Goal: Task Accomplishment & Management: Manage account settings

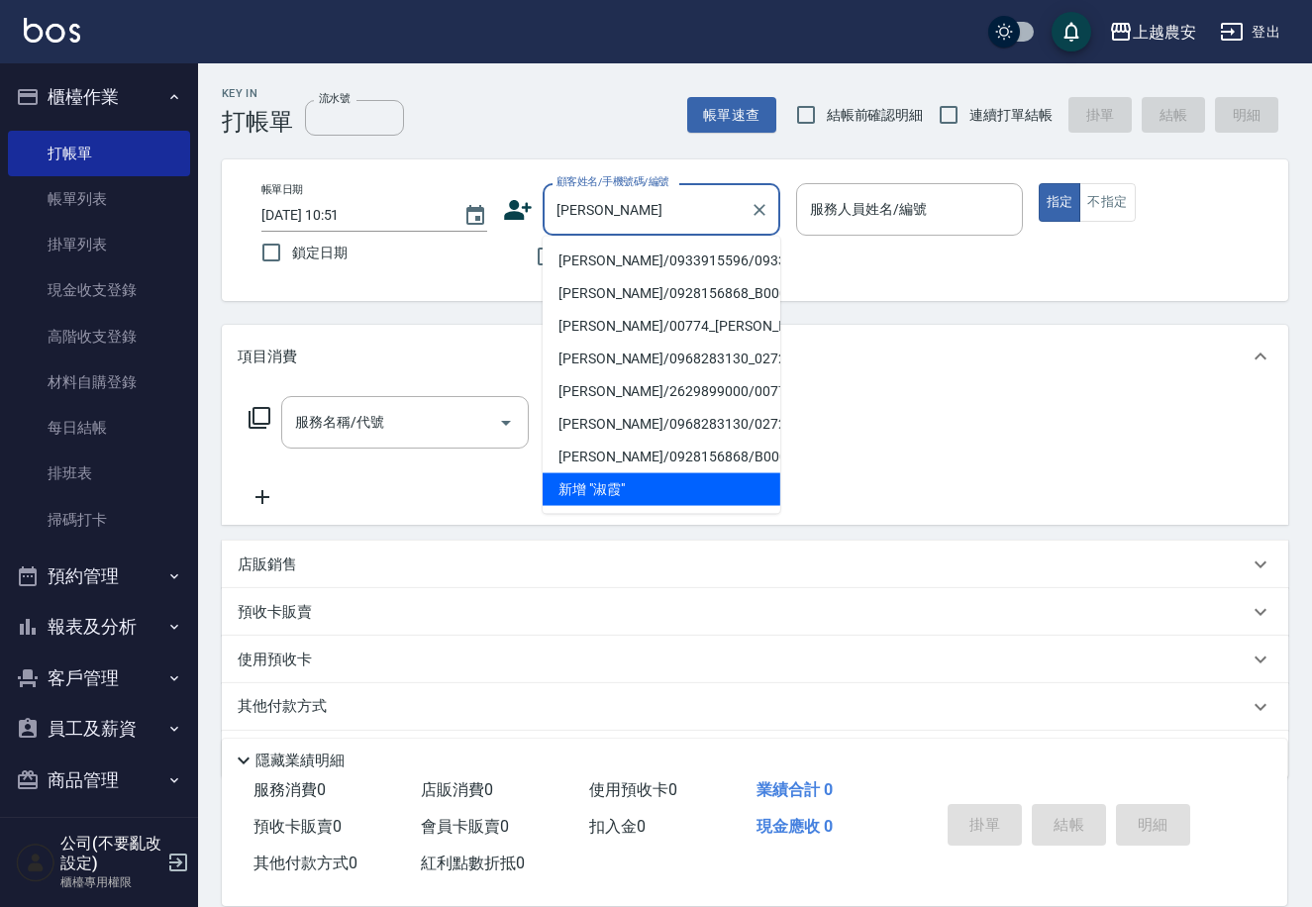
click at [615, 260] on li "[PERSON_NAME]/0933915596/0933915596" at bounding box center [662, 261] width 238 height 33
type input "[PERSON_NAME]/0933915596/0933915596"
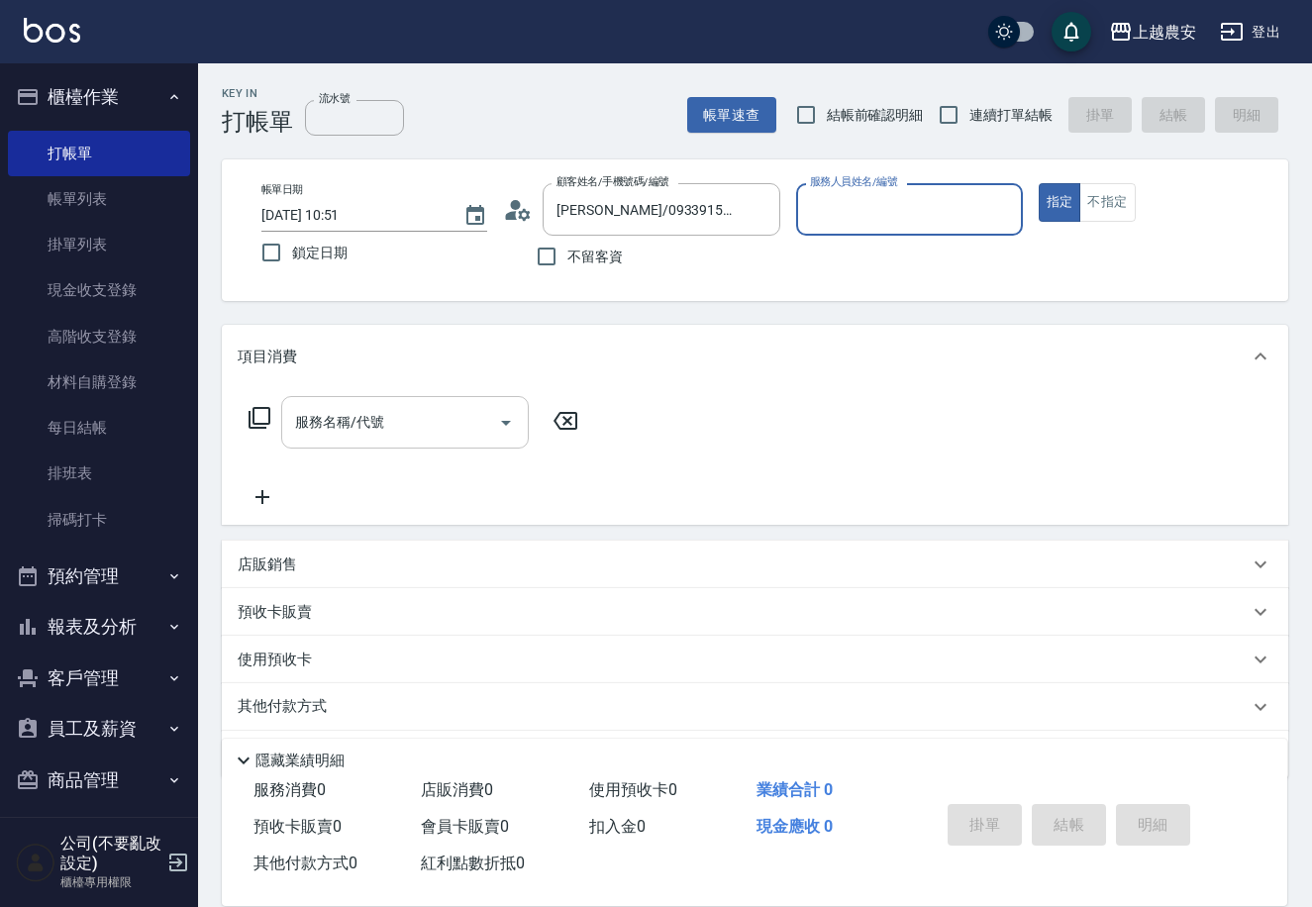
type input "Mia-M"
click at [356, 427] on div "服務名稱/代號 服務名稱/代號" at bounding box center [405, 422] width 248 height 52
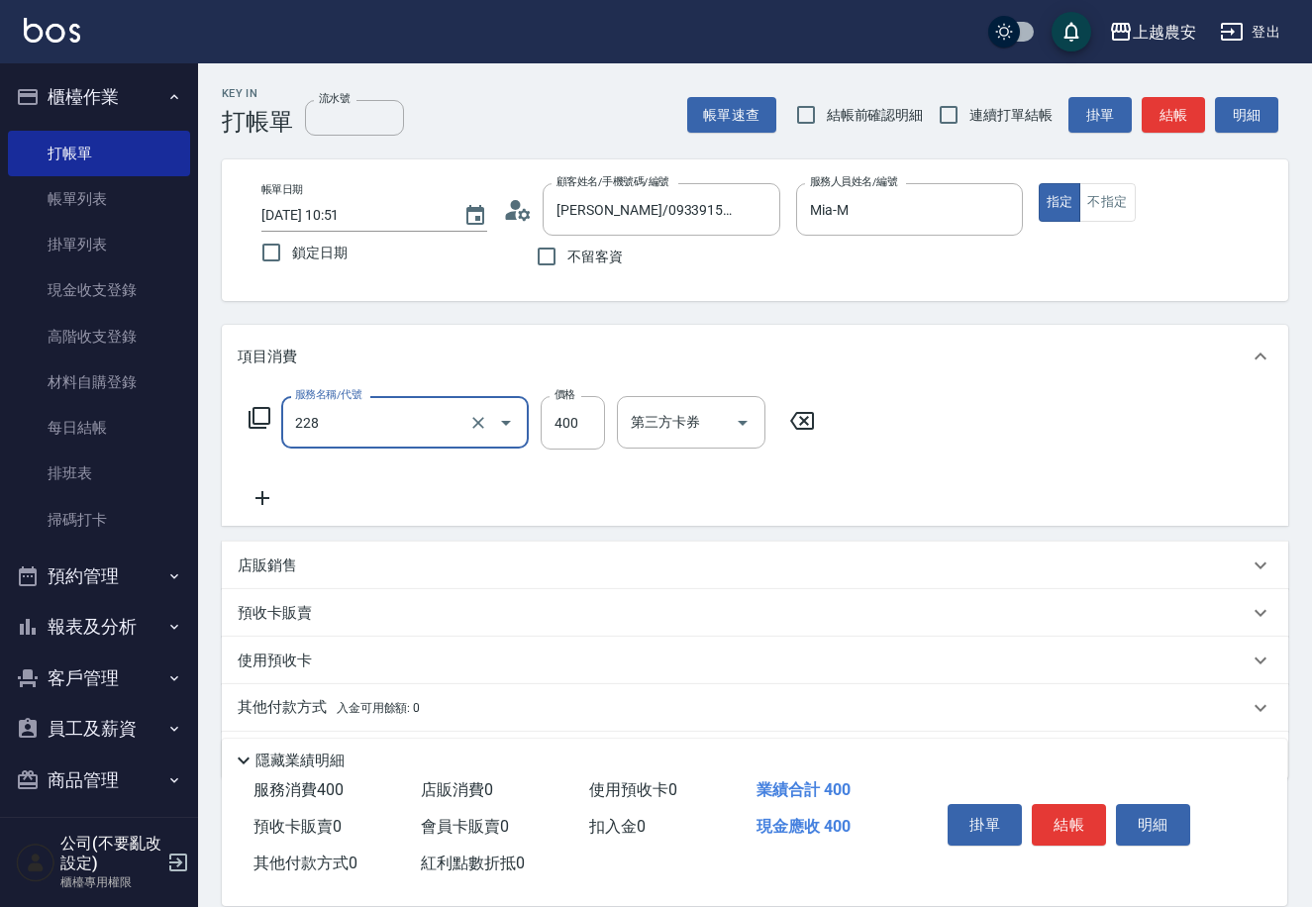
type input "洗髮(228)"
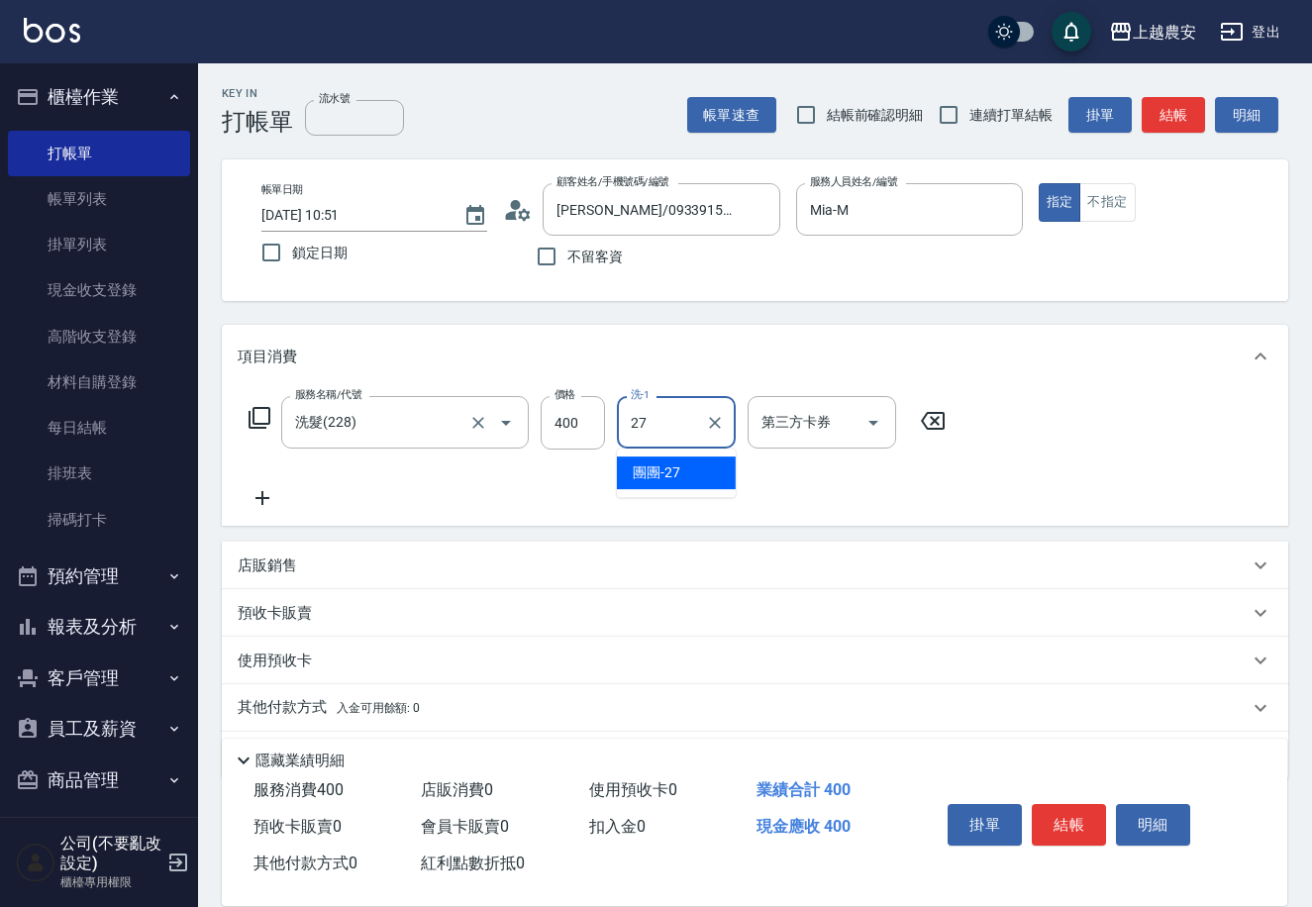
type input "團團-27"
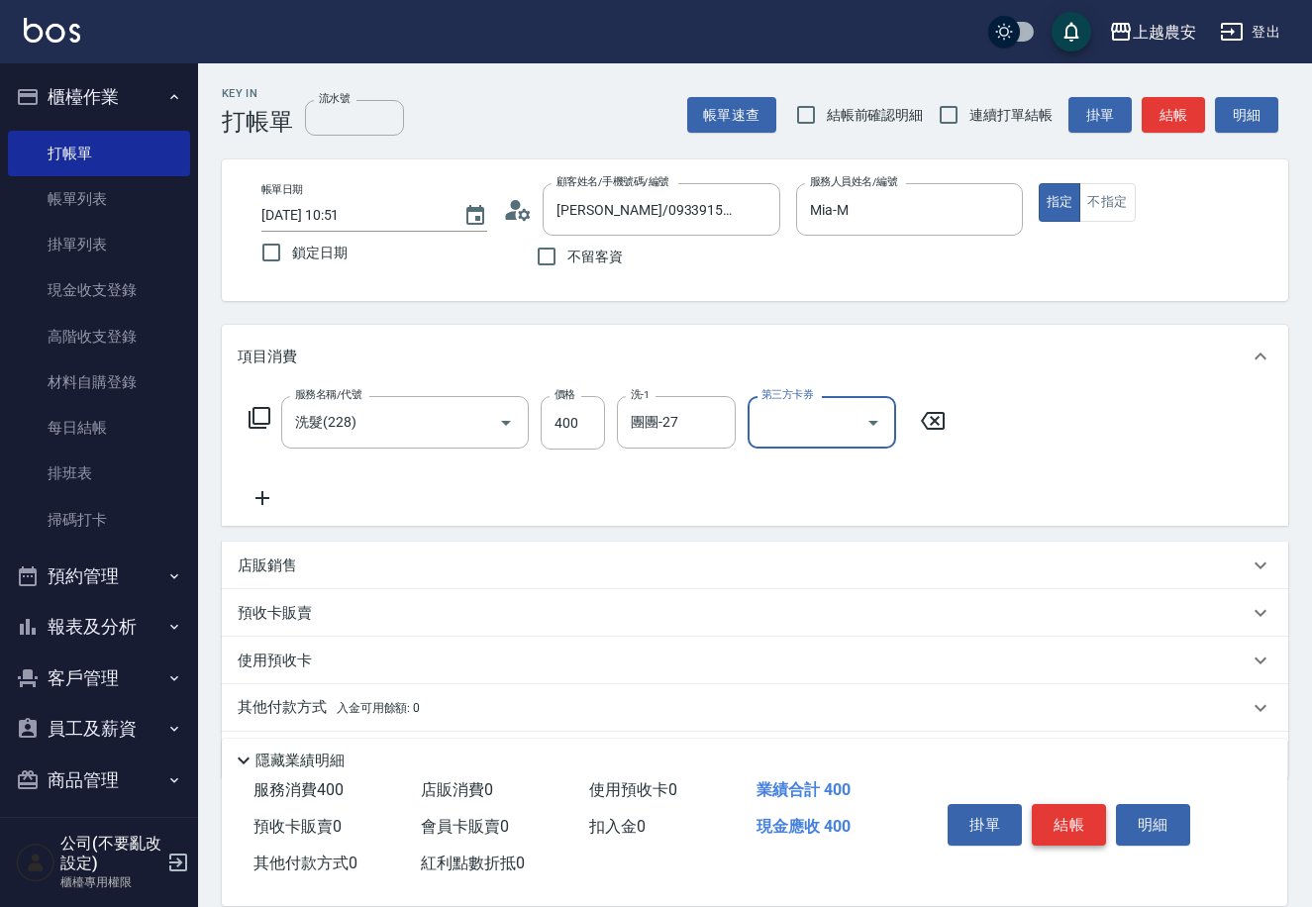
click at [1071, 812] on button "結帳" at bounding box center [1069, 825] width 74 height 42
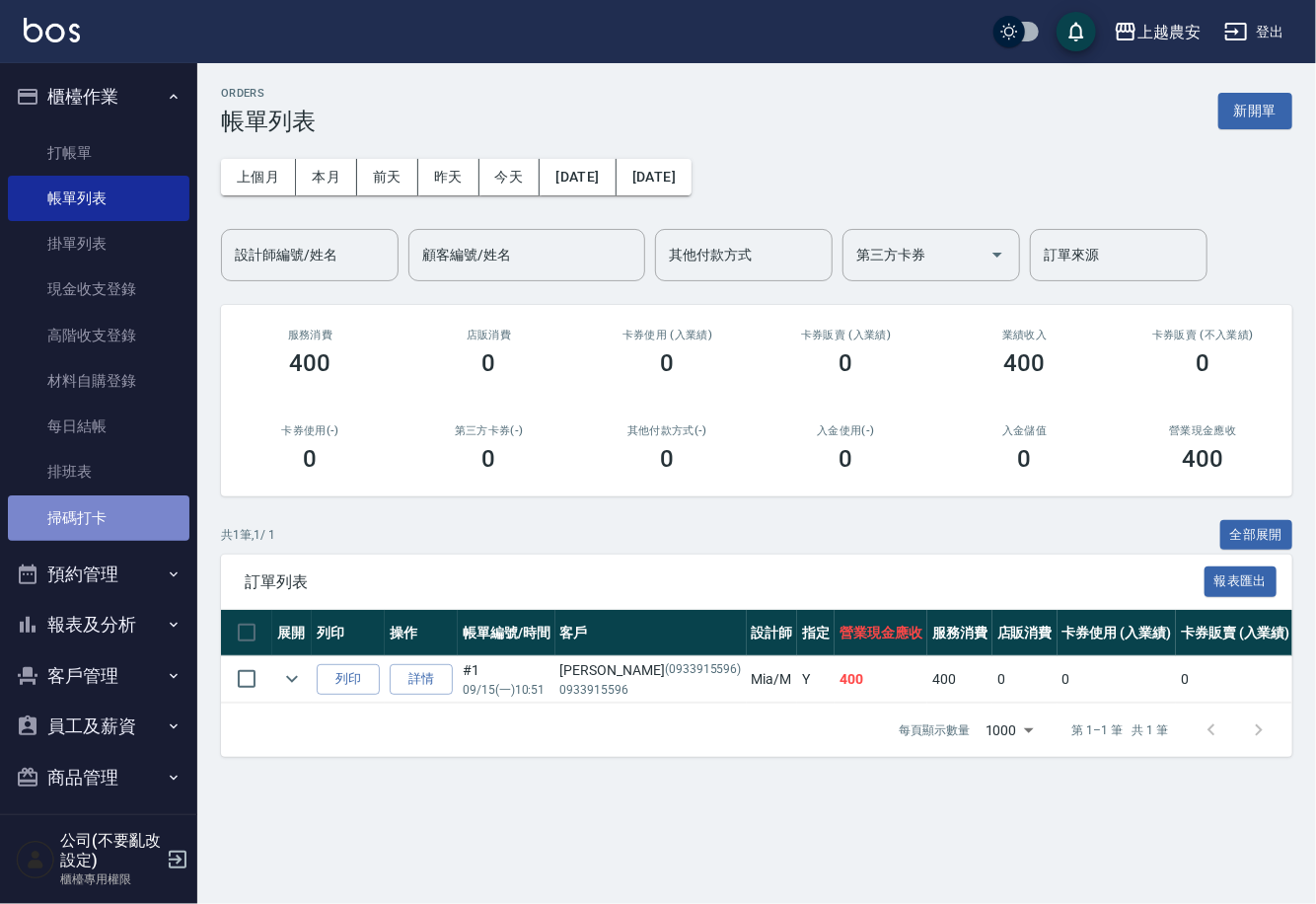
click at [132, 497] on link "掃碼打卡" at bounding box center [99, 518] width 181 height 46
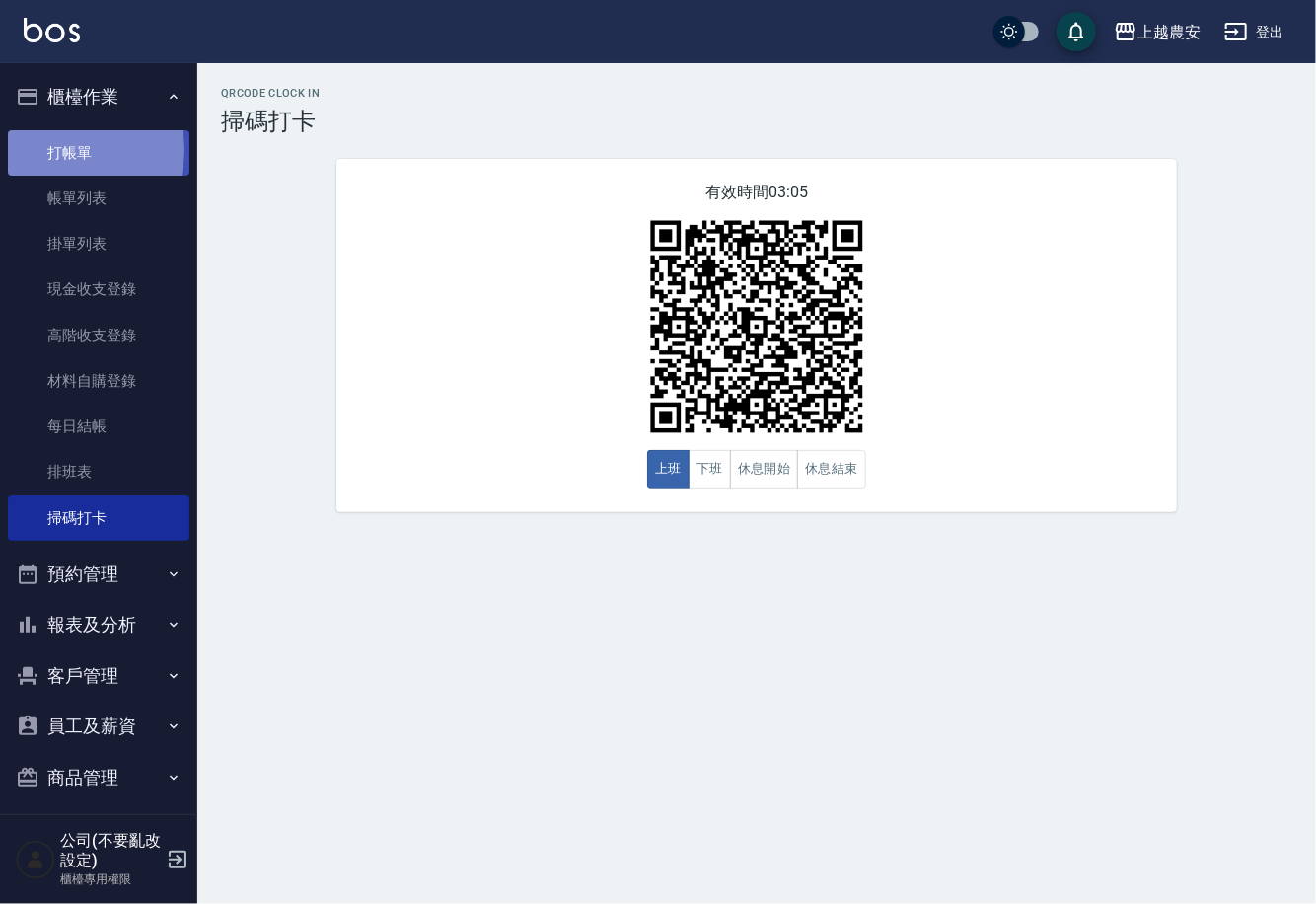
click at [63, 151] on link "打帳單" at bounding box center [99, 153] width 181 height 46
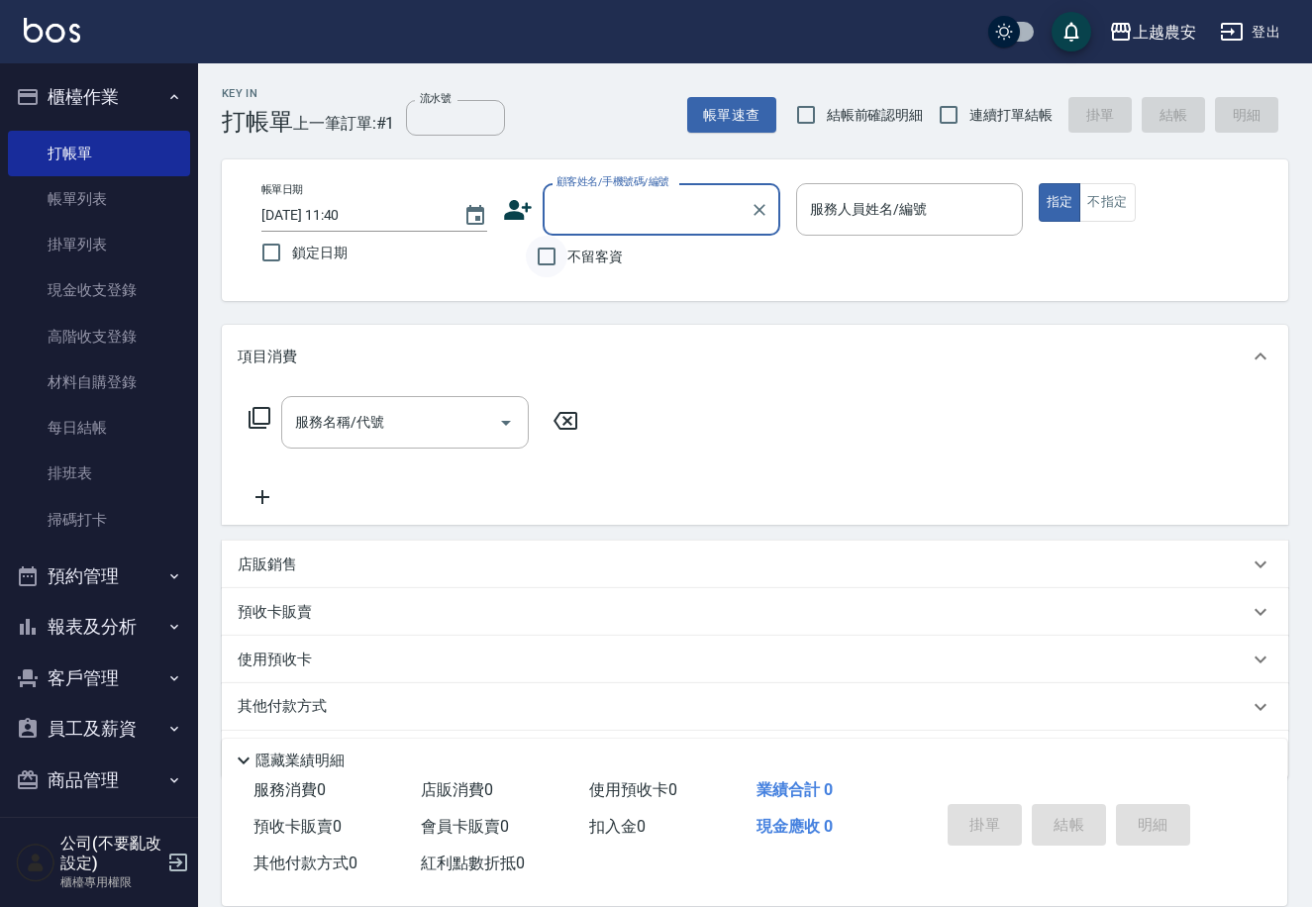
click at [546, 252] on input "不留客資" at bounding box center [547, 257] width 42 height 42
checkbox input "true"
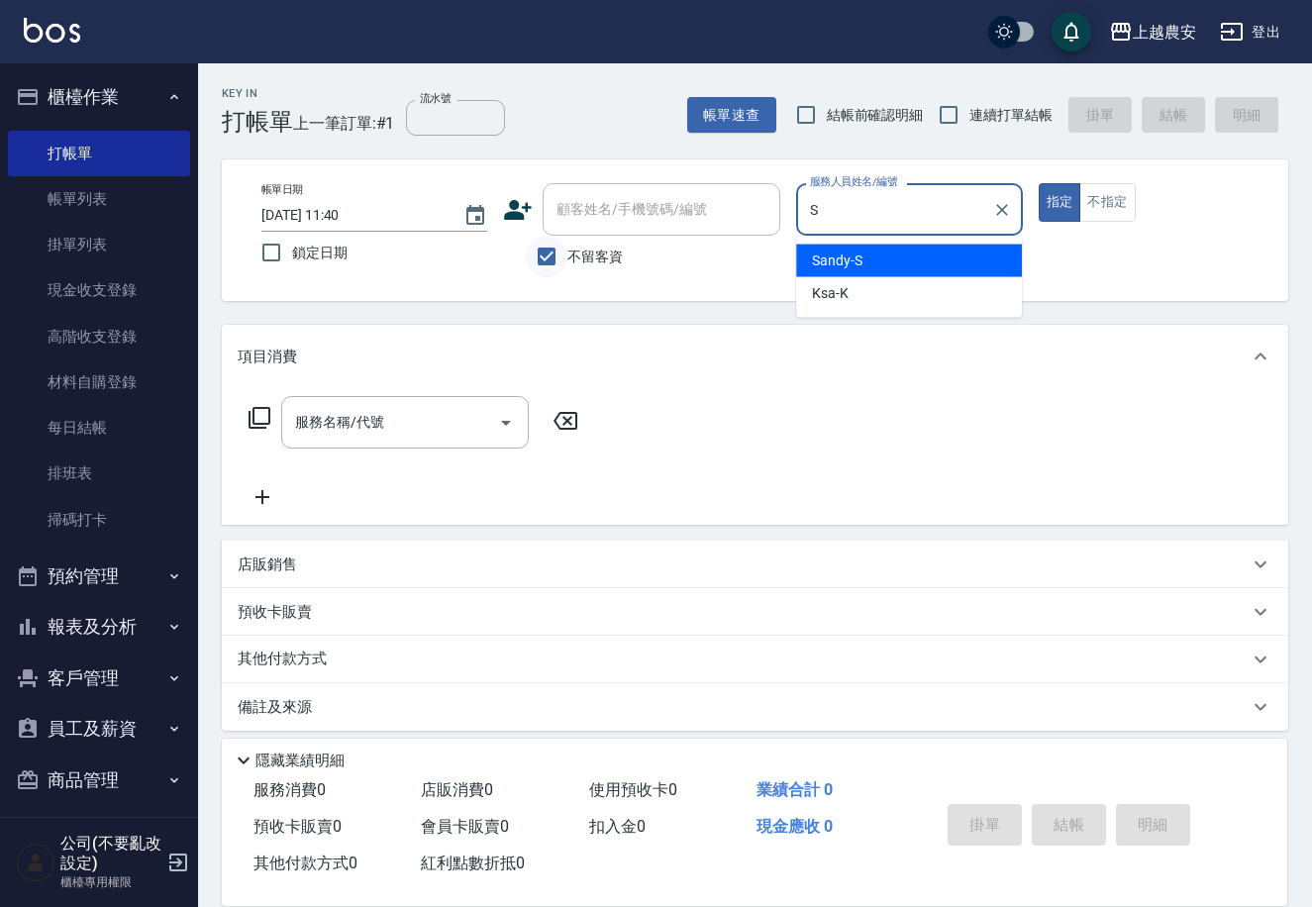
type input "Sandy-S"
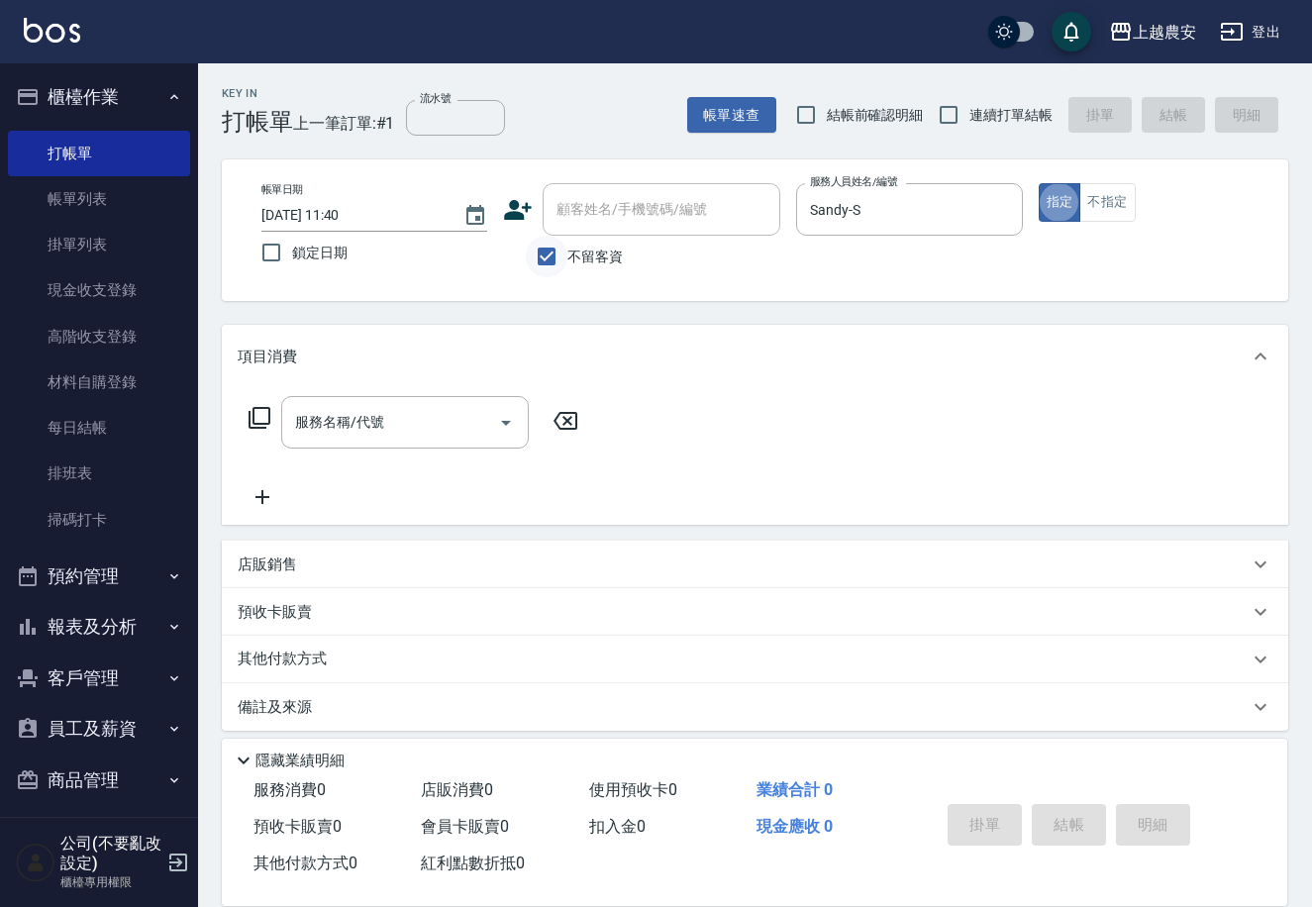
type button "true"
click at [264, 566] on p "店販銷售" at bounding box center [267, 564] width 59 height 21
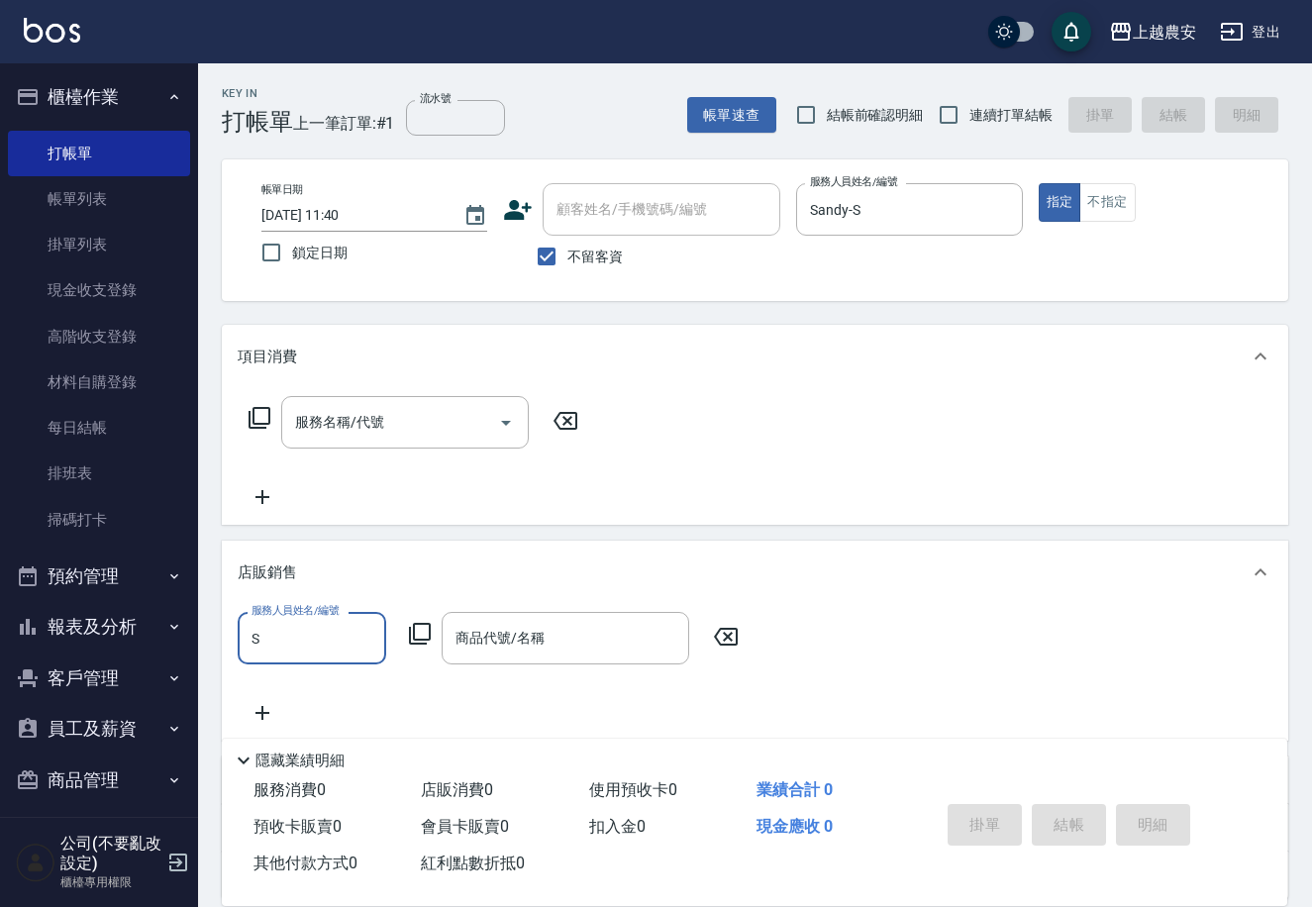
type input "Sandy-S"
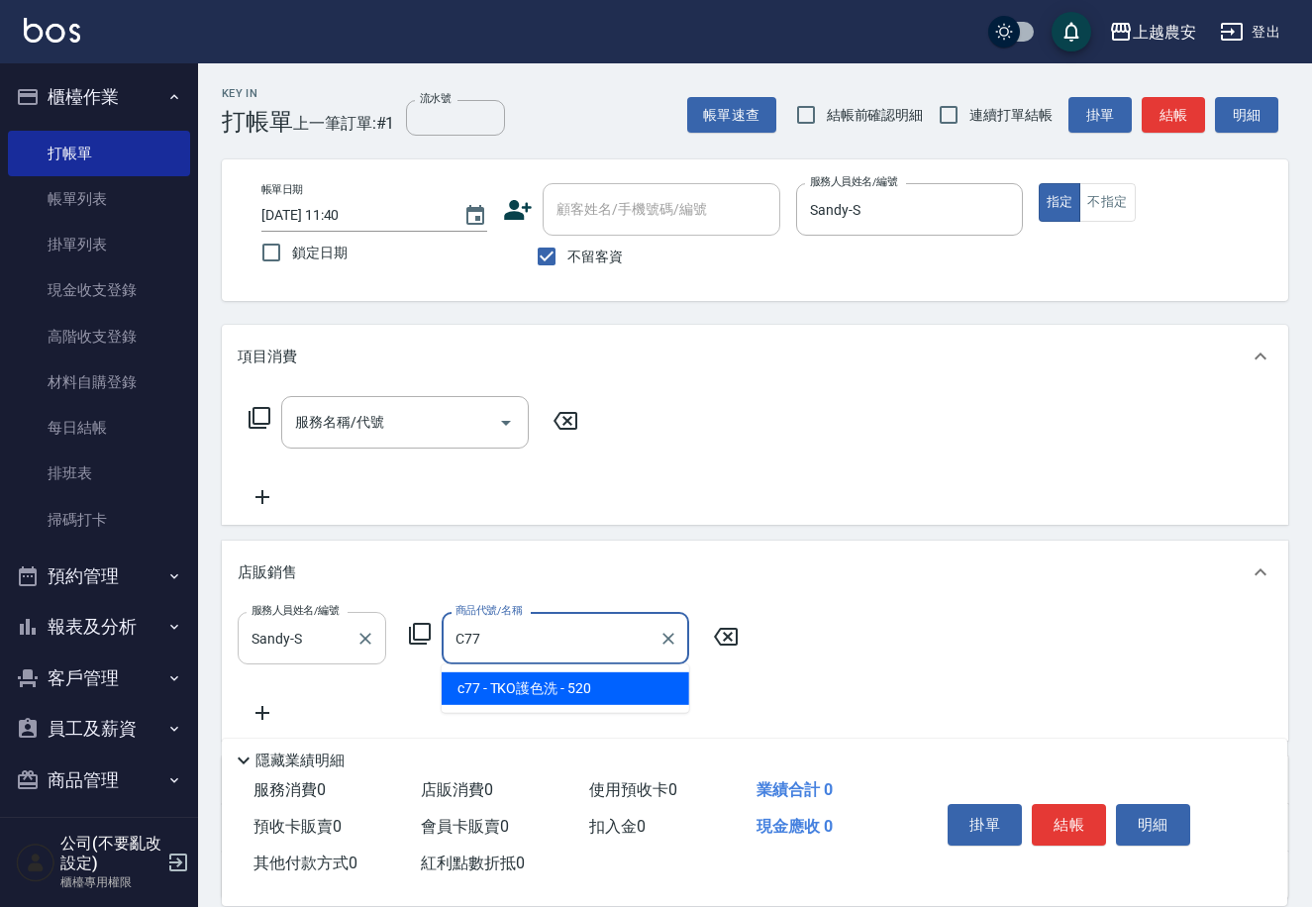
type input "TKO護色洗"
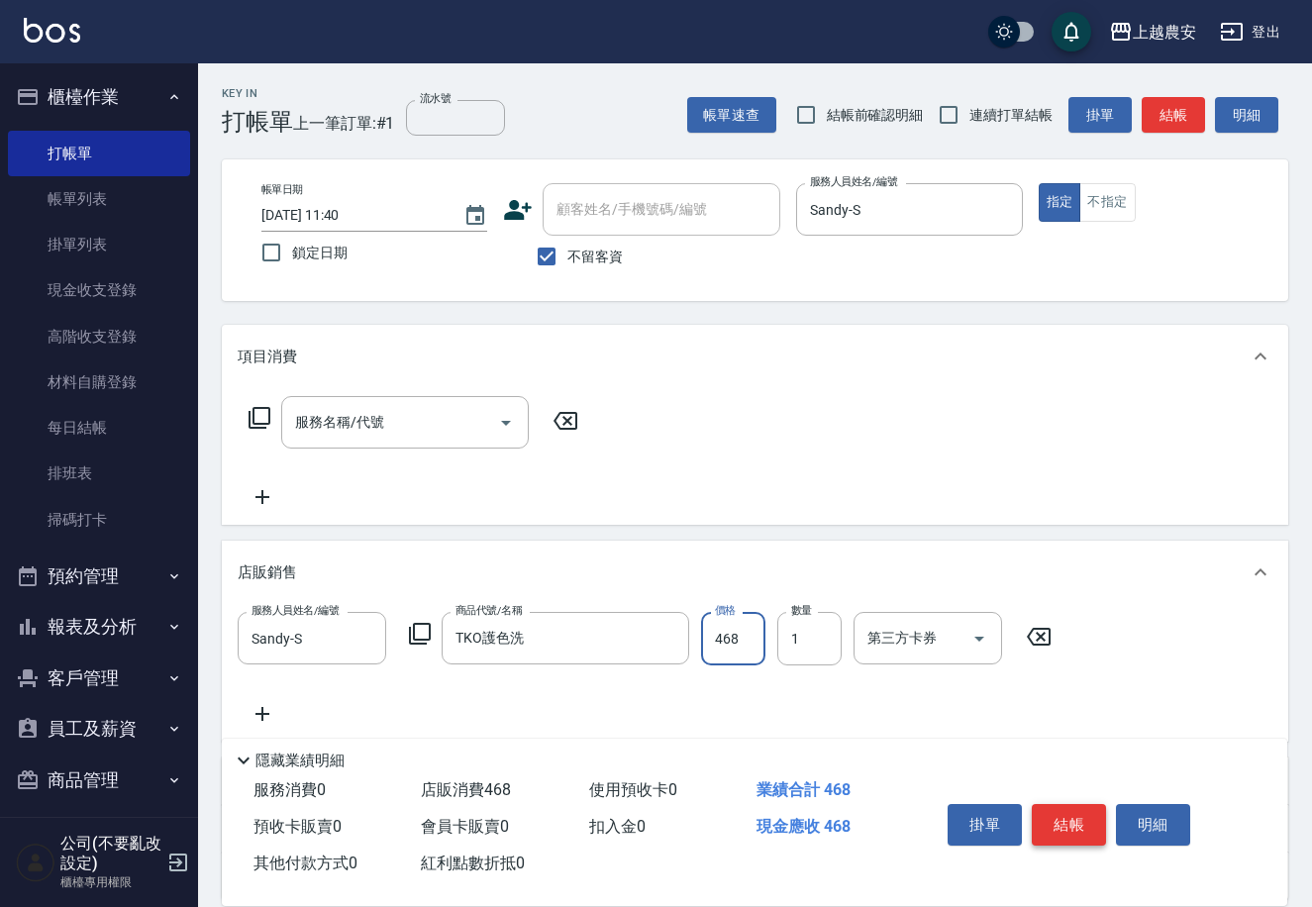
type input "468"
click at [1067, 818] on button "結帳" at bounding box center [1069, 825] width 74 height 42
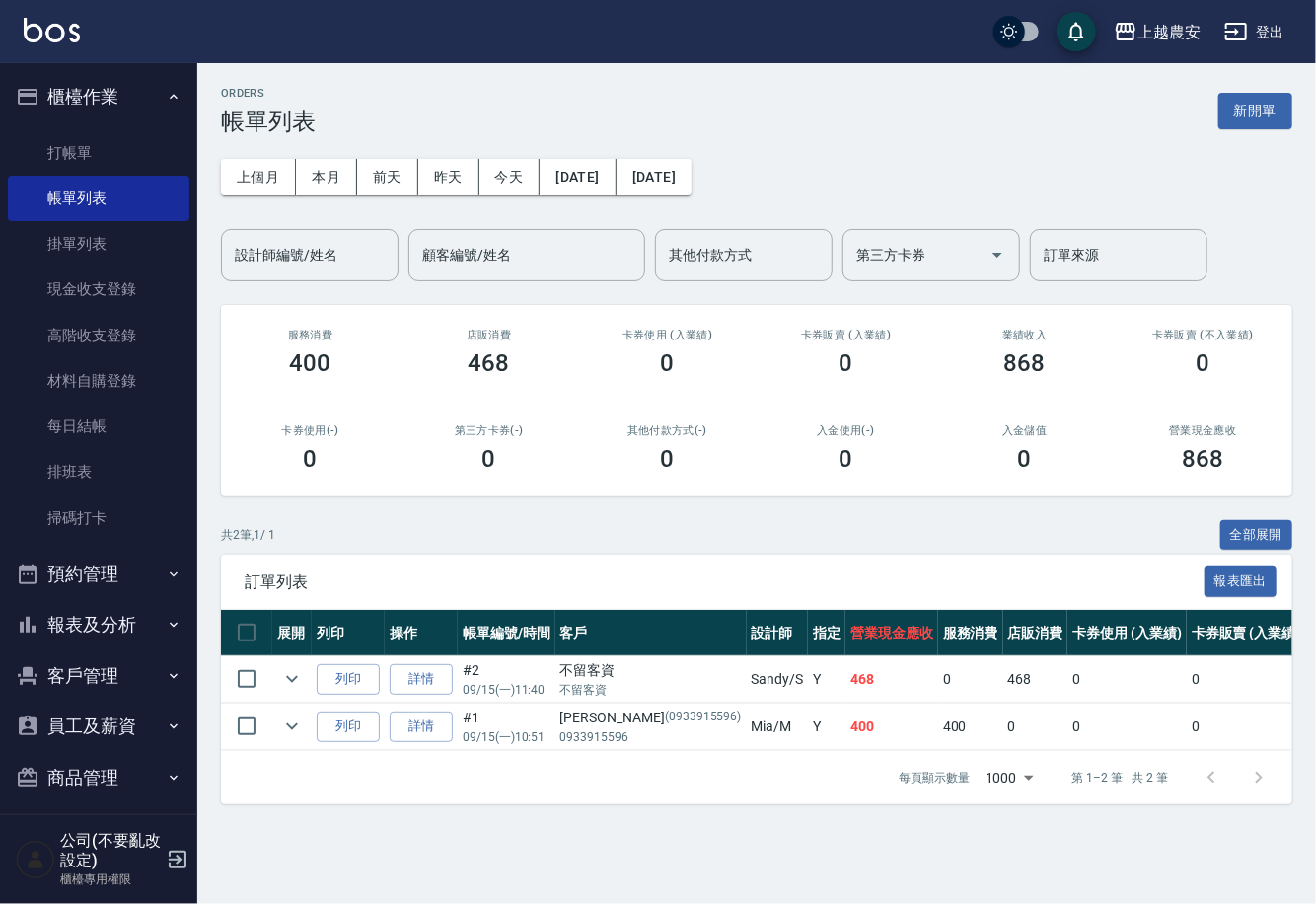
drag, startPoint x: 63, startPoint y: 152, endPoint x: 456, endPoint y: 230, distance: 400.7
click at [63, 152] on link "打帳單" at bounding box center [99, 153] width 181 height 46
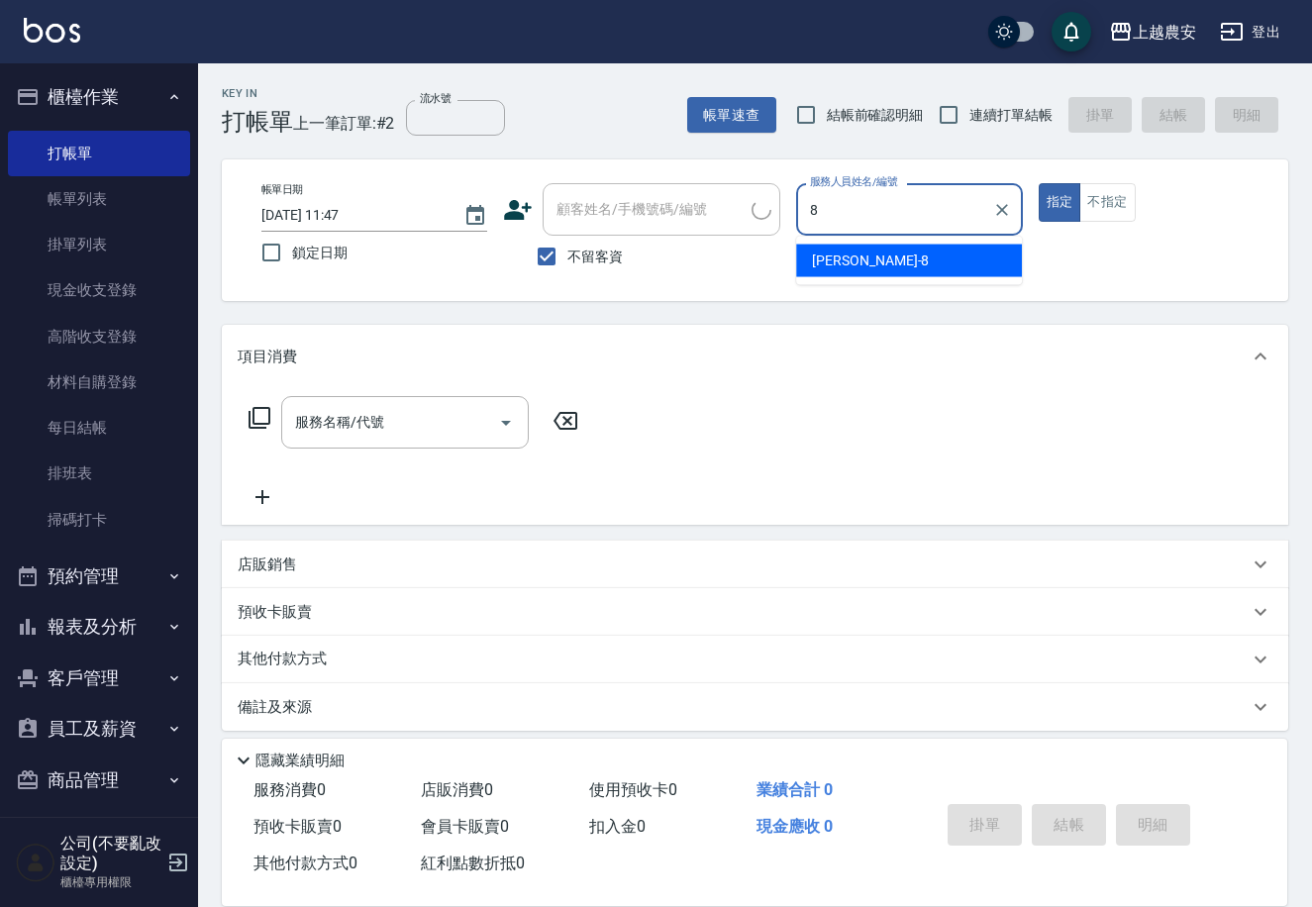
type input "[PERSON_NAME]-8"
type button "true"
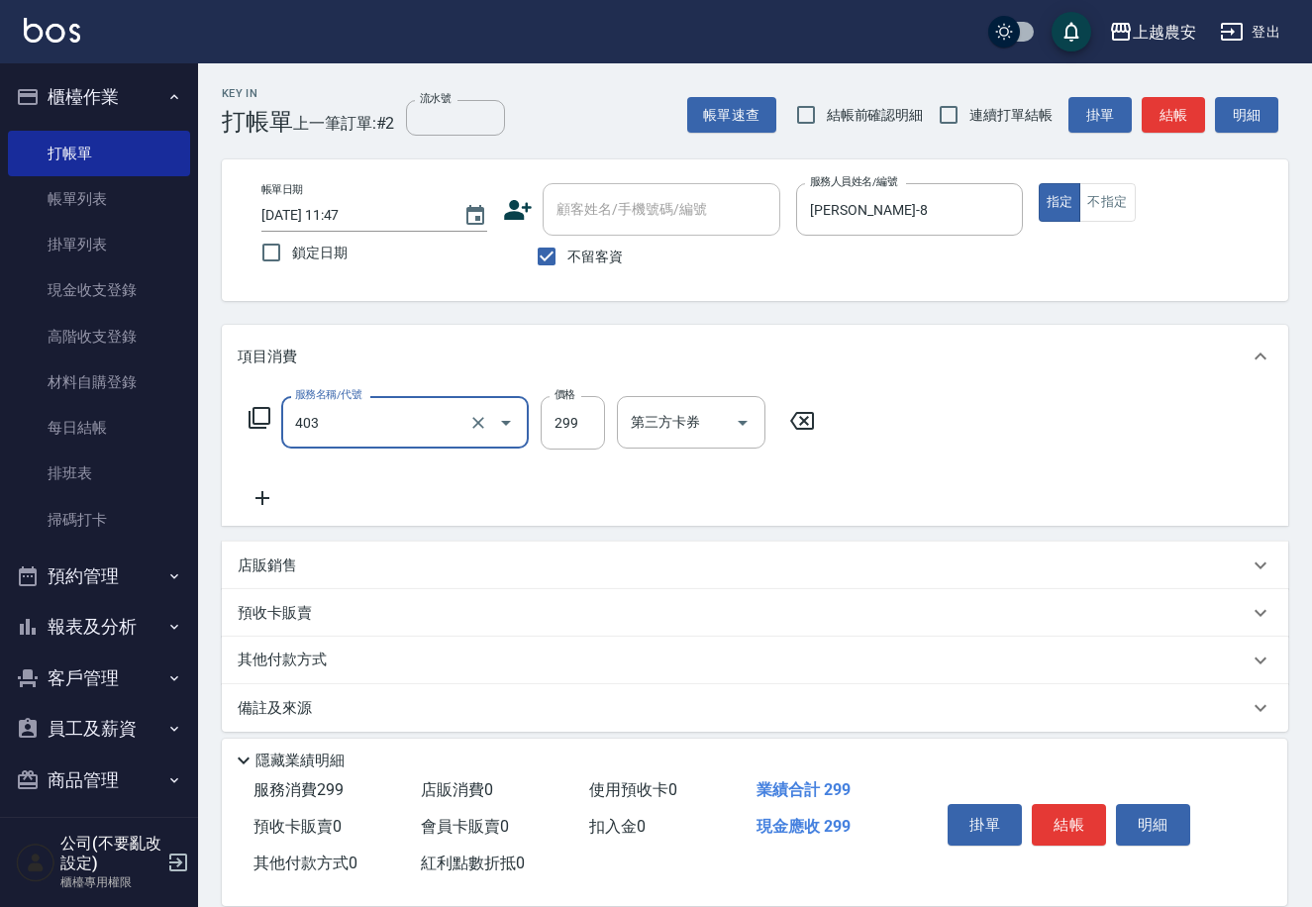
type input "剪髮(403)"
type input "300"
click at [1073, 818] on button "結帳" at bounding box center [1069, 825] width 74 height 42
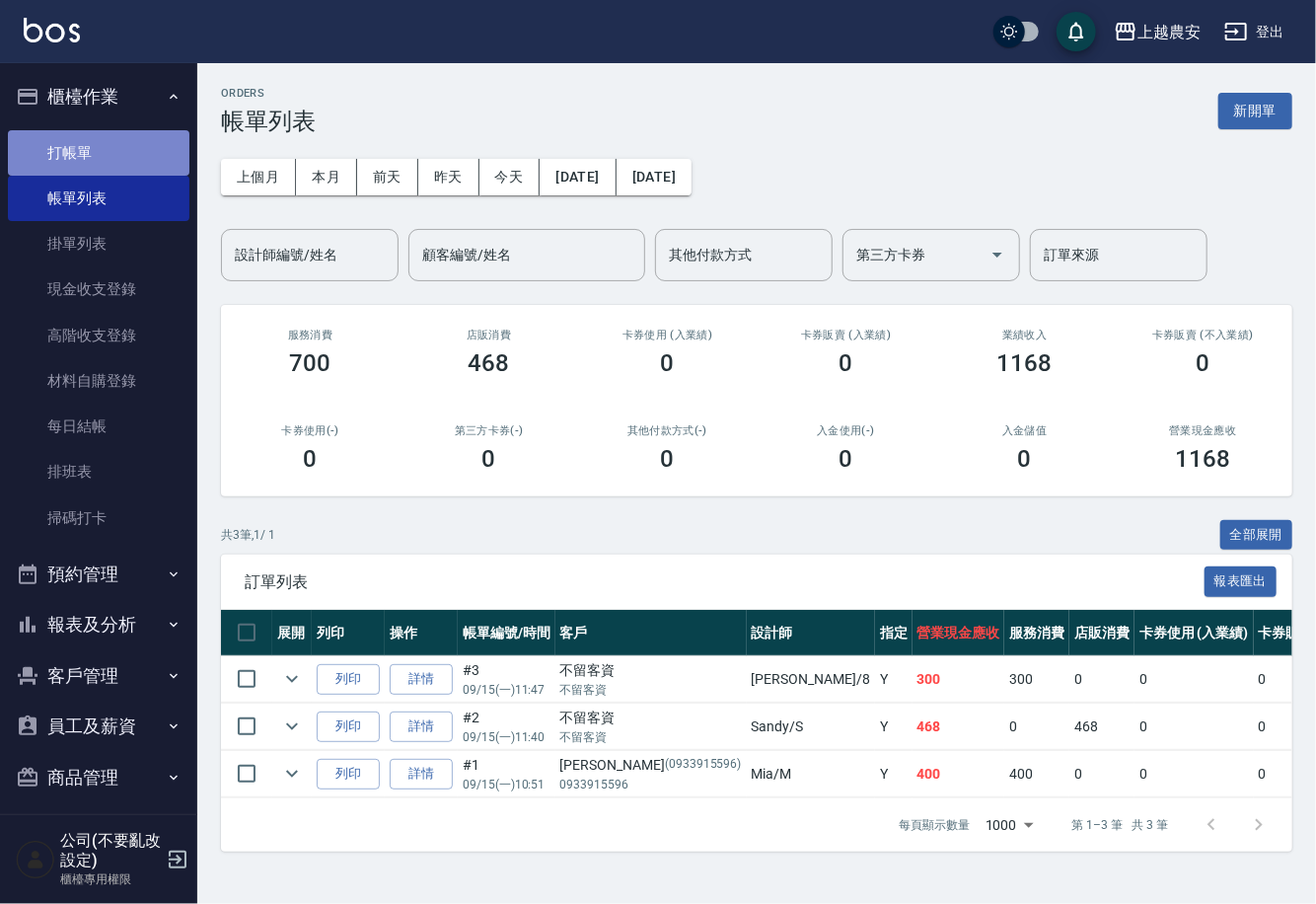
click at [100, 152] on link "打帳單" at bounding box center [99, 153] width 181 height 46
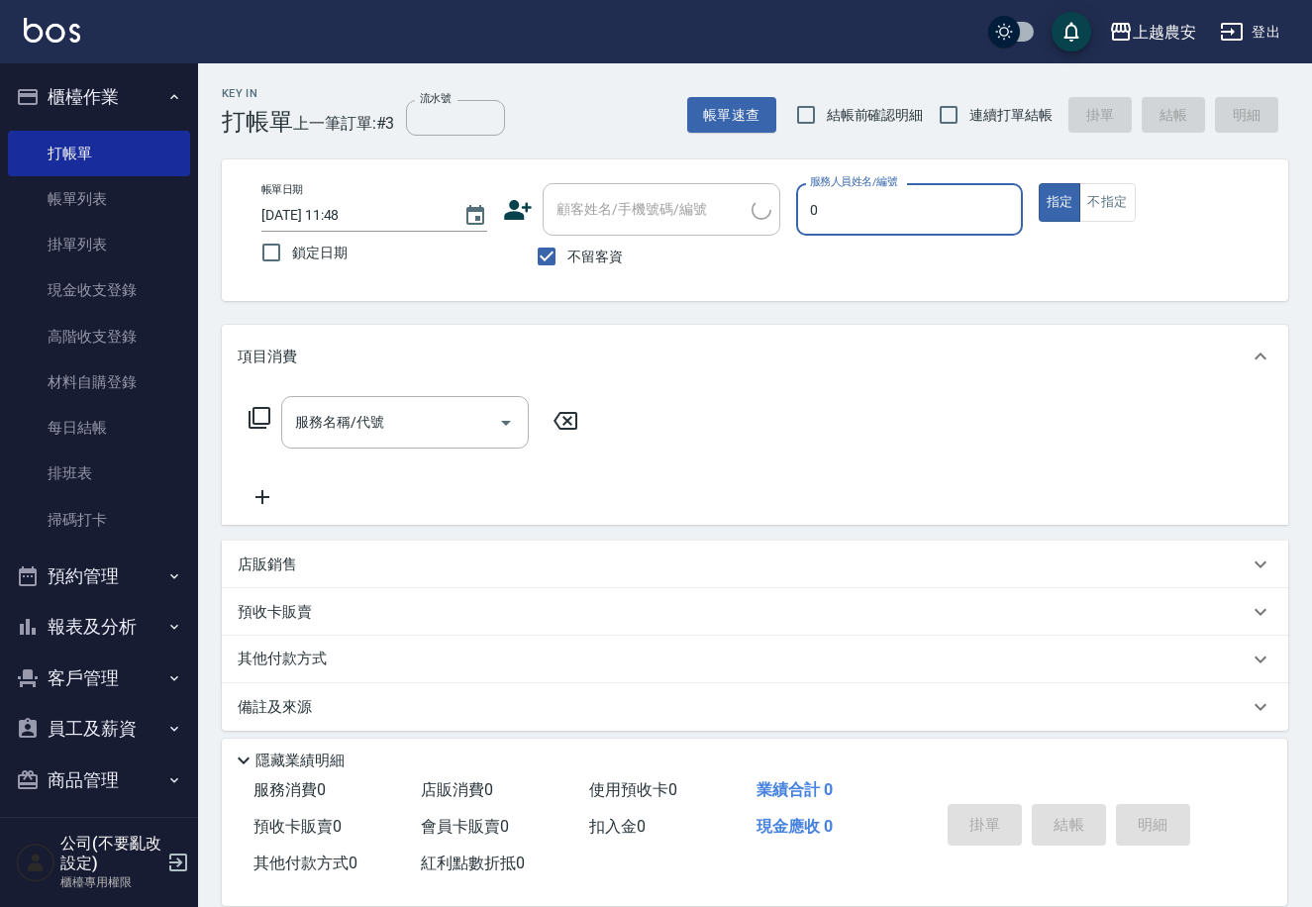
type input "Q比-0"
type button "true"
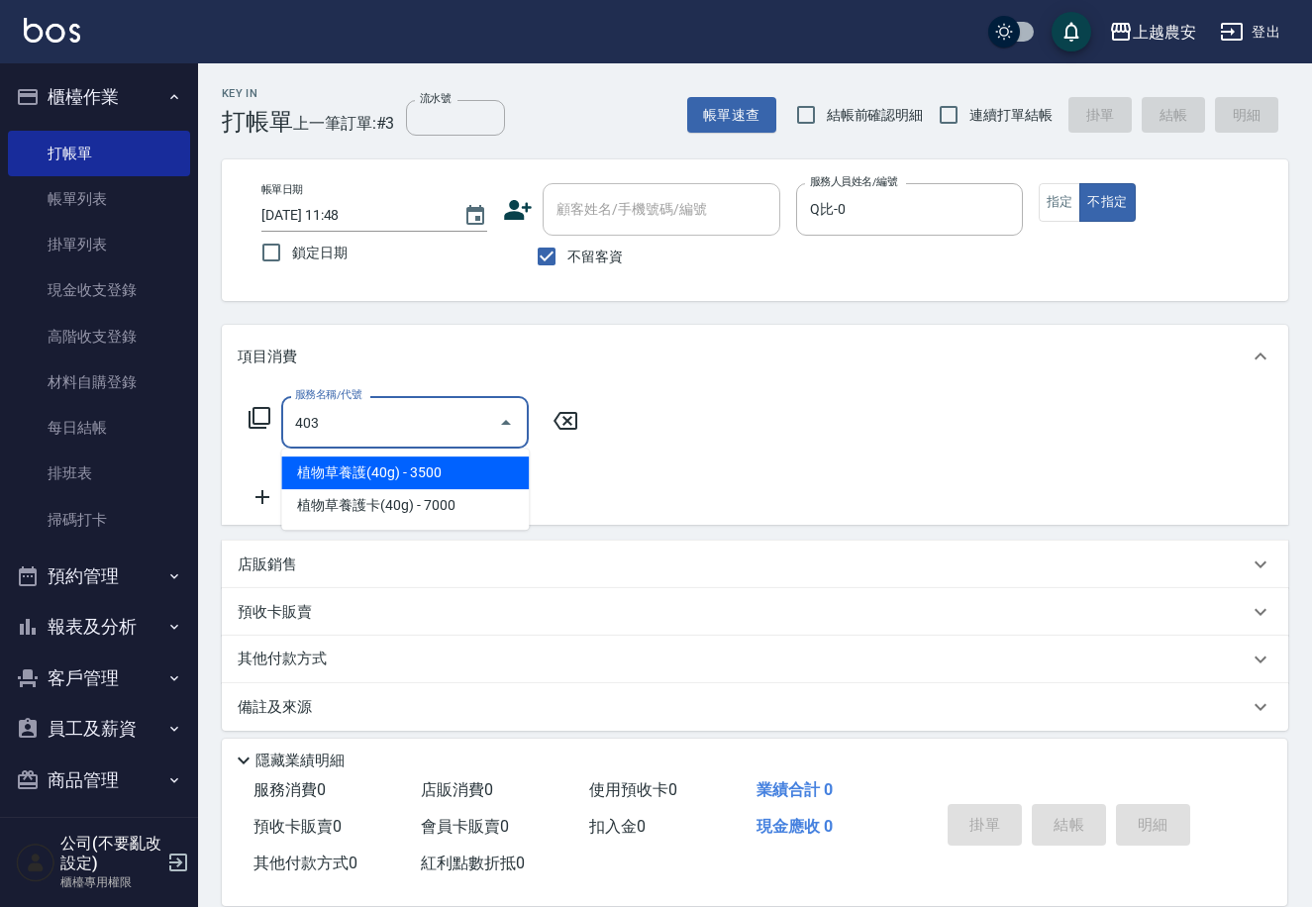
type input "剪髮(403)"
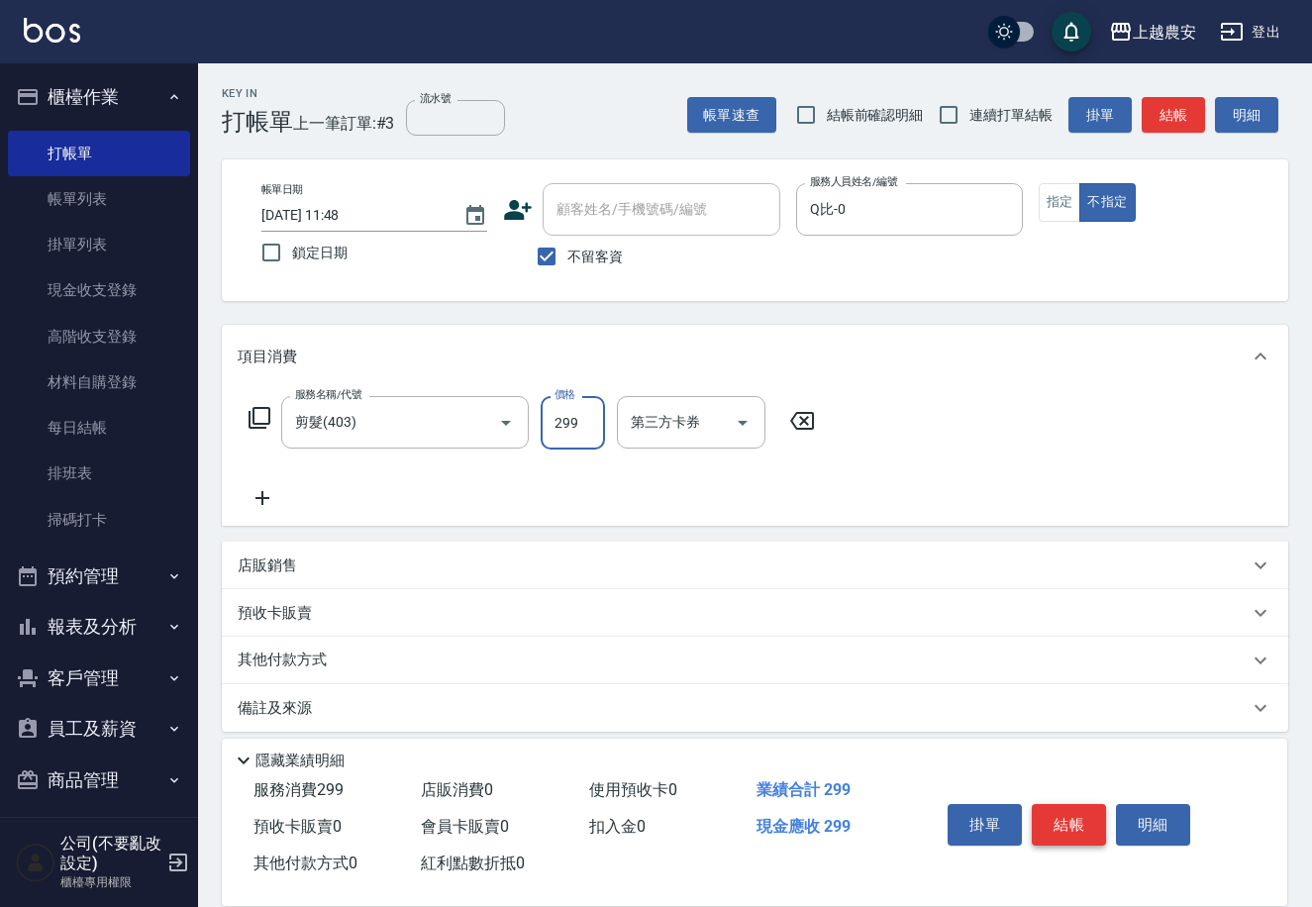
click at [1058, 823] on button "結帳" at bounding box center [1069, 825] width 74 height 42
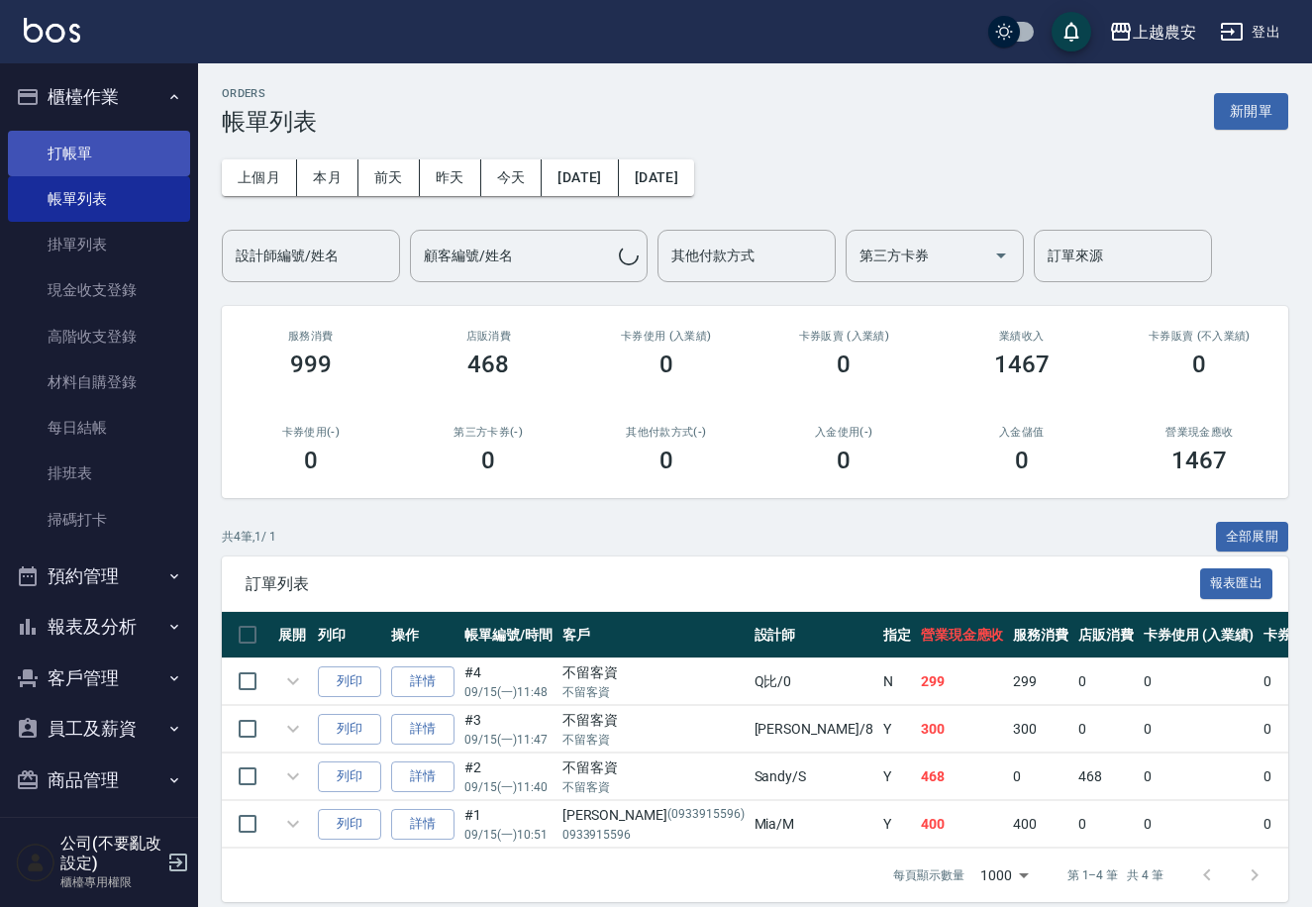
click at [60, 141] on link "打帳單" at bounding box center [99, 154] width 182 height 46
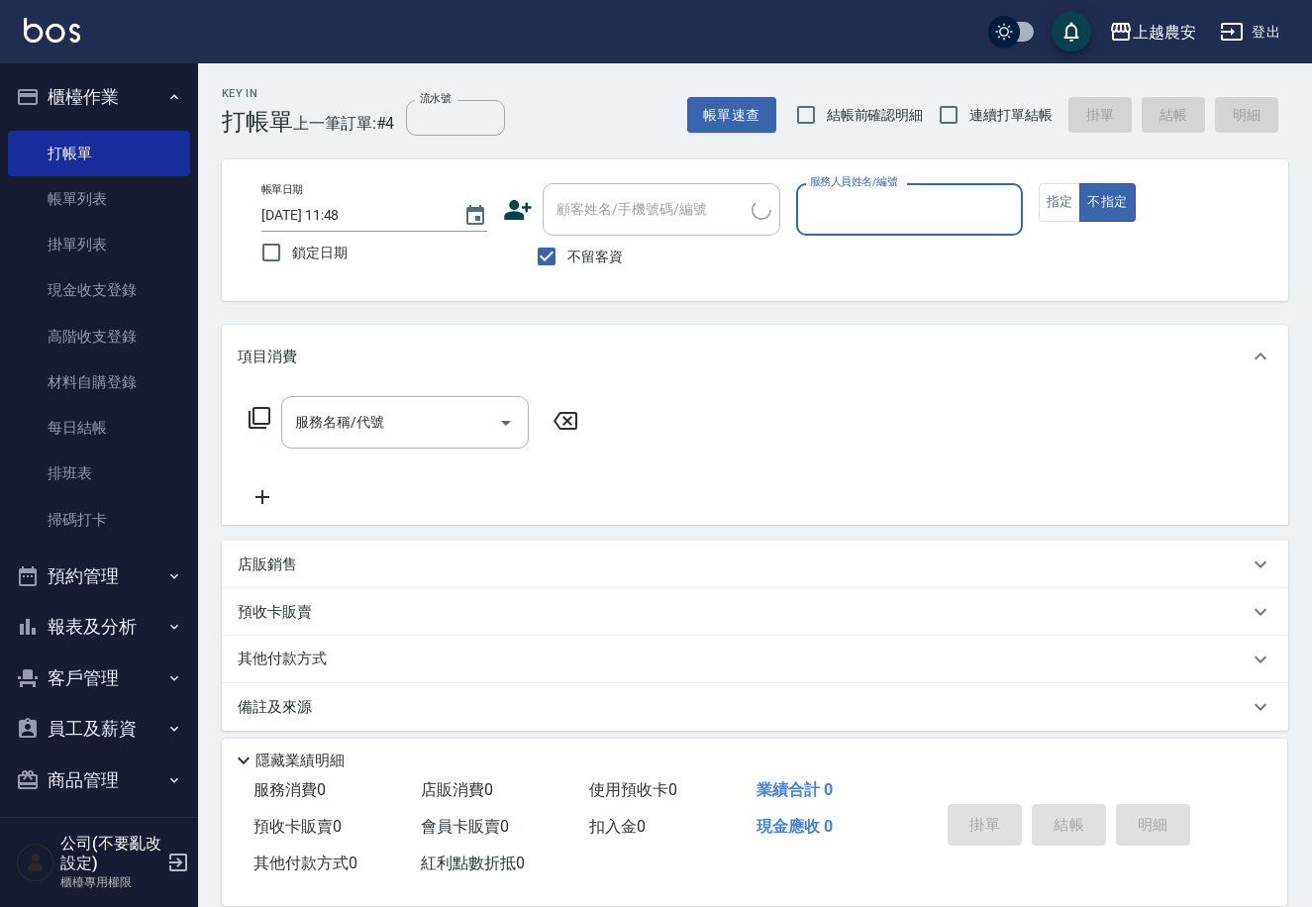
click at [861, 219] on input "服務人員姓名/編號" at bounding box center [909, 209] width 208 height 35
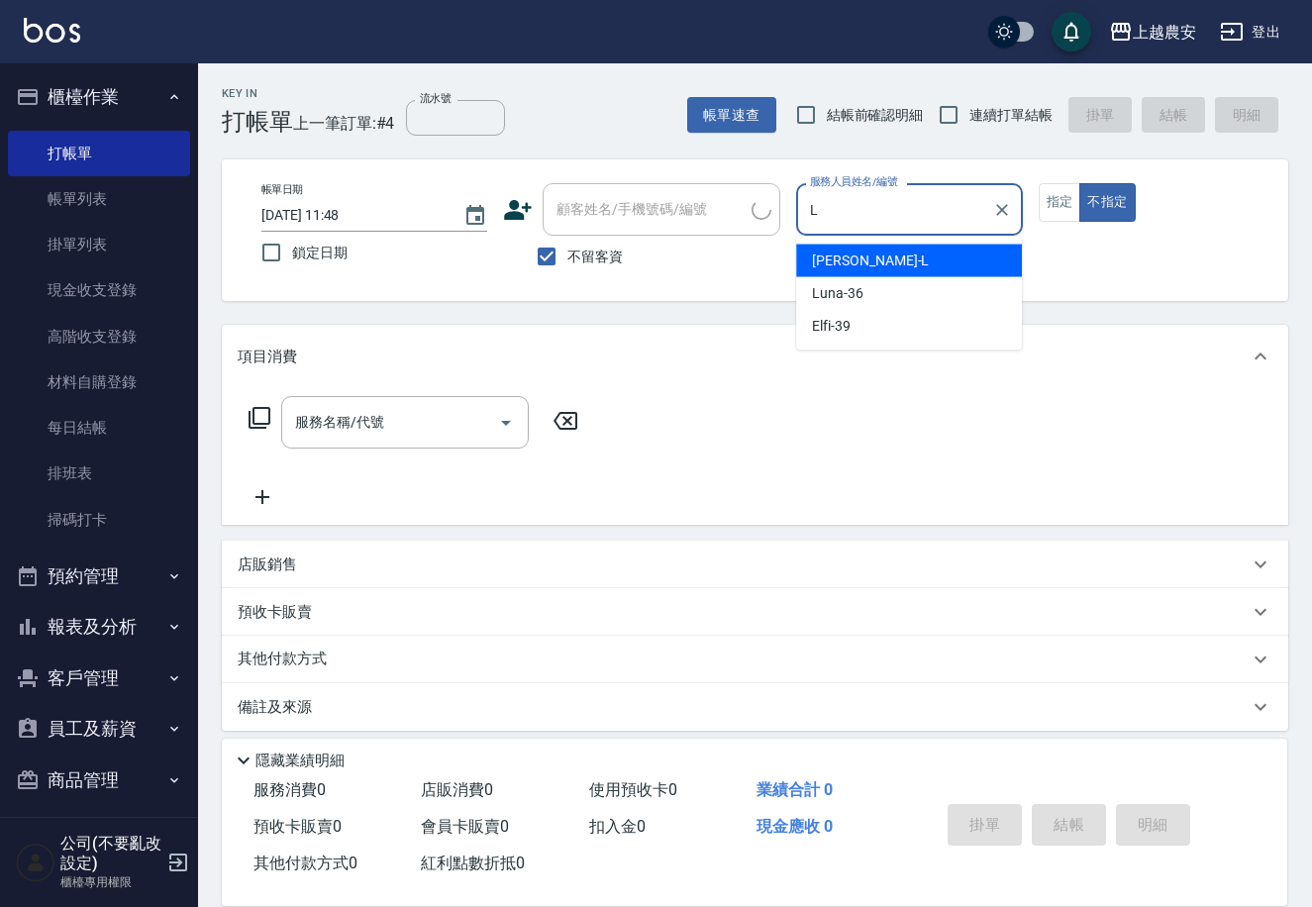
type input "[PERSON_NAME]"
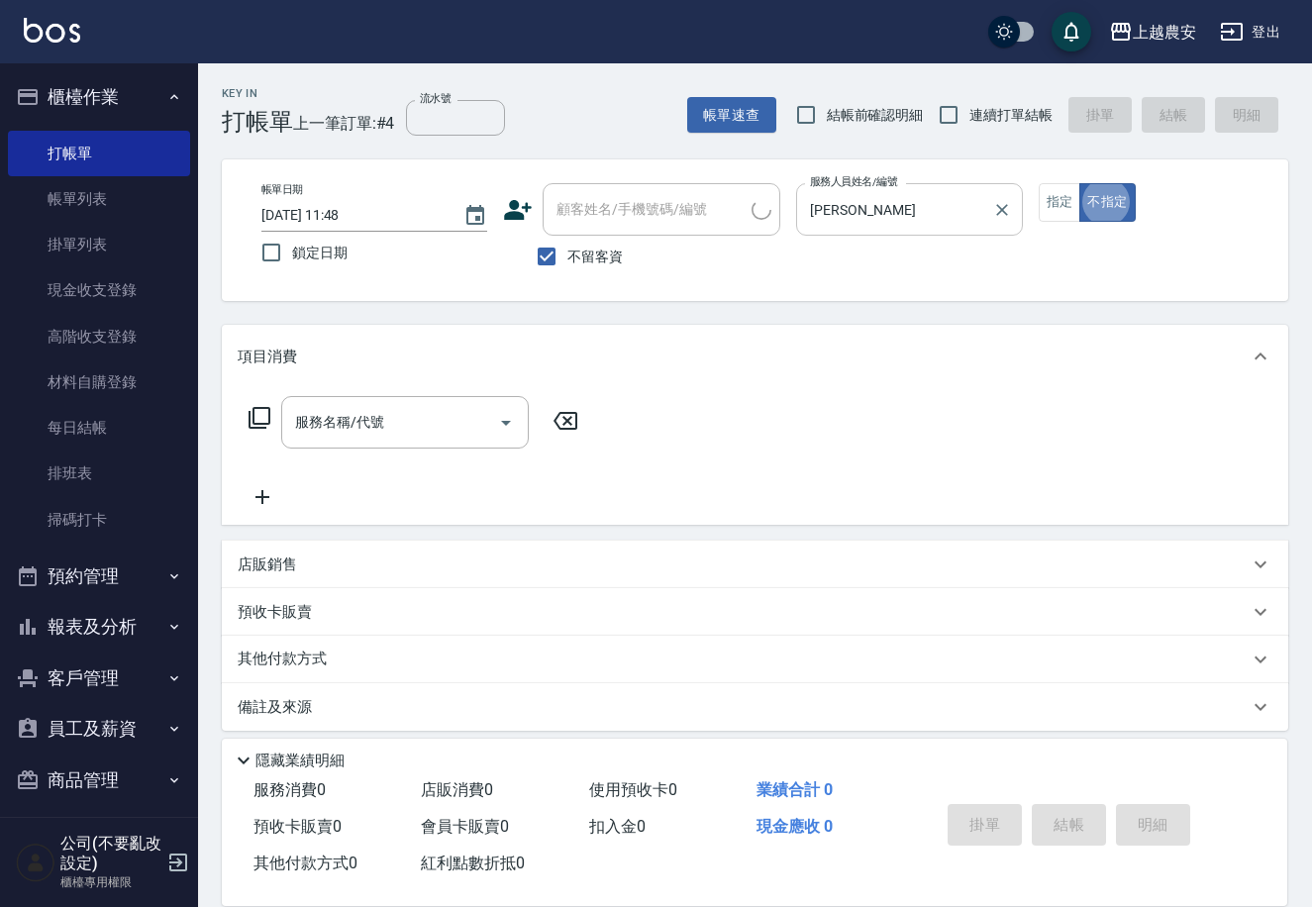
type button "false"
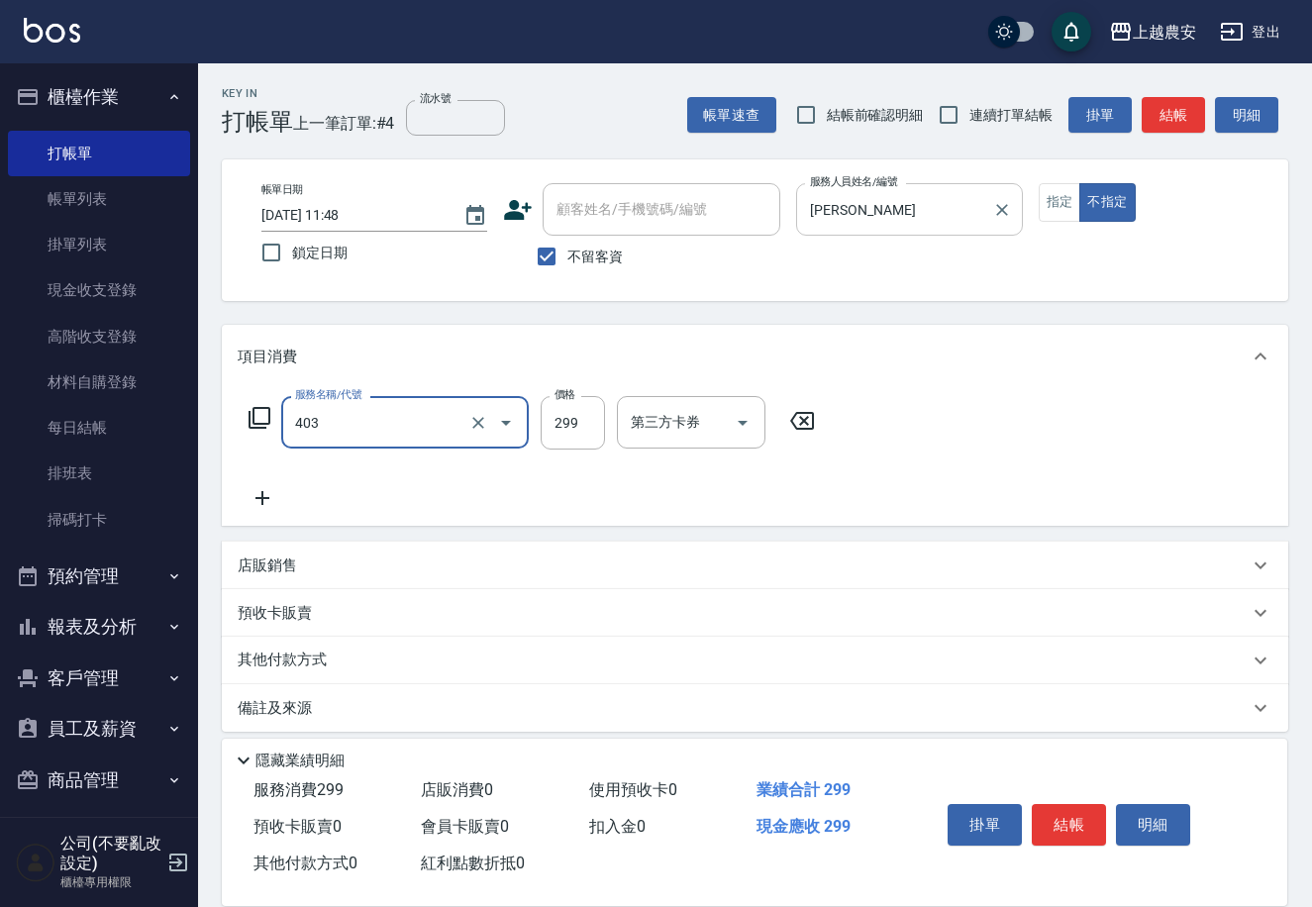
type input "剪髮(403)"
click at [1080, 829] on button "結帳" at bounding box center [1069, 825] width 74 height 42
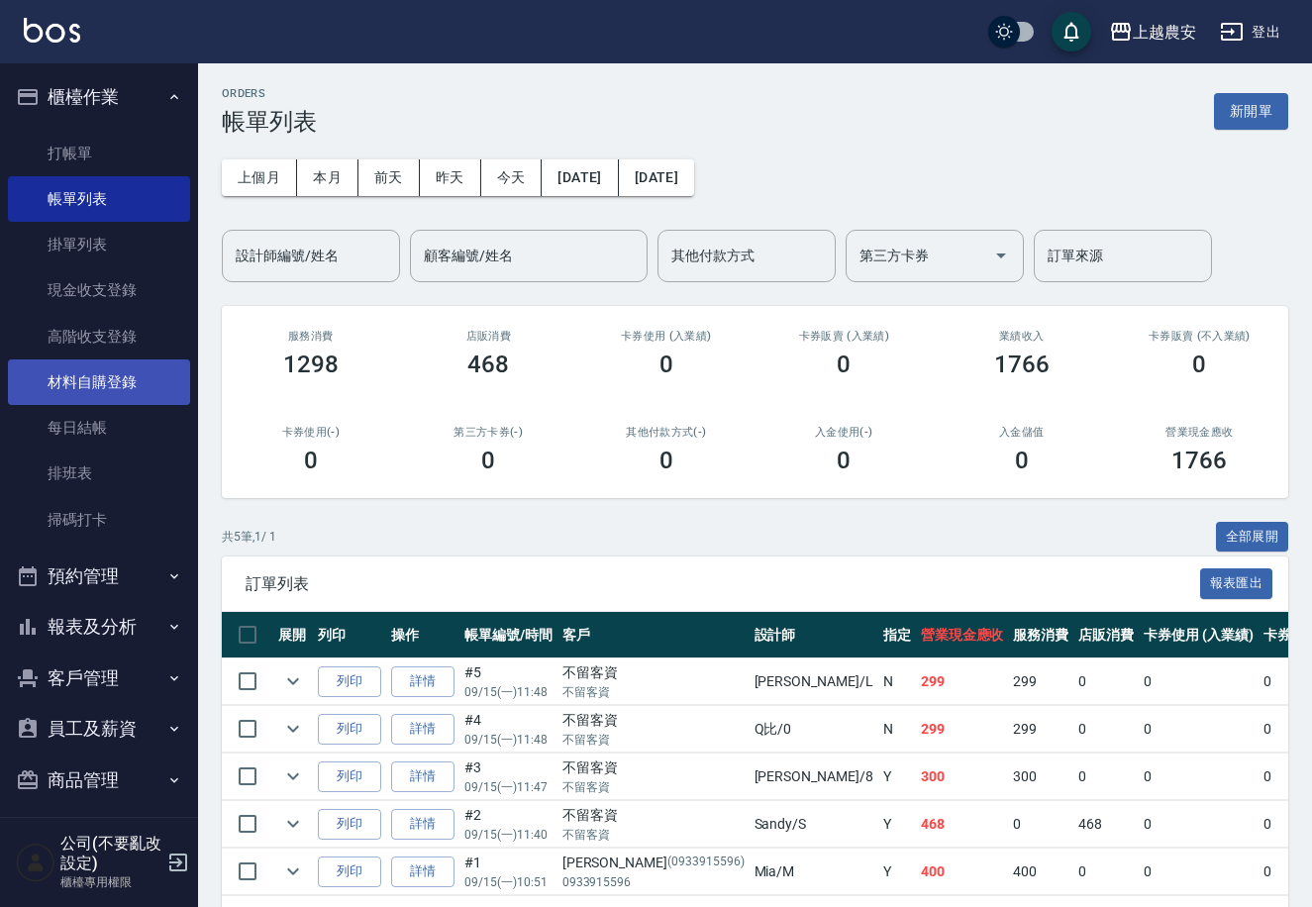
click at [126, 383] on link "材料自購登錄" at bounding box center [99, 382] width 182 height 46
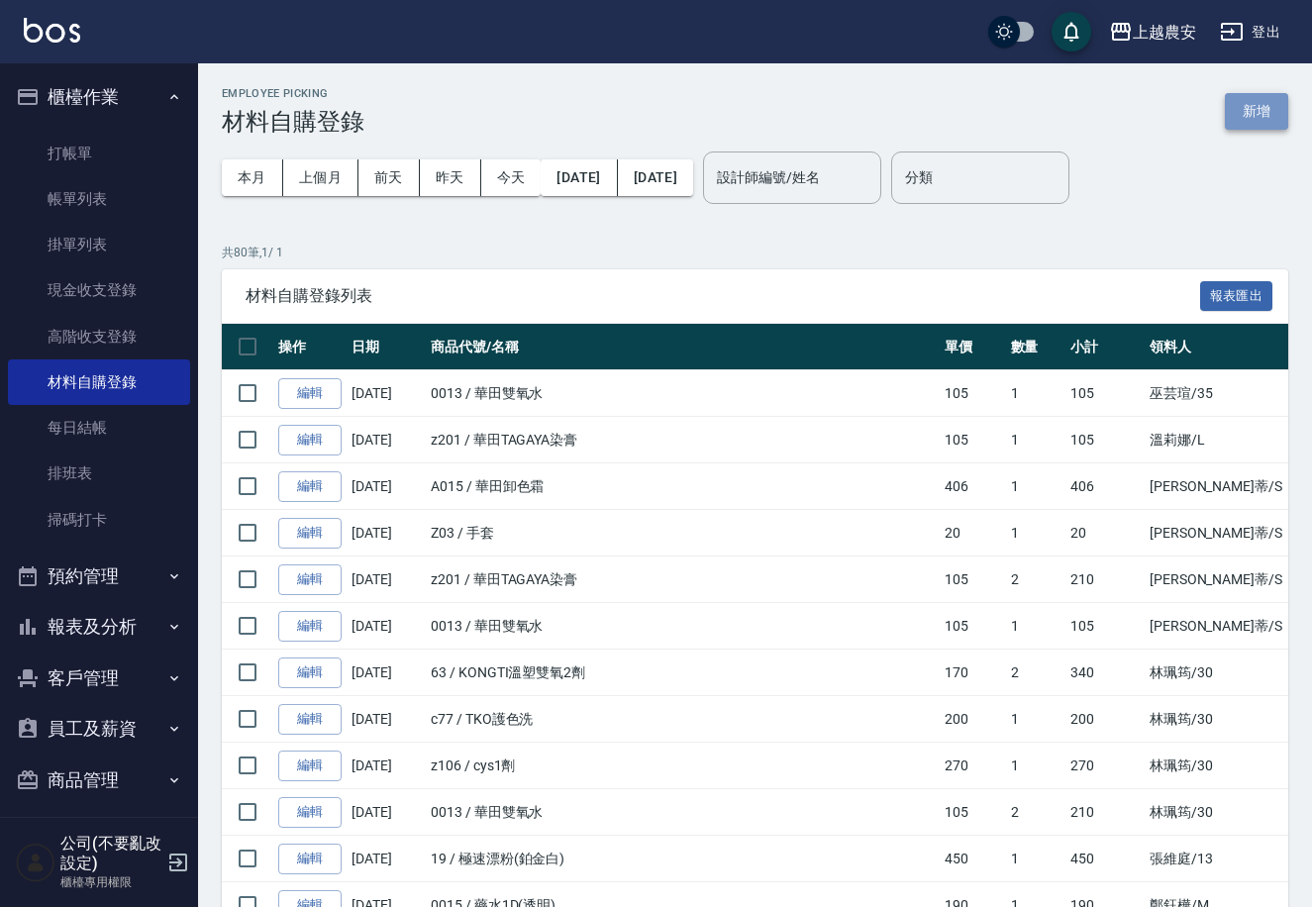
click at [1259, 114] on button "新增" at bounding box center [1256, 111] width 63 height 37
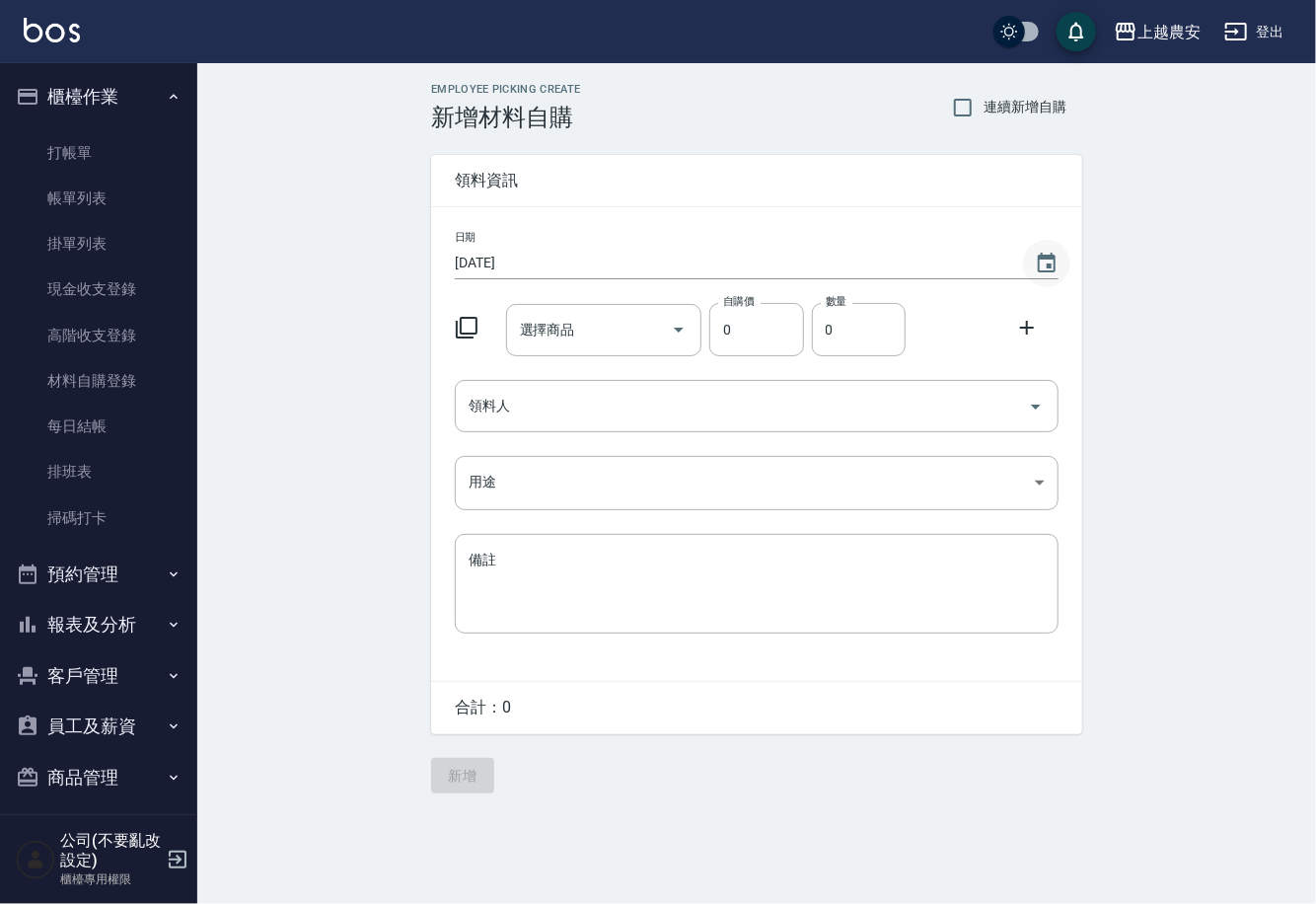
click at [1054, 268] on icon "Choose date, selected date is 2025-09-15" at bounding box center [1047, 262] width 18 height 20
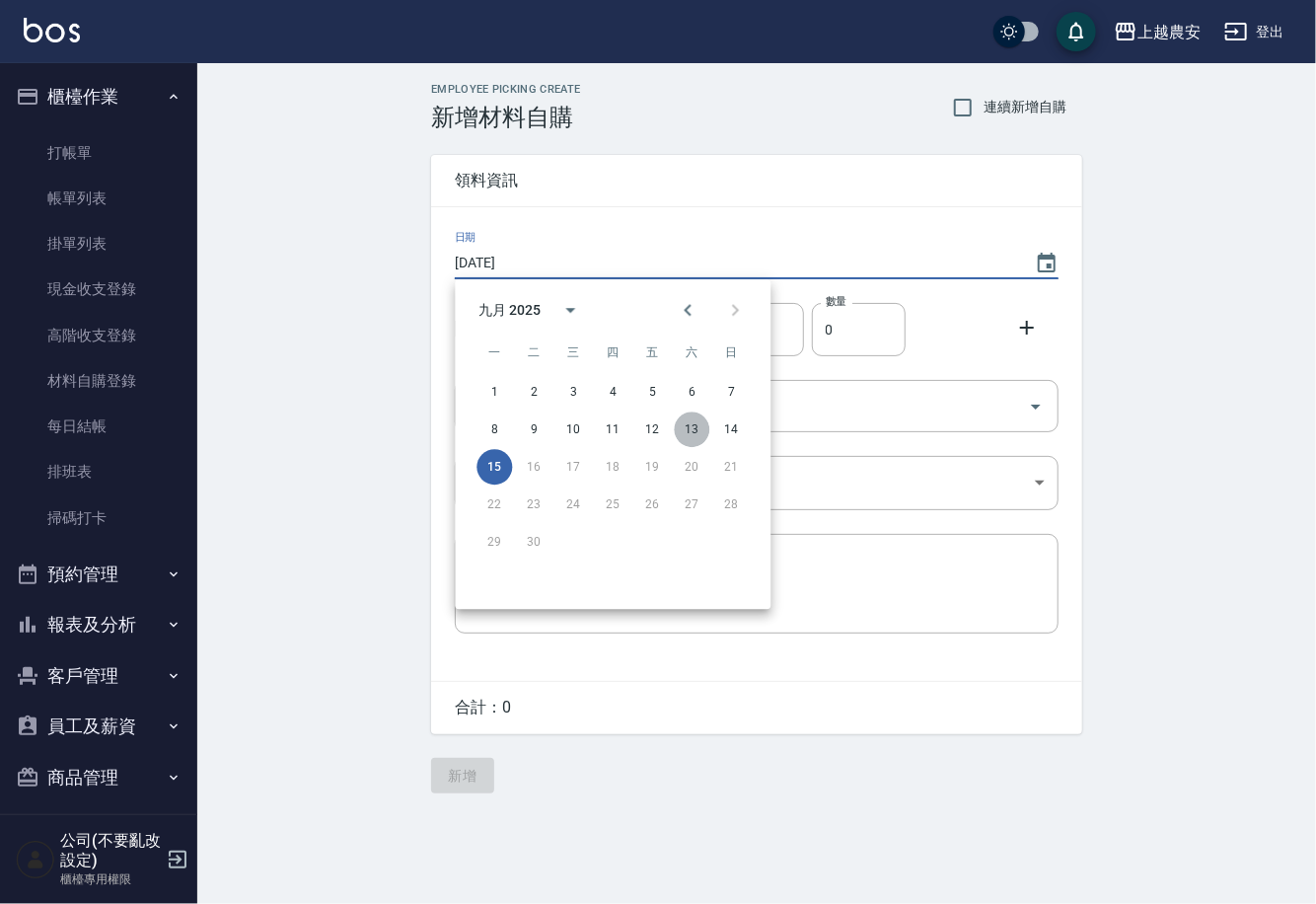
click at [695, 437] on button "13" at bounding box center [691, 430] width 36 height 36
type input "[DATE]"
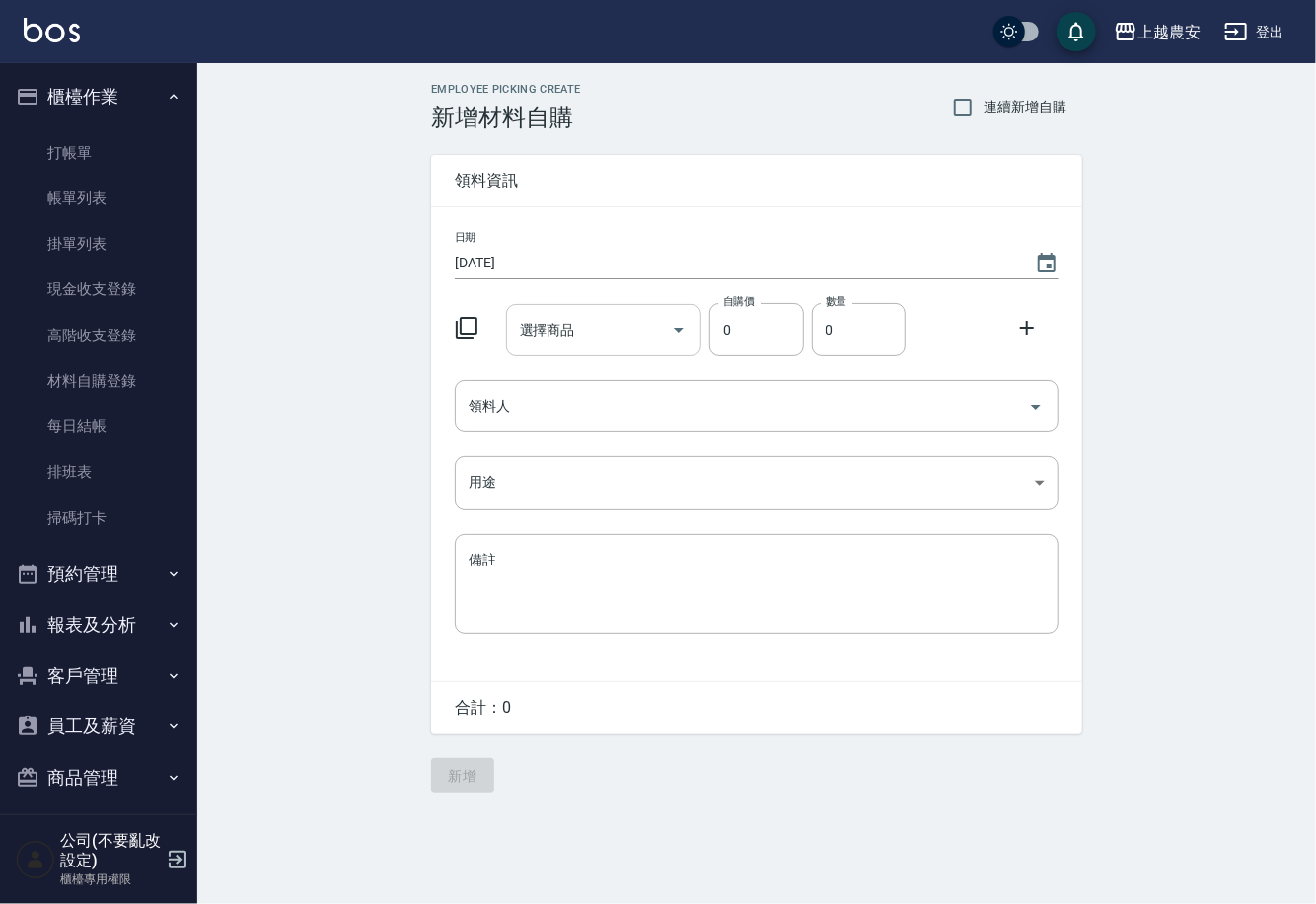
click at [619, 338] on input "選擇商品" at bounding box center [589, 330] width 148 height 35
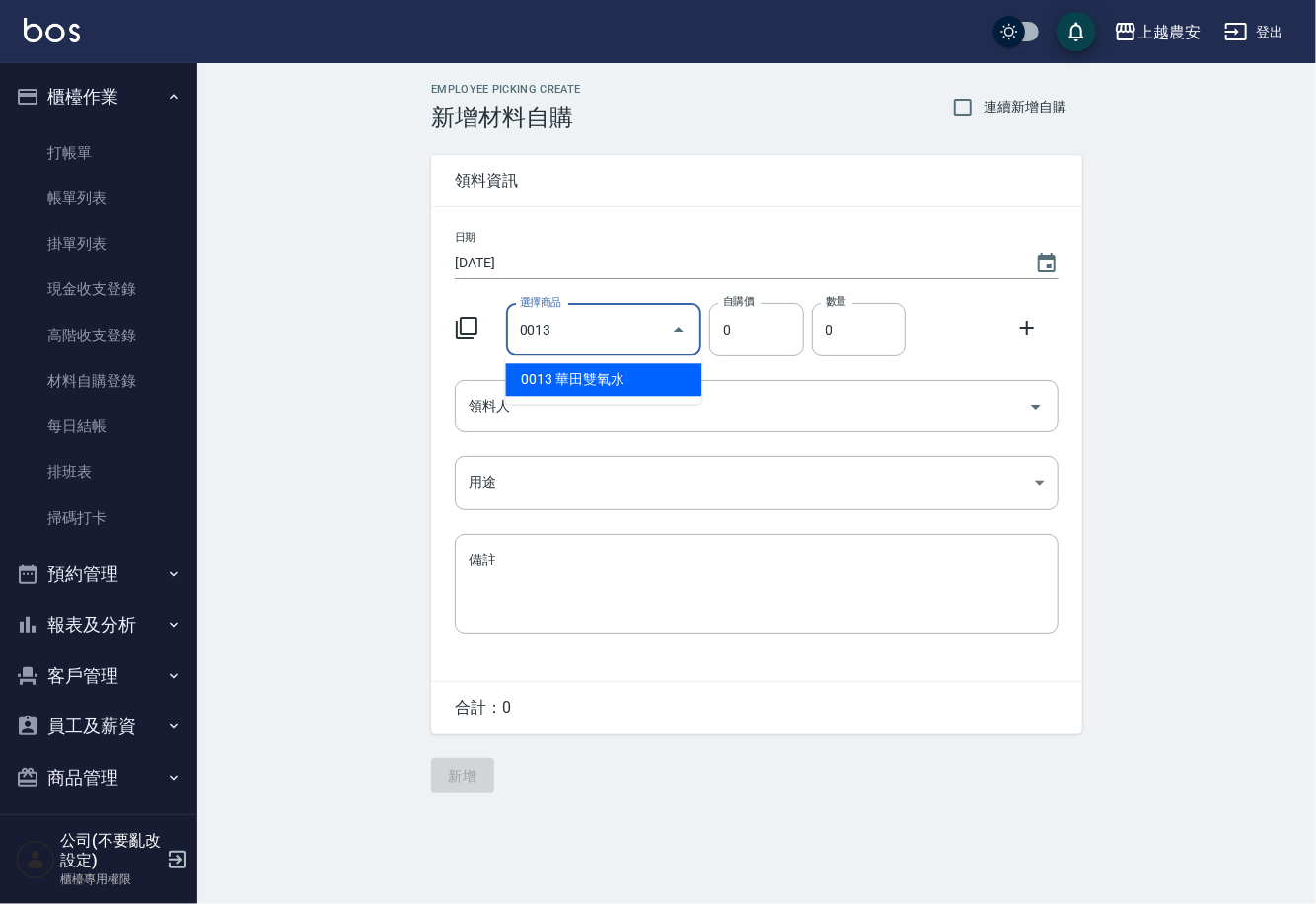
type input "華田雙氧水"
type input "105"
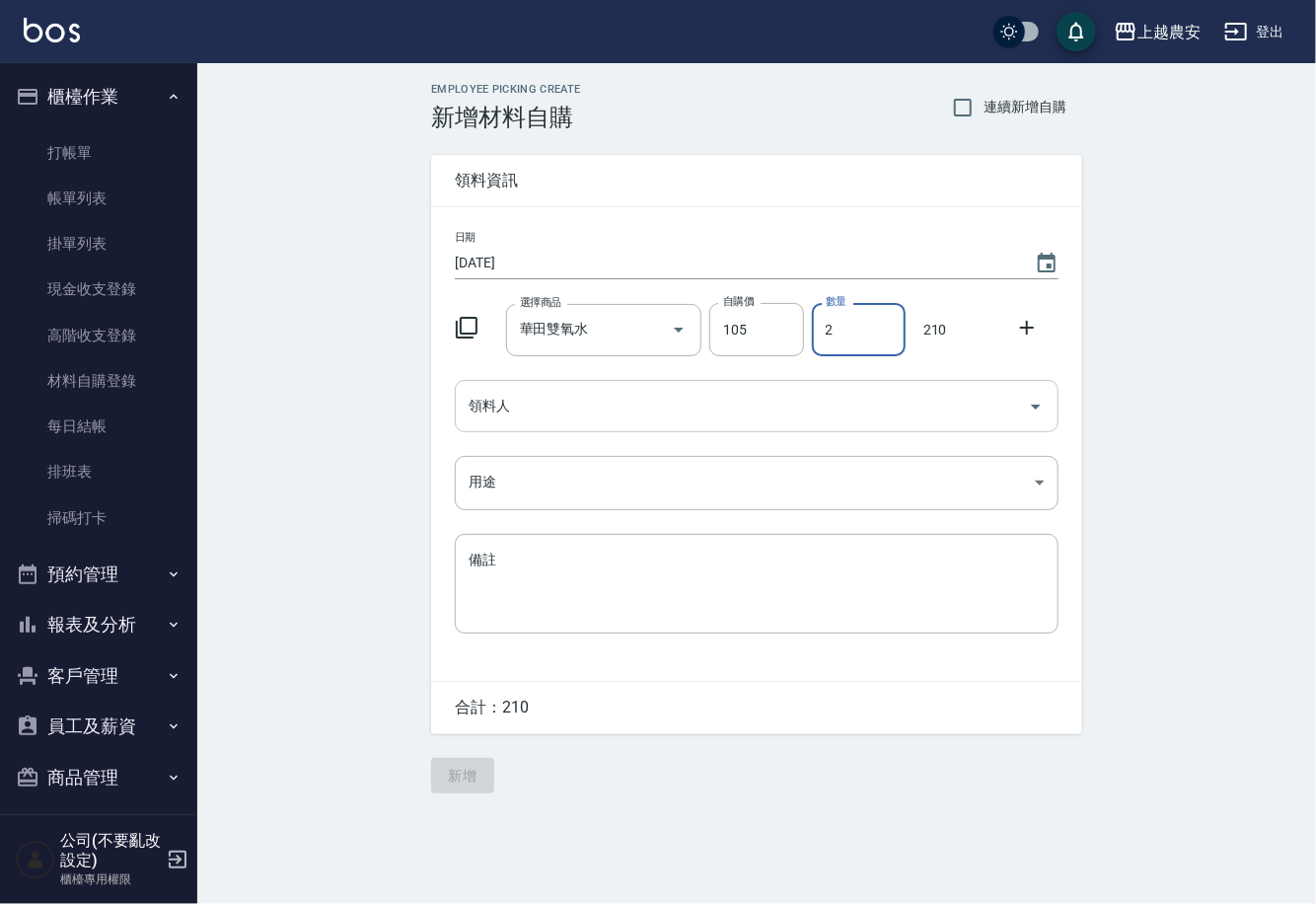
click at [494, 431] on div "領料人" at bounding box center [756, 406] width 604 height 52
type input "2"
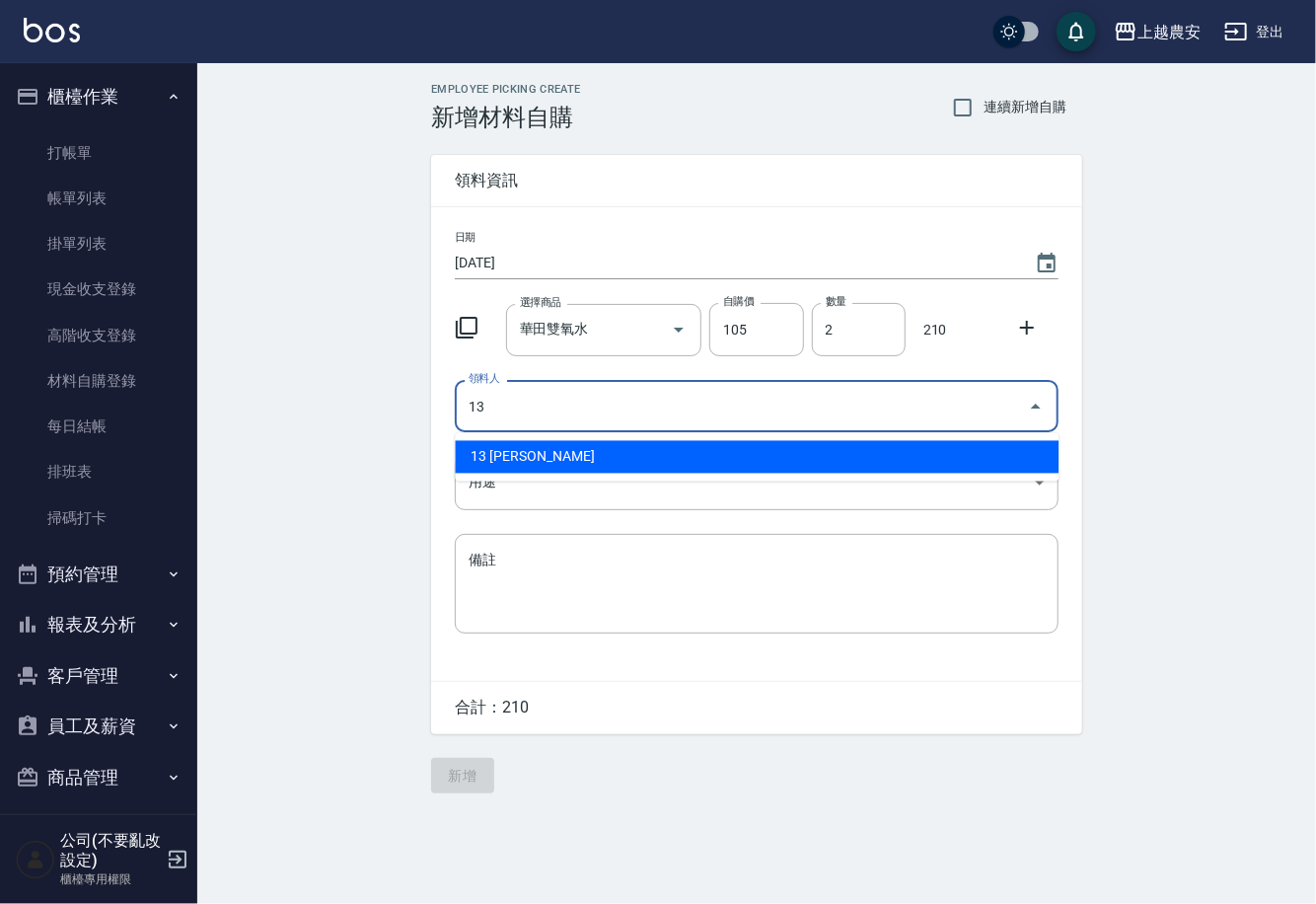
type input "13 [PERSON_NAME]"
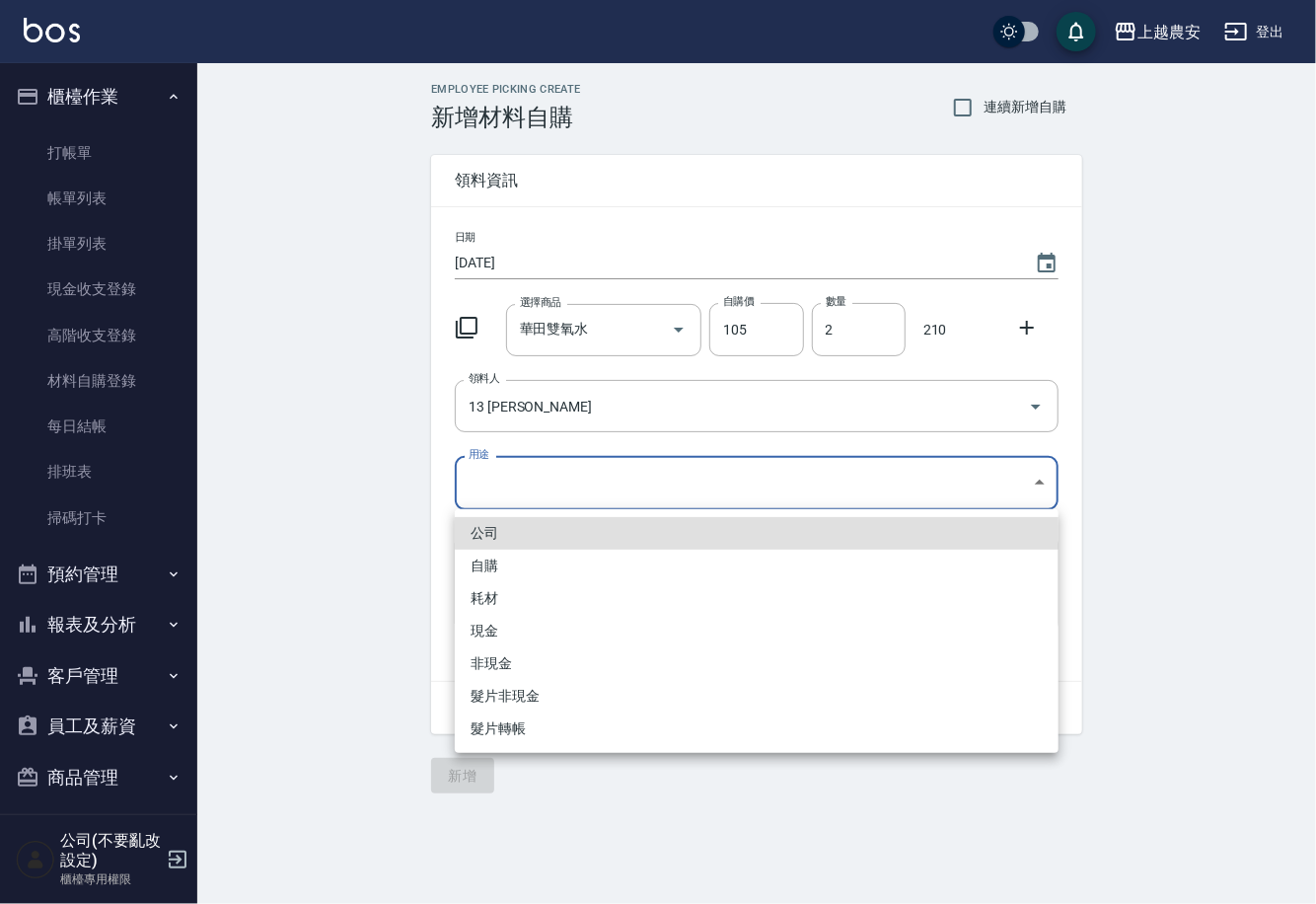
click at [502, 491] on body "上越農安 登出 櫃檯作業 打帳單 帳單列表 掛單列表 現金收支登錄 高階收支登錄 材料自購登錄 每日結帳 排班表 掃碼打卡 預約管理 預約管理 單日預約紀錄 …" at bounding box center [658, 452] width 1316 height 904
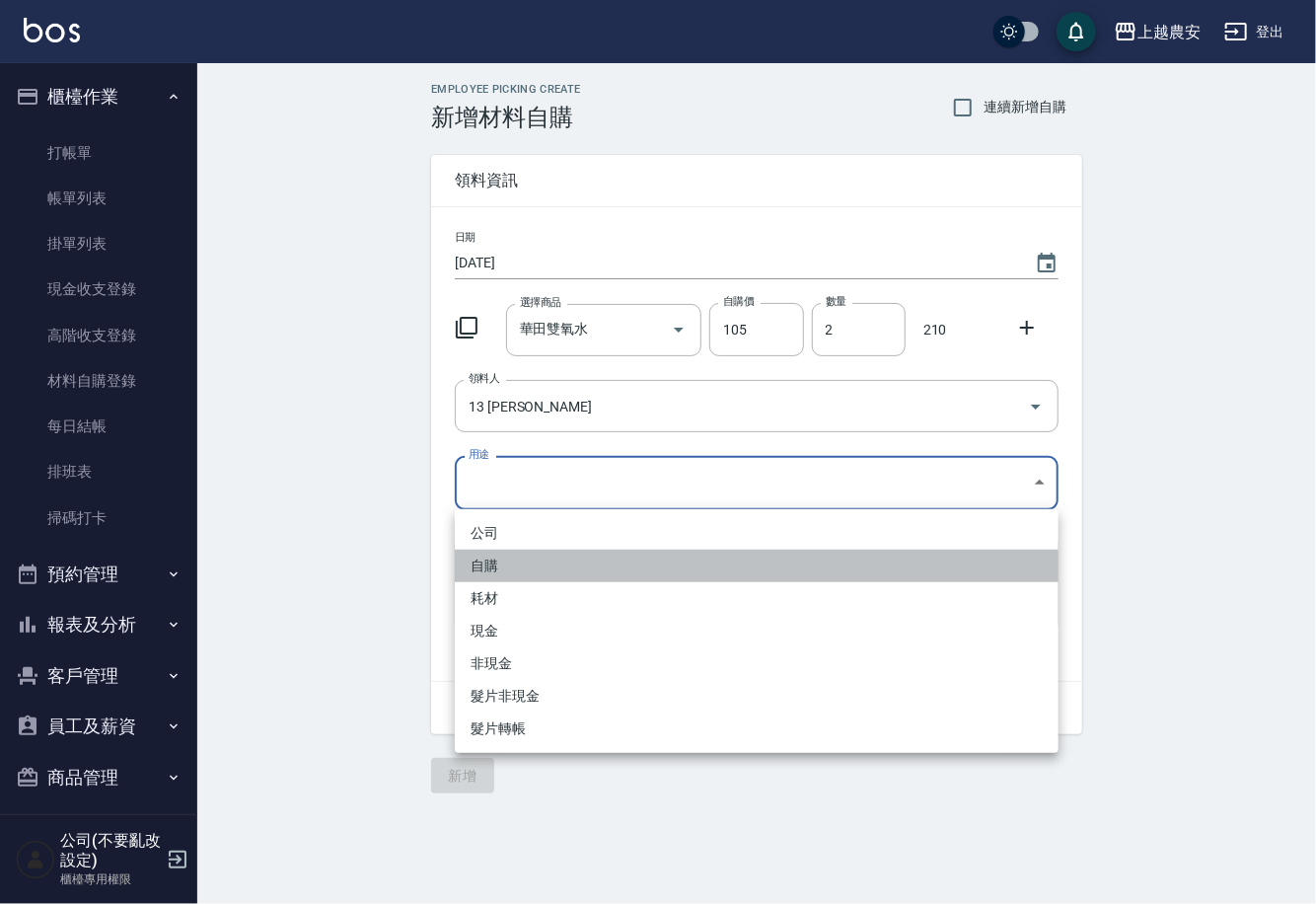
click at [491, 561] on li "自購" at bounding box center [756, 565] width 604 height 33
type input "自購"
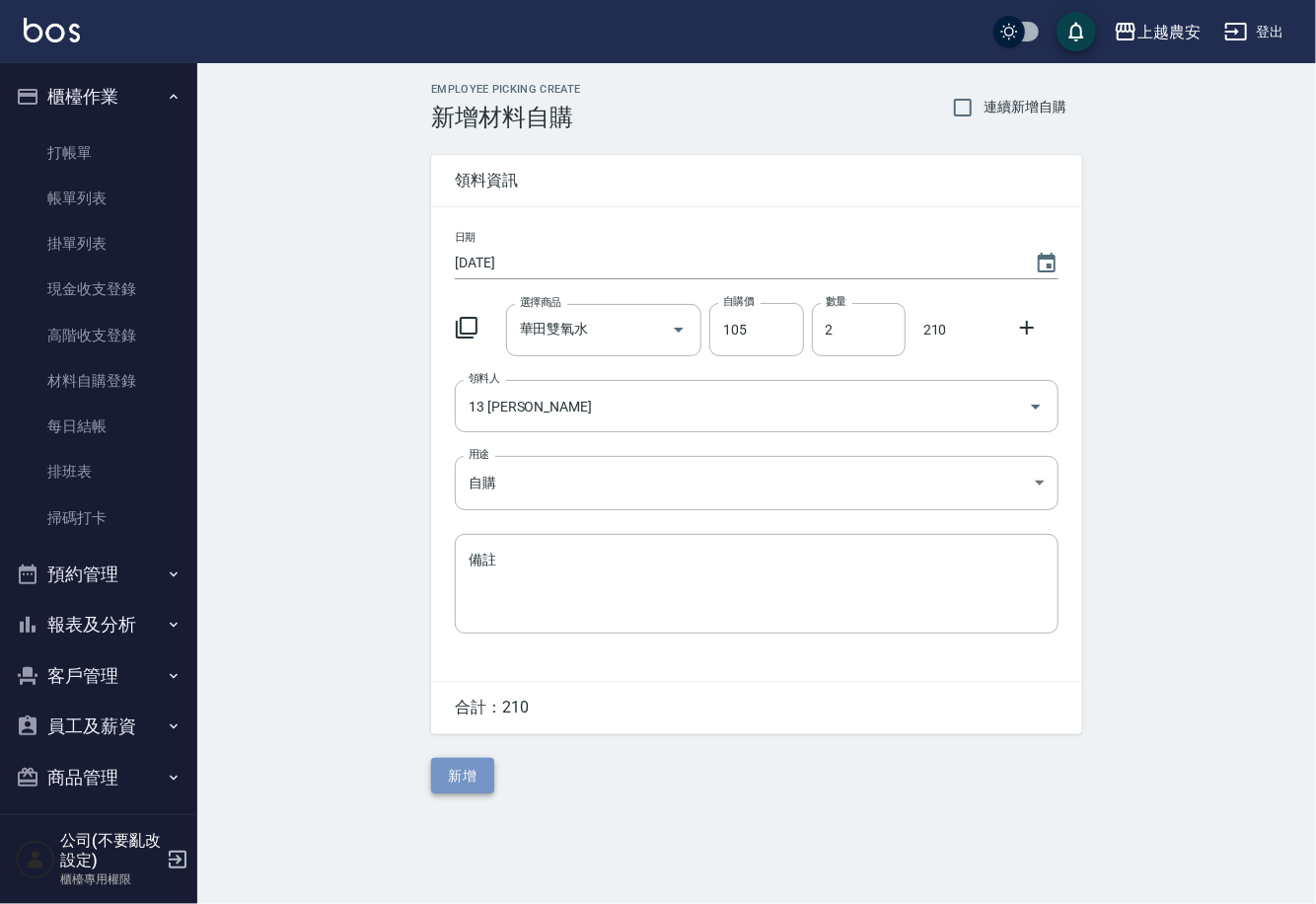
click at [470, 765] on button "新增" at bounding box center [462, 775] width 63 height 37
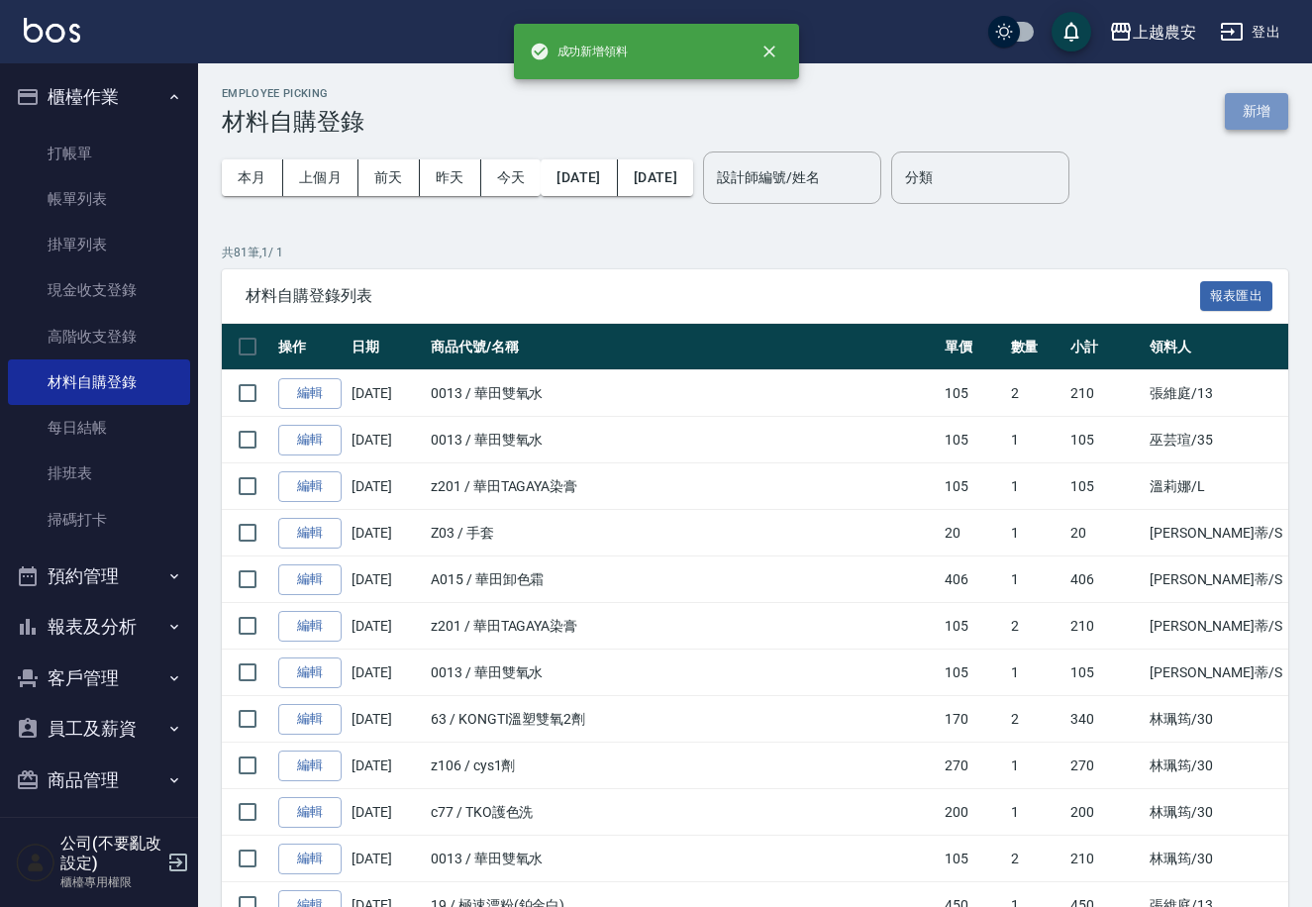
click at [1253, 117] on button "新增" at bounding box center [1256, 111] width 63 height 37
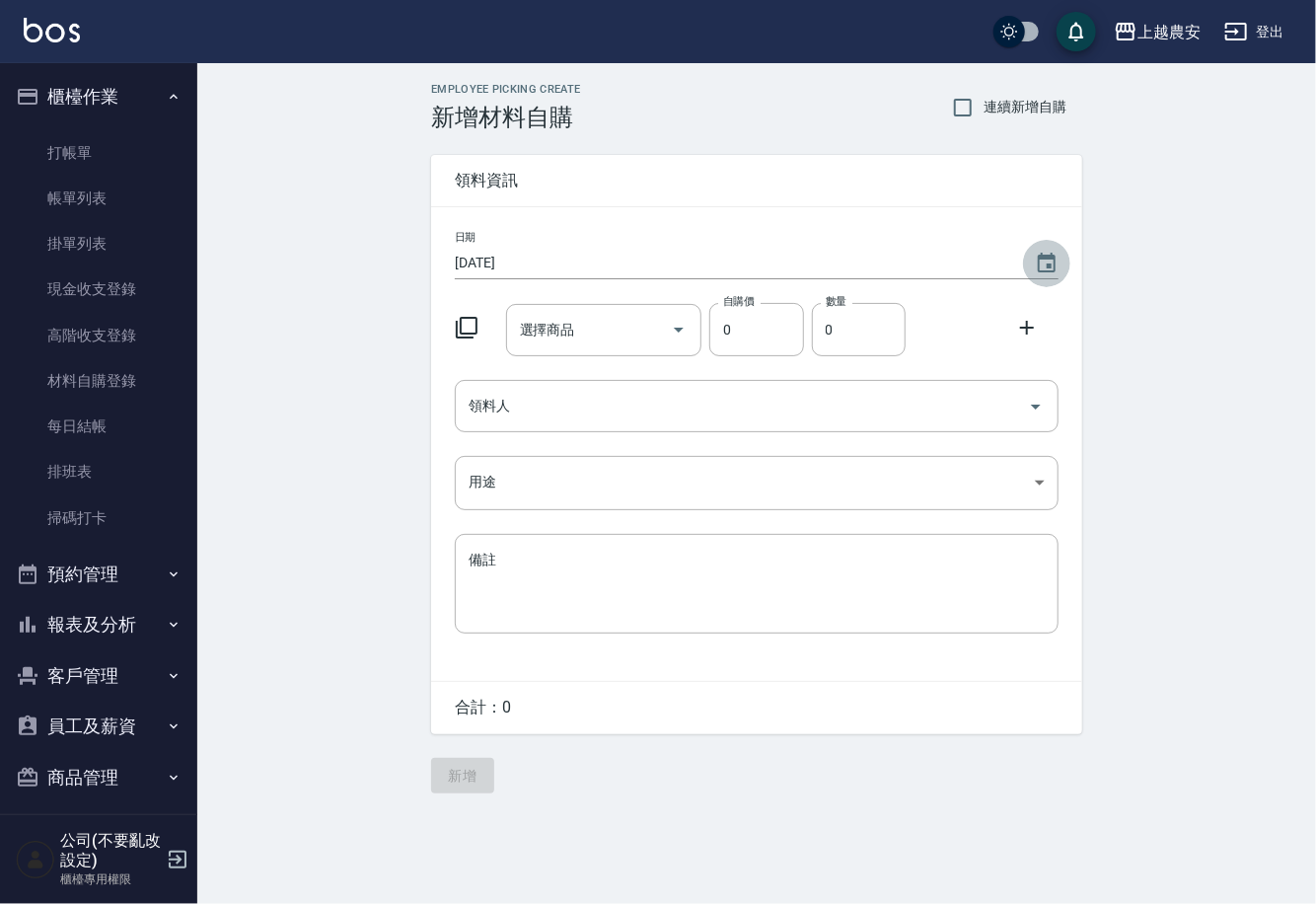
click at [1052, 261] on icon "Choose date, selected date is 2025-09-15" at bounding box center [1047, 263] width 24 height 24
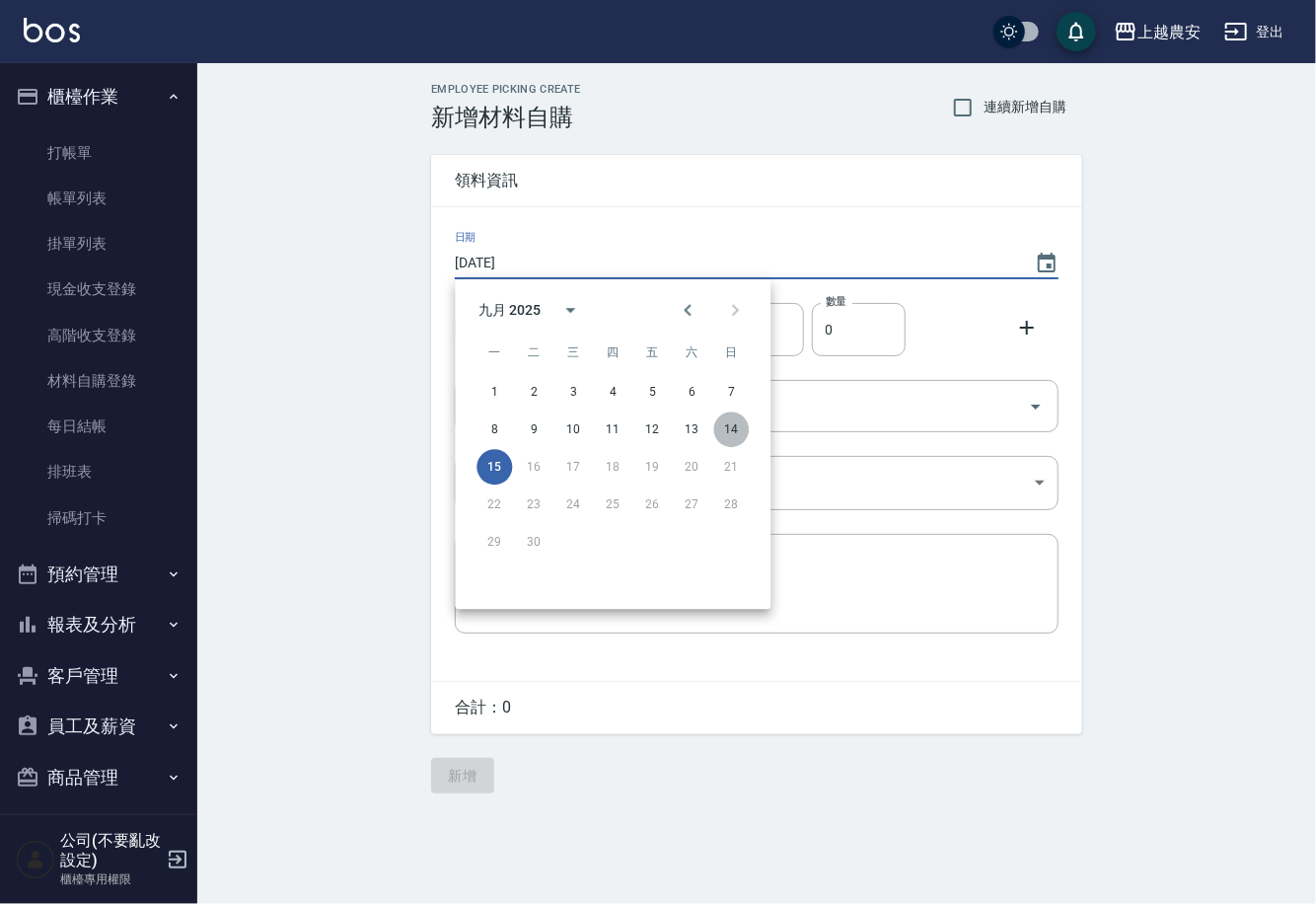
click at [729, 430] on button "14" at bounding box center [731, 430] width 36 height 36
type input "[DATE]"
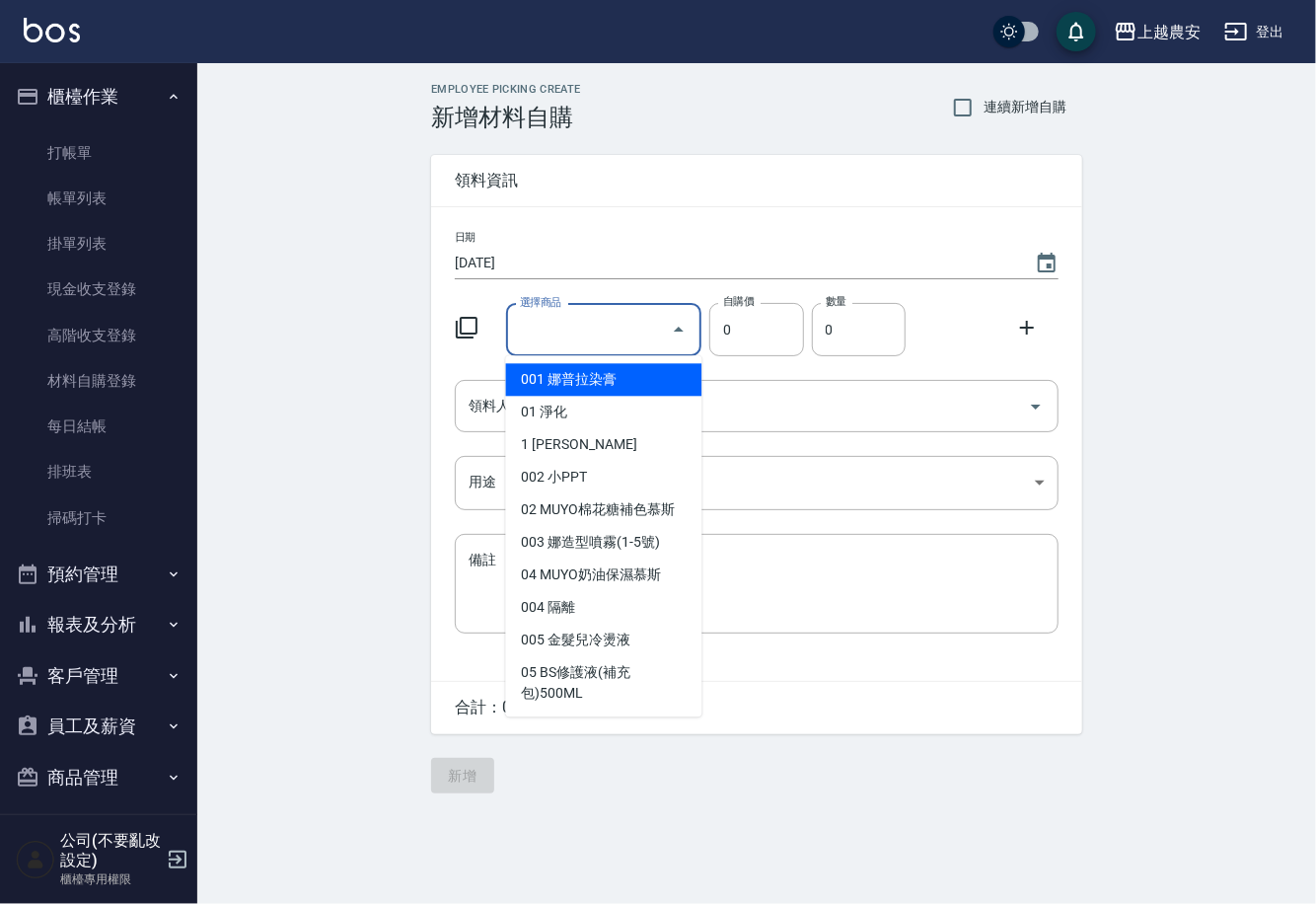
click at [579, 318] on input "選擇商品" at bounding box center [589, 330] width 148 height 35
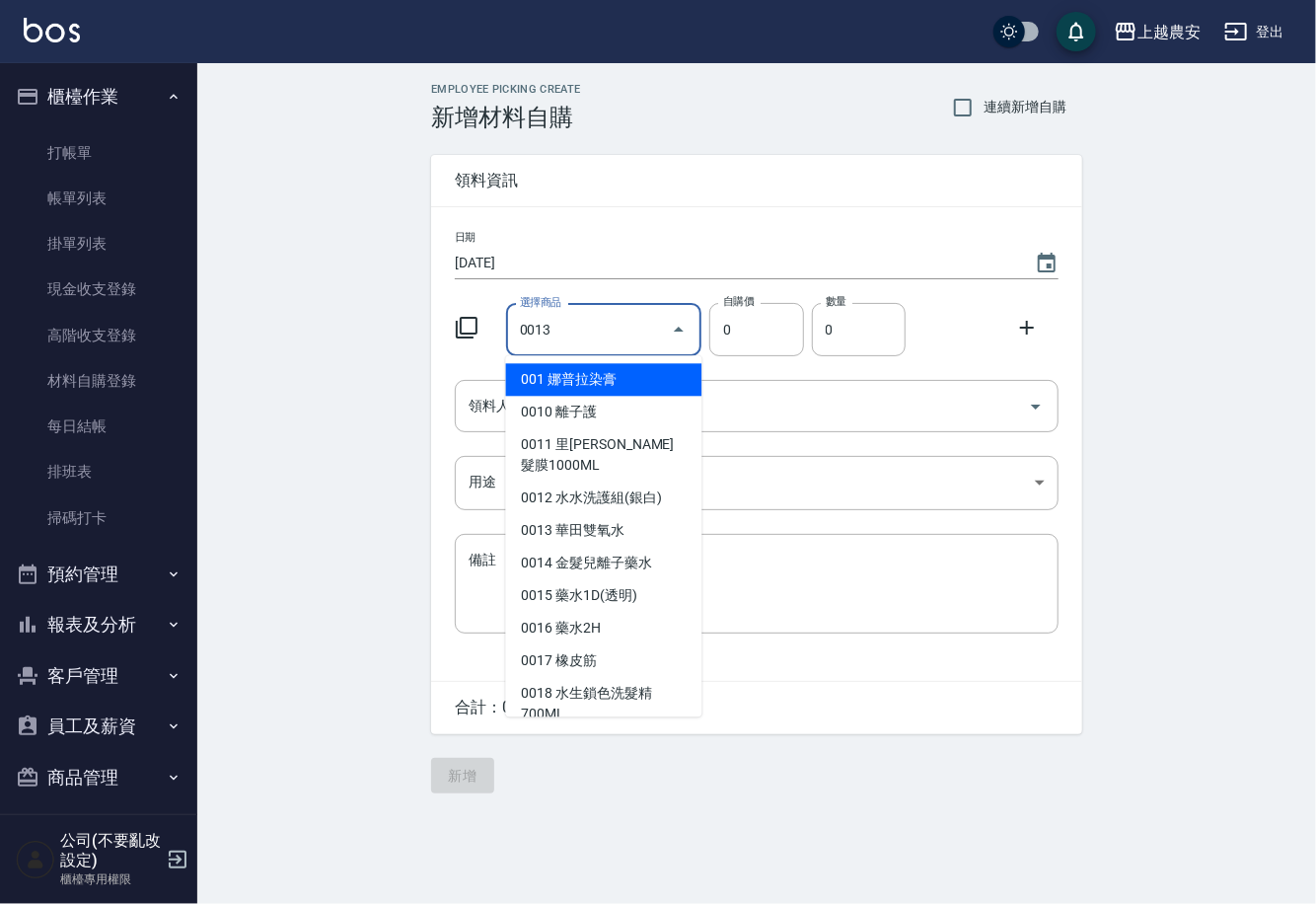
type input "華田雙氧水"
type input "105"
type input "1"
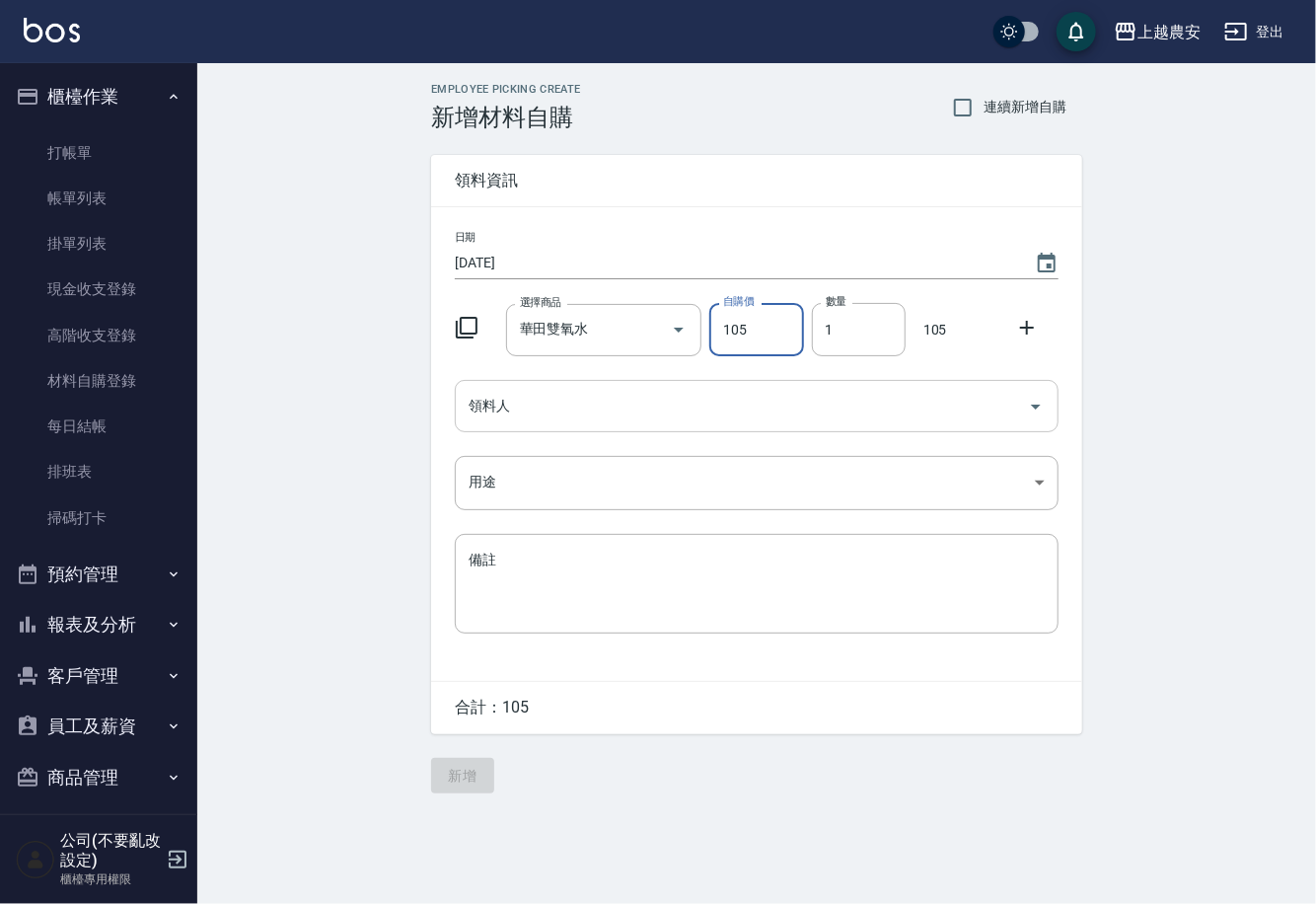
click at [503, 416] on input "領料人" at bounding box center [741, 406] width 556 height 35
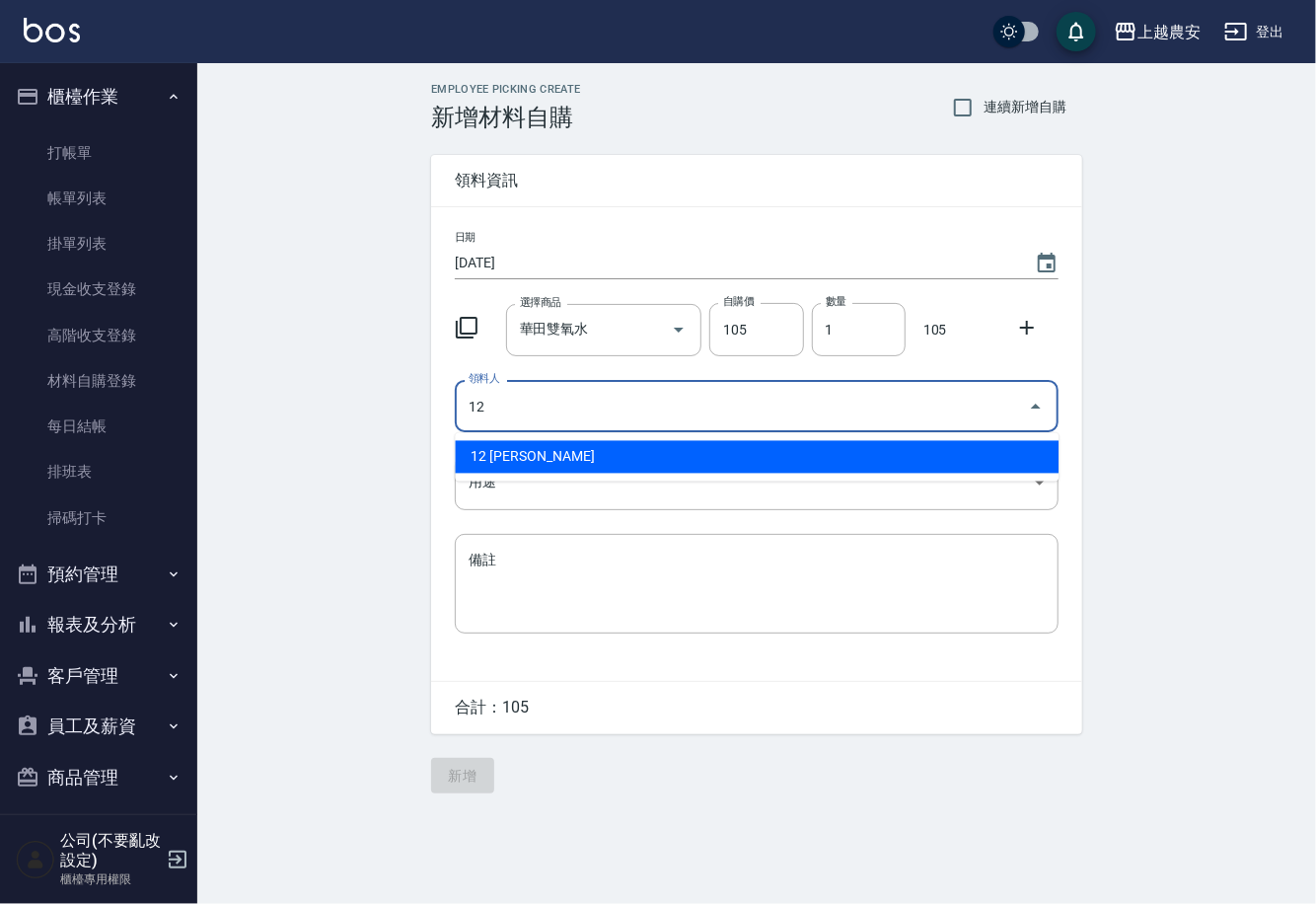
click at [503, 457] on li "12 [PERSON_NAME]" at bounding box center [756, 457] width 604 height 33
type input "12 [PERSON_NAME]"
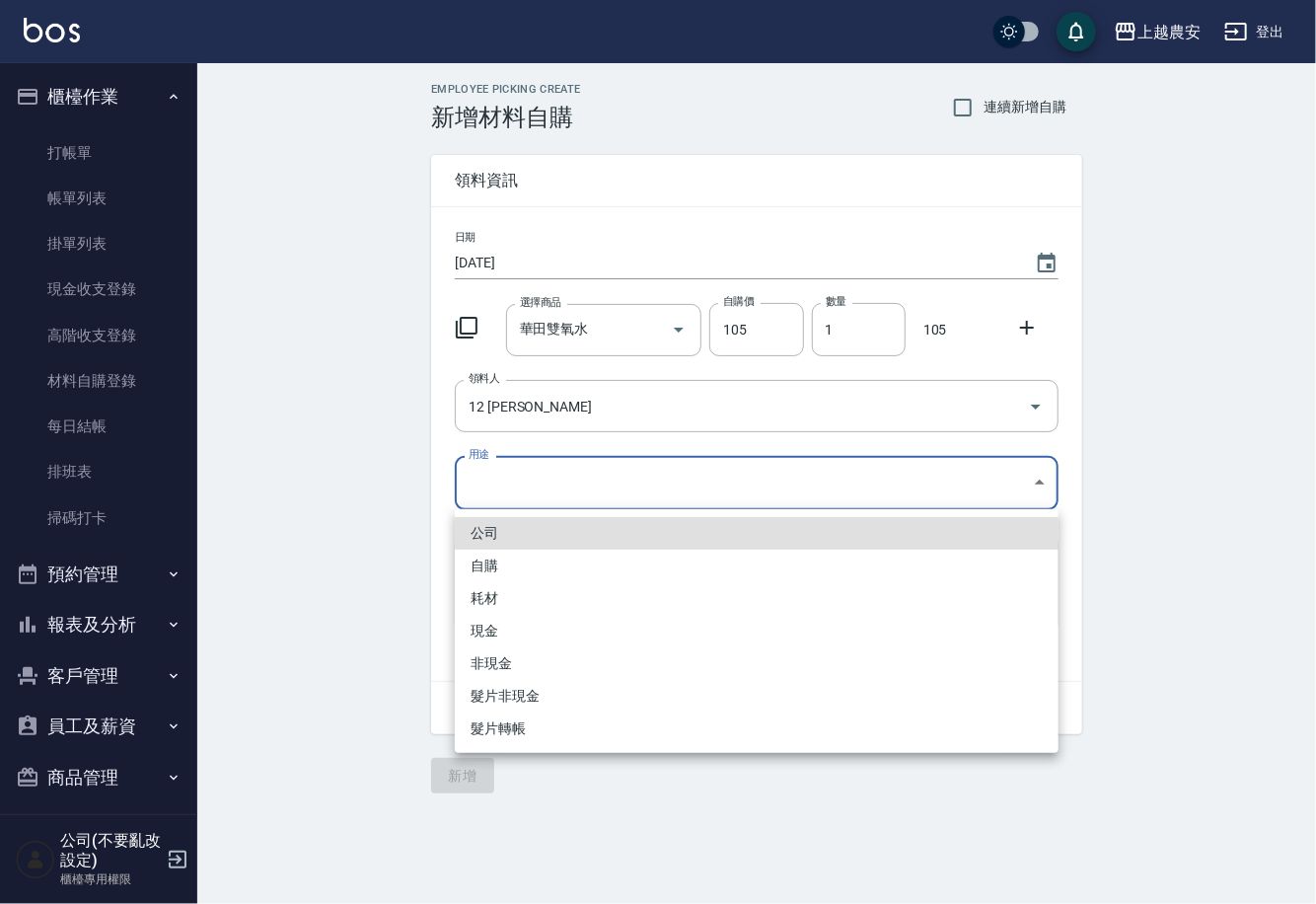
click at [490, 494] on body "上越農安 登出 櫃檯作業 打帳單 帳單列表 掛單列表 現金收支登錄 高階收支登錄 材料自購登錄 每日結帳 排班表 掃碼打卡 預約管理 預約管理 單日預約紀錄 …" at bounding box center [658, 452] width 1316 height 904
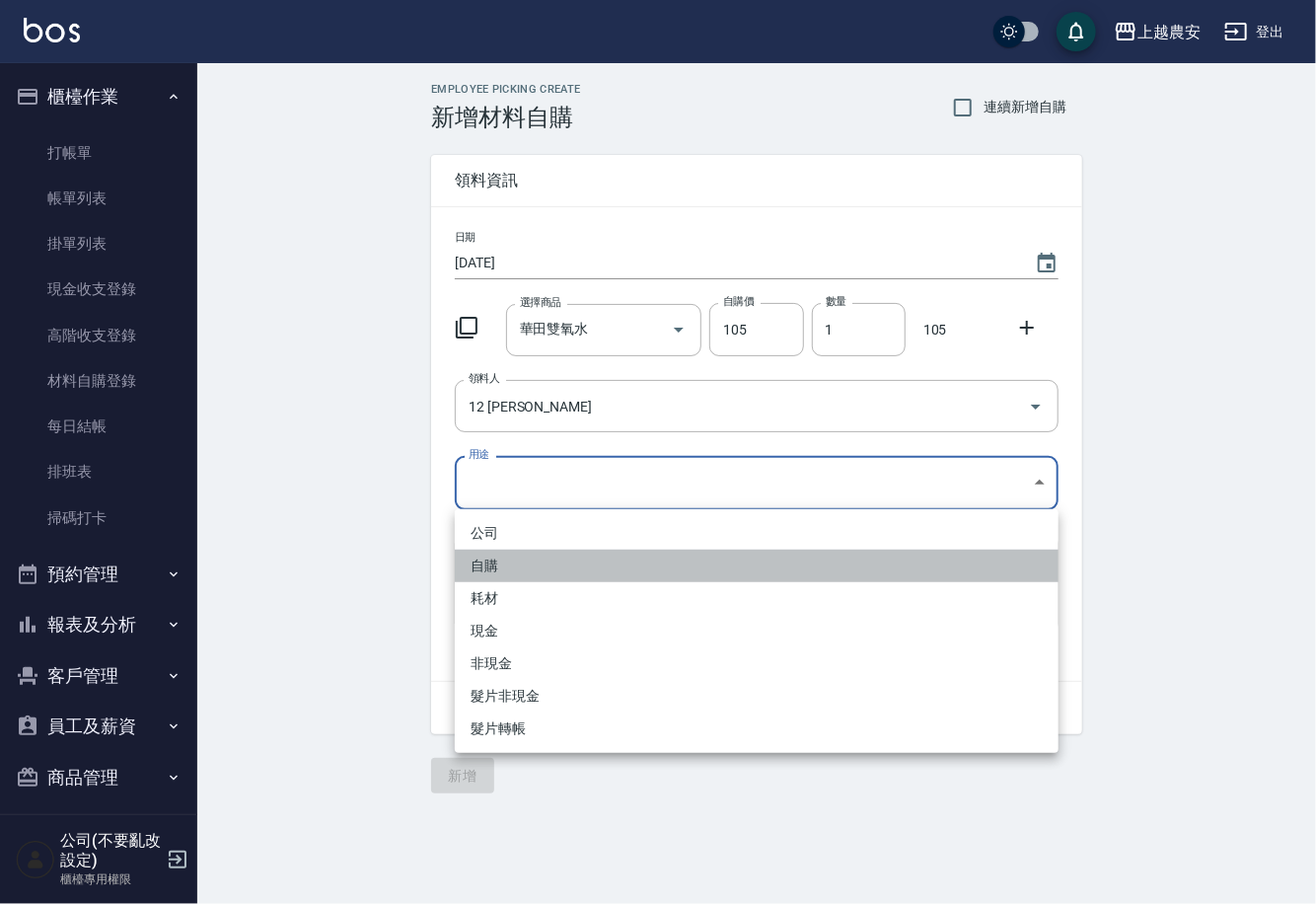
click at [490, 560] on li "自購" at bounding box center [756, 565] width 604 height 33
type input "自購"
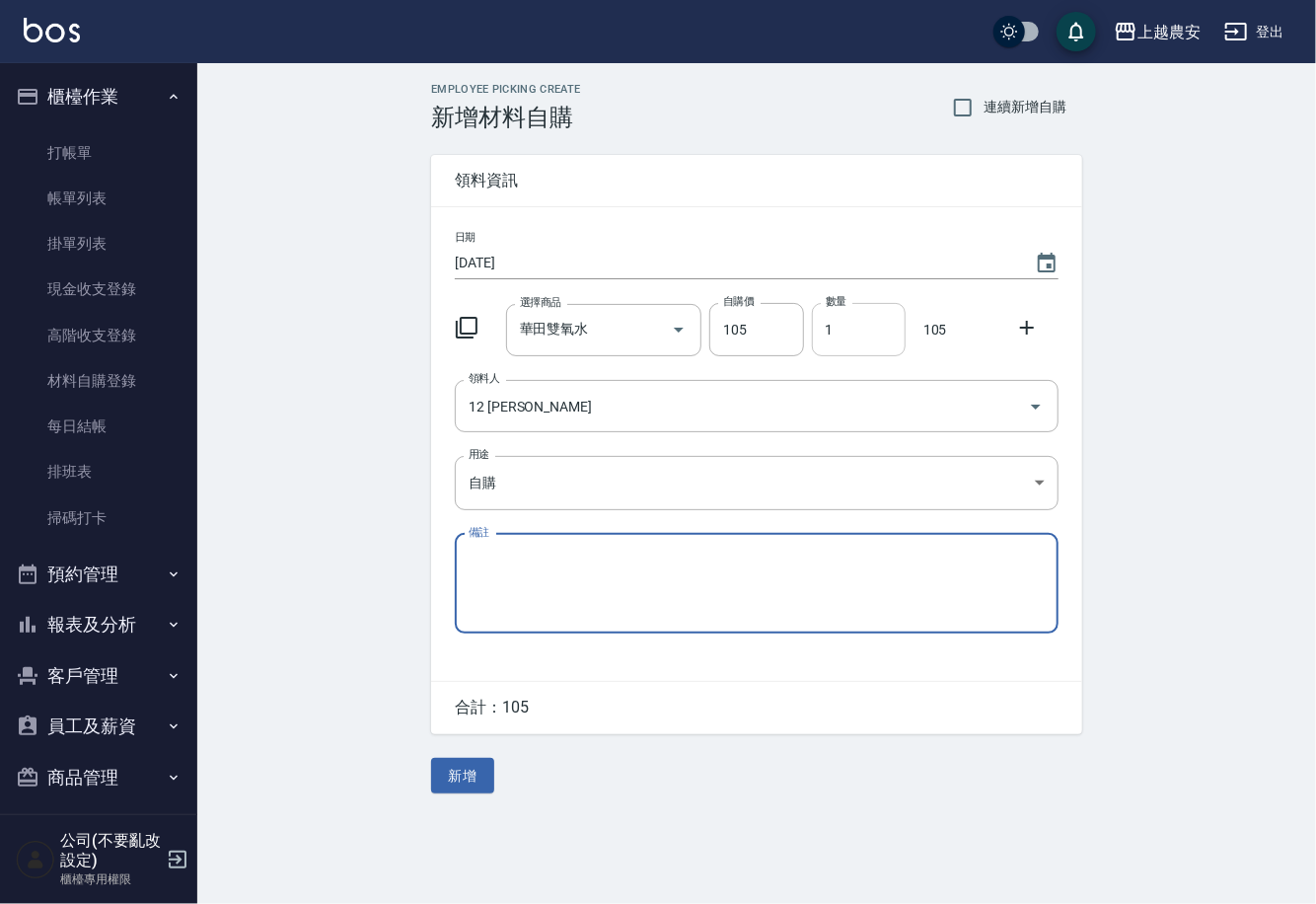
drag, startPoint x: 816, startPoint y: 336, endPoint x: 845, endPoint y: 326, distance: 30.7
click at [845, 326] on input "1" at bounding box center [859, 329] width 94 height 53
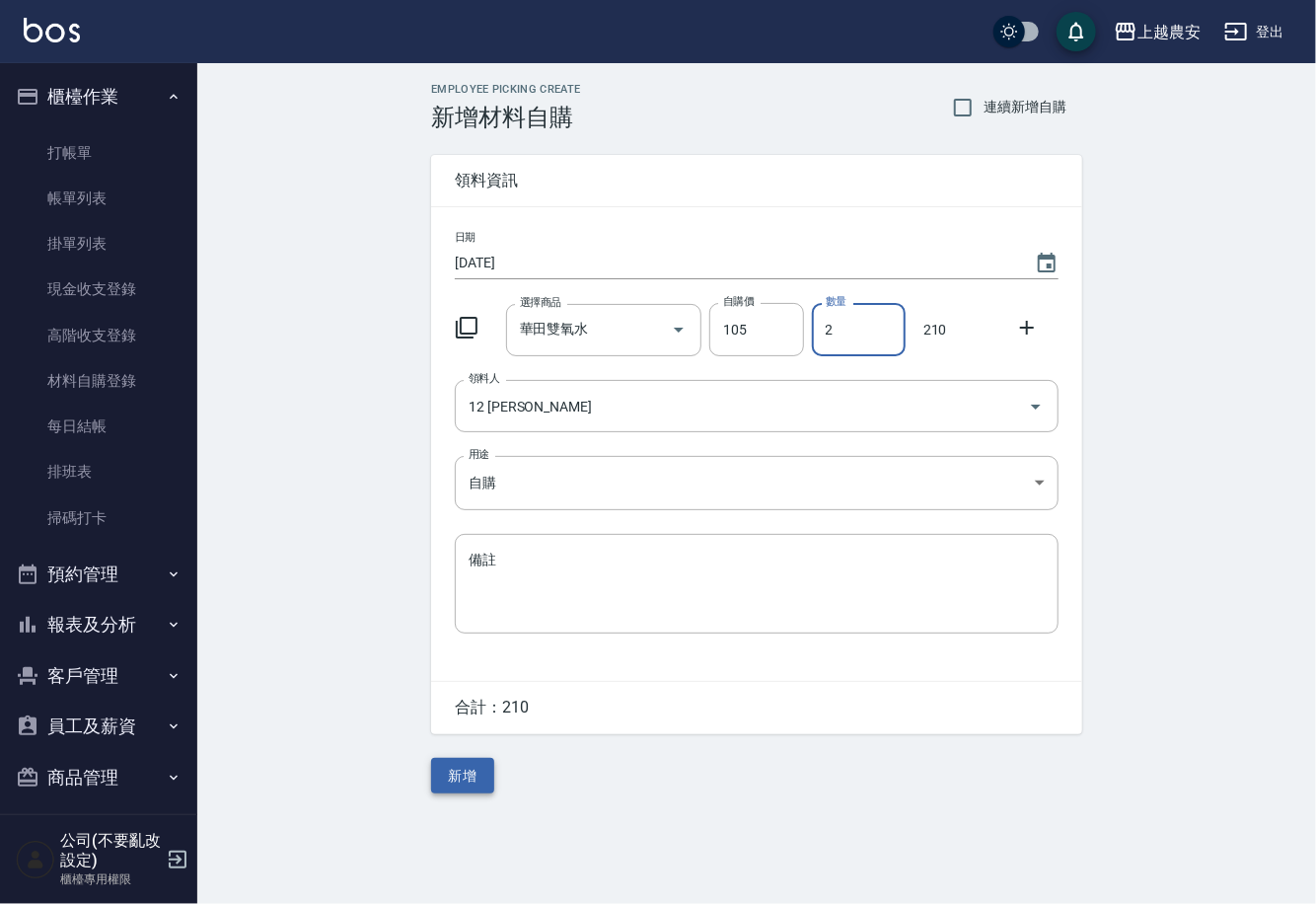
type input "2"
click at [494, 781] on button "新增" at bounding box center [462, 775] width 63 height 37
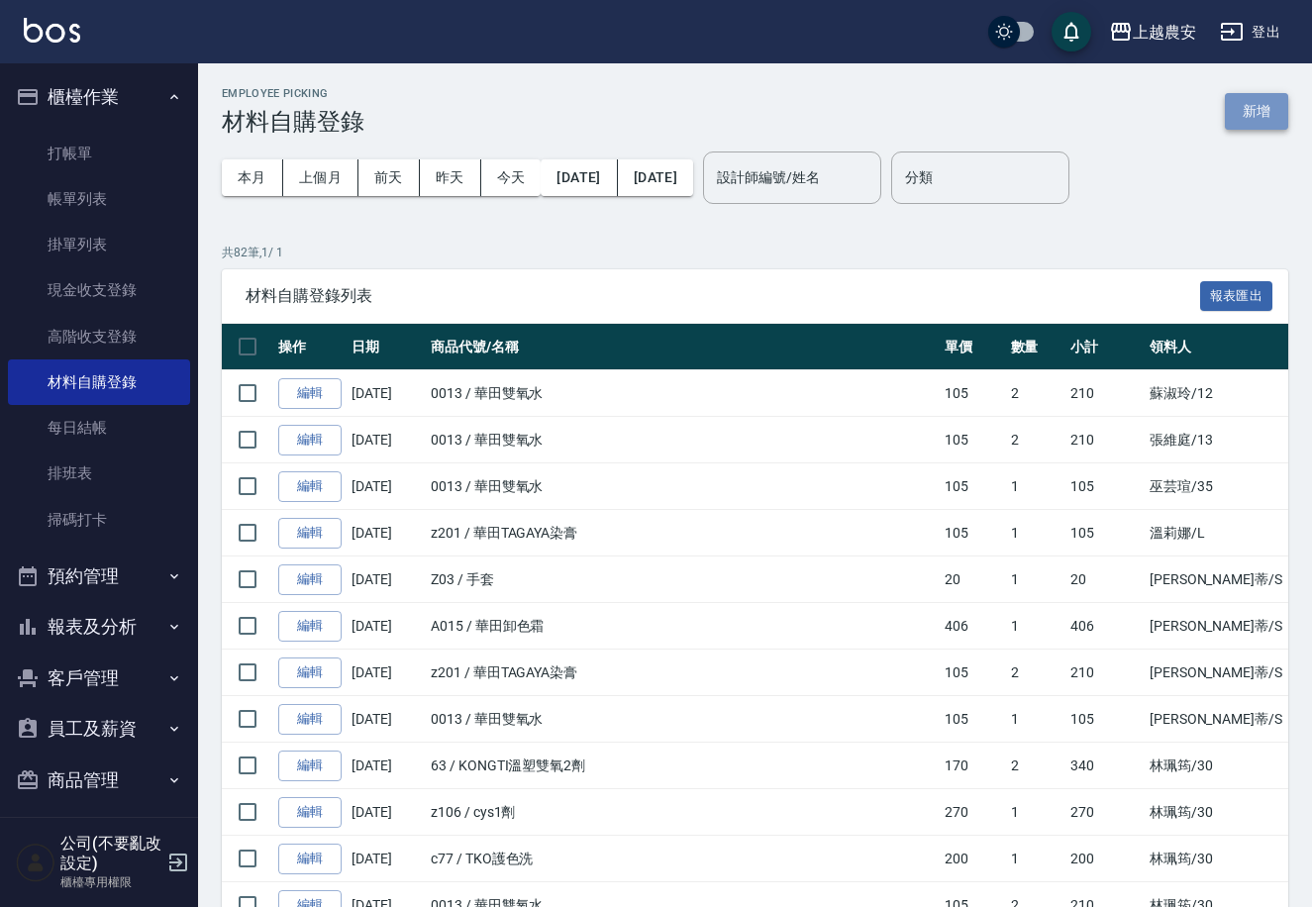
click at [1247, 110] on button "新增" at bounding box center [1256, 111] width 63 height 37
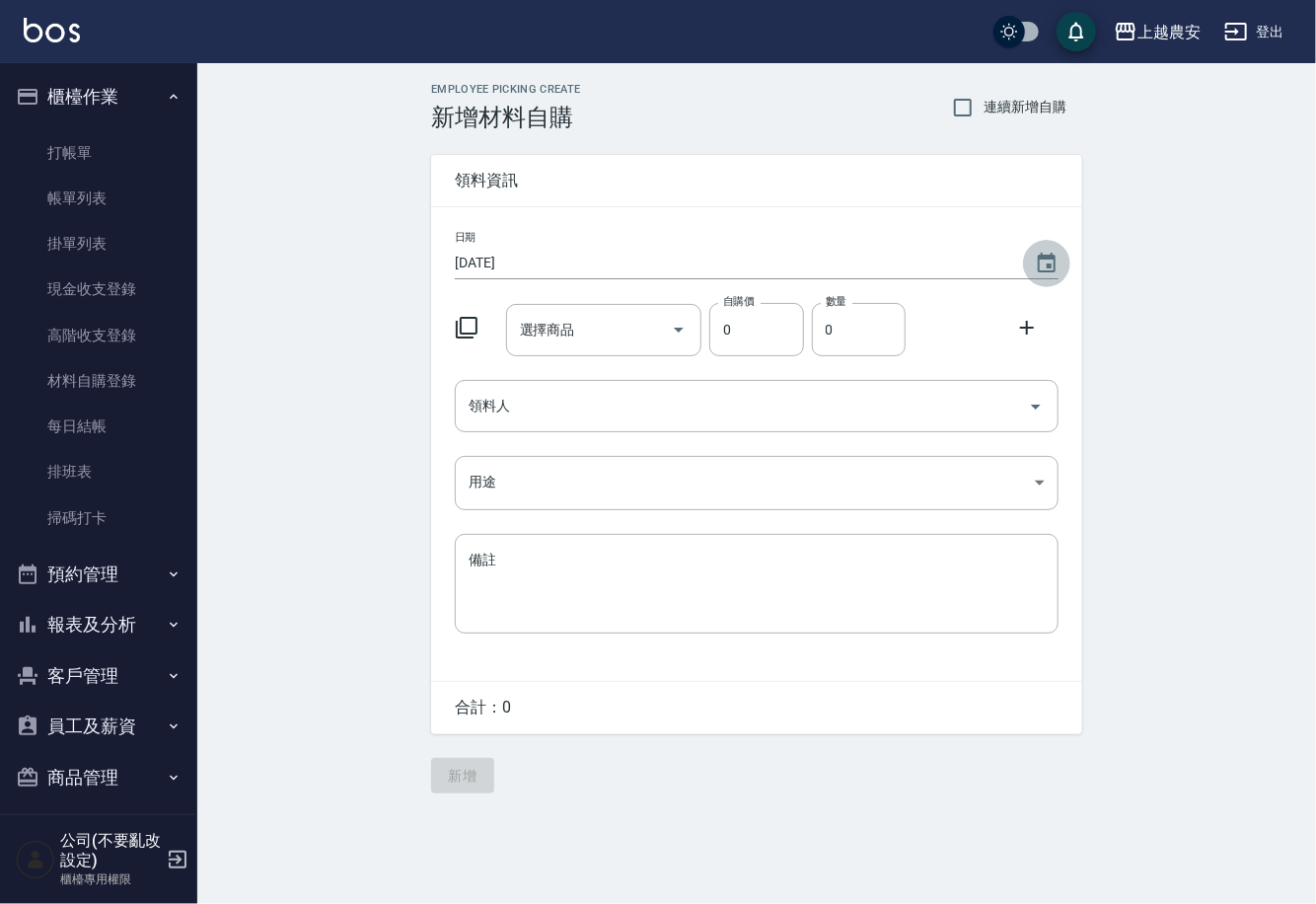
click at [1036, 261] on icon "Choose date, selected date is 2025-09-15" at bounding box center [1047, 263] width 24 height 24
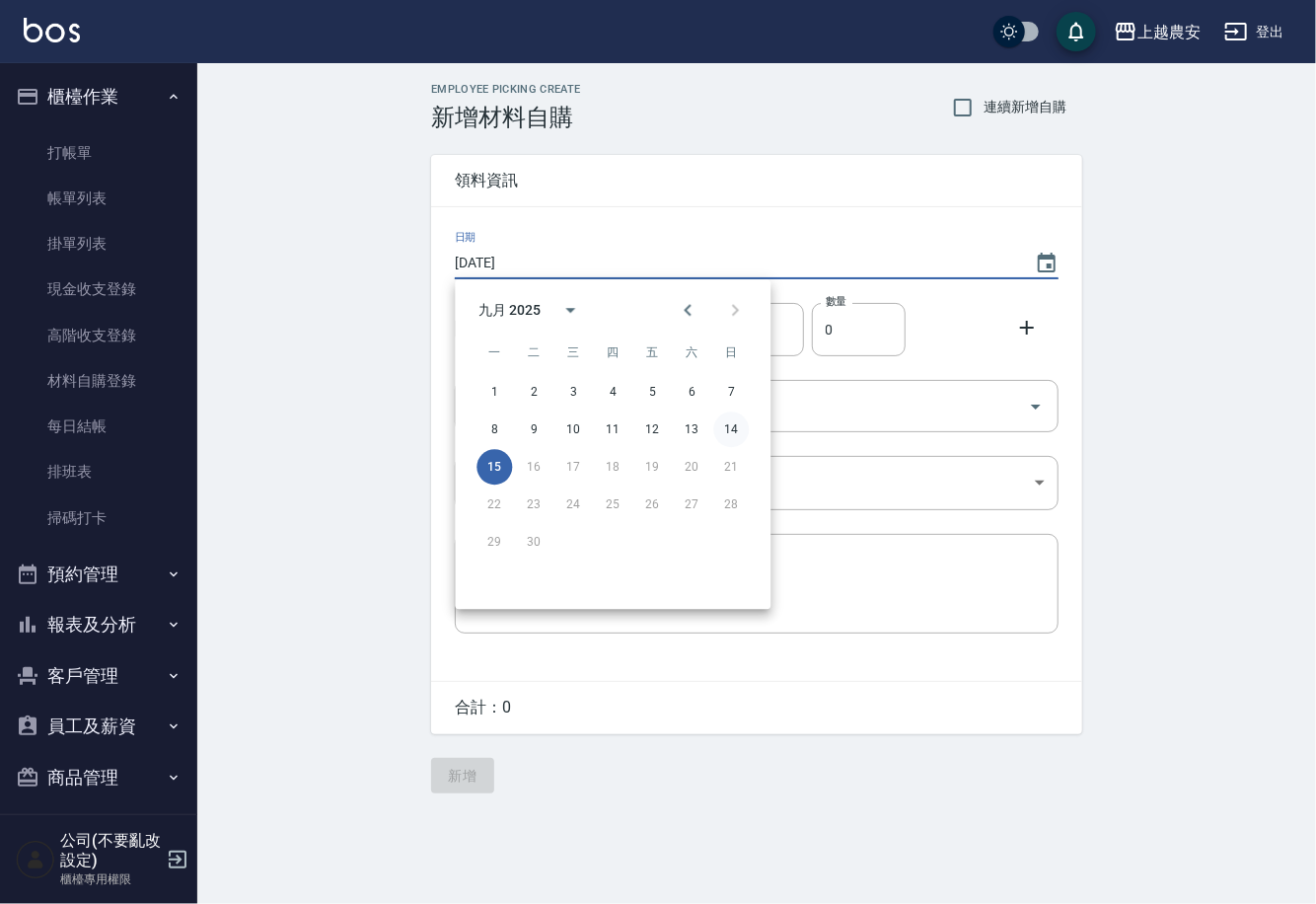
click at [727, 422] on button "14" at bounding box center [731, 430] width 36 height 36
type input "[DATE]"
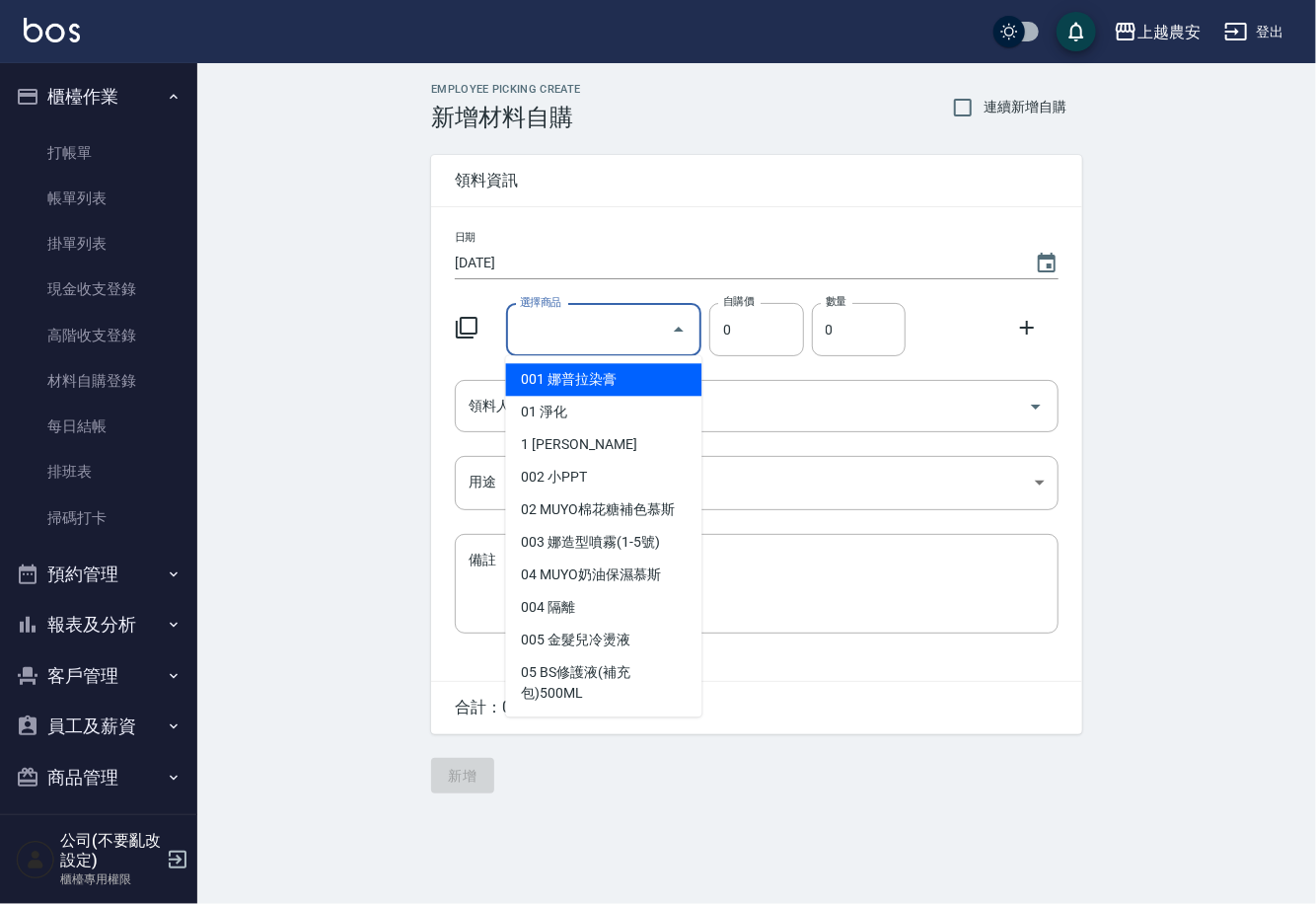
click at [585, 324] on input "選擇商品" at bounding box center [589, 330] width 148 height 35
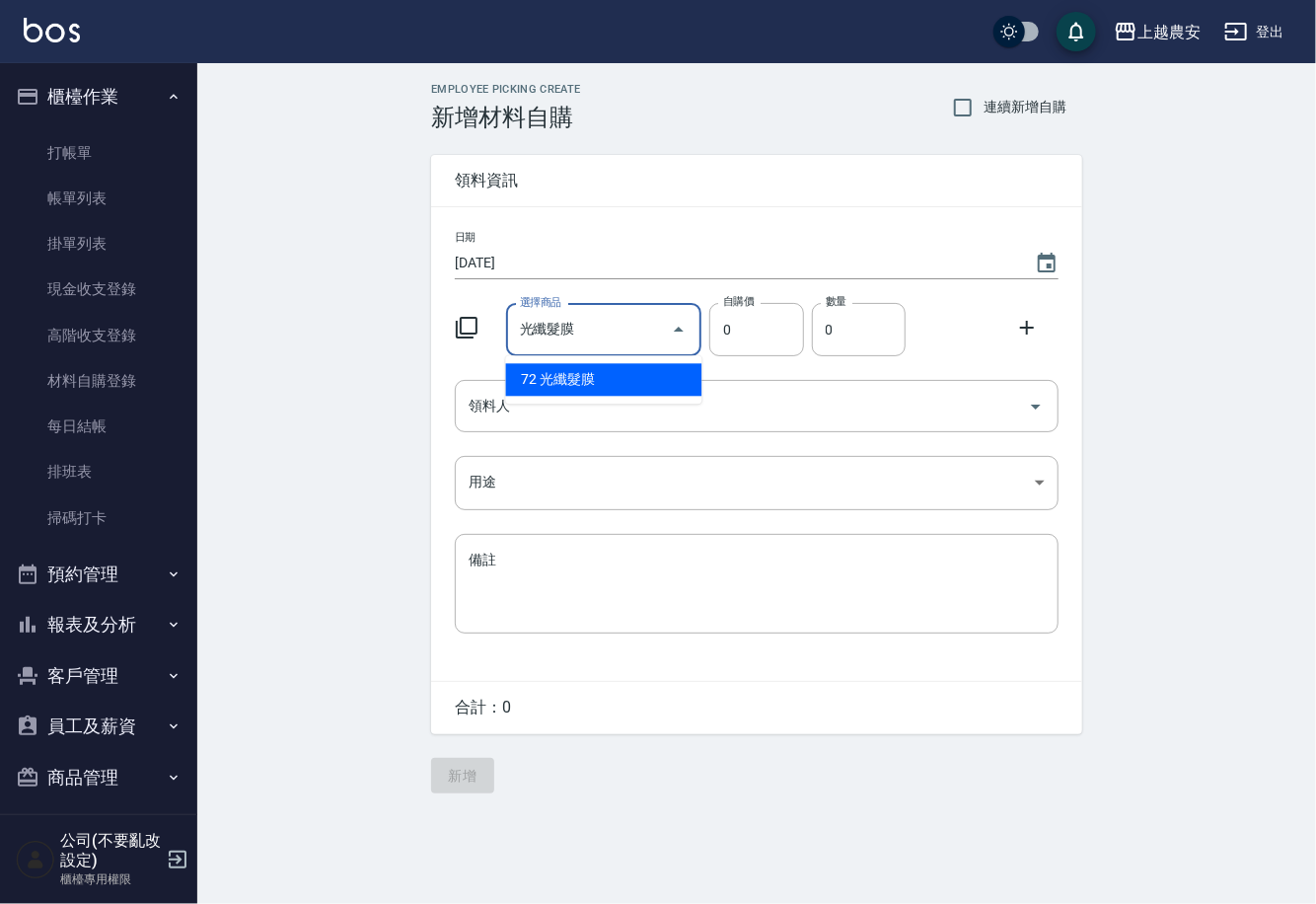
drag, startPoint x: 594, startPoint y: 386, endPoint x: 584, endPoint y: 389, distance: 10.4
click at [593, 385] on li "72 光纖髮膜" at bounding box center [604, 379] width 196 height 33
type input "光纖髮膜"
type input "450"
type input "1"
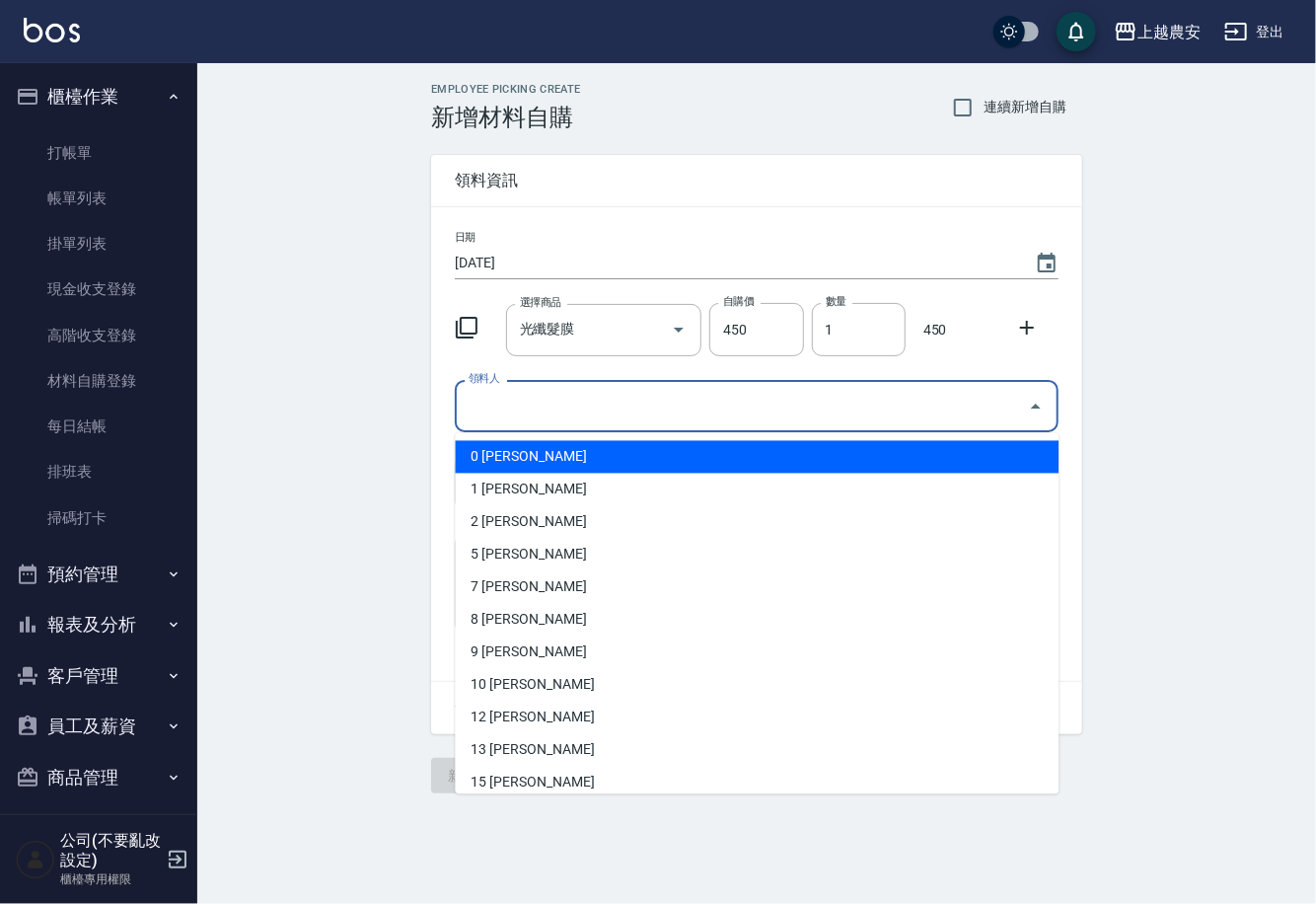
click at [572, 403] on input "領料人" at bounding box center [741, 406] width 556 height 35
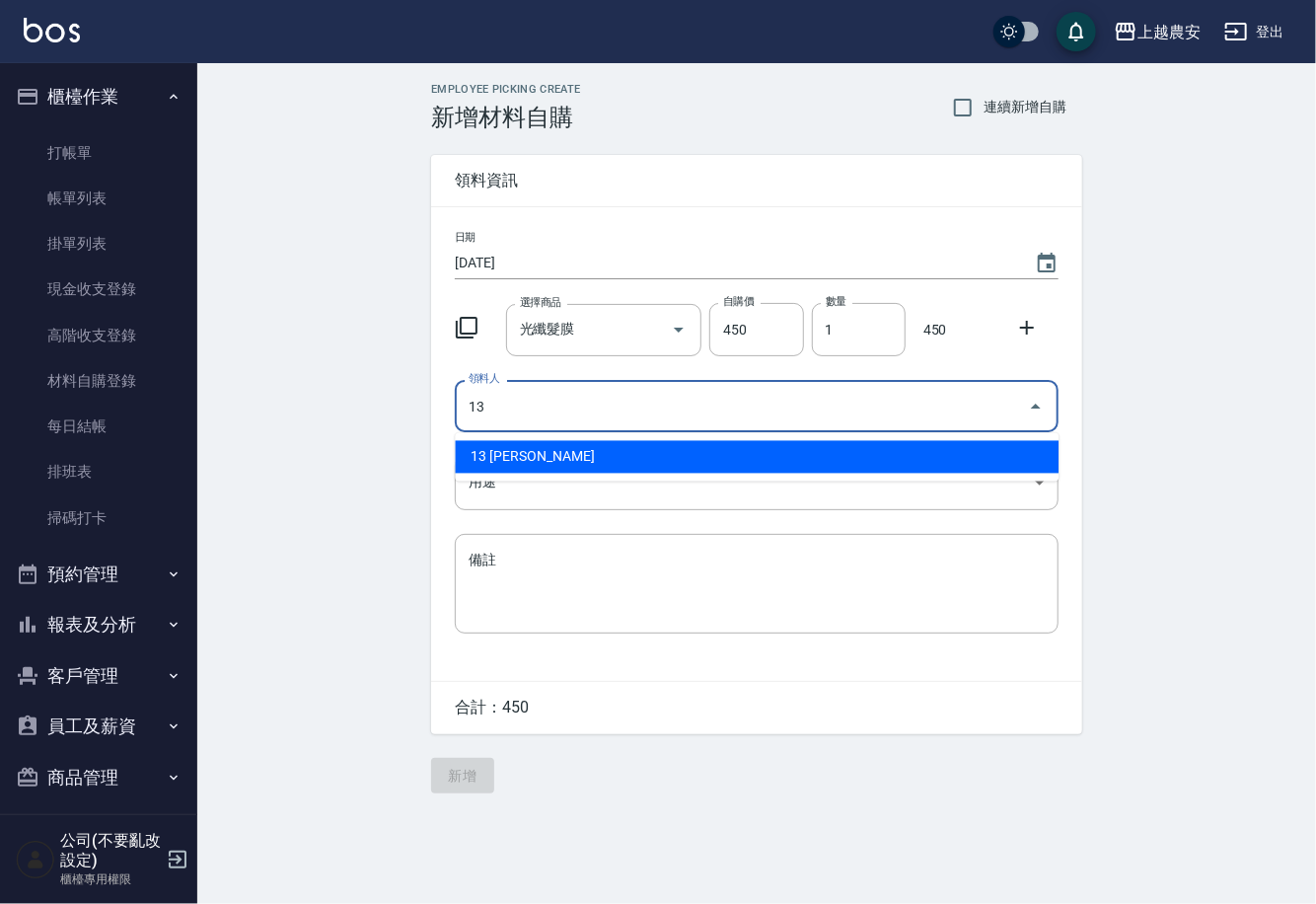
type input "13 [PERSON_NAME]"
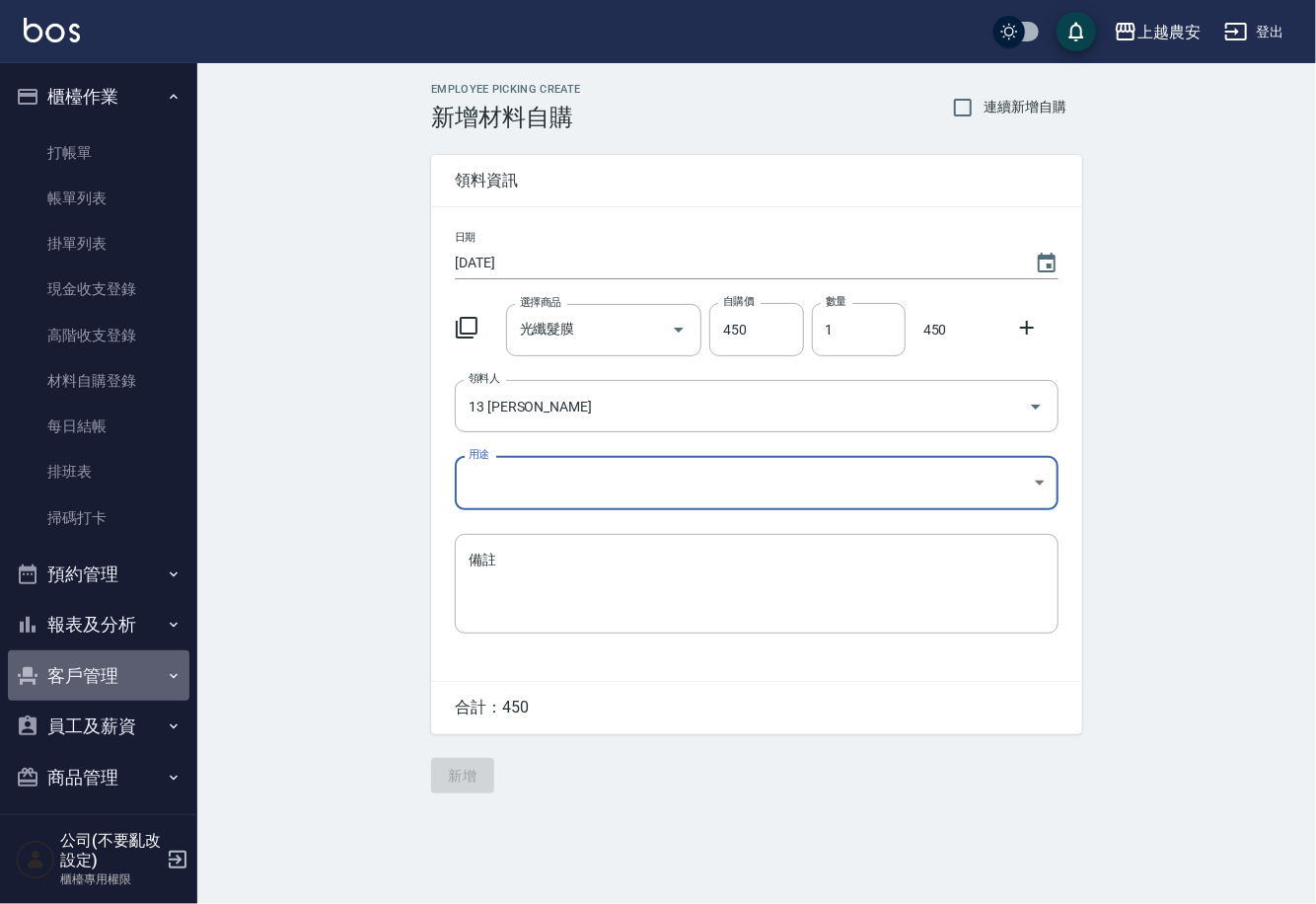
click at [165, 681] on icon "button" at bounding box center [173, 676] width 16 height 16
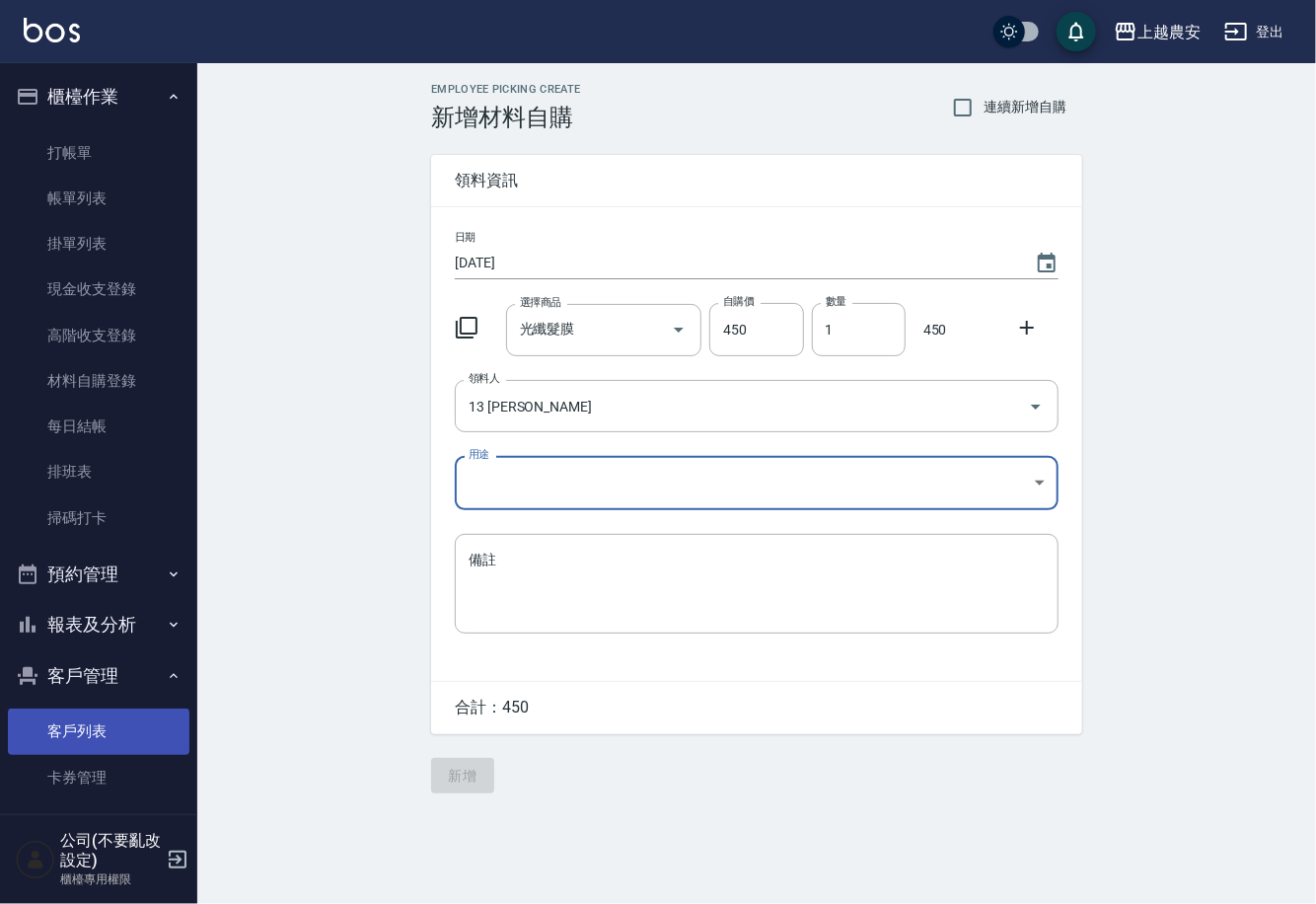
click at [115, 737] on link "客戶列表" at bounding box center [99, 732] width 181 height 46
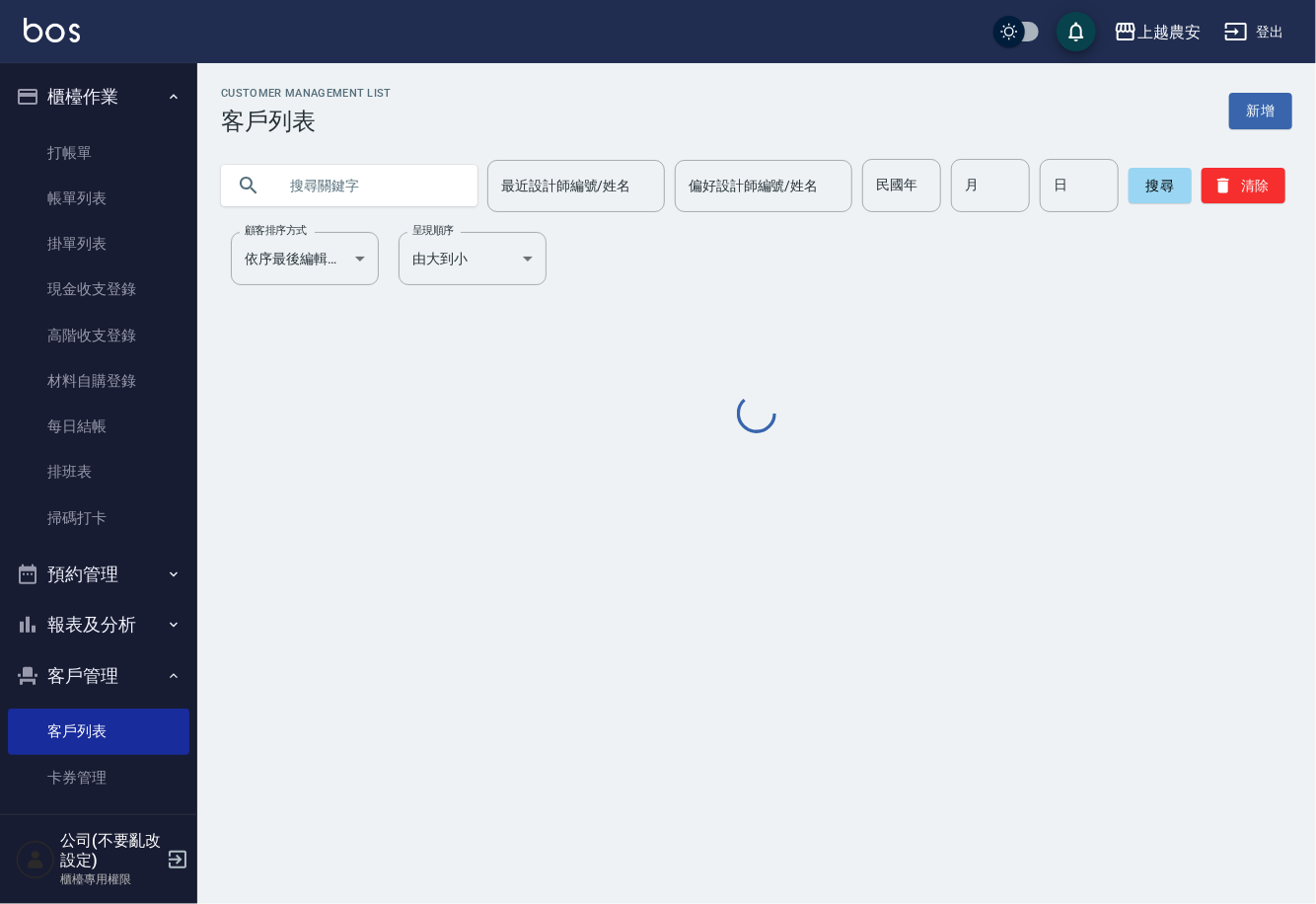
click at [349, 192] on input "text" at bounding box center [369, 184] width 185 height 53
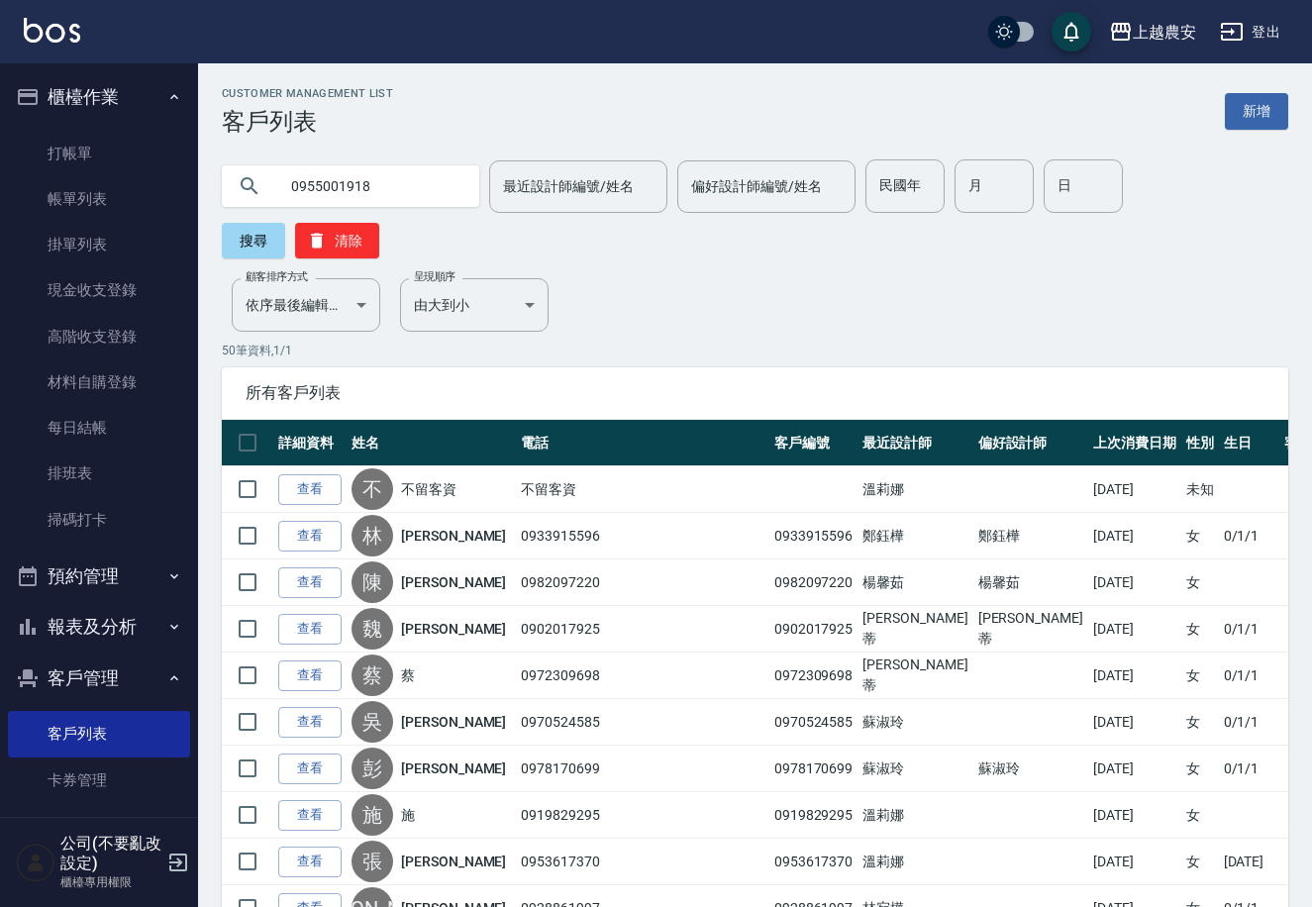
type input "0955001918"
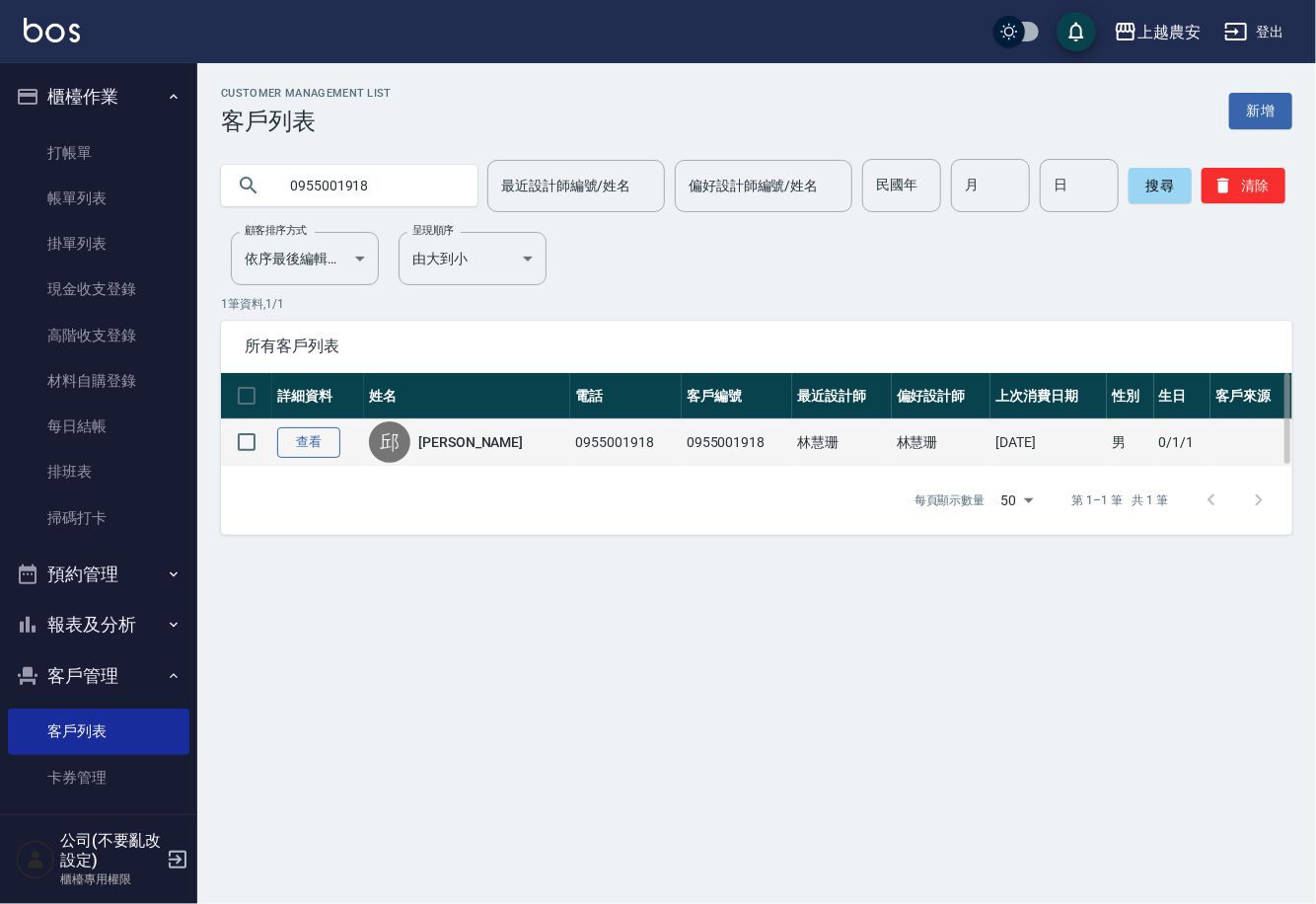
click at [289, 442] on link "查看" at bounding box center [308, 443] width 63 height 31
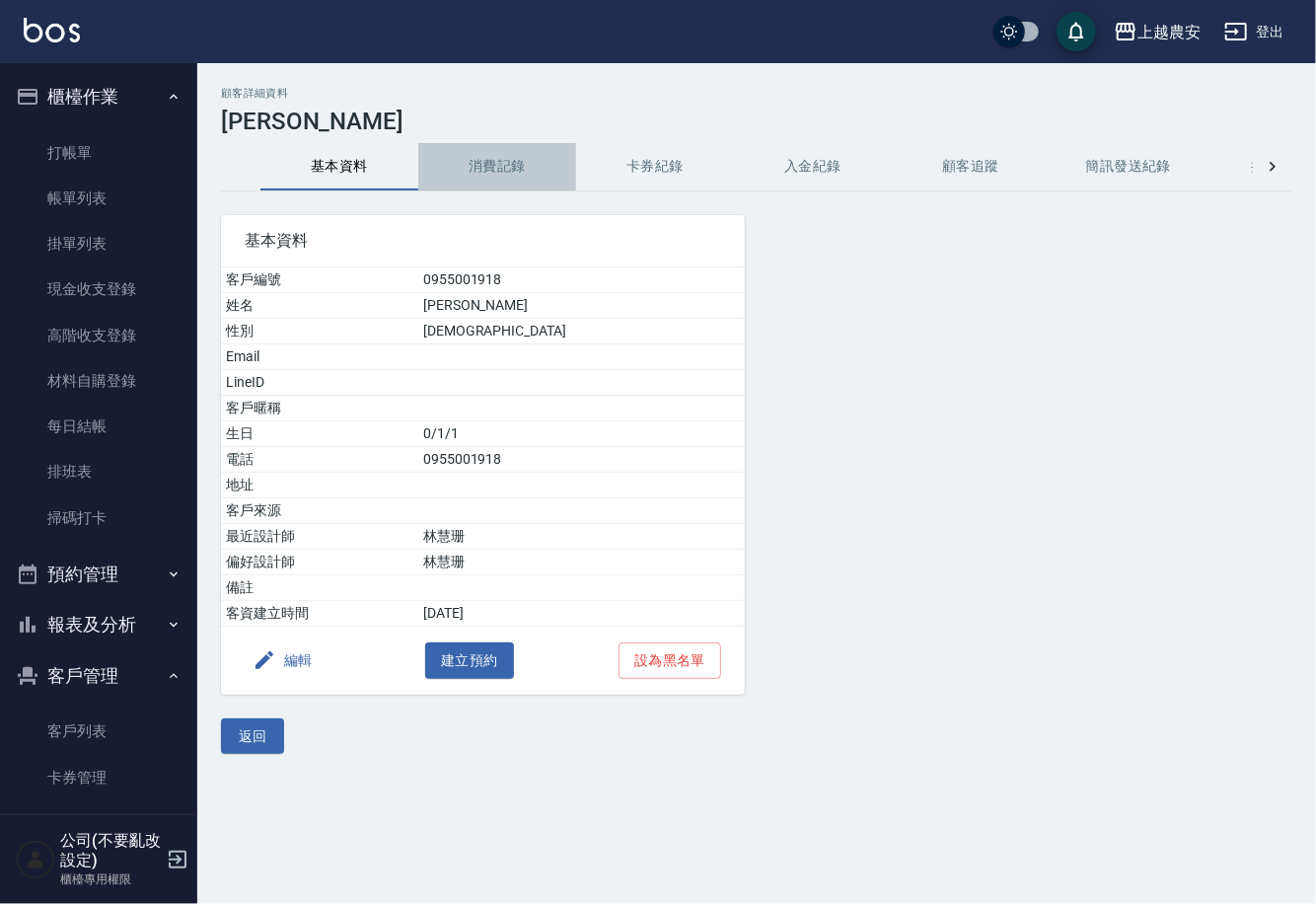
click at [494, 163] on button "消費記錄" at bounding box center [497, 167] width 157 height 48
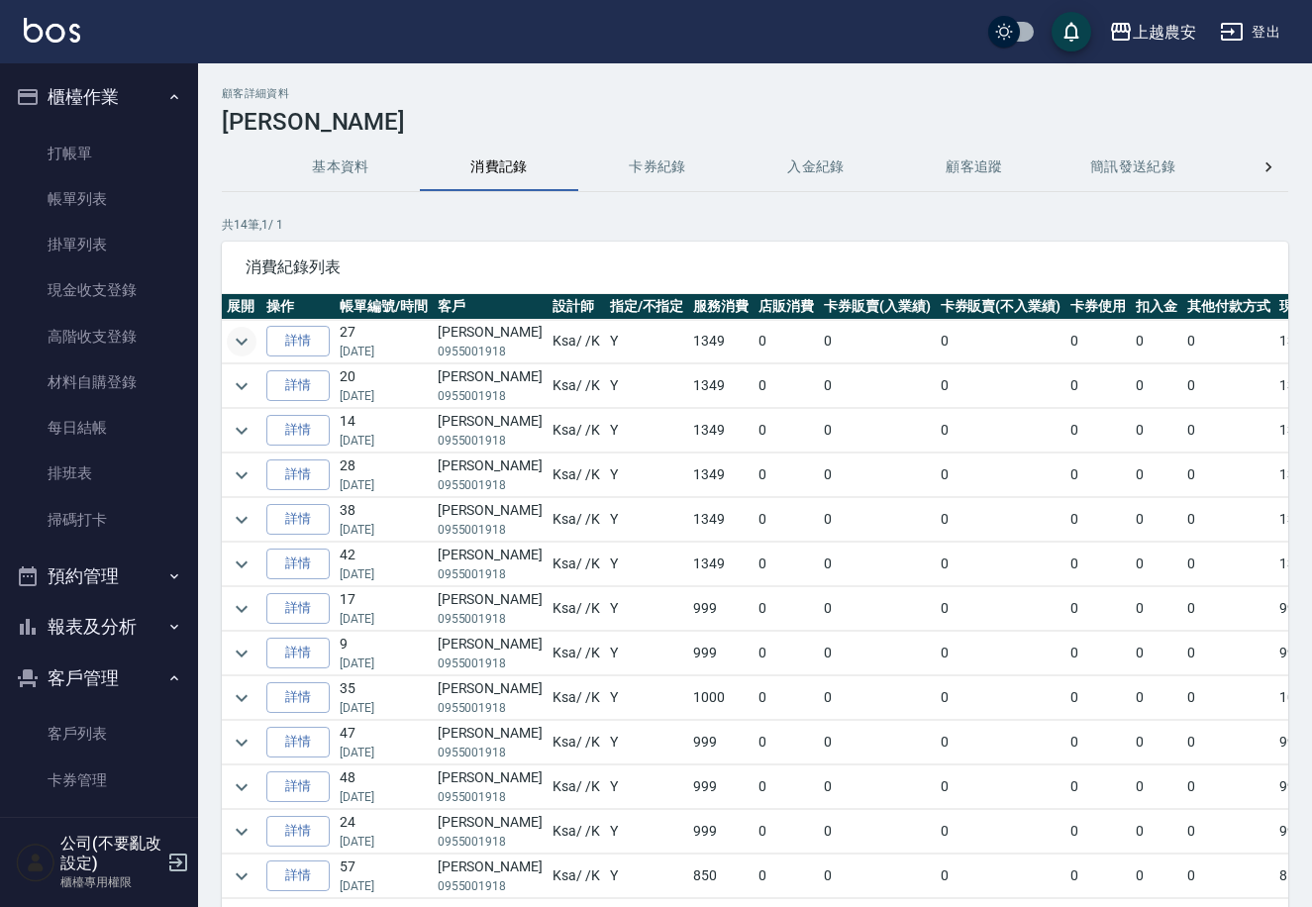
click at [246, 339] on icon "expand row" at bounding box center [242, 341] width 12 height 7
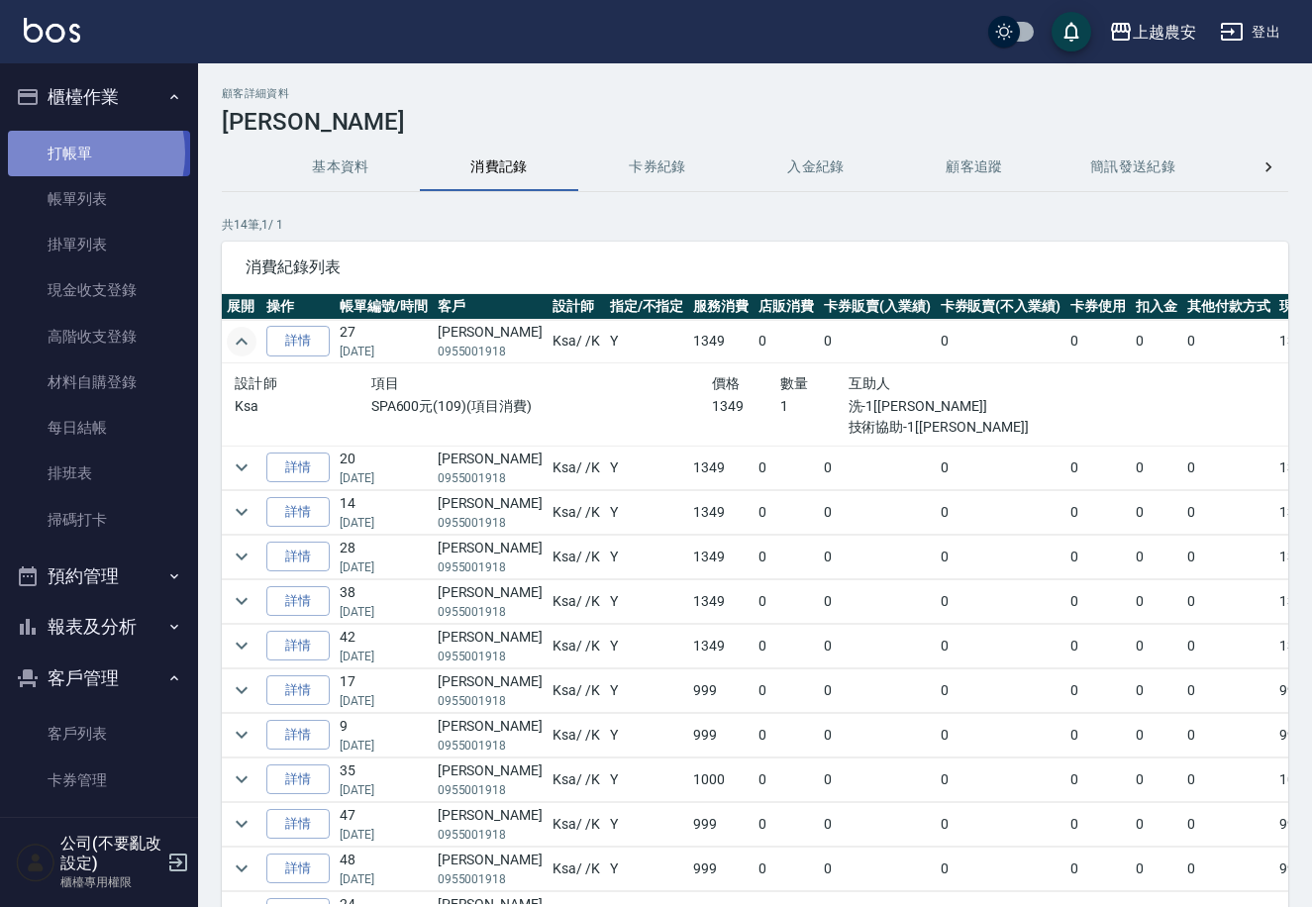
click at [71, 152] on link "打帳單" at bounding box center [99, 154] width 182 height 46
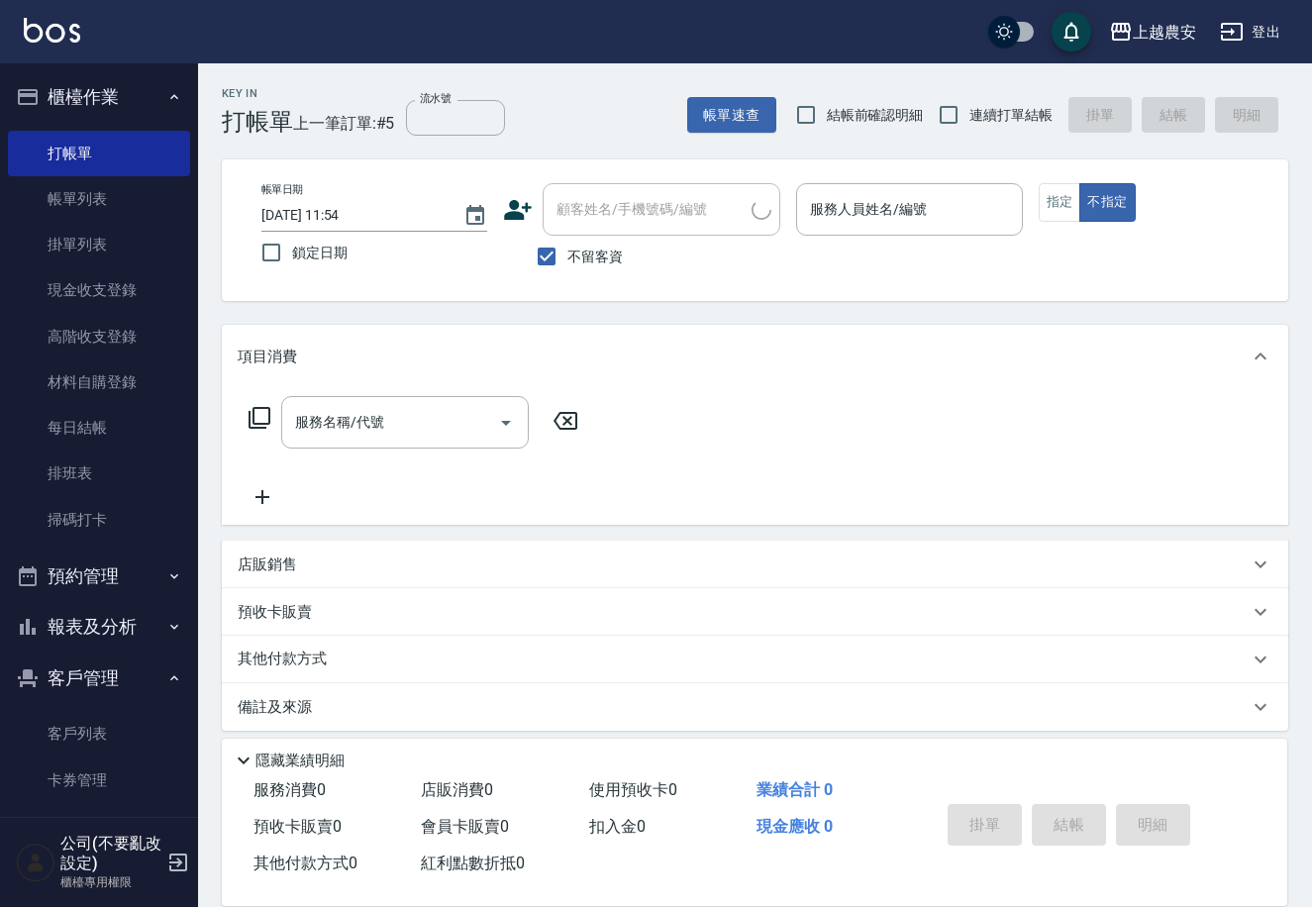
drag, startPoint x: 590, startPoint y: 265, endPoint x: 587, endPoint y: 215, distance: 50.6
click at [590, 263] on span "不留客資" at bounding box center [594, 257] width 55 height 21
click at [567, 263] on input "不留客資" at bounding box center [547, 257] width 42 height 42
checkbox input "false"
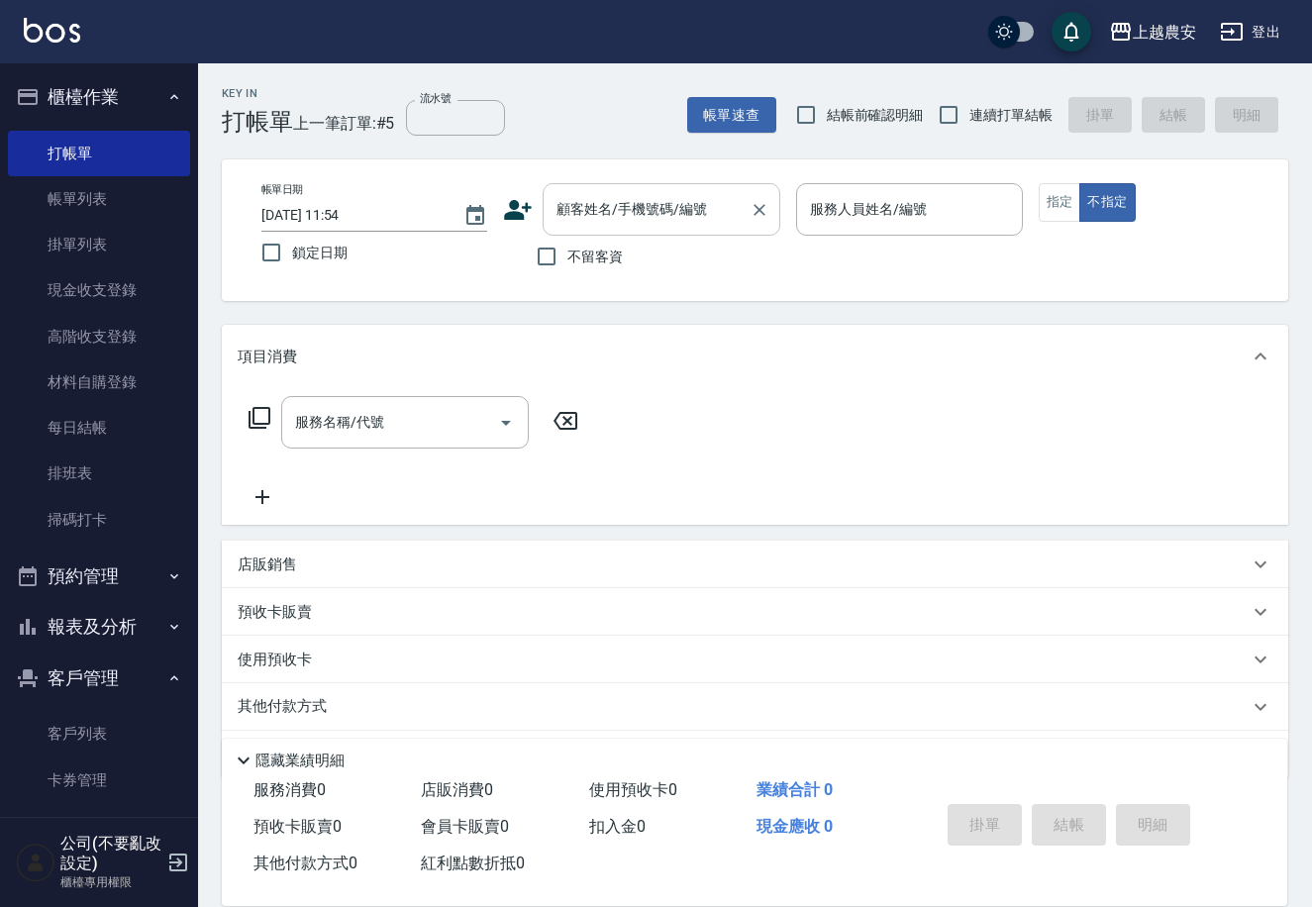
click at [587, 215] on input "顧客姓名/手機號碼/編號" at bounding box center [646, 209] width 190 height 35
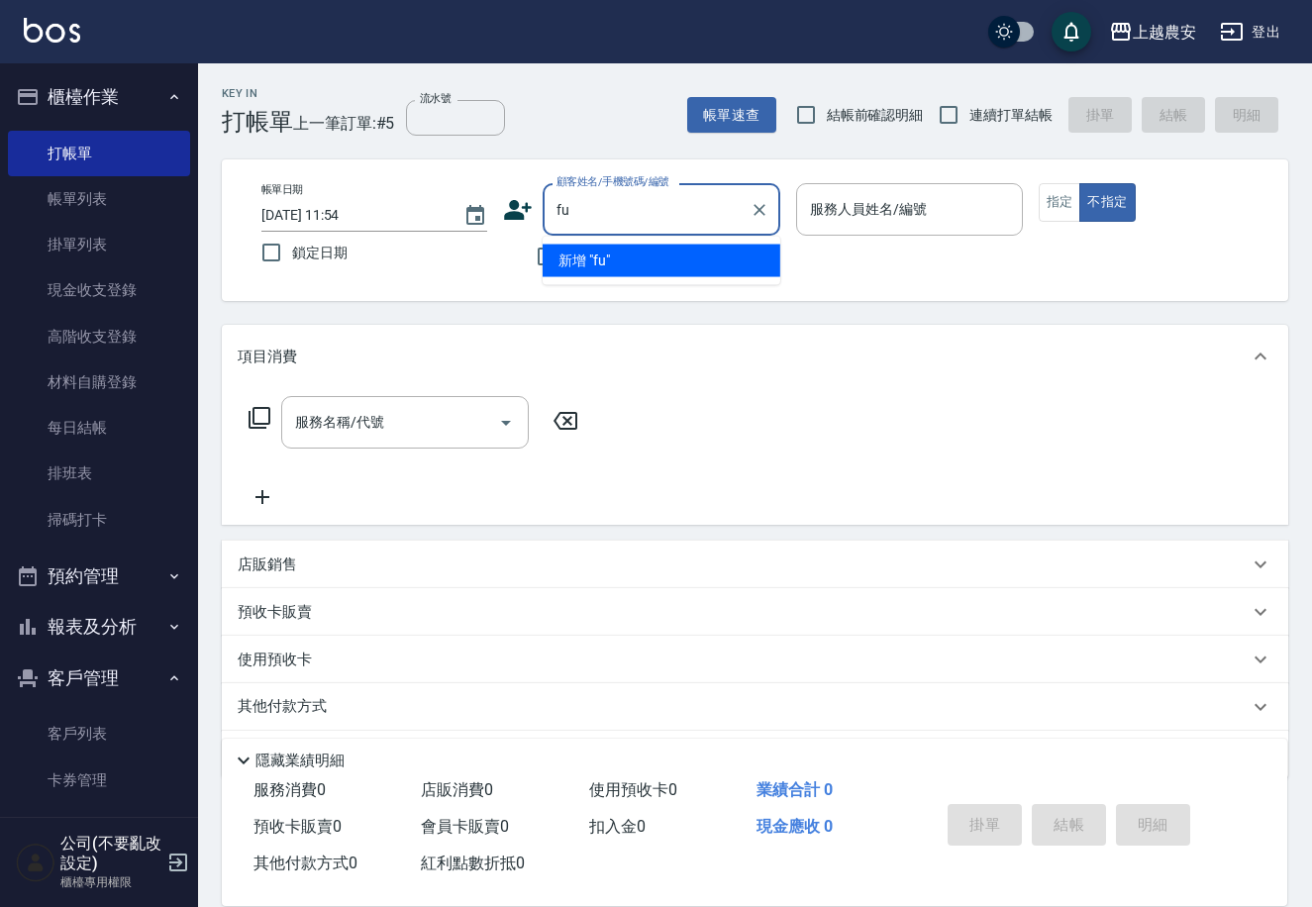
type input "f"
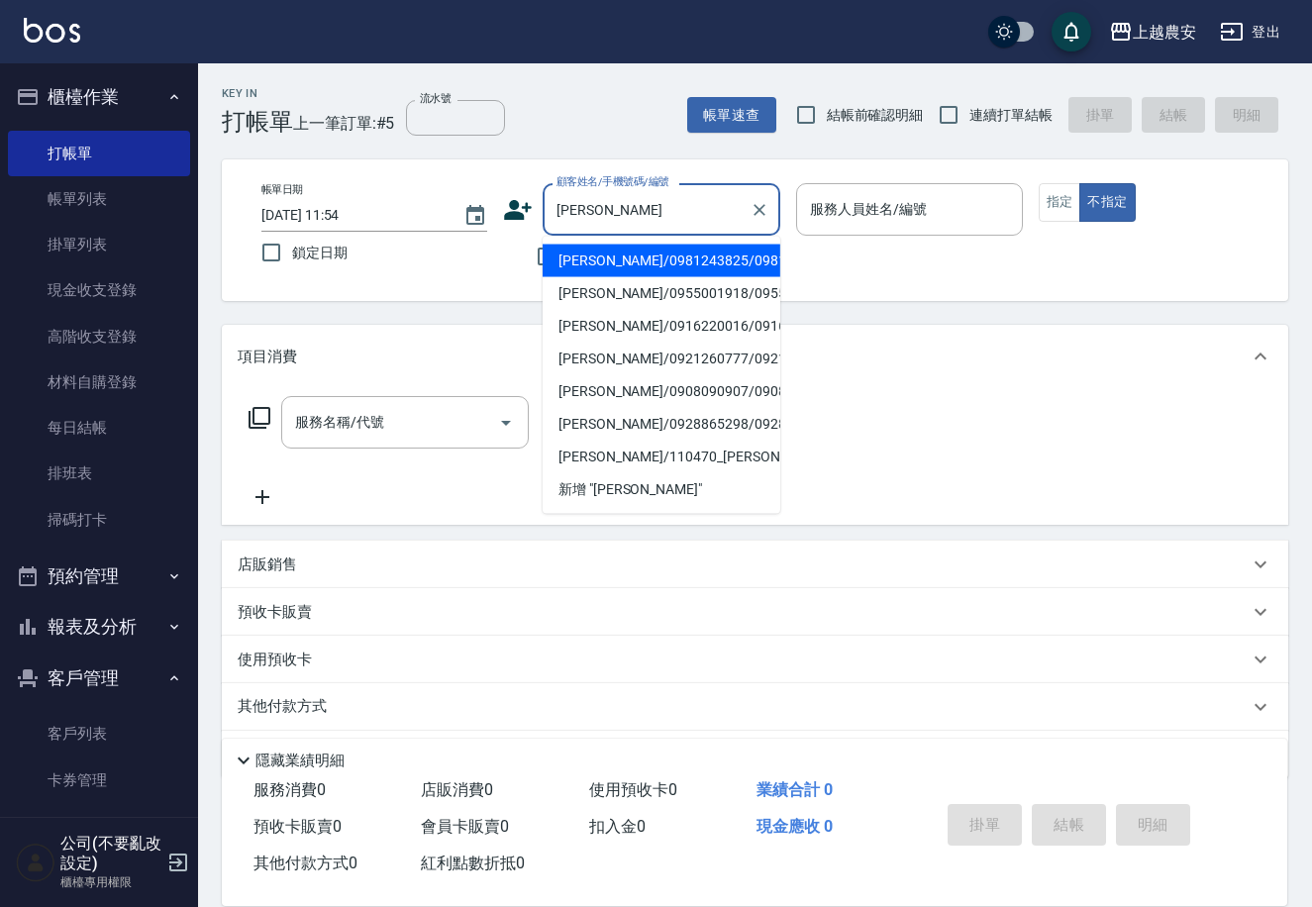
click at [613, 307] on li "[PERSON_NAME]/0955001918/0955001918" at bounding box center [662, 293] width 238 height 33
type input "[PERSON_NAME]/0955001918/0955001918"
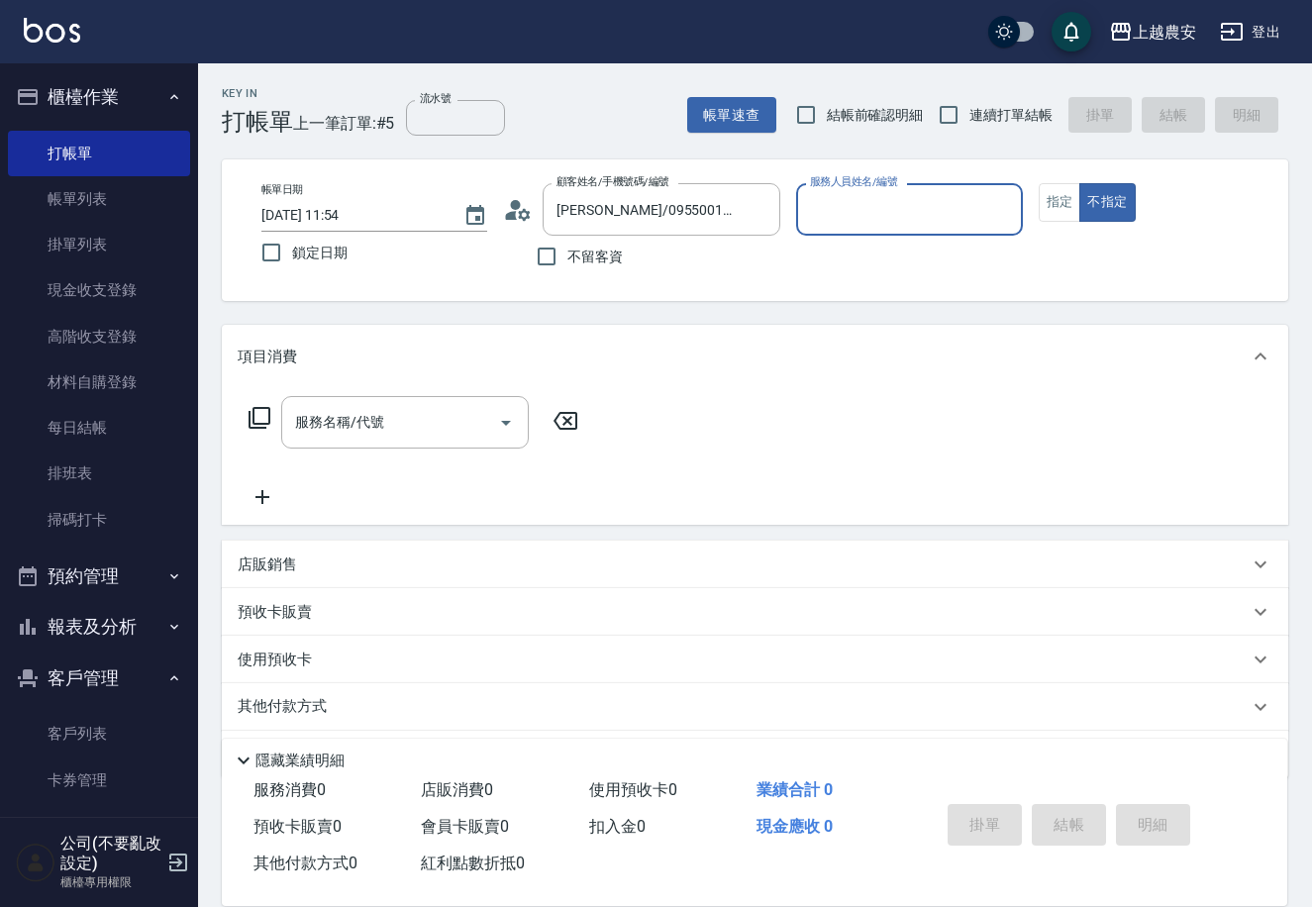
type input "Ksa-K"
click at [1057, 197] on button "指定" at bounding box center [1060, 202] width 43 height 39
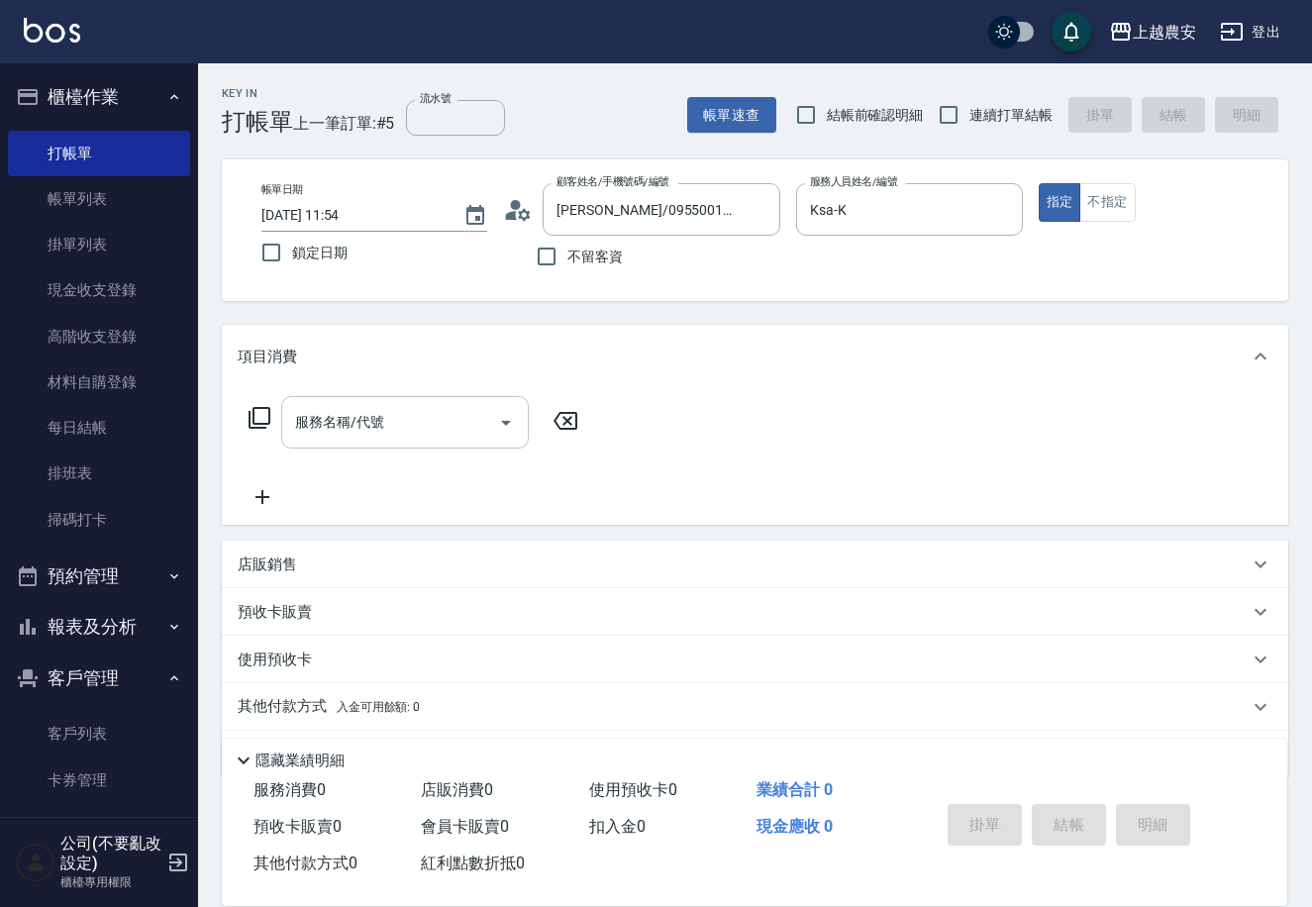
click at [316, 441] on div "服務名稱/代號" at bounding box center [405, 422] width 248 height 52
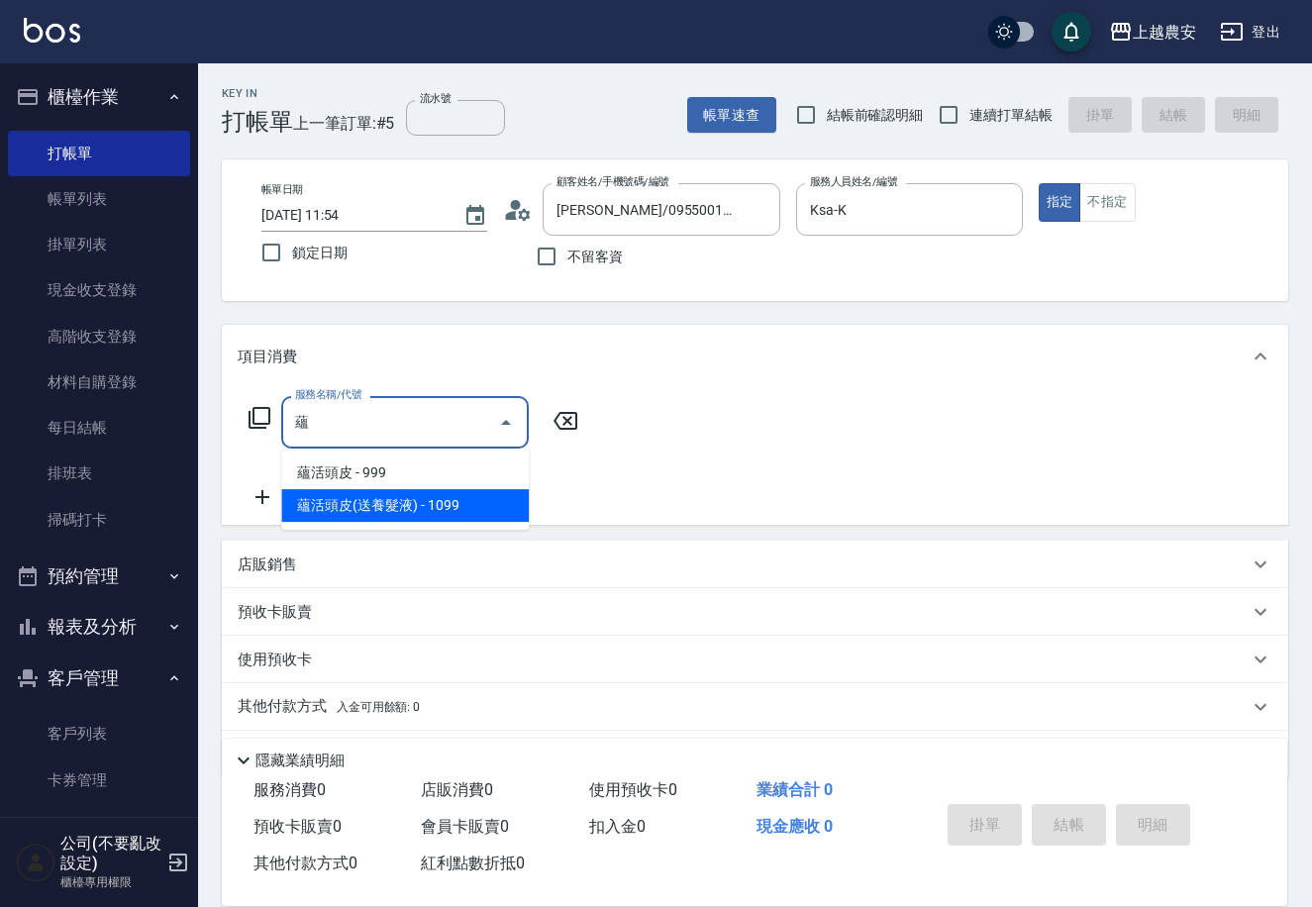
click at [359, 506] on span "蘊活頭皮(送養髮液) - 1099" at bounding box center [405, 505] width 248 height 33
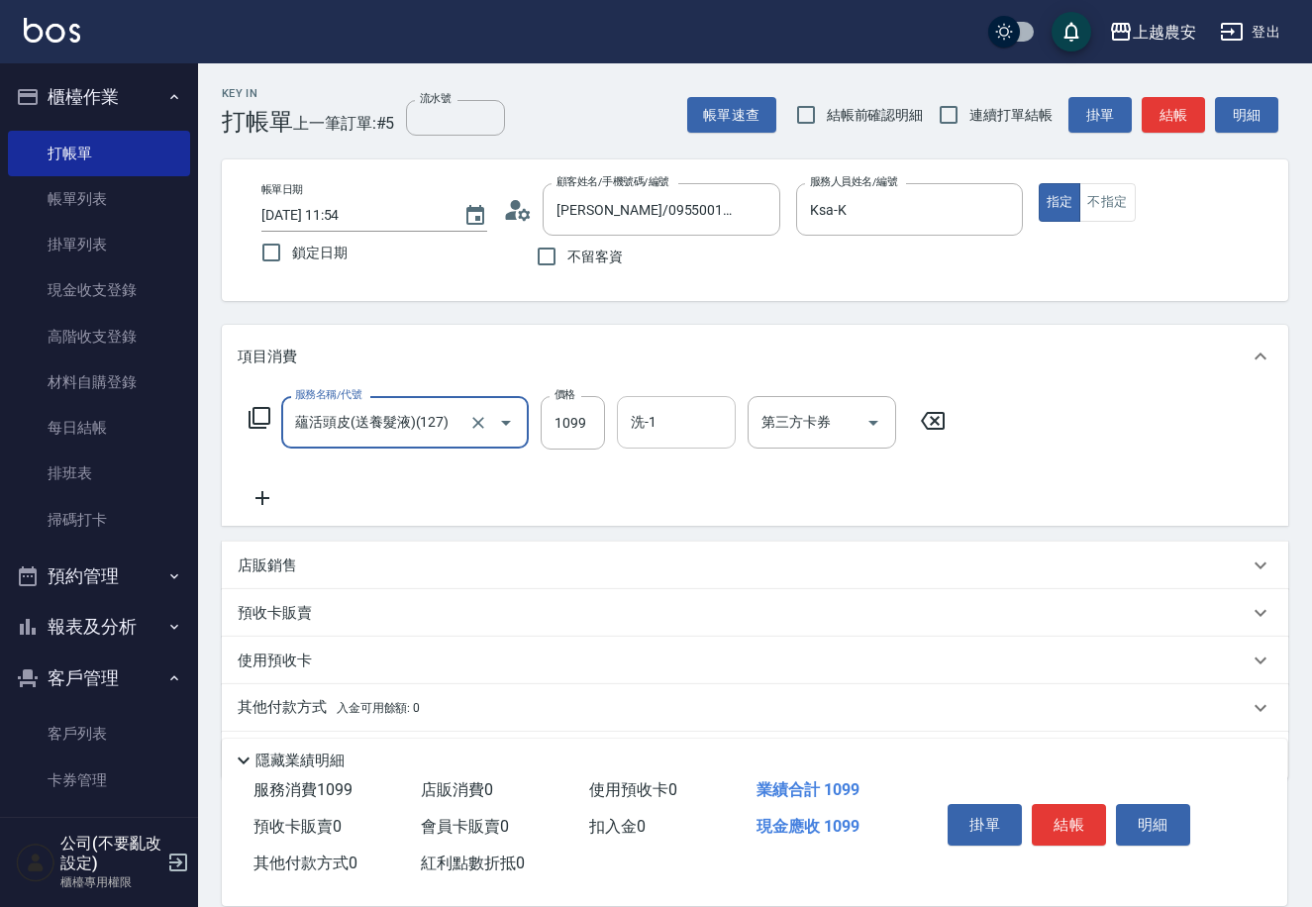
type input "蘊活頭皮(送養髮液)(127)"
click at [672, 423] on input "洗-1" at bounding box center [676, 422] width 101 height 35
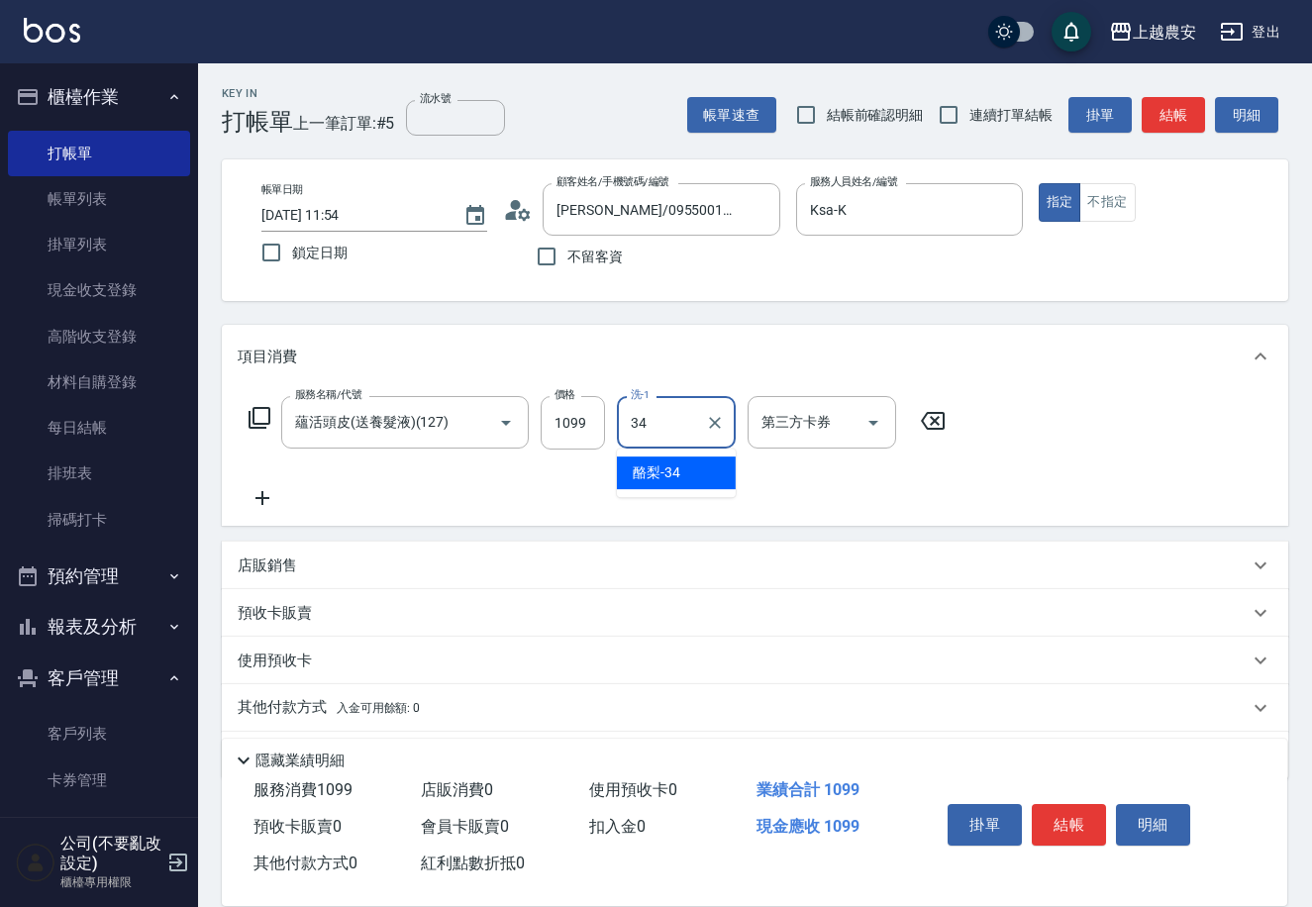
type input "酪梨-34"
click at [555, 420] on input "1099" at bounding box center [573, 422] width 64 height 53
type input "1349"
click at [1038, 823] on button "結帳" at bounding box center [1069, 825] width 74 height 42
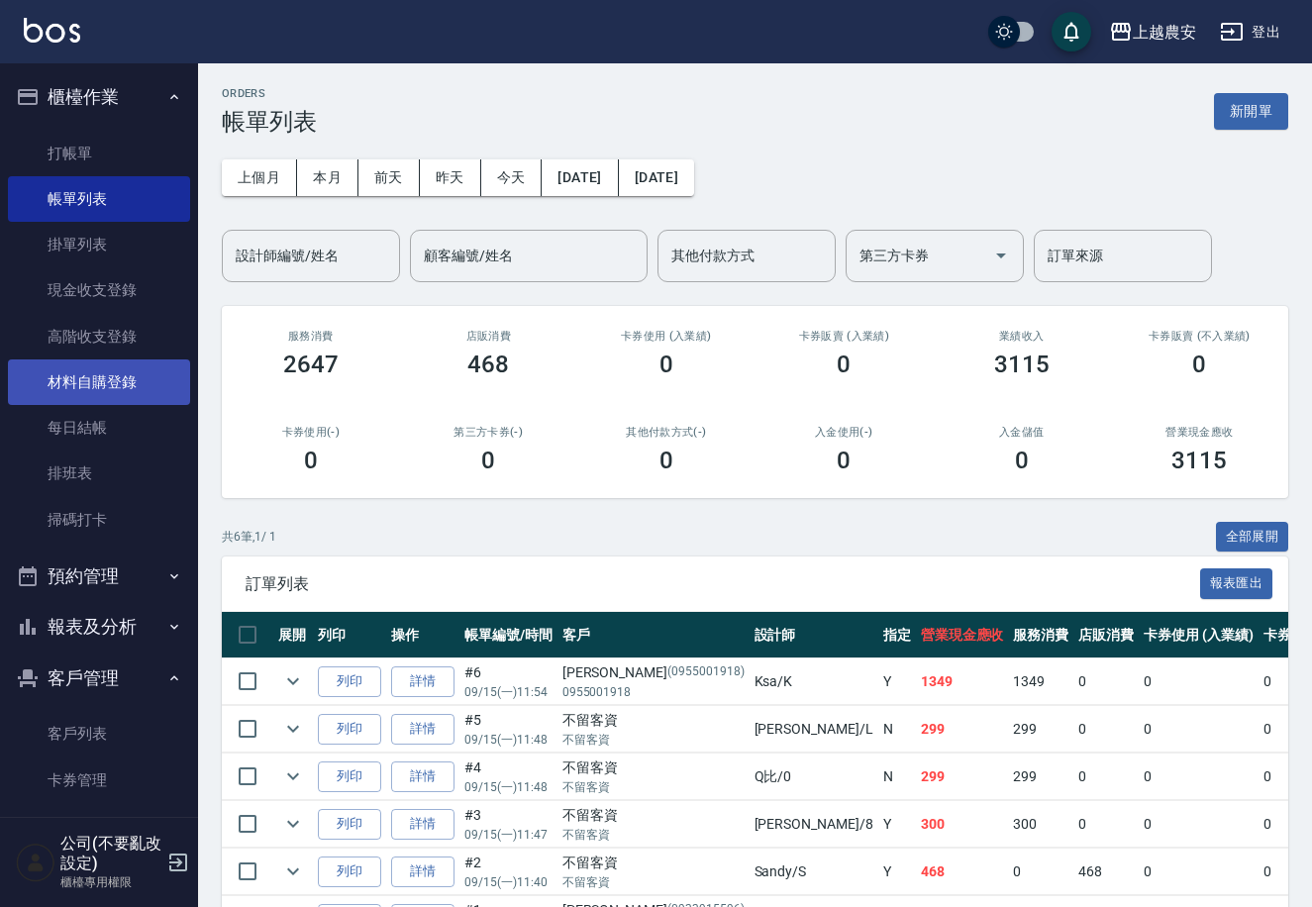
click at [97, 366] on link "材料自購登錄" at bounding box center [99, 382] width 182 height 46
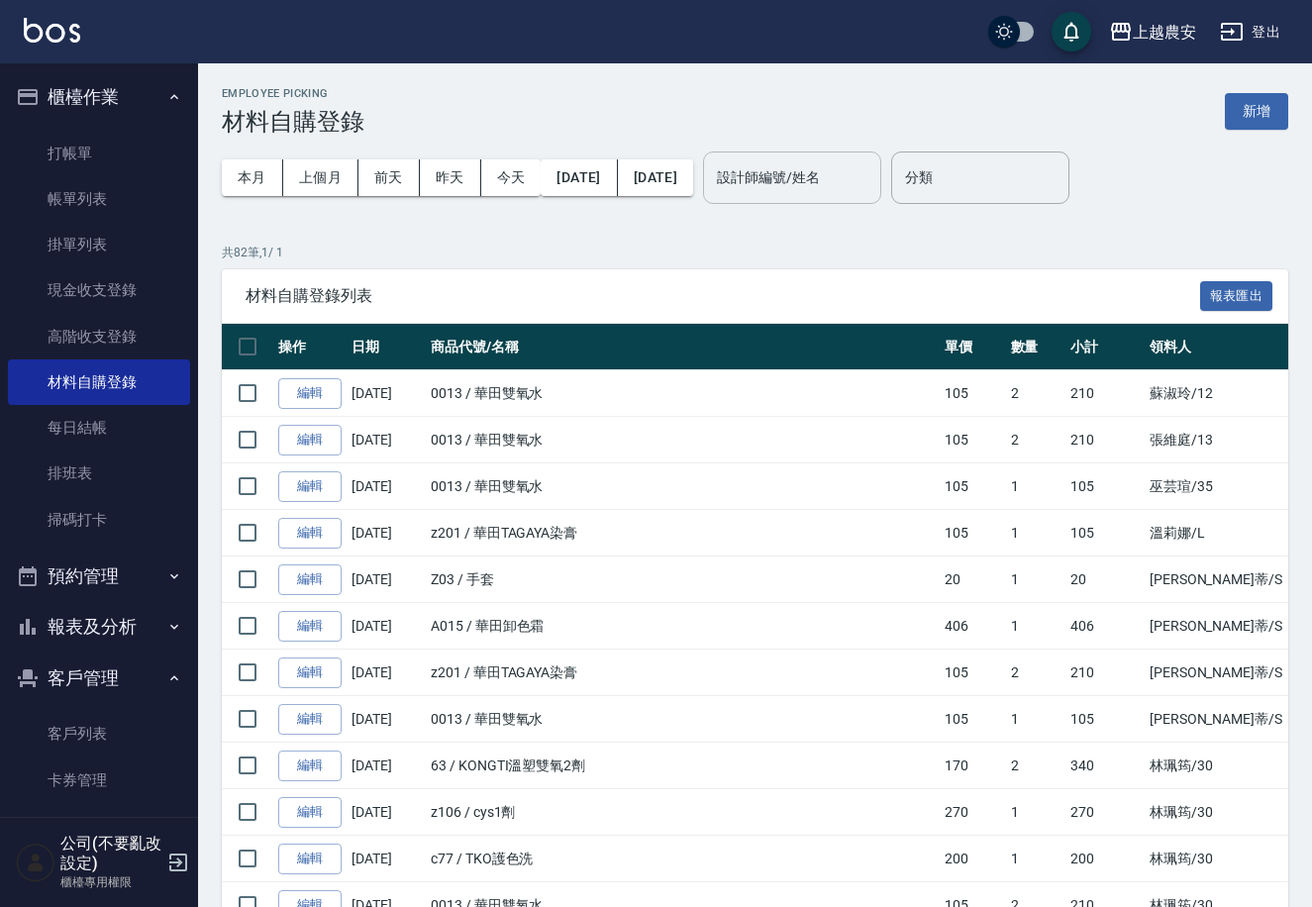
click at [803, 198] on div "設計師編號/姓名" at bounding box center [792, 177] width 178 height 52
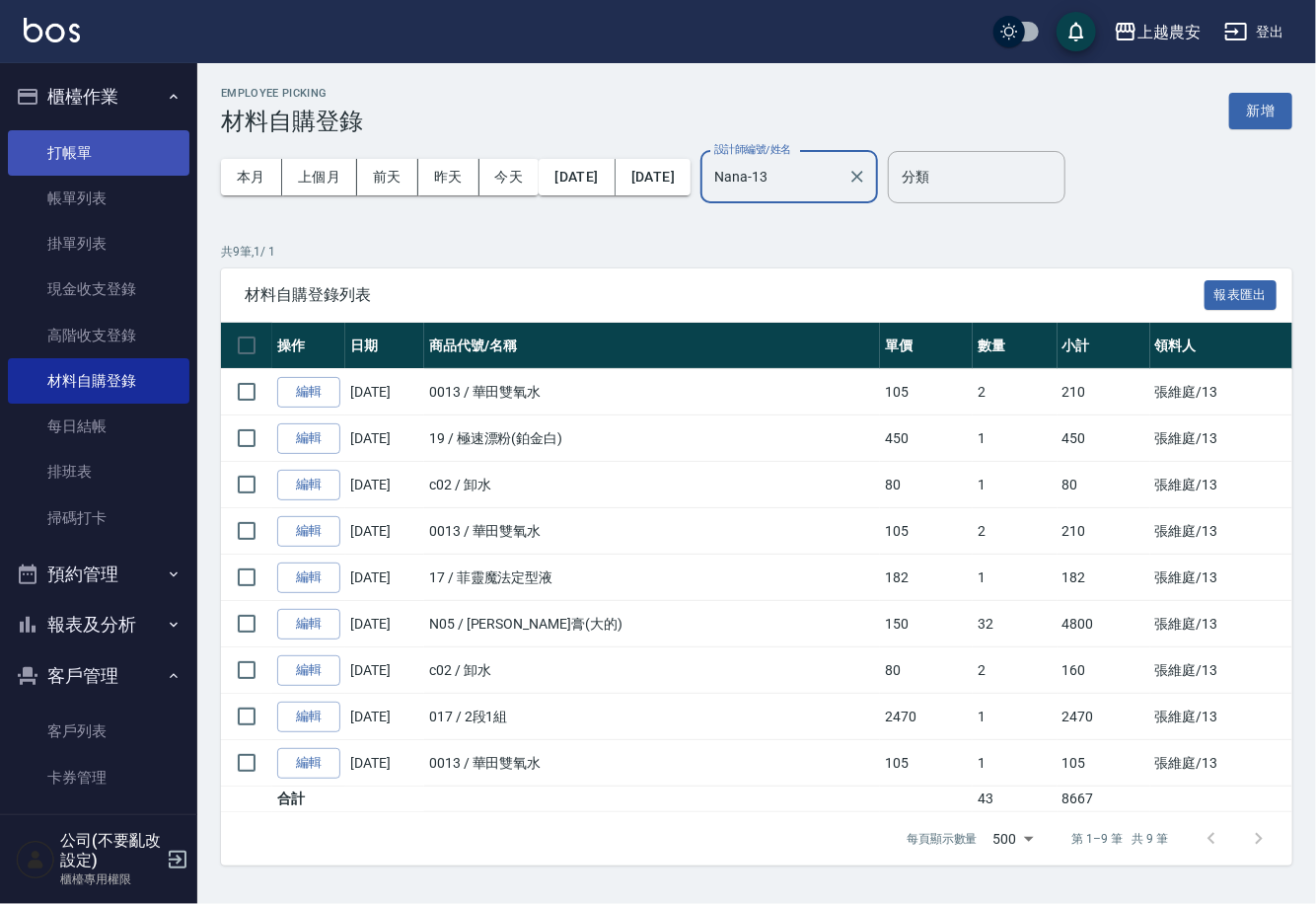
type input "Nana-13"
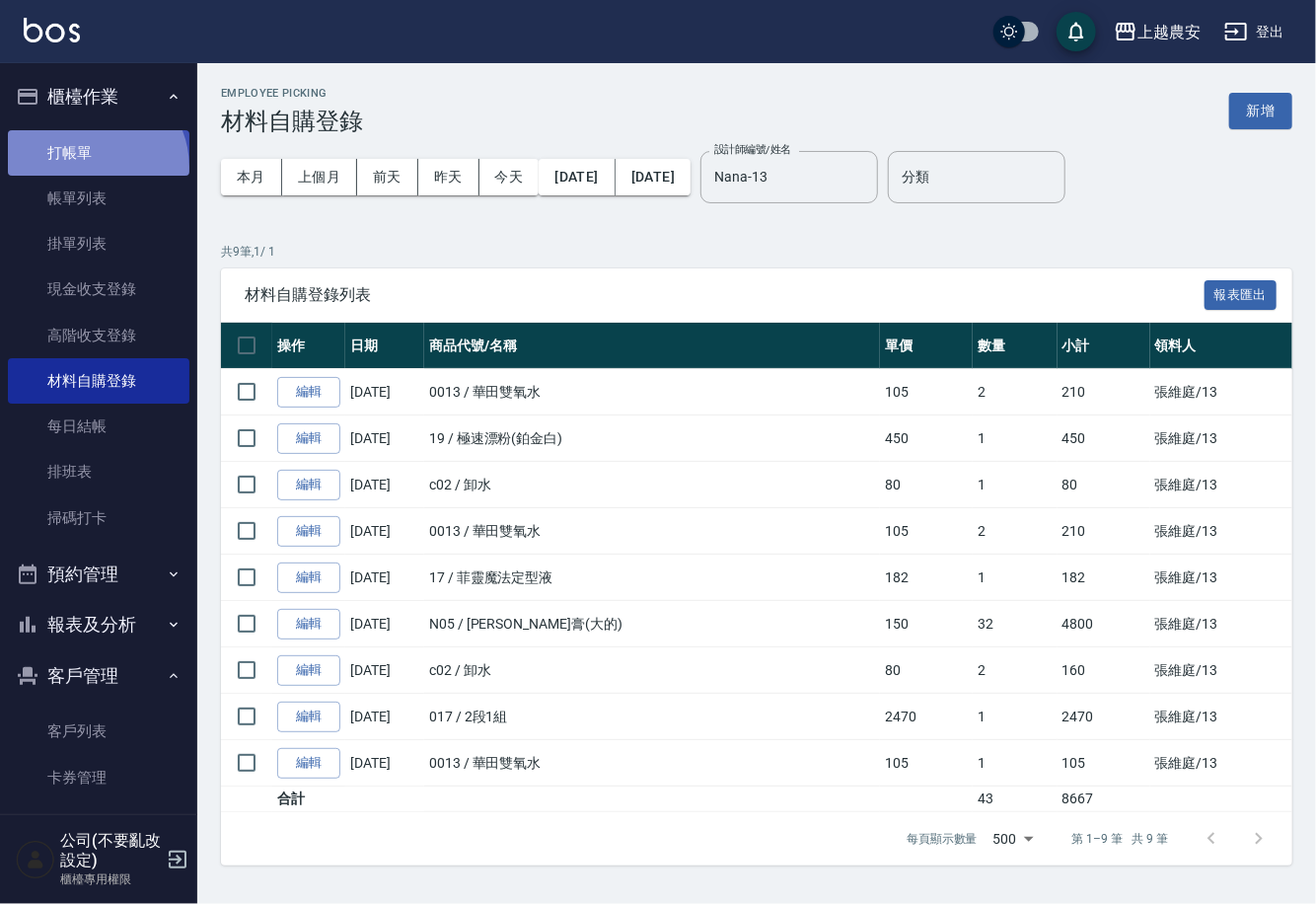
click at [88, 166] on link "打帳單" at bounding box center [99, 153] width 181 height 46
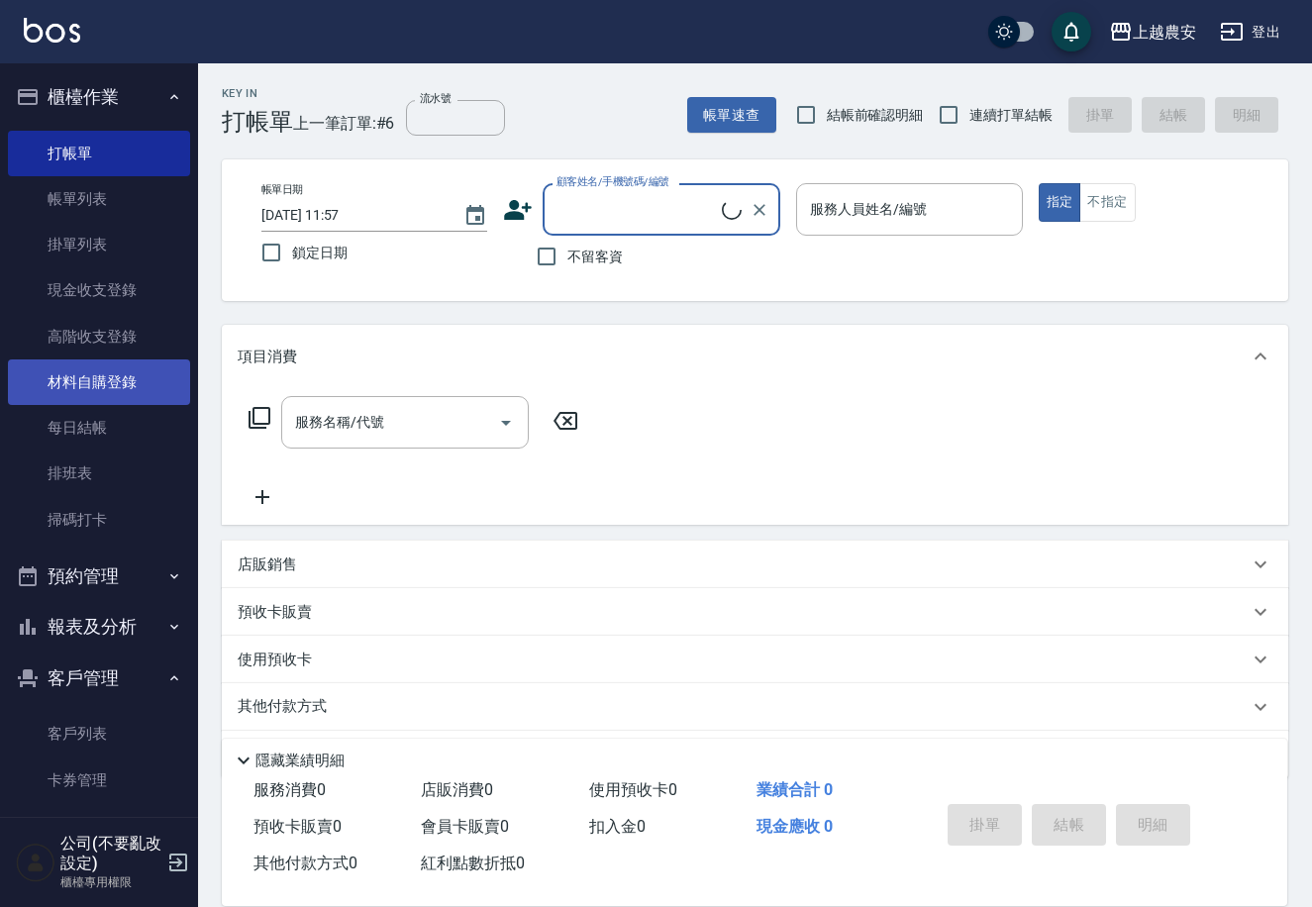
click at [119, 387] on link "材料自購登錄" at bounding box center [99, 382] width 182 height 46
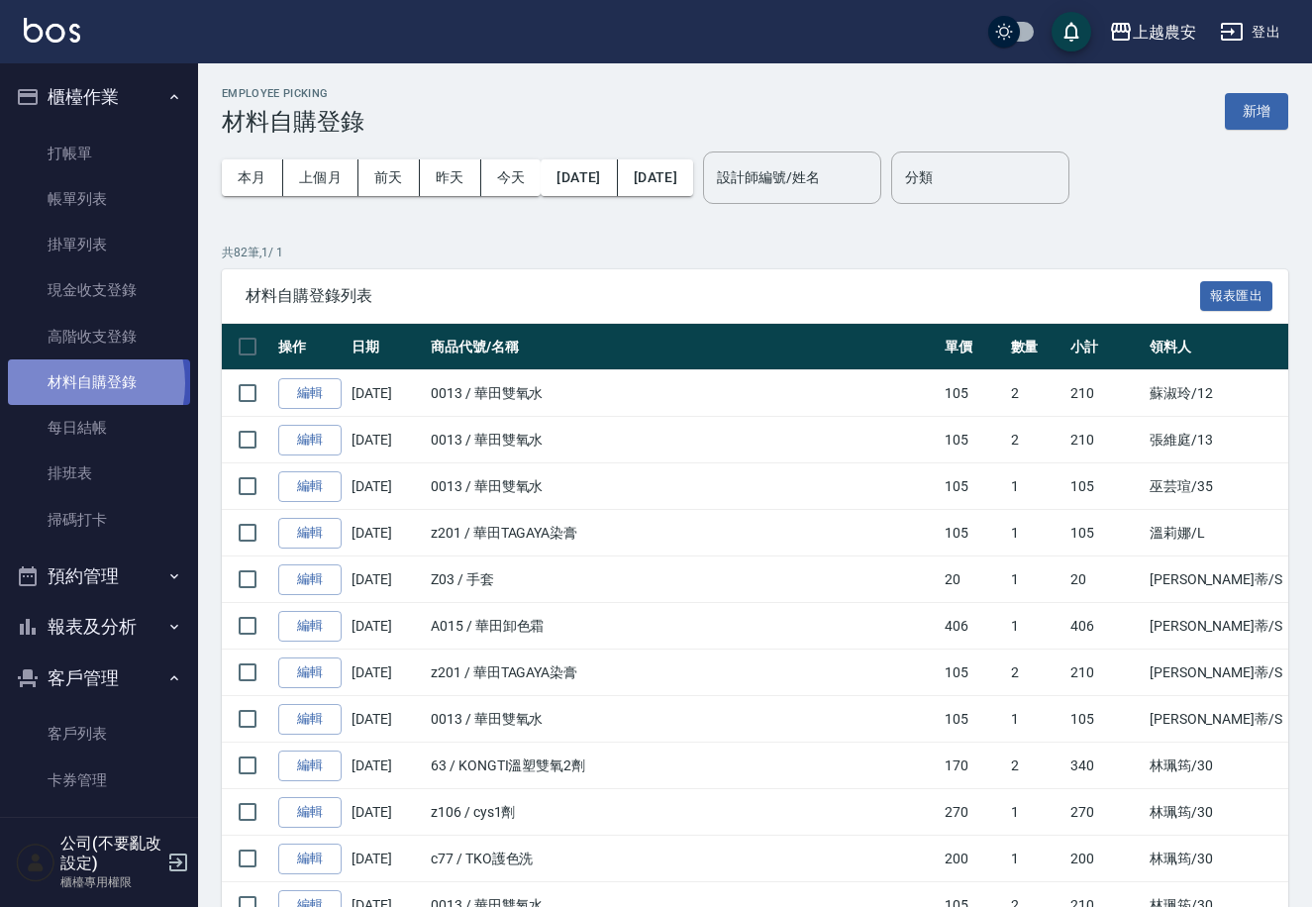
click at [71, 383] on link "材料自購登錄" at bounding box center [99, 382] width 182 height 46
click at [1269, 112] on button "新增" at bounding box center [1256, 111] width 63 height 37
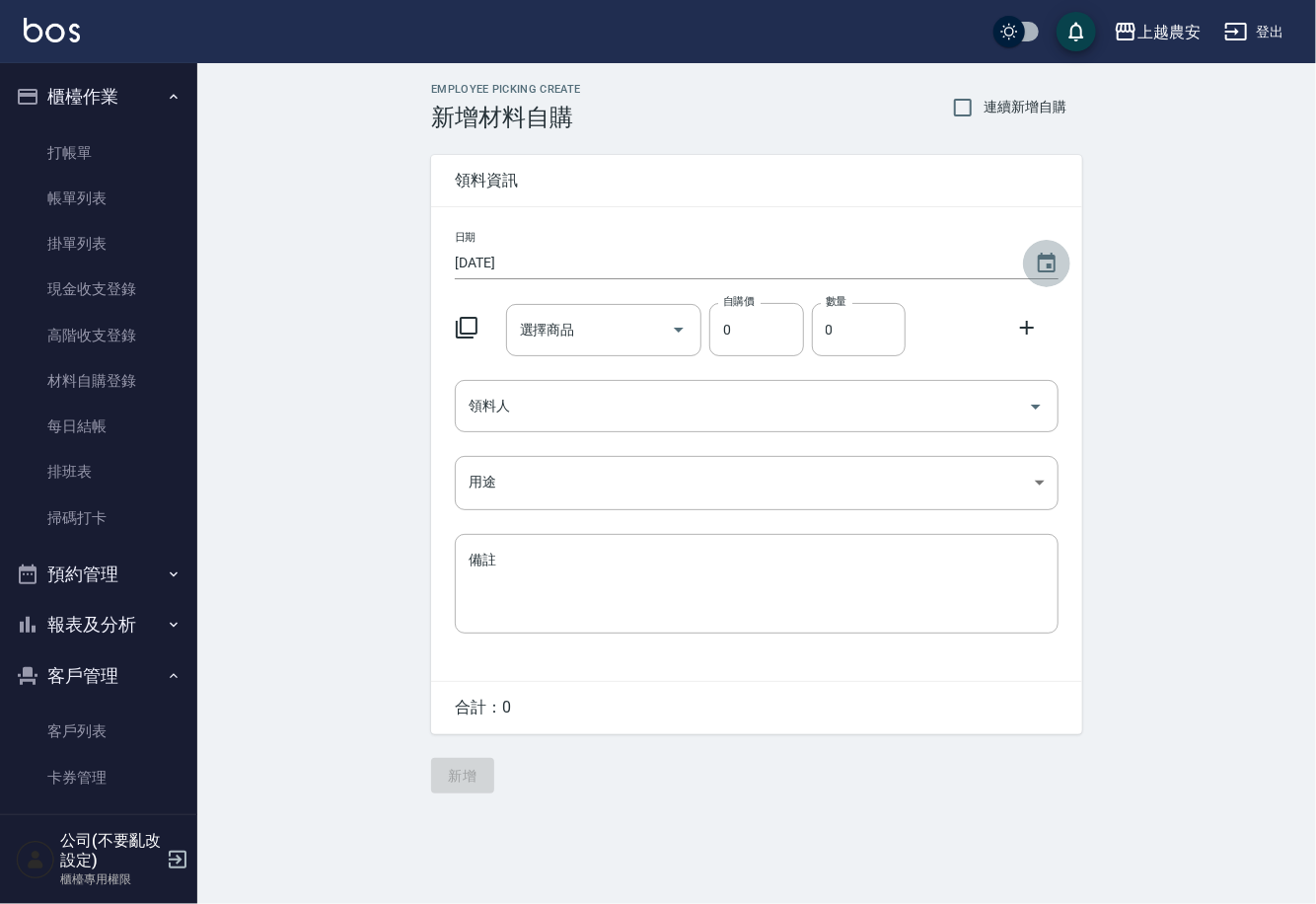
click at [1046, 265] on icon "Choose date, selected date is 2025-09-15" at bounding box center [1047, 263] width 24 height 24
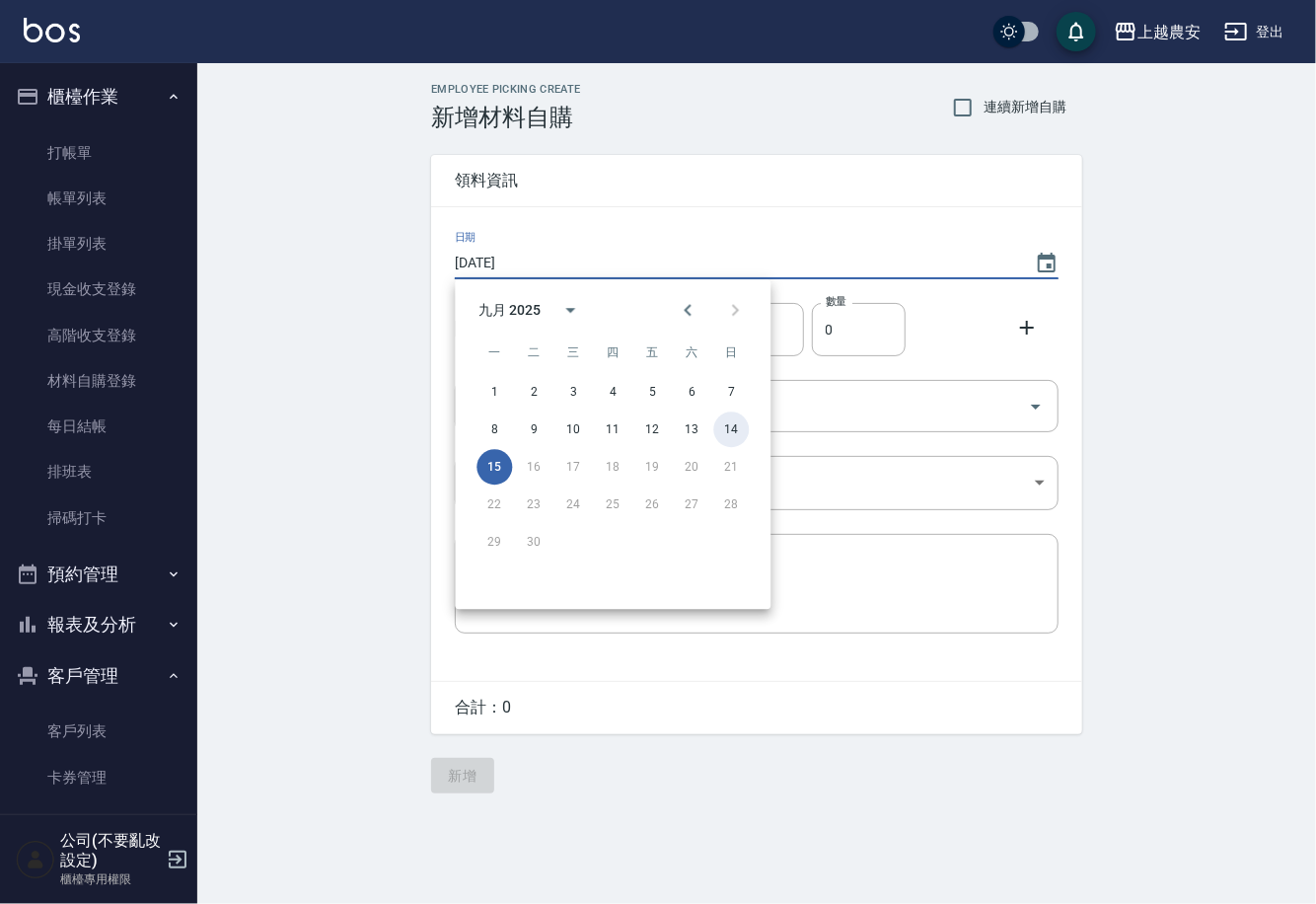
drag, startPoint x: 738, startPoint y: 426, endPoint x: 706, endPoint y: 411, distance: 35.3
click at [733, 428] on button "14" at bounding box center [731, 430] width 36 height 36
type input "[DATE]"
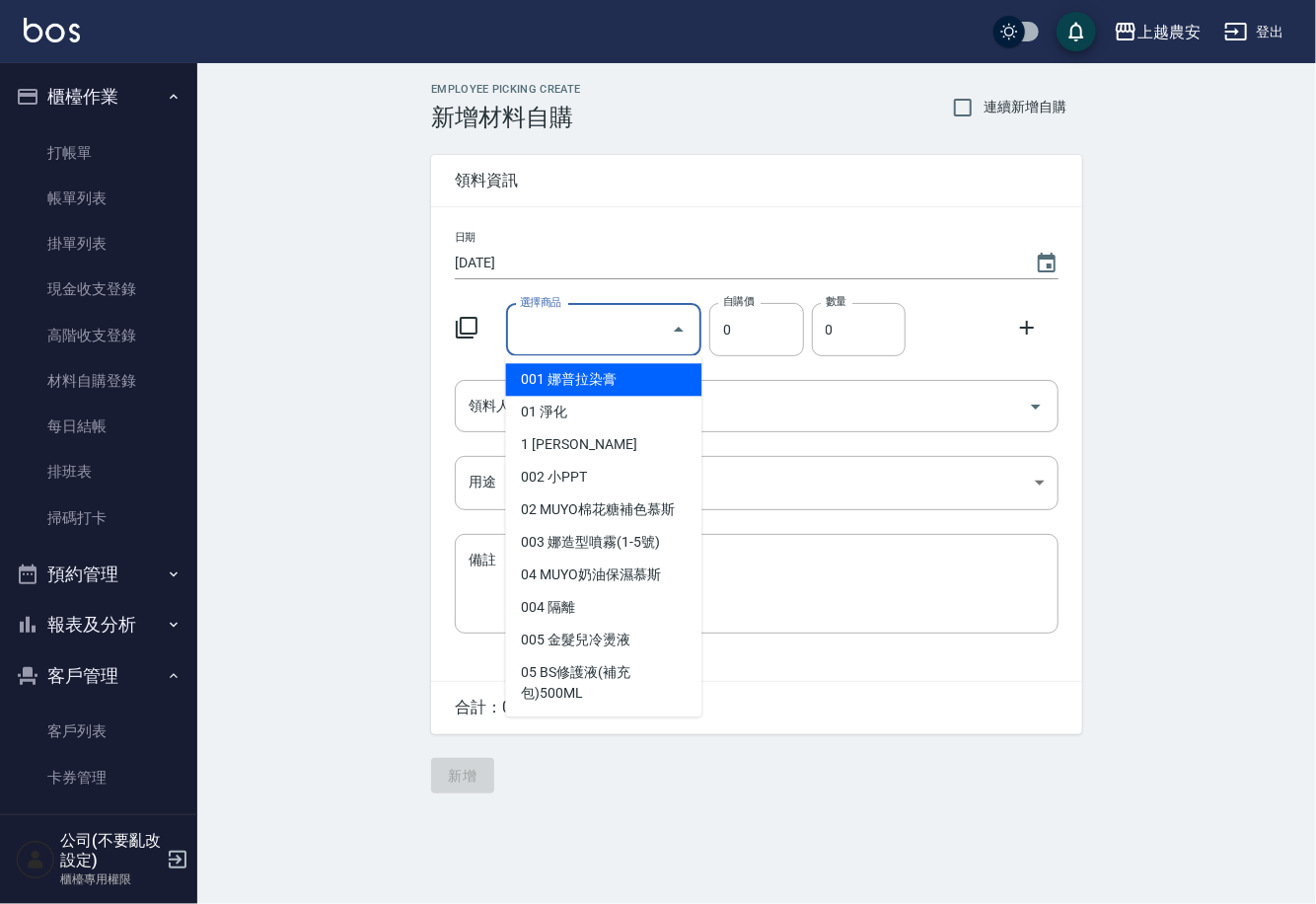
click at [651, 324] on input "選擇商品" at bounding box center [589, 330] width 148 height 35
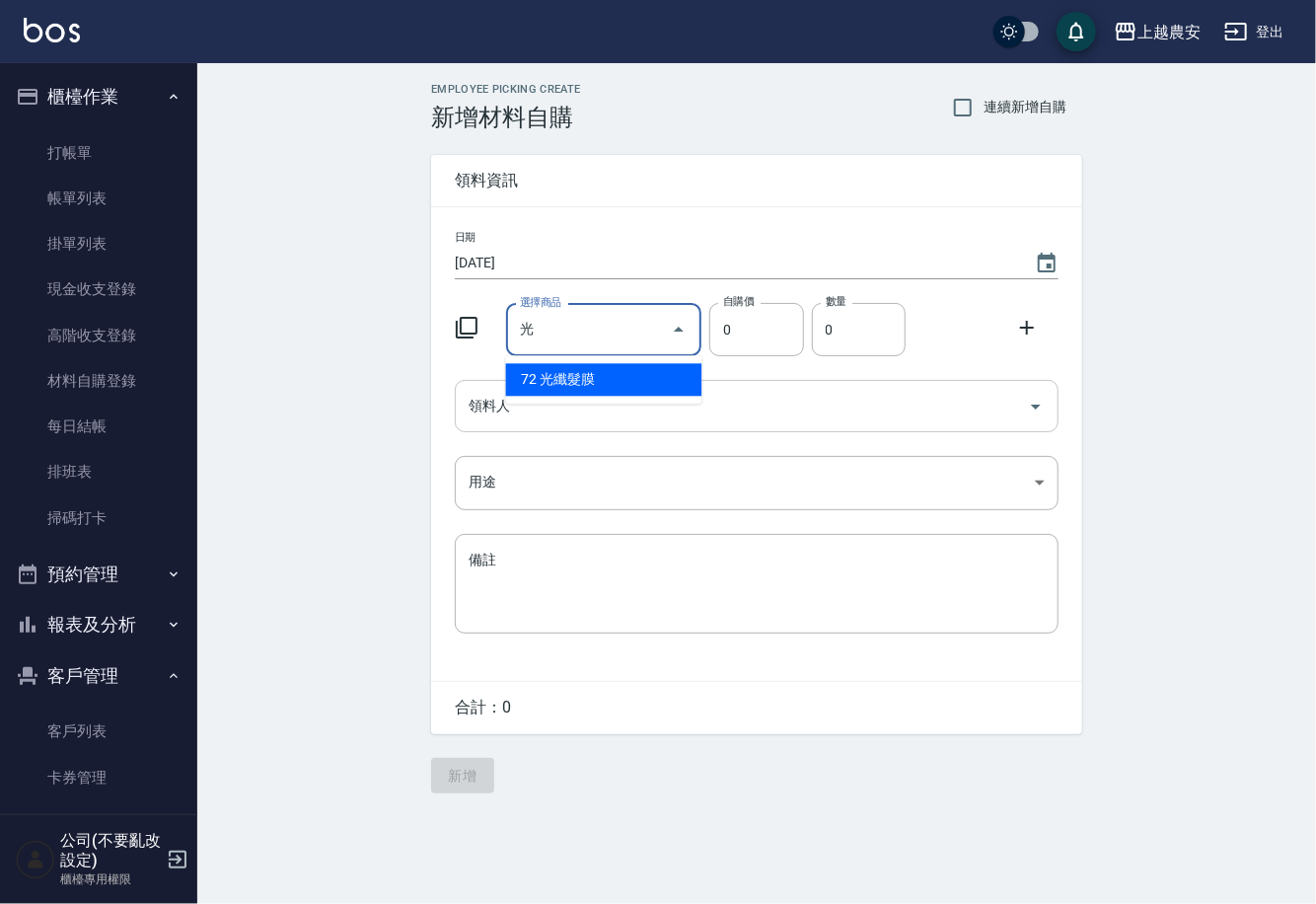
drag, startPoint x: 600, startPoint y: 380, endPoint x: 546, endPoint y: 410, distance: 61.8
click at [596, 378] on li "72 光纖髮膜" at bounding box center [604, 379] width 196 height 33
type input "光纖髮膜"
type input "450"
type input "1"
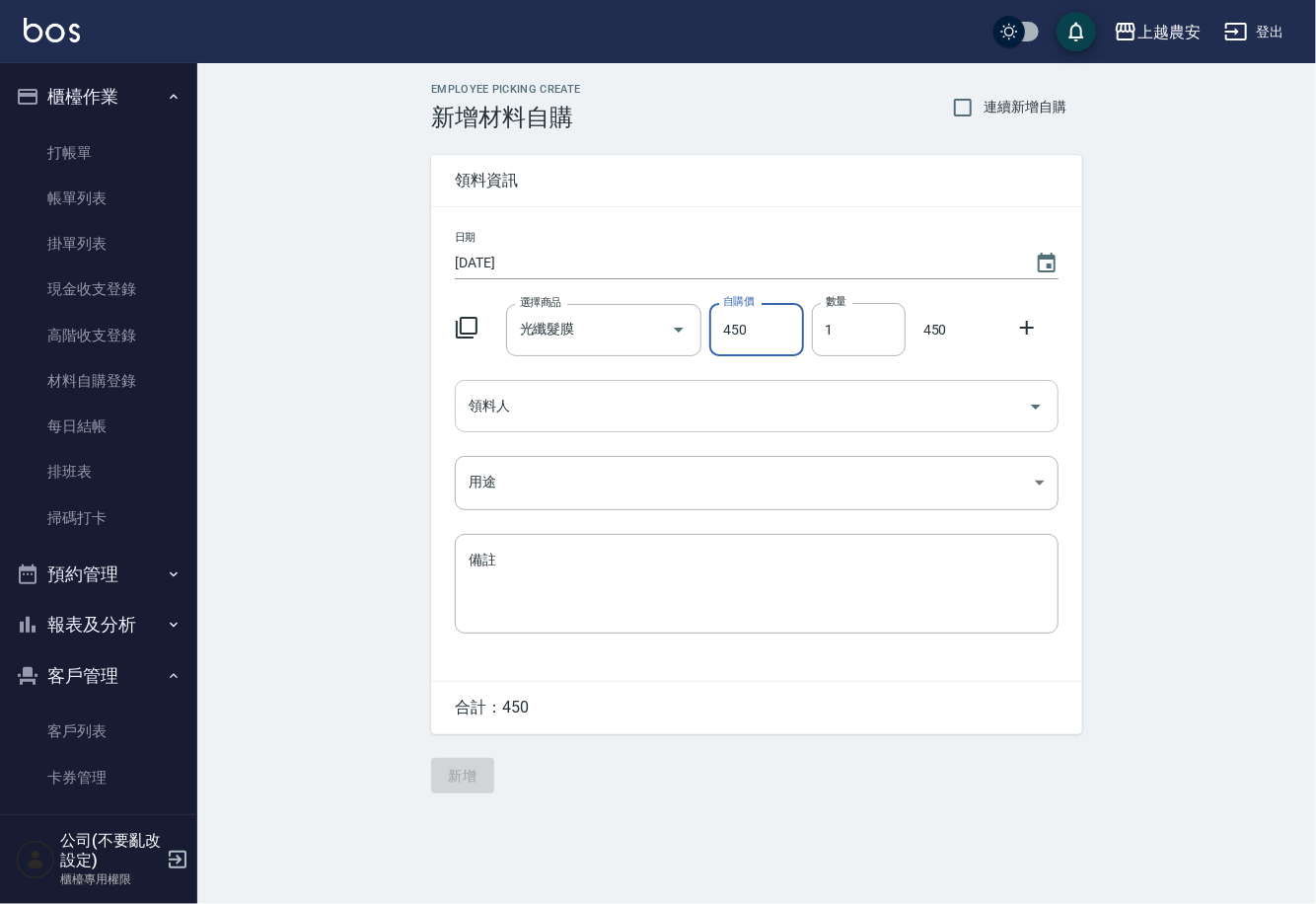
click at [537, 414] on input "領料人" at bounding box center [741, 406] width 556 height 35
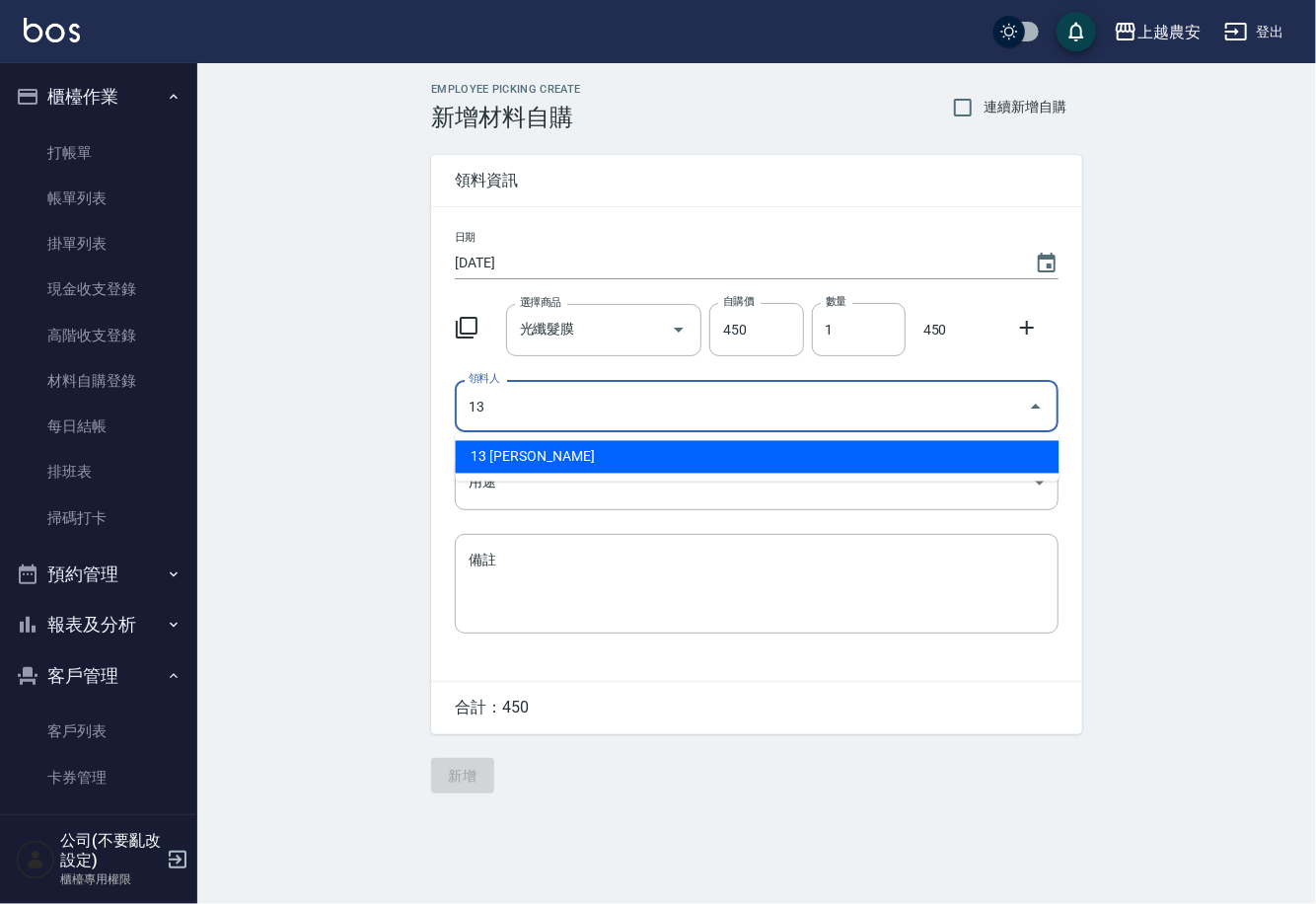
type input "13 [PERSON_NAME]"
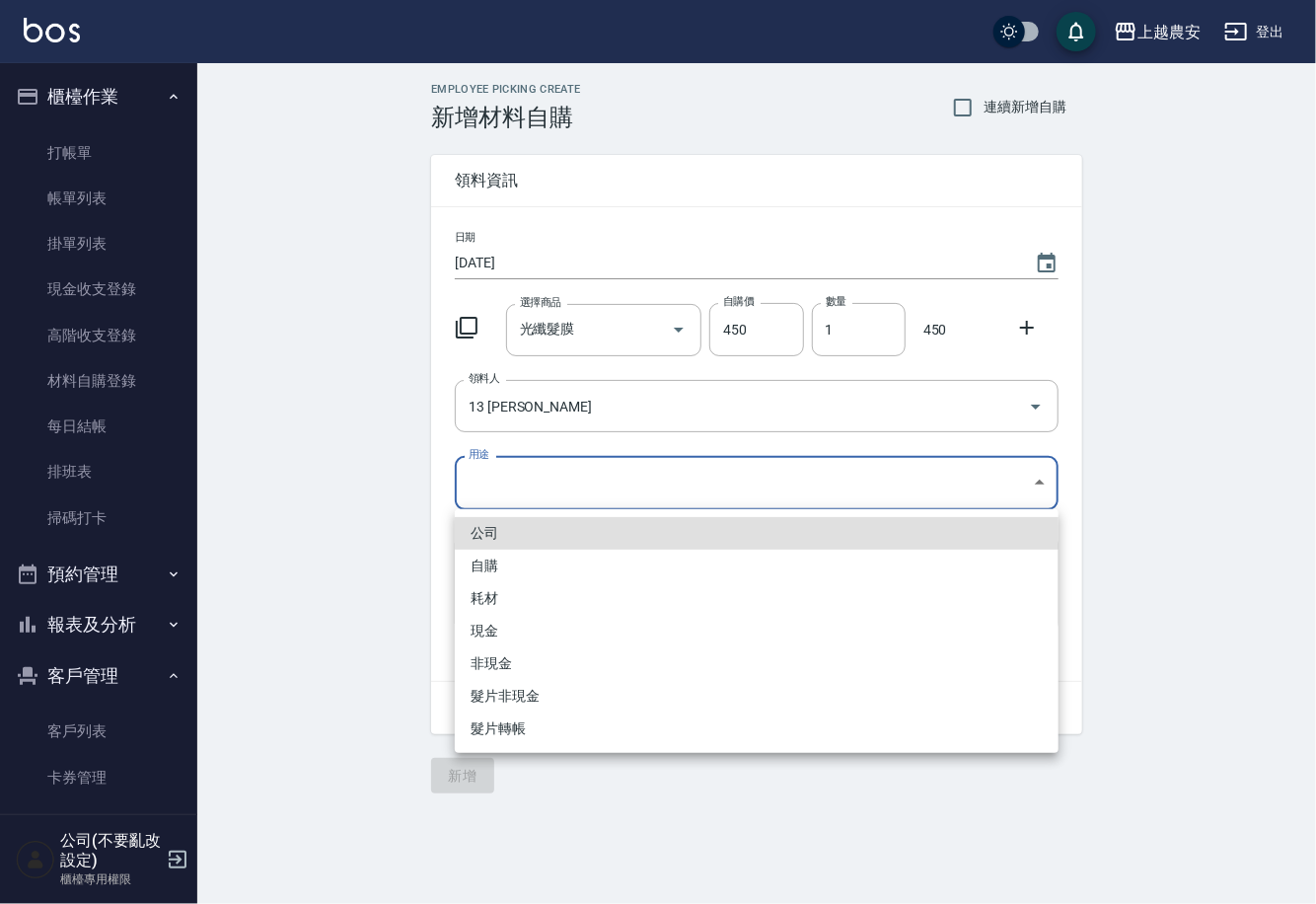
click at [522, 496] on body "上越農安 登出 櫃檯作業 打帳單 帳單列表 掛單列表 現金收支登錄 高階收支登錄 材料自購登錄 每日結帳 排班表 掃碼打卡 預約管理 預約管理 單日預約紀錄 …" at bounding box center [658, 452] width 1316 height 904
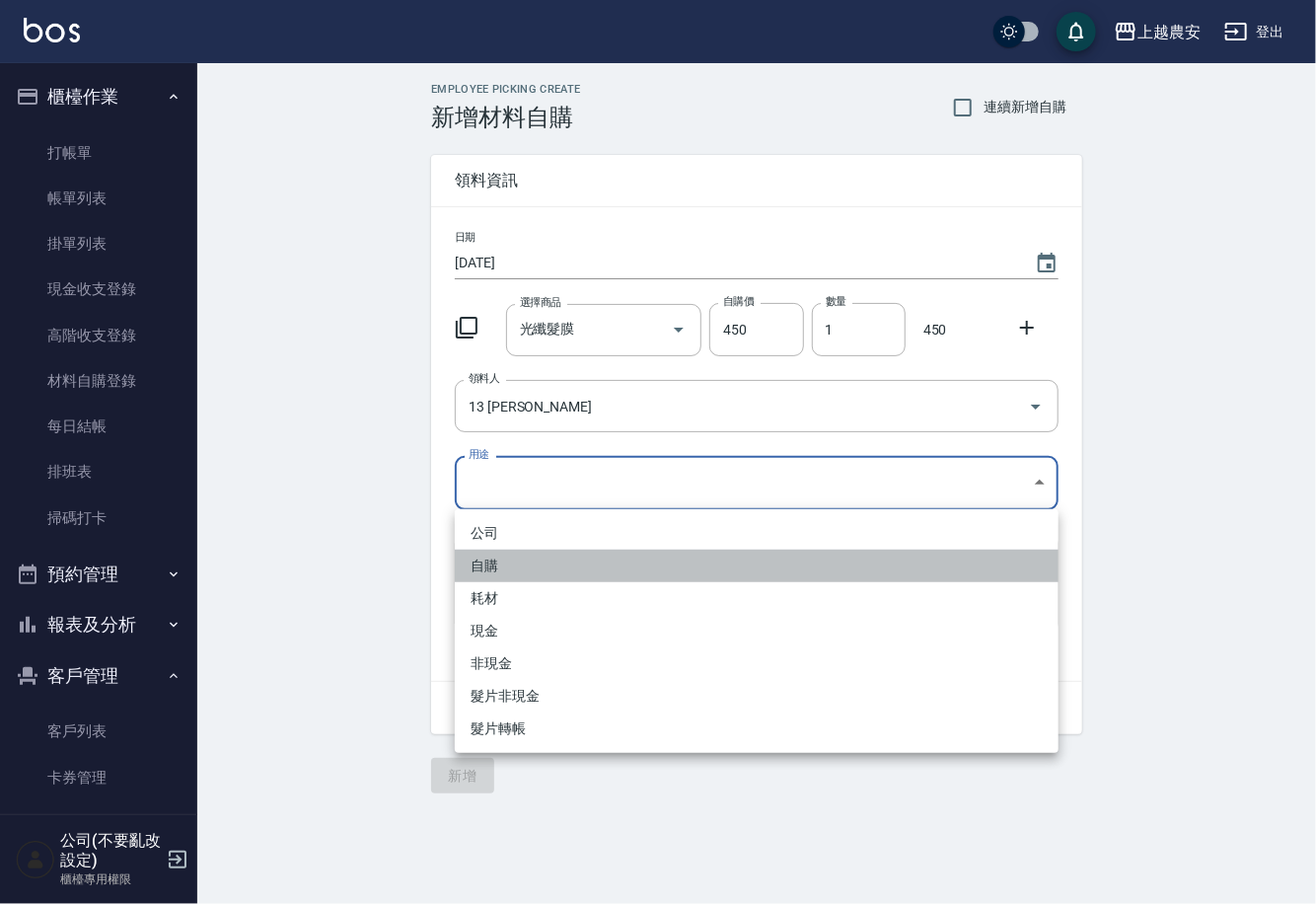
click at [502, 571] on li "自購" at bounding box center [756, 565] width 604 height 33
type input "自購"
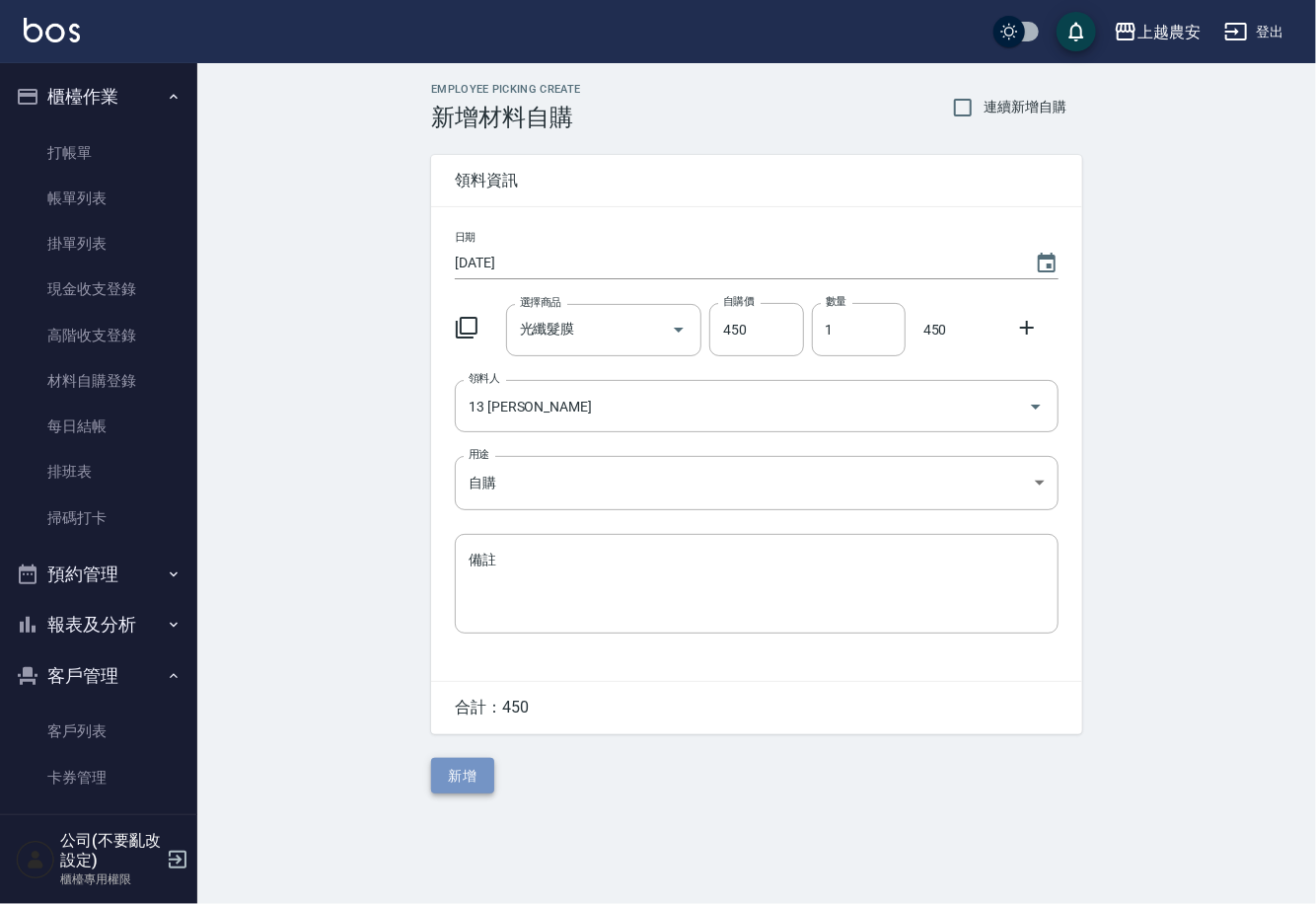
click at [475, 774] on button "新增" at bounding box center [462, 775] width 63 height 37
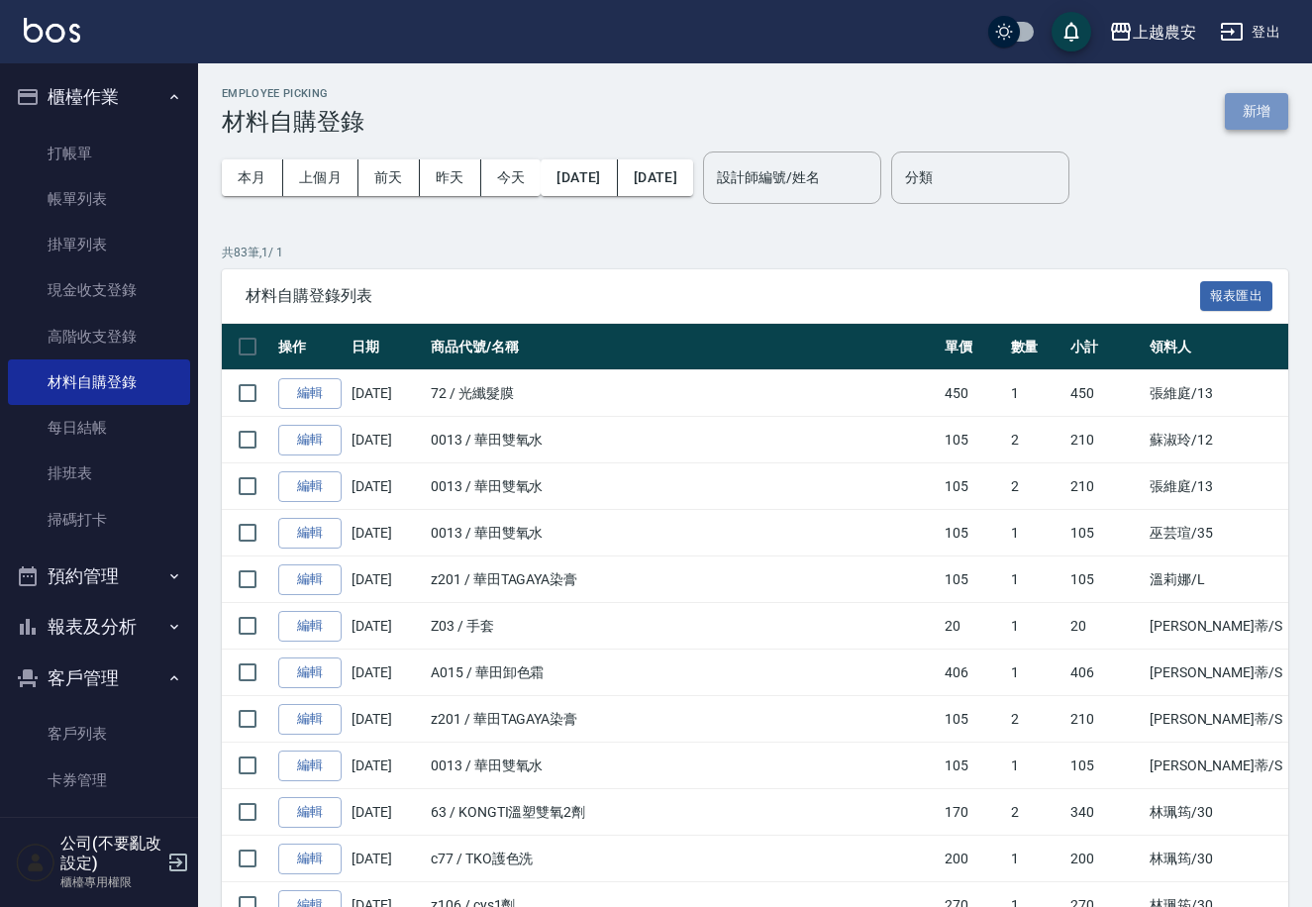
click at [1263, 96] on button "新增" at bounding box center [1256, 111] width 63 height 37
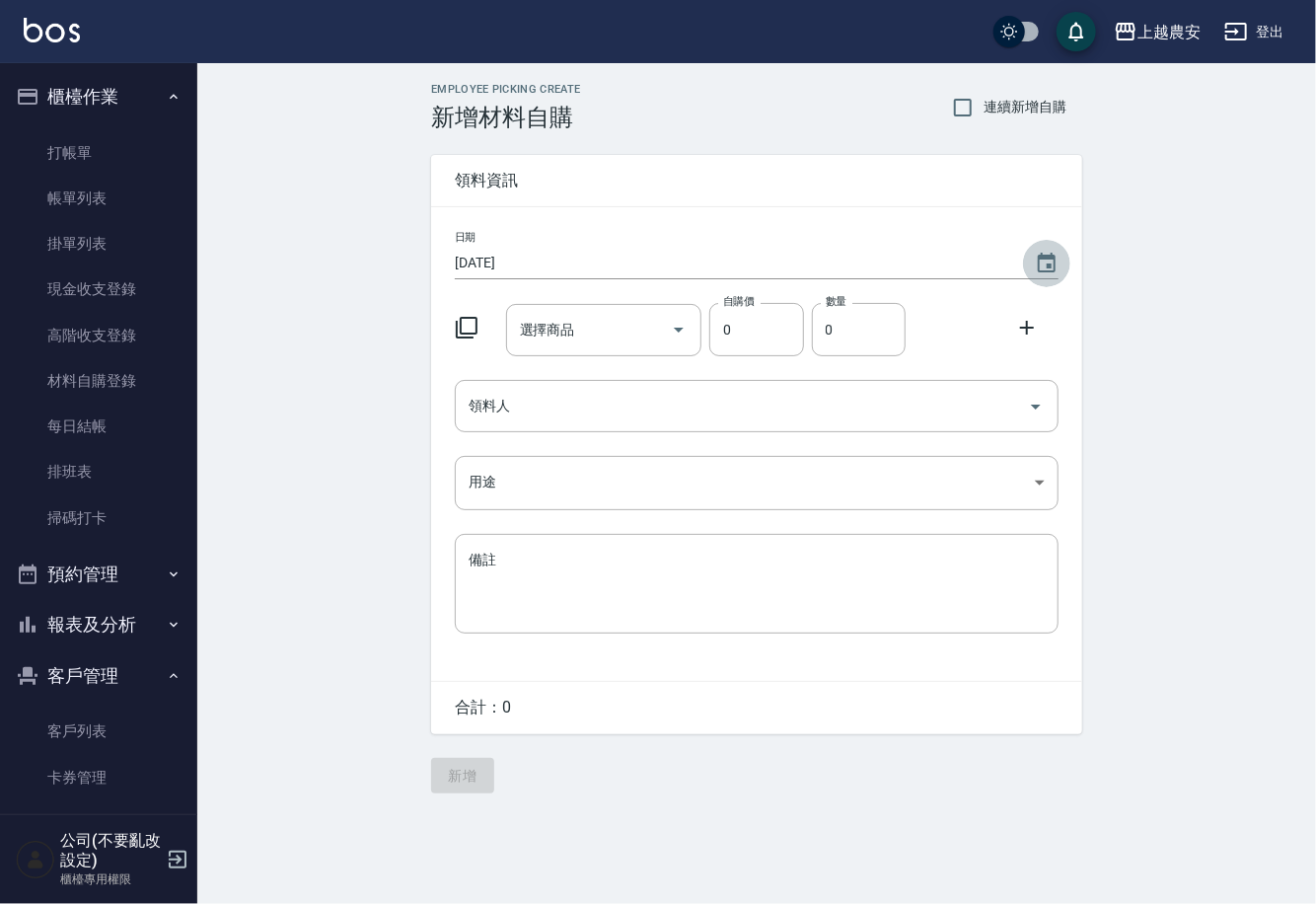
drag, startPoint x: 1047, startPoint y: 260, endPoint x: 1044, endPoint y: 223, distance: 37.1
click at [1045, 257] on icon "Choose date, selected date is 2025-09-15" at bounding box center [1047, 263] width 24 height 24
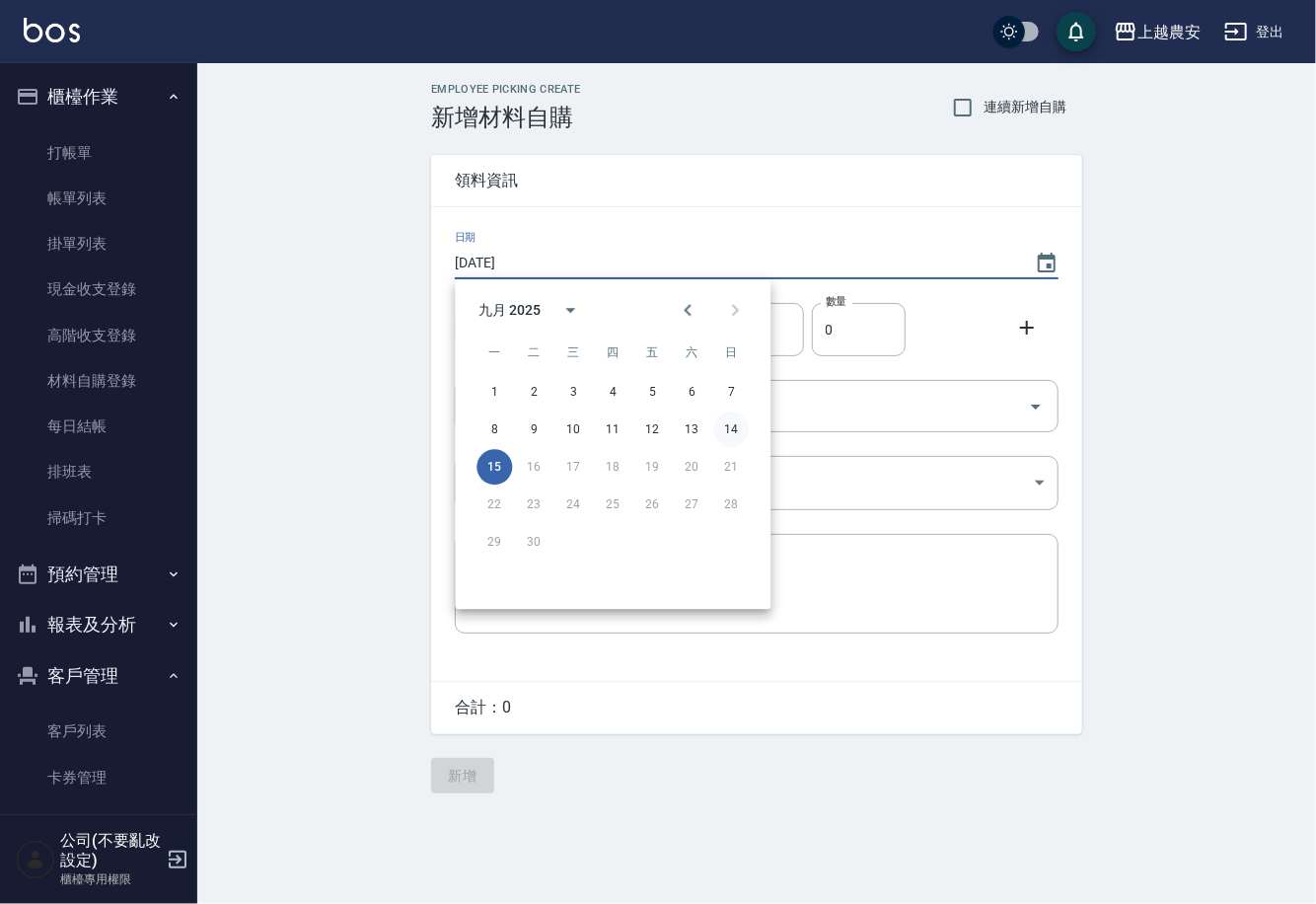
click at [729, 435] on button "14" at bounding box center [731, 430] width 36 height 36
type input "[DATE]"
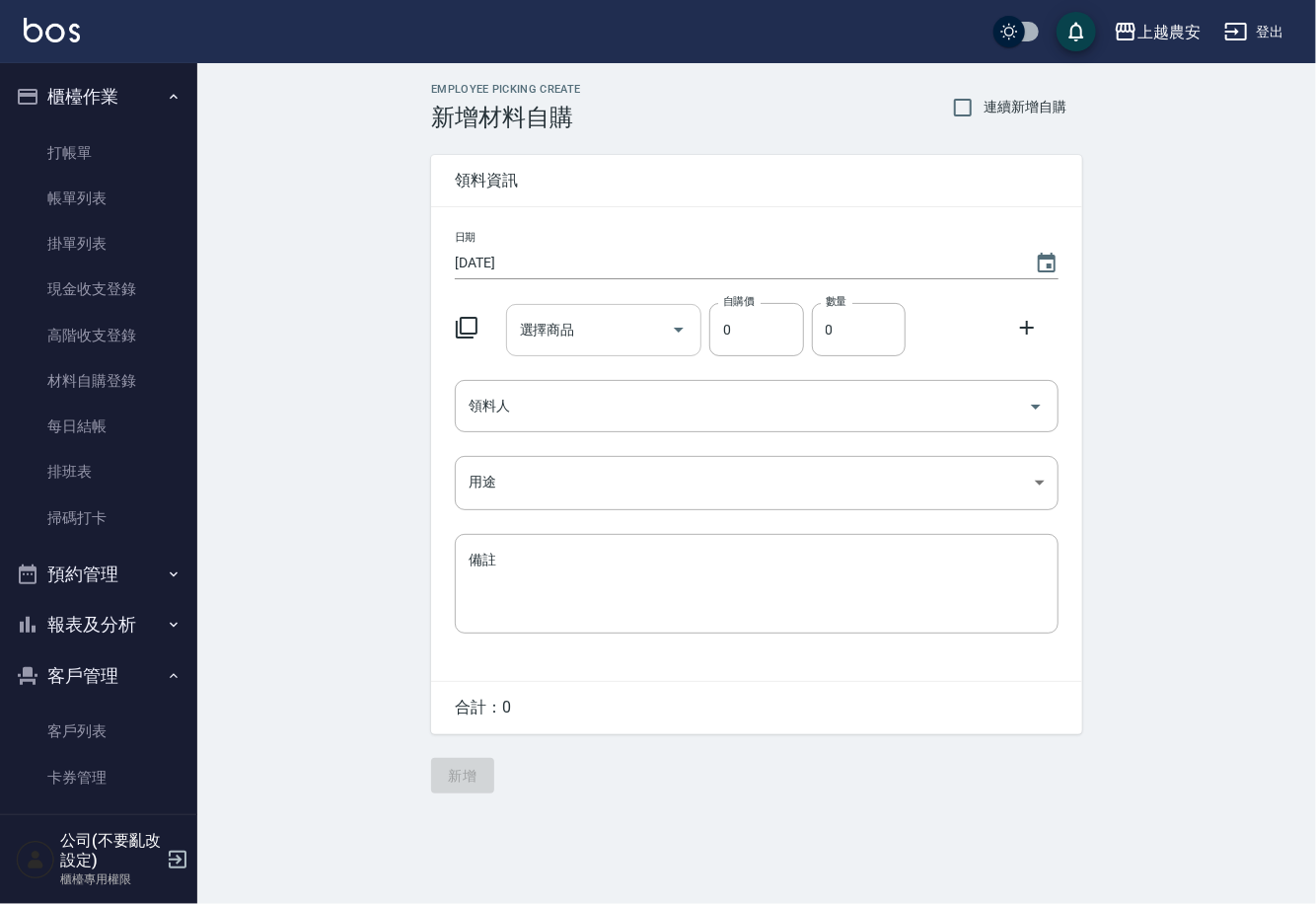
click at [632, 333] on input "選擇商品" at bounding box center [589, 330] width 148 height 35
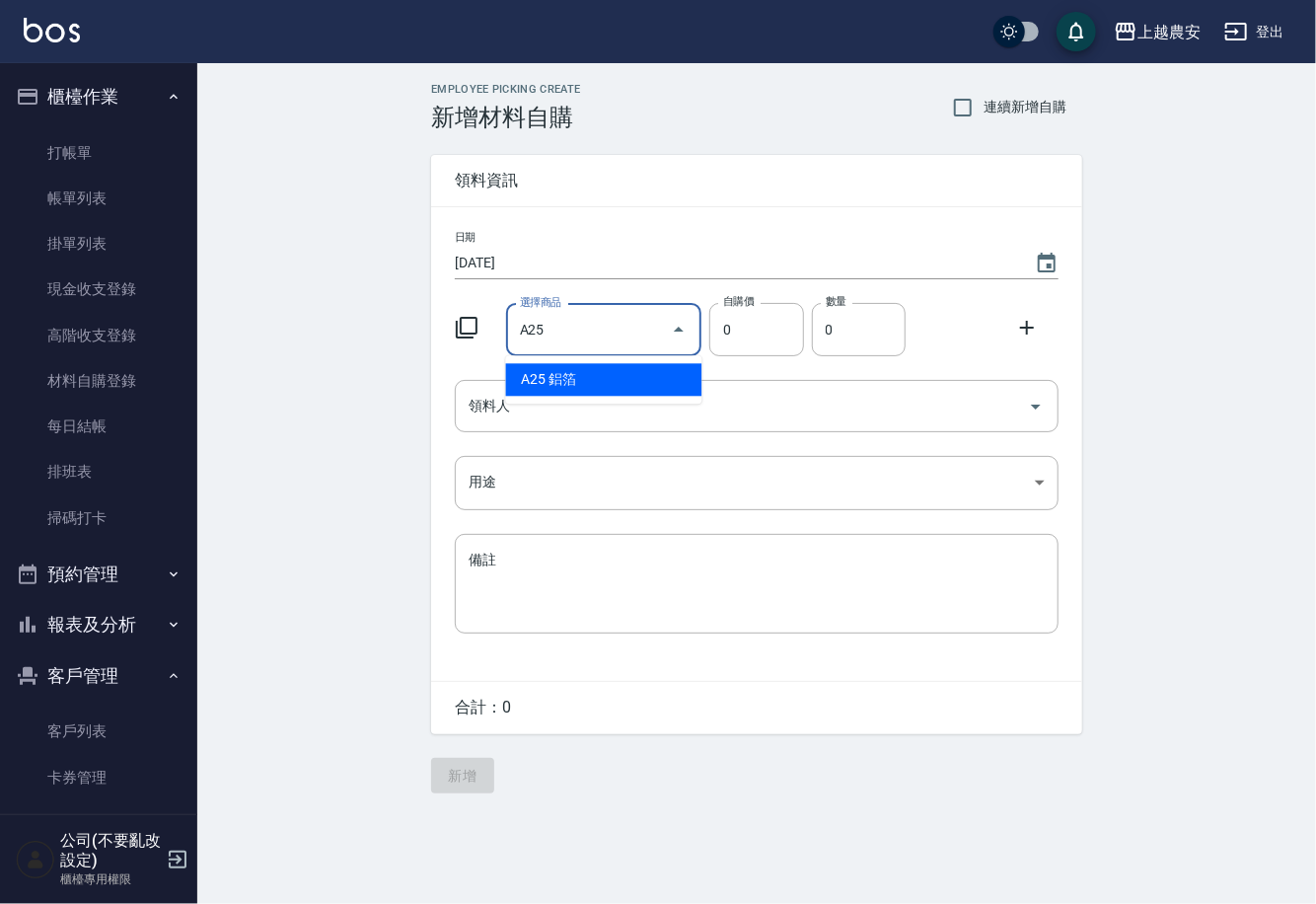
type input "鋁箔"
type input "240"
type input "1"
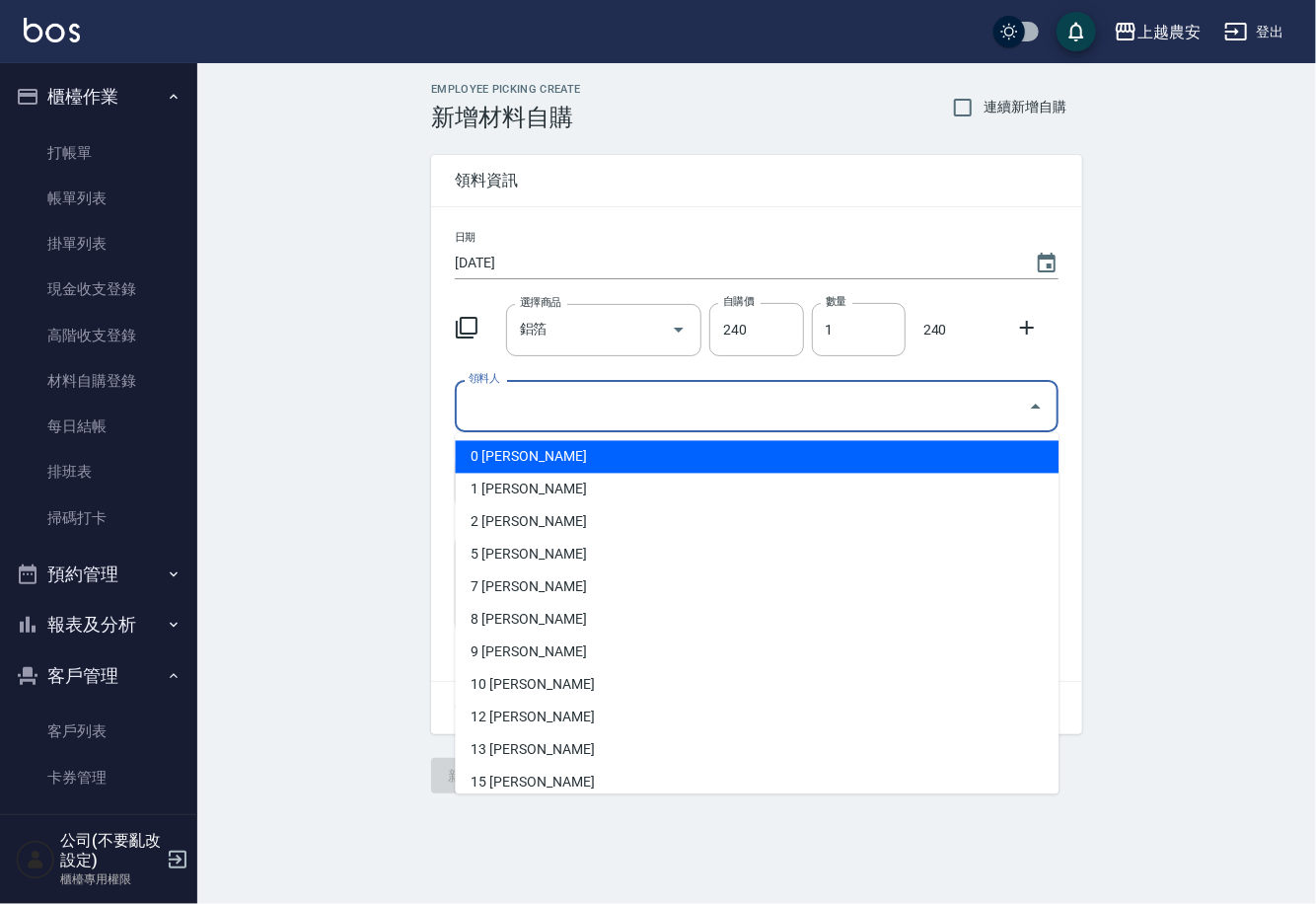
click at [584, 392] on input "領料人" at bounding box center [741, 406] width 556 height 35
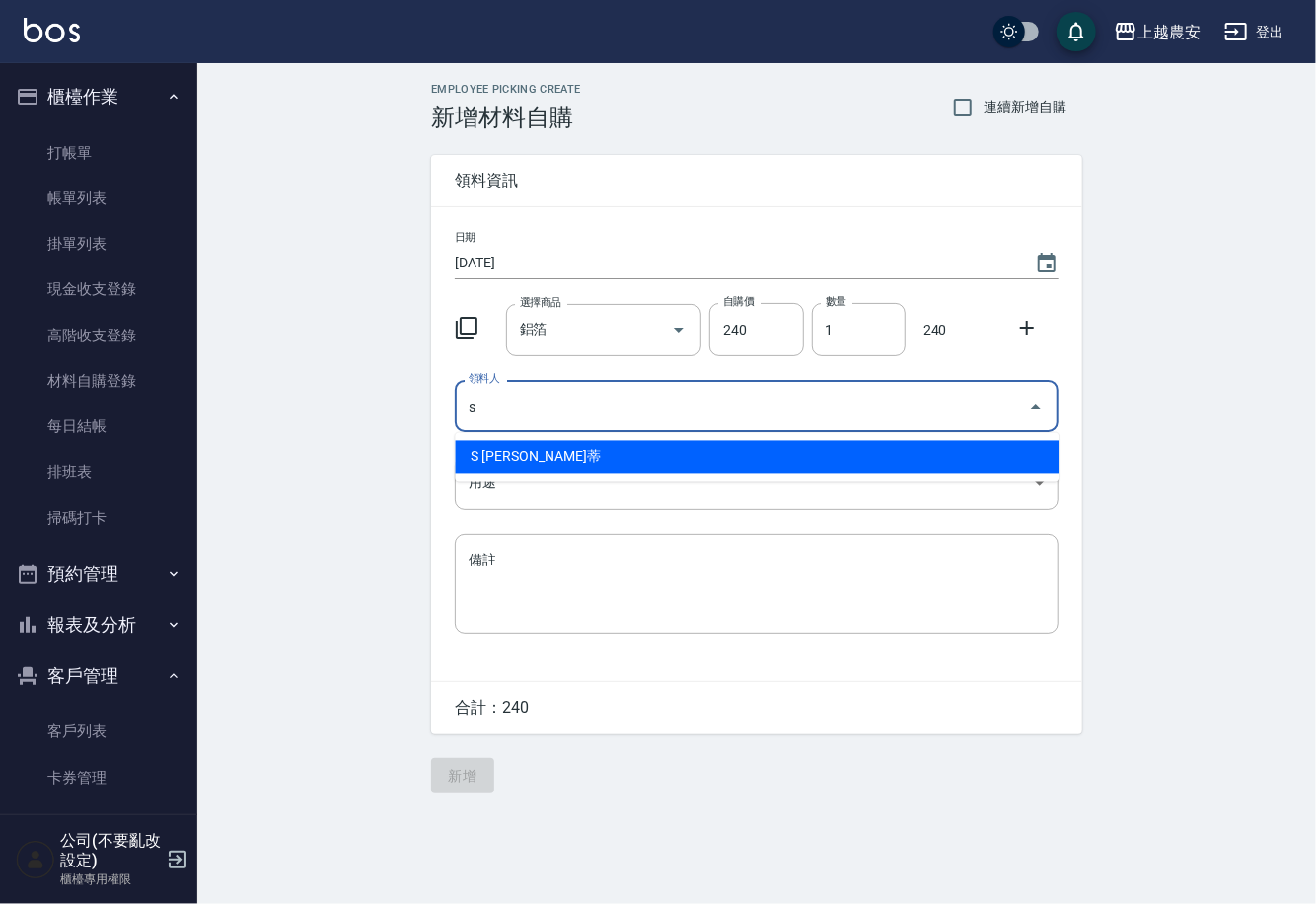
click at [526, 457] on li "S [PERSON_NAME]蒂" at bounding box center [756, 457] width 604 height 33
type input "[PERSON_NAME]蒂"
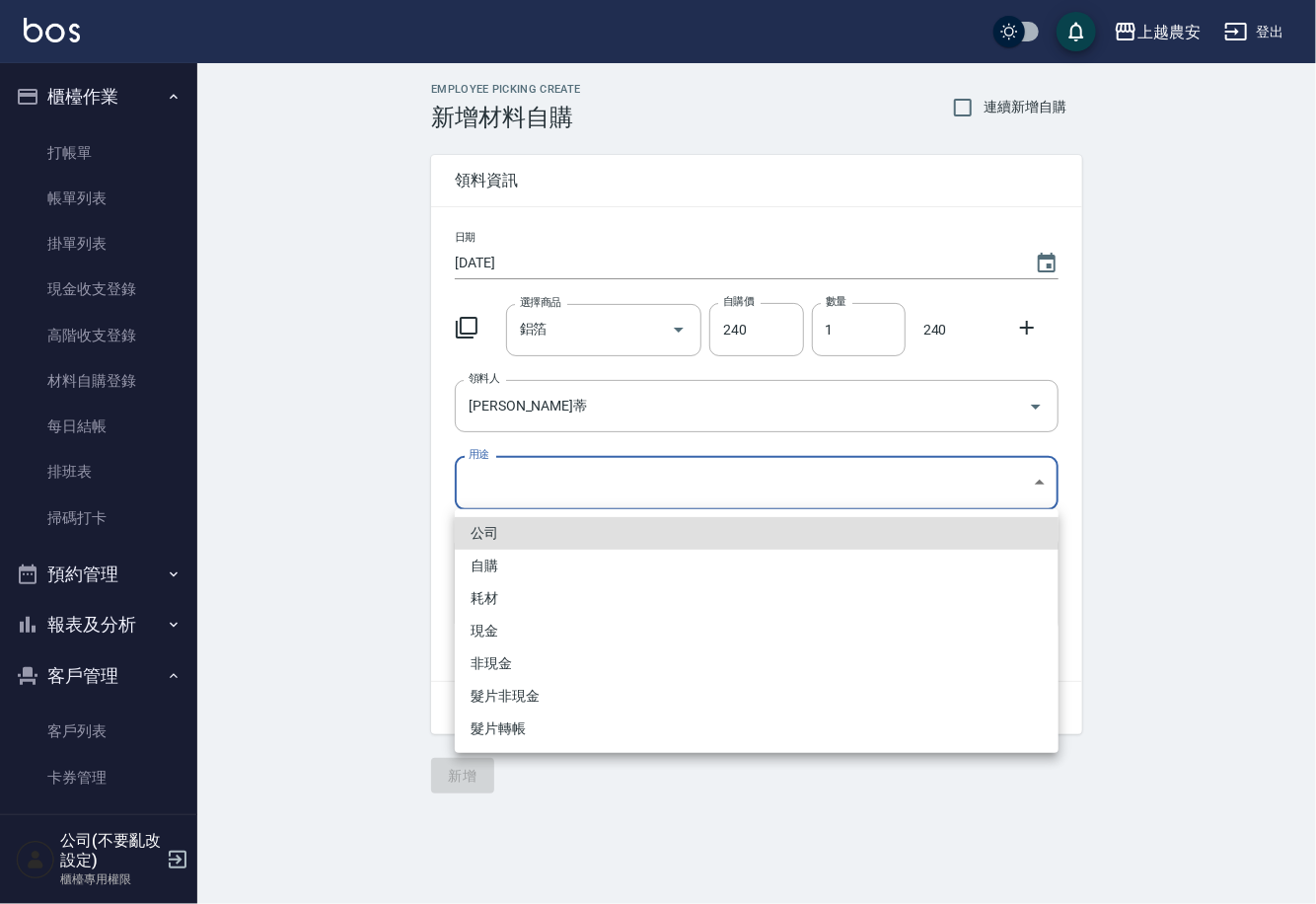
click at [503, 491] on body "上越農安 登出 櫃檯作業 打帳單 帳單列表 掛單列表 現金收支登錄 高階收支登錄 材料自購登錄 每日結帳 排班表 掃碼打卡 預約管理 預約管理 單日預約紀錄 …" at bounding box center [658, 452] width 1316 height 904
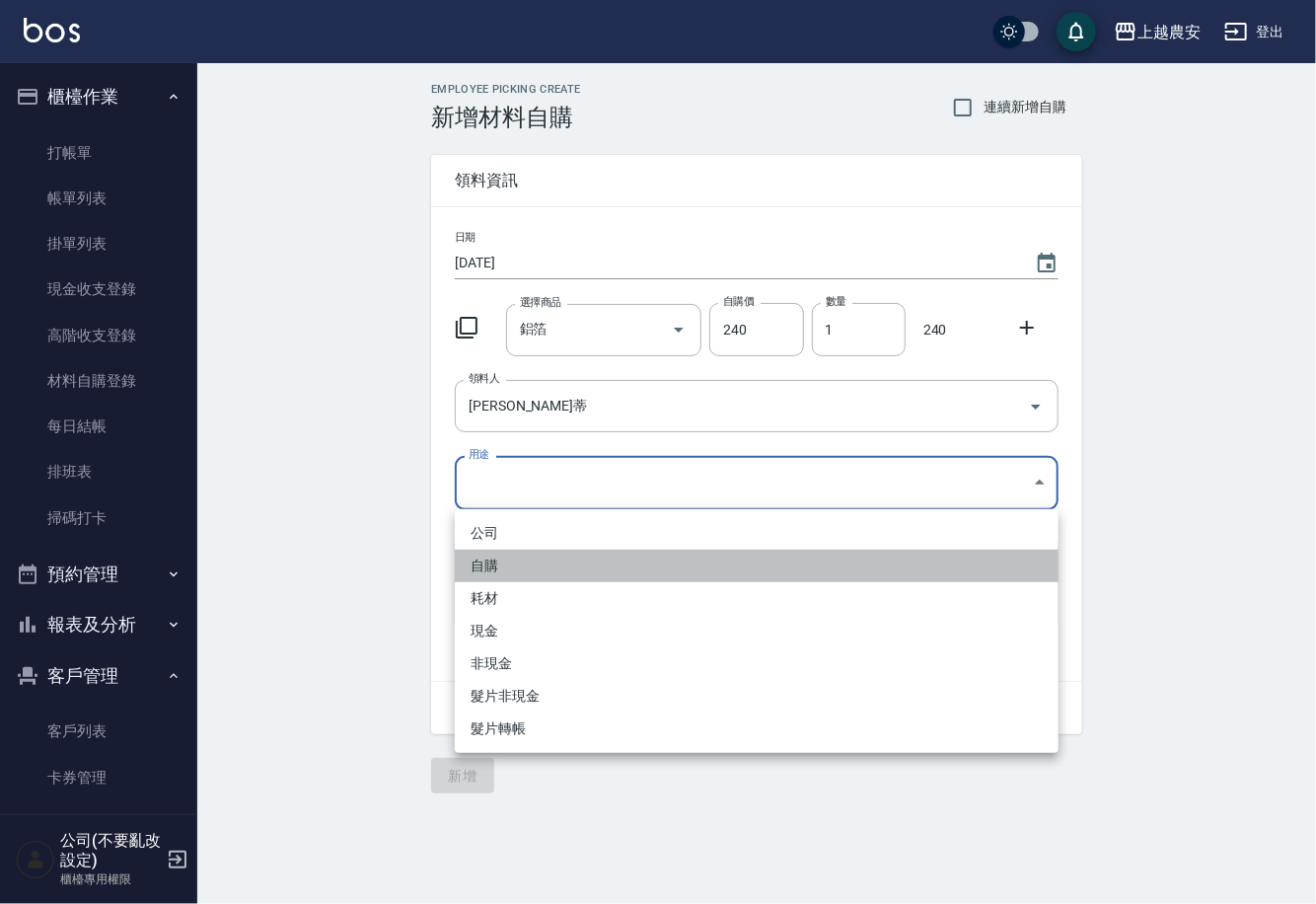
click at [480, 554] on li "自購" at bounding box center [756, 565] width 604 height 33
type input "自購"
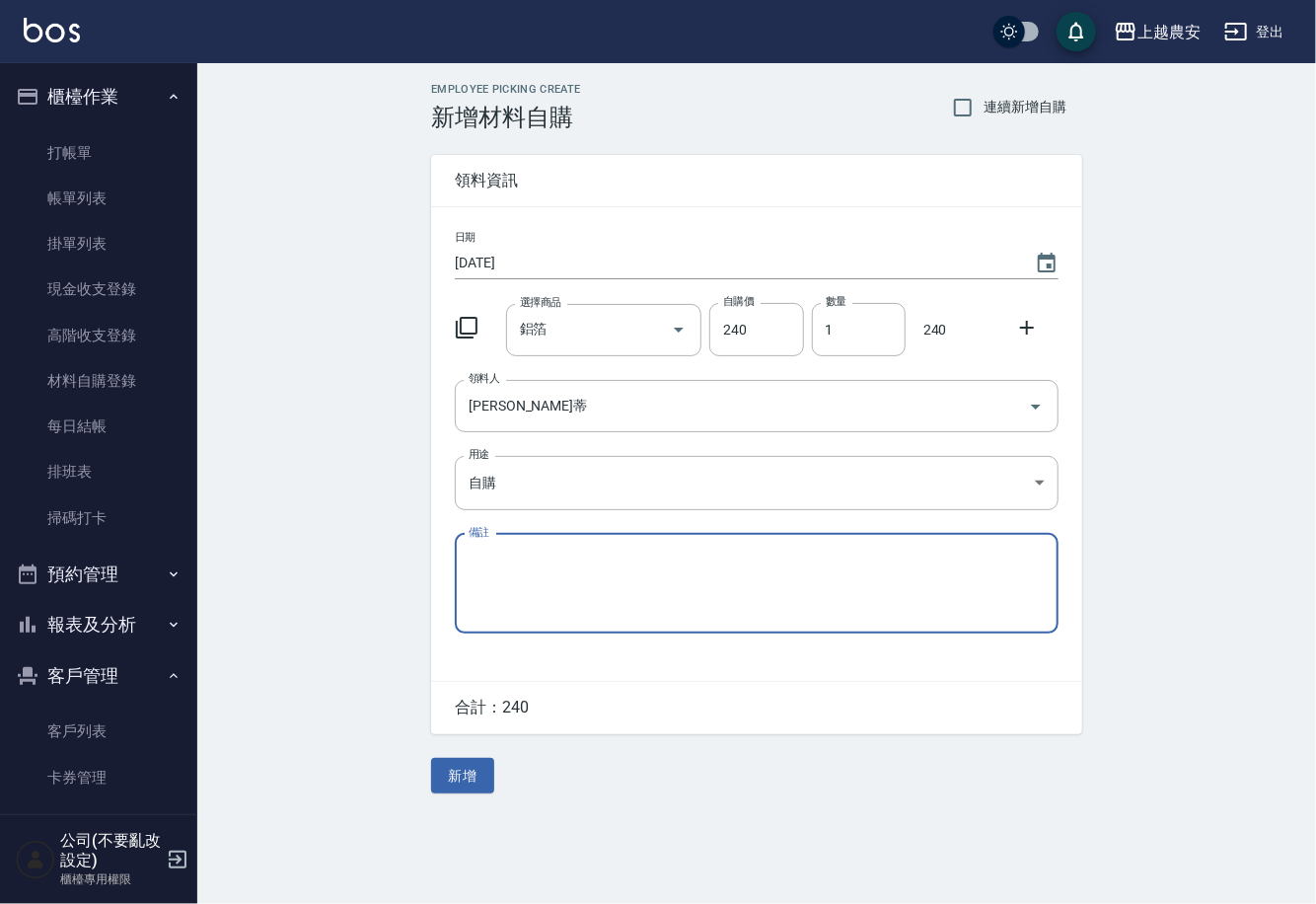
drag, startPoint x: 1031, startPoint y: 326, endPoint x: 891, endPoint y: 368, distance: 146.2
click at [1030, 325] on icon at bounding box center [1027, 328] width 24 height 24
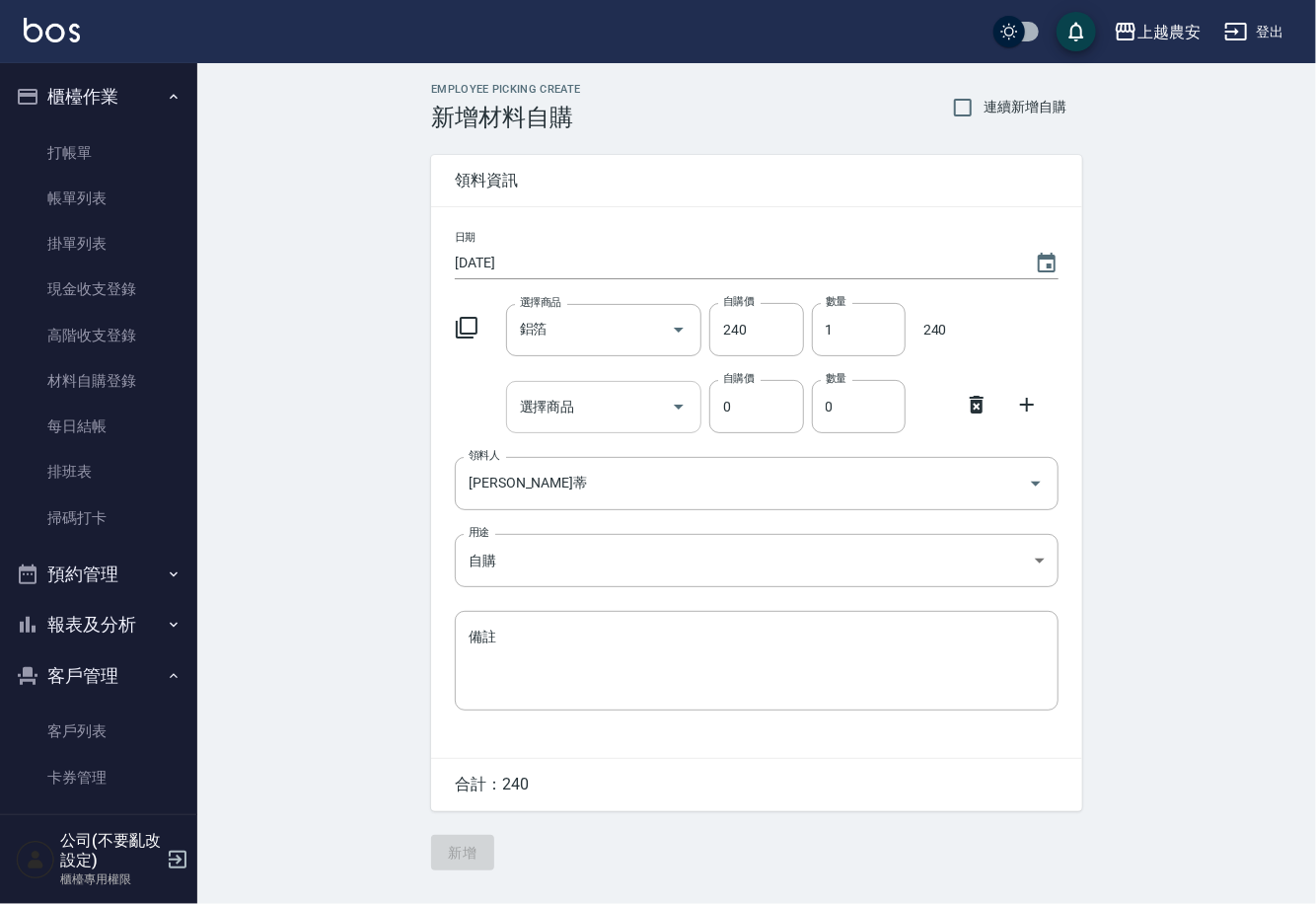
click at [556, 405] on div "選擇商品 選擇商品" at bounding box center [604, 407] width 196 height 52
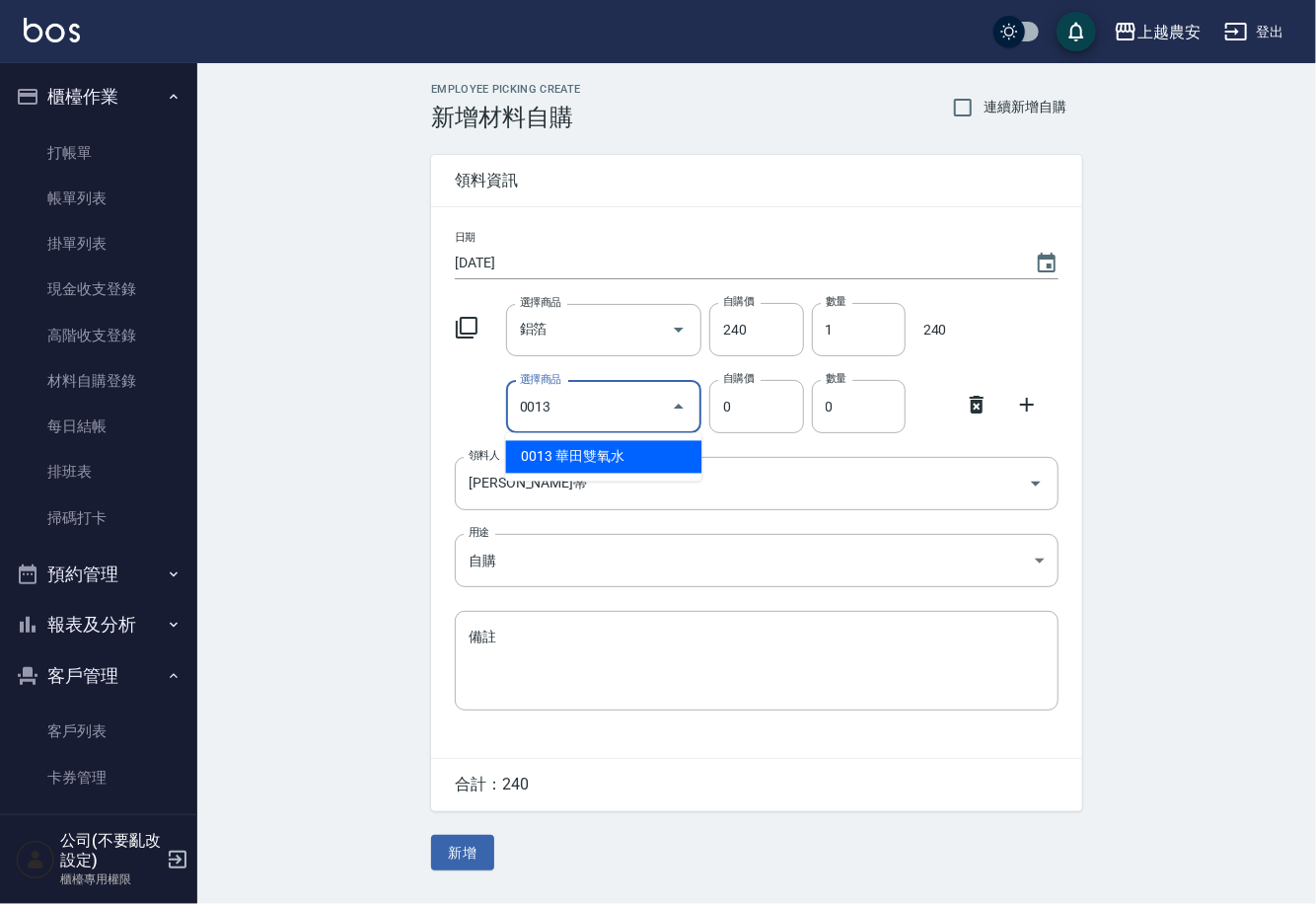
type input "華田雙氧水"
type input "105"
type input "1"
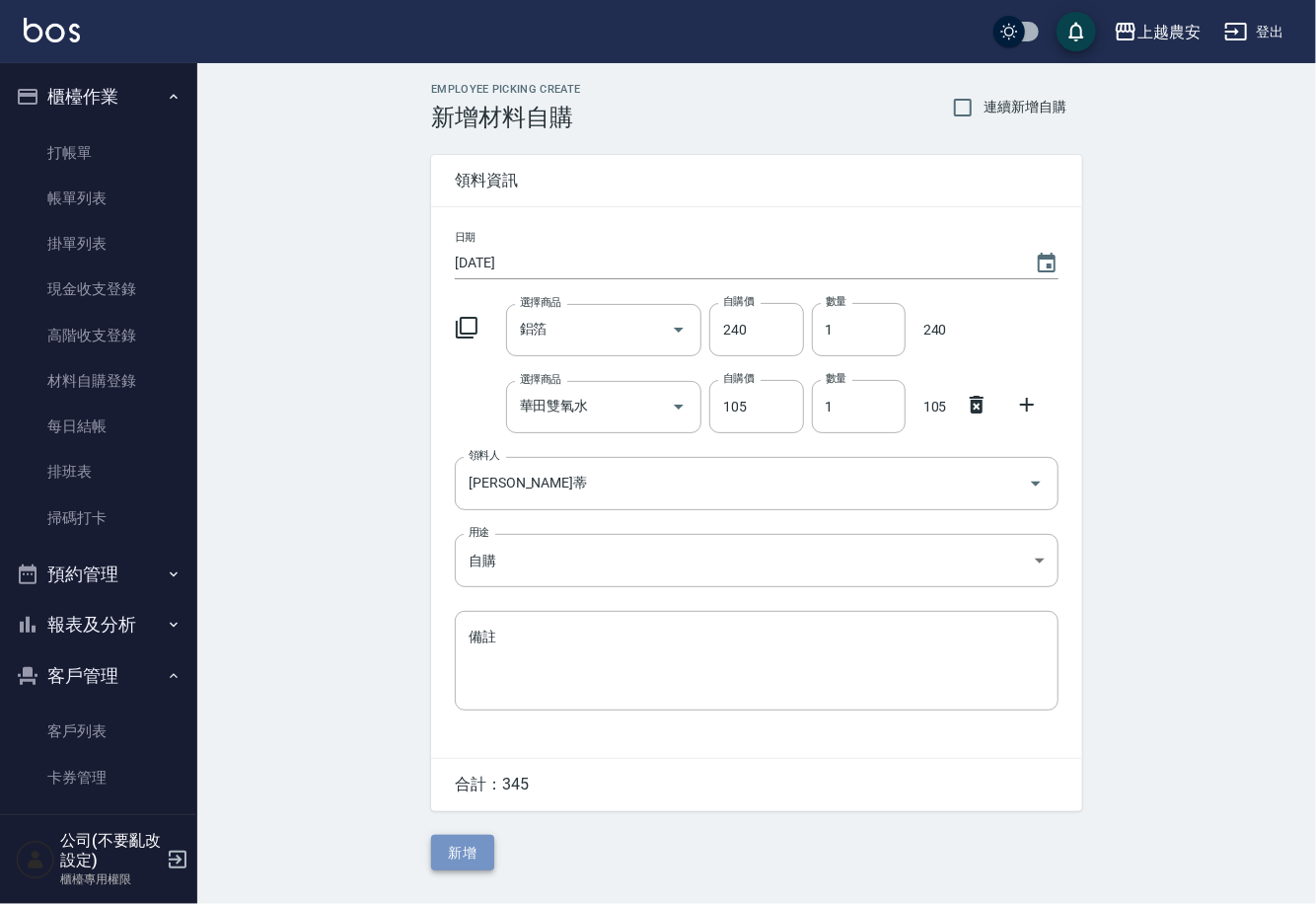
click at [446, 859] on button "新增" at bounding box center [462, 853] width 63 height 37
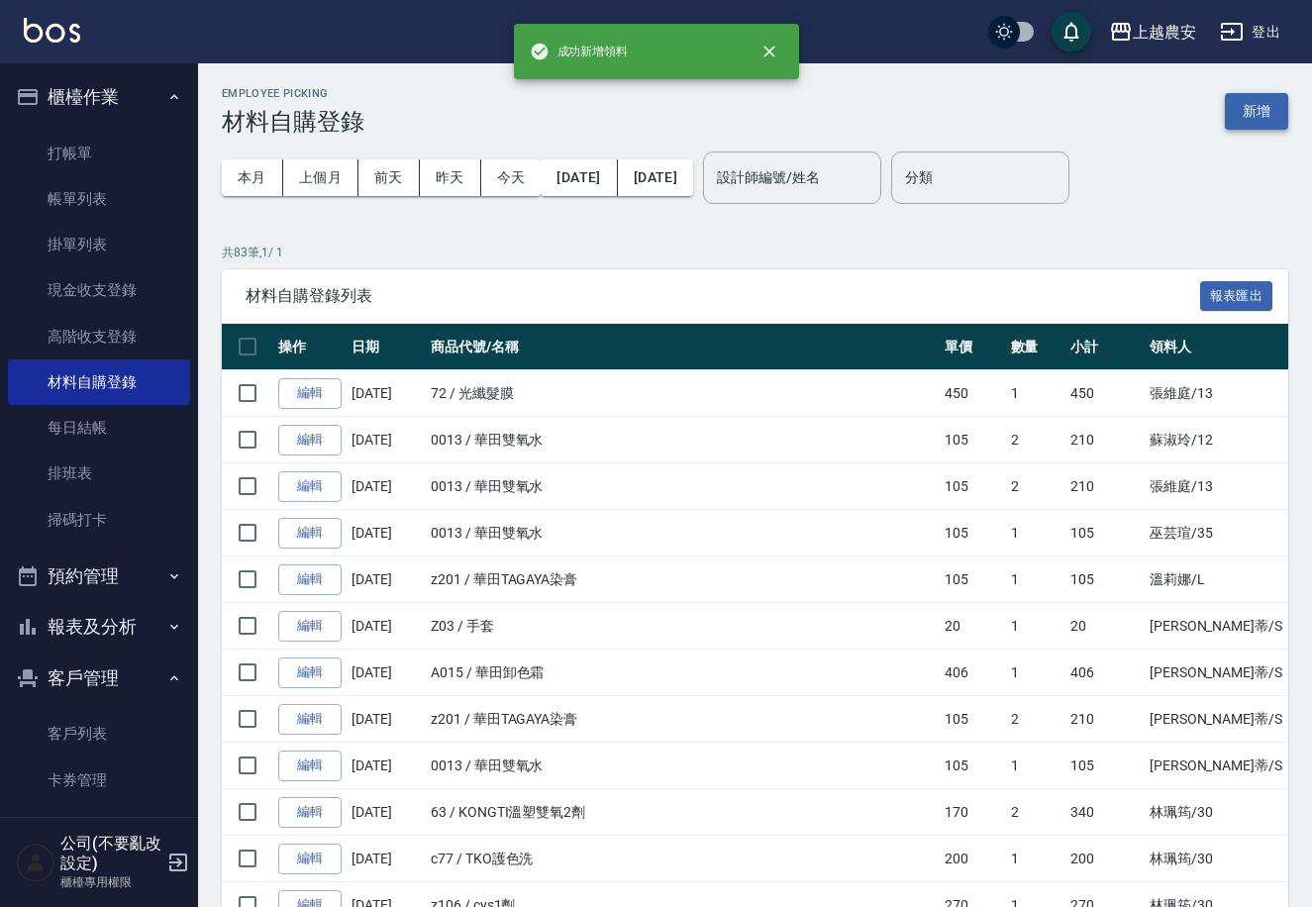
click at [1259, 102] on button "新增" at bounding box center [1256, 111] width 63 height 37
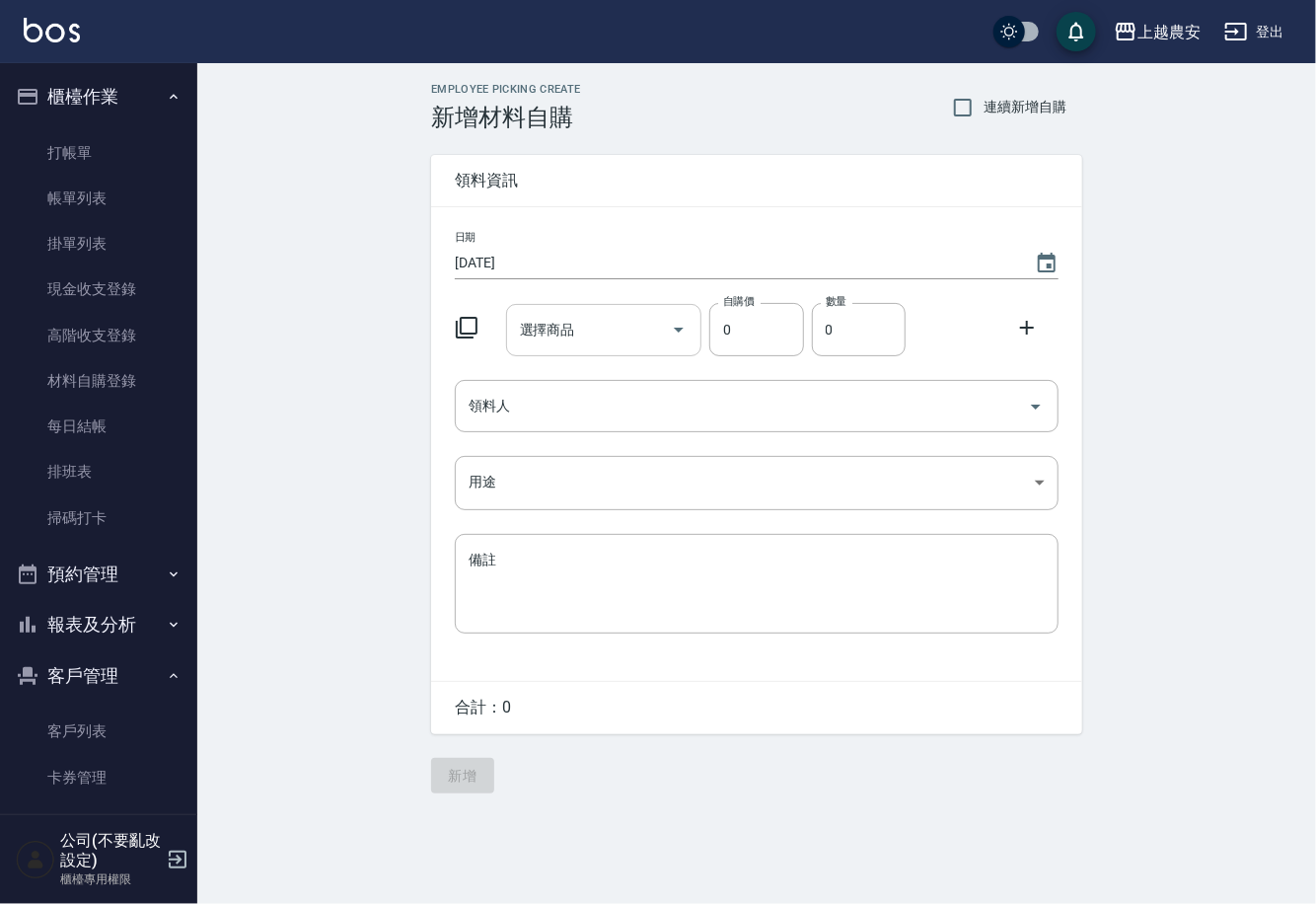
click at [554, 341] on input "選擇商品" at bounding box center [589, 330] width 148 height 35
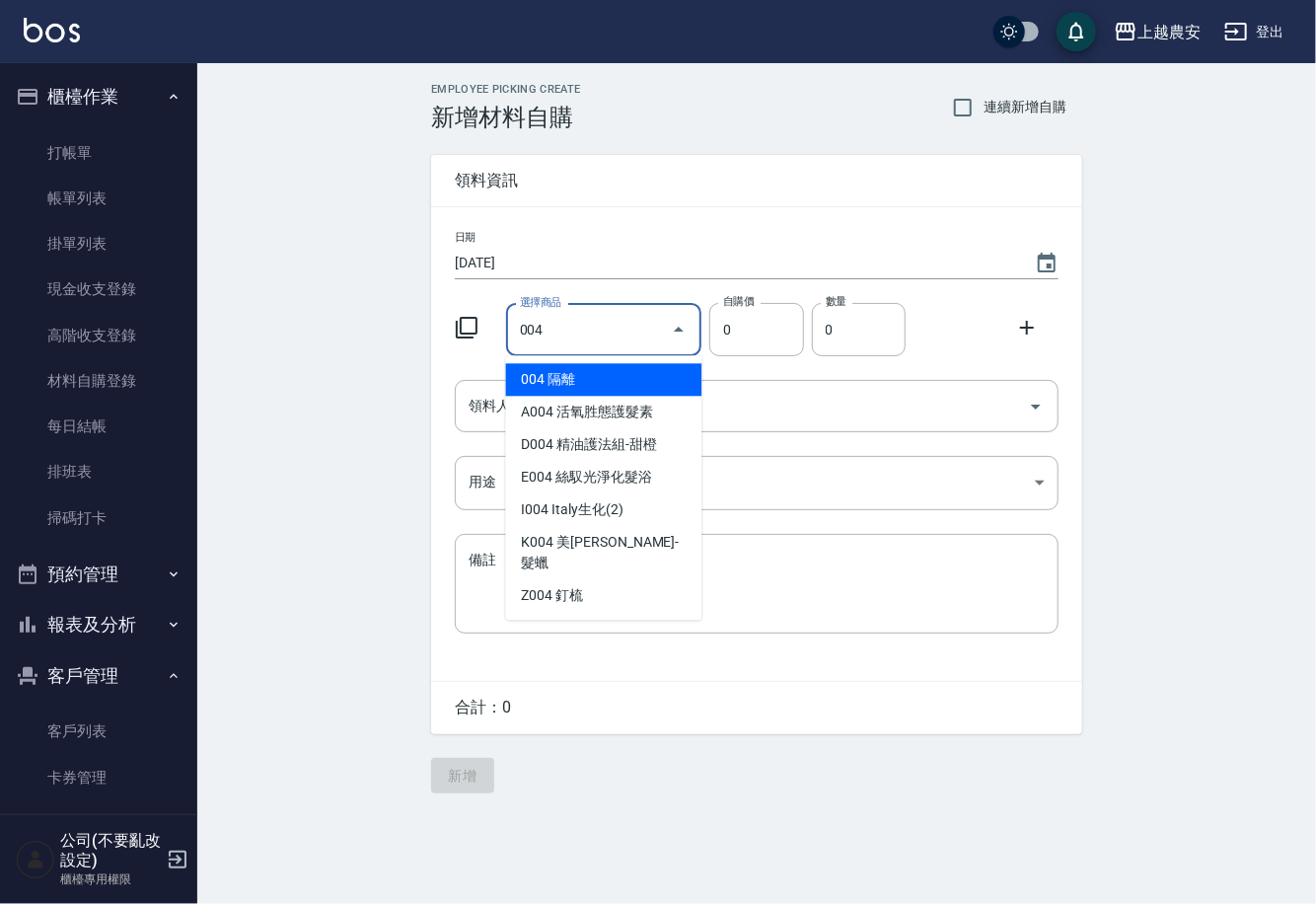
type input "隔離"
type input "75"
type input "1"
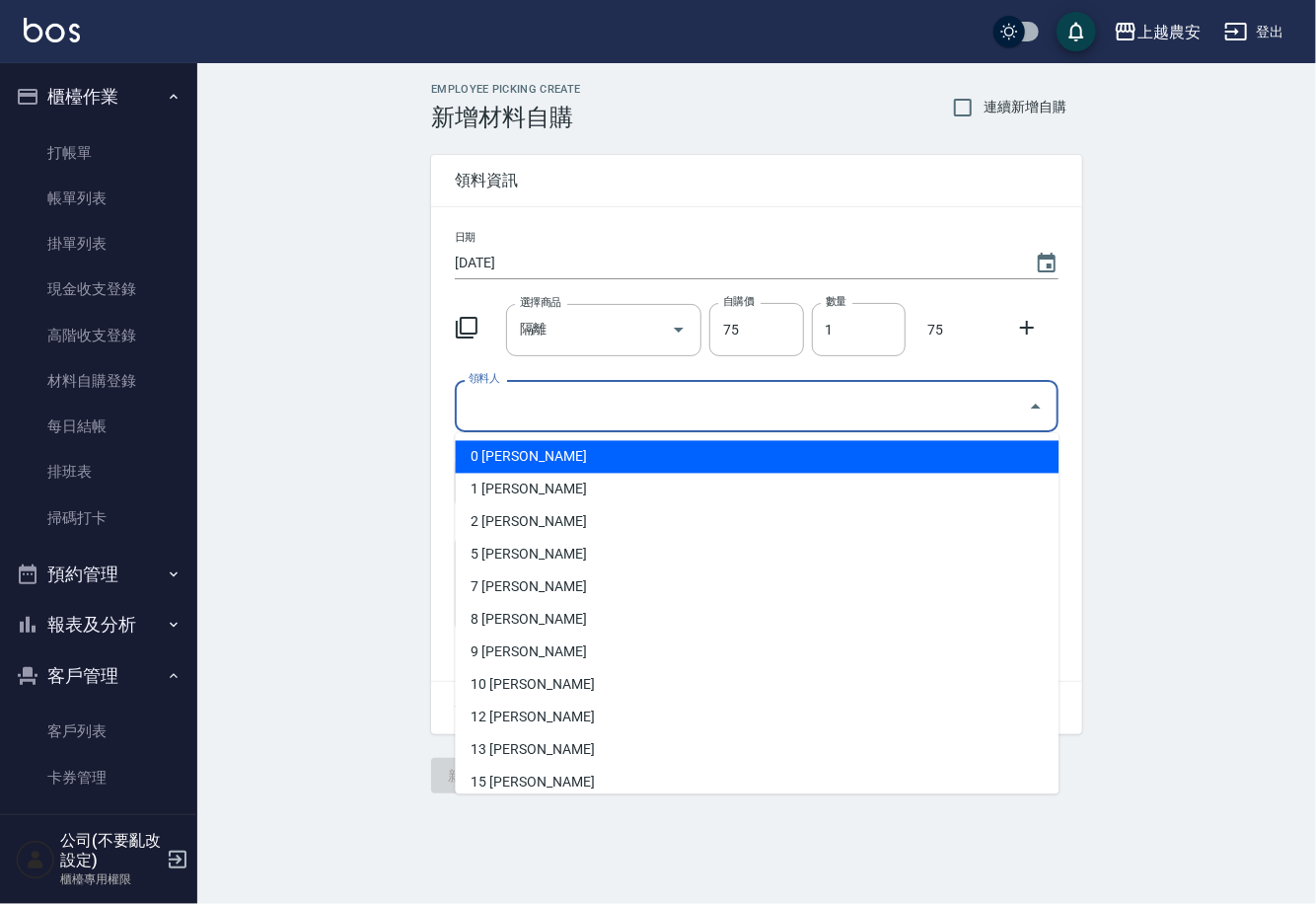
click at [509, 417] on input "領料人" at bounding box center [741, 406] width 556 height 35
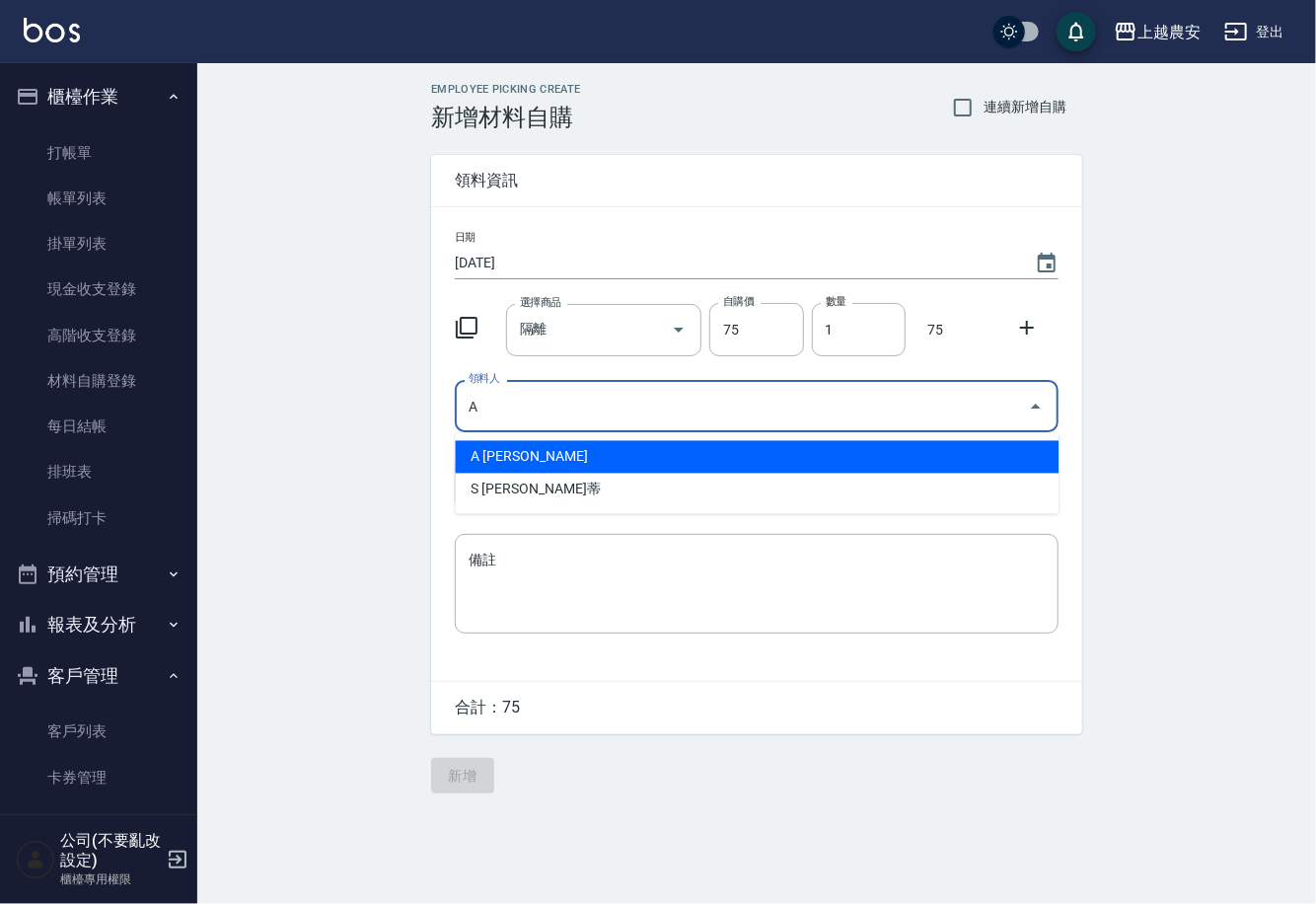
click at [564, 451] on li "A [PERSON_NAME]" at bounding box center [756, 457] width 604 height 33
type input "A [PERSON_NAME]"
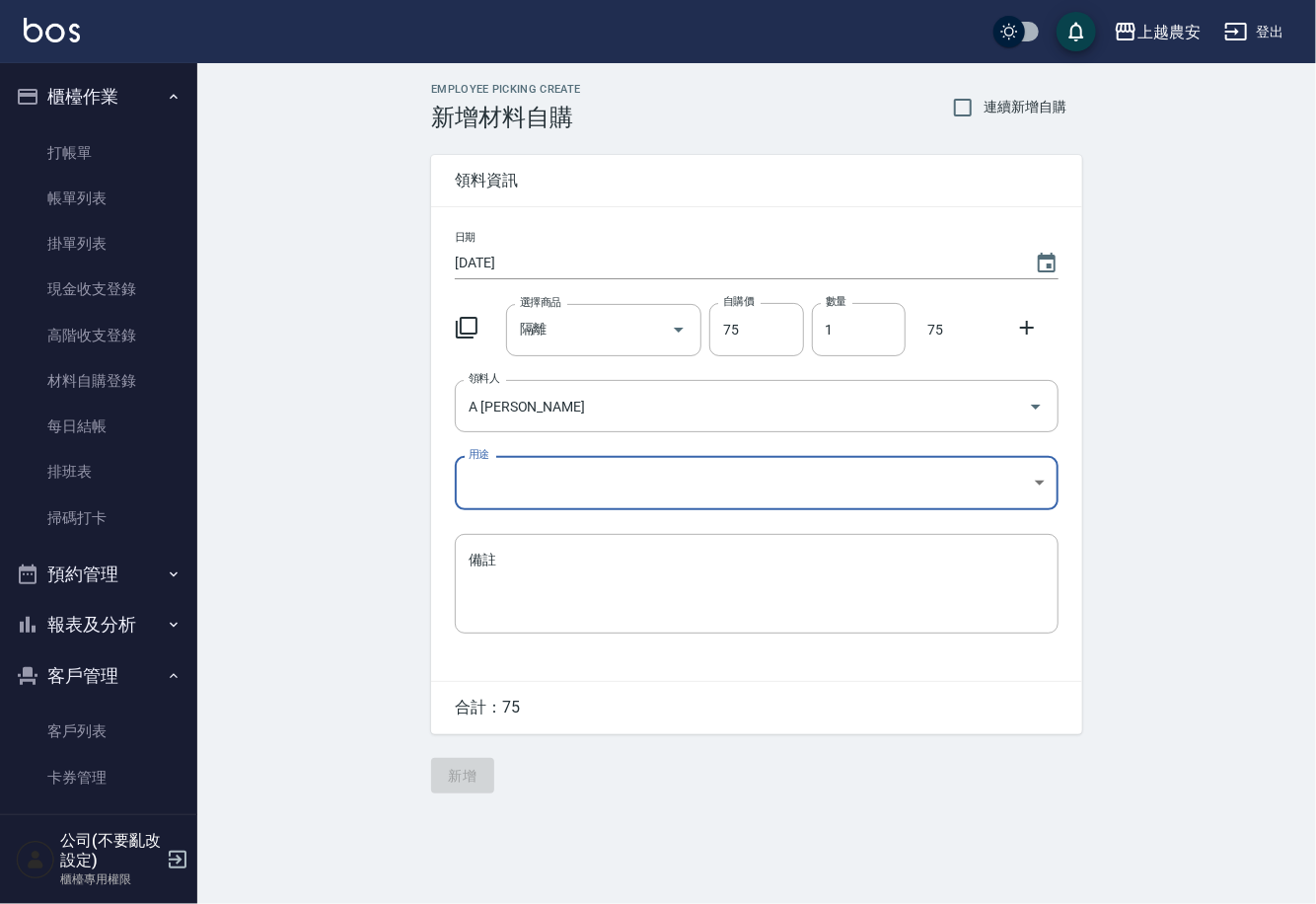
click at [536, 484] on body "上越農安 登出 櫃檯作業 打帳單 帳單列表 掛單列表 現金收支登錄 高階收支登錄 材料自購登錄 每日結帳 排班表 掃碼打卡 預約管理 預約管理 單日預約紀錄 …" at bounding box center [658, 452] width 1316 height 904
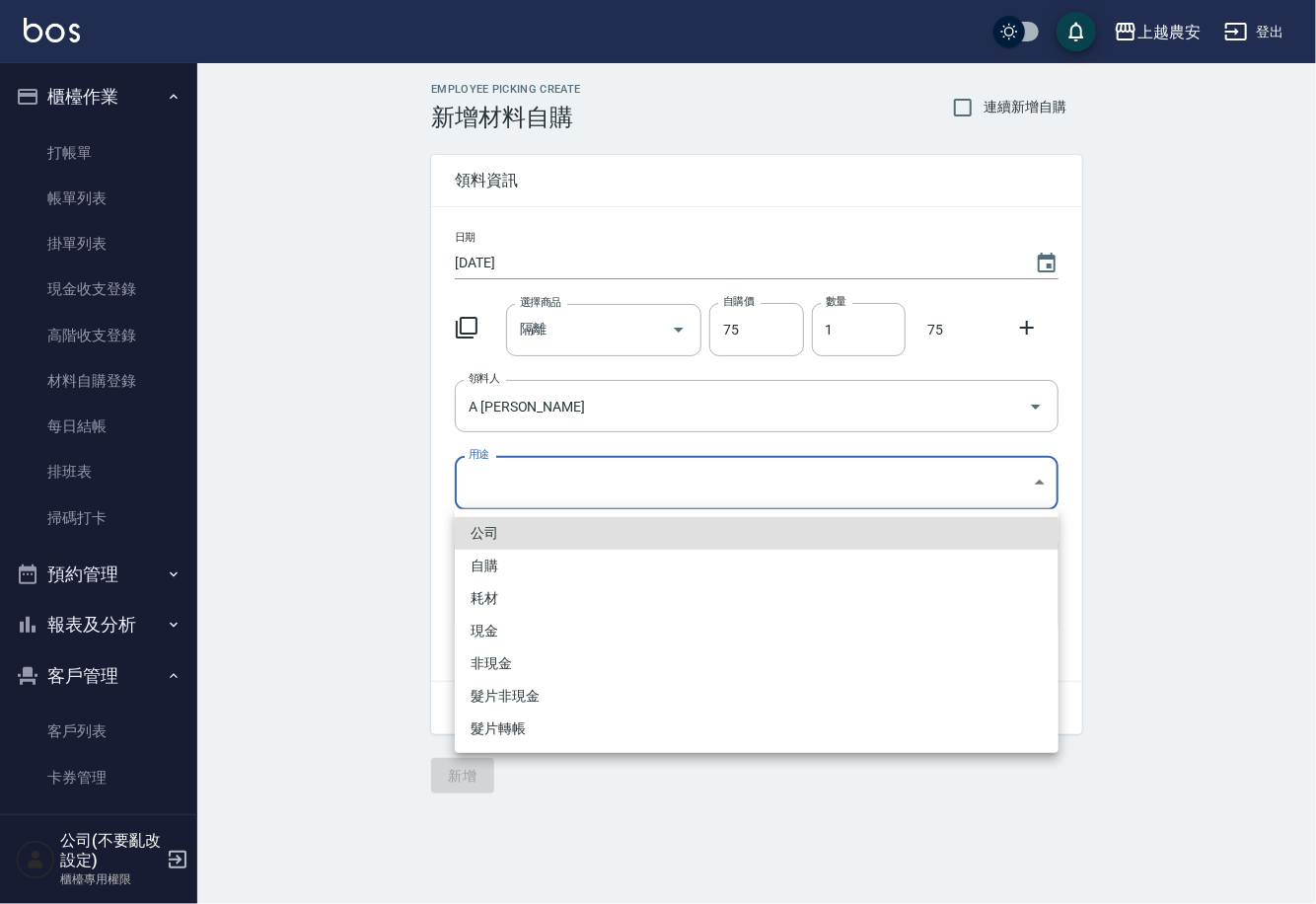
click at [477, 568] on li "自購" at bounding box center [756, 565] width 604 height 33
type input "自購"
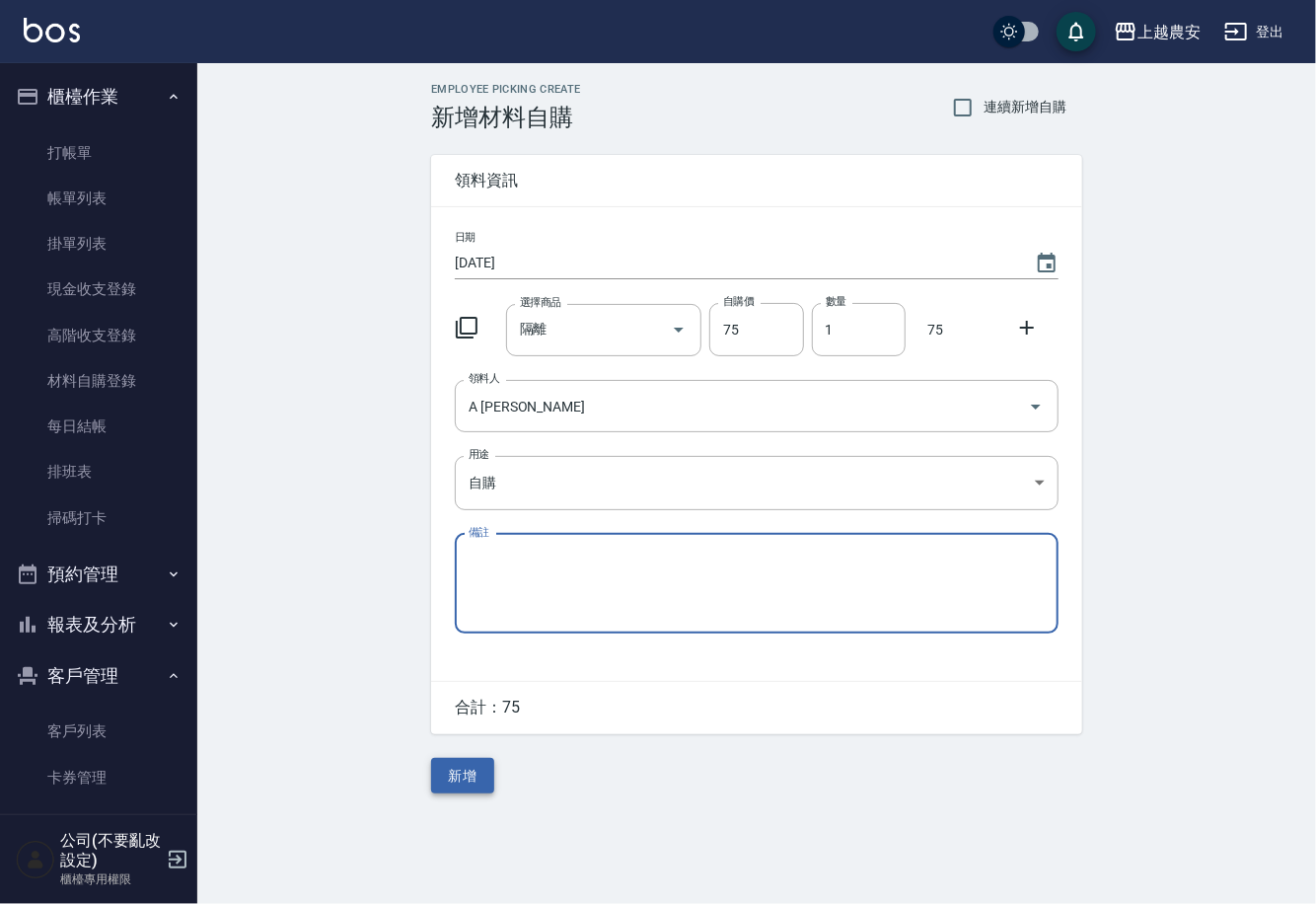
click at [480, 784] on button "新增" at bounding box center [462, 775] width 63 height 37
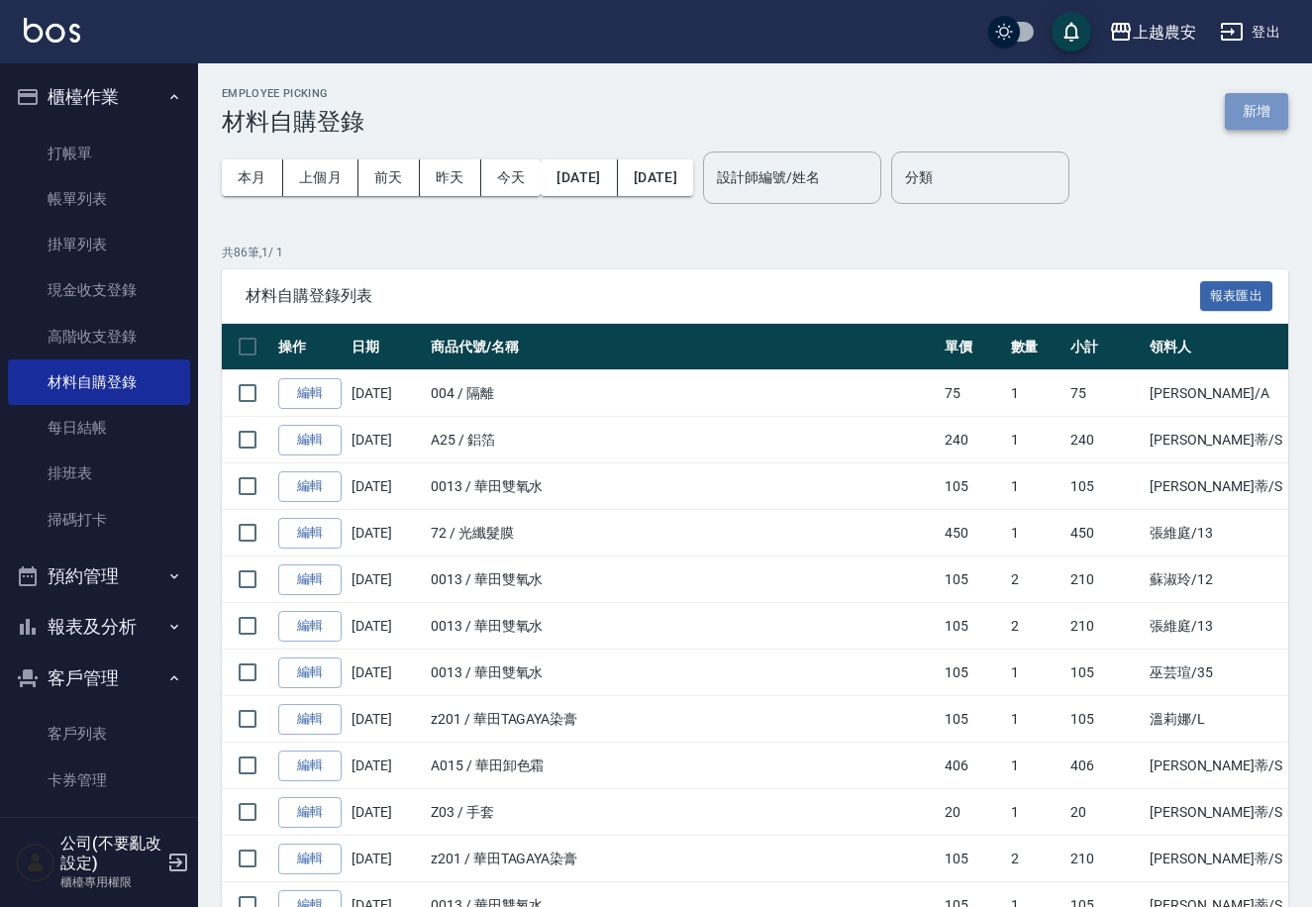
click at [1265, 102] on button "新增" at bounding box center [1256, 111] width 63 height 37
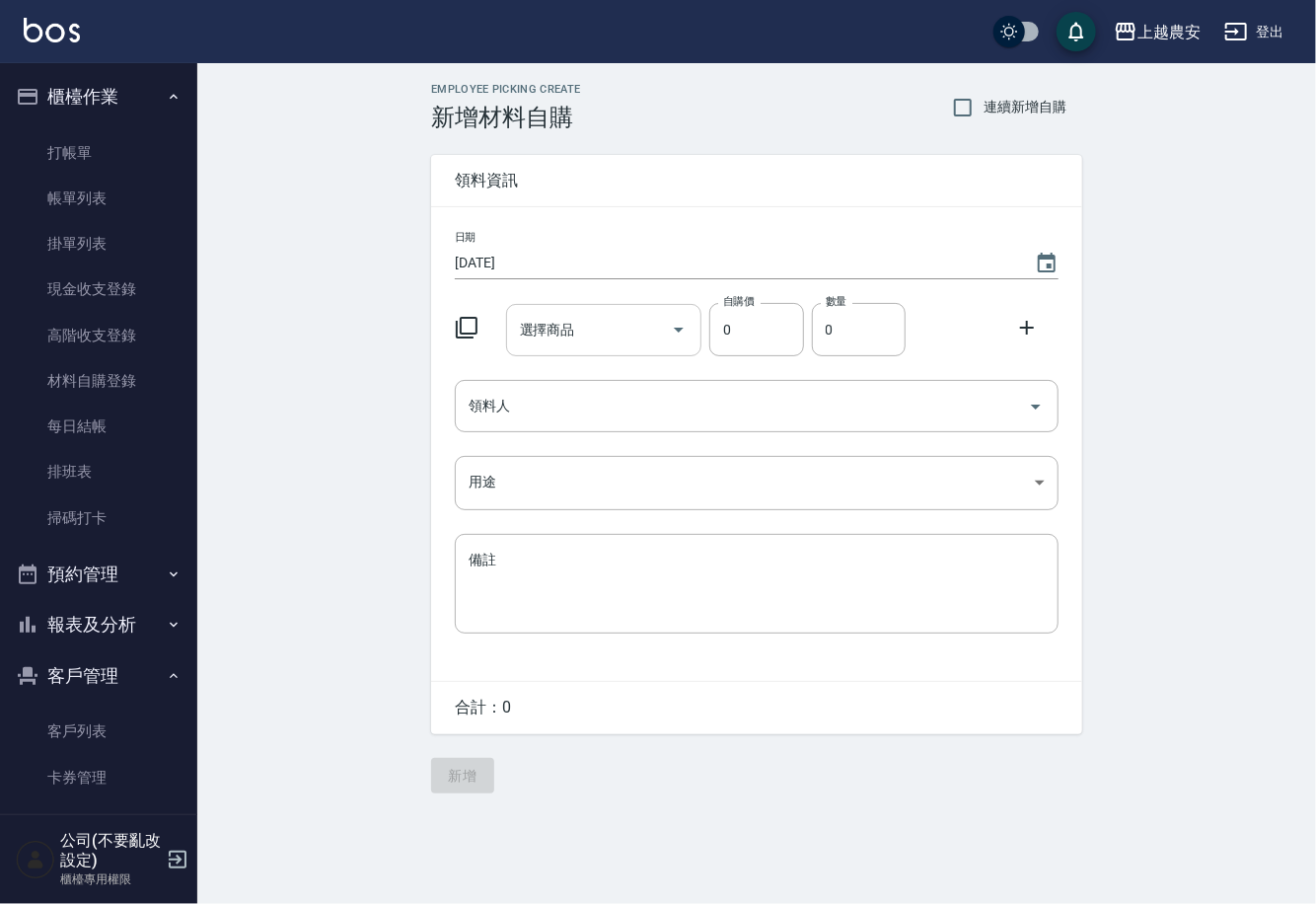
click at [562, 332] on div "選擇商品 選擇商品" at bounding box center [604, 330] width 196 height 52
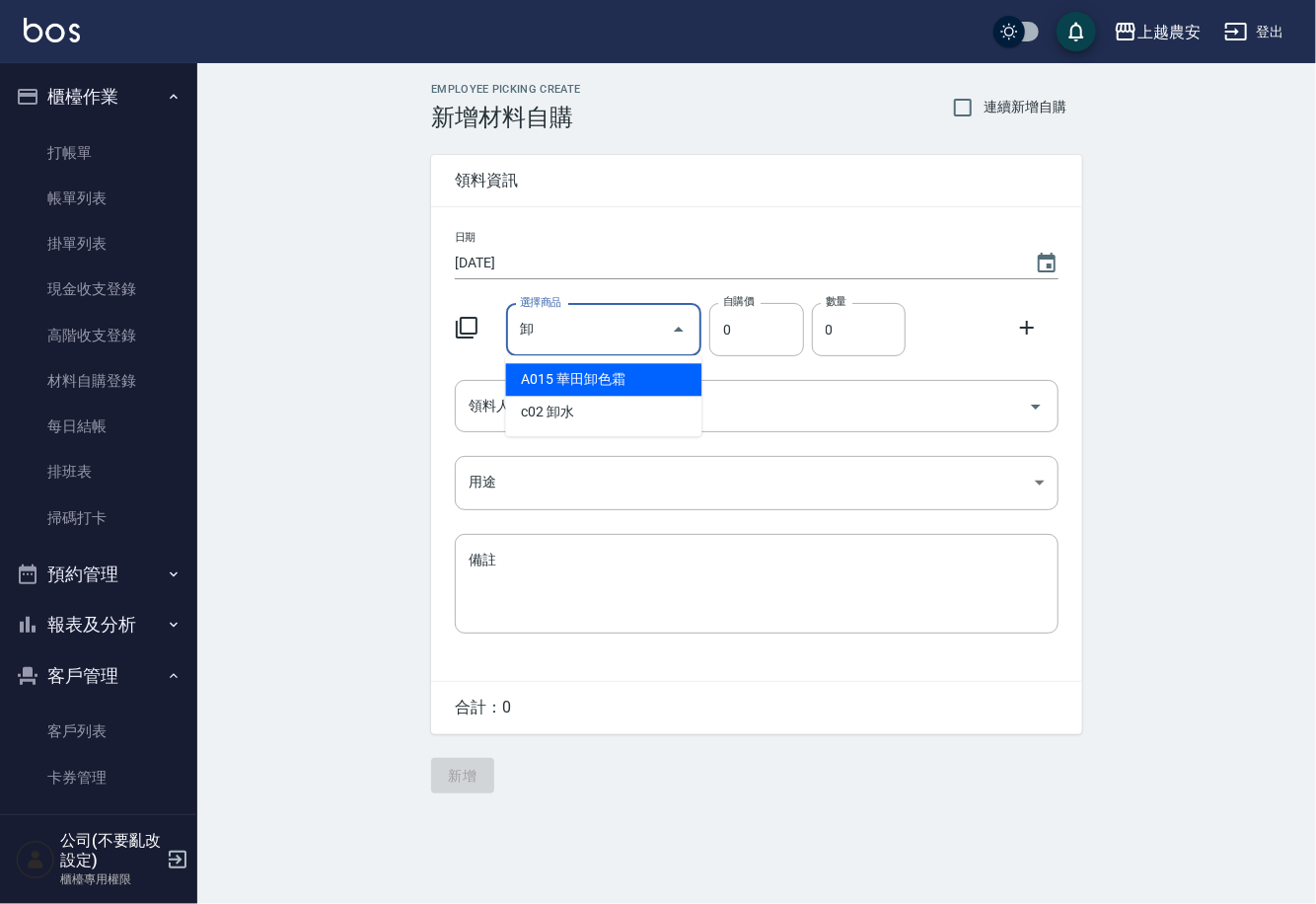
click at [534, 380] on li "A015 華田卸色霜" at bounding box center [604, 379] width 196 height 33
type input "華田卸色霜"
type input "406"
type input "1"
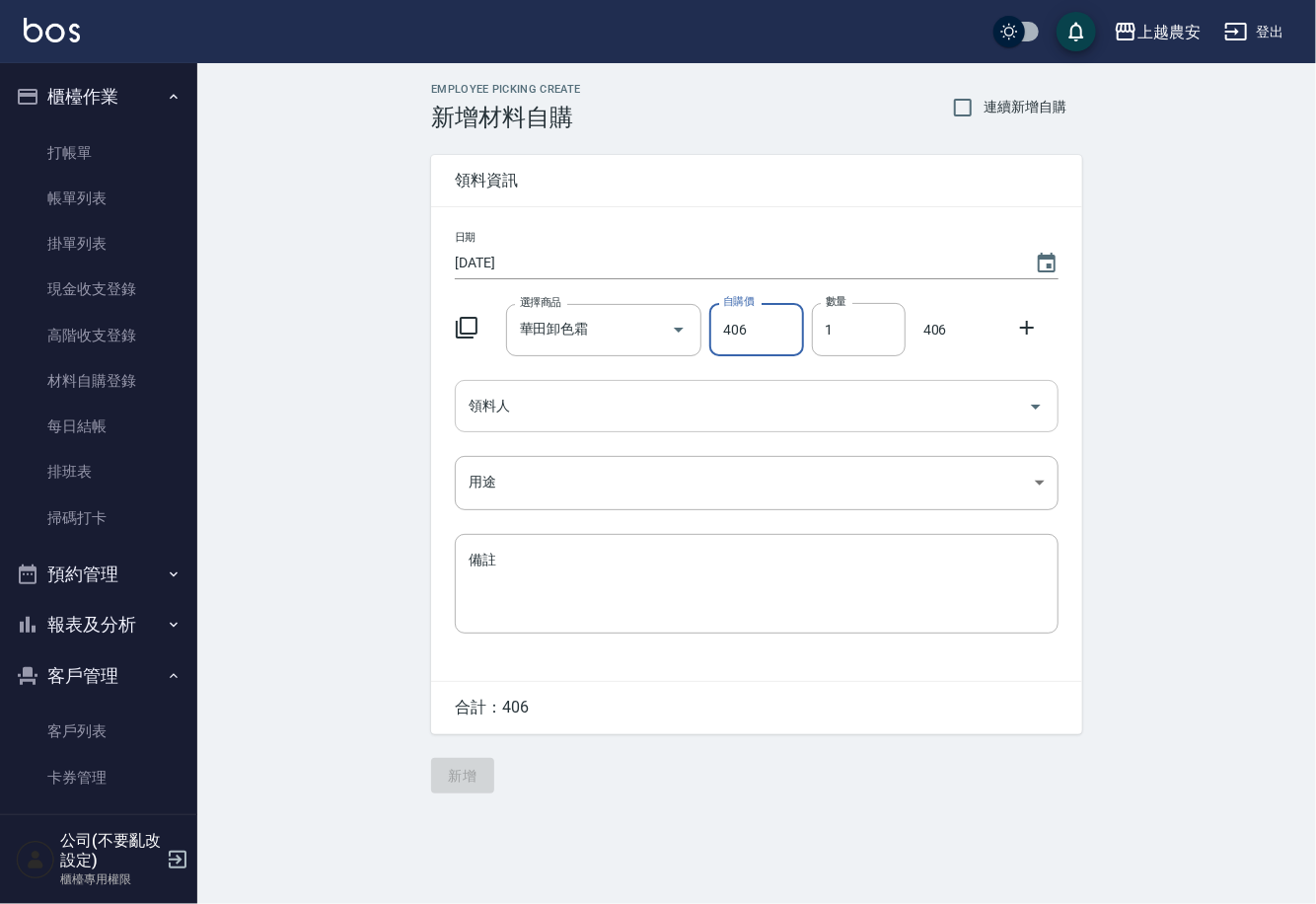
click at [533, 398] on input "領料人" at bounding box center [741, 406] width 556 height 35
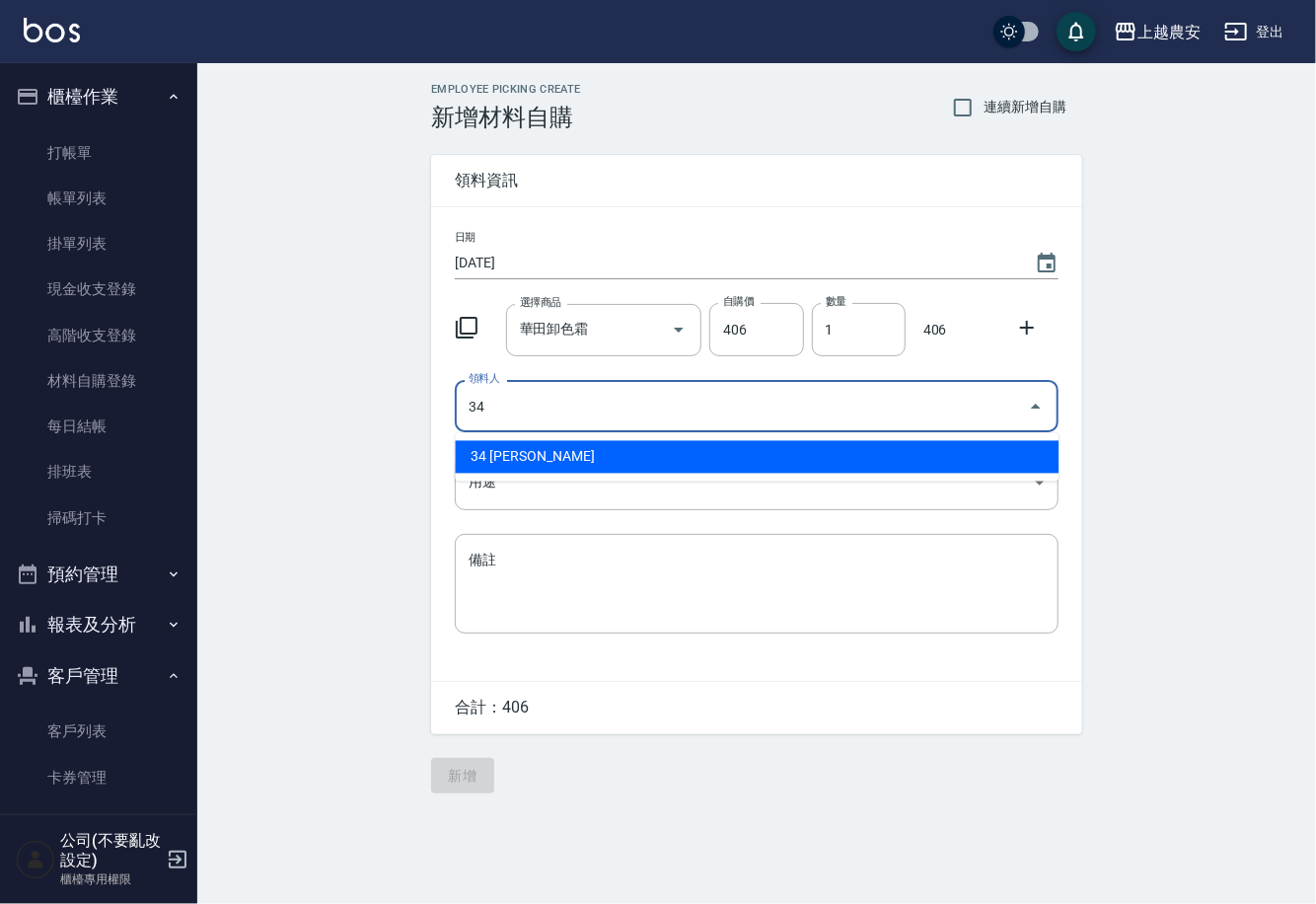
click at [491, 450] on li "34 [PERSON_NAME]" at bounding box center [756, 457] width 604 height 33
type input "34 [PERSON_NAME]"
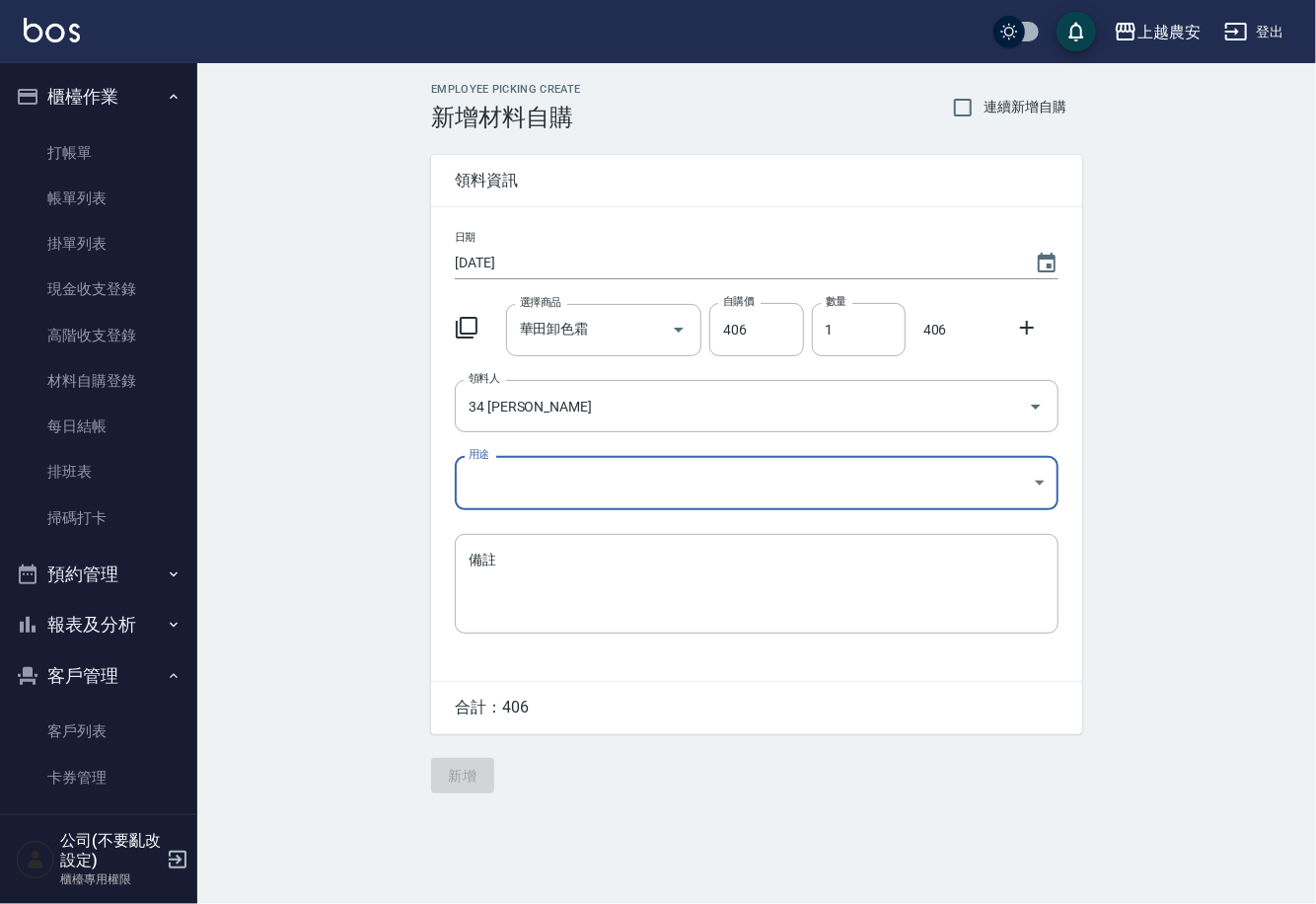
click at [471, 490] on body "上越農安 登出 櫃檯作業 打帳單 帳單列表 掛單列表 現金收支登錄 高階收支登錄 材料自購登錄 每日結帳 排班表 掃碼打卡 預約管理 預約管理 單日預約紀錄 …" at bounding box center [658, 452] width 1316 height 904
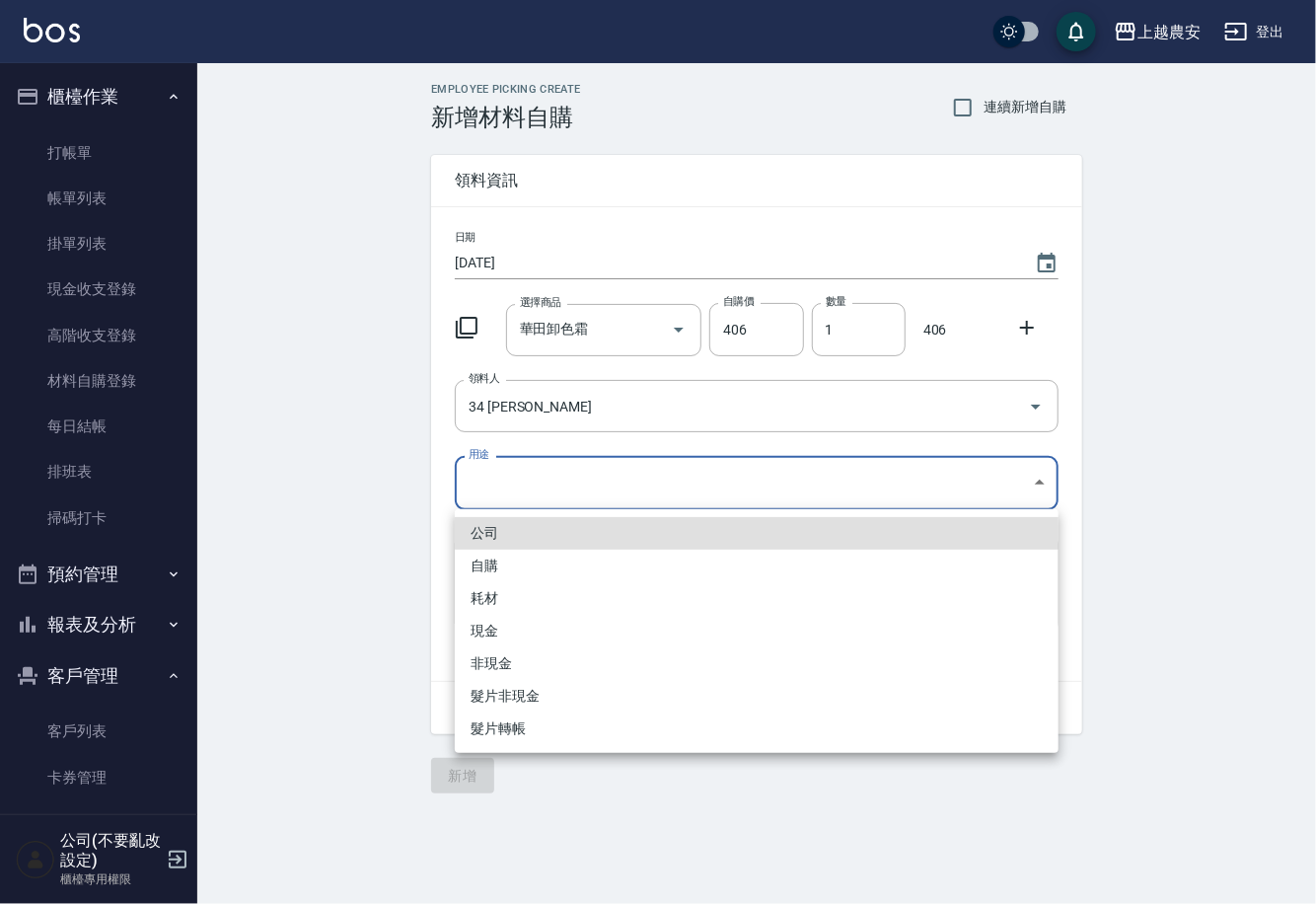
click at [473, 567] on li "自購" at bounding box center [756, 565] width 604 height 33
type input "自購"
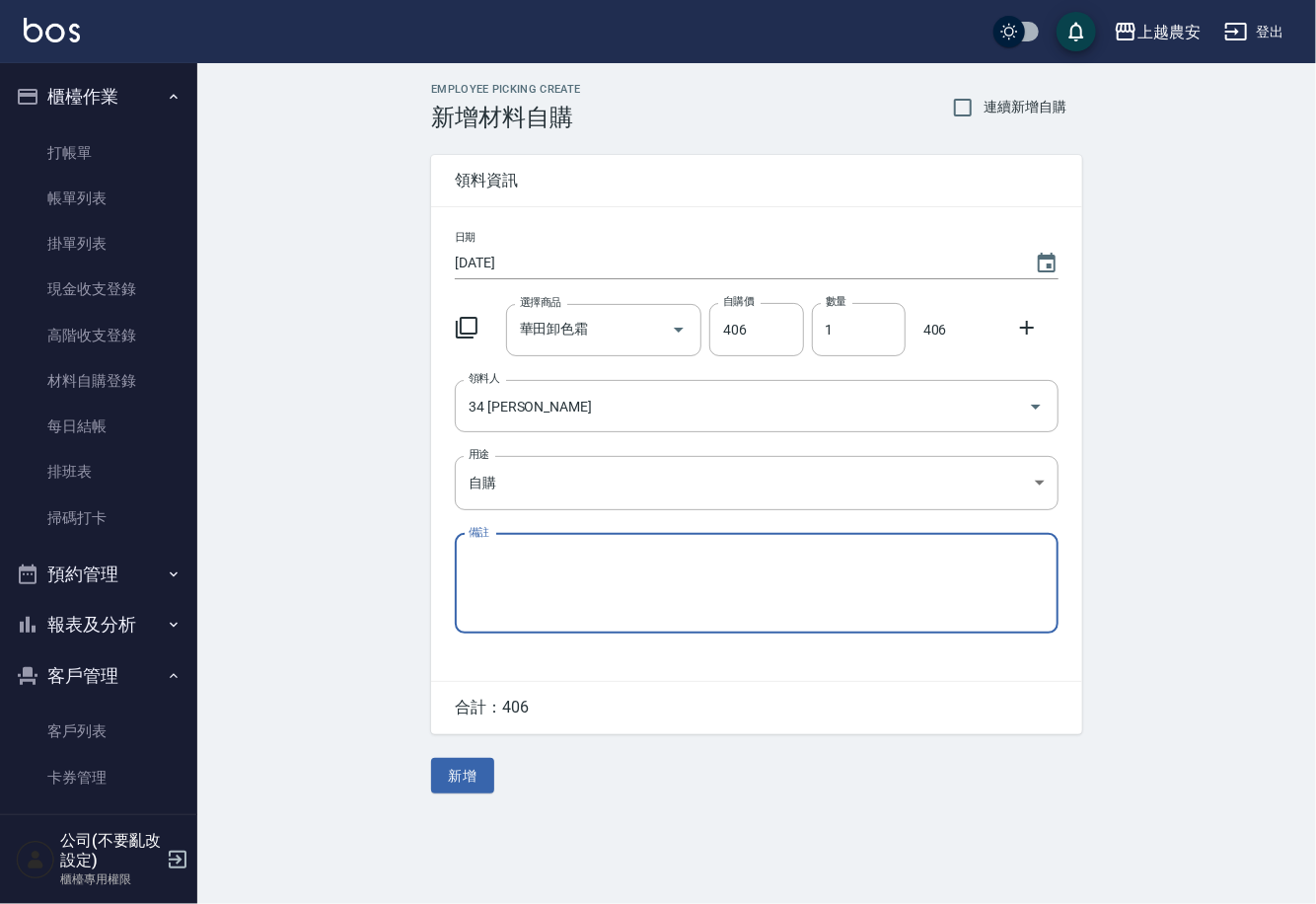
click at [1031, 320] on icon at bounding box center [1027, 328] width 24 height 24
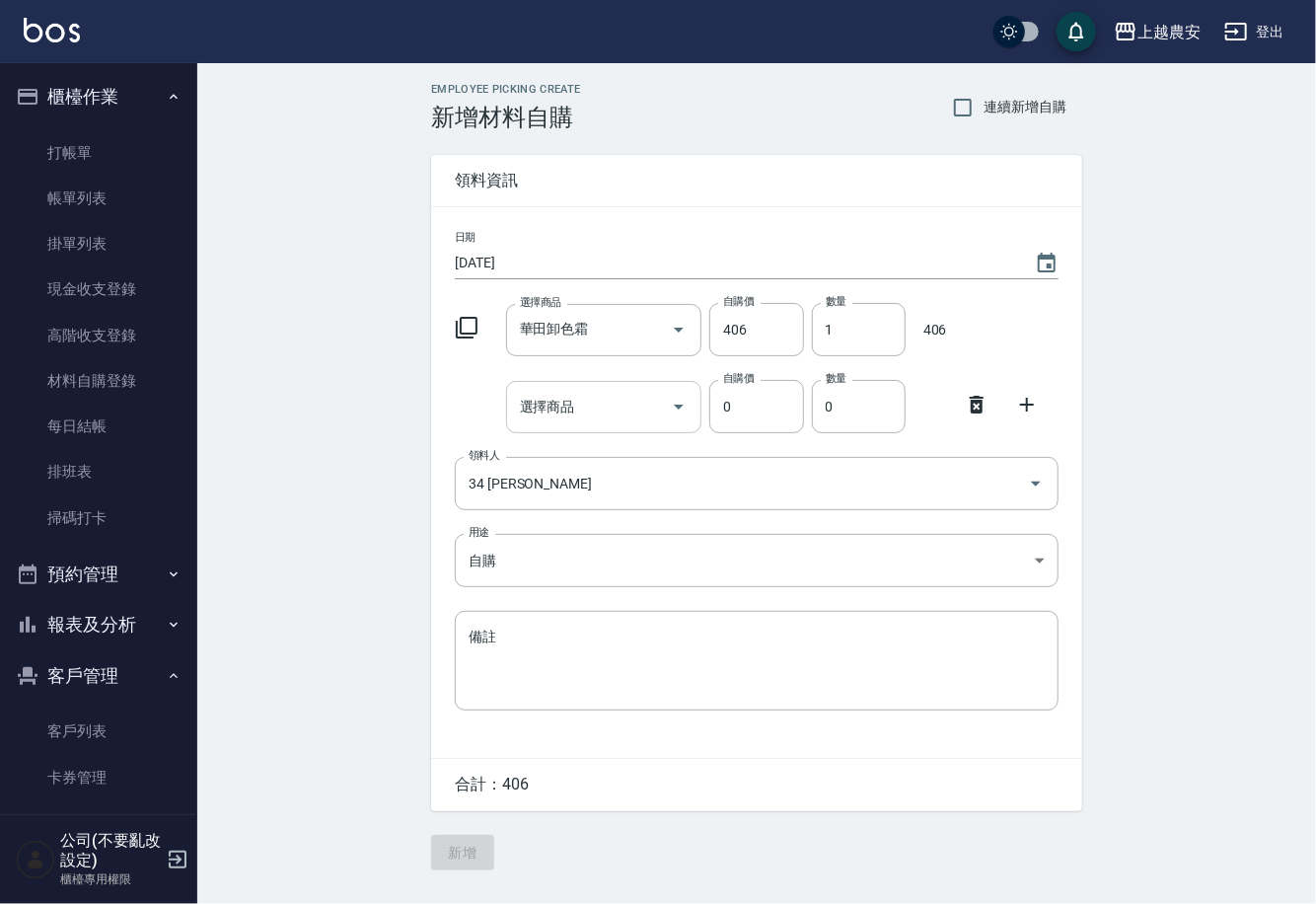
click at [614, 407] on input "選擇商品" at bounding box center [589, 407] width 148 height 35
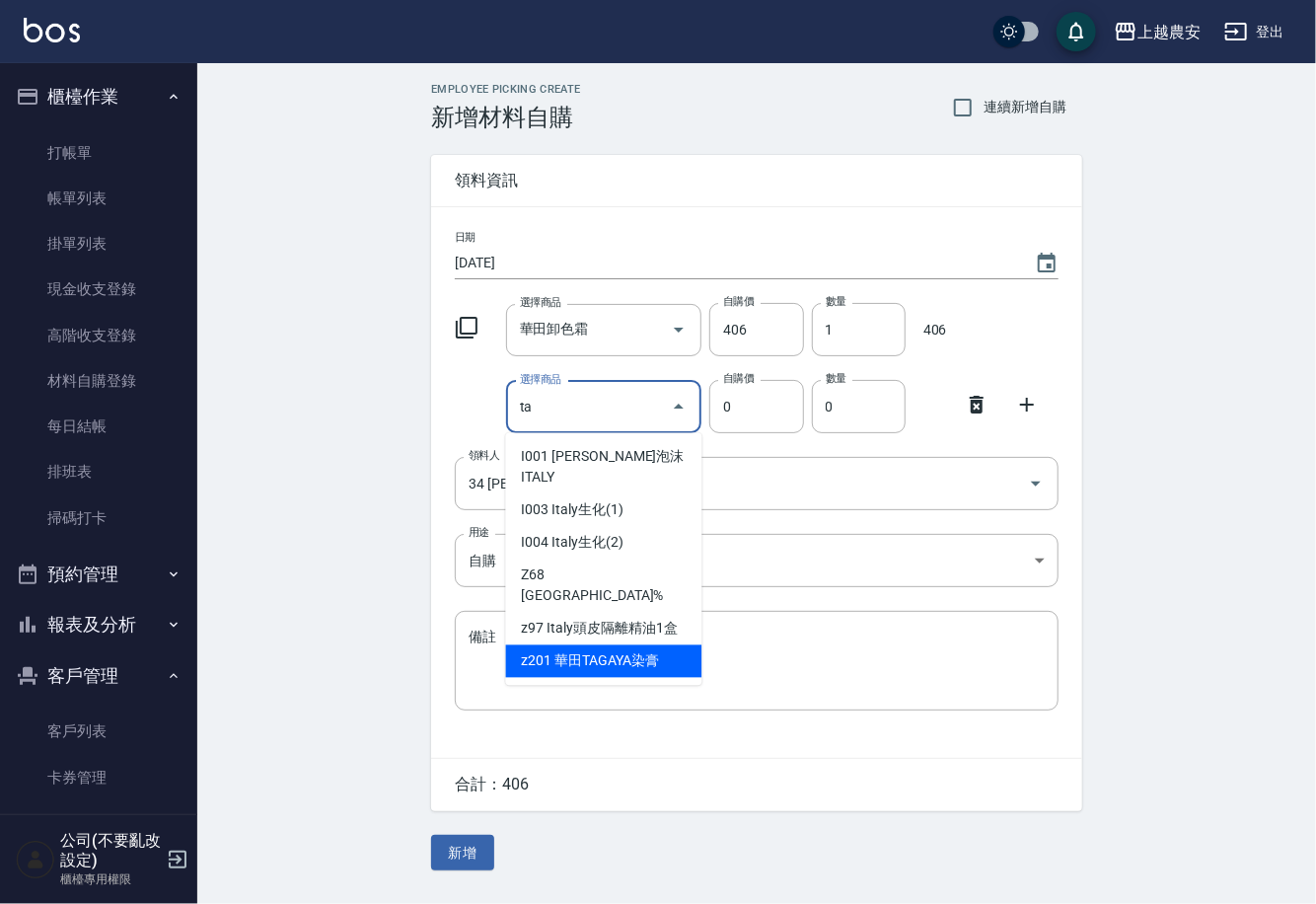
click at [626, 645] on li "z201 華田TAGAYA染膏" at bounding box center [604, 661] width 196 height 33
type input "華田TAGAYA染膏"
type input "105"
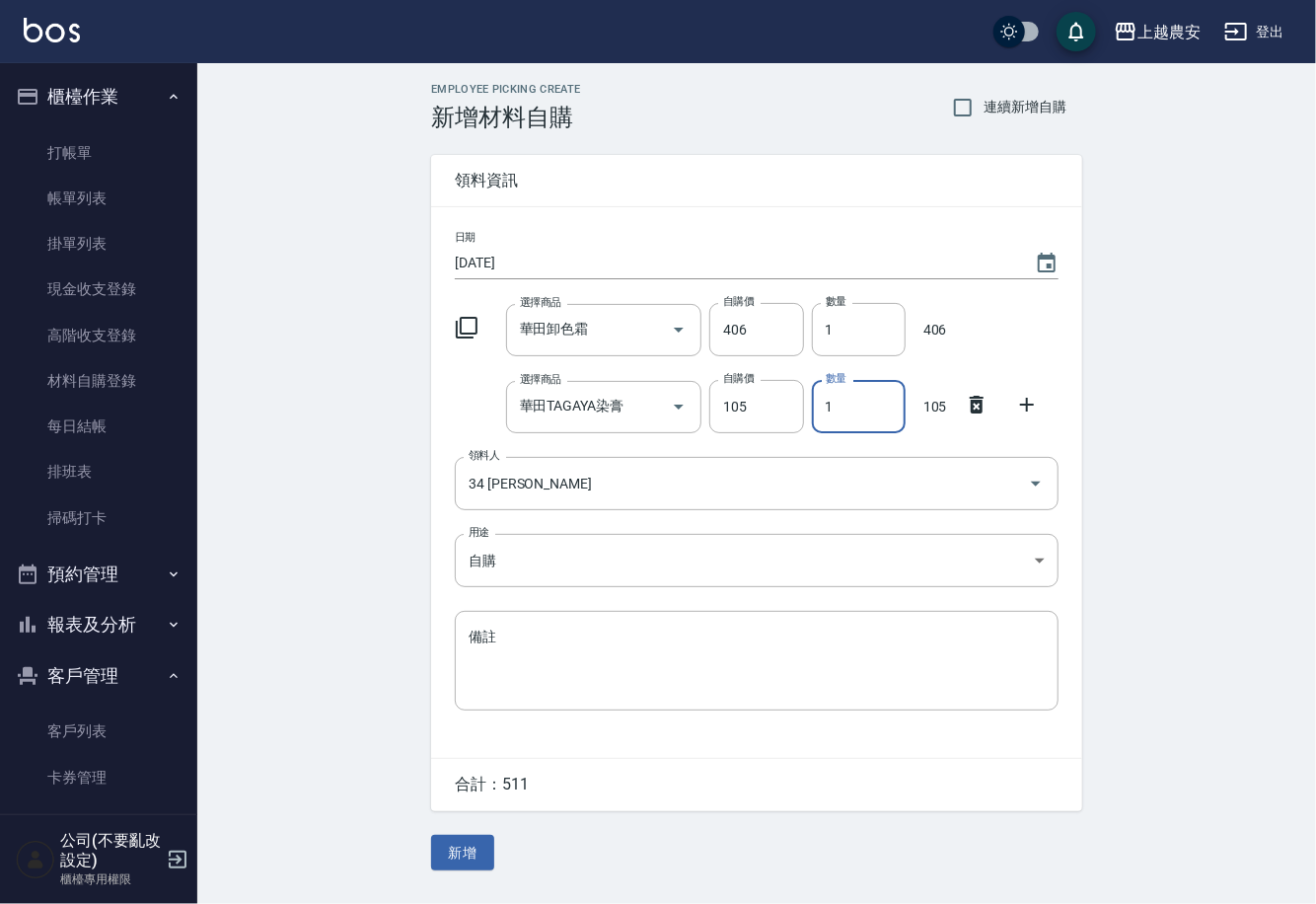
drag, startPoint x: 821, startPoint y: 419, endPoint x: 979, endPoint y: 419, distance: 158.0
click at [961, 419] on div "選擇商品 華田TAGAYA染膏 選擇商品 自購價 105 自購價 數量 1 數量 105" at bounding box center [752, 402] width 612 height 61
type input "4"
click at [458, 844] on button "新增" at bounding box center [462, 853] width 63 height 37
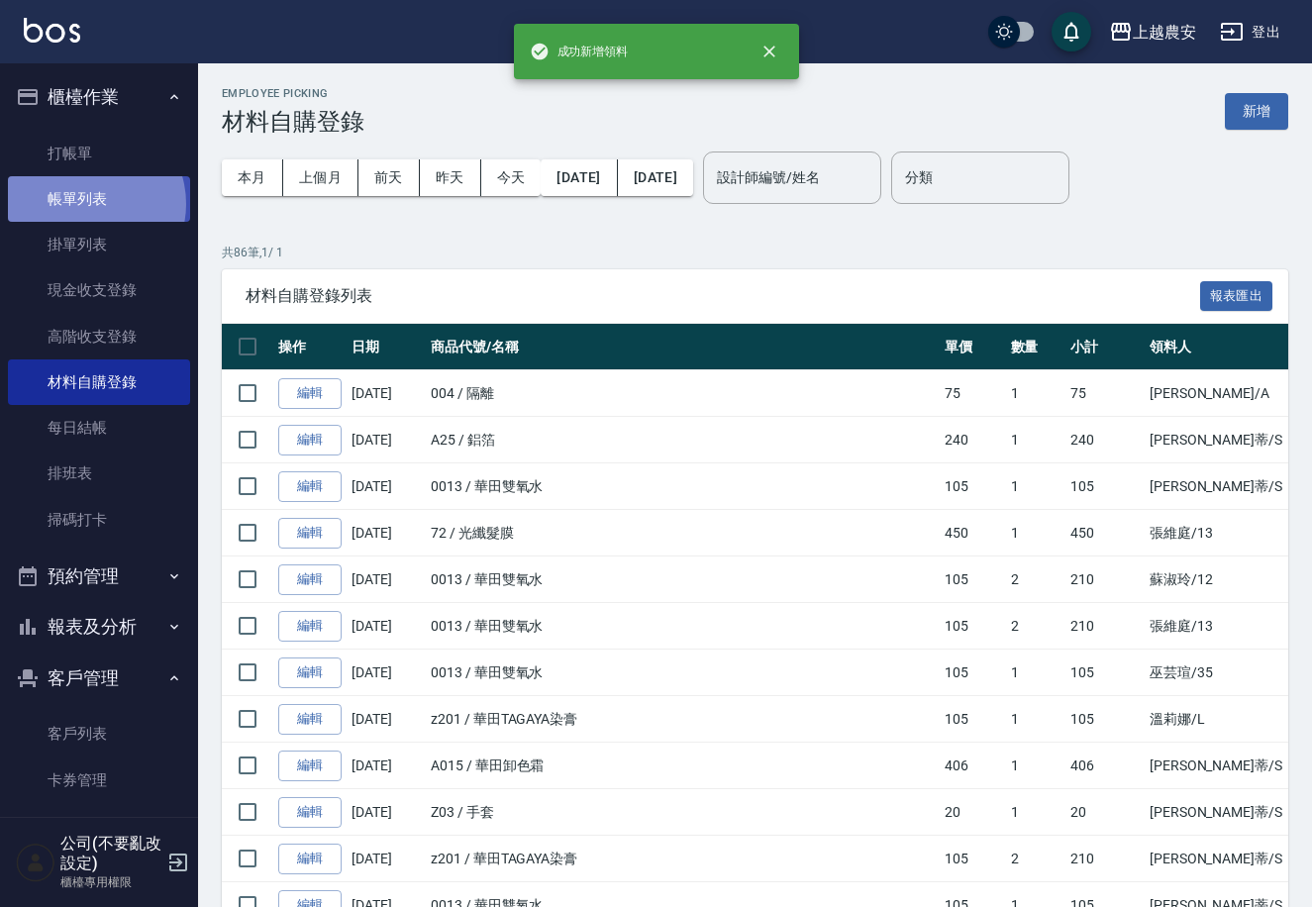
click at [85, 204] on link "帳單列表" at bounding box center [99, 199] width 182 height 46
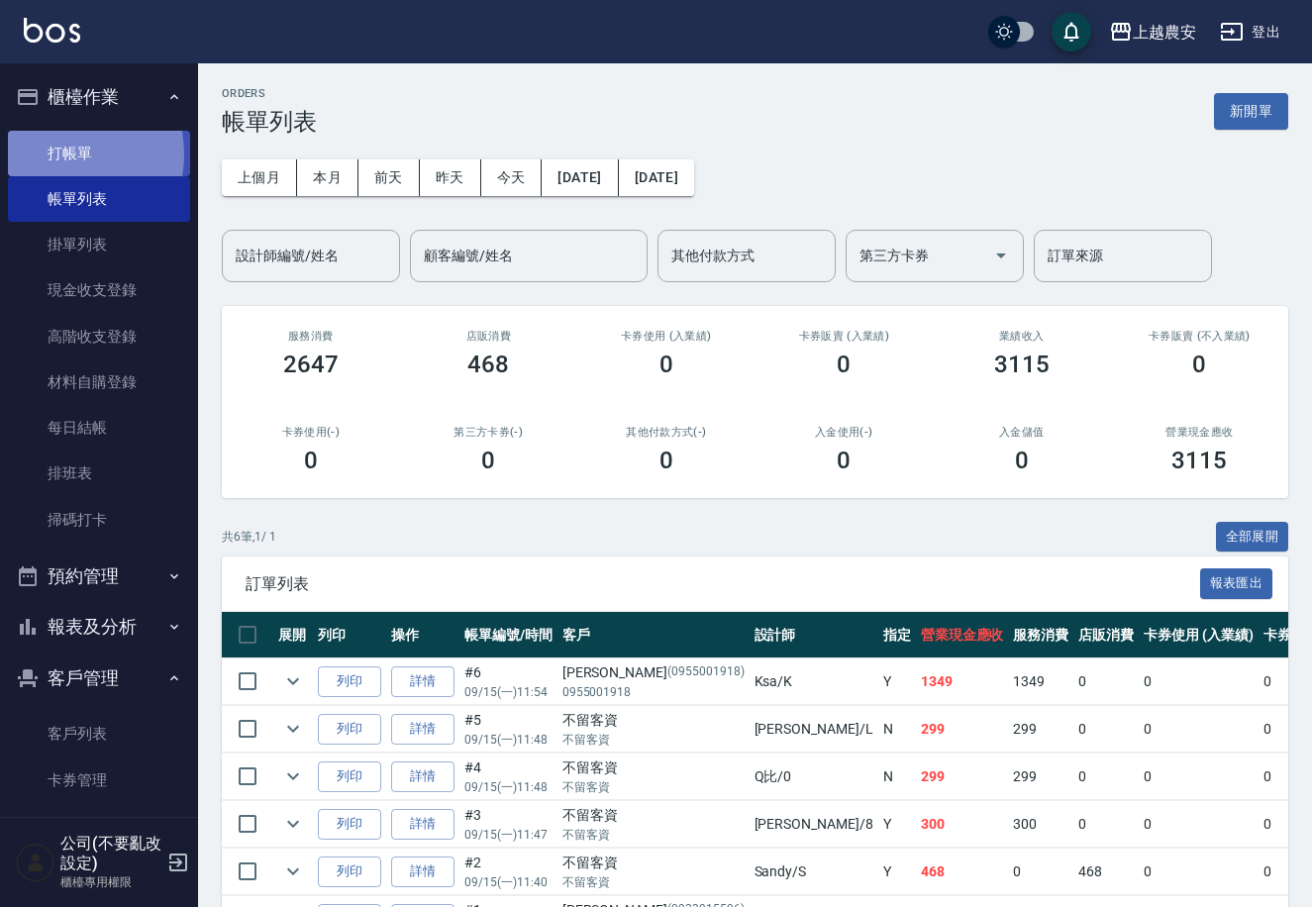
click at [57, 153] on link "打帳單" at bounding box center [99, 154] width 182 height 46
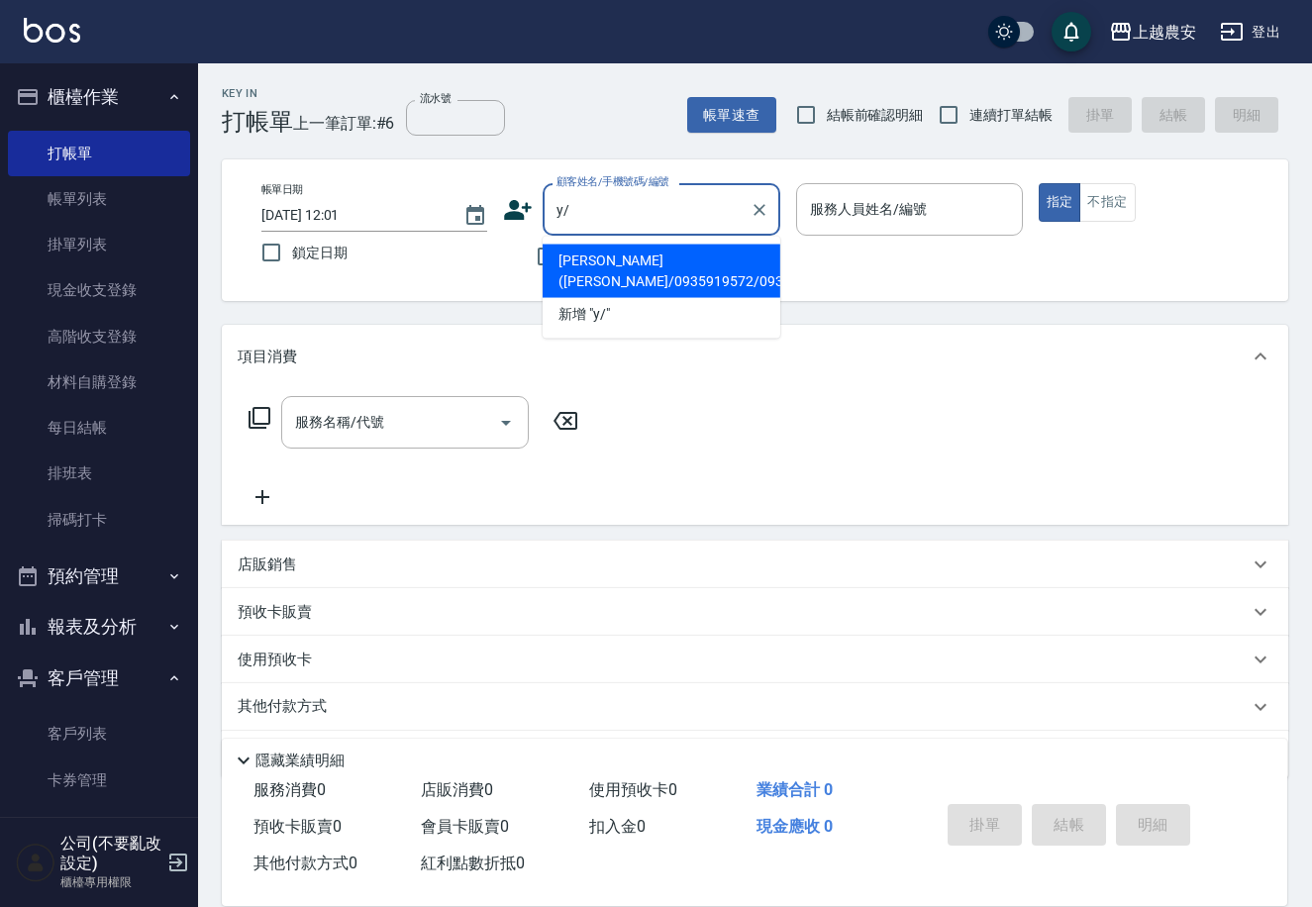
type input "y"
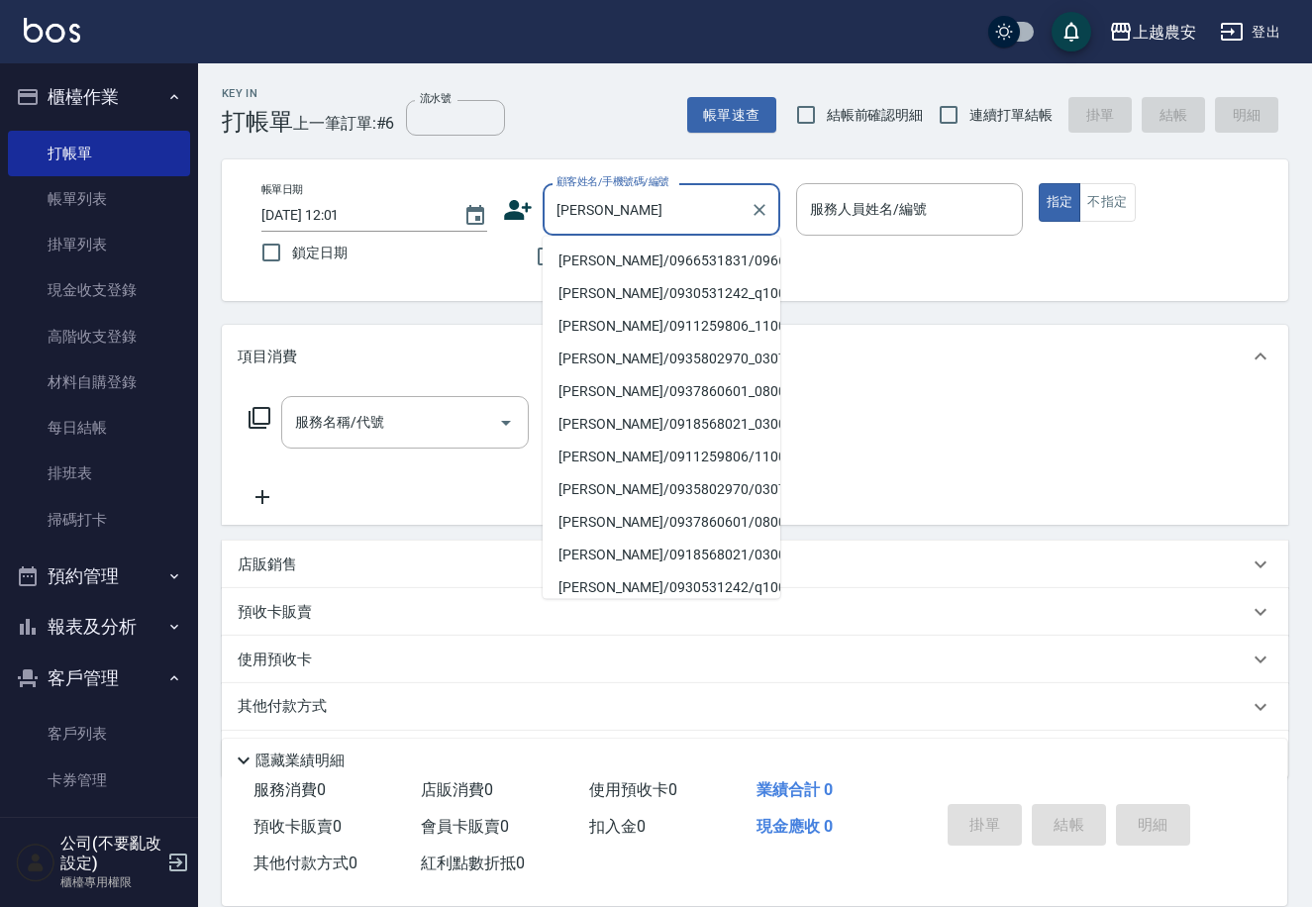
click at [577, 253] on li "[PERSON_NAME]/0966531831/0966531831" at bounding box center [662, 261] width 238 height 33
type input "[PERSON_NAME]/0966531831/0966531831"
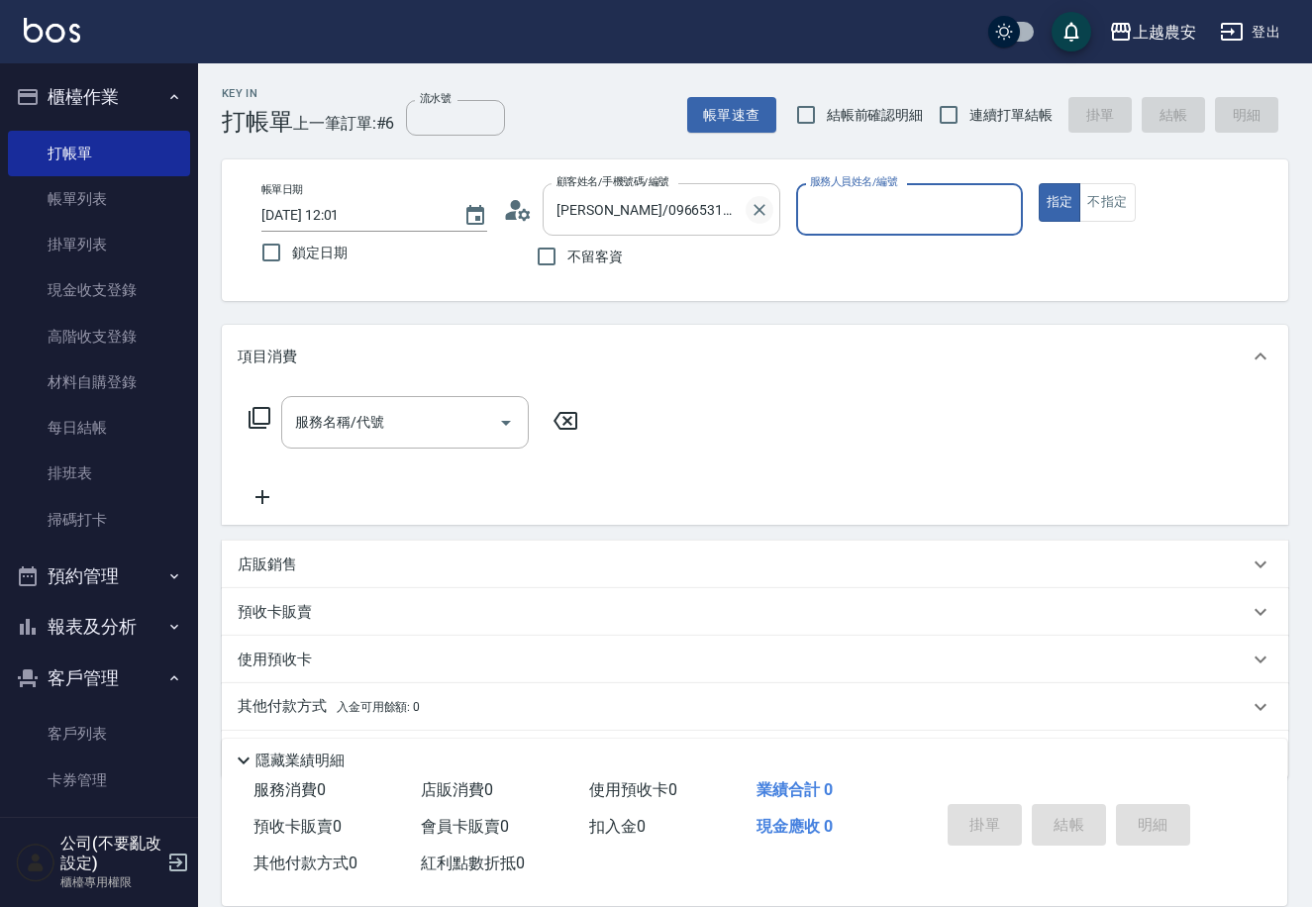
click at [753, 203] on icon "Clear" at bounding box center [759, 210] width 20 height 20
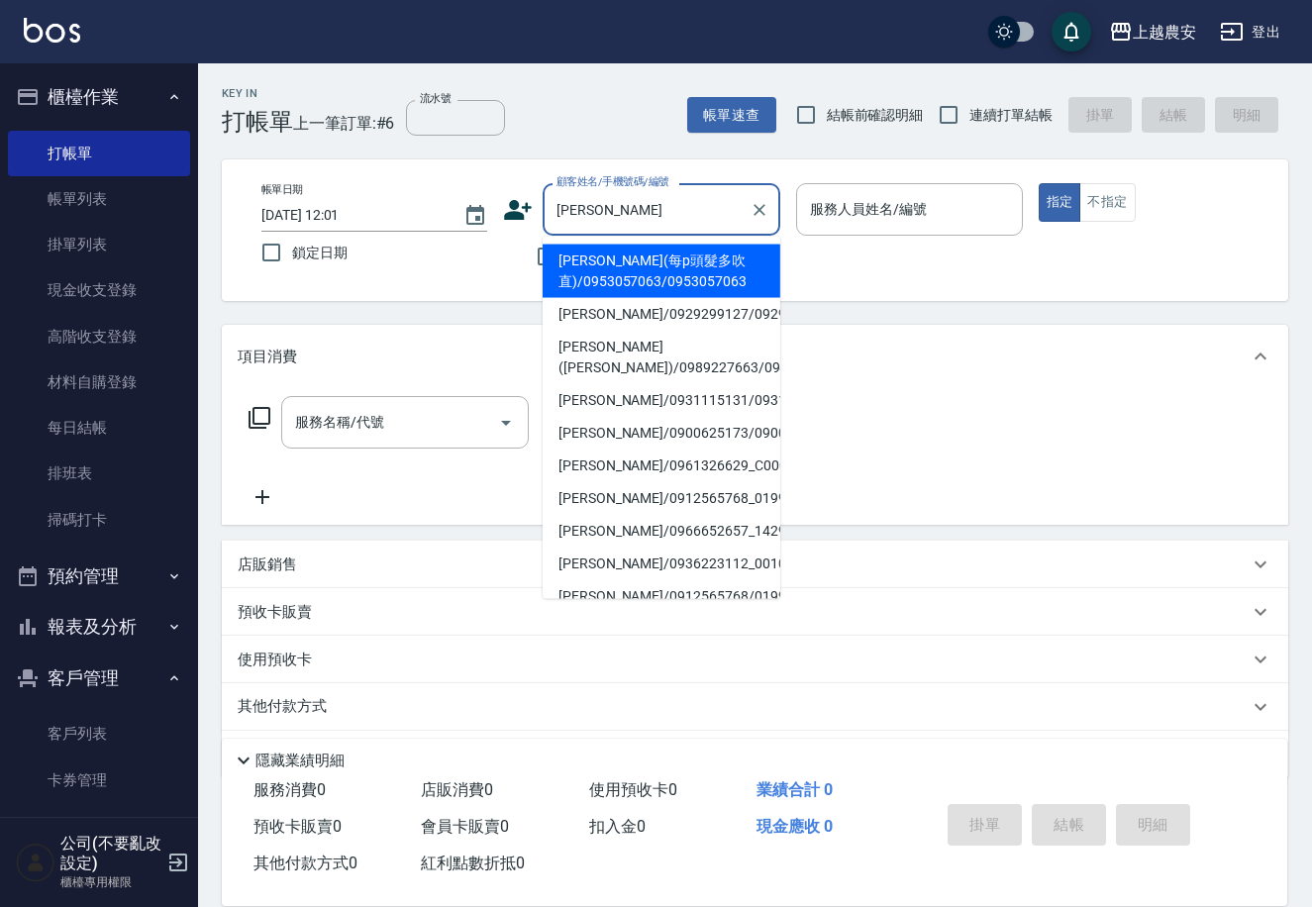
click at [591, 266] on li "[PERSON_NAME](每p頭髮多吹直)/0953057063/0953057063" at bounding box center [662, 271] width 238 height 53
type input "[PERSON_NAME](每p頭髮多吹直)/0953057063/0953057063"
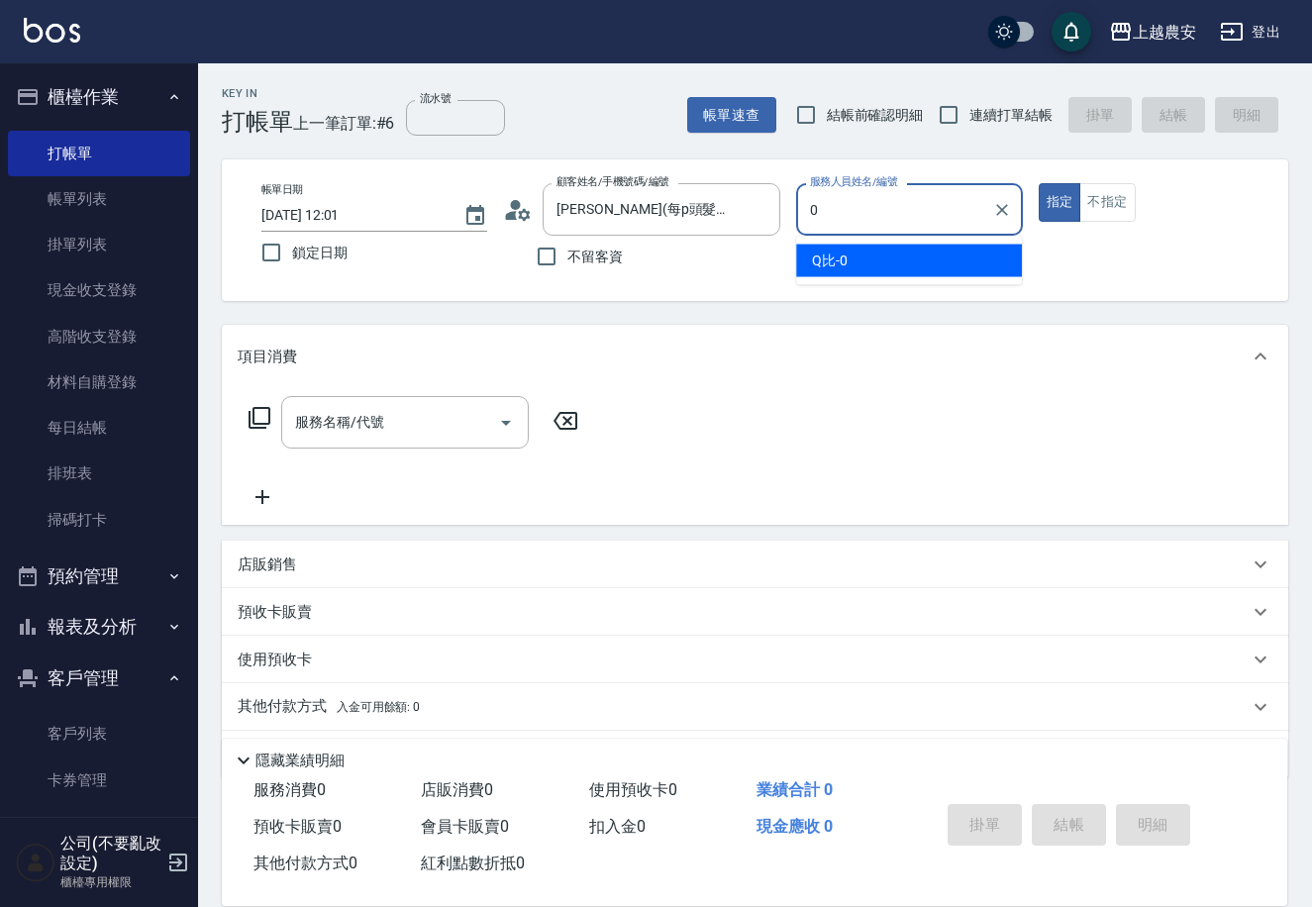
type input "Q比-0"
type button "true"
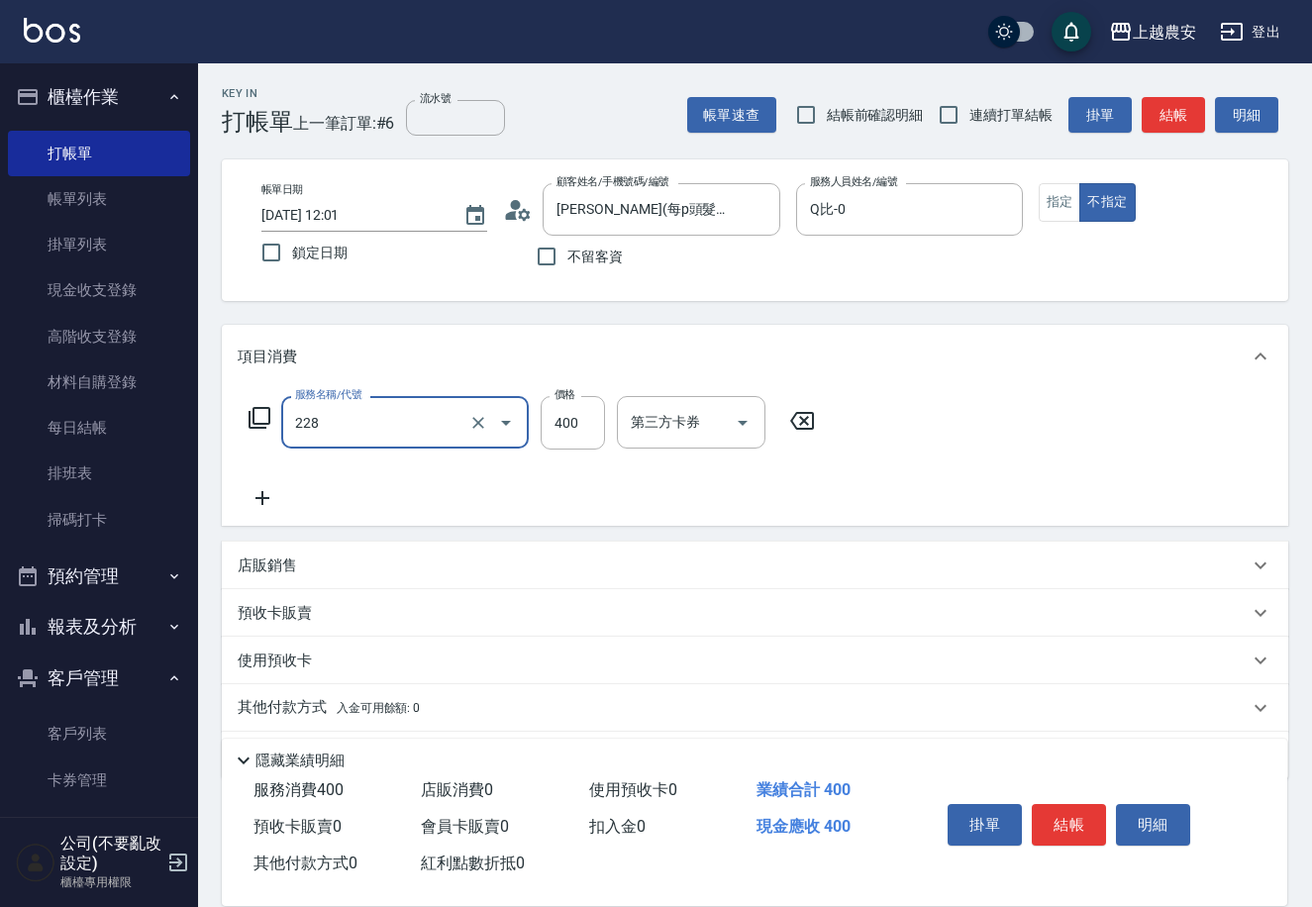
type input "洗髮(228)"
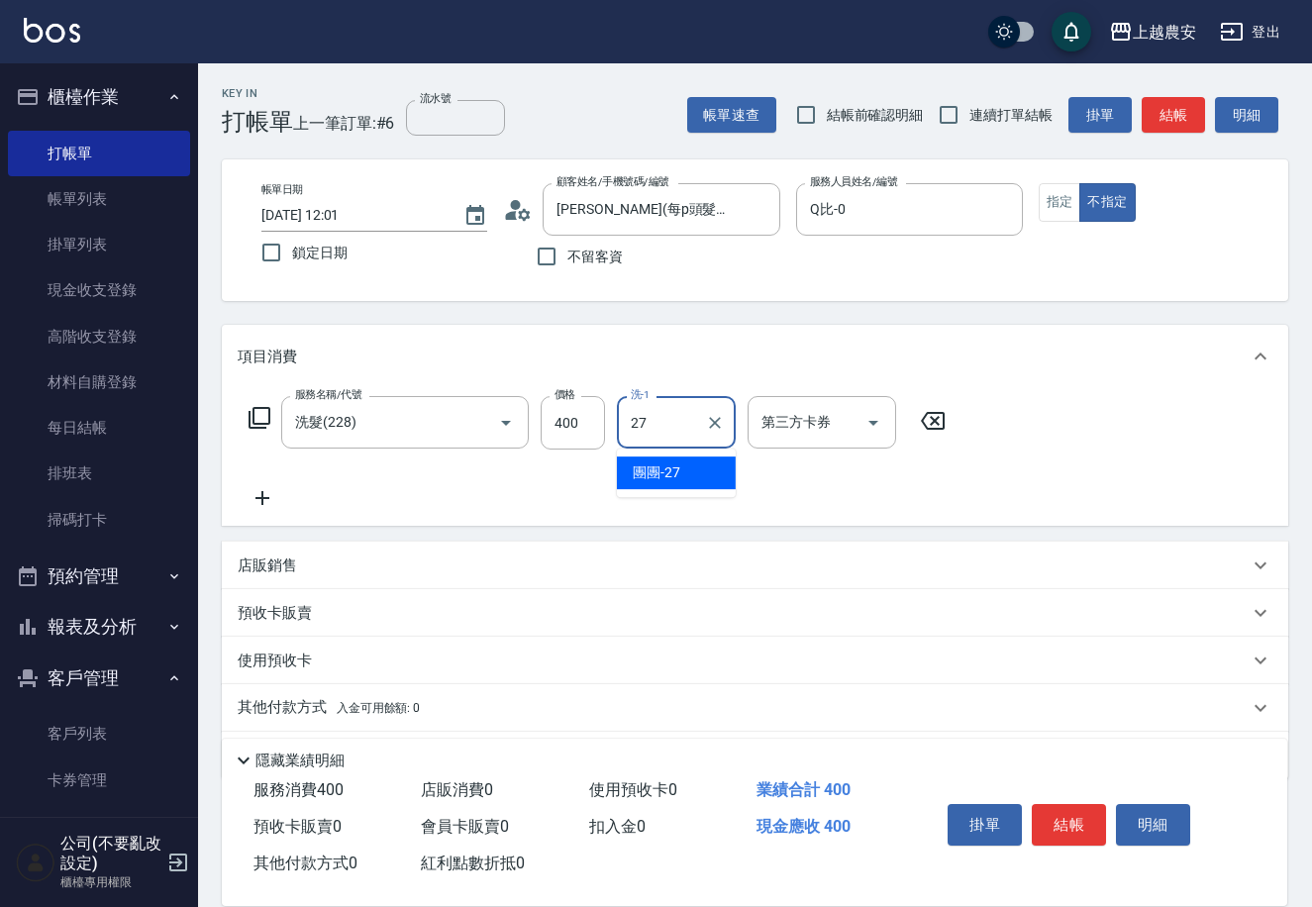
type input "團團-27"
click at [331, 703] on p "其他付款方式 入金可用餘額: 0" at bounding box center [329, 708] width 182 height 22
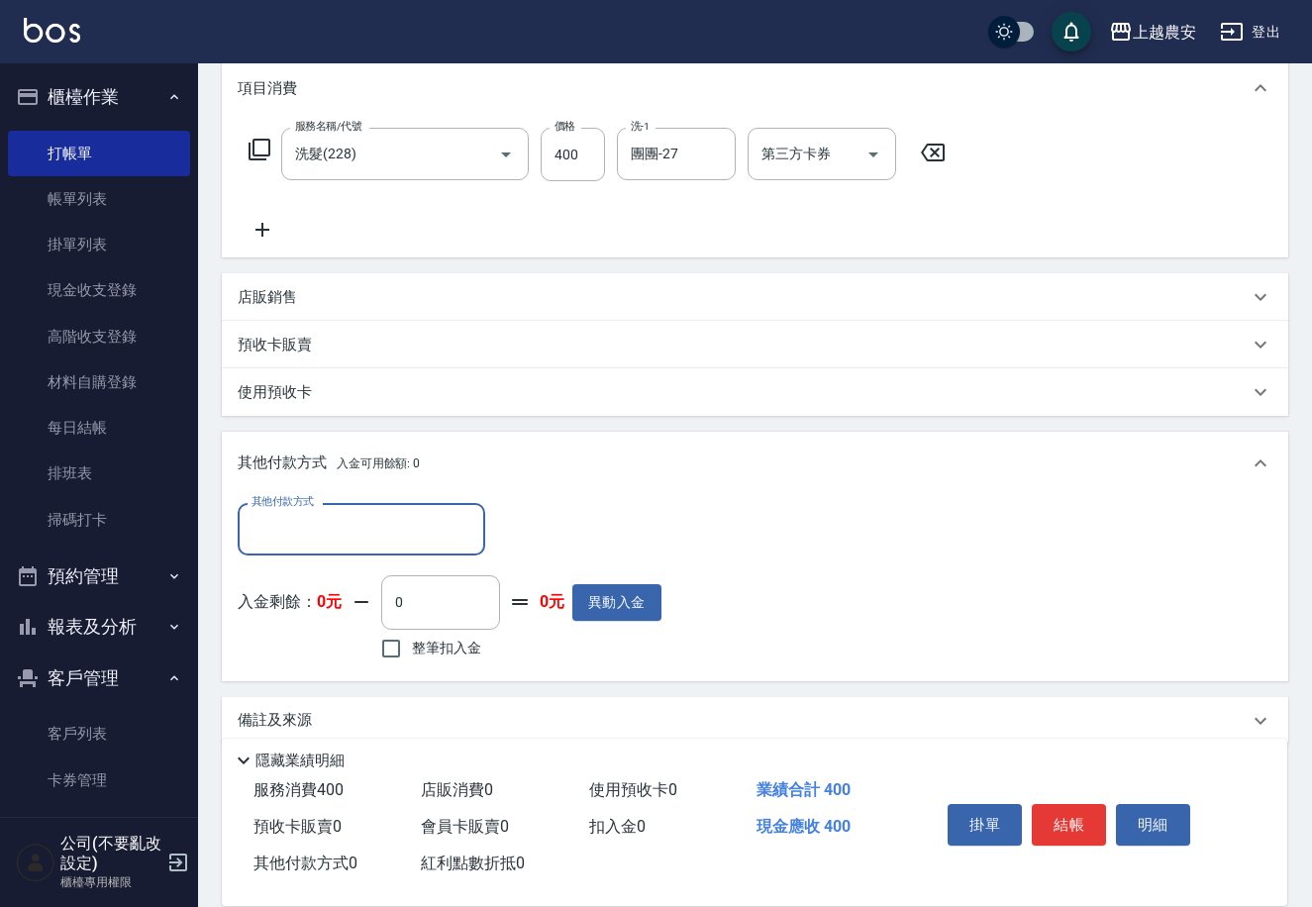
scroll to position [273, 0]
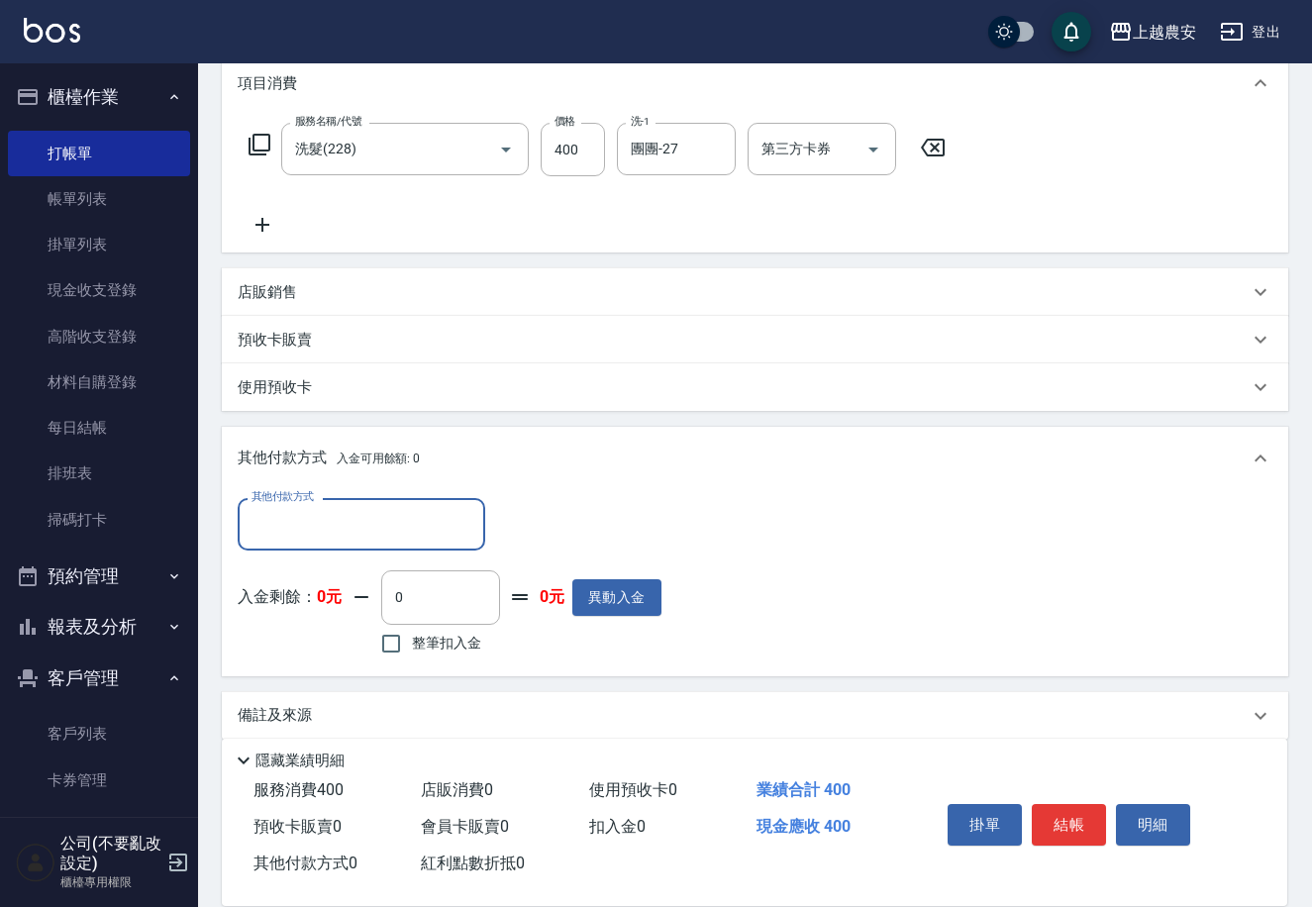
click at [268, 516] on input "其他付款方式" at bounding box center [362, 524] width 230 height 35
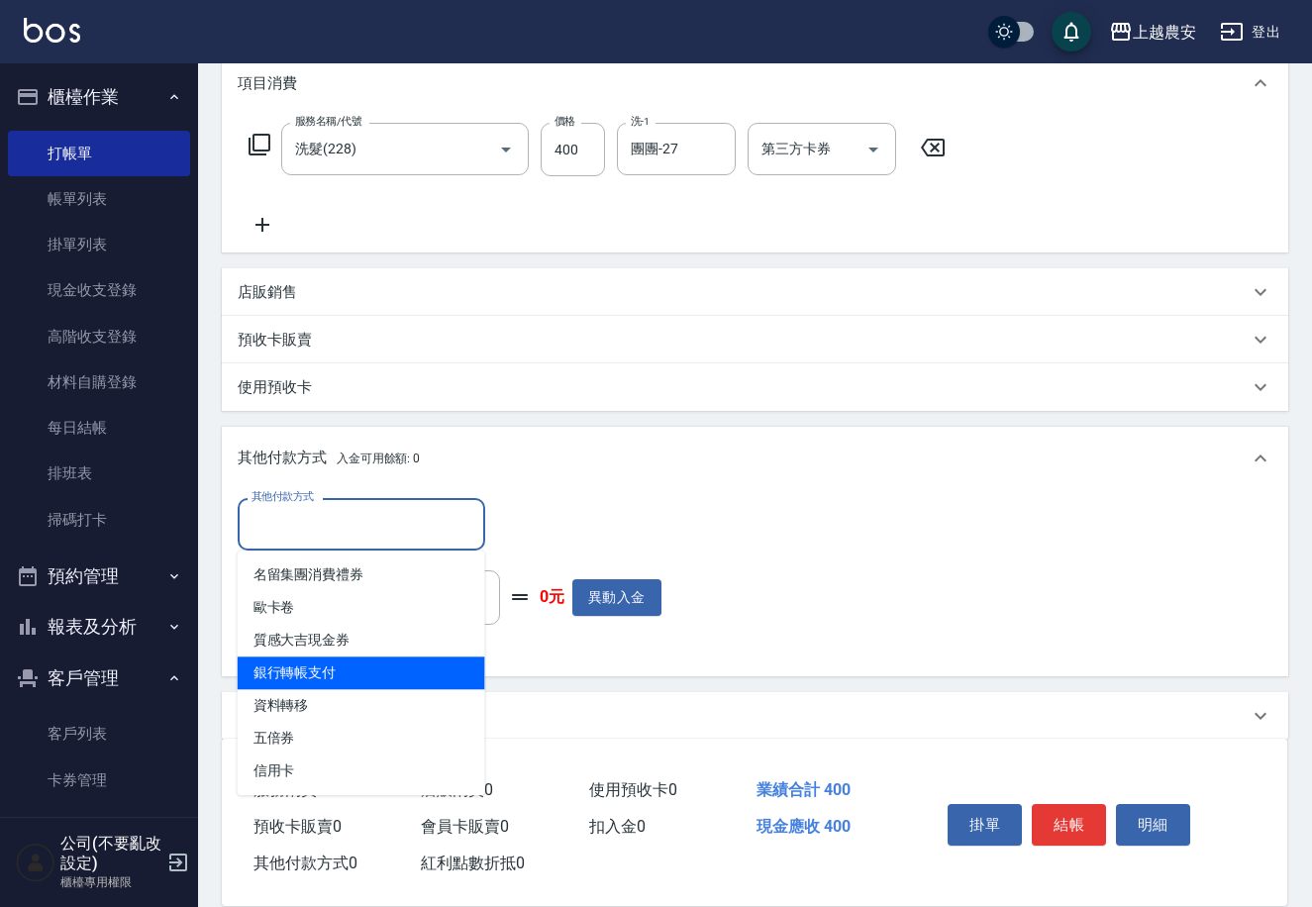
click at [323, 668] on span "銀行轉帳支付" at bounding box center [362, 672] width 248 height 33
type input "銀行轉帳支付"
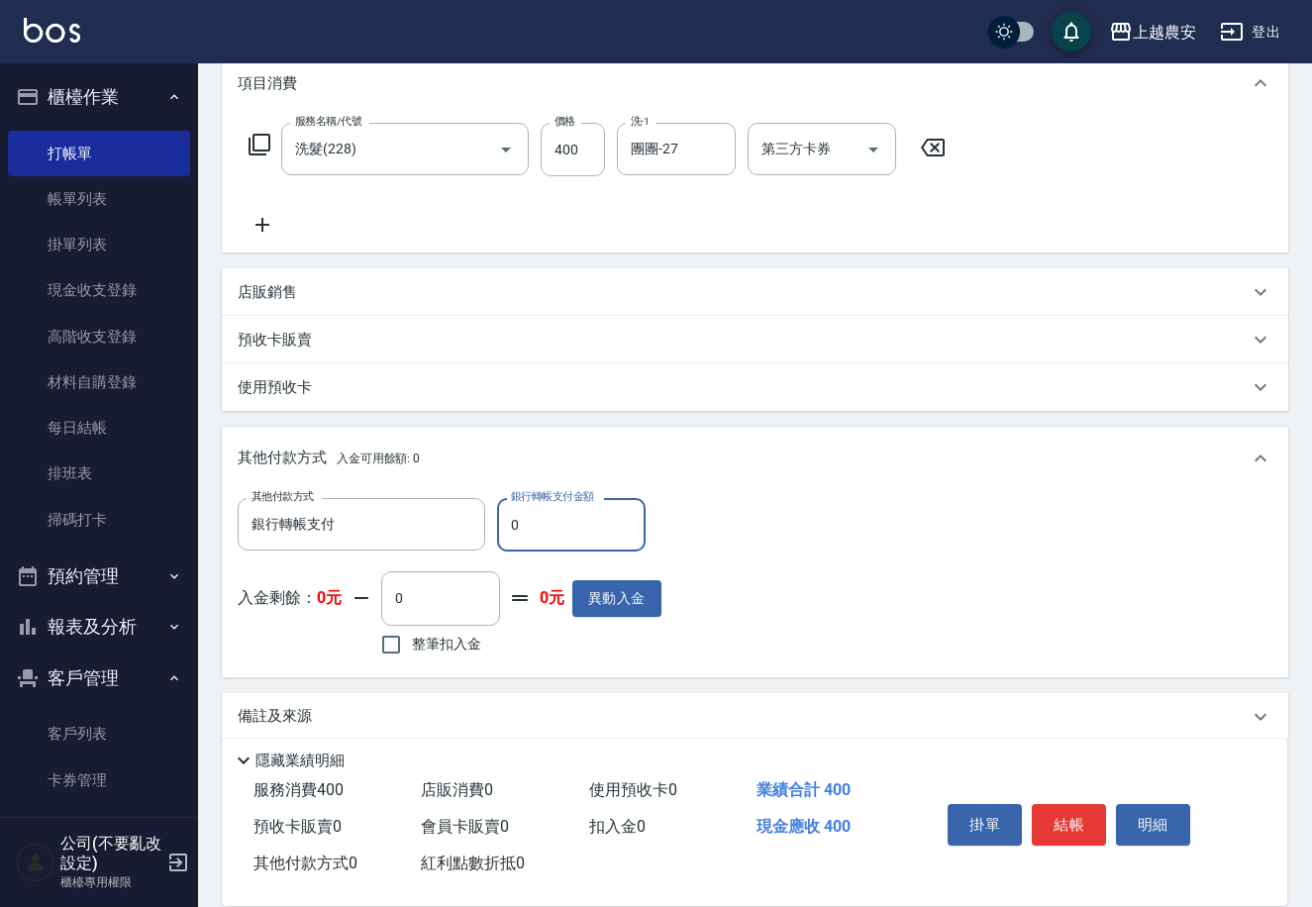
click at [500, 528] on input "0" at bounding box center [571, 524] width 149 height 53
type input "400"
click at [1074, 815] on button "結帳" at bounding box center [1069, 825] width 74 height 42
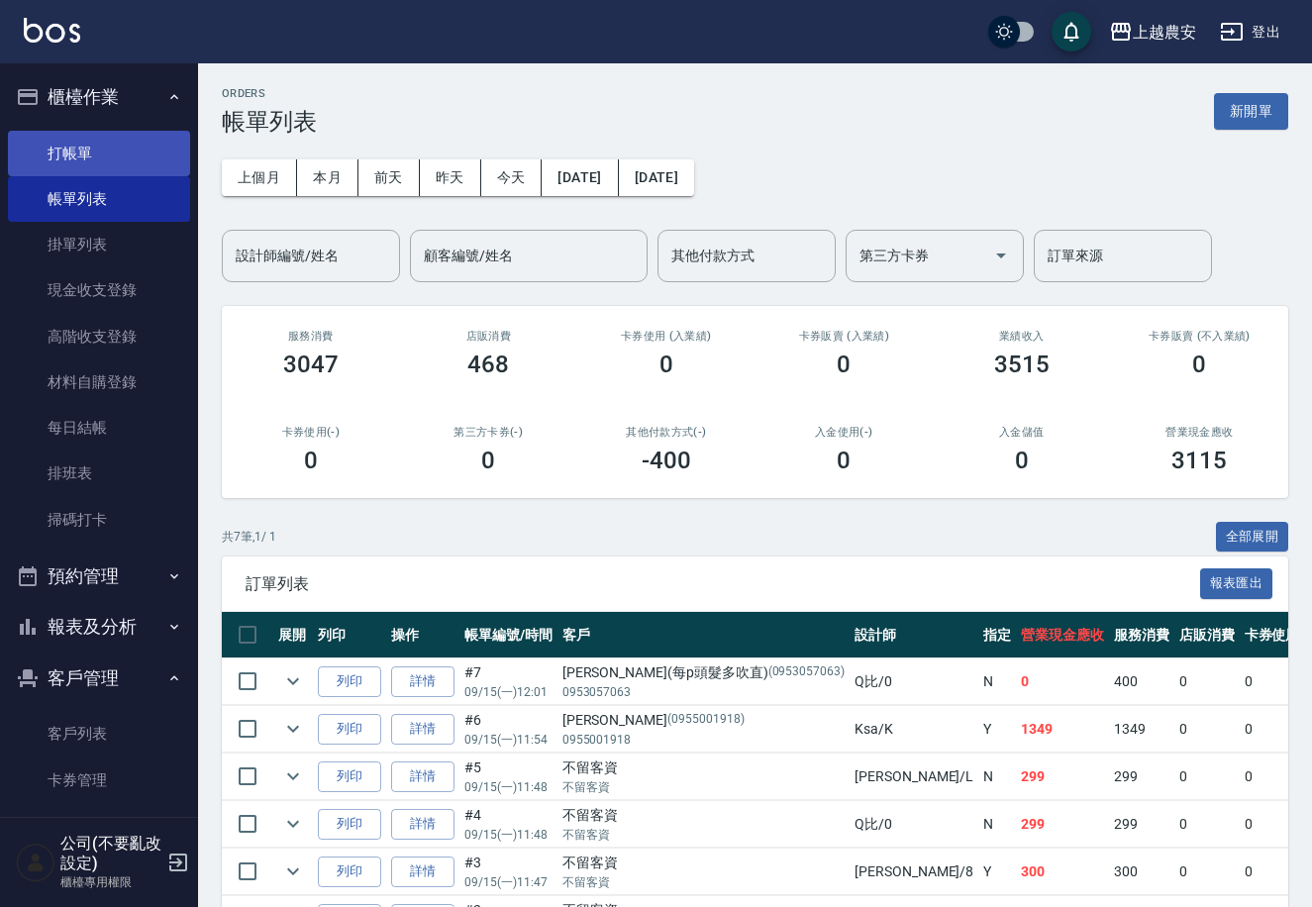
click at [90, 163] on link "打帳單" at bounding box center [99, 154] width 182 height 46
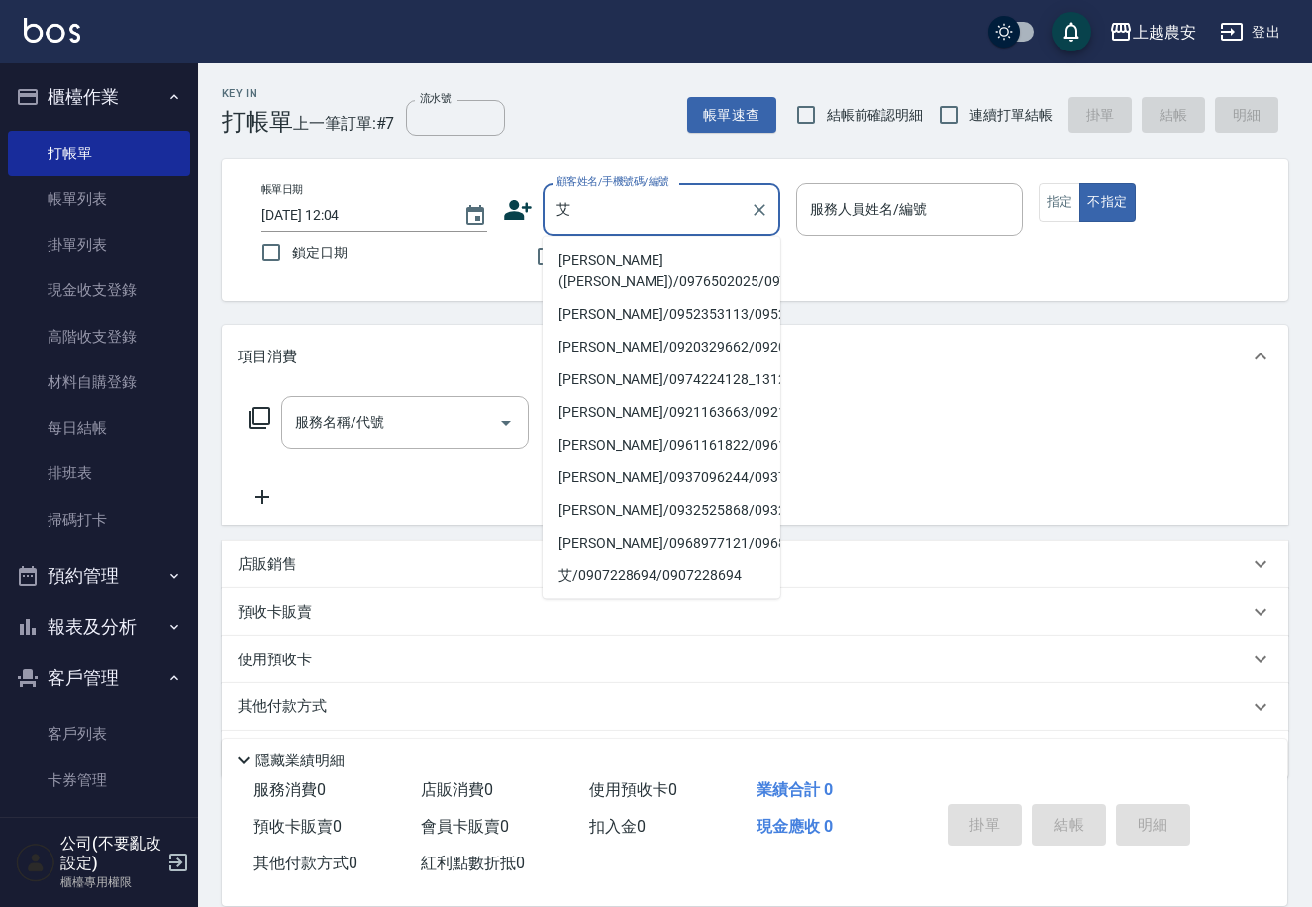
click at [588, 274] on li "[PERSON_NAME]([PERSON_NAME])/0976502025/0976502025" at bounding box center [662, 271] width 238 height 53
type input "[PERSON_NAME]([PERSON_NAME])/0976502025/0976502025"
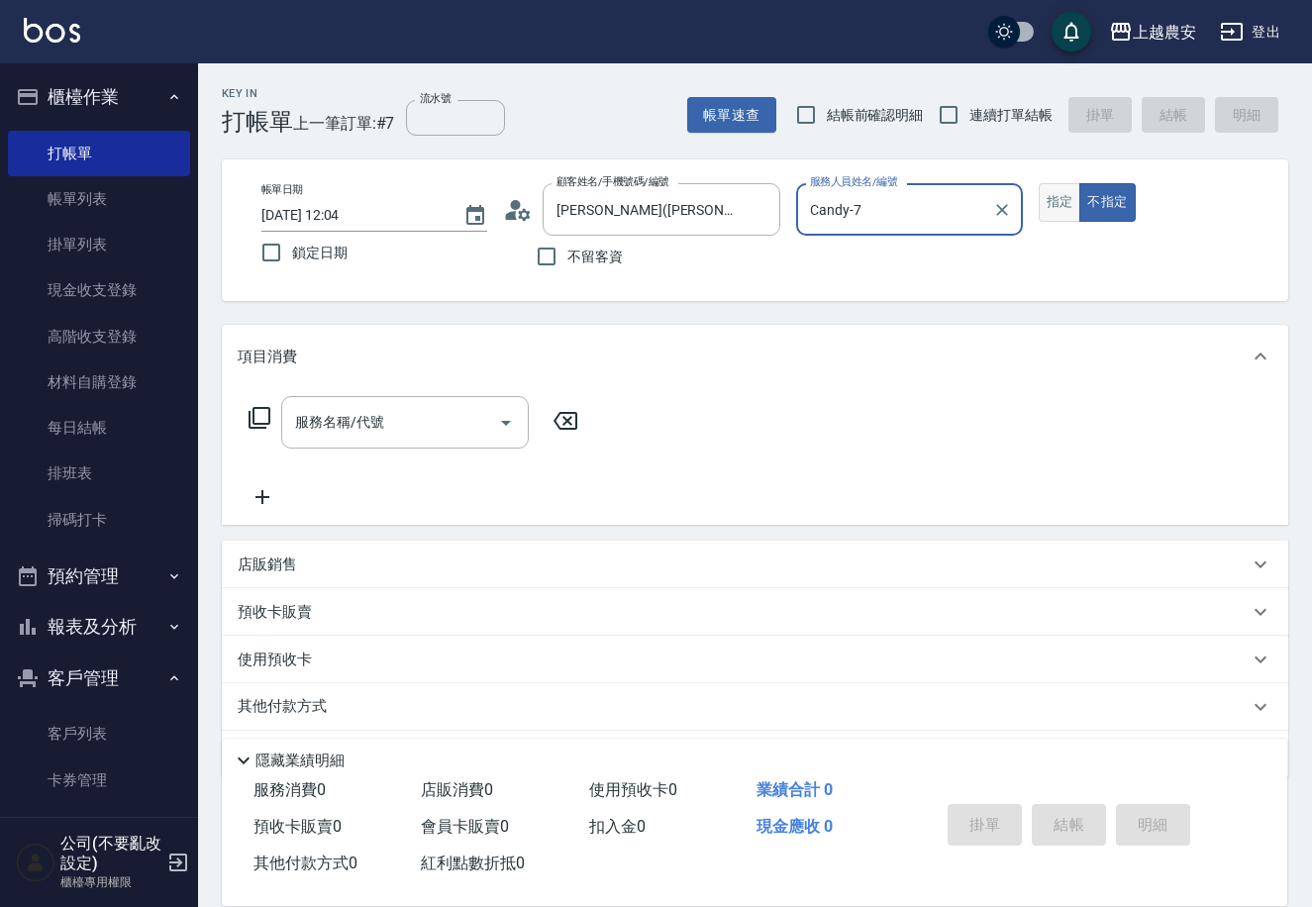
type input "Candy-7"
click at [1052, 202] on button "指定" at bounding box center [1060, 202] width 43 height 39
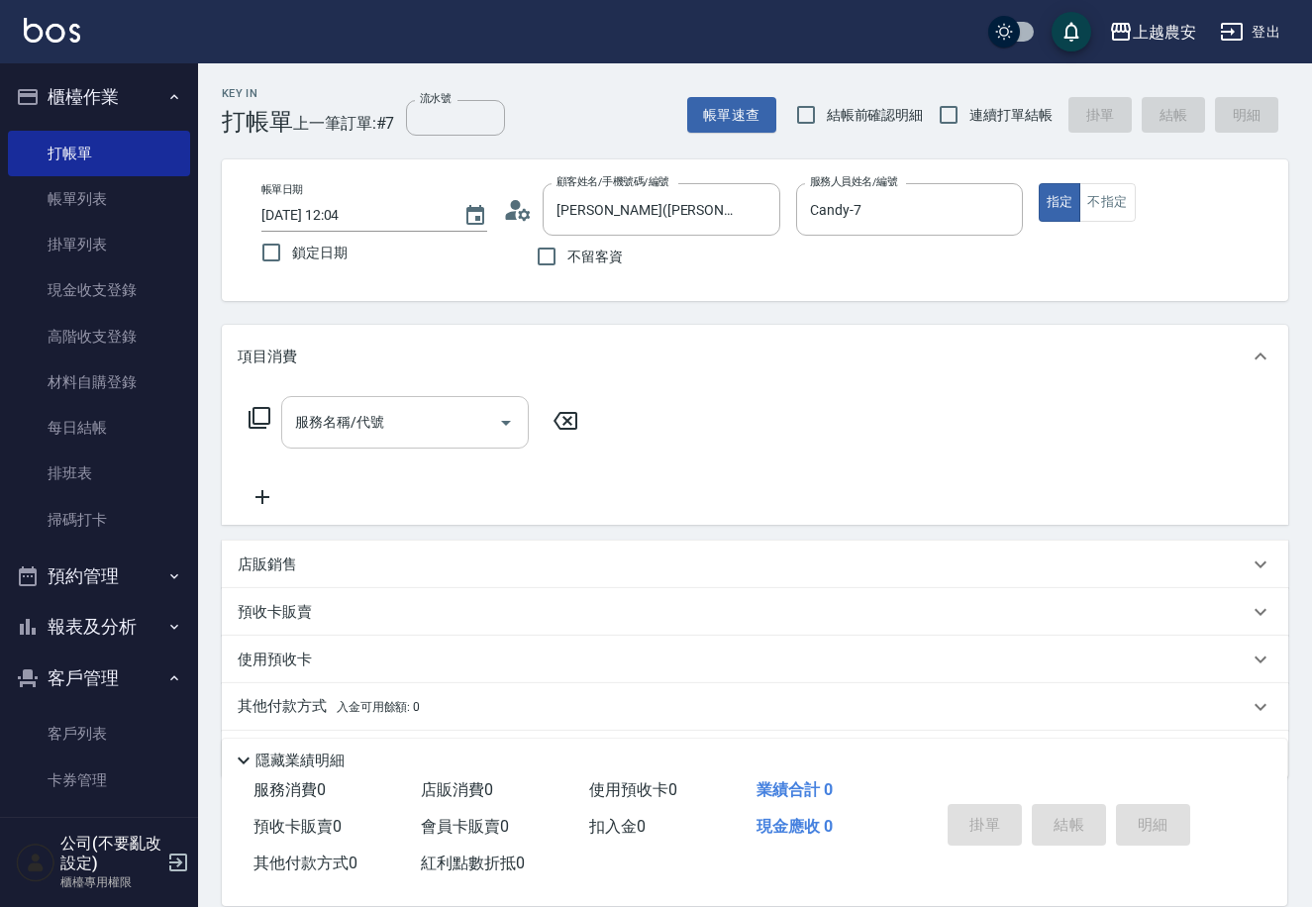
click at [383, 418] on input "服務名稱/代號" at bounding box center [390, 422] width 200 height 35
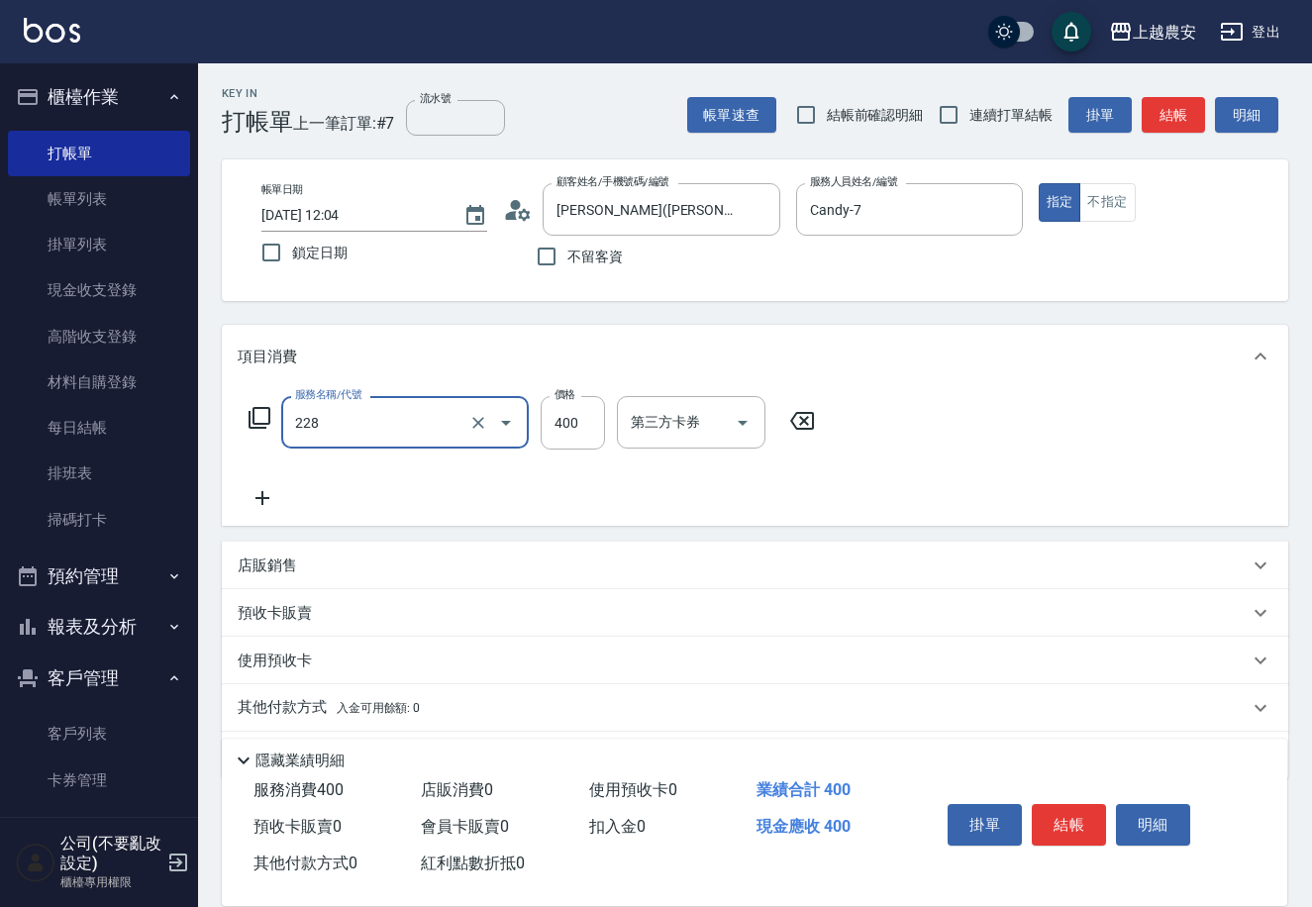
type input "洗髮(228)"
type input "酪梨-34"
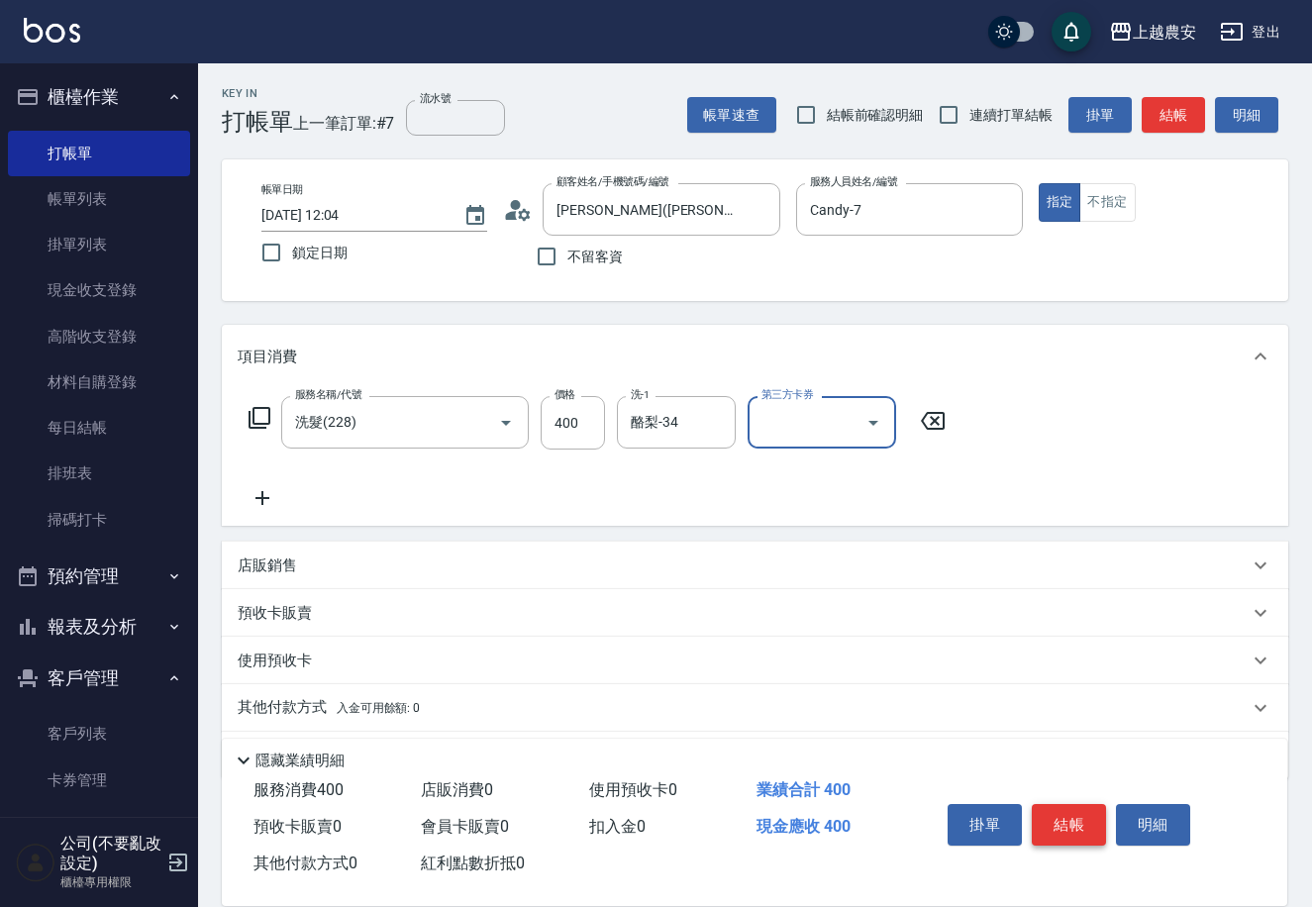
click at [1076, 821] on button "結帳" at bounding box center [1069, 825] width 74 height 42
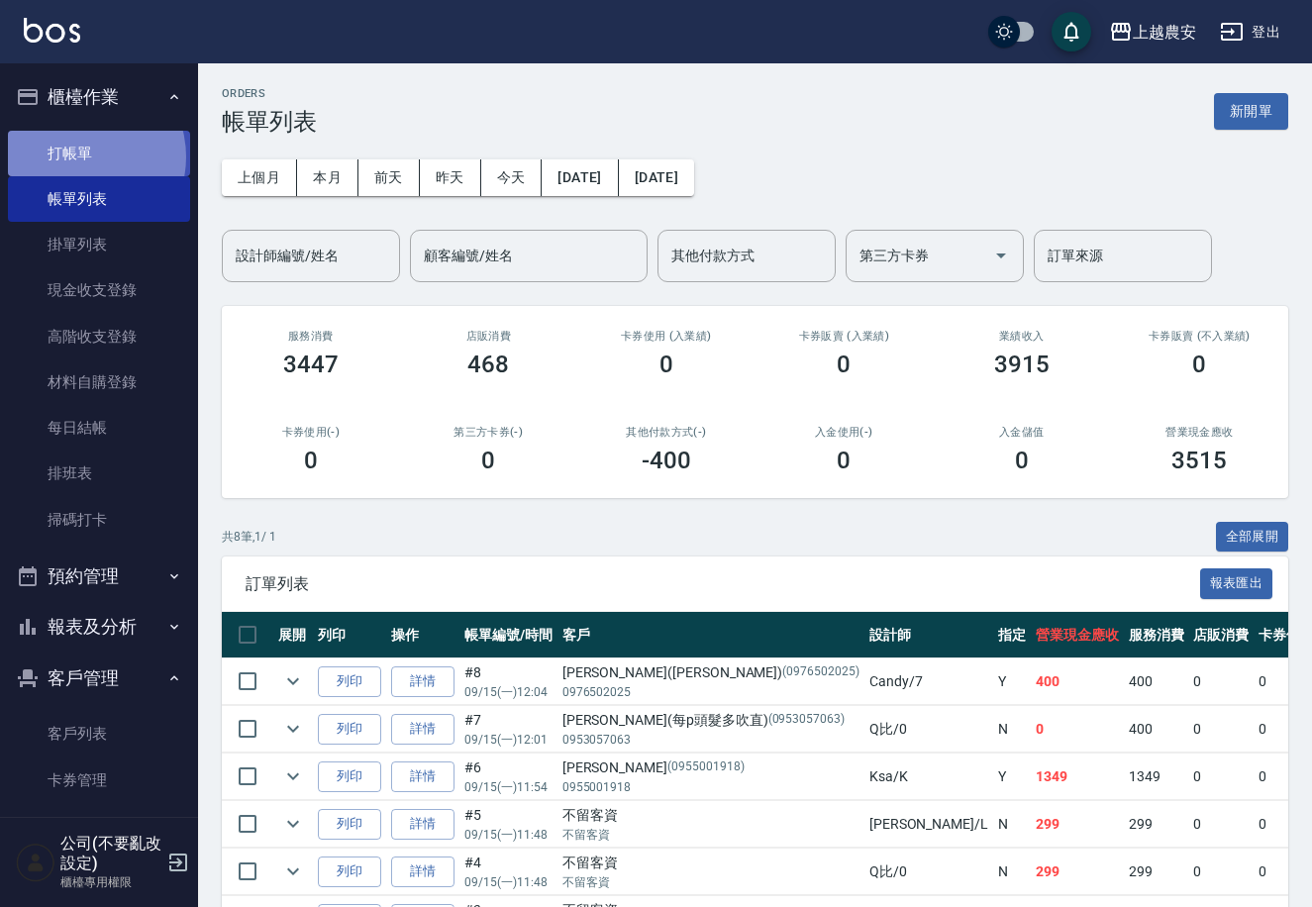
click at [76, 156] on link "打帳單" at bounding box center [99, 154] width 182 height 46
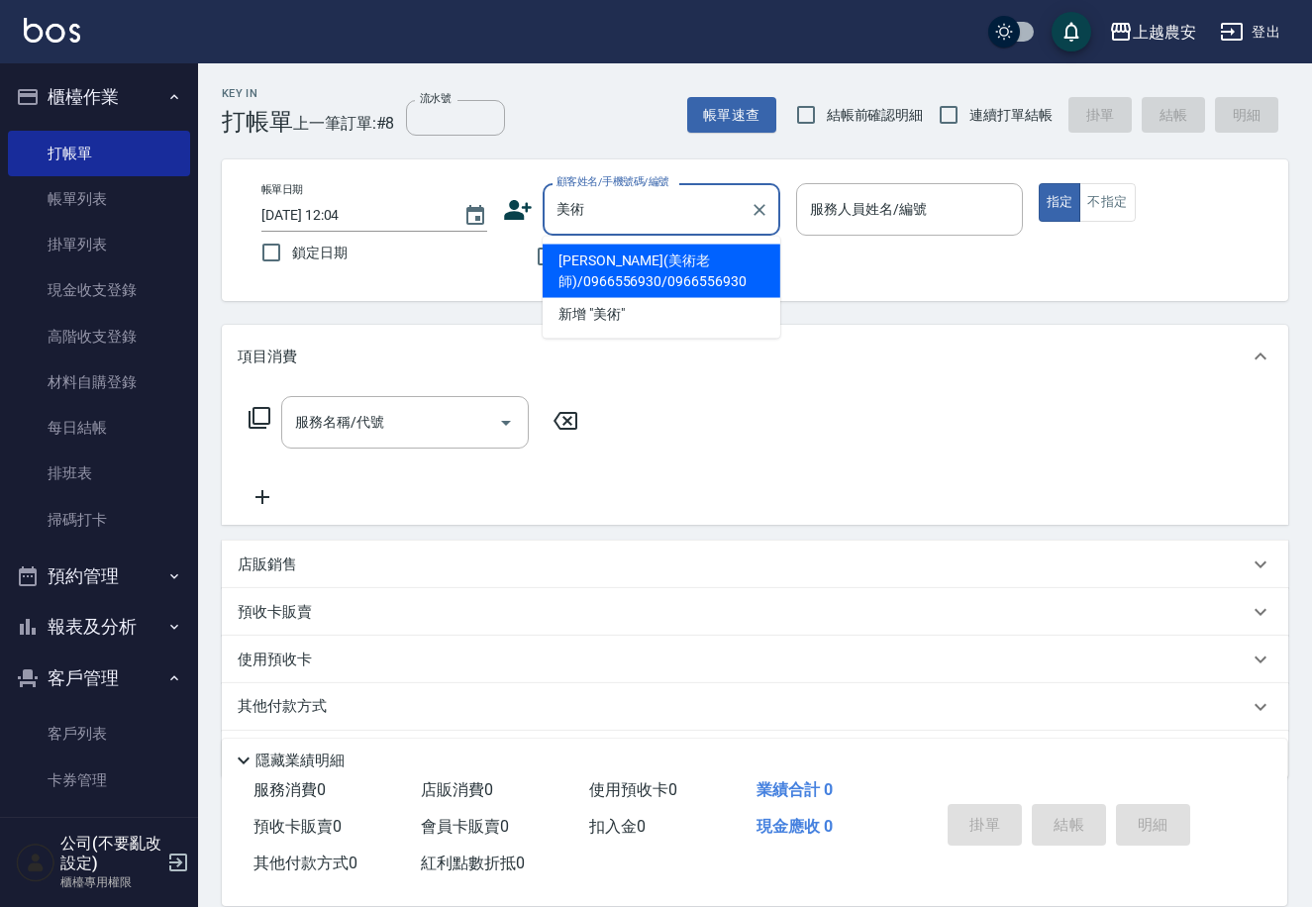
click at [567, 286] on li "[PERSON_NAME](美術老師)/0966556930/0966556930" at bounding box center [662, 271] width 238 height 53
type input "[PERSON_NAME](美術老師)/0966556930/0966556930"
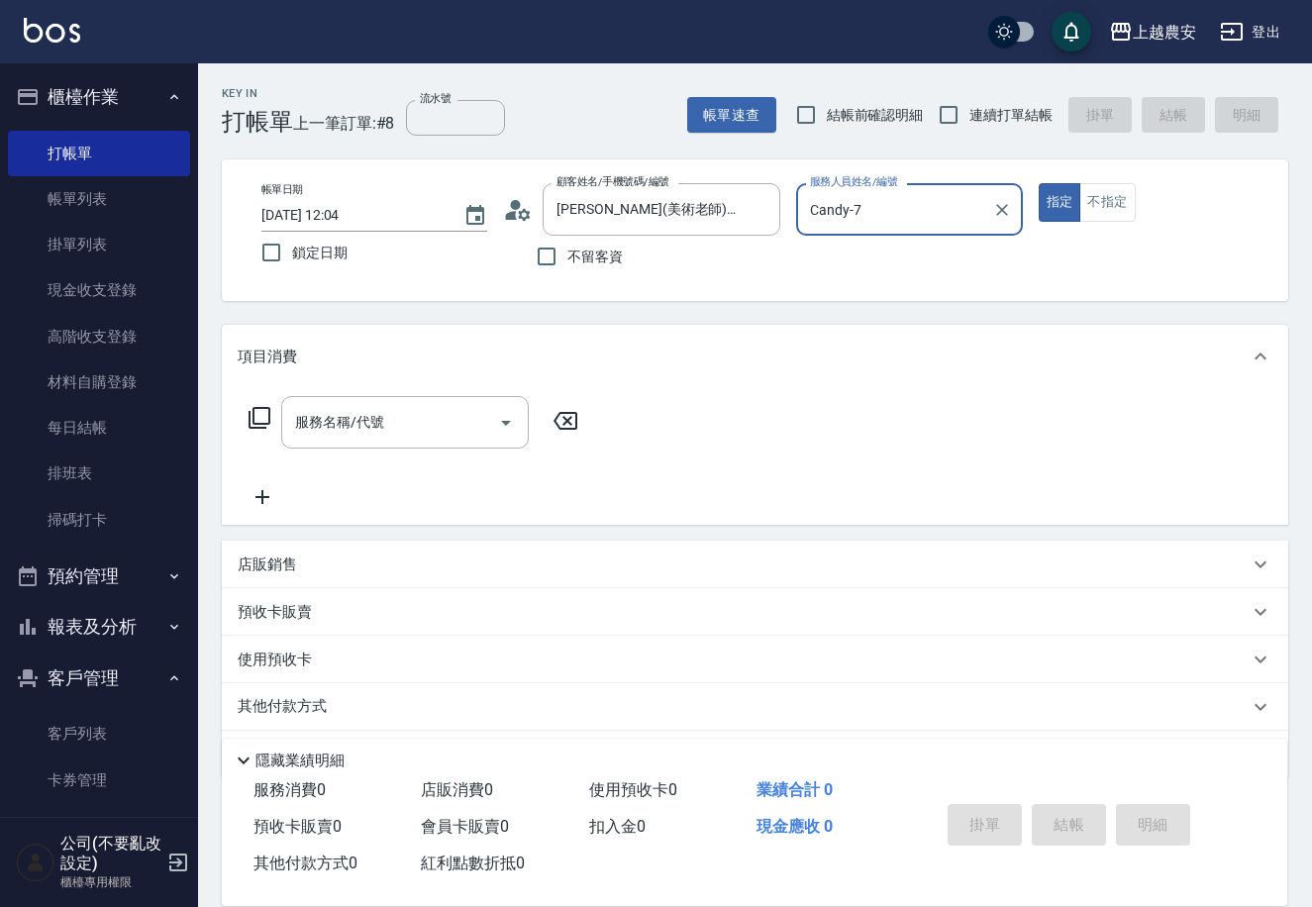
type input "Candy-7"
click at [401, 442] on div "服務名稱/代號" at bounding box center [405, 422] width 248 height 52
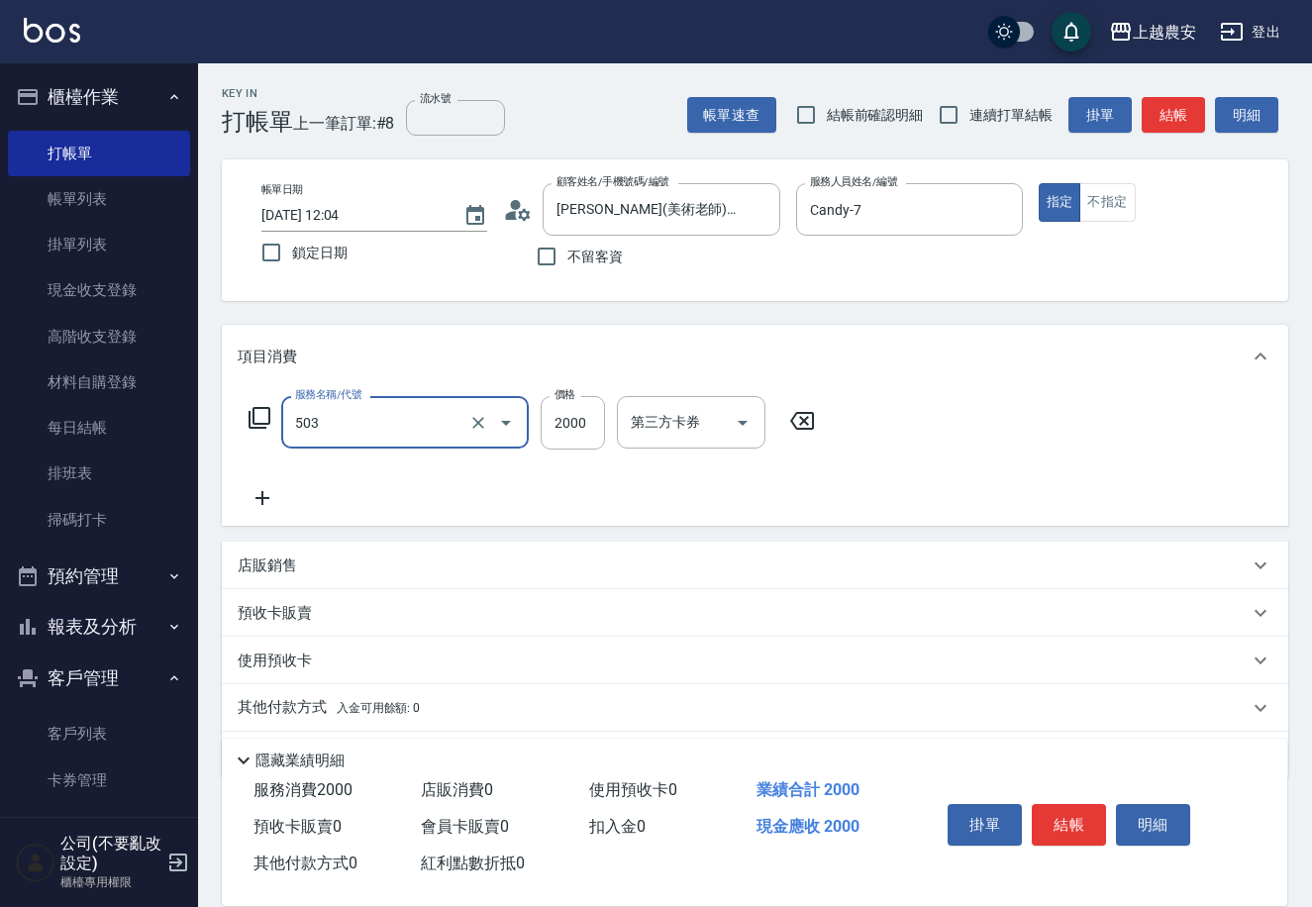
type input "染髮1500↑(503)"
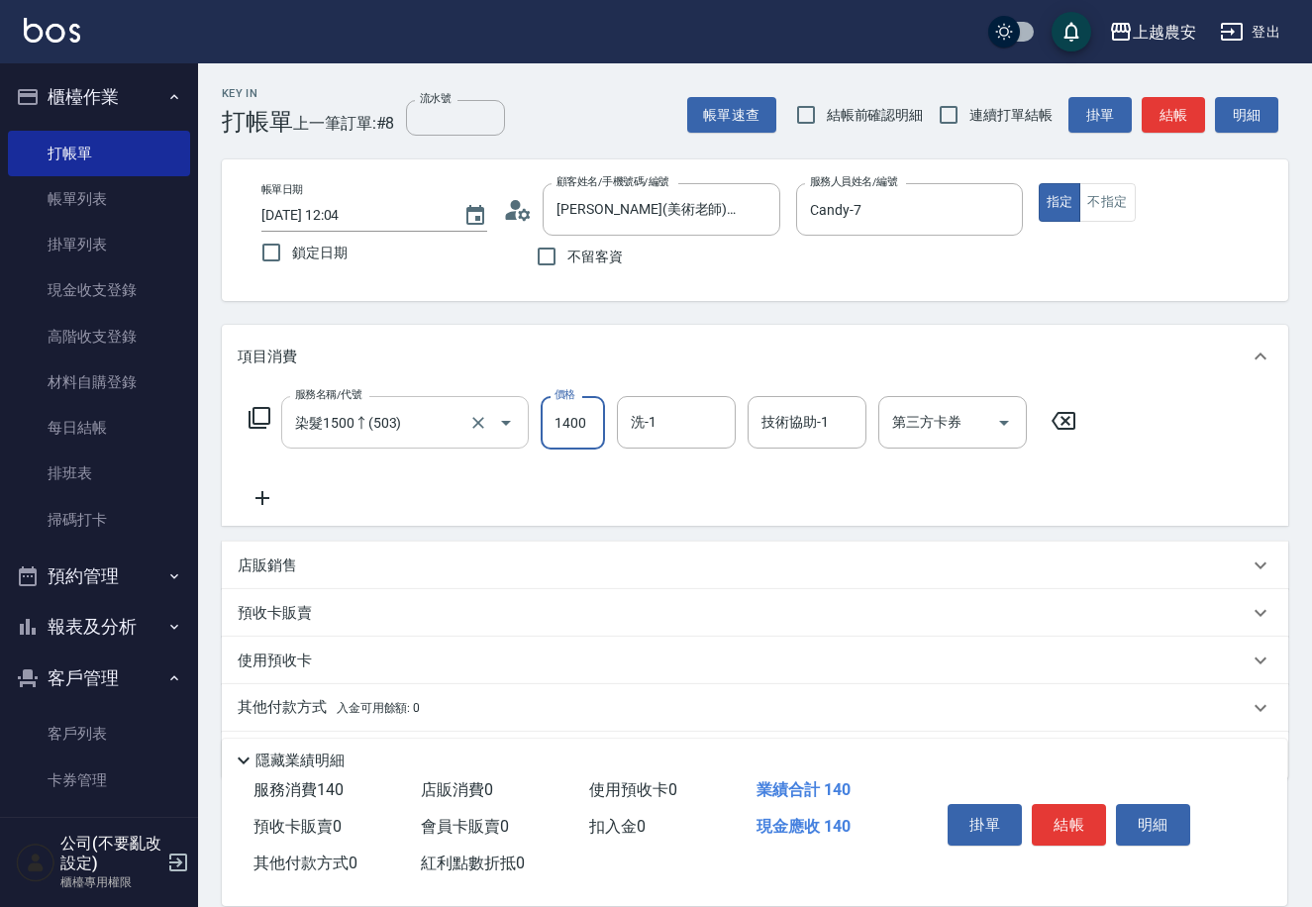
type input "1400"
type input "酪梨-34"
click at [1057, 820] on button "結帳" at bounding box center [1069, 825] width 74 height 42
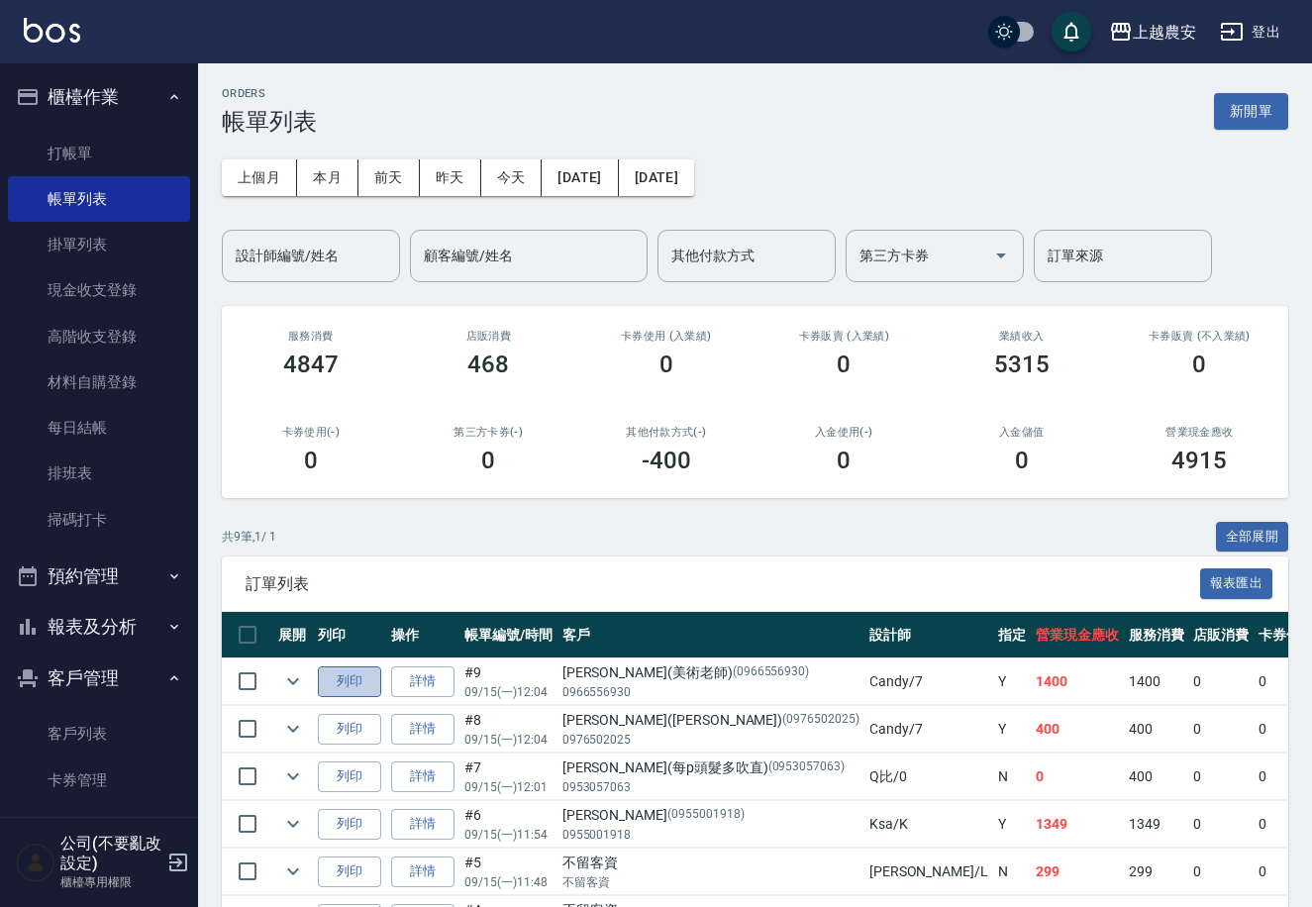
click at [363, 681] on button "列印" at bounding box center [349, 681] width 63 height 31
click at [430, 167] on button "昨天" at bounding box center [450, 177] width 61 height 37
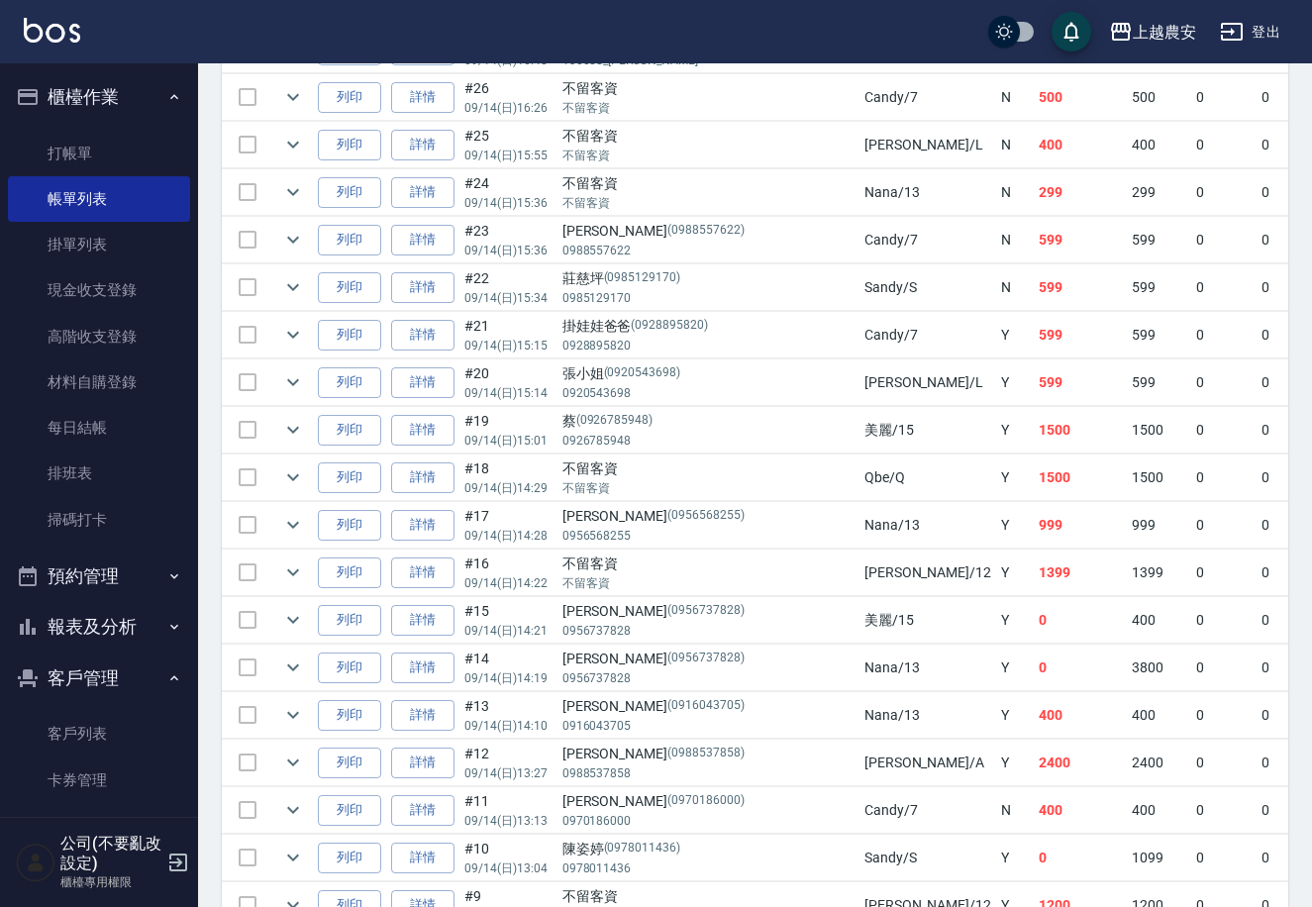
scroll to position [1485, 0]
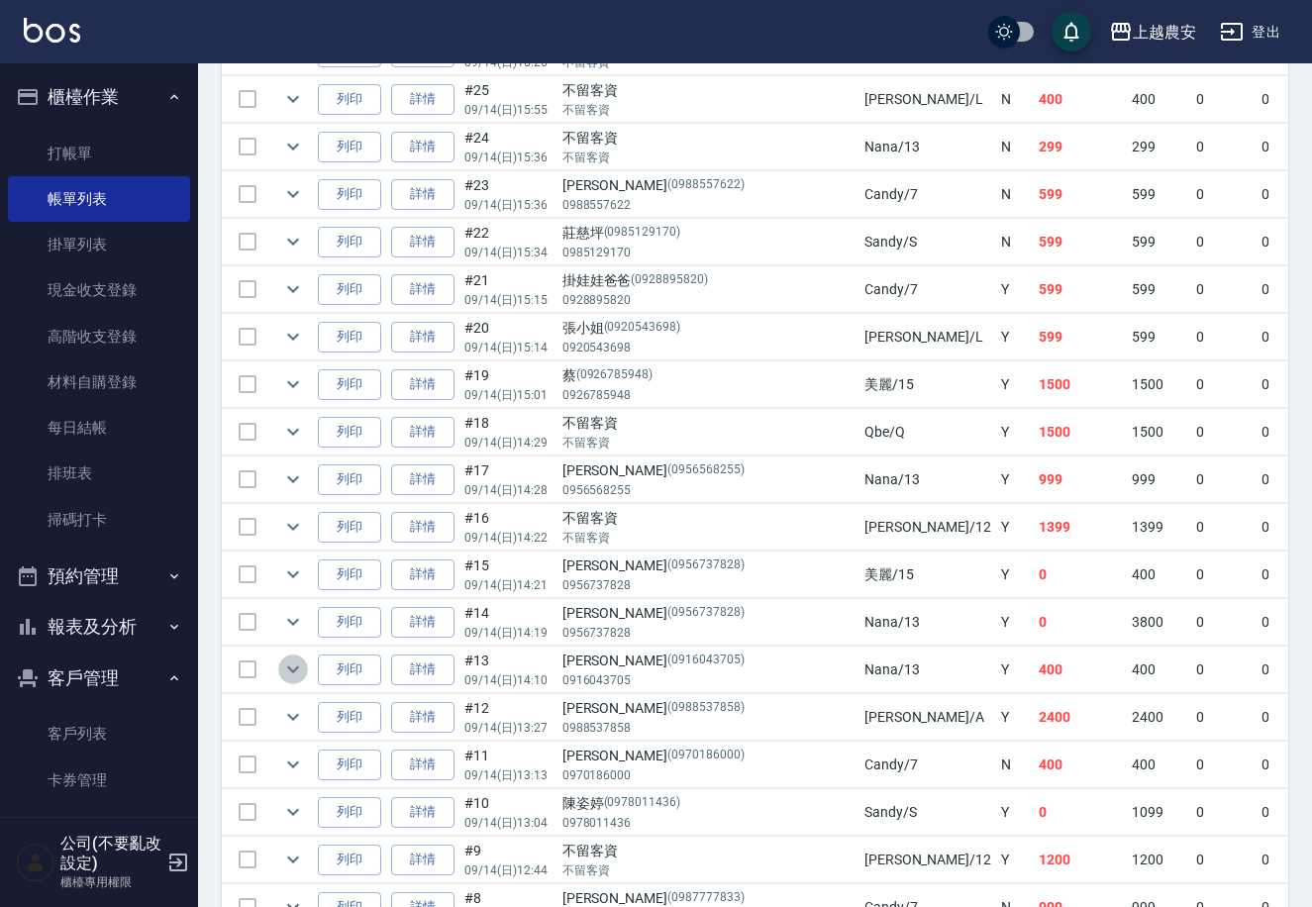
click at [297, 665] on icon "expand row" at bounding box center [293, 669] width 24 height 24
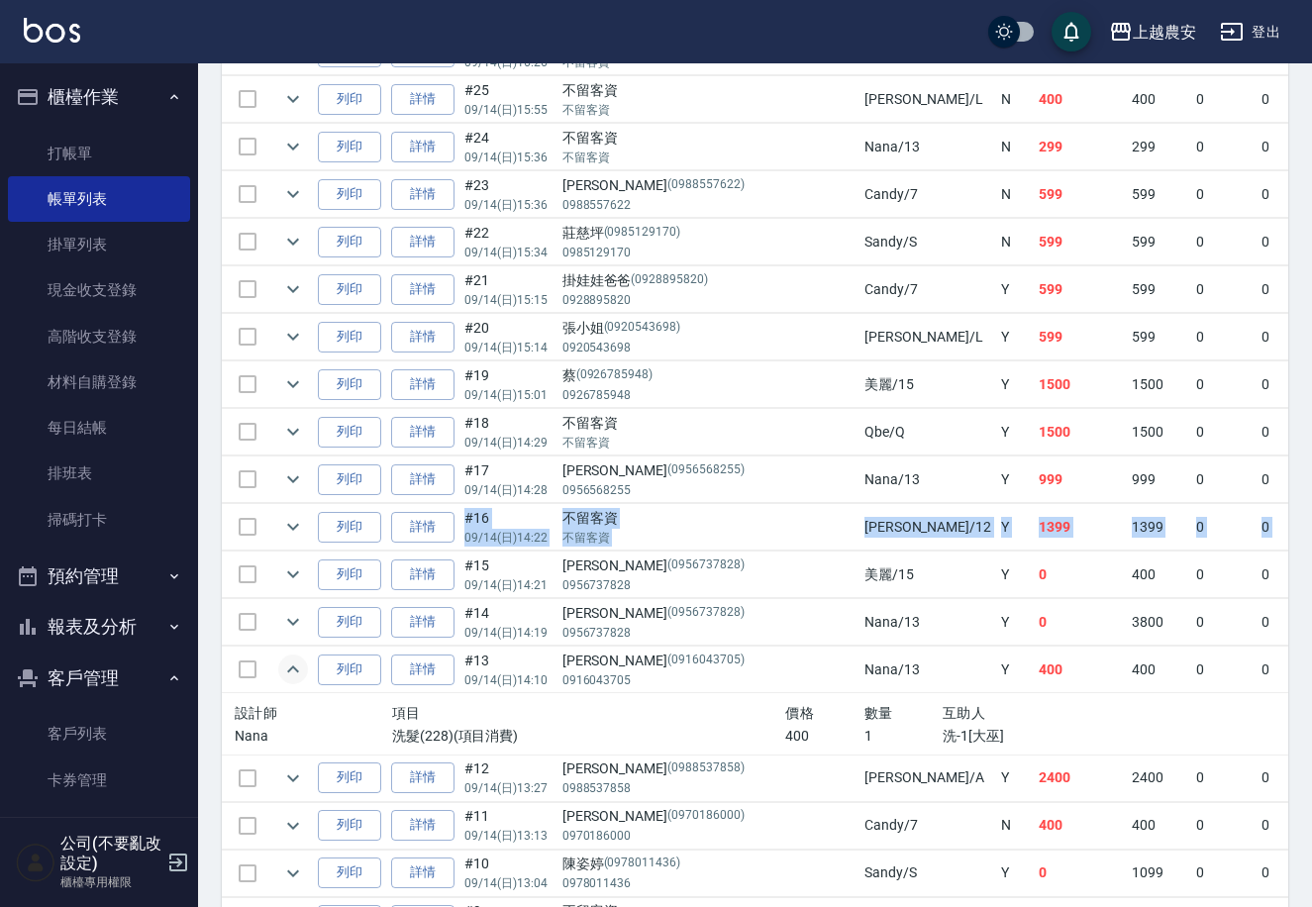
drag, startPoint x: 1310, startPoint y: 492, endPoint x: 1319, endPoint y: 520, distance: 29.1
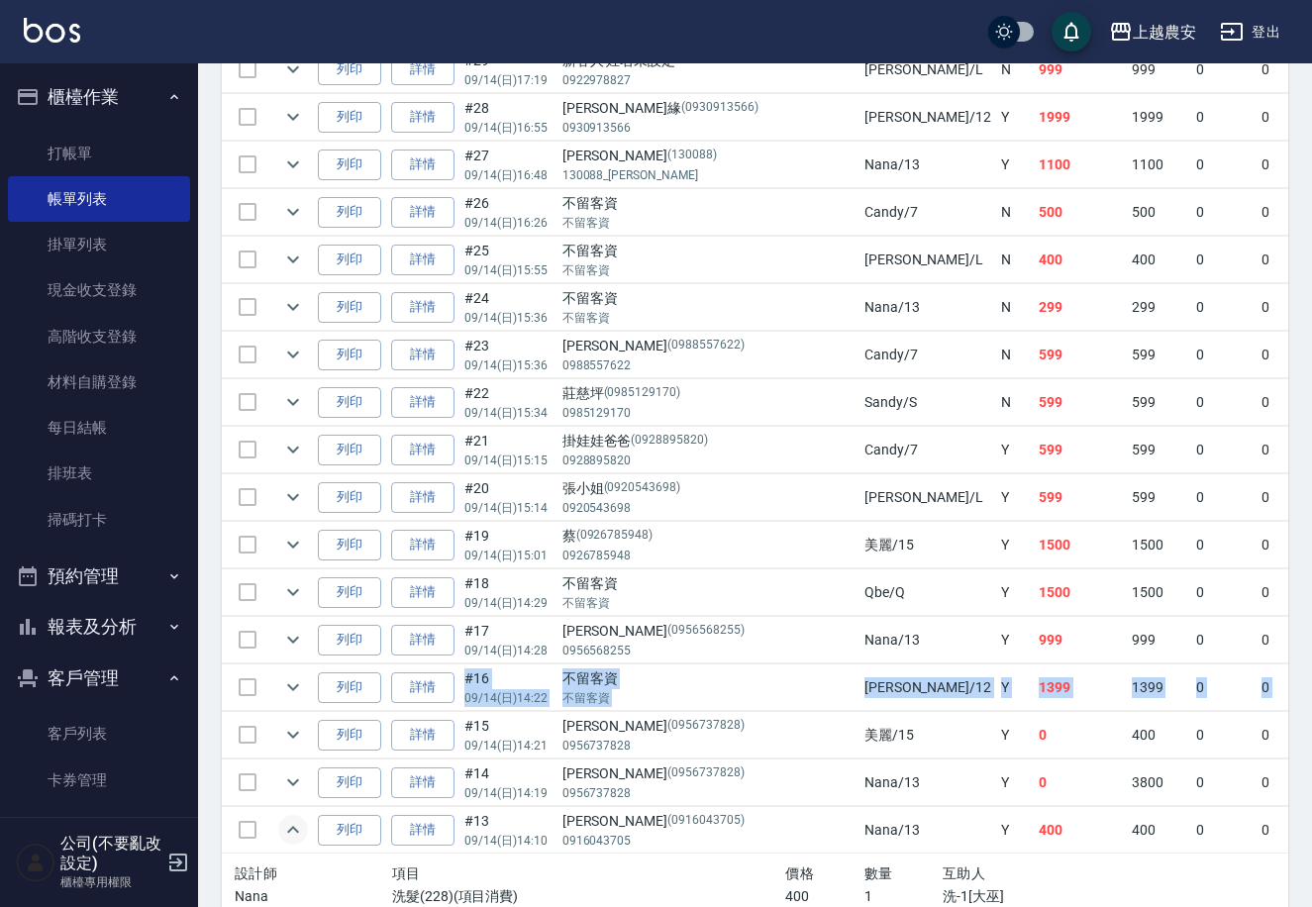
scroll to position [1380, 0]
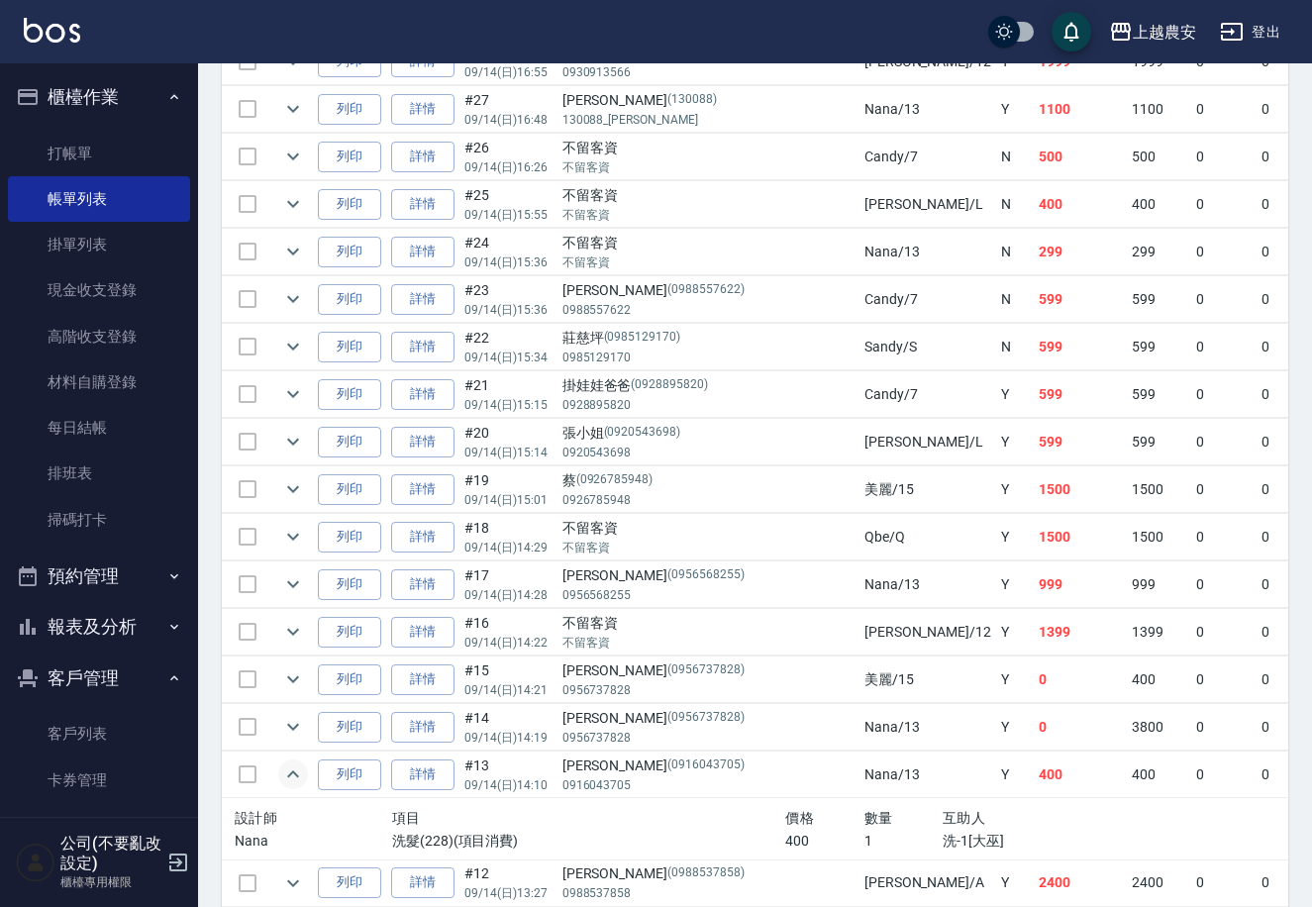
click at [1308, 316] on div "ORDERS 帳單列表 新開單 上個月 本月 [DATE] [DATE] [DATE] [DATE] [DATE] 設計師編號/姓名 設計師編號/姓名 顧客編…" at bounding box center [755, 95] width 1114 height 2825
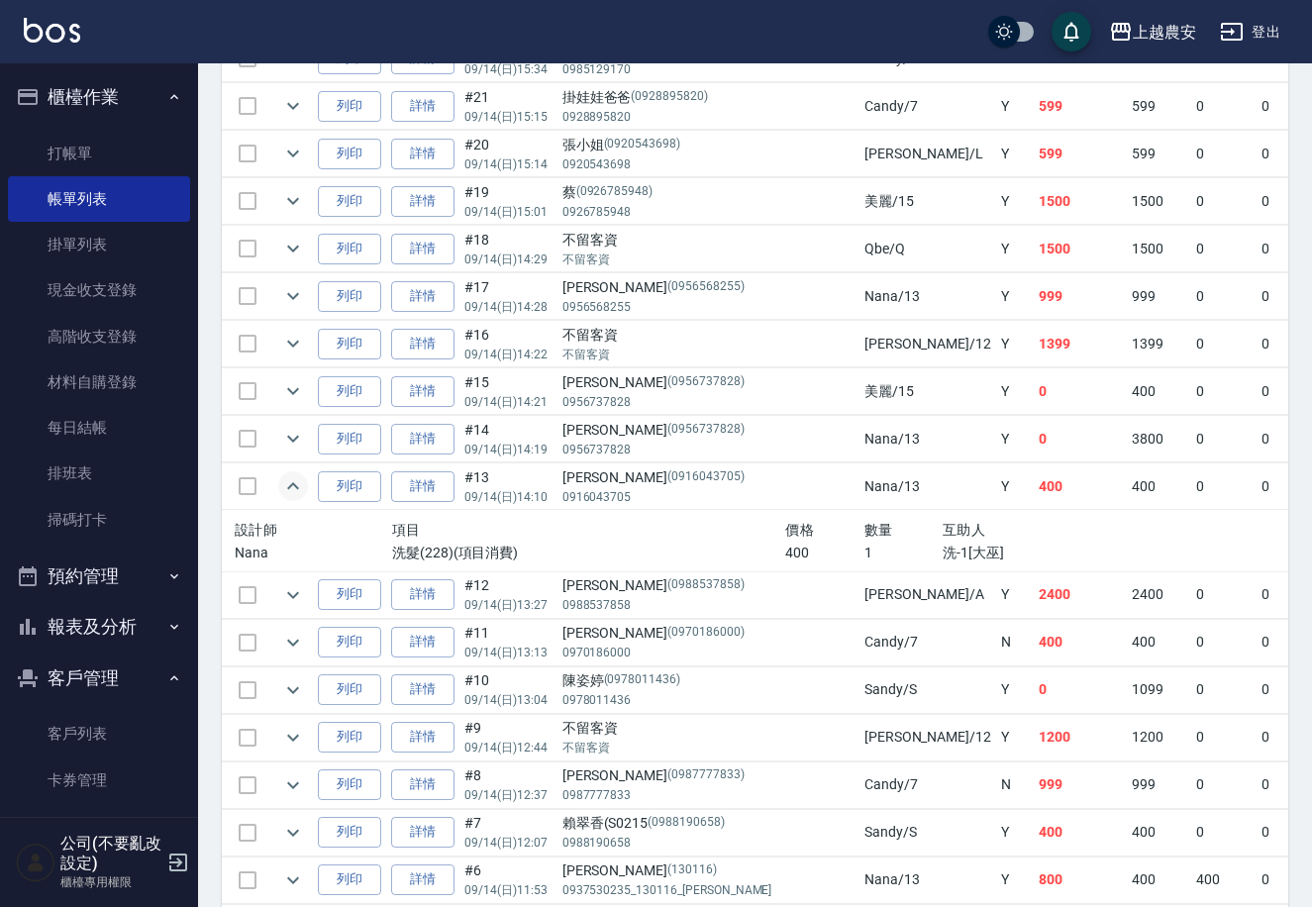
scroll to position [1704, 0]
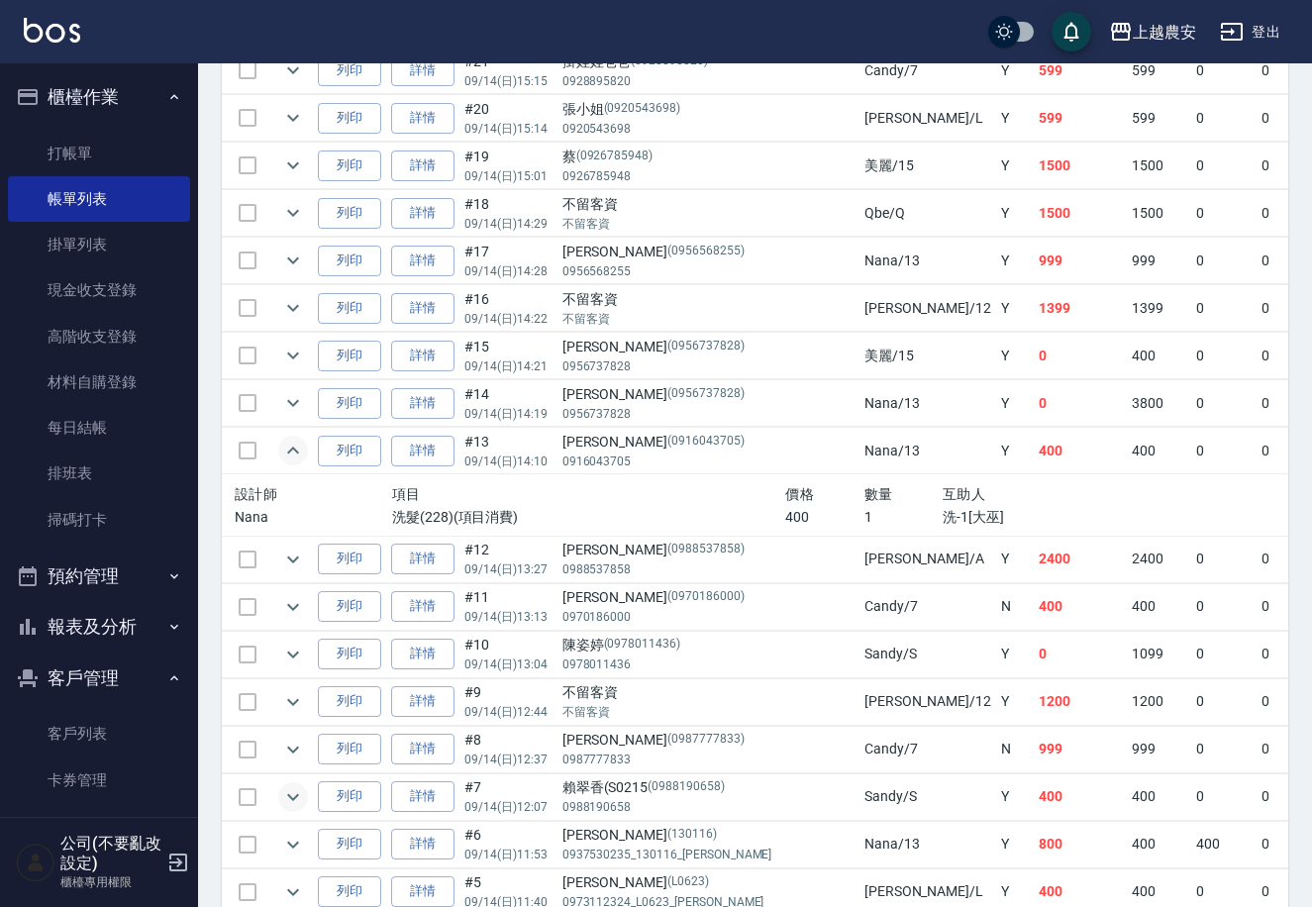
click at [295, 793] on icon "expand row" at bounding box center [293, 797] width 24 height 24
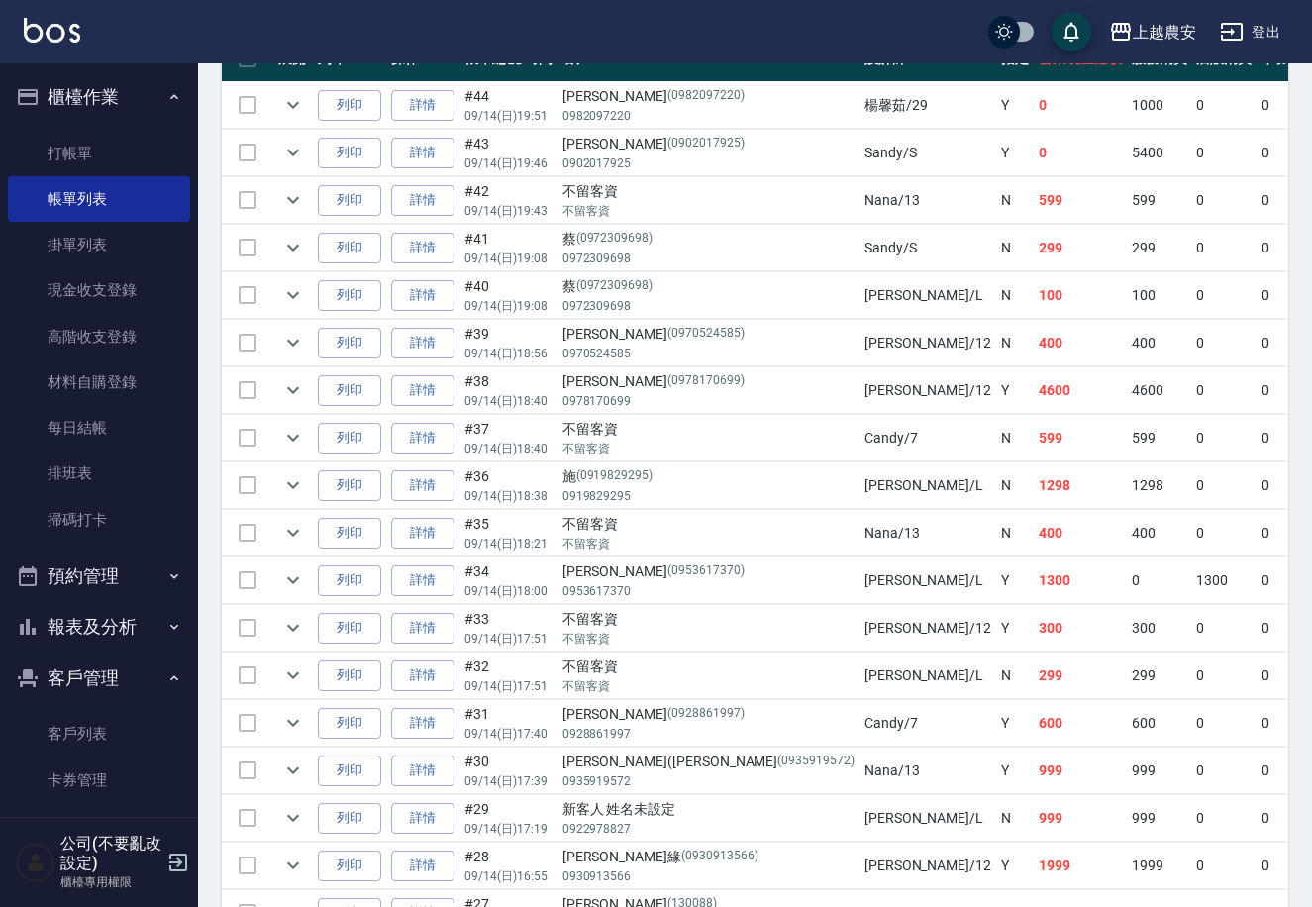
scroll to position [660, 0]
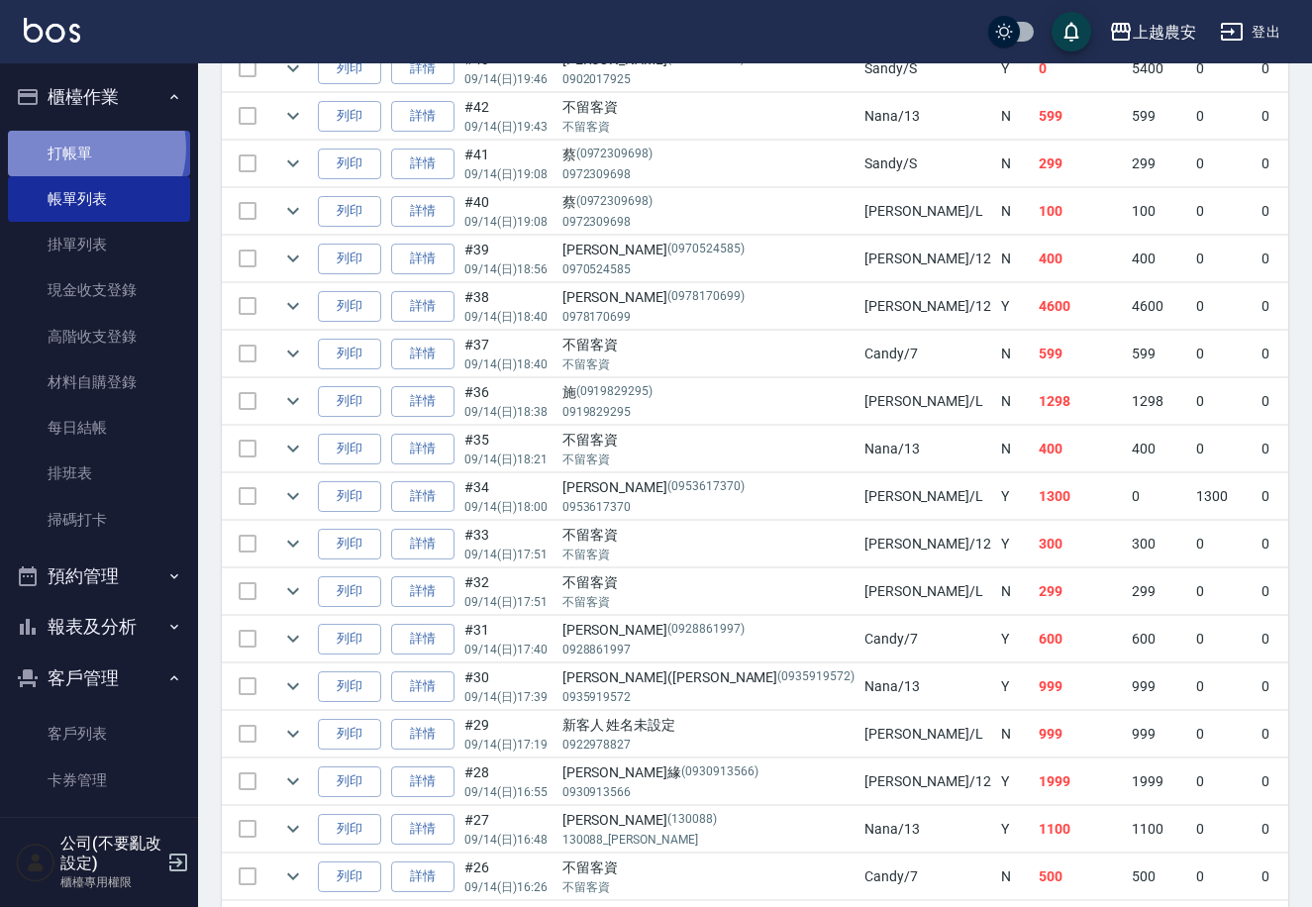
click at [85, 148] on link "打帳單" at bounding box center [99, 154] width 182 height 46
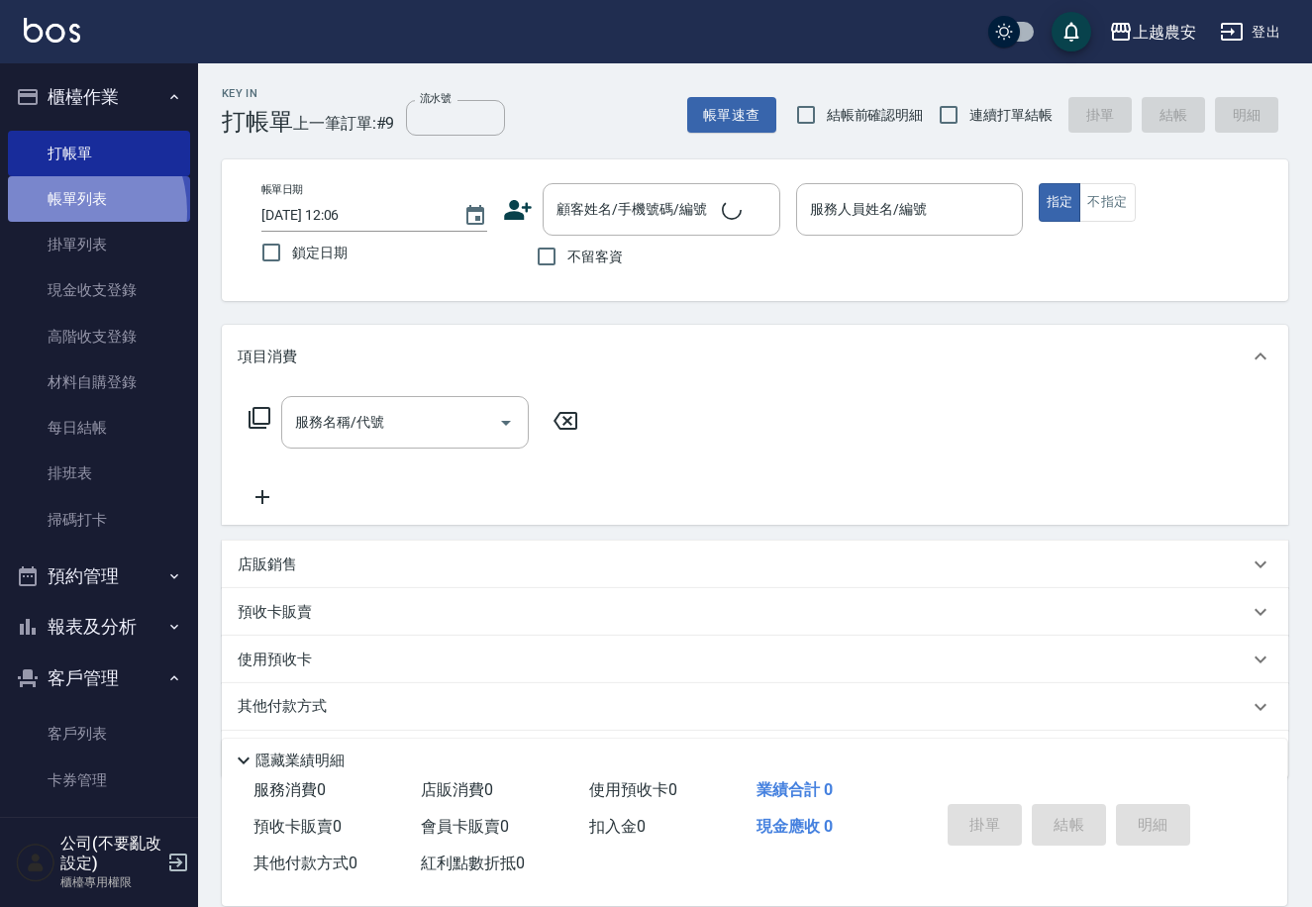
click at [60, 211] on link "帳單列表" at bounding box center [99, 199] width 182 height 46
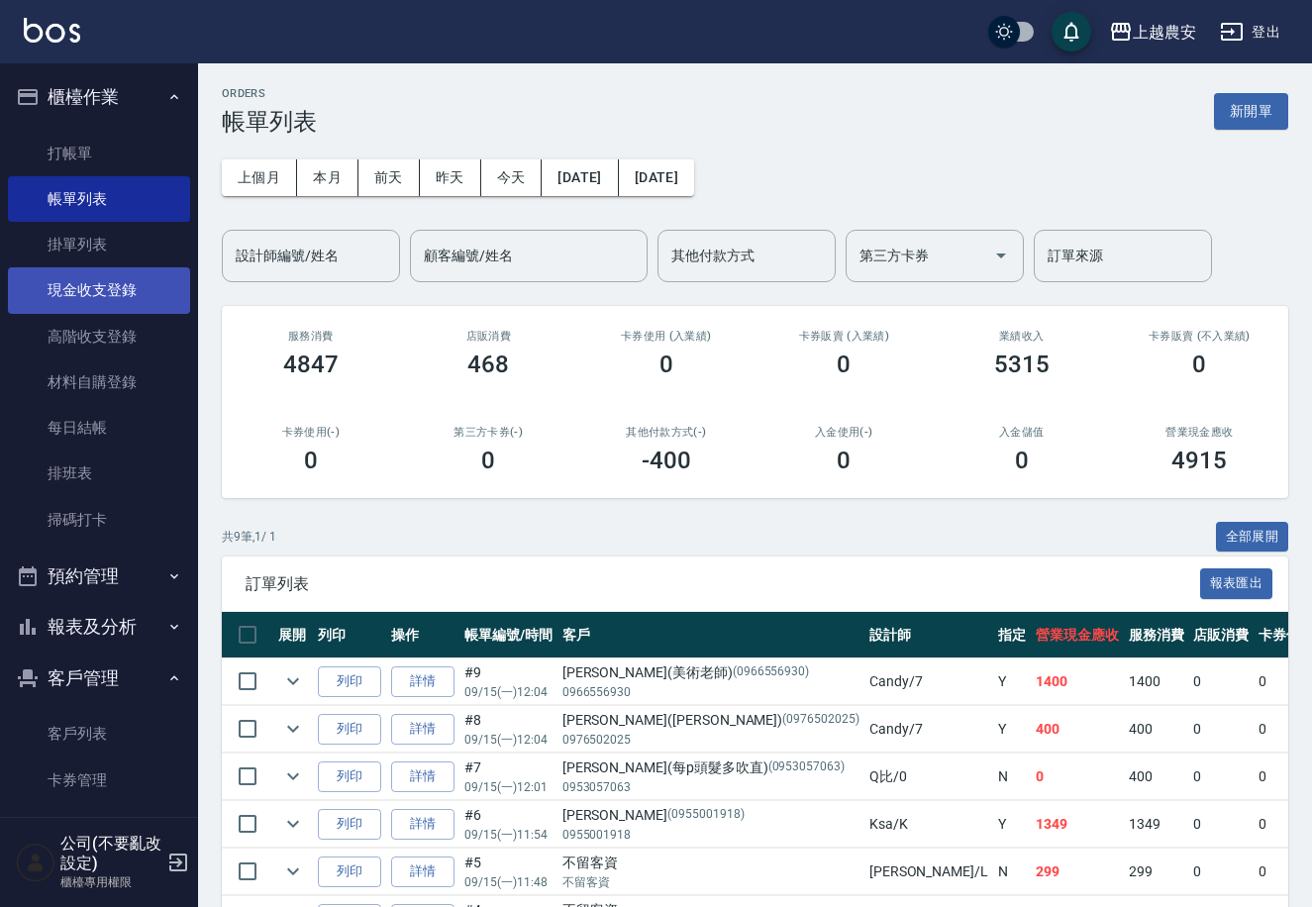
click at [107, 292] on link "現金收支登錄" at bounding box center [99, 290] width 182 height 46
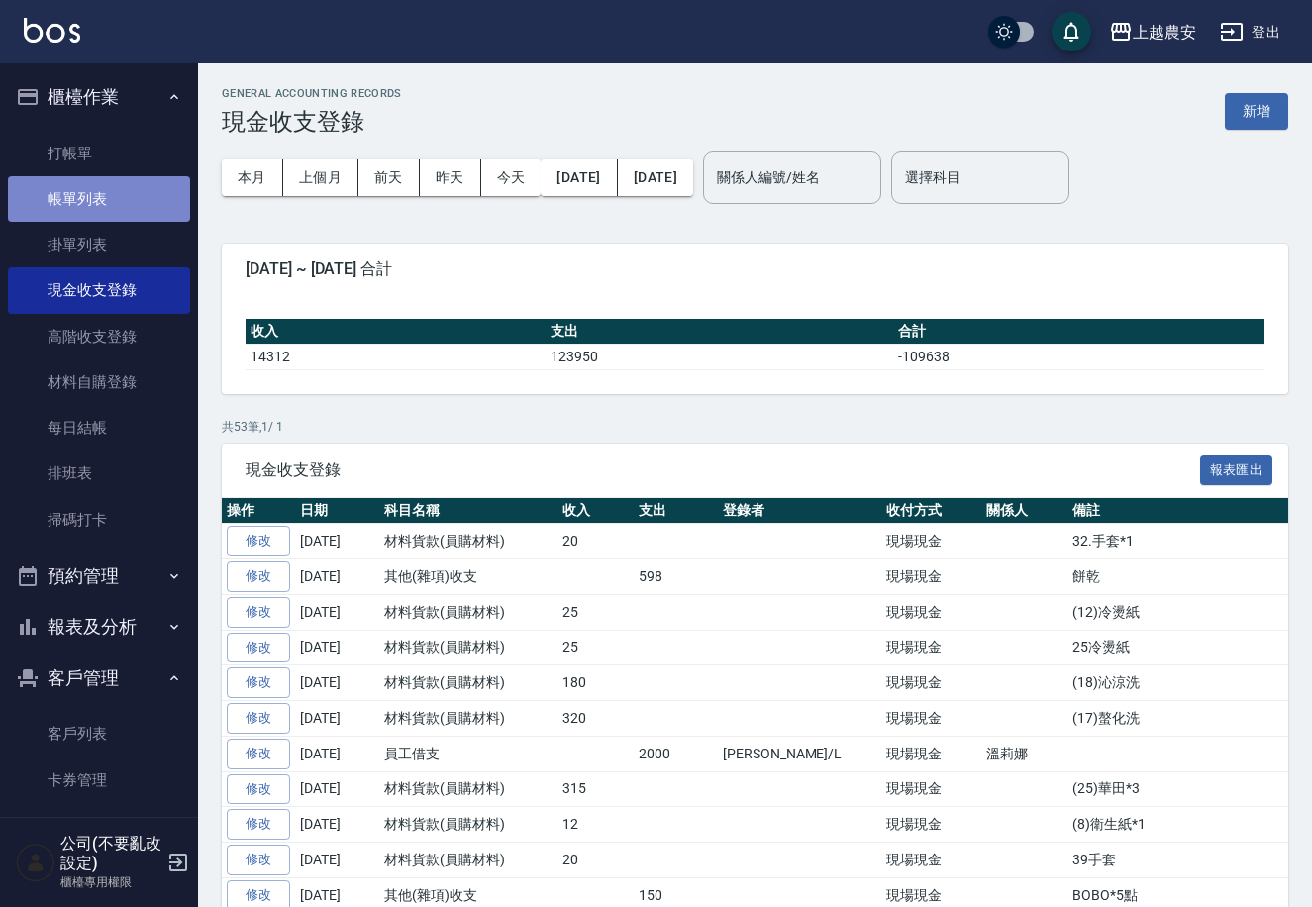
click at [122, 188] on link "帳單列表" at bounding box center [99, 199] width 182 height 46
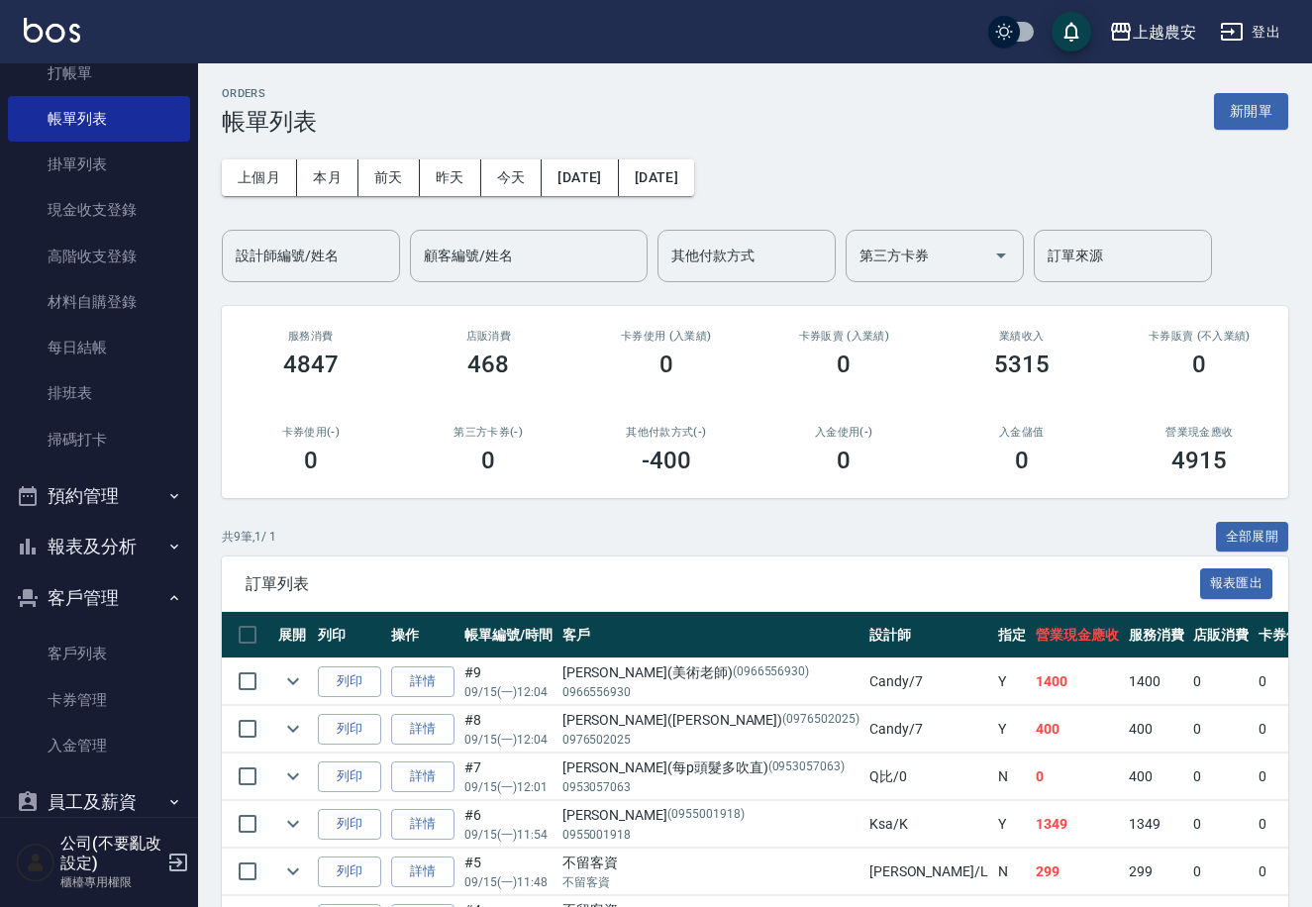
scroll to position [163, 0]
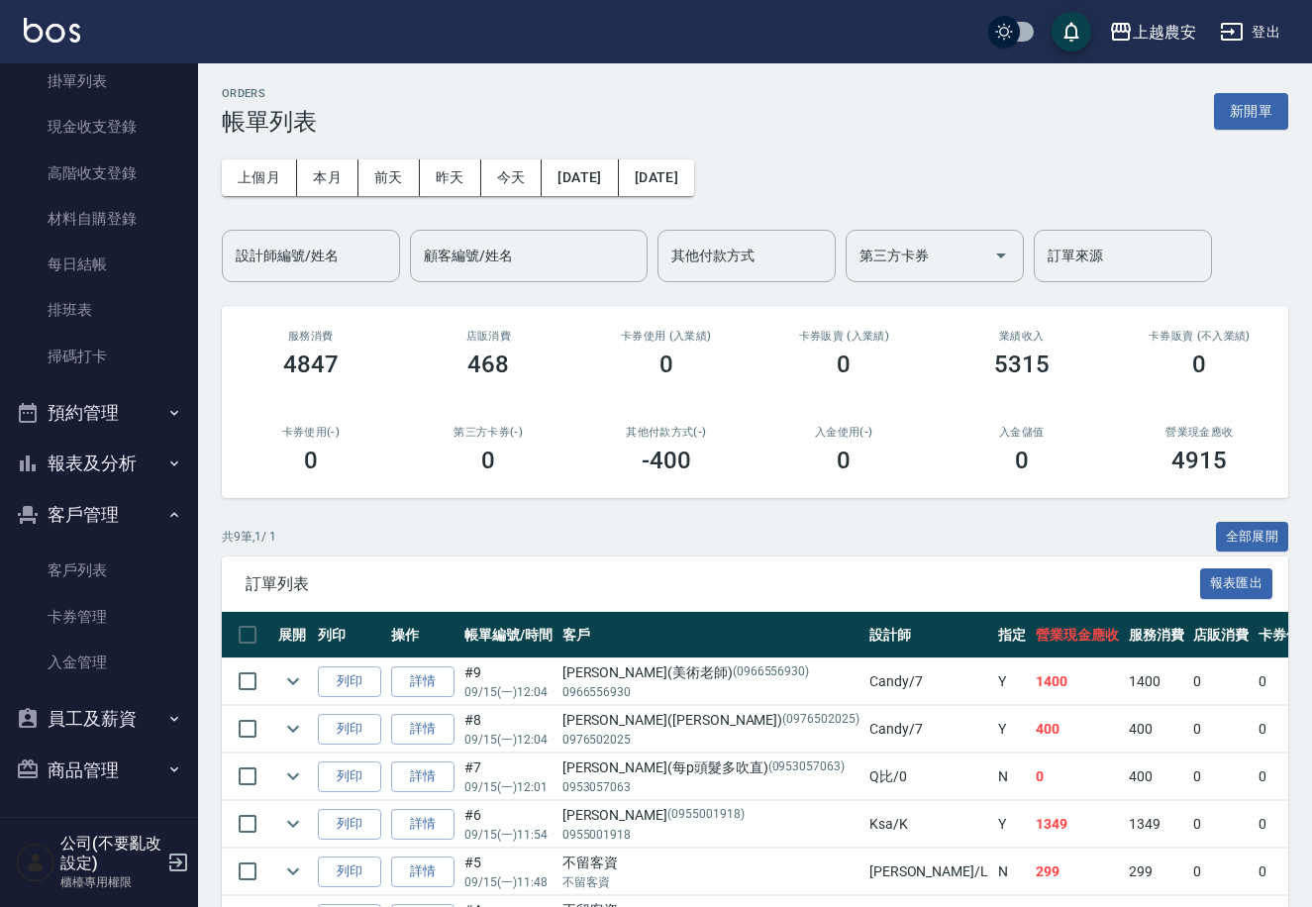
click at [100, 468] on button "報表及分析" at bounding box center [99, 463] width 182 height 51
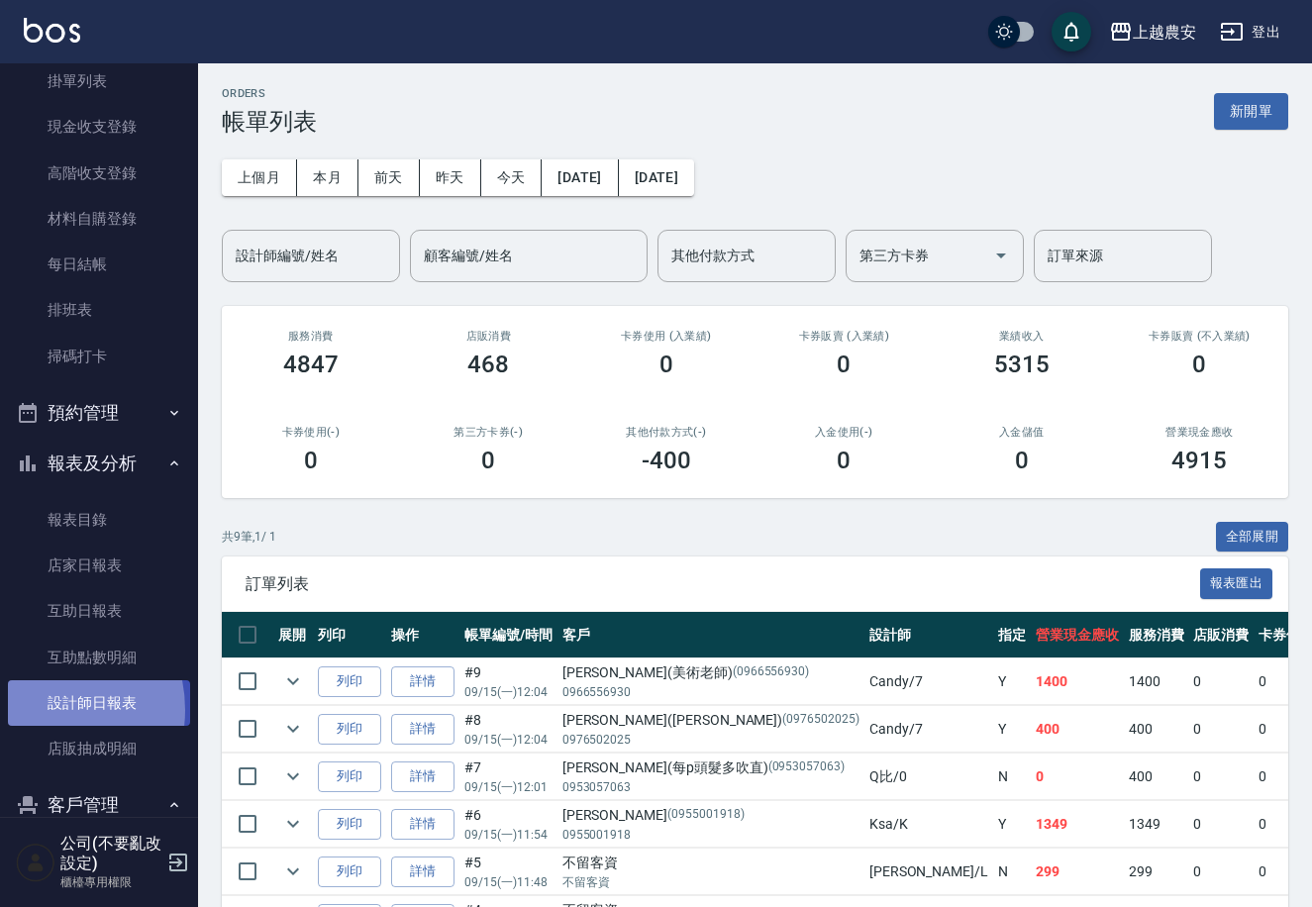
click at [35, 709] on link "設計師日報表" at bounding box center [99, 703] width 182 height 46
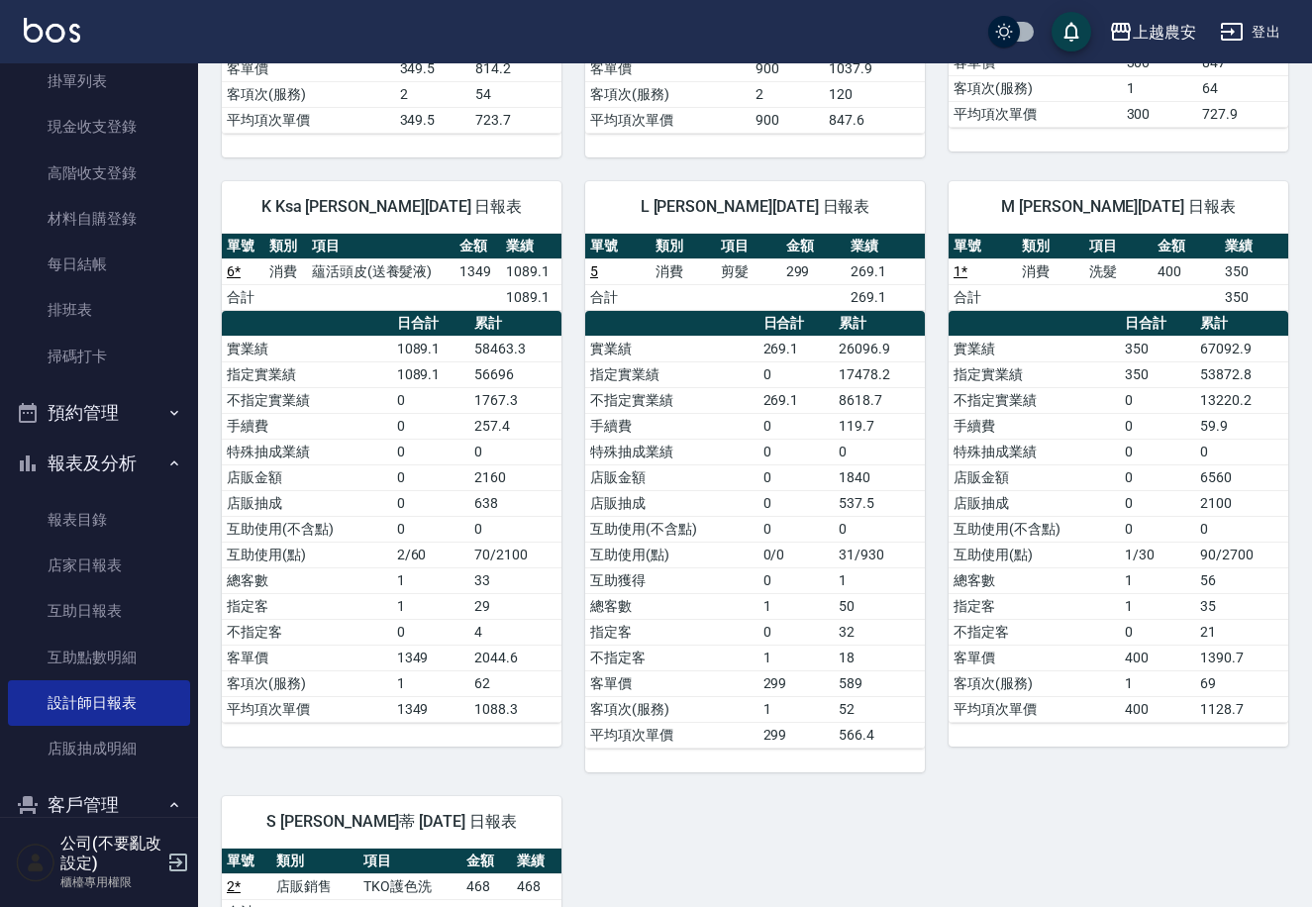
scroll to position [474, 0]
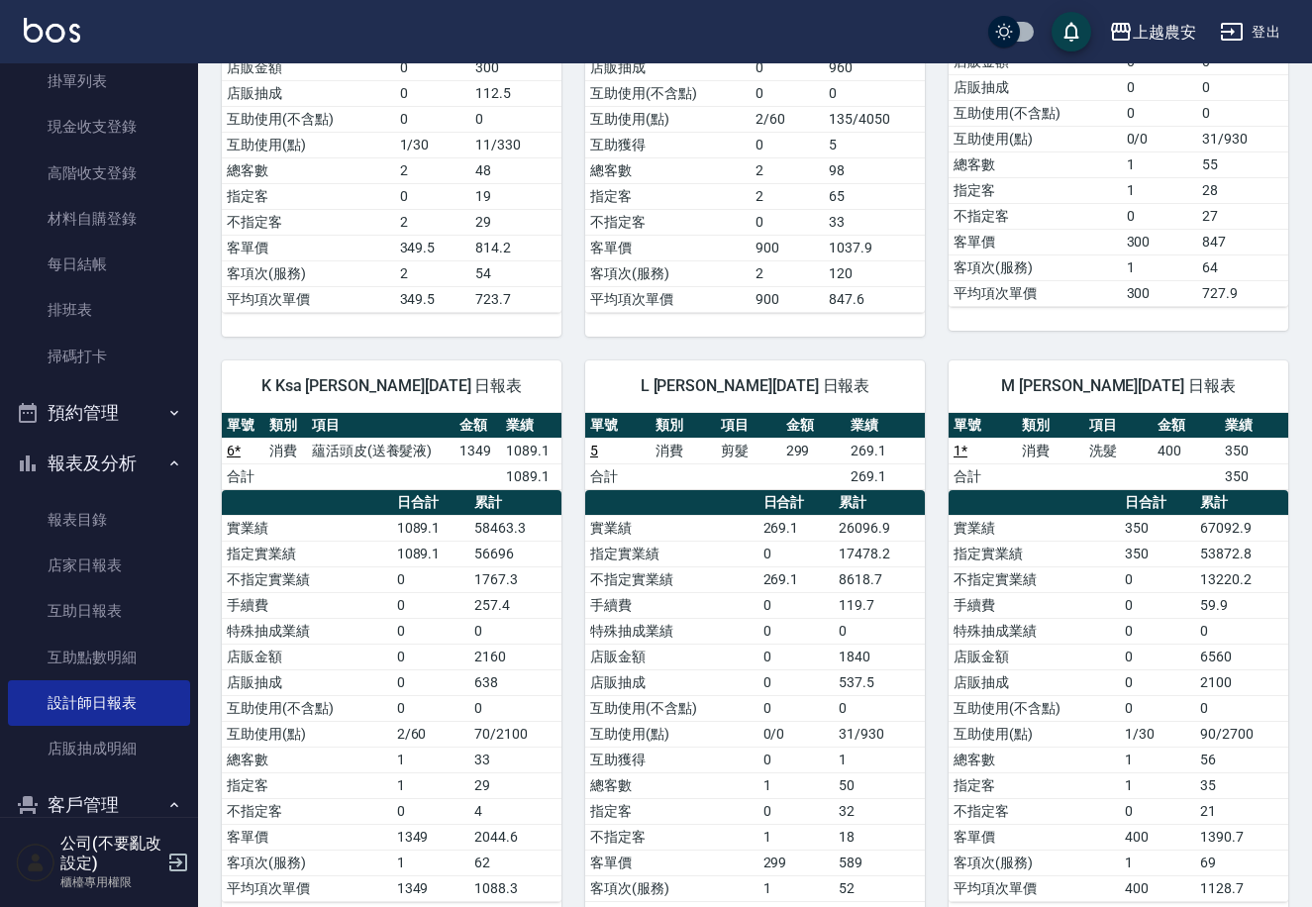
click at [186, 362] on nav "櫃檯作業 打帳單 帳單列表 掛單列表 現金收支登錄 高階收支登錄 材料自購登錄 每日結帳 排班表 掃碼打卡 預約管理 預約管理 單日預約紀錄 單週預約紀錄 報…" at bounding box center [99, 439] width 198 height 753
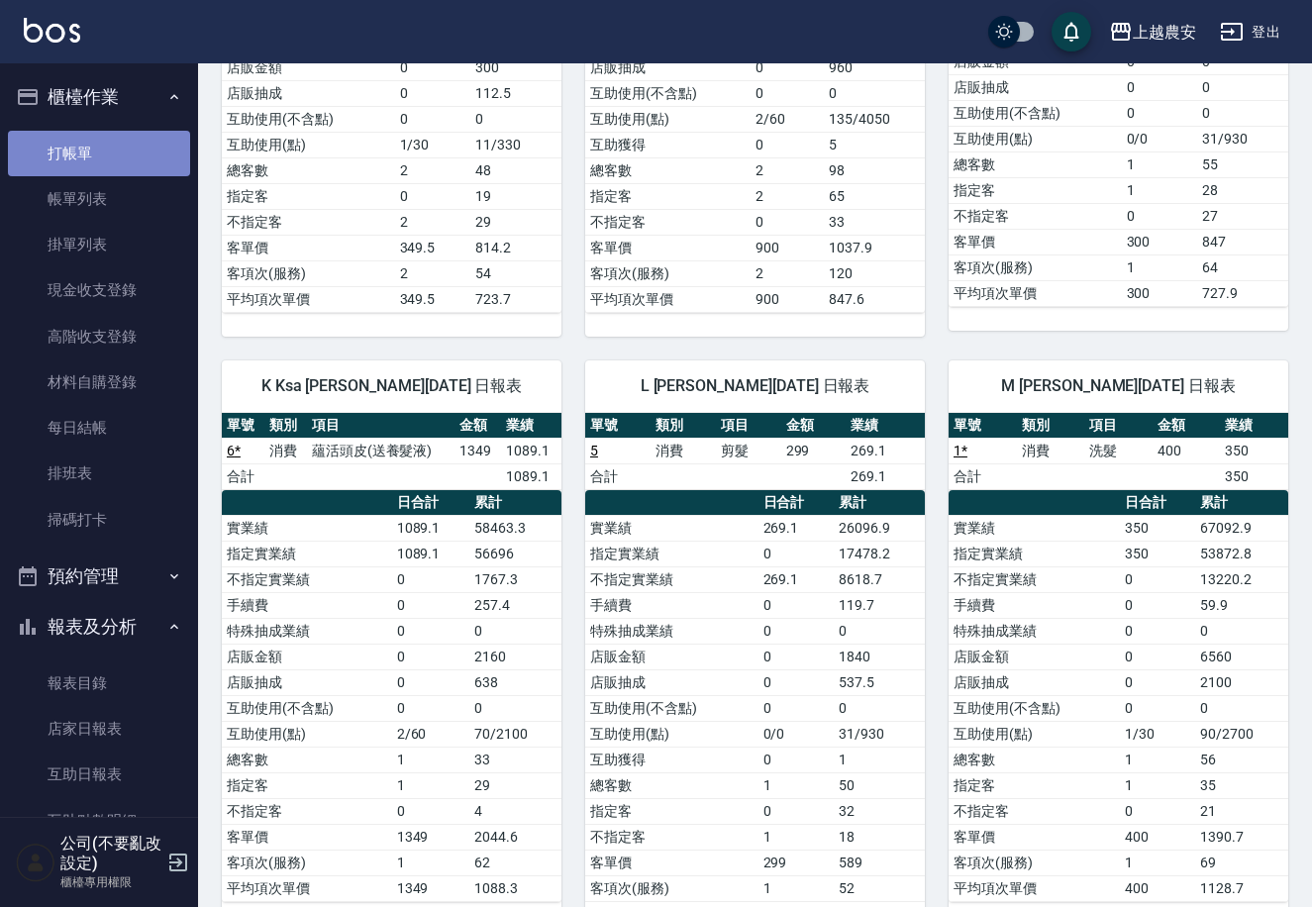
click at [117, 155] on link "打帳單" at bounding box center [99, 154] width 182 height 46
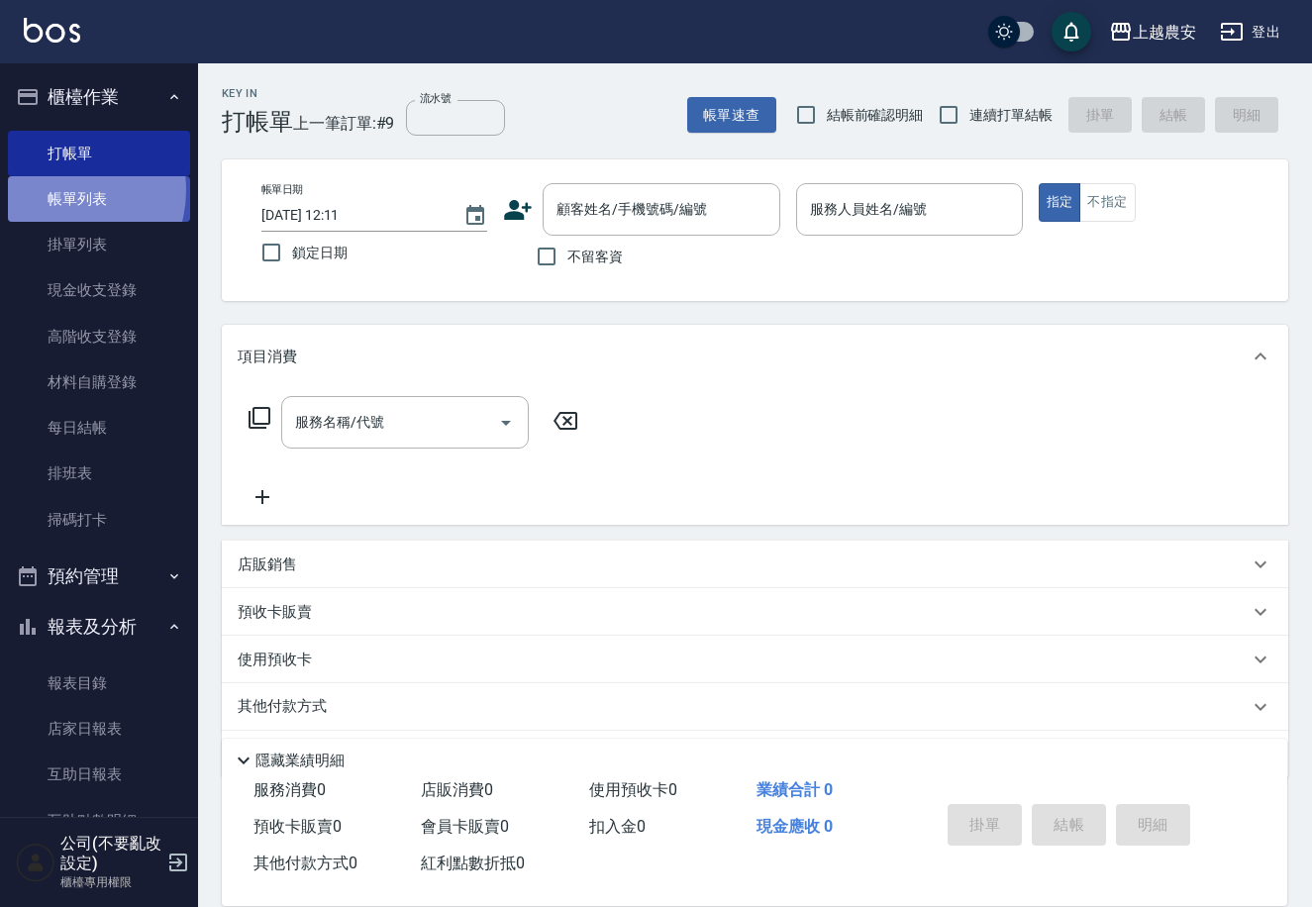
click at [57, 190] on link "帳單列表" at bounding box center [99, 199] width 182 height 46
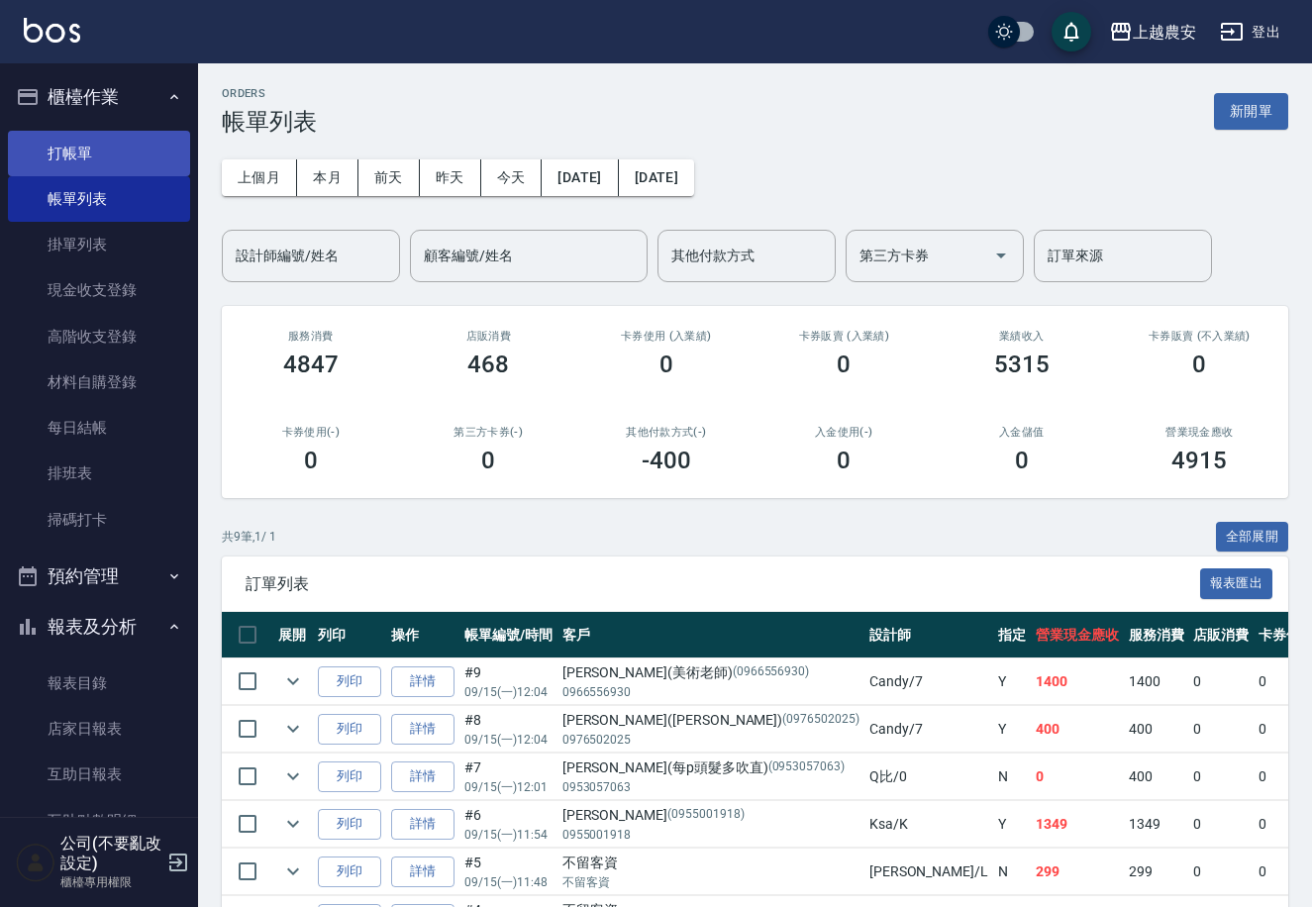
click at [83, 160] on link "打帳單" at bounding box center [99, 154] width 182 height 46
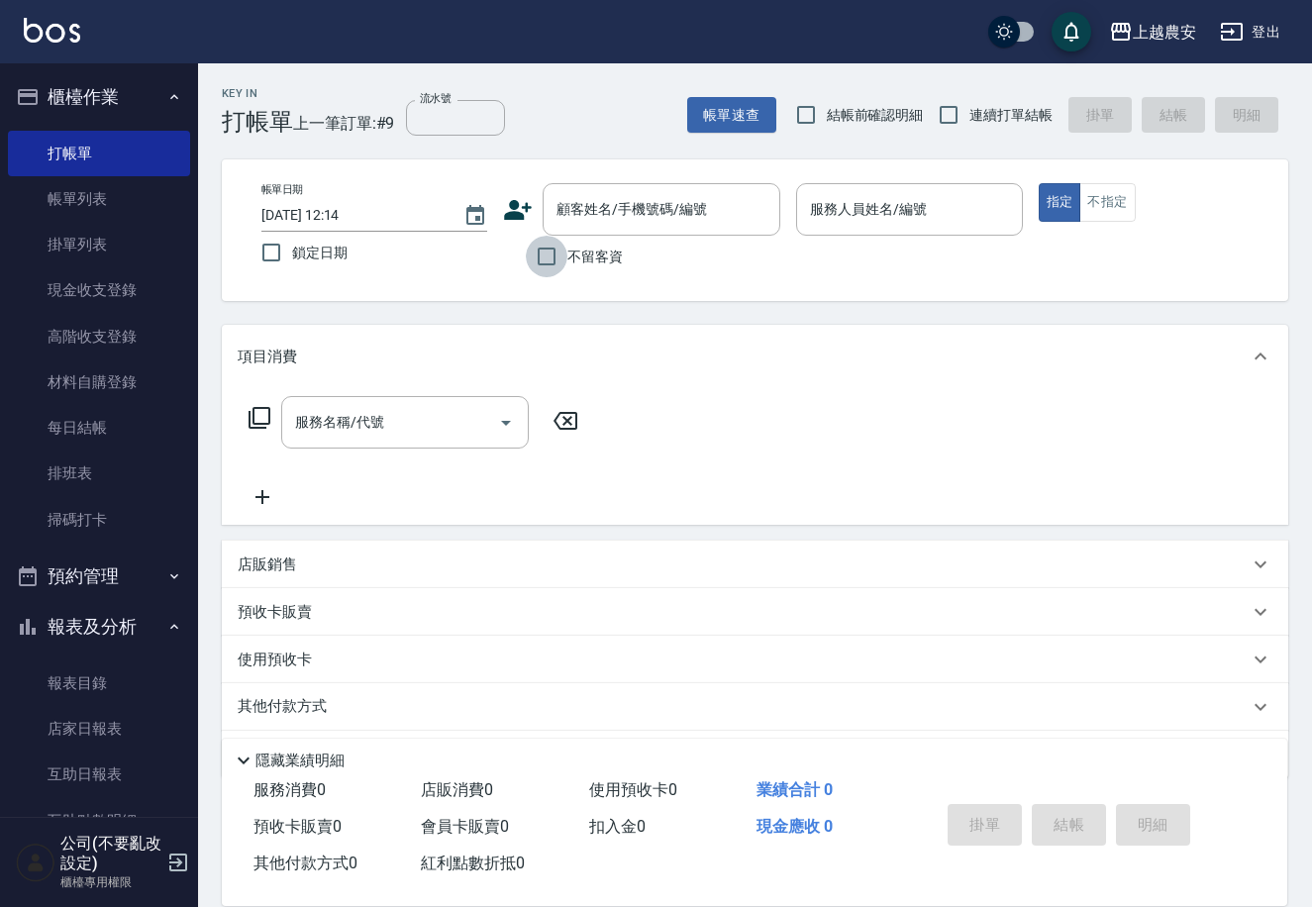
drag, startPoint x: 528, startPoint y: 257, endPoint x: 551, endPoint y: 255, distance: 23.8
click at [529, 257] on input "不留客資" at bounding box center [547, 257] width 42 height 42
checkbox input "true"
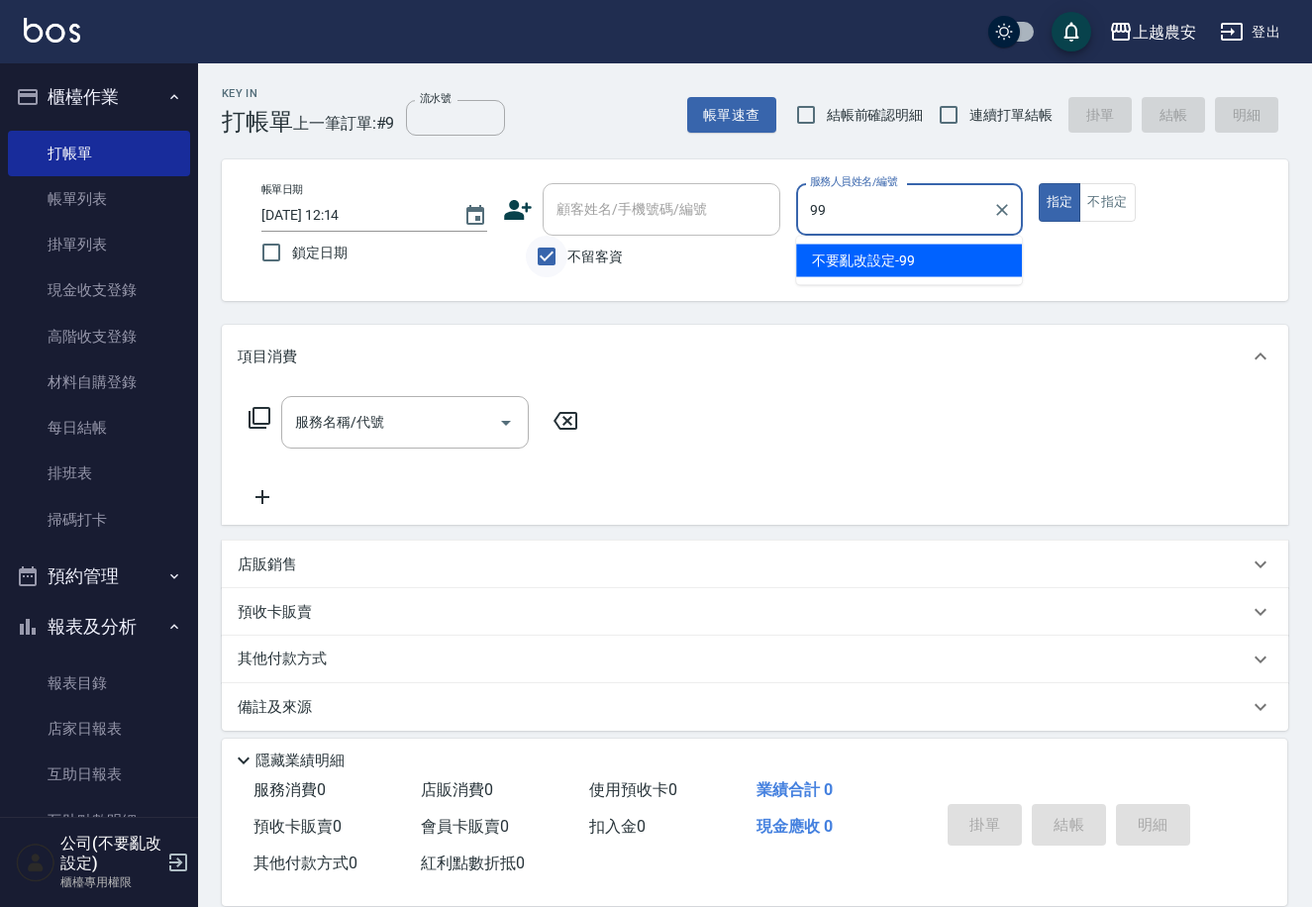
type input "不要亂改設定-99"
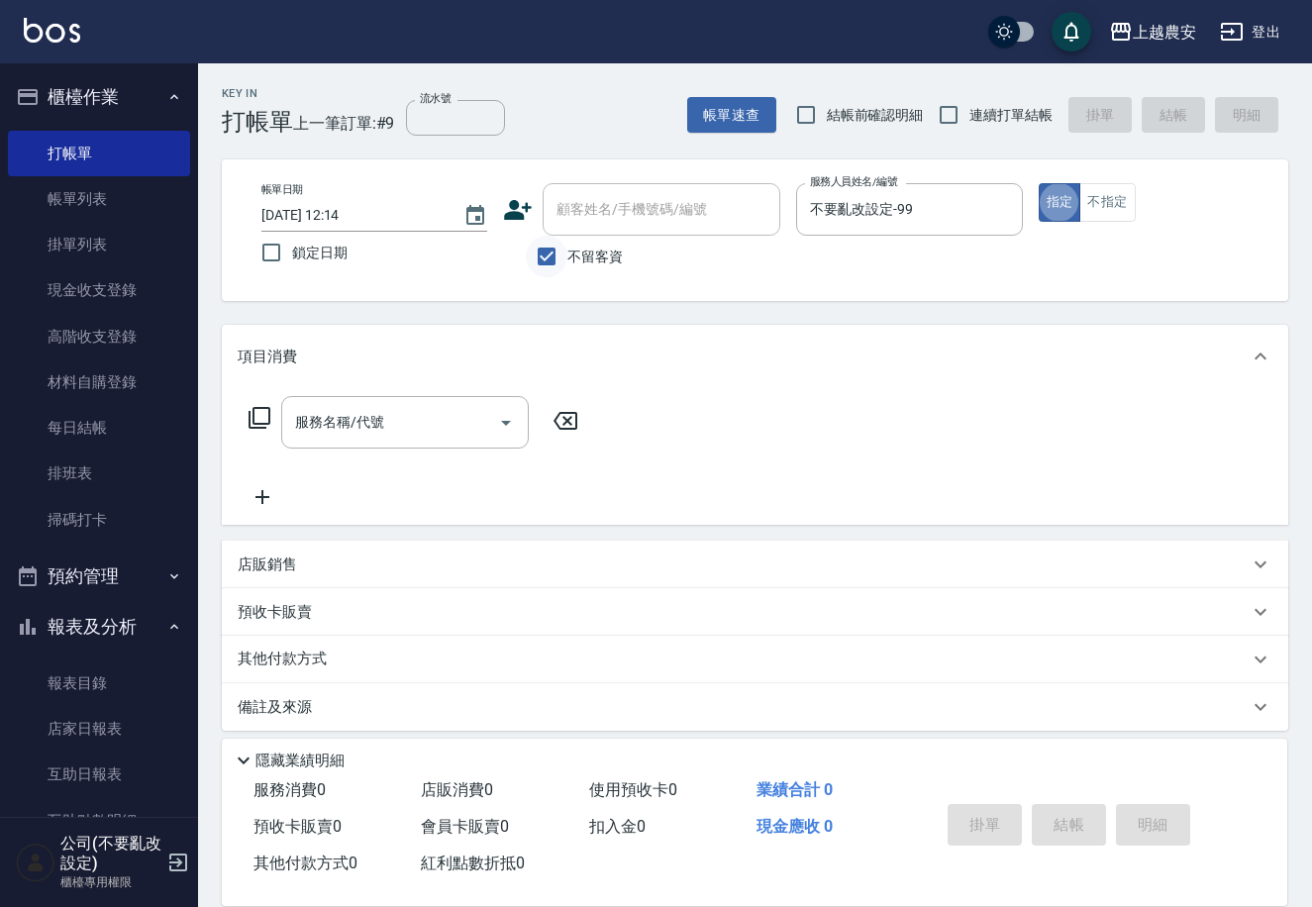
type button "true"
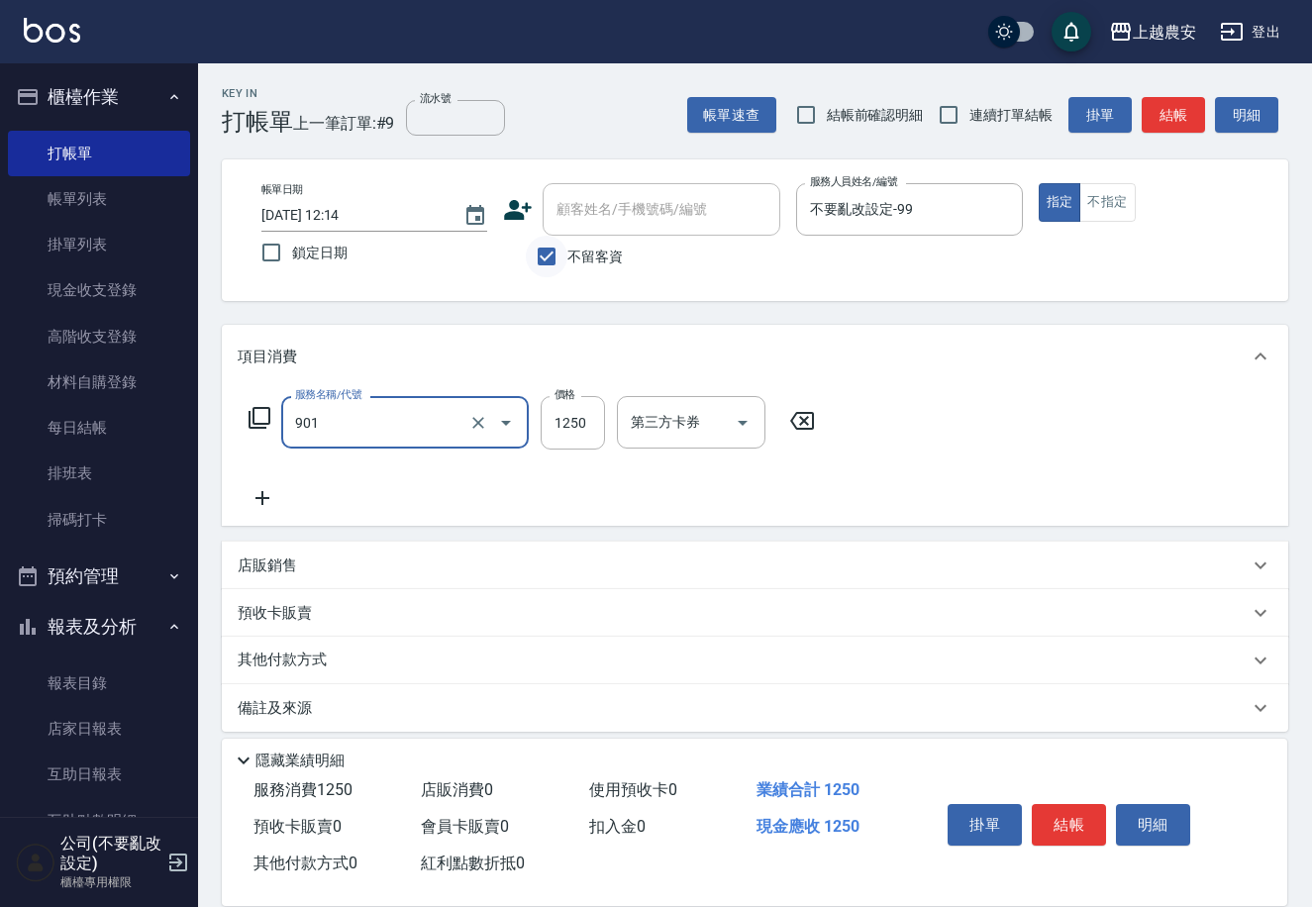
type input "修手指甲(901)"
type input "750"
drag, startPoint x: 1050, startPoint y: 818, endPoint x: 1043, endPoint y: 810, distance: 10.5
click at [1043, 814] on button "結帳" at bounding box center [1069, 825] width 74 height 42
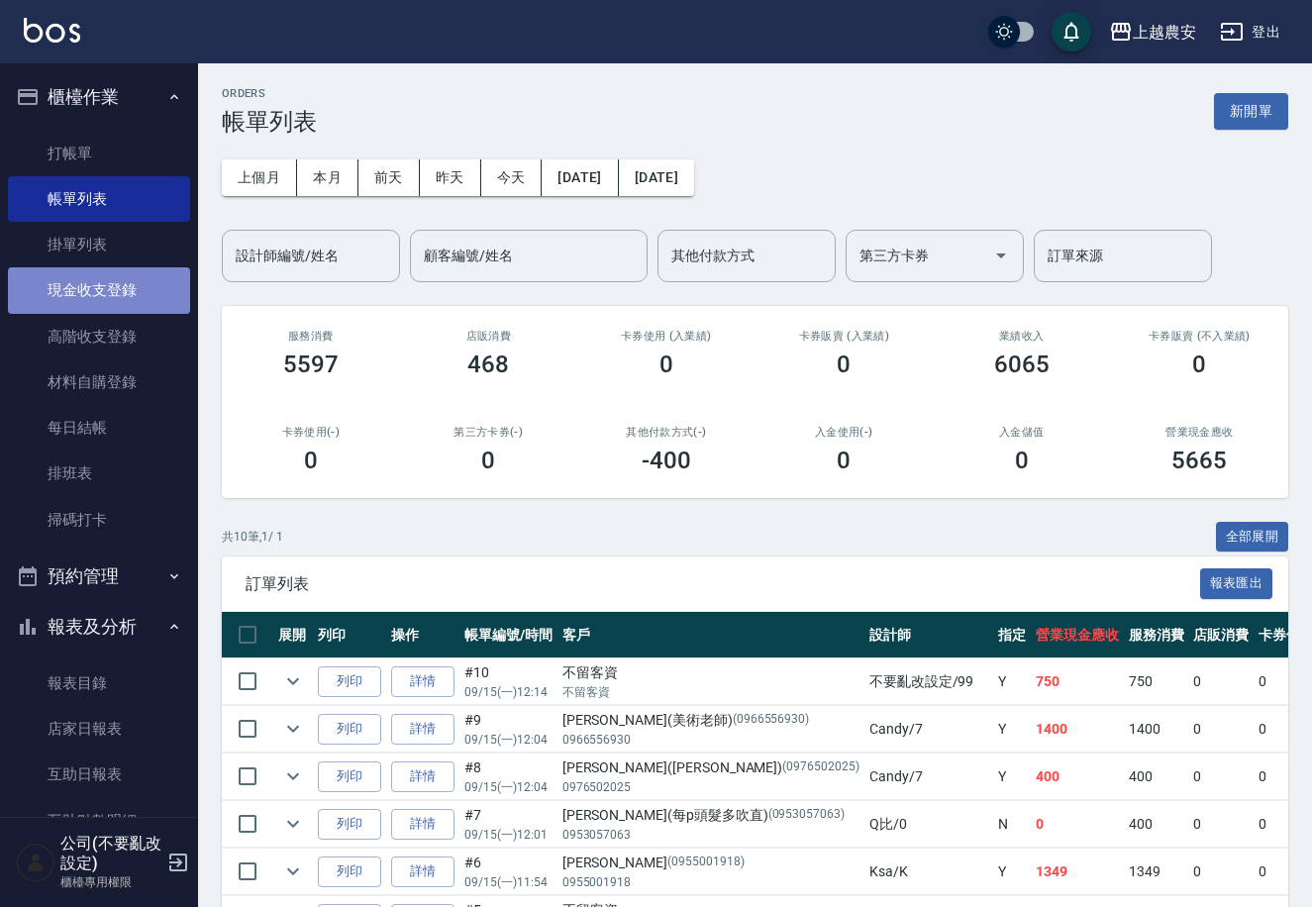
click at [111, 294] on link "現金收支登錄" at bounding box center [99, 290] width 182 height 46
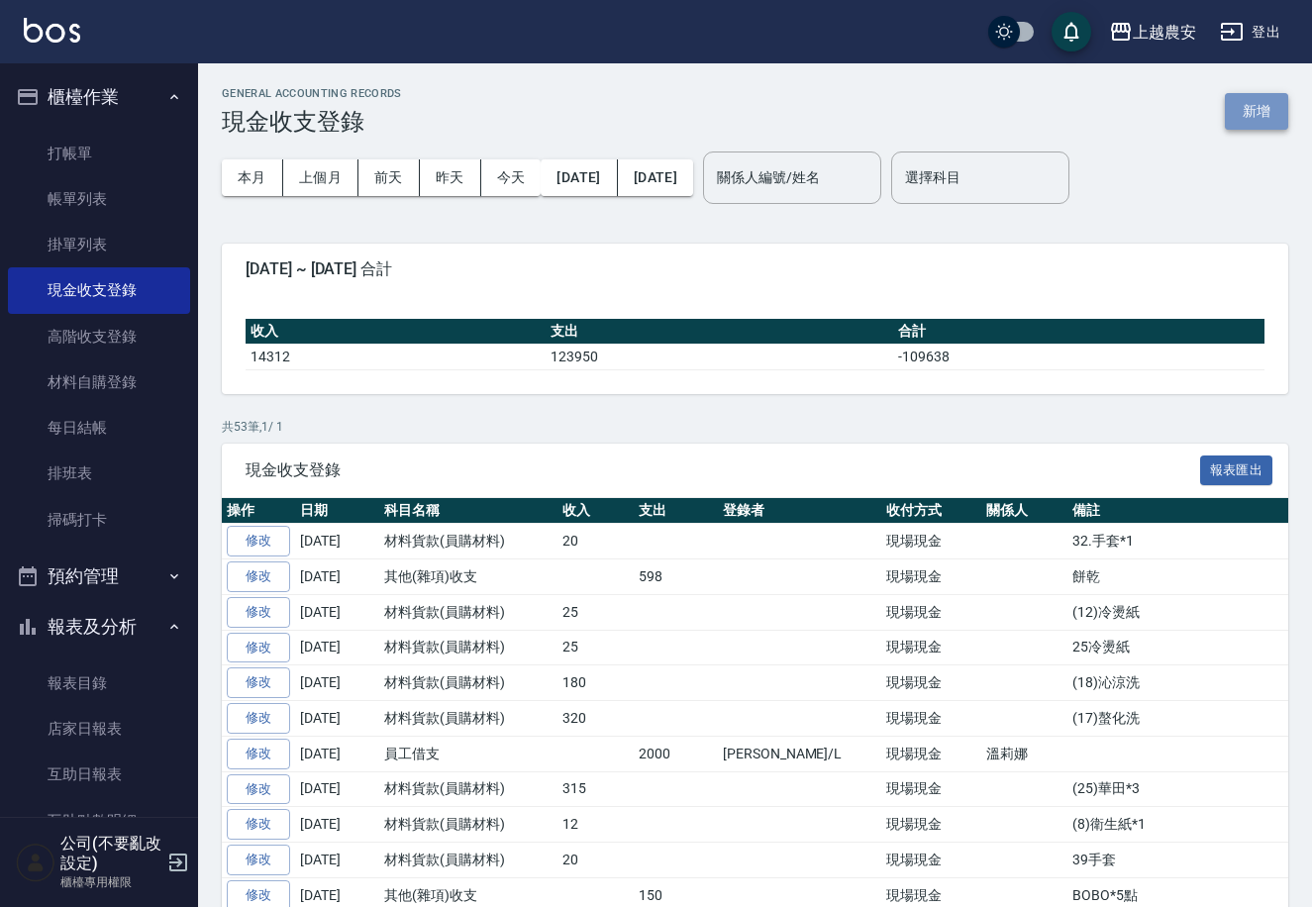
click at [1244, 114] on button "新增" at bounding box center [1256, 111] width 63 height 37
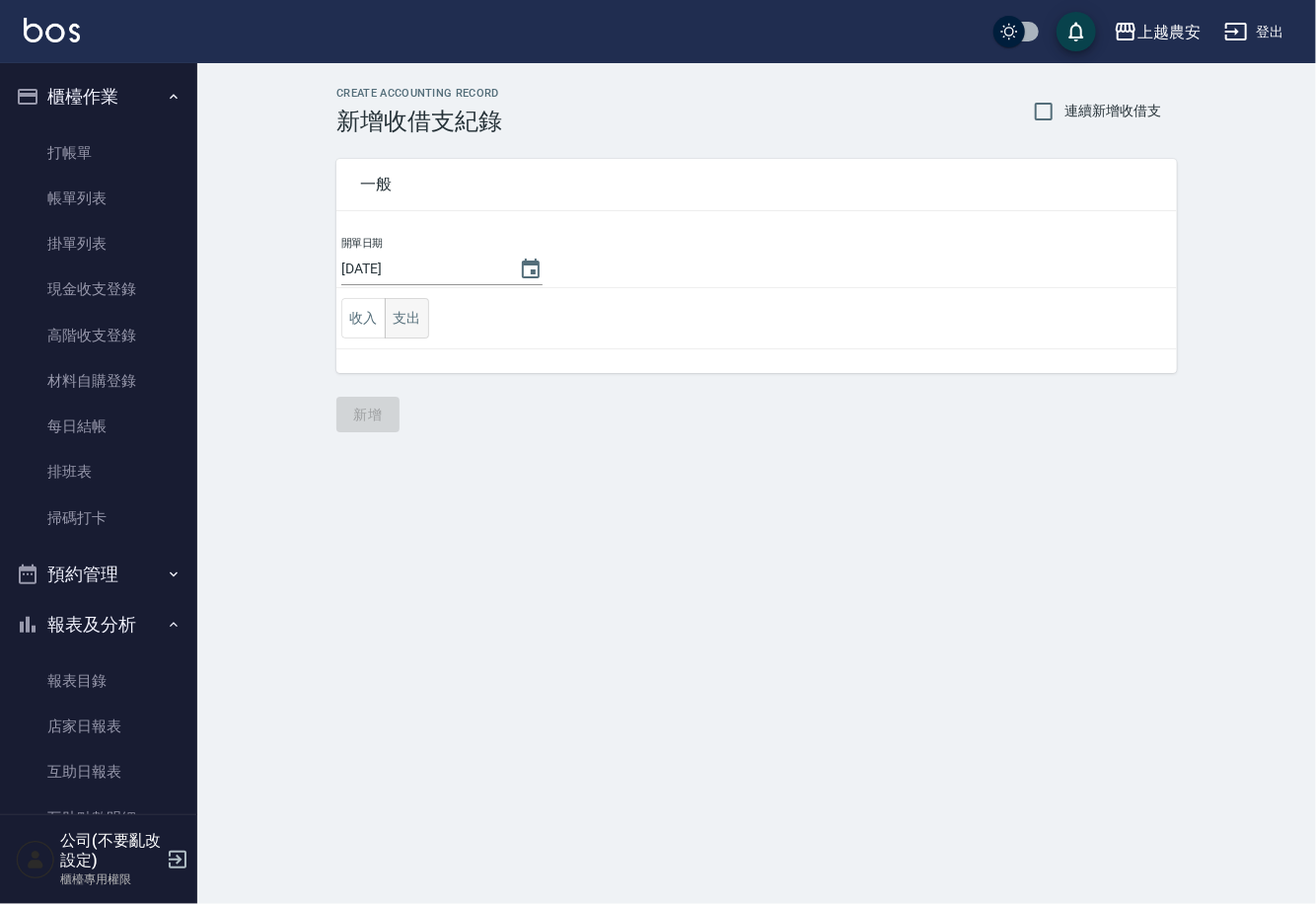
click at [410, 324] on button "支出" at bounding box center [406, 318] width 45 height 41
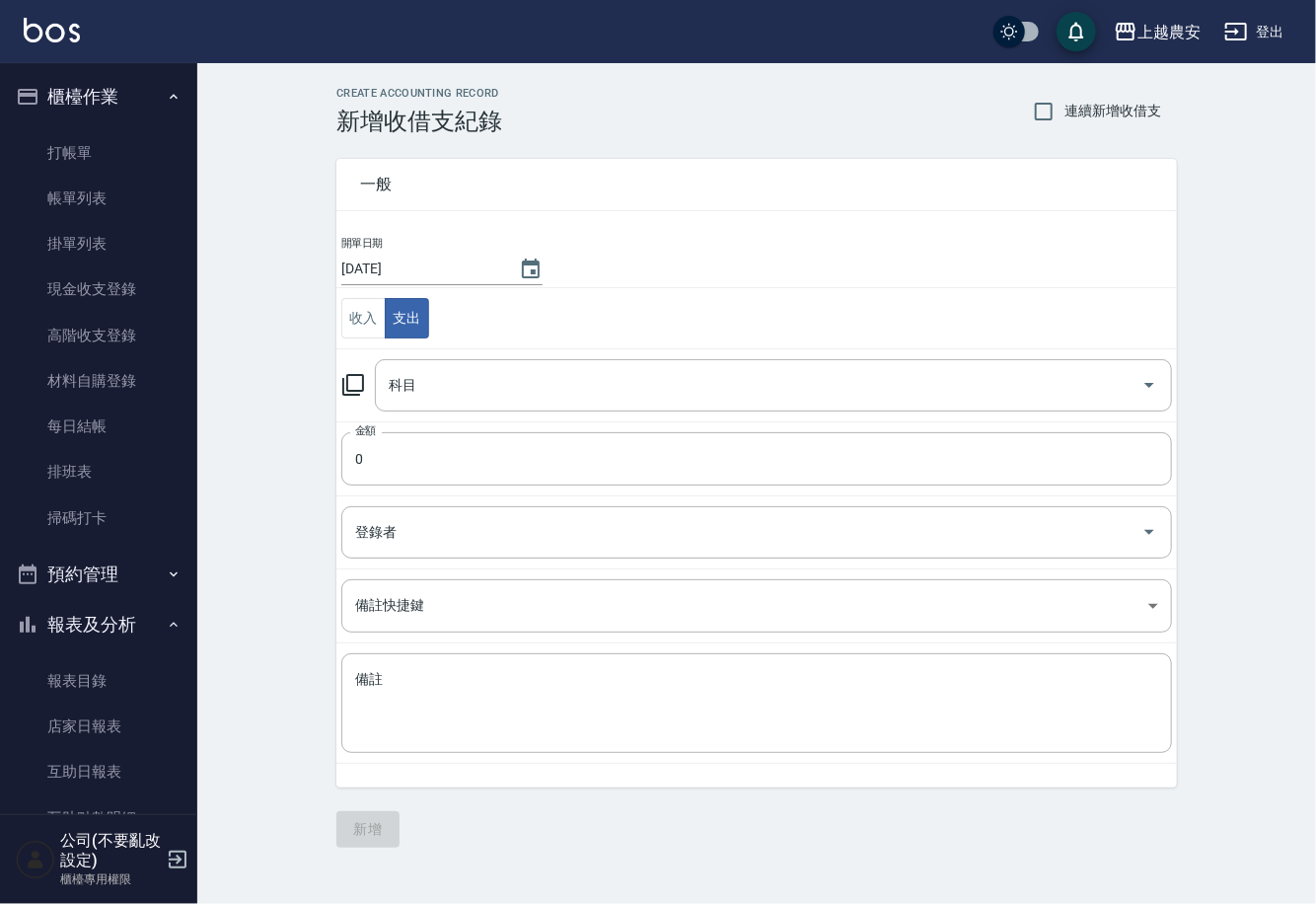
click at [354, 383] on icon at bounding box center [354, 385] width 24 height 24
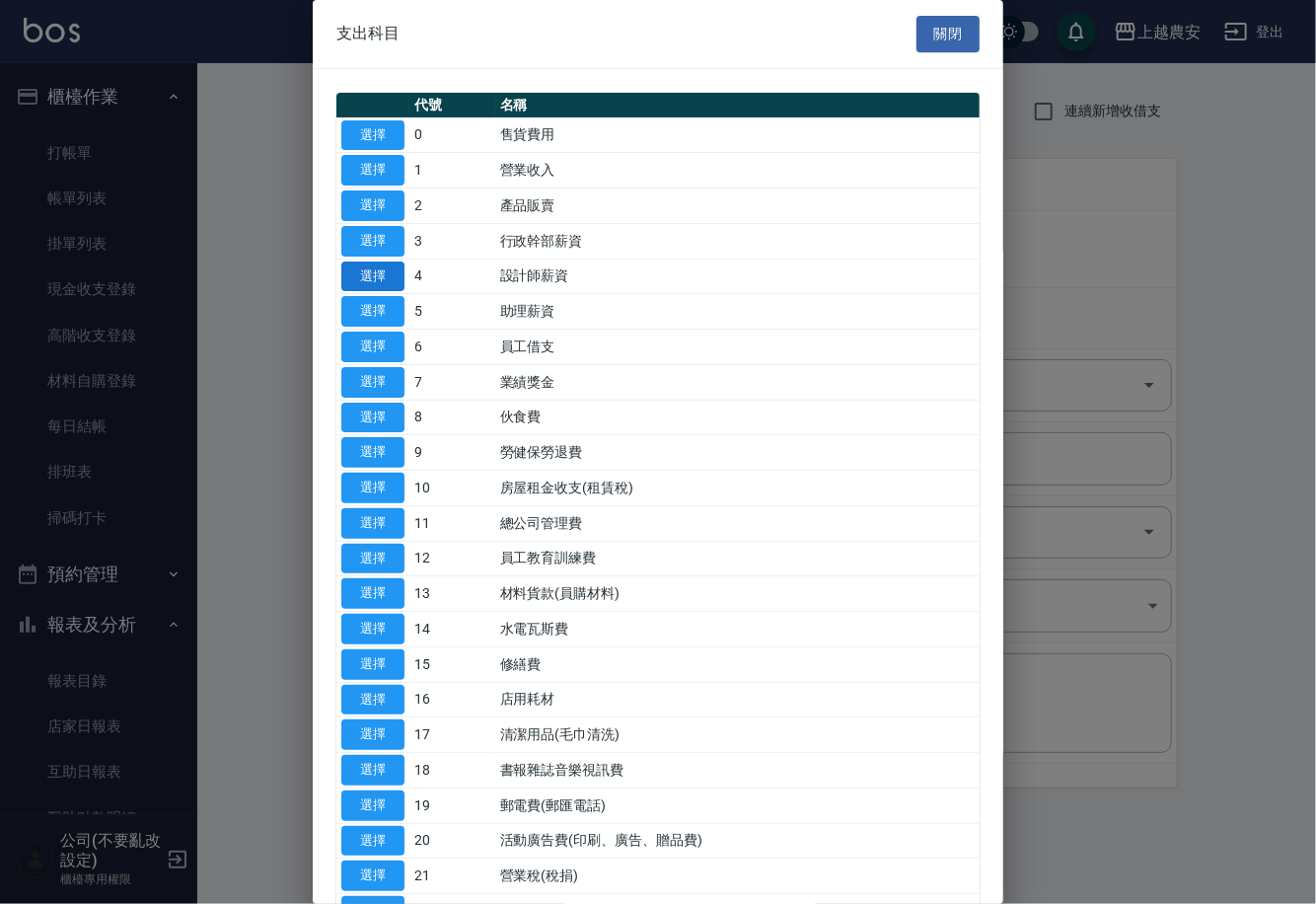
click at [387, 277] on button "選擇" at bounding box center [373, 276] width 63 height 31
type input "4 設計師薪資"
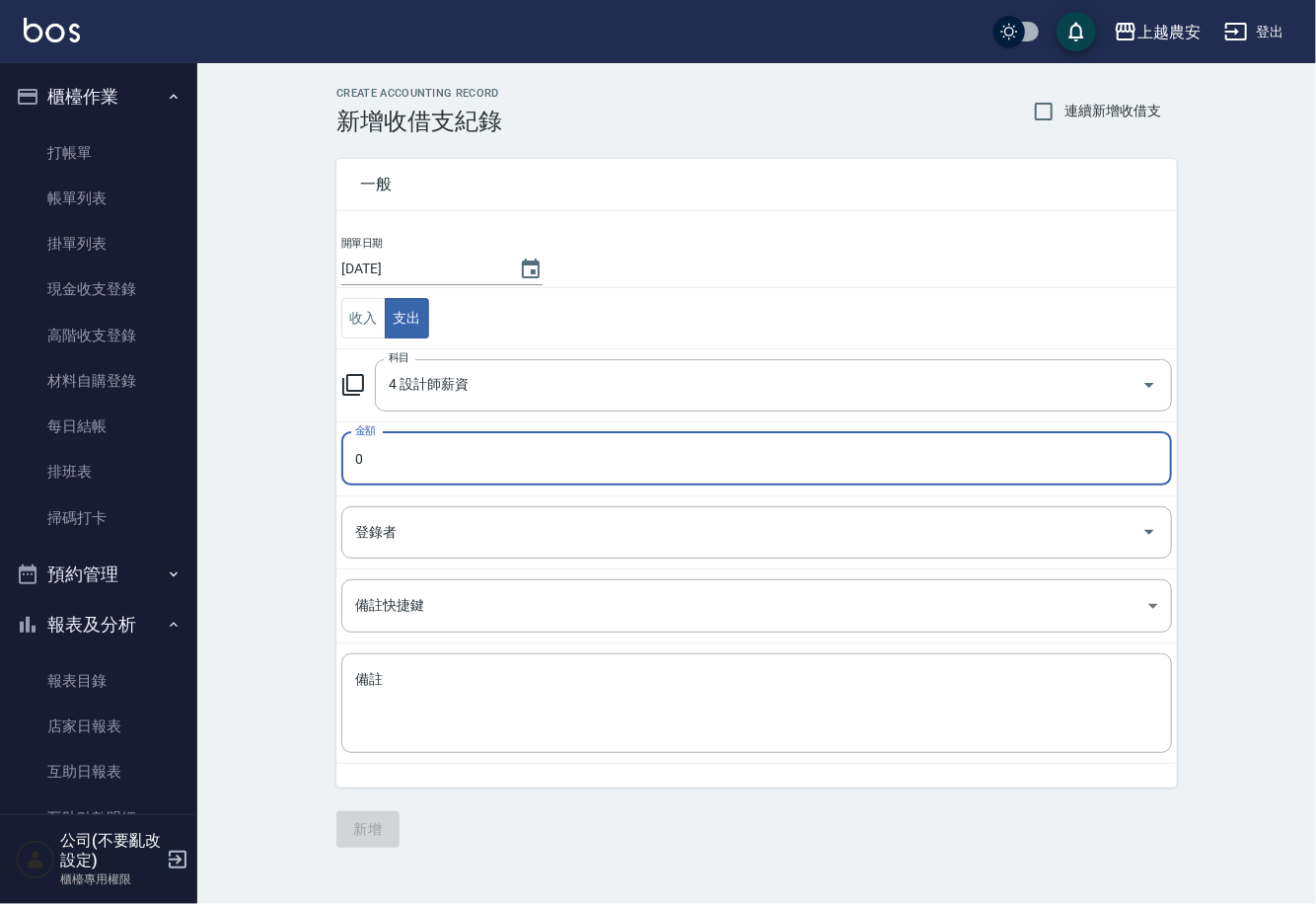
click at [406, 465] on input "0" at bounding box center [757, 458] width 831 height 53
click at [352, 467] on input "0" at bounding box center [757, 458] width 831 height 53
type input "600"
click at [475, 707] on textarea "備註" at bounding box center [756, 703] width 803 height 67
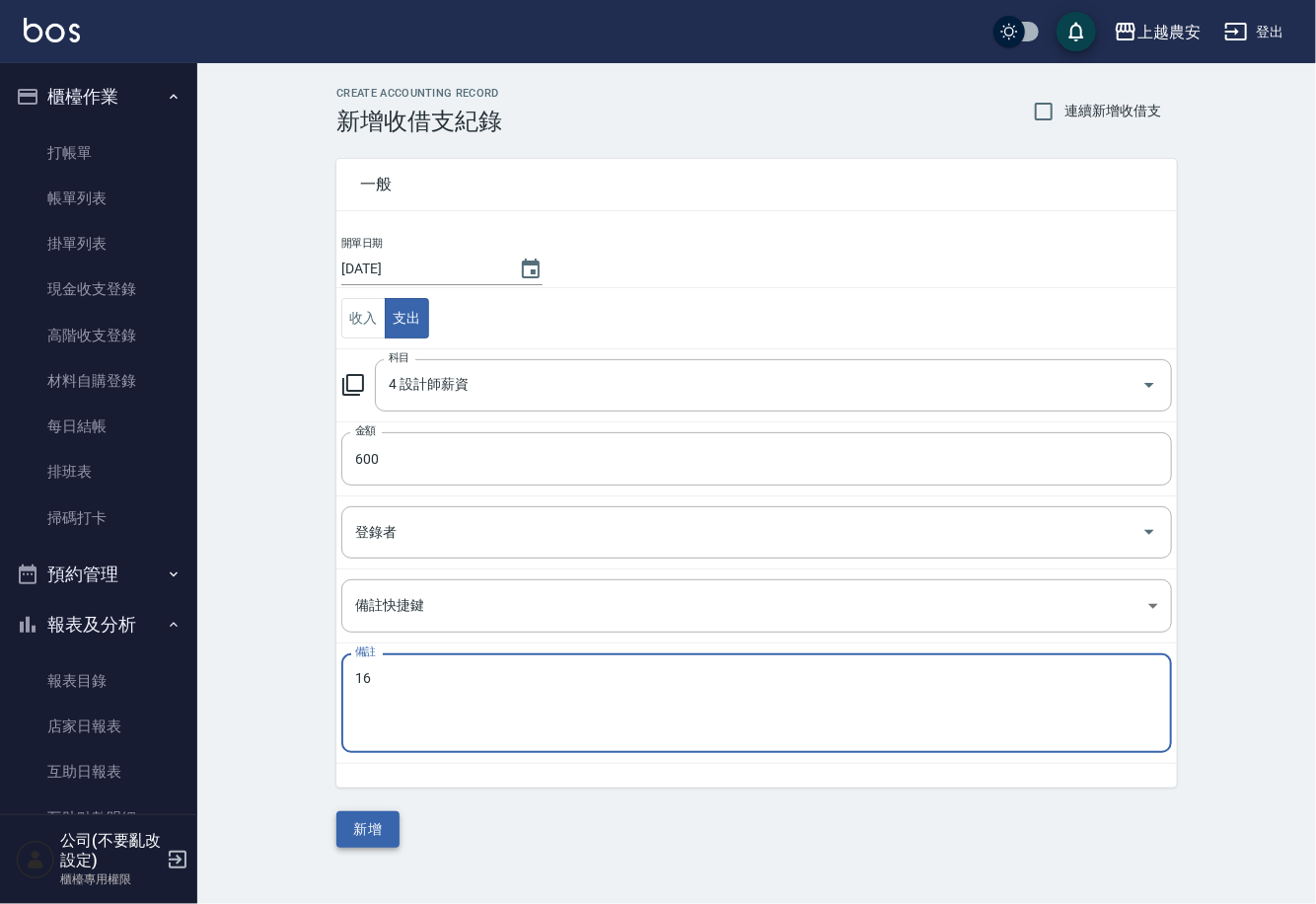
type textarea "16"
click at [384, 835] on button "新增" at bounding box center [368, 829] width 63 height 37
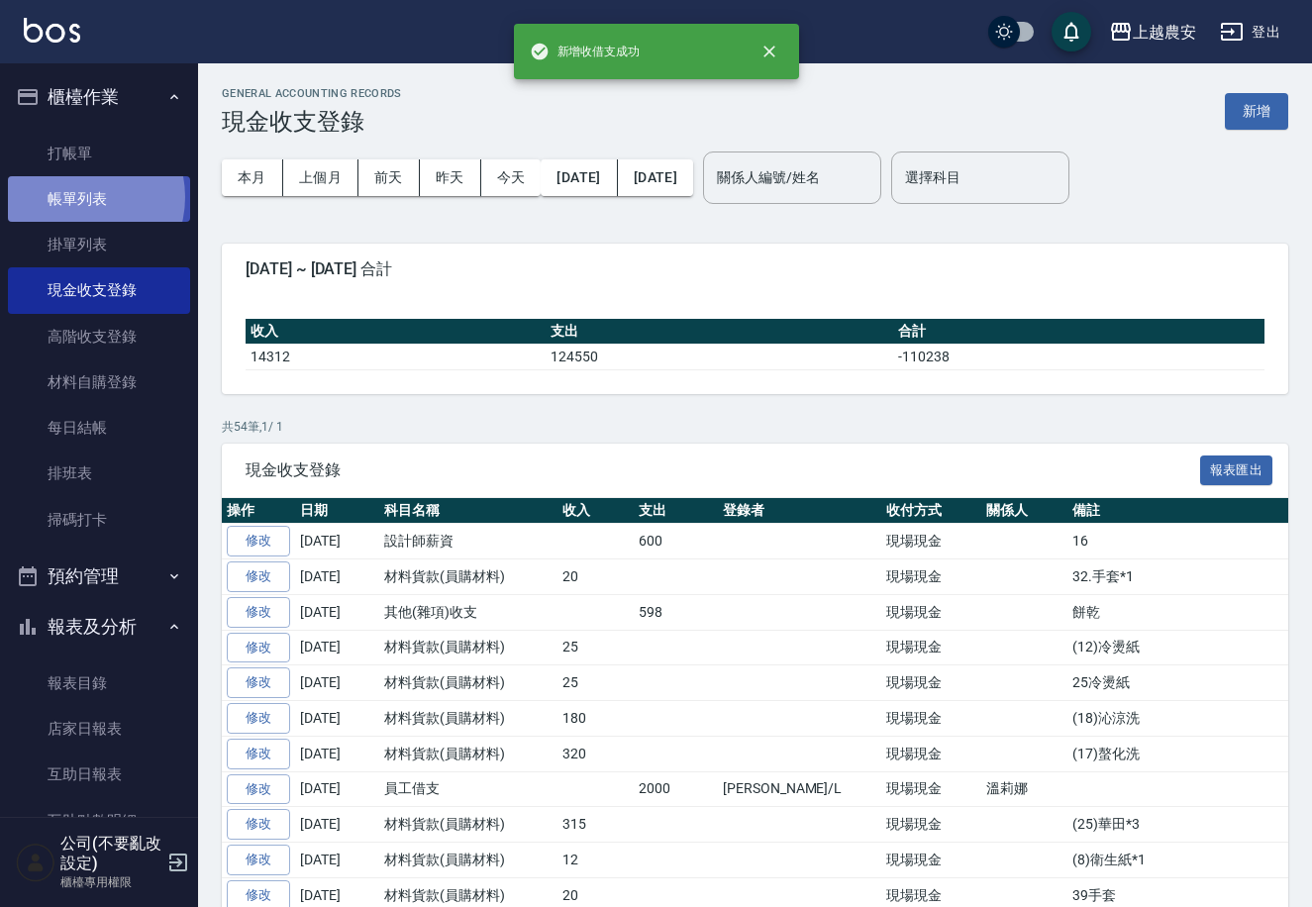
click at [74, 197] on link "帳單列表" at bounding box center [99, 199] width 182 height 46
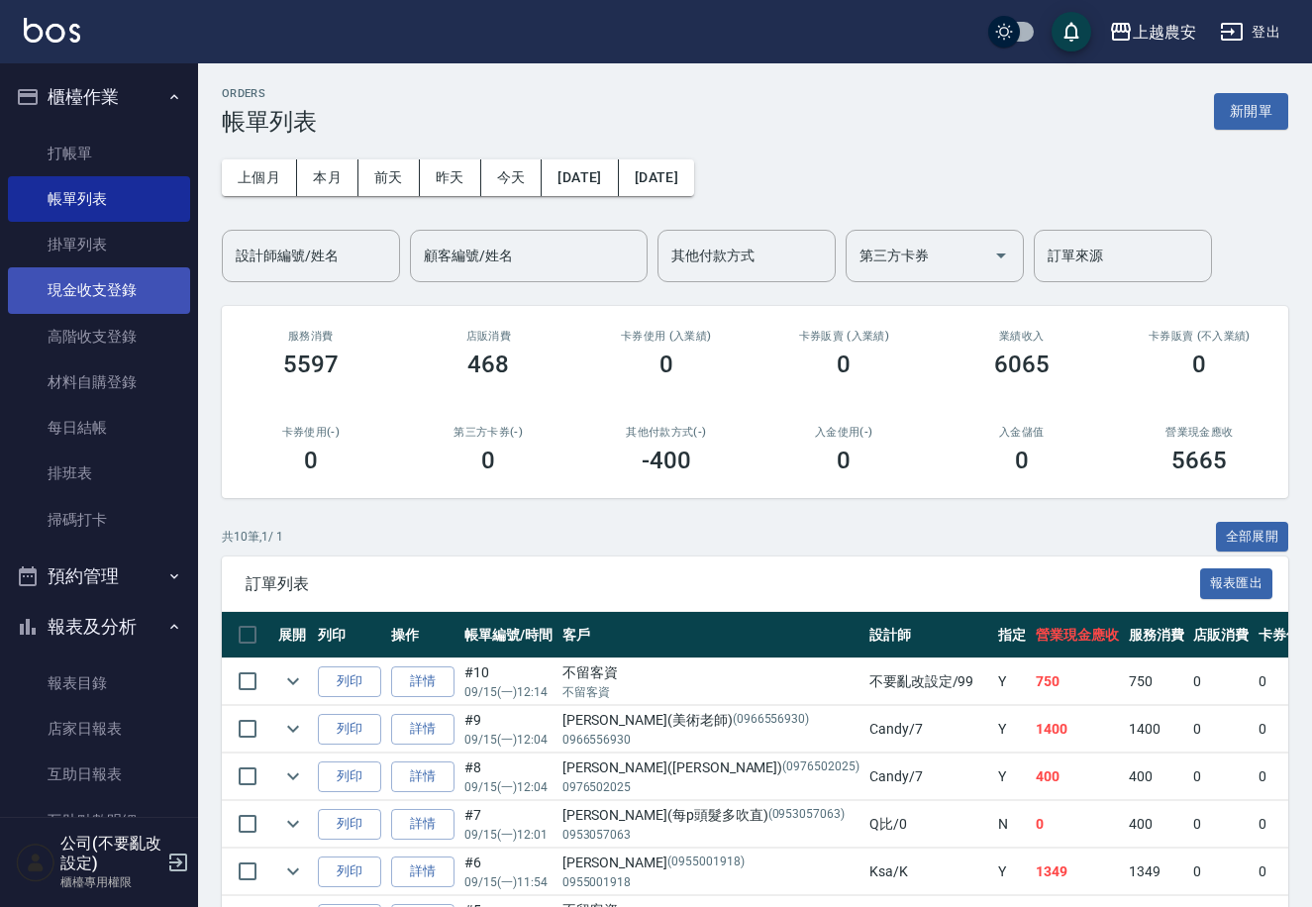
click at [115, 301] on link "現金收支登錄" at bounding box center [99, 290] width 182 height 46
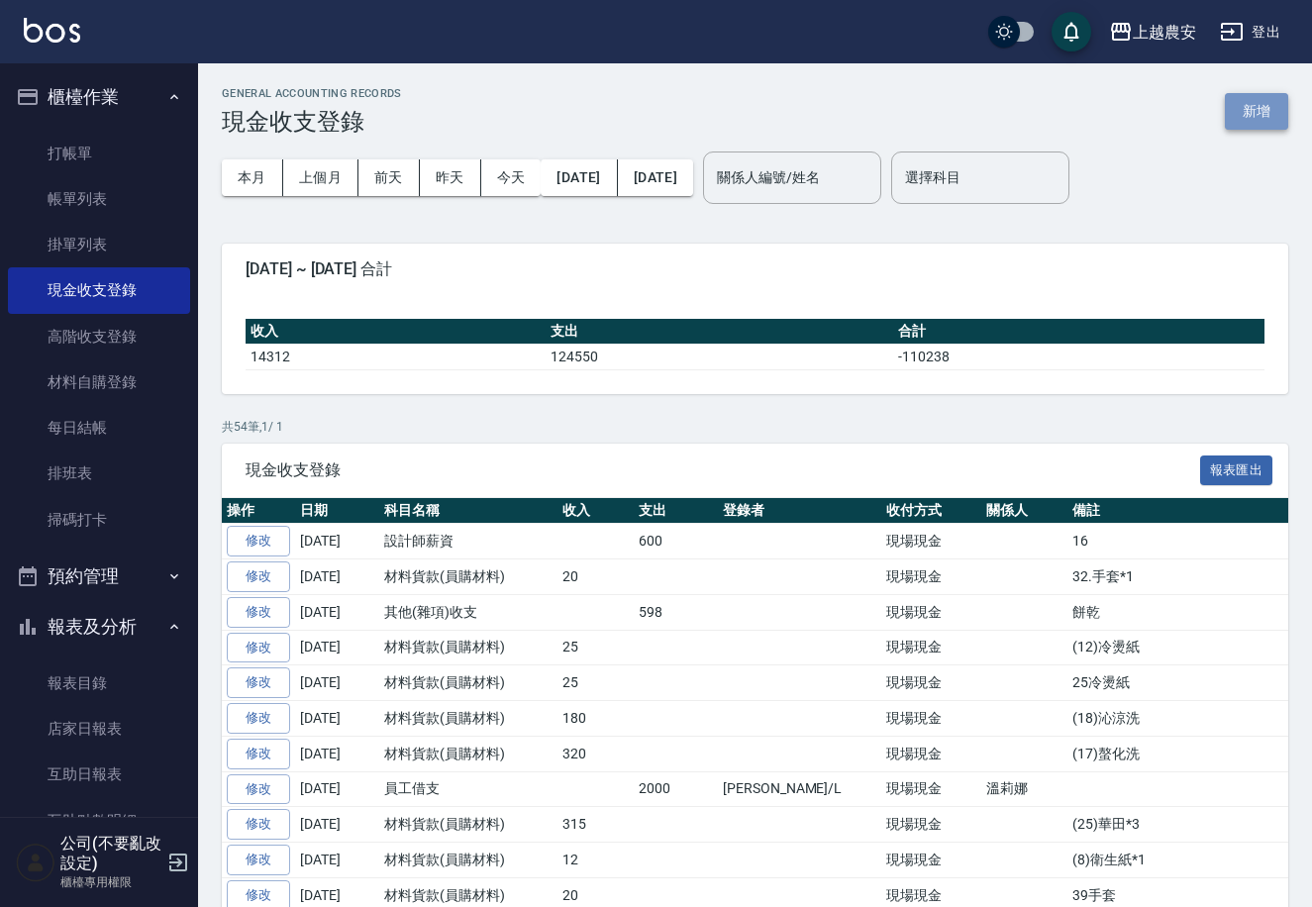
click at [1253, 93] on button "新增" at bounding box center [1256, 111] width 63 height 37
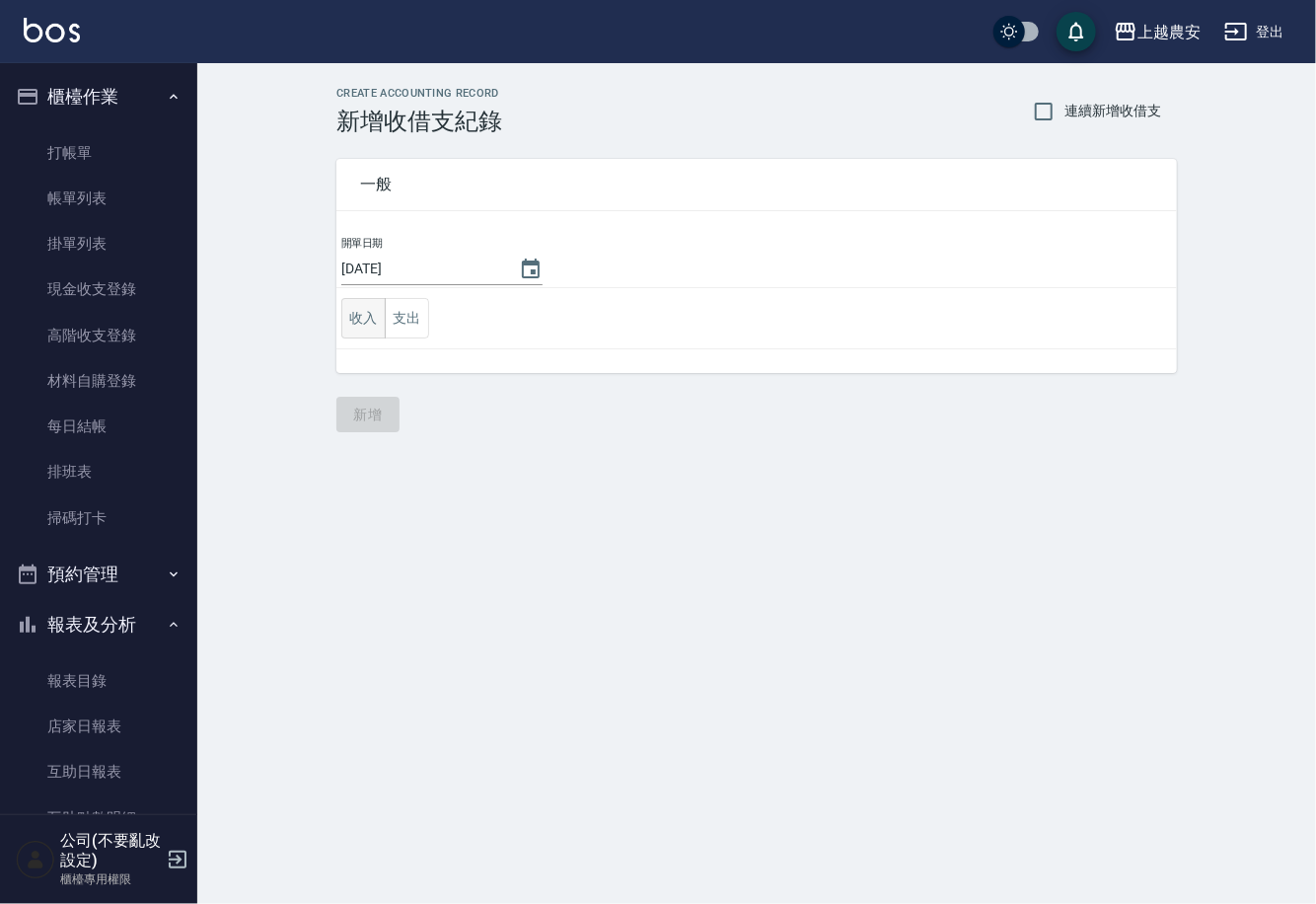
click at [376, 321] on button "收入" at bounding box center [364, 318] width 45 height 41
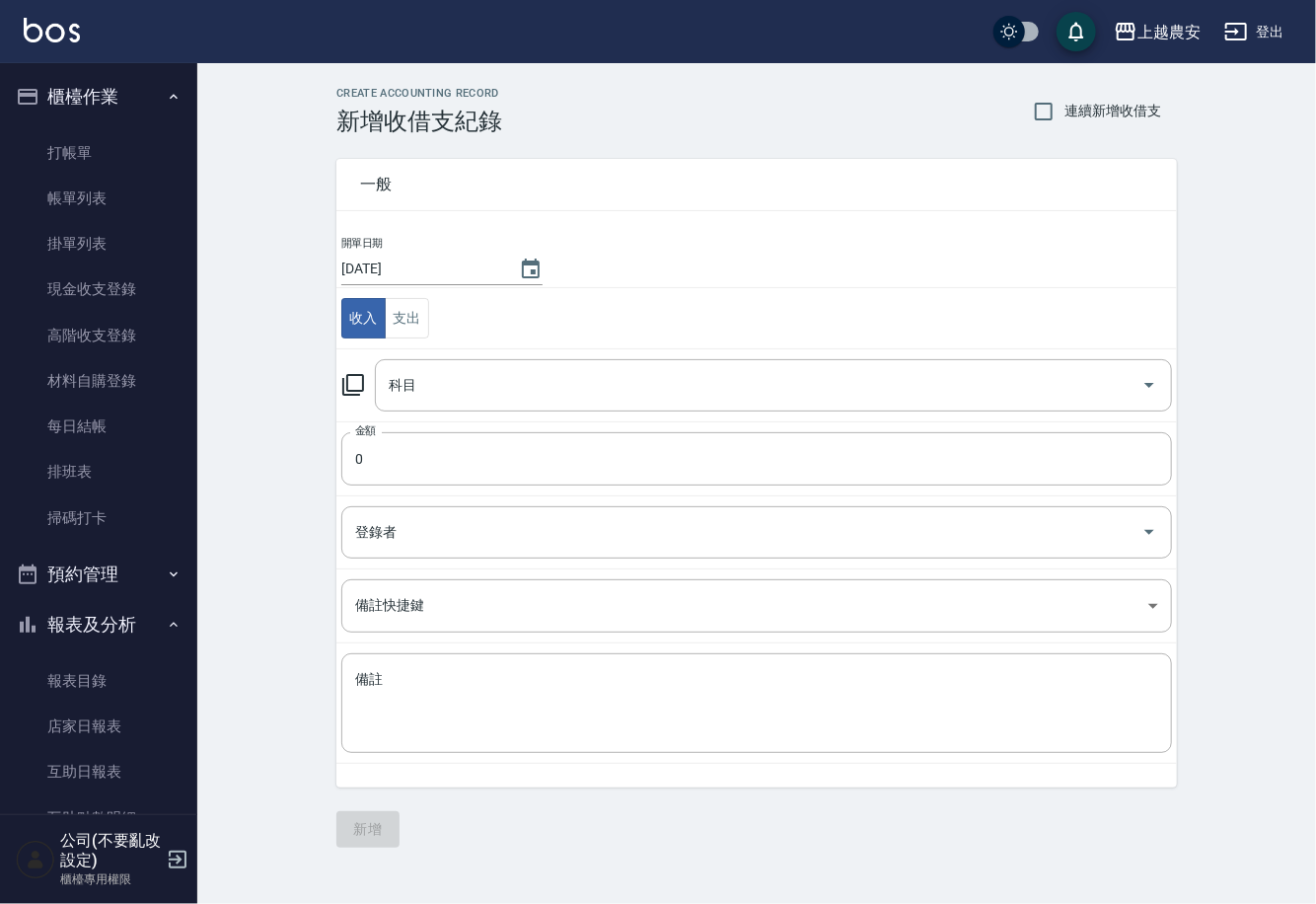
click at [357, 384] on icon at bounding box center [354, 385] width 24 height 24
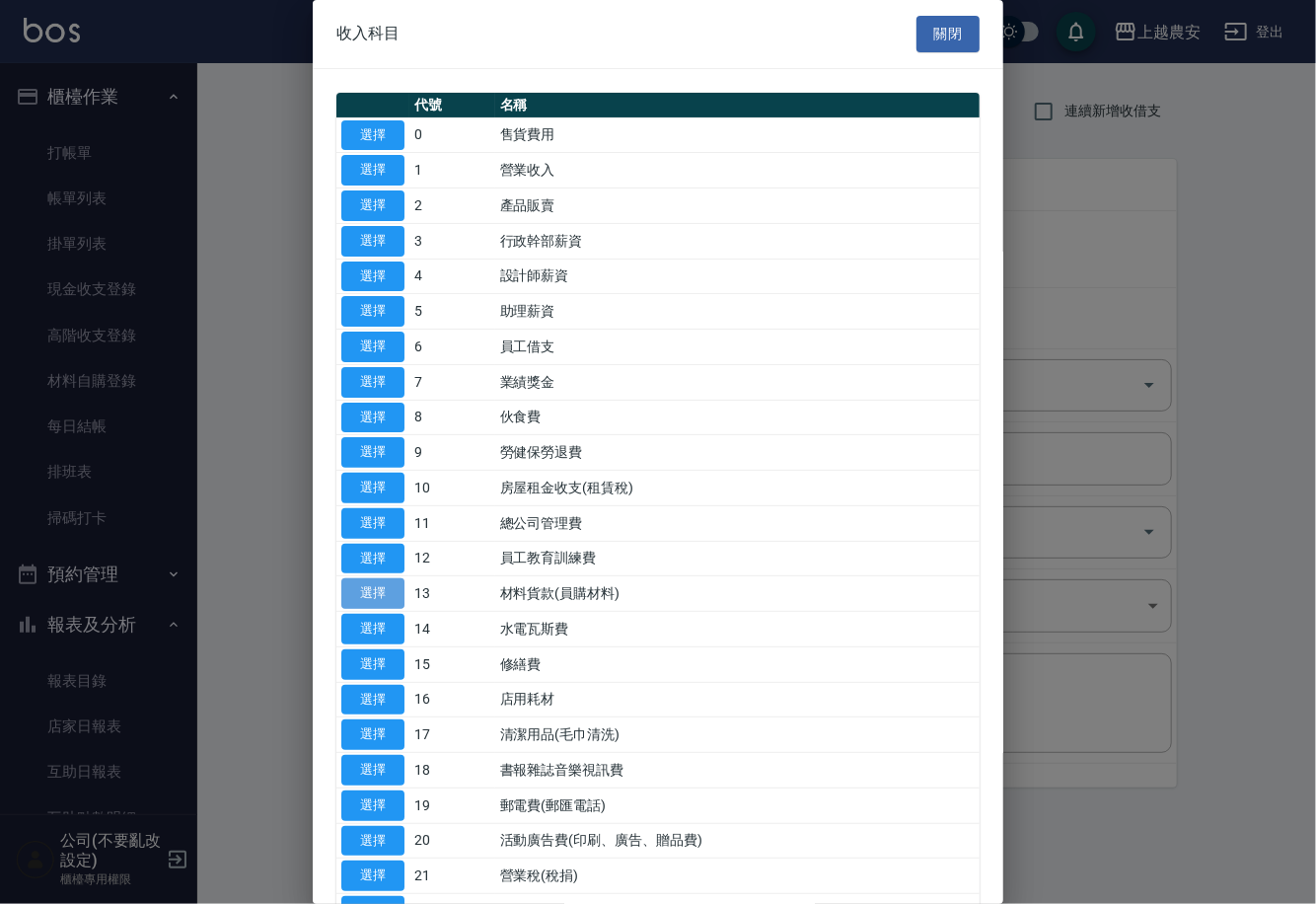
click at [367, 592] on button "選擇" at bounding box center [373, 593] width 63 height 31
type input "13 材料貨款(員購材料)"
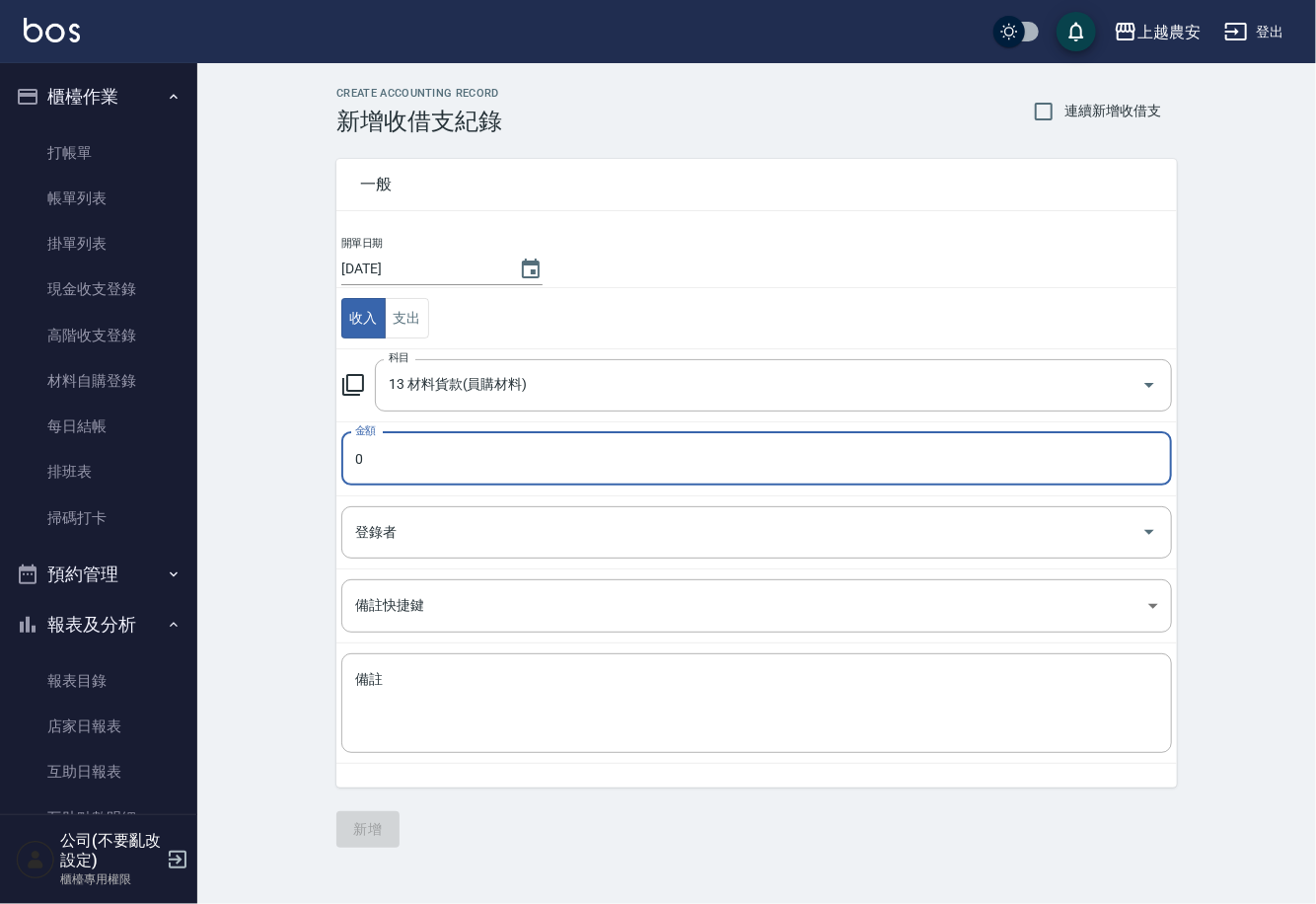
click at [378, 451] on input "0" at bounding box center [757, 458] width 831 height 53
type input "20"
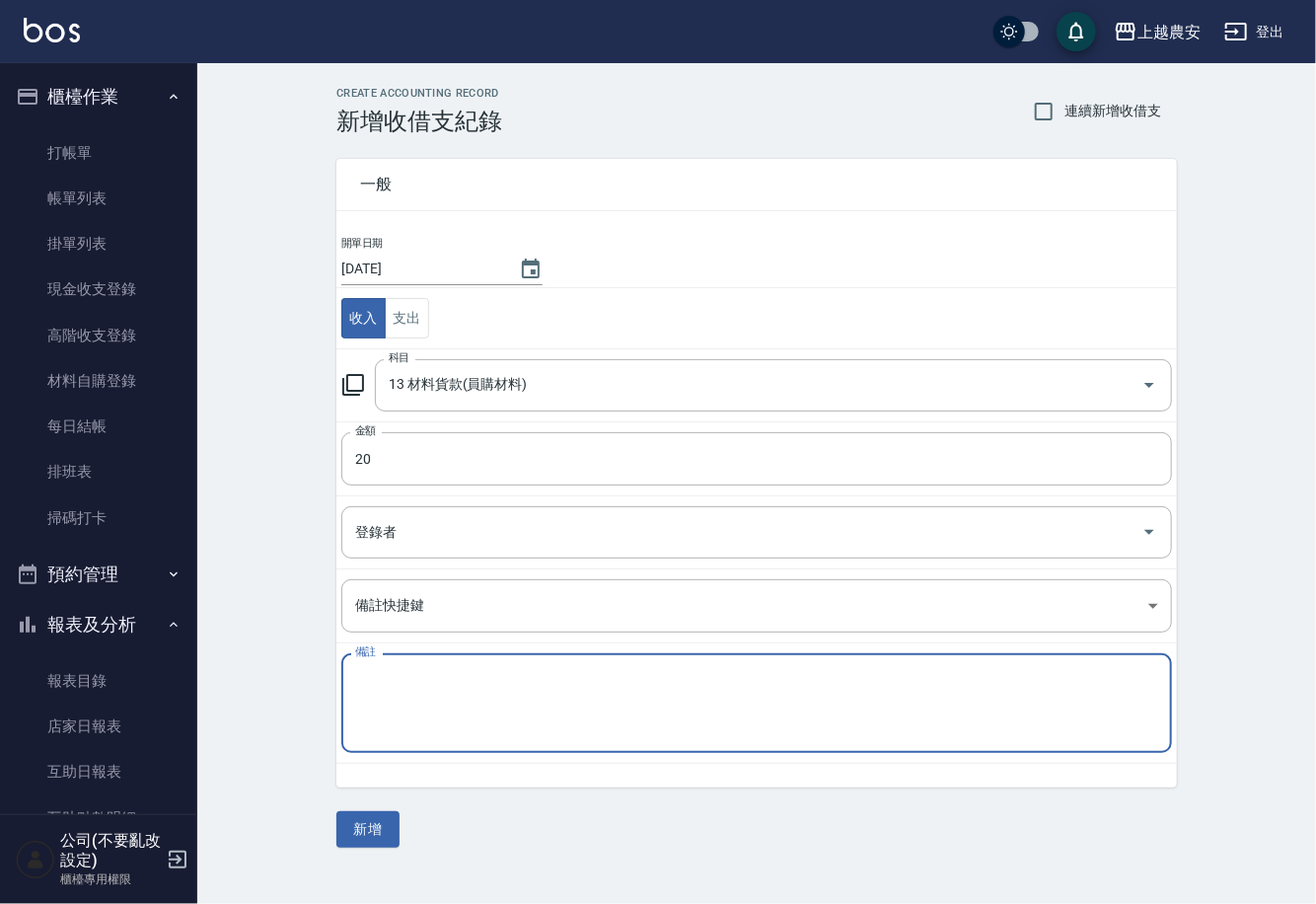
click at [398, 719] on textarea "備註" at bounding box center [756, 703] width 803 height 67
type textarea "27手套"
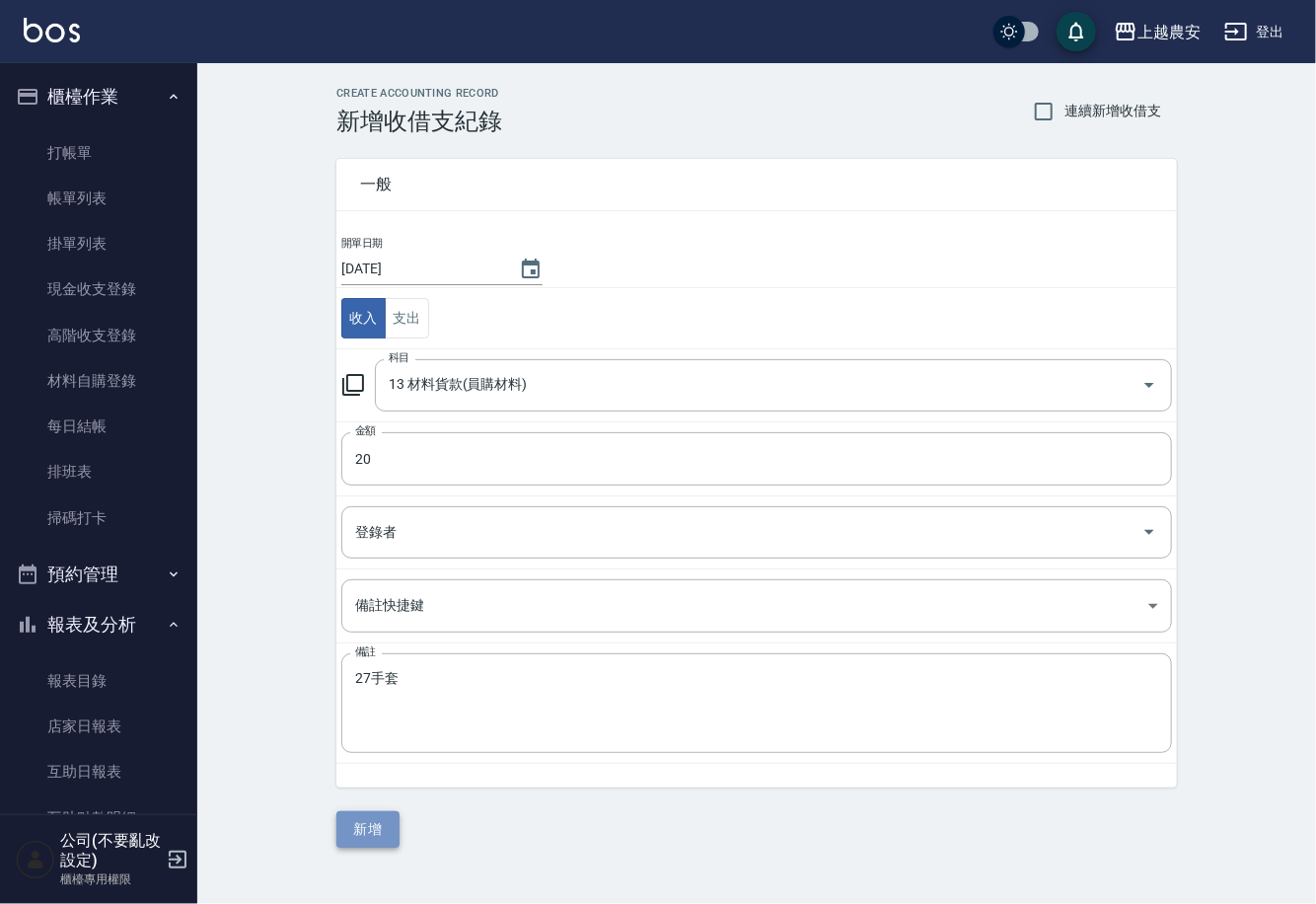
click at [370, 830] on button "新增" at bounding box center [368, 829] width 63 height 37
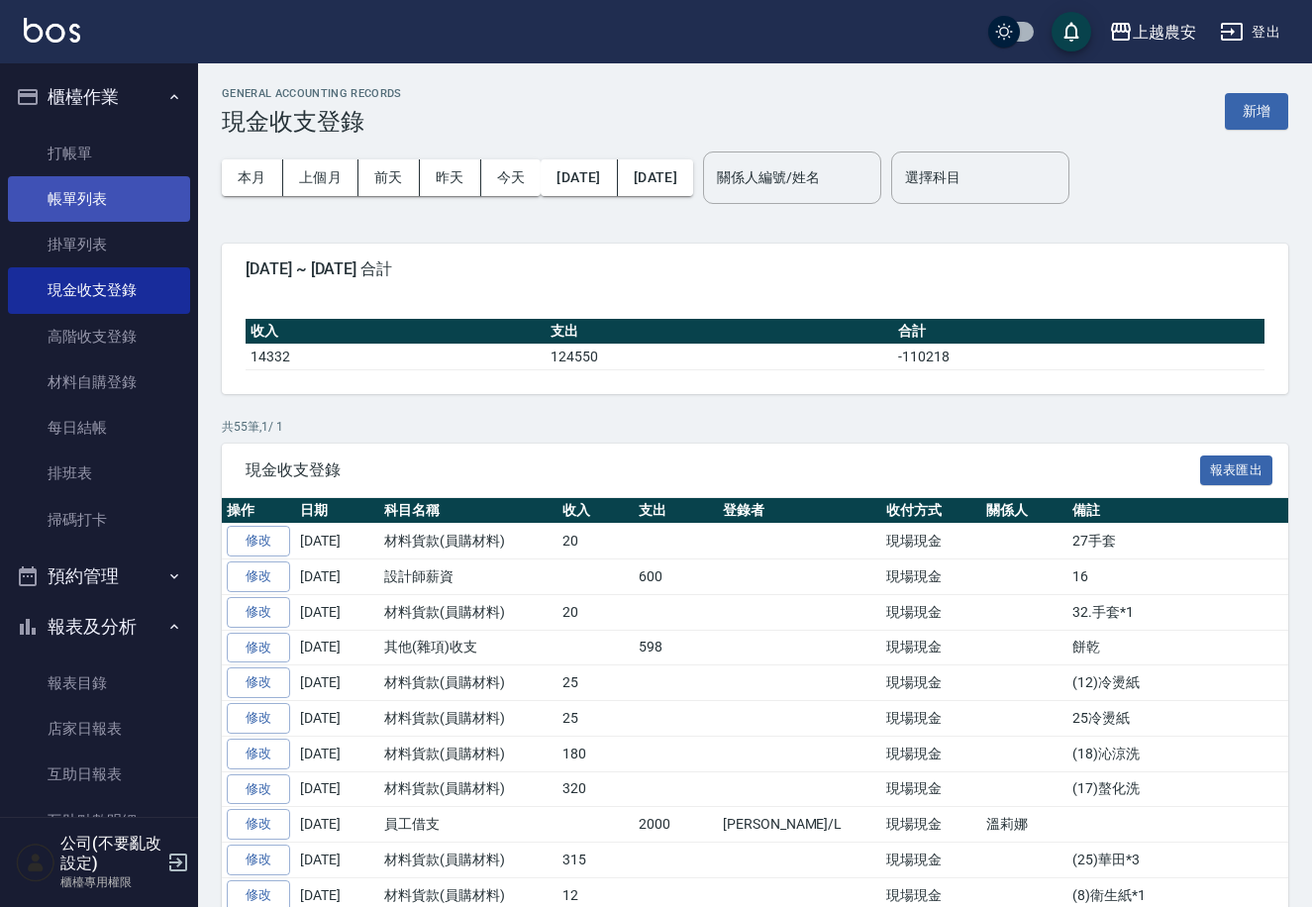
click at [85, 191] on link "帳單列表" at bounding box center [99, 199] width 182 height 46
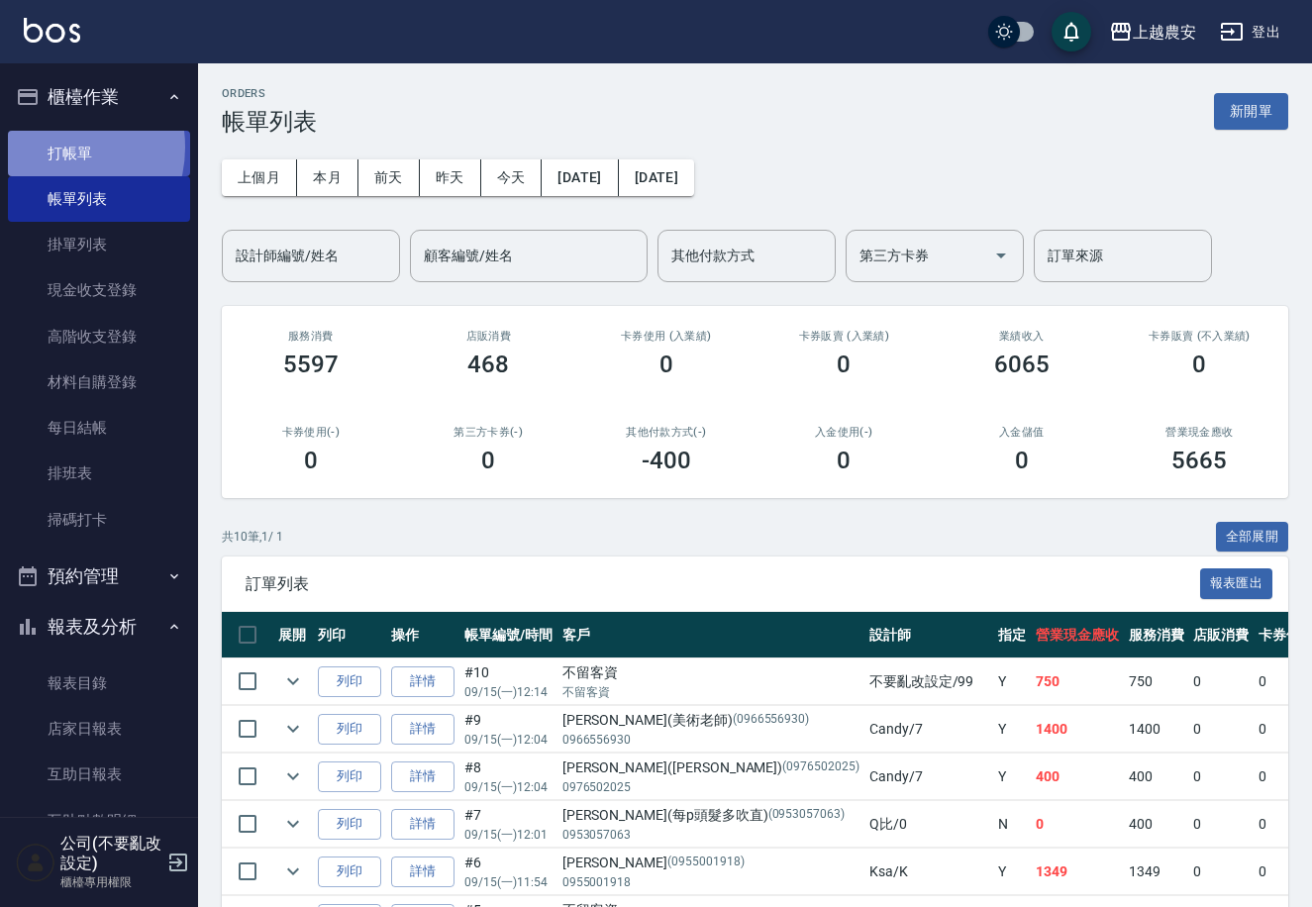
click at [54, 147] on link "打帳單" at bounding box center [99, 154] width 182 height 46
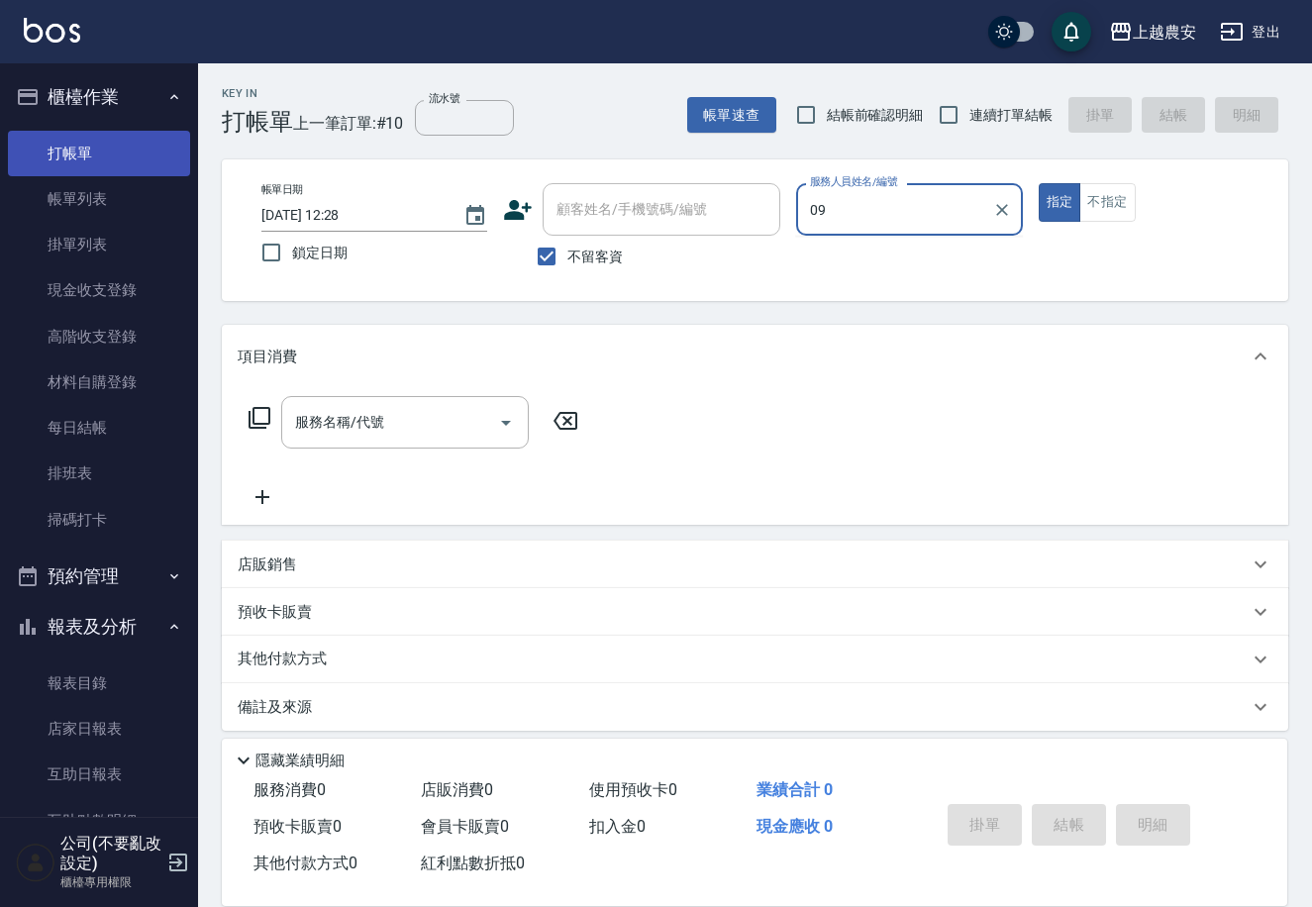
type input "0"
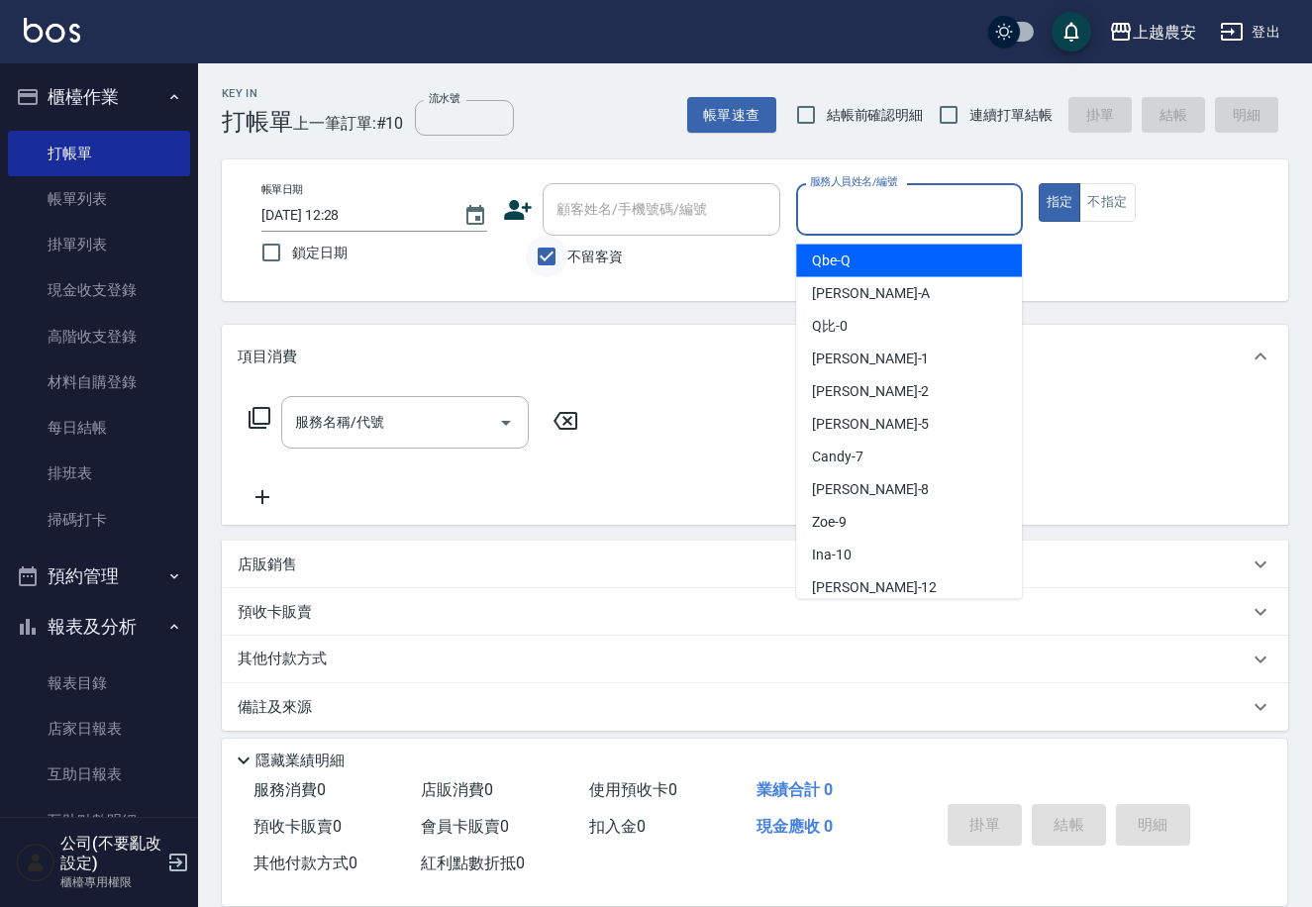
click at [557, 254] on input "不留客資" at bounding box center [547, 257] width 42 height 42
checkbox input "false"
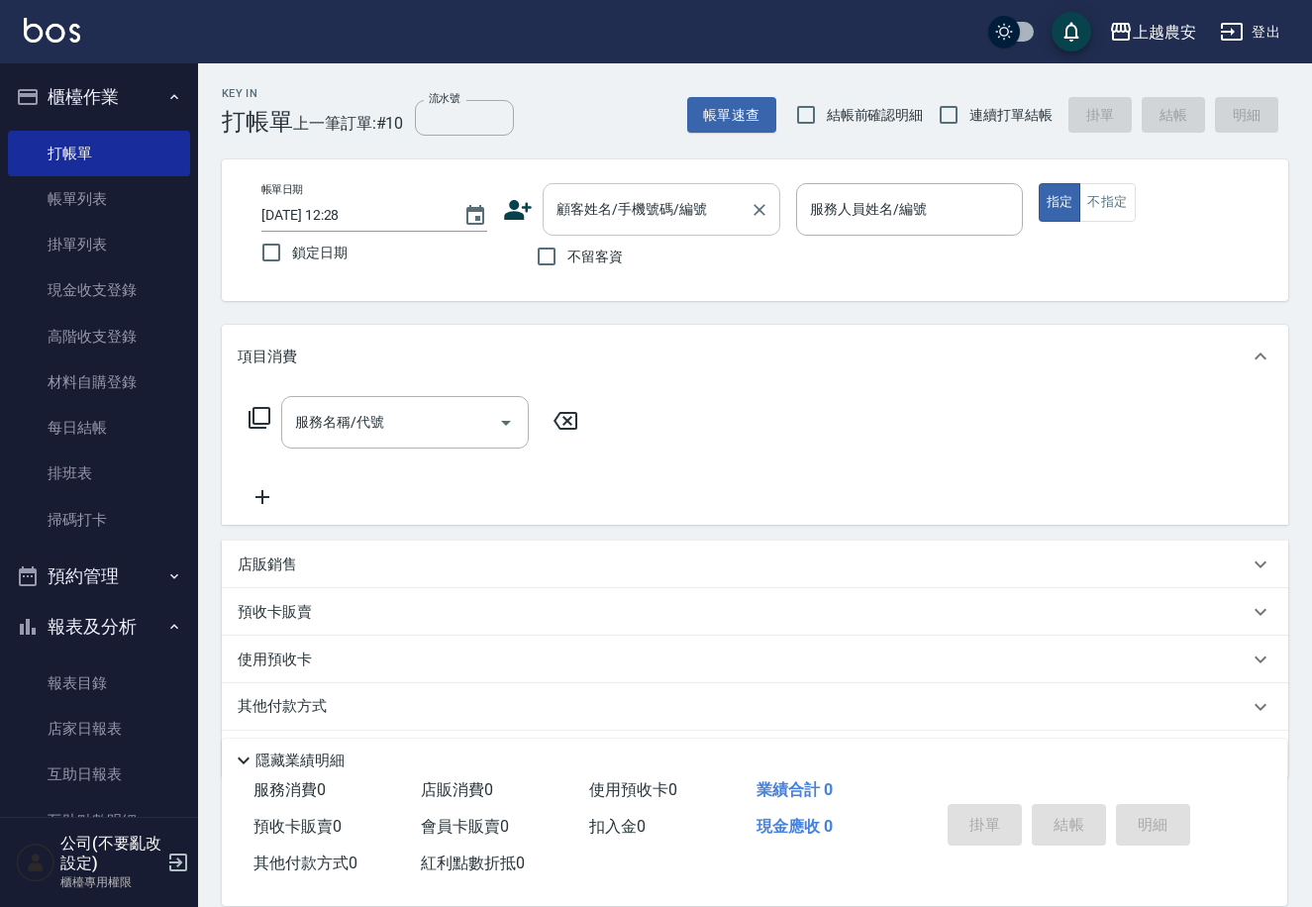
click at [564, 228] on div "顧客姓名/手機號碼/編號" at bounding box center [662, 209] width 238 height 52
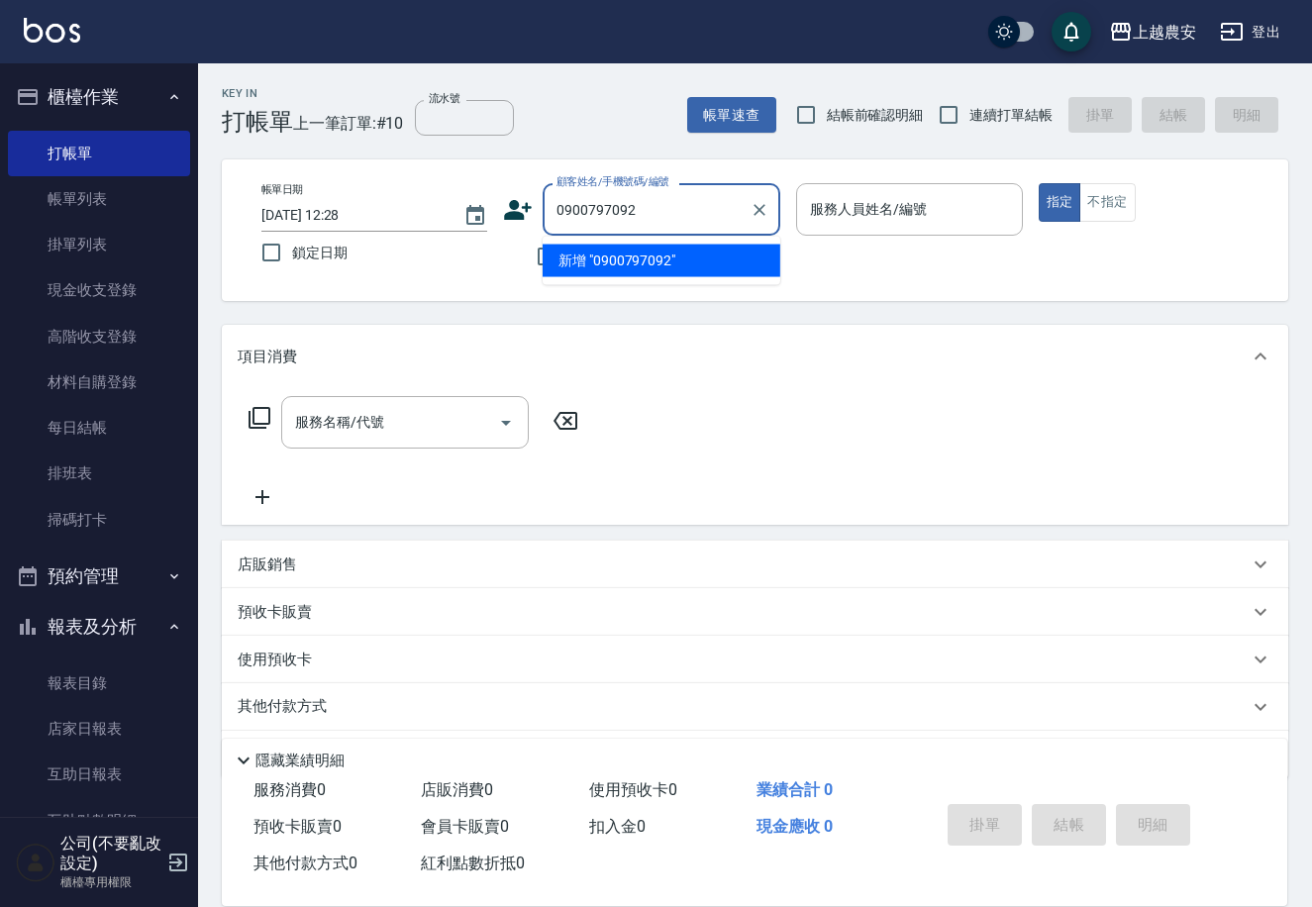
click at [645, 259] on li "新增 "0900797092"" at bounding box center [662, 261] width 238 height 33
type input "0900797092"
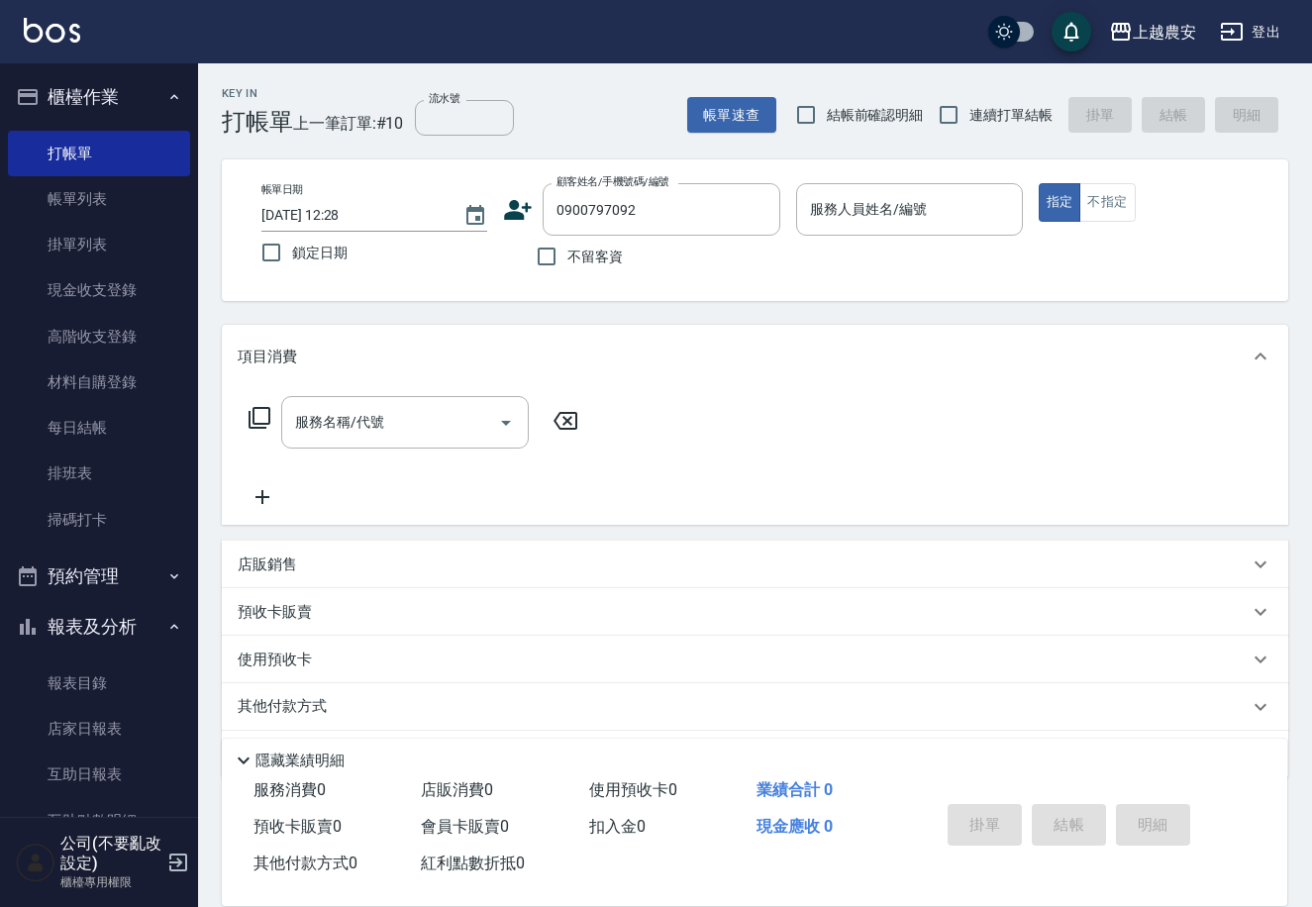
click at [511, 216] on icon at bounding box center [519, 210] width 28 height 20
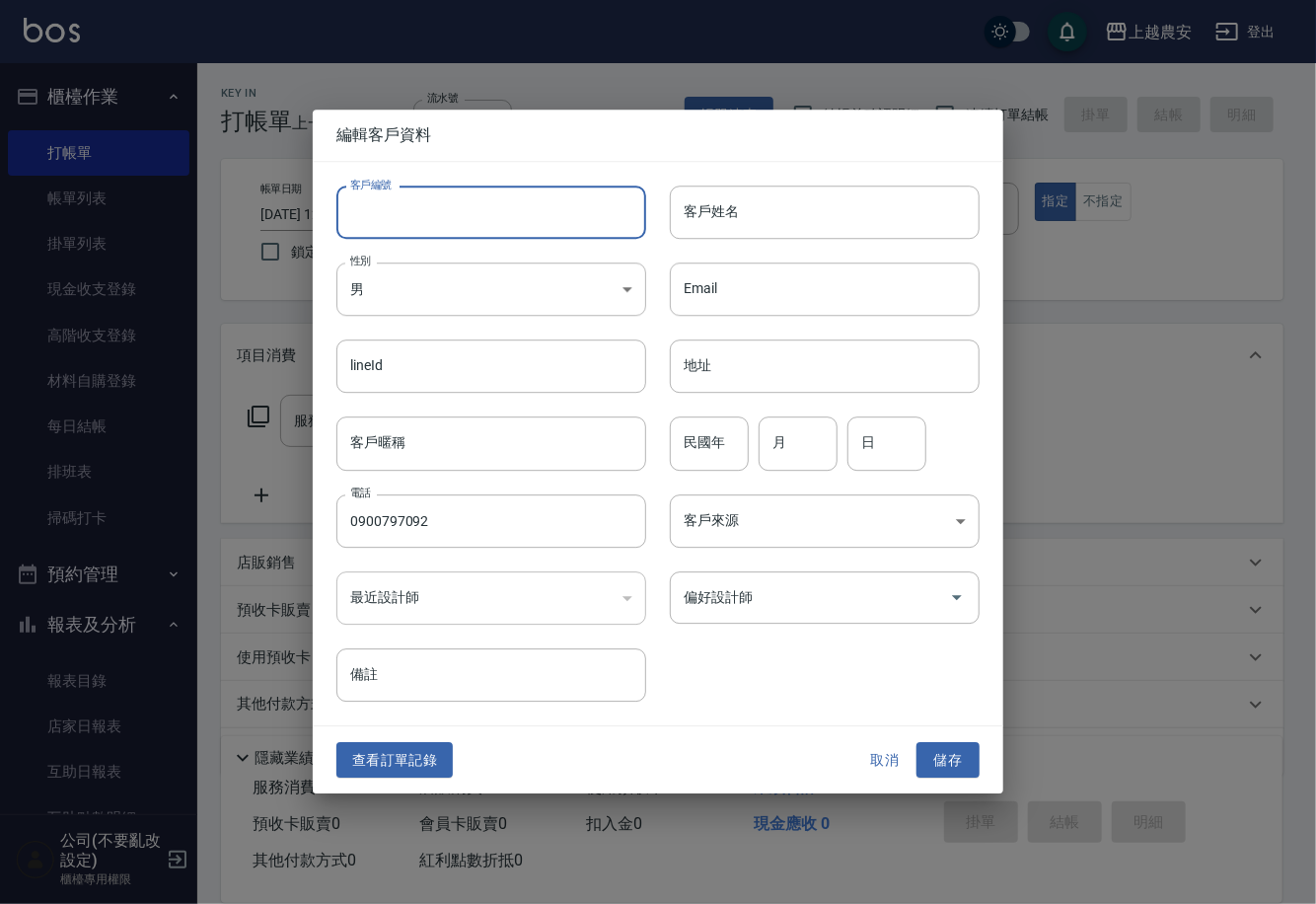
click at [507, 223] on input "客戶編號" at bounding box center [491, 211] width 310 height 53
type input "0900797092"
click at [431, 293] on body "上越農安 登出 櫃檯作業 打帳單 帳單列表 掛單列表 現金收支登錄 高階收支登錄 材料自購登錄 每日結帳 排班表 掃碼打卡 預約管理 預約管理 單日預約紀錄 …" at bounding box center [658, 480] width 1316 height 962
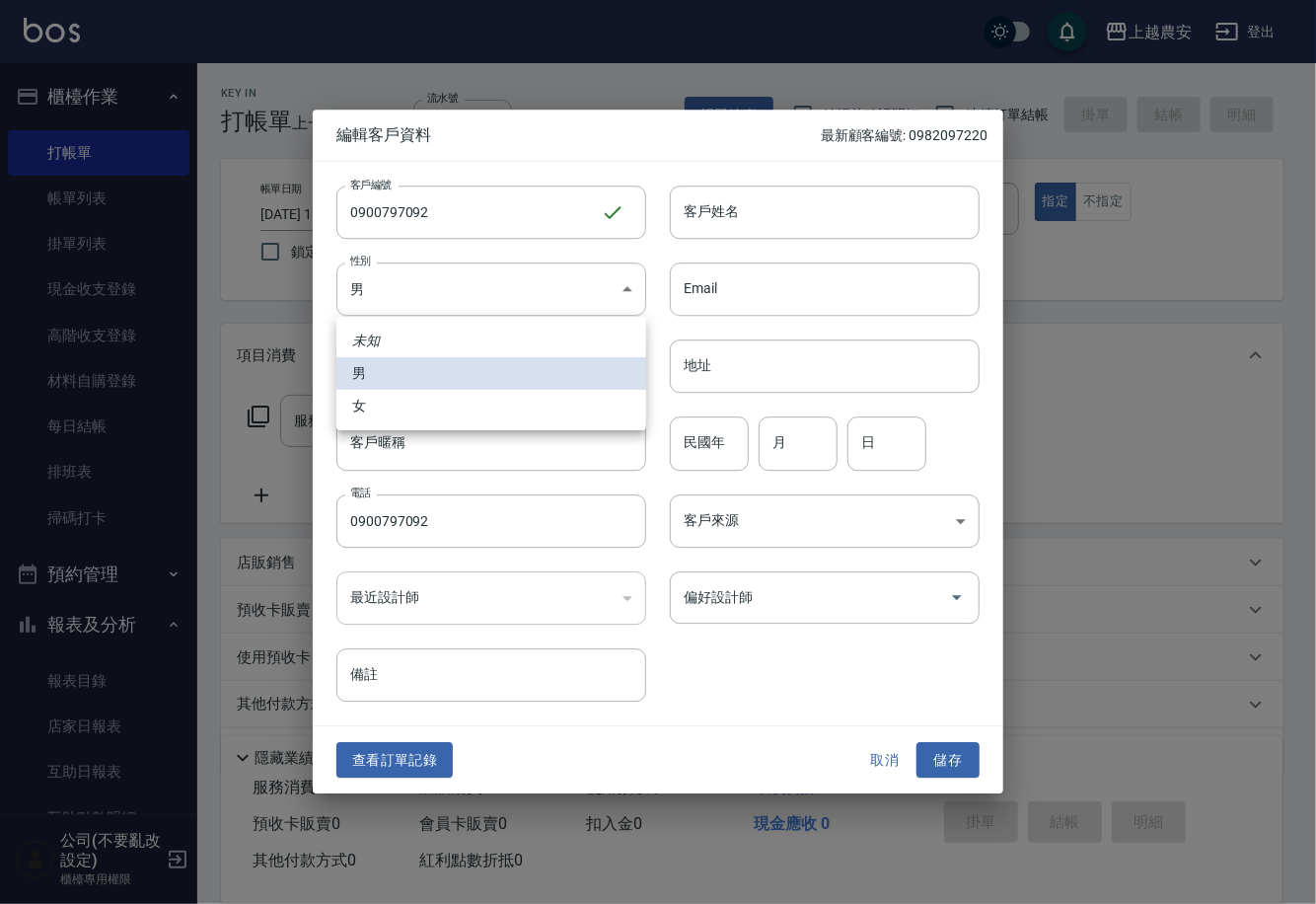
click at [419, 401] on li "女" at bounding box center [491, 406] width 310 height 33
type input "[DEMOGRAPHIC_DATA]"
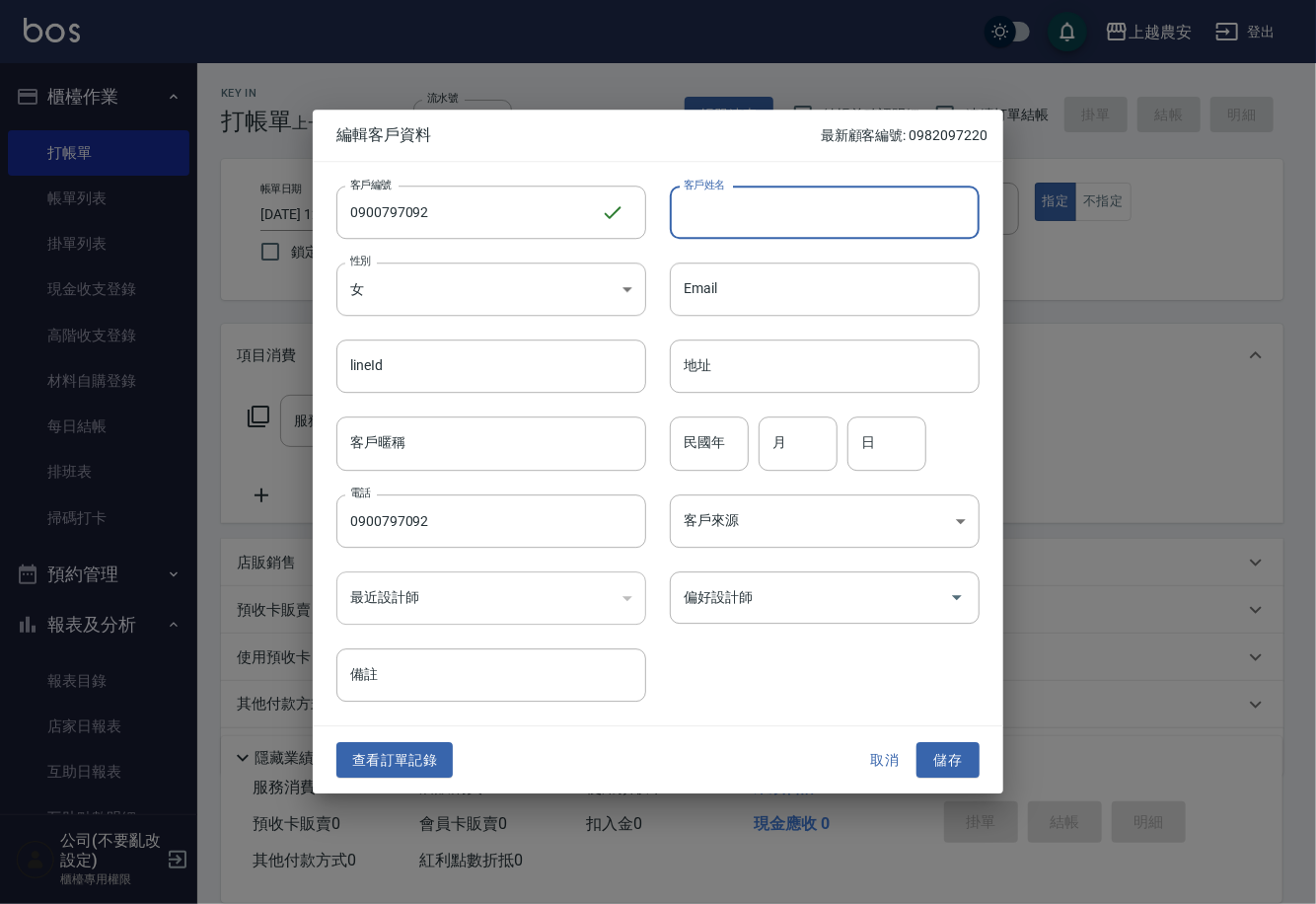
click at [777, 221] on input "客戶姓名" at bounding box center [824, 211] width 310 height 53
type input "整"
type input "鄭"
drag, startPoint x: 954, startPoint y: 757, endPoint x: 948, endPoint y: 620, distance: 137.1
click at [954, 757] on button "儲存" at bounding box center [947, 759] width 63 height 37
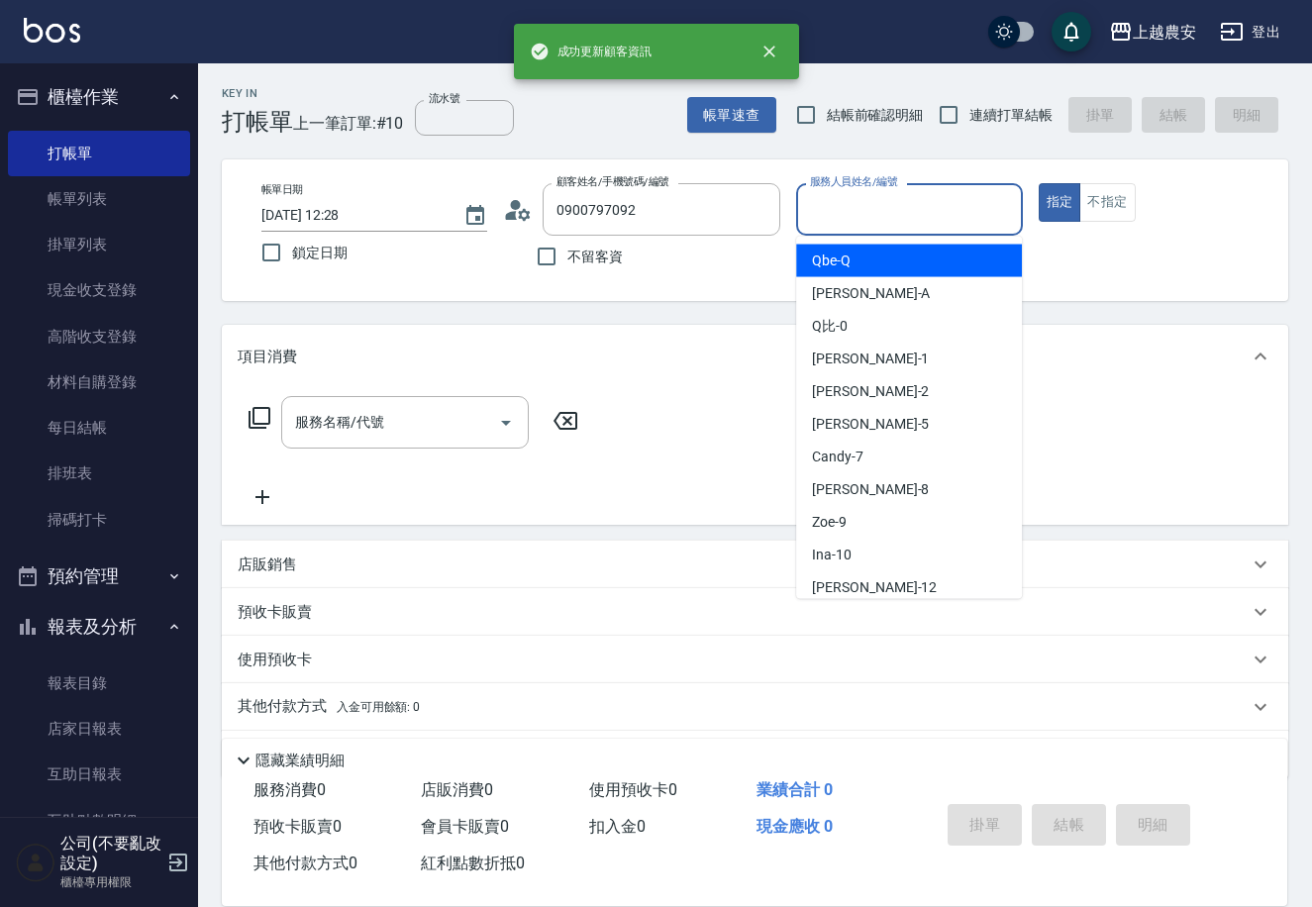
click at [806, 212] on input "服務人員姓名/編號" at bounding box center [909, 209] width 208 height 35
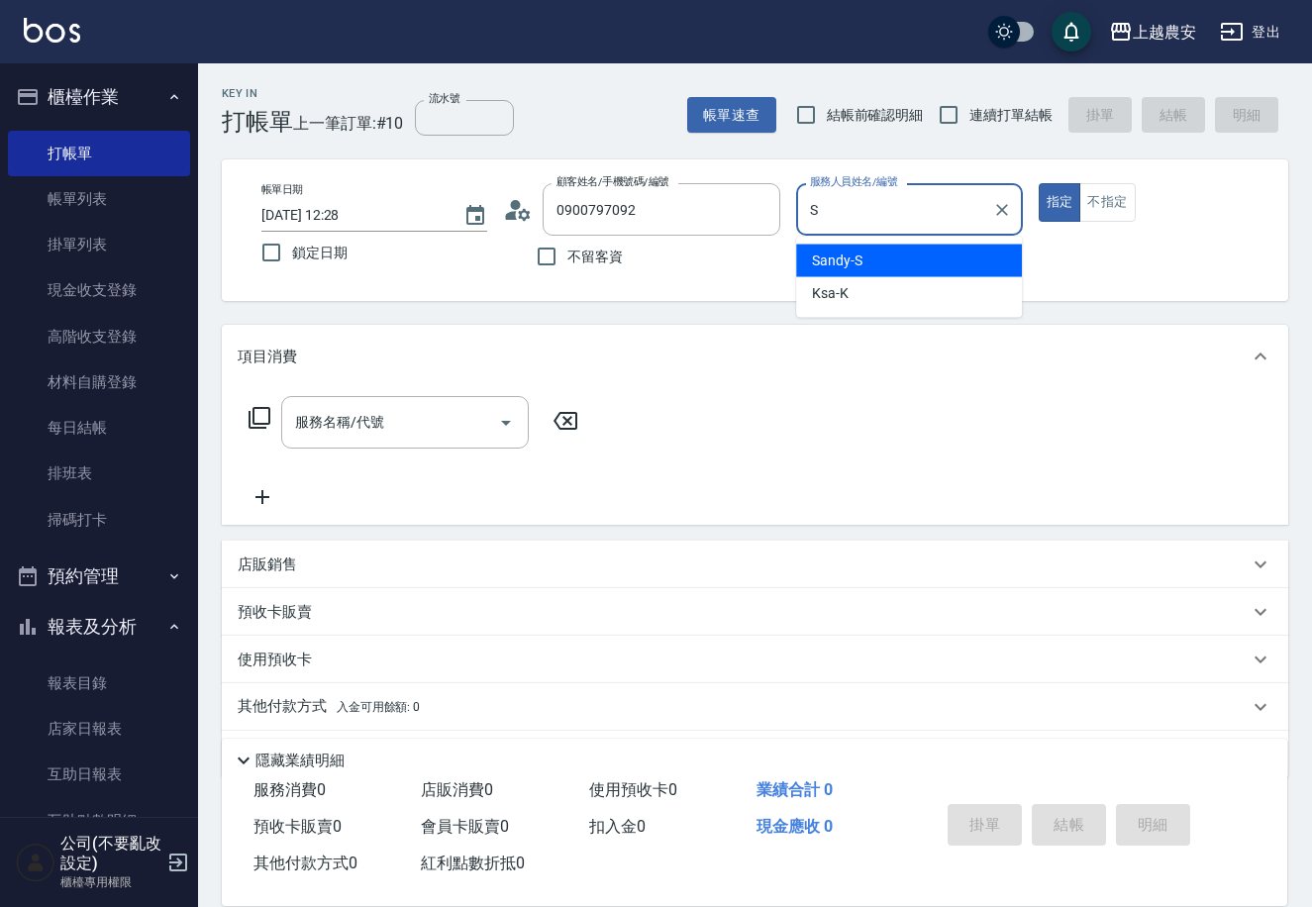
type input "Sandy-S"
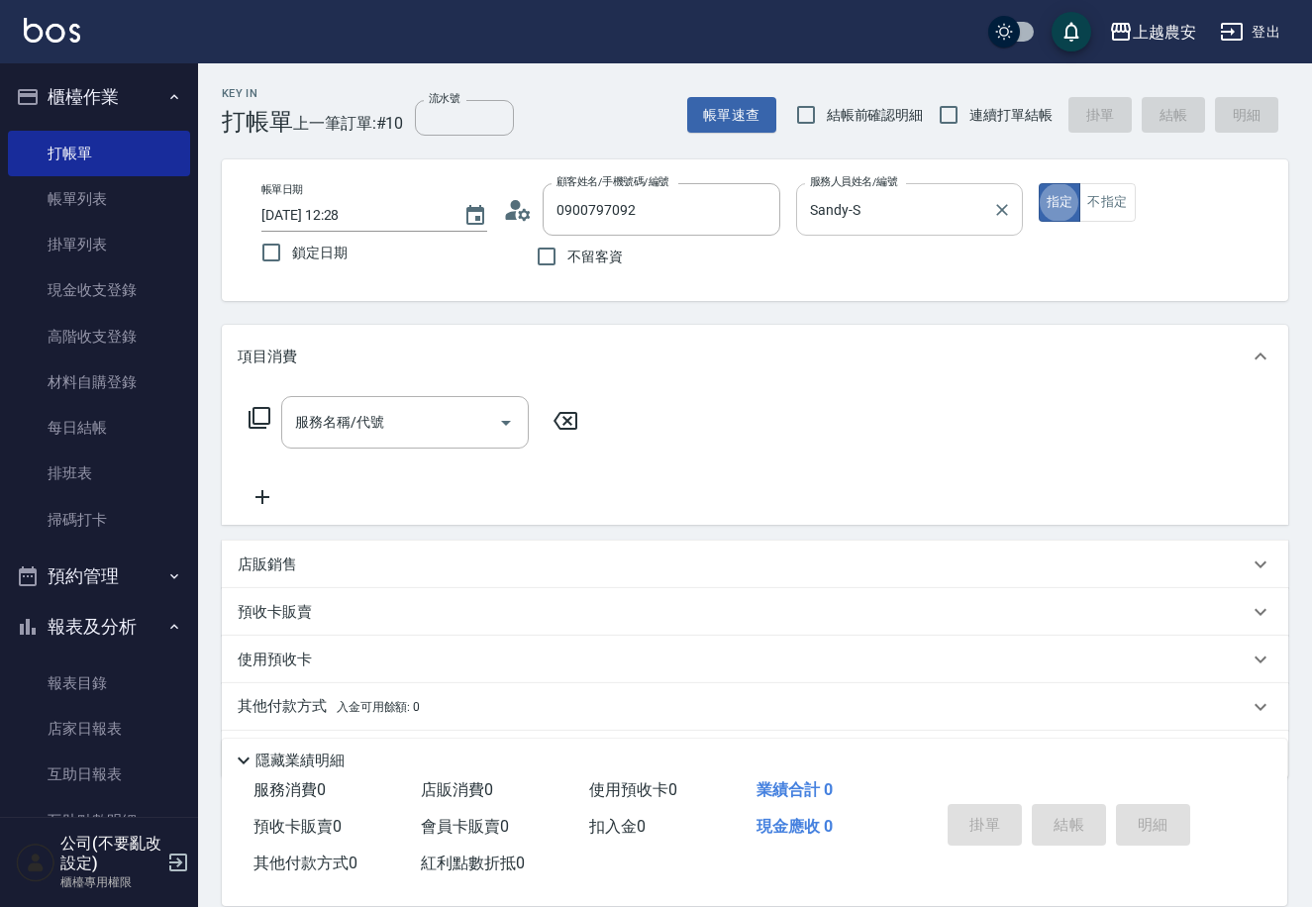
type button "true"
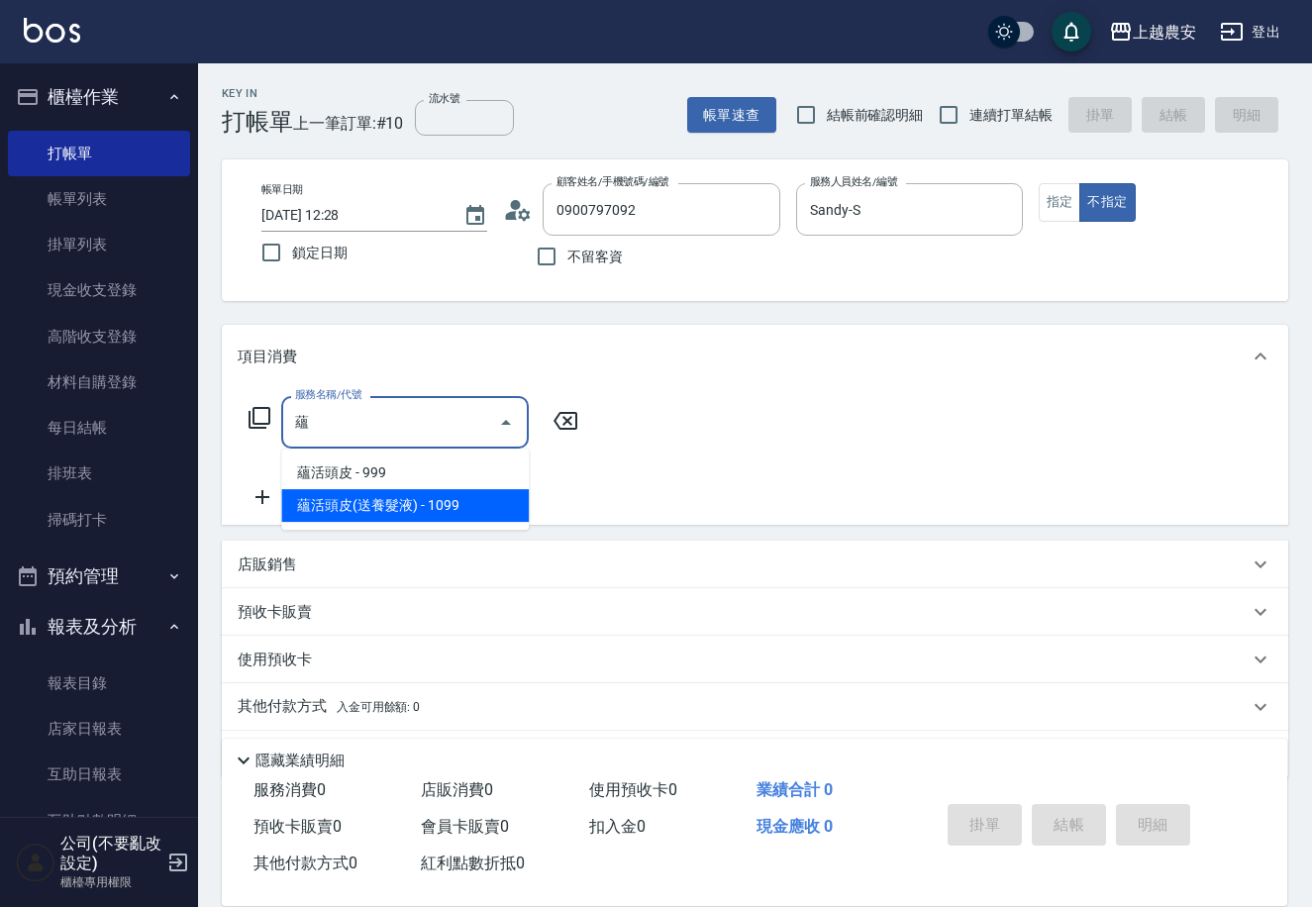
click at [391, 515] on span "蘊活頭皮(送養髮液) - 1099" at bounding box center [405, 505] width 248 height 33
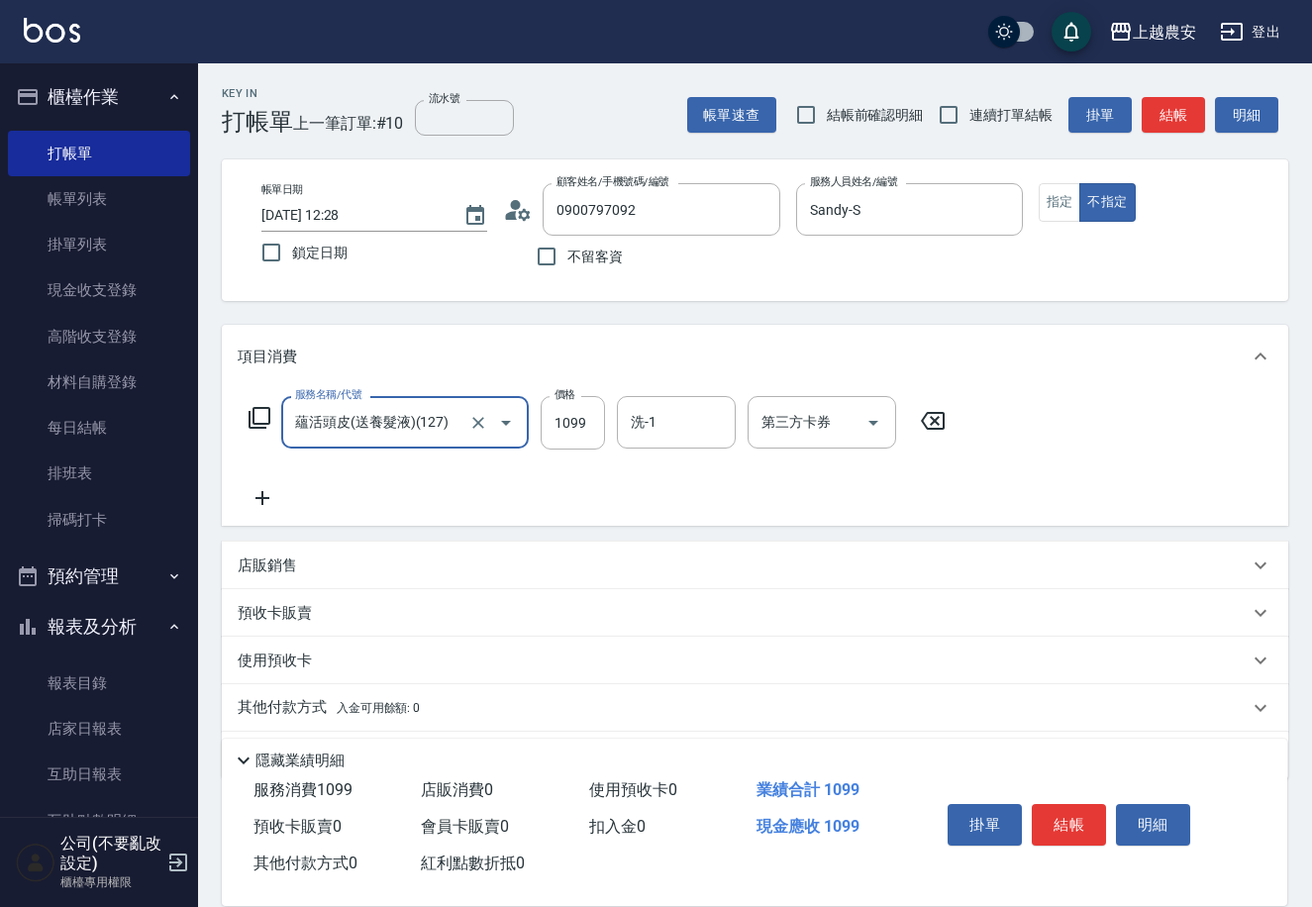
type input "蘊活頭皮(送養髮液)(127)"
drag, startPoint x: 373, startPoint y: 694, endPoint x: 1100, endPoint y: 576, distance: 736.2
click at [379, 693] on div "其他付款方式 入金可用餘額: 0" at bounding box center [755, 708] width 1066 height 48
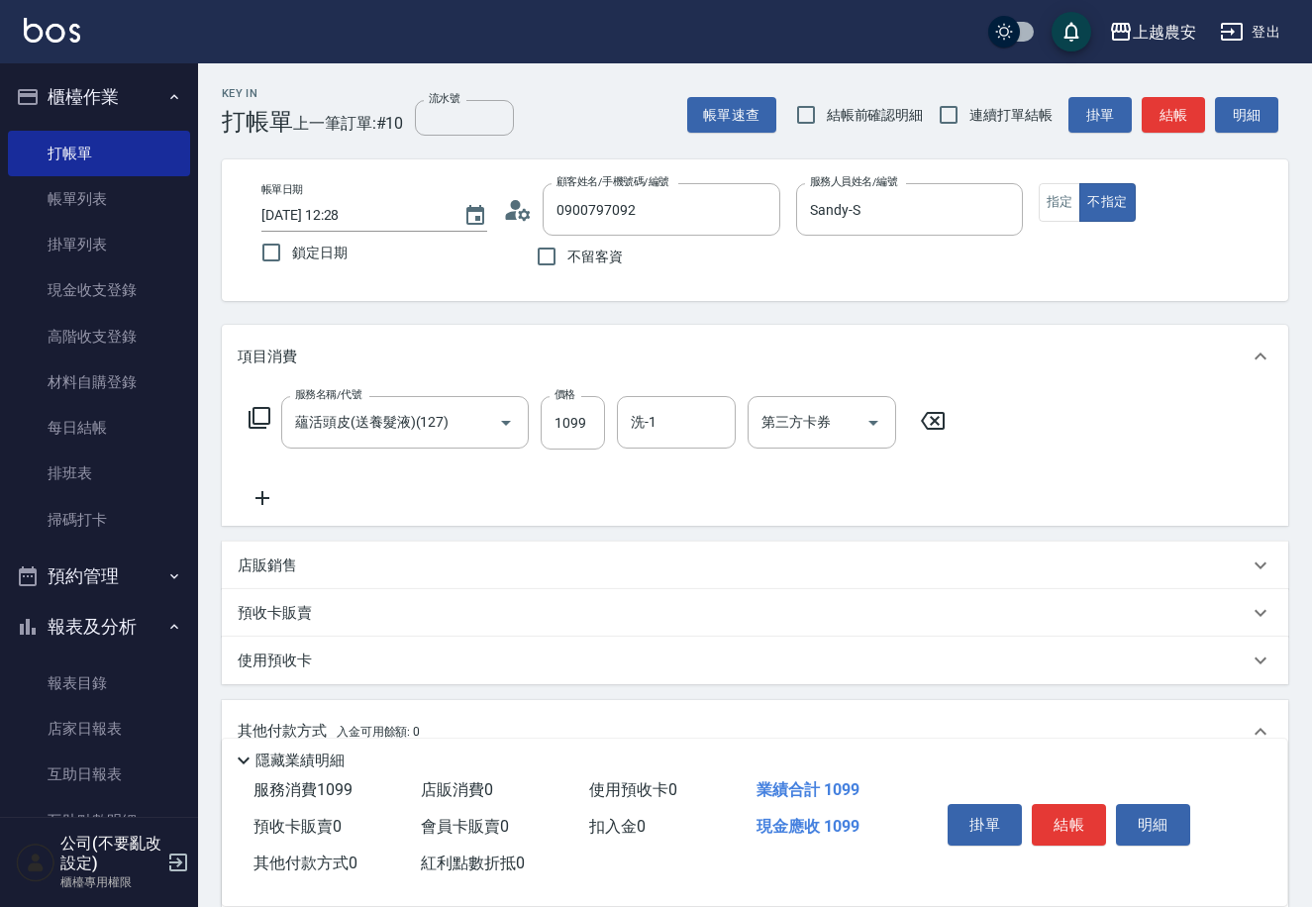
scroll to position [291, 0]
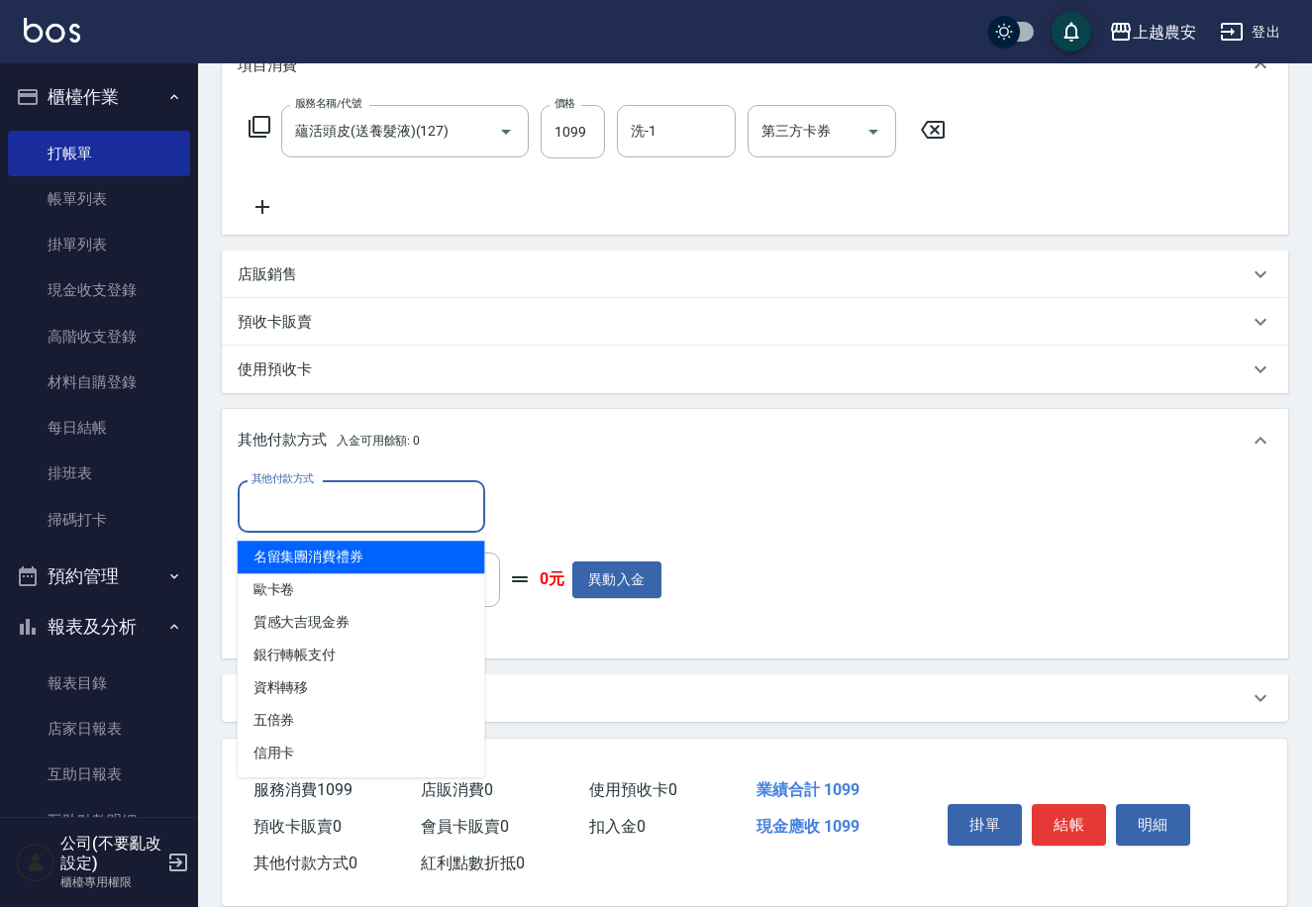
click at [335, 501] on input "其他付款方式" at bounding box center [362, 506] width 230 height 35
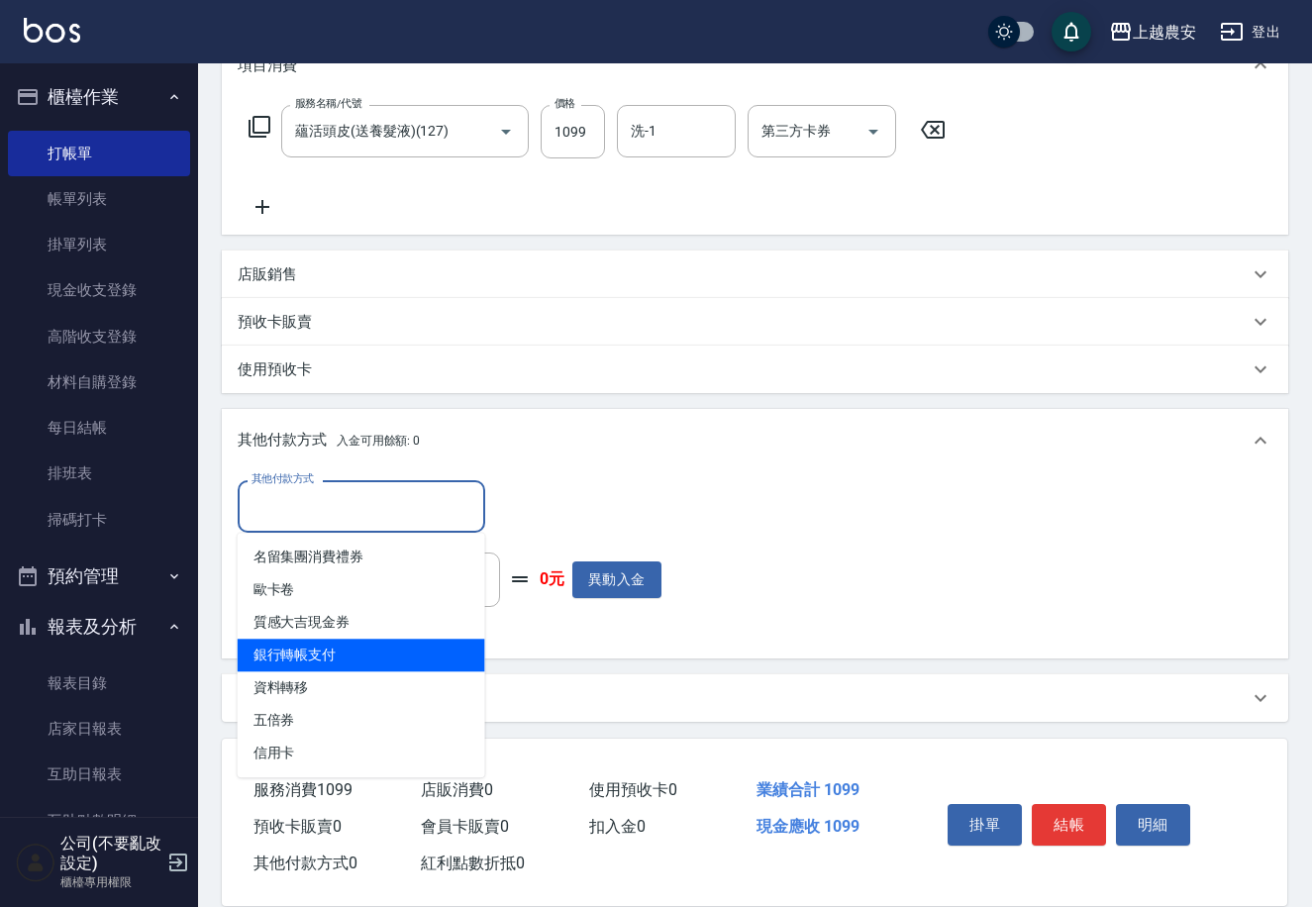
click at [335, 657] on span "銀行轉帳支付" at bounding box center [362, 655] width 248 height 33
type input "銀行轉帳支付"
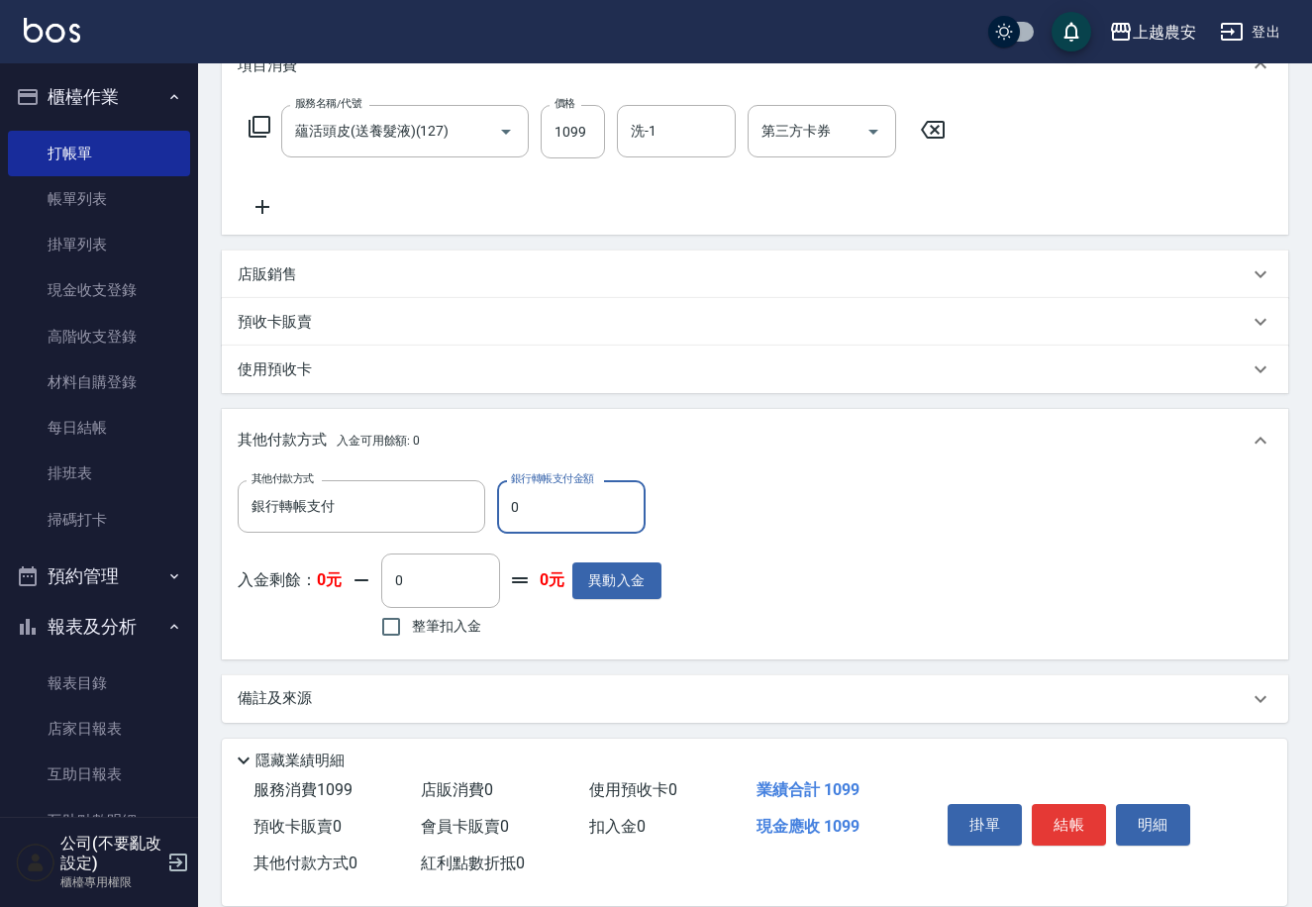
drag, startPoint x: 500, startPoint y: 518, endPoint x: 560, endPoint y: 507, distance: 61.4
click at [560, 507] on input "0" at bounding box center [571, 506] width 149 height 53
type input "1099"
click at [1052, 828] on button "結帳" at bounding box center [1069, 825] width 74 height 42
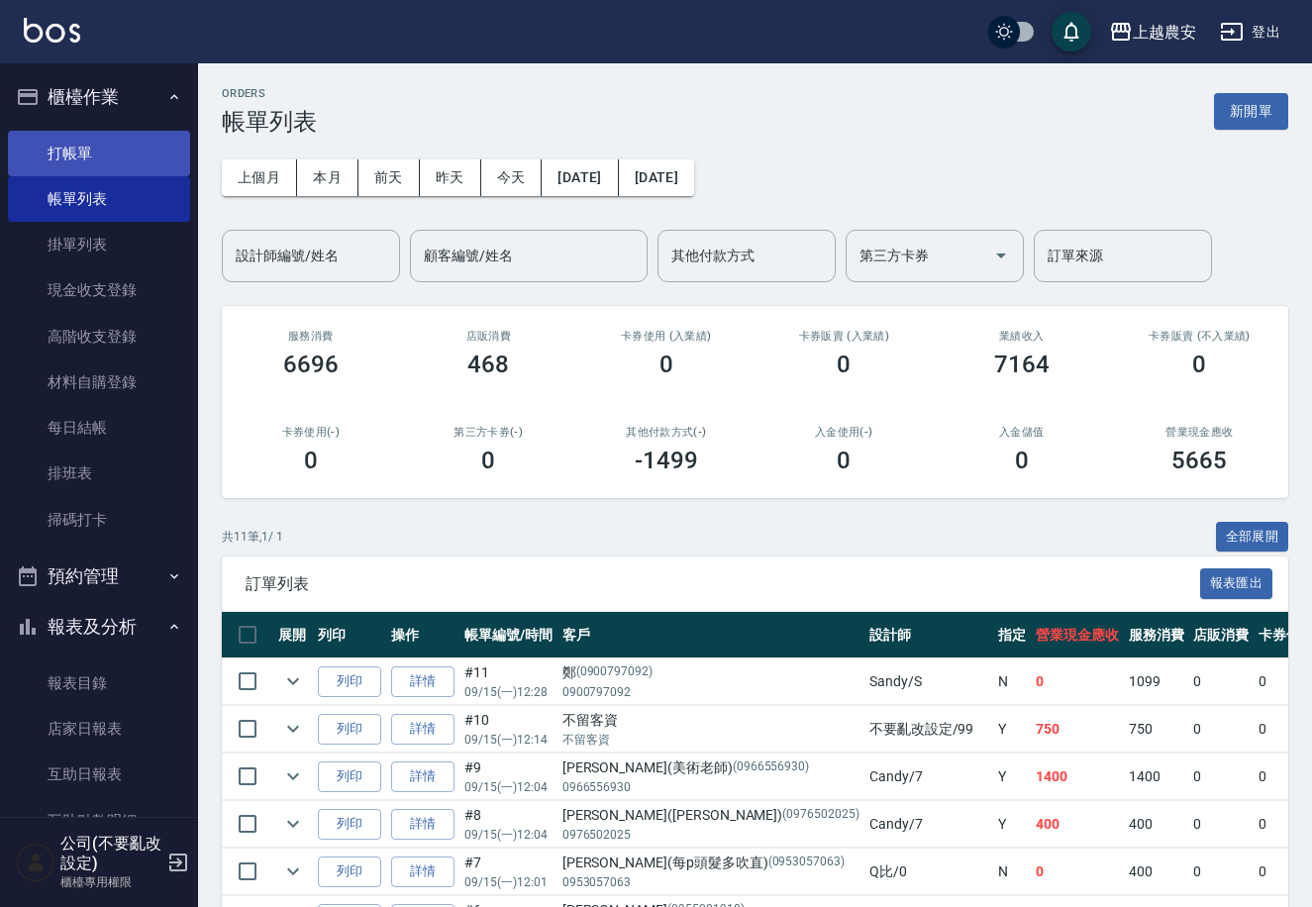
click at [64, 142] on link "打帳單" at bounding box center [99, 154] width 182 height 46
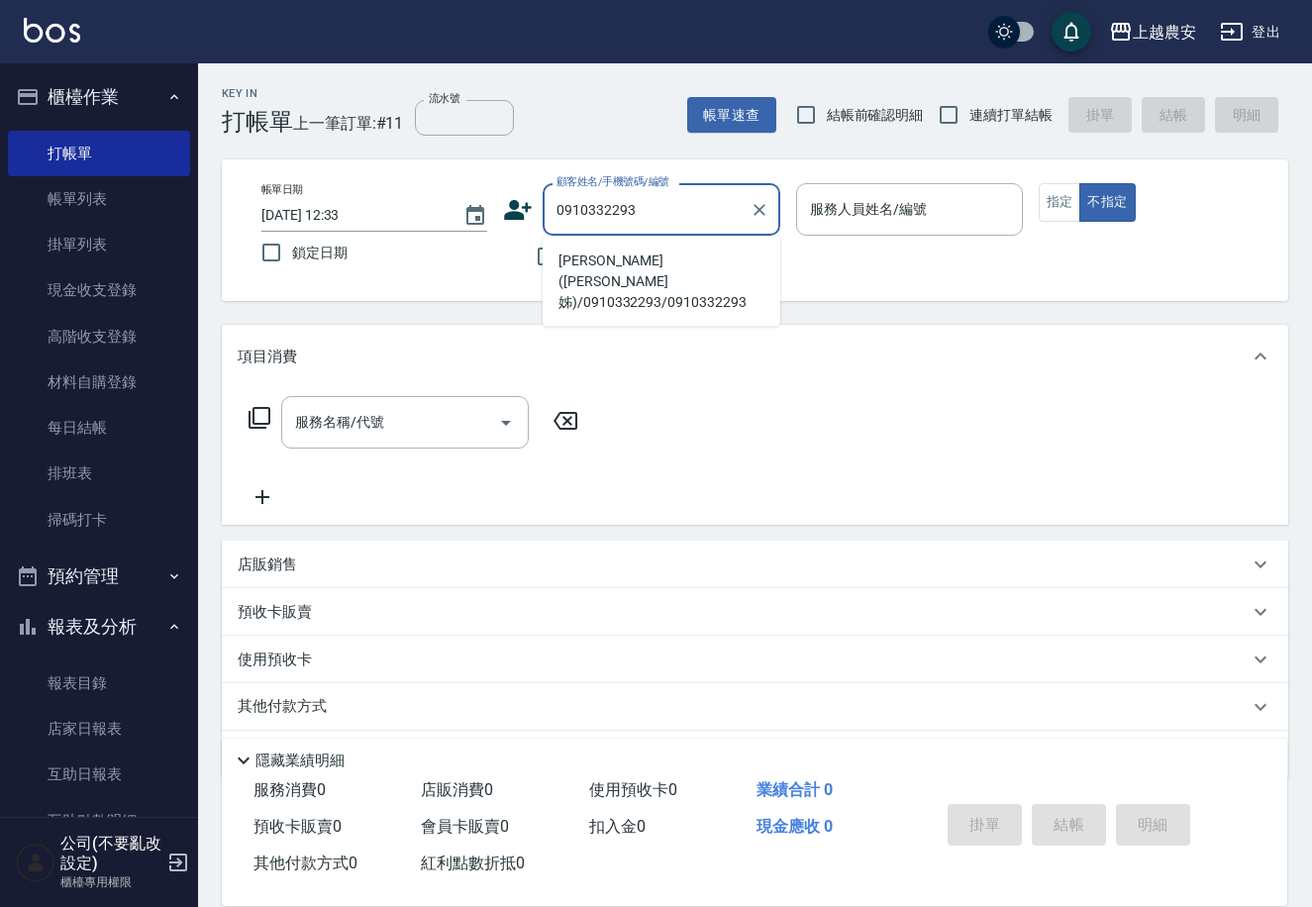
click at [636, 284] on li "[PERSON_NAME]([PERSON_NAME]姊)/0910332293/0910332293" at bounding box center [662, 282] width 238 height 74
type input "[PERSON_NAME]([PERSON_NAME]姊)/0910332293/0910332293"
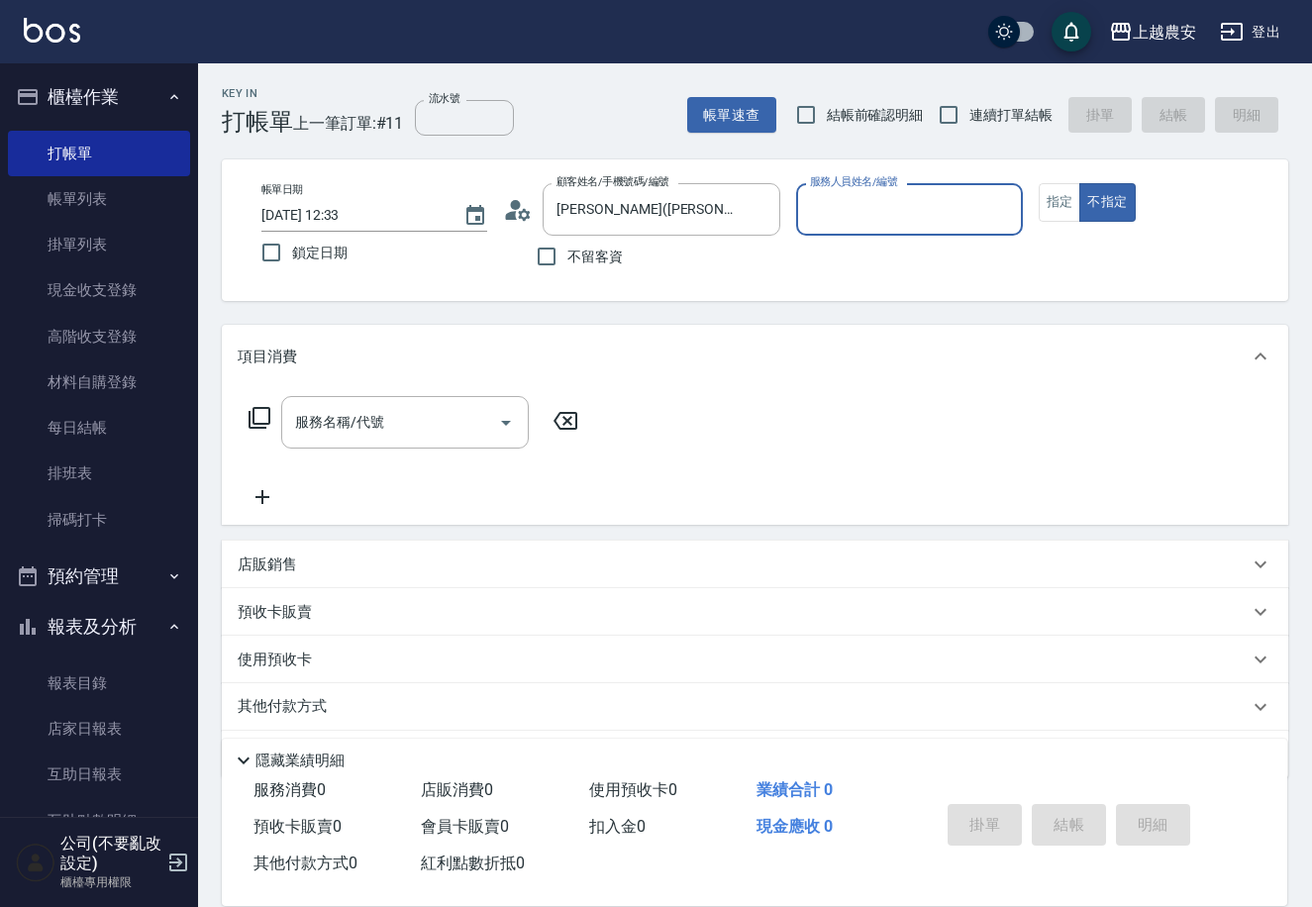
type input "Ksa-K"
drag, startPoint x: 1059, startPoint y: 215, endPoint x: 941, endPoint y: 276, distance: 133.7
click at [1058, 215] on button "指定" at bounding box center [1060, 202] width 43 height 39
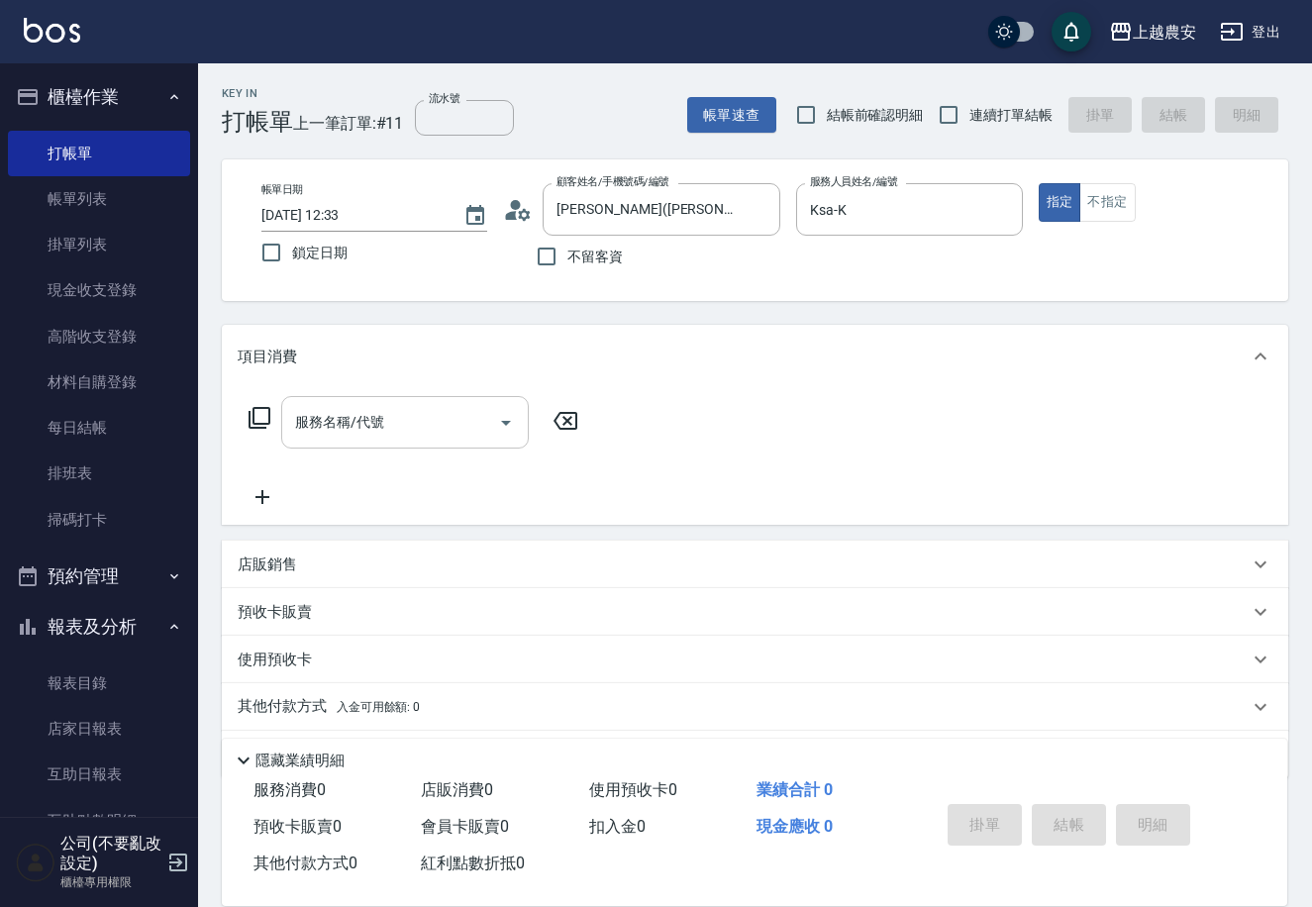
click at [458, 434] on input "服務名稱/代號" at bounding box center [390, 422] width 200 height 35
type input "0"
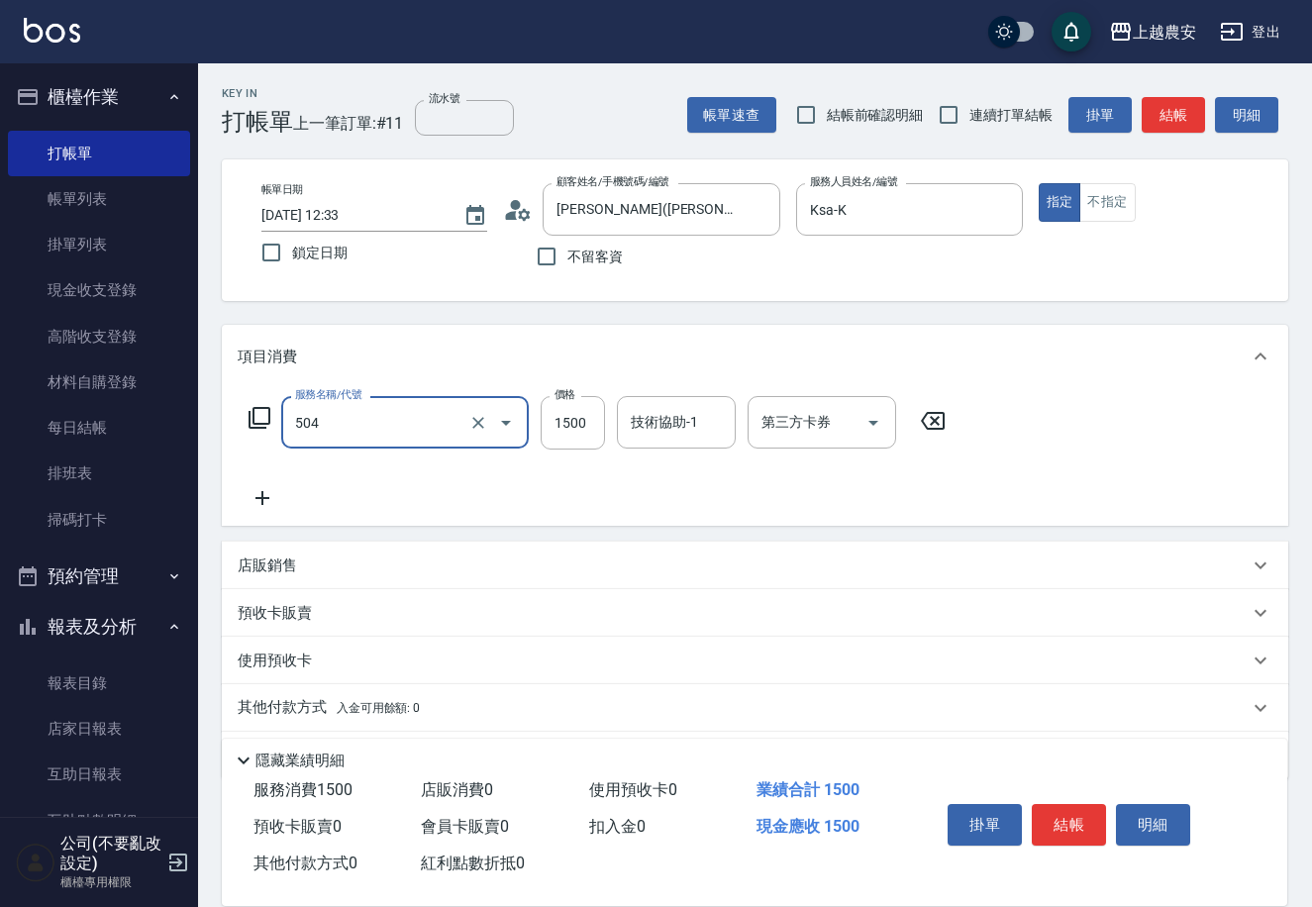
type input "染髮1500↓(504)"
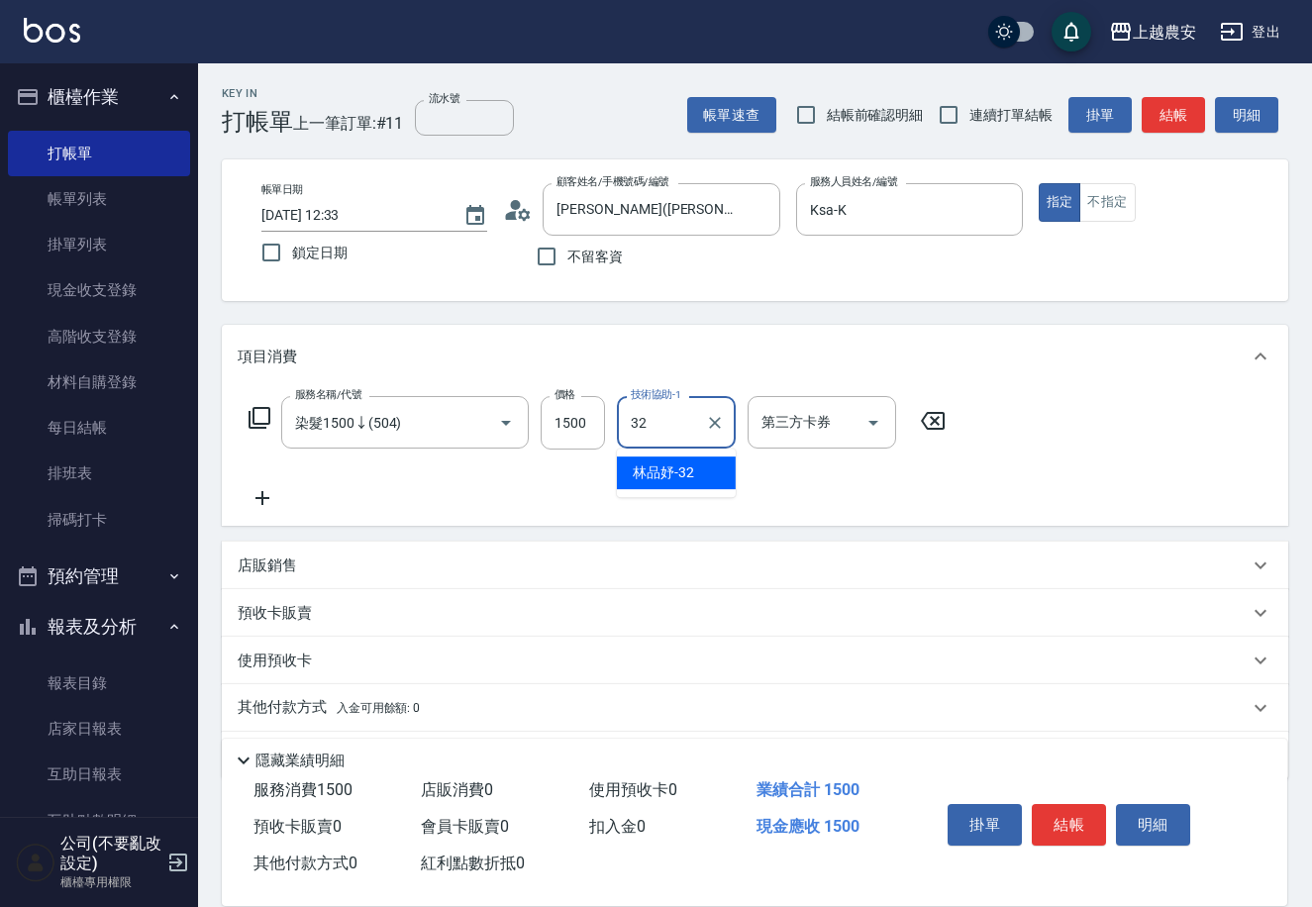
type input "[PERSON_NAME]-32"
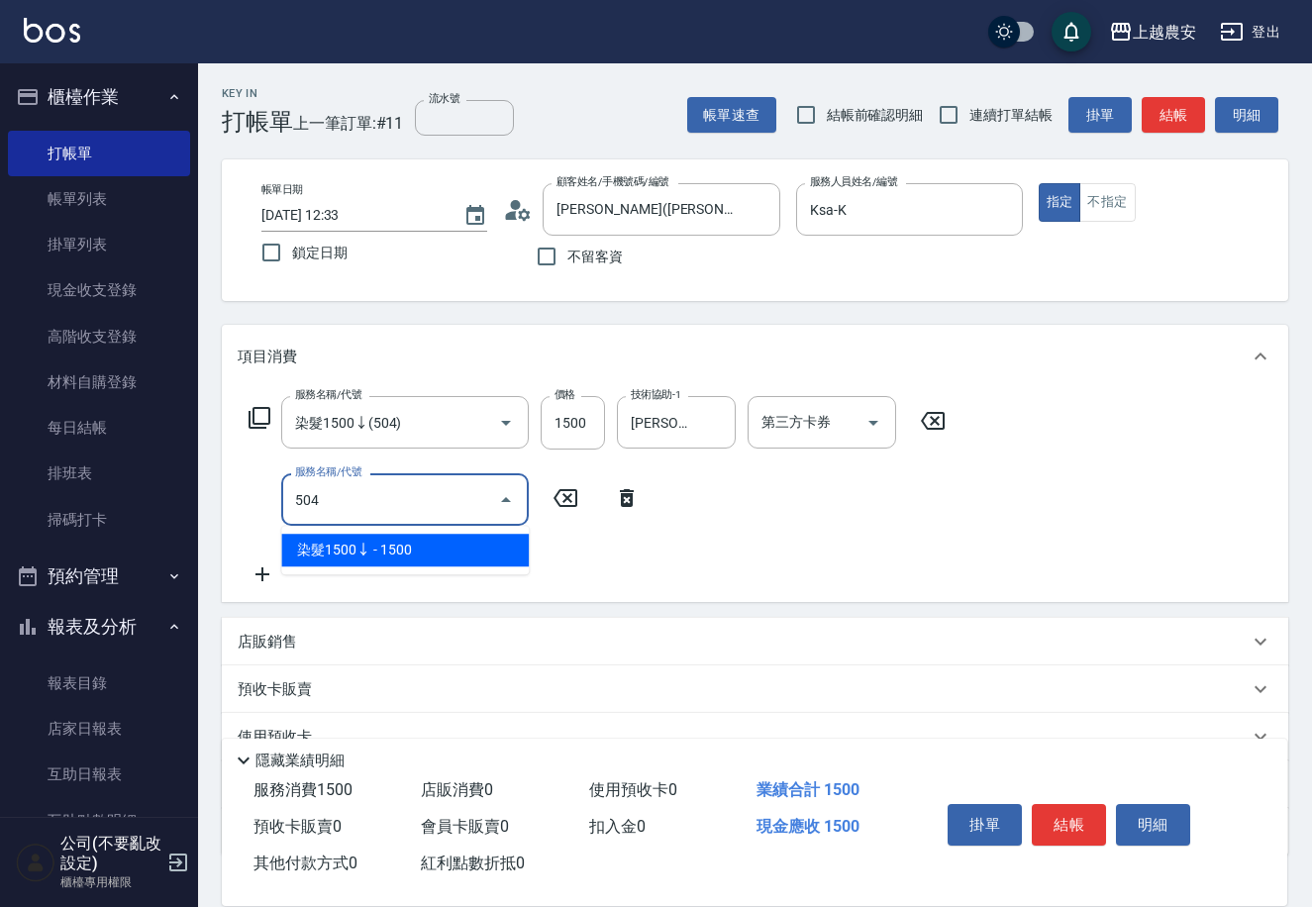
type input "染髮1500↓(504)"
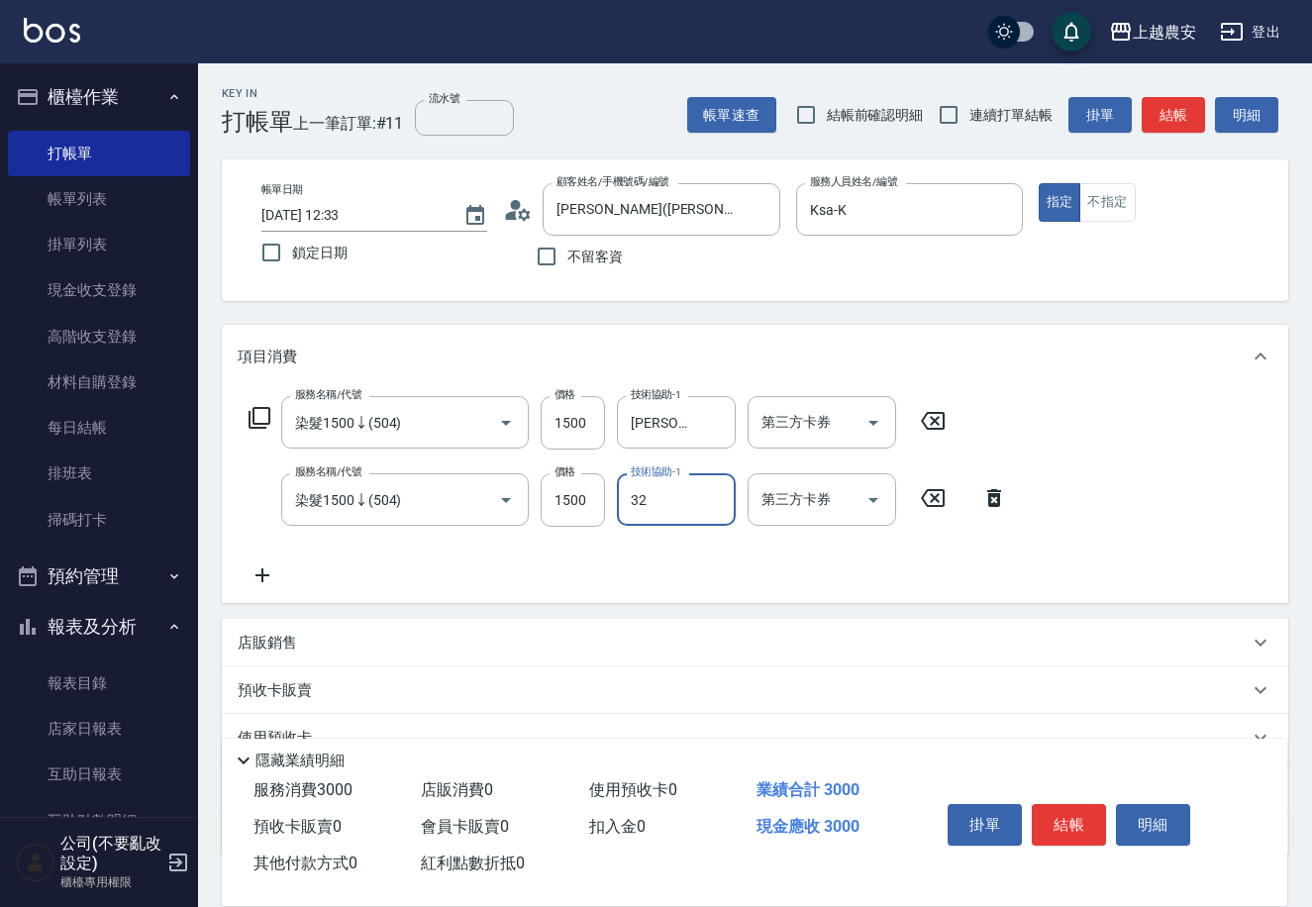
type input "[PERSON_NAME]-32"
click at [1066, 823] on button "結帳" at bounding box center [1069, 825] width 74 height 42
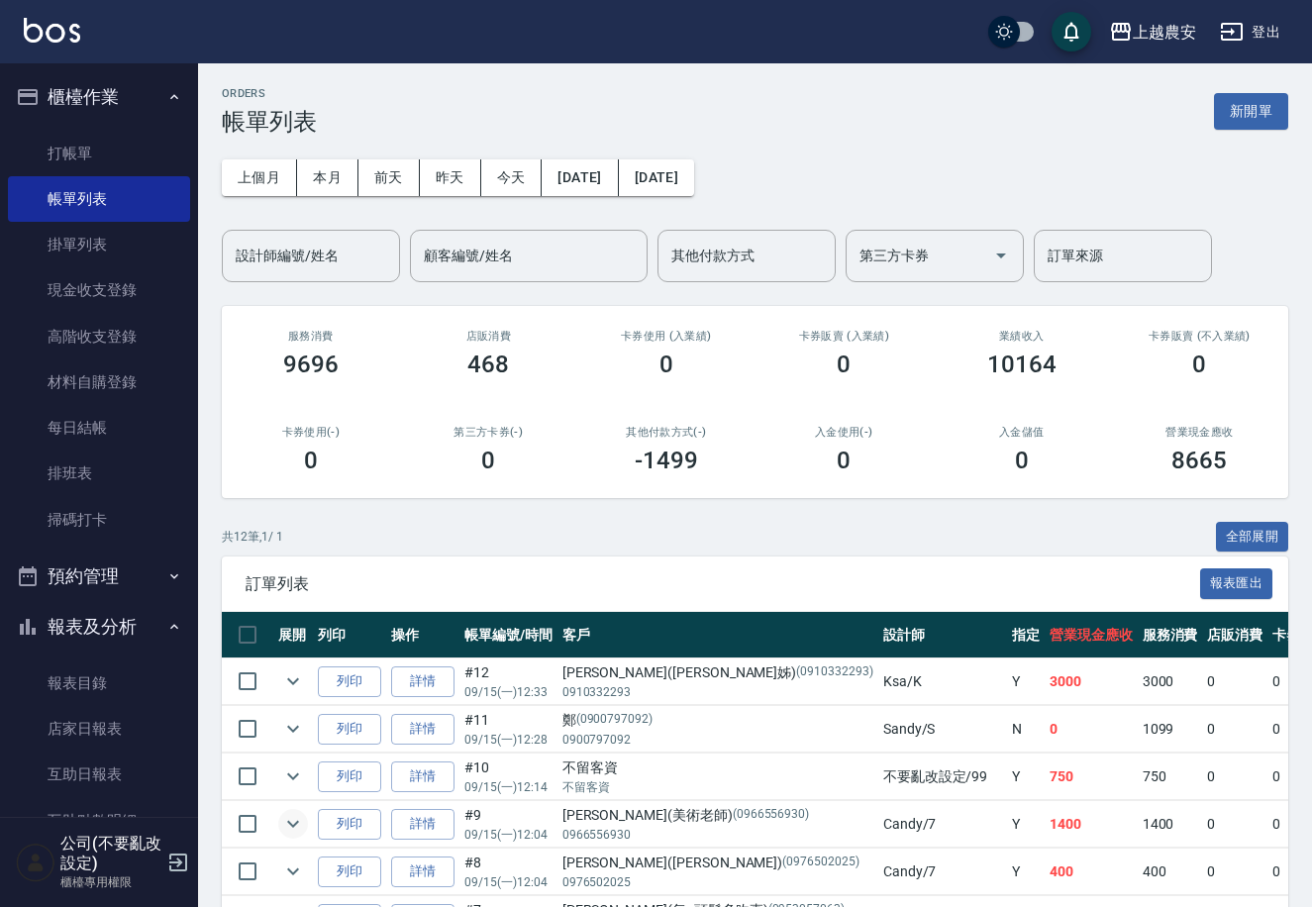
click at [289, 825] on icon "expand row" at bounding box center [293, 824] width 24 height 24
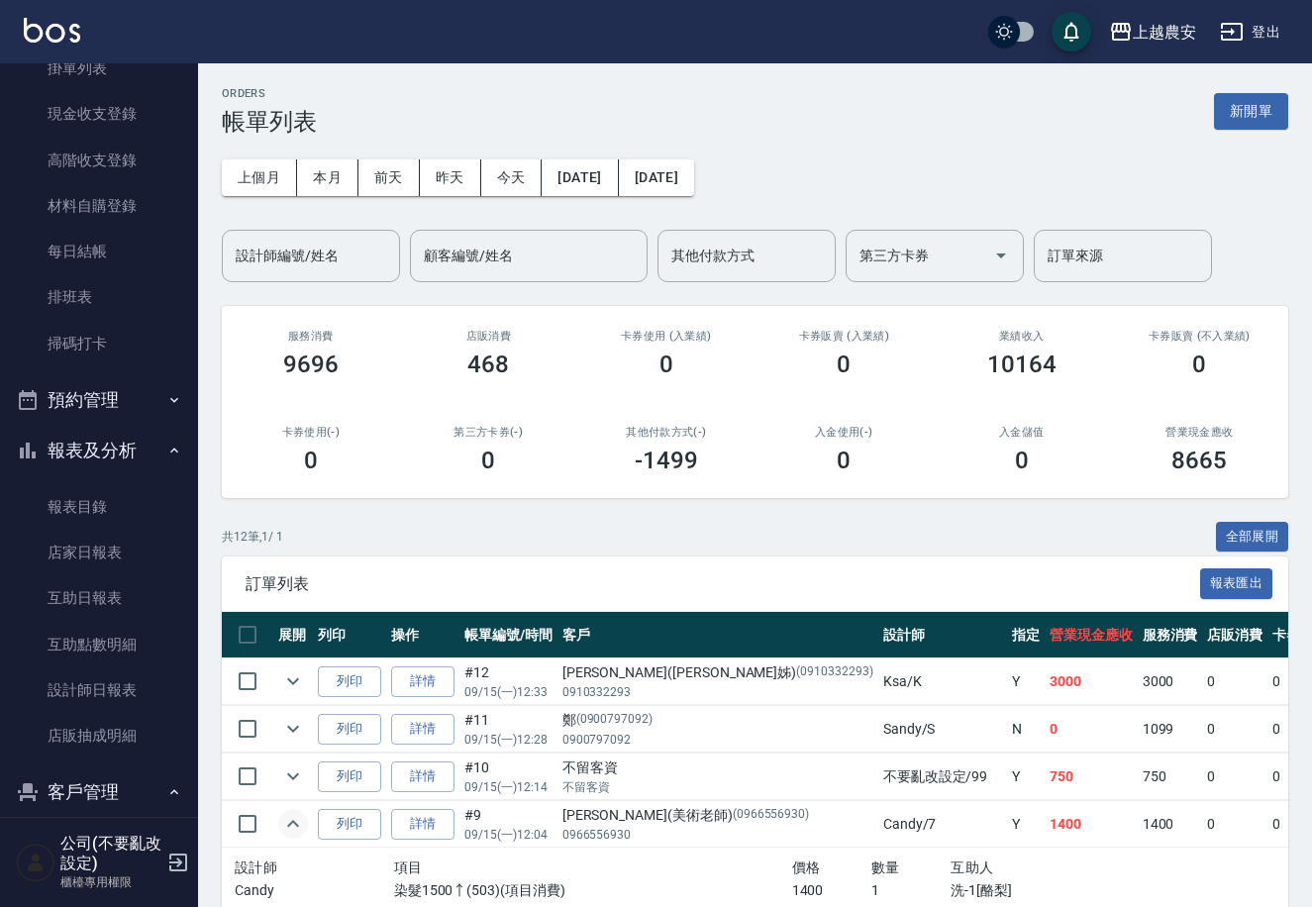
scroll to position [190, 0]
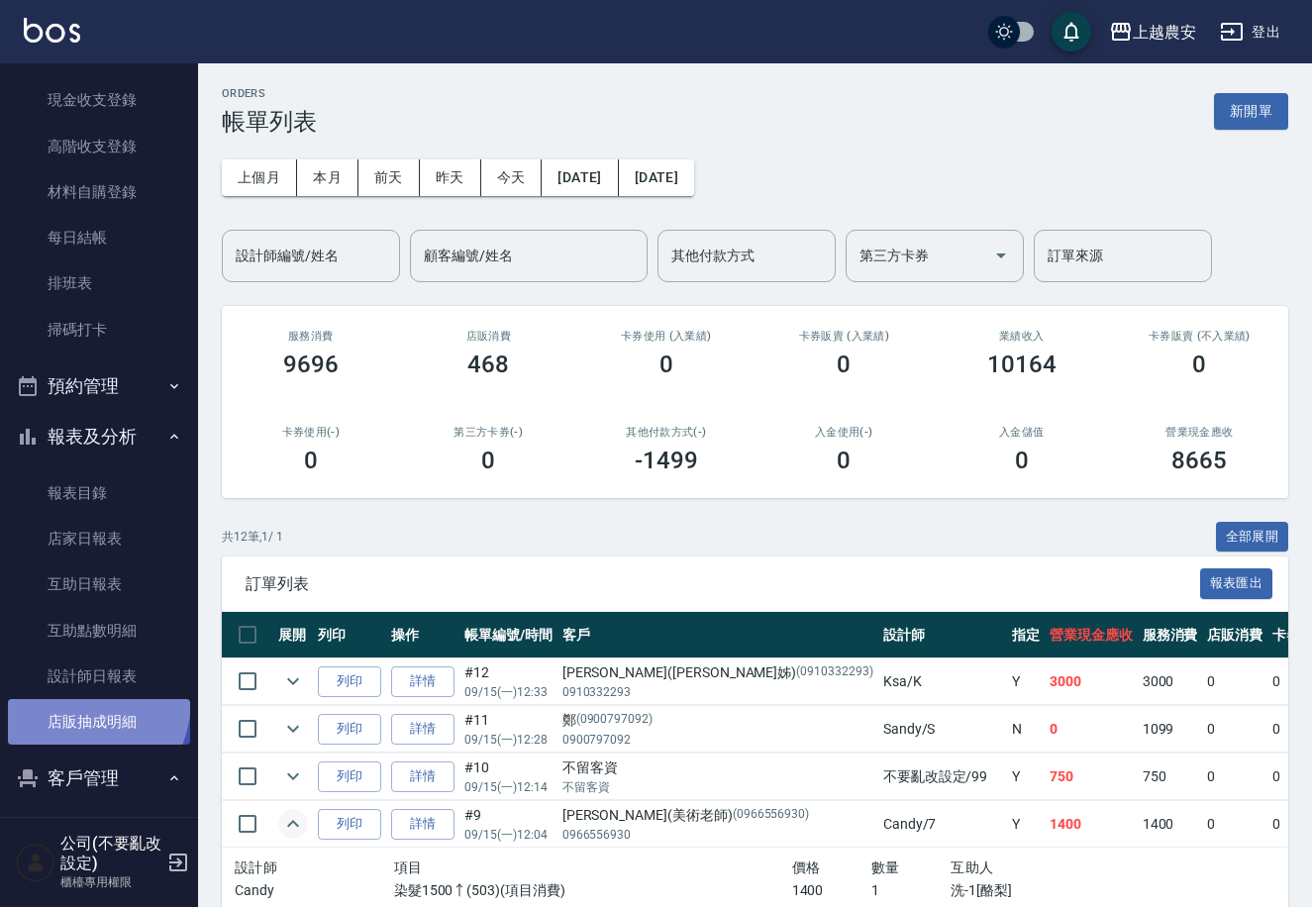
click at [65, 699] on link "店販抽成明細" at bounding box center [99, 722] width 182 height 46
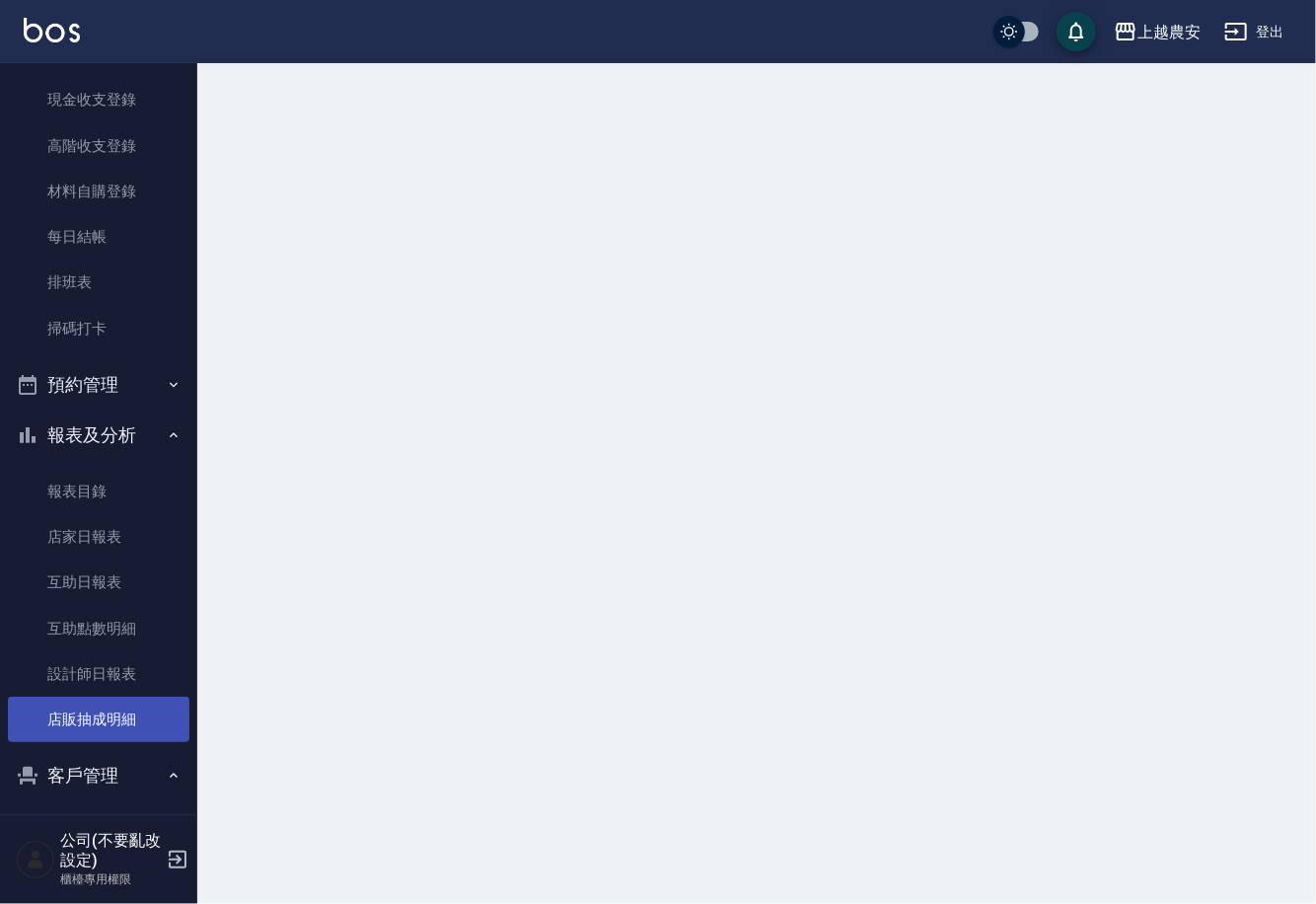
click at [65, 697] on link "店販抽成明細" at bounding box center [99, 720] width 181 height 46
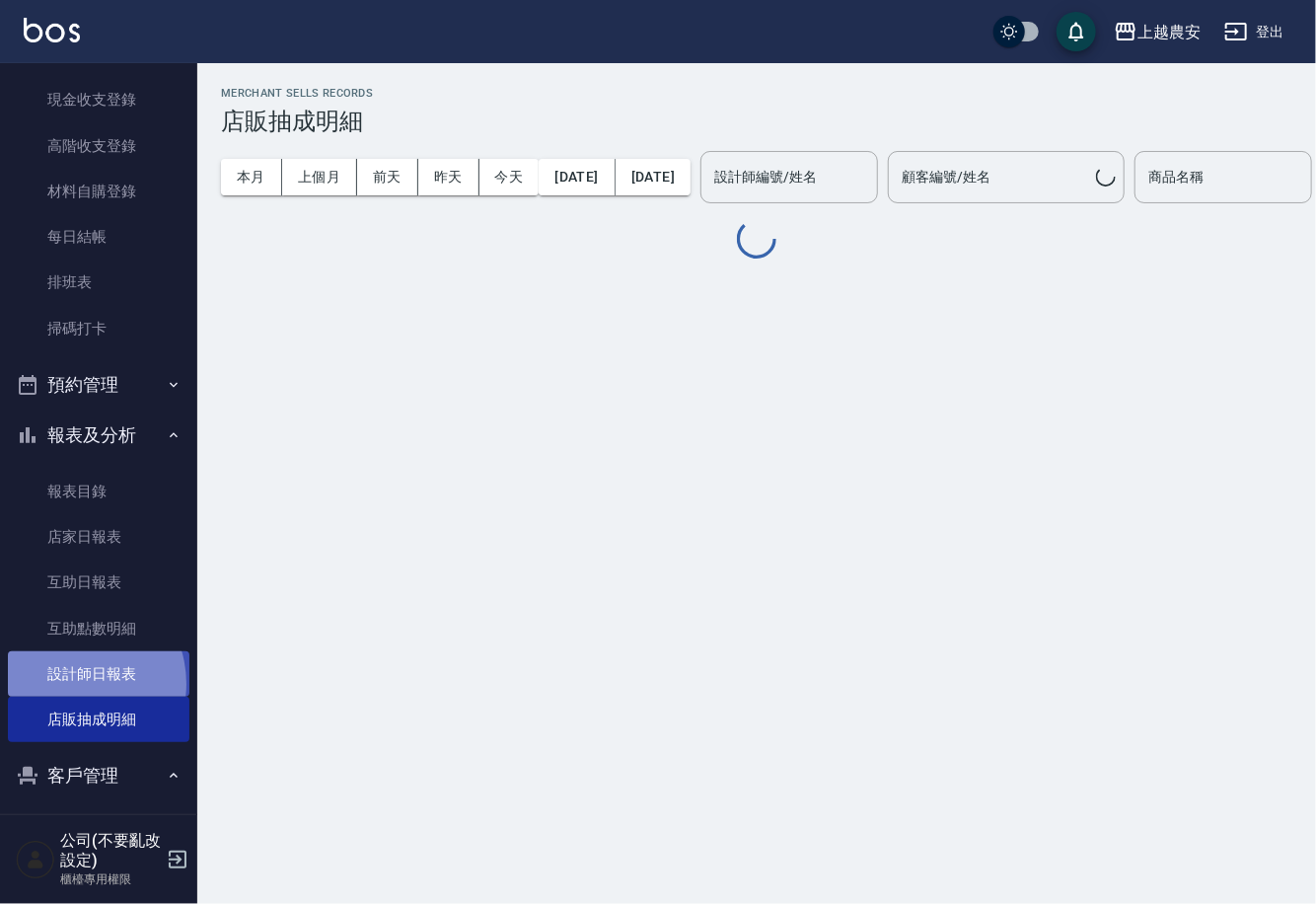
click at [70, 683] on link "設計師日報表" at bounding box center [99, 674] width 181 height 46
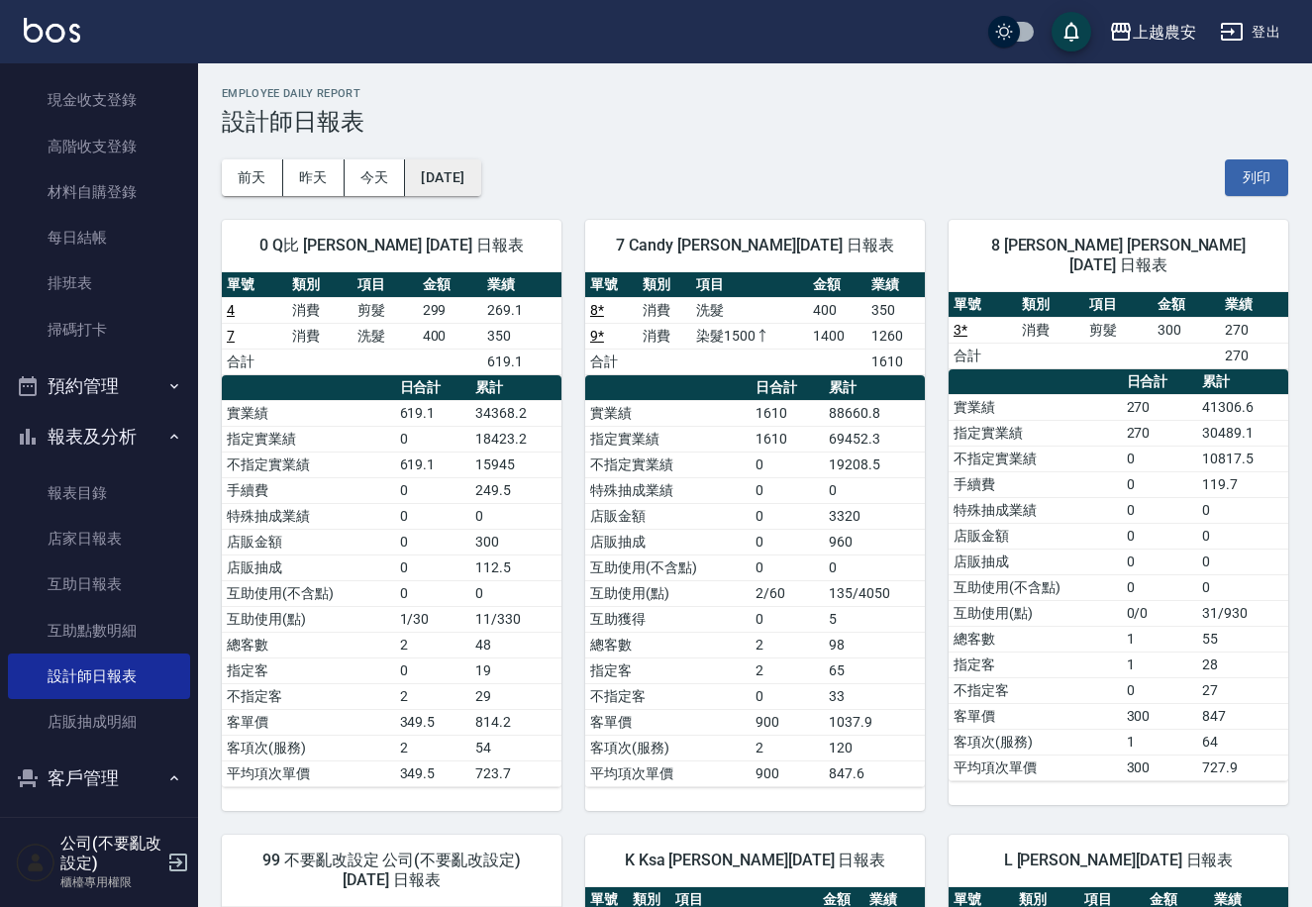
click at [472, 185] on button "[DATE]" at bounding box center [442, 177] width 75 height 37
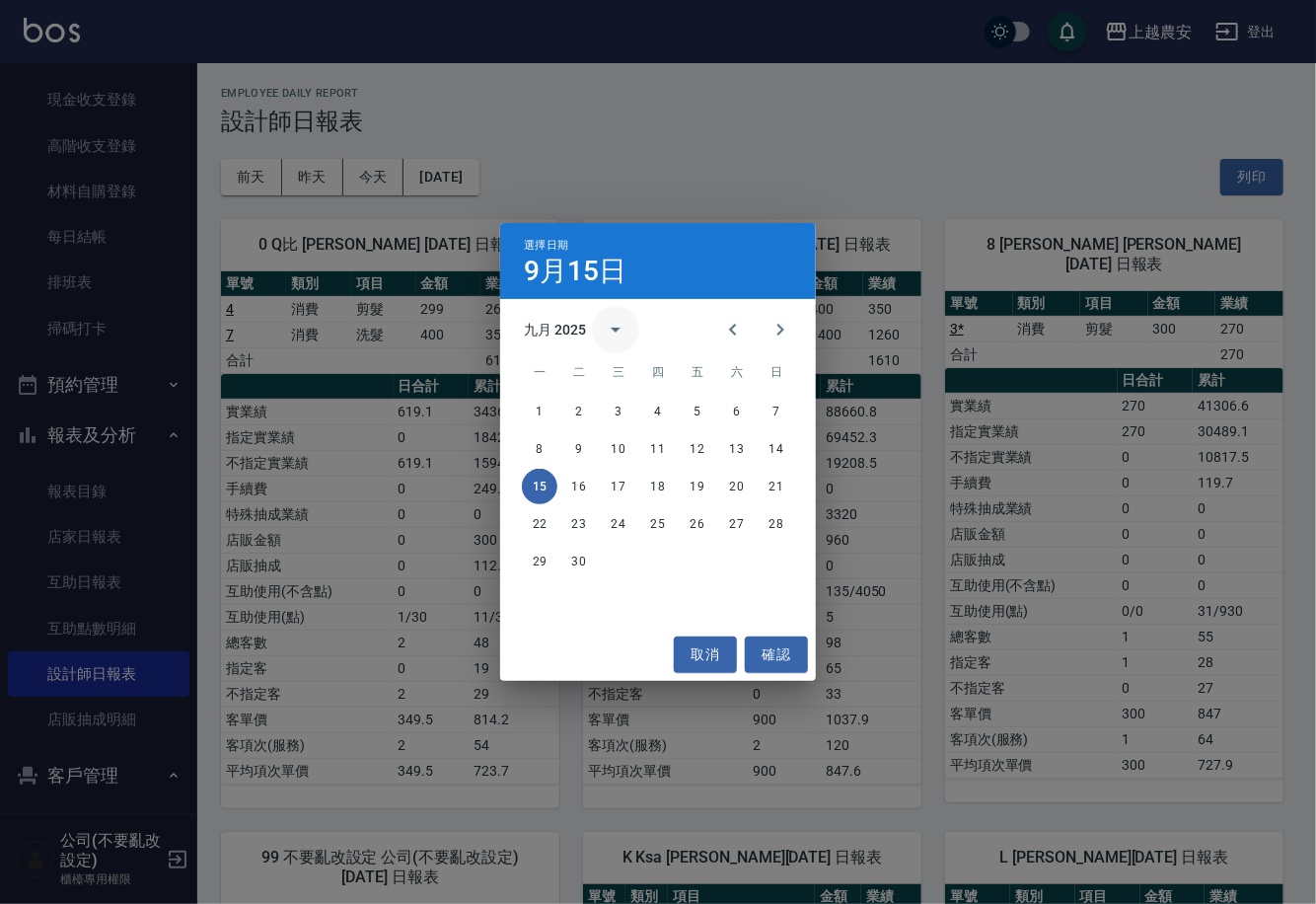
click at [604, 328] on icon "calendar view is open, switch to year view" at bounding box center [616, 330] width 24 height 24
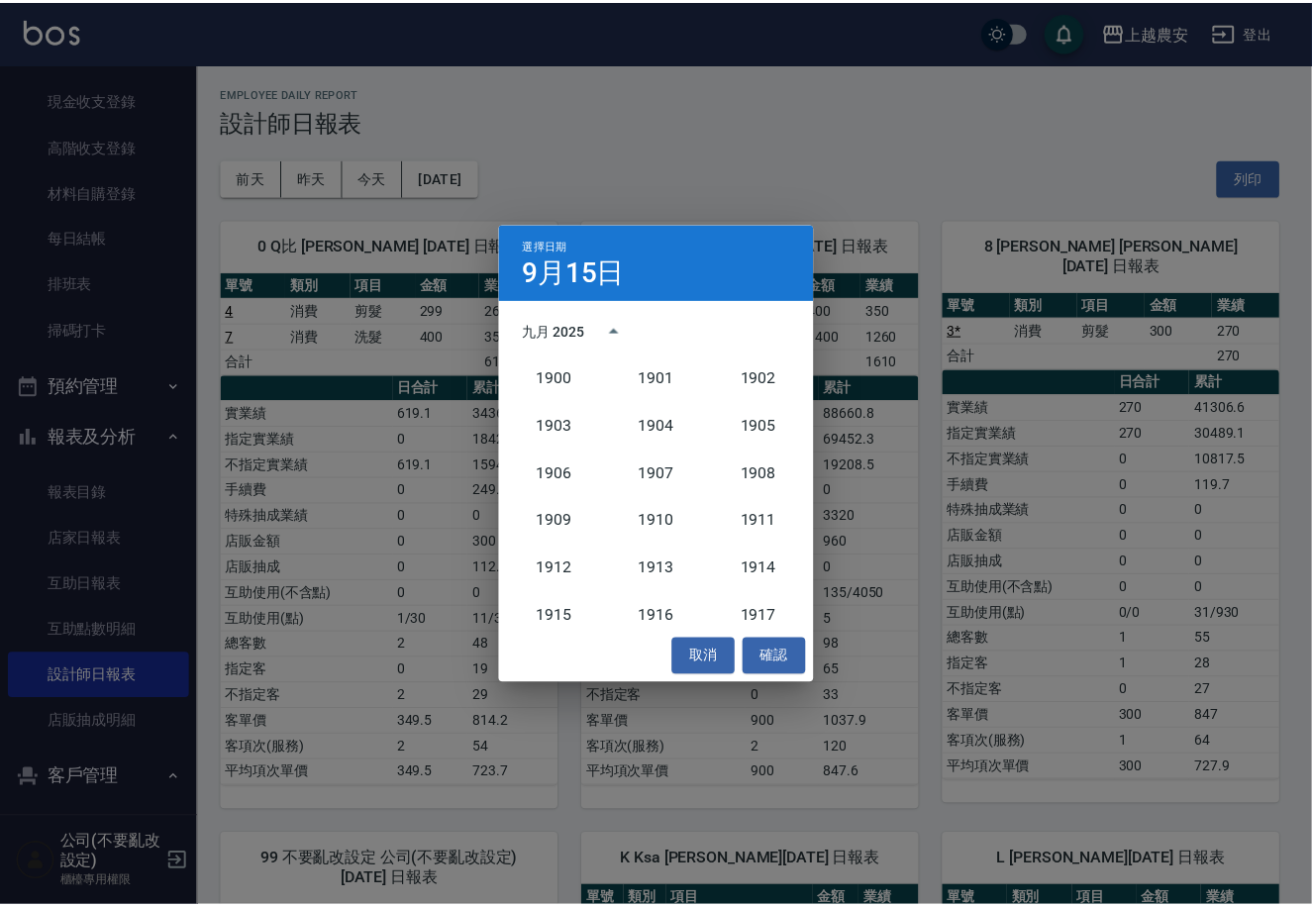
scroll to position [1833, 0]
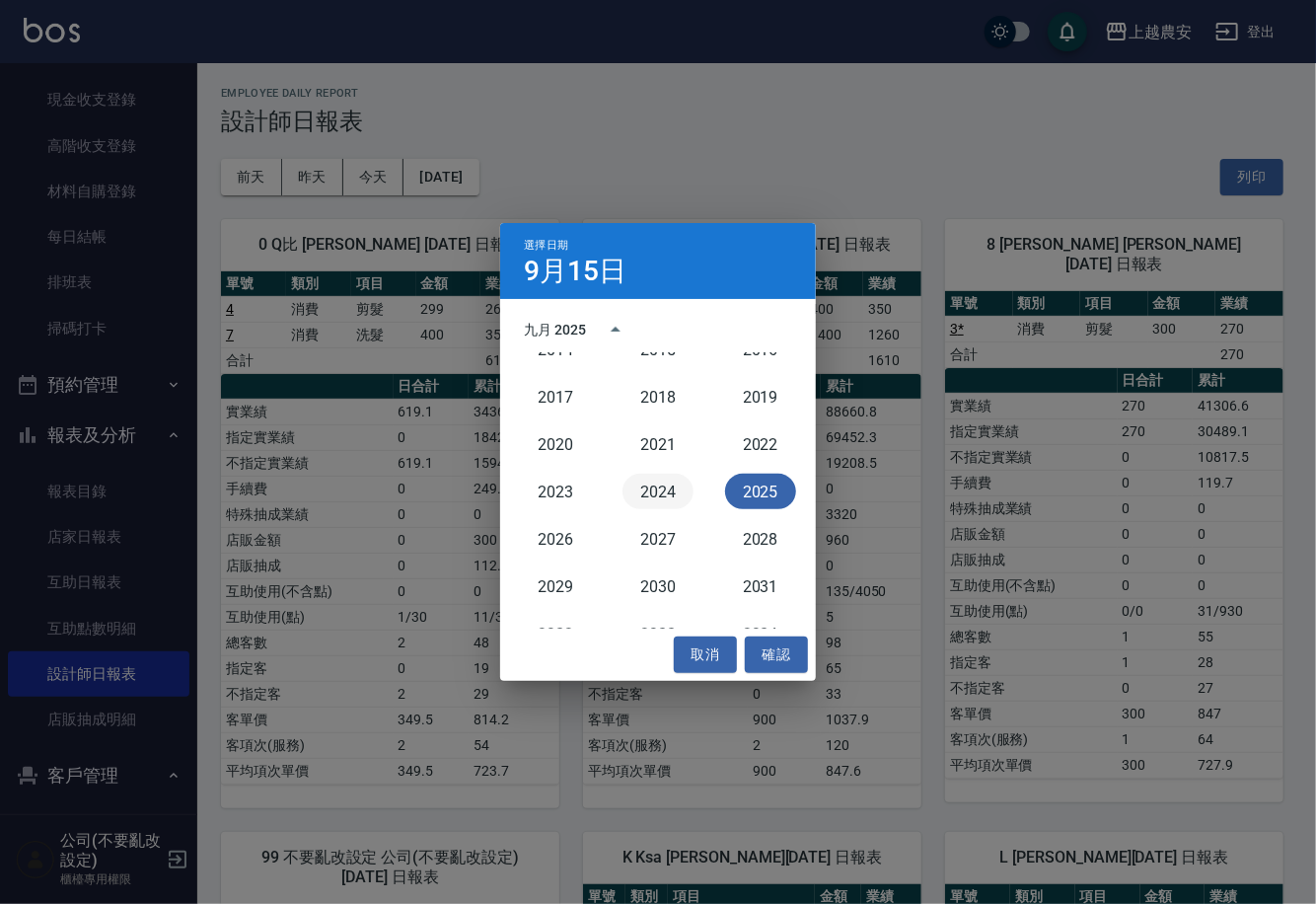
click at [673, 495] on button "2024" at bounding box center [658, 491] width 71 height 36
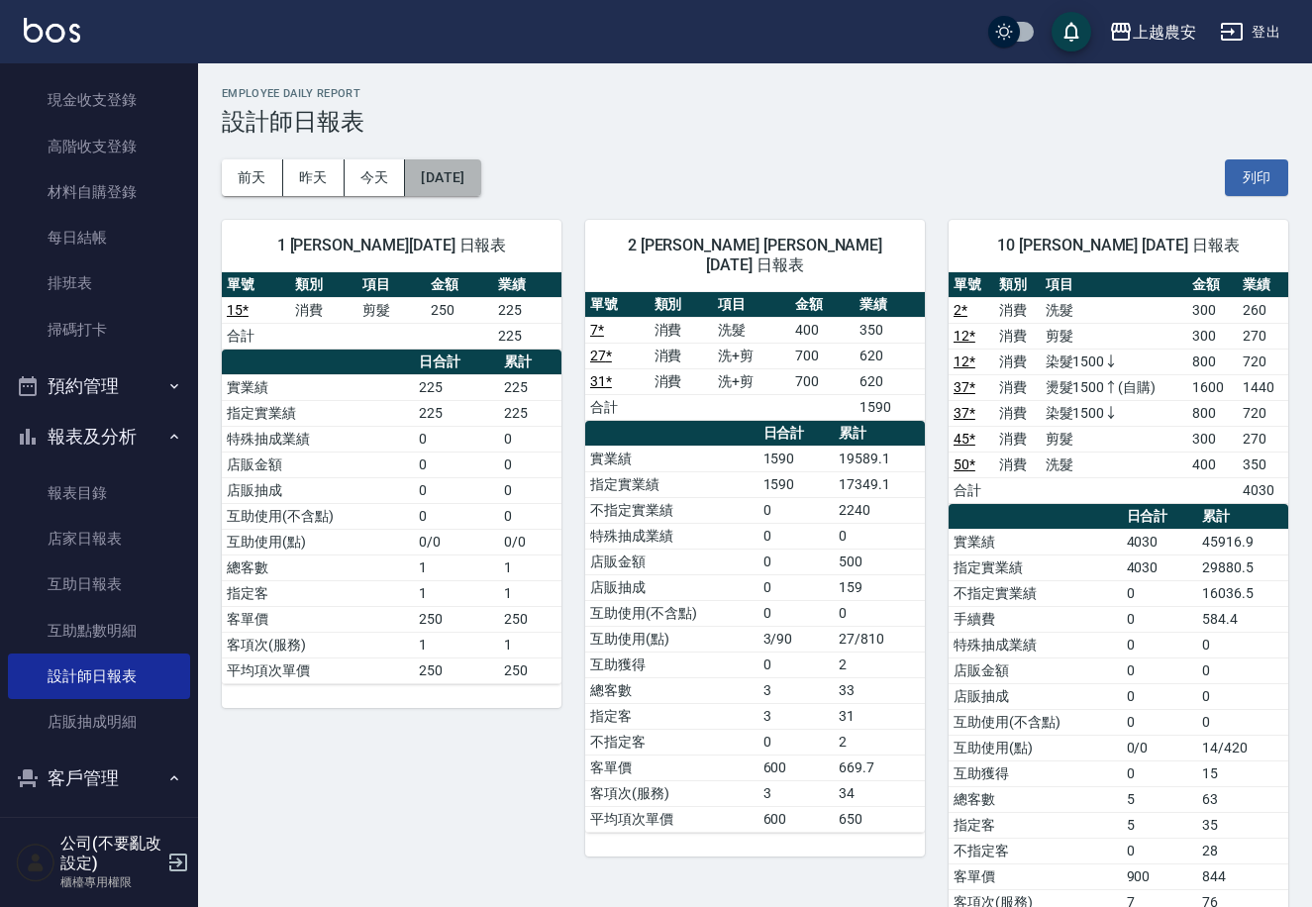
click at [480, 184] on button "[DATE]" at bounding box center [442, 177] width 75 height 37
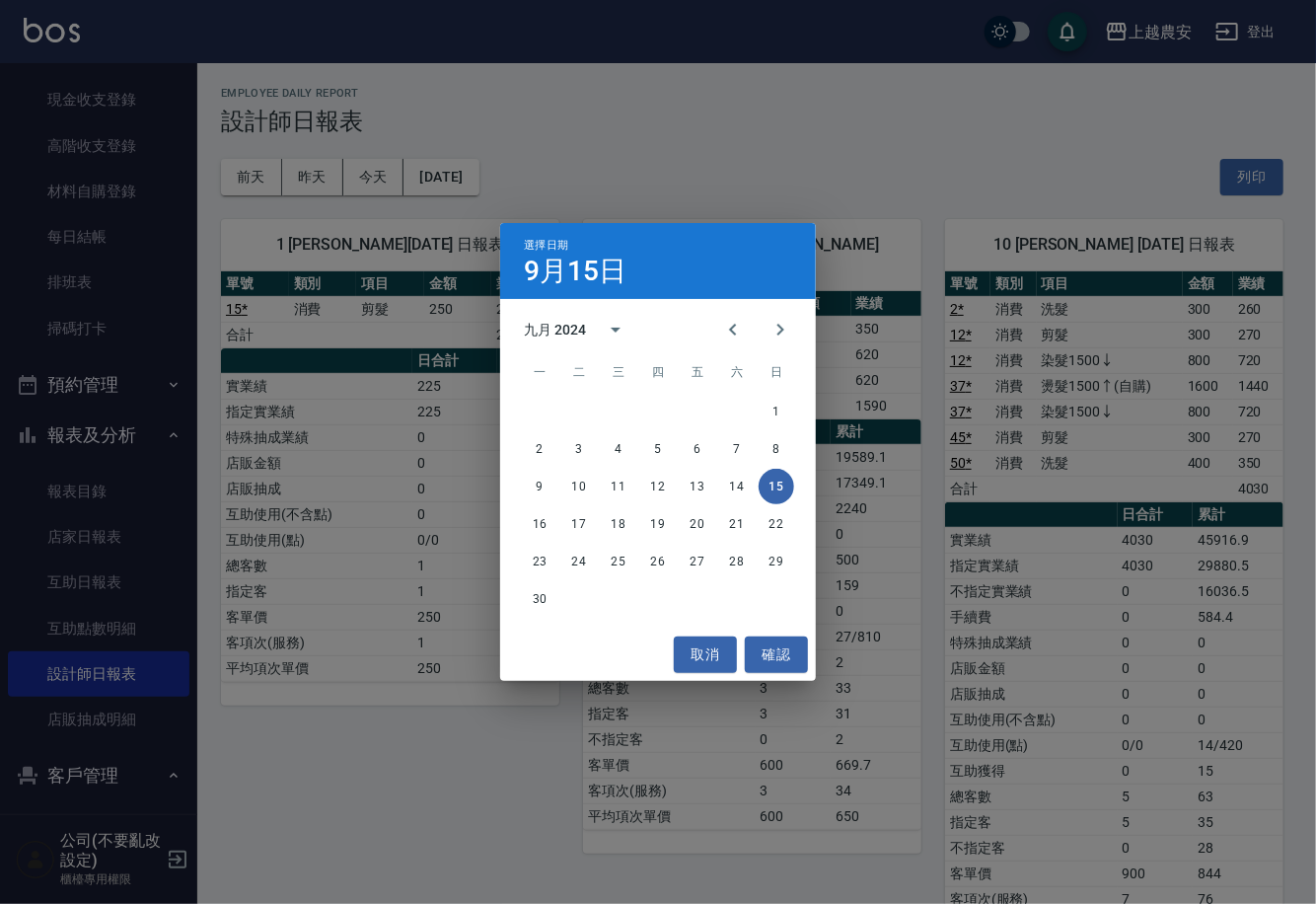
click at [580, 333] on div "九月 2024" at bounding box center [555, 330] width 62 height 21
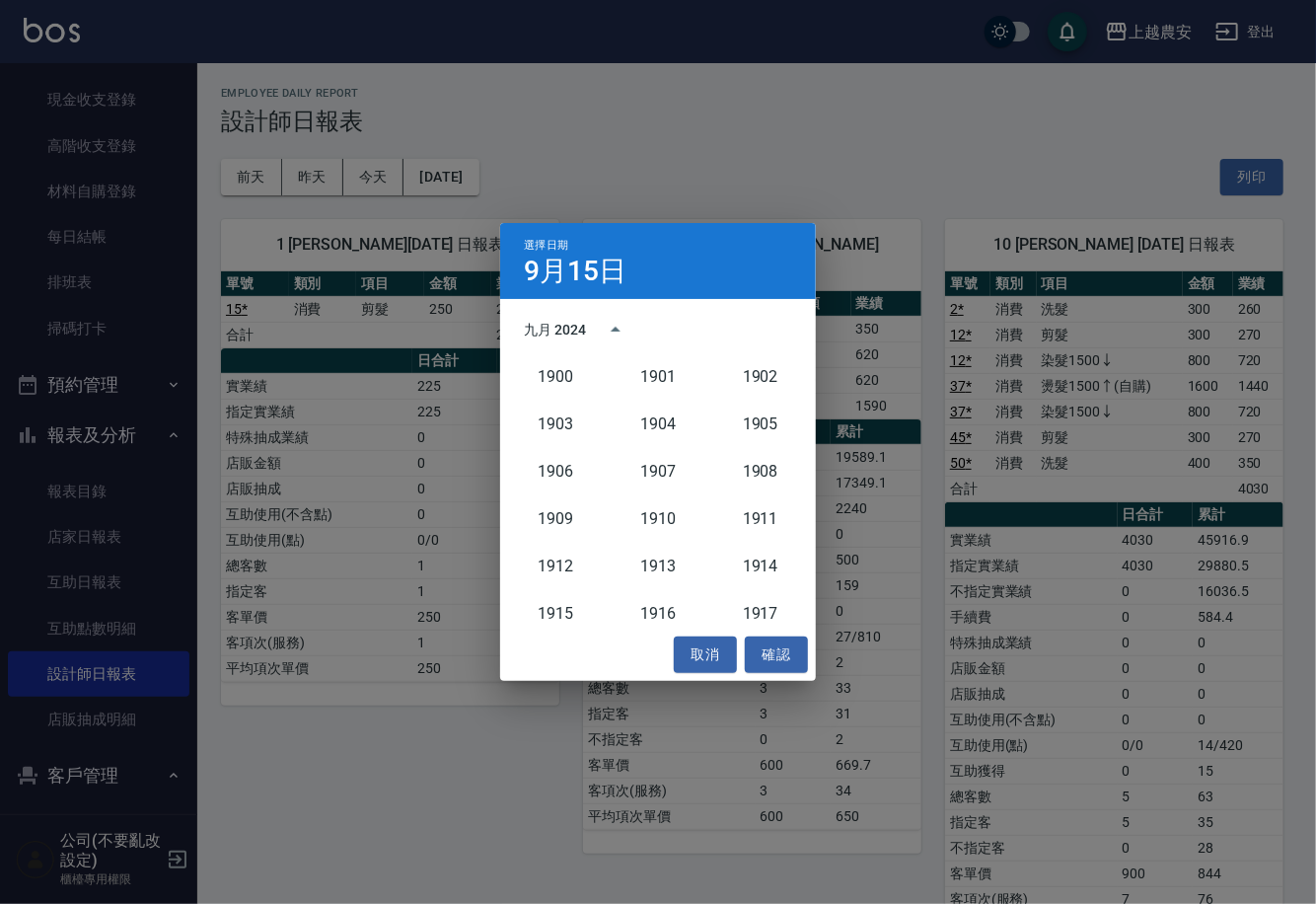
scroll to position [1827, 0]
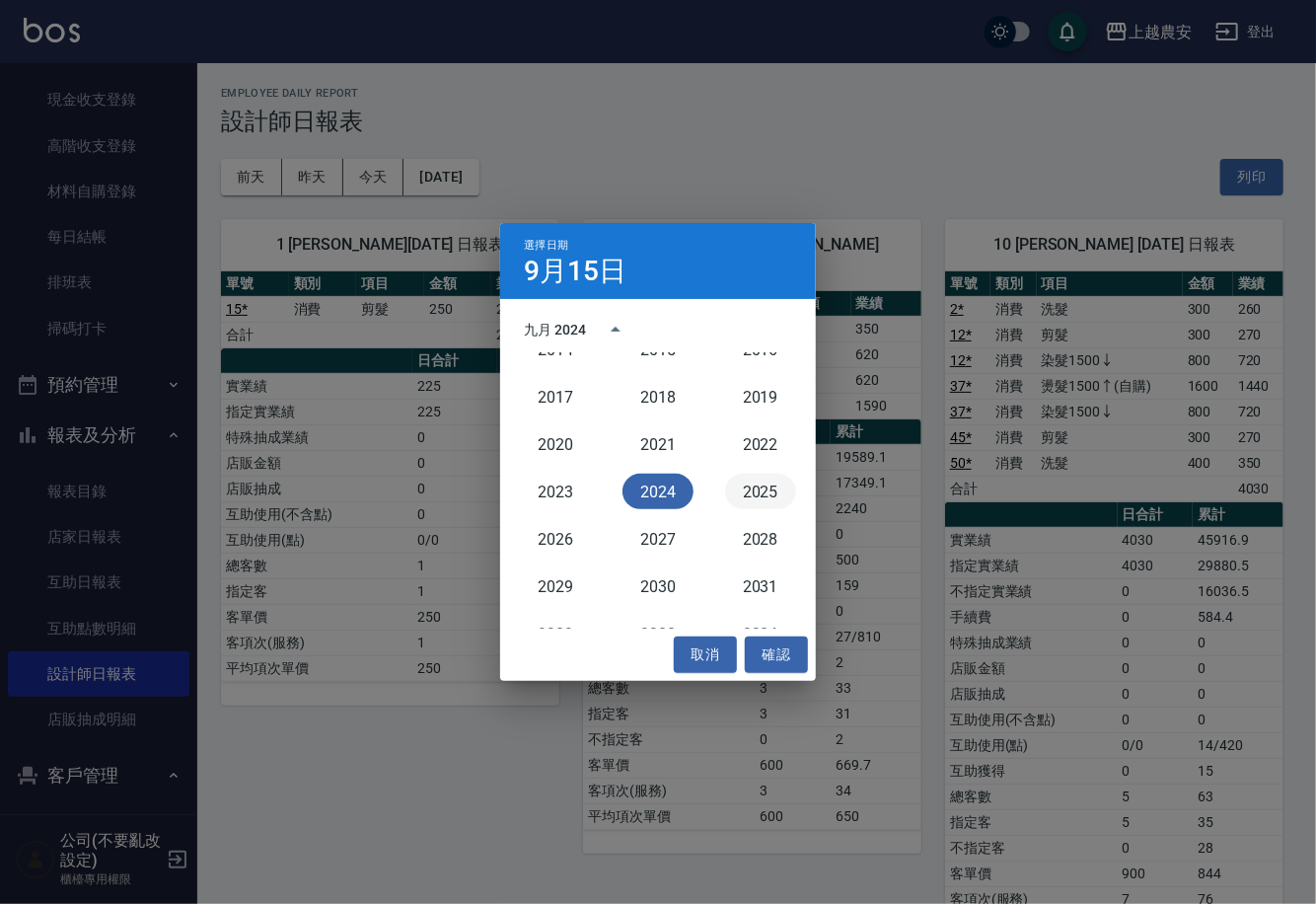
click at [756, 486] on button "2025" at bounding box center [760, 491] width 71 height 36
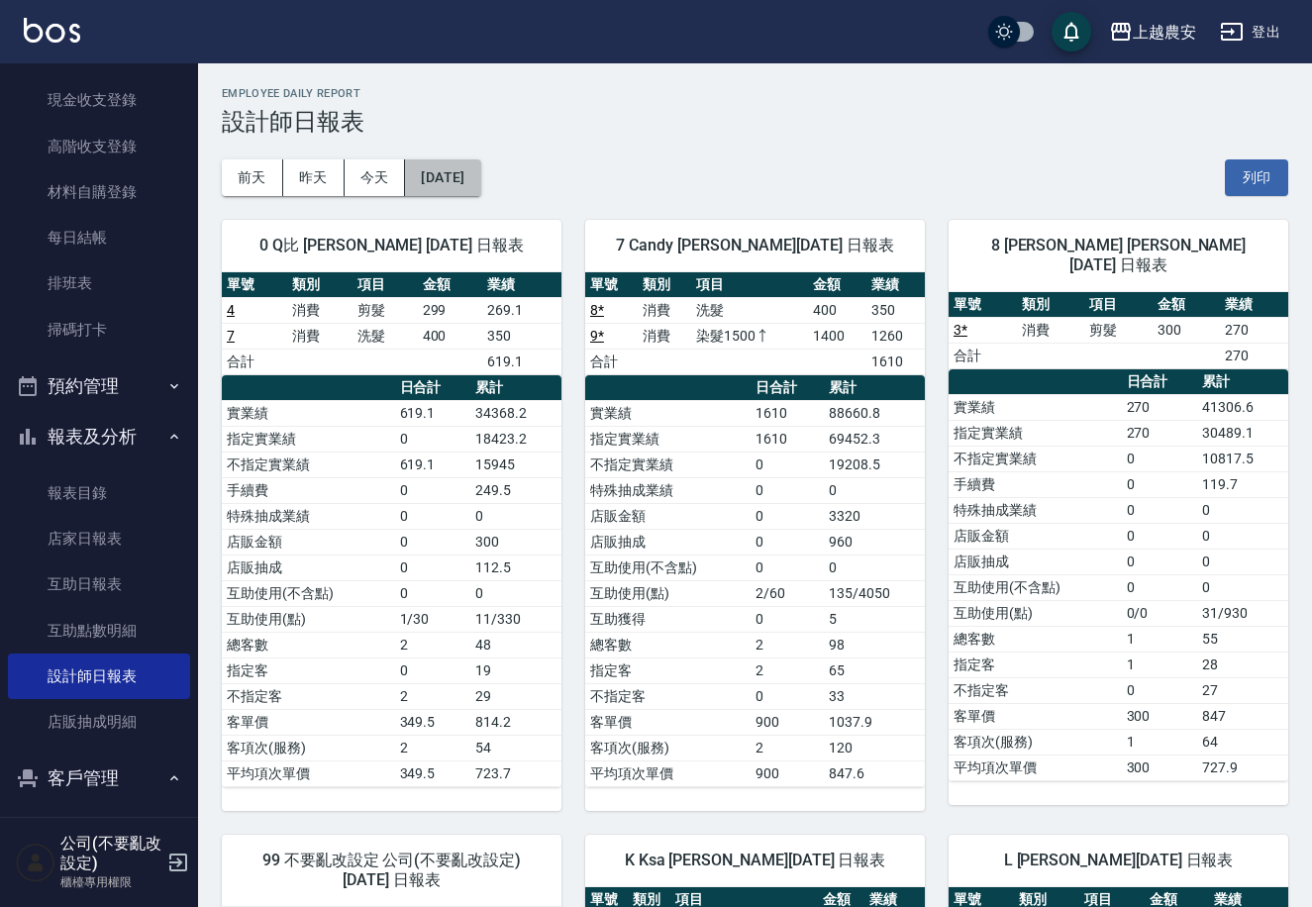
click at [452, 163] on button "[DATE]" at bounding box center [442, 177] width 75 height 37
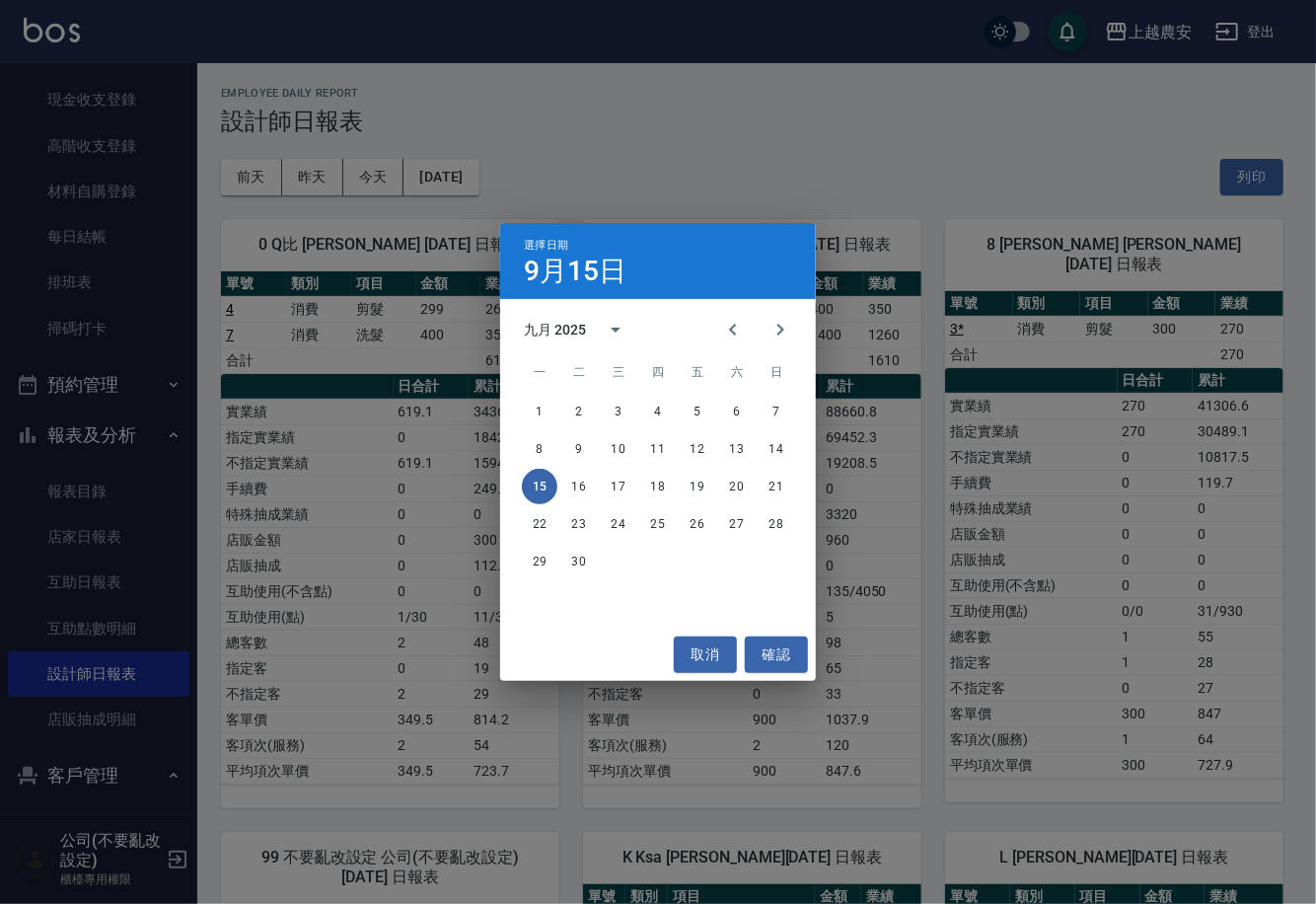
click at [579, 331] on div "九月 2025" at bounding box center [555, 330] width 62 height 21
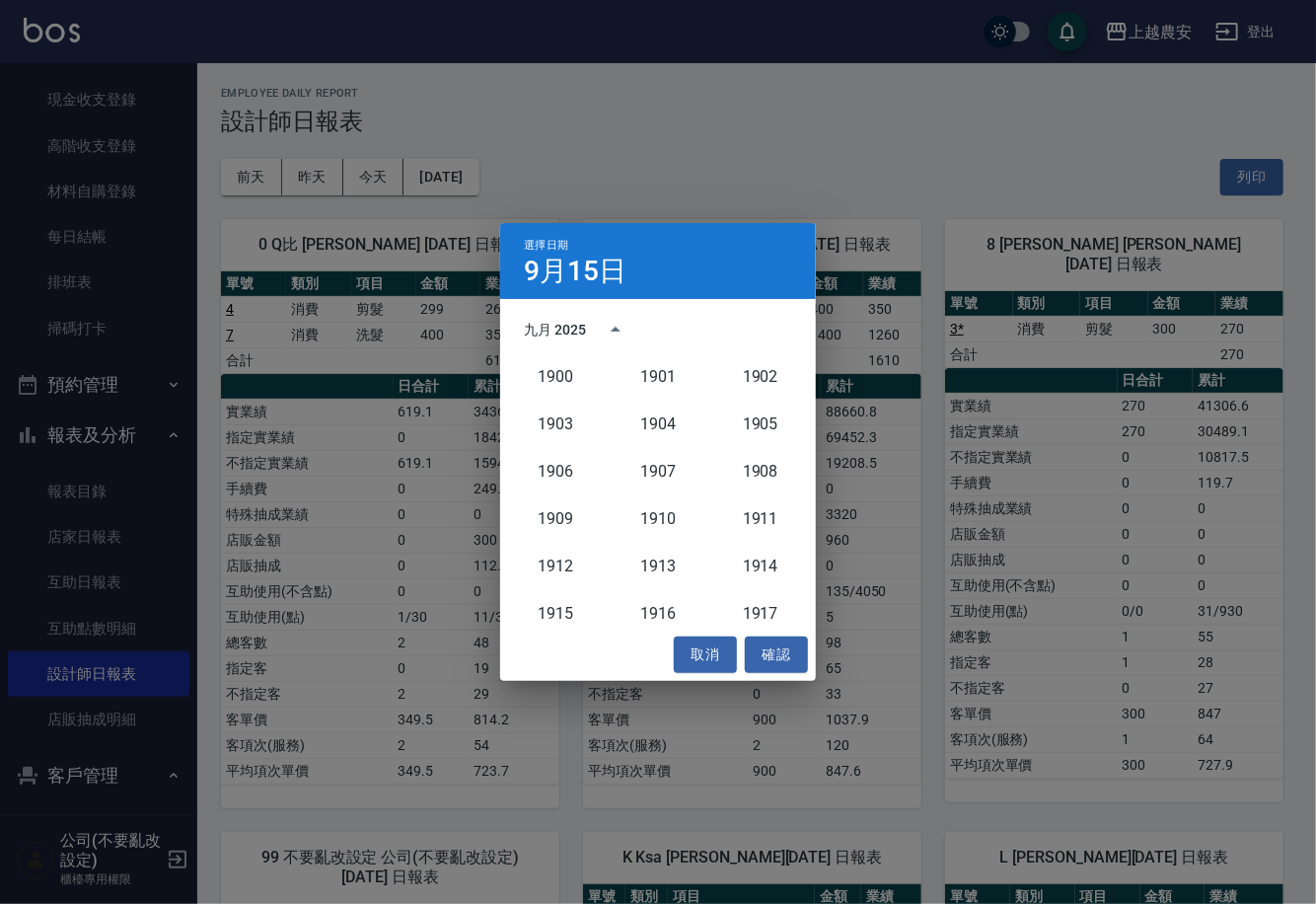
scroll to position [1827, 0]
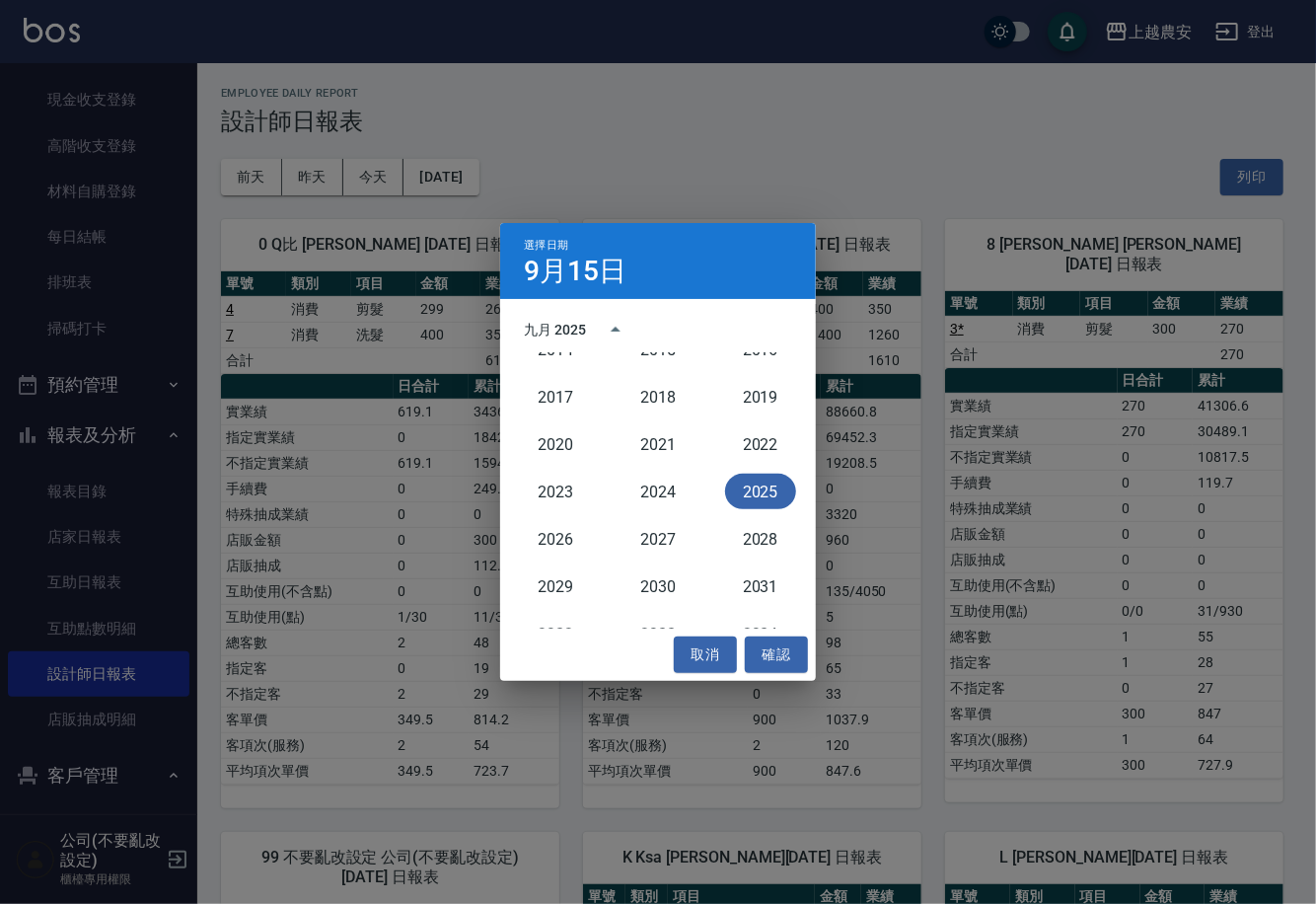
click at [572, 331] on div "九月 2025" at bounding box center [555, 330] width 62 height 21
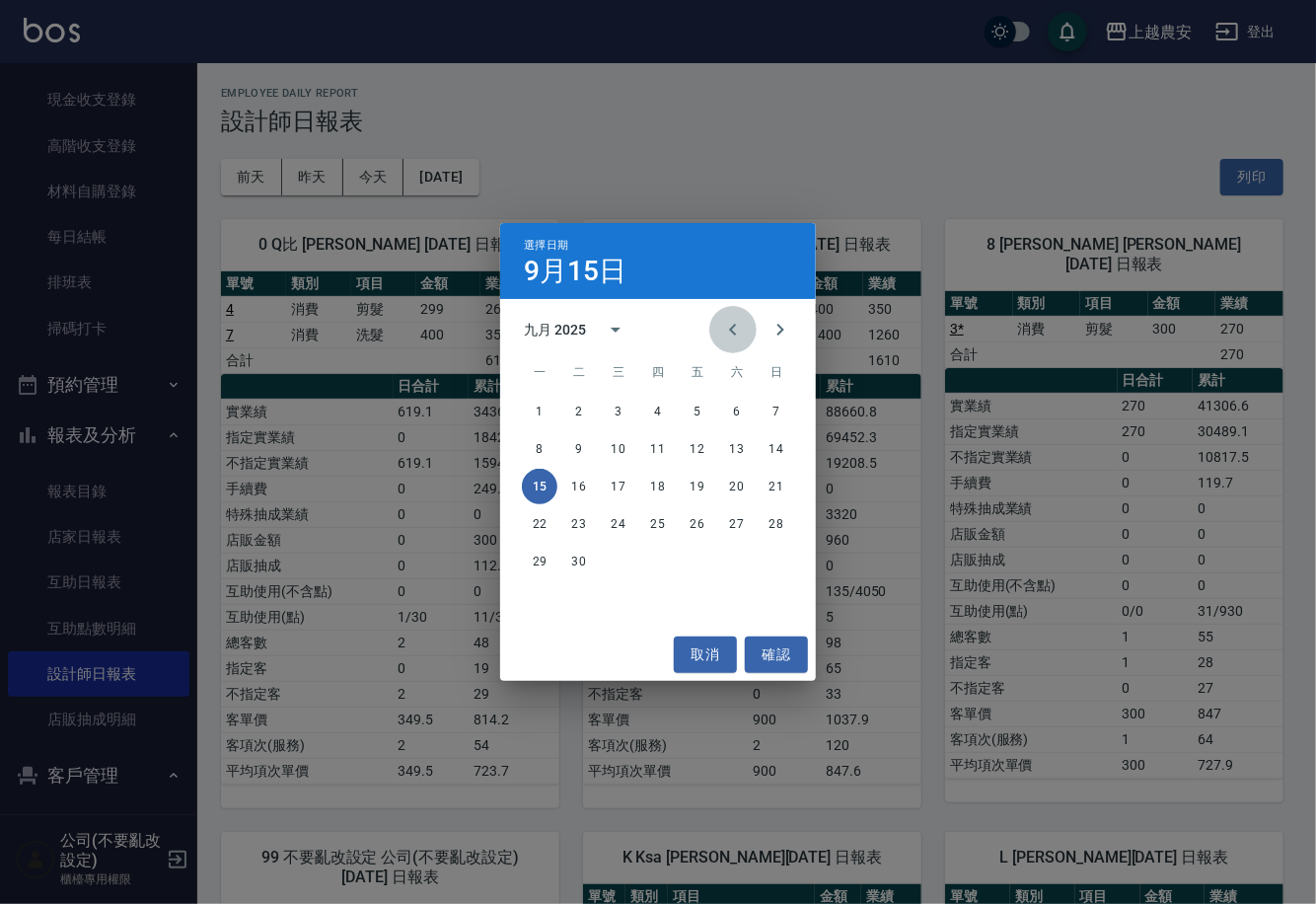
click at [742, 331] on icon "Previous month" at bounding box center [733, 330] width 24 height 24
click at [564, 476] on button "15" at bounding box center [579, 486] width 36 height 36
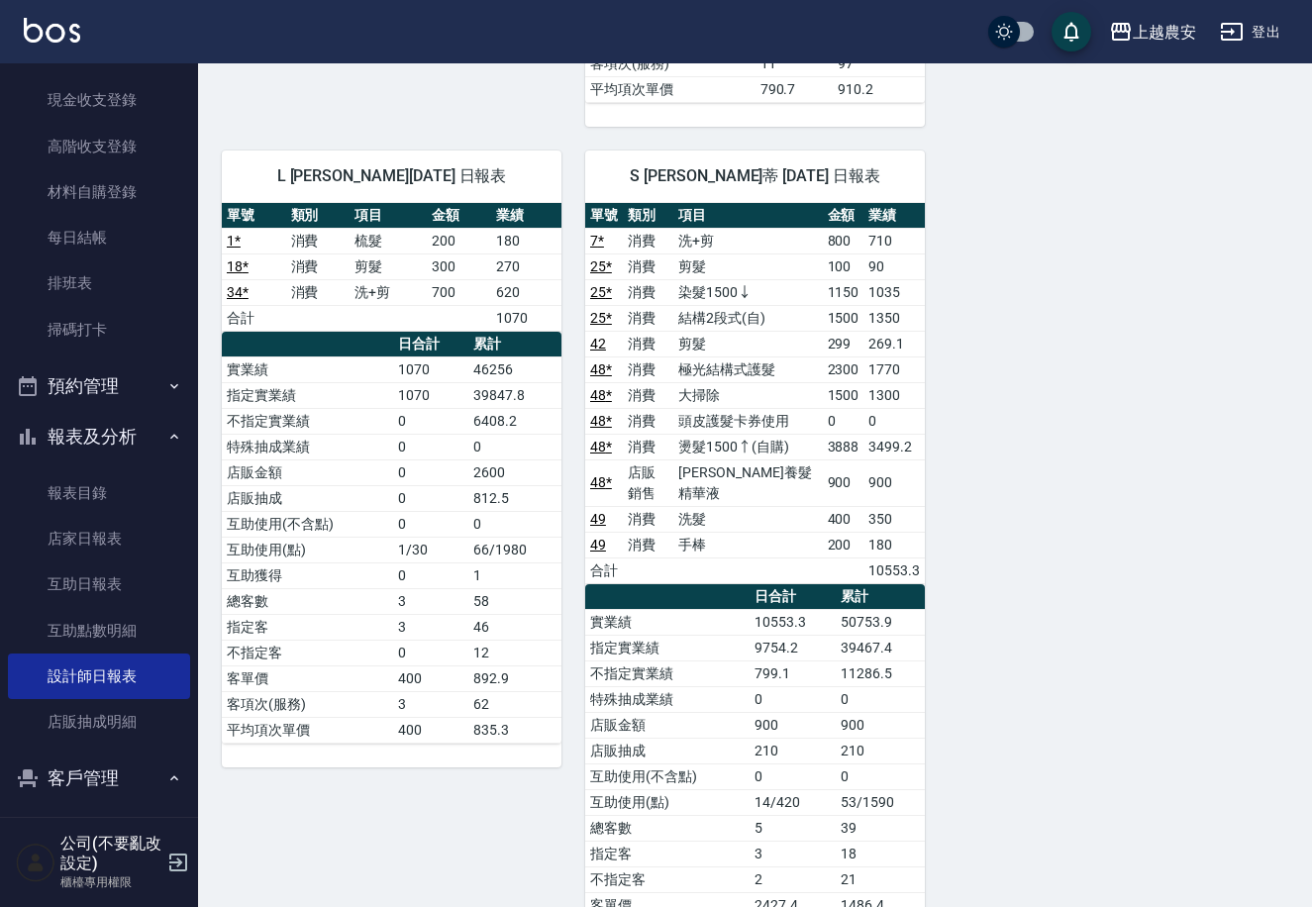
scroll to position [2421, 0]
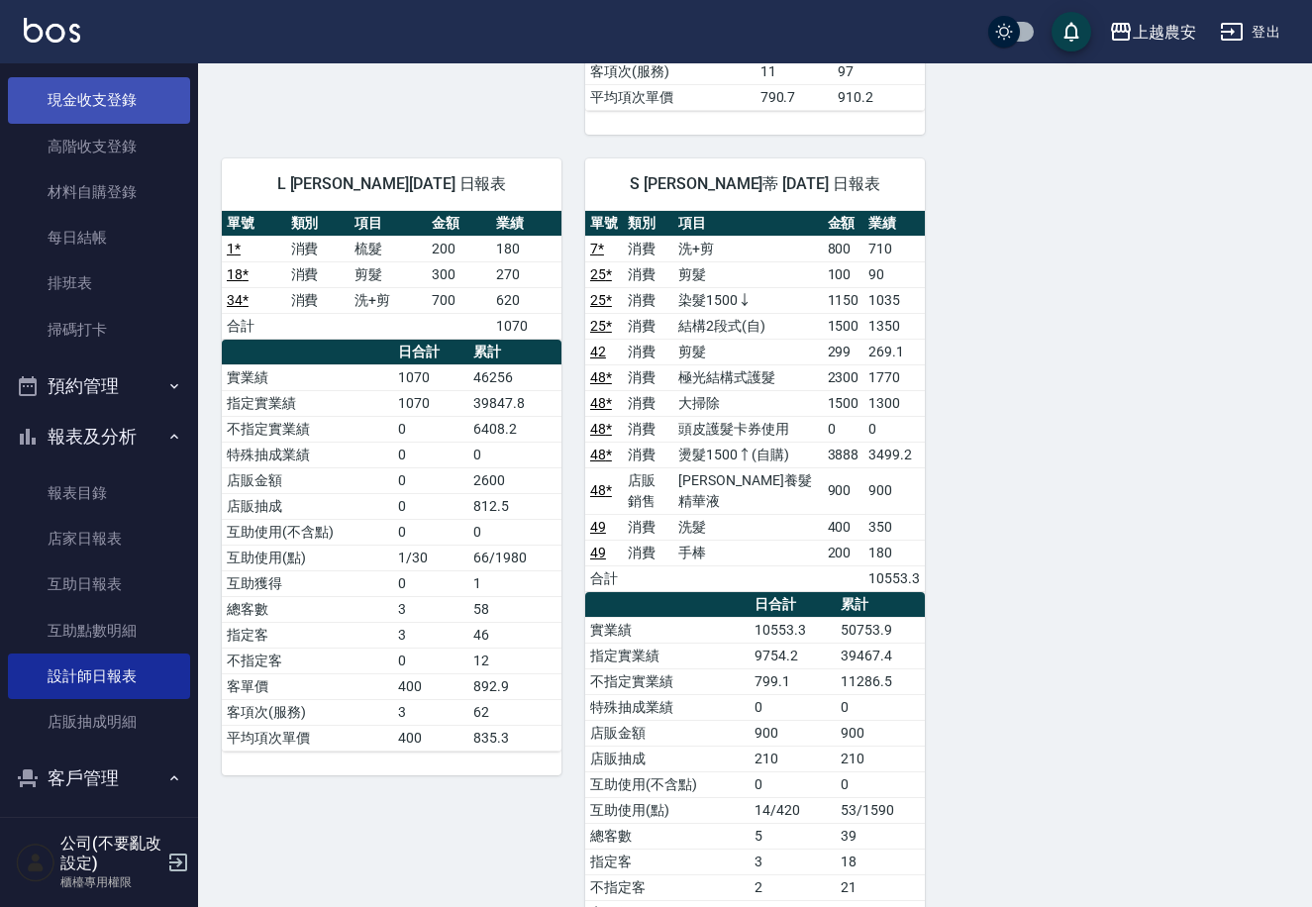
click at [86, 104] on link "現金收支登錄" at bounding box center [99, 100] width 182 height 46
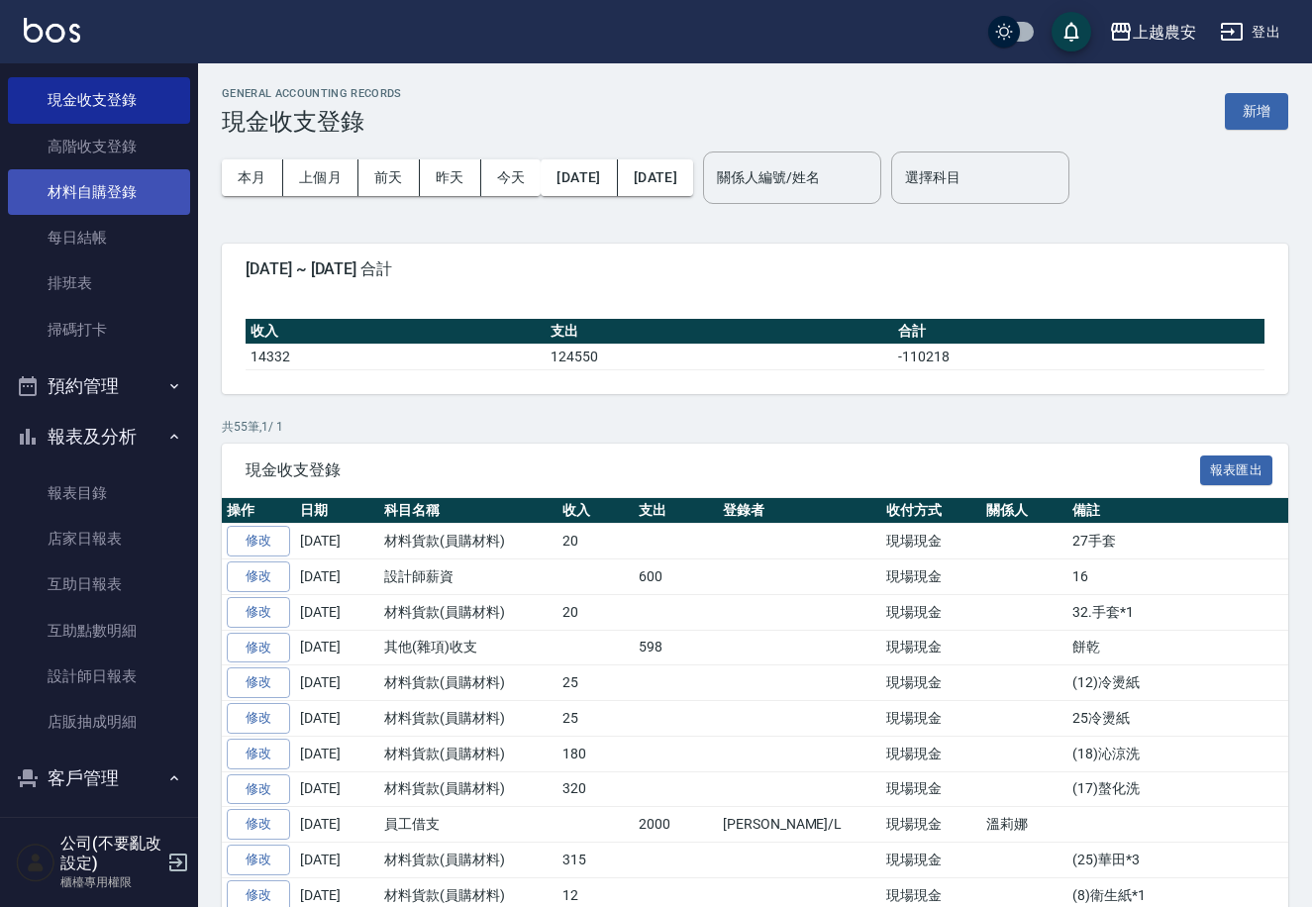
click at [136, 195] on link "材料自購登錄" at bounding box center [99, 192] width 182 height 46
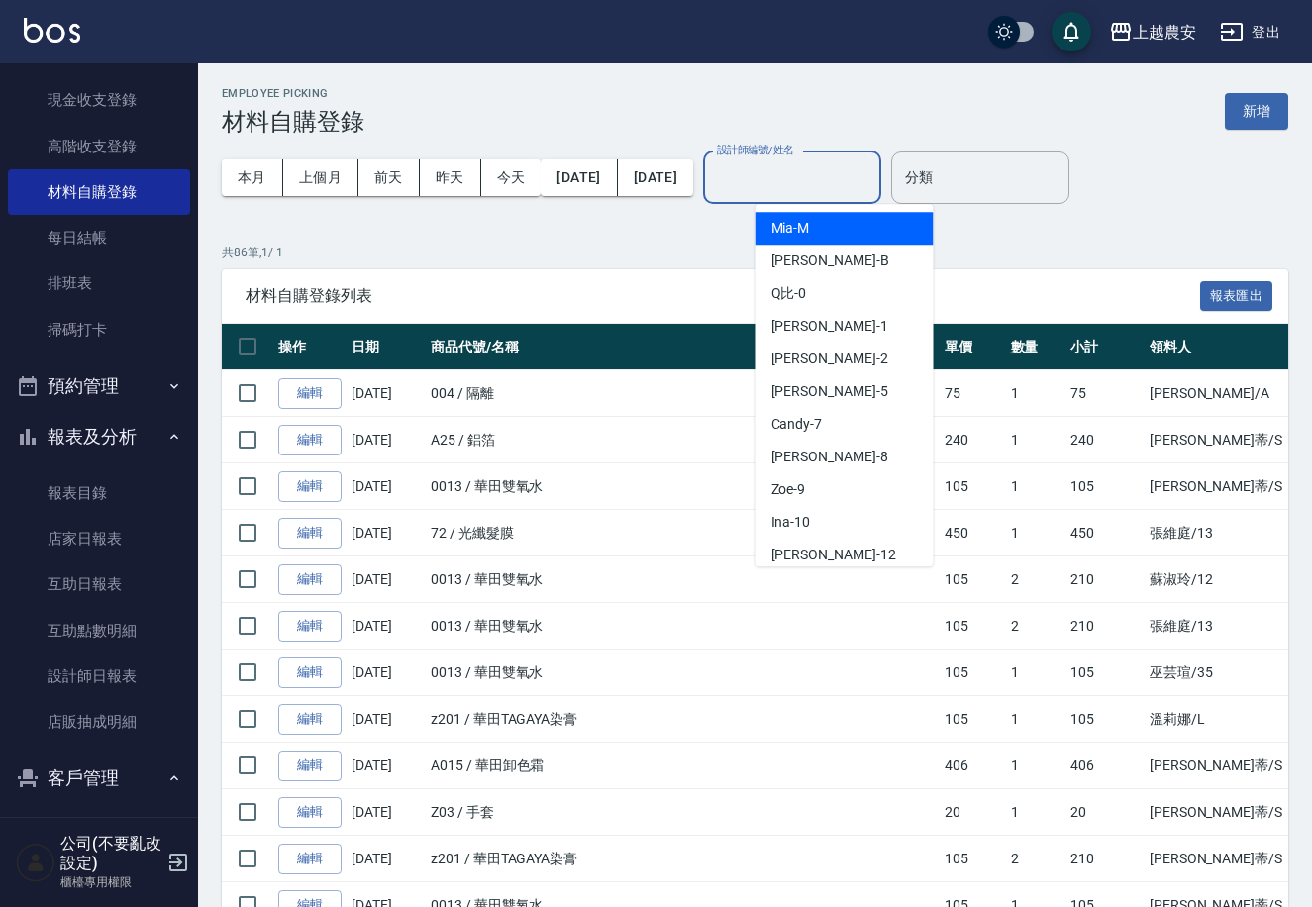
click at [793, 179] on input "設計師編號/姓名" at bounding box center [792, 177] width 160 height 35
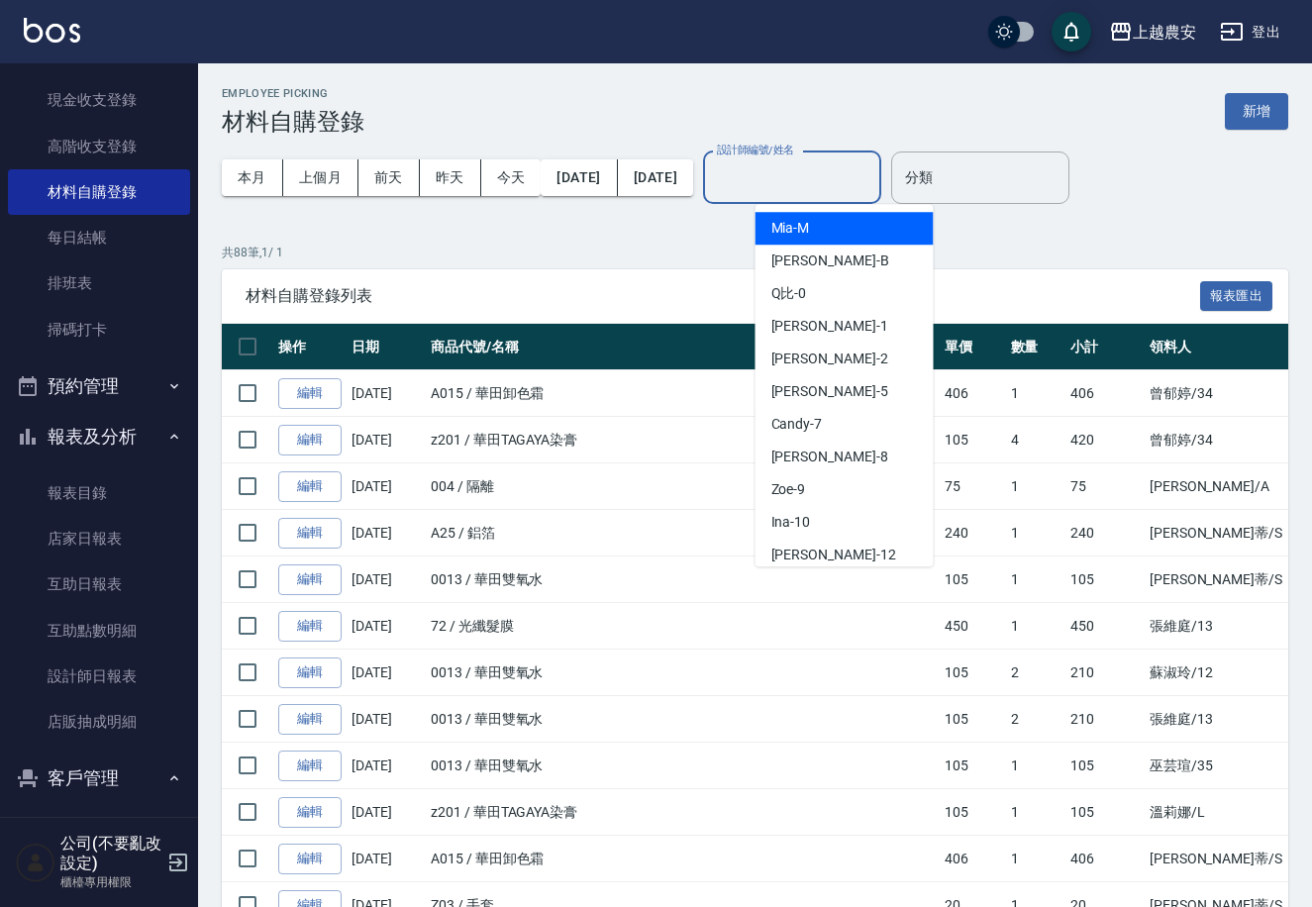
type input "ㄋ"
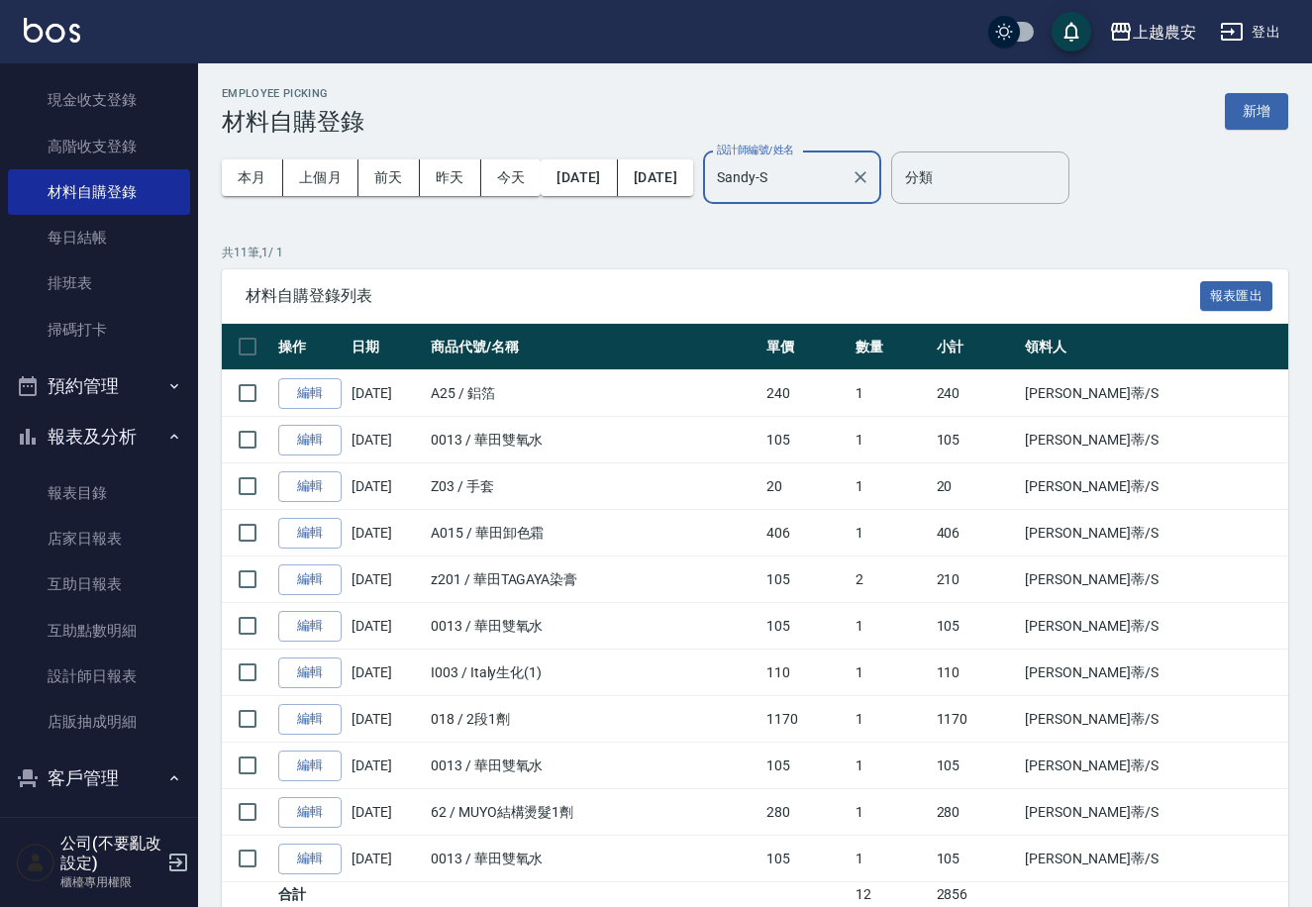
scroll to position [60, 0]
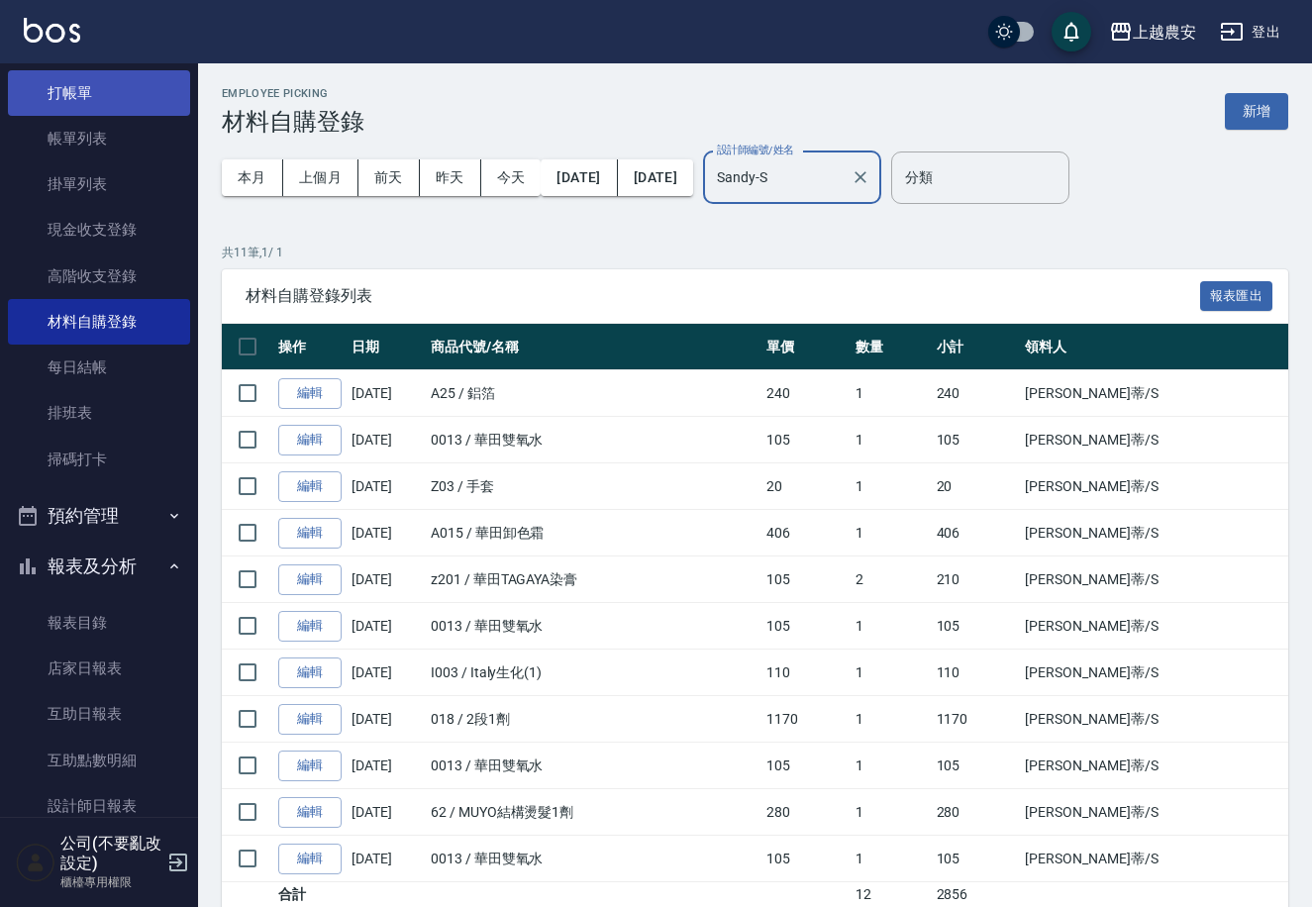
type input "Sandy-S"
click at [147, 103] on link "打帳單" at bounding box center [99, 93] width 182 height 46
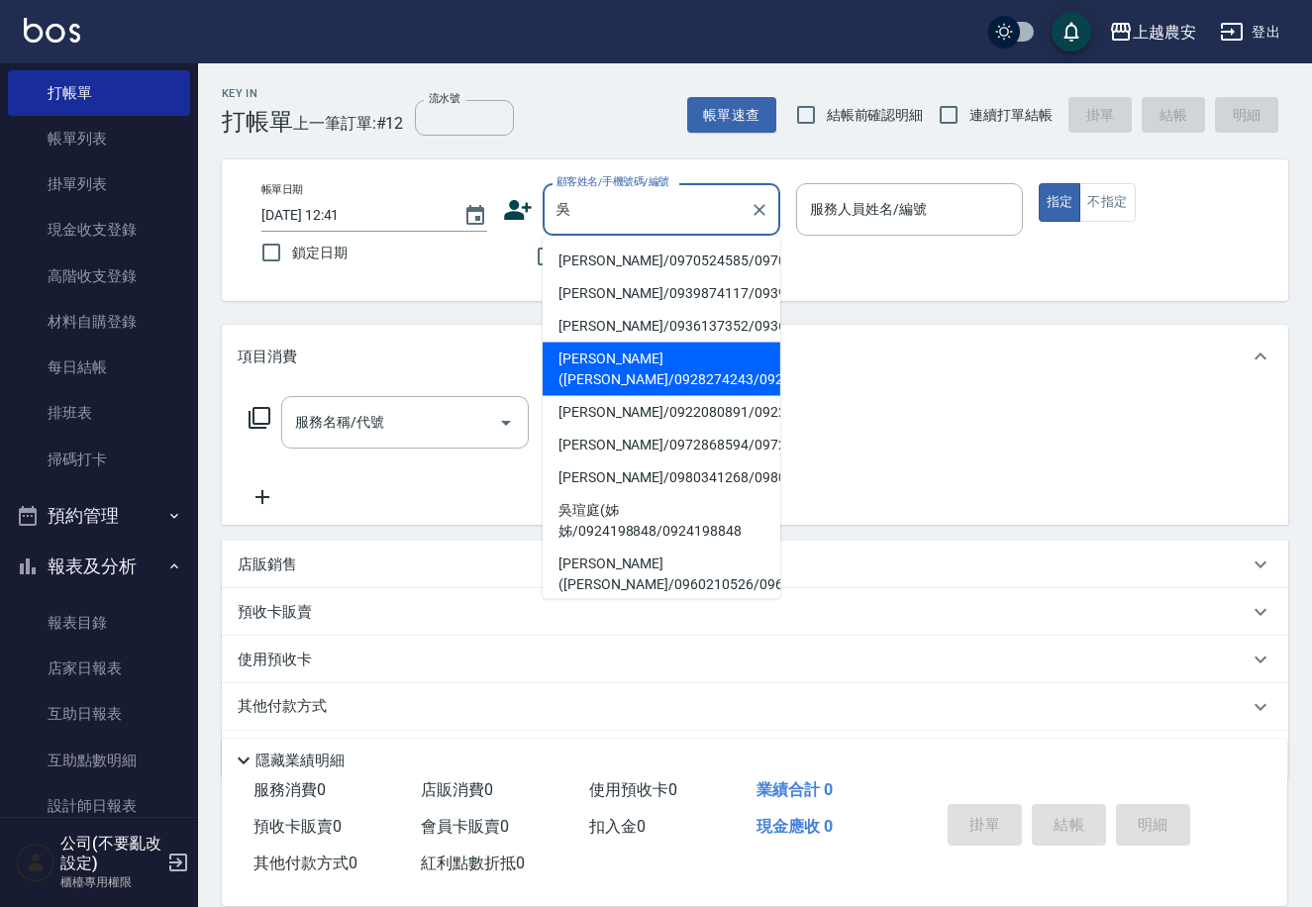
click at [633, 365] on li "[PERSON_NAME]([PERSON_NAME]/0928274243/0928274243" at bounding box center [662, 369] width 238 height 53
type input "[PERSON_NAME]([PERSON_NAME]/0928274243/0928274243"
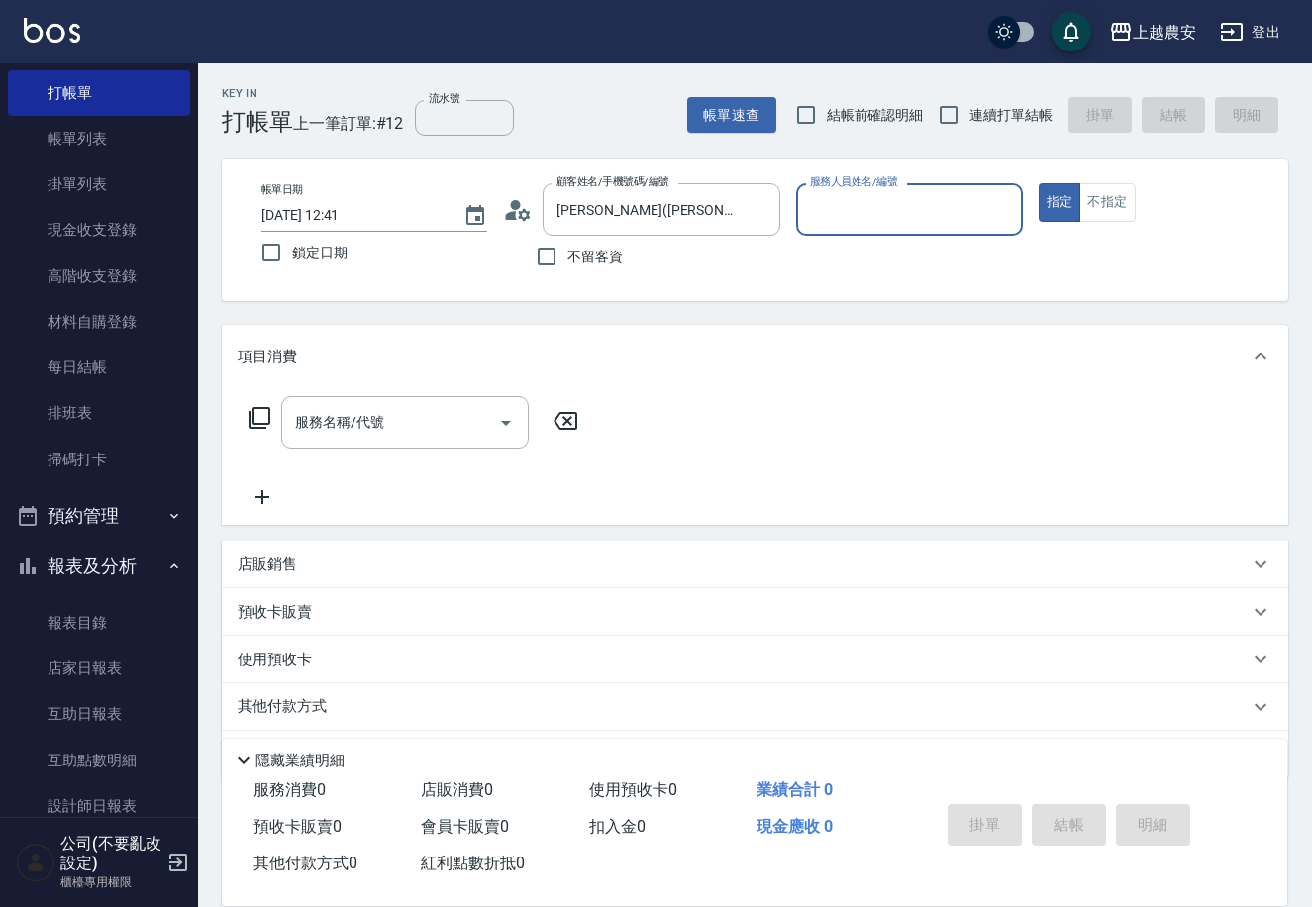
type input "美雅-B"
click at [396, 437] on input "服務名稱/代號" at bounding box center [390, 422] width 200 height 35
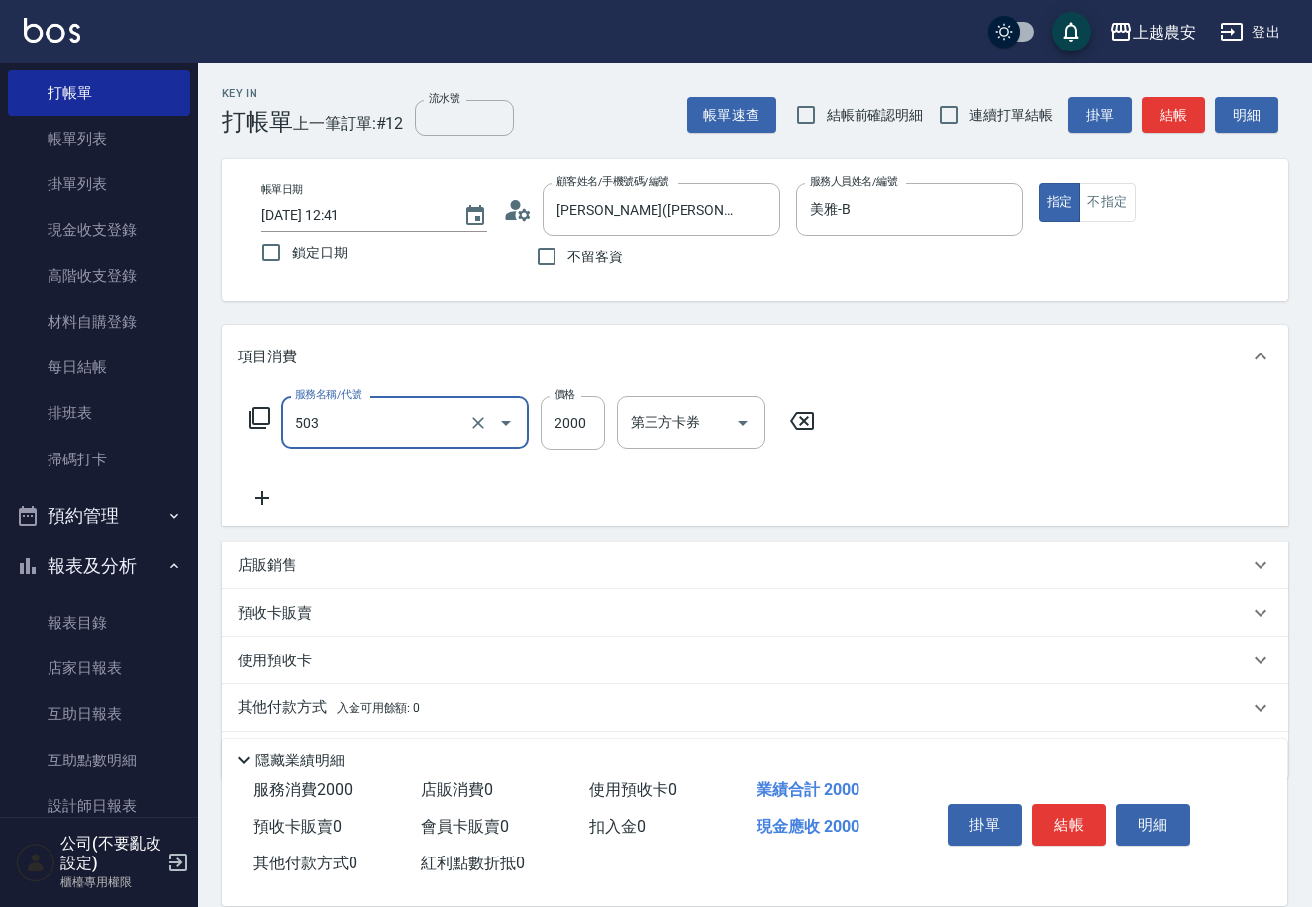
type input "染髮1500↑(503)"
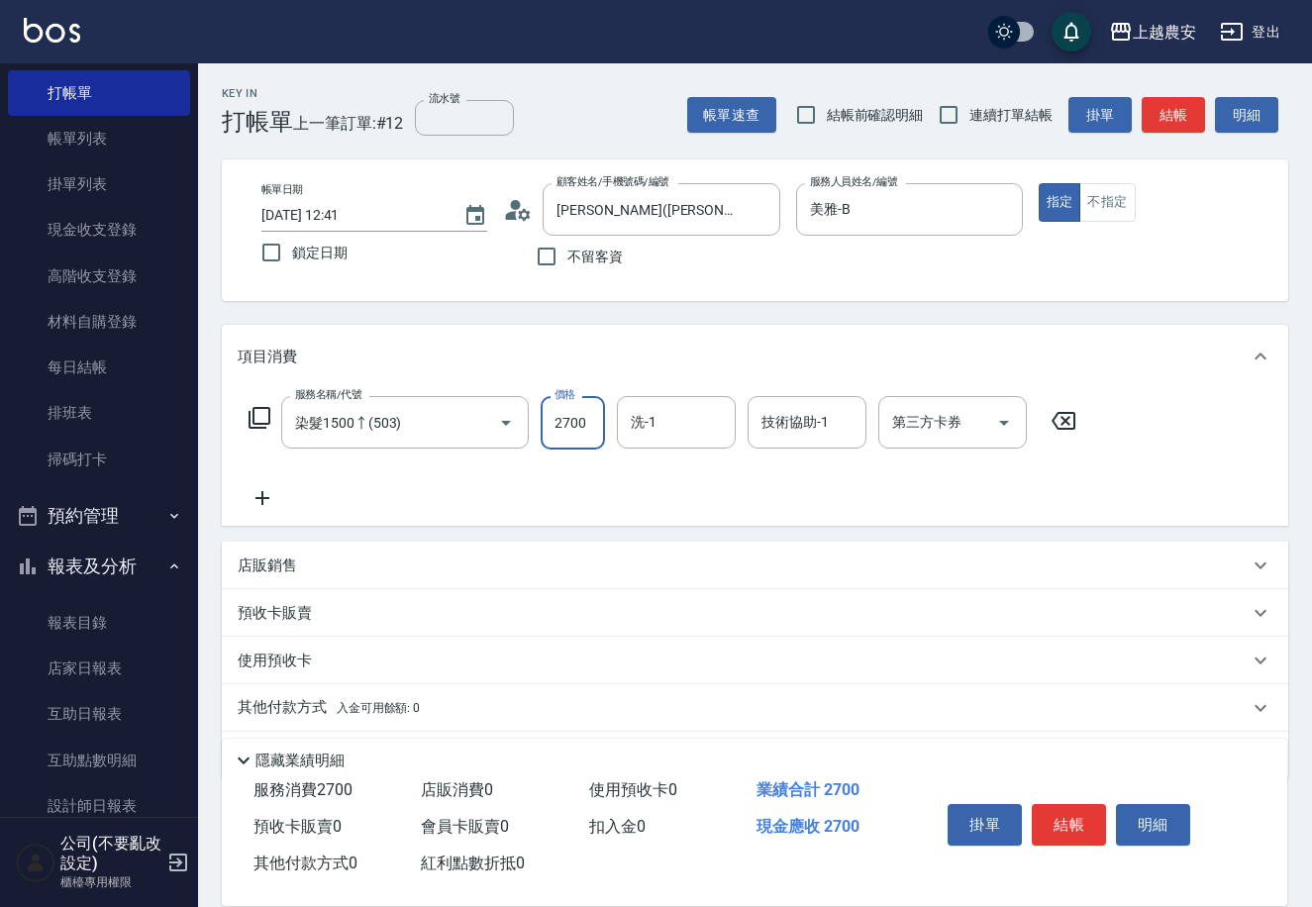
type input "2700"
click at [275, 557] on p "店販銷售" at bounding box center [267, 565] width 59 height 21
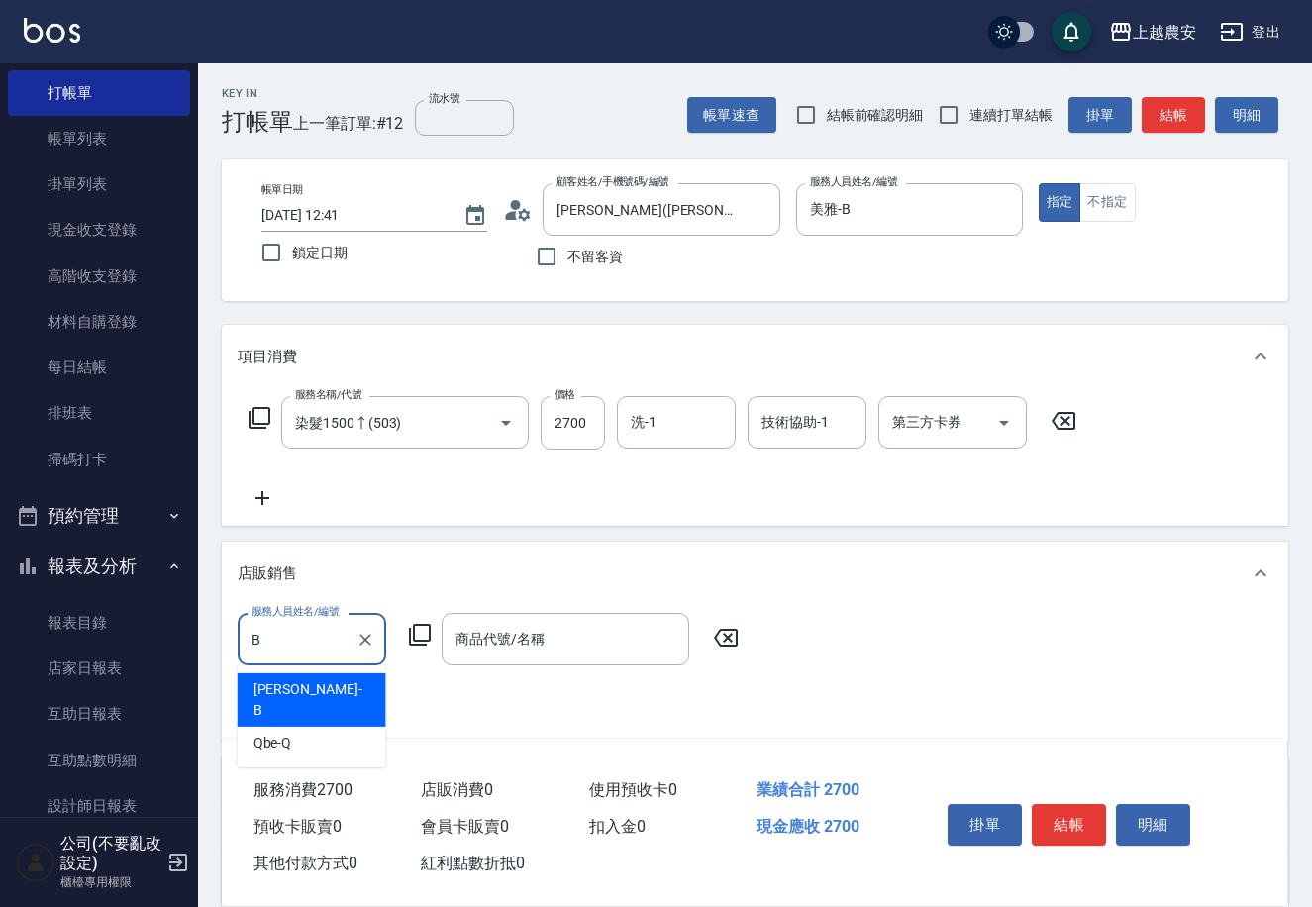
type input "美雅-B"
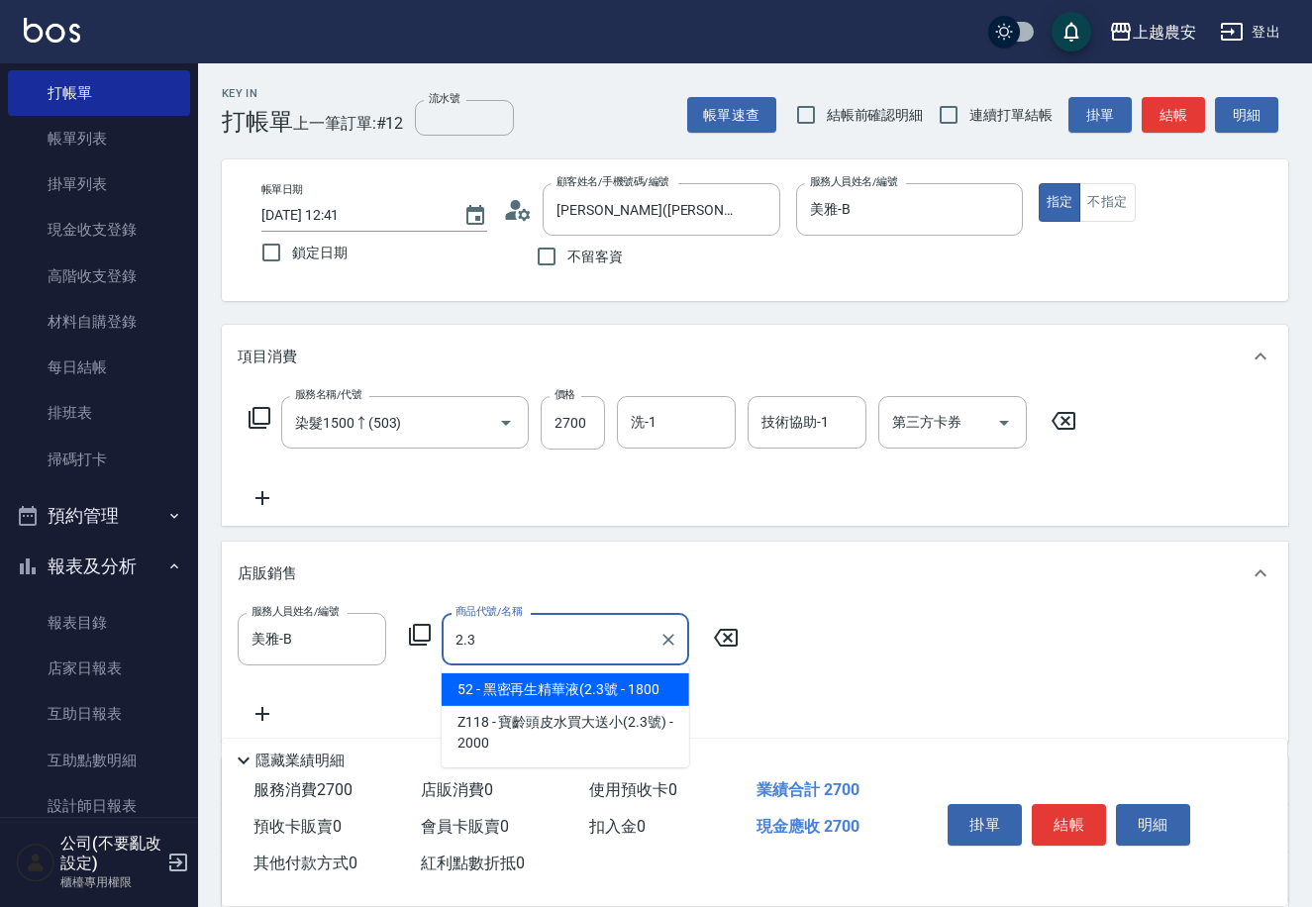
click at [546, 685] on span "52 - 黑密再生精華液(2.3號 - 1800" at bounding box center [566, 689] width 248 height 33
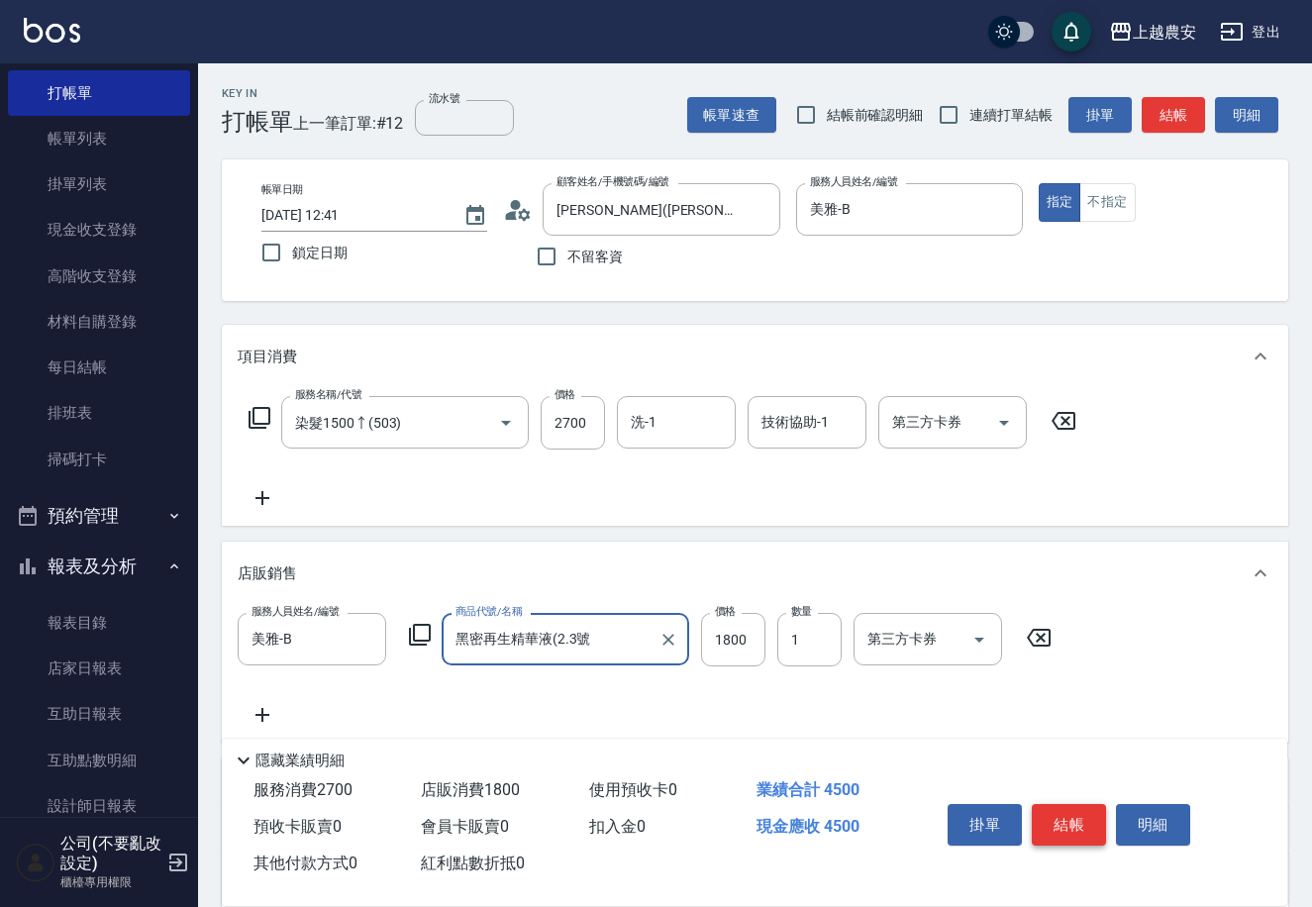
type input "黑密再生精華液(2.3號"
click at [1073, 814] on button "結帳" at bounding box center [1069, 825] width 74 height 42
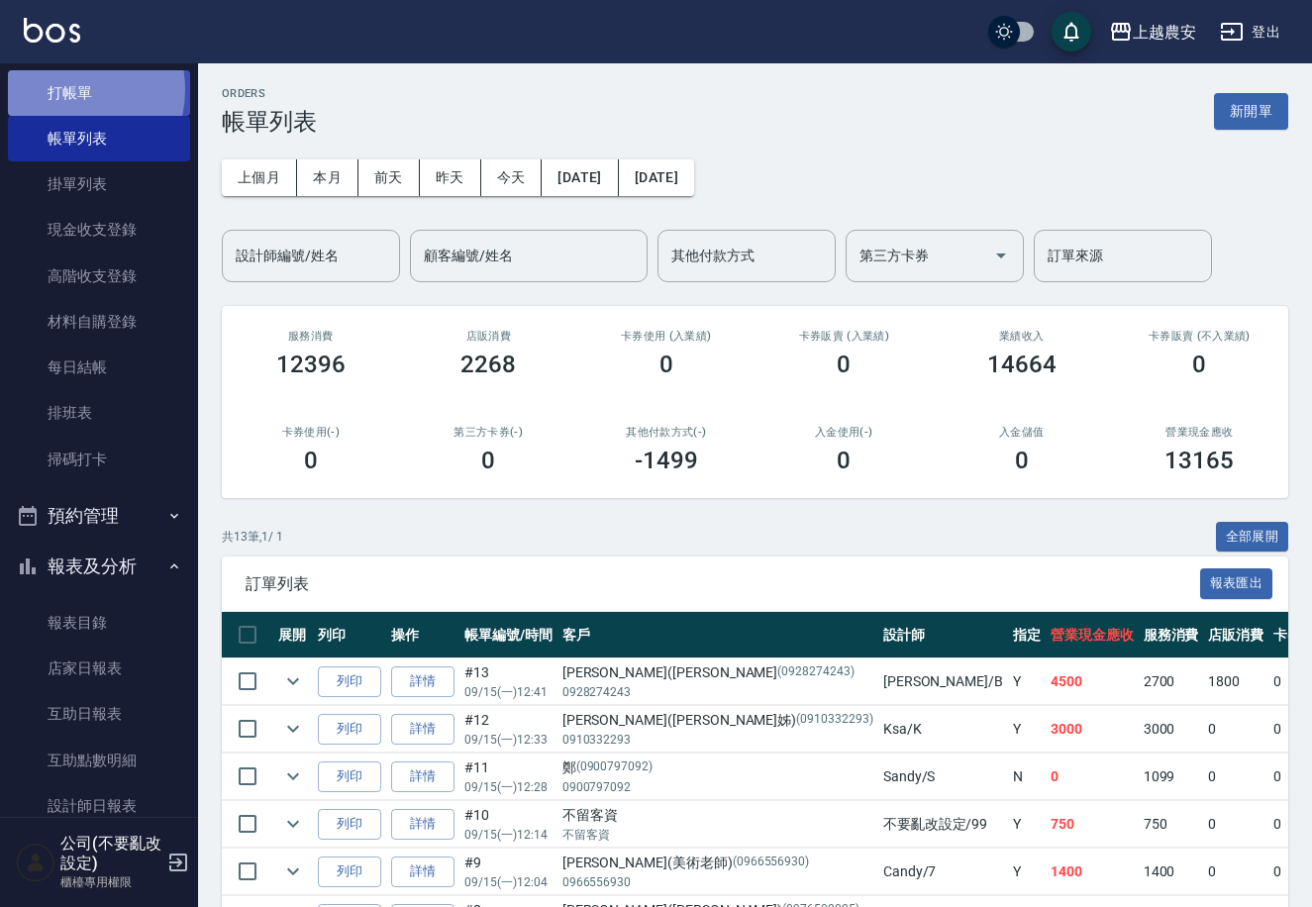
click at [58, 89] on link "打帳單" at bounding box center [99, 93] width 182 height 46
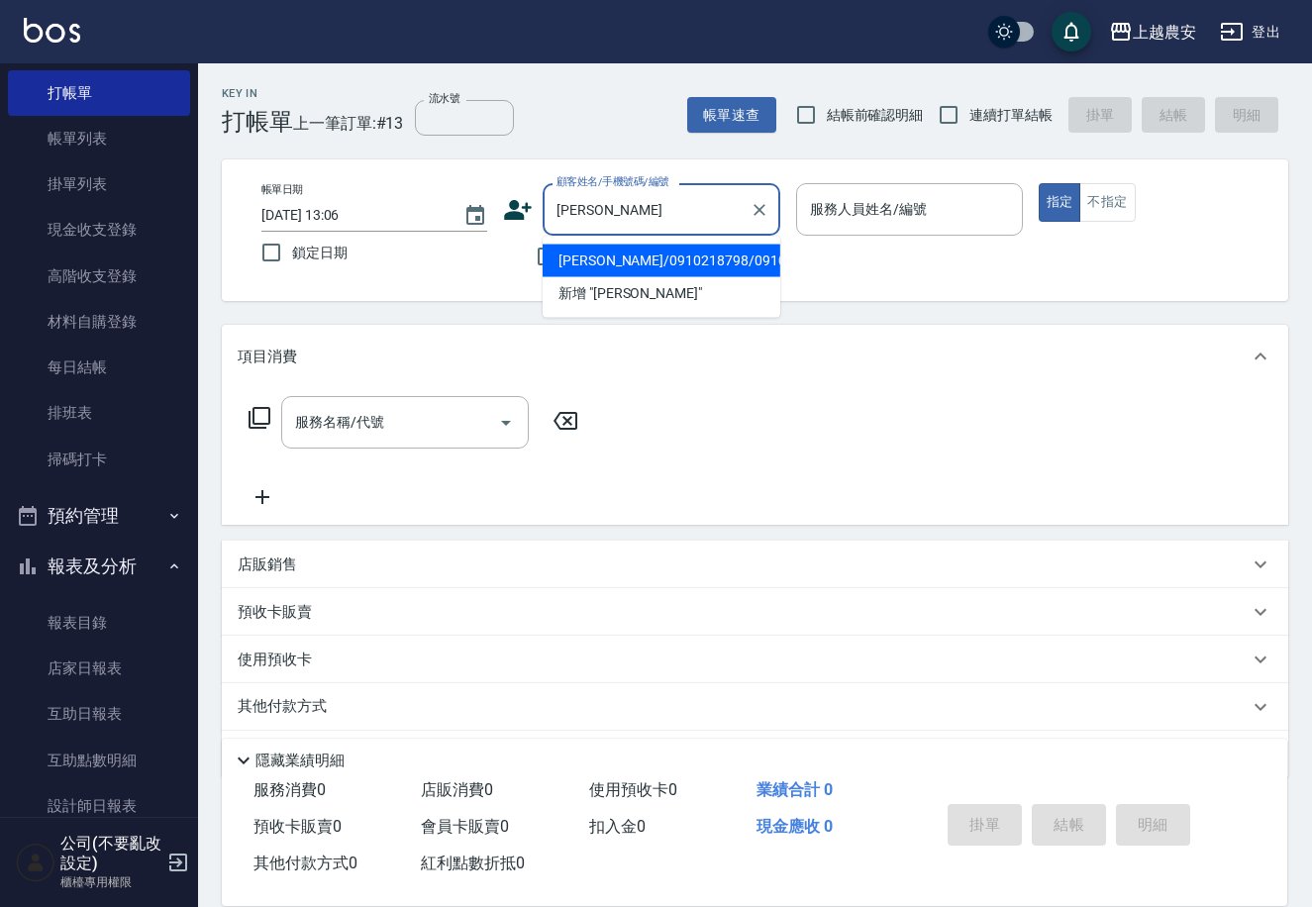
drag, startPoint x: 582, startPoint y: 261, endPoint x: 503, endPoint y: 400, distance: 159.6
click at [579, 260] on li "[PERSON_NAME]/0910218798/0910218798" at bounding box center [662, 261] width 238 height 33
type input "[PERSON_NAME]/0910218798/0910218798"
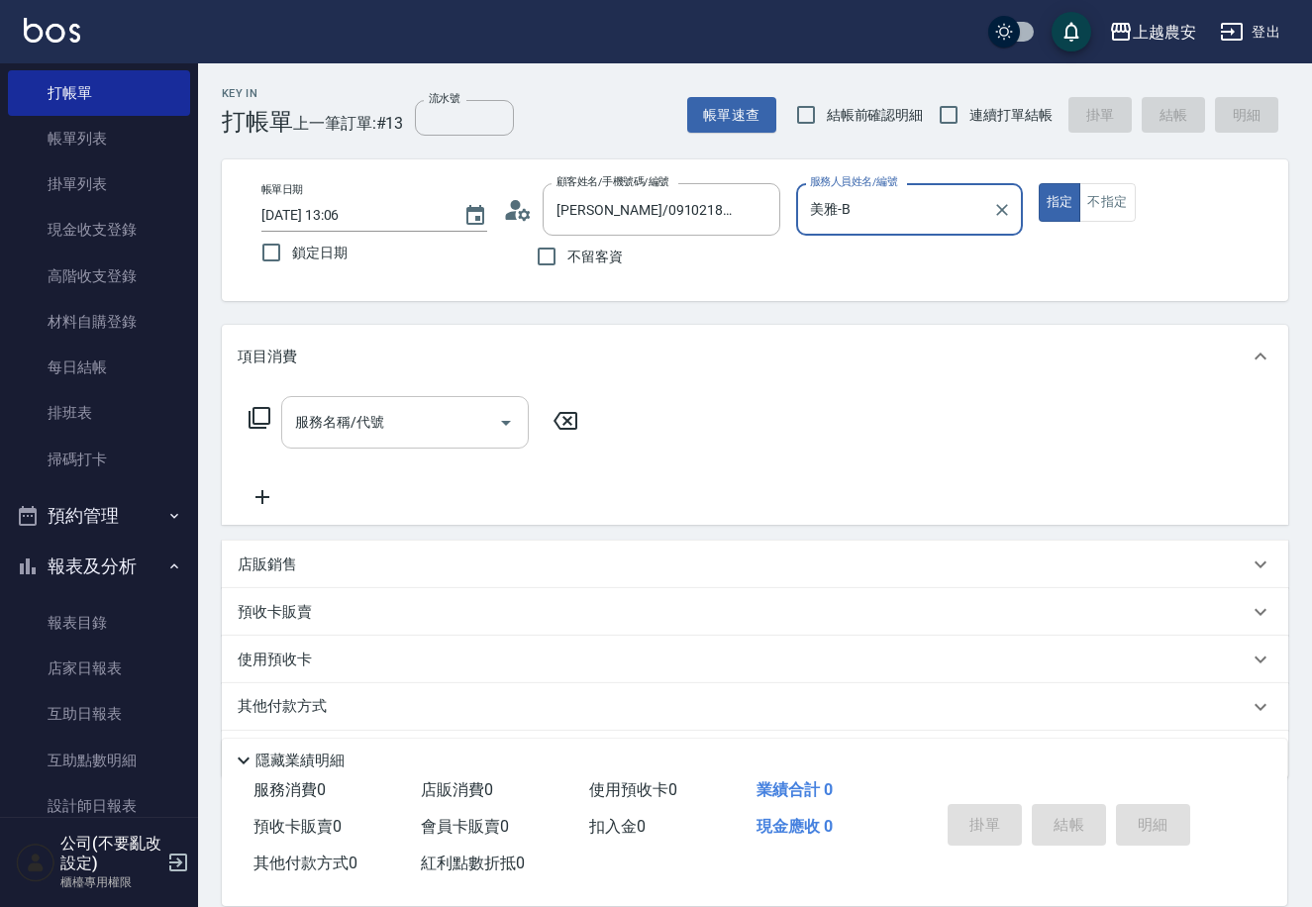
type input "美雅-B"
click at [417, 413] on input "服務名稱/代號" at bounding box center [390, 422] width 200 height 35
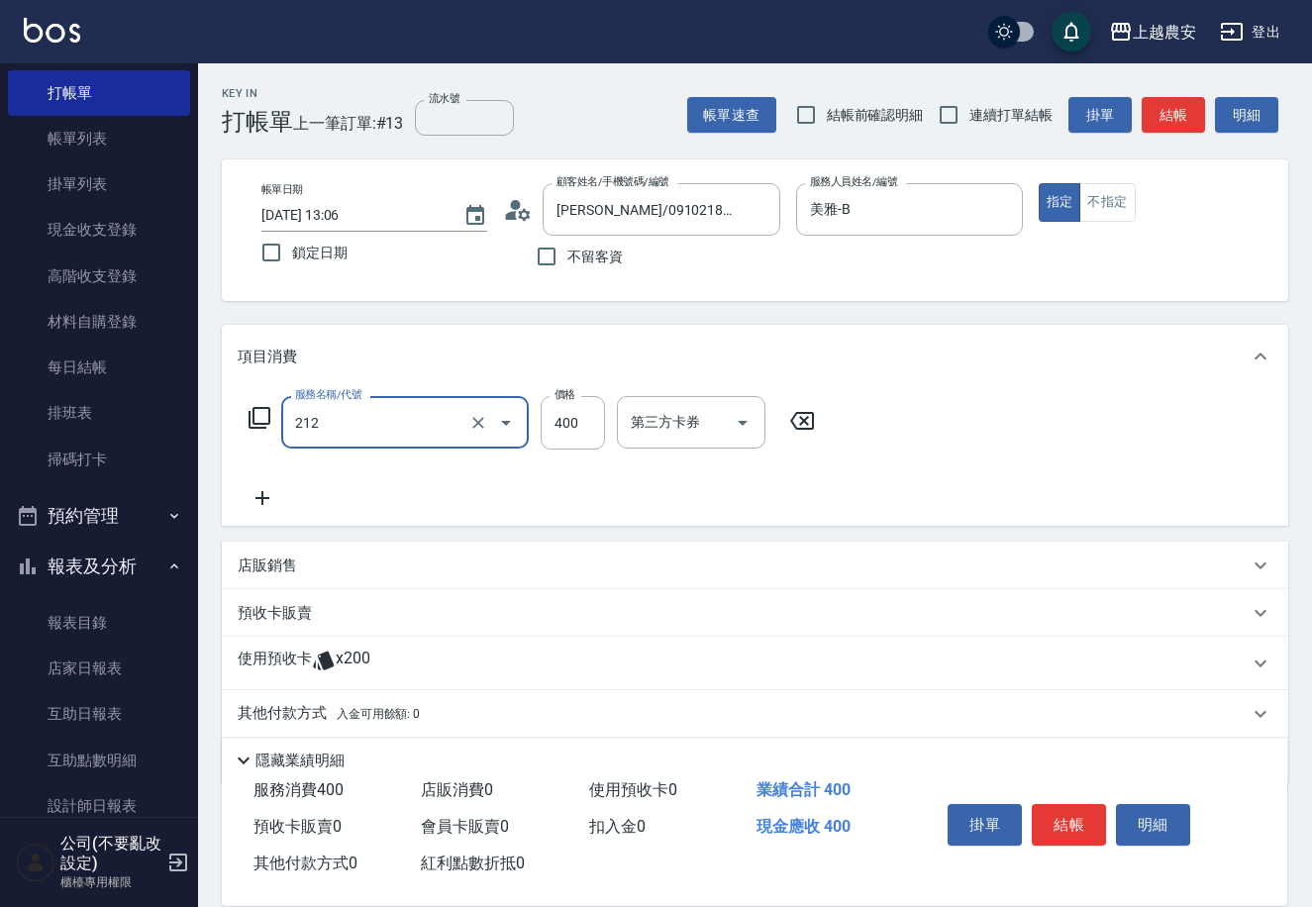
type input "洗髮券消費(212)"
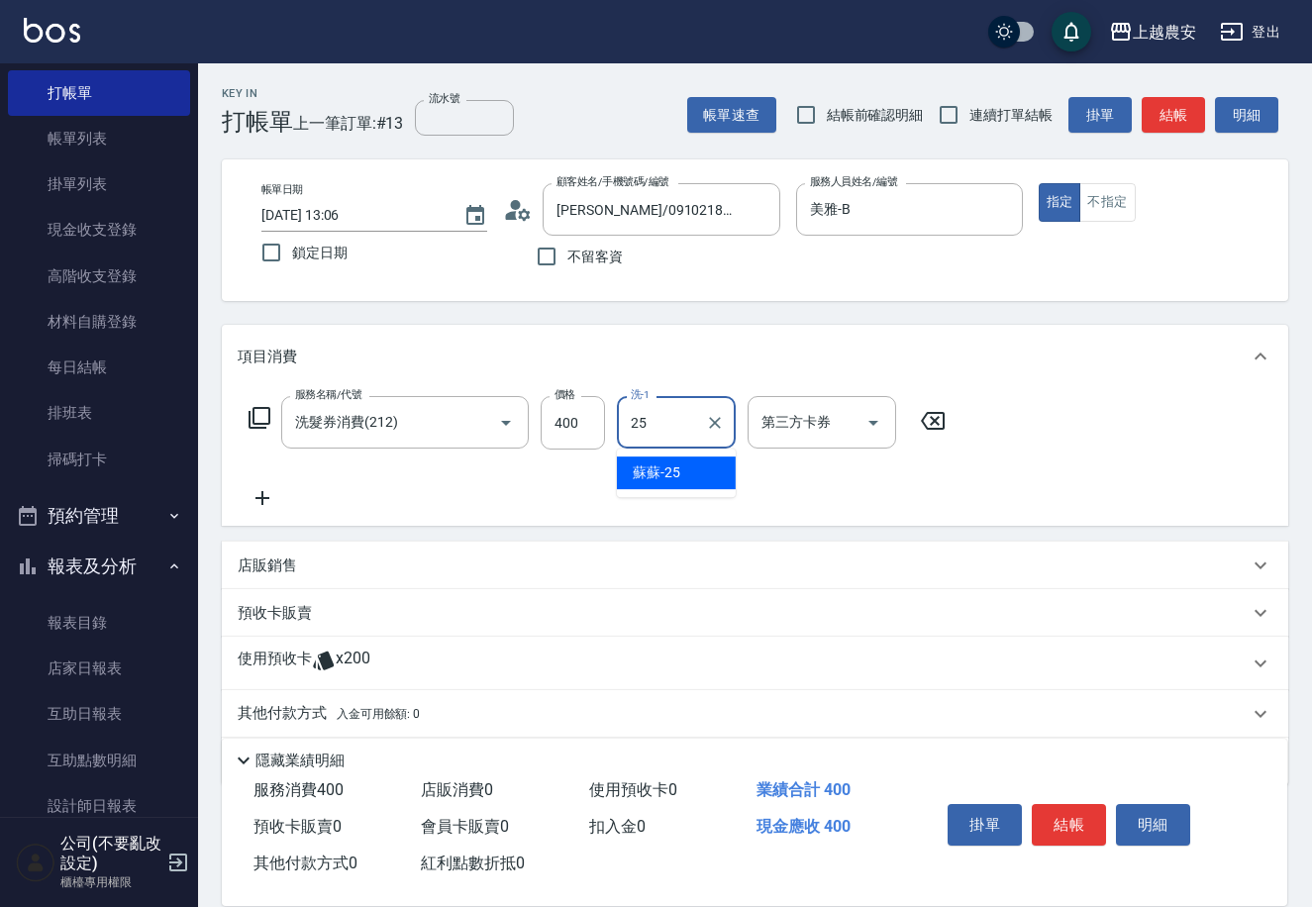
click at [669, 477] on span "蘇蘇 -25" at bounding box center [657, 472] width 48 height 21
type input "蘇蘇-25"
click at [777, 426] on input "第三方卡券" at bounding box center [806, 422] width 101 height 35
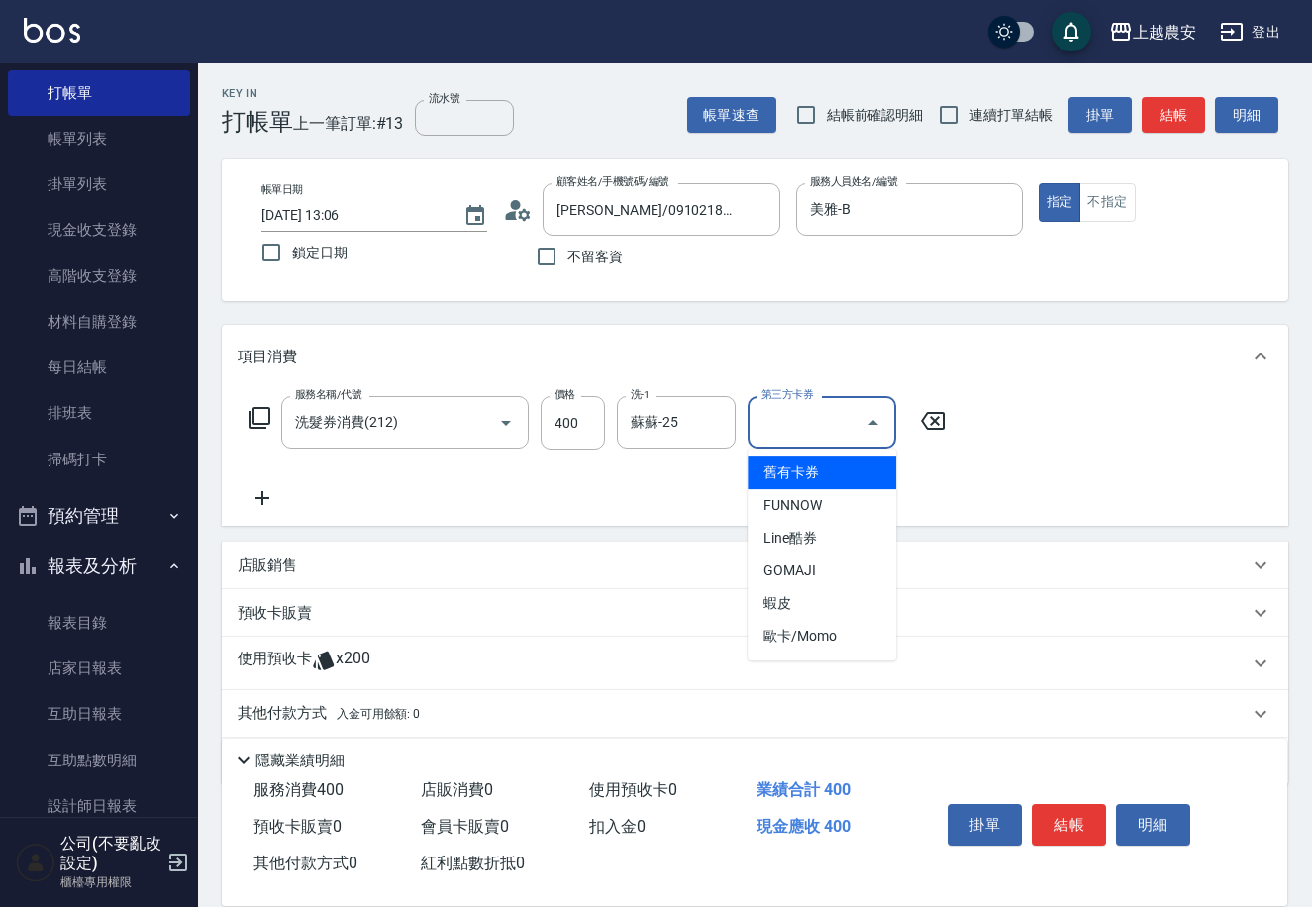
click at [793, 465] on span "舊有卡券" at bounding box center [821, 472] width 149 height 33
type input "舊有卡券"
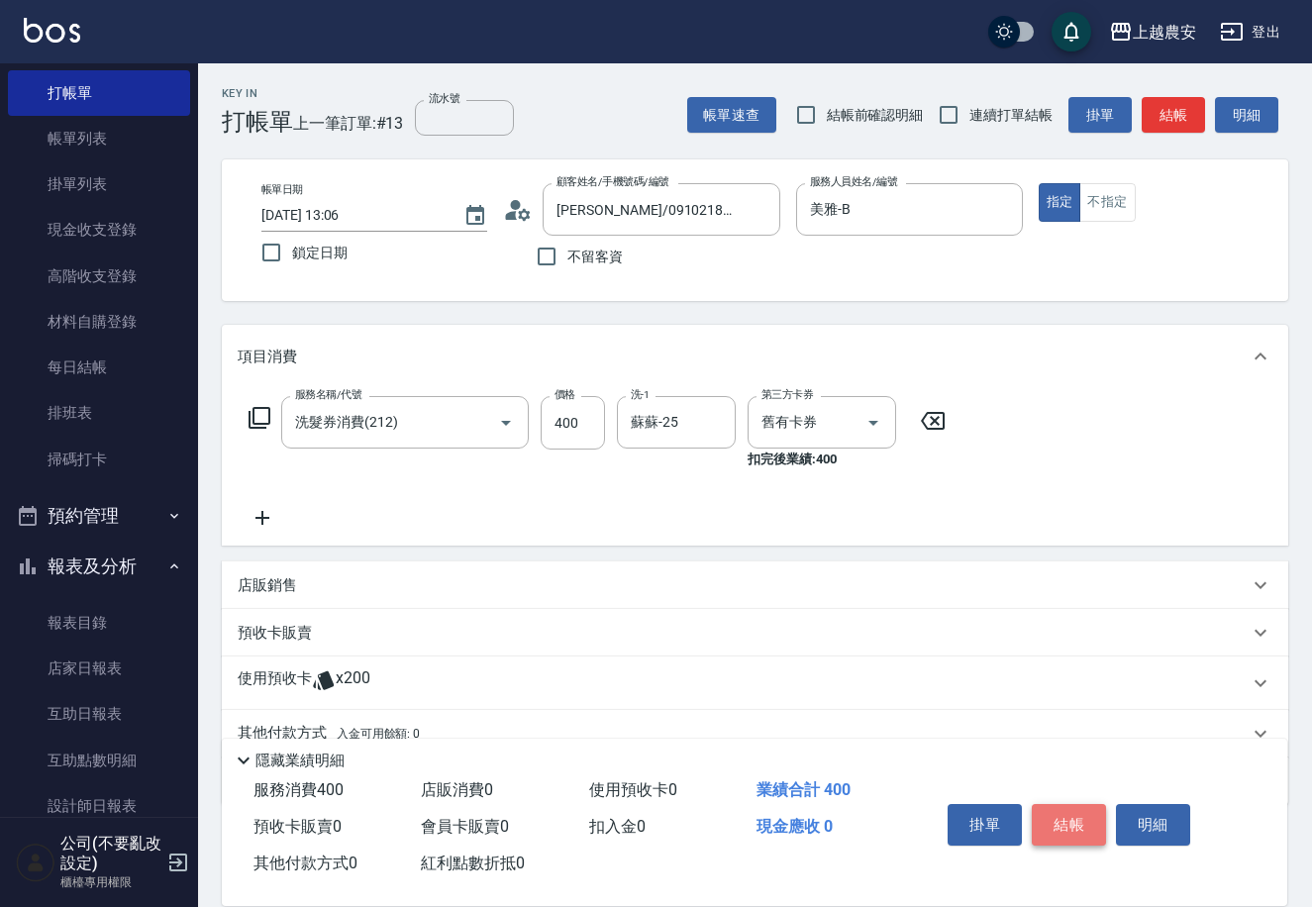
click at [1075, 806] on button "結帳" at bounding box center [1069, 825] width 74 height 42
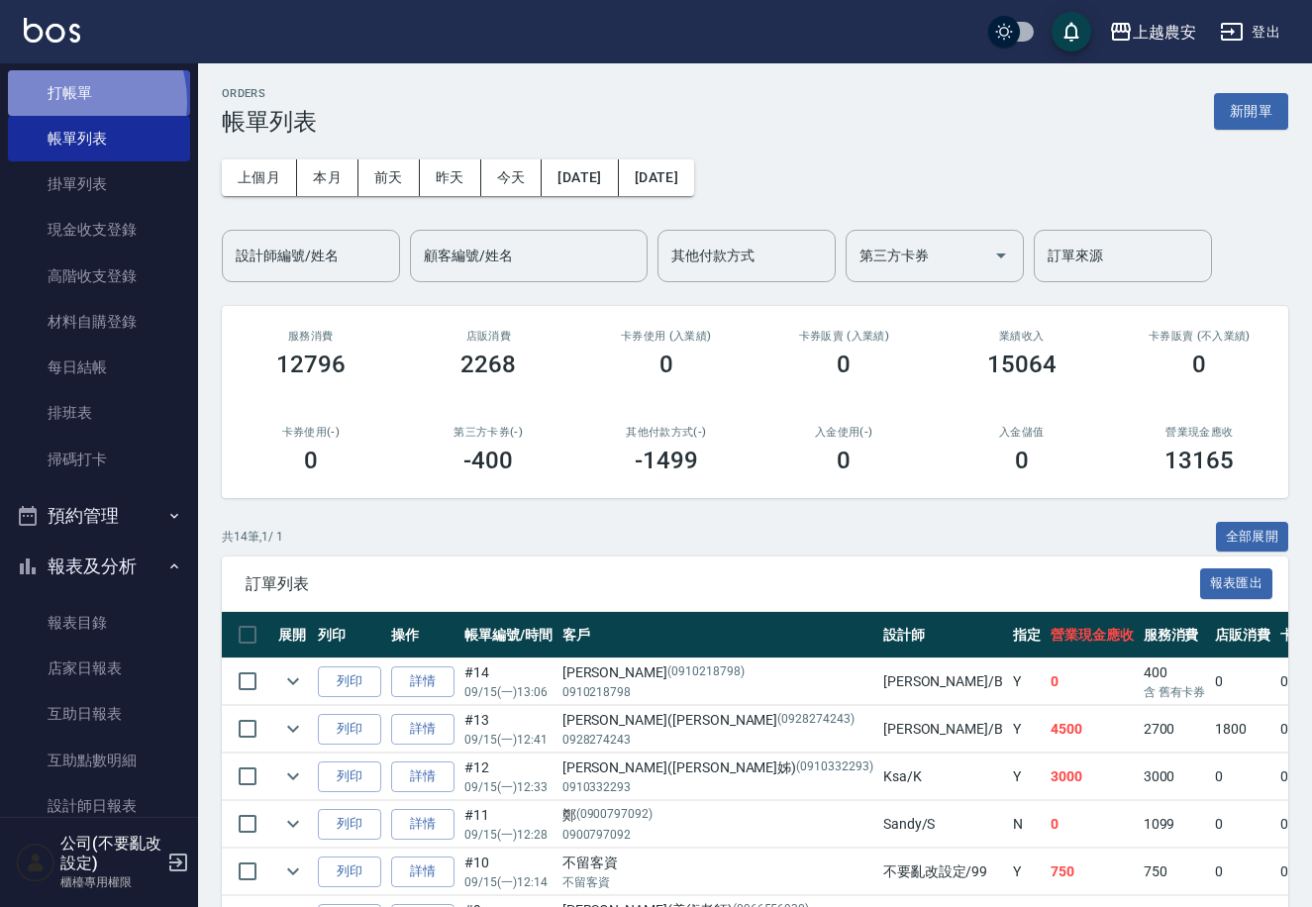
click at [65, 101] on link "打帳單" at bounding box center [99, 93] width 182 height 46
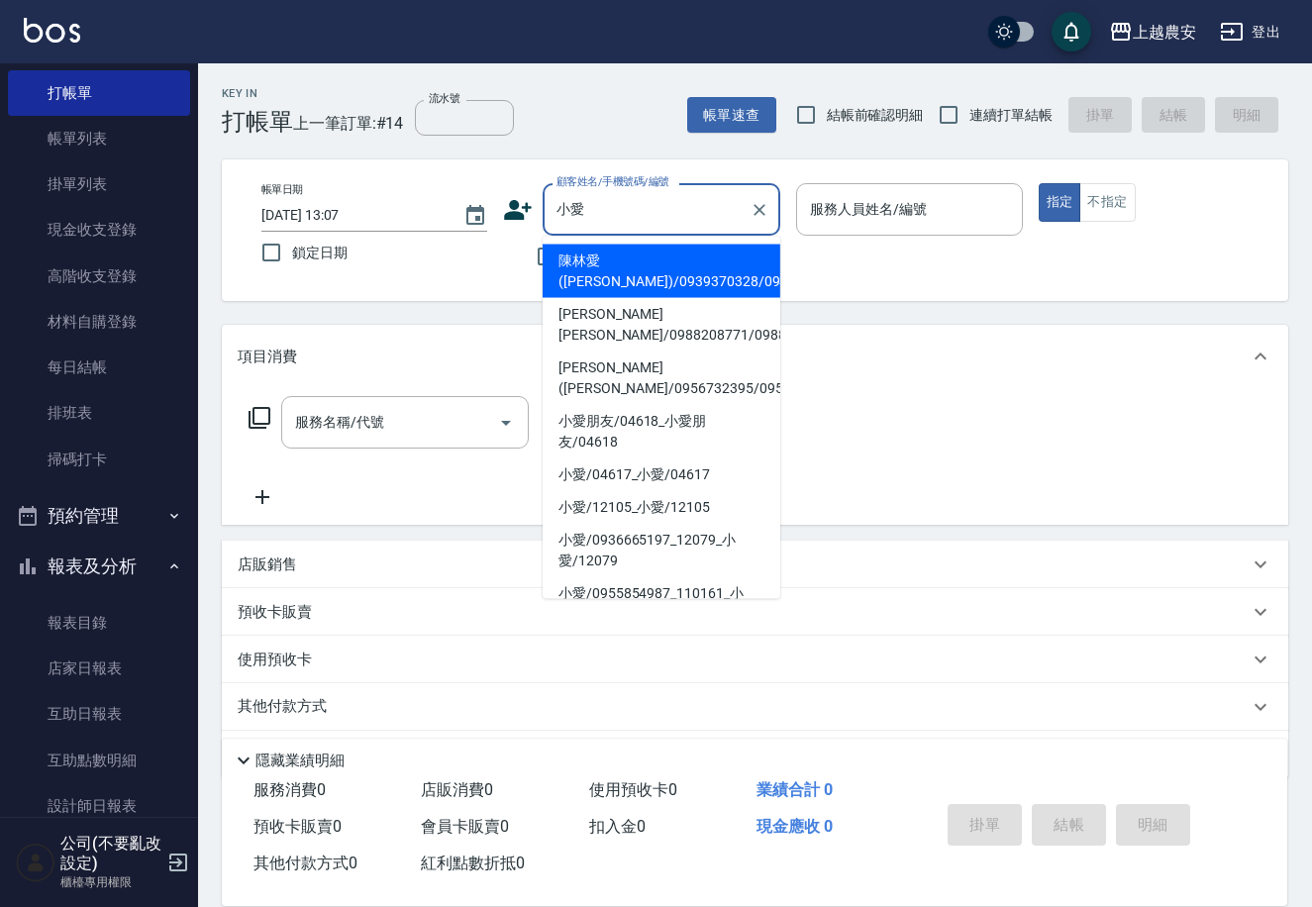
click at [581, 263] on li "陳林愛([PERSON_NAME])/0939370328/0939370328" at bounding box center [662, 271] width 238 height 53
type input "陳林愛([PERSON_NAME])/0939370328/0939370328"
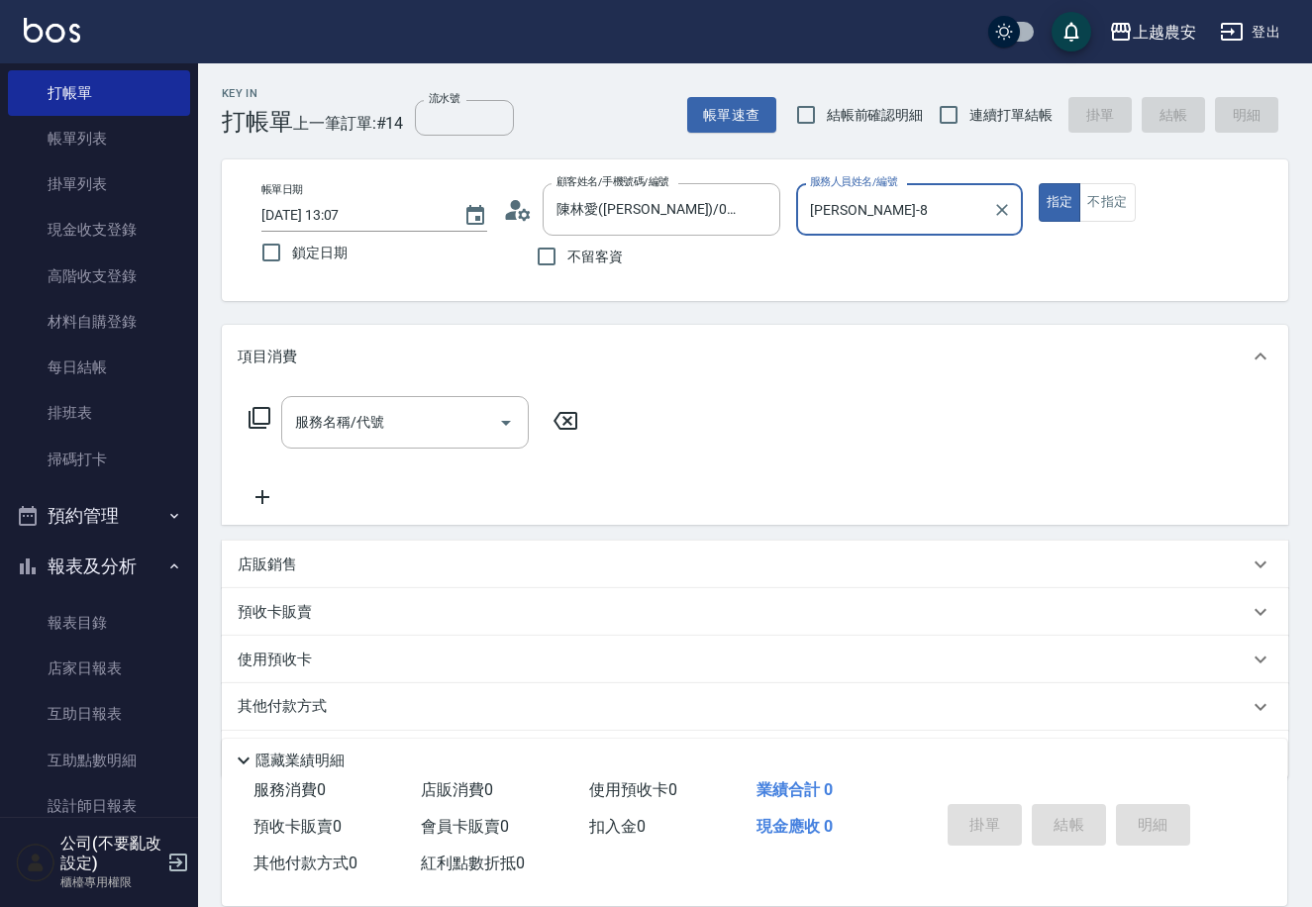
type input "[PERSON_NAME]-8"
click at [402, 417] on input "服務名稱/代號" at bounding box center [390, 422] width 200 height 35
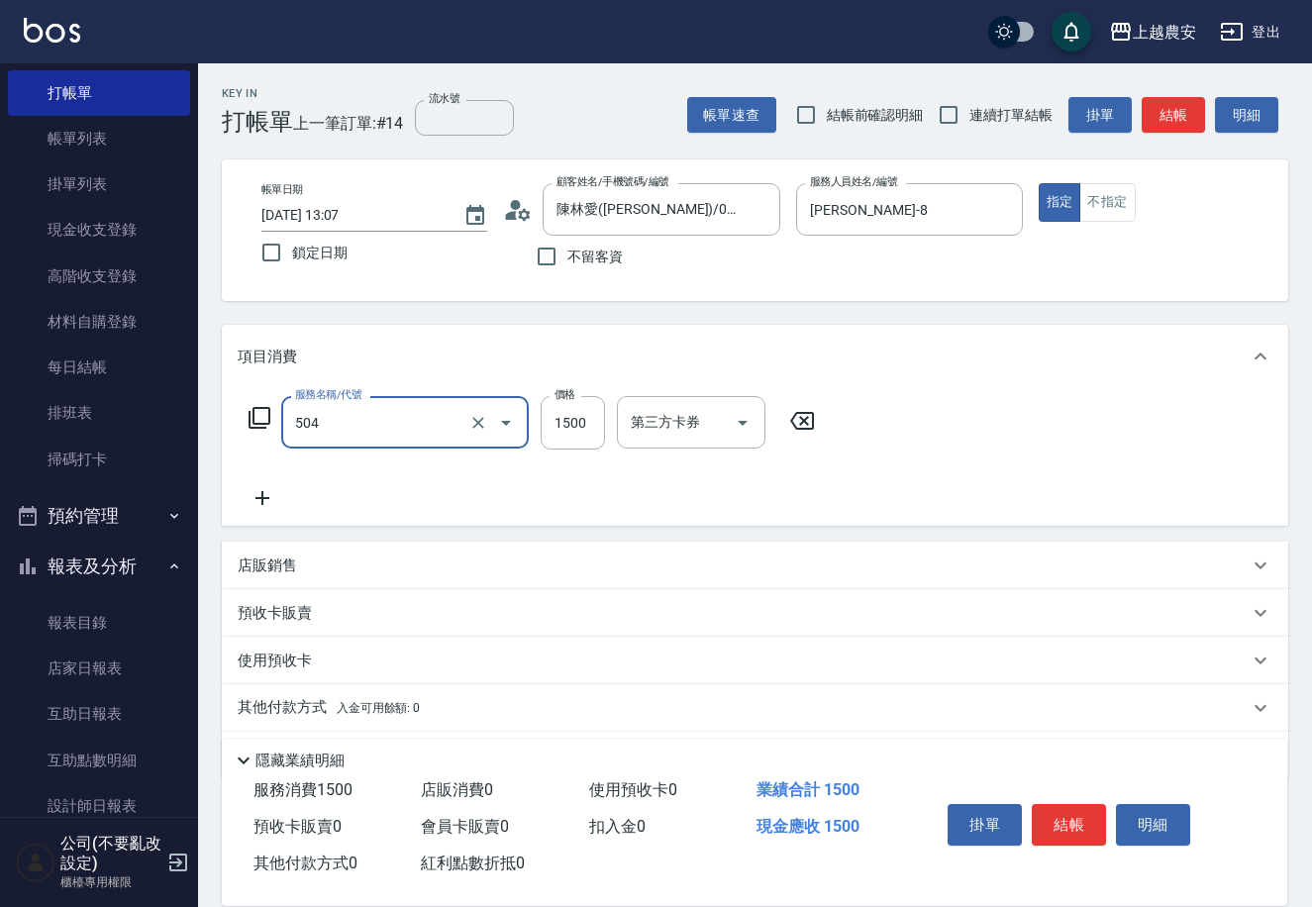
type input "染髮1500↓(504)"
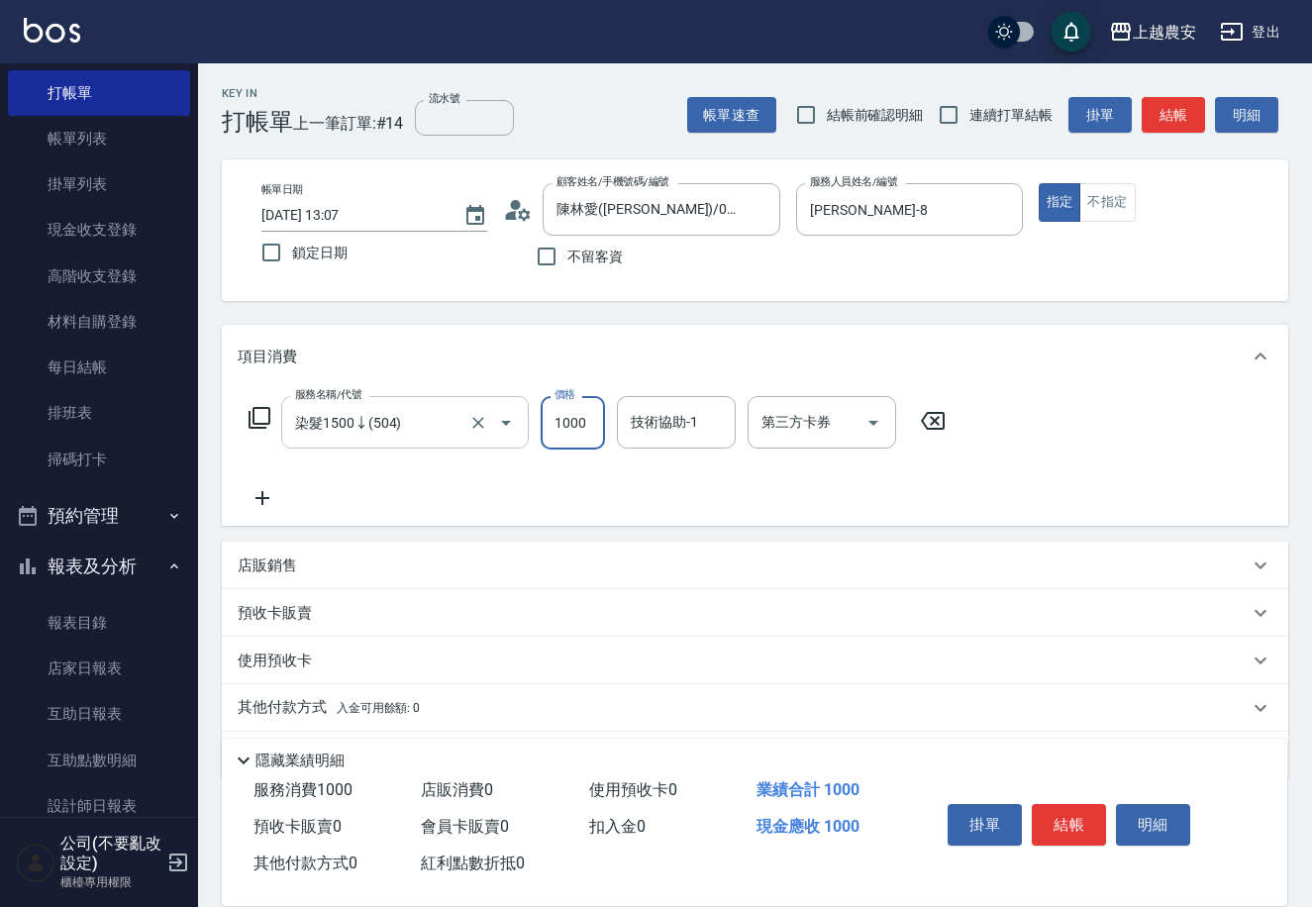
type input "1000"
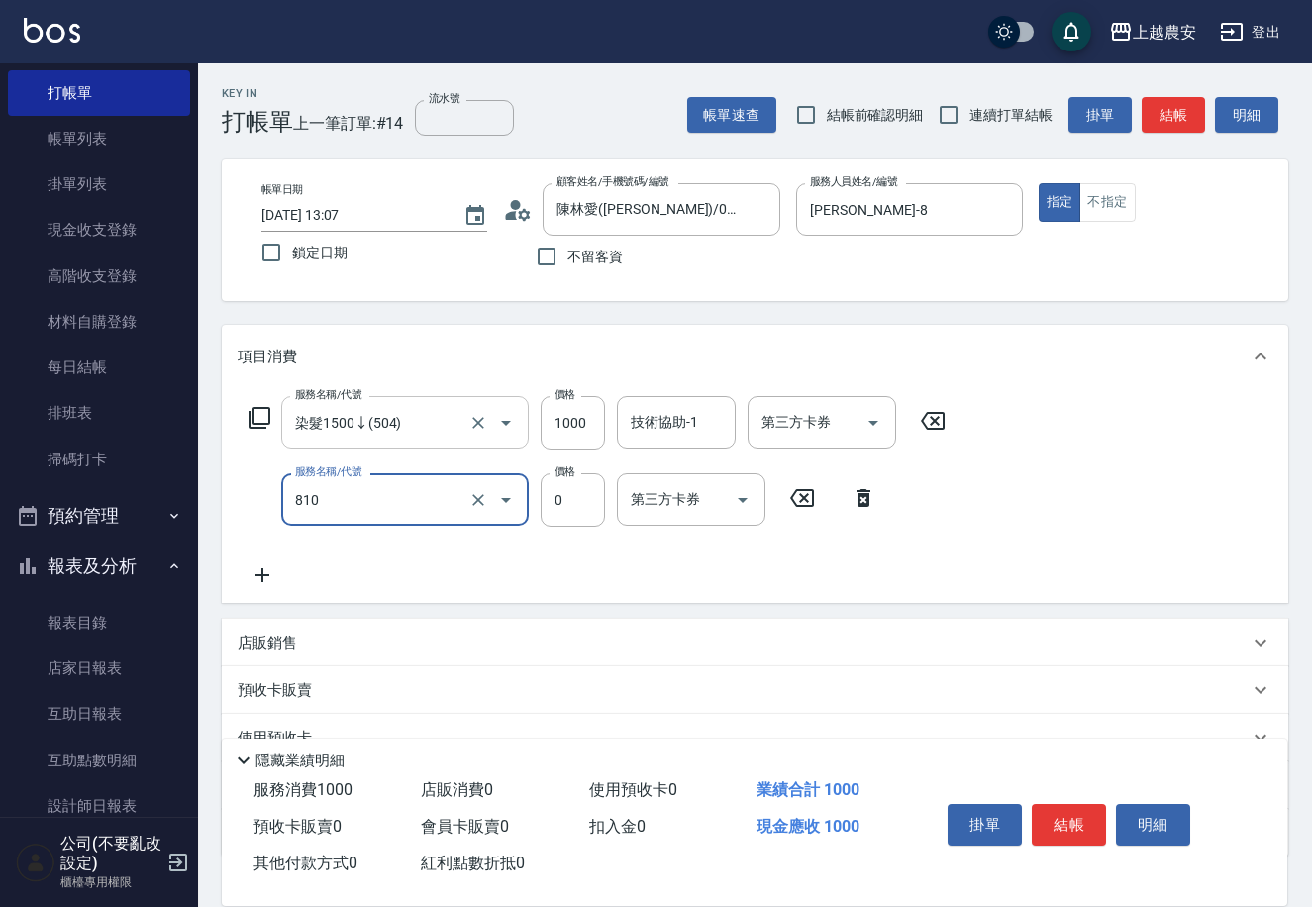
type input "頭皮護髮卡券使用(810)"
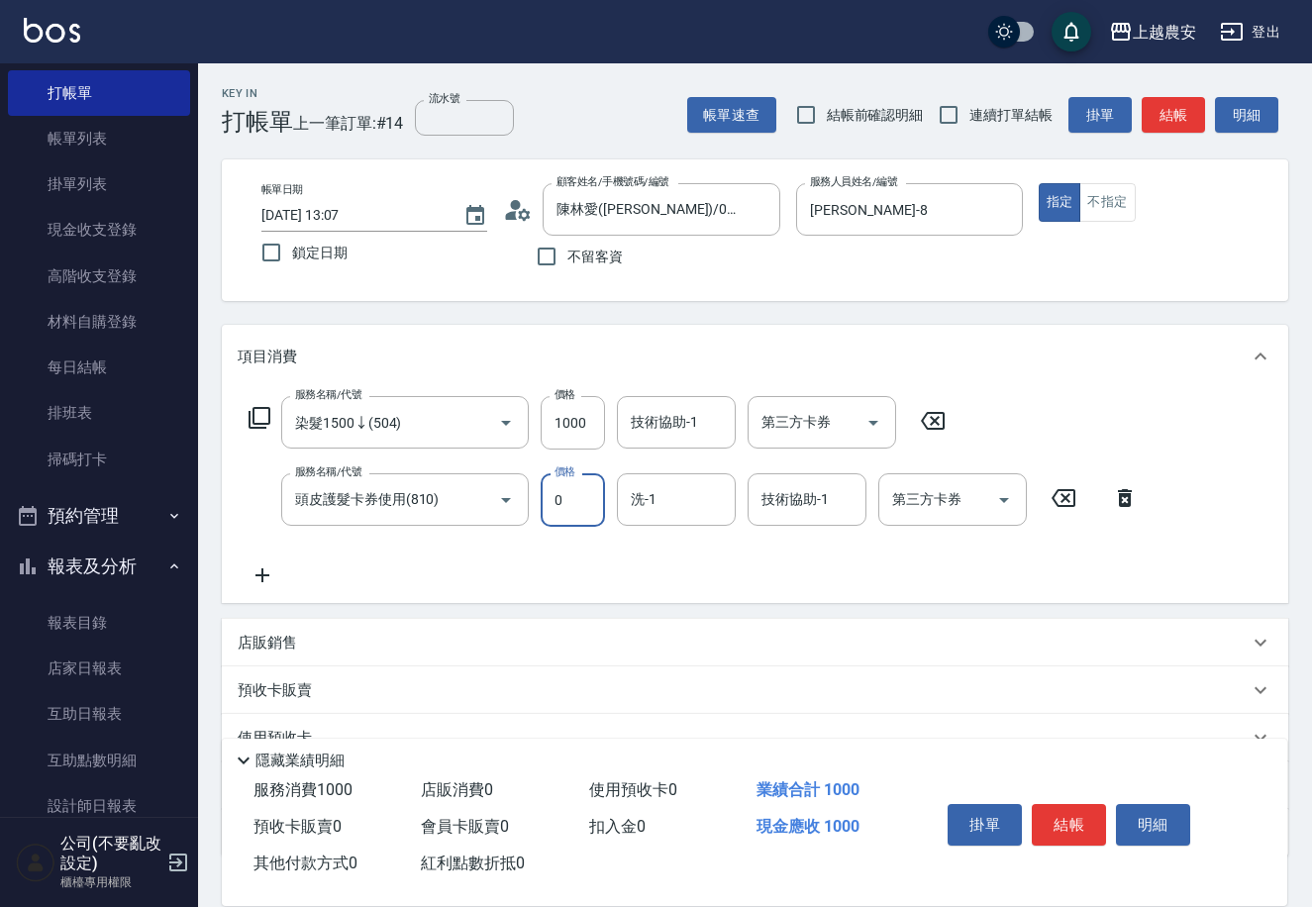
click at [290, 631] on div "店販銷售" at bounding box center [755, 643] width 1066 height 48
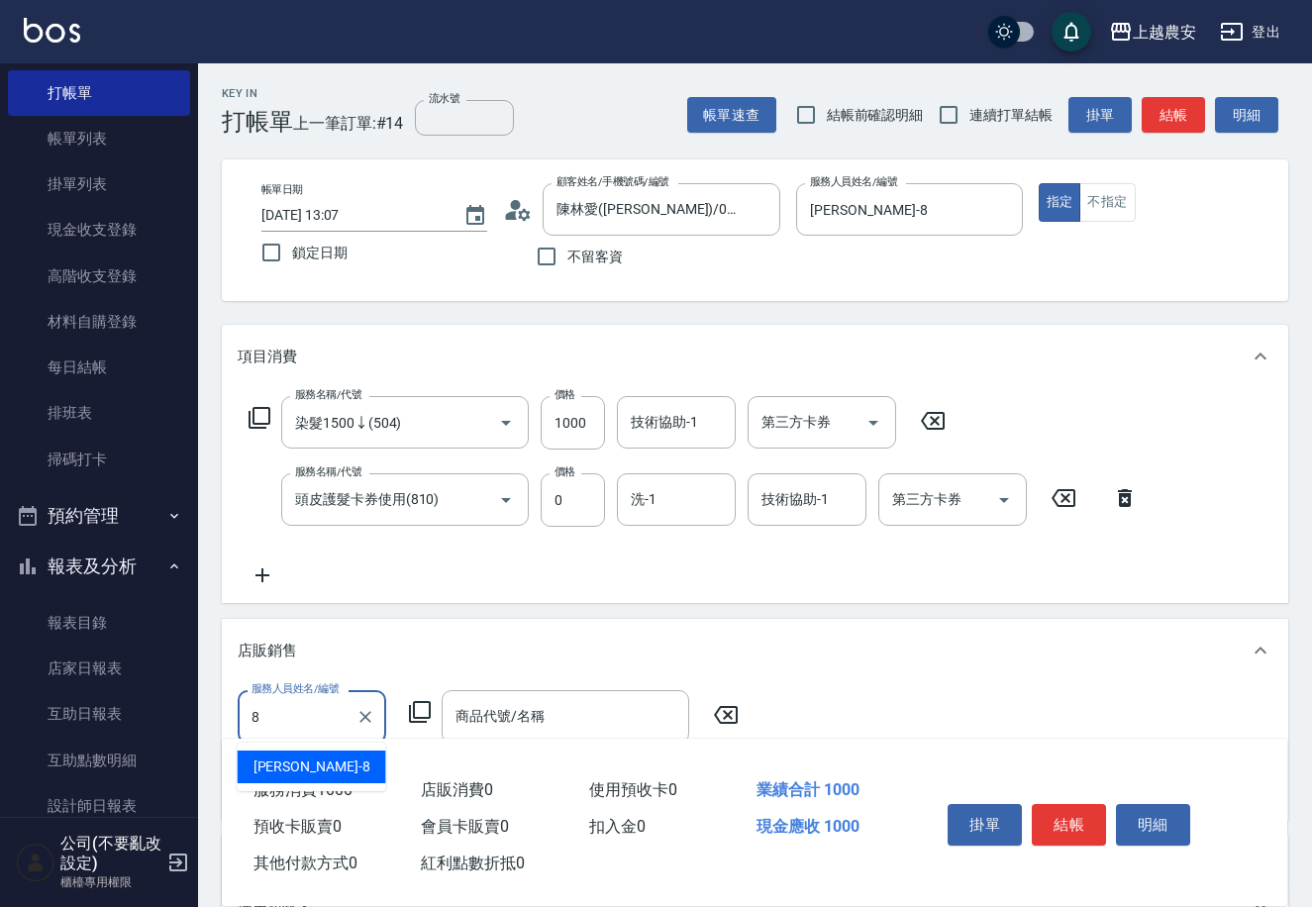
type input "[PERSON_NAME]-8"
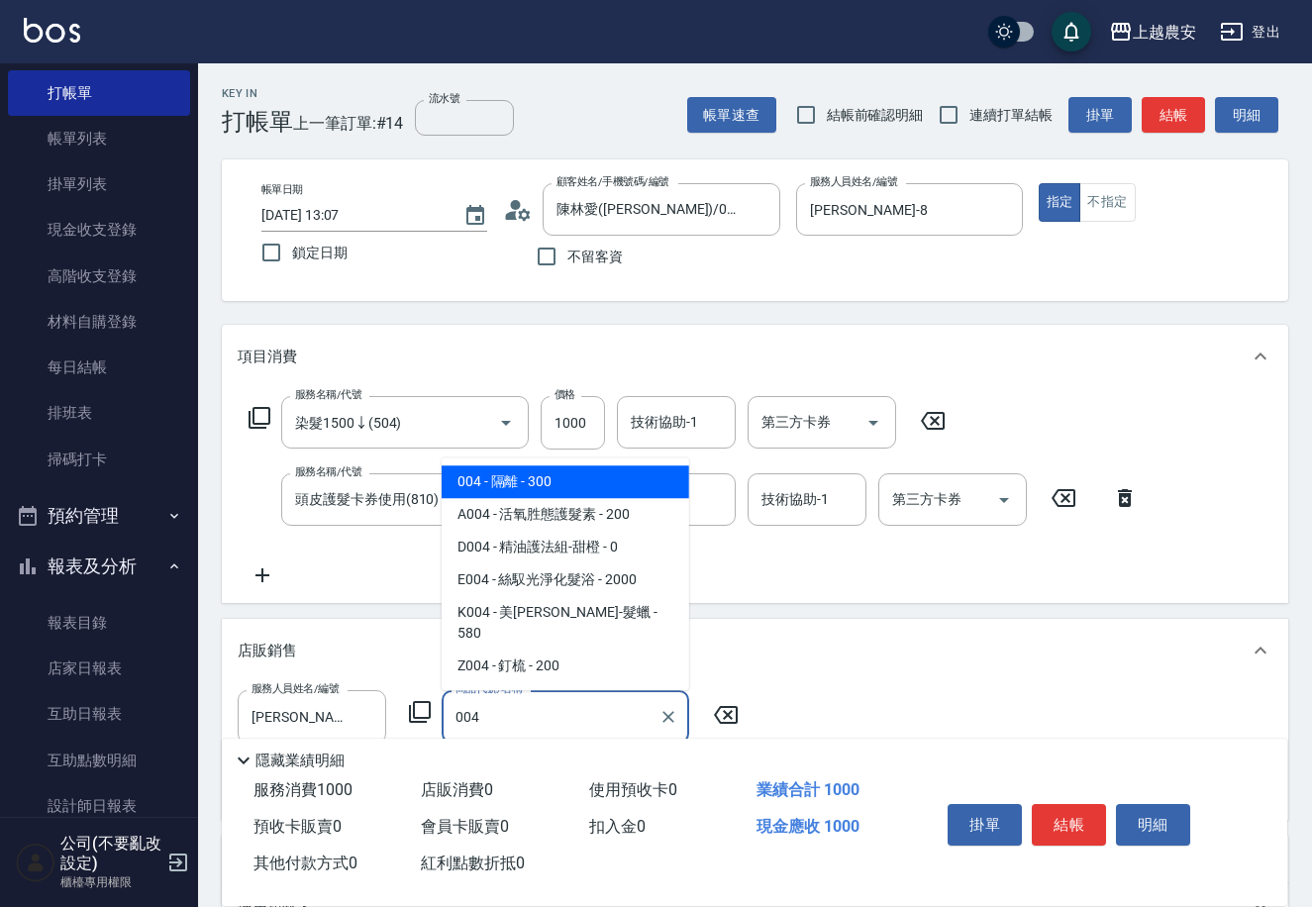
type input "隔離"
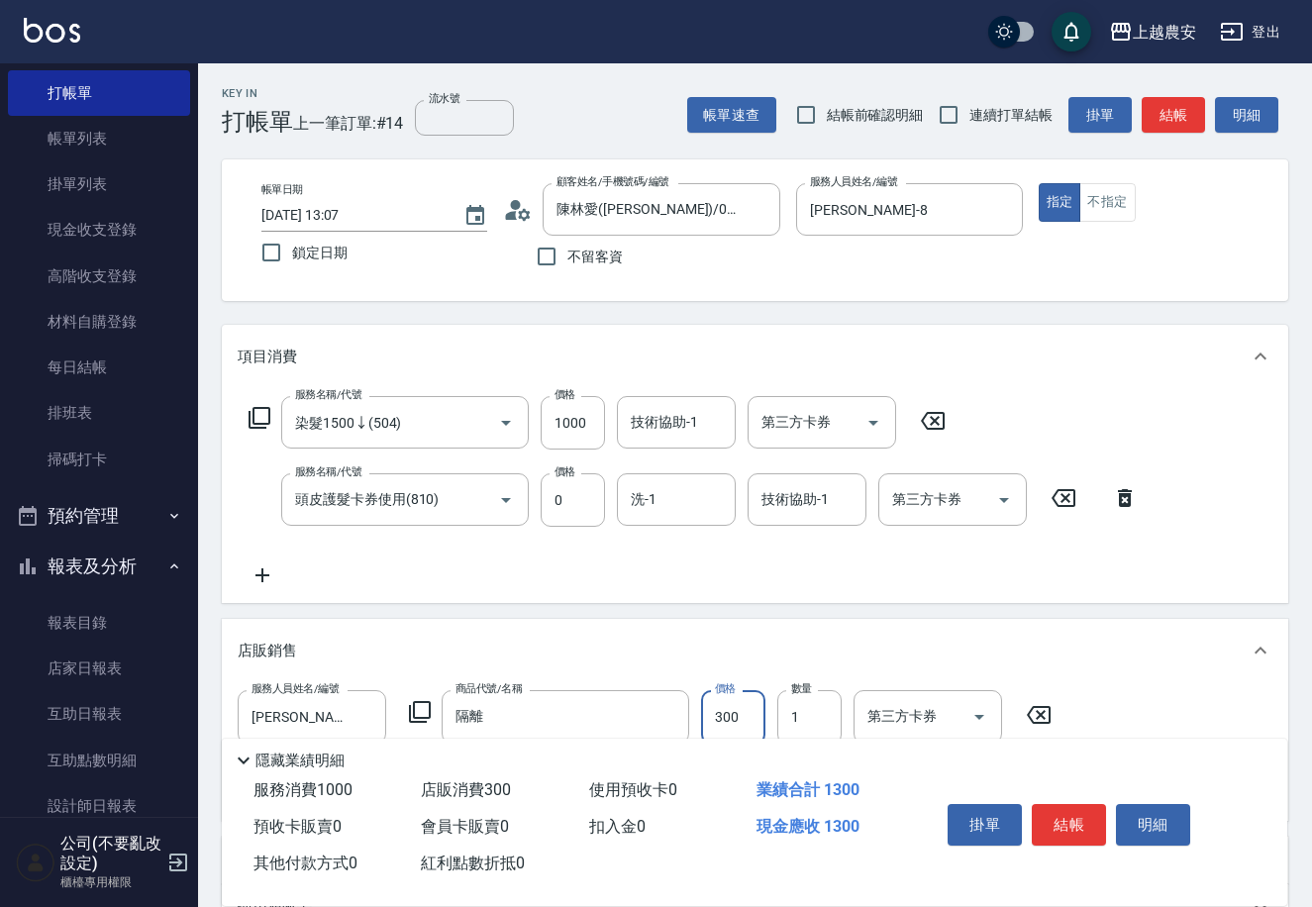
scroll to position [305, 0]
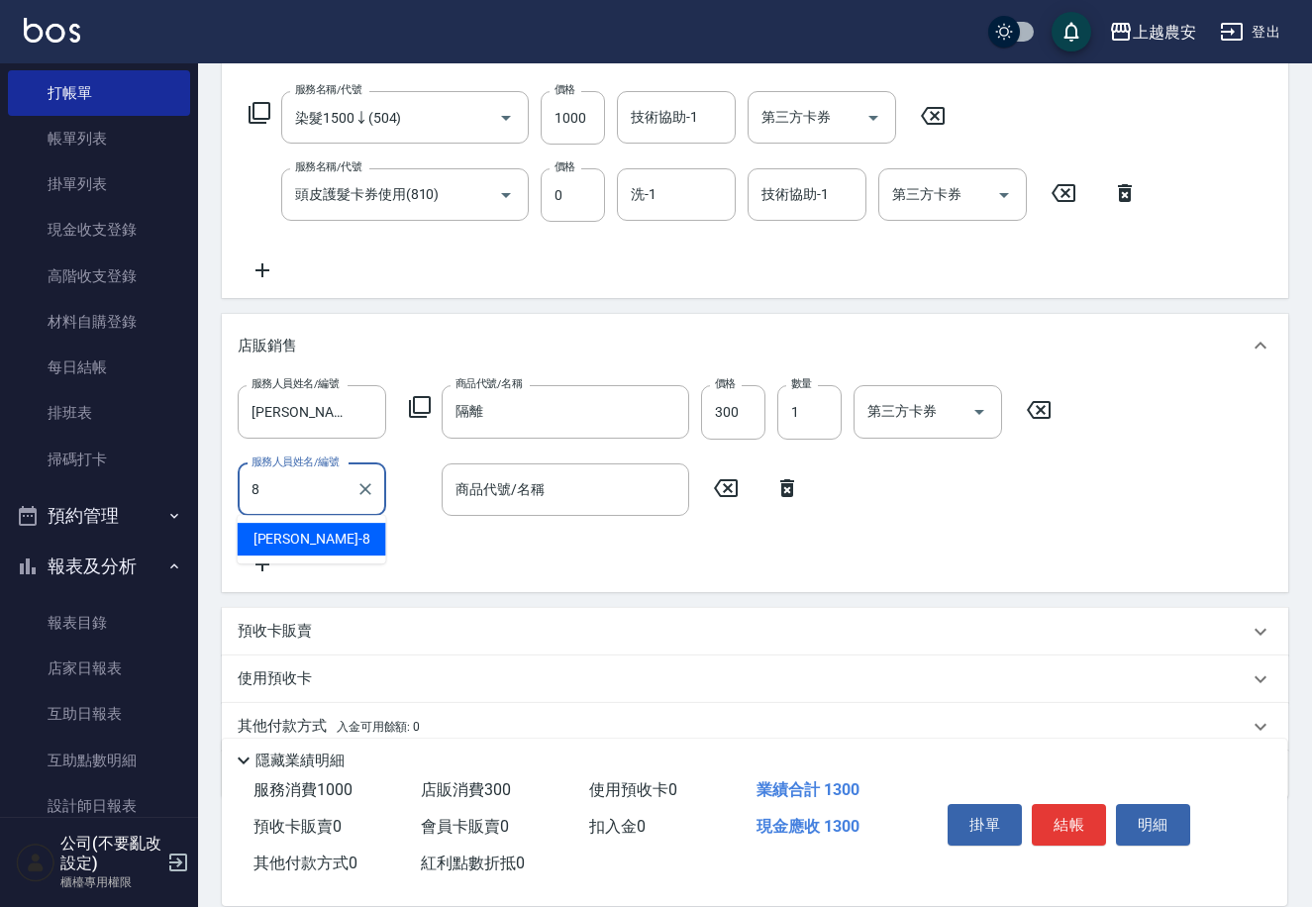
type input "[PERSON_NAME]-8"
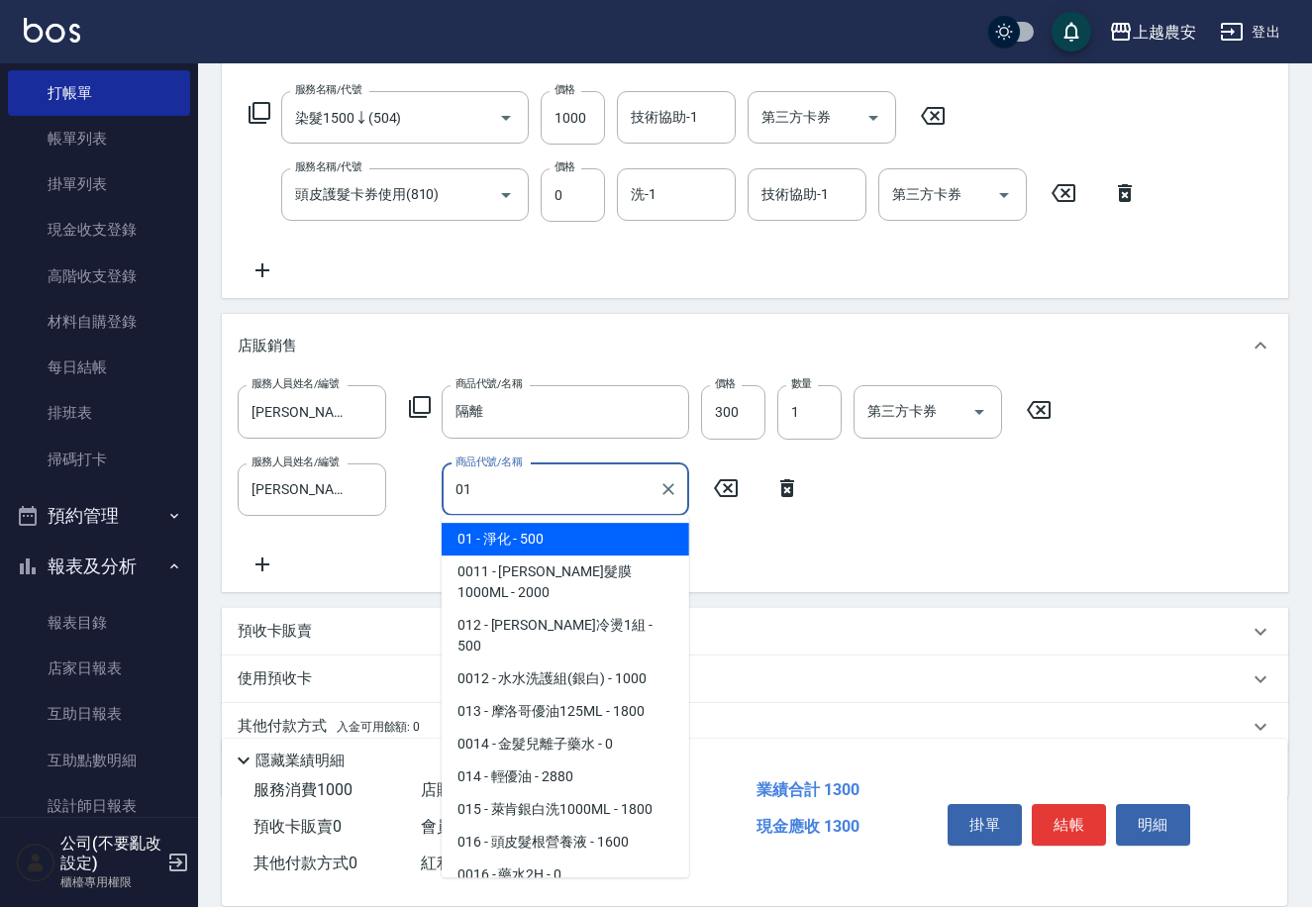
type input "淨化"
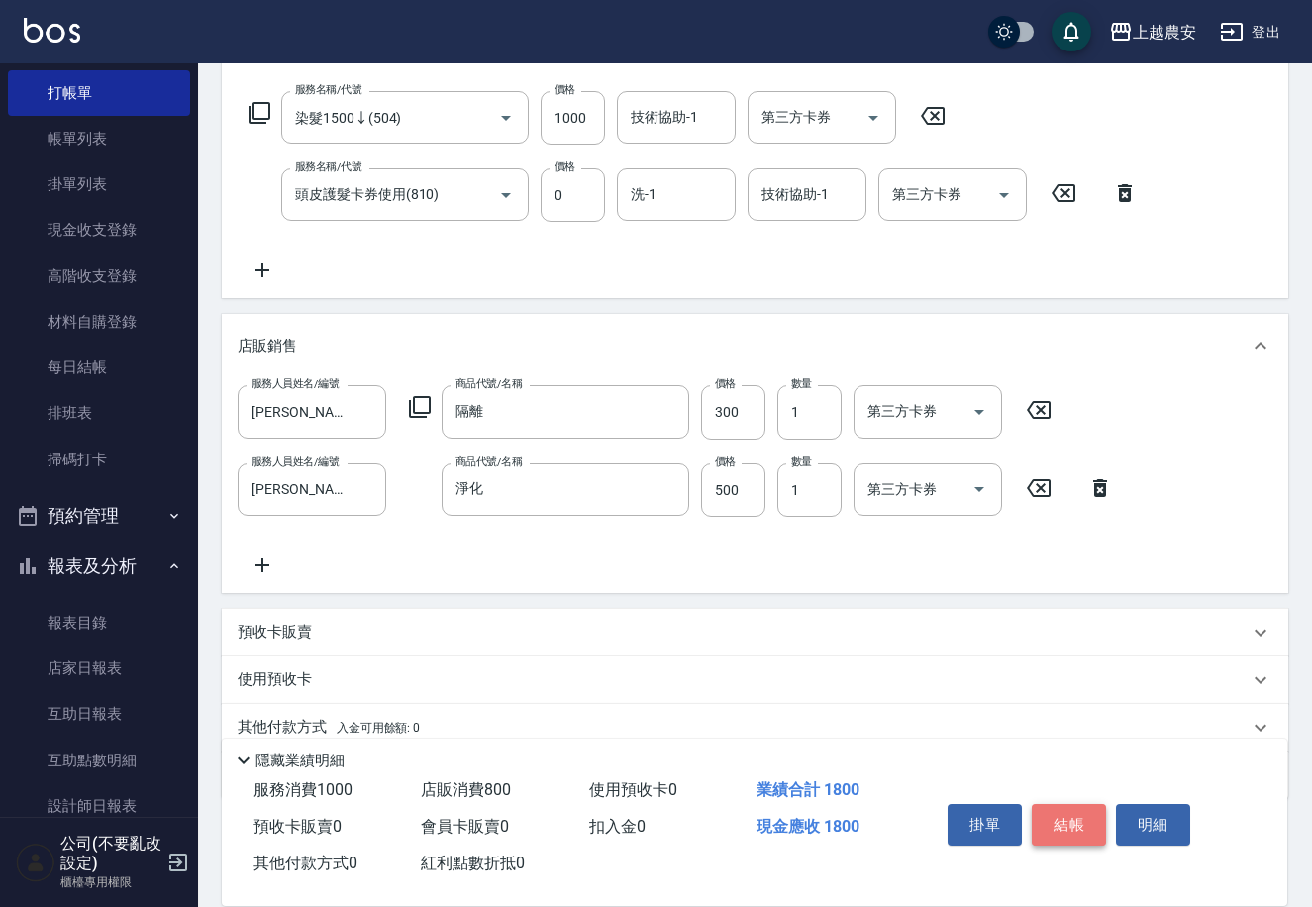
click at [1061, 813] on button "結帳" at bounding box center [1069, 825] width 74 height 42
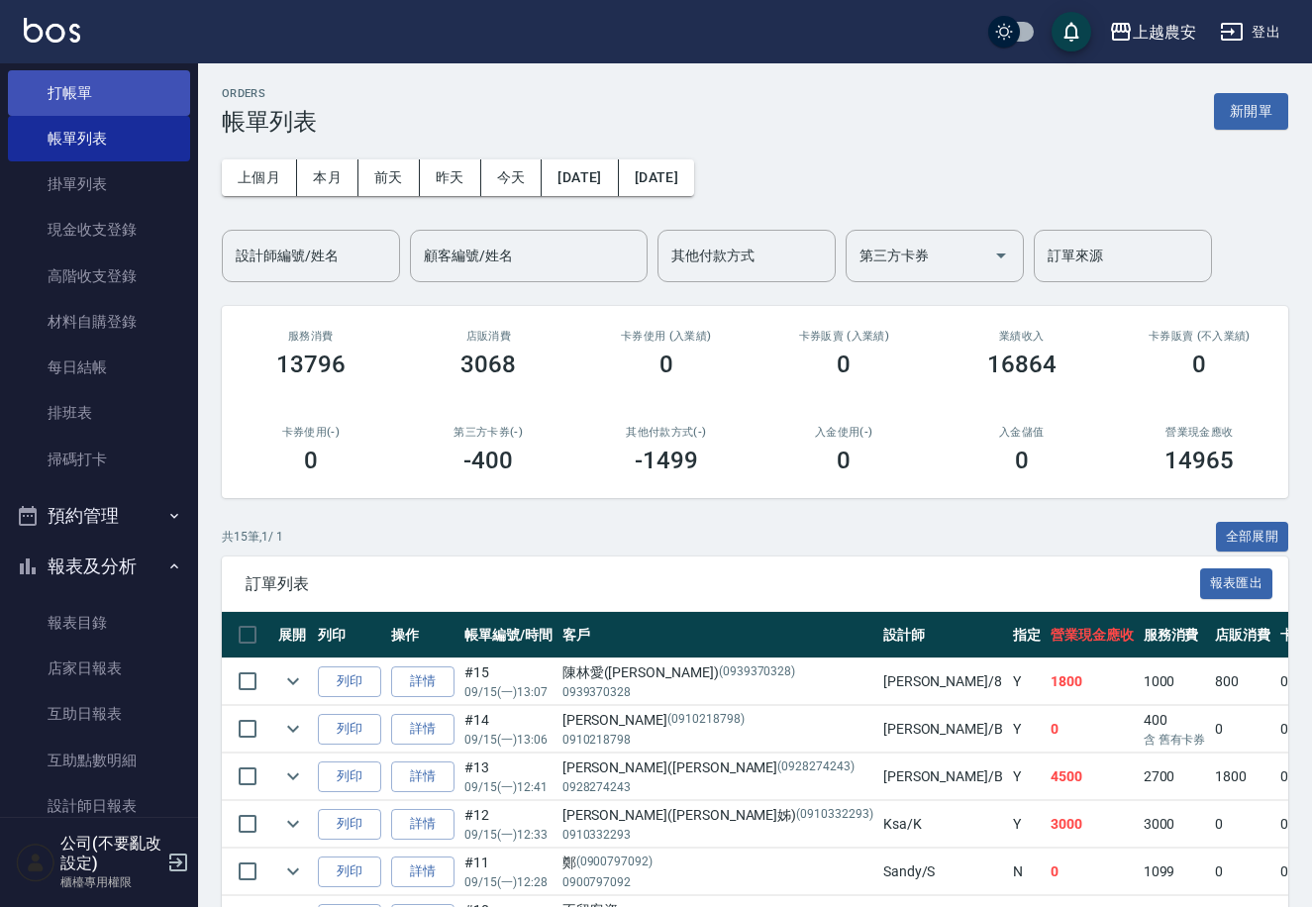
click at [92, 91] on link "打帳單" at bounding box center [99, 93] width 182 height 46
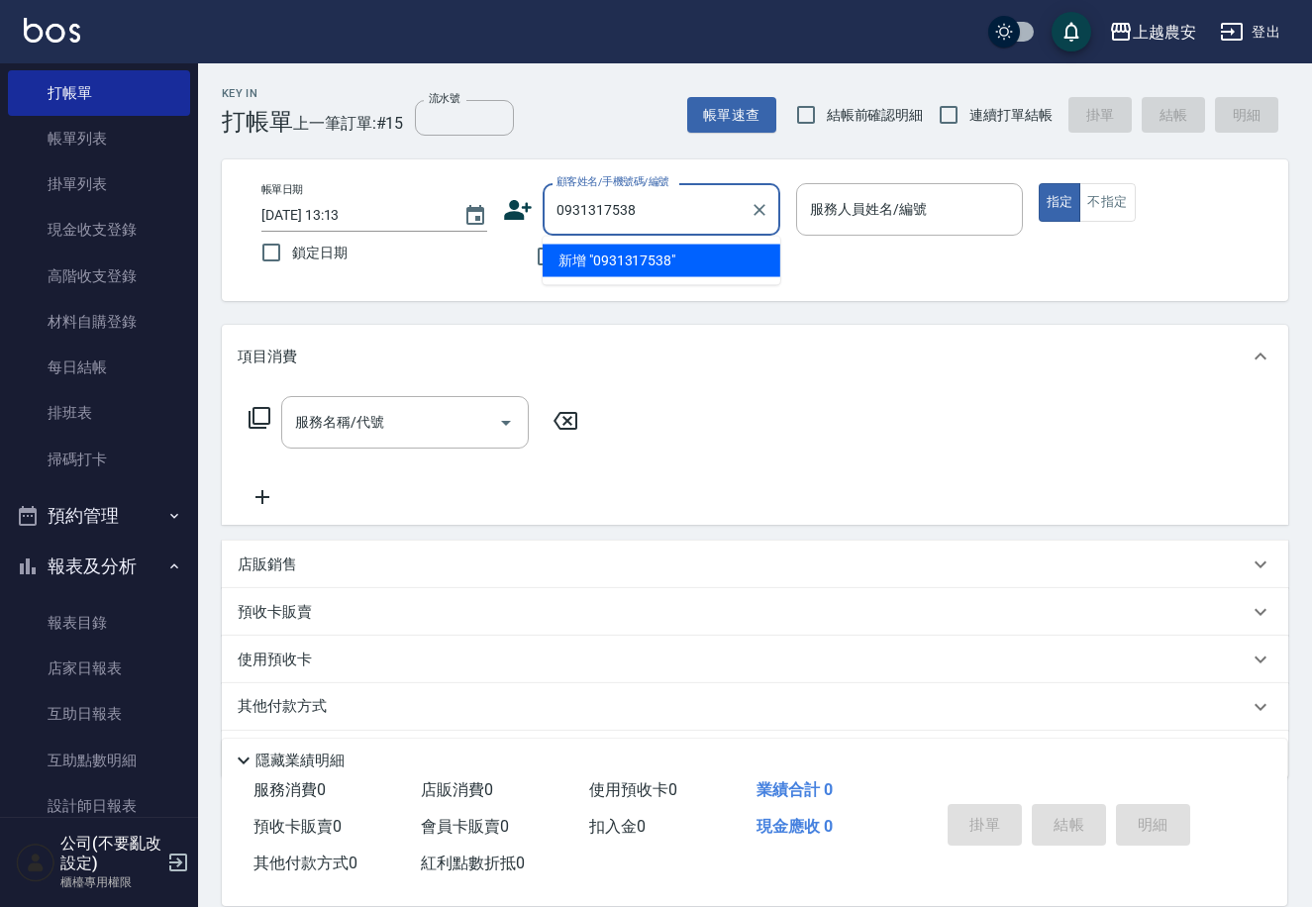
click at [630, 257] on li "新增 "0931317538"" at bounding box center [662, 261] width 238 height 33
type input "0931317538"
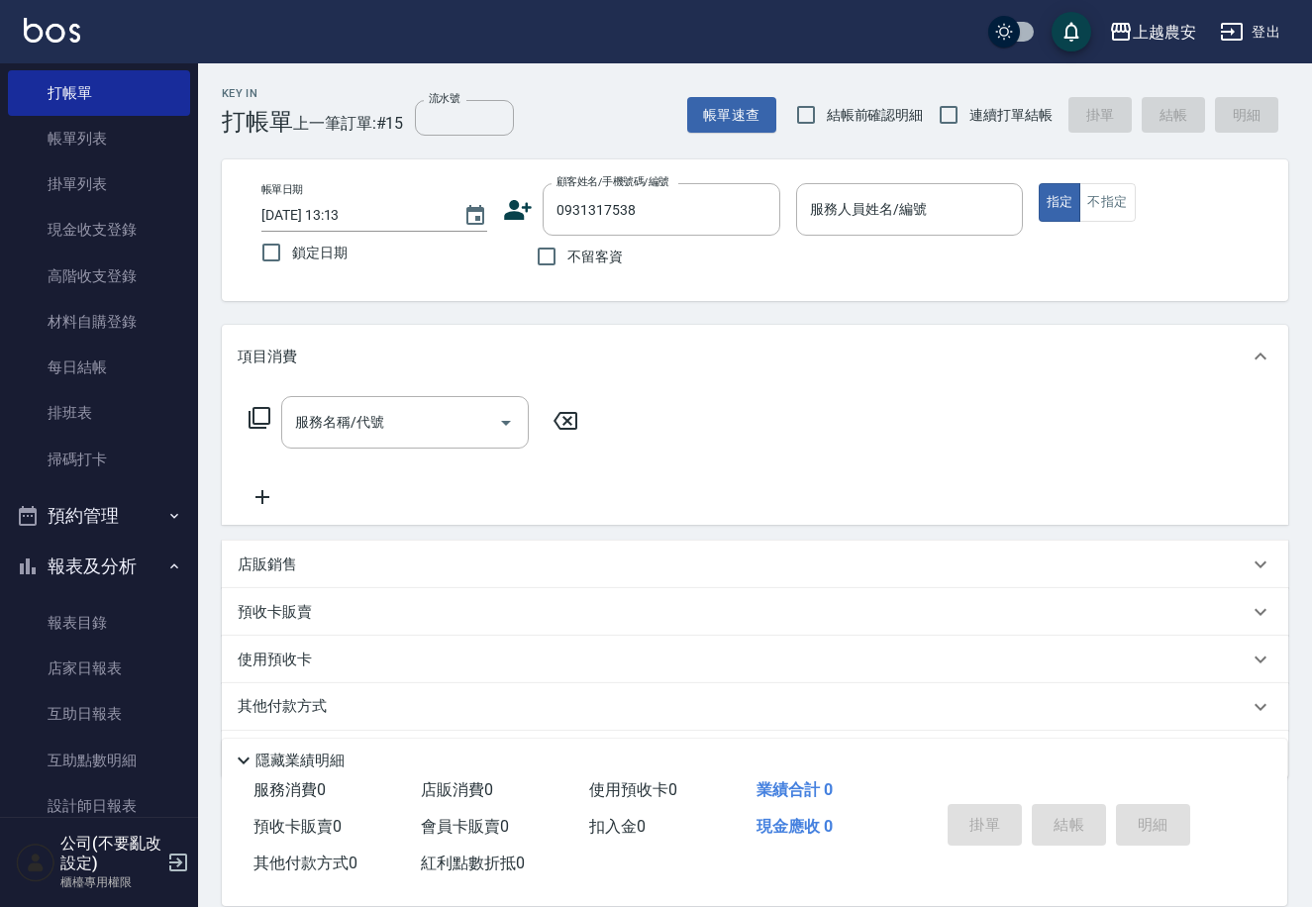
click at [511, 204] on icon at bounding box center [519, 210] width 28 height 20
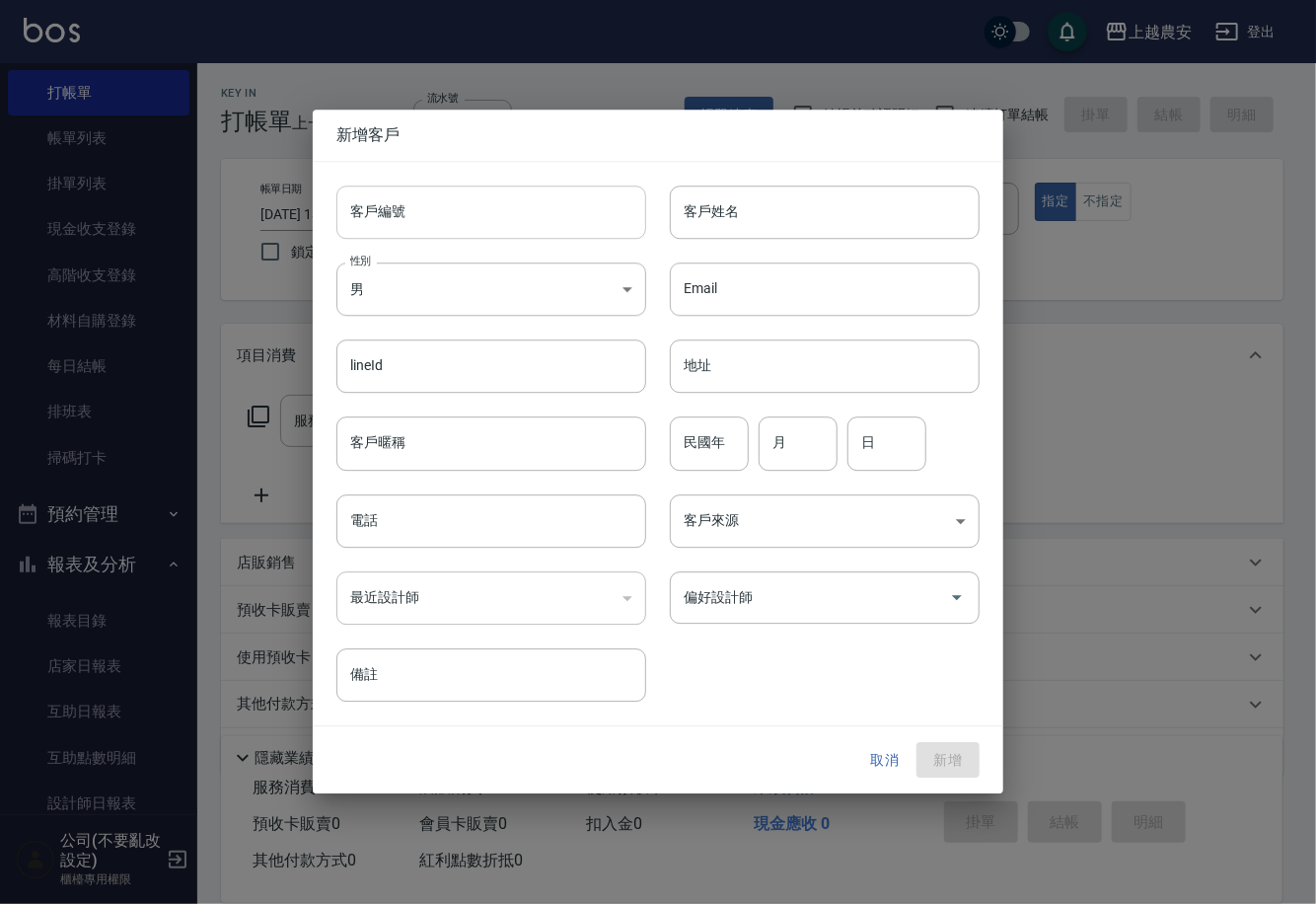
type input "0931317538"
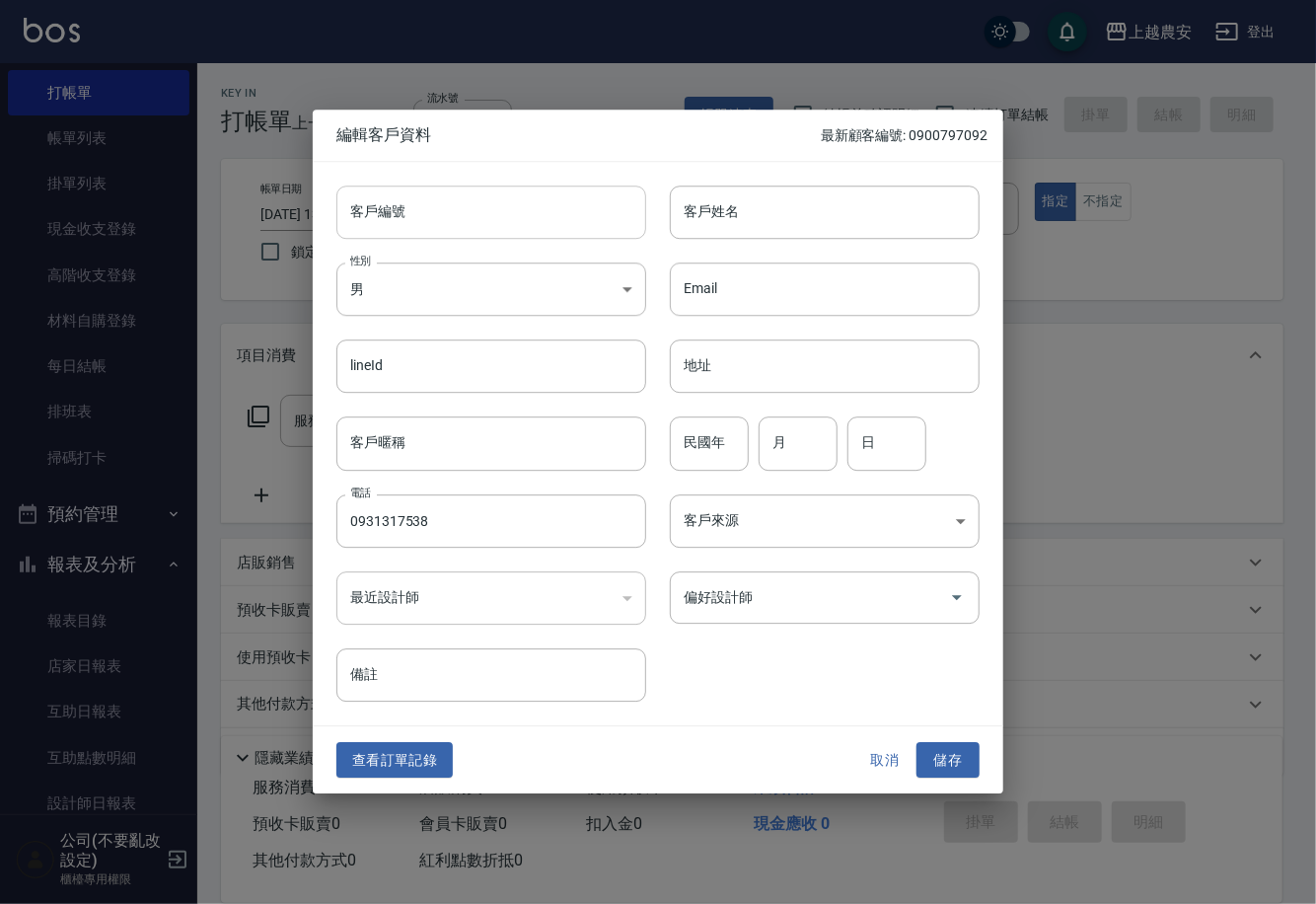
click at [523, 223] on input "客戶編號" at bounding box center [491, 211] width 310 height 53
click at [896, 762] on button "取消" at bounding box center [884, 759] width 63 height 37
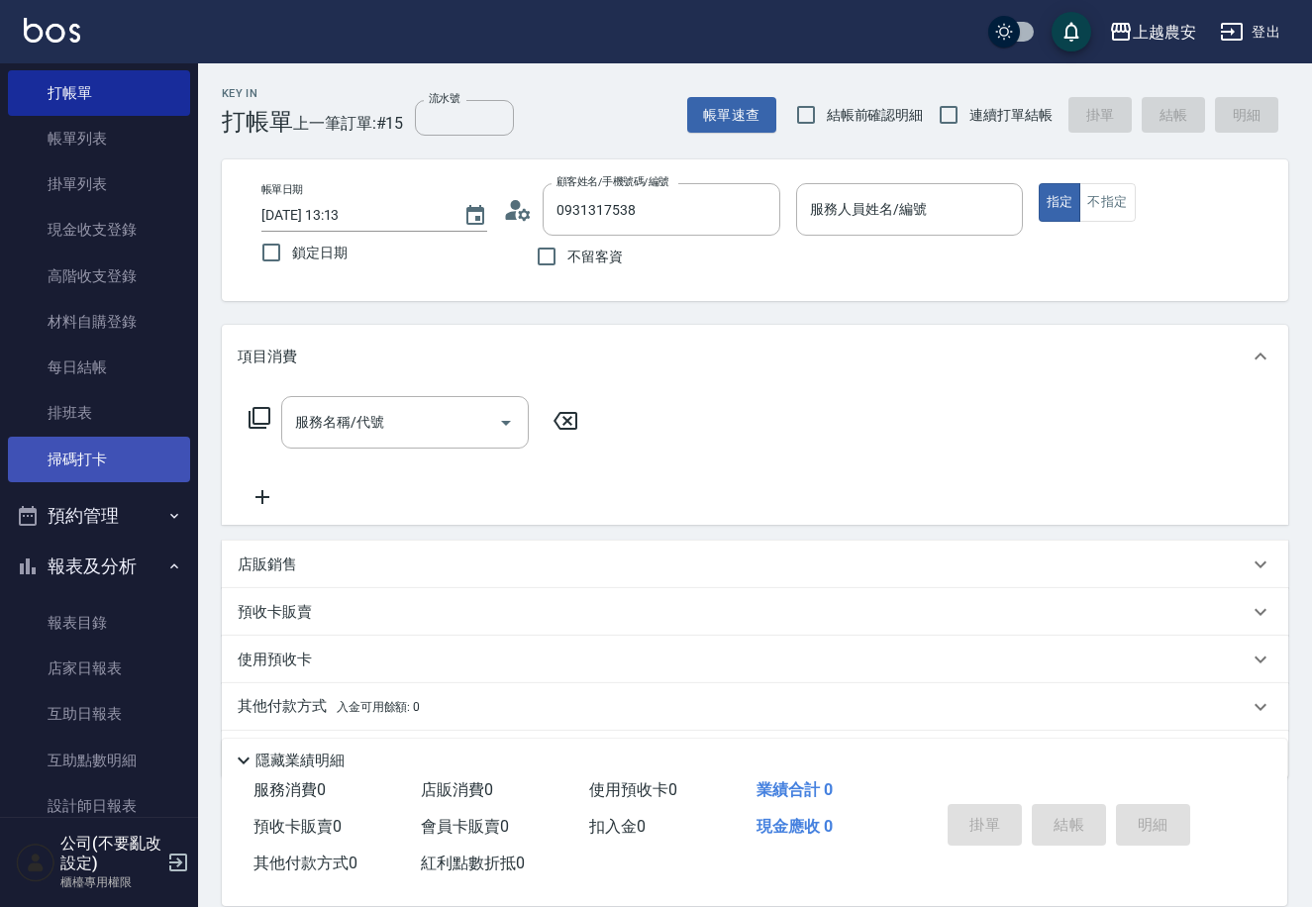
click at [85, 459] on link "掃碼打卡" at bounding box center [99, 460] width 182 height 46
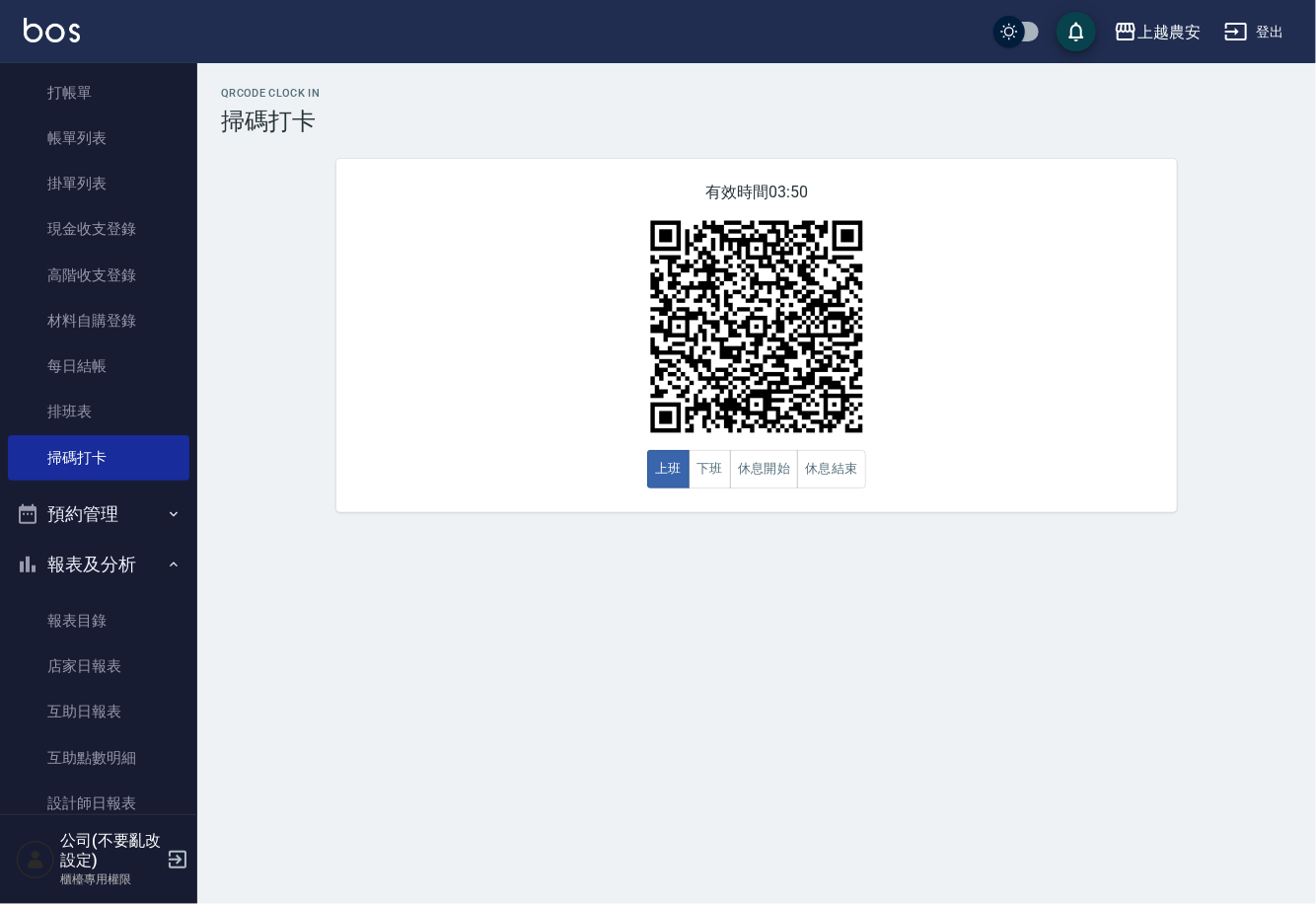
click at [182, 82] on nav "櫃檯作業 打帳單 帳單列表 掛單列表 現金收支登錄 高階收支登錄 材料自購登錄 每日結帳 排班表 掃碼打卡 預約管理 預約管理 單日預約紀錄 單週預約紀錄 報…" at bounding box center [99, 438] width 197 height 751
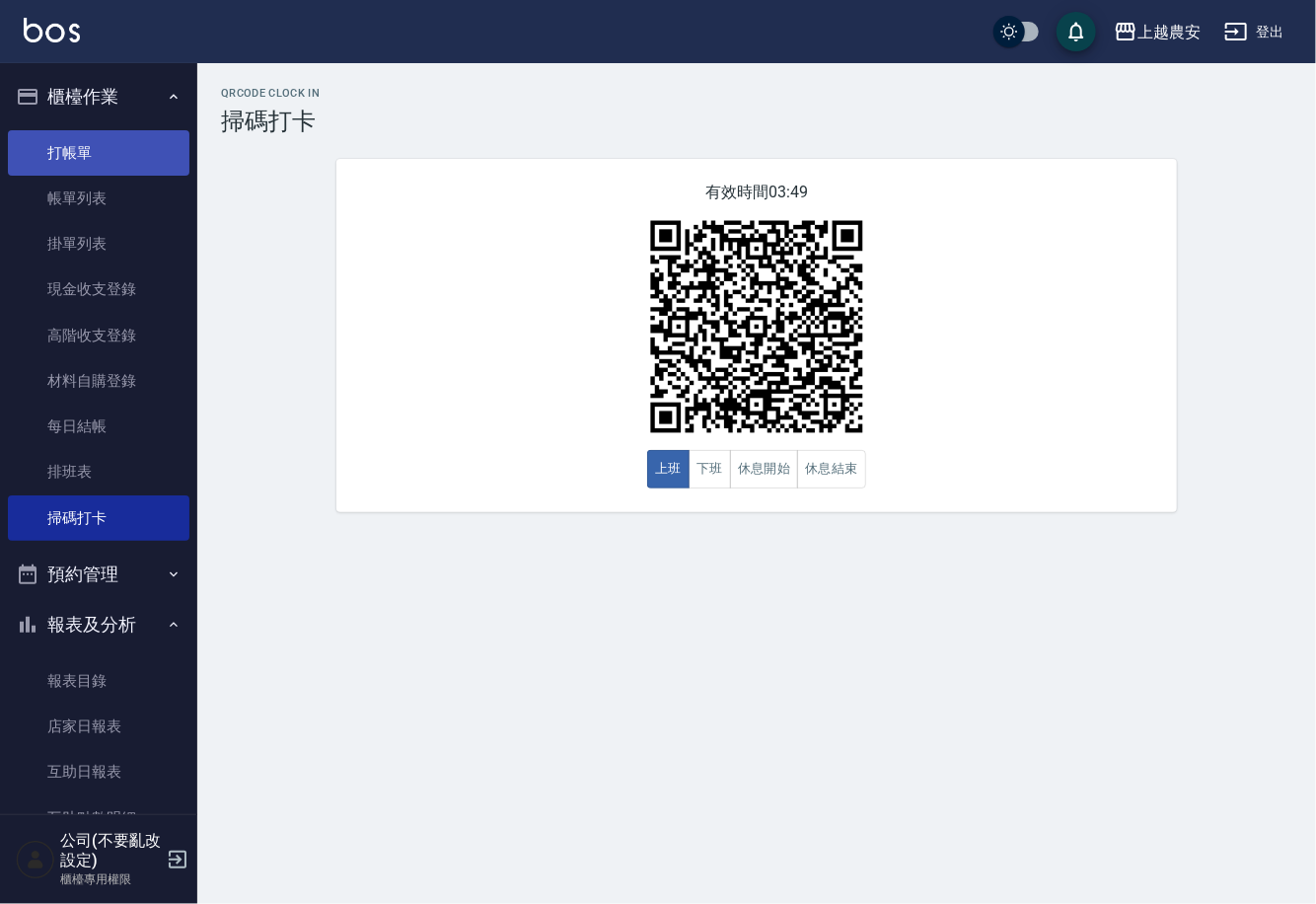
click at [88, 136] on link "打帳單" at bounding box center [99, 153] width 181 height 46
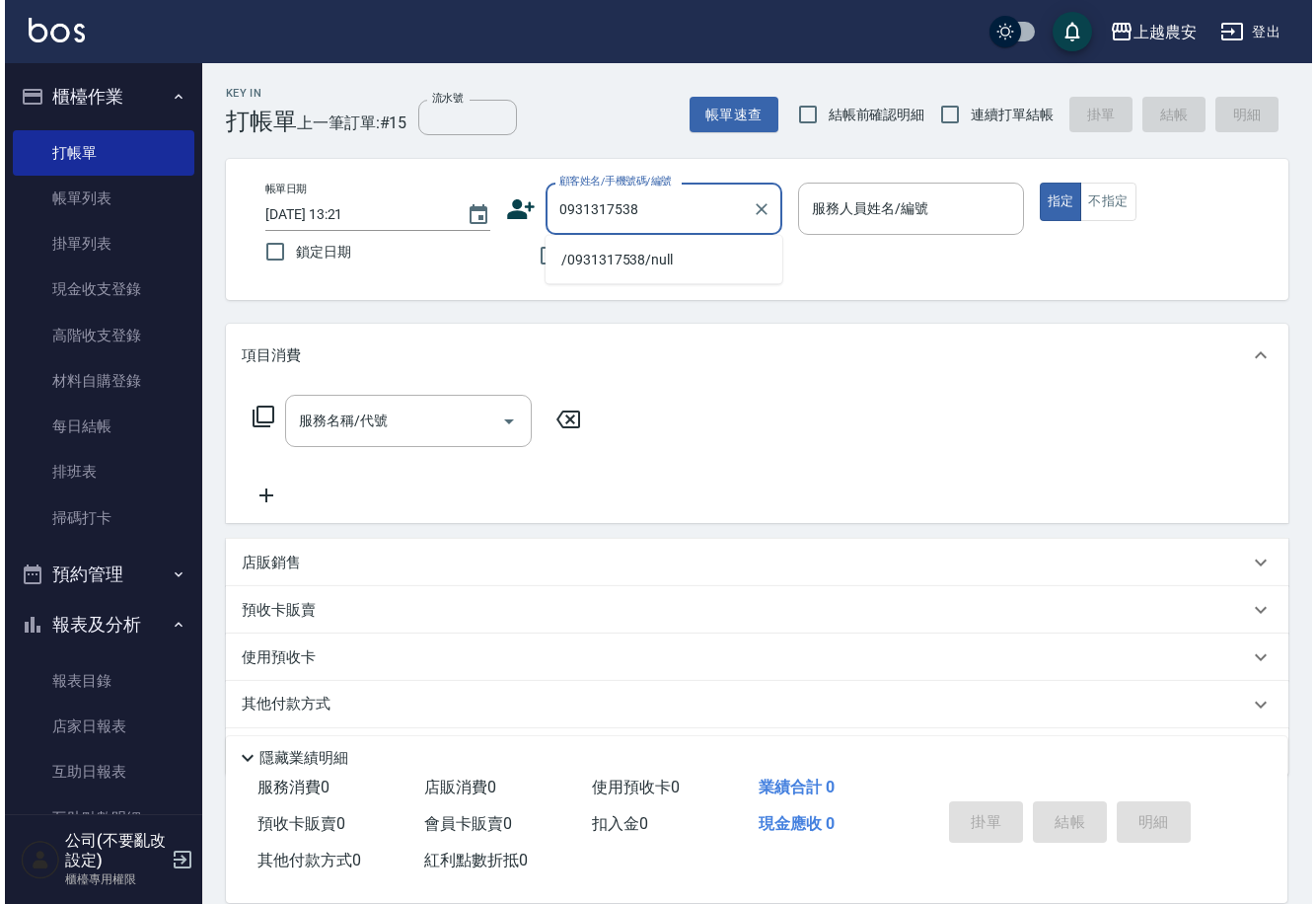
scroll to position [452, 0]
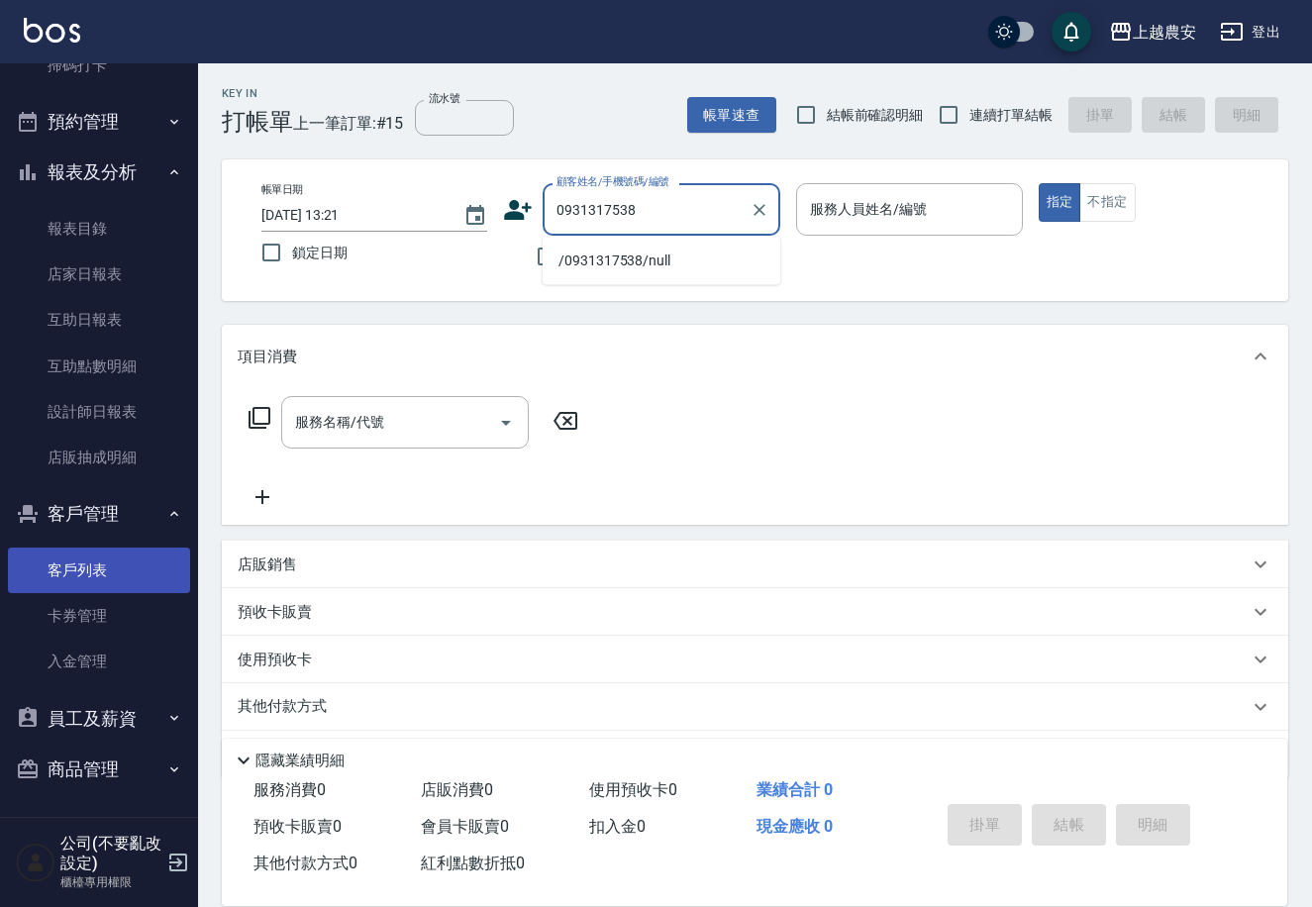
type input "0931317538"
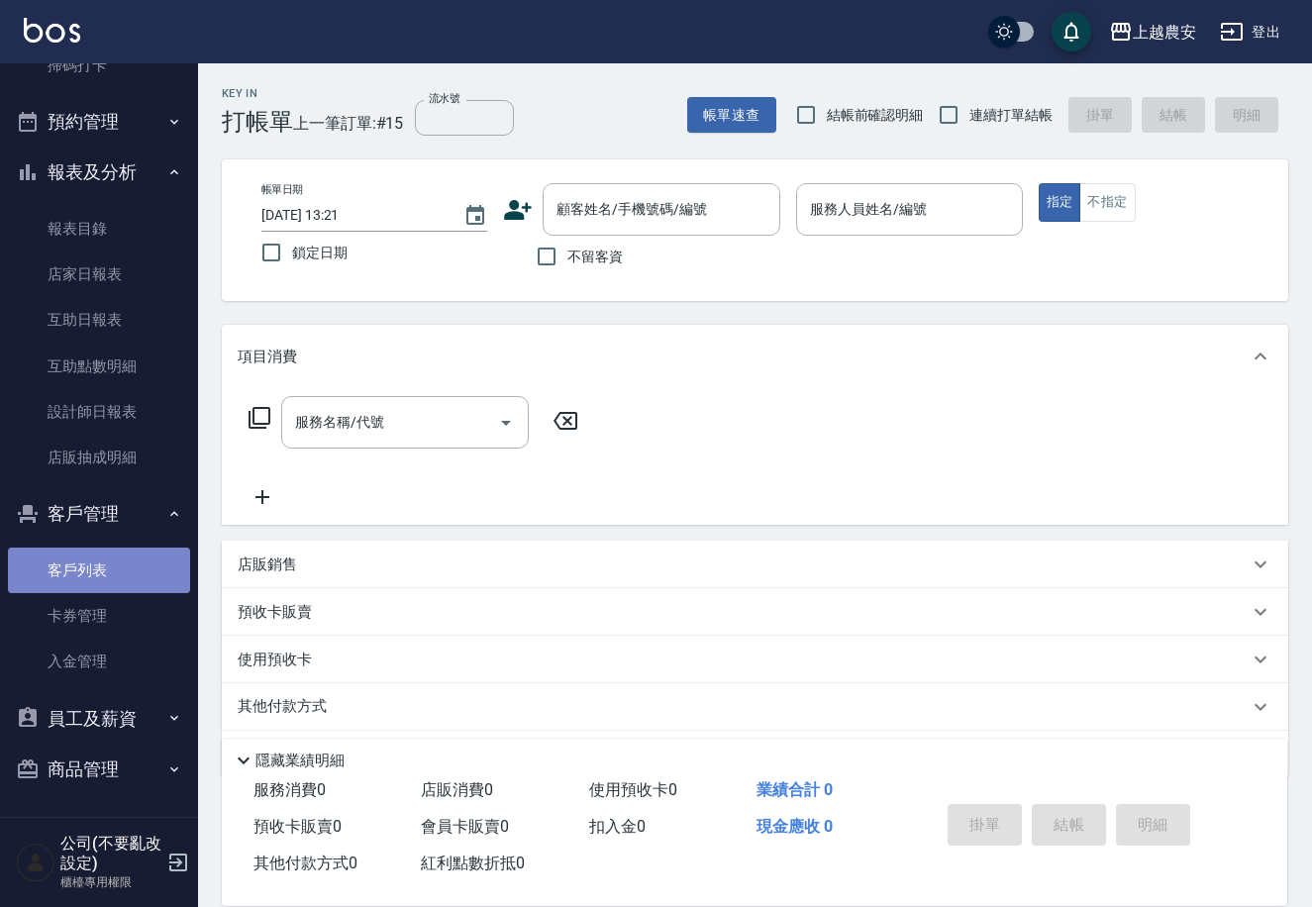
click at [104, 568] on link "客戶列表" at bounding box center [99, 570] width 182 height 46
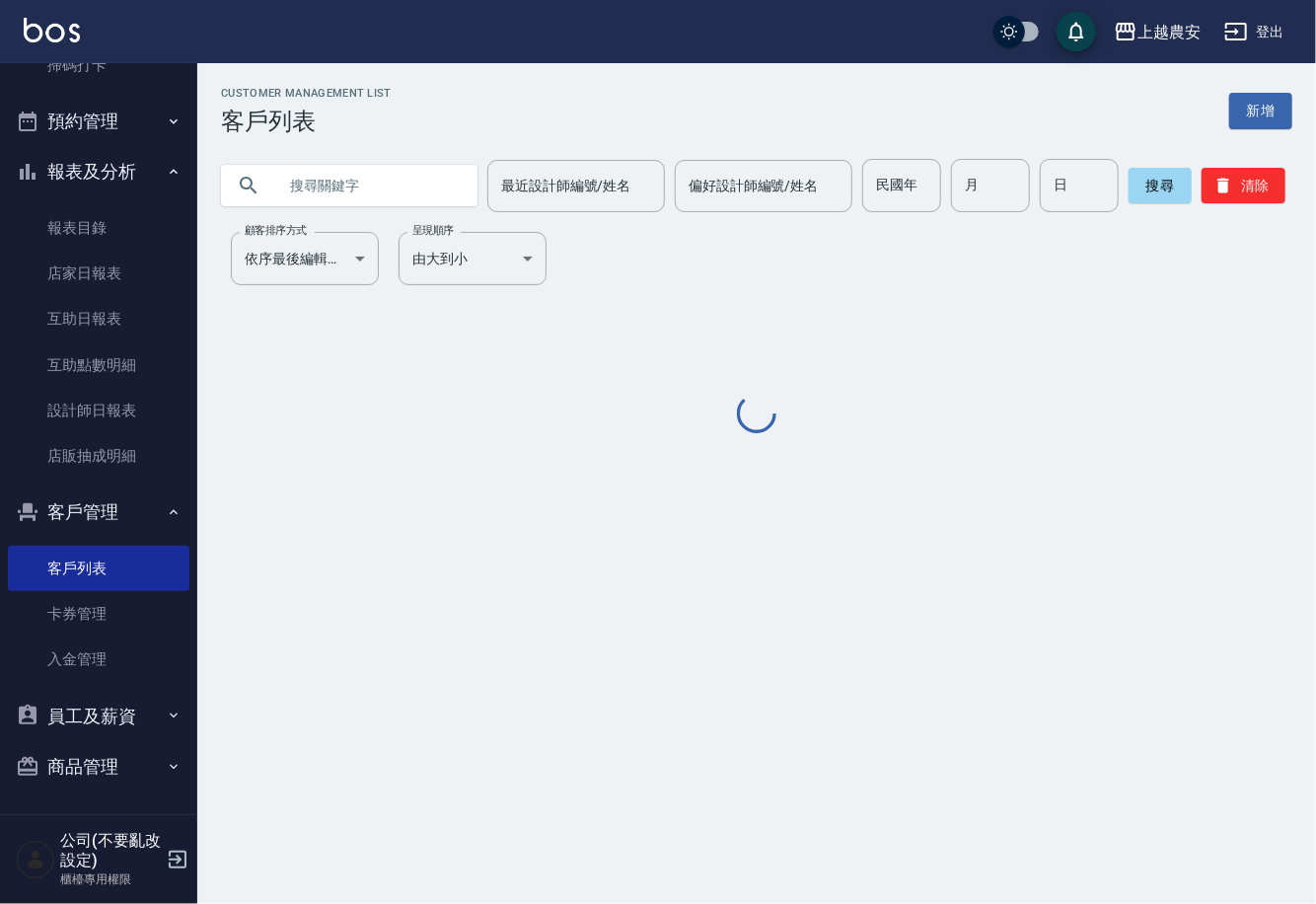
click at [436, 176] on input "text" at bounding box center [369, 184] width 185 height 53
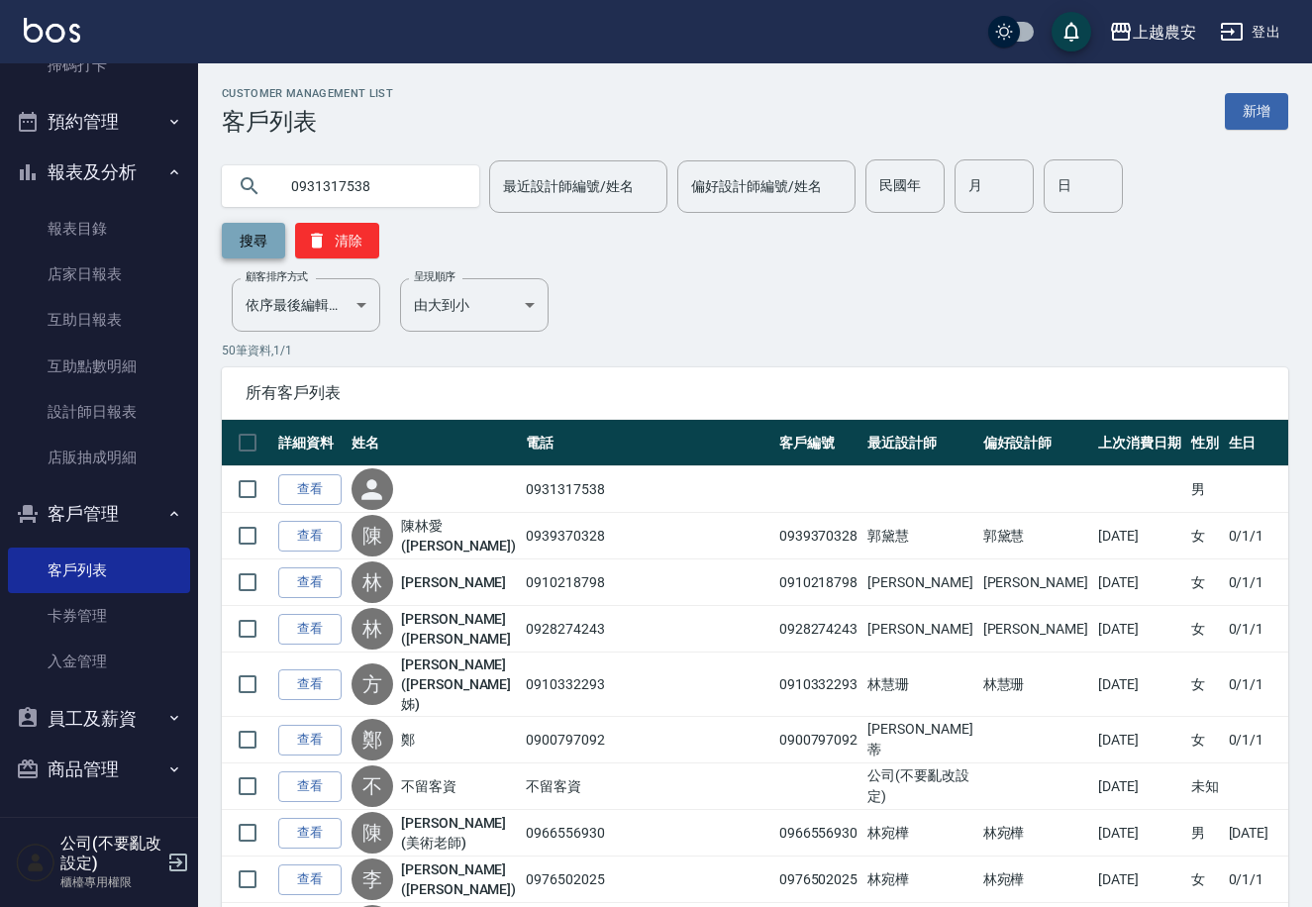
type input "0931317538"
click at [285, 223] on button "搜尋" at bounding box center [253, 241] width 63 height 36
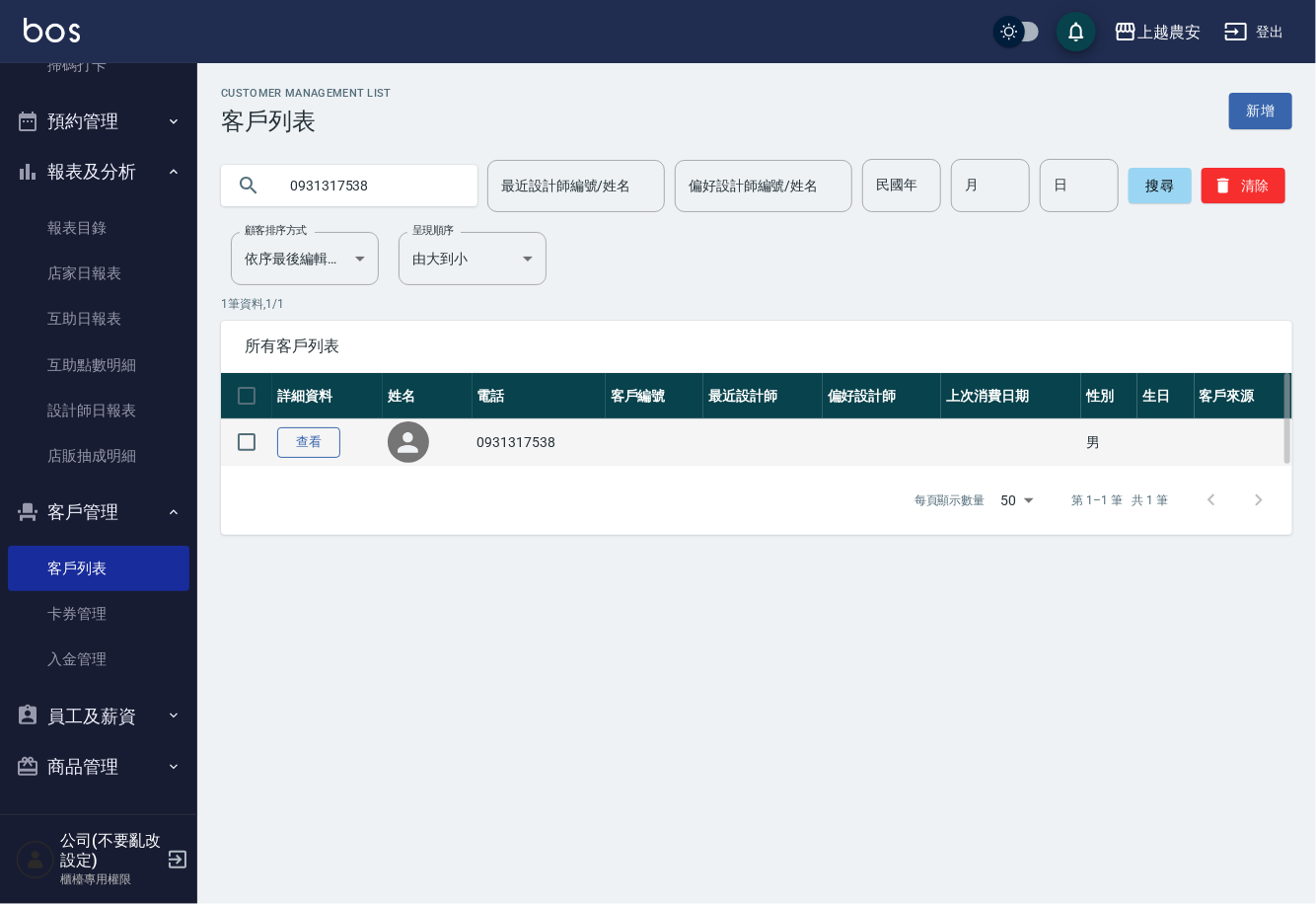
click at [324, 441] on link "查看" at bounding box center [308, 443] width 63 height 31
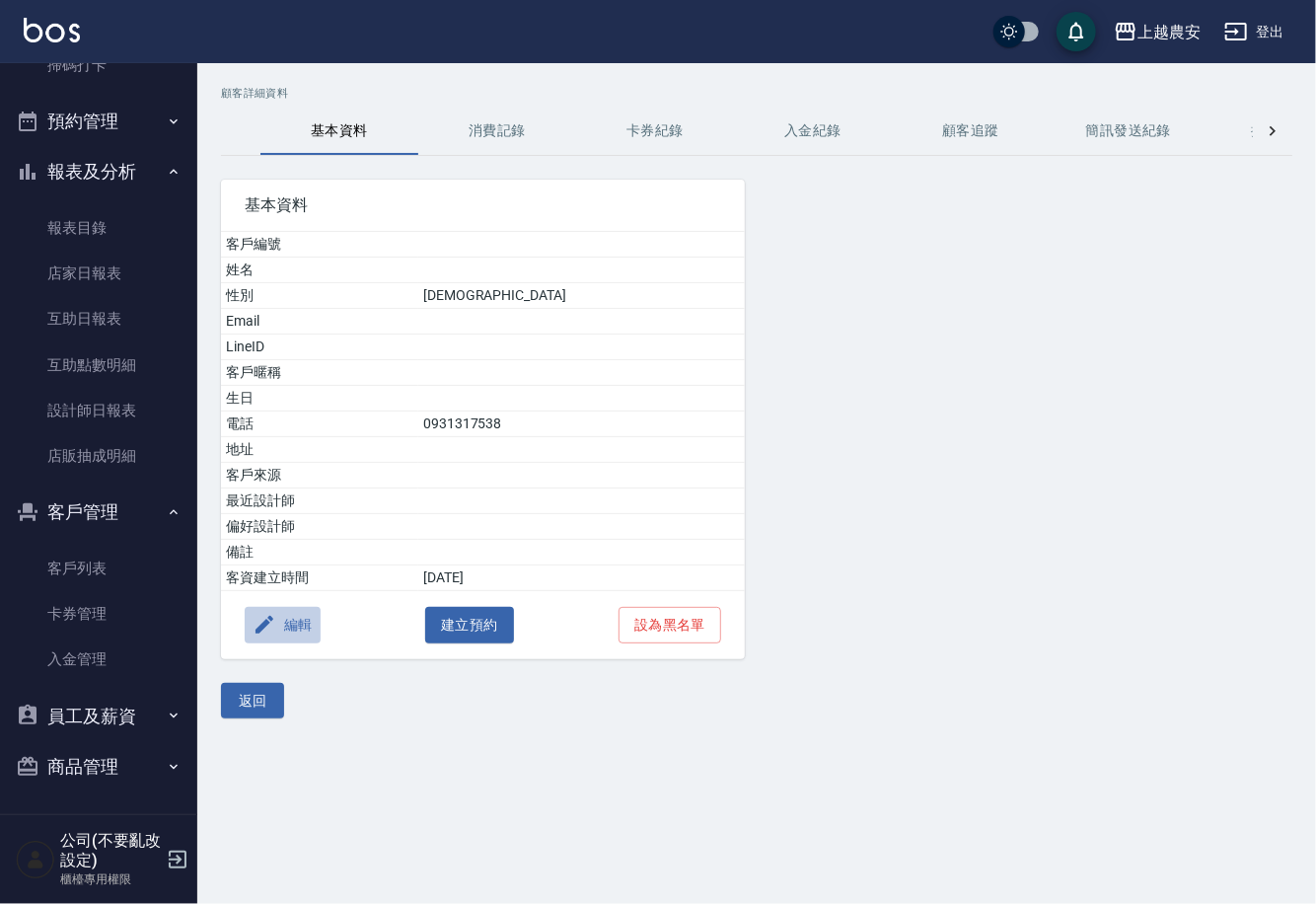
click at [292, 623] on button "編輯" at bounding box center [283, 625] width 76 height 37
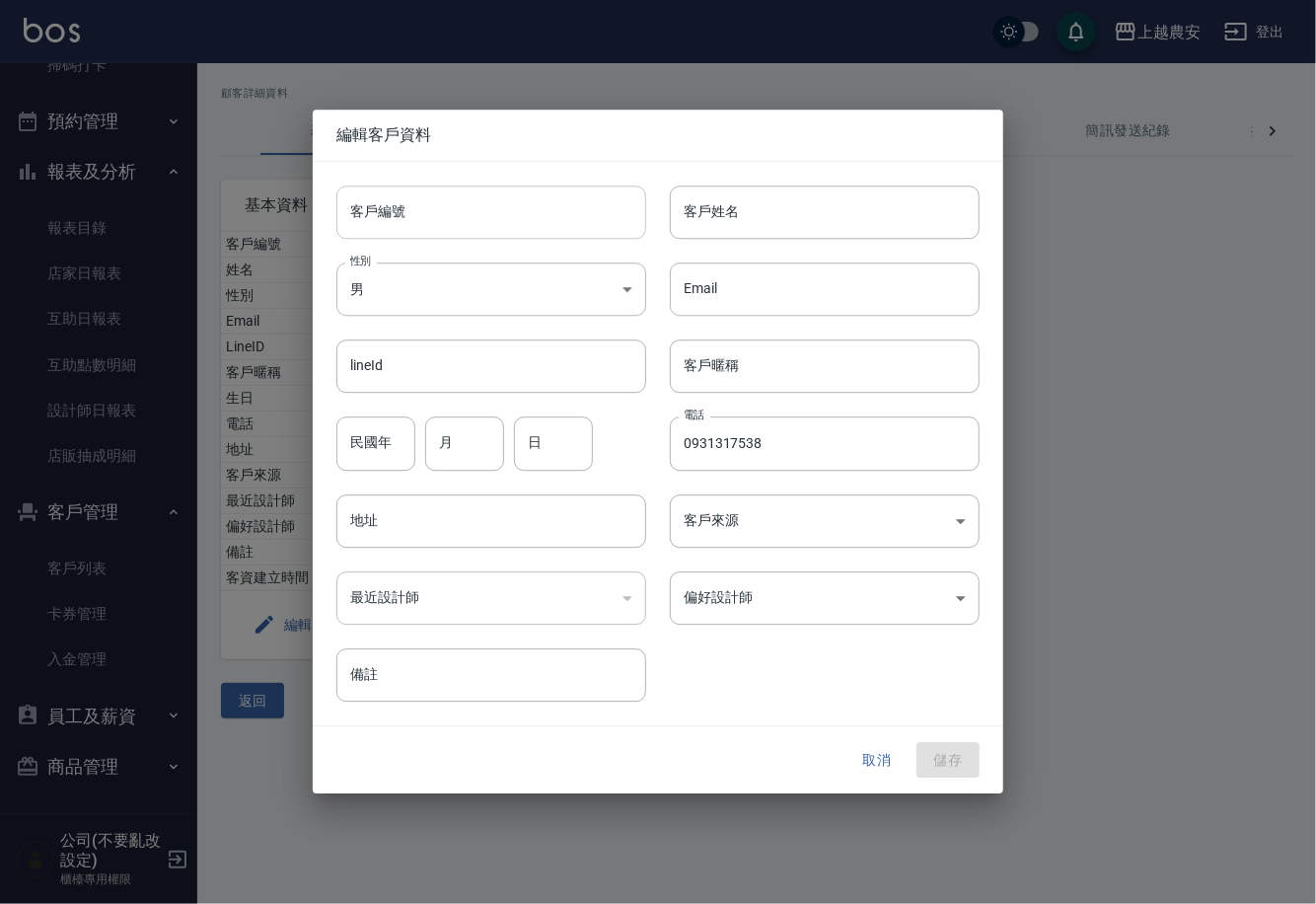
click at [506, 225] on input "客戶編號" at bounding box center [491, 211] width 310 height 53
type input "0931317538"
click at [380, 296] on body "上越農安 登出 櫃檯作業 打帳單 帳單列表 掛單列表 現金收支登錄 高階收支登錄 材料自購登錄 每日結帳 排班表 掃碼打卡 預約管理 預約管理 單日預約紀錄 …" at bounding box center [658, 452] width 1316 height 904
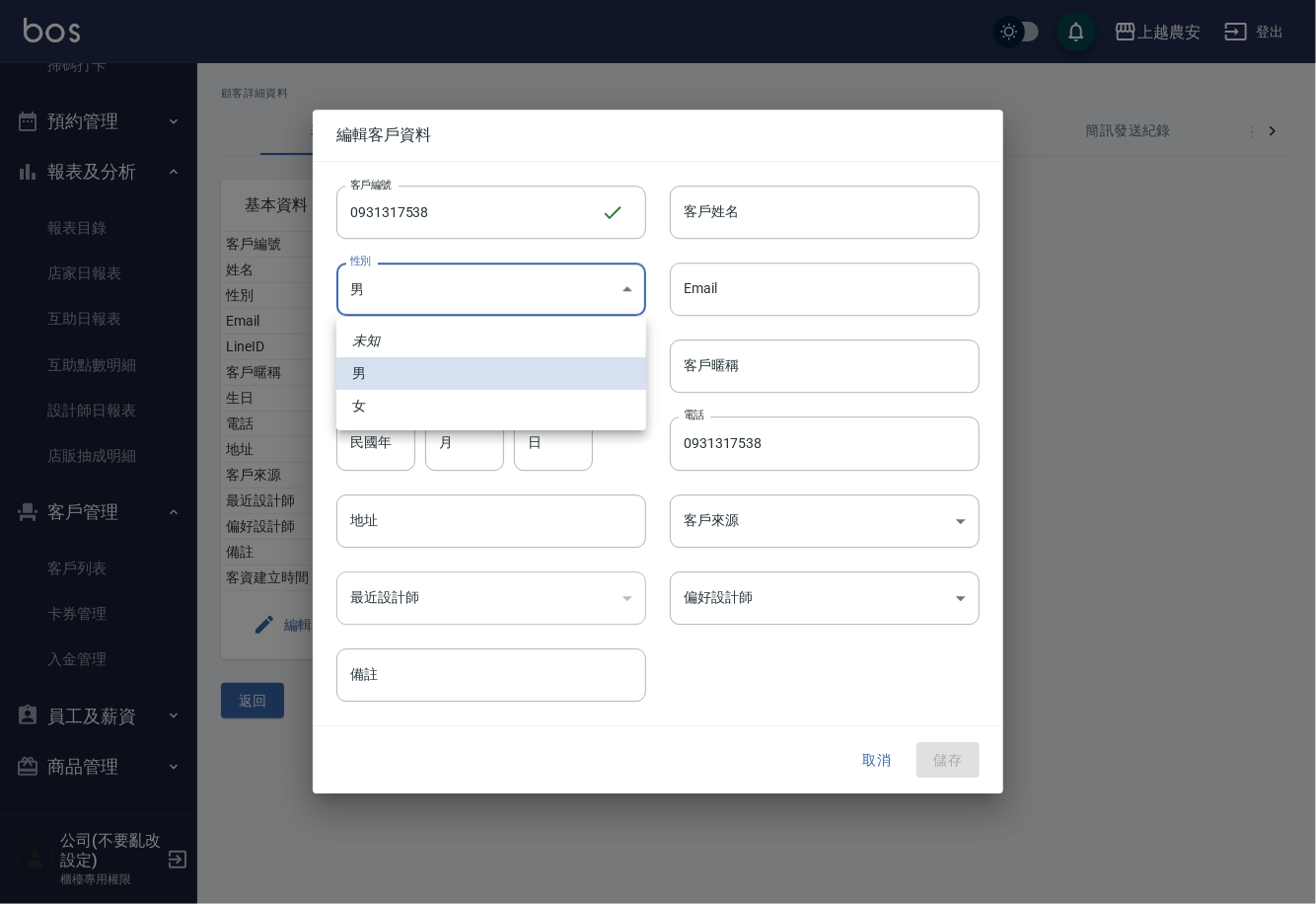
drag, startPoint x: 385, startPoint y: 409, endPoint x: 769, endPoint y: 286, distance: 403.2
click at [386, 407] on li "女" at bounding box center [491, 406] width 310 height 33
type input "[DEMOGRAPHIC_DATA]"
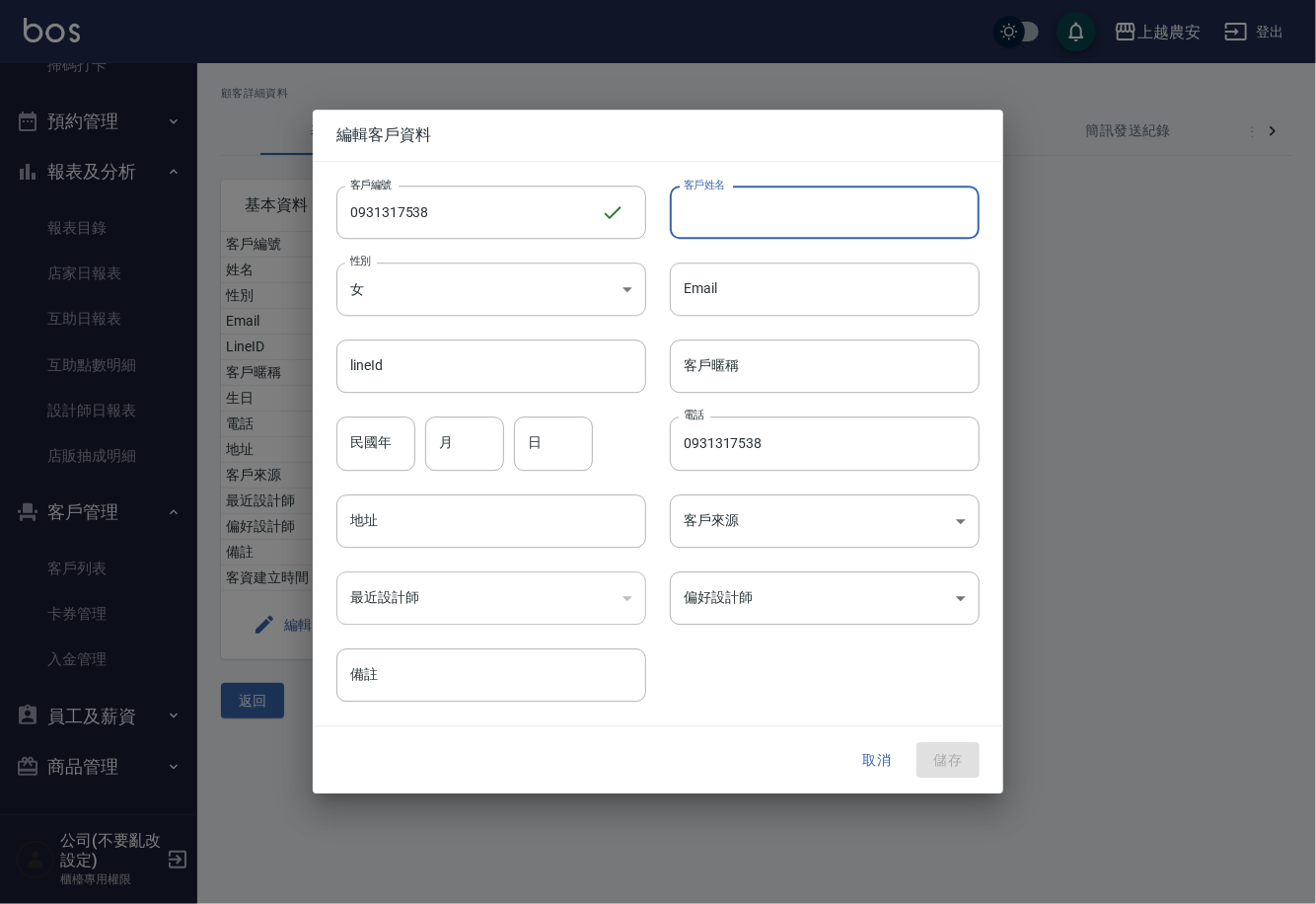
click at [783, 201] on input "客戶姓名" at bounding box center [824, 211] width 310 height 53
type input "[PERSON_NAME]"
click at [726, 614] on body "上越農安 登出 櫃檯作業 打帳單 帳單列表 掛單列表 現金收支登錄 高階收支登錄 材料自購登錄 每日結帳 排班表 掃碼打卡 預約管理 預約管理 單日預約紀錄 …" at bounding box center [658, 452] width 1316 height 904
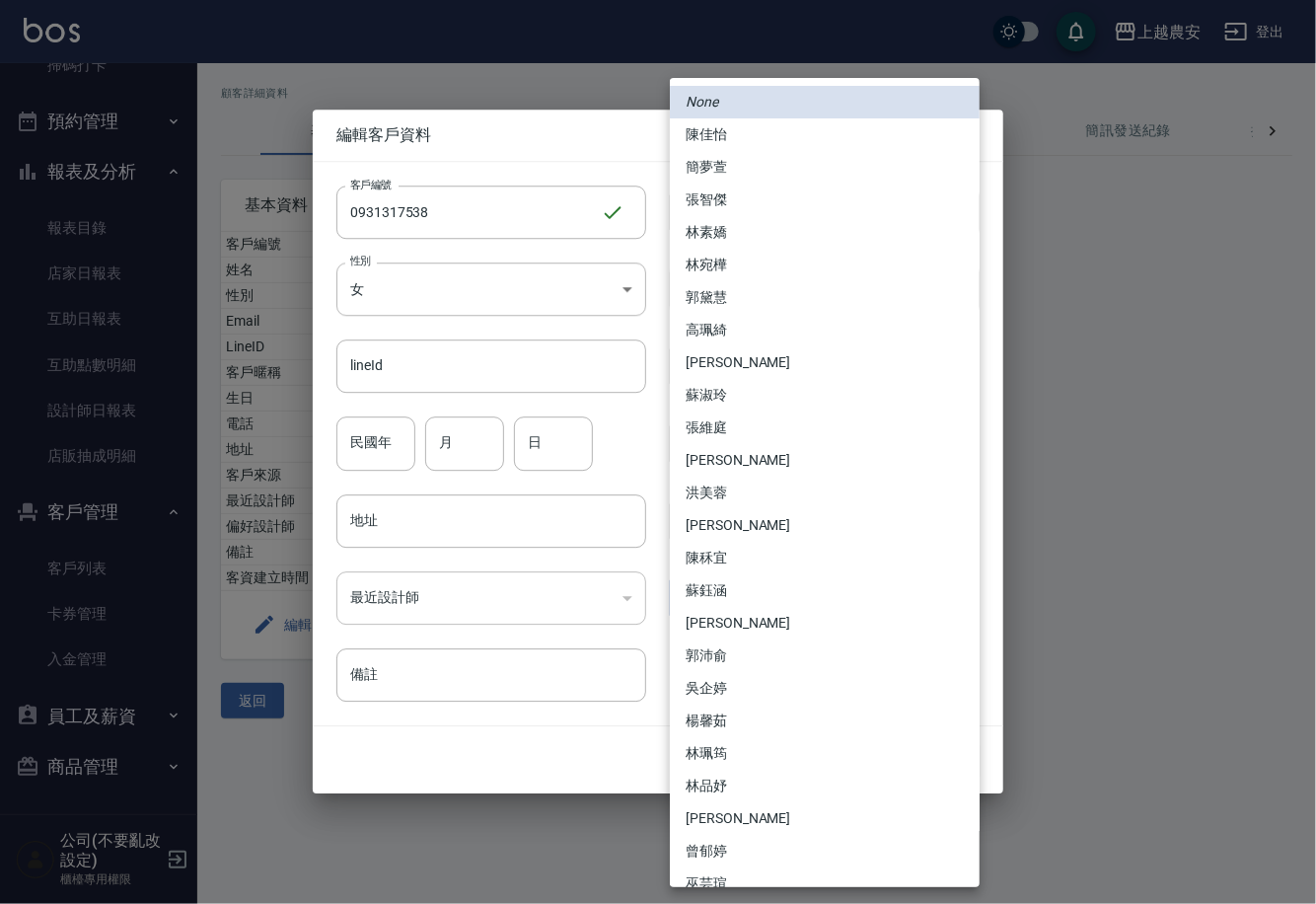
click at [726, 394] on li "蘇淑玲" at bounding box center [824, 395] width 310 height 33
type input "a68f1167-00ea-4bf2-8347-0c25dcbc0fef"
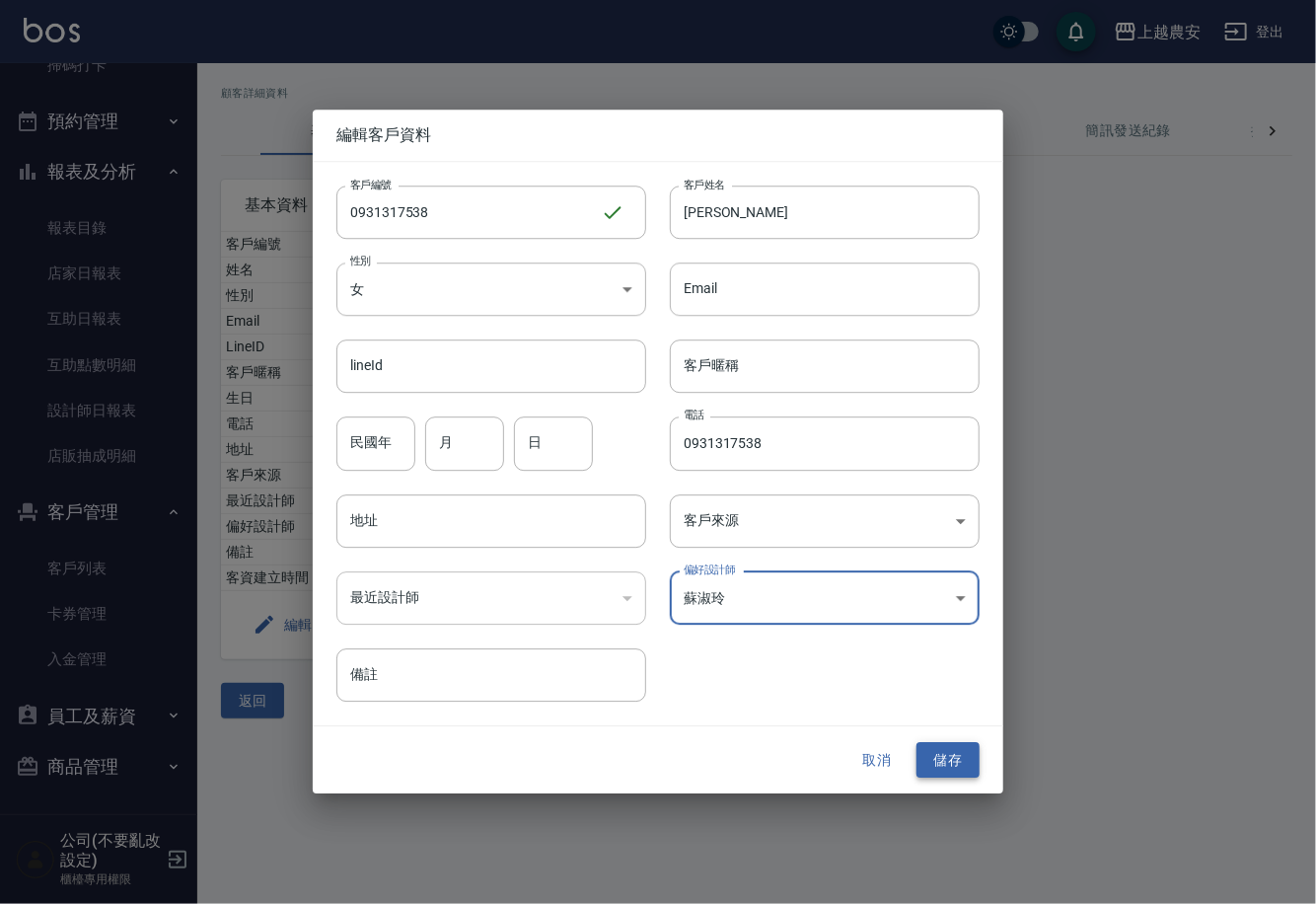
click at [939, 754] on button "儲存" at bounding box center [947, 759] width 63 height 37
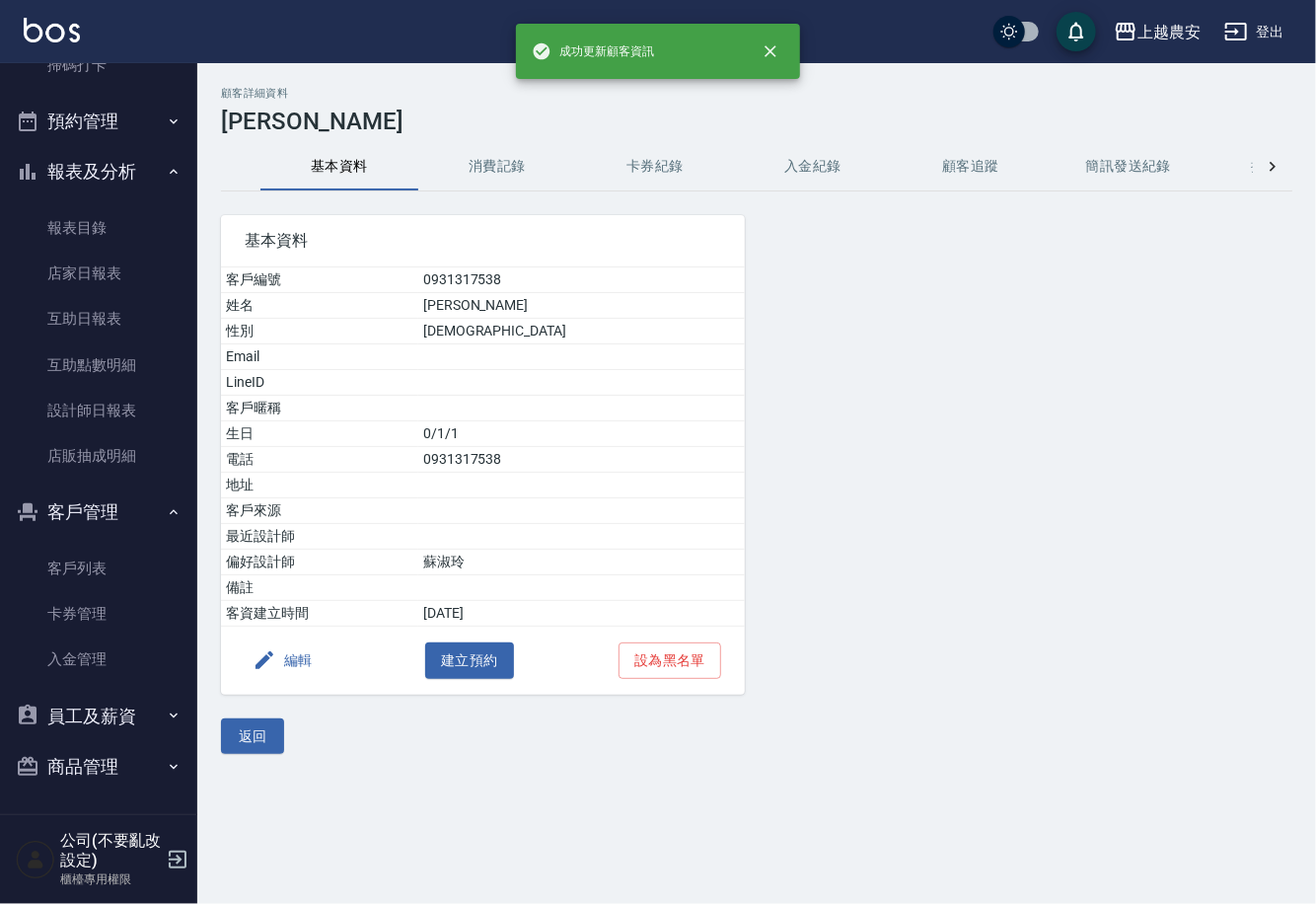
click at [514, 165] on button "消費記錄" at bounding box center [497, 167] width 157 height 48
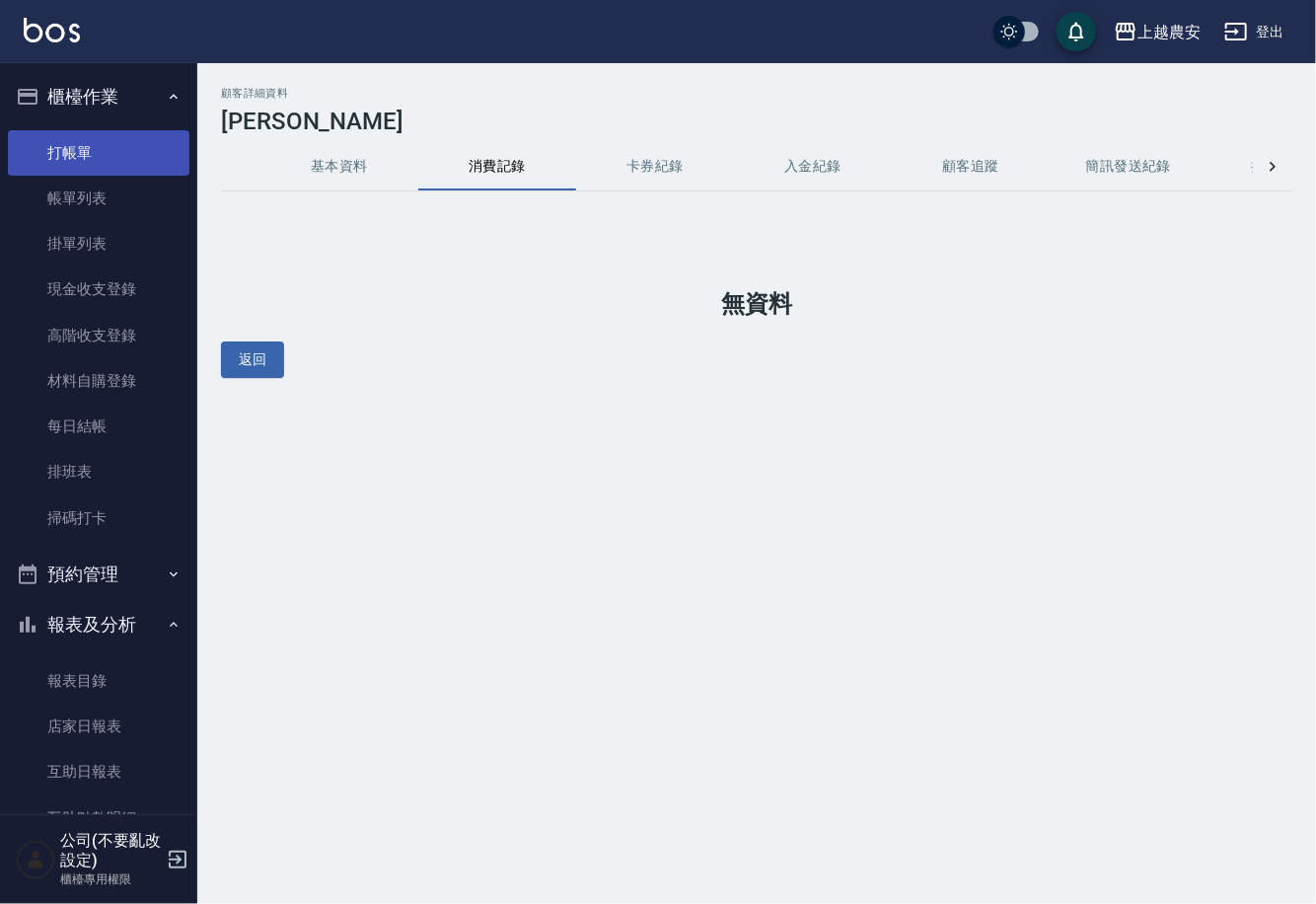
click at [82, 139] on link "打帳單" at bounding box center [99, 153] width 181 height 46
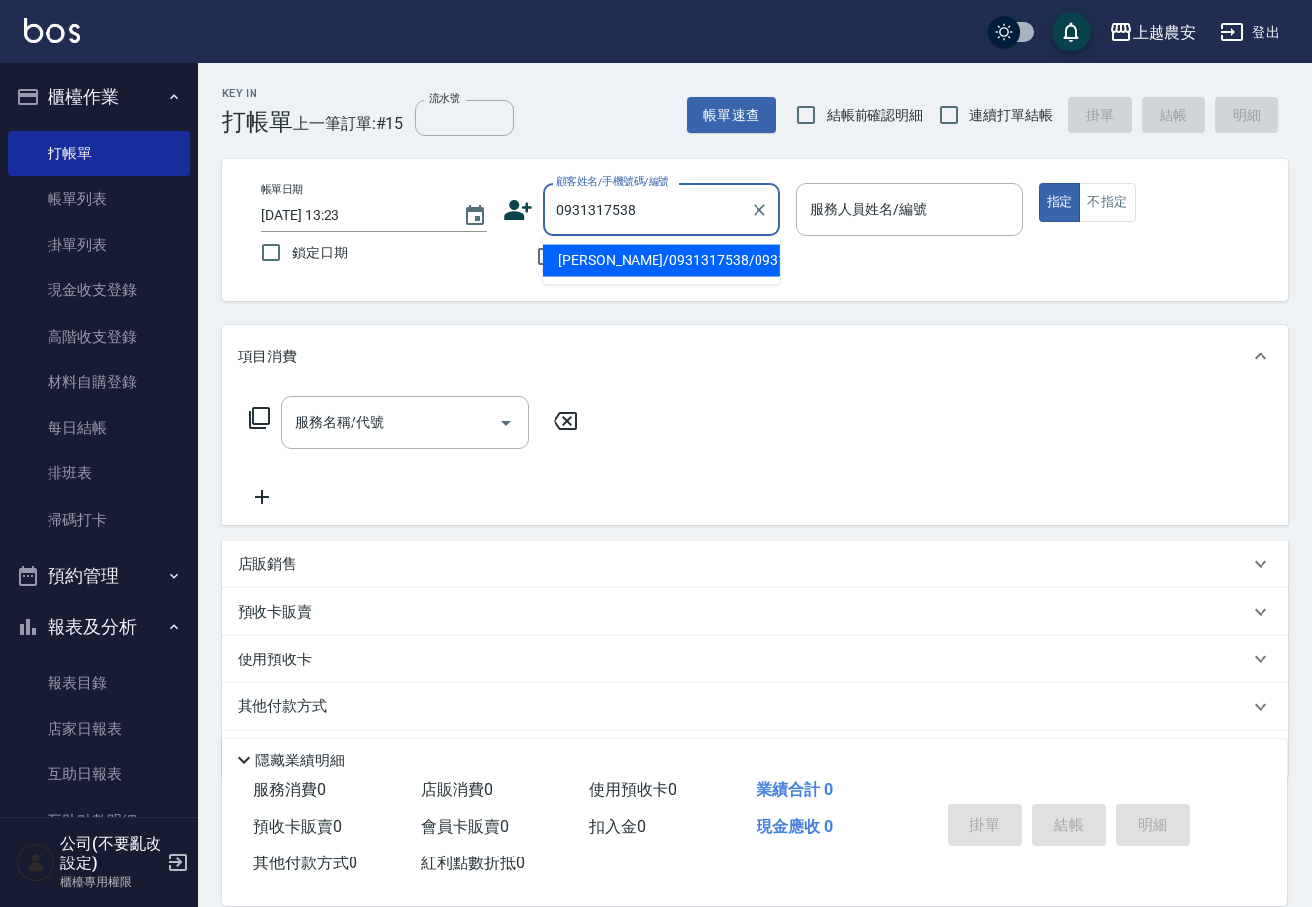
click at [632, 262] on li "[PERSON_NAME]/0931317538/0931317538" at bounding box center [662, 261] width 238 height 33
type input "[PERSON_NAME]/0931317538/0931317538"
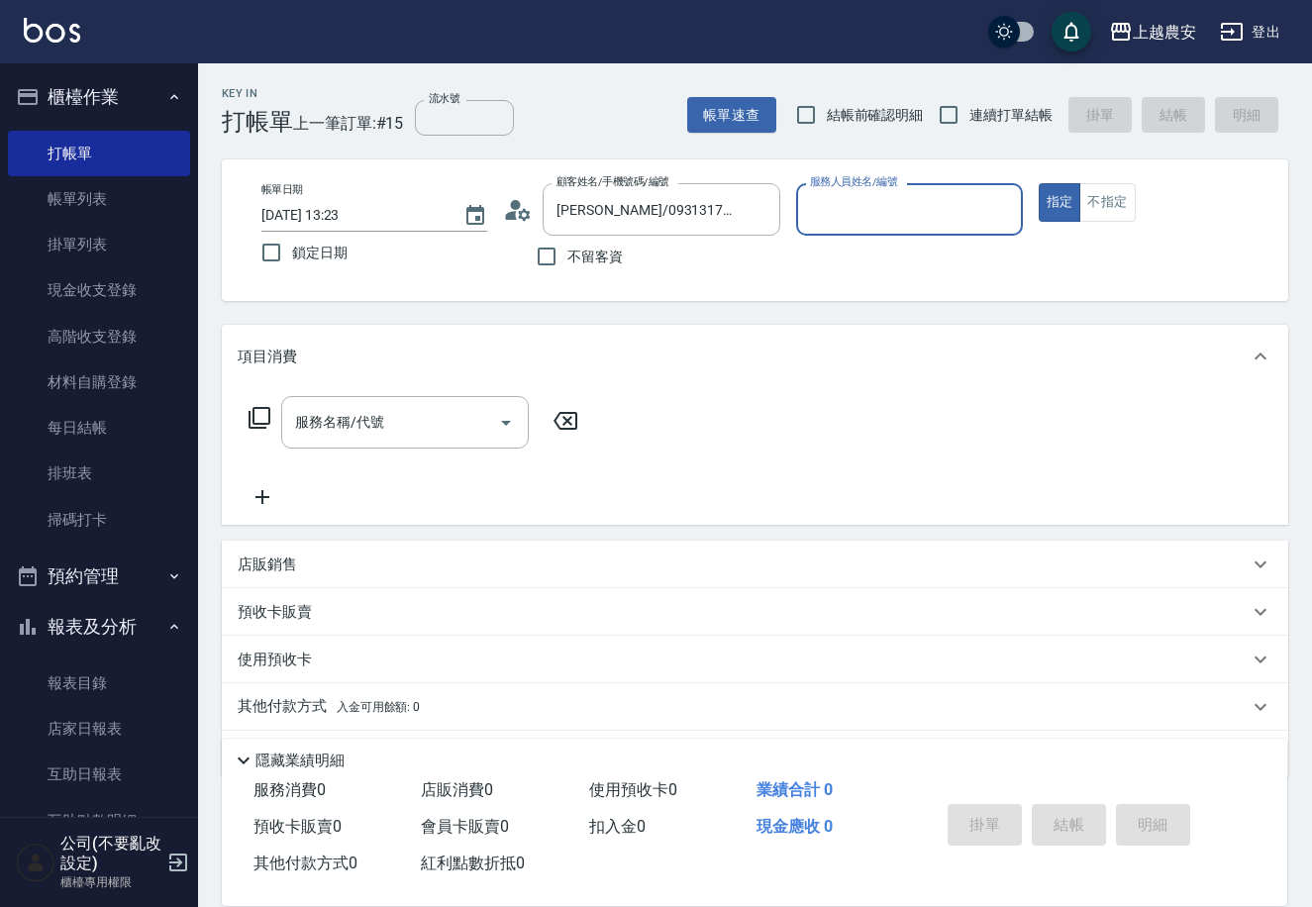
type input "Yoko-12"
click at [448, 411] on input "服務名稱/代號" at bounding box center [390, 422] width 200 height 35
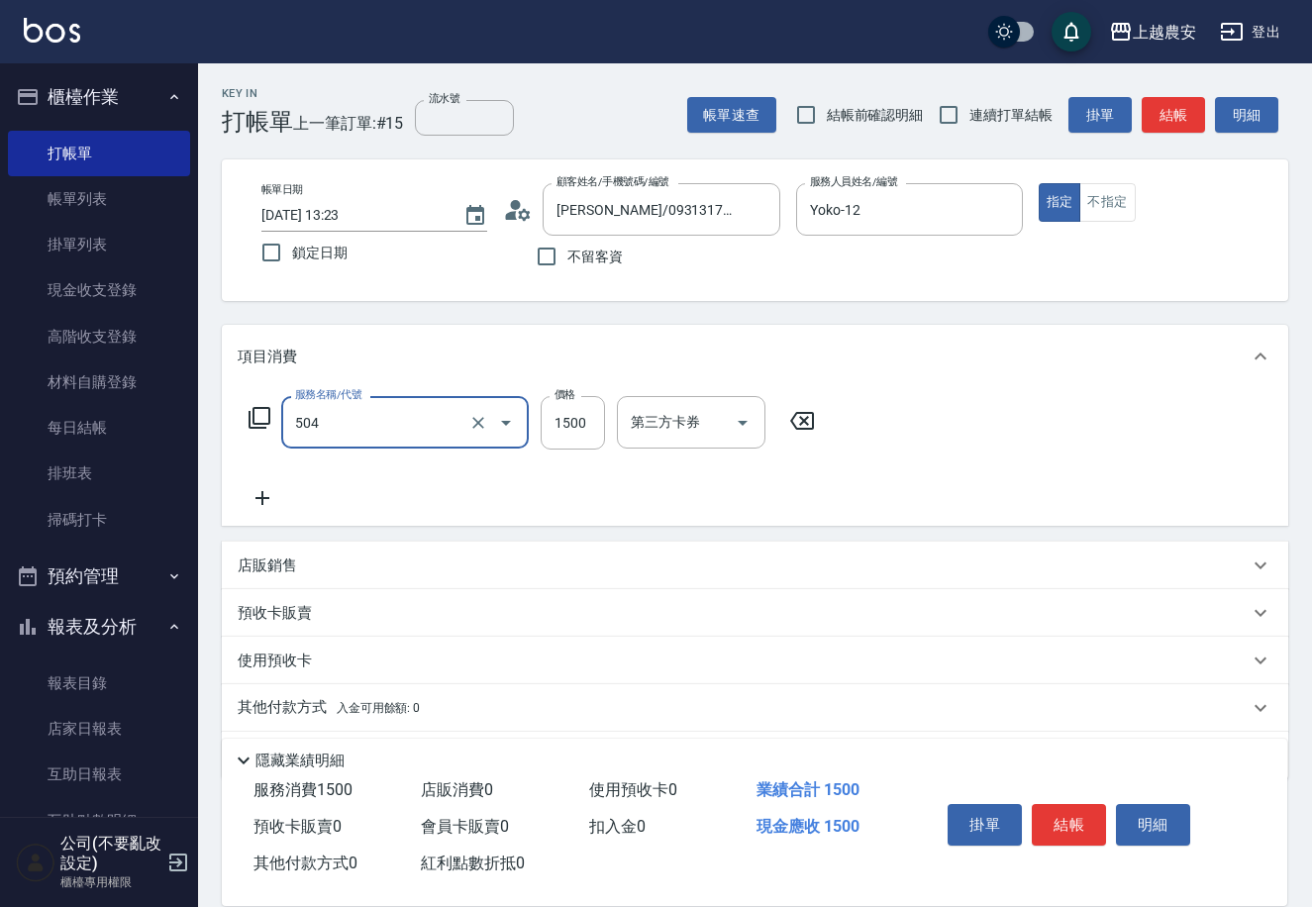
type input "染髮1500↓(504)"
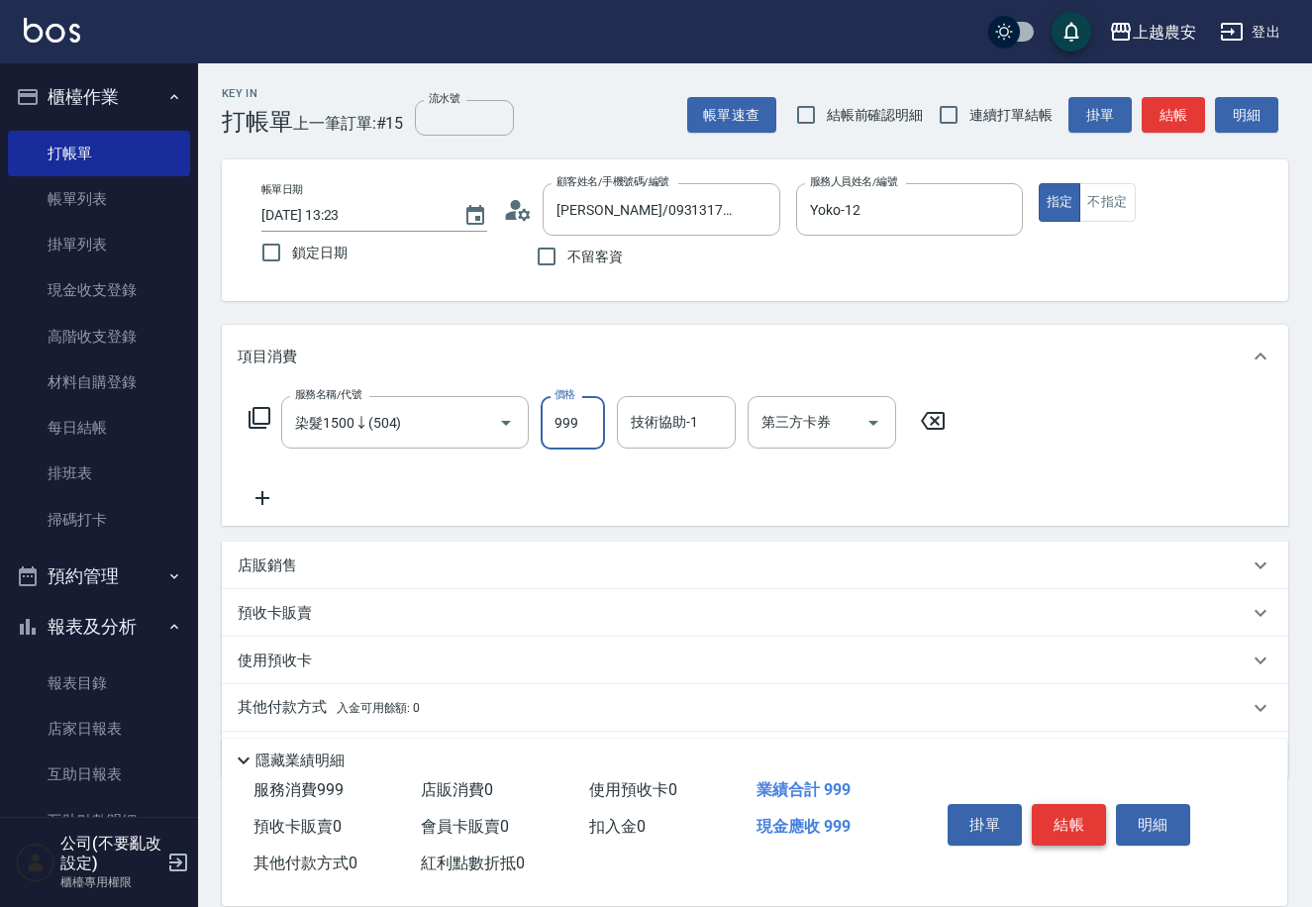
type input "999"
click at [1064, 810] on button "結帳" at bounding box center [1069, 825] width 74 height 42
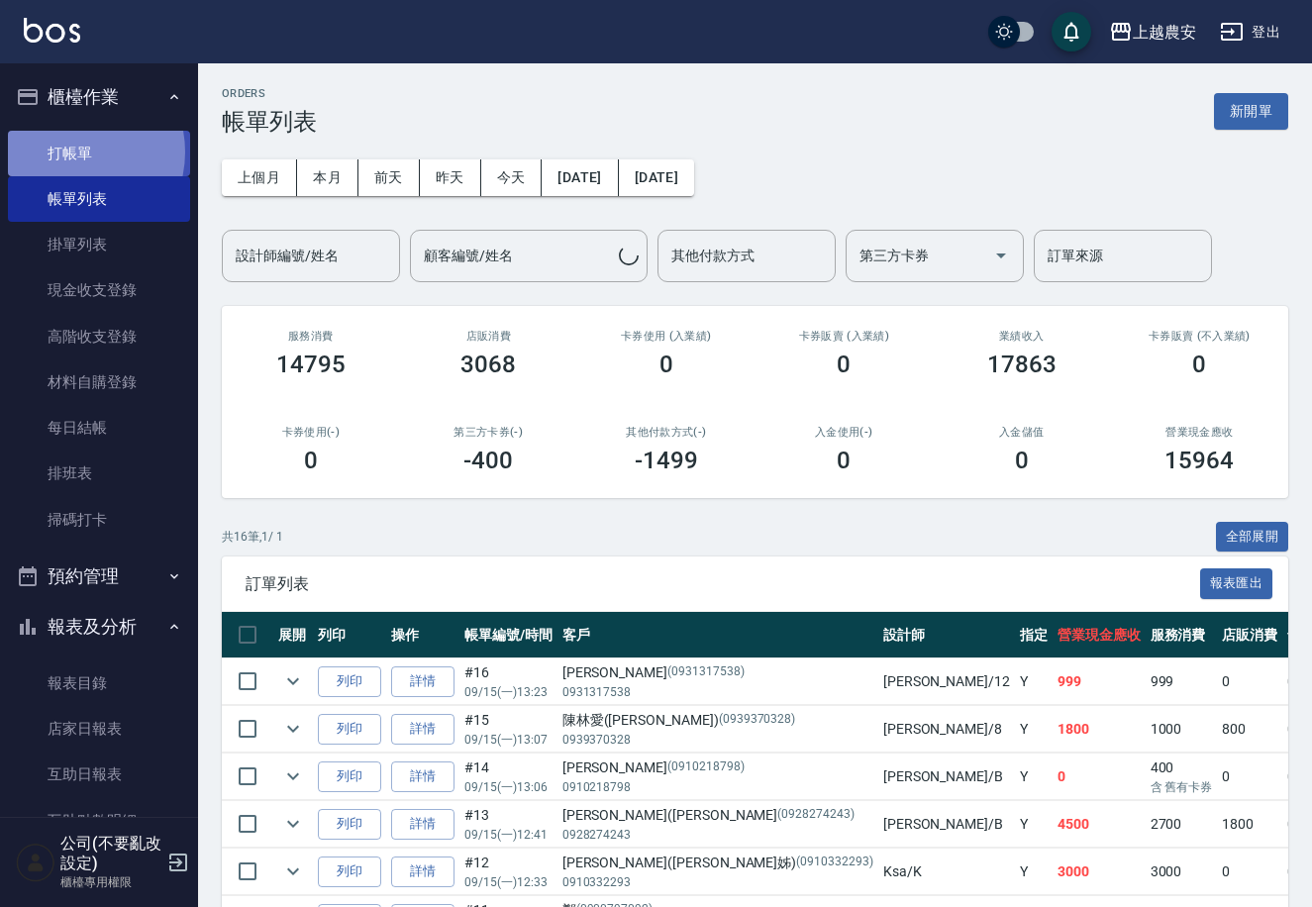
click at [67, 151] on link "打帳單" at bounding box center [99, 154] width 182 height 46
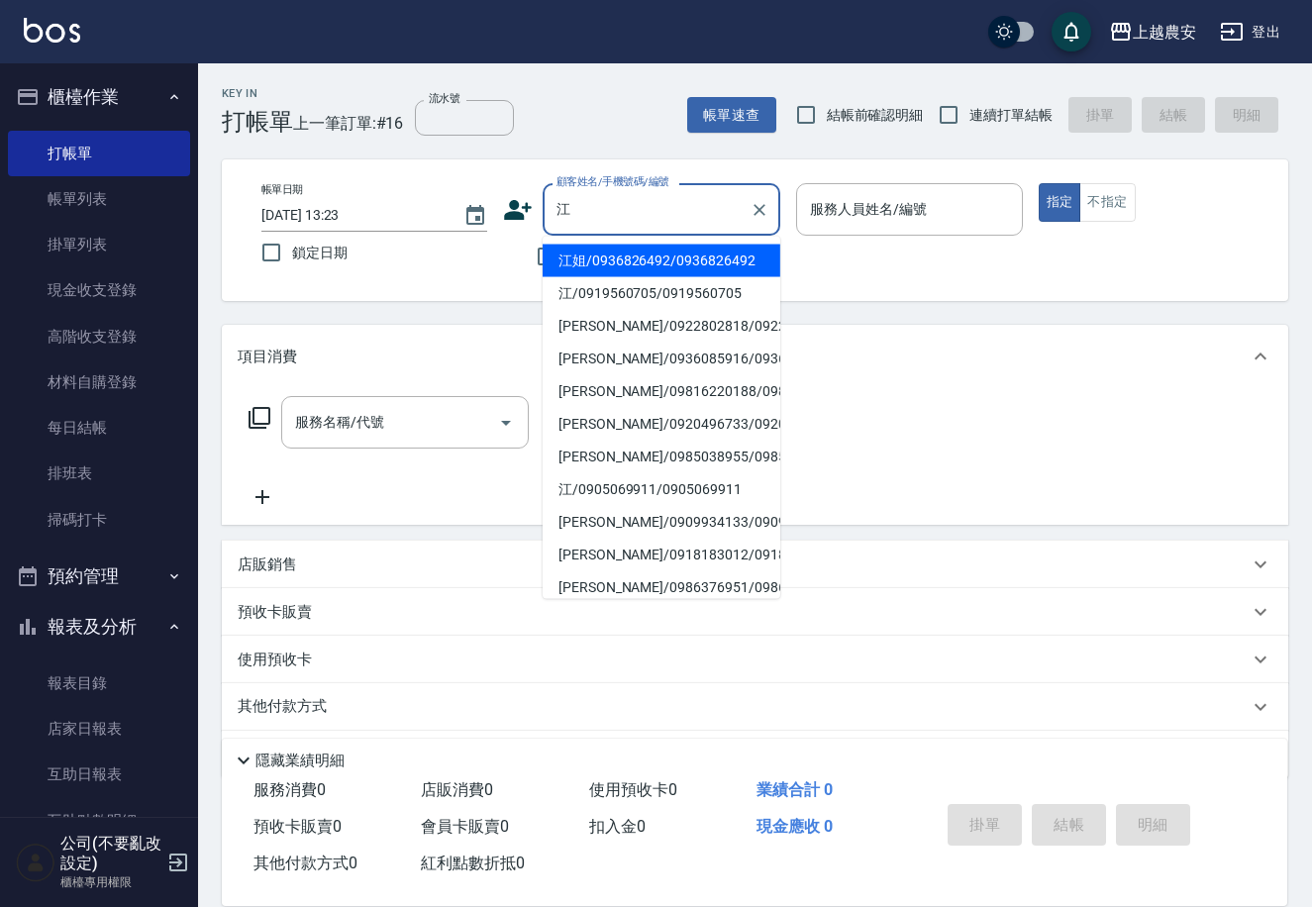
click at [575, 264] on li "江姐/0936826492/0936826492" at bounding box center [662, 261] width 238 height 33
type input "江姐/0936826492/0936826492"
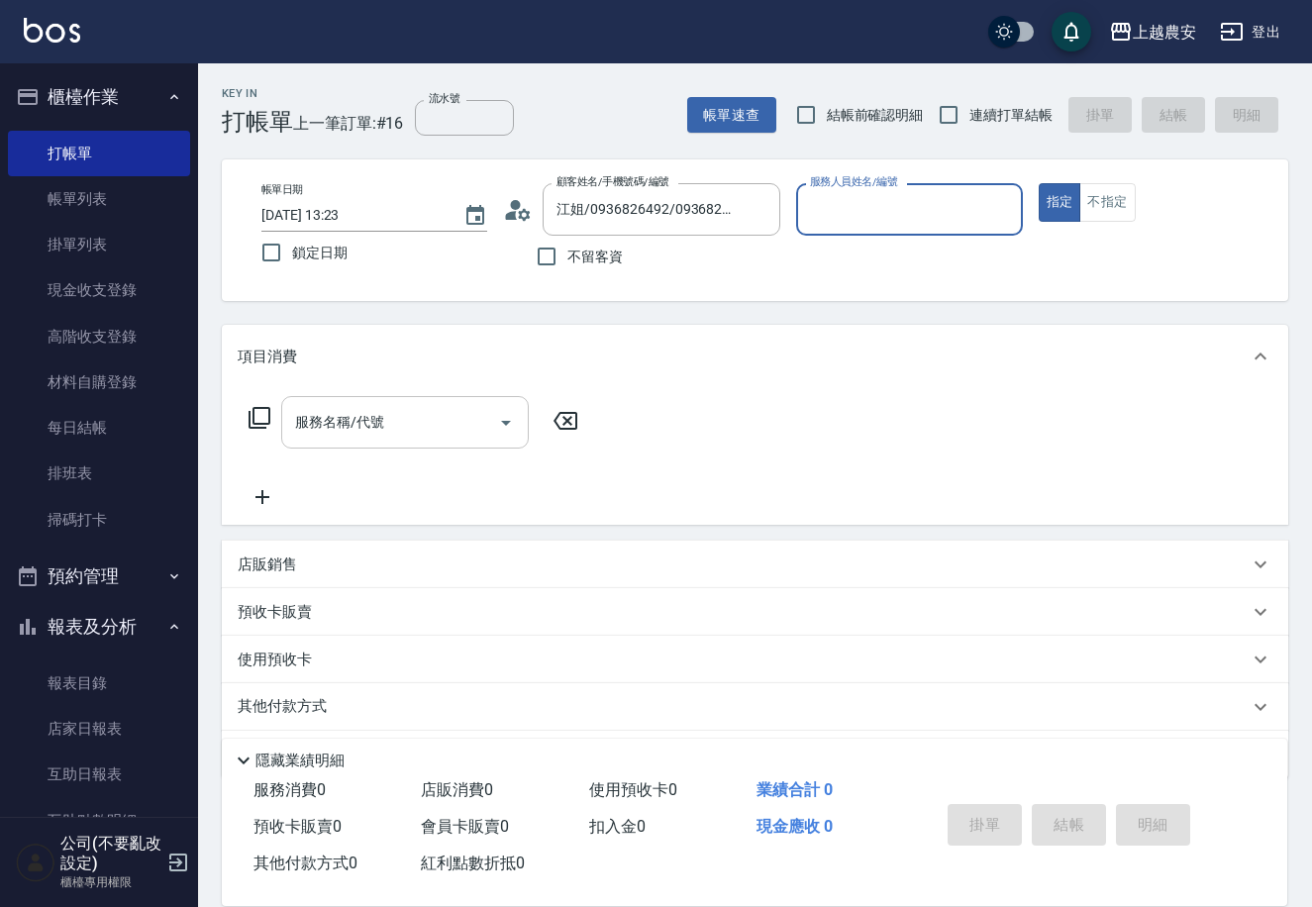
type input "Candy-7"
click at [433, 415] on input "服務名稱/代號" at bounding box center [390, 422] width 200 height 35
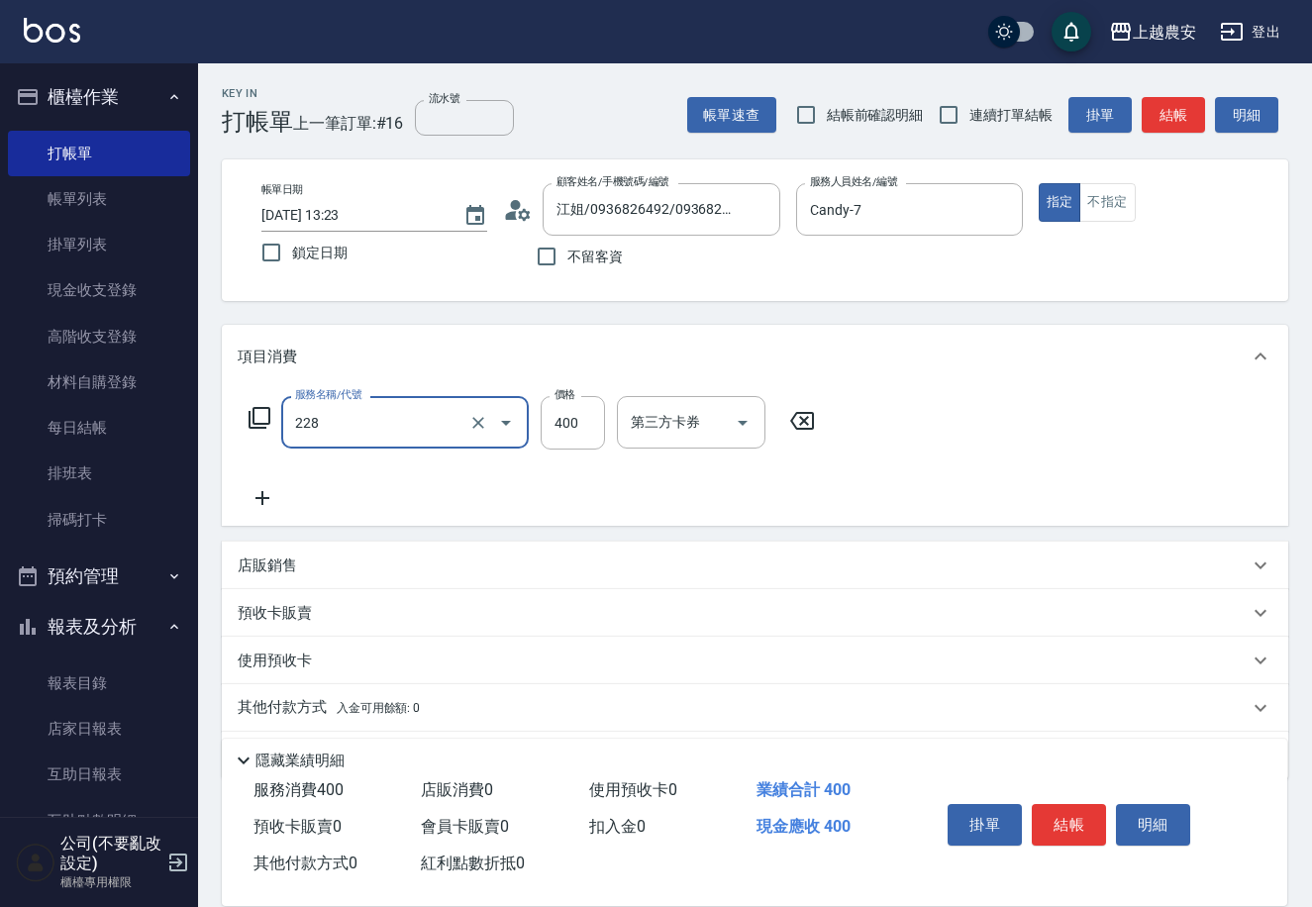
type input "洗髮(228)"
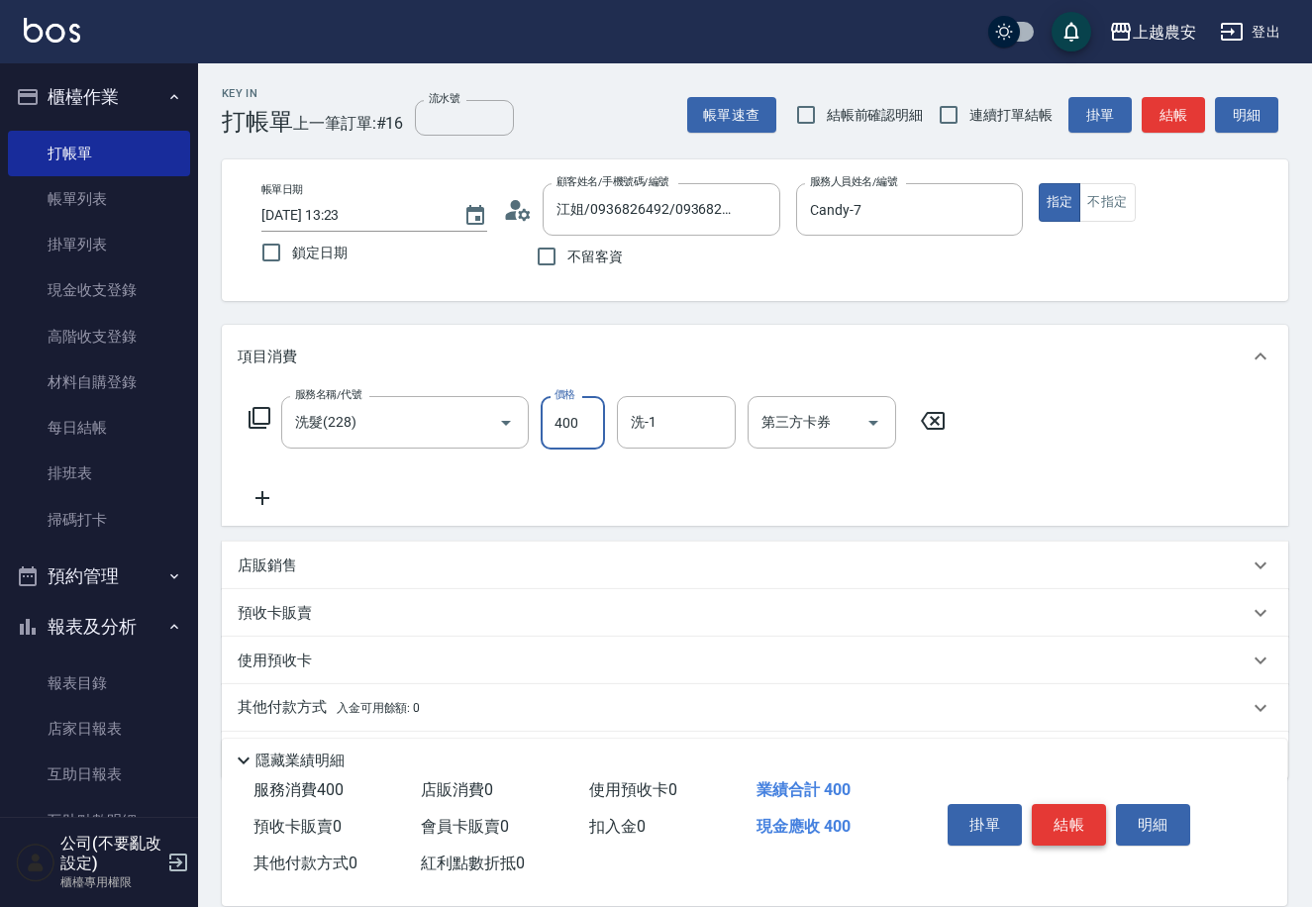
click at [1055, 822] on button "結帳" at bounding box center [1069, 825] width 74 height 42
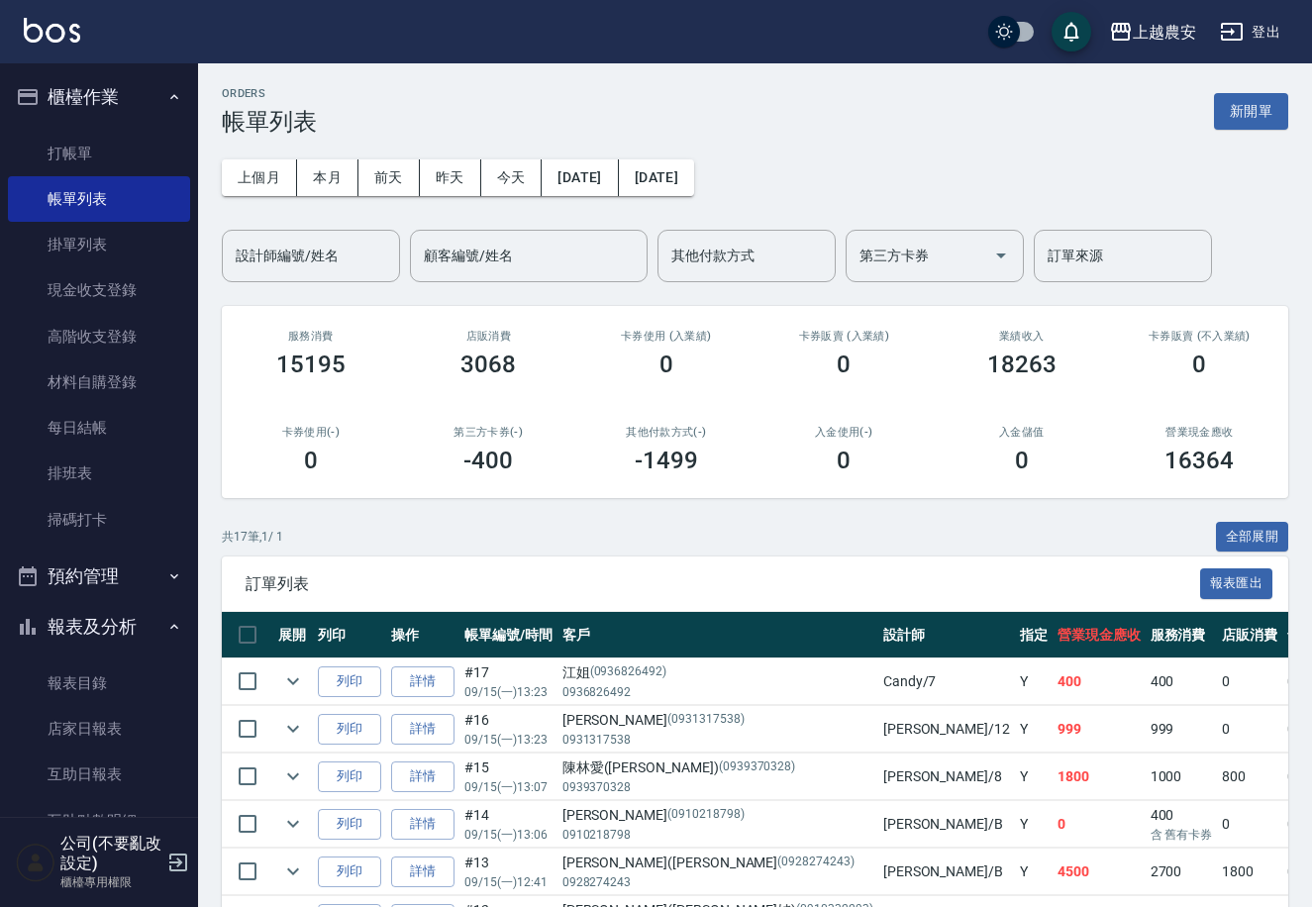
click at [81, 544] on ul "打帳單 帳單列表 掛單列表 現金收支登錄 高階收支登錄 材料自購登錄 每日結帳 排班表 掃碼打卡" at bounding box center [99, 337] width 182 height 428
click at [81, 536] on link "掃碼打卡" at bounding box center [99, 520] width 182 height 46
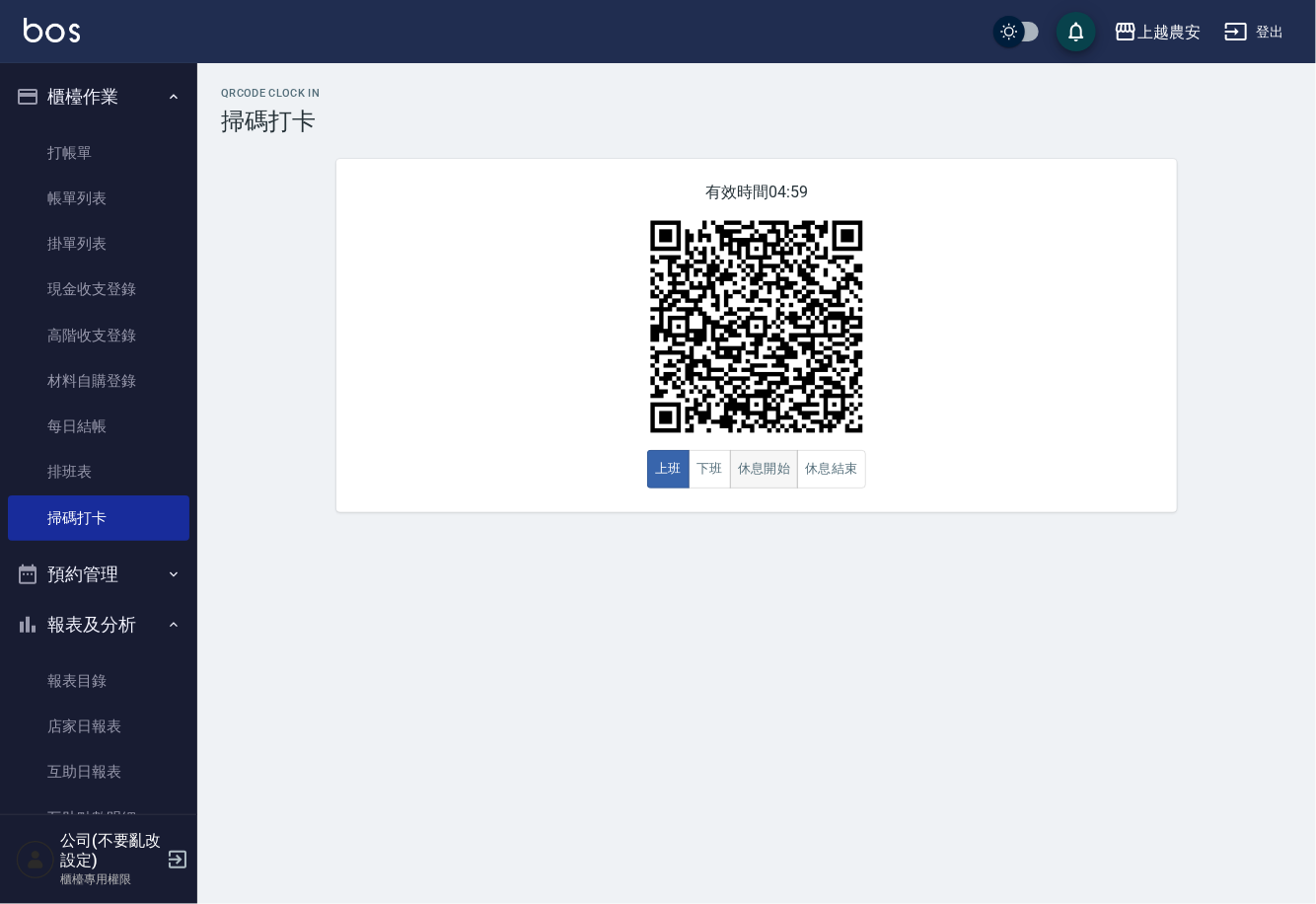
drag, startPoint x: 784, startPoint y: 464, endPoint x: 768, endPoint y: 482, distance: 24.1
click at [783, 469] on button "休息開始" at bounding box center [764, 468] width 69 height 39
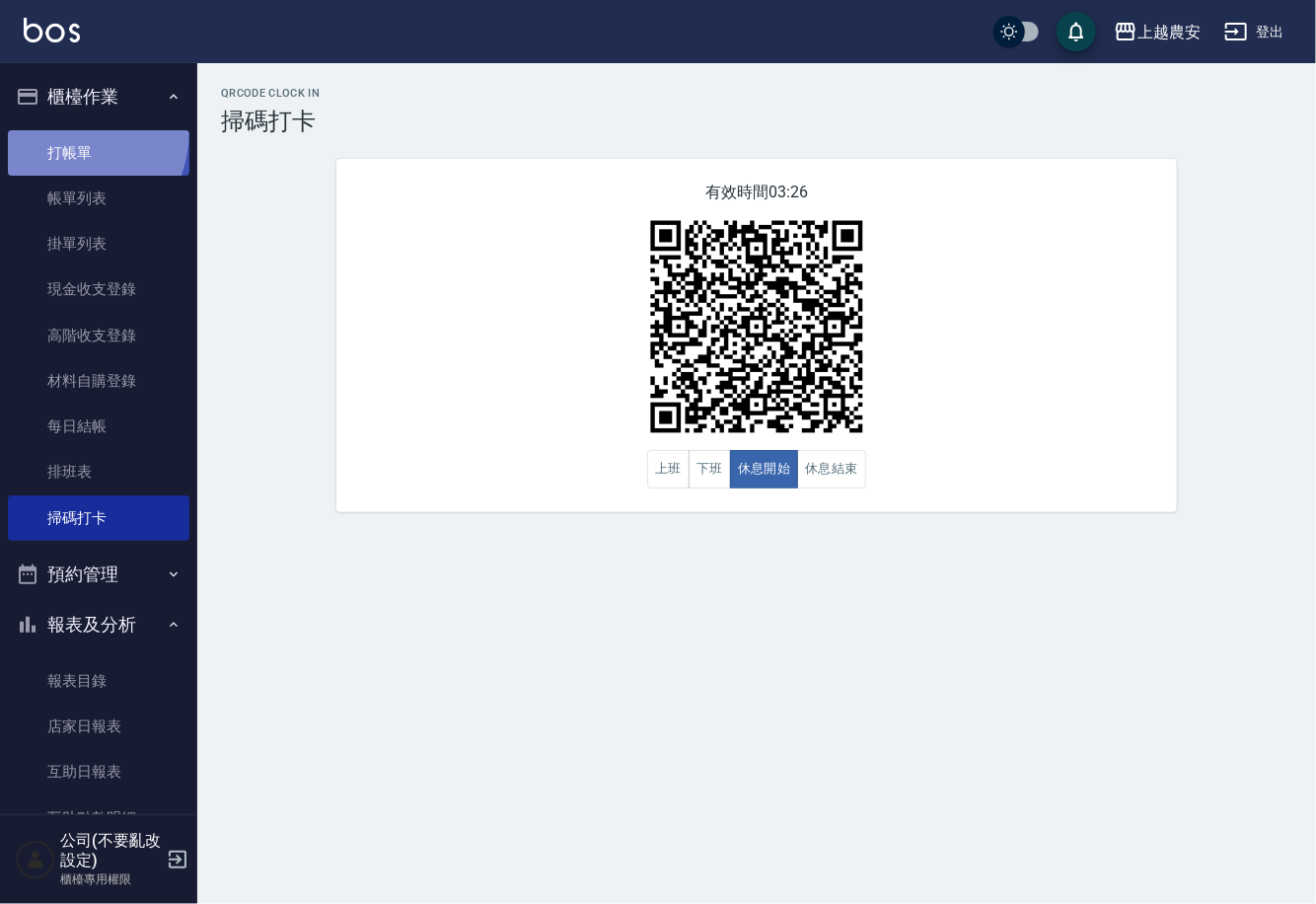
click at [57, 131] on link "打帳單" at bounding box center [99, 153] width 181 height 46
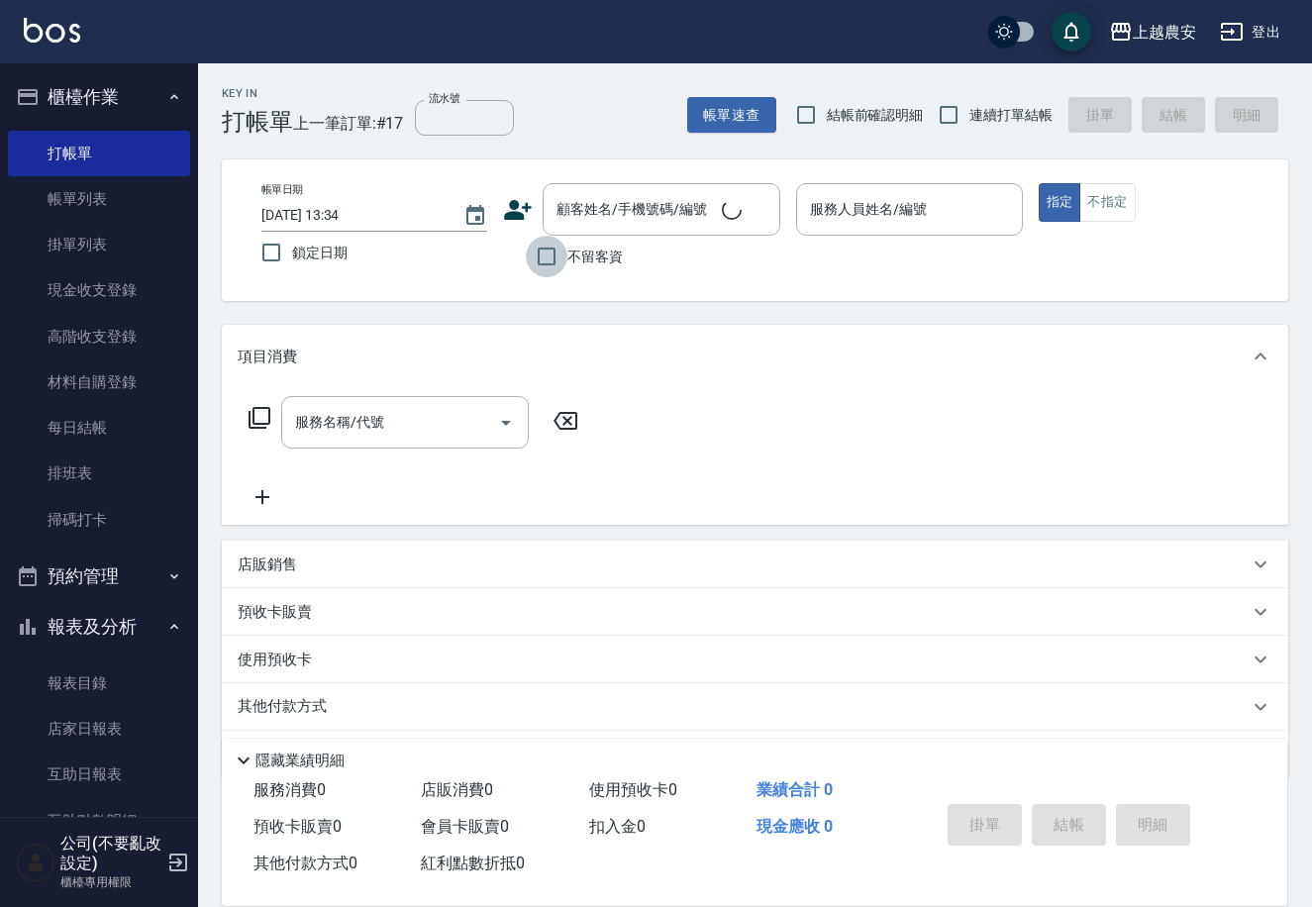
click at [548, 260] on input "不留客資" at bounding box center [547, 257] width 42 height 42
checkbox input "true"
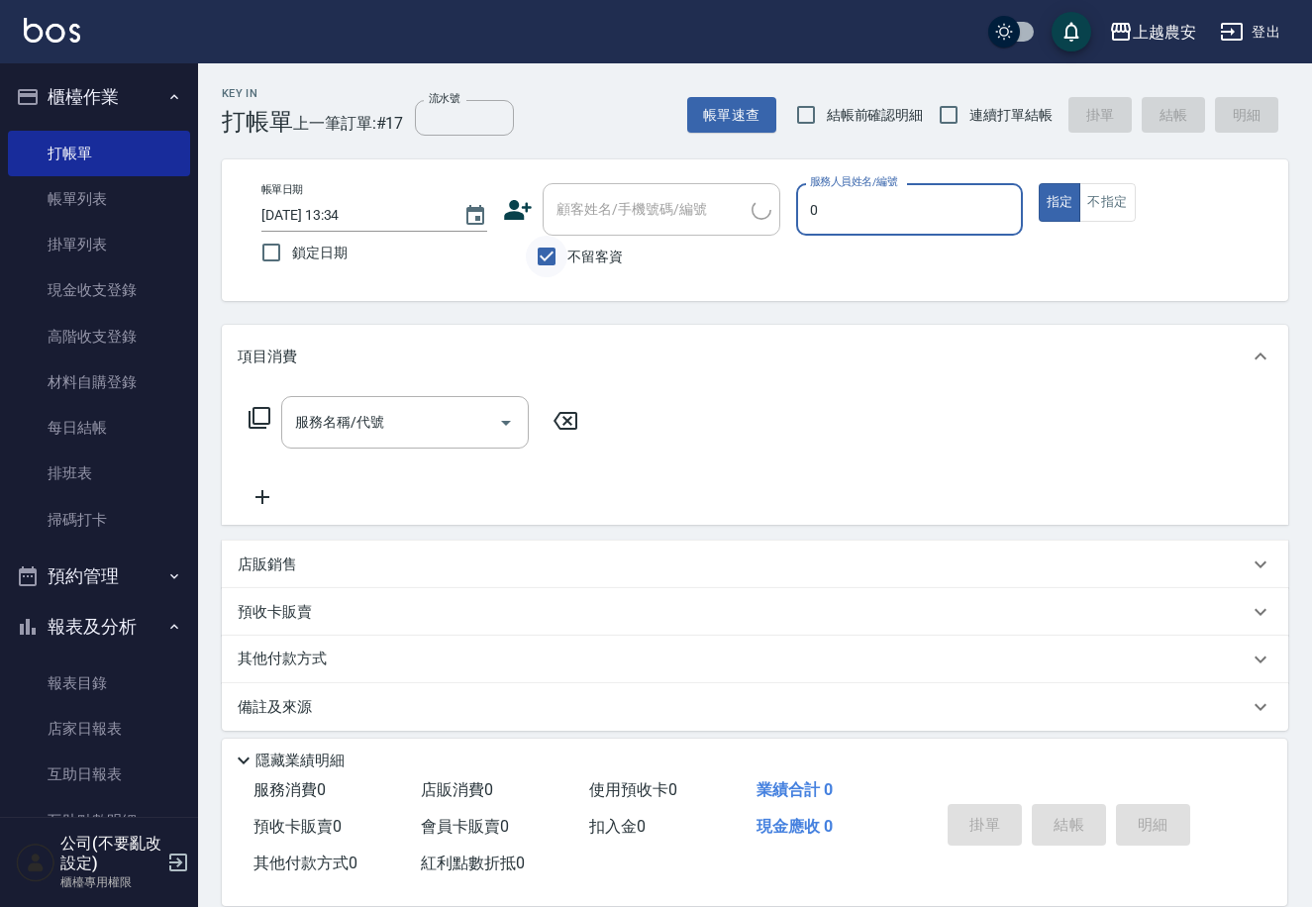
type input "0"
type button "true"
type input "Q比-0"
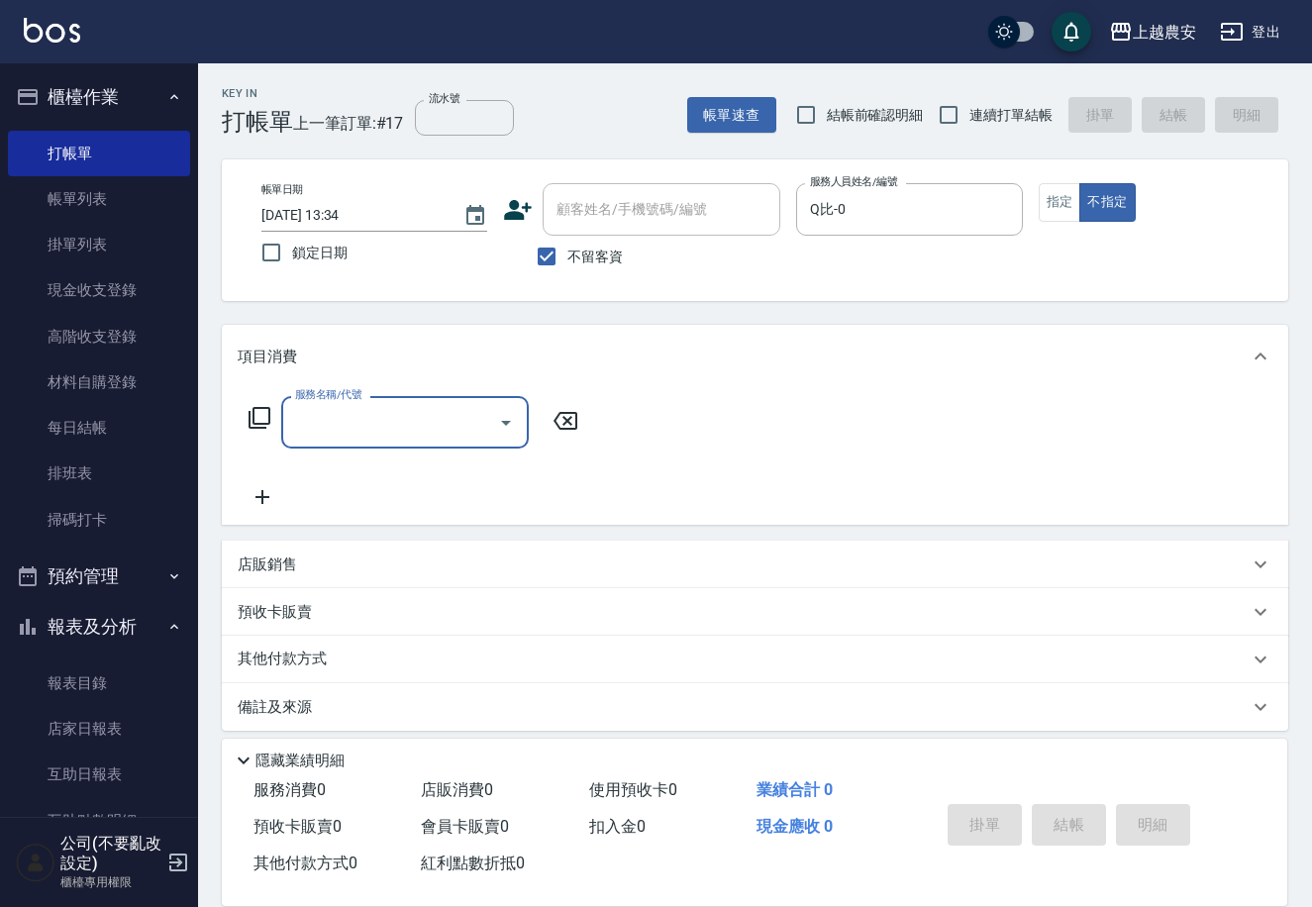
click at [263, 411] on icon at bounding box center [260, 418] width 24 height 24
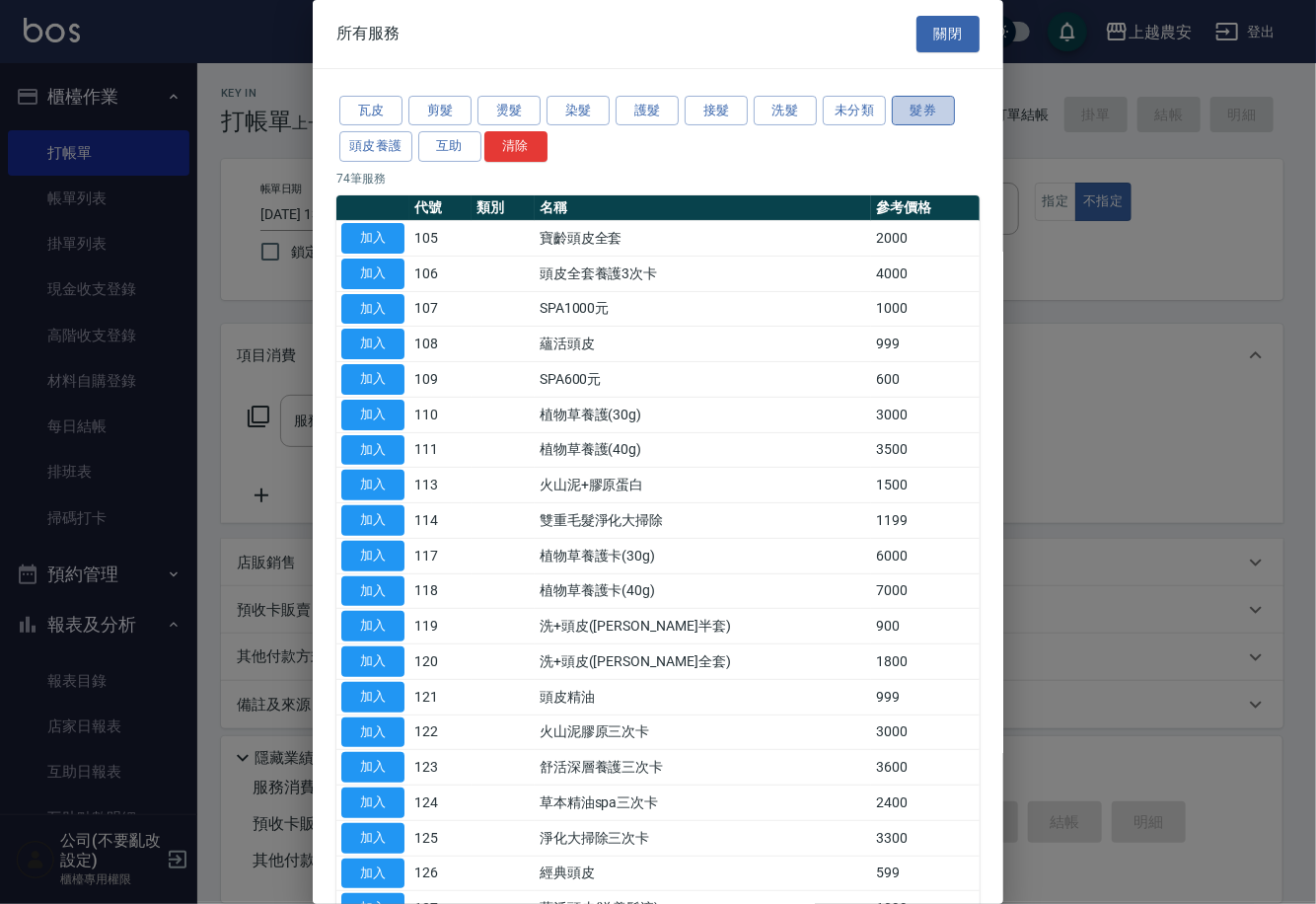
click at [915, 110] on button "髮券" at bounding box center [922, 111] width 63 height 31
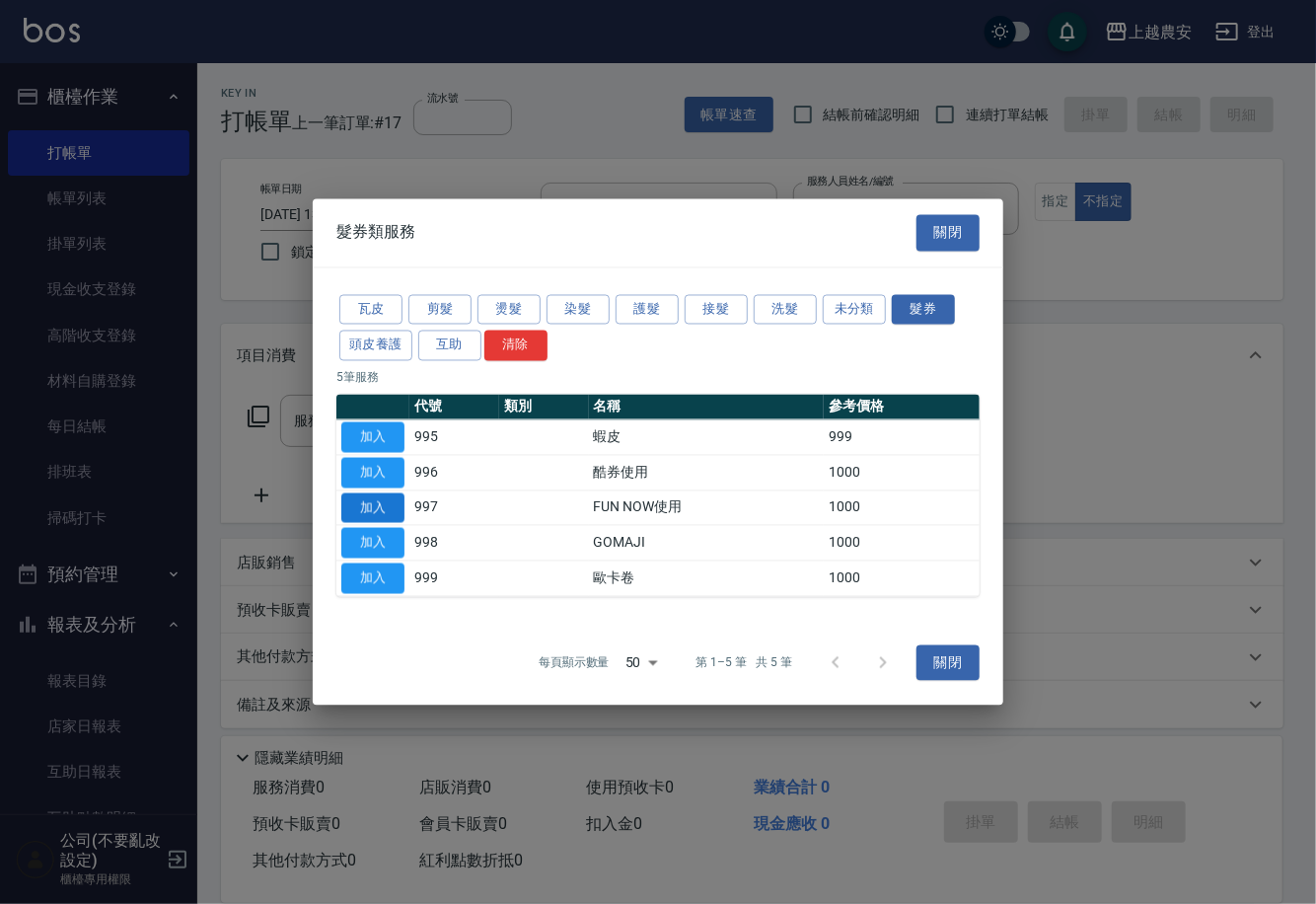
click at [382, 511] on button "加入" at bounding box center [373, 507] width 63 height 31
type input "FUN NOW使用(997)"
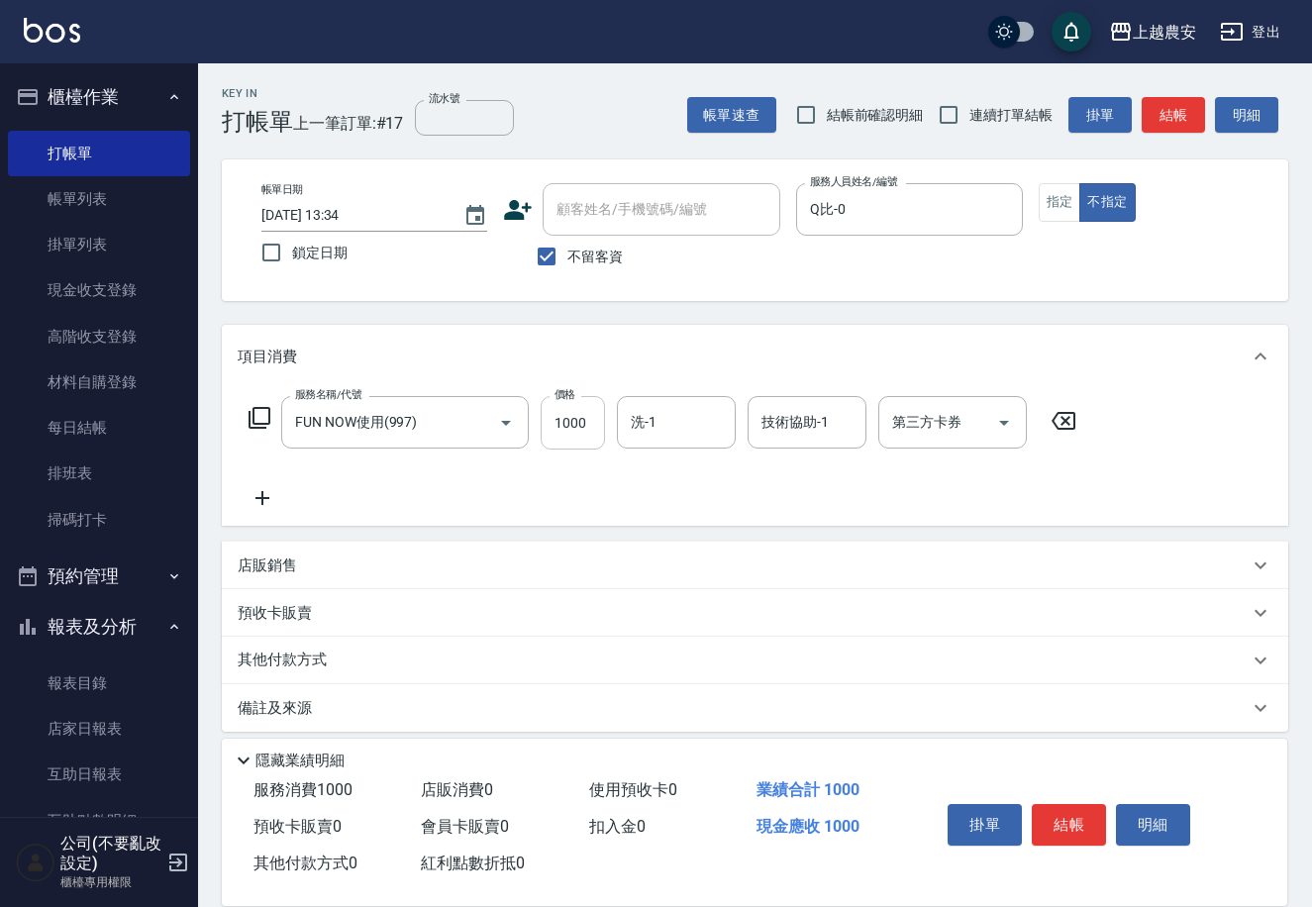
click at [581, 427] on input "1000" at bounding box center [573, 422] width 64 height 53
type input "399"
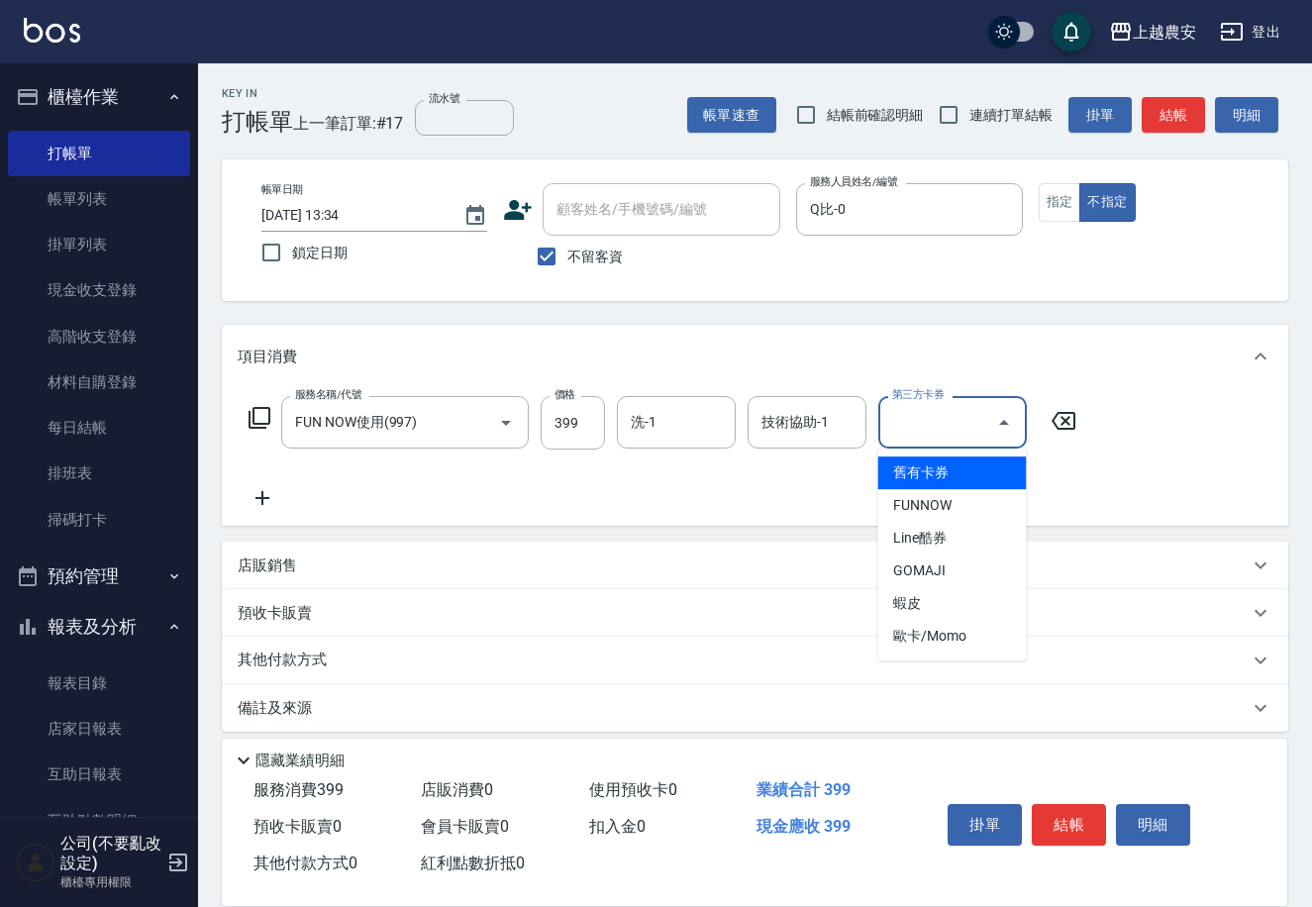
click at [918, 432] on input "第三方卡券" at bounding box center [937, 422] width 101 height 35
click at [930, 501] on span "FUNNOW" at bounding box center [951, 505] width 149 height 33
type input "FUNNOW"
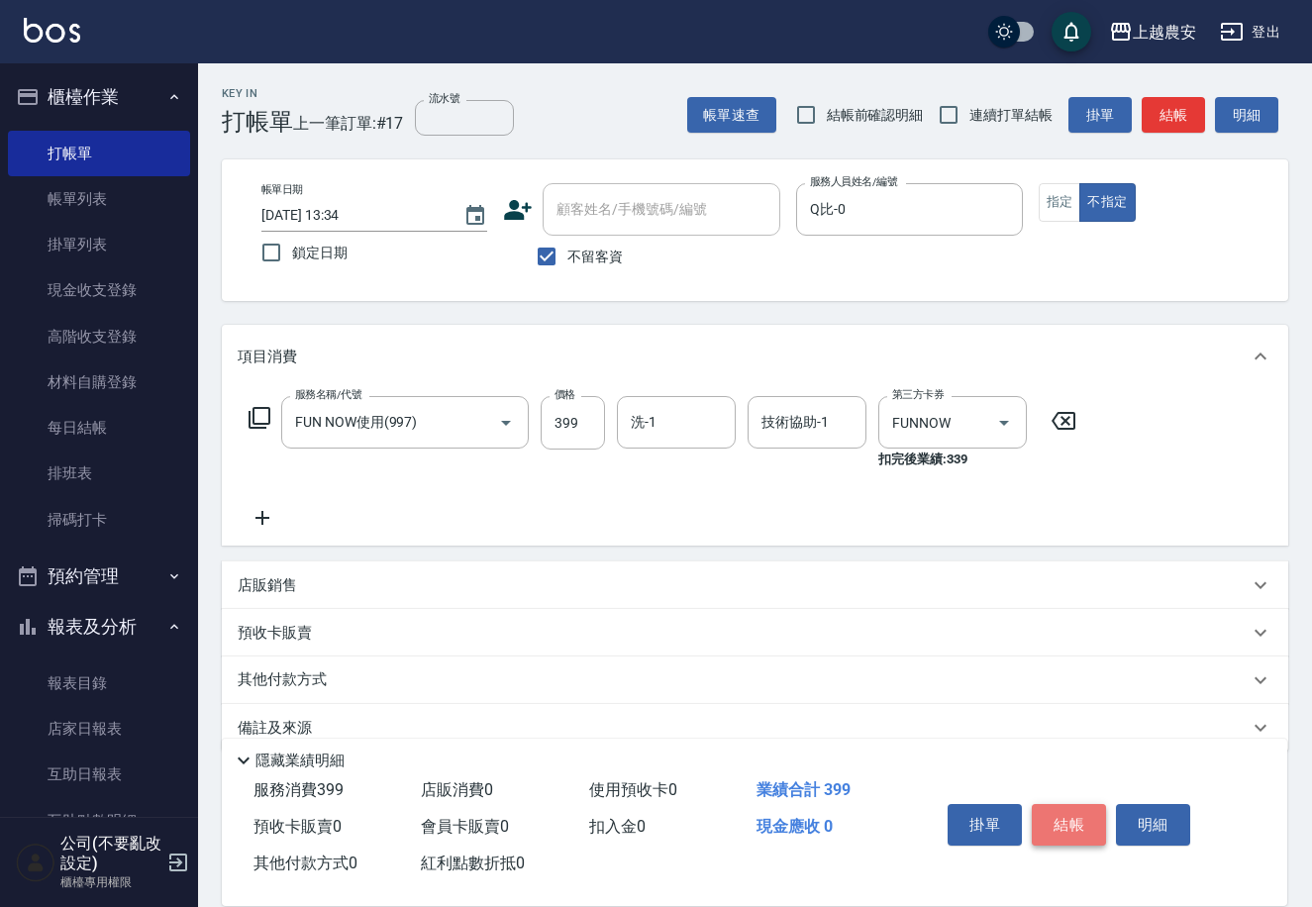
click at [1079, 828] on button "結帳" at bounding box center [1069, 825] width 74 height 42
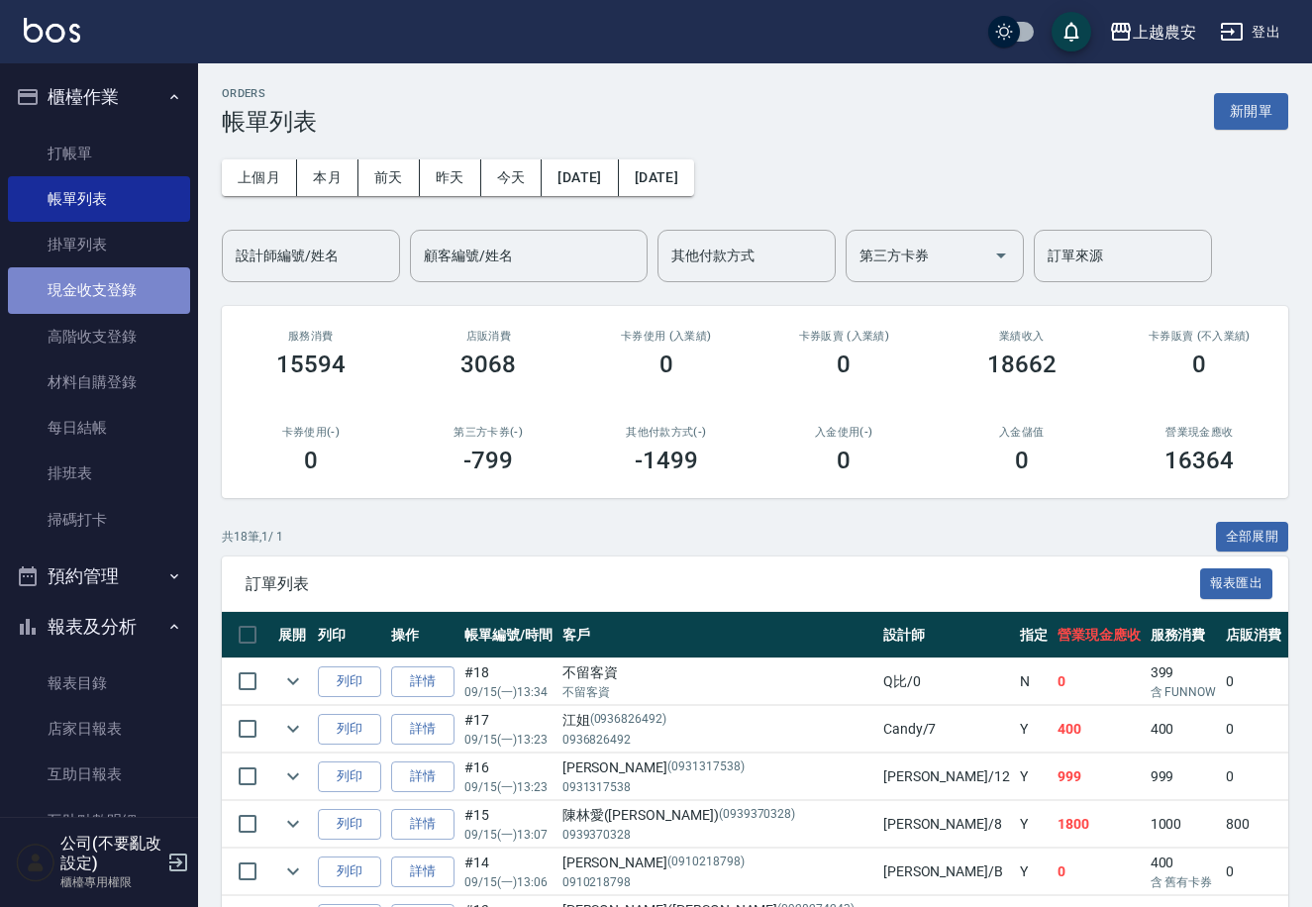
click at [143, 290] on link "現金收支登錄" at bounding box center [99, 290] width 182 height 46
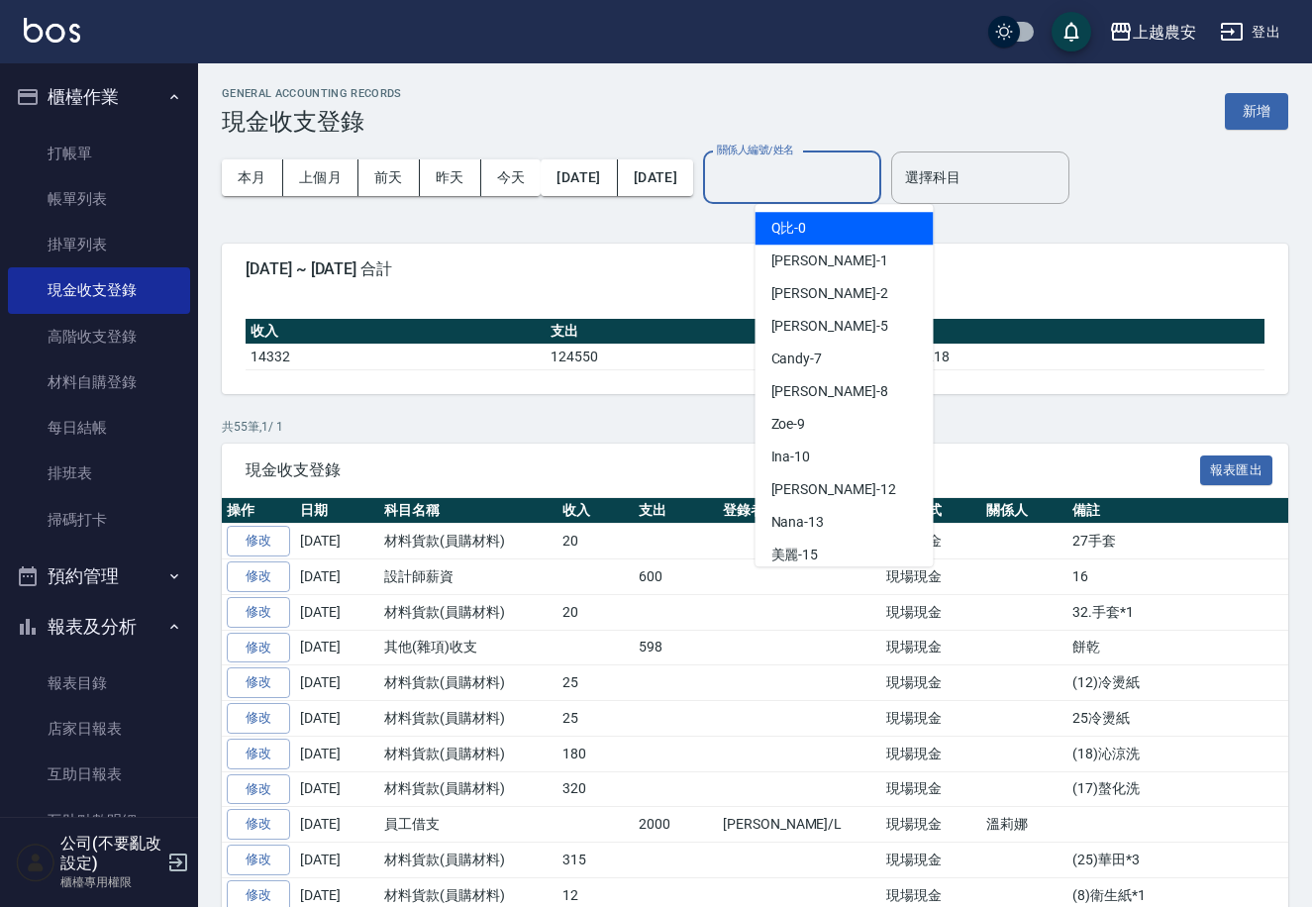
click at [845, 189] on input "關係人編號/姓名" at bounding box center [792, 177] width 160 height 35
click at [872, 162] on input "關係人編號/姓名" at bounding box center [792, 177] width 160 height 35
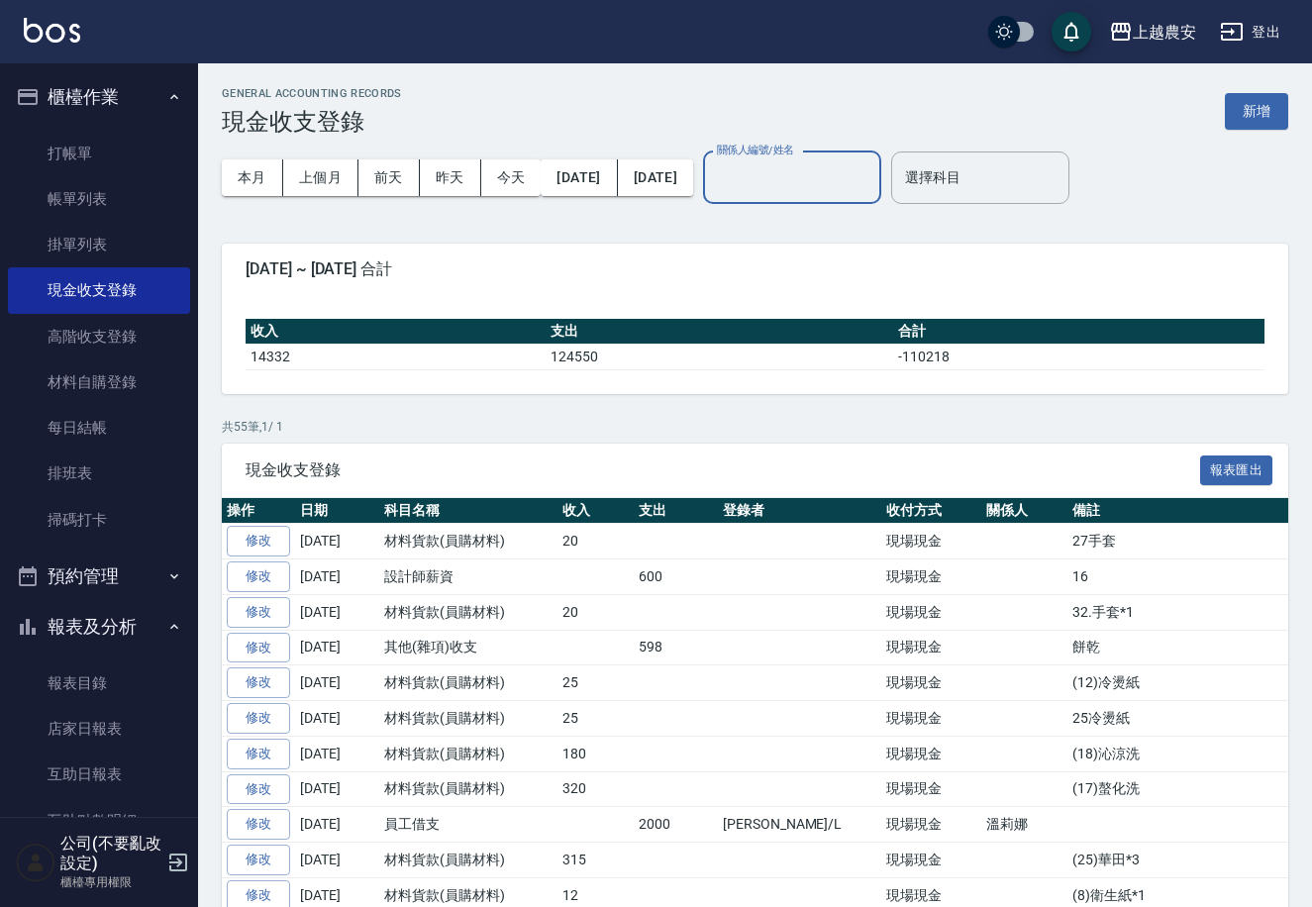
type input "ㄠ"
click at [810, 225] on div "[PERSON_NAME]" at bounding box center [844, 228] width 178 height 33
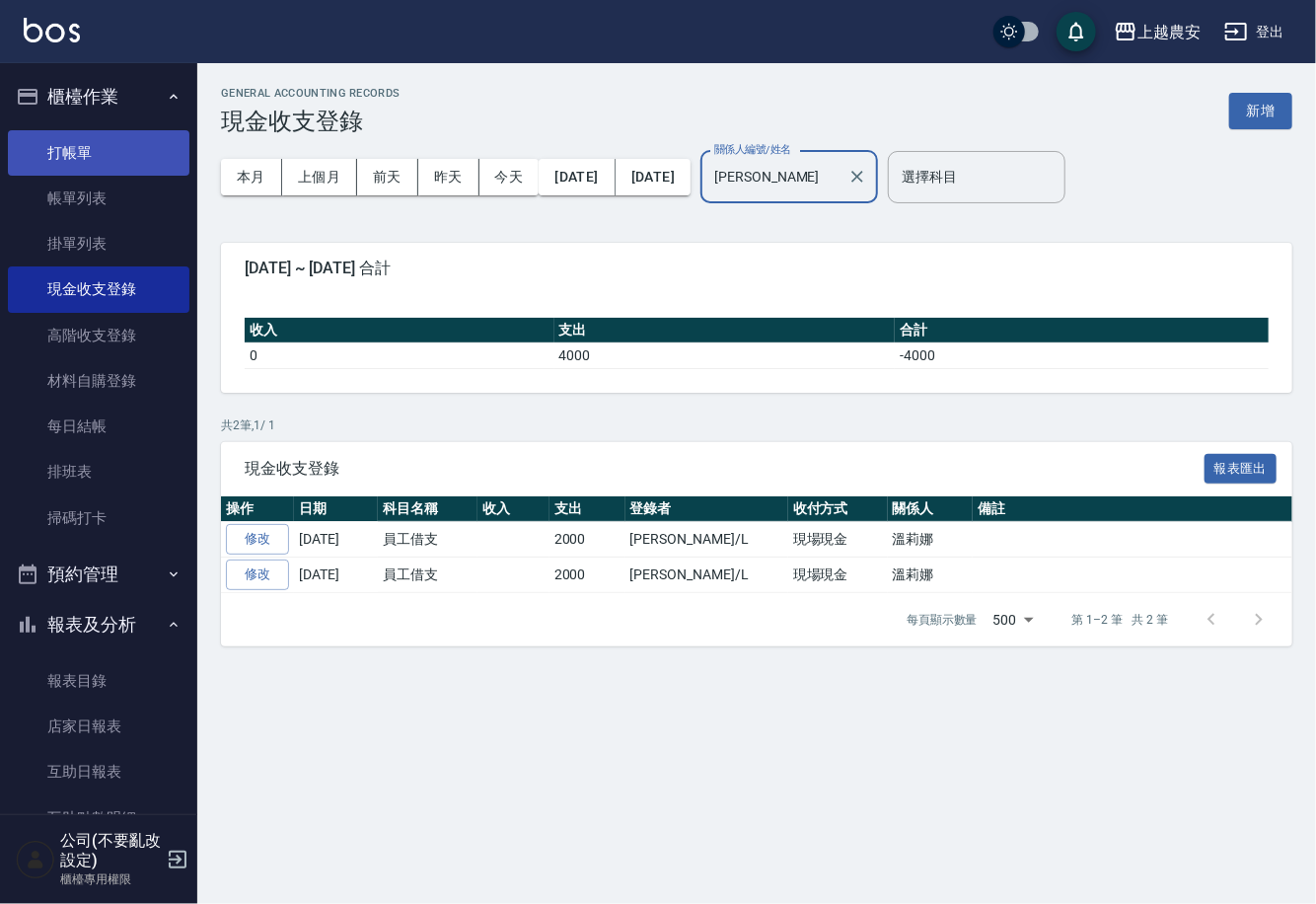
type input "[PERSON_NAME]"
click at [74, 151] on link "打帳單" at bounding box center [99, 153] width 181 height 46
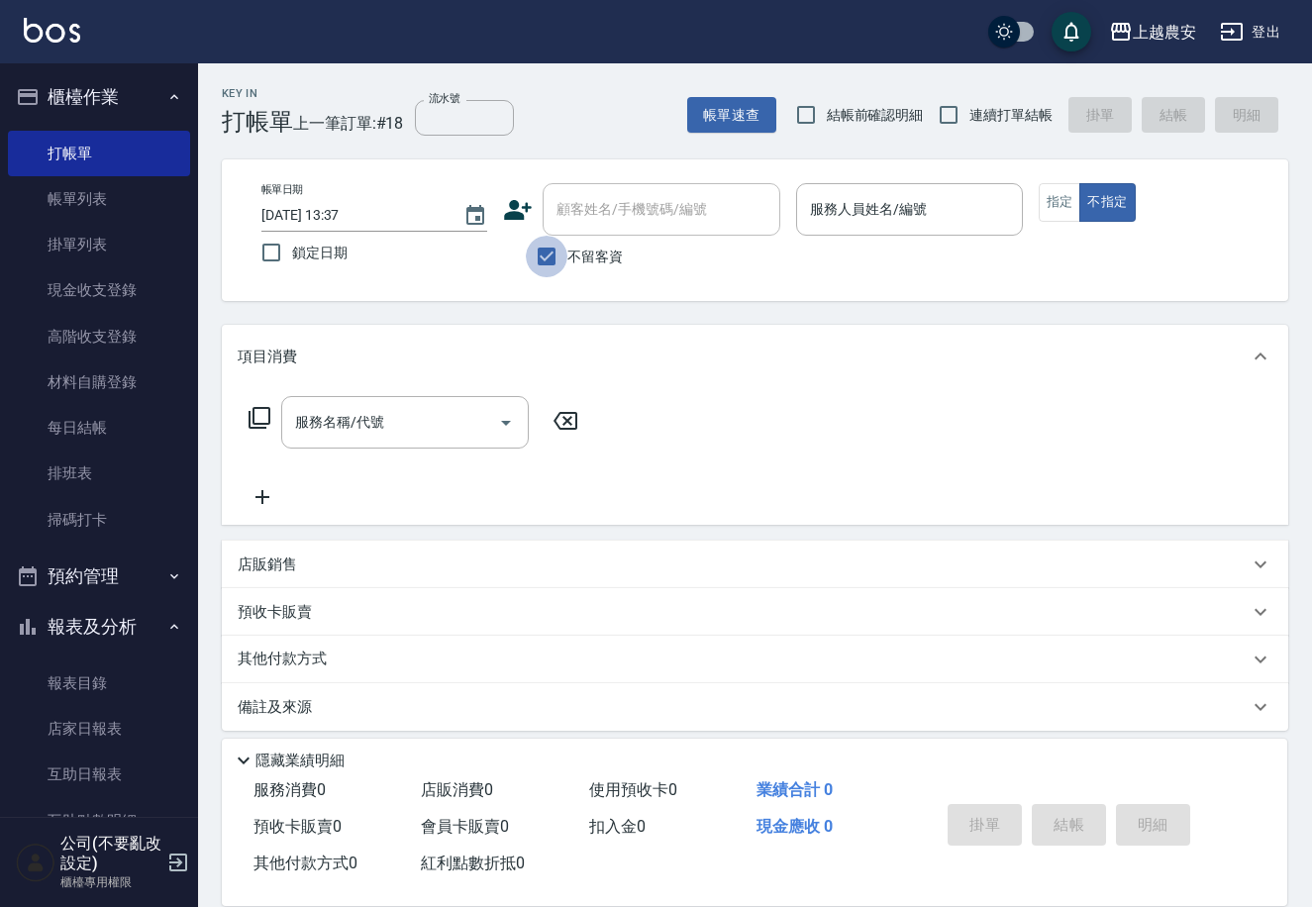
click at [546, 266] on input "不留客資" at bounding box center [547, 257] width 42 height 42
checkbox input "false"
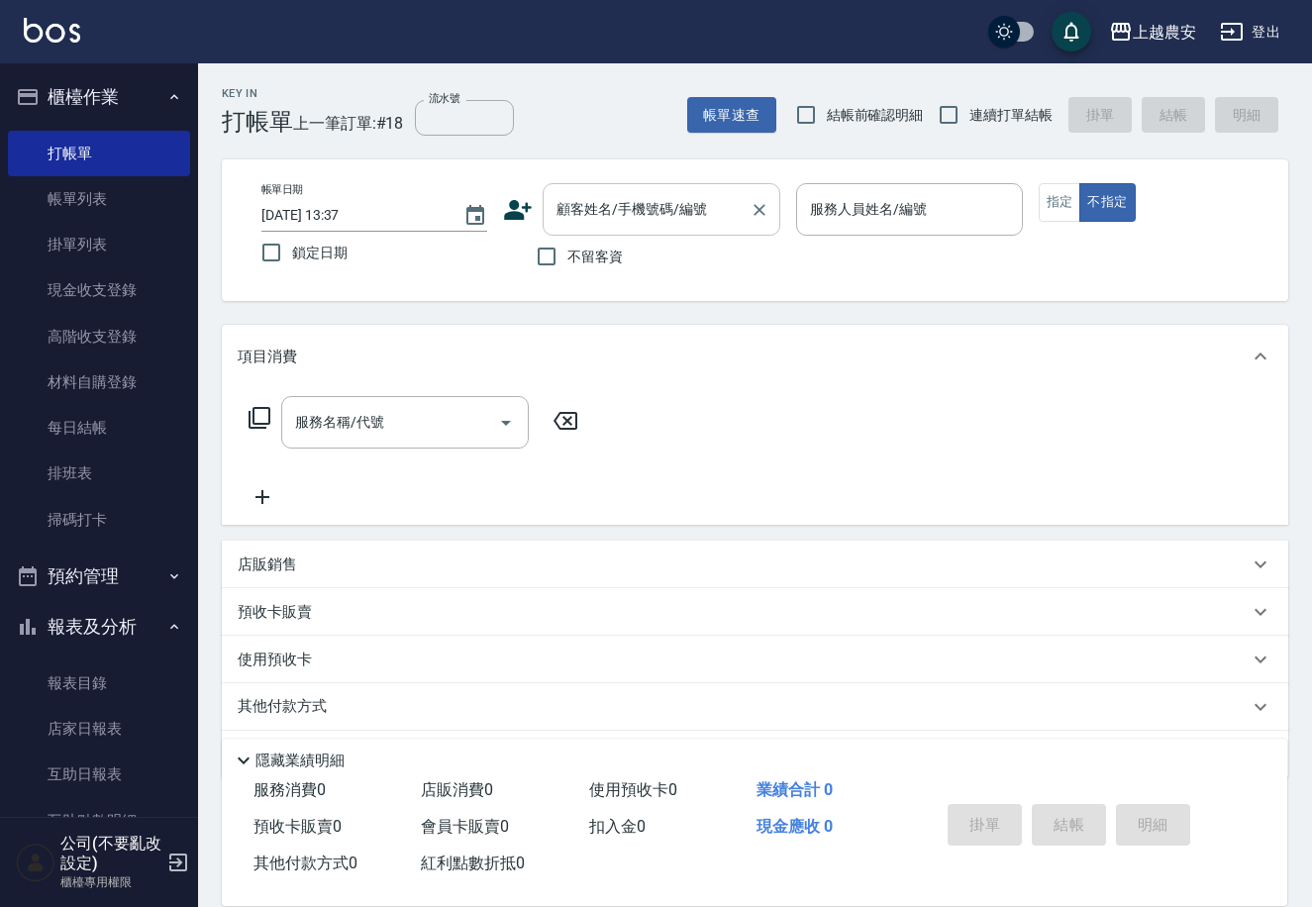
click at [574, 217] on input "顧客姓名/手機號碼/編號" at bounding box center [646, 209] width 190 height 35
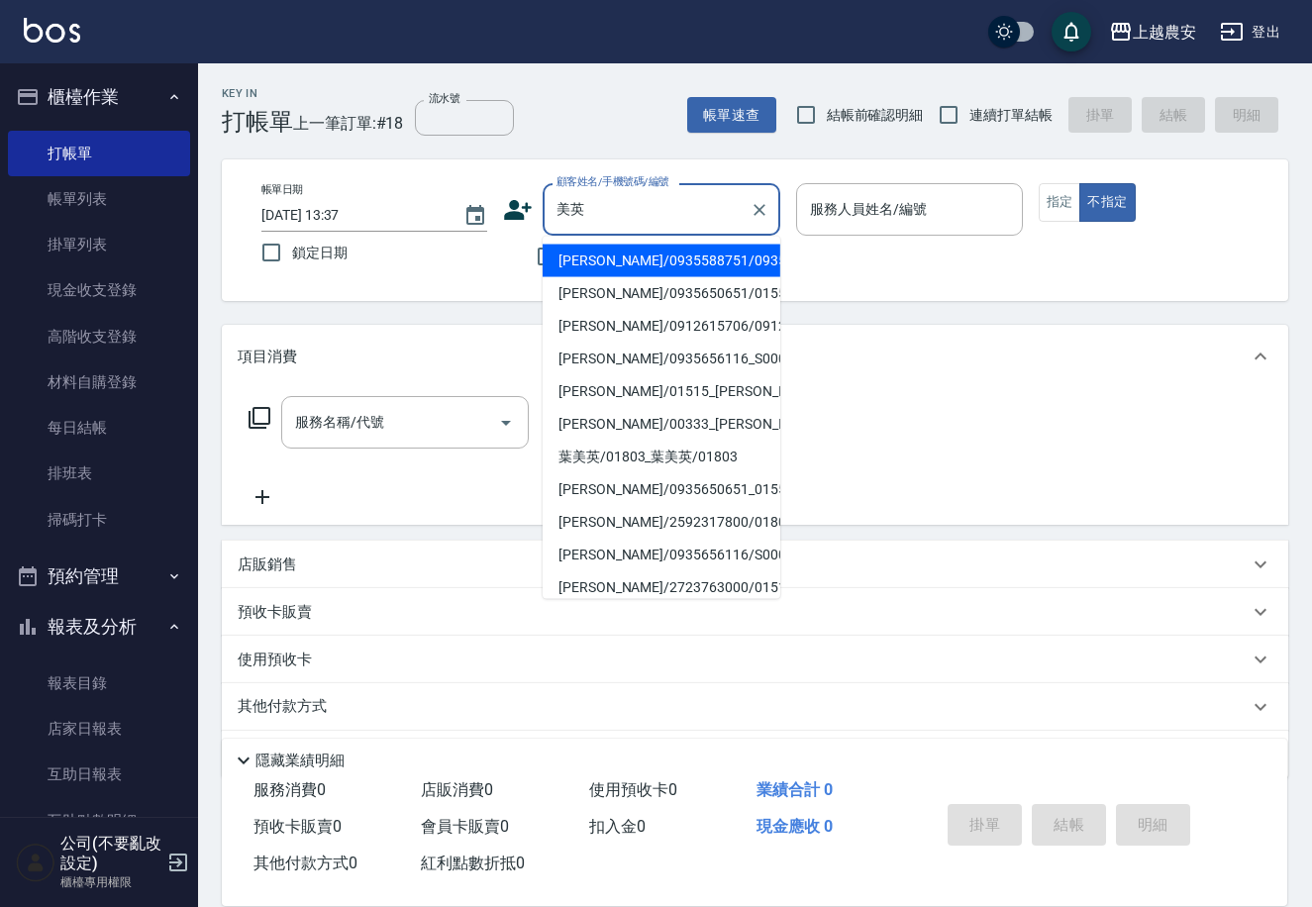
click at [596, 261] on li "[PERSON_NAME]/0935588751/0935588751" at bounding box center [662, 261] width 238 height 33
type input "[PERSON_NAME]/0935588751/0935588751"
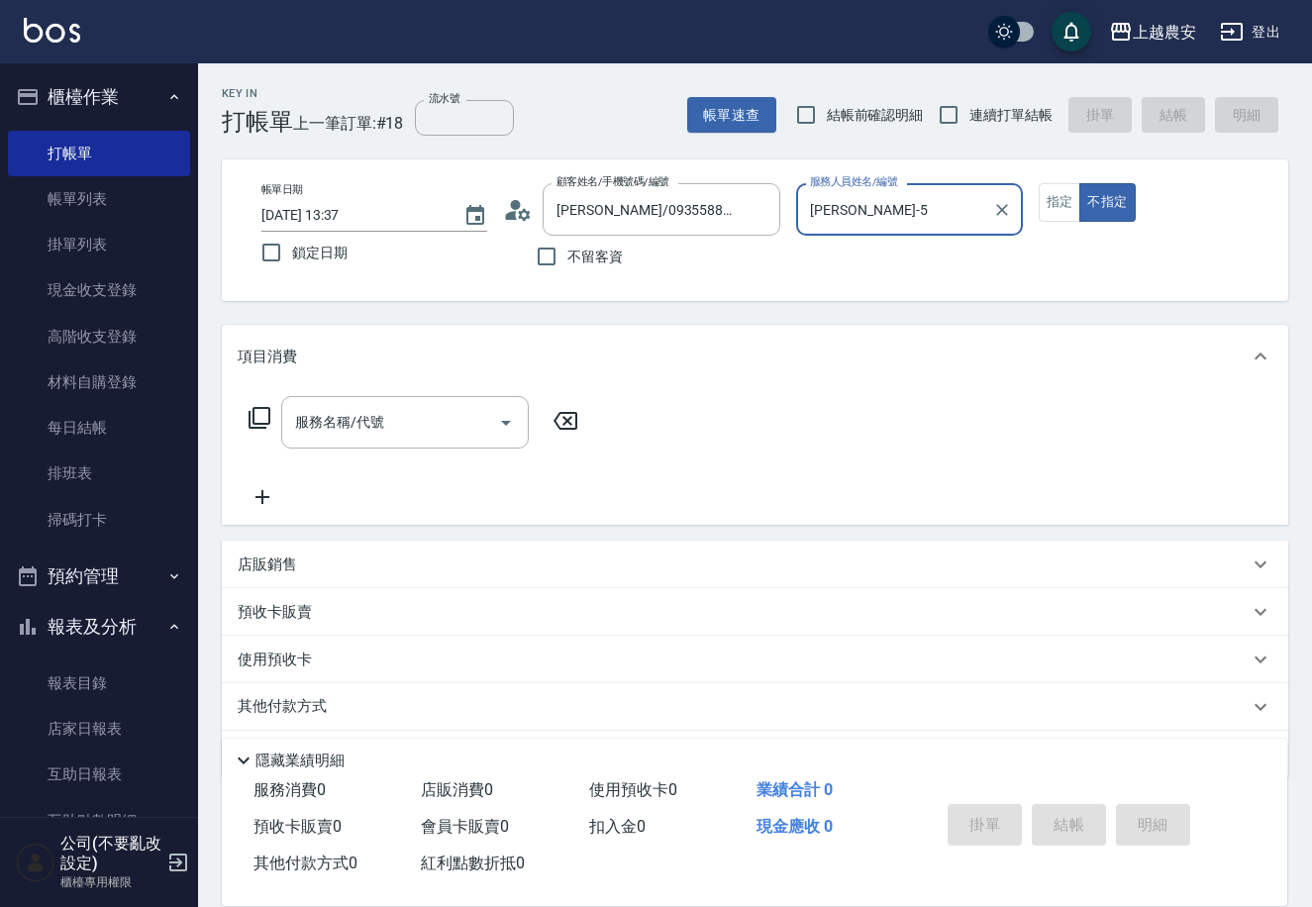
type input "[PERSON_NAME]-5"
click at [1031, 202] on div "帳單日期 [DATE] 13:37 鎖定日期 顧客姓名/手機號碼/編號 [PERSON_NAME]/0935588751/0935588751 顧客姓名/手機…" at bounding box center [755, 230] width 1019 height 94
click at [1043, 204] on button "指定" at bounding box center [1060, 202] width 43 height 39
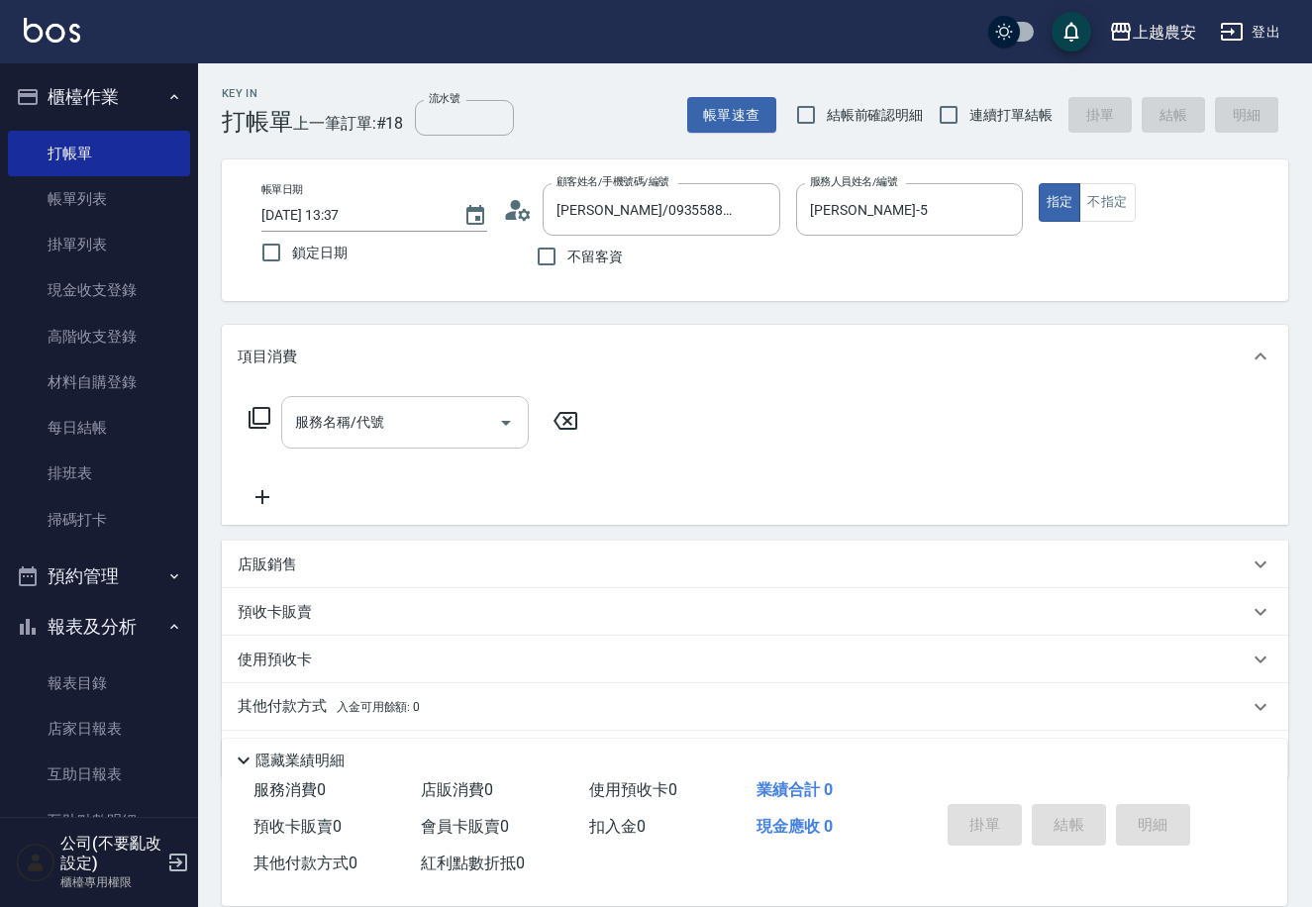
click at [461, 434] on input "服務名稱/代號" at bounding box center [390, 422] width 200 height 35
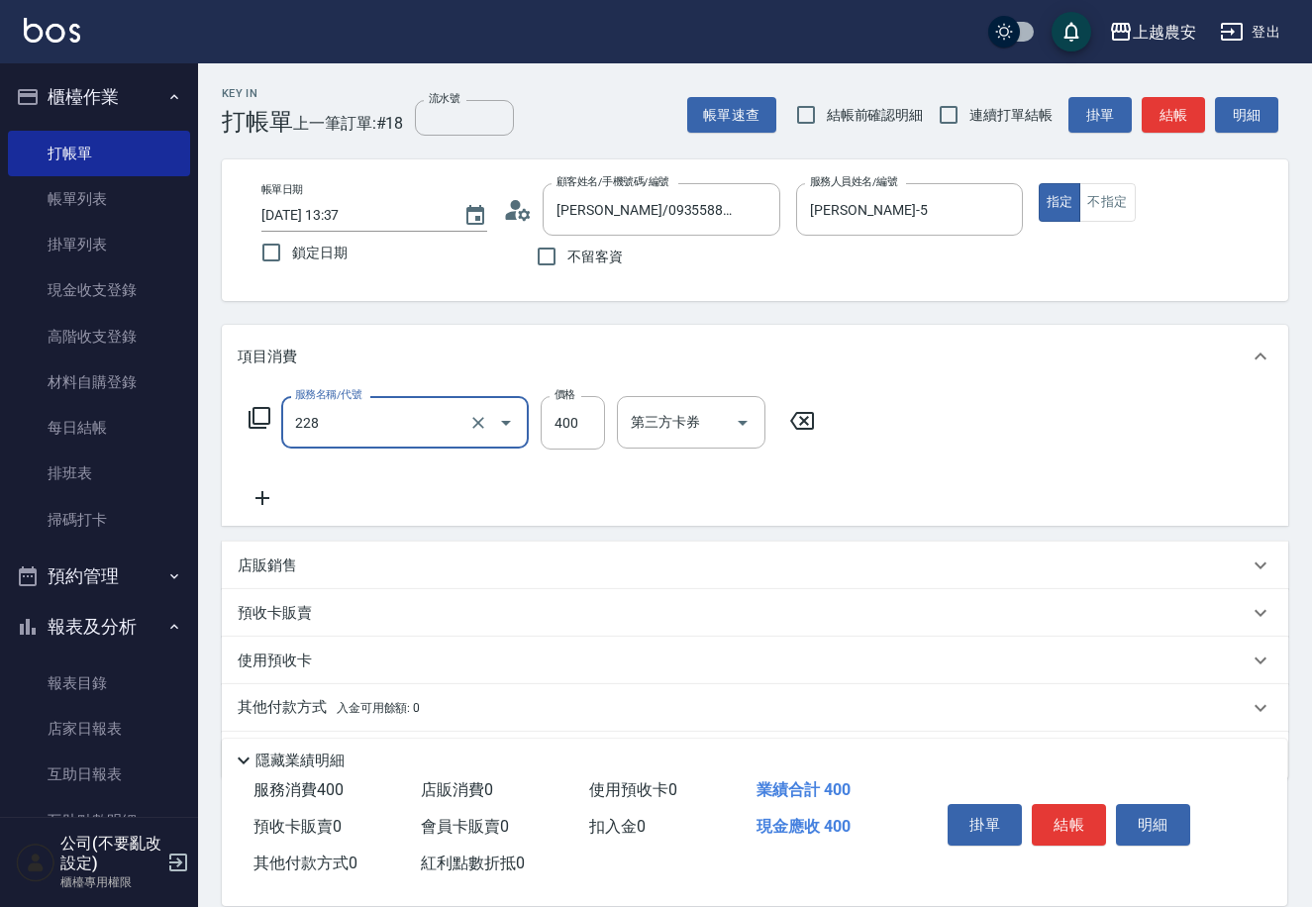
type input "洗髮(228)"
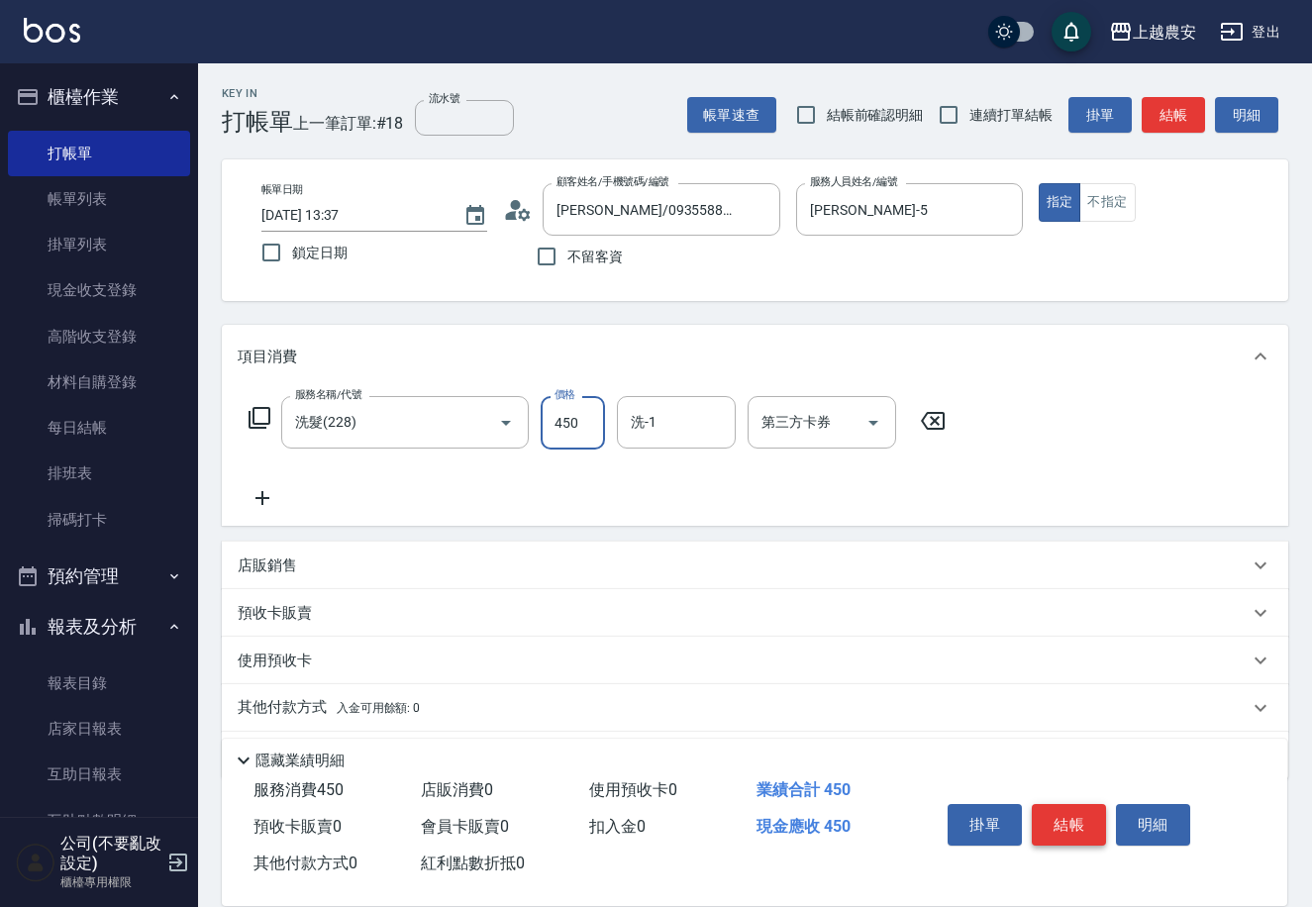
type input "450"
click at [1055, 824] on button "結帳" at bounding box center [1069, 825] width 74 height 42
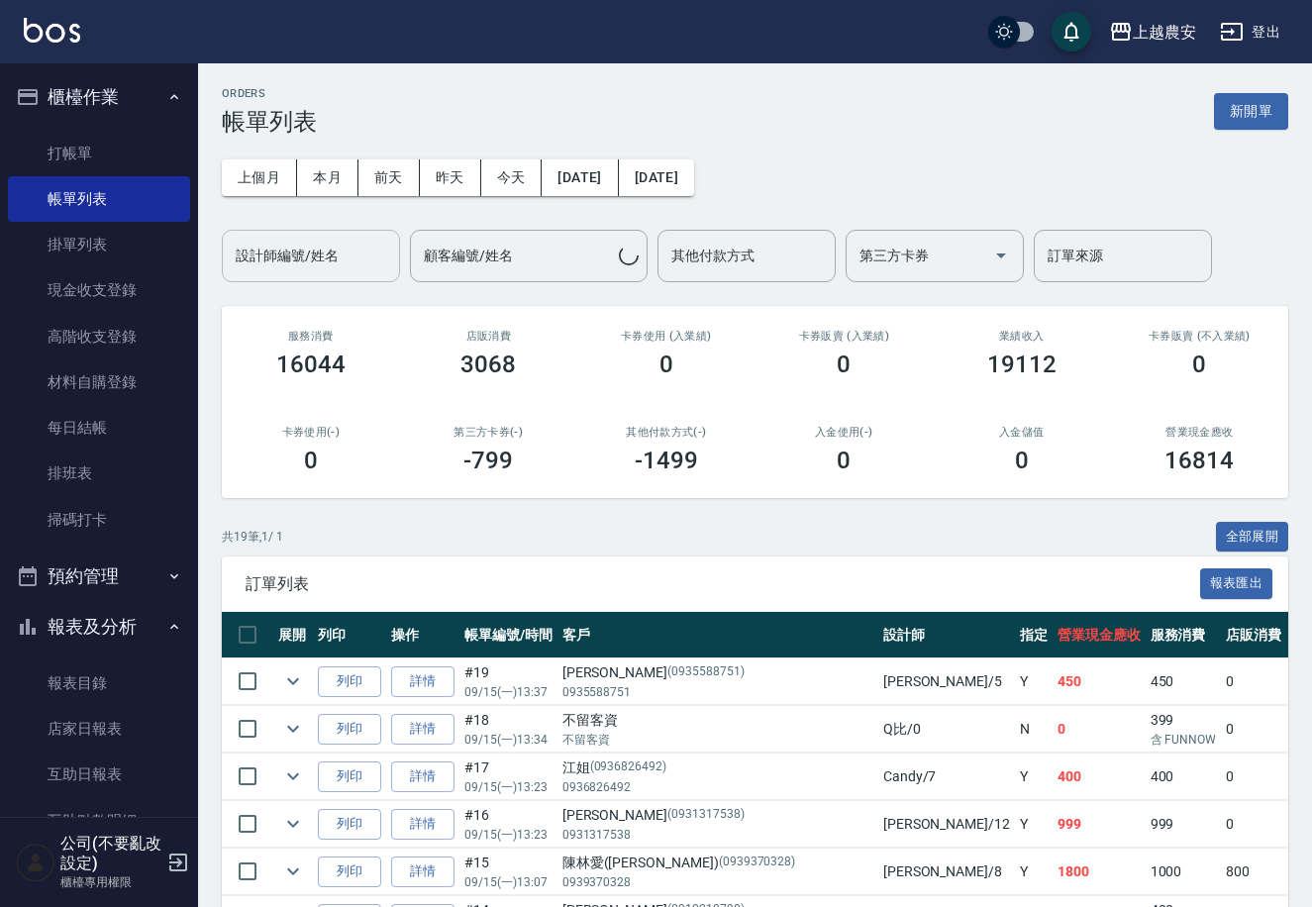
click at [288, 266] on input "設計師編號/姓名" at bounding box center [311, 256] width 160 height 35
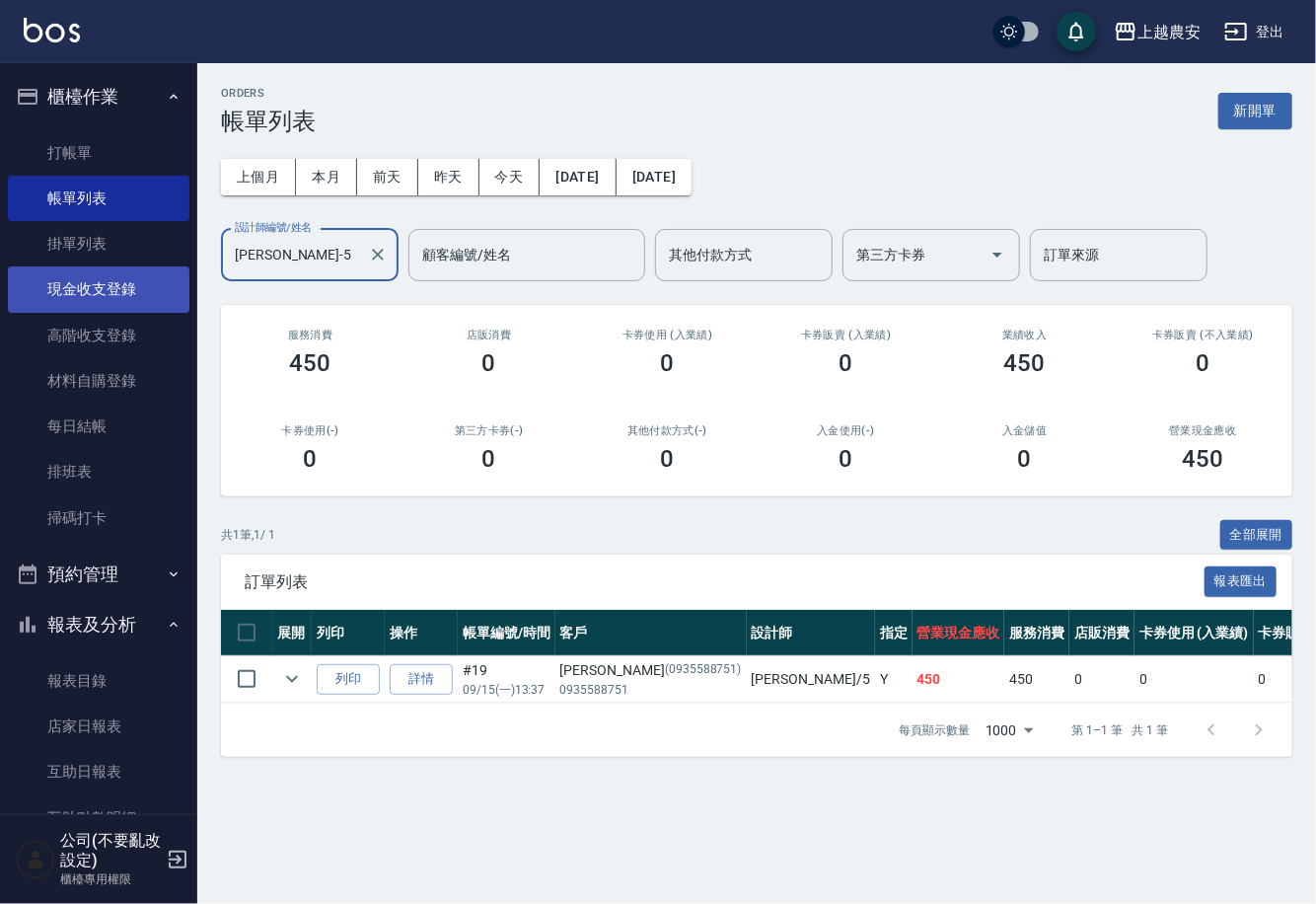
type input "[PERSON_NAME]-5"
click at [96, 291] on link "現金收支登錄" at bounding box center [99, 289] width 181 height 46
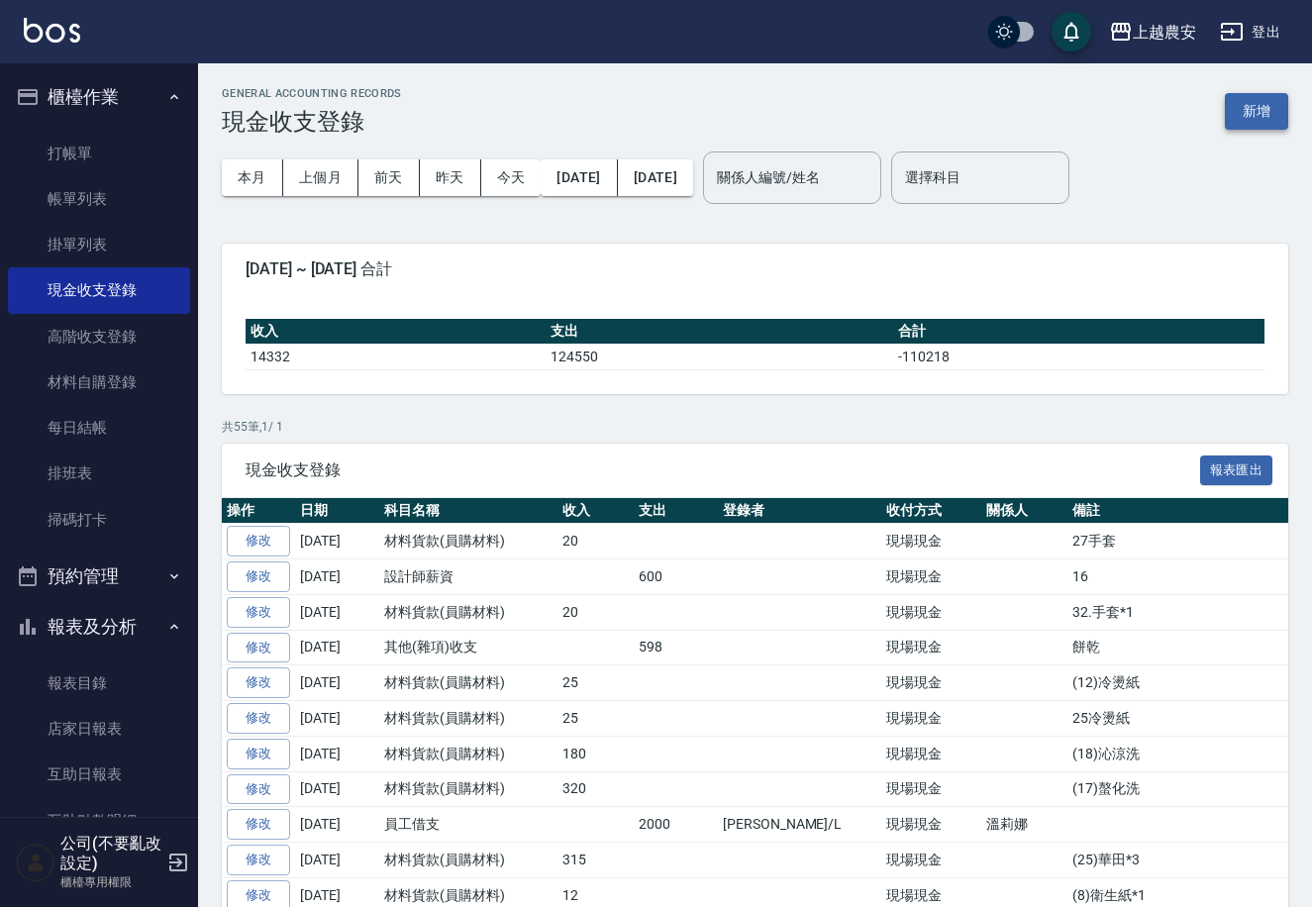
click at [1255, 103] on button "新增" at bounding box center [1256, 111] width 63 height 37
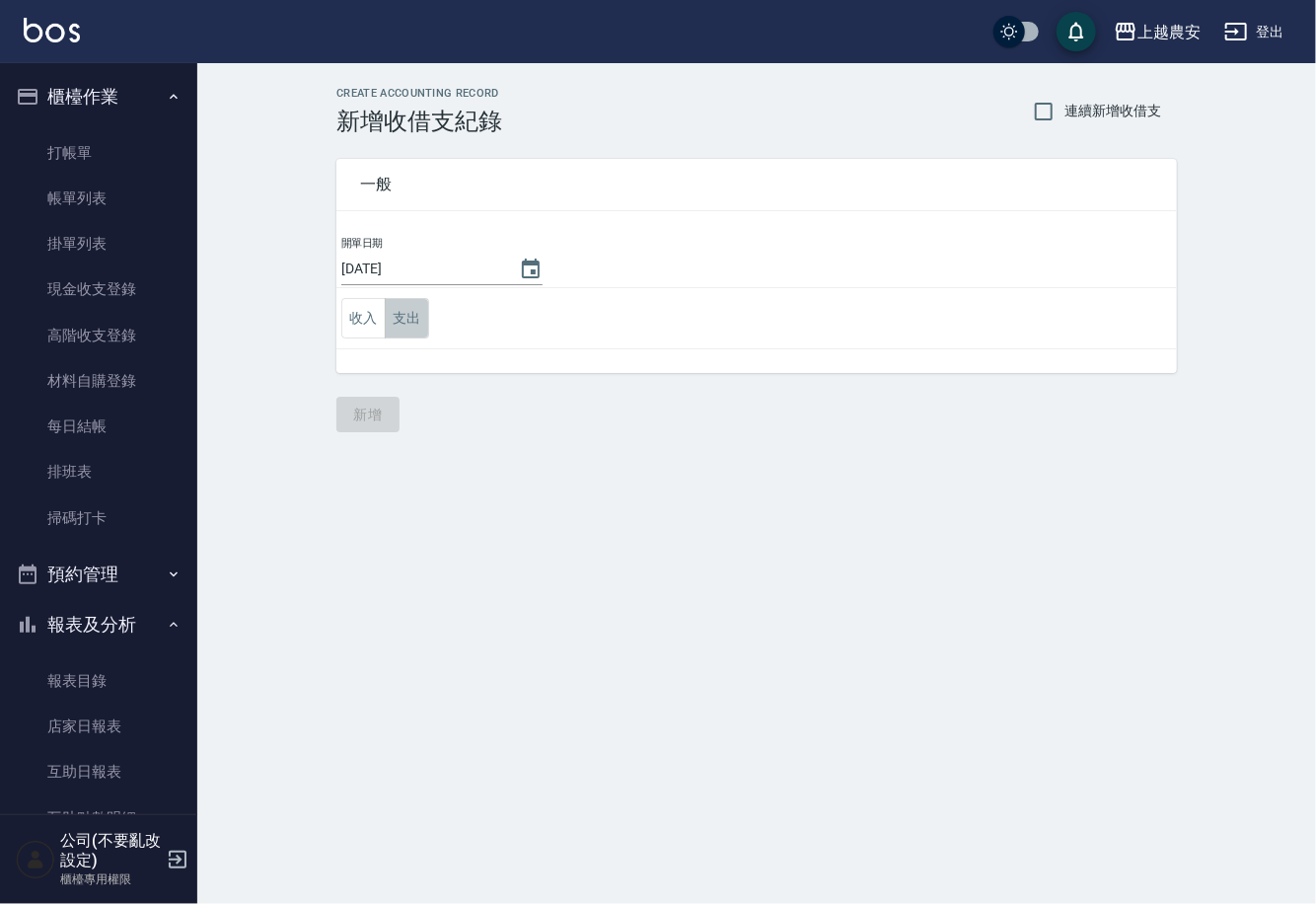
click at [398, 317] on button "支出" at bounding box center [406, 318] width 45 height 41
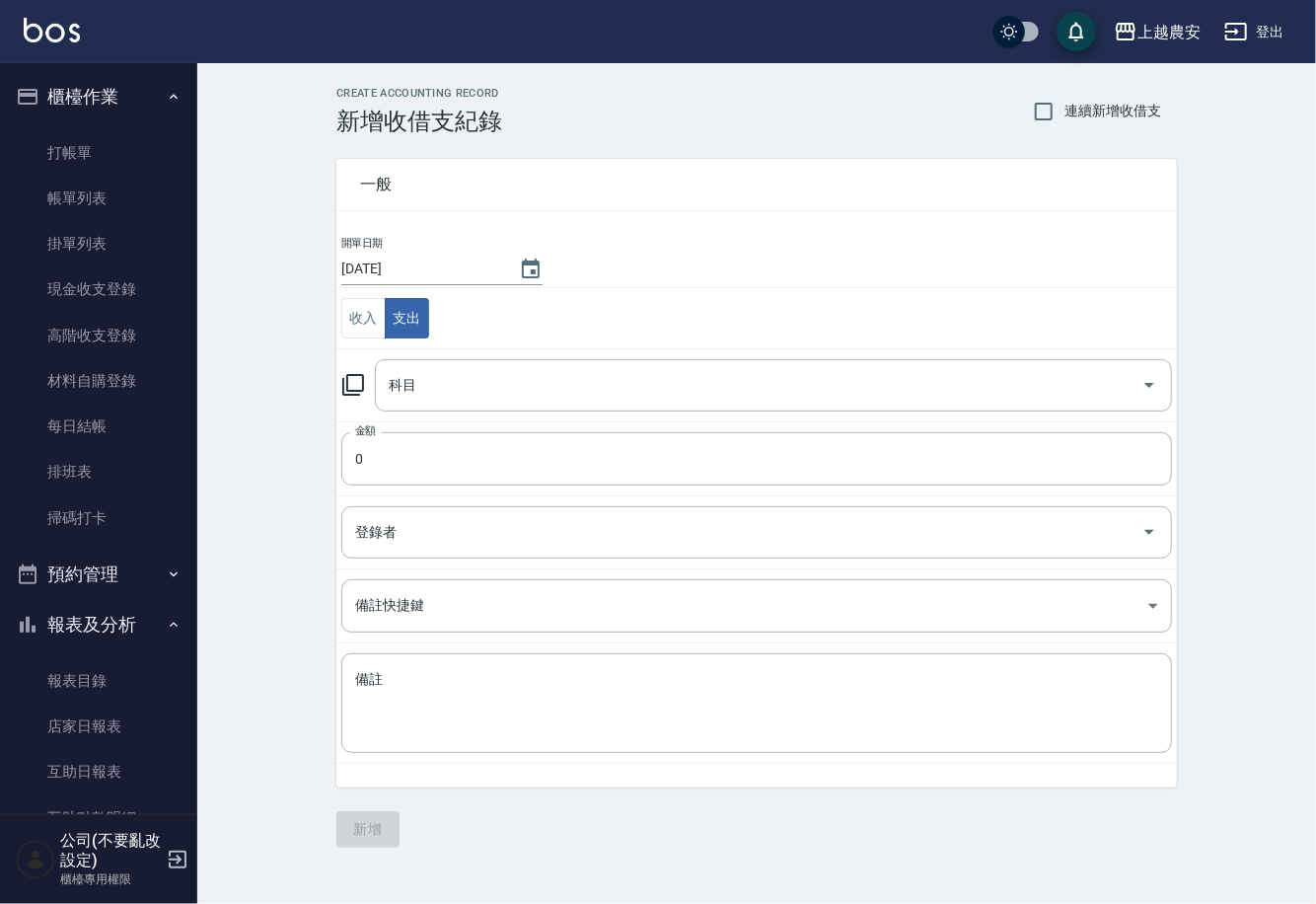
click at [351, 373] on icon at bounding box center [354, 385] width 24 height 24
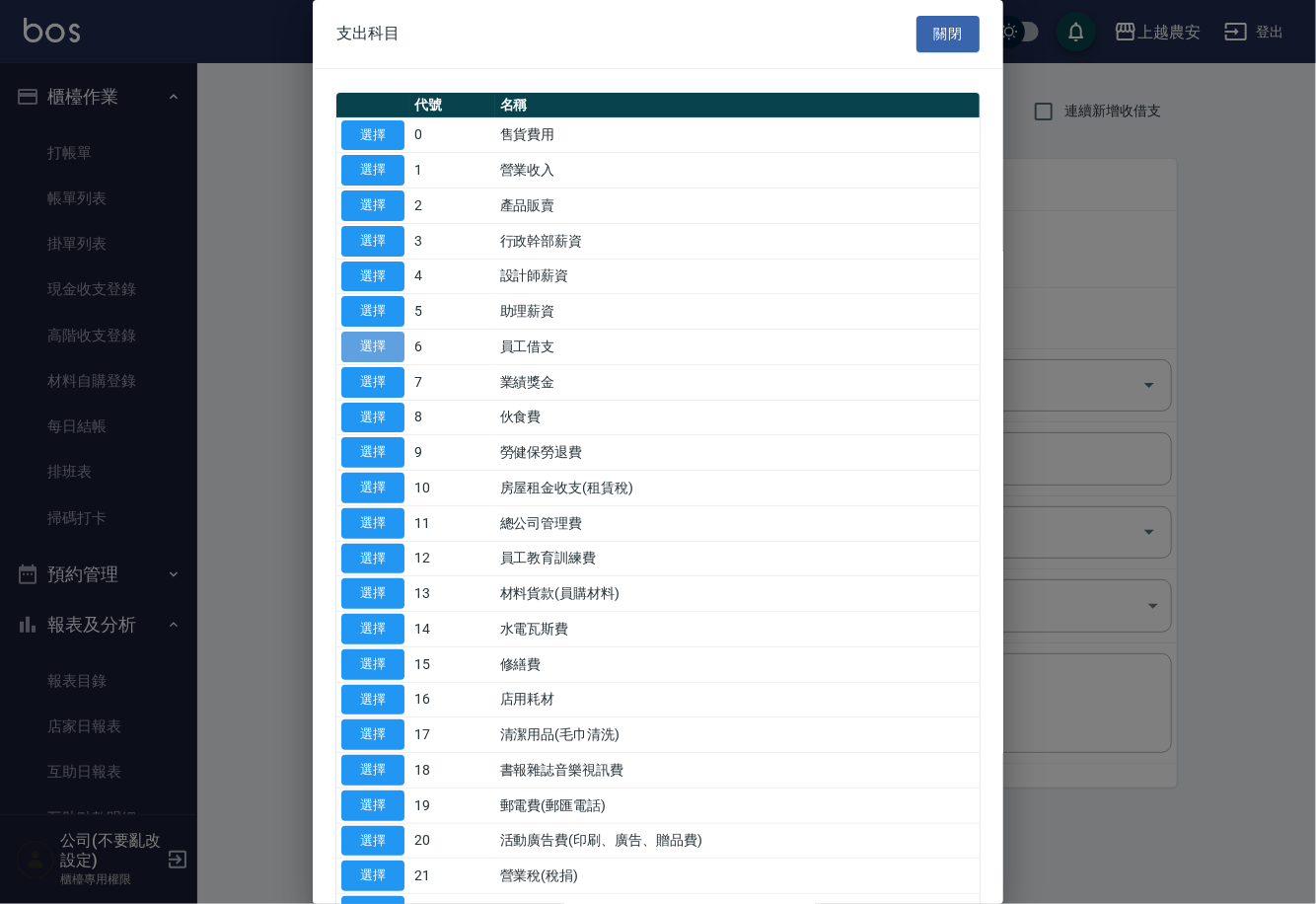
click at [375, 347] on button "選擇" at bounding box center [373, 347] width 63 height 31
type input "6 員工借支"
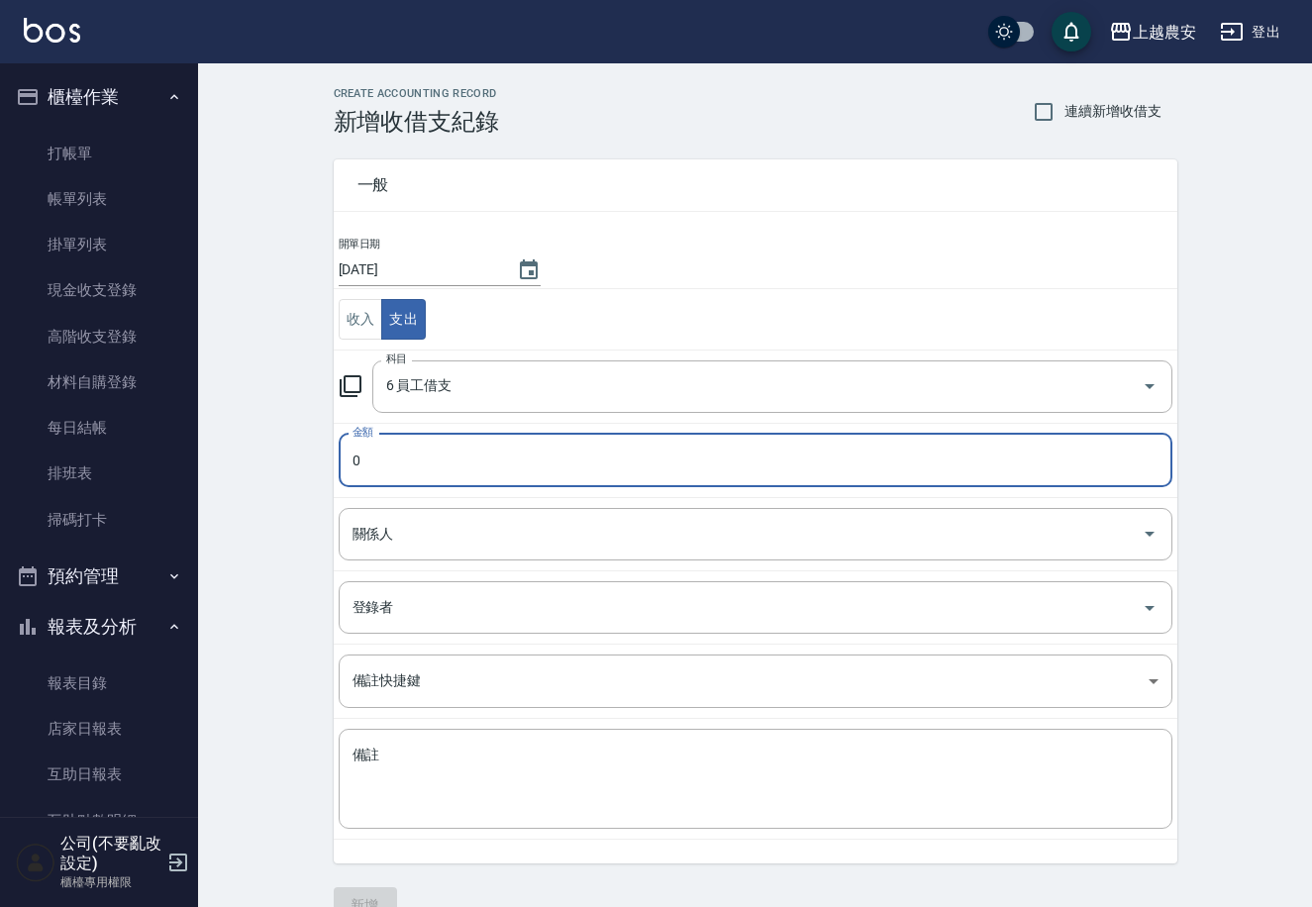
click at [367, 449] on input "0" at bounding box center [756, 460] width 834 height 53
type input "8000"
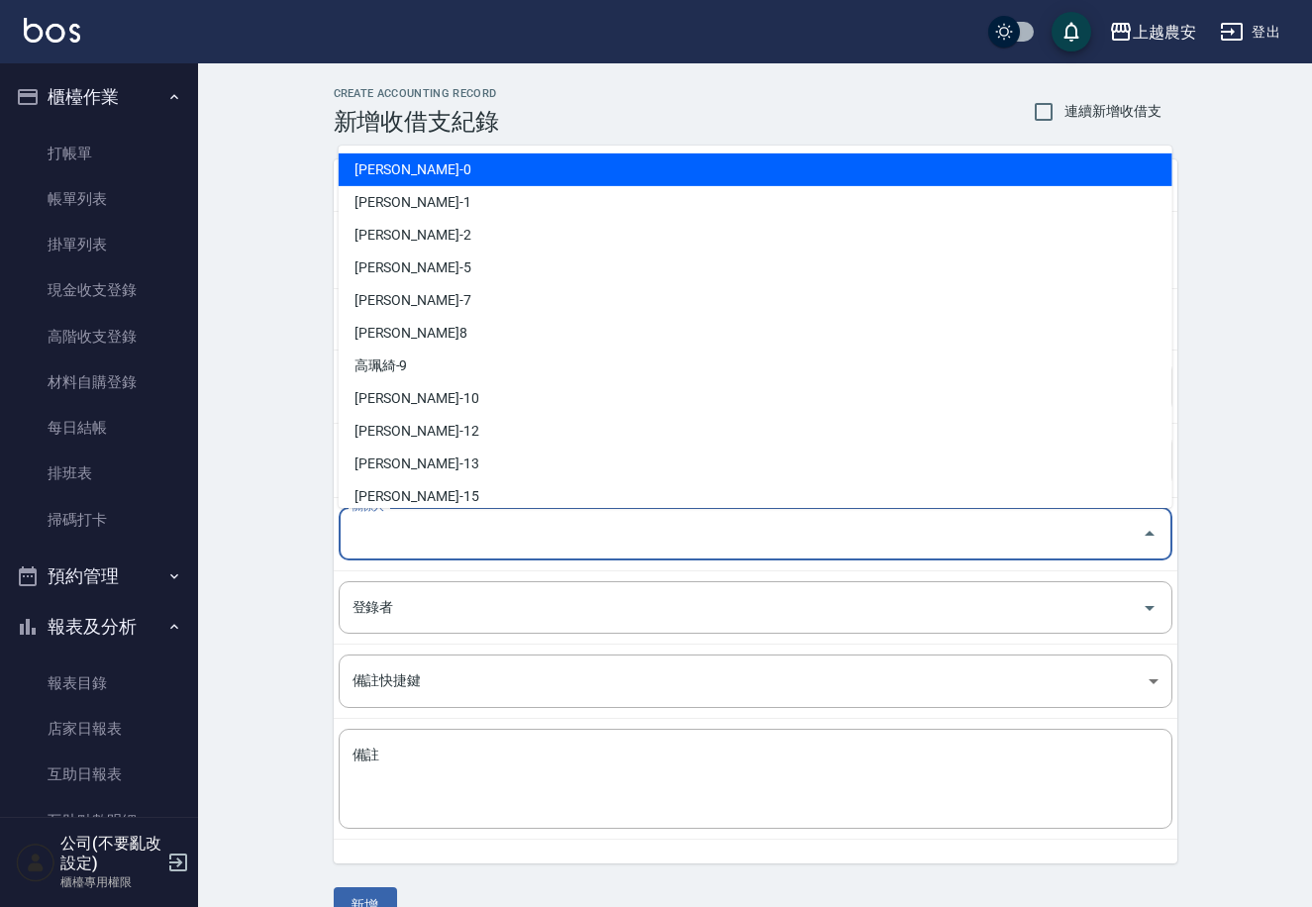
click at [436, 523] on input "關係人" at bounding box center [740, 534] width 786 height 35
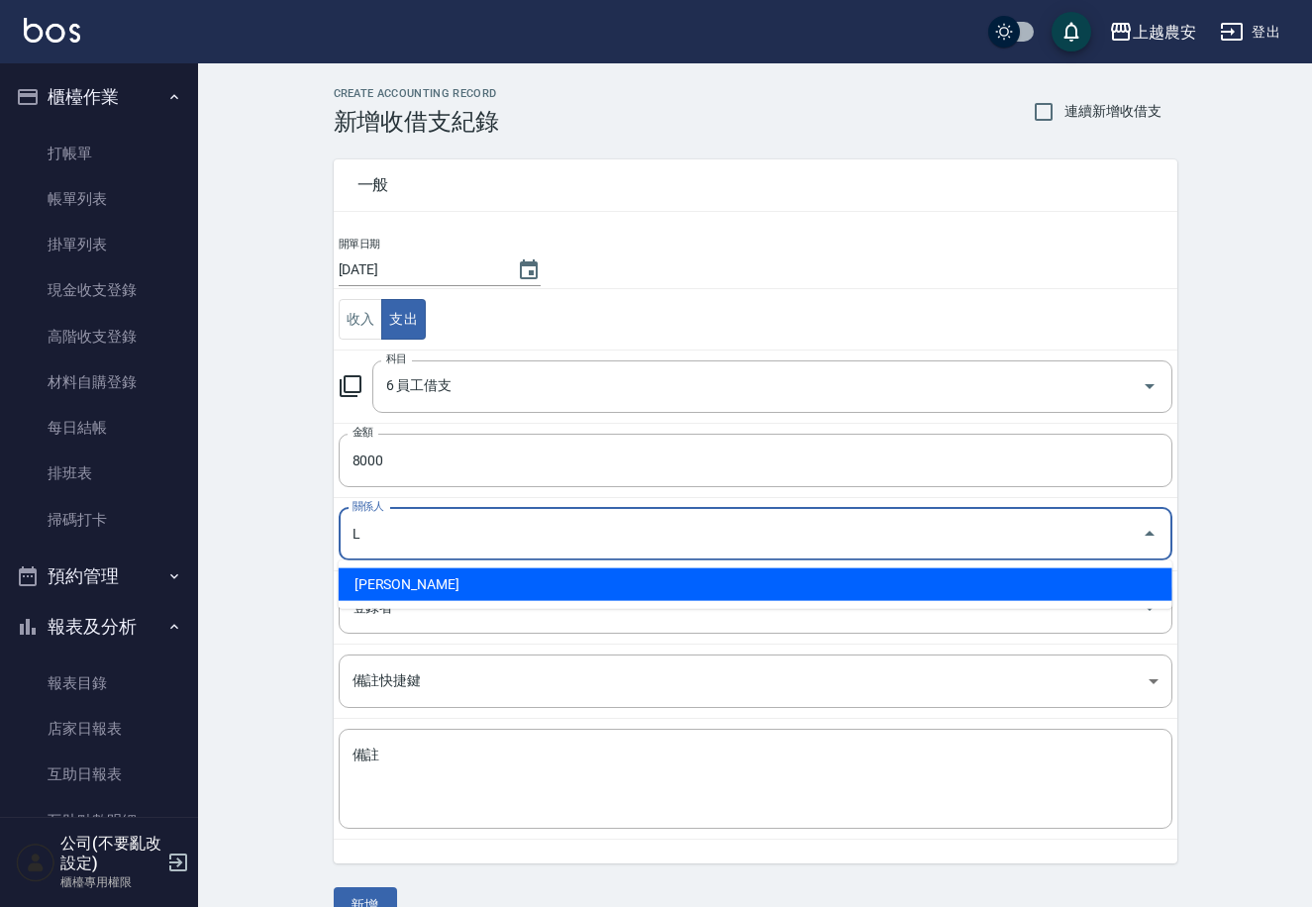
click at [378, 585] on li "[PERSON_NAME]" at bounding box center [756, 584] width 834 height 33
type input "[PERSON_NAME]"
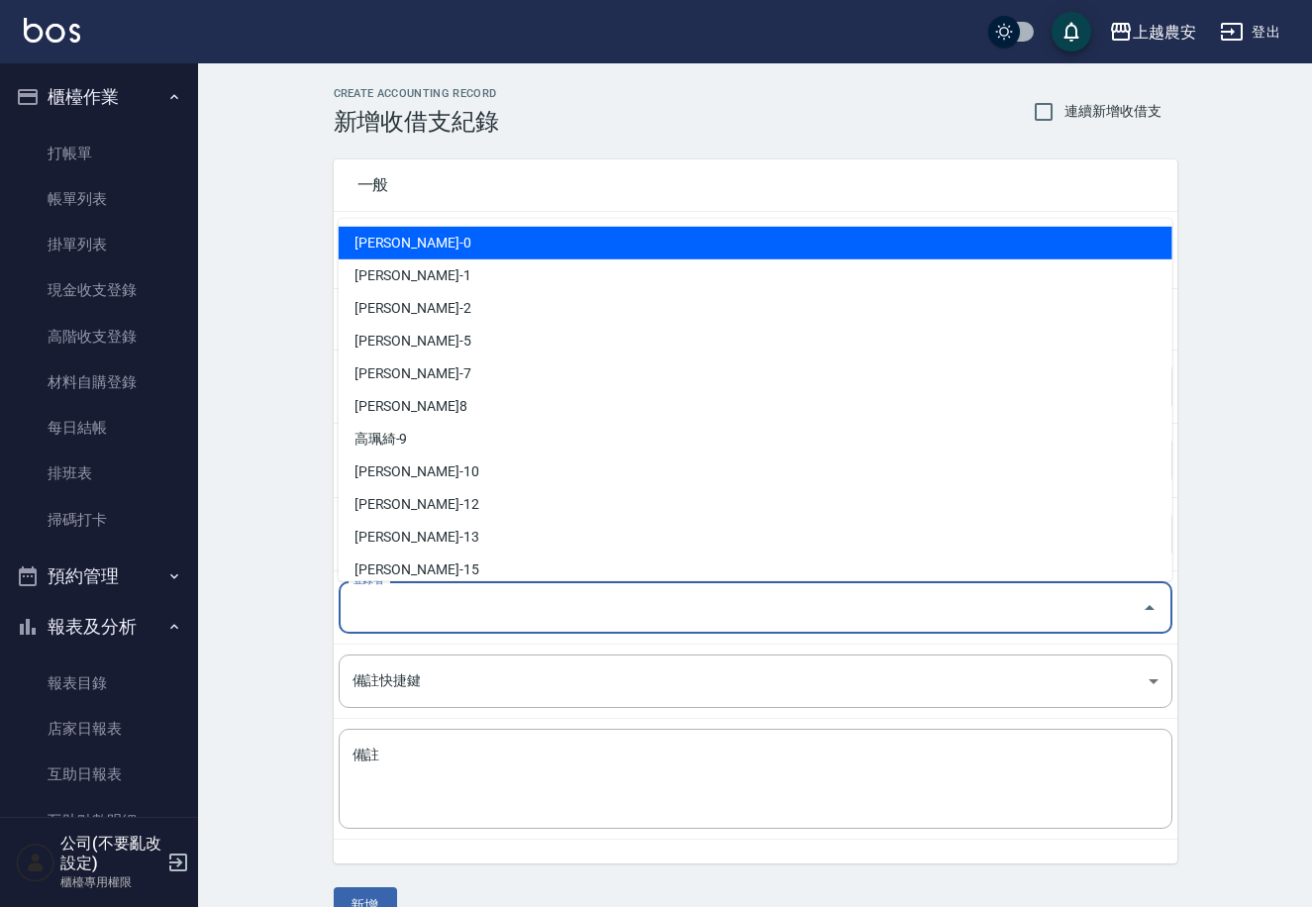
click at [378, 615] on input "登錄者" at bounding box center [740, 607] width 786 height 35
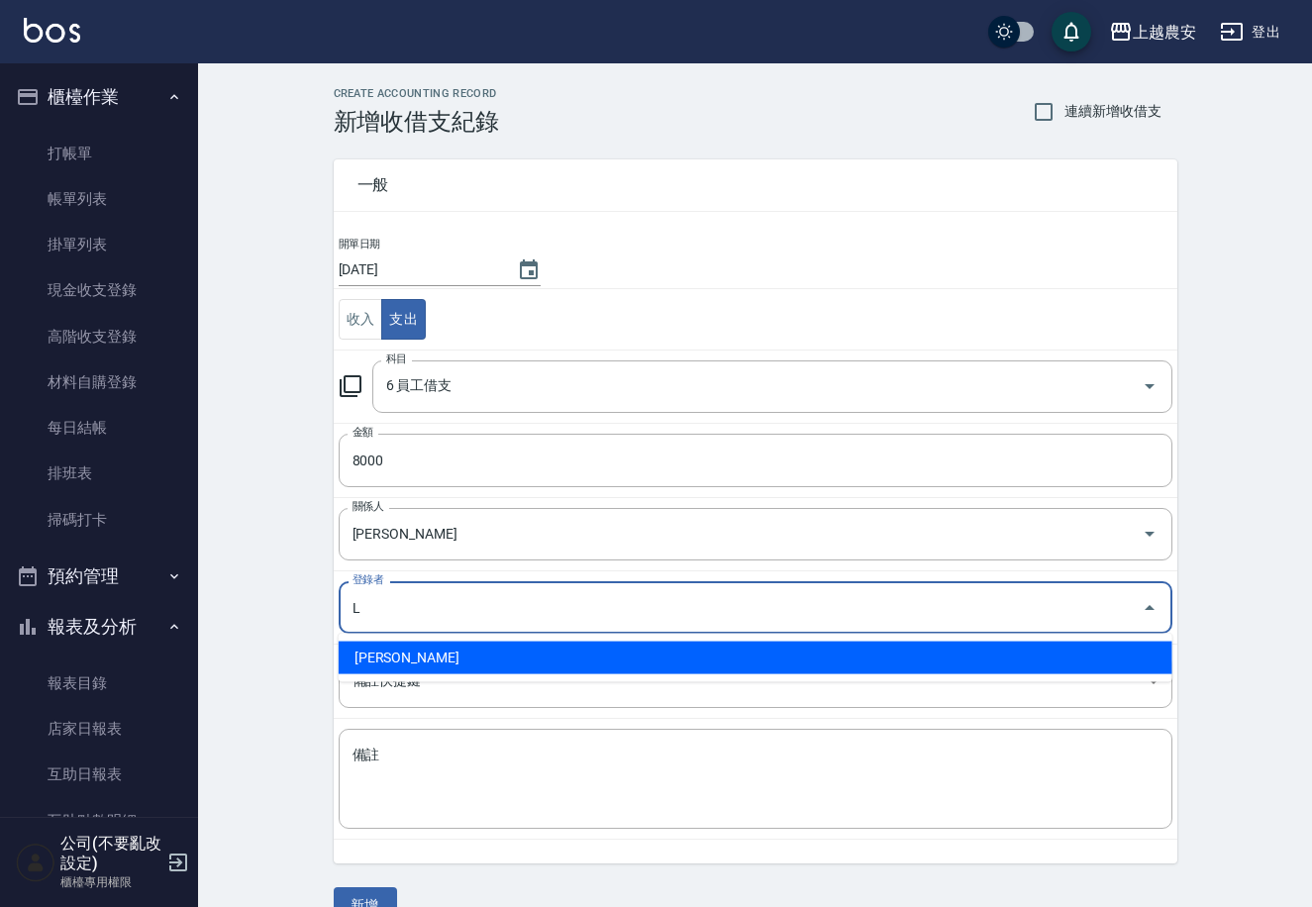
click at [387, 660] on li "[PERSON_NAME]" at bounding box center [756, 658] width 834 height 33
type input "[PERSON_NAME]"
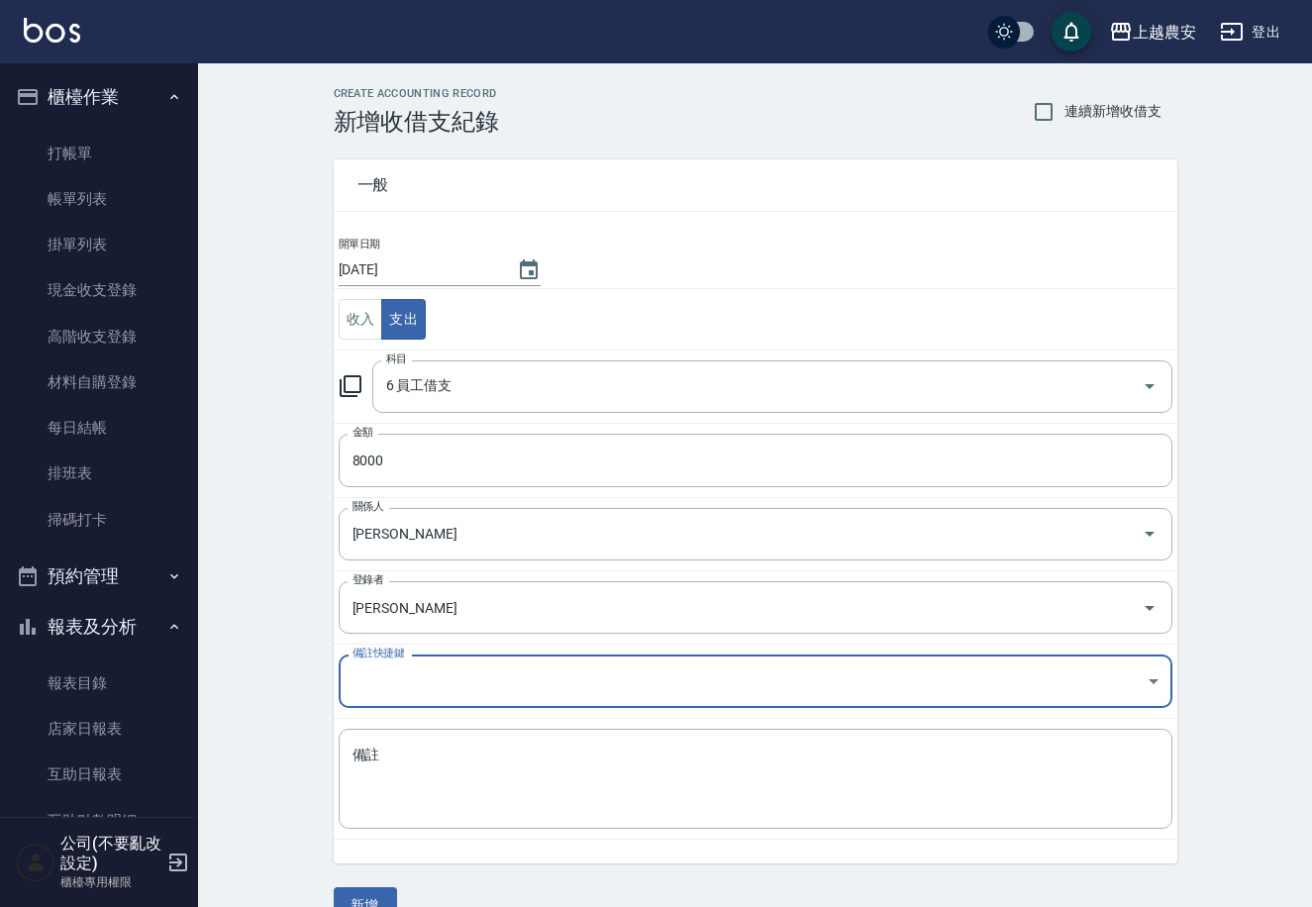
scroll to position [39, 0]
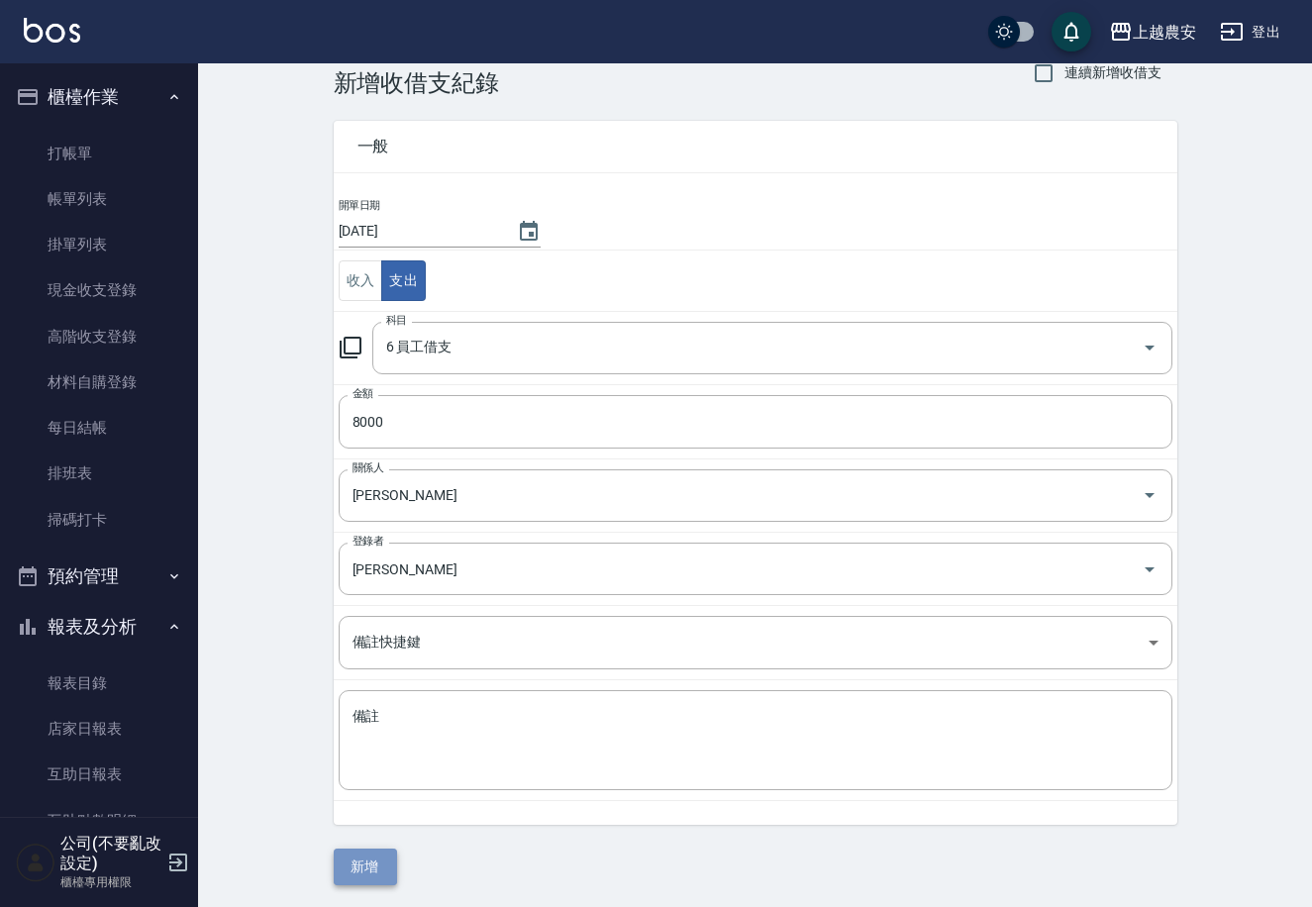
click at [348, 863] on button "新增" at bounding box center [365, 866] width 63 height 37
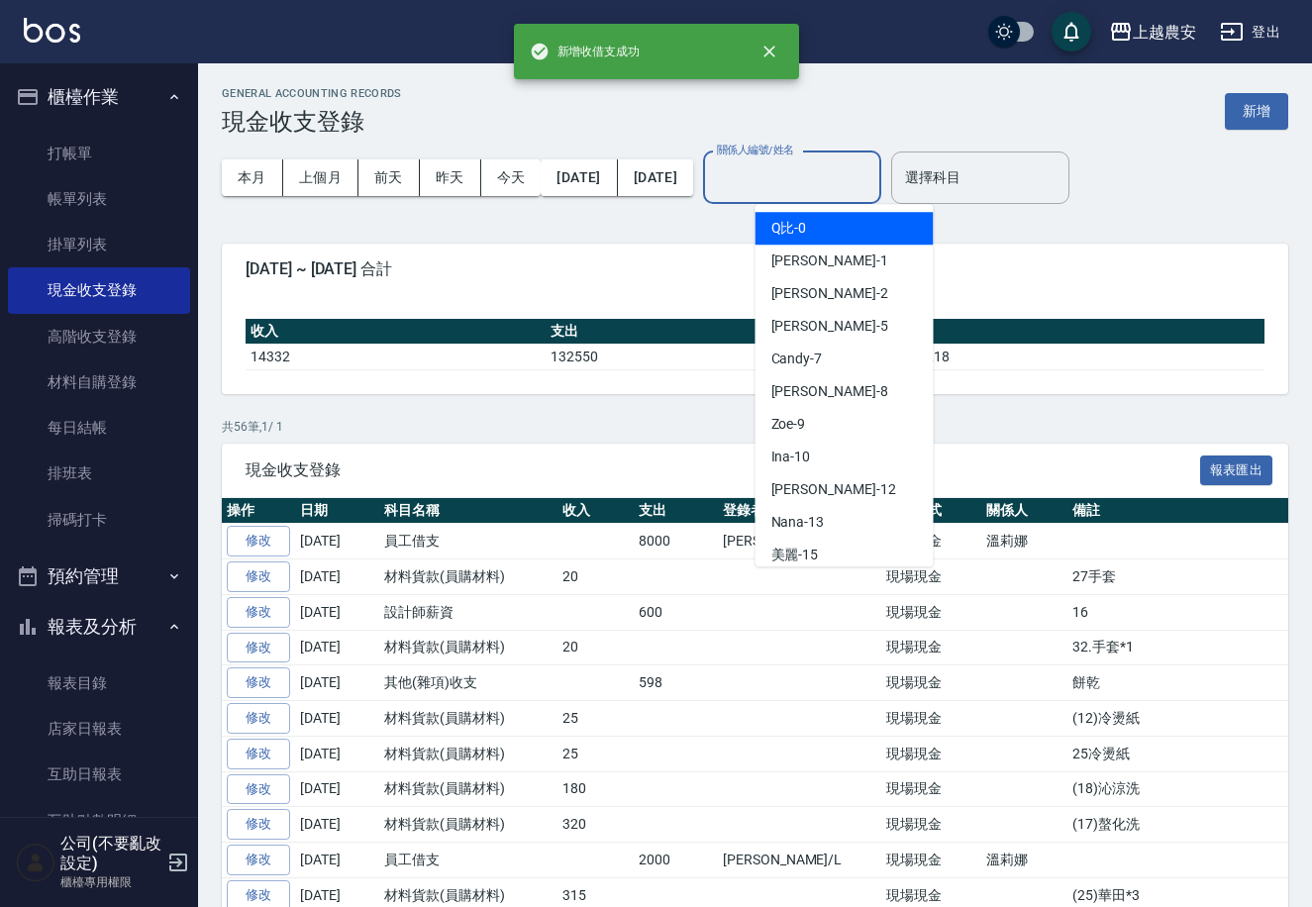
click at [771, 175] on input "關係人編號/姓名" at bounding box center [792, 177] width 160 height 35
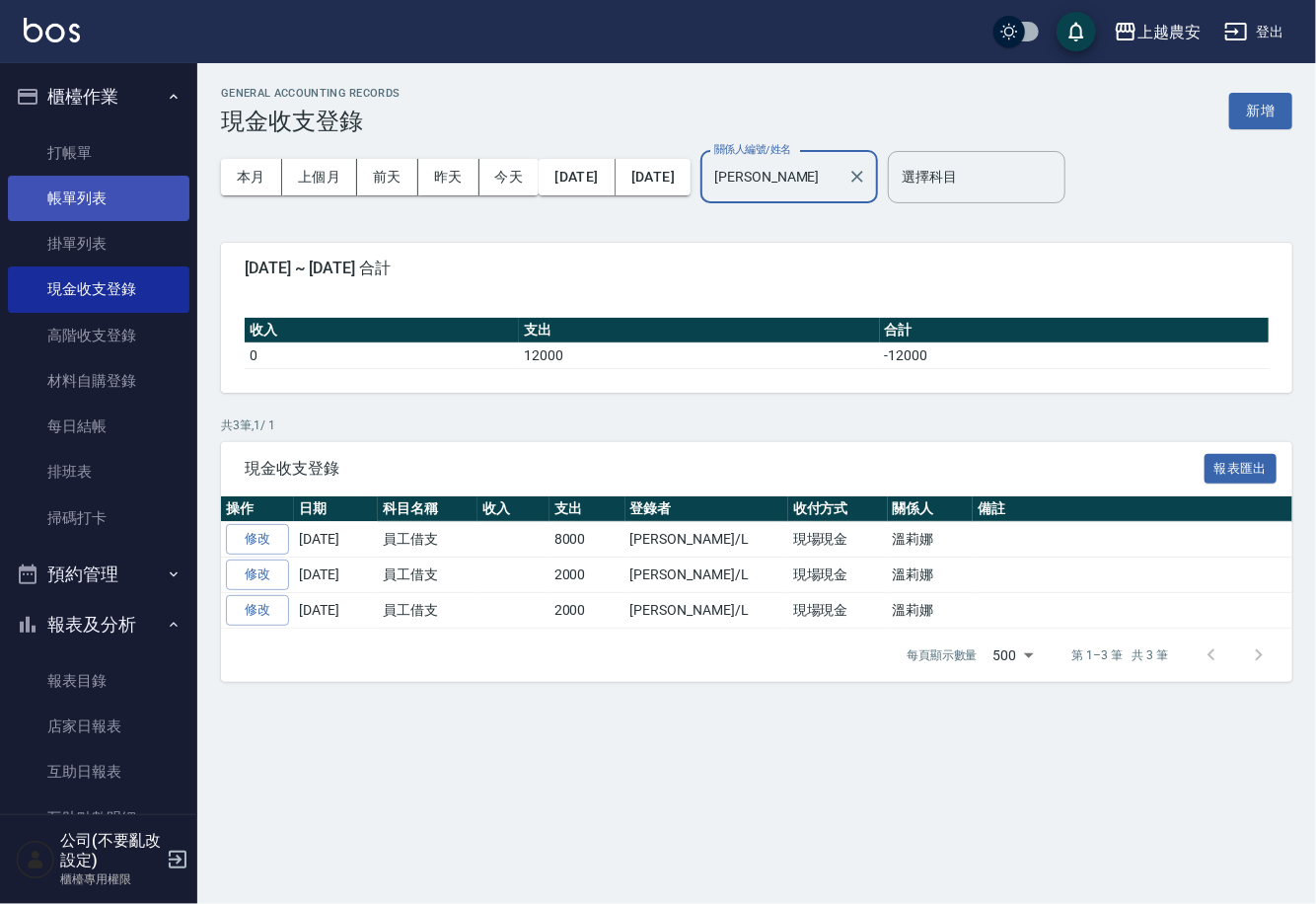
type input "[PERSON_NAME]"
click at [93, 198] on link "帳單列表" at bounding box center [99, 198] width 181 height 46
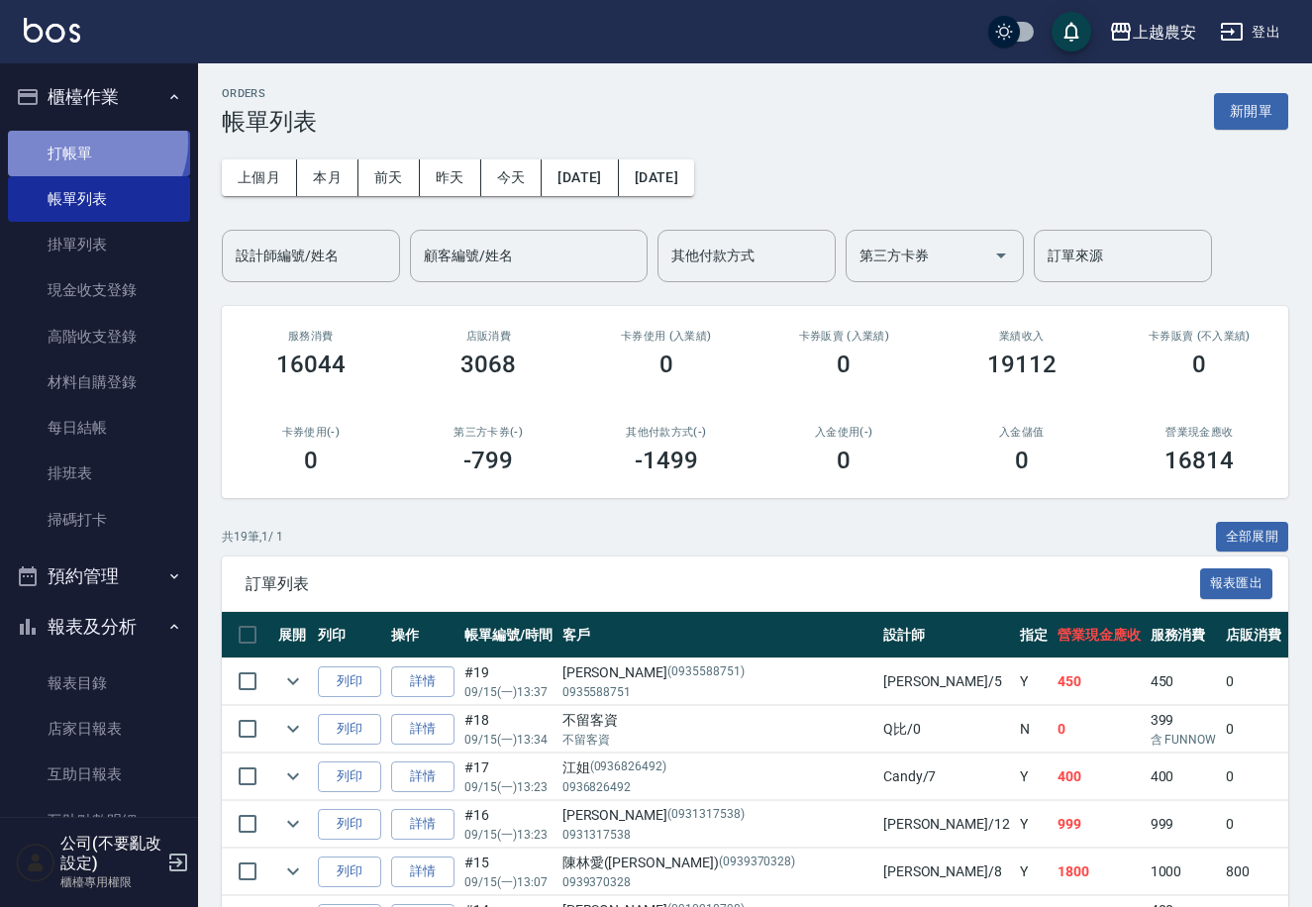
click at [91, 142] on link "打帳單" at bounding box center [99, 154] width 182 height 46
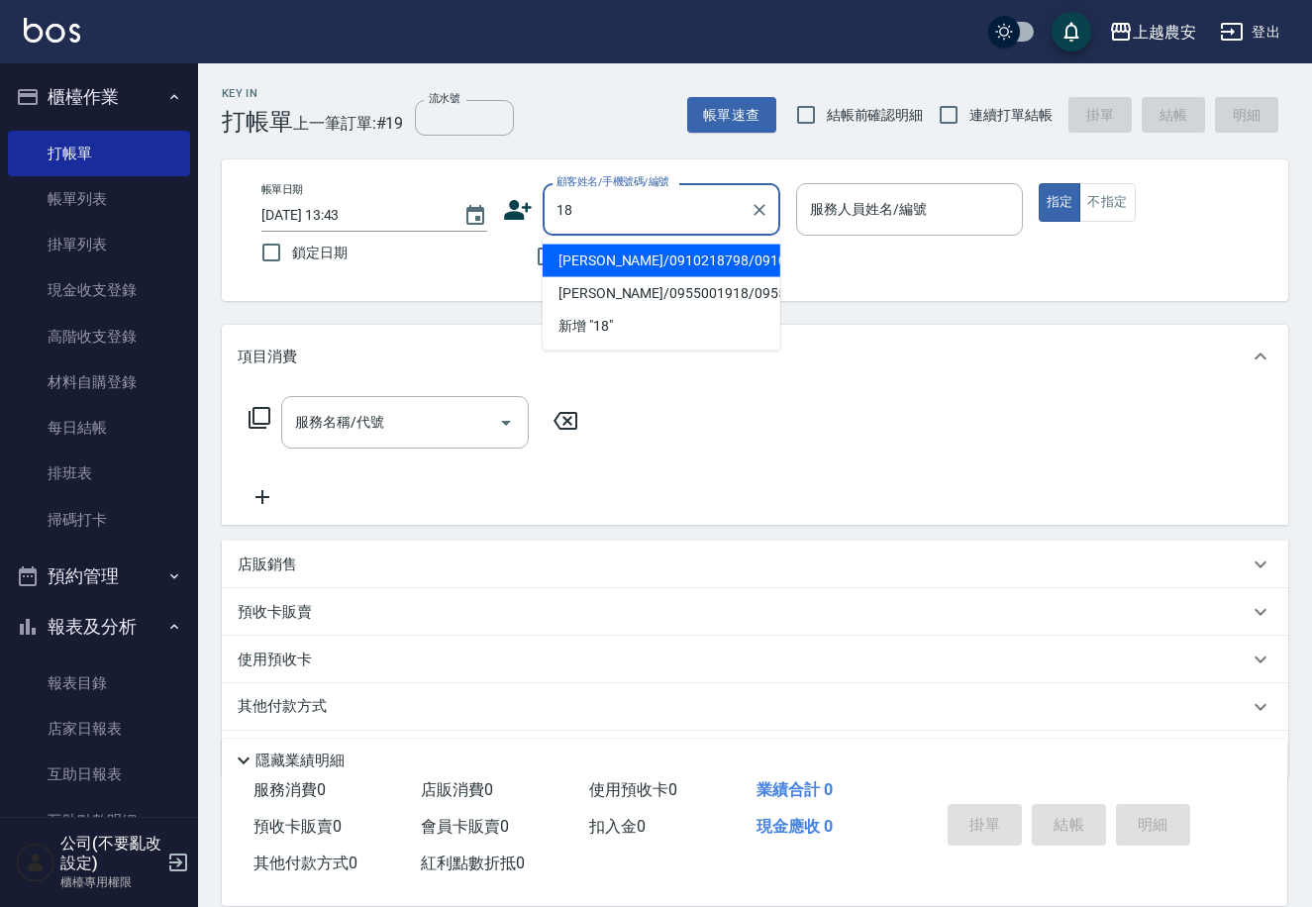
type input "1"
click at [625, 266] on li "芭比/0955784668_B00361_芭比/B00361" at bounding box center [662, 271] width 238 height 53
type input "芭比/0955784668_B00361_芭比/B00361"
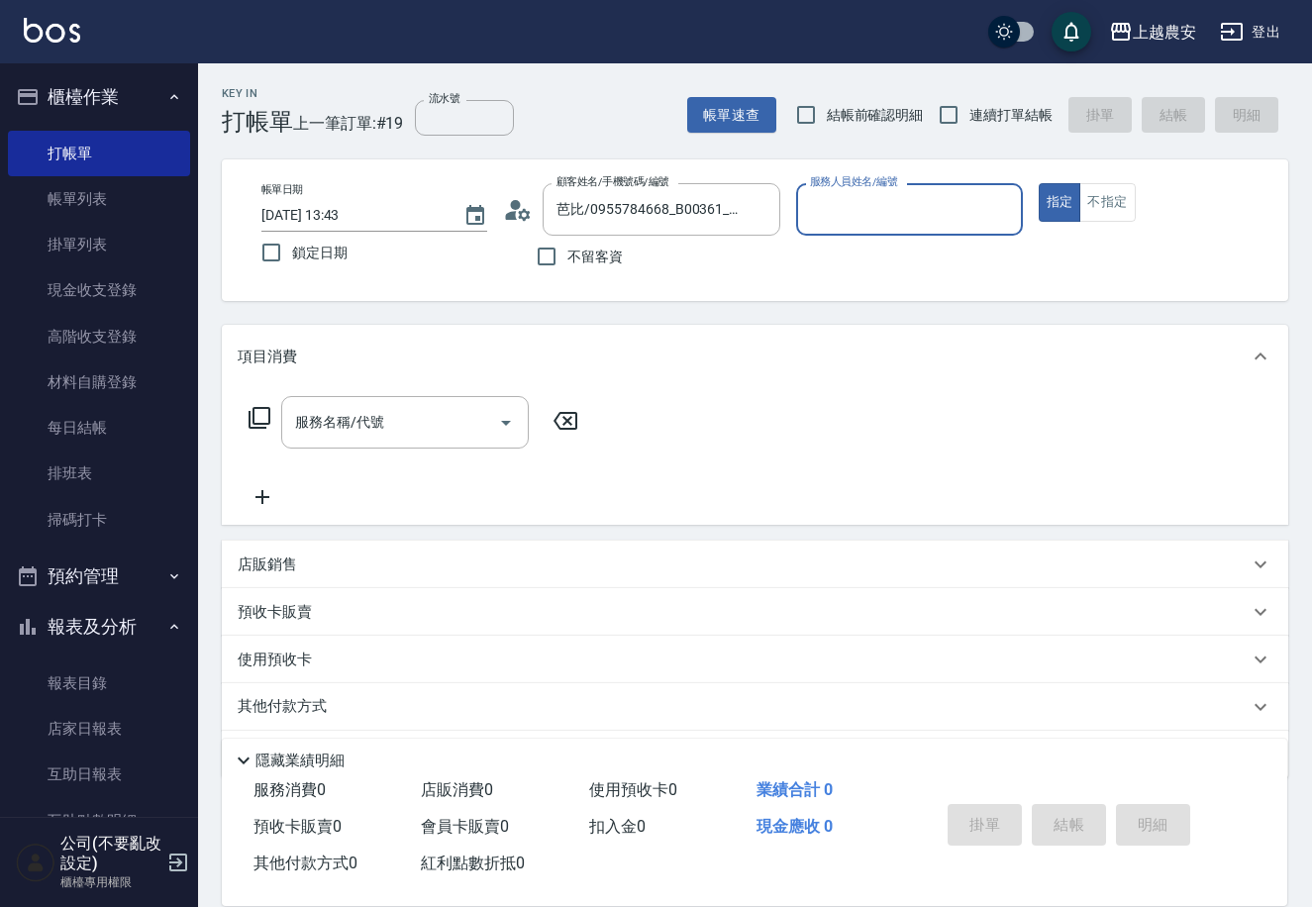
type input "美雅-B"
click at [459, 442] on div "服務名稱/代號" at bounding box center [405, 422] width 248 height 52
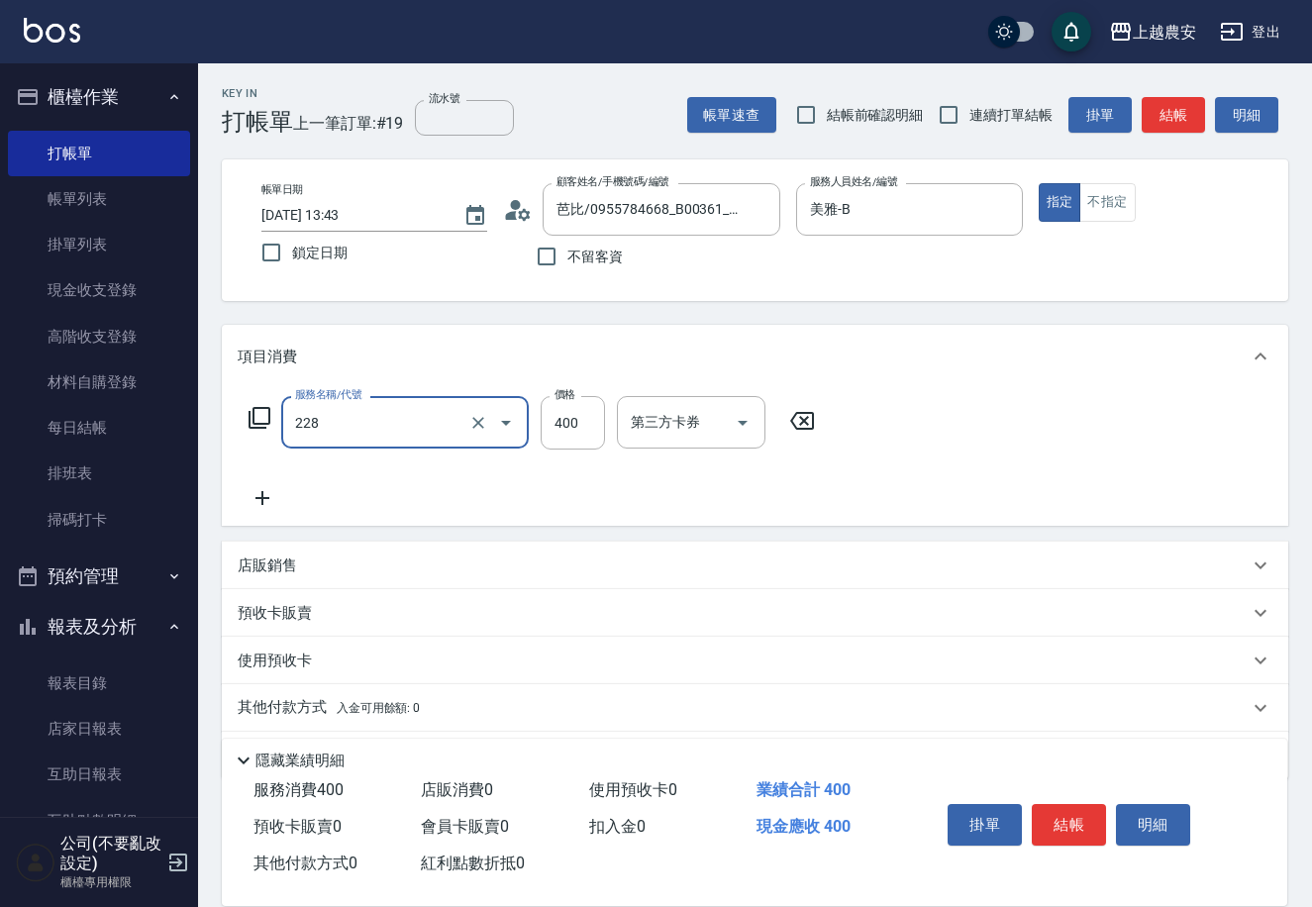
type input "洗髮(228)"
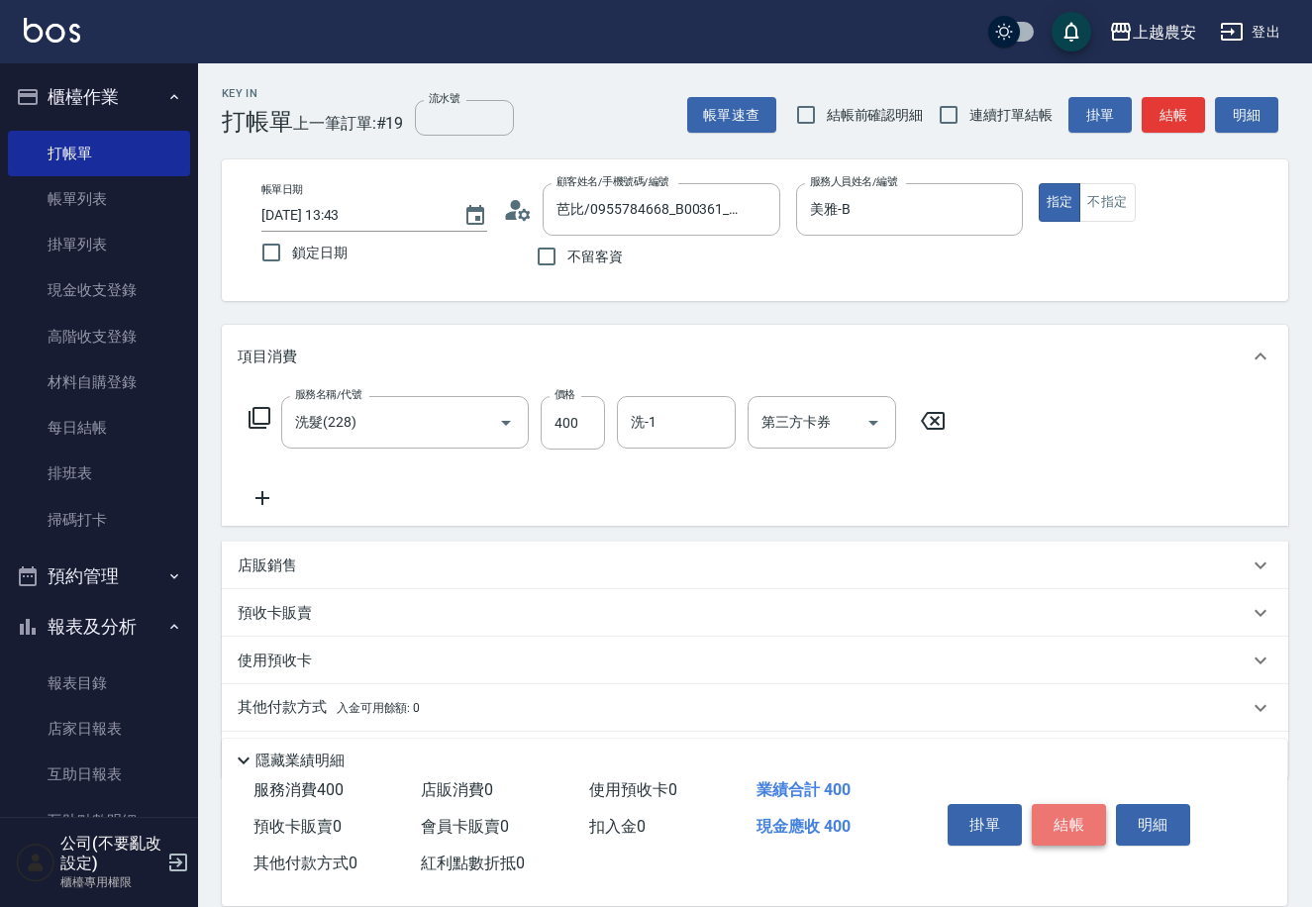
click at [1058, 815] on button "結帳" at bounding box center [1069, 825] width 74 height 42
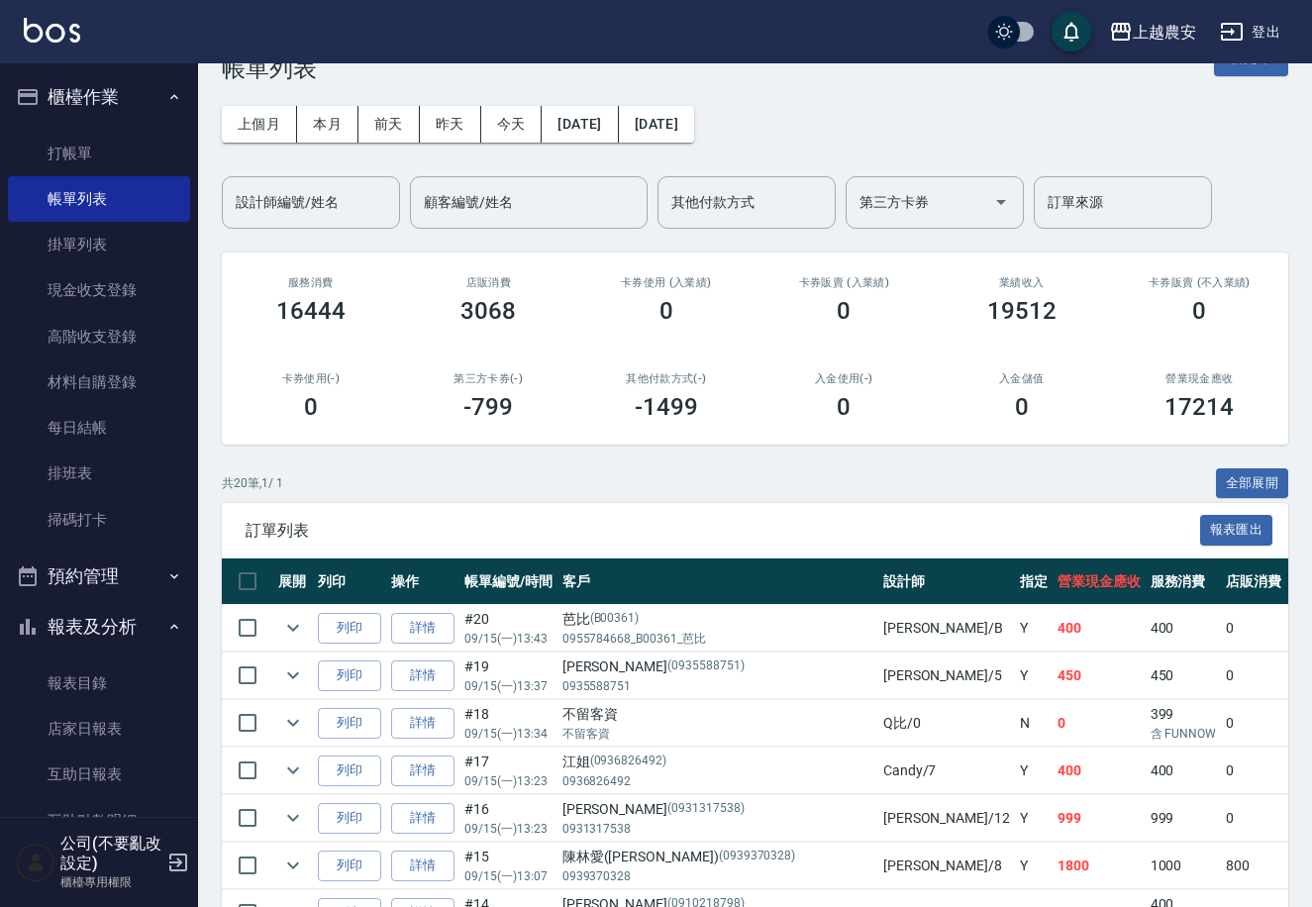
scroll to position [46, 0]
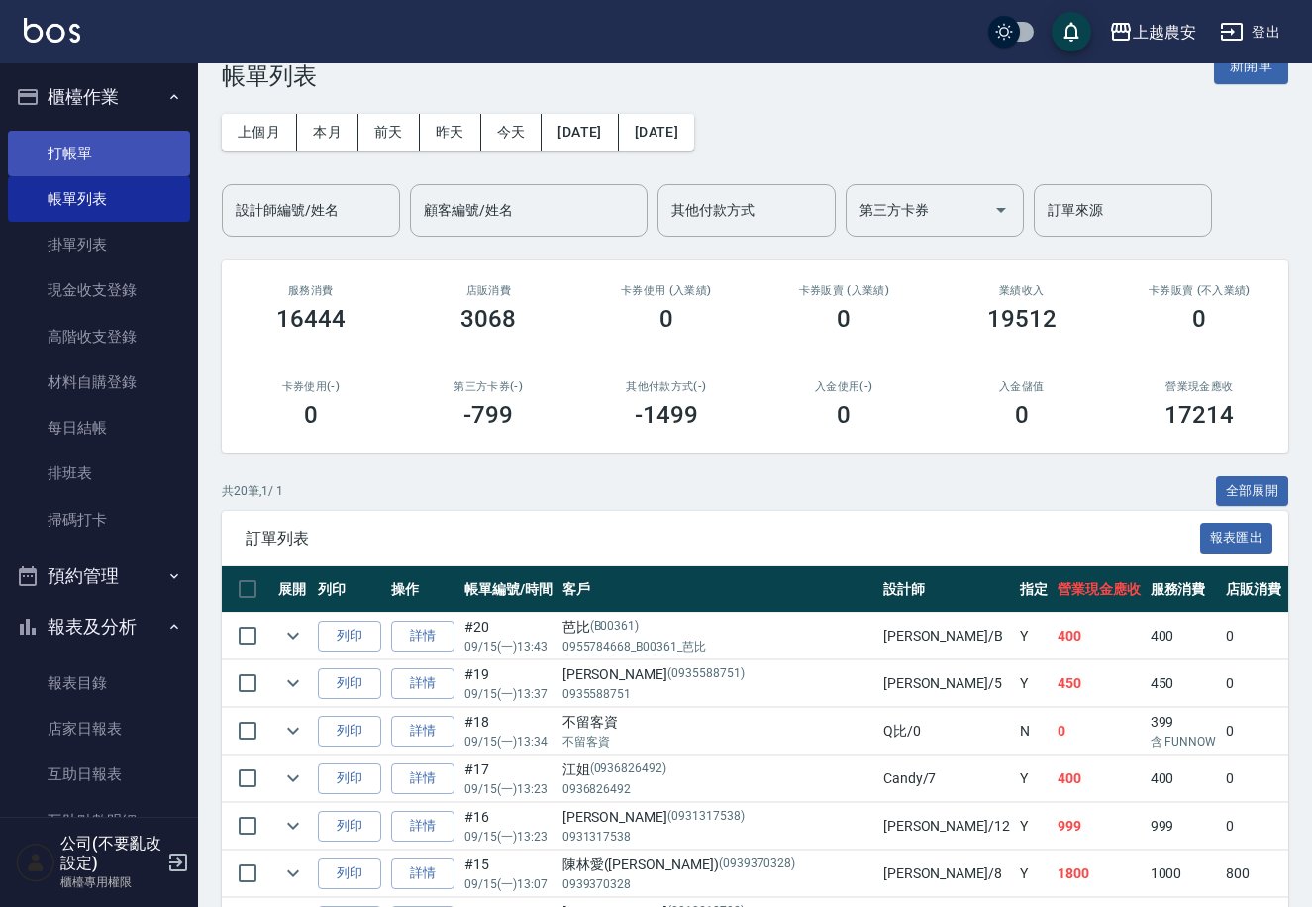
click at [120, 153] on link "打帳單" at bounding box center [99, 154] width 182 height 46
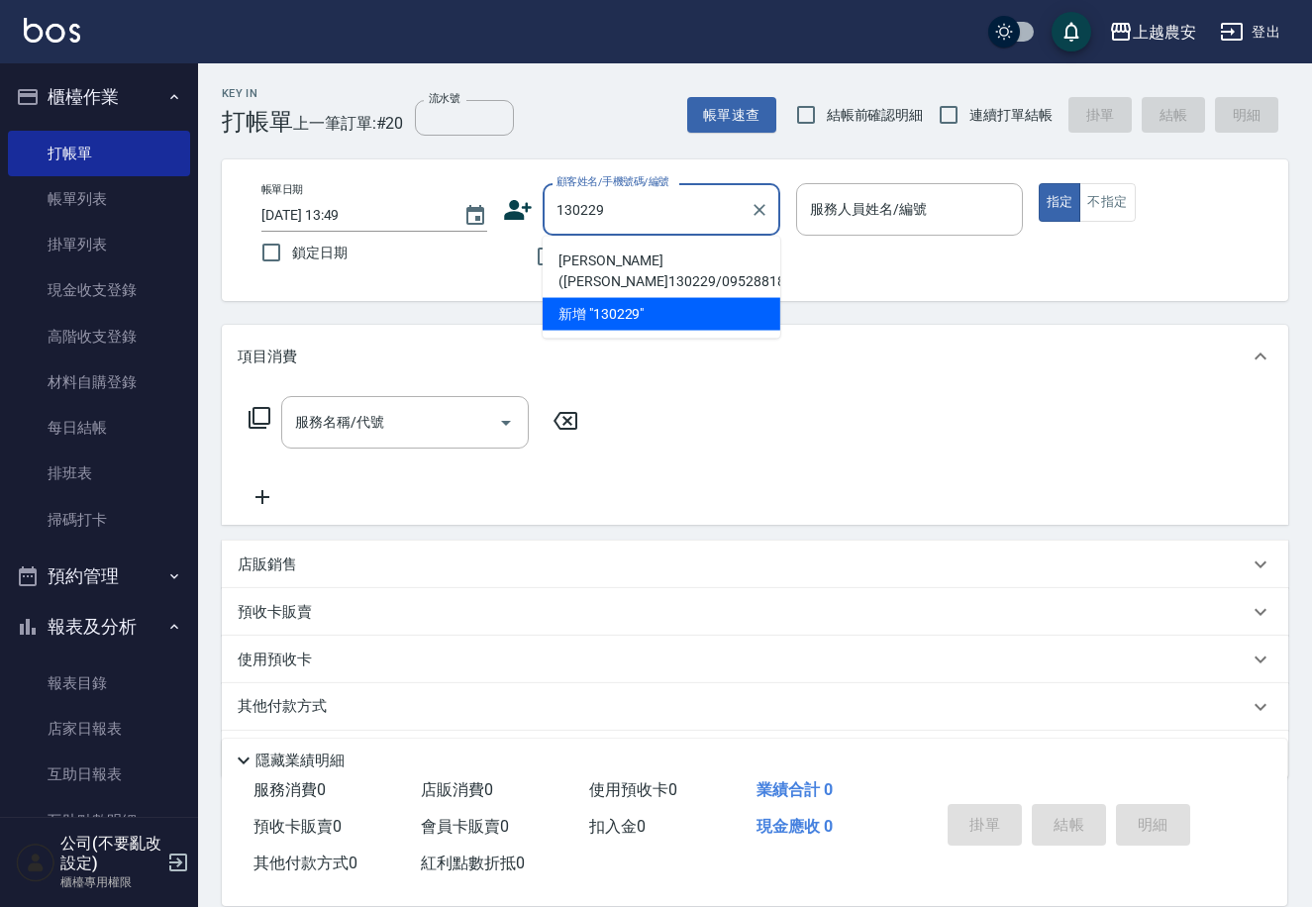
click at [632, 265] on li "[PERSON_NAME]([PERSON_NAME]130229/0952881888/0952881888" at bounding box center [662, 271] width 238 height 53
type input "[PERSON_NAME]([PERSON_NAME]130229/0952881888/0952881888"
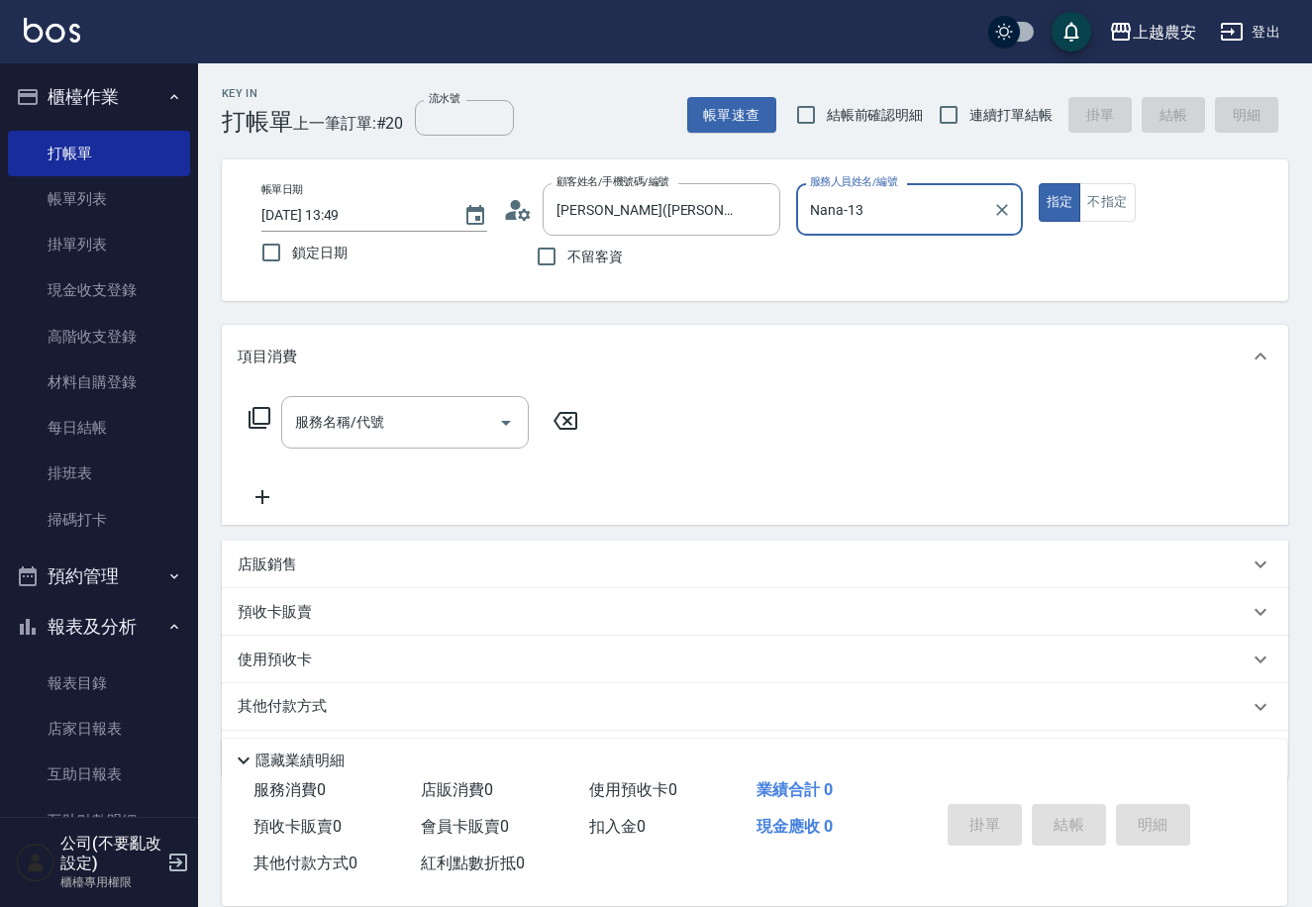
type input "Nana-13"
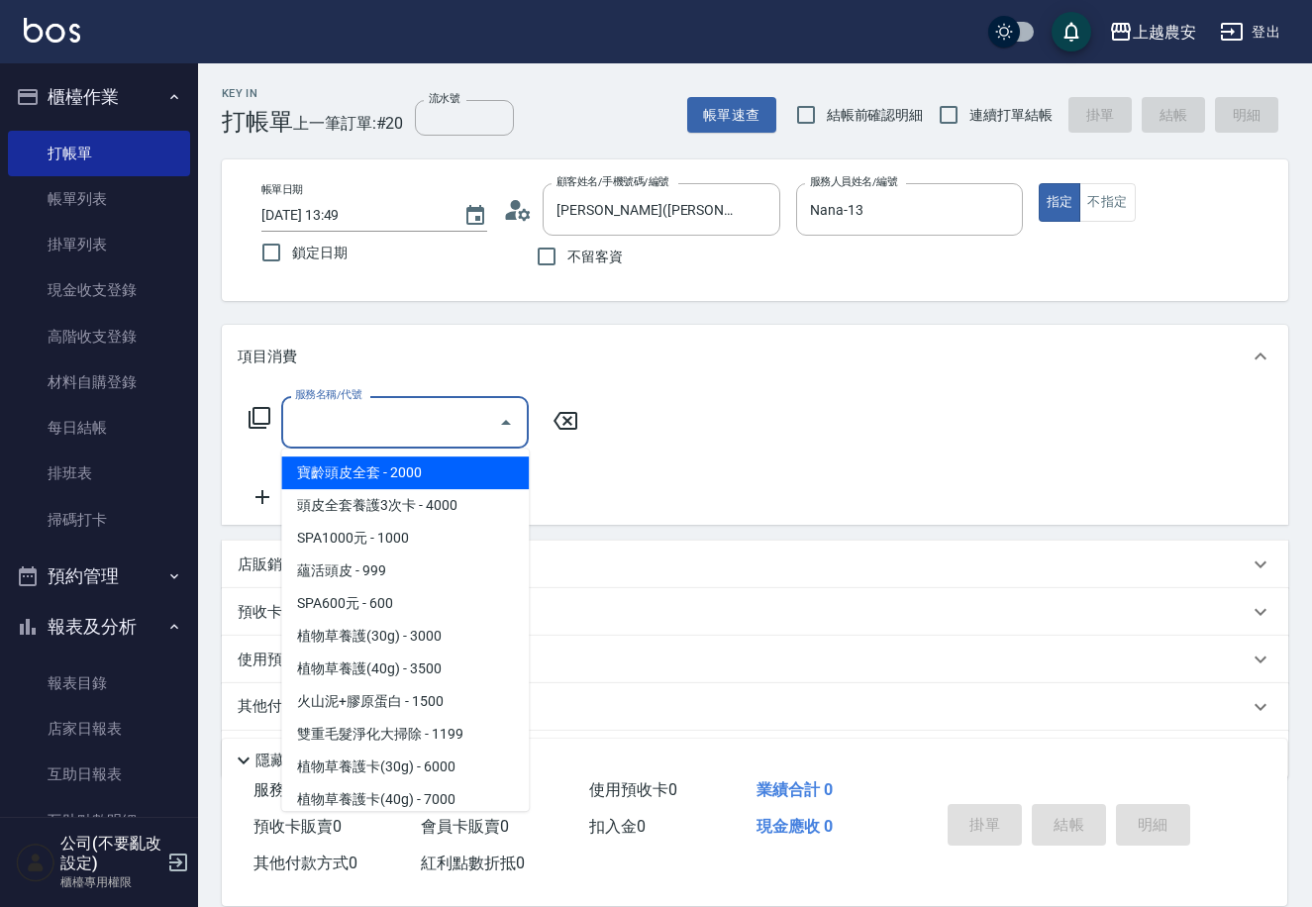
click at [457, 407] on input "服務名稱/代號" at bounding box center [390, 422] width 200 height 35
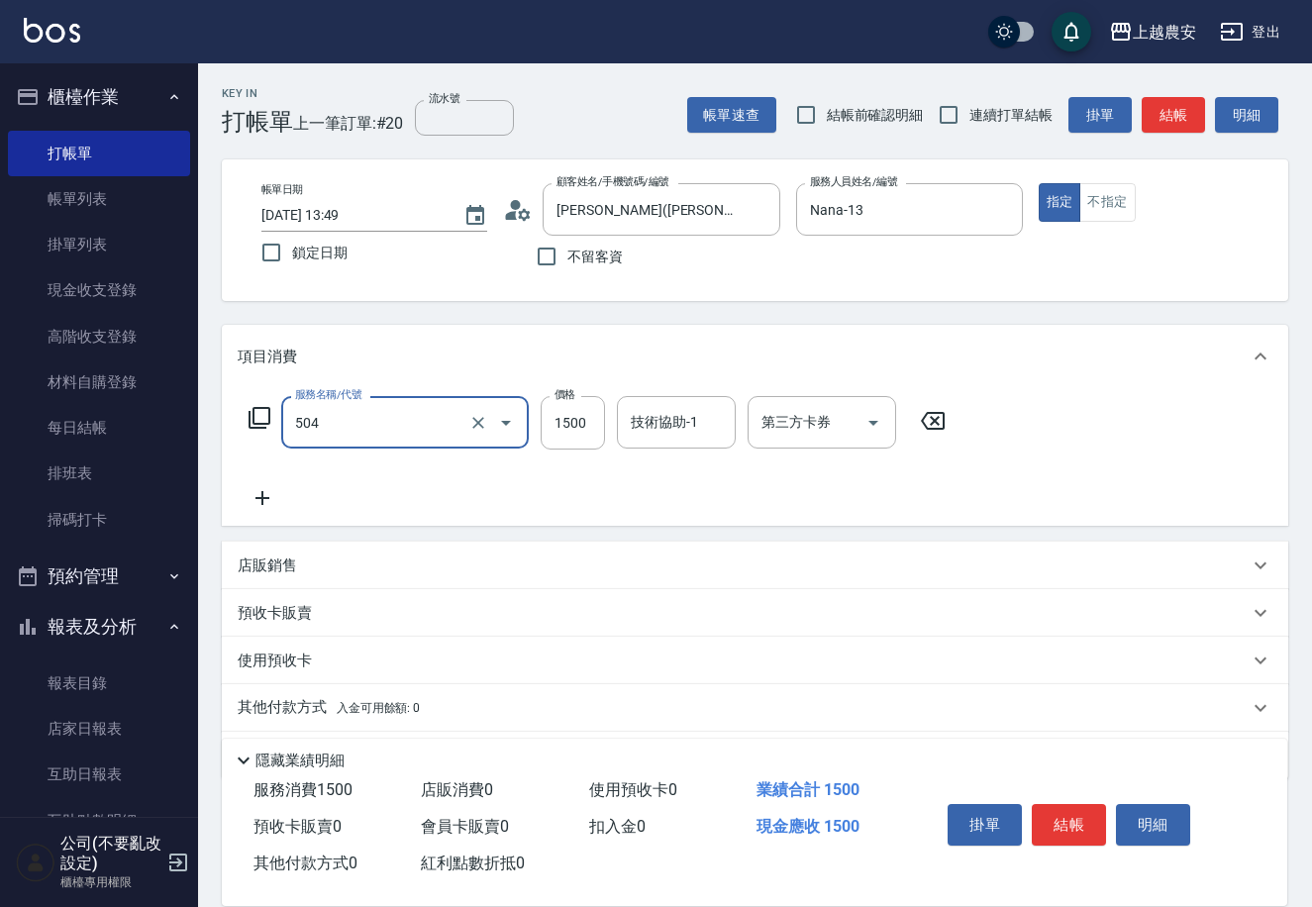
type input "染髮1500↓(504)"
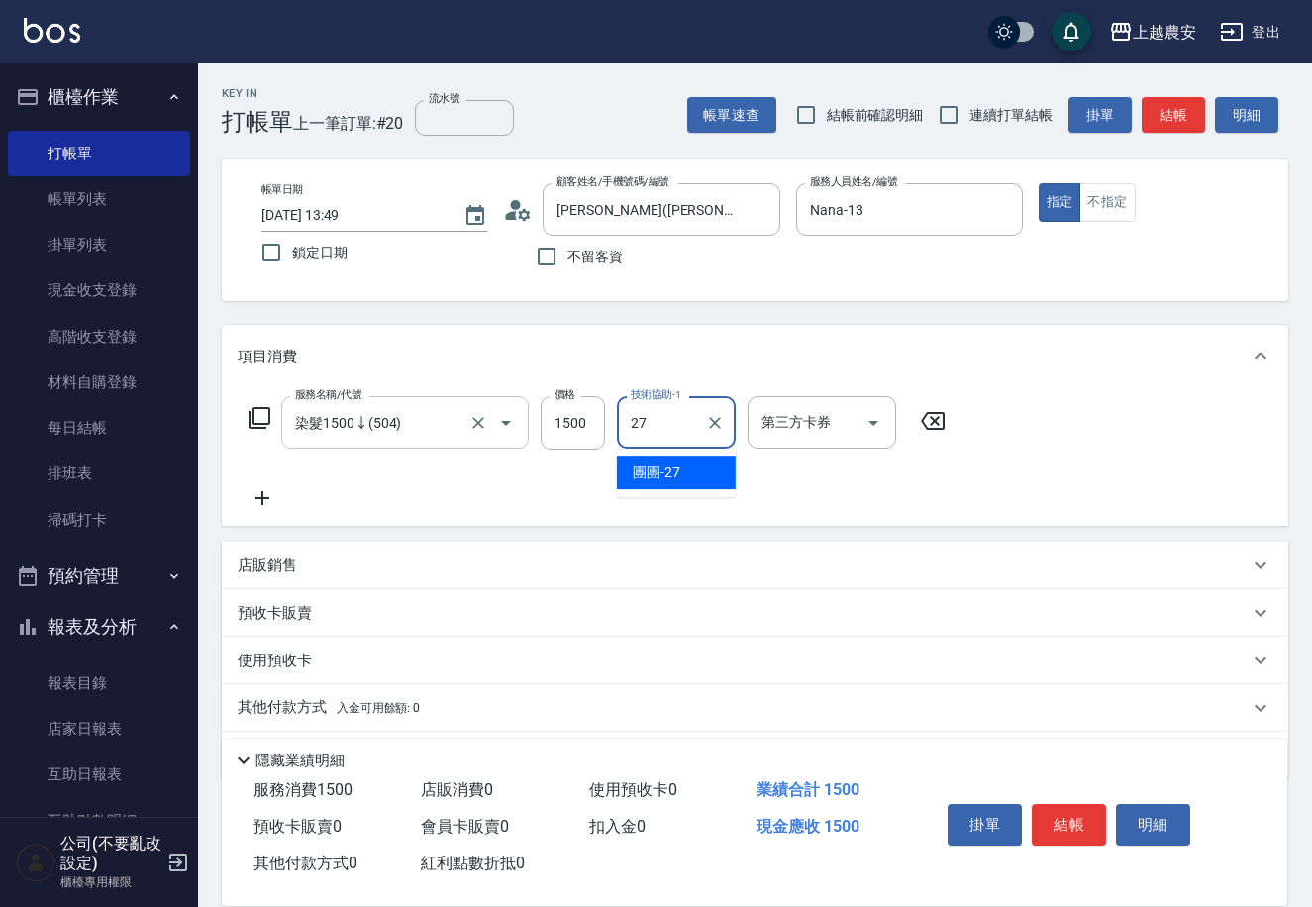
type input "團團-27"
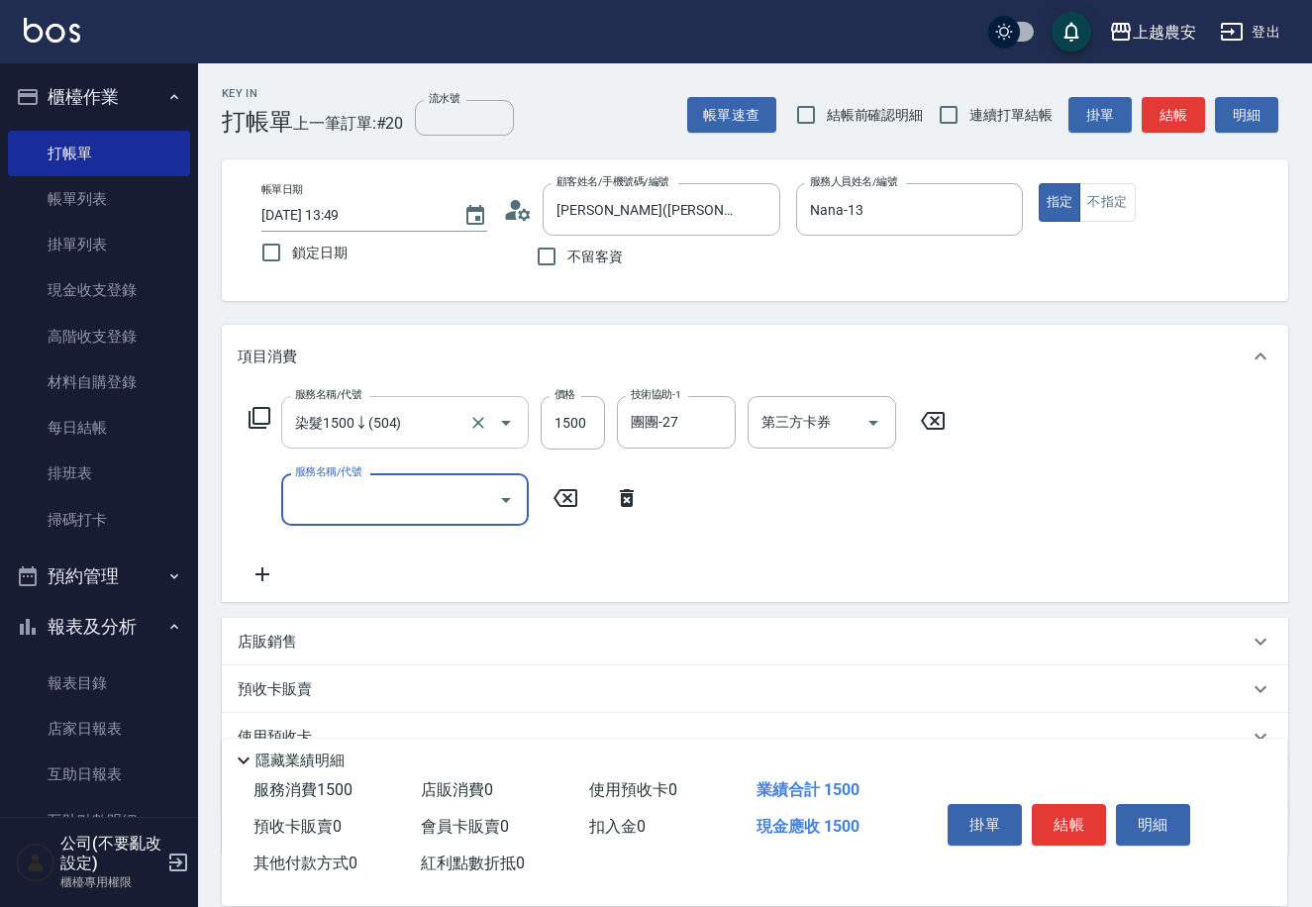
type input "5"
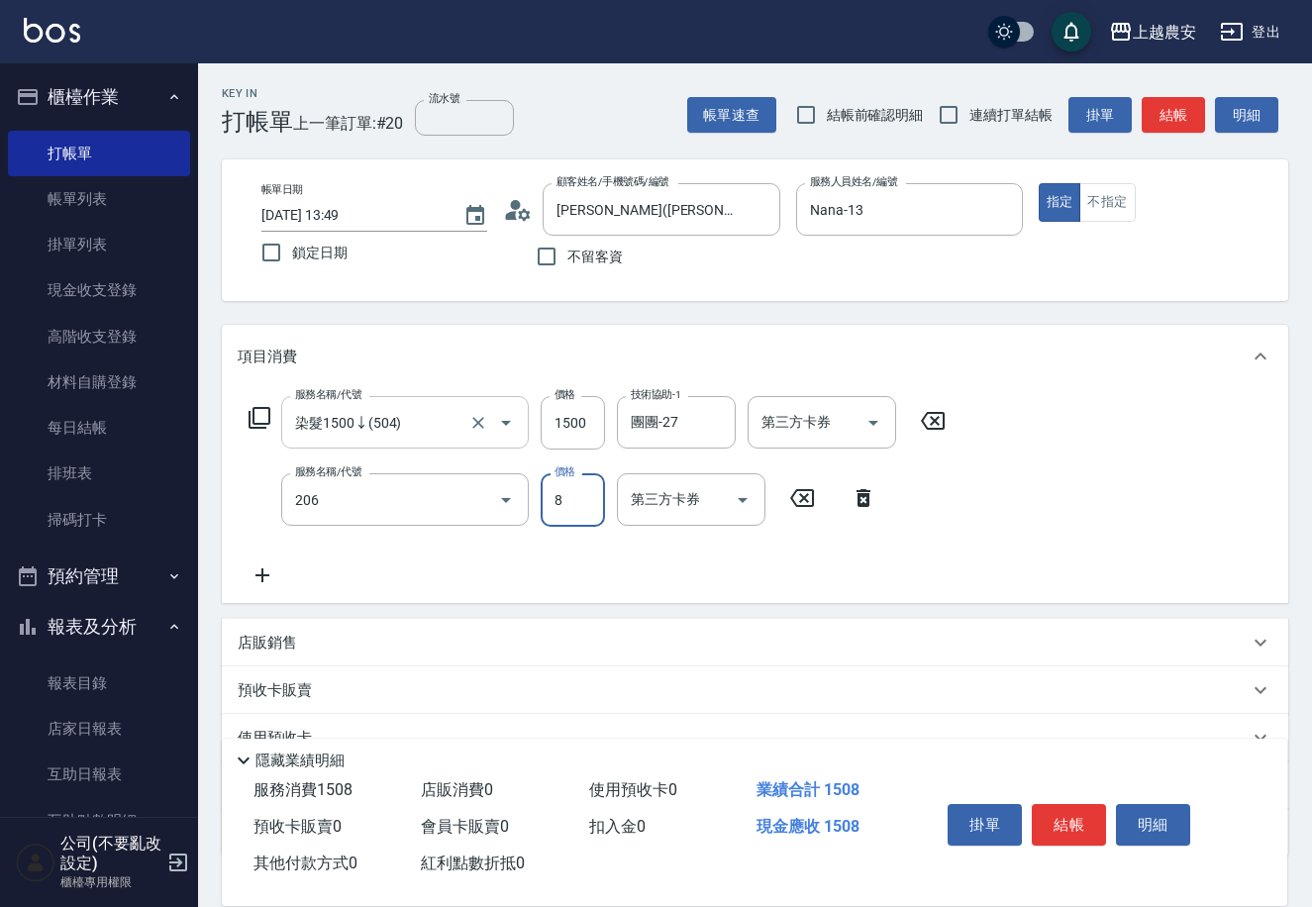
type input "洗+剪(206)"
type input "800"
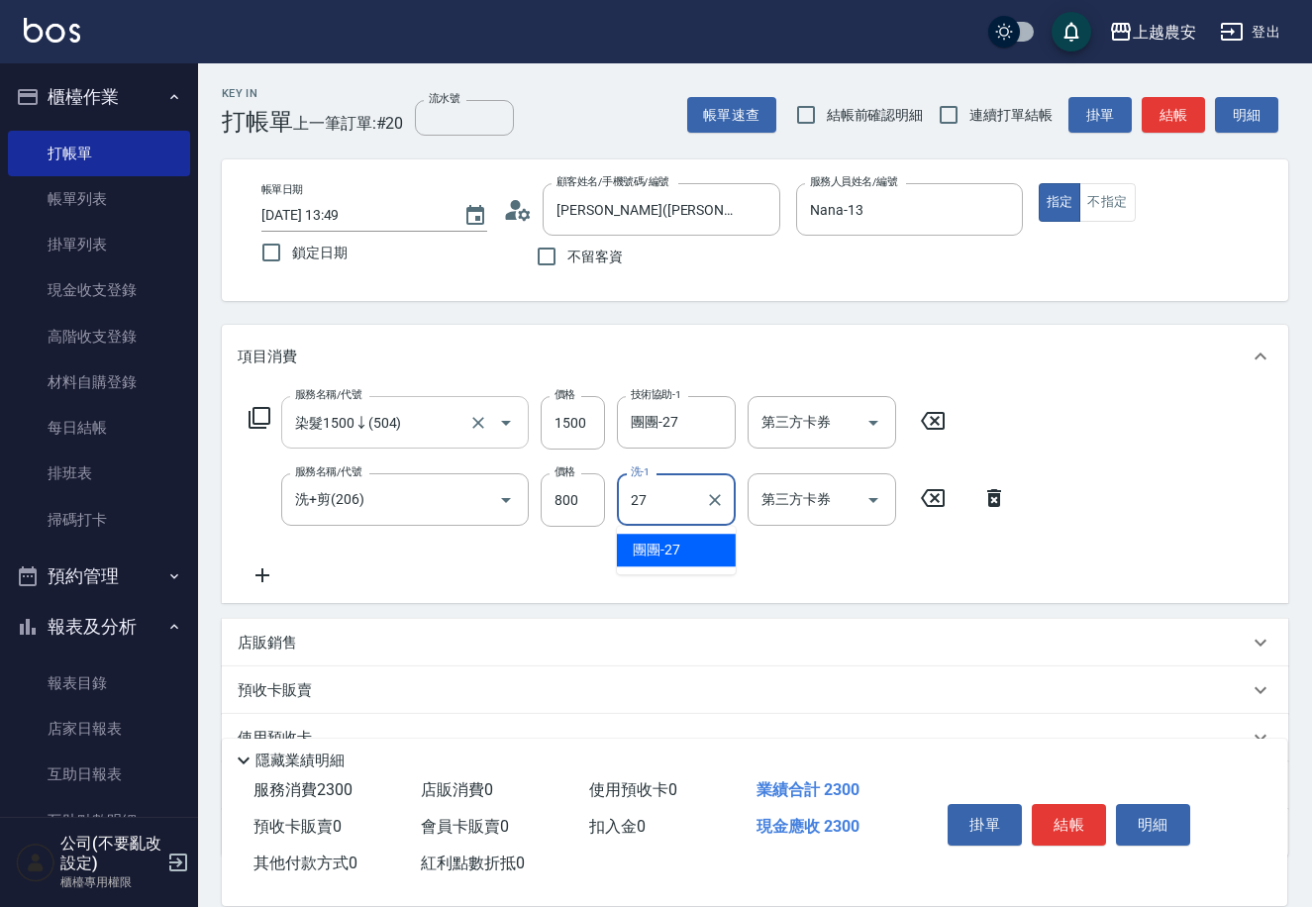
type input "團團-27"
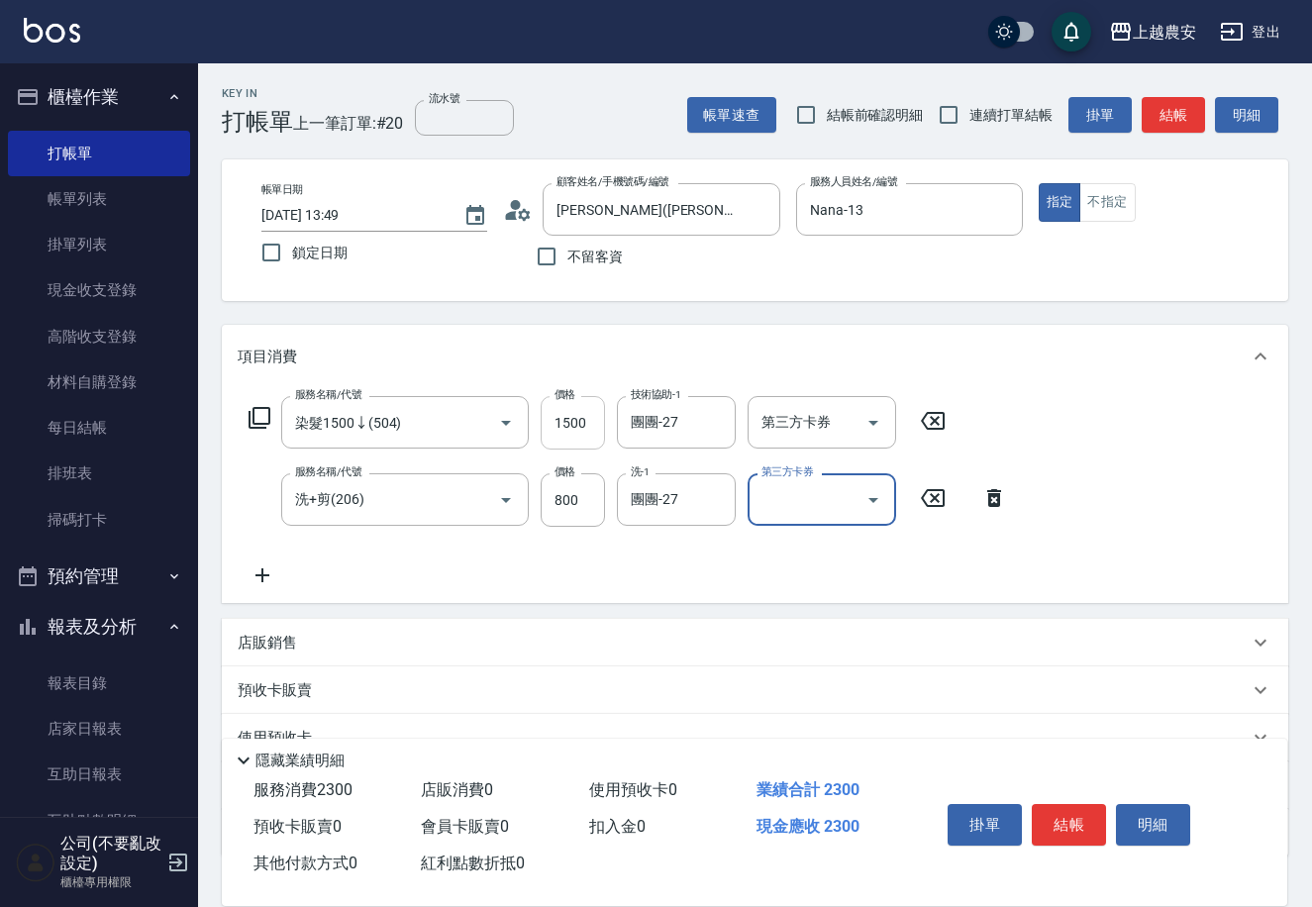
click at [546, 423] on input "1500" at bounding box center [573, 422] width 64 height 53
click at [543, 424] on input "1500" at bounding box center [573, 422] width 64 height 53
type input "1400"
click at [256, 577] on icon at bounding box center [263, 575] width 50 height 24
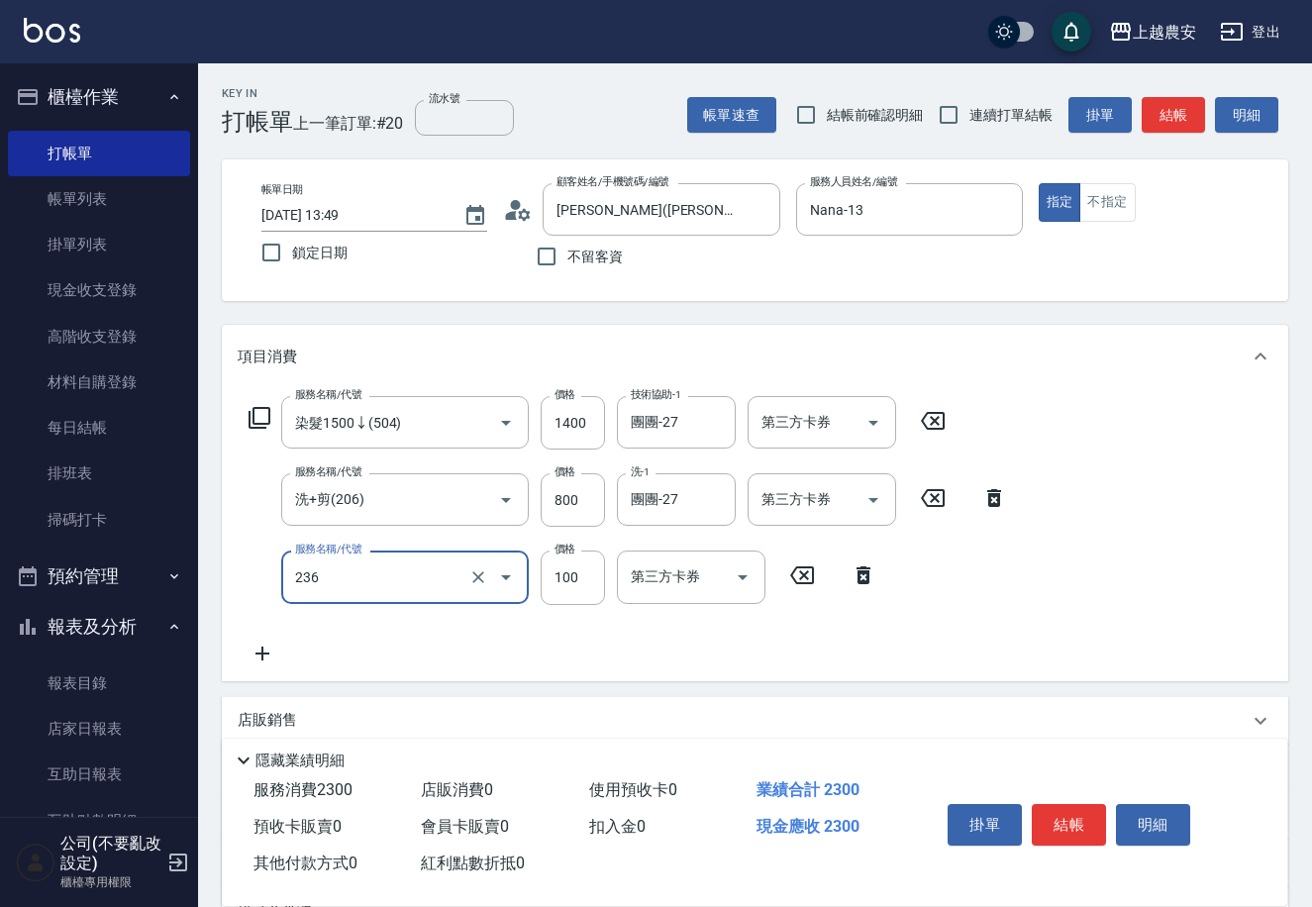
type input "手棒(236)"
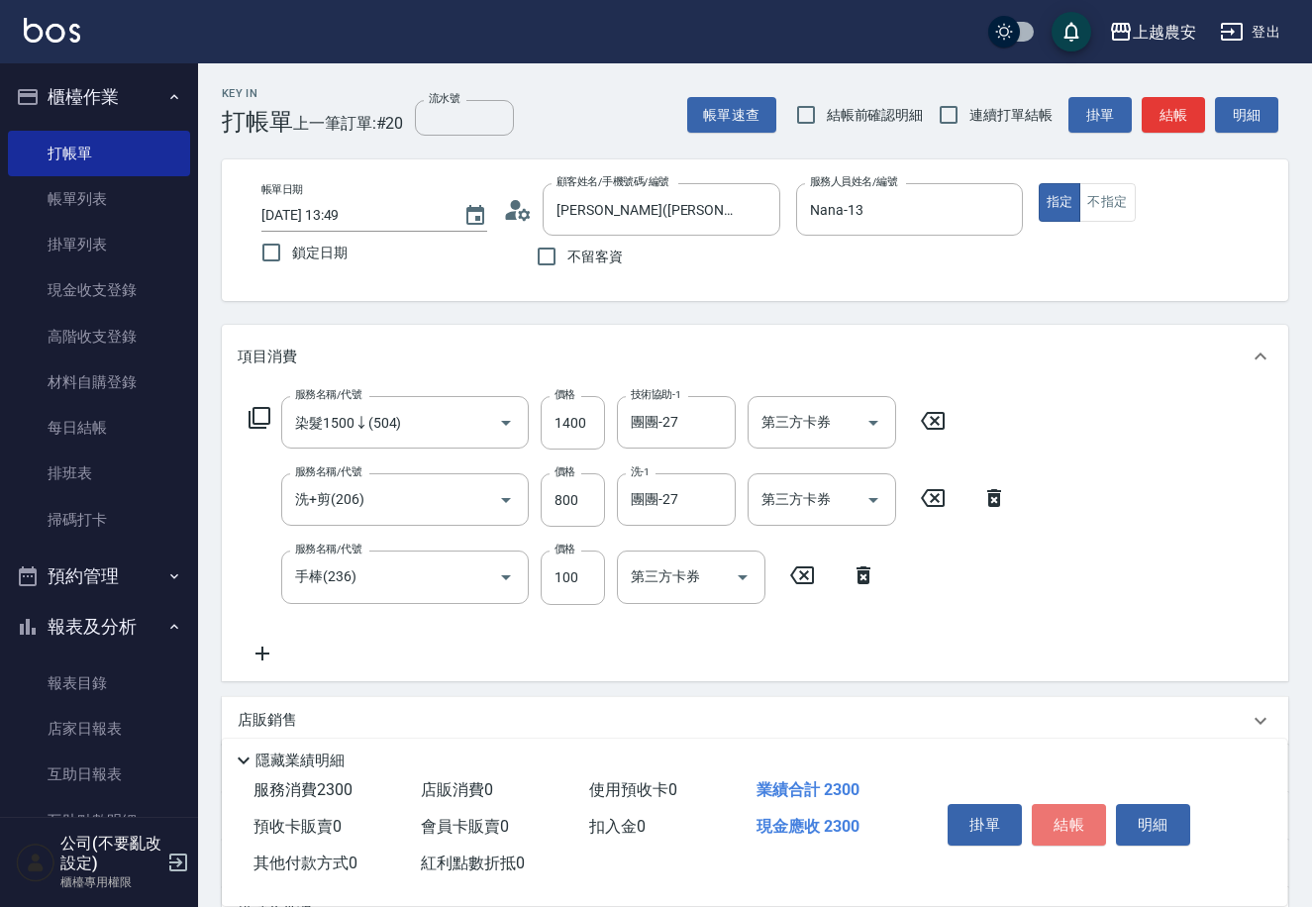
click at [1055, 832] on button "結帳" at bounding box center [1069, 825] width 74 height 42
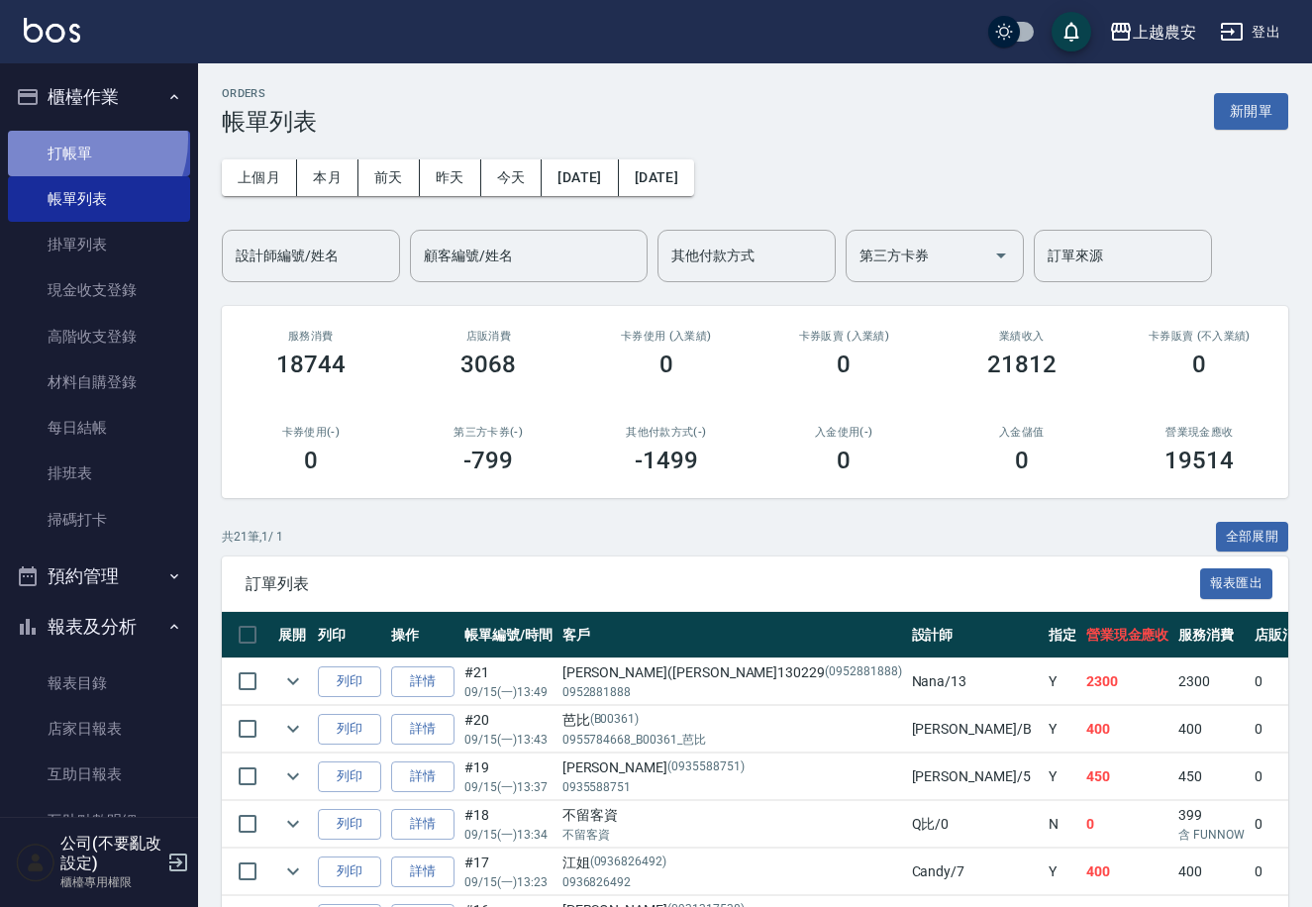
click at [71, 139] on link "打帳單" at bounding box center [99, 154] width 182 height 46
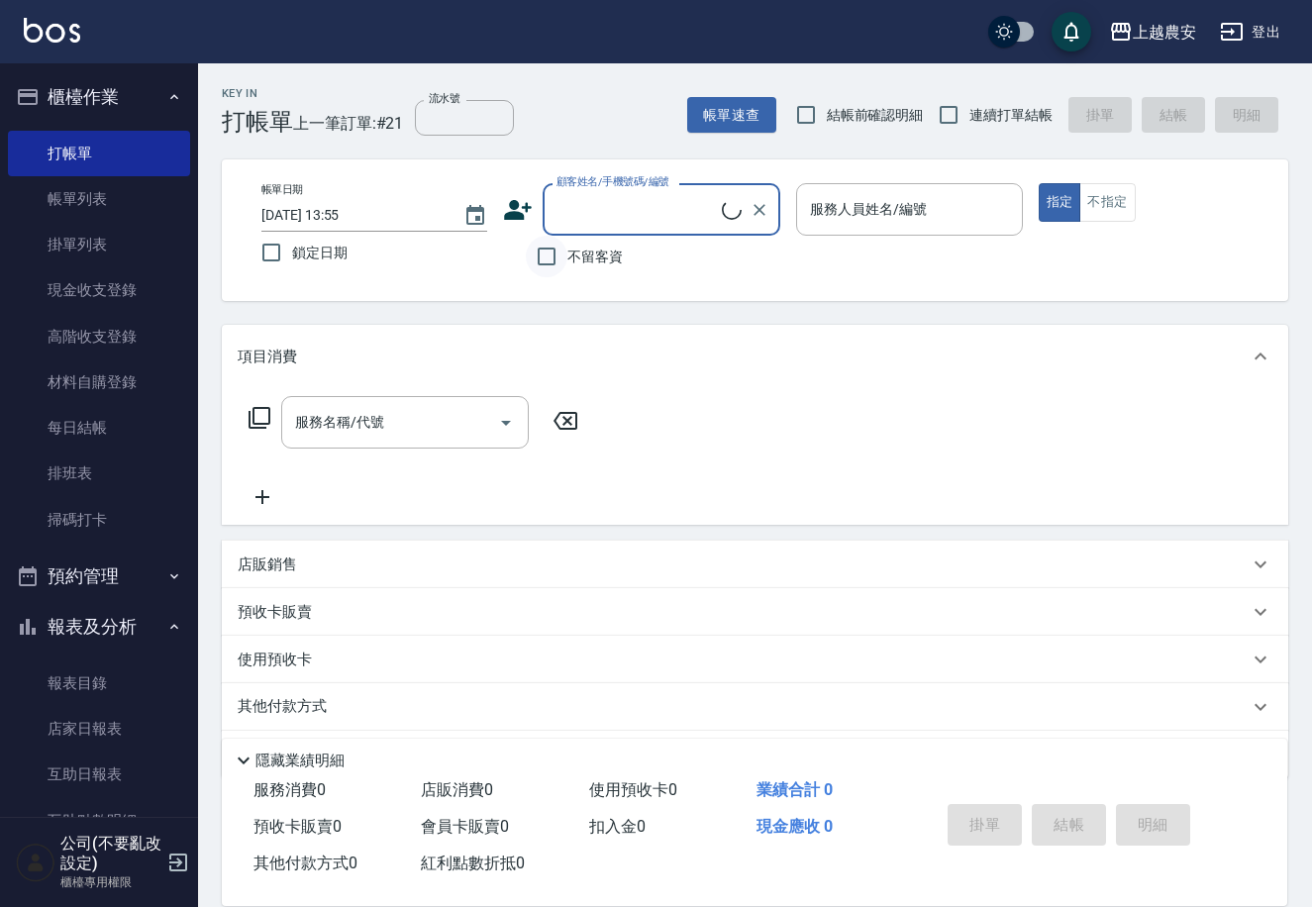
click at [555, 268] on input "不留客資" at bounding box center [547, 257] width 42 height 42
checkbox input "true"
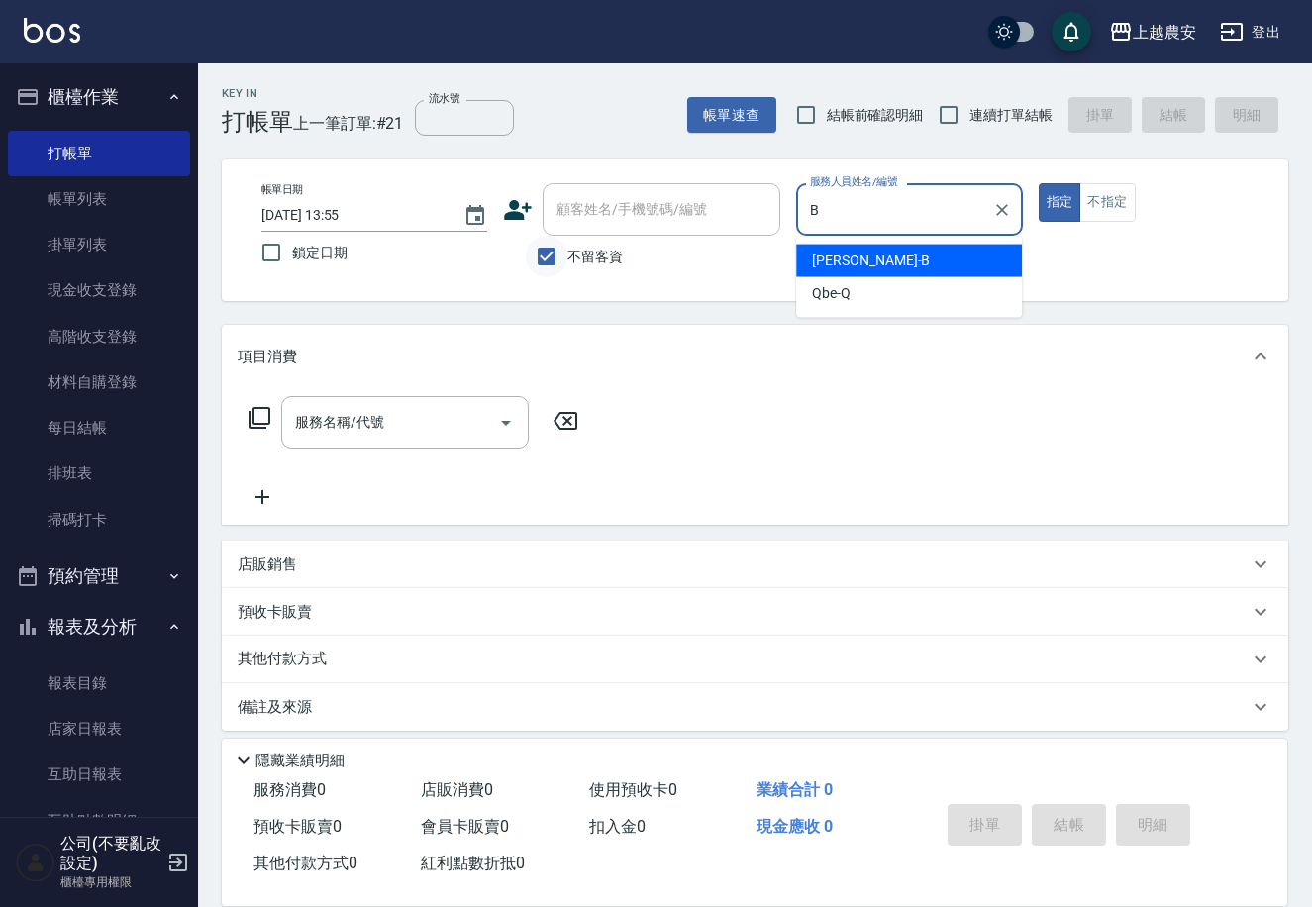
type input "美雅-B"
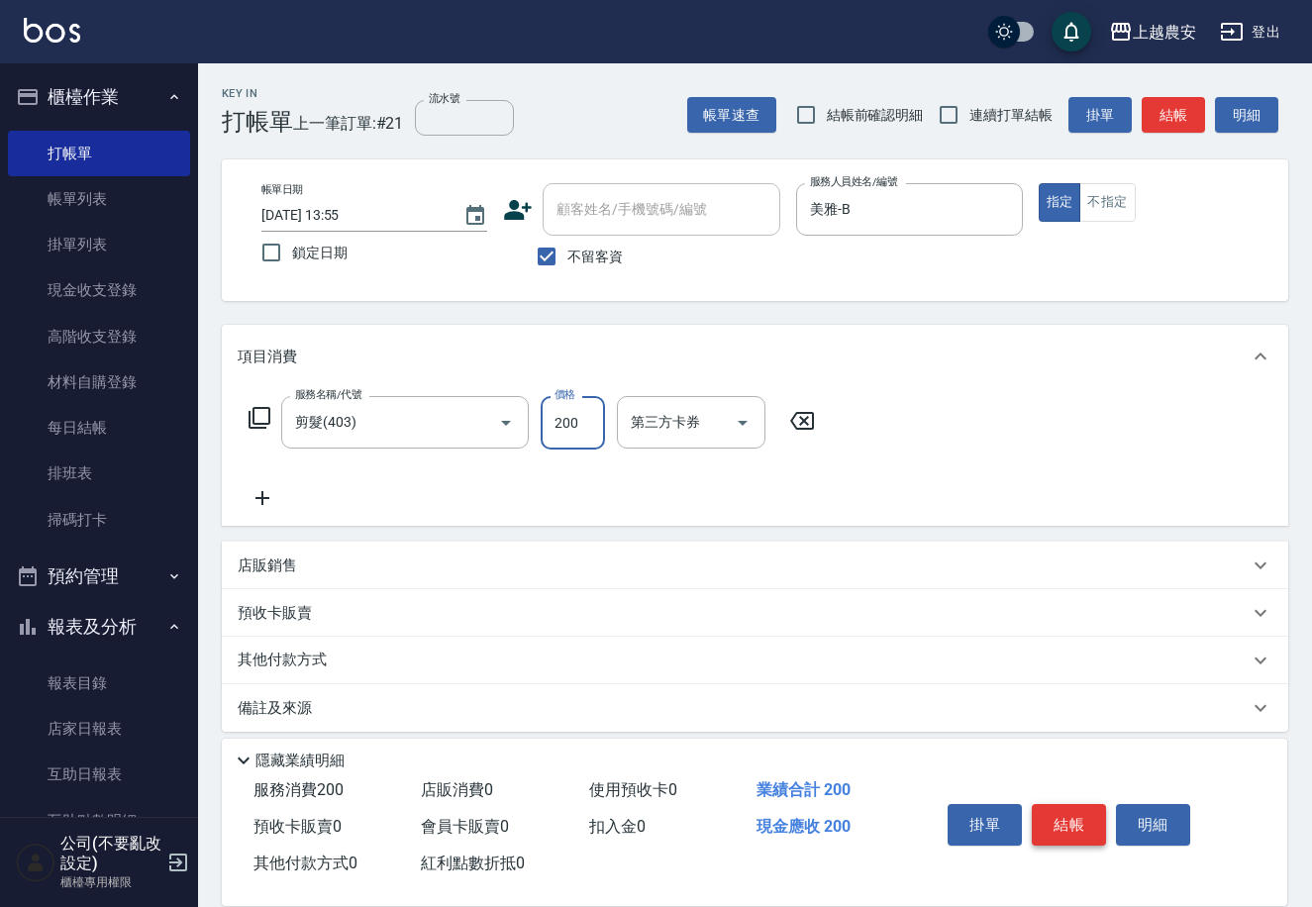
click at [1061, 819] on button "結帳" at bounding box center [1069, 825] width 74 height 42
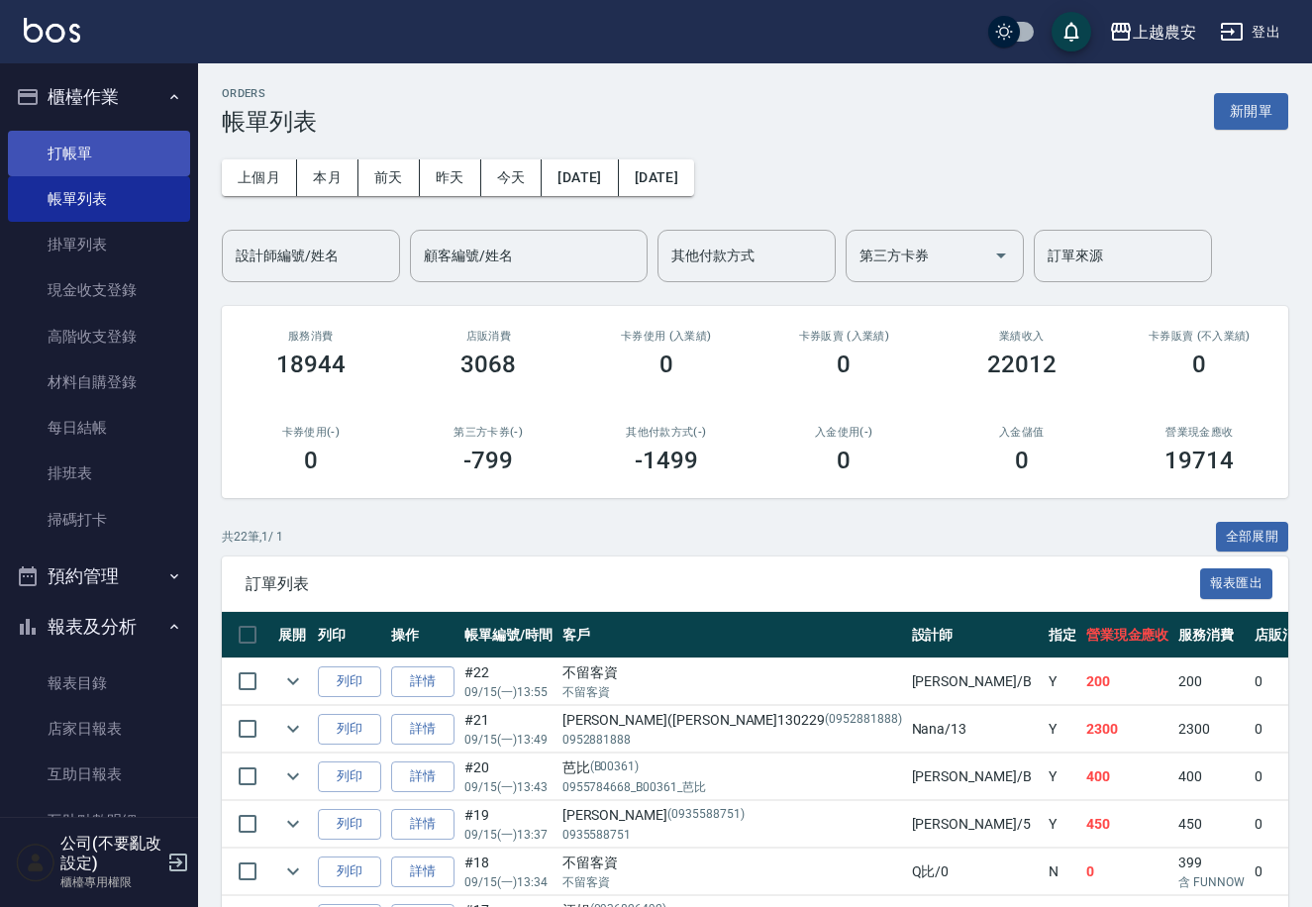
click at [69, 152] on link "打帳單" at bounding box center [99, 154] width 182 height 46
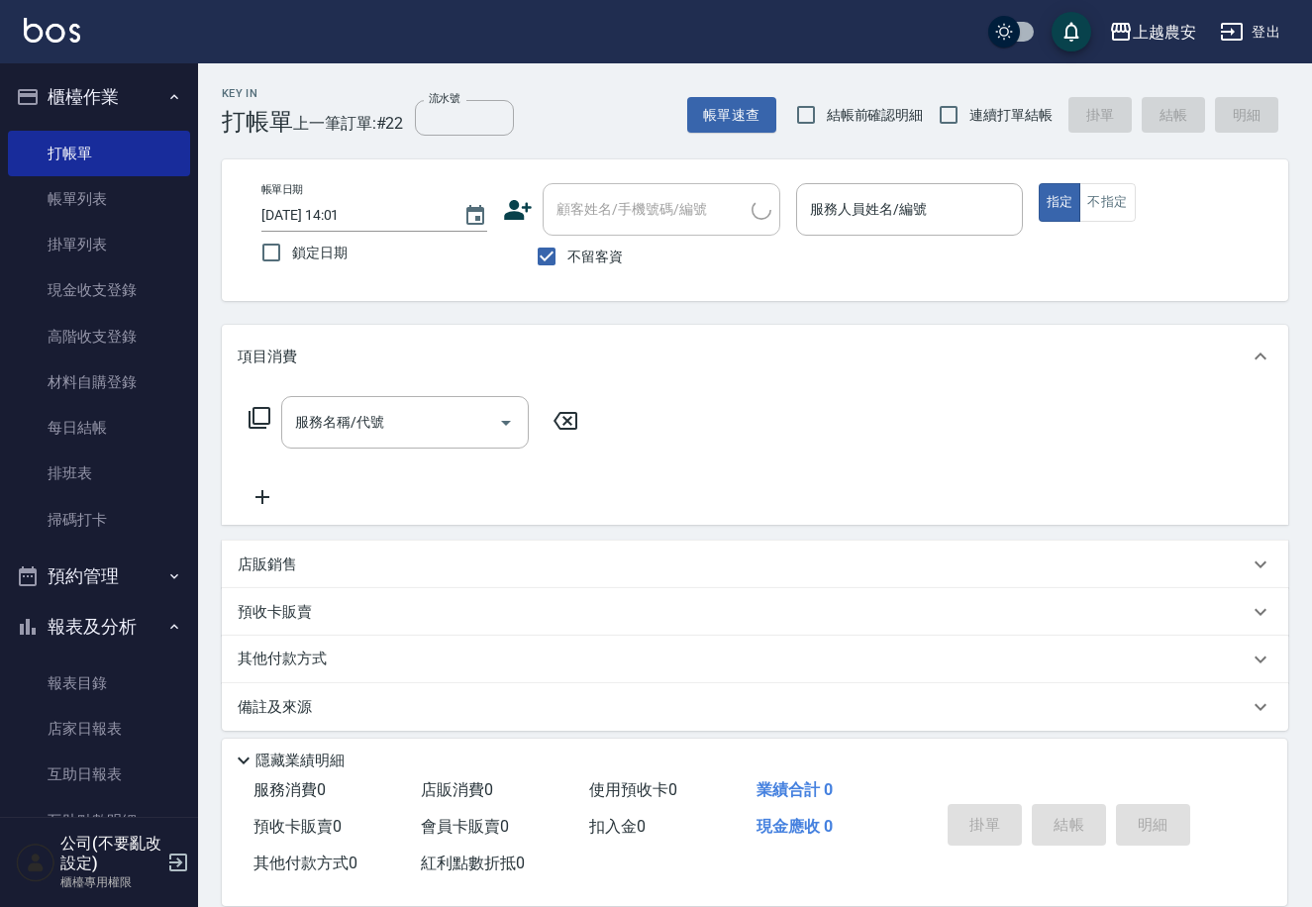
click at [609, 248] on span "不留客資" at bounding box center [594, 257] width 55 height 21
click at [567, 248] on input "不留客資" at bounding box center [547, 257] width 42 height 42
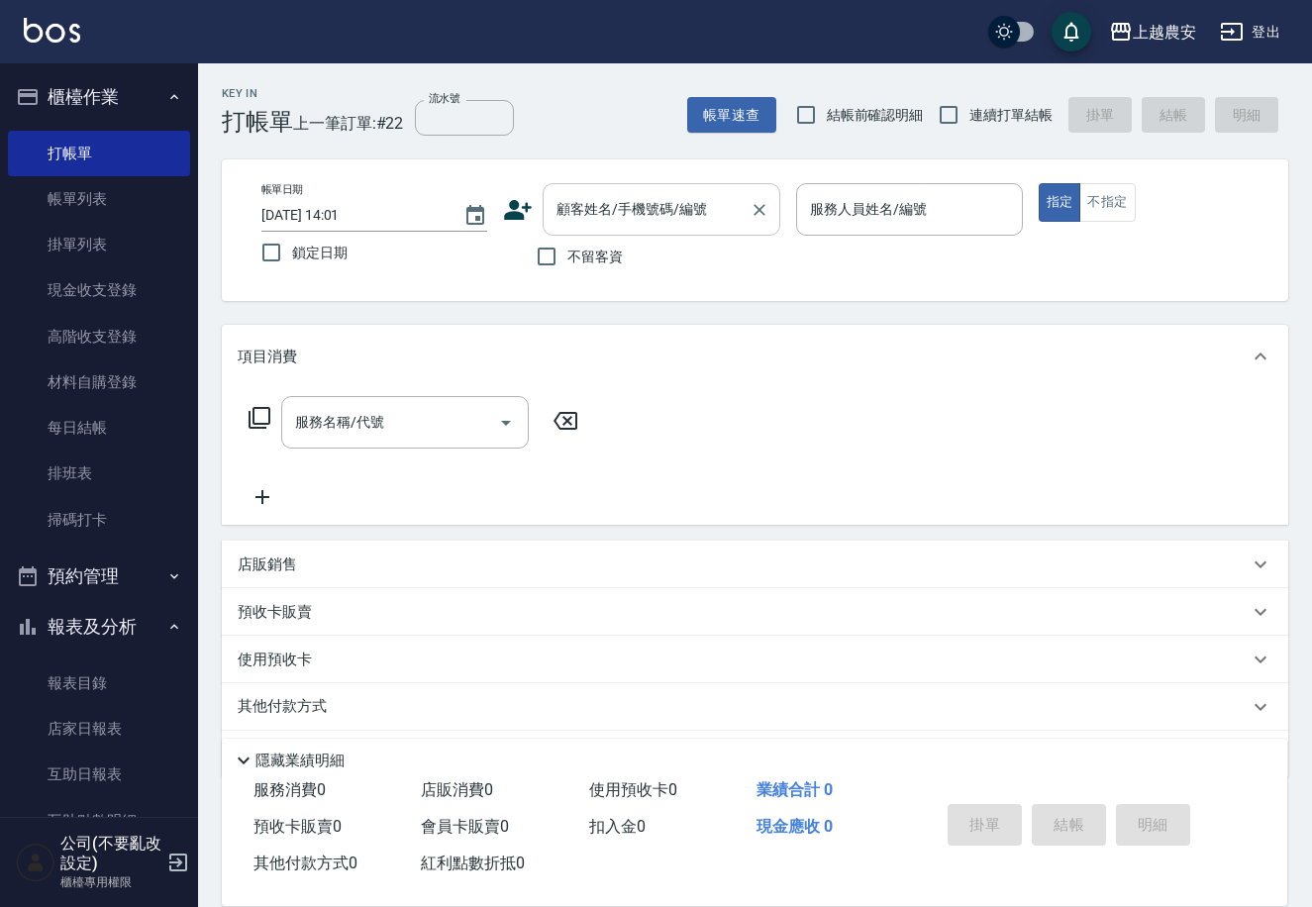
click at [601, 222] on input "顧客姓名/手機號碼/編號" at bounding box center [646, 209] width 190 height 35
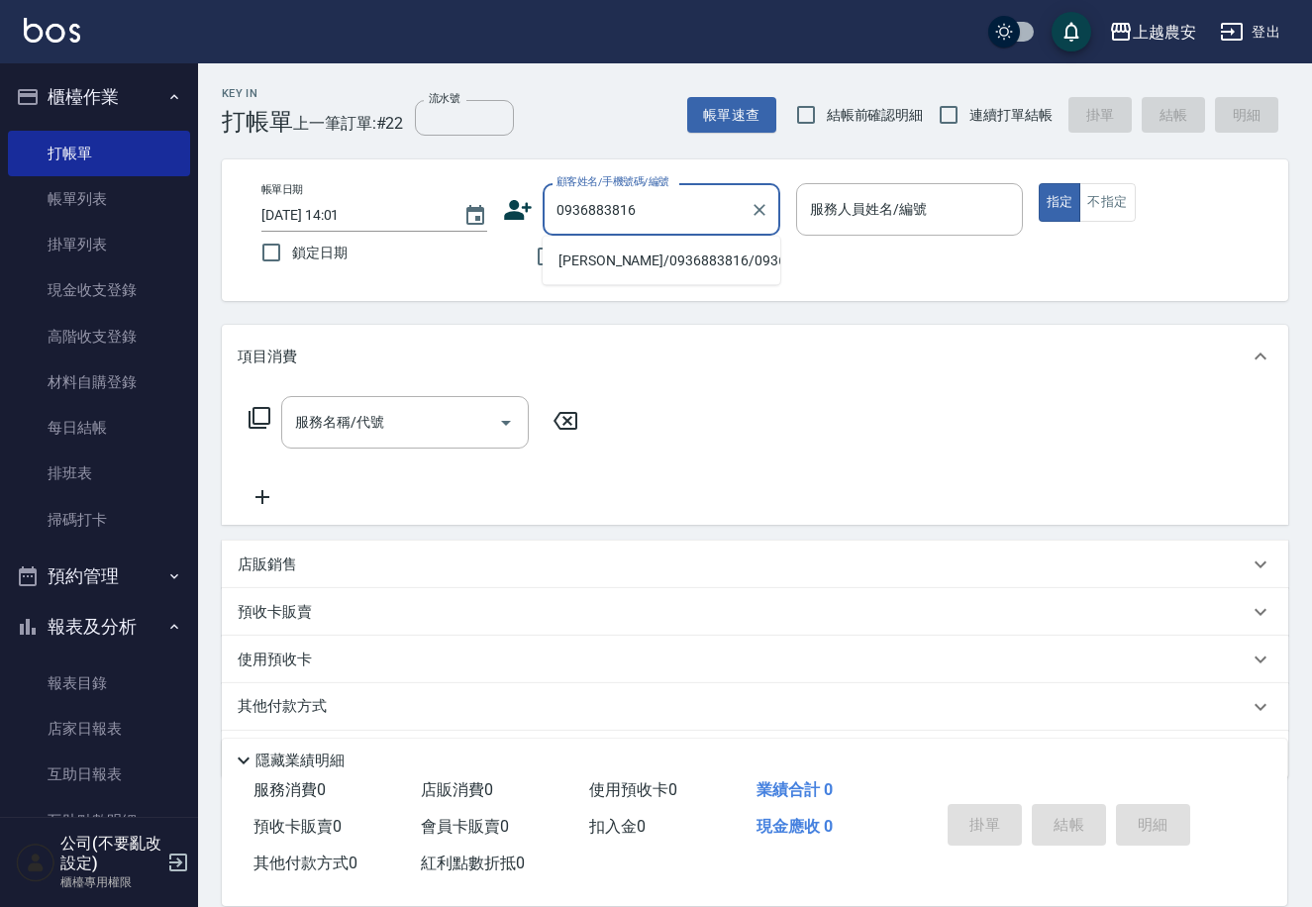
click at [589, 259] on li "[PERSON_NAME]/0936883816/0936883816" at bounding box center [662, 261] width 238 height 33
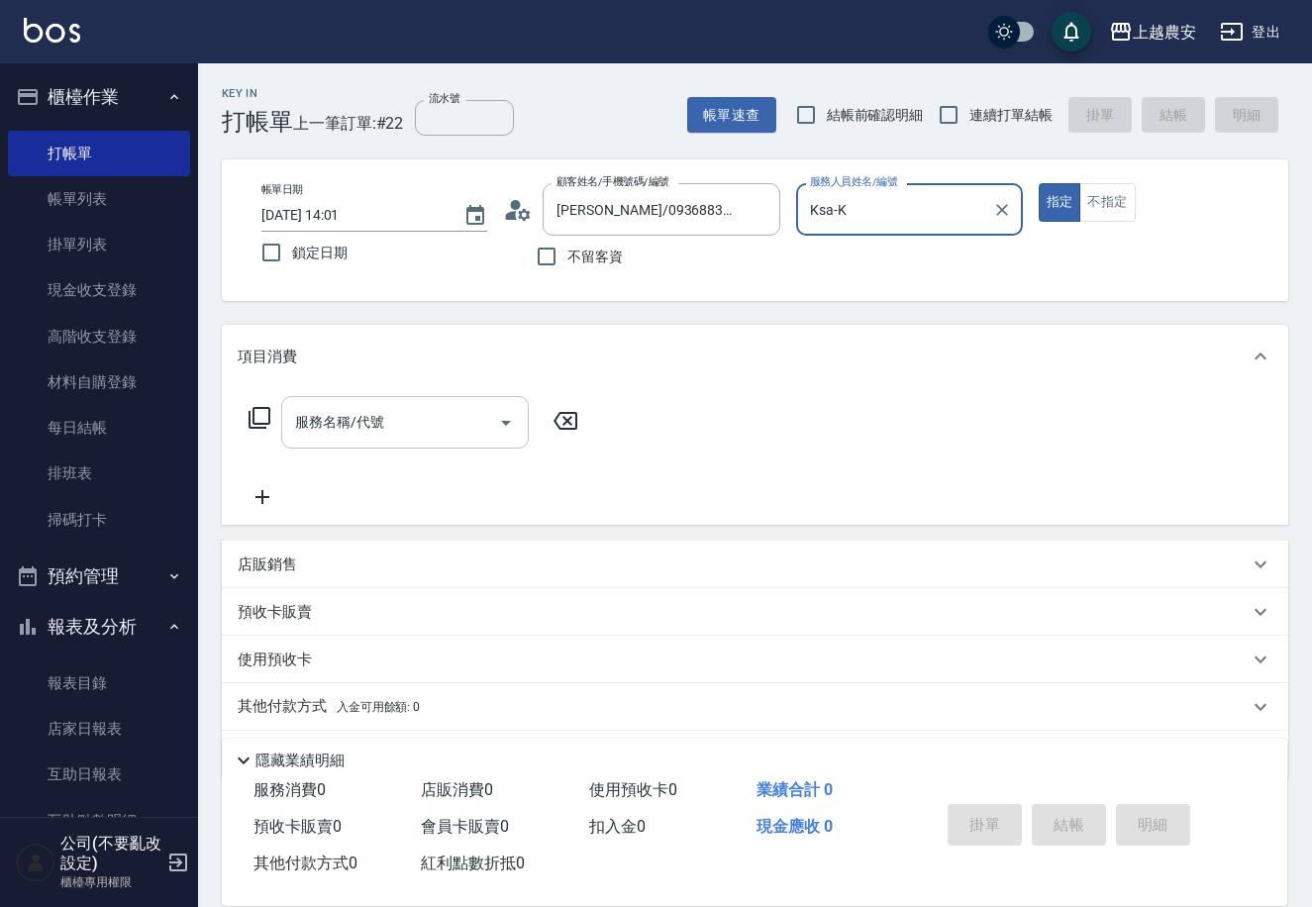
click at [365, 436] on input "服務名稱/代號" at bounding box center [390, 422] width 200 height 35
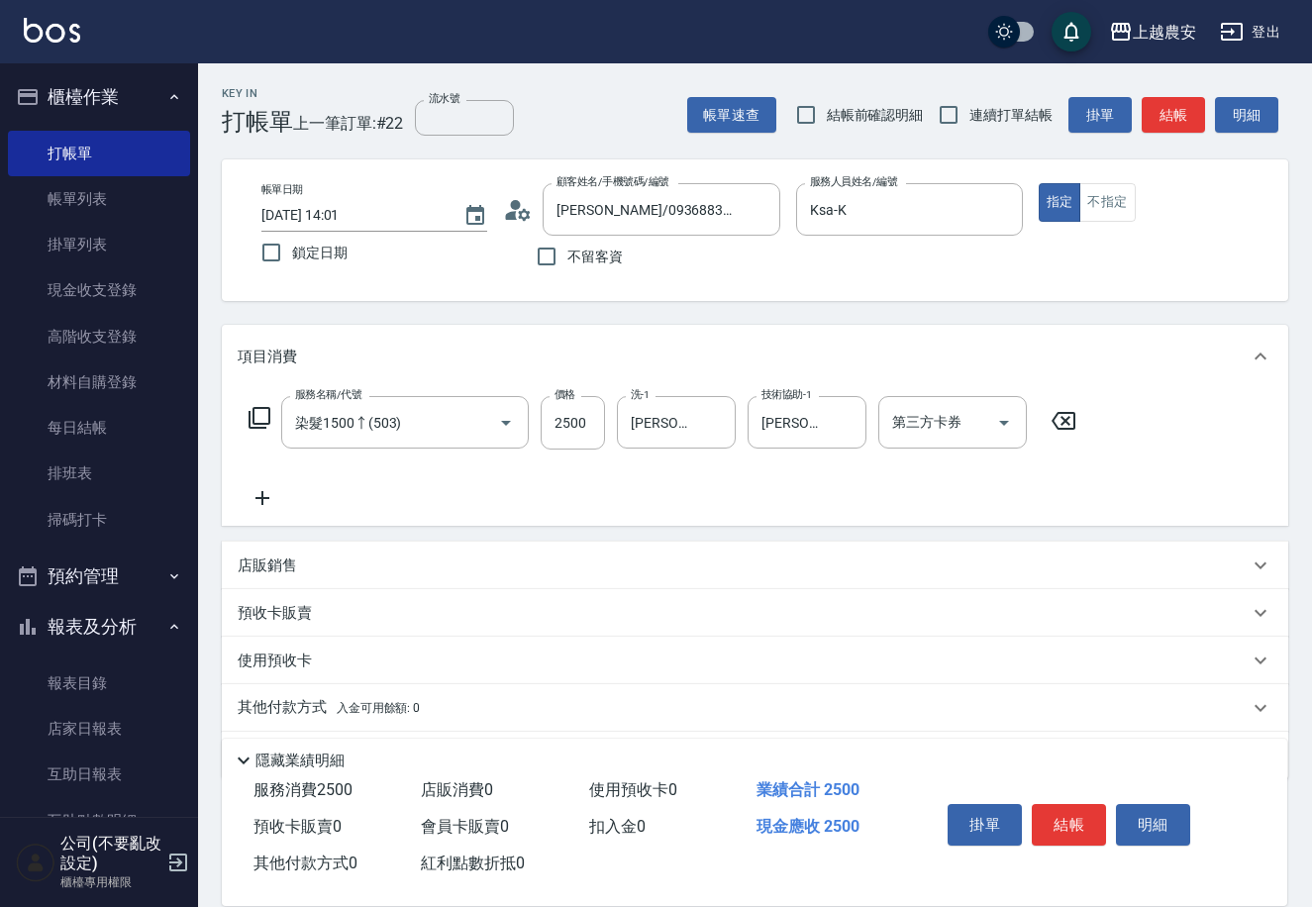
click at [259, 718] on p "其他付款方式 入金可用餘額: 0" at bounding box center [329, 708] width 182 height 22
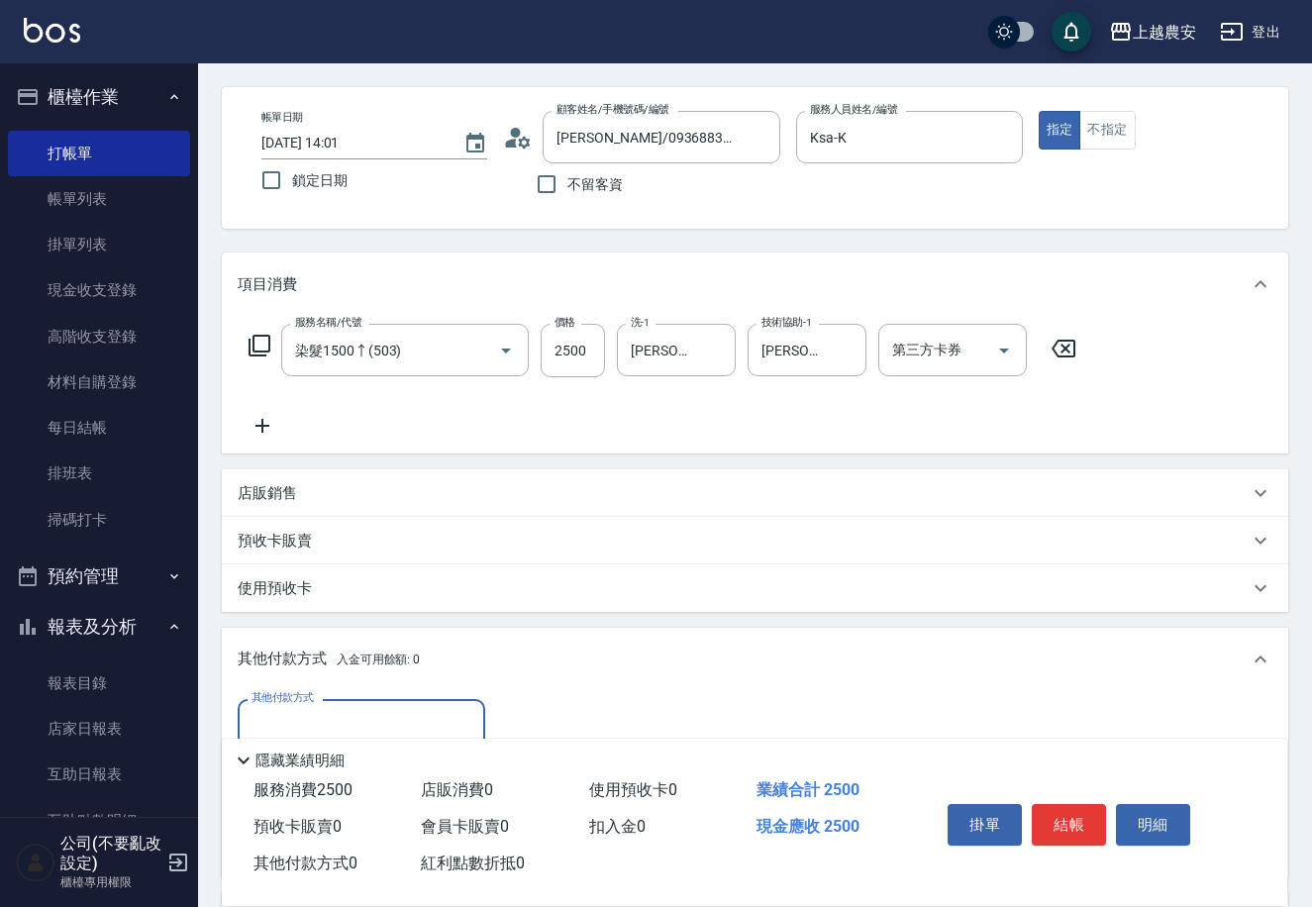
scroll to position [291, 0]
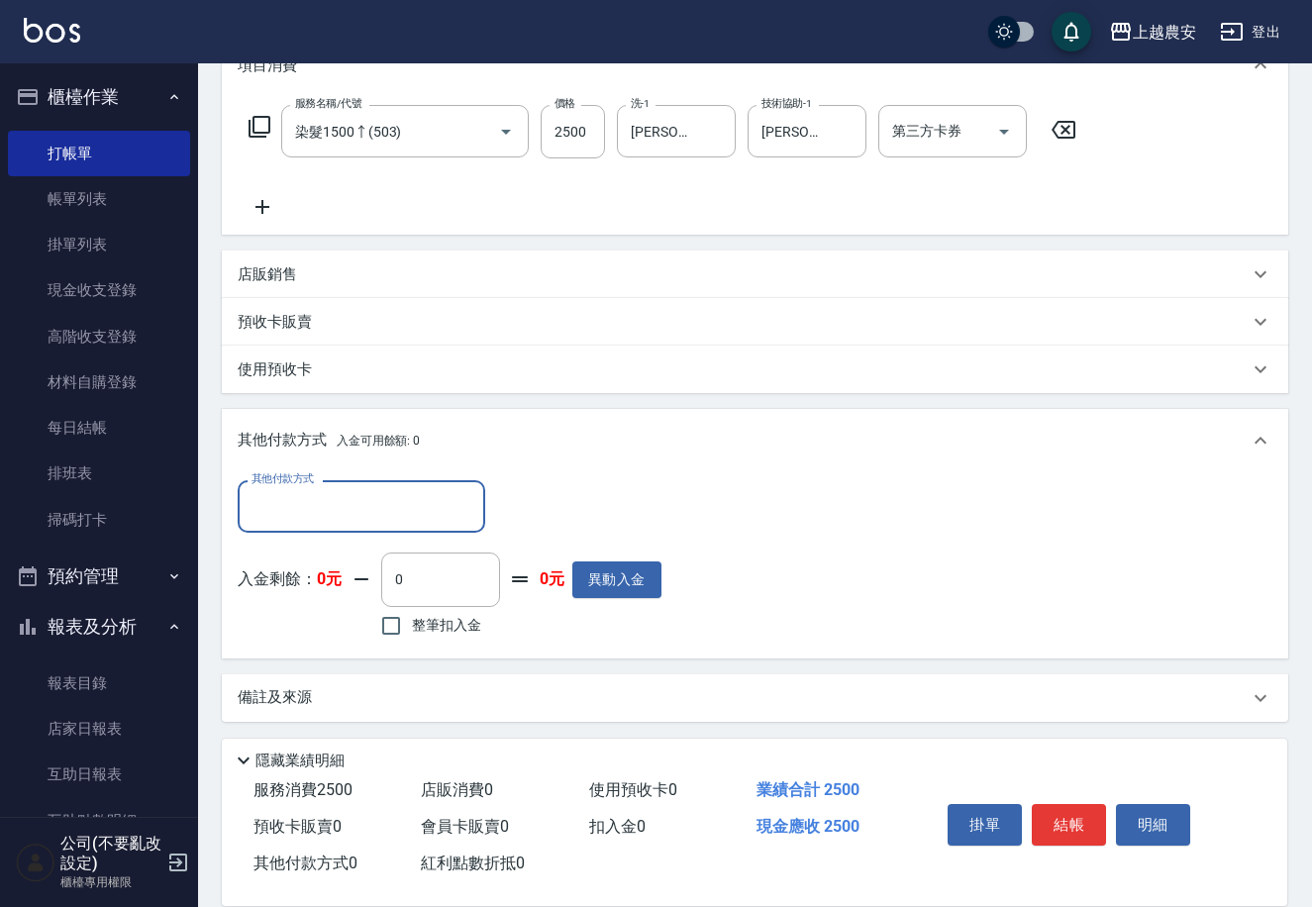
click at [278, 515] on input "其他付款方式" at bounding box center [362, 506] width 230 height 35
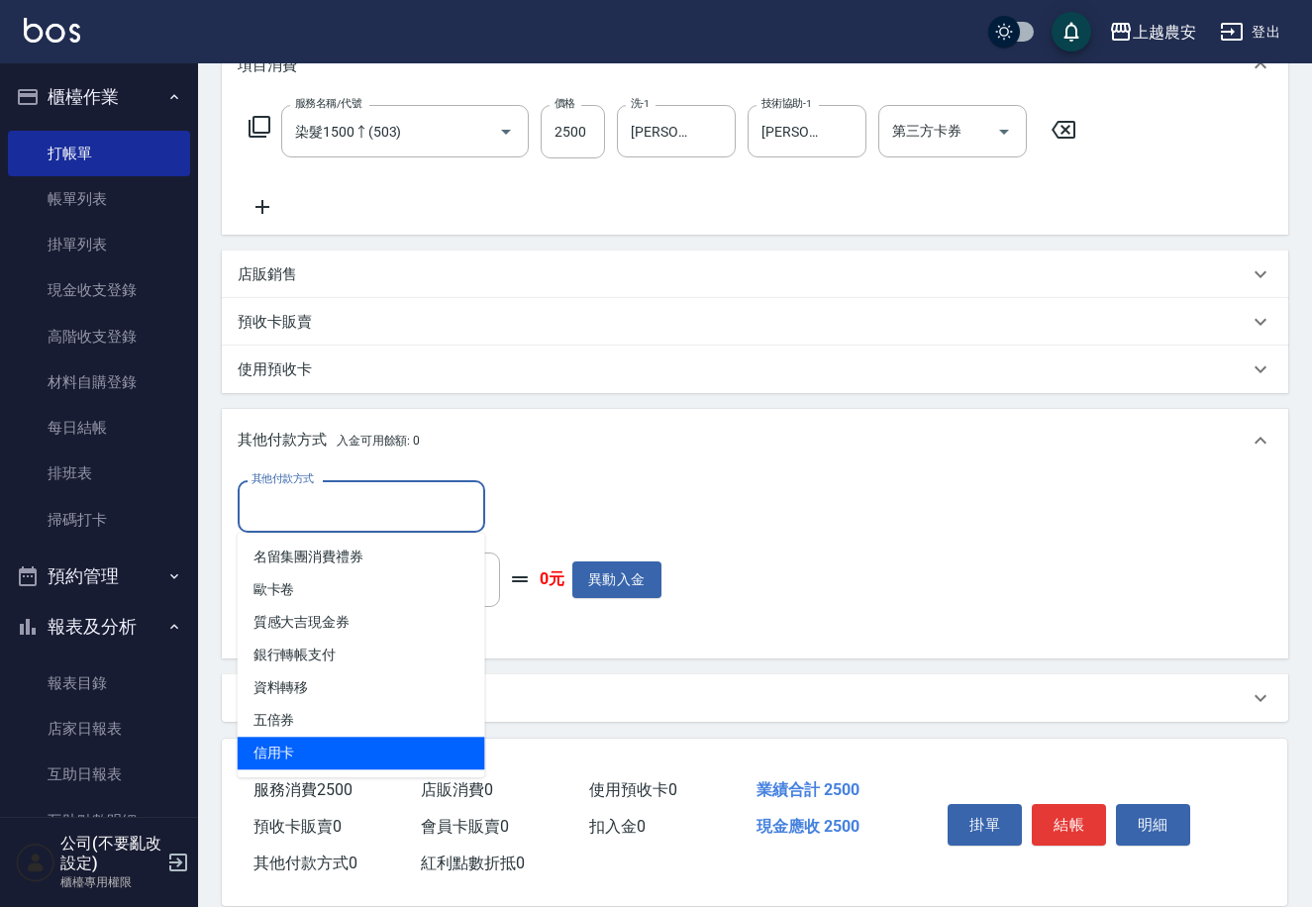
click at [368, 767] on span "信用卡" at bounding box center [362, 753] width 248 height 33
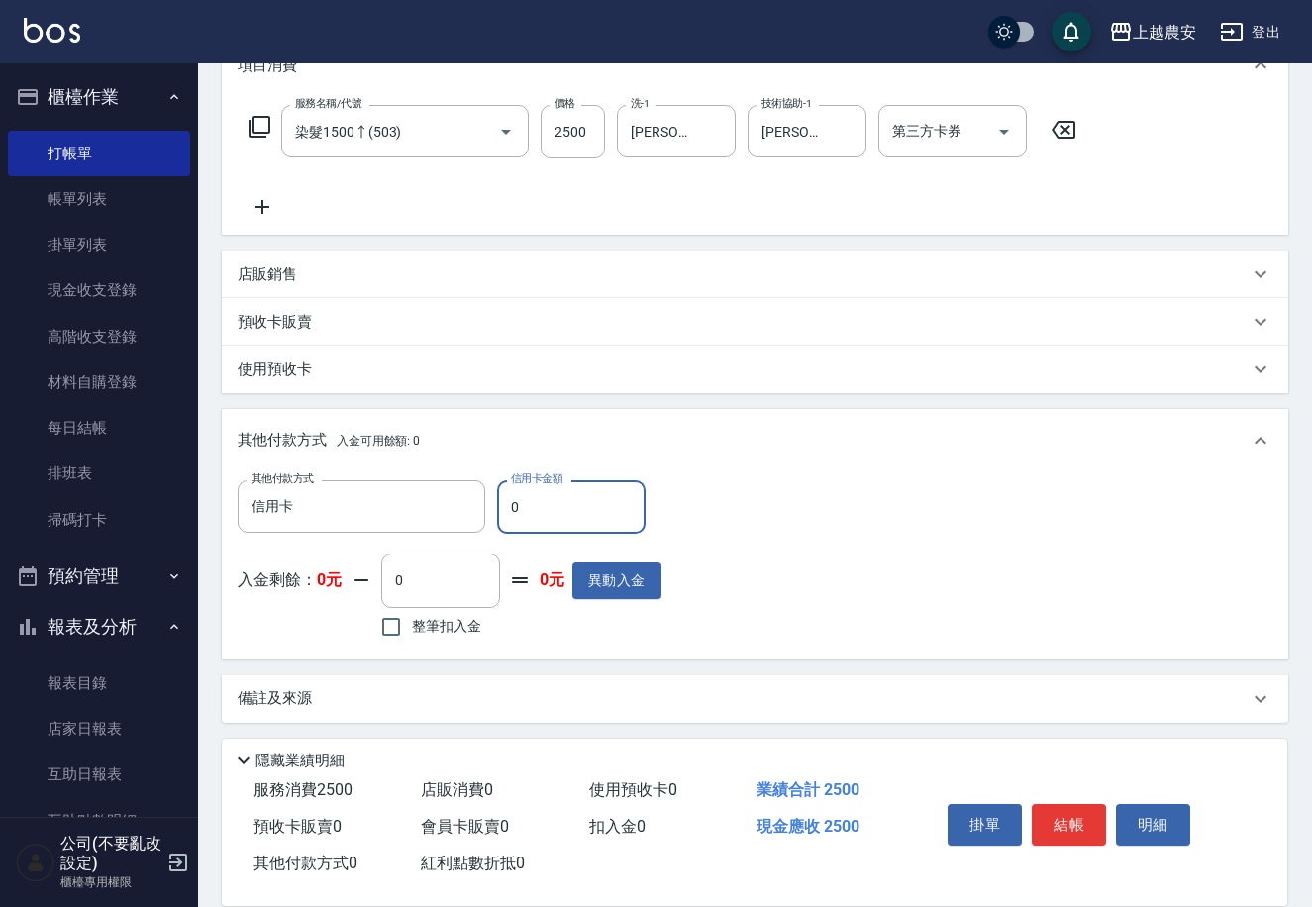
drag, startPoint x: 499, startPoint y: 510, endPoint x: 592, endPoint y: 521, distance: 93.7
click at [592, 521] on input "0" at bounding box center [571, 506] width 149 height 53
drag, startPoint x: 1085, startPoint y: 821, endPoint x: 1055, endPoint y: 815, distance: 30.3
click at [1079, 821] on button "結帳" at bounding box center [1069, 825] width 74 height 42
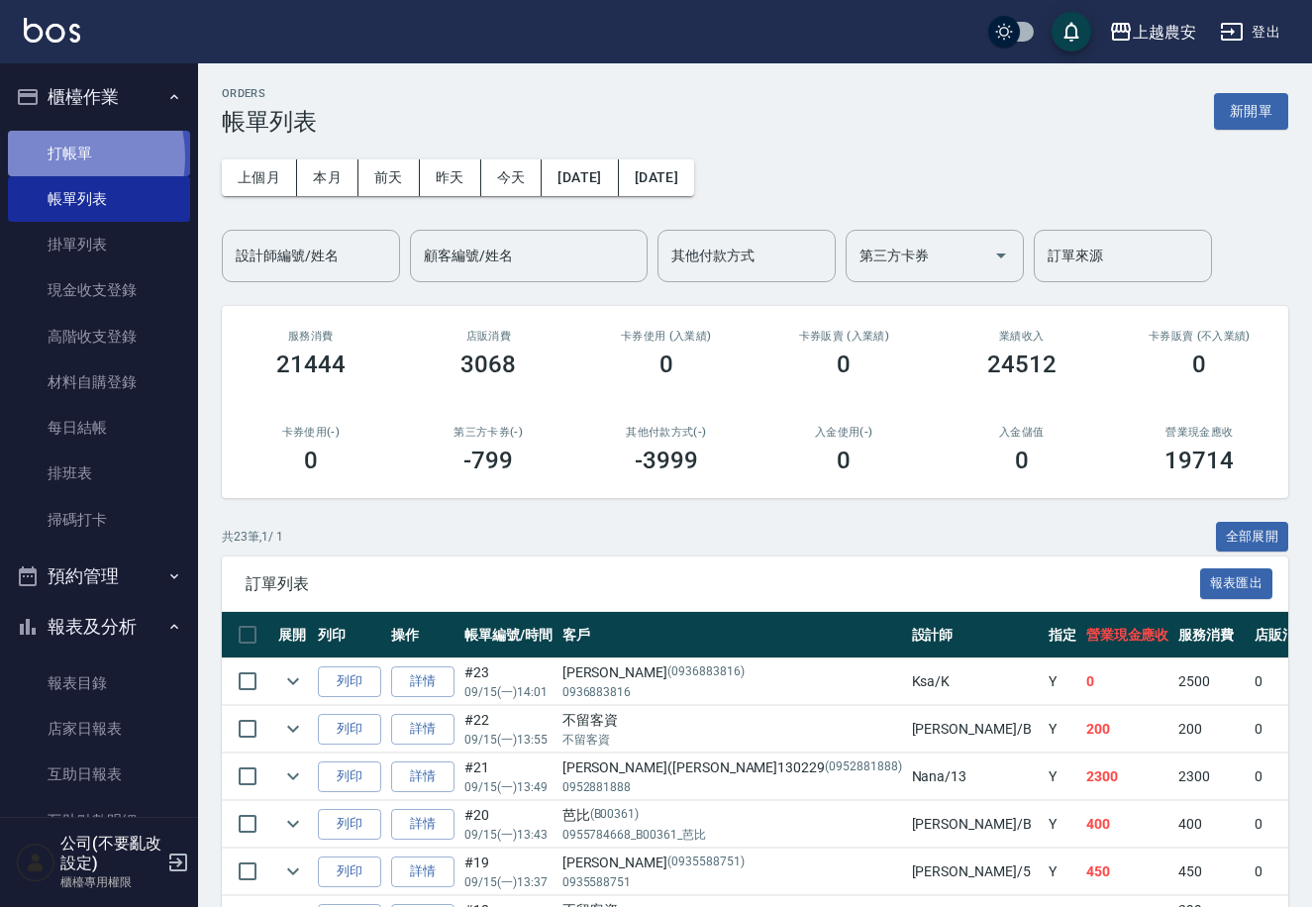
click at [57, 156] on link "打帳單" at bounding box center [99, 154] width 182 height 46
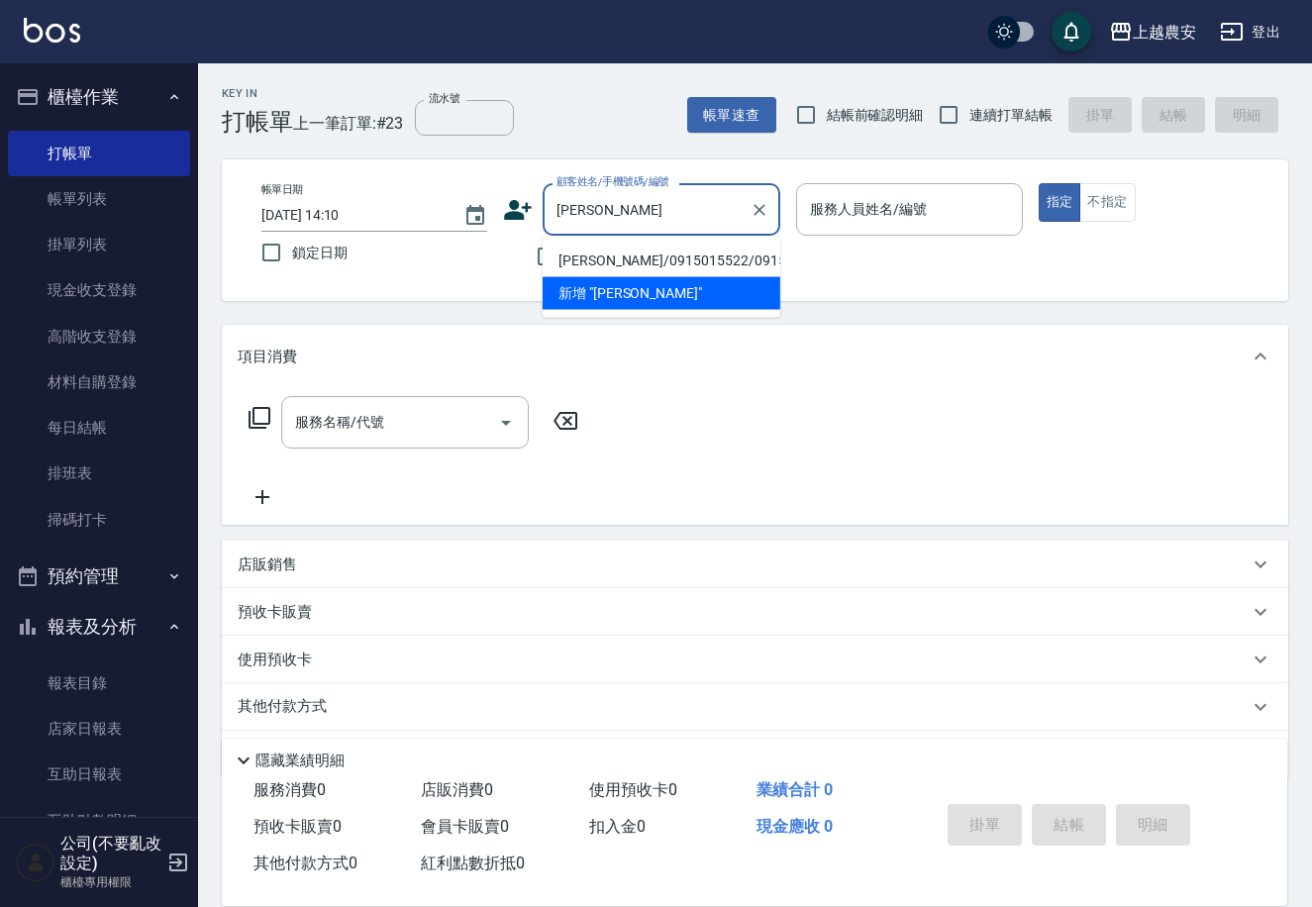
click at [599, 254] on li "[PERSON_NAME]/0915015522/0915015522" at bounding box center [662, 261] width 238 height 33
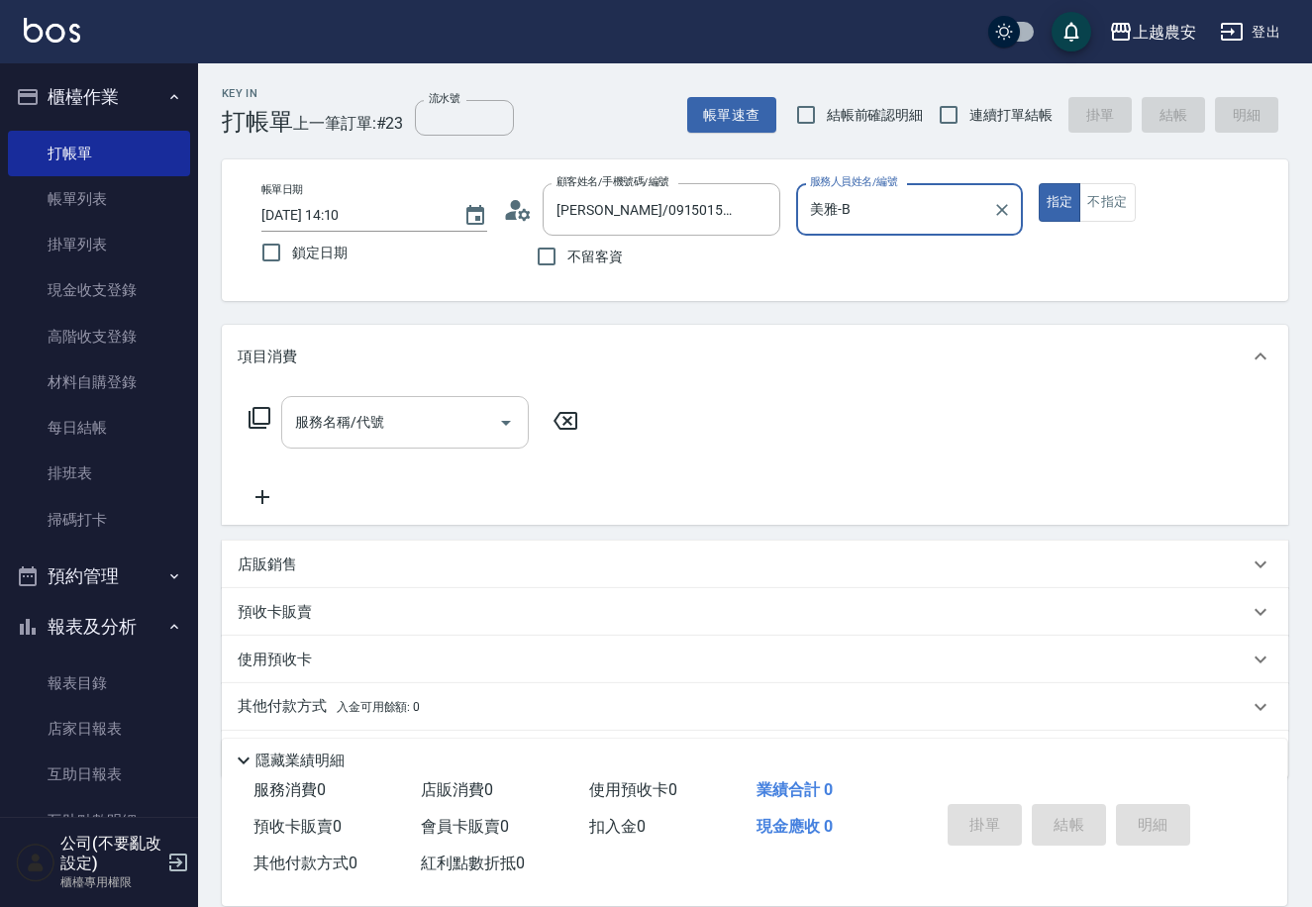
click at [417, 428] on input "服務名稱/代號" at bounding box center [390, 422] width 200 height 35
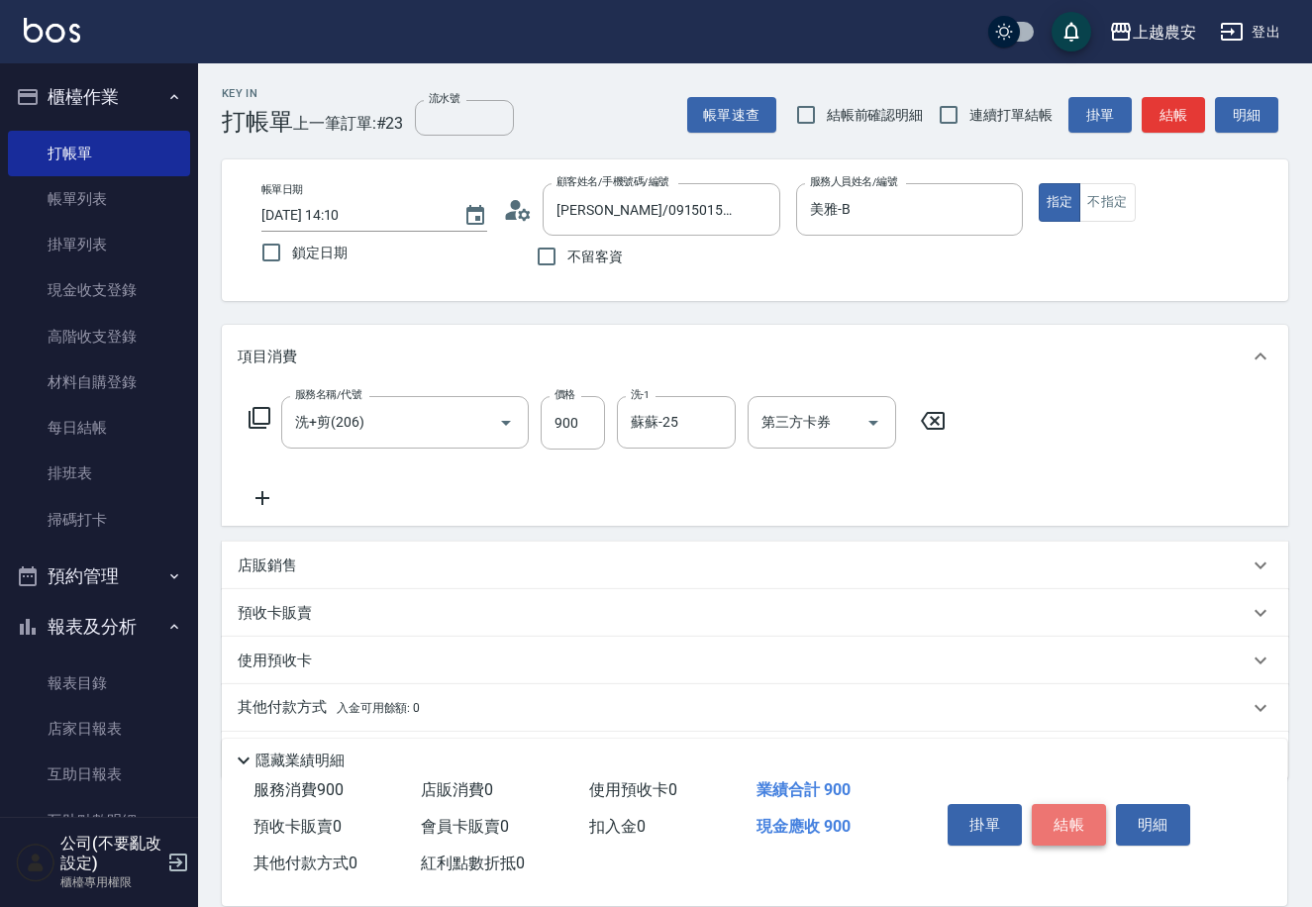
click at [1067, 822] on button "結帳" at bounding box center [1069, 825] width 74 height 42
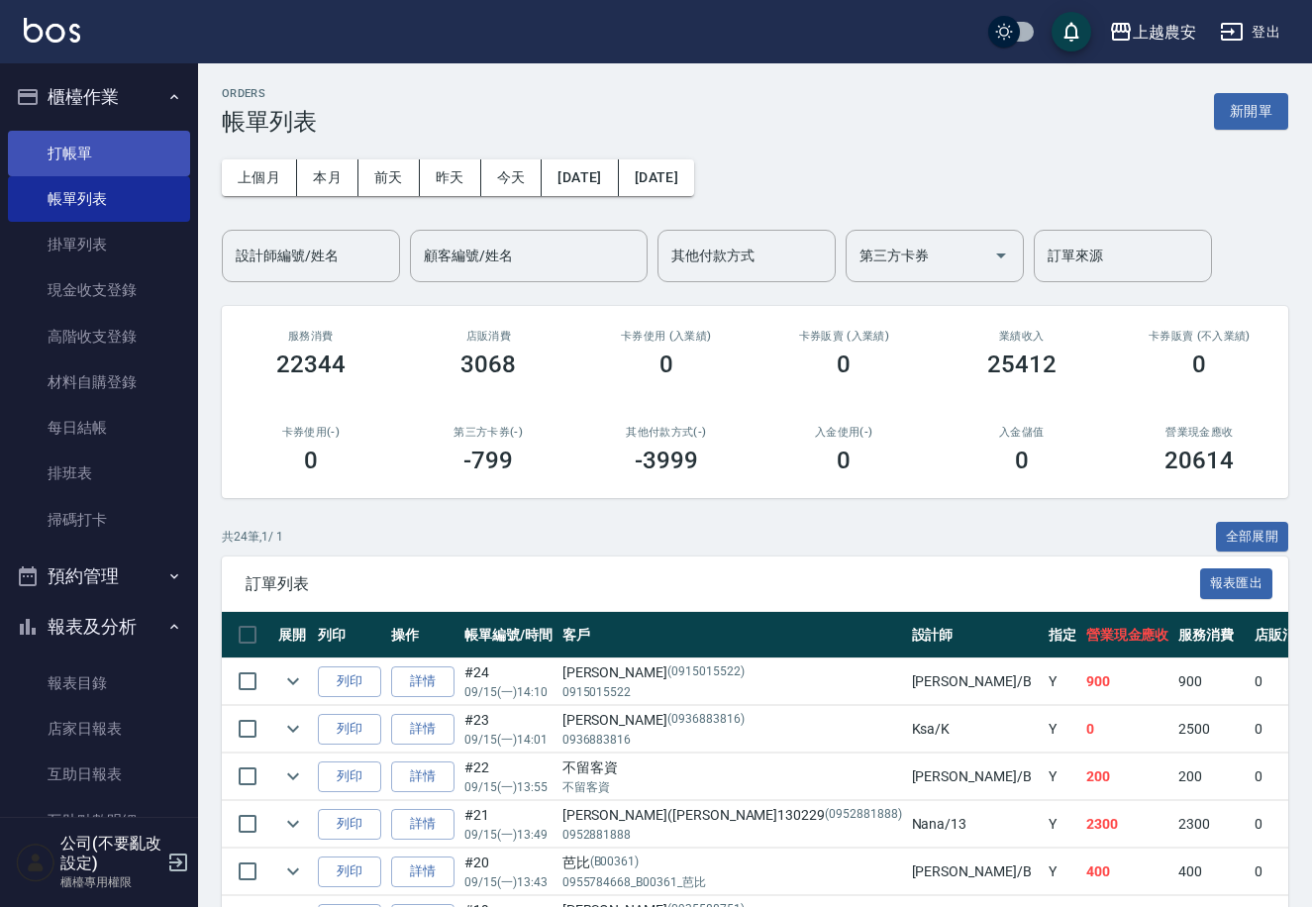
click at [106, 147] on link "打帳單" at bounding box center [99, 154] width 182 height 46
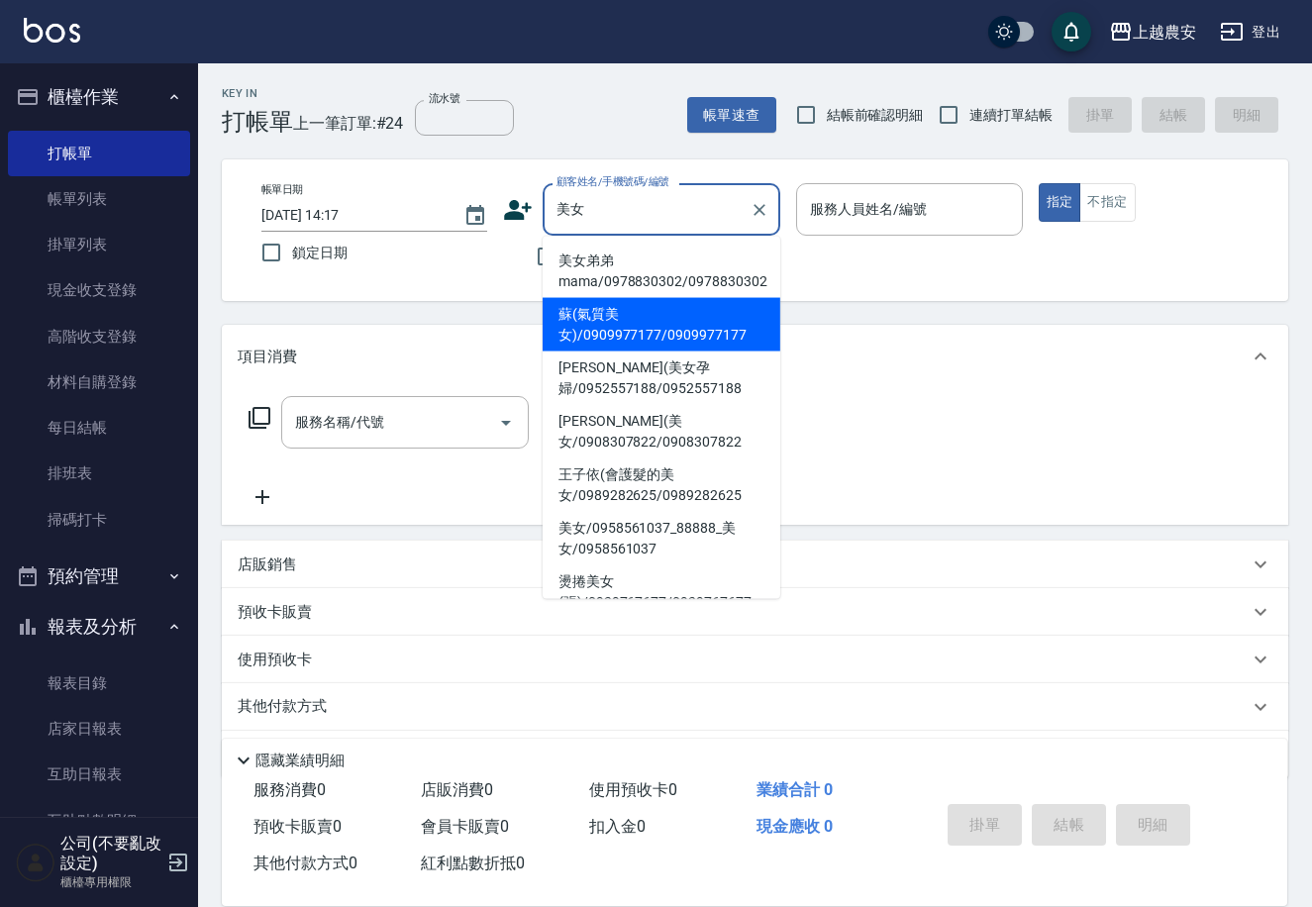
click at [629, 320] on li "蘇(氣質美女)/0909977177/0909977177" at bounding box center [662, 324] width 238 height 53
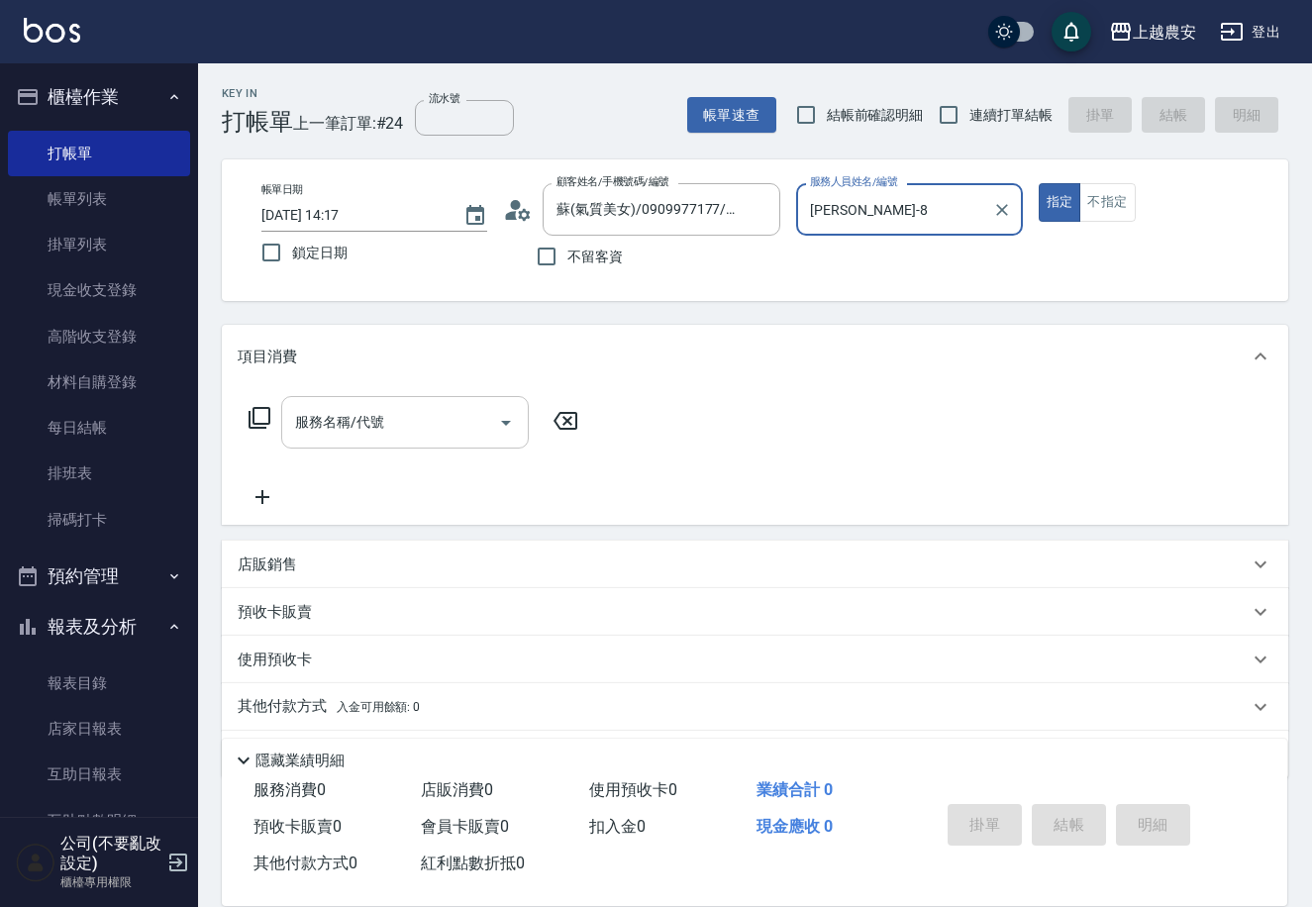
click at [459, 400] on div "服務名稱/代號" at bounding box center [405, 422] width 248 height 52
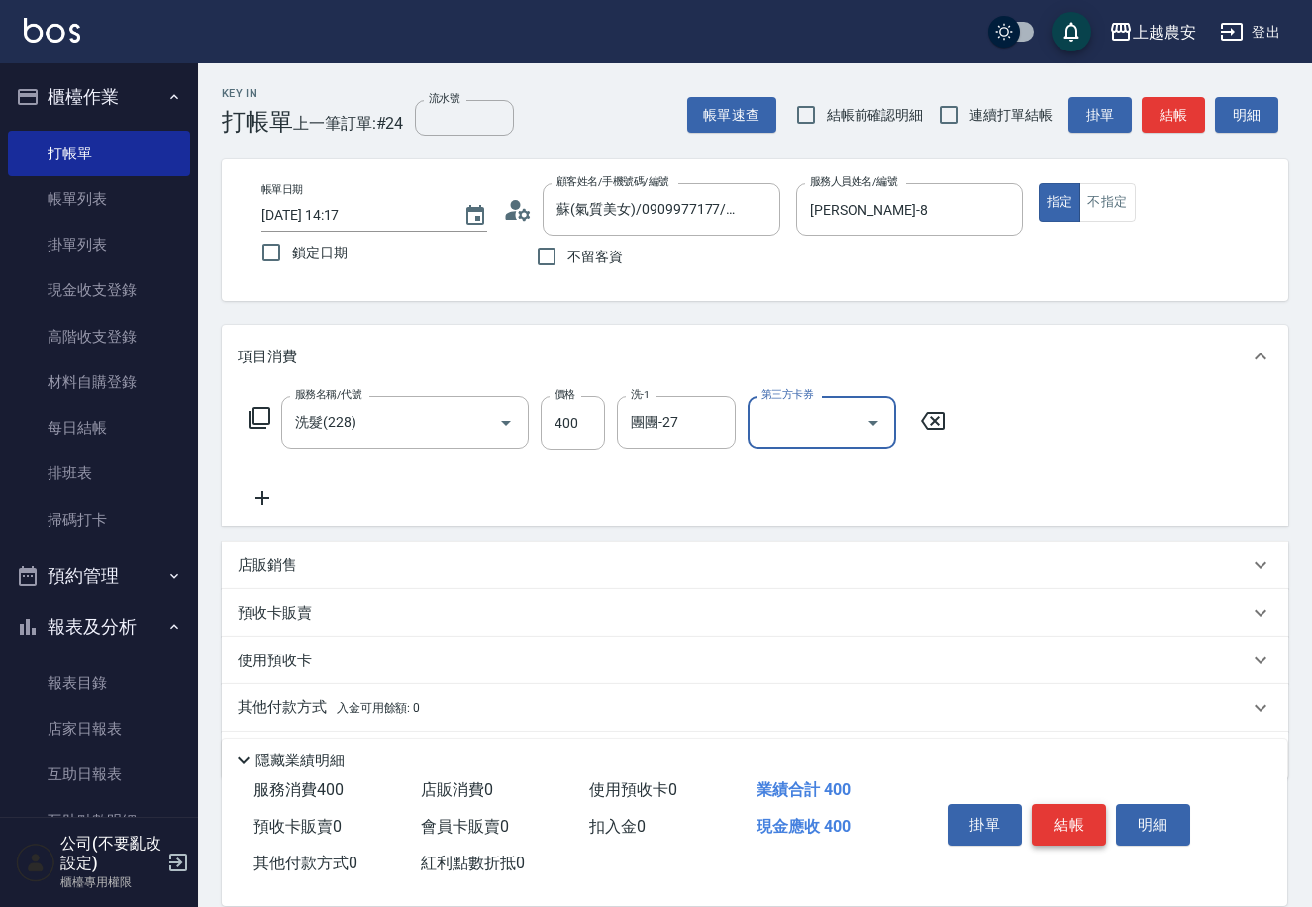
click at [1093, 814] on button "結帳" at bounding box center [1069, 825] width 74 height 42
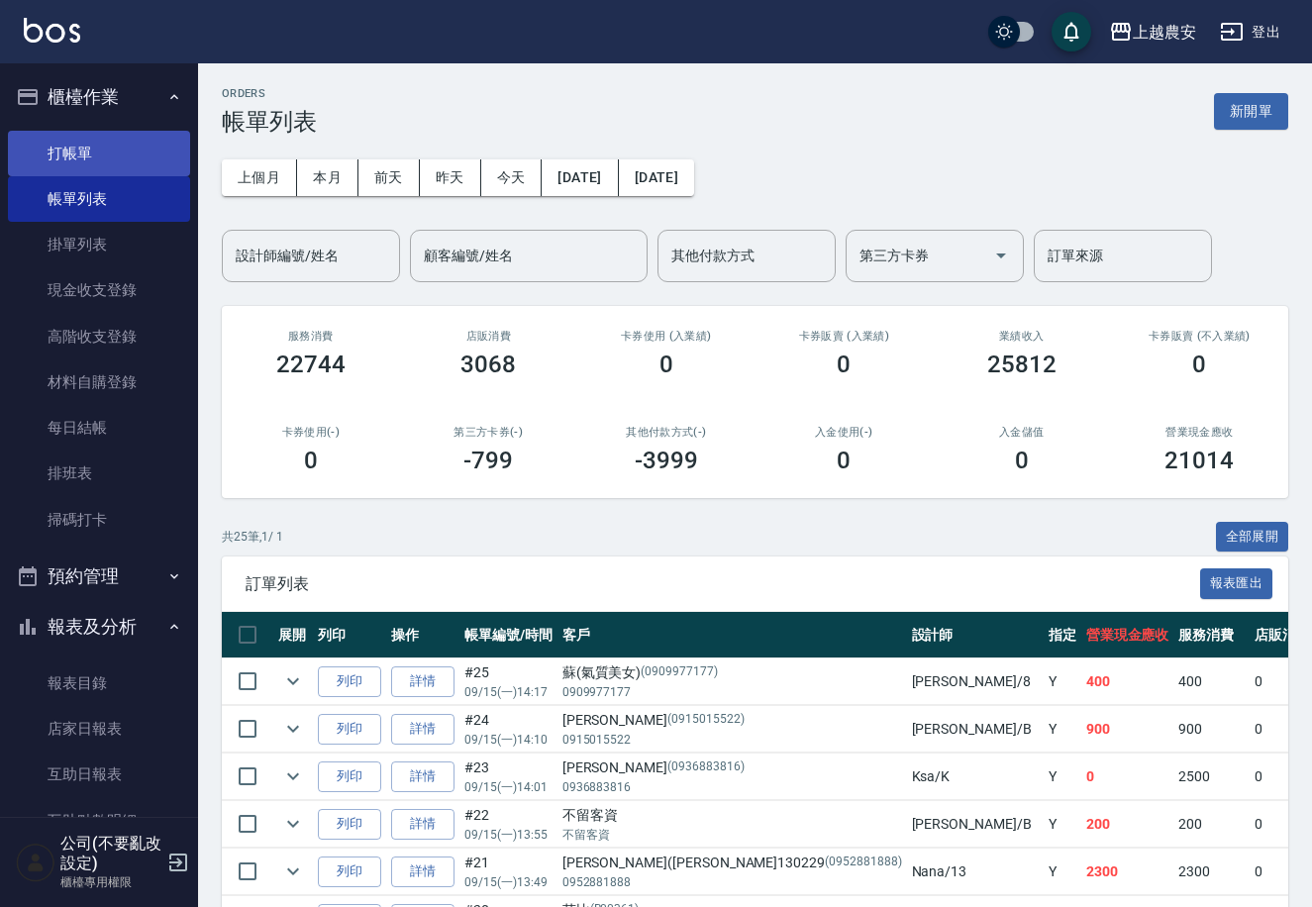
click at [45, 144] on link "打帳單" at bounding box center [99, 154] width 182 height 46
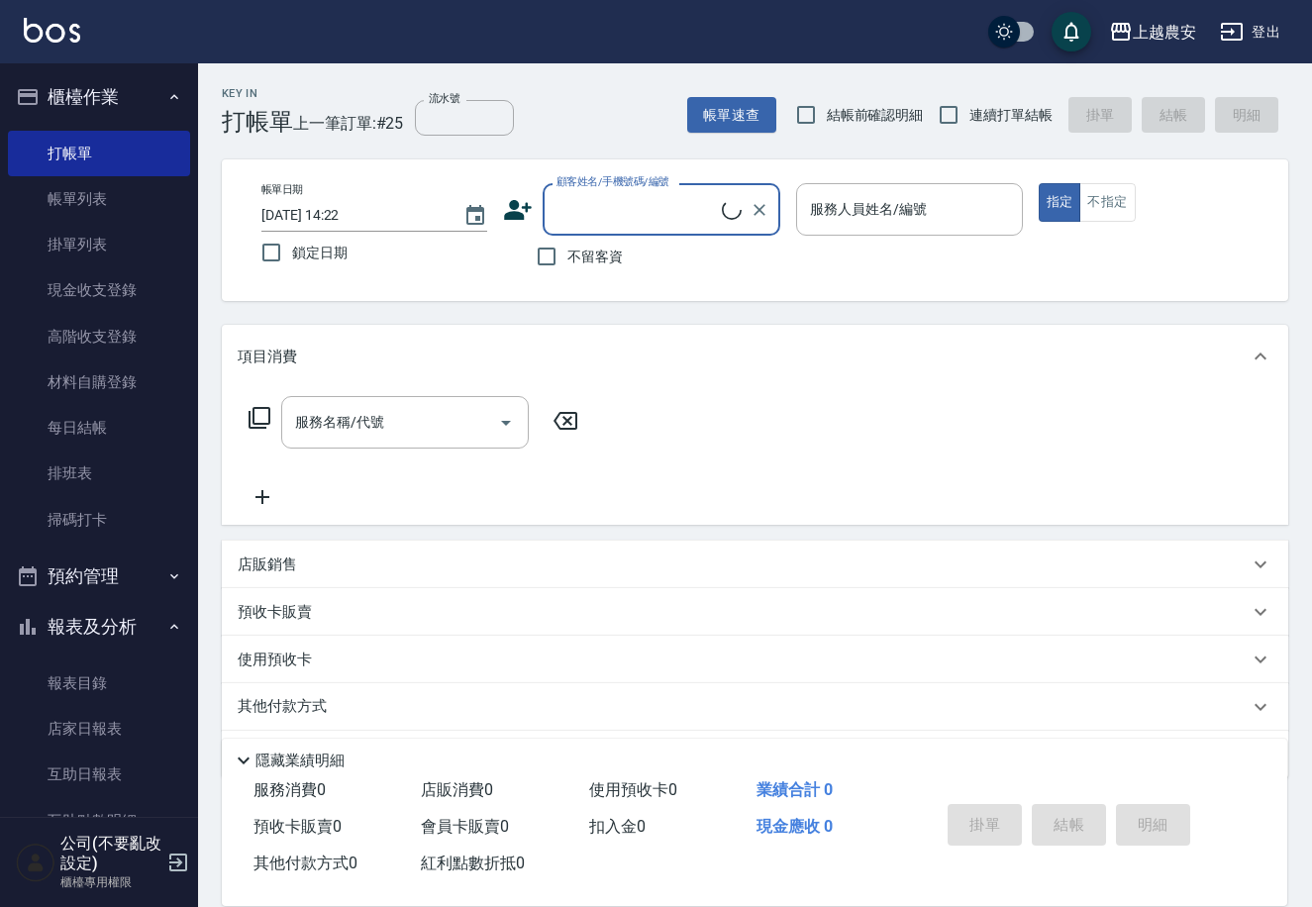
click at [569, 262] on span "不留客資" at bounding box center [594, 257] width 55 height 21
click at [567, 262] on input "不留客資" at bounding box center [547, 257] width 42 height 42
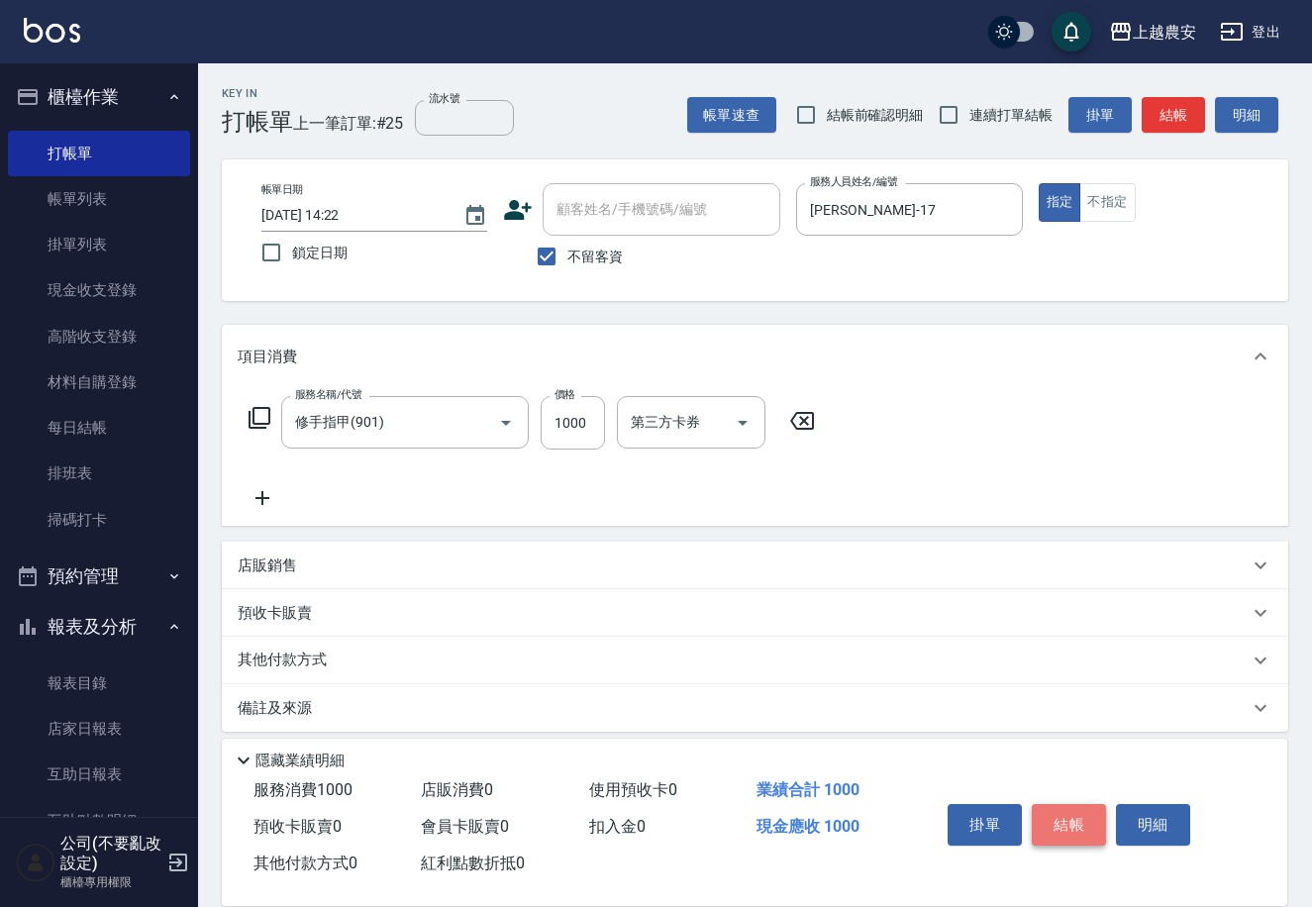
click at [1073, 822] on button "結帳" at bounding box center [1069, 825] width 74 height 42
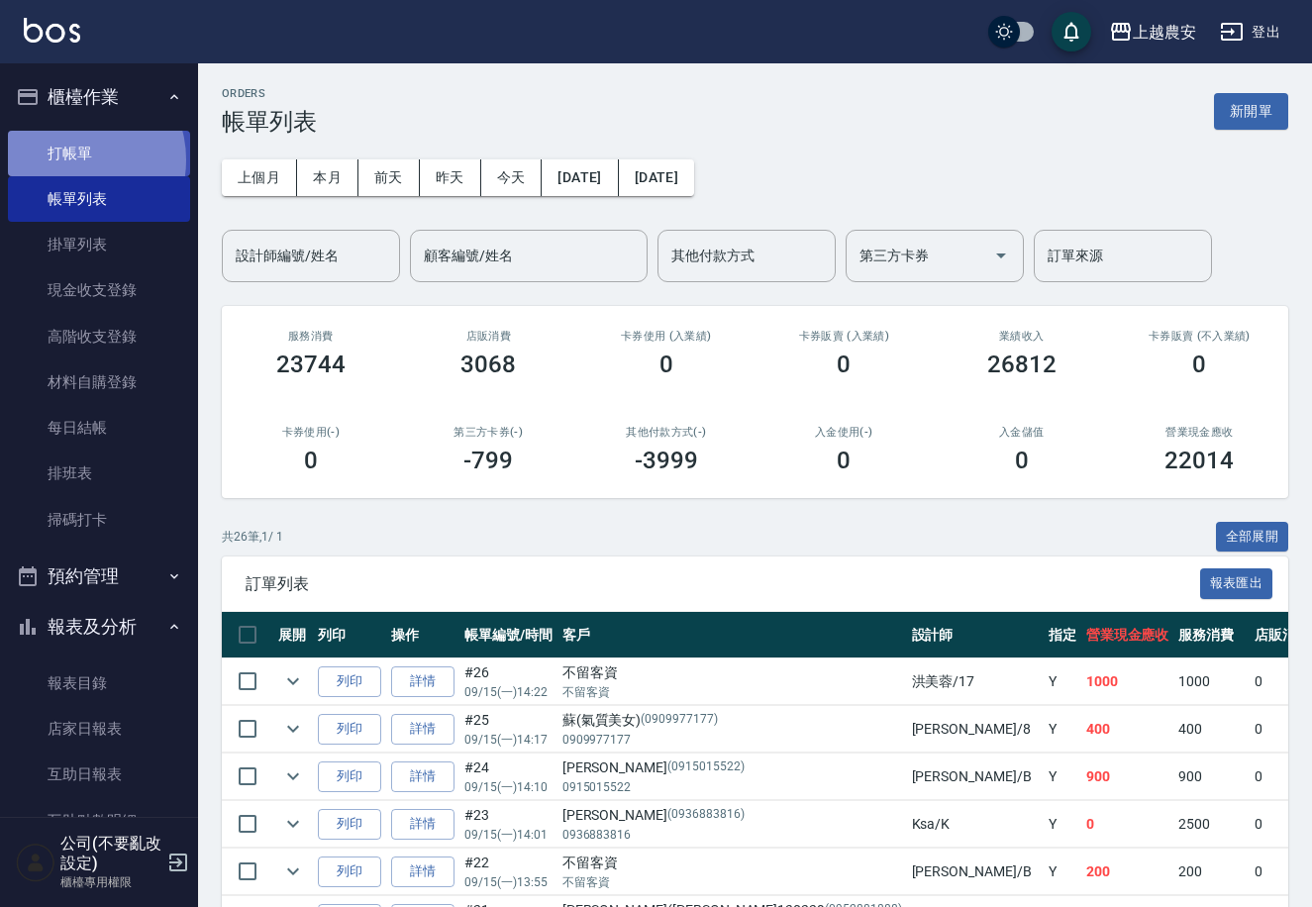
click at [72, 159] on link "打帳單" at bounding box center [99, 154] width 182 height 46
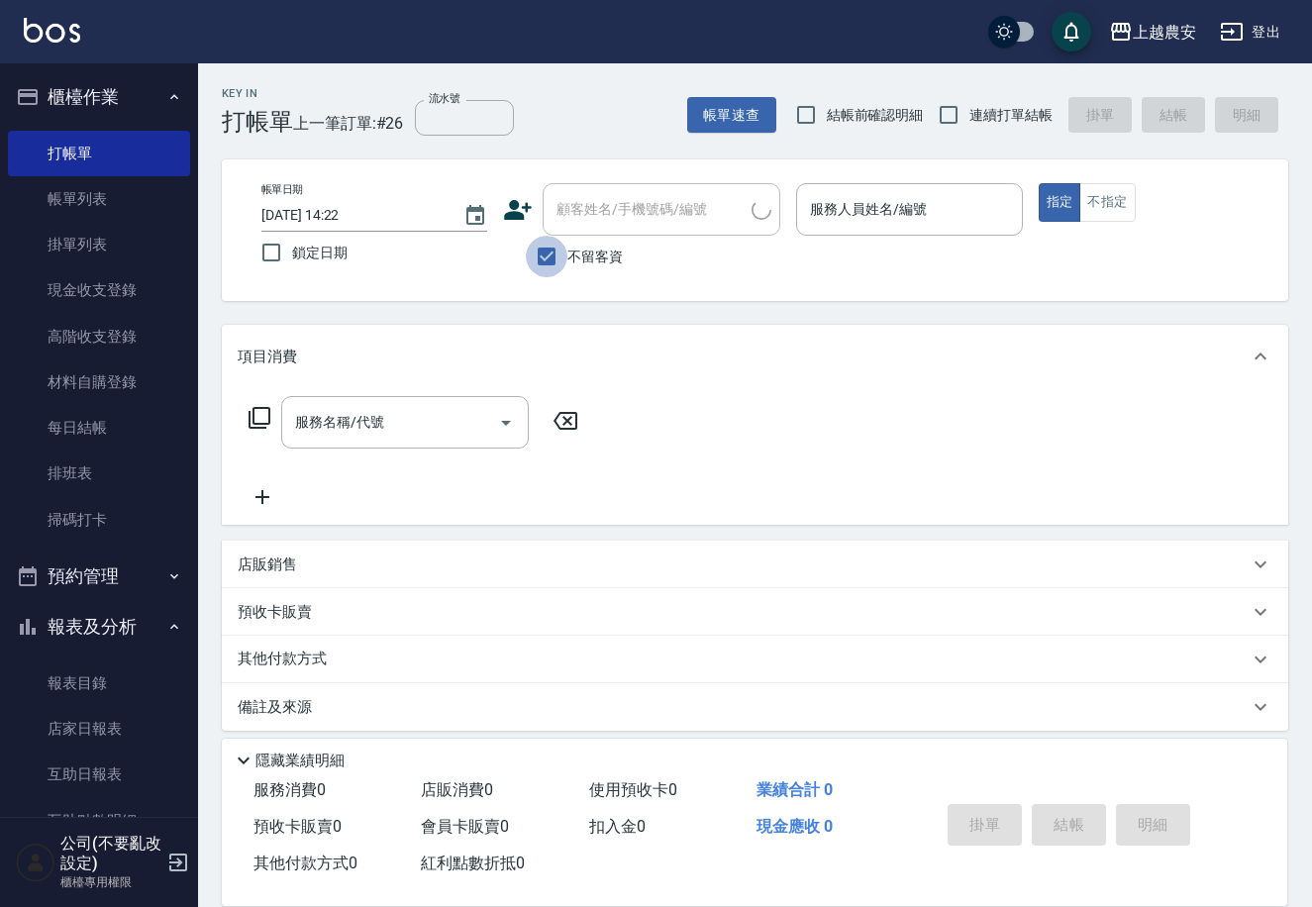
click at [542, 258] on input "不留客資" at bounding box center [547, 257] width 42 height 42
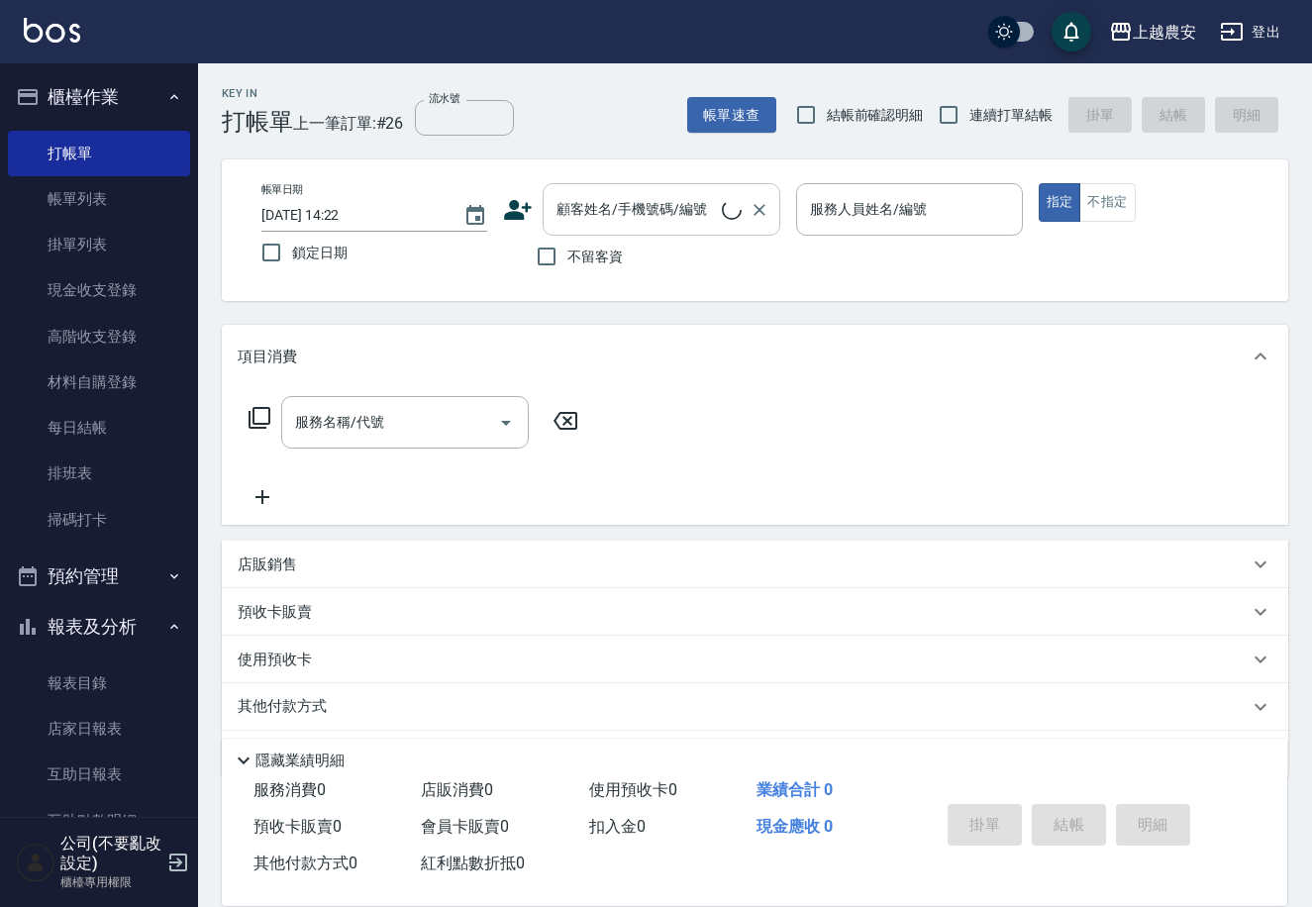
click at [558, 226] on input "顧客姓名/手機號碼/編號" at bounding box center [636, 209] width 170 height 35
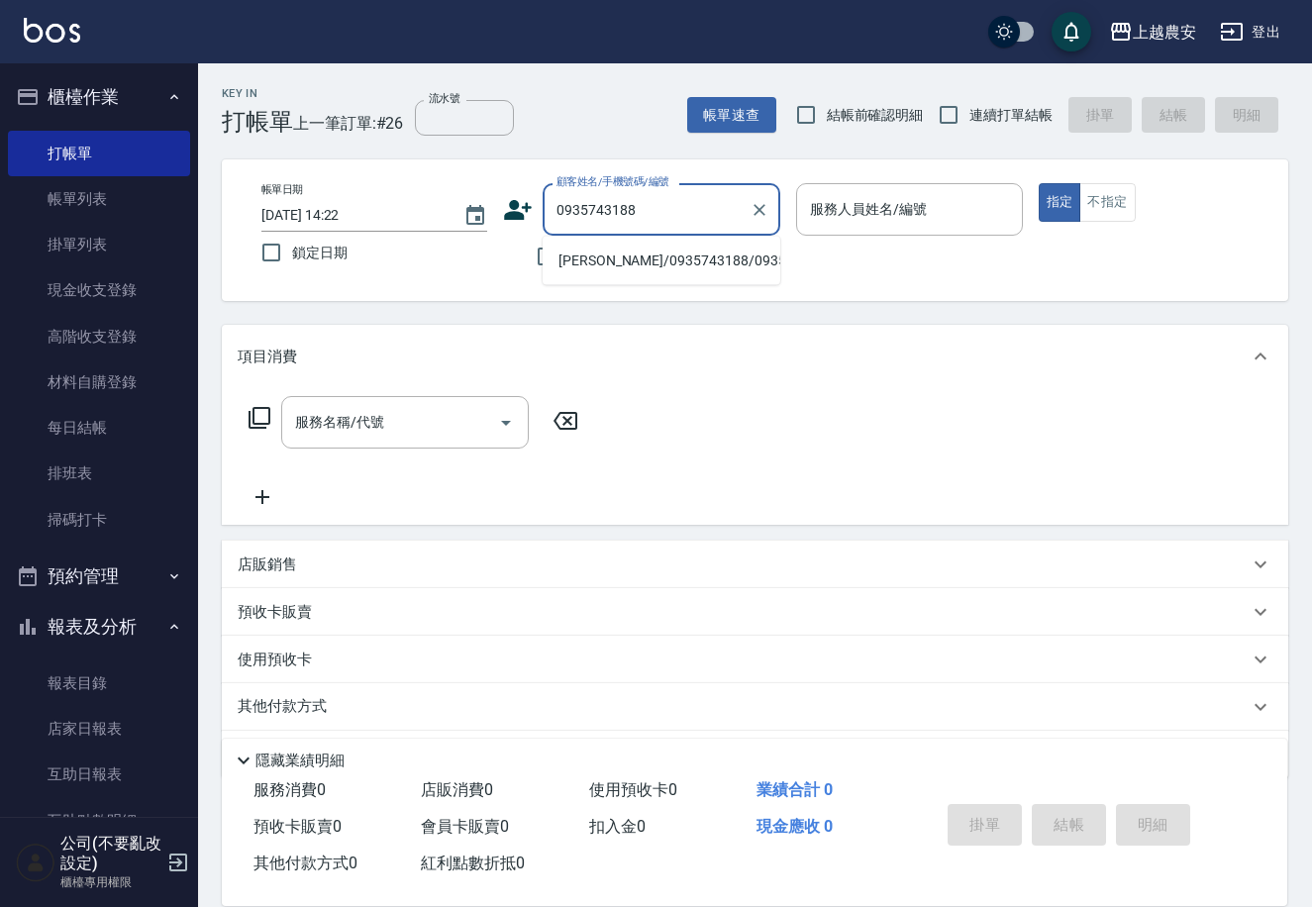
click at [630, 261] on li "[PERSON_NAME]/0935743188/0935743188" at bounding box center [662, 261] width 238 height 33
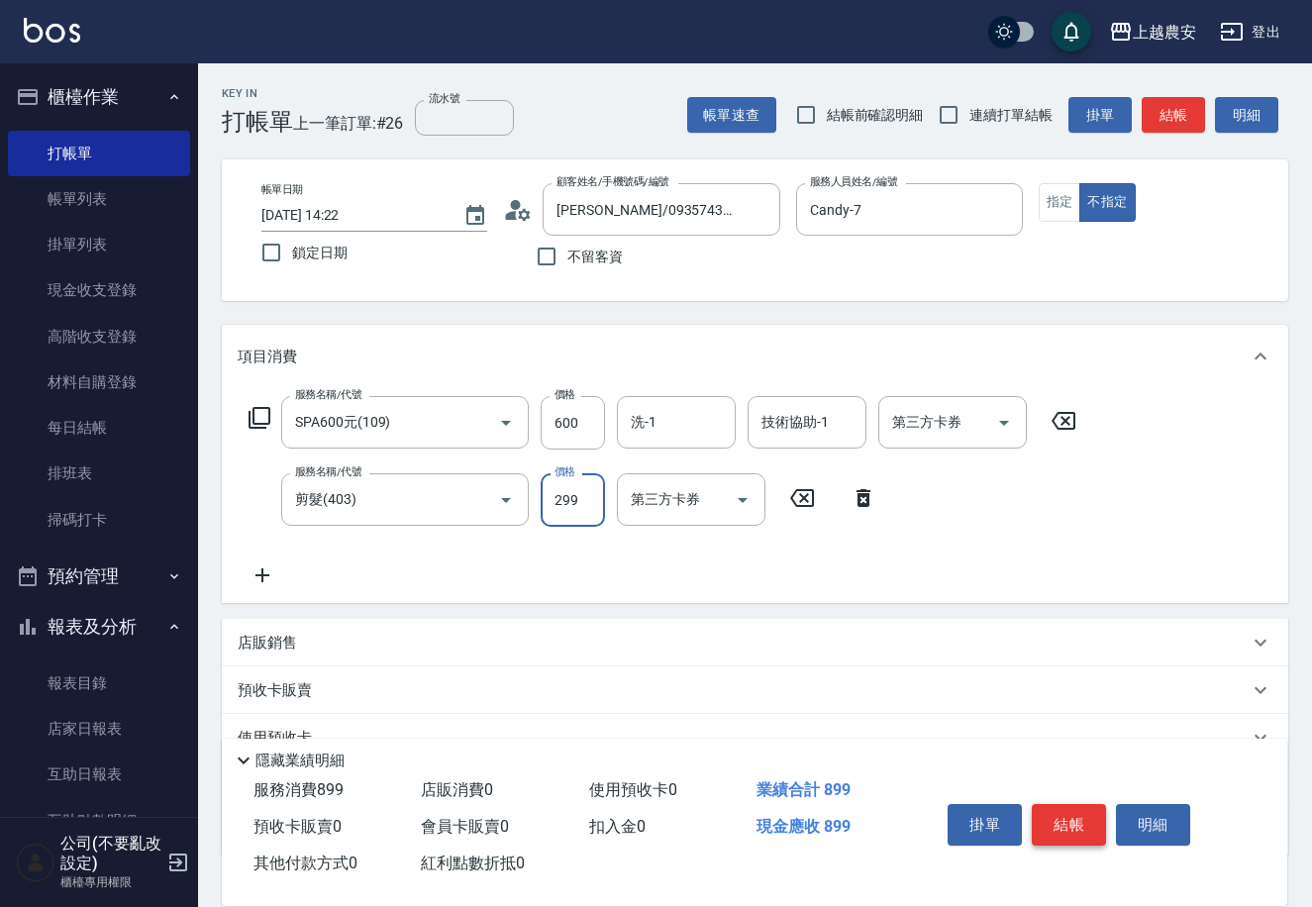
click at [1086, 817] on button "結帳" at bounding box center [1069, 825] width 74 height 42
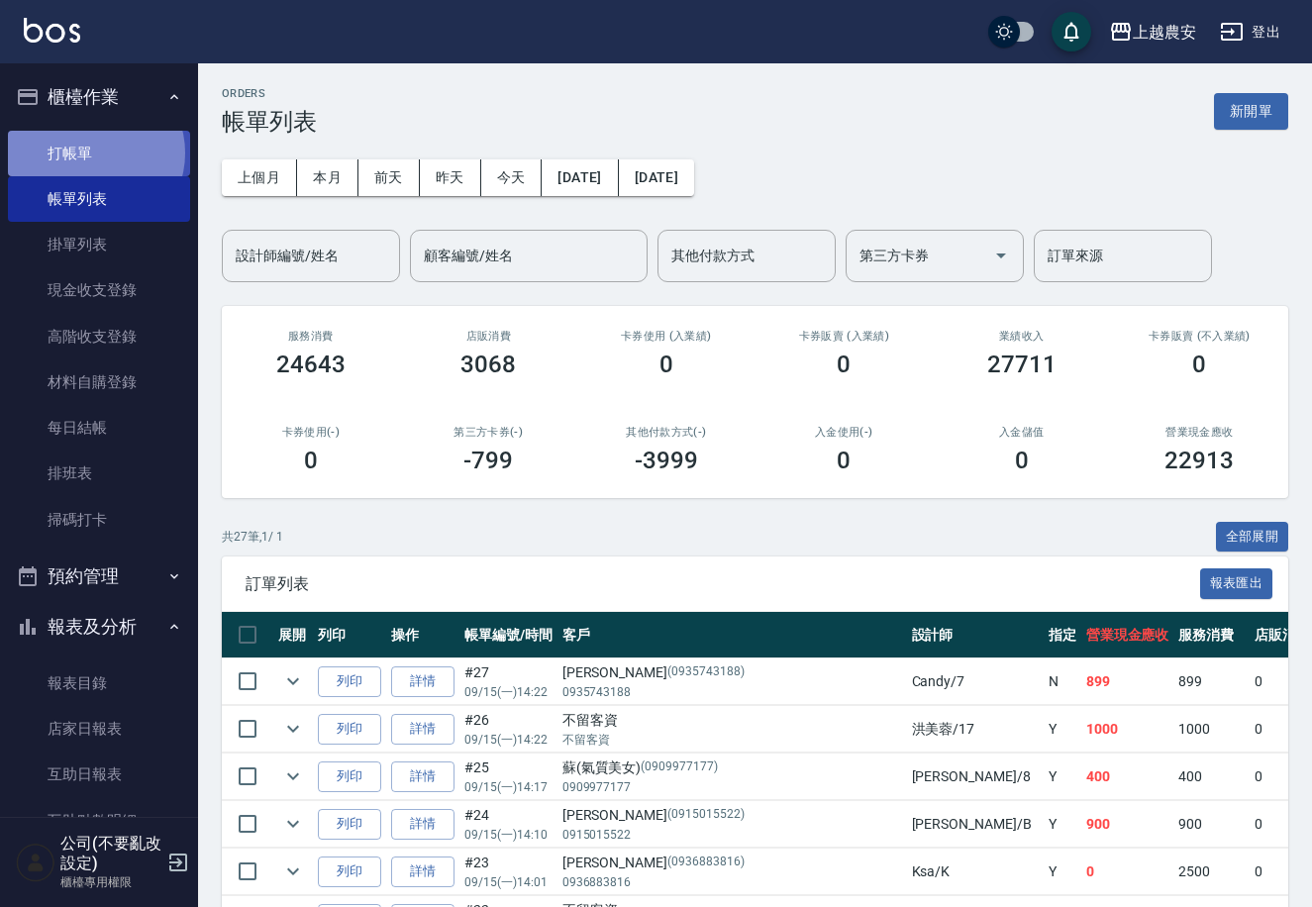
click at [94, 152] on link "打帳單" at bounding box center [99, 154] width 182 height 46
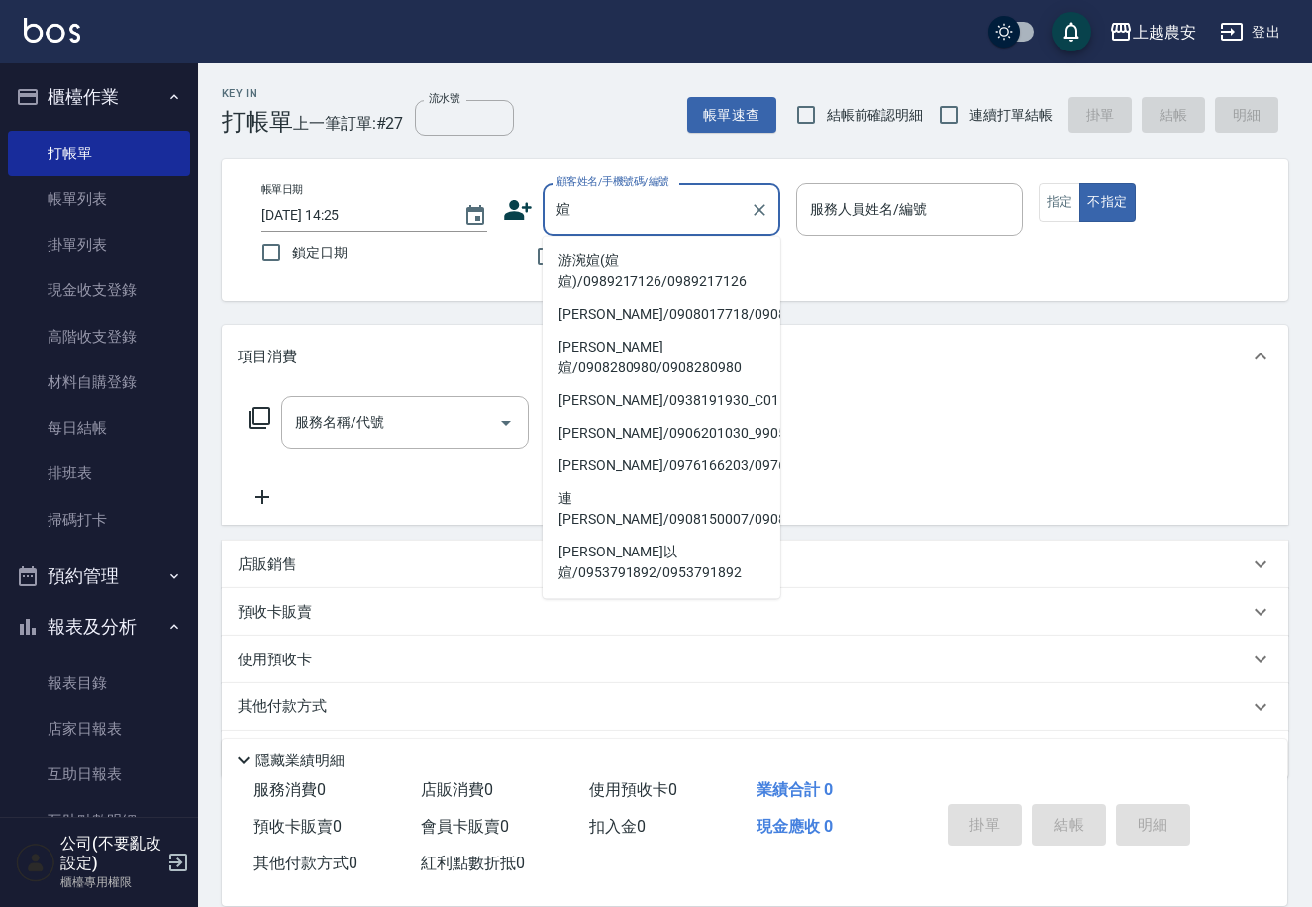
click at [561, 265] on li "游涴媗(媗媗)/0989217126/0989217126" at bounding box center [662, 271] width 238 height 53
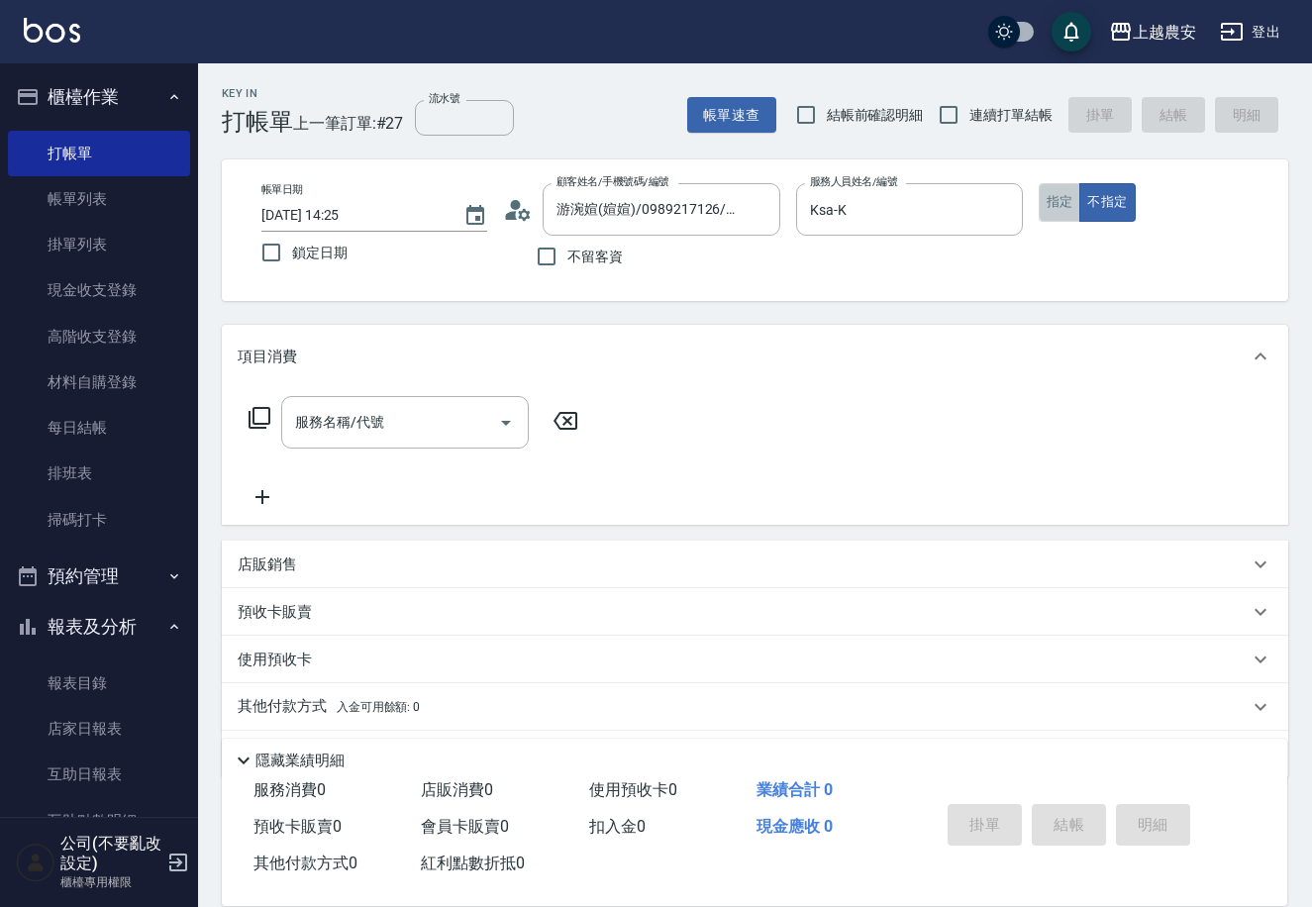
drag, startPoint x: 1074, startPoint y: 200, endPoint x: 1044, endPoint y: 215, distance: 33.2
click at [1073, 200] on button "指定" at bounding box center [1060, 202] width 43 height 39
click at [468, 419] on input "服務名稱/代號" at bounding box center [390, 422] width 200 height 35
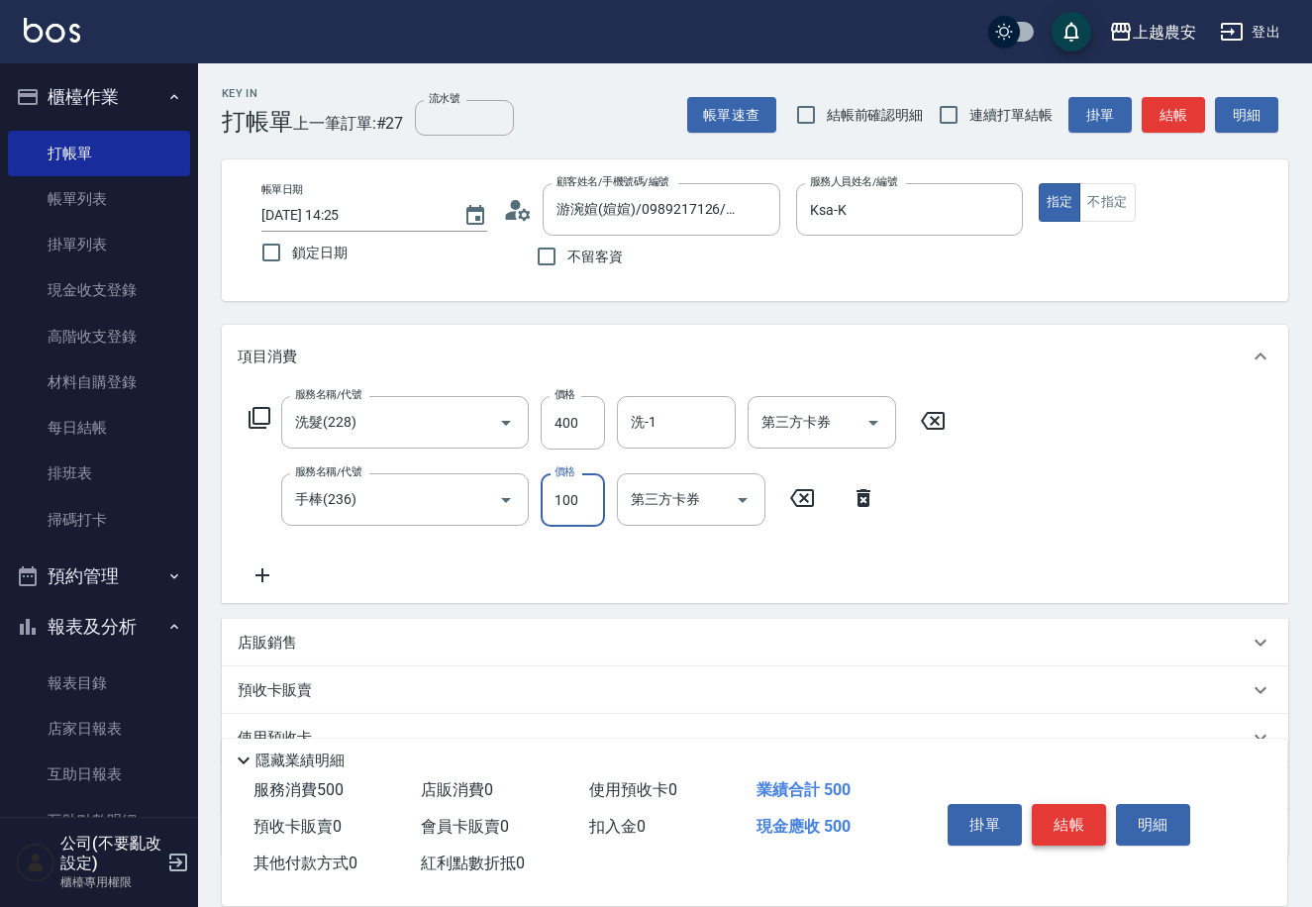
click at [1057, 817] on button "結帳" at bounding box center [1069, 825] width 74 height 42
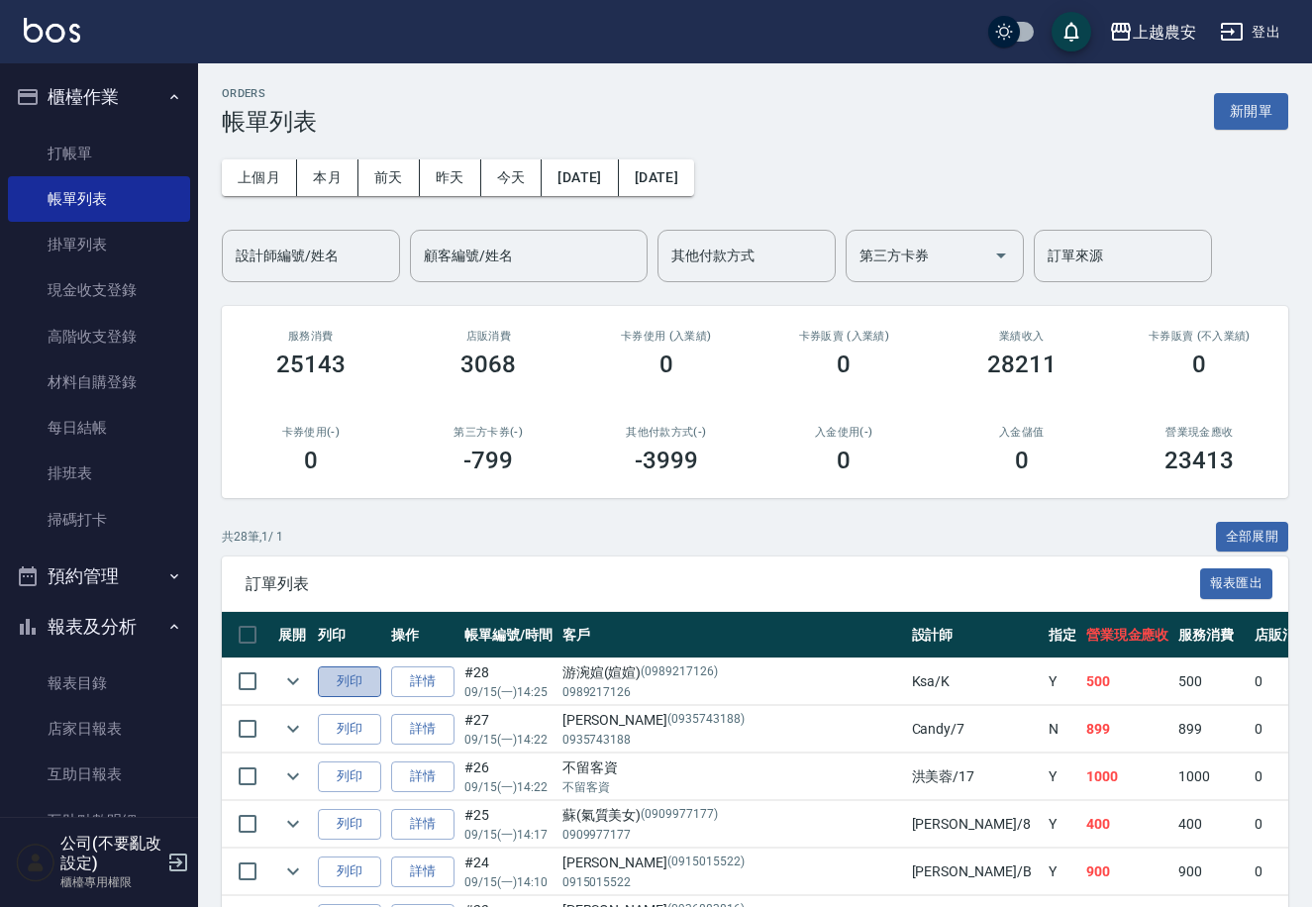
click at [360, 682] on button "列印" at bounding box center [349, 681] width 63 height 31
click at [350, 248] on input "設計師編號/姓名" at bounding box center [311, 256] width 160 height 35
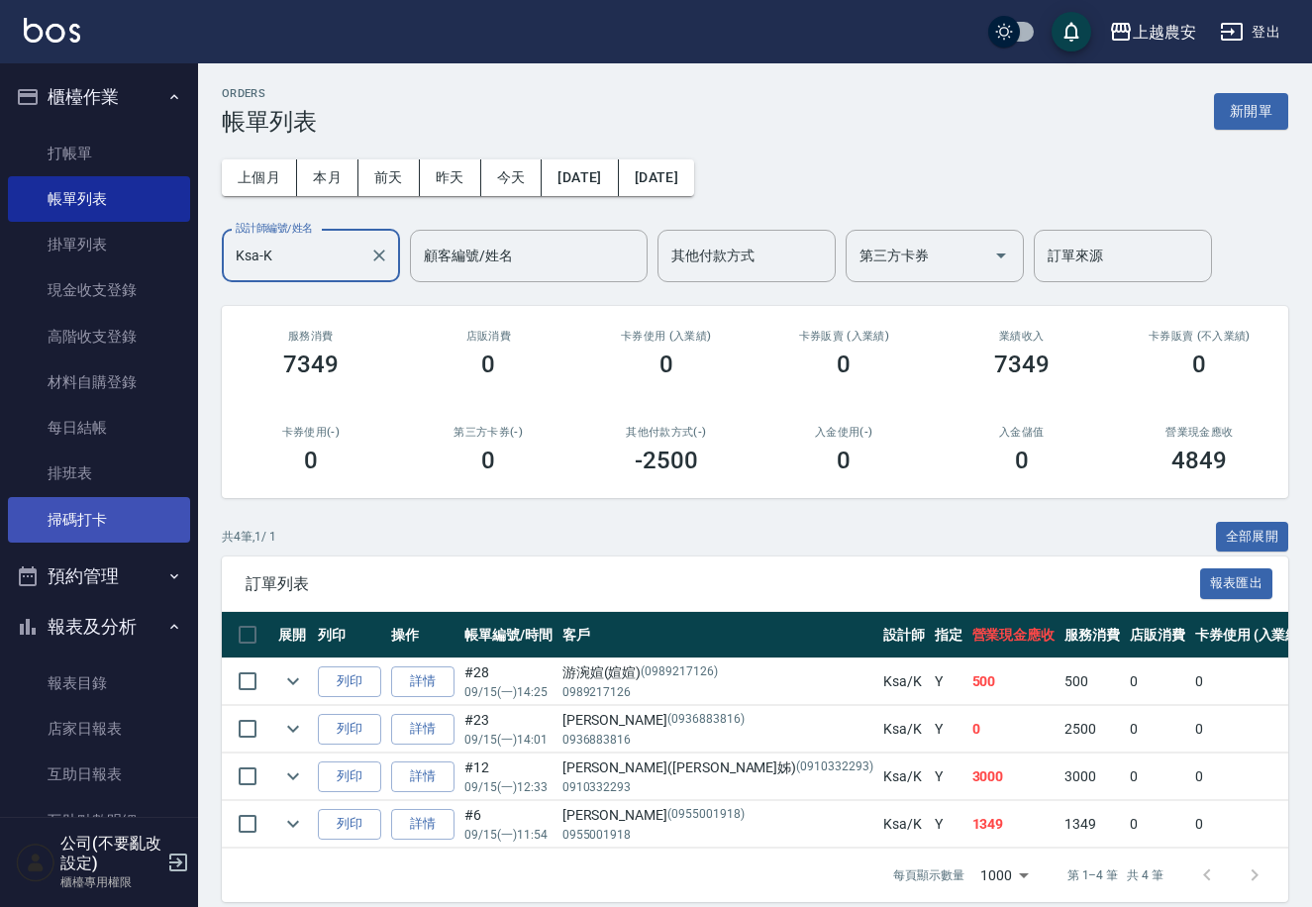
click at [78, 515] on link "掃碼打卡" at bounding box center [99, 520] width 182 height 46
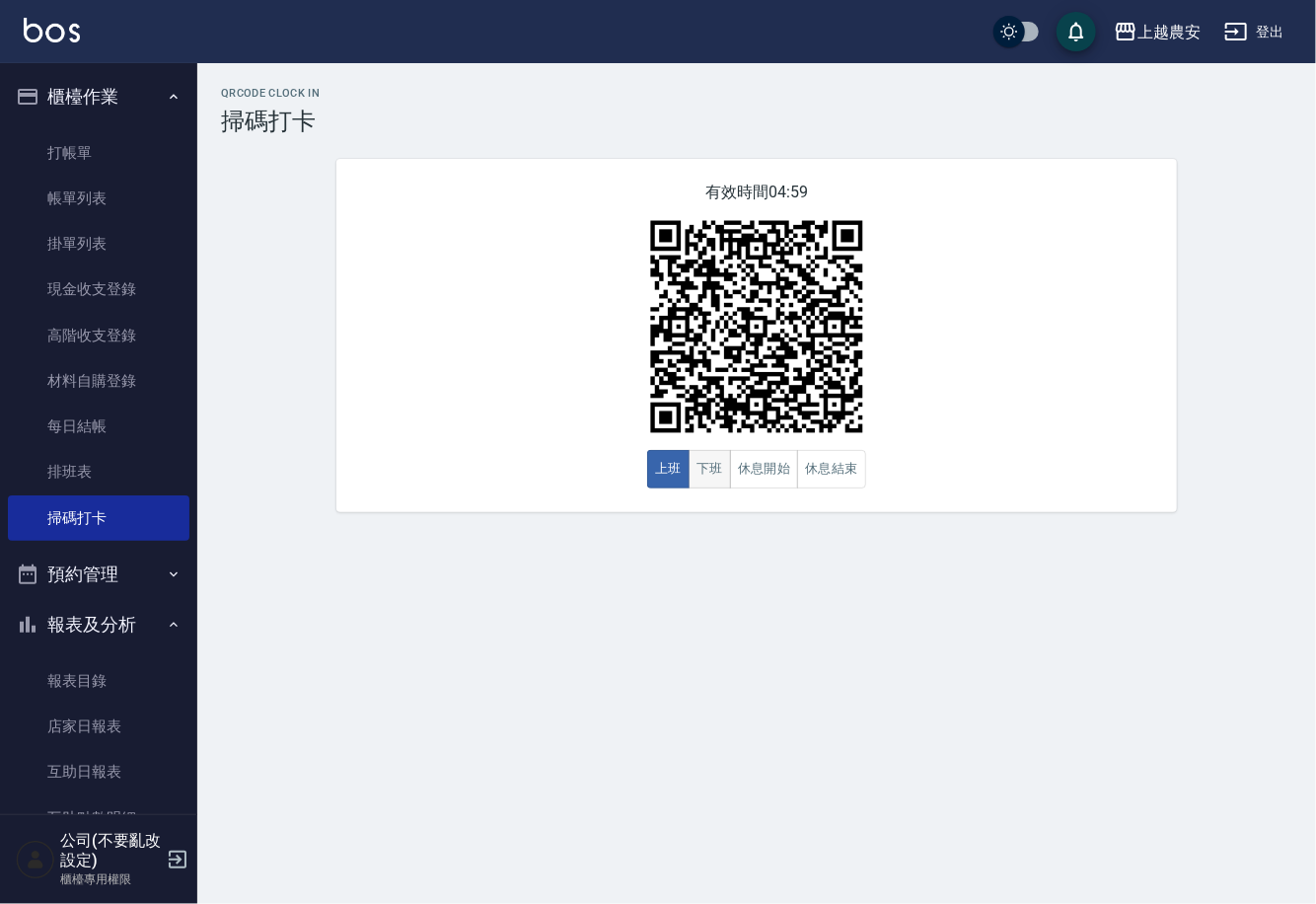
click at [706, 469] on button "下班" at bounding box center [709, 468] width 43 height 39
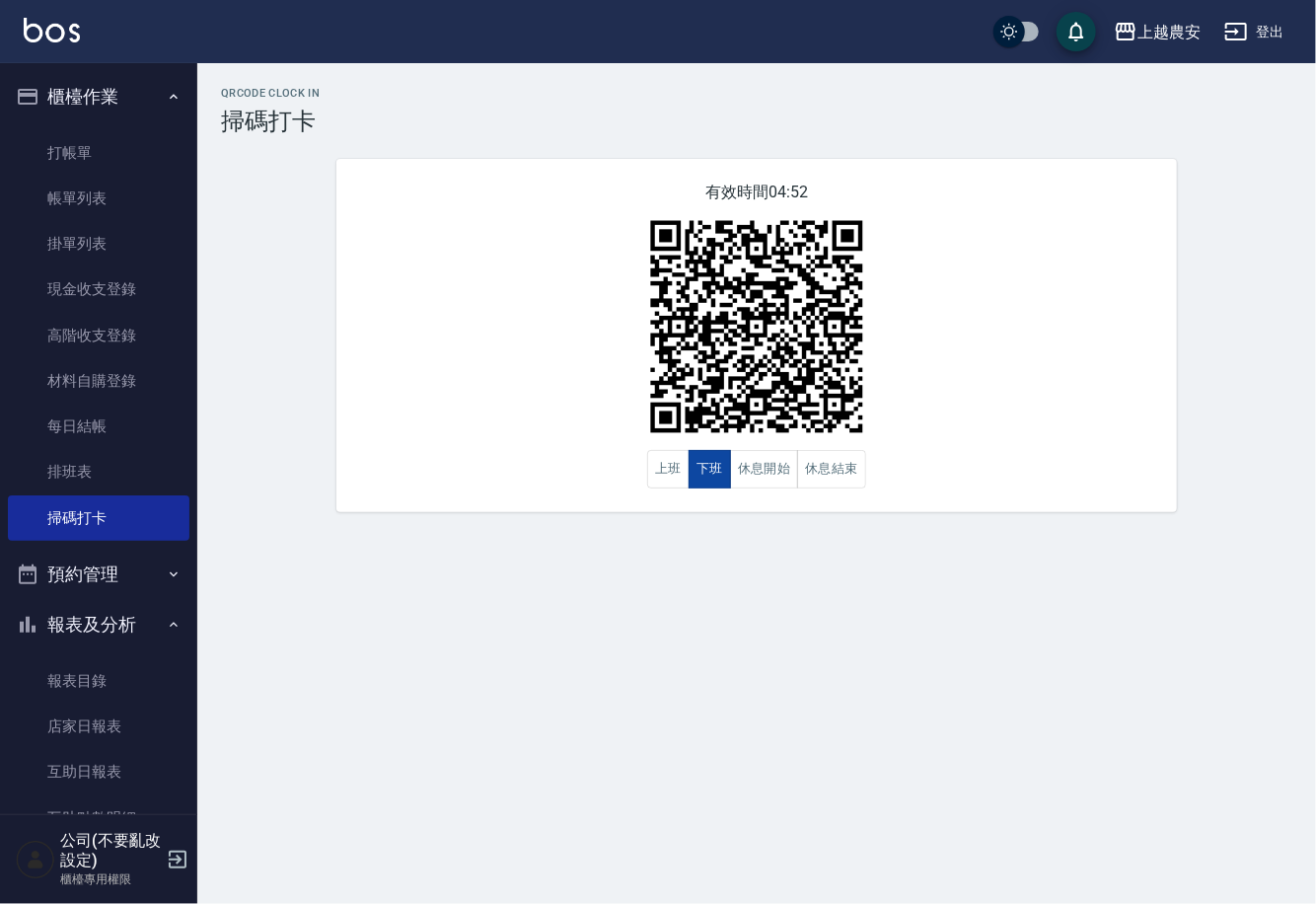
click at [706, 469] on button "下班" at bounding box center [709, 468] width 43 height 39
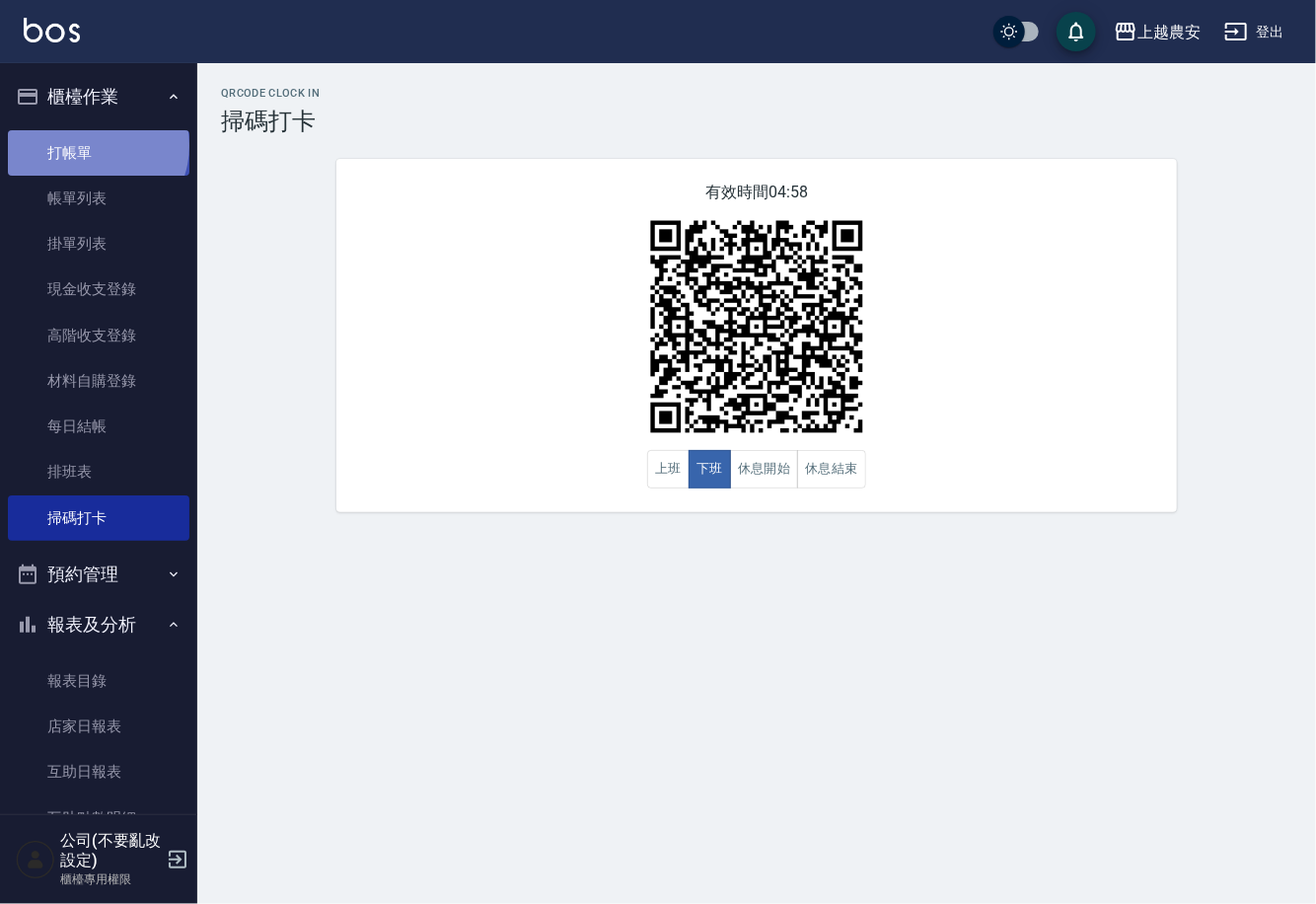
click at [96, 146] on link "打帳單" at bounding box center [99, 153] width 181 height 46
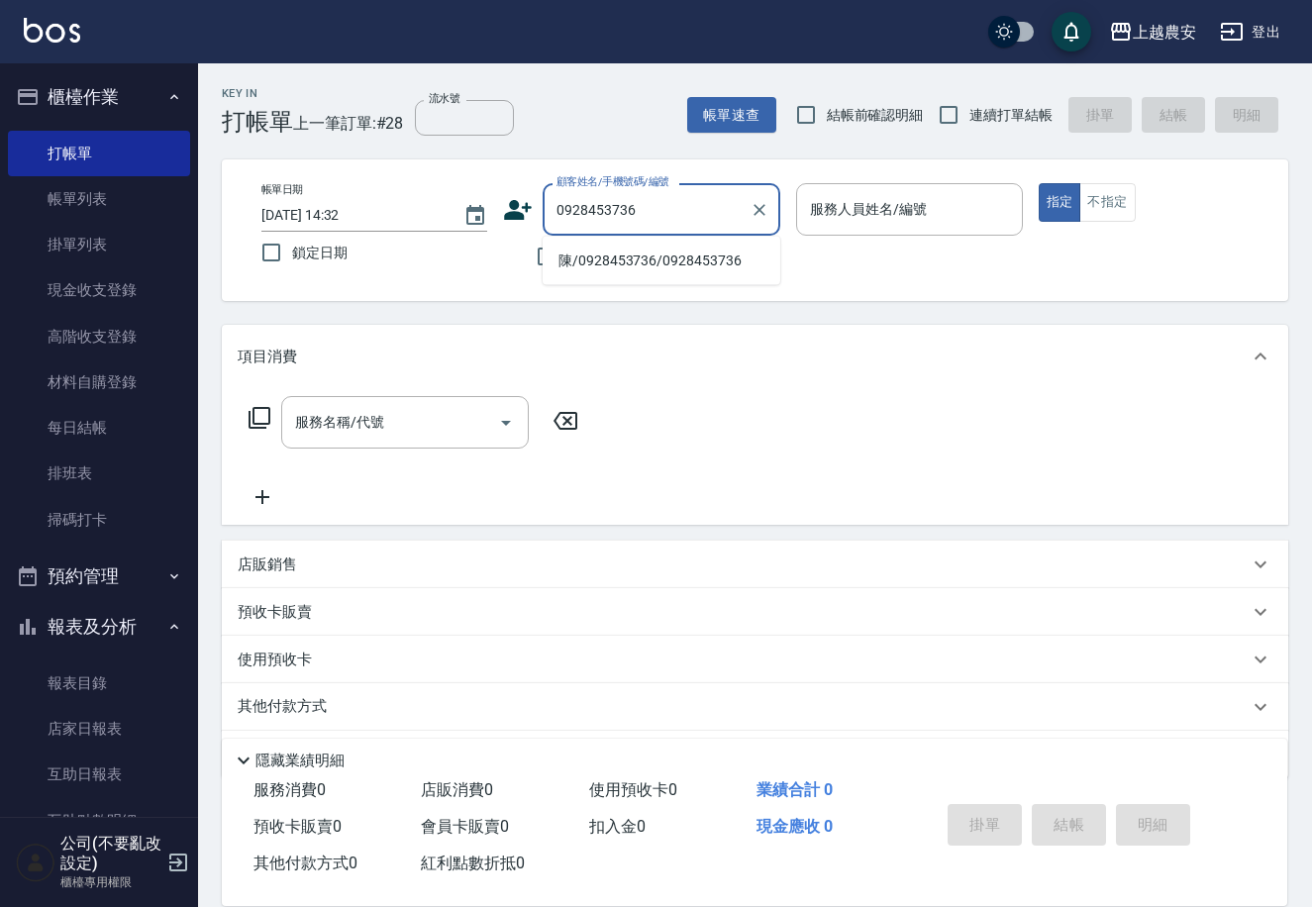
click at [591, 261] on li "陳/0928453736/0928453736" at bounding box center [662, 261] width 238 height 33
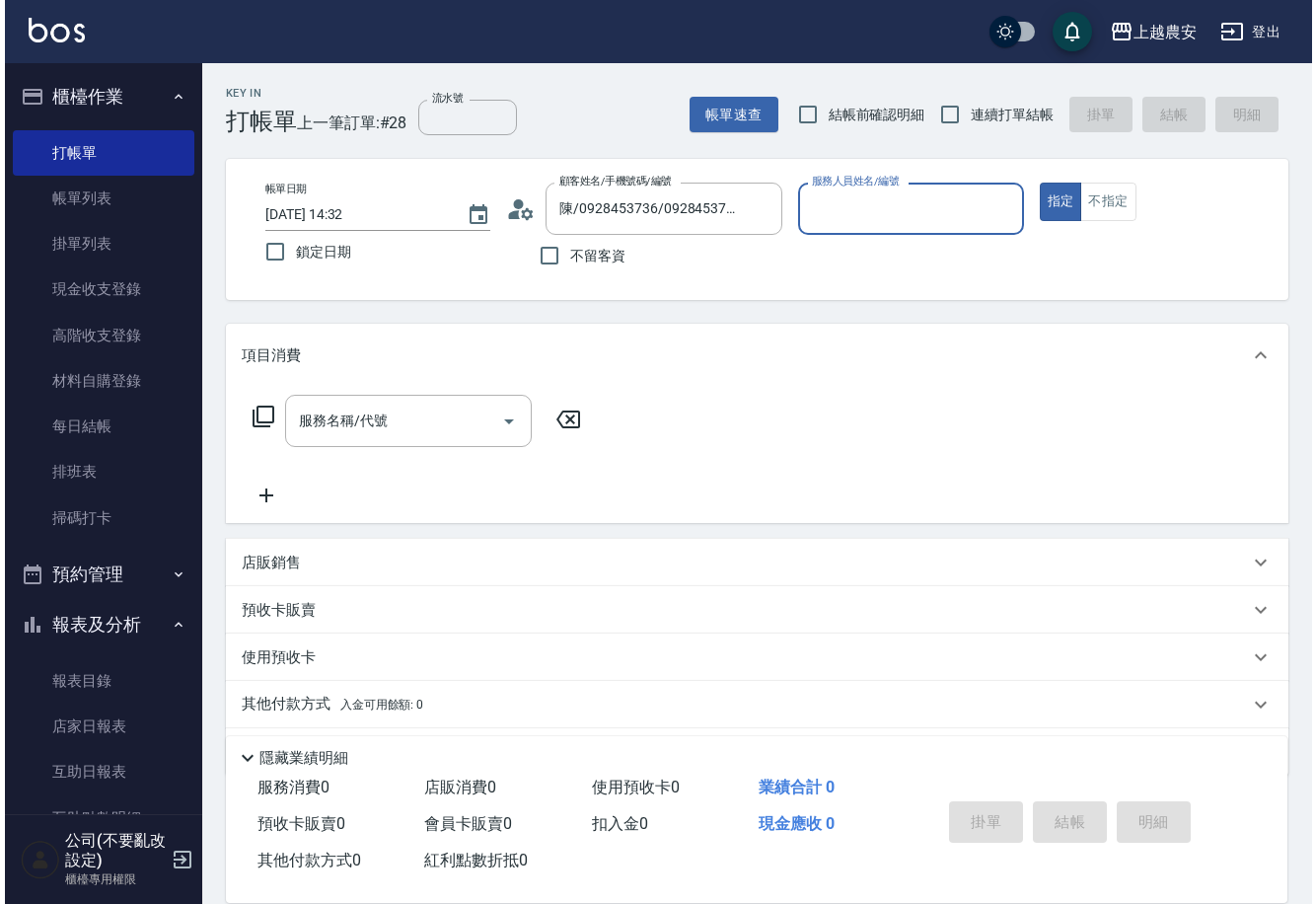
scroll to position [452, 0]
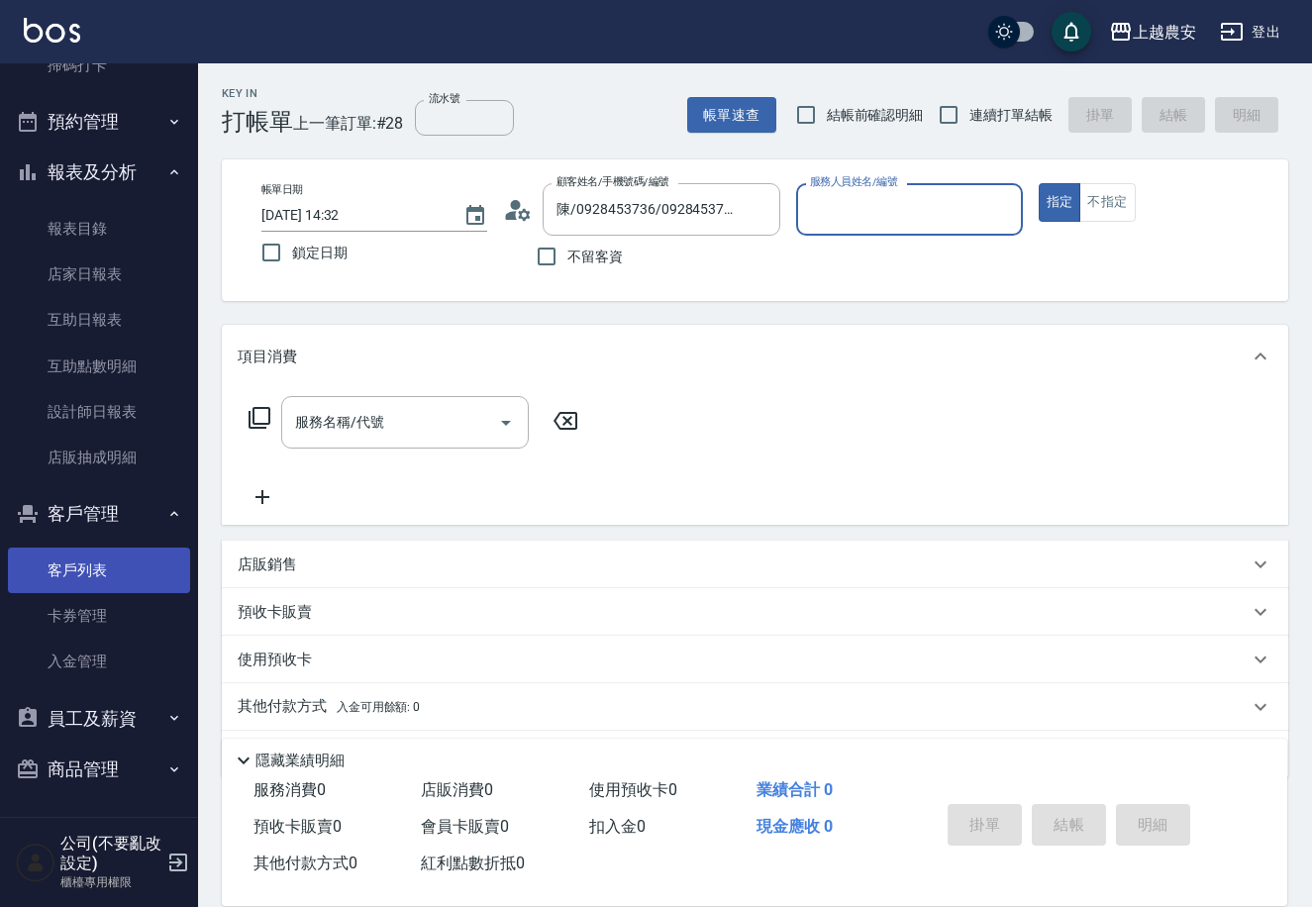
click at [86, 559] on link "客戶列表" at bounding box center [99, 570] width 182 height 46
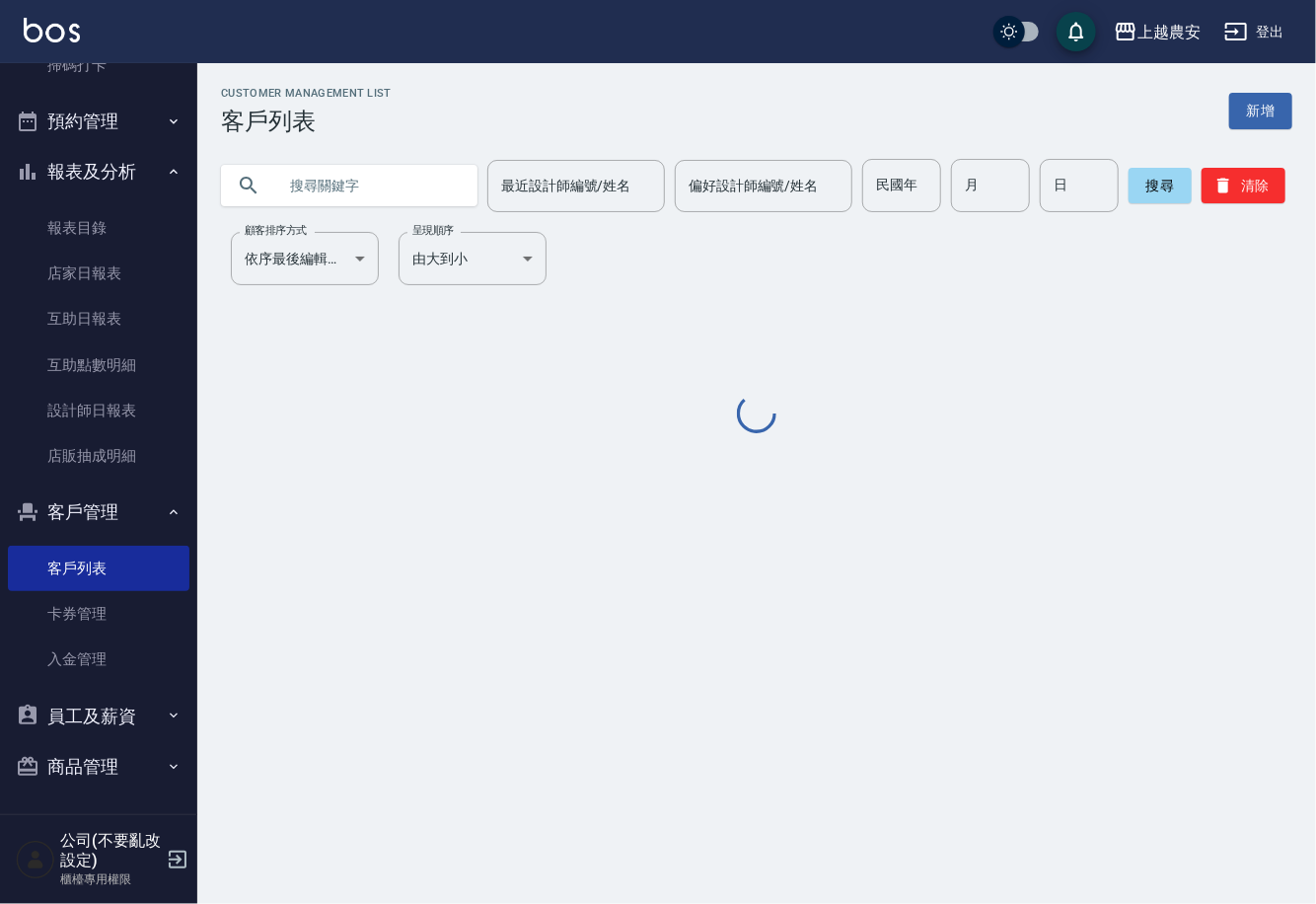
click at [355, 186] on input "text" at bounding box center [369, 184] width 185 height 53
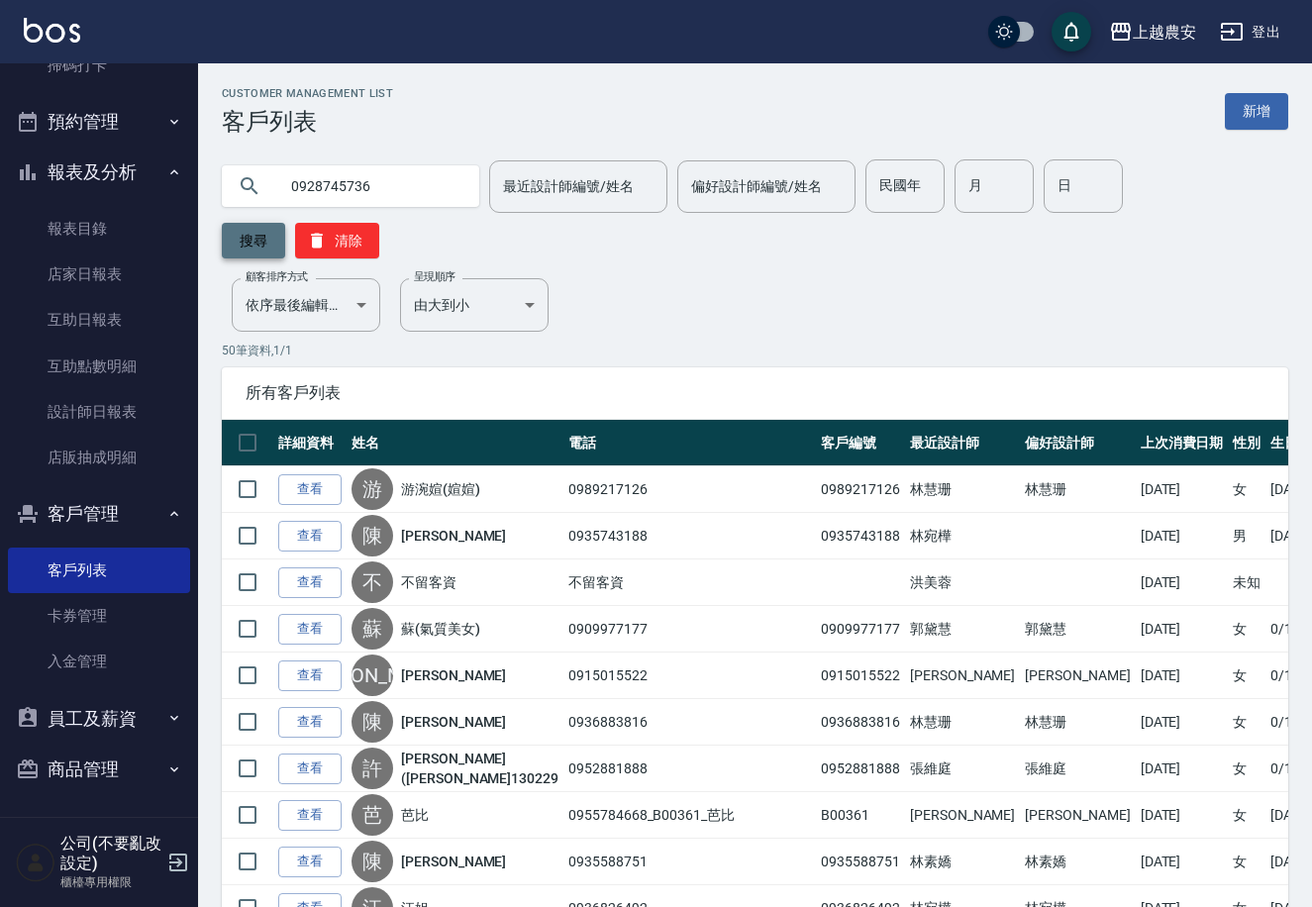
click at [285, 223] on button "搜尋" at bounding box center [253, 241] width 63 height 36
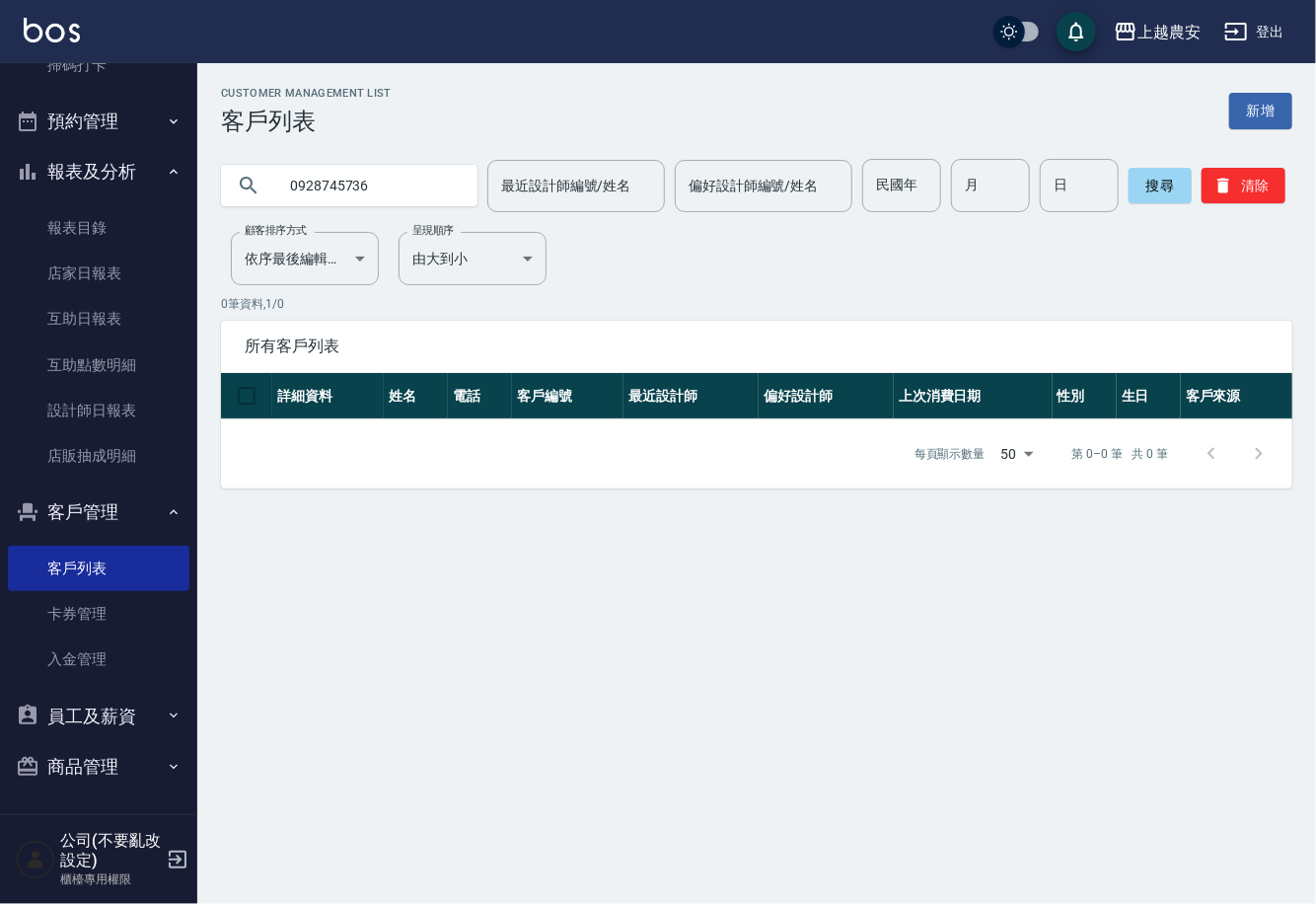
drag, startPoint x: 376, startPoint y: 184, endPoint x: 183, endPoint y: 205, distance: 194.1
click at [183, 205] on div "上越農安 登出 櫃檯作業 打帳單 帳單列表 掛單列表 現金收支登錄 高階收支登錄 材料自購登錄 每日結帳 排班表 掃碼打卡 預約管理 預約管理 單日預約紀錄 …" at bounding box center [658, 452] width 1316 height 904
click at [1150, 177] on button "搜尋" at bounding box center [1160, 185] width 63 height 36
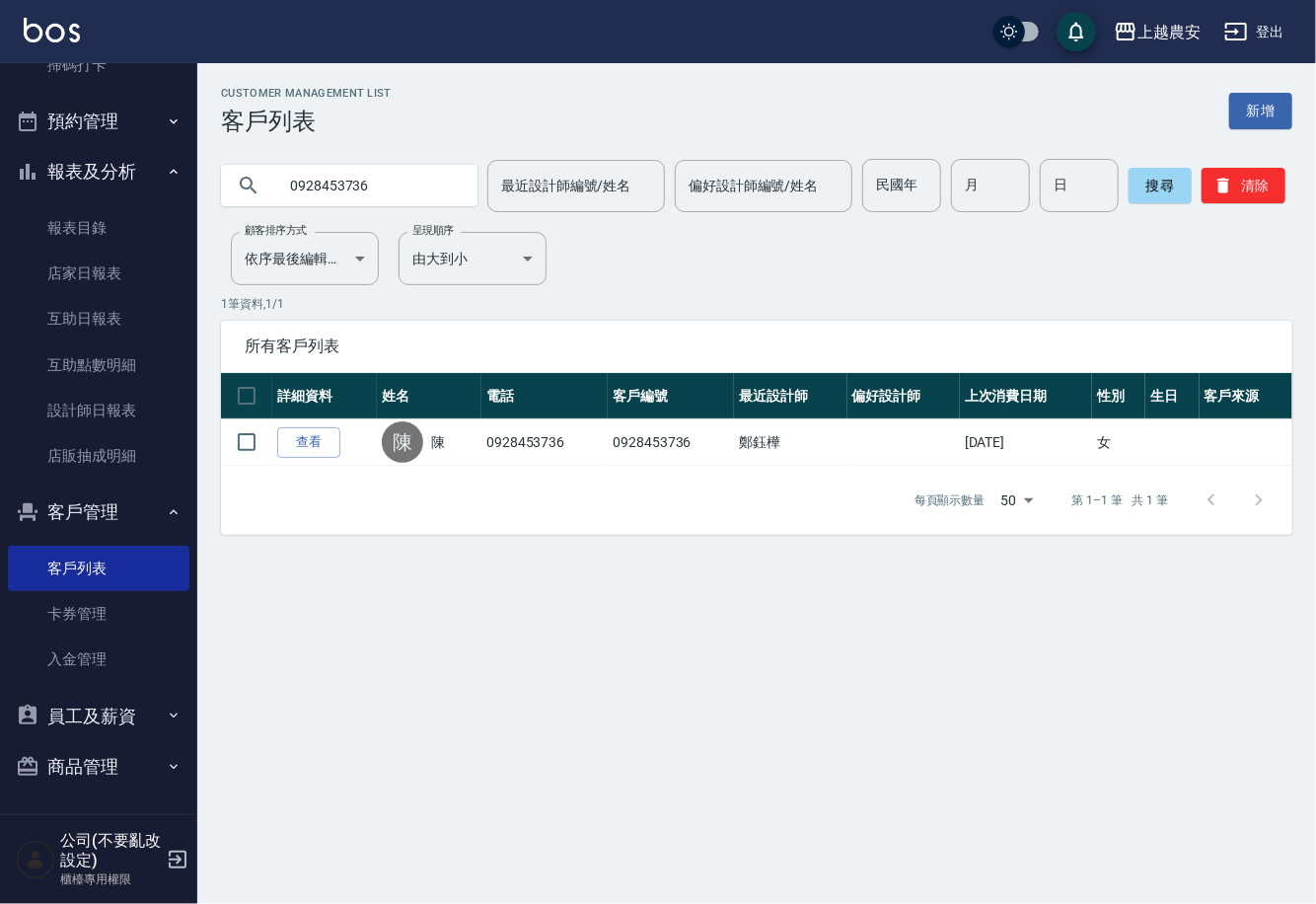
drag, startPoint x: 313, startPoint y: 438, endPoint x: 319, endPoint y: 569, distance: 131.1
click at [310, 438] on link "查看" at bounding box center [308, 443] width 63 height 31
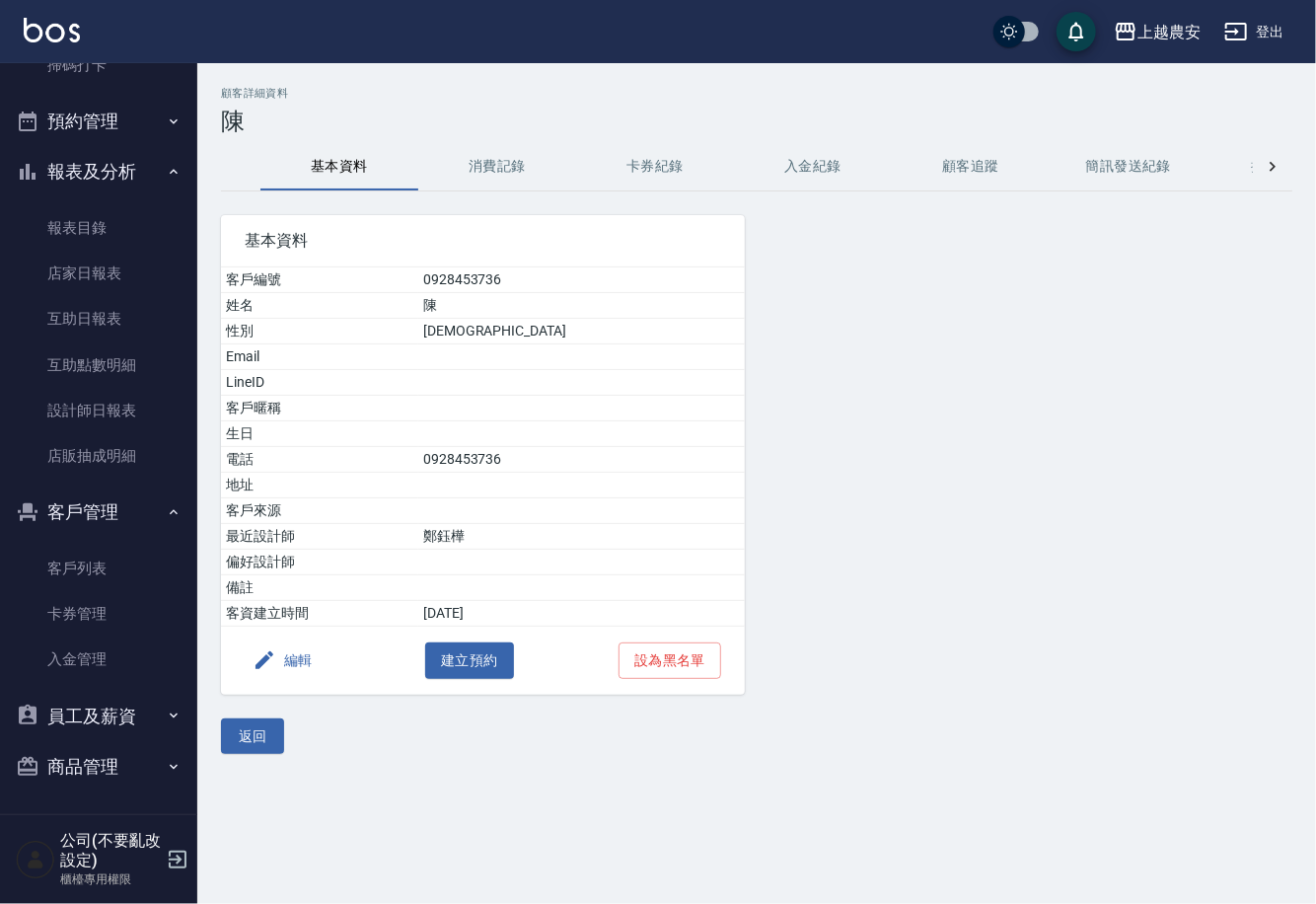
click at [305, 659] on button "編輯" at bounding box center [283, 661] width 76 height 37
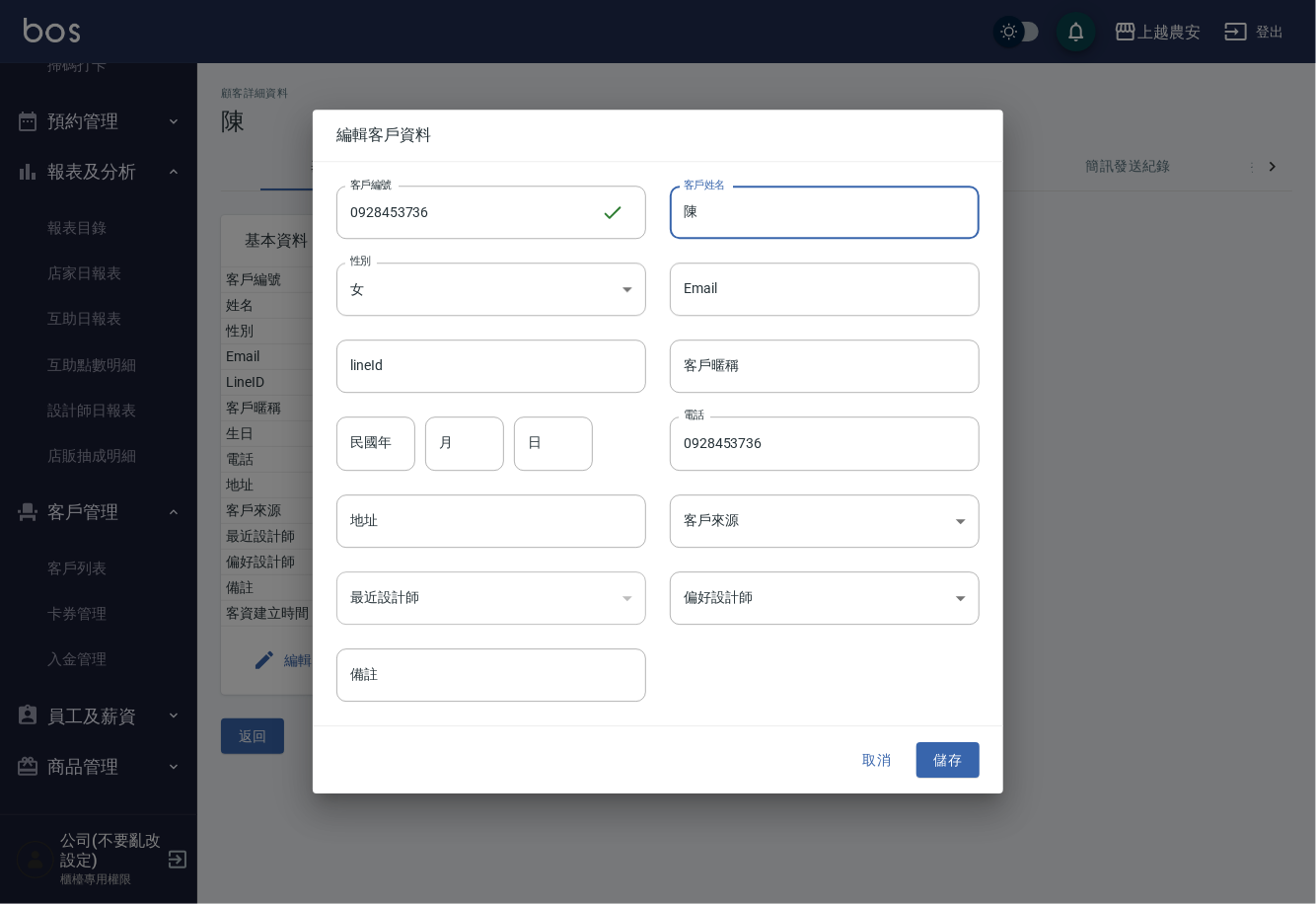
click at [737, 221] on input "陳" at bounding box center [824, 211] width 310 height 53
click at [942, 755] on button "儲存" at bounding box center [947, 759] width 63 height 37
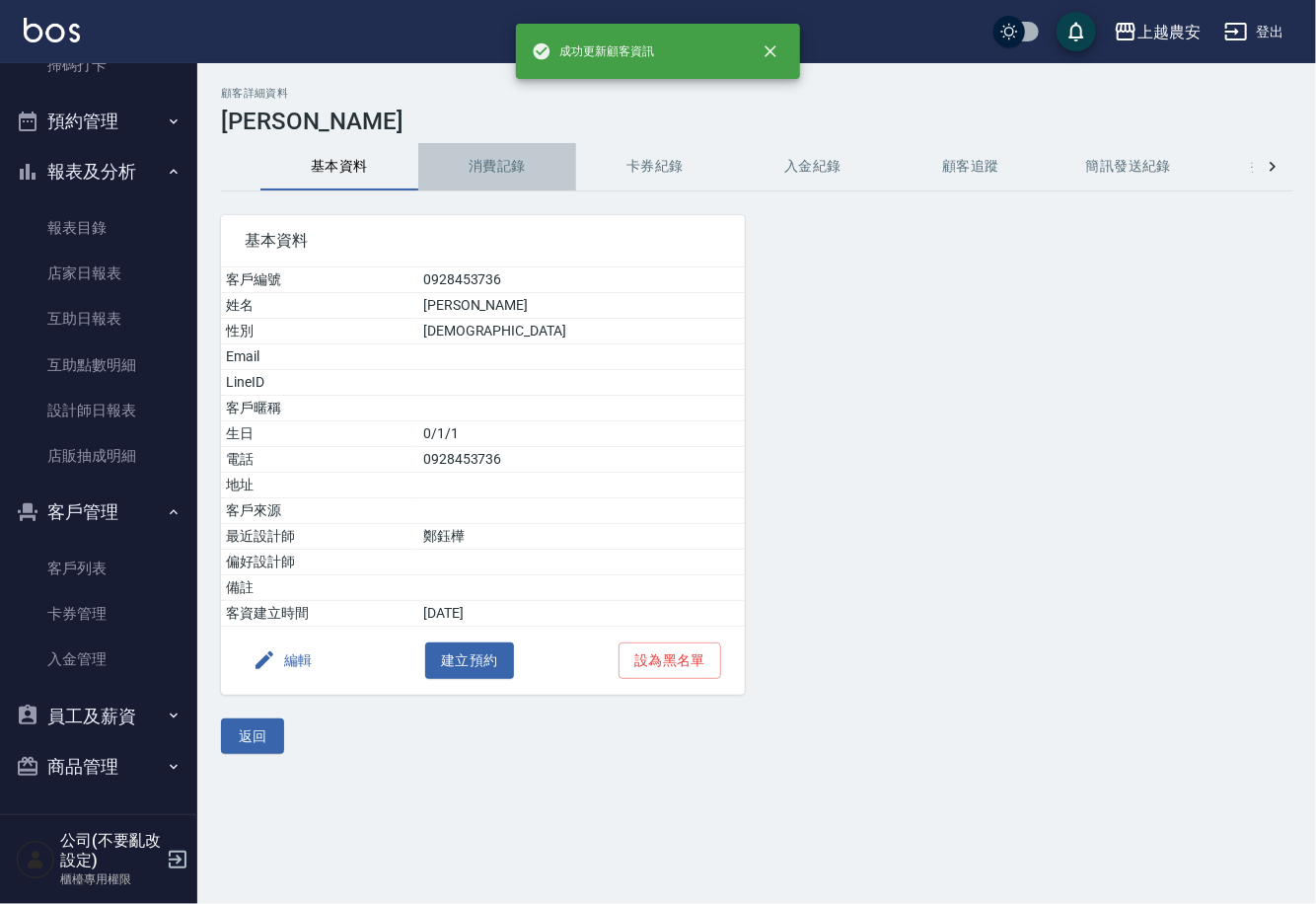
click at [487, 180] on button "消費記錄" at bounding box center [497, 167] width 157 height 48
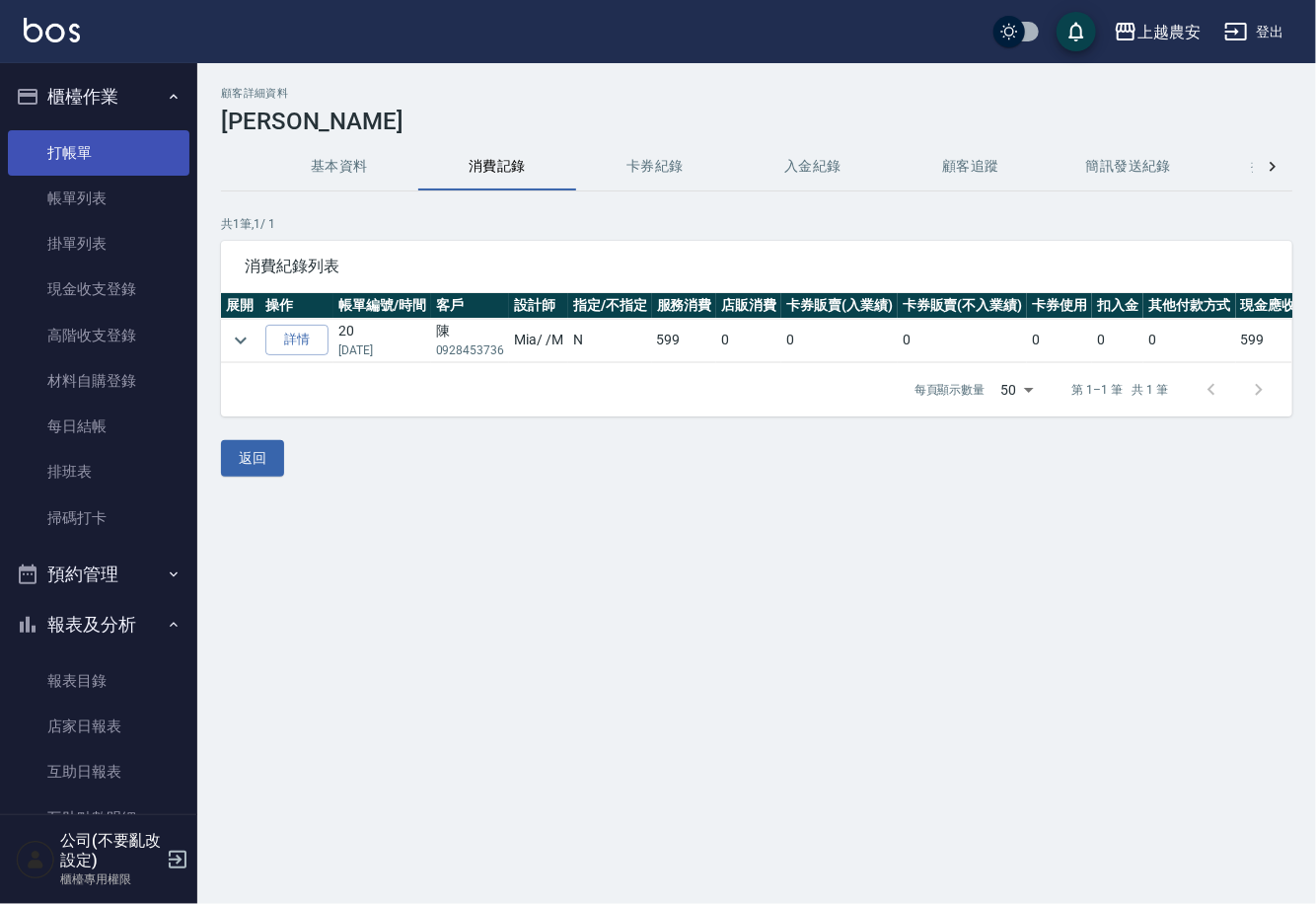
click at [111, 157] on link "打帳單" at bounding box center [99, 153] width 181 height 46
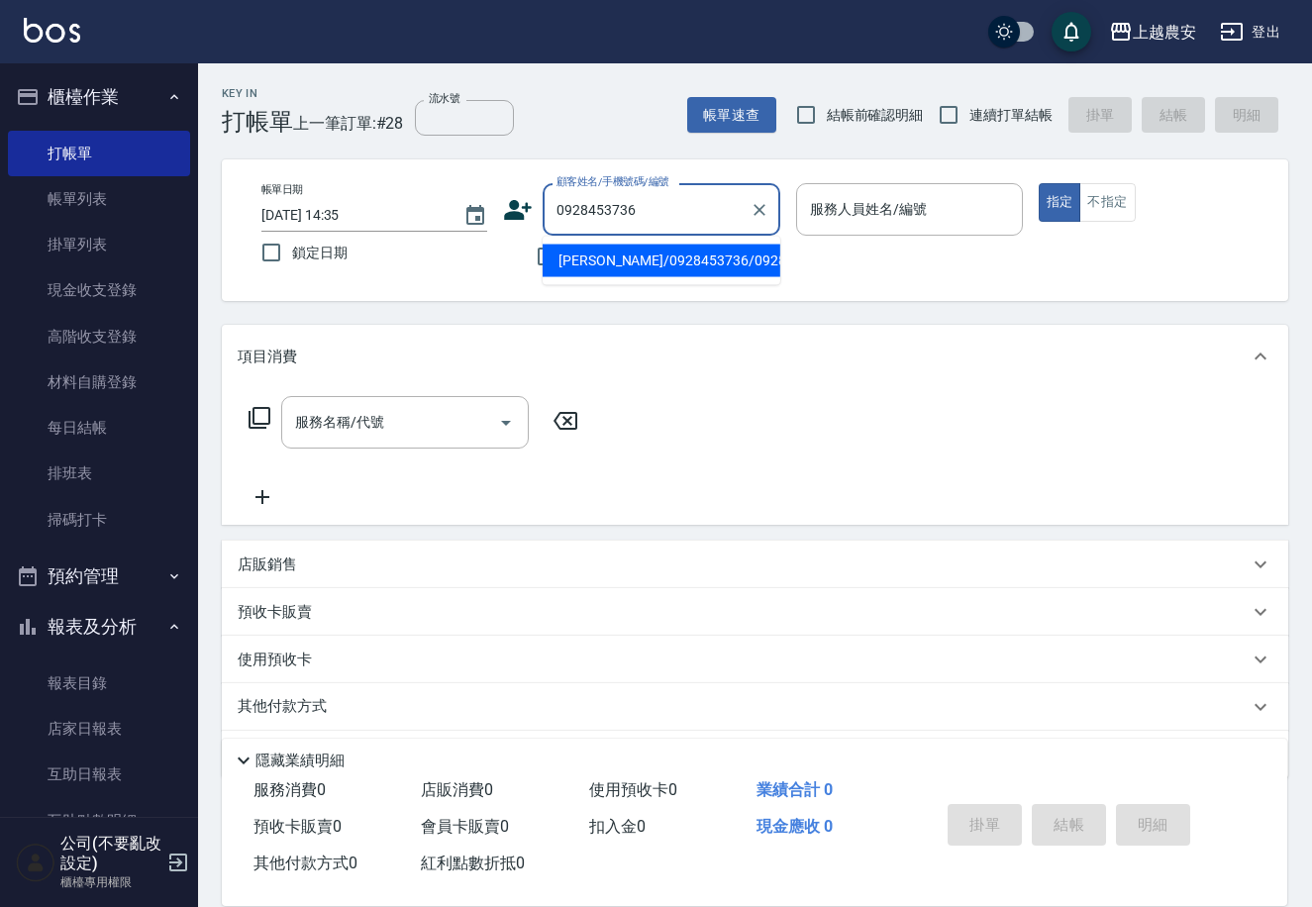
click at [660, 257] on li "[PERSON_NAME]/0928453736/0928453736" at bounding box center [662, 261] width 238 height 33
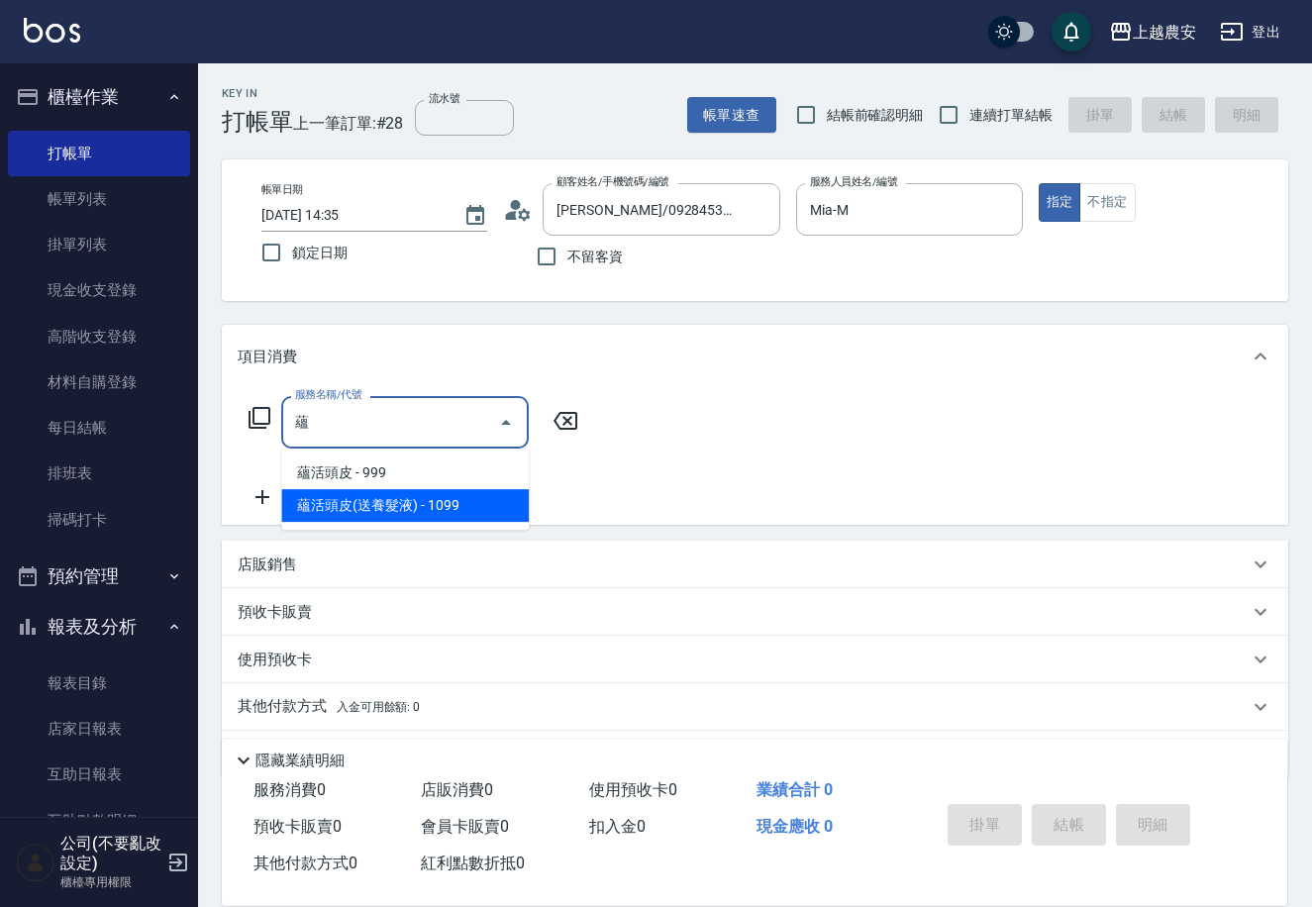
click at [355, 501] on span "蘊活頭皮(送養髮液) - 1099" at bounding box center [405, 505] width 248 height 33
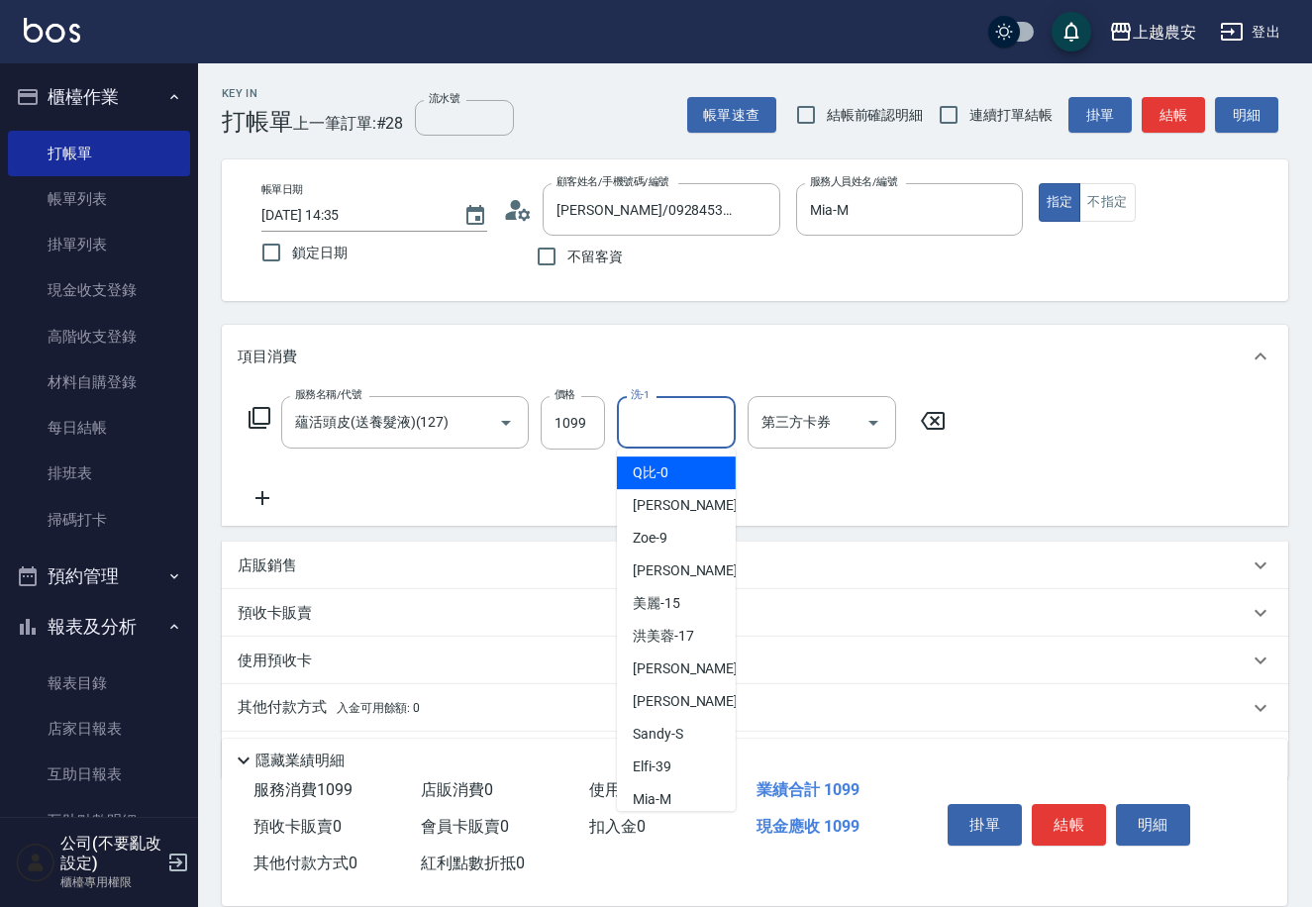
click at [647, 425] on input "洗-1" at bounding box center [676, 422] width 101 height 35
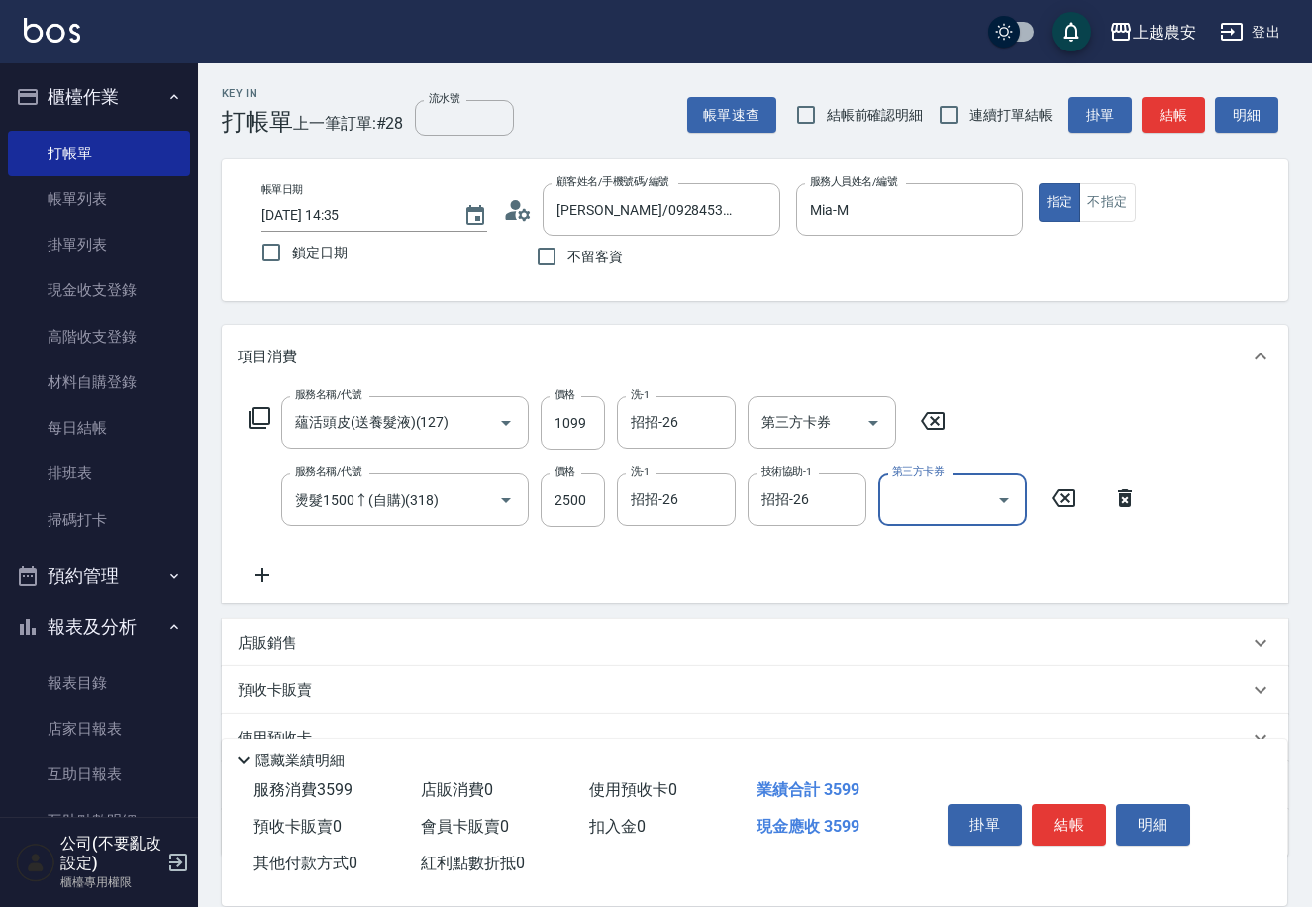
scroll to position [136, 0]
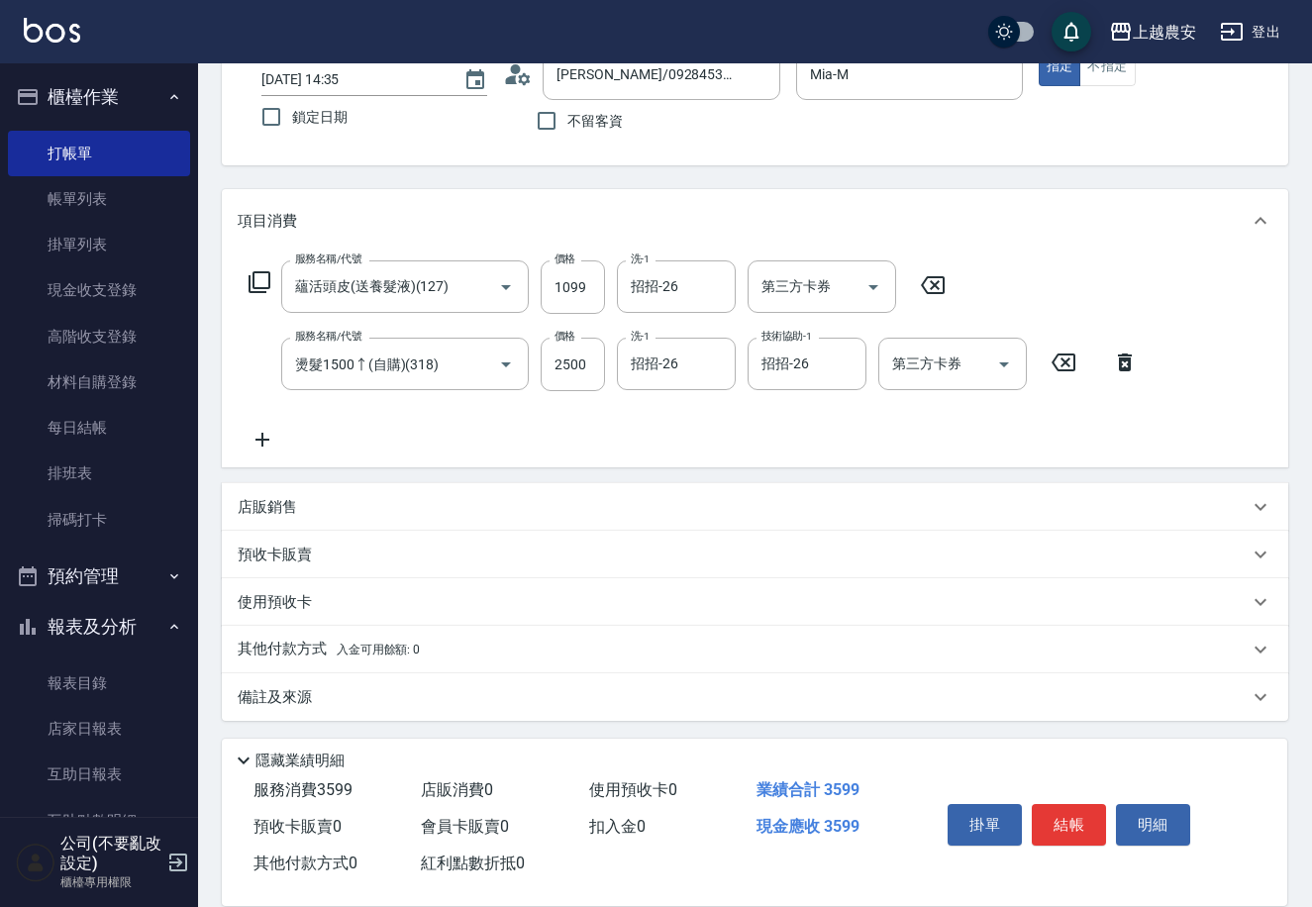
click at [328, 645] on p "其他付款方式 入金可用餘額: 0" at bounding box center [329, 650] width 182 height 22
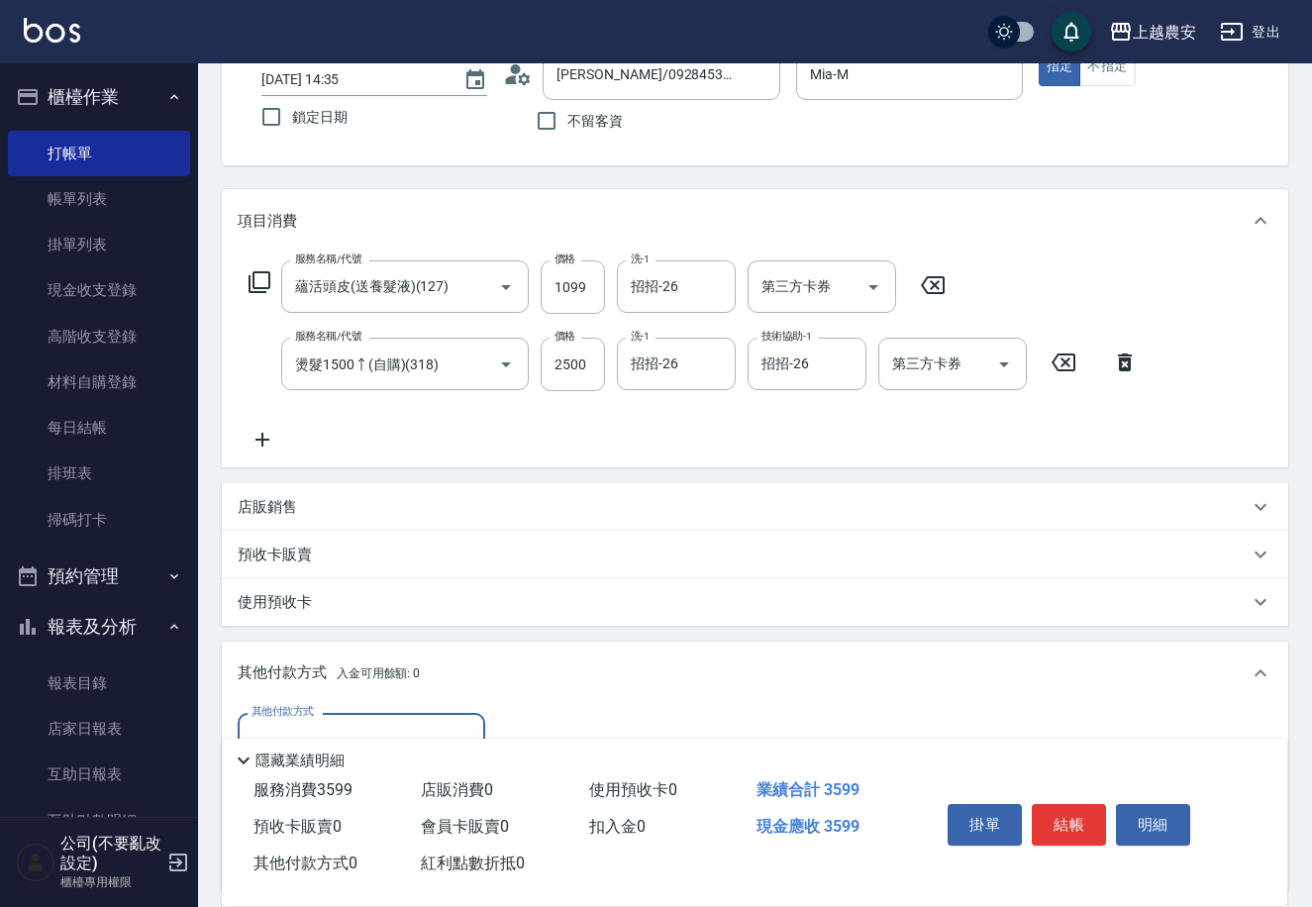
scroll to position [0, 0]
drag, startPoint x: 1310, startPoint y: 309, endPoint x: 1277, endPoint y: 719, distance: 411.2
click at [1277, 719] on div "Key In 打帳單 上一筆訂單:#28 流水號 流水號 帳單速查 結帳前確認明細 連續打單結帳 掛單 結帳 明細 帳單日期 [DATE] 14:35 鎖定日…" at bounding box center [755, 535] width 1114 height 1214
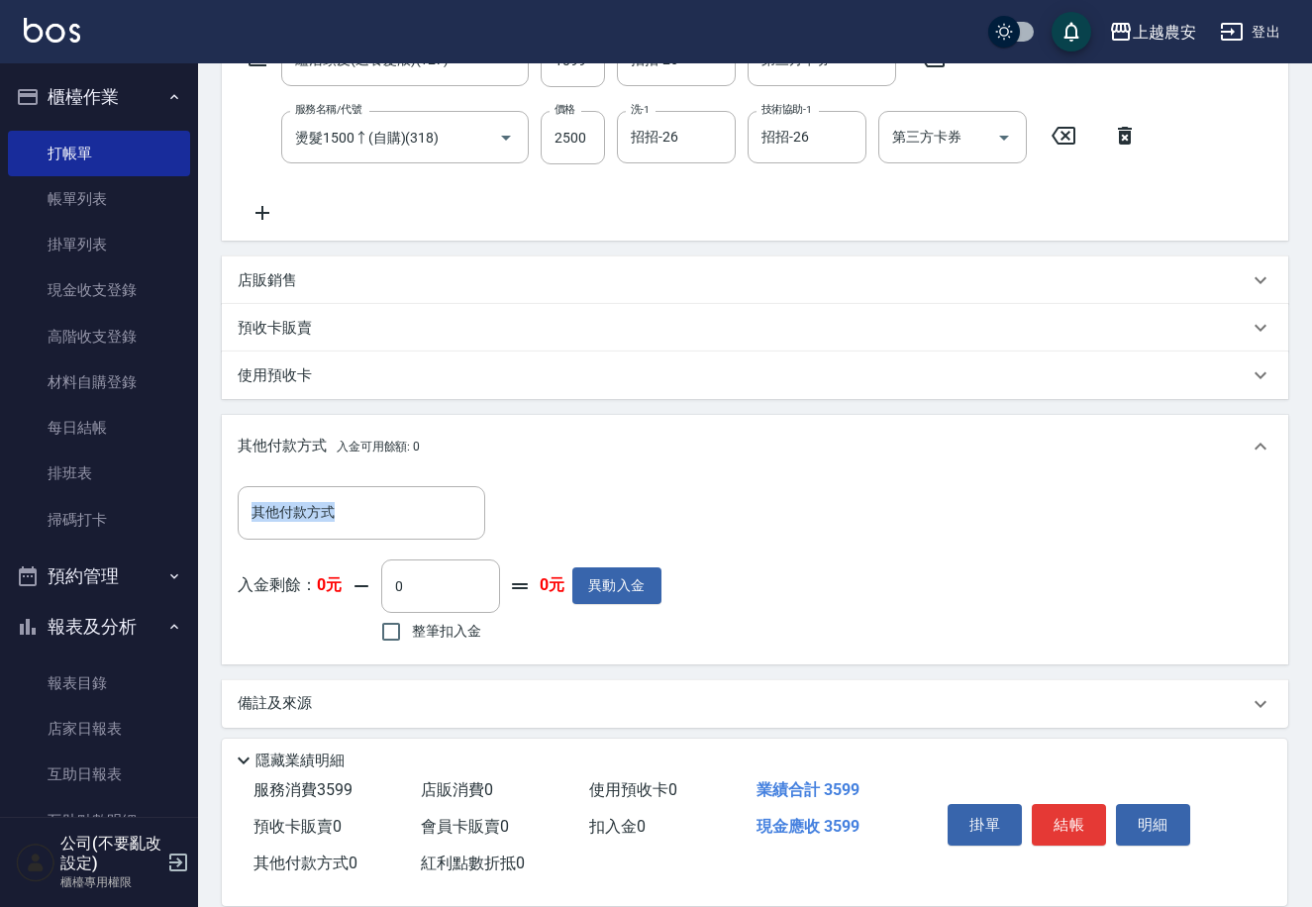
scroll to position [368, 0]
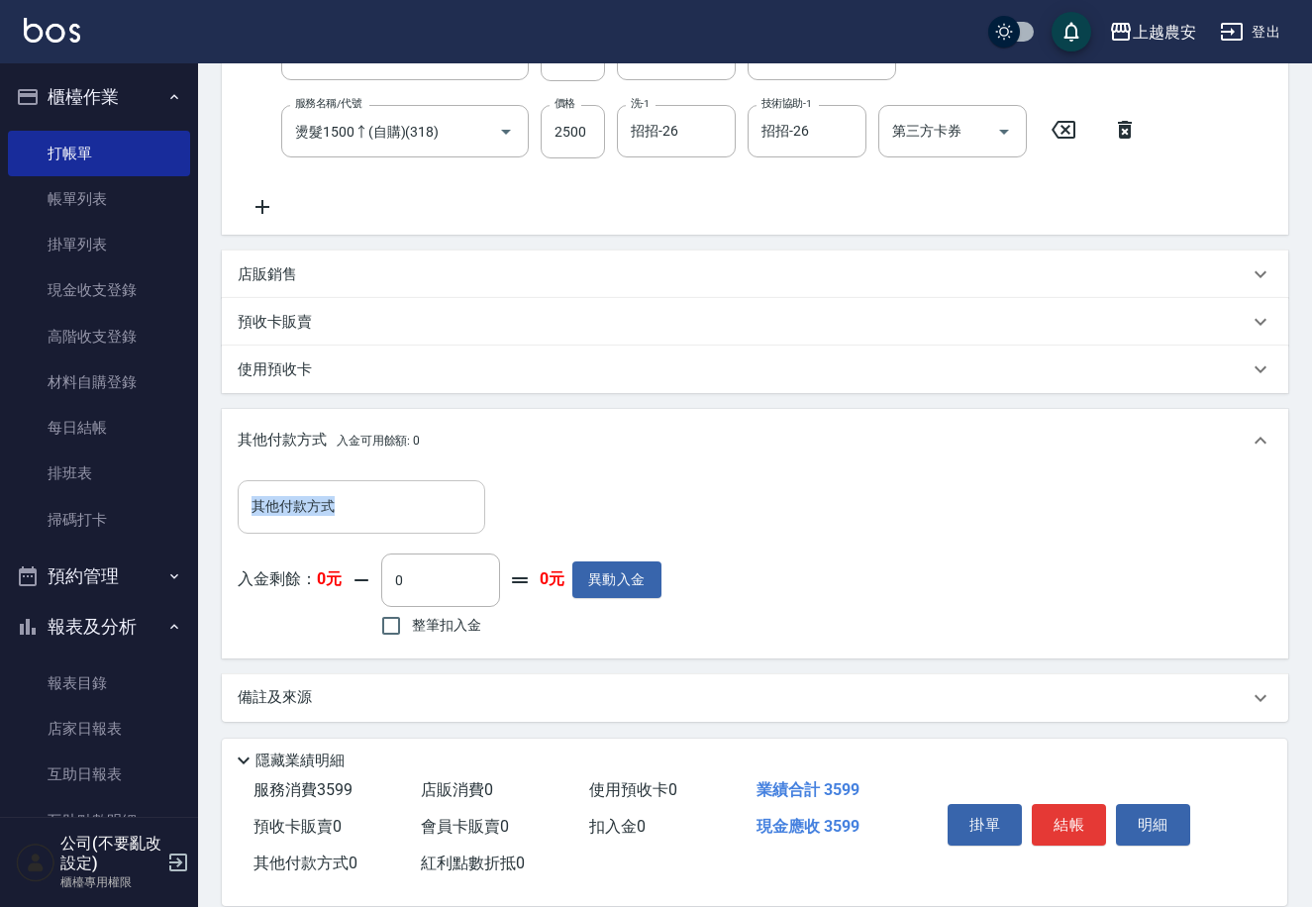
click at [373, 519] on input "其他付款方式" at bounding box center [362, 506] width 230 height 35
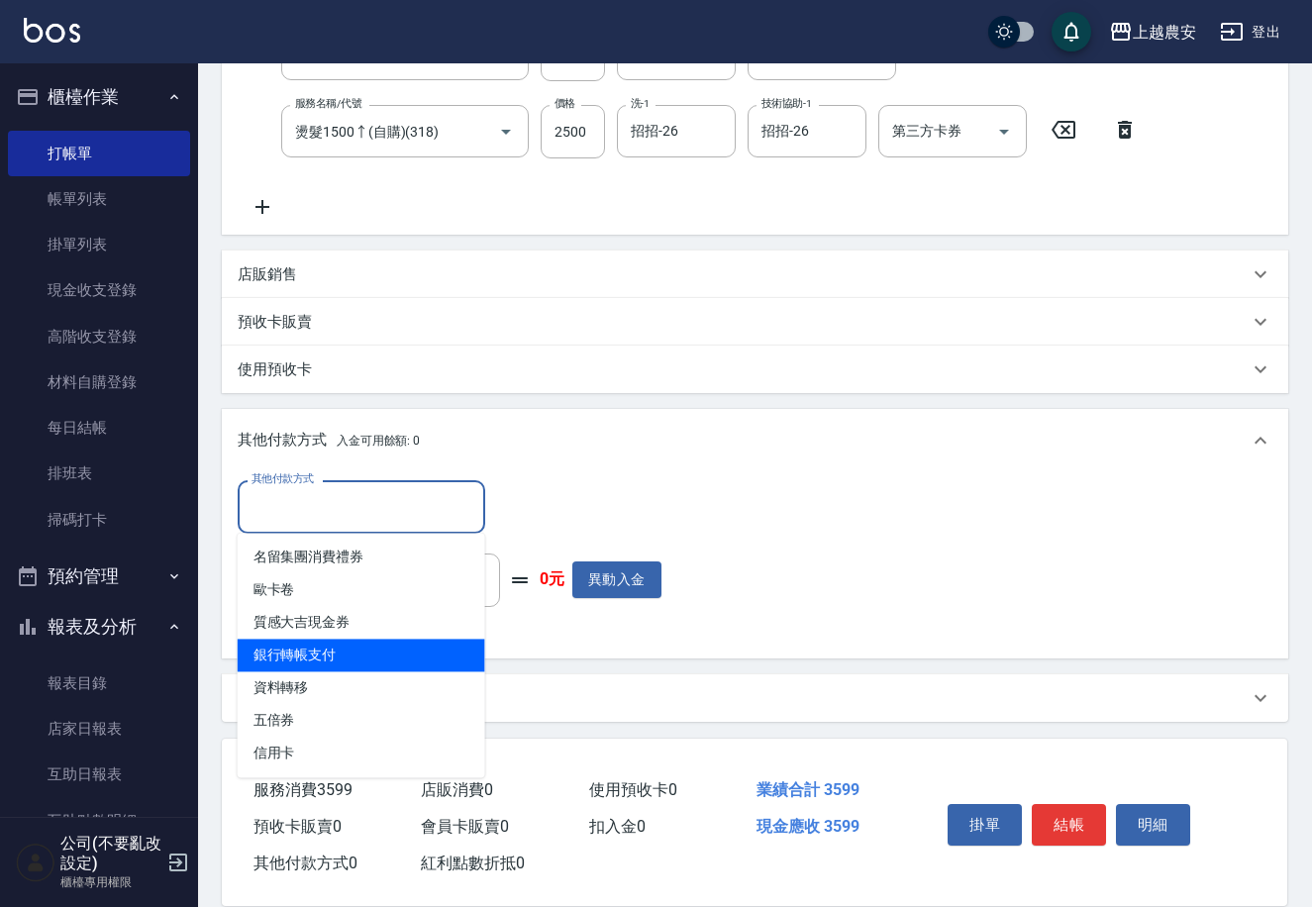
click at [351, 665] on span "銀行轉帳支付" at bounding box center [362, 655] width 248 height 33
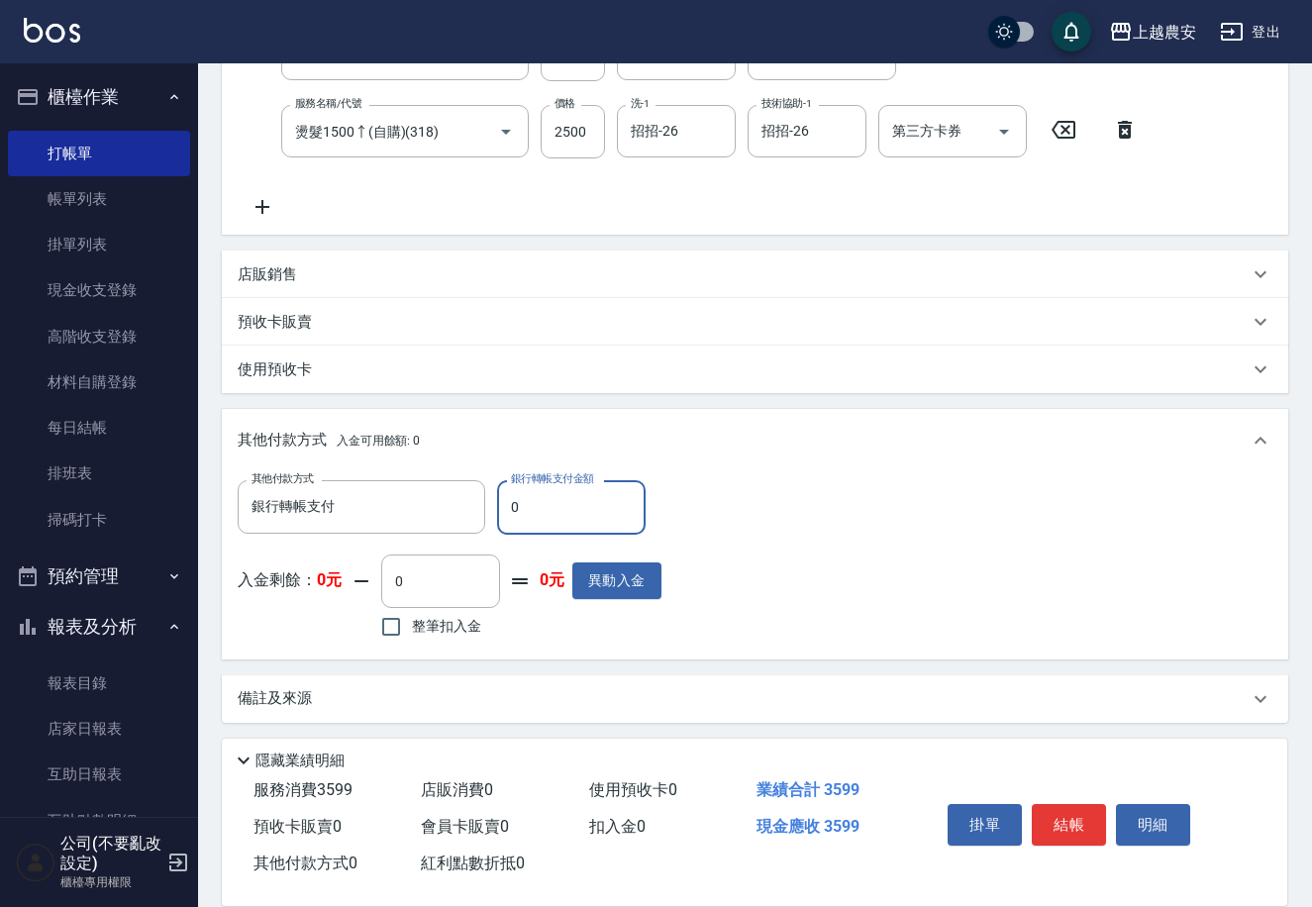
drag, startPoint x: 502, startPoint y: 512, endPoint x: 587, endPoint y: 515, distance: 85.2
click at [587, 515] on input "0" at bounding box center [571, 506] width 149 height 53
click at [1064, 811] on button "結帳" at bounding box center [1069, 825] width 74 height 42
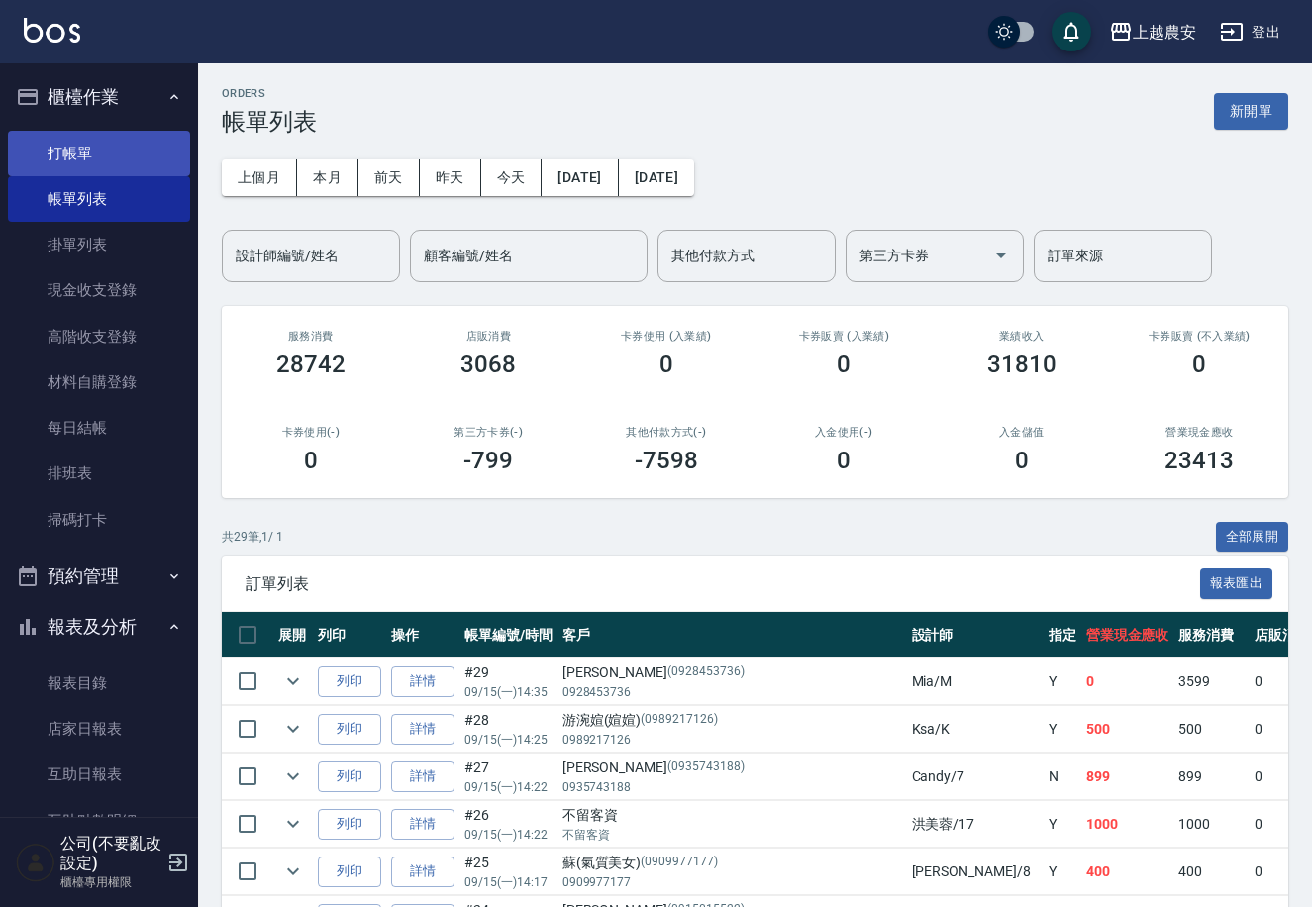
click at [68, 165] on link "打帳單" at bounding box center [99, 154] width 182 height 46
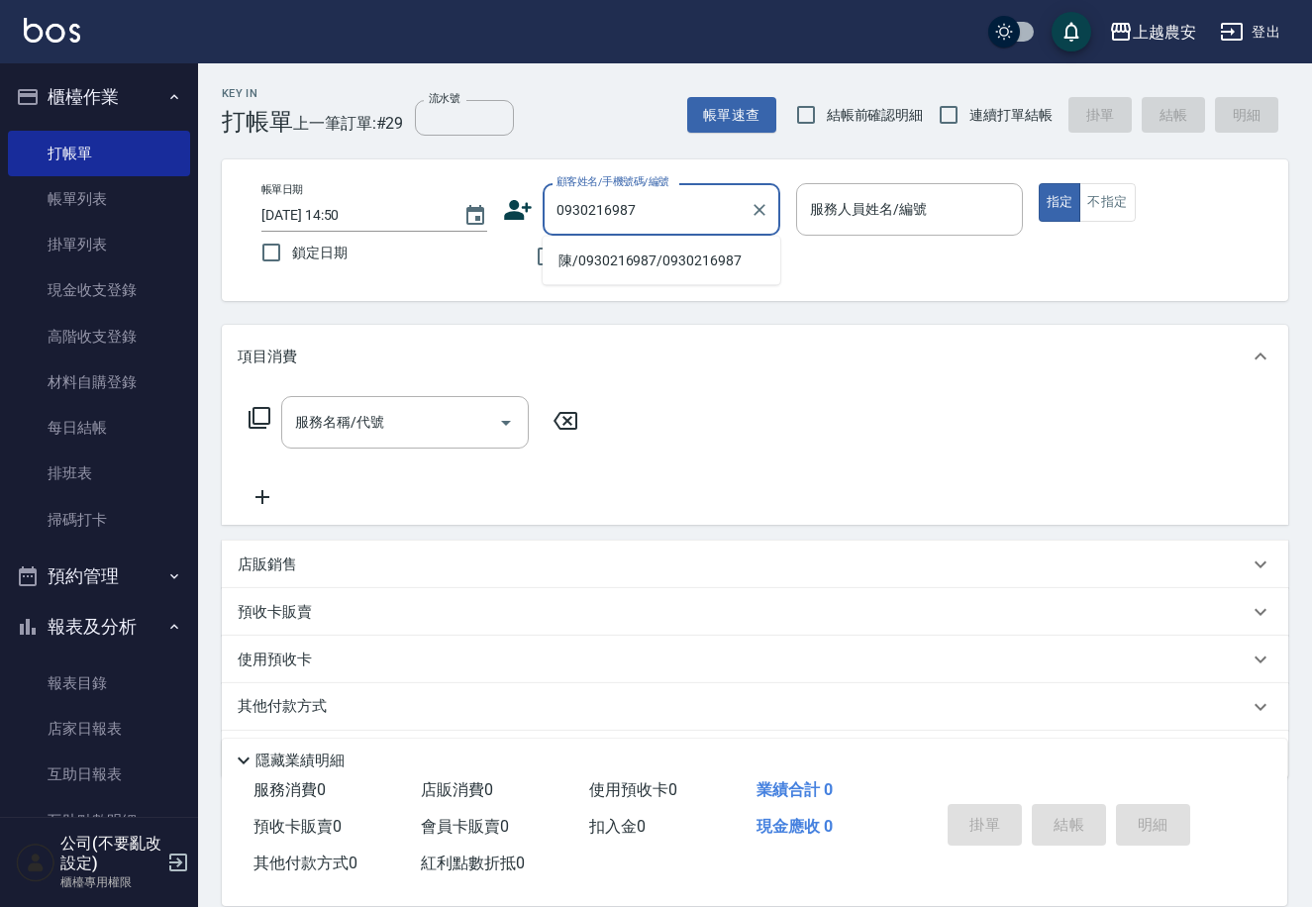
click at [616, 264] on li "陳/0930216987/0930216987" at bounding box center [662, 261] width 238 height 33
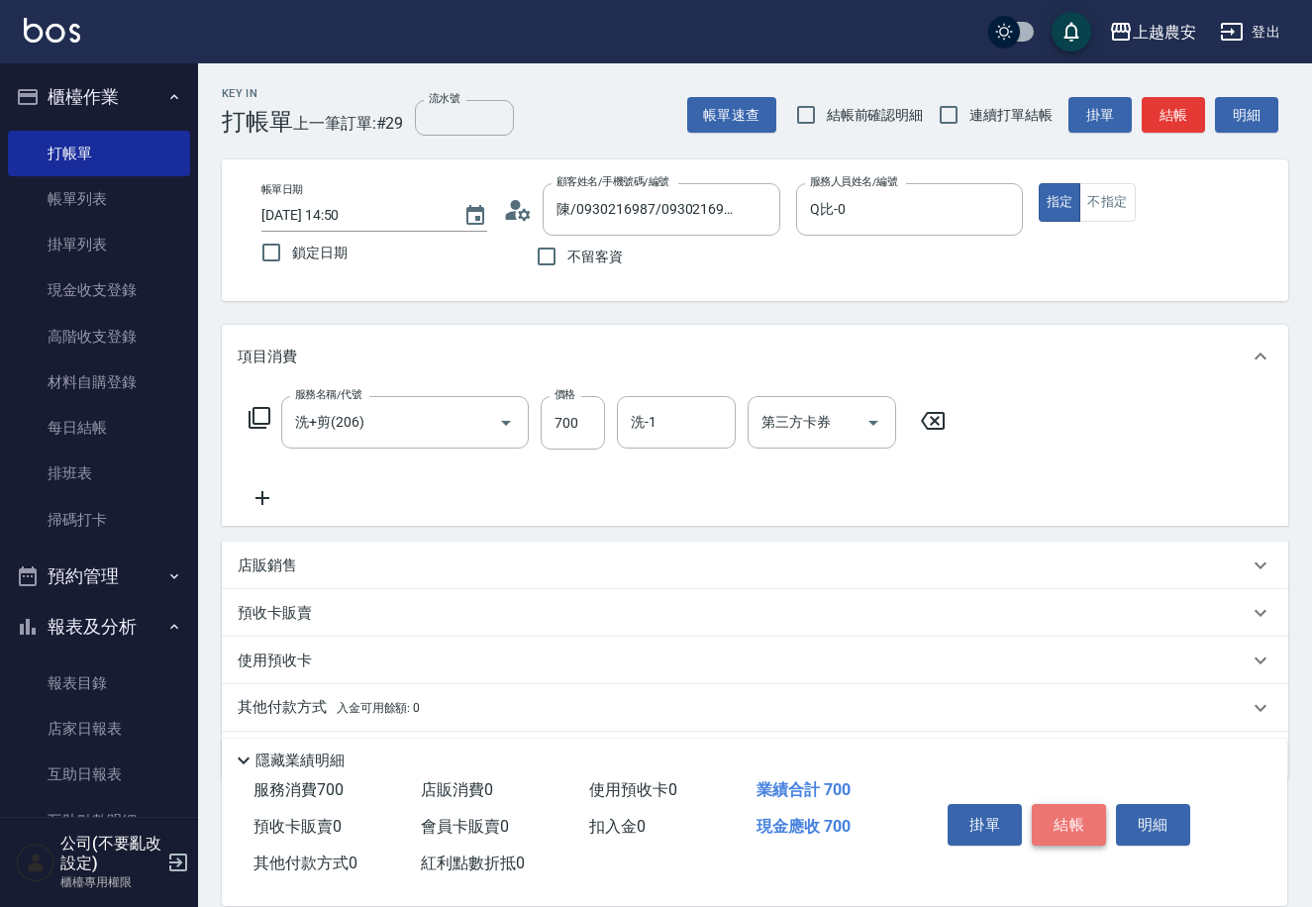
click at [1059, 831] on button "結帳" at bounding box center [1069, 825] width 74 height 42
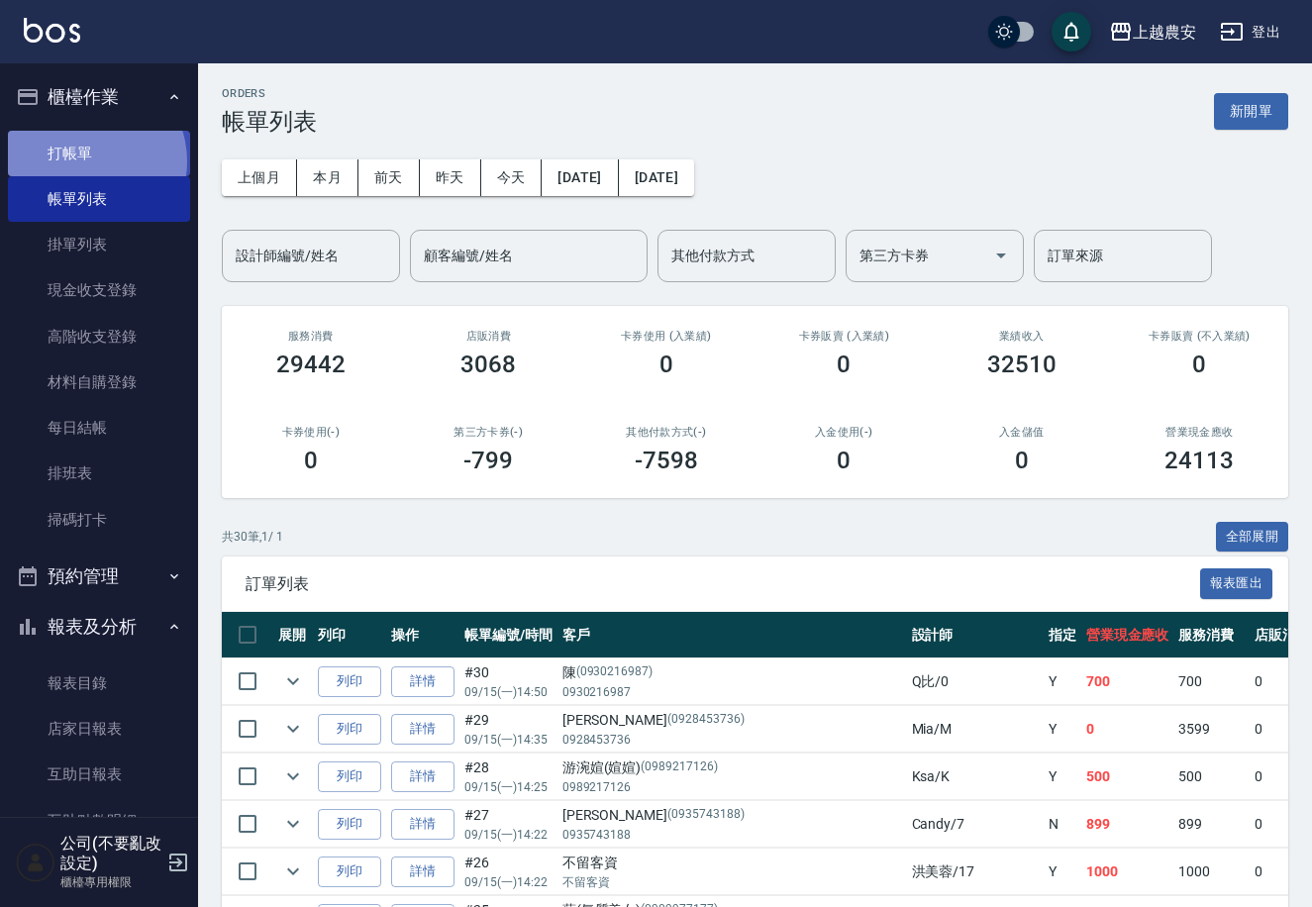
click at [83, 160] on link "打帳單" at bounding box center [99, 154] width 182 height 46
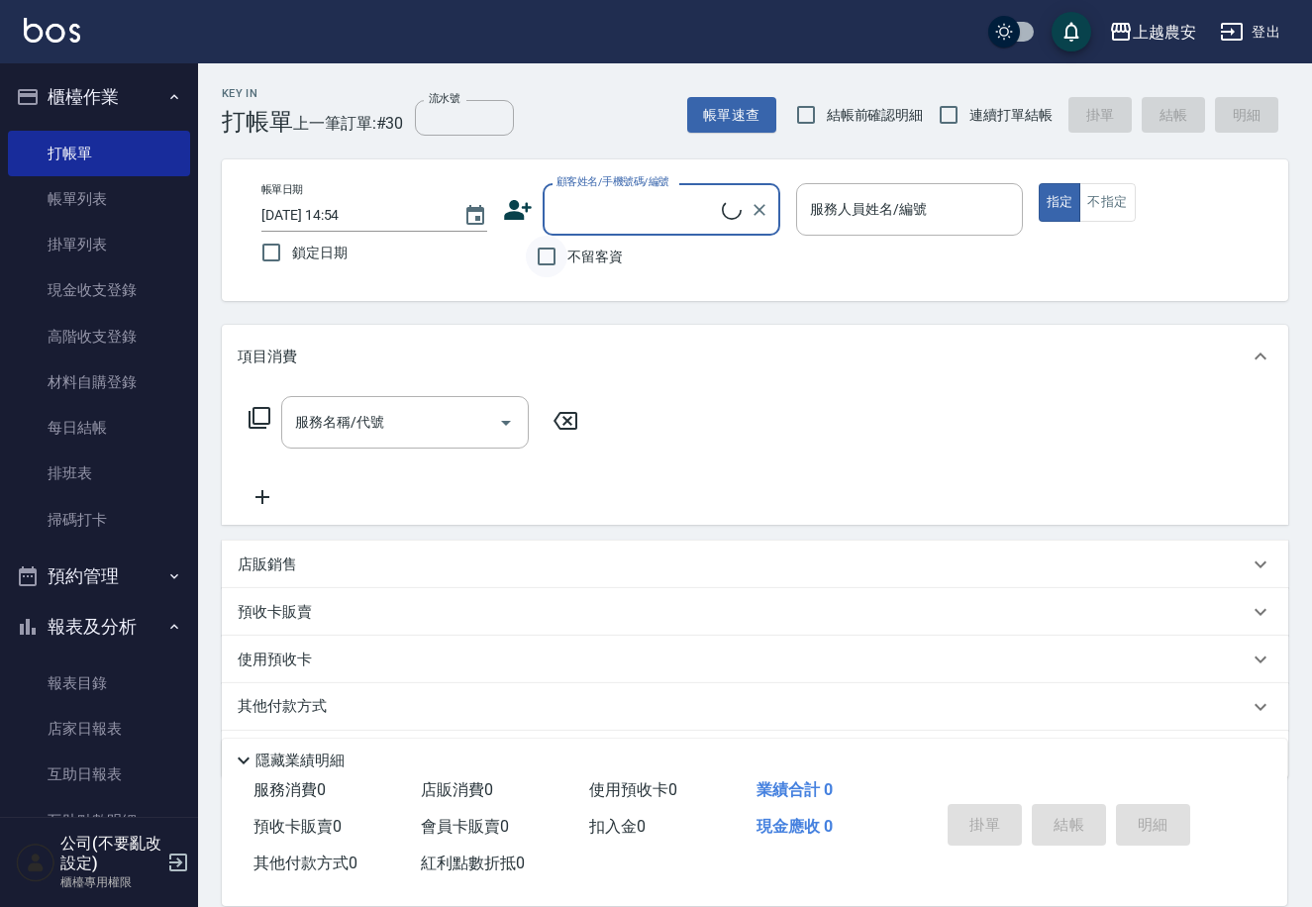
click at [554, 257] on input "不留客資" at bounding box center [547, 257] width 42 height 42
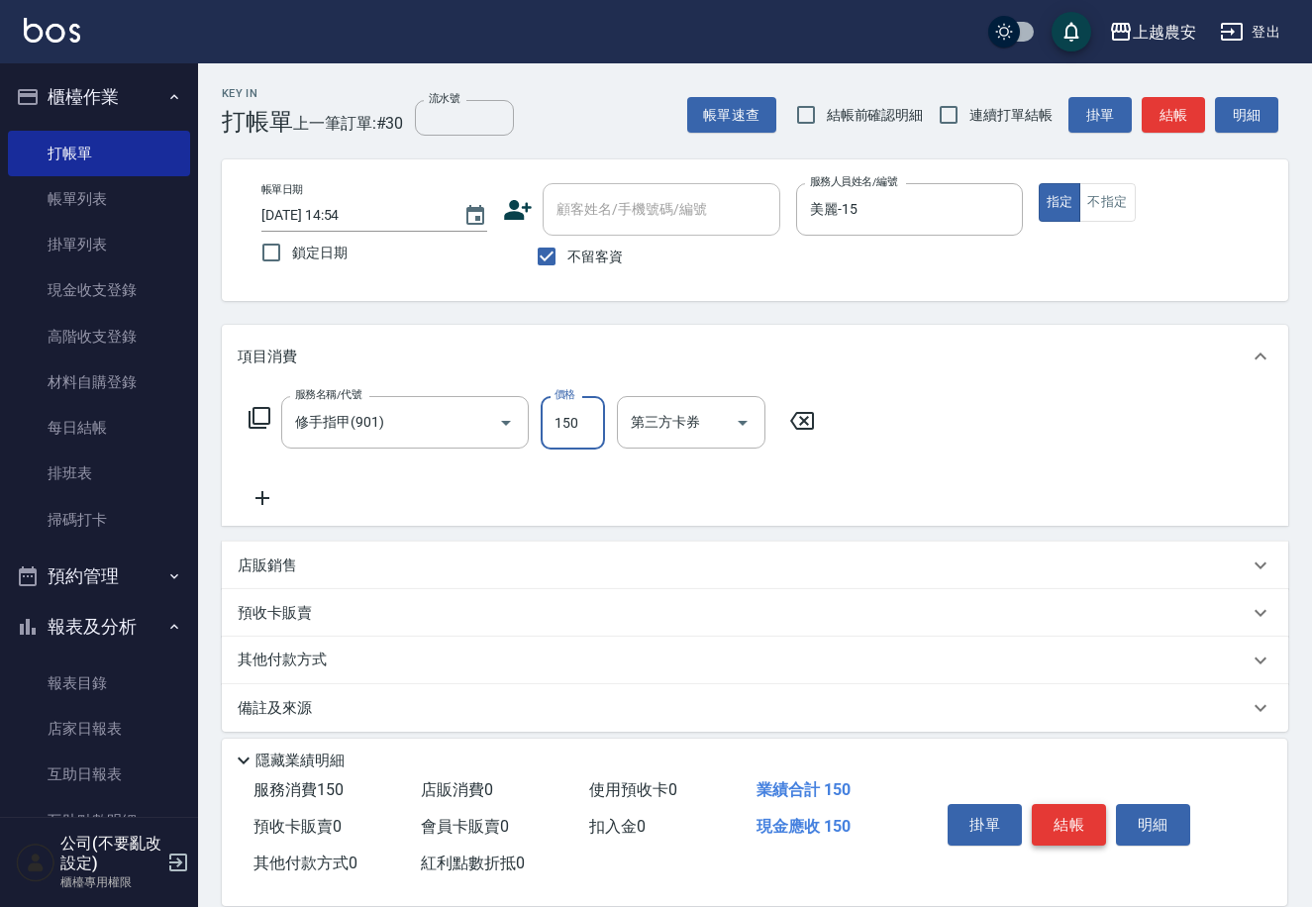
click at [1066, 833] on button "結帳" at bounding box center [1069, 825] width 74 height 42
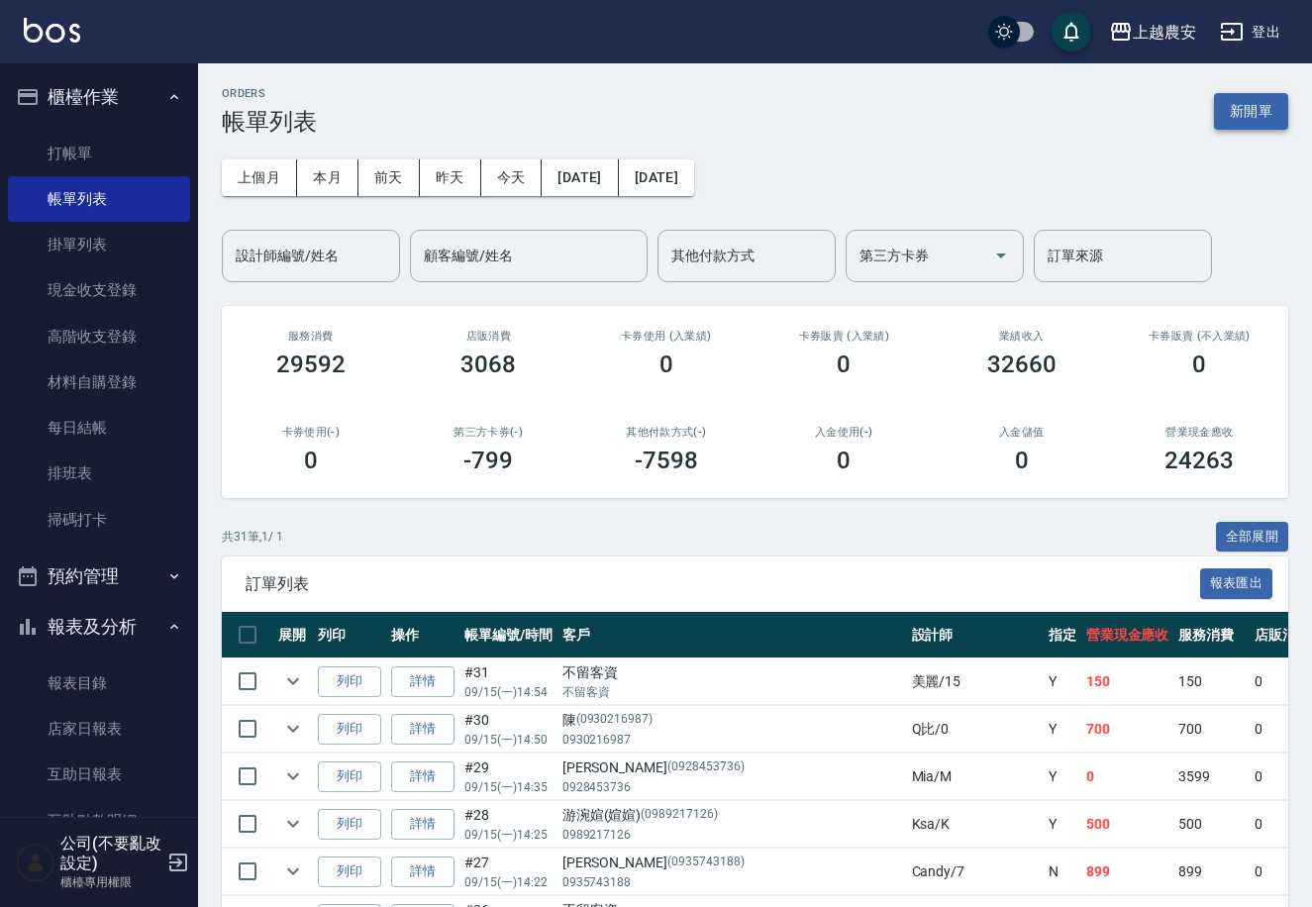
click at [1219, 97] on button "新開單" at bounding box center [1251, 111] width 74 height 37
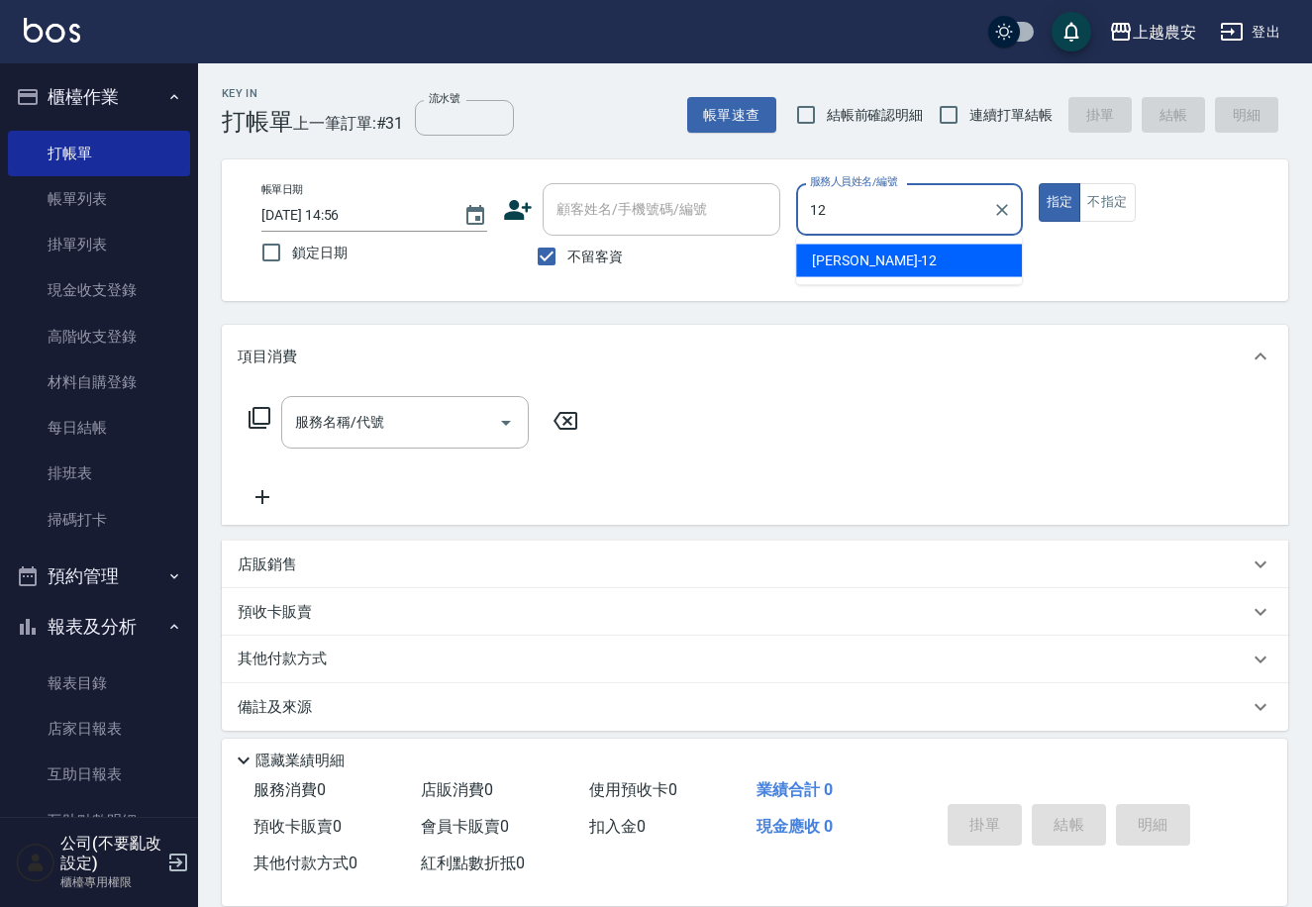
click at [872, 263] on div "[PERSON_NAME] -12" at bounding box center [909, 261] width 226 height 33
click at [416, 421] on input "服務名稱/代號" at bounding box center [390, 422] width 200 height 35
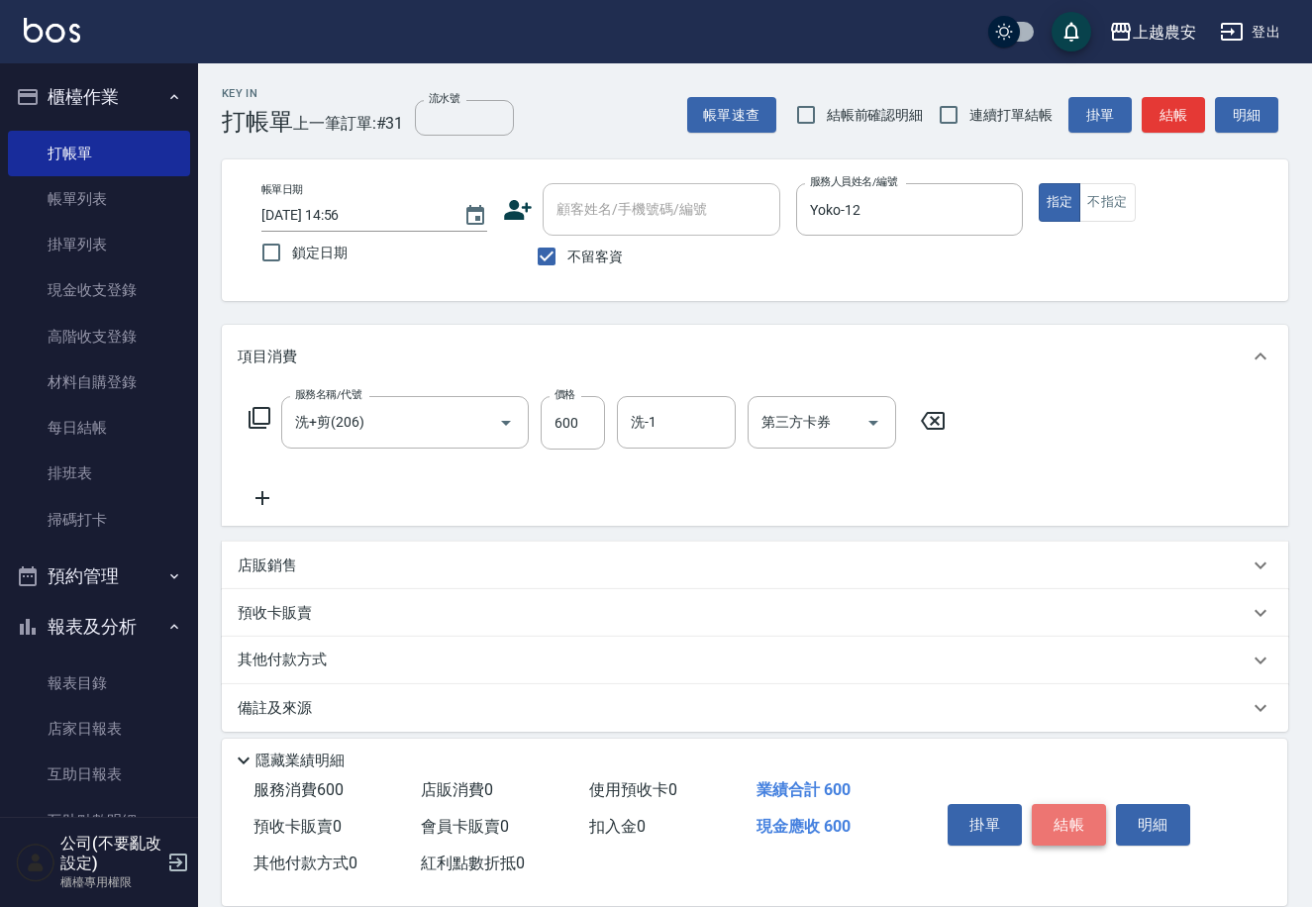
click at [1064, 806] on button "結帳" at bounding box center [1069, 825] width 74 height 42
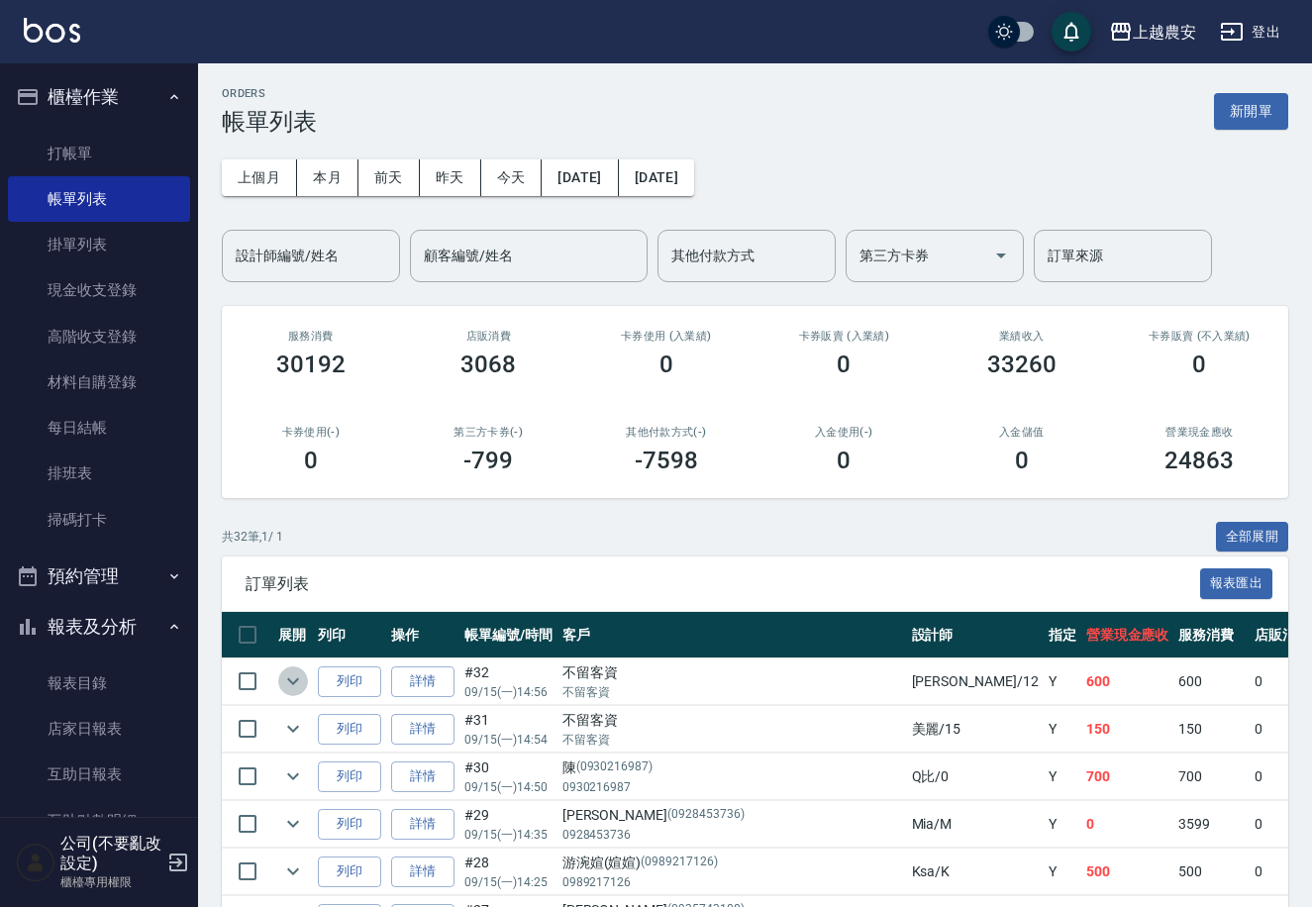
click at [290, 689] on icon "expand row" at bounding box center [293, 681] width 24 height 24
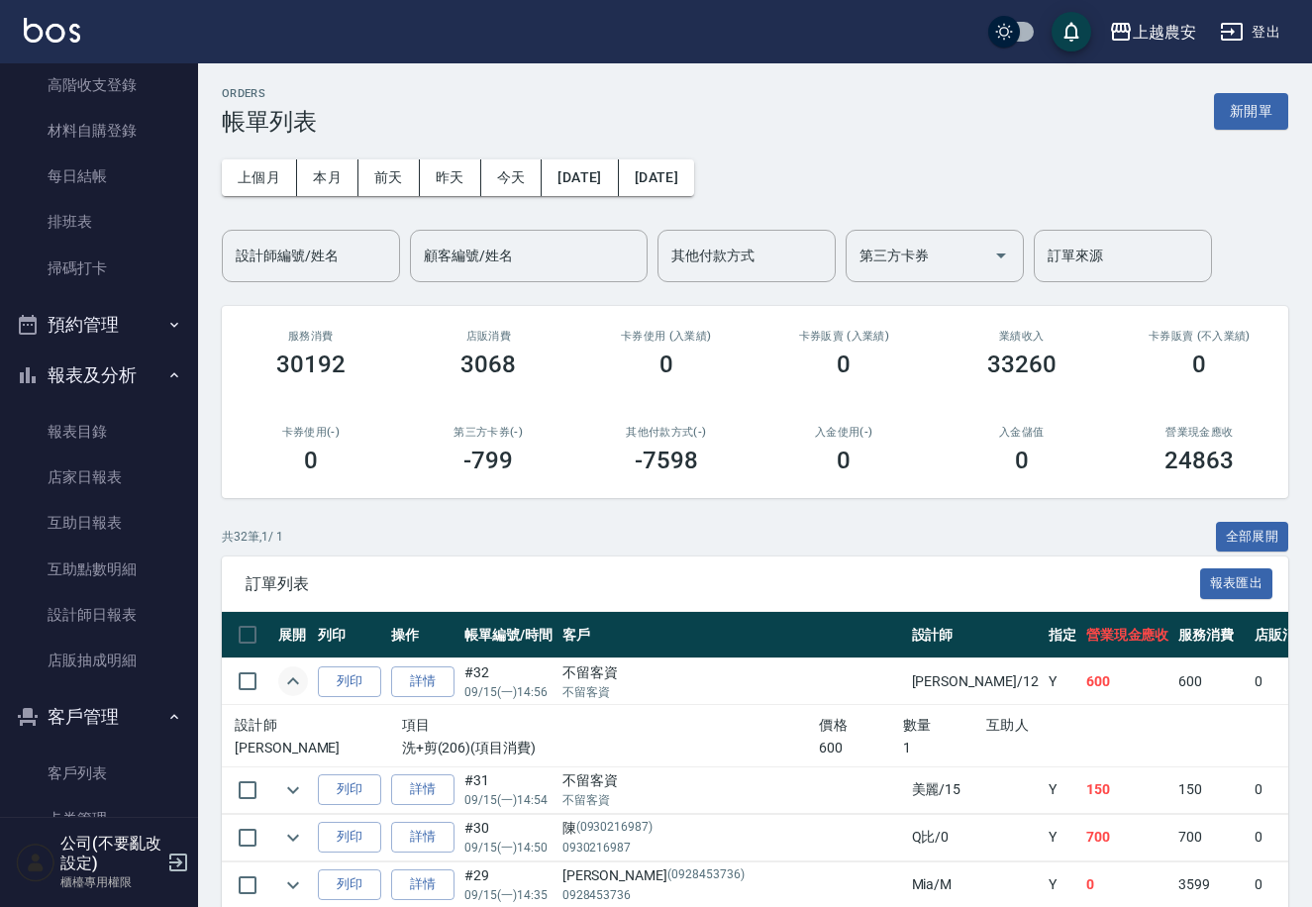
scroll to position [259, 0]
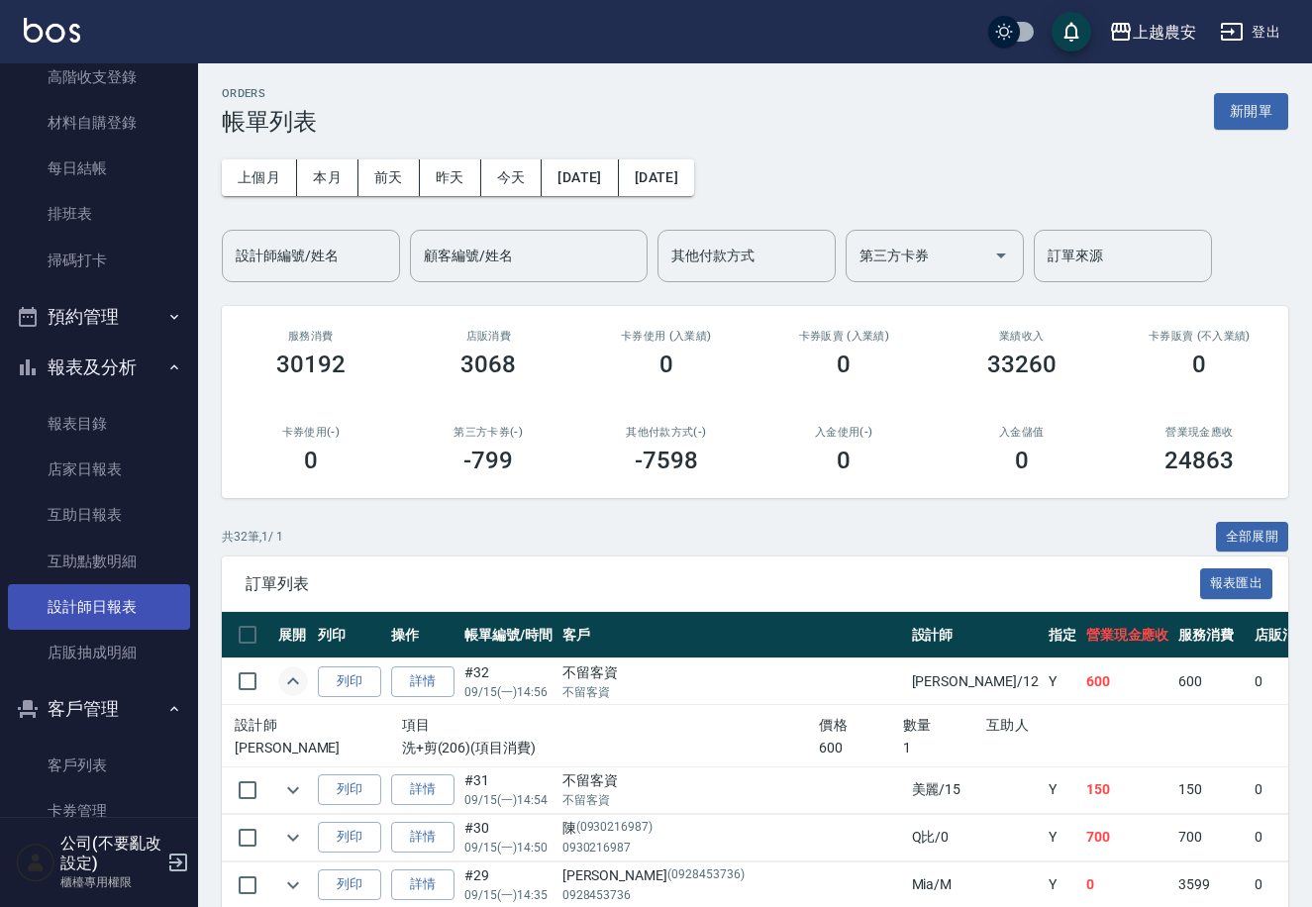
click at [113, 606] on link "設計師日報表" at bounding box center [99, 607] width 182 height 46
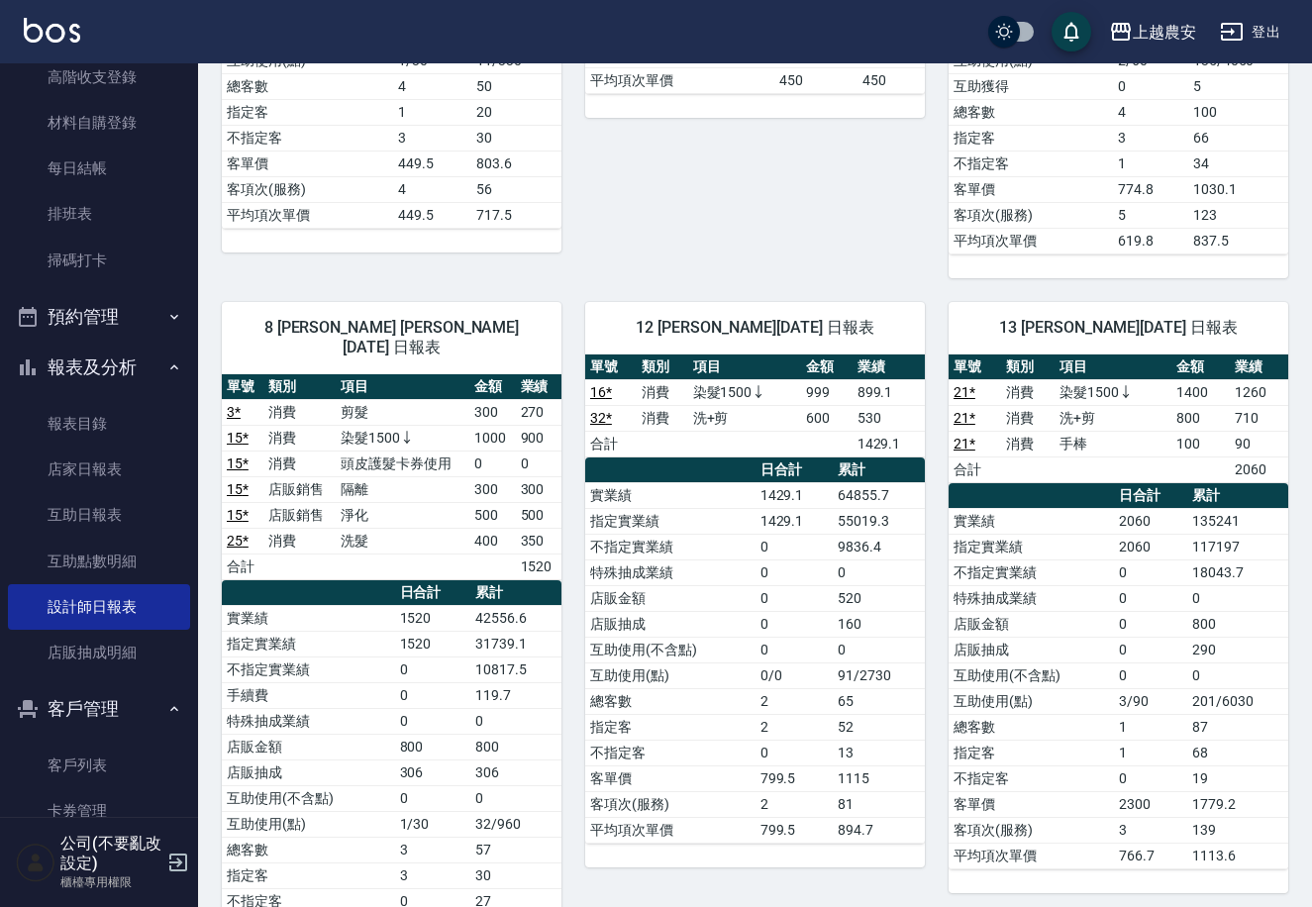
scroll to position [545, 0]
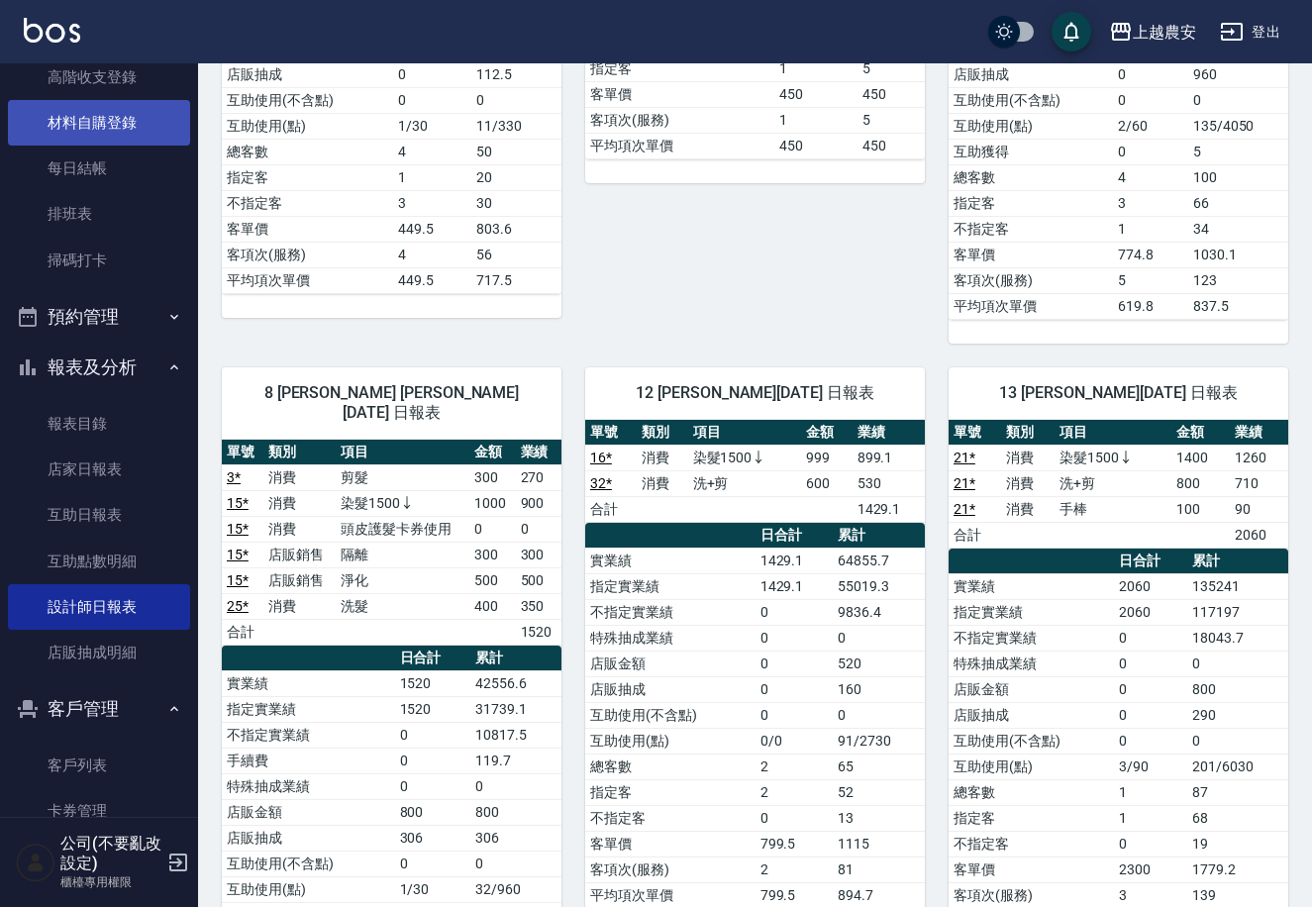
drag, startPoint x: 184, startPoint y: 288, endPoint x: 176, endPoint y: 138, distance: 150.7
click at [176, 138] on nav "櫃檯作業 打帳單 帳單列表 掛單列表 現金收支登錄 高階收支登錄 材料自購登錄 每日結帳 排班表 掃碼打卡 預約管理 預約管理 單日預約紀錄 單週預約紀錄 報…" at bounding box center [99, 439] width 198 height 753
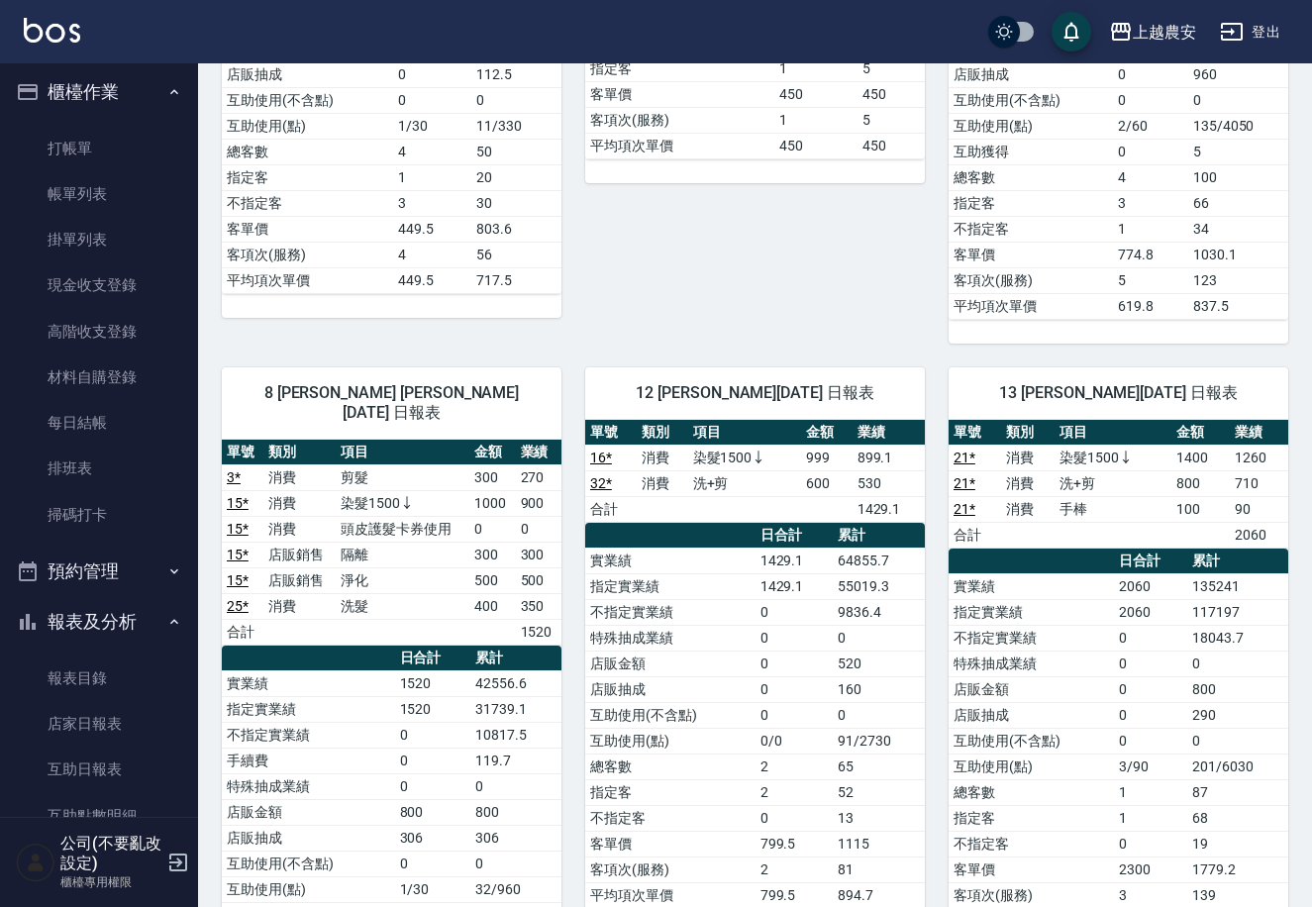
scroll to position [0, 0]
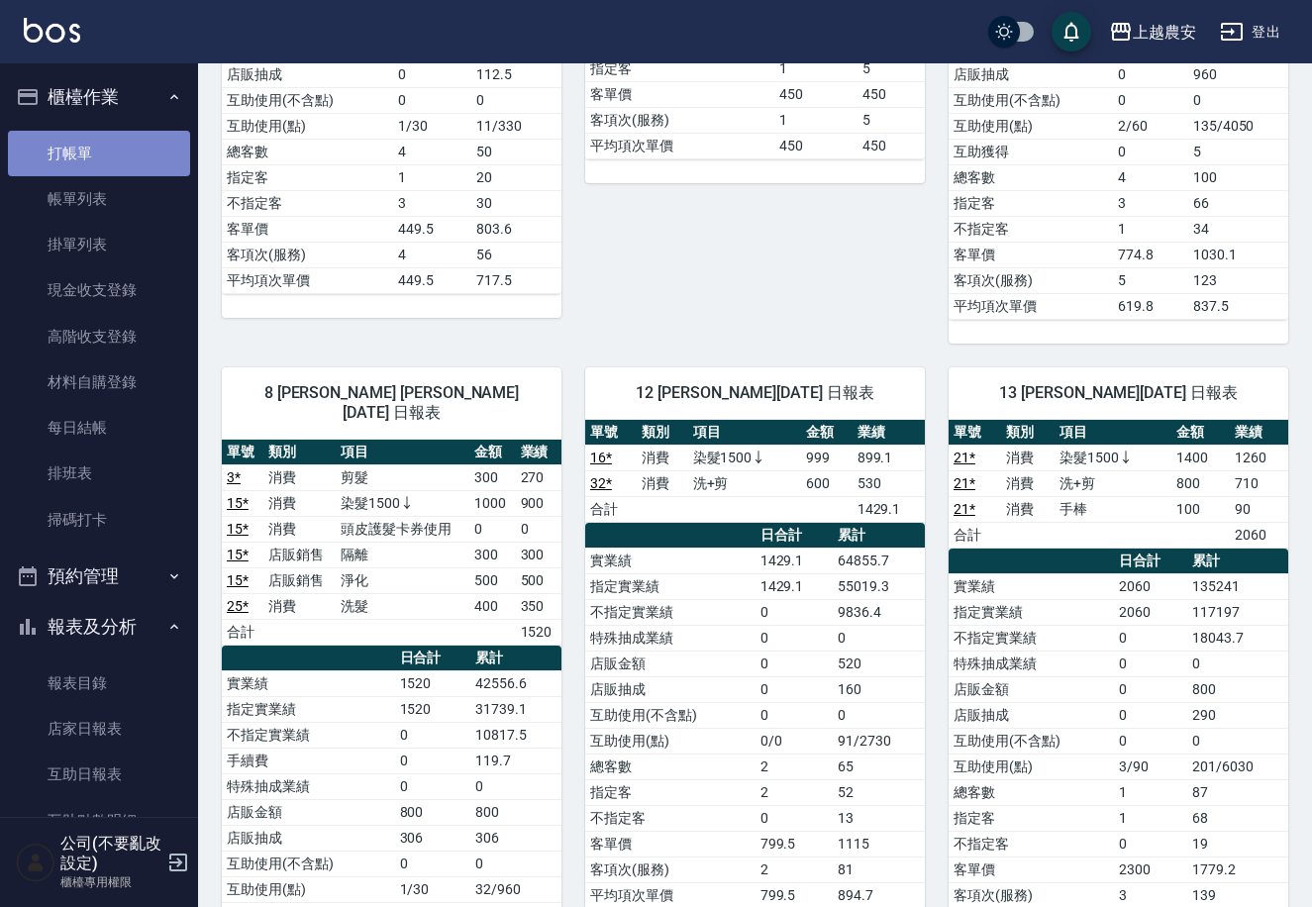
click at [110, 150] on link "打帳單" at bounding box center [99, 154] width 182 height 46
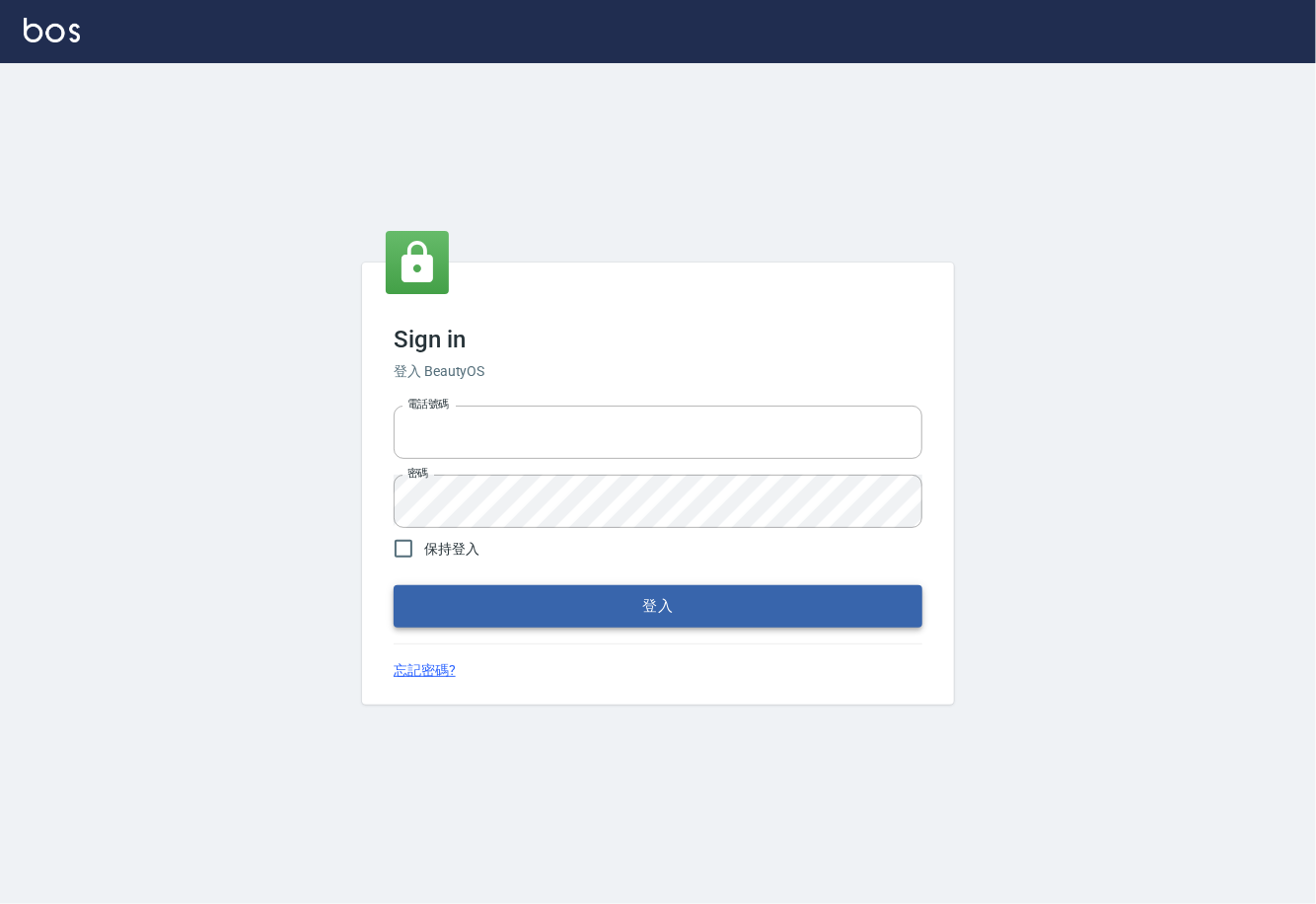
type input "0225929166"
click at [662, 600] on button "登入" at bounding box center [658, 606] width 529 height 42
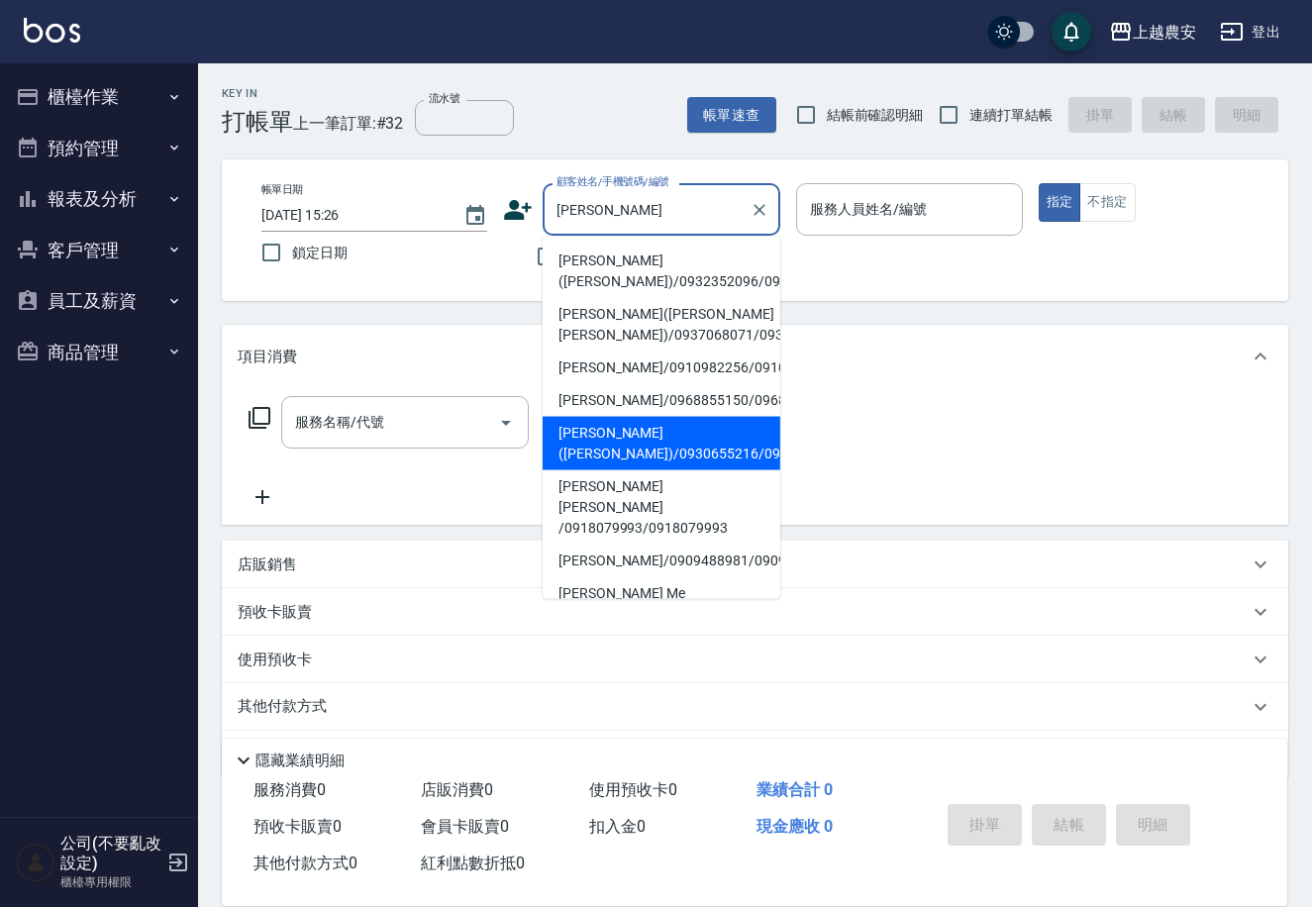
click at [587, 440] on li "[PERSON_NAME]([PERSON_NAME])/0930655216/0930655216" at bounding box center [662, 443] width 238 height 53
type input "[PERSON_NAME]([PERSON_NAME])/0930655216/0930655216"
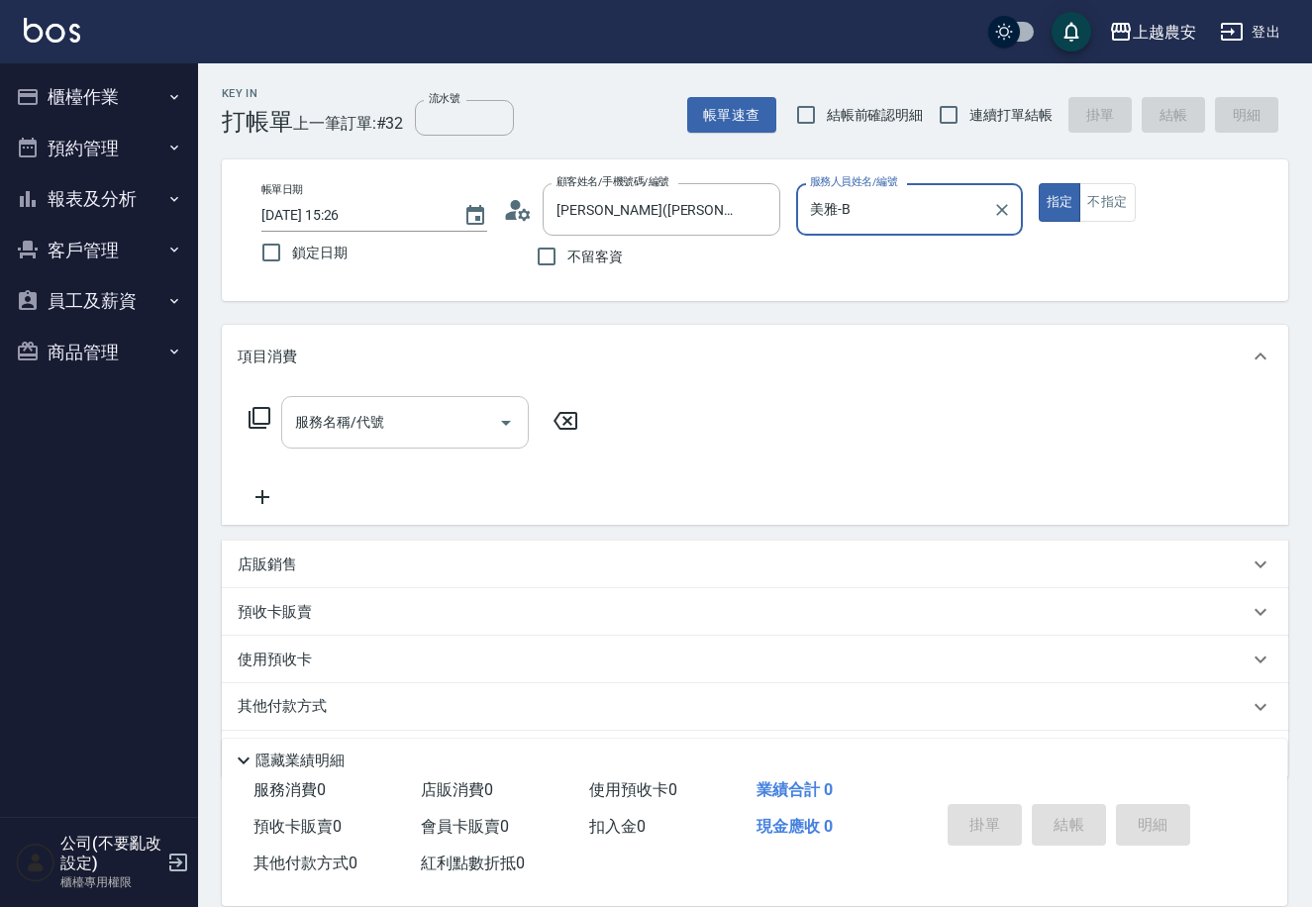
type input "美雅-B"
click at [372, 417] on div "服務名稱/代號 服務名稱/代號" at bounding box center [405, 422] width 248 height 52
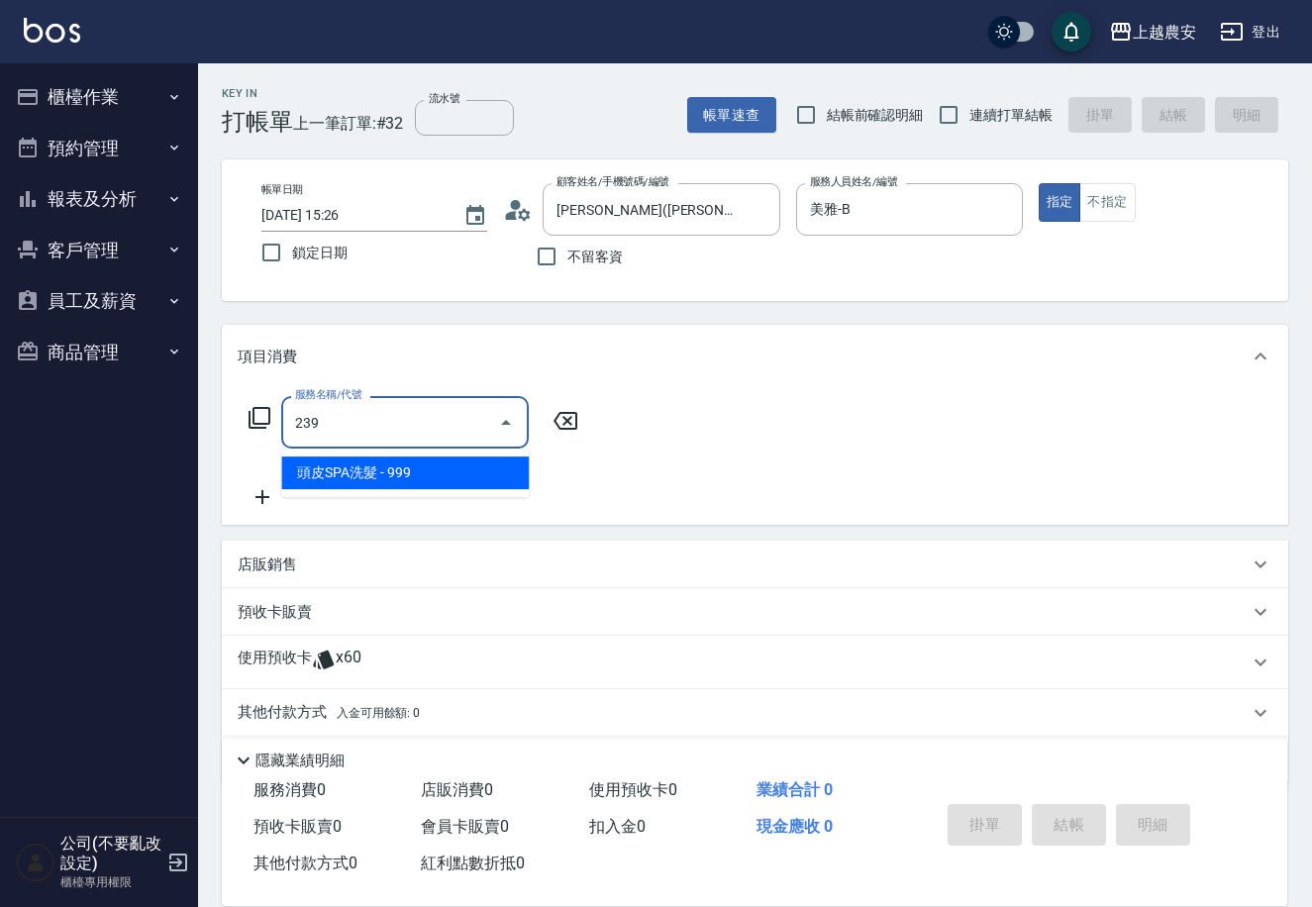
type input "頭皮SPA洗髮(239)"
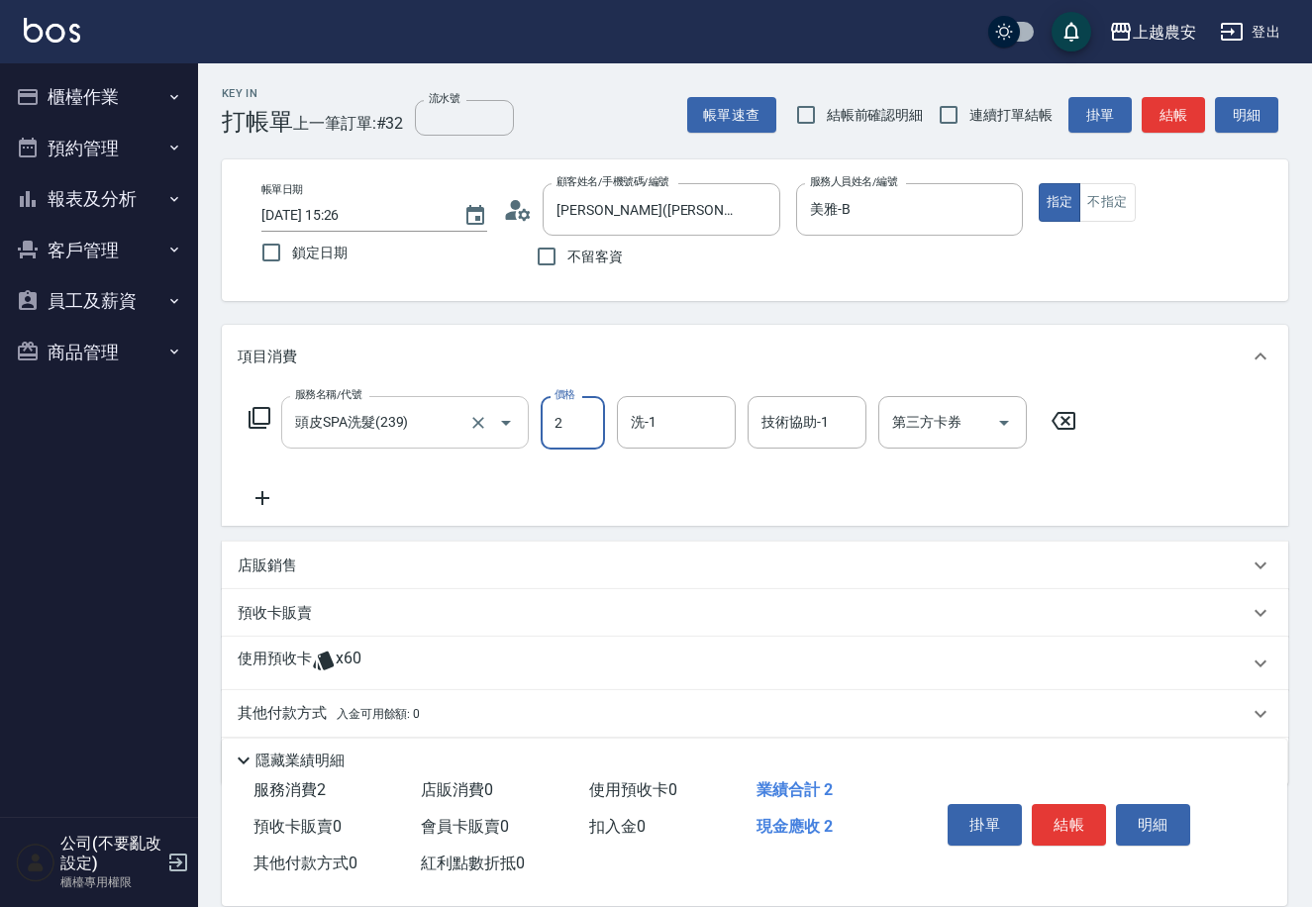
type input "2"
click at [441, 413] on input "頭皮SPA洗髮(239)" at bounding box center [377, 422] width 174 height 35
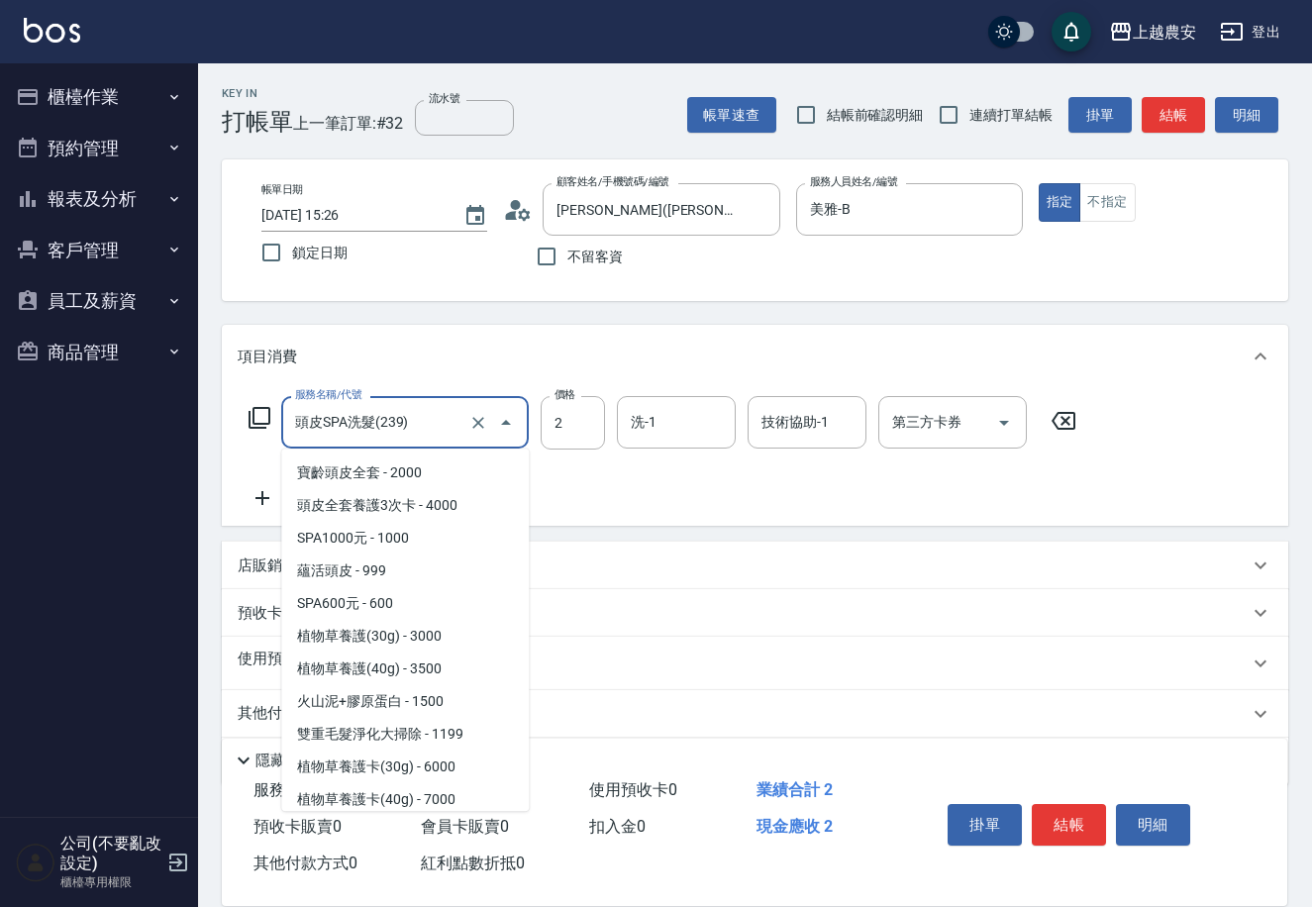
scroll to position [722, 0]
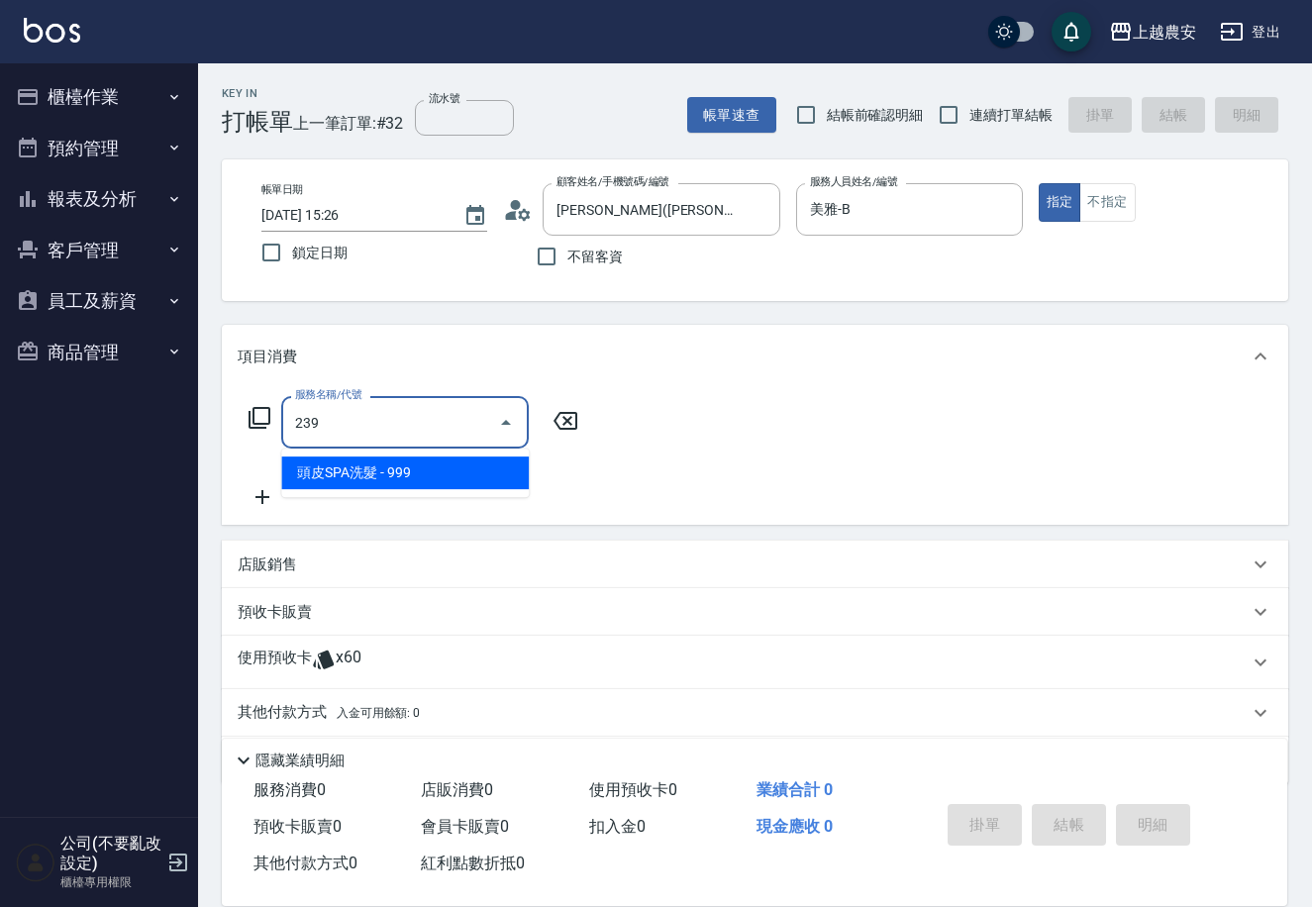
type input "頭皮SPA洗髮(239)"
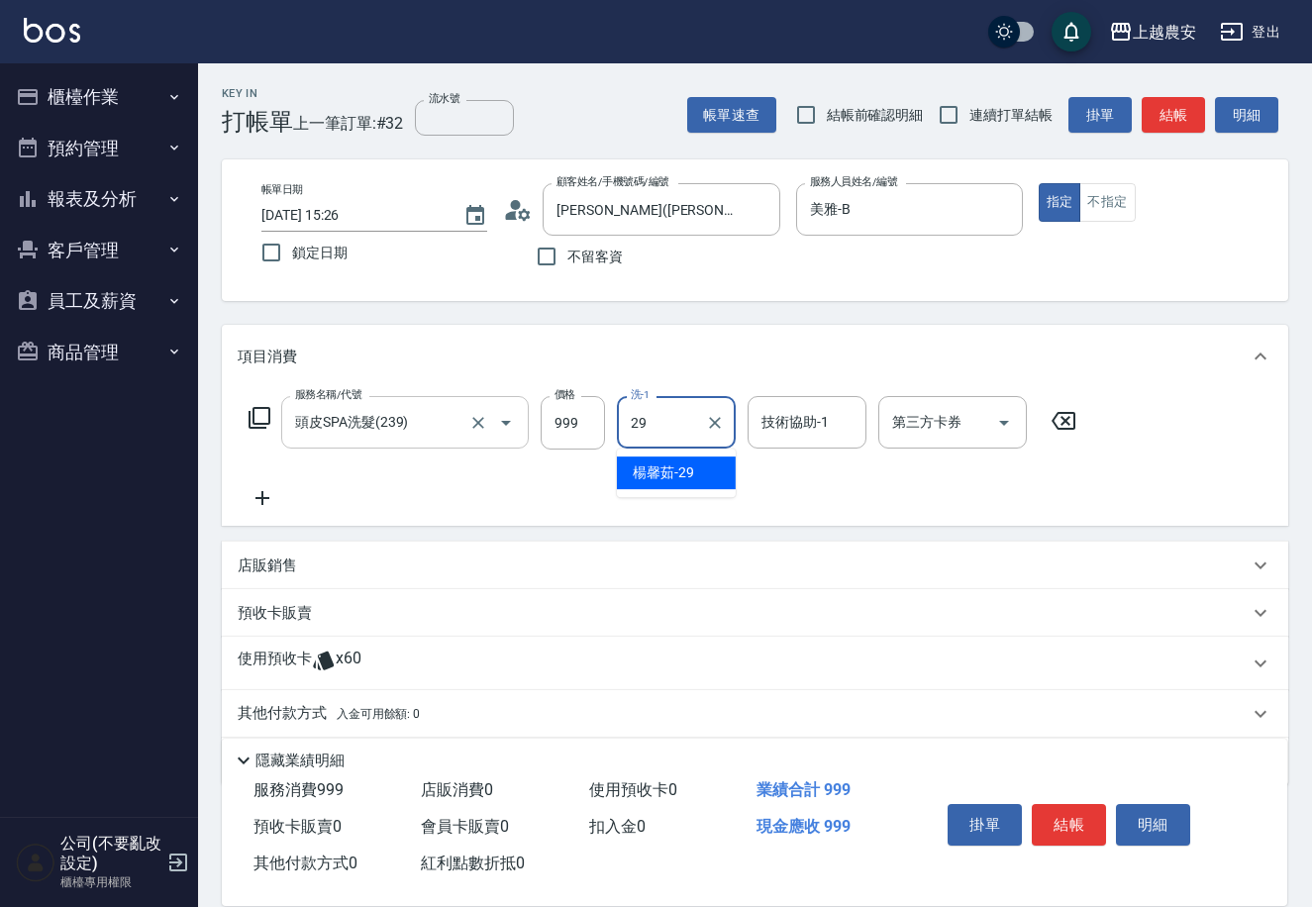
type input "[PERSON_NAME]-29"
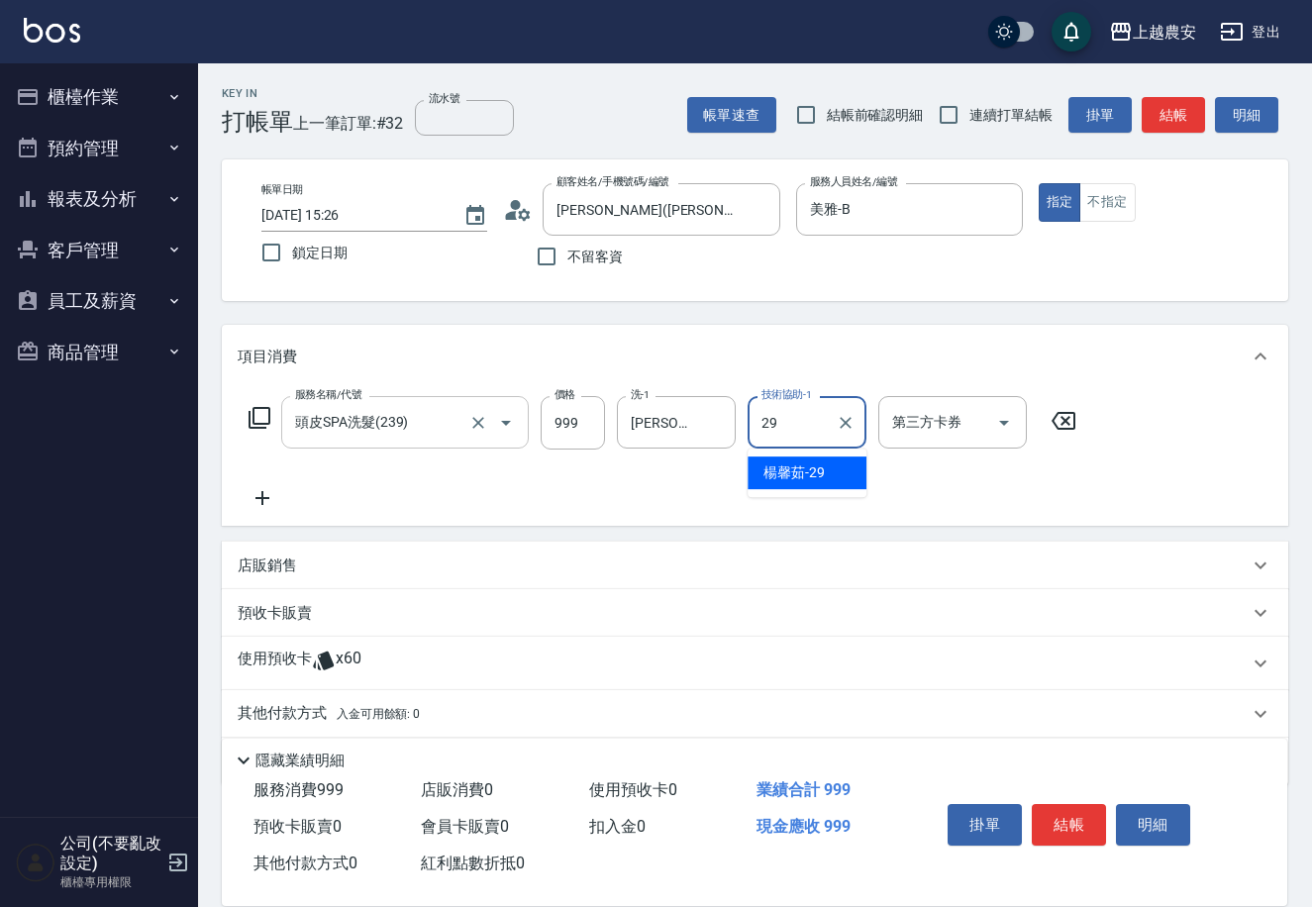
type input "[PERSON_NAME]-29"
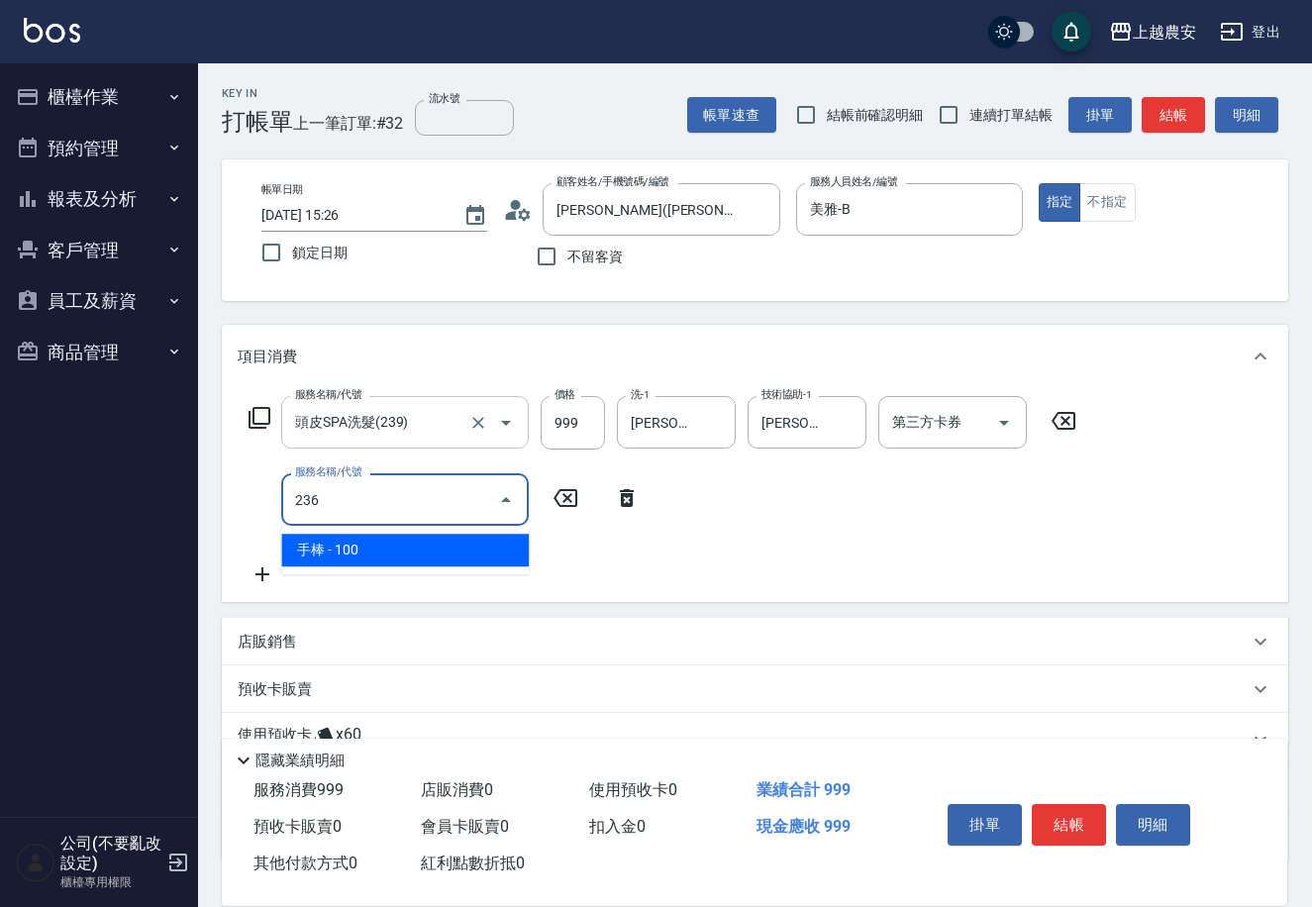
type input "手棒(236)"
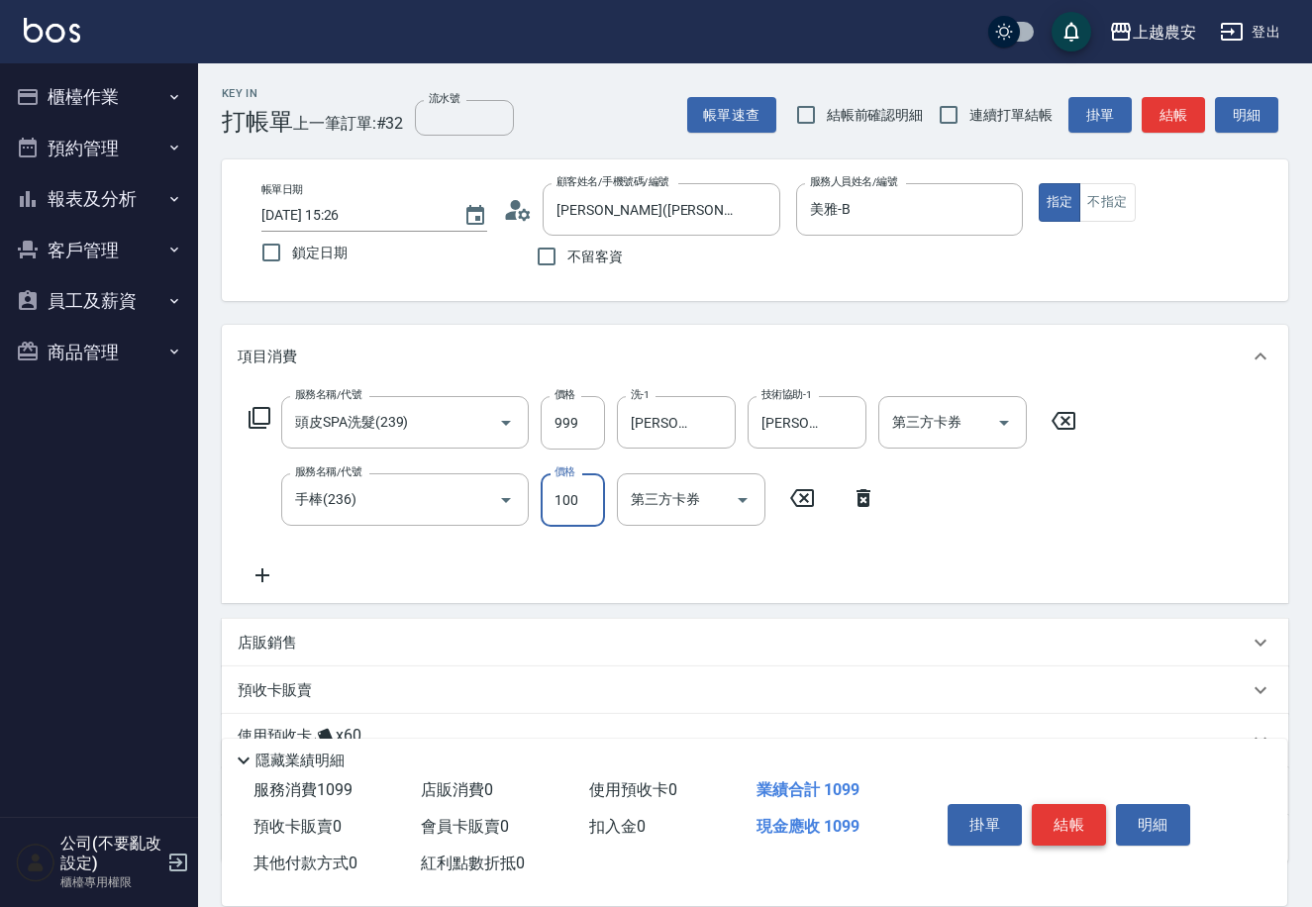
click at [1060, 821] on button "結帳" at bounding box center [1069, 825] width 74 height 42
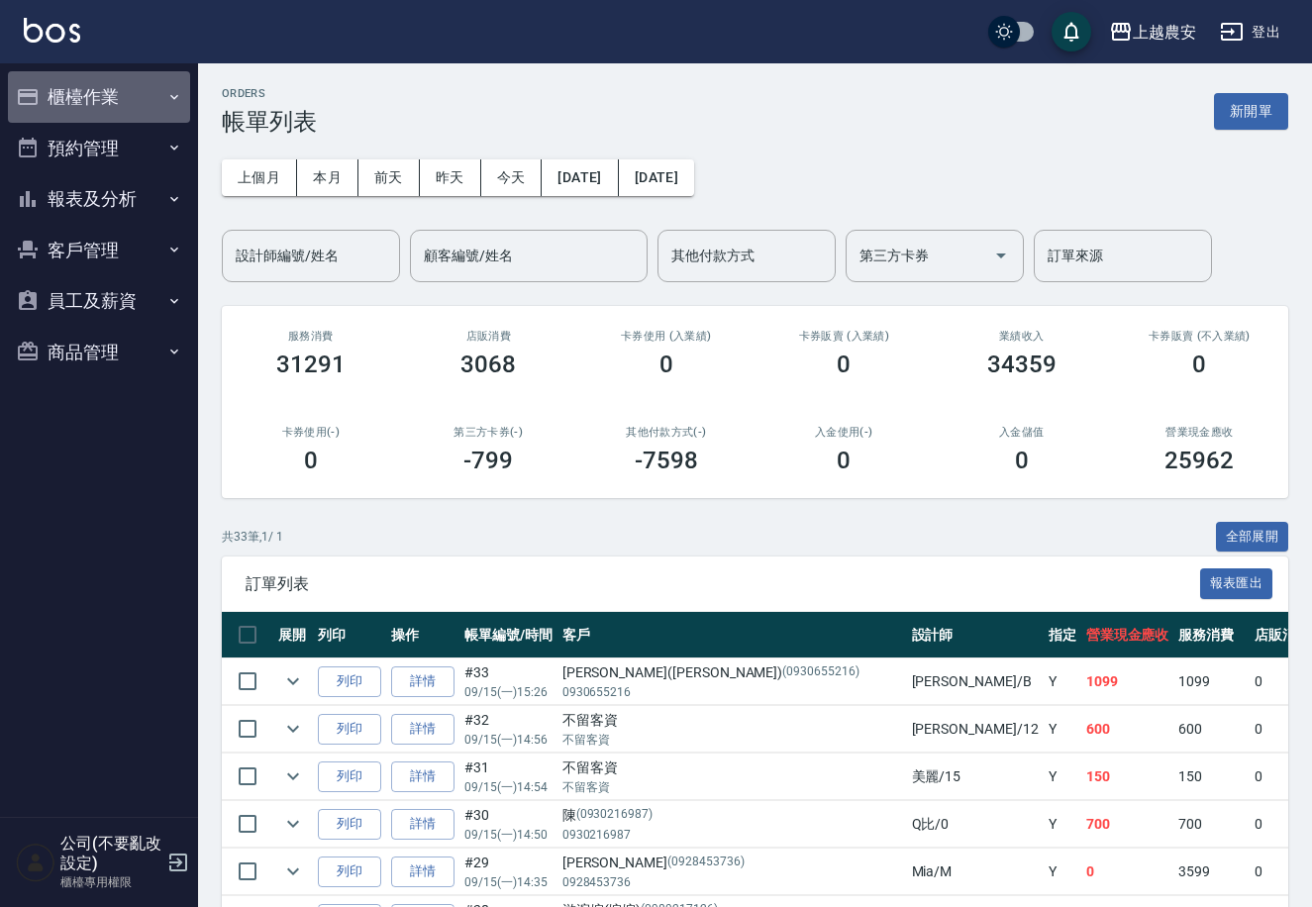
click at [83, 98] on button "櫃檯作業" at bounding box center [99, 96] width 182 height 51
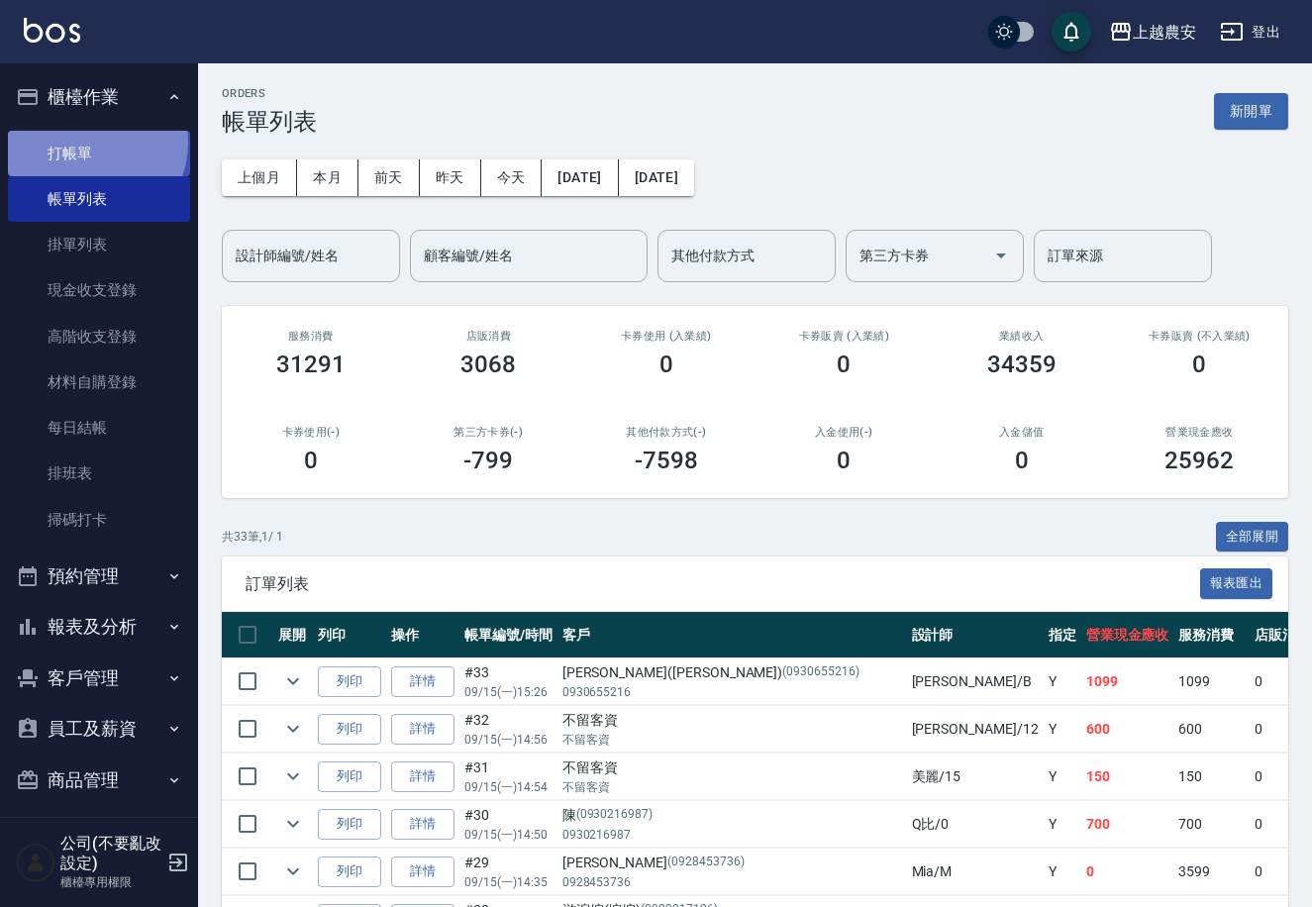
click at [94, 143] on link "打帳單" at bounding box center [99, 154] width 182 height 46
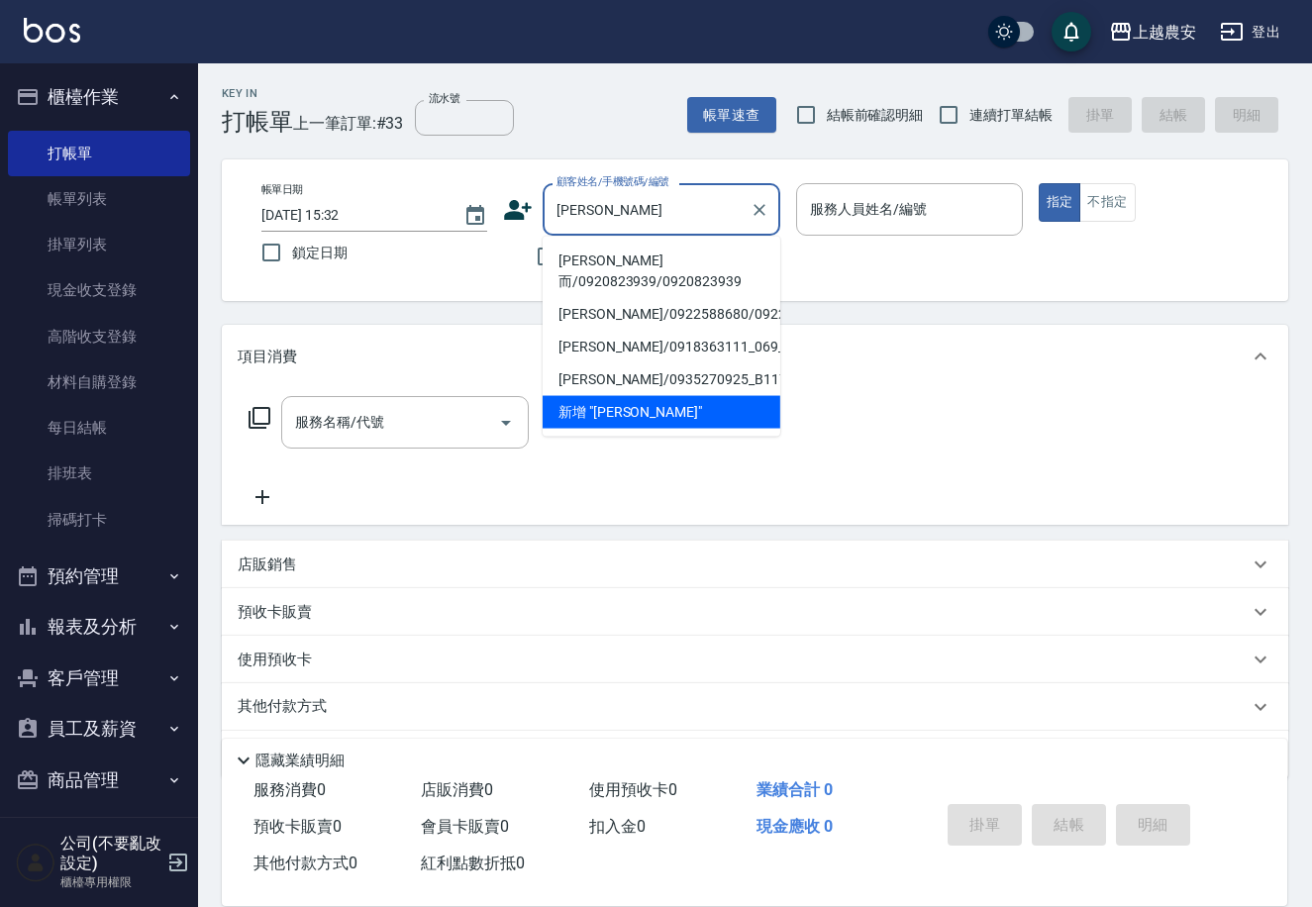
click at [602, 262] on li "陳容而/0920823939/0920823939" at bounding box center [662, 271] width 238 height 53
type input "陳容而/0920823939/0920823939"
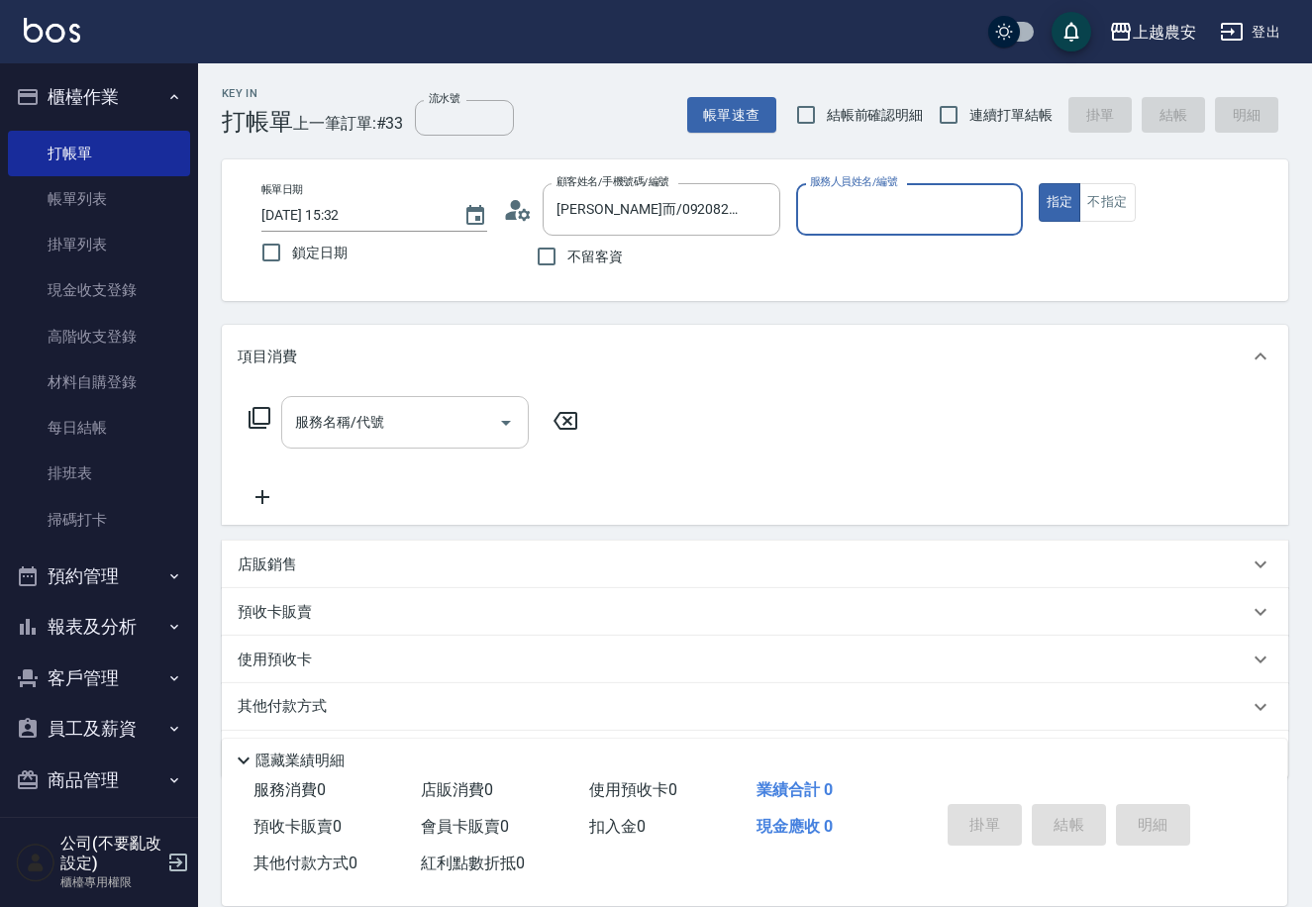
type input "Nana-13"
click at [414, 426] on input "服務名稱/代號" at bounding box center [390, 422] width 200 height 35
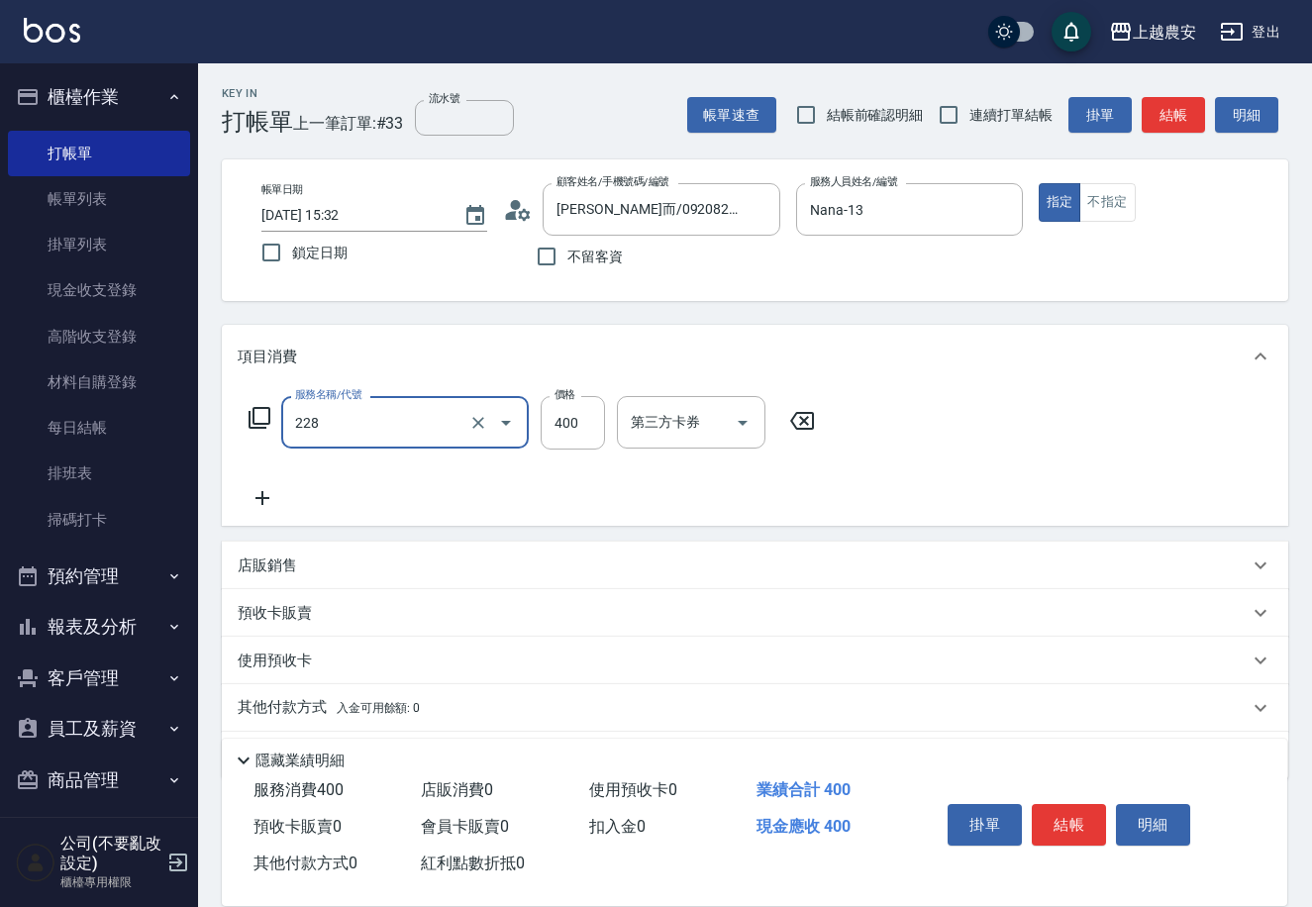
type input "洗髮(228)"
type input "[PERSON_NAME]-32"
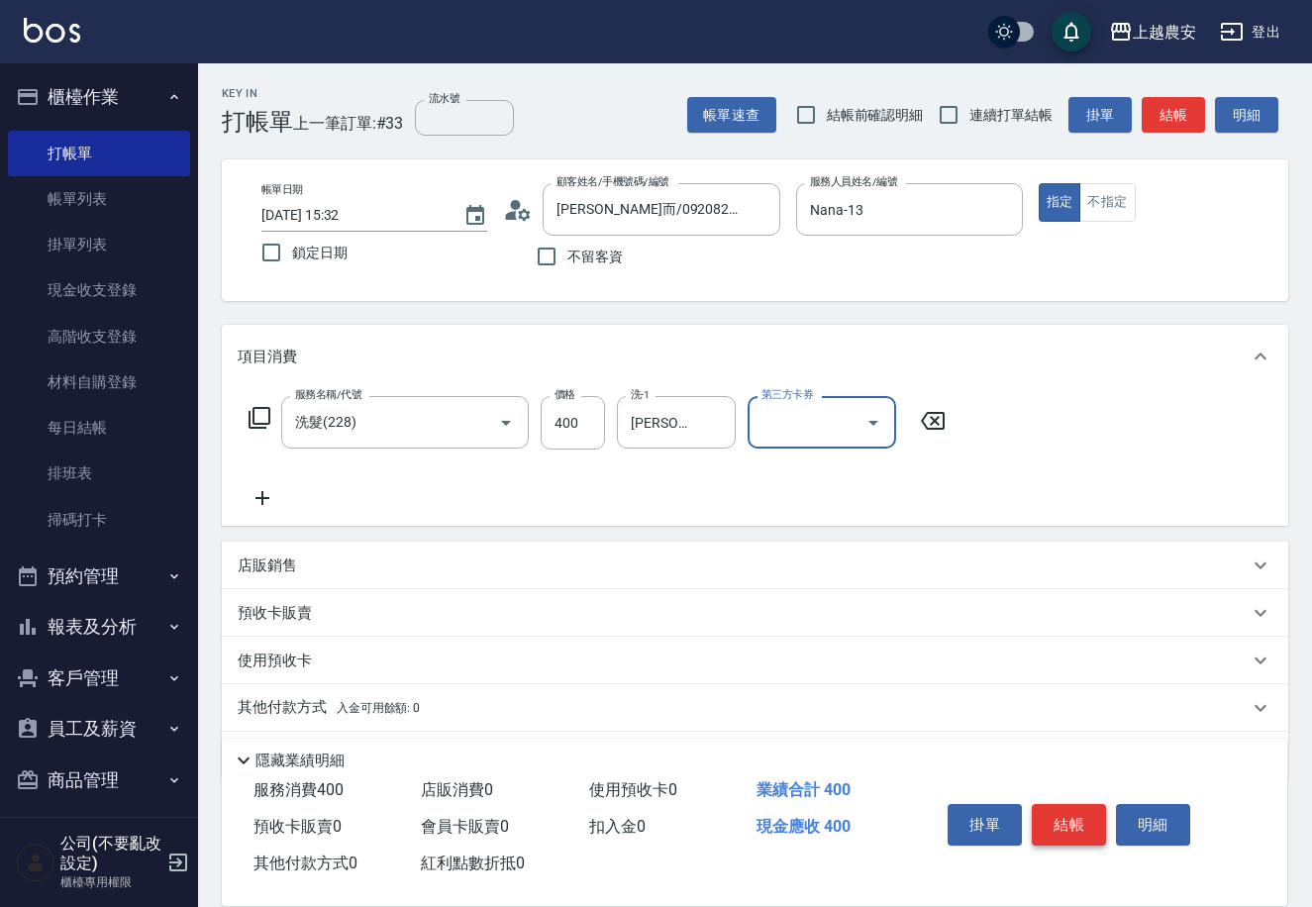
click at [1082, 832] on button "結帳" at bounding box center [1069, 825] width 74 height 42
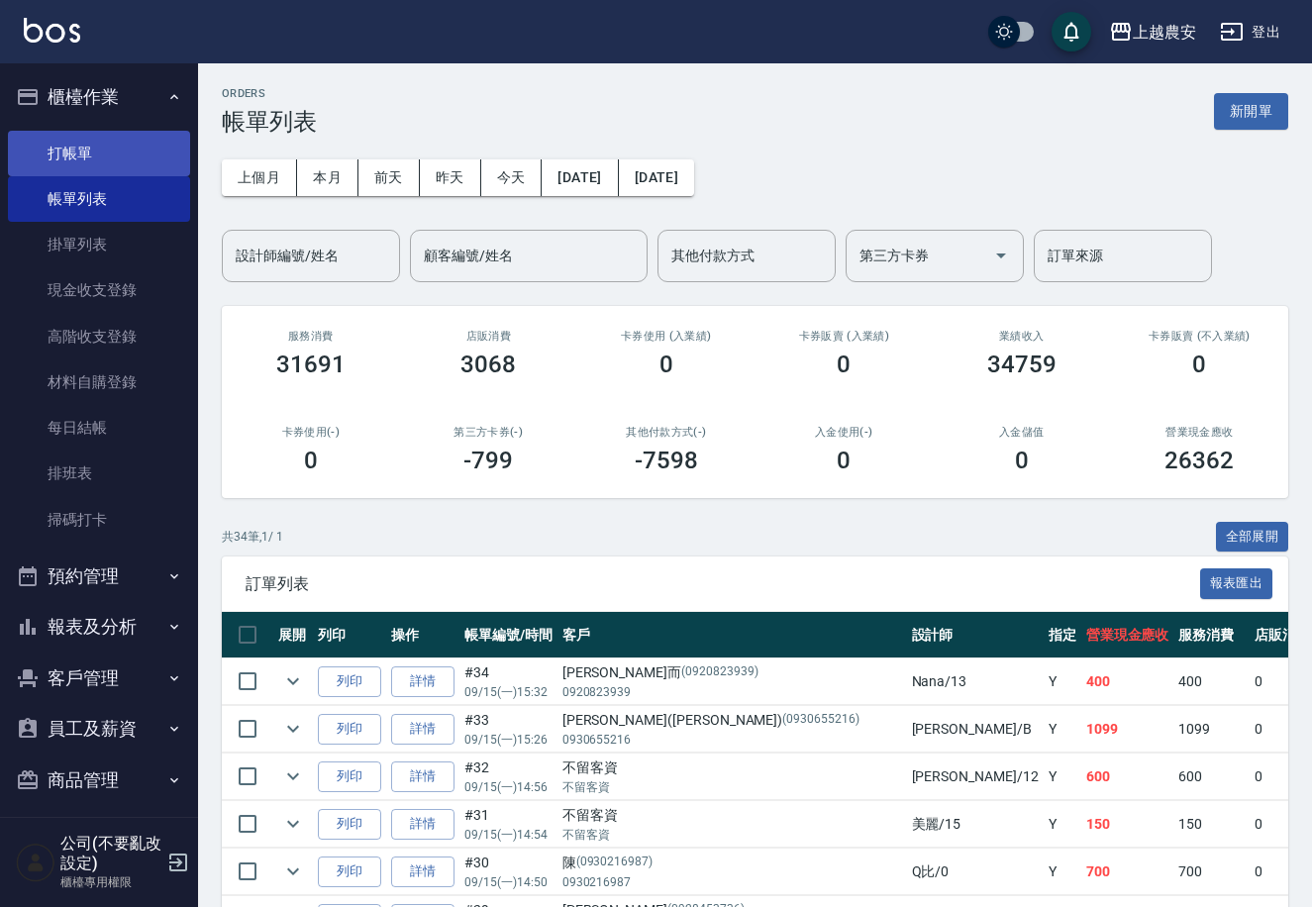
click at [85, 160] on link "打帳單" at bounding box center [99, 154] width 182 height 46
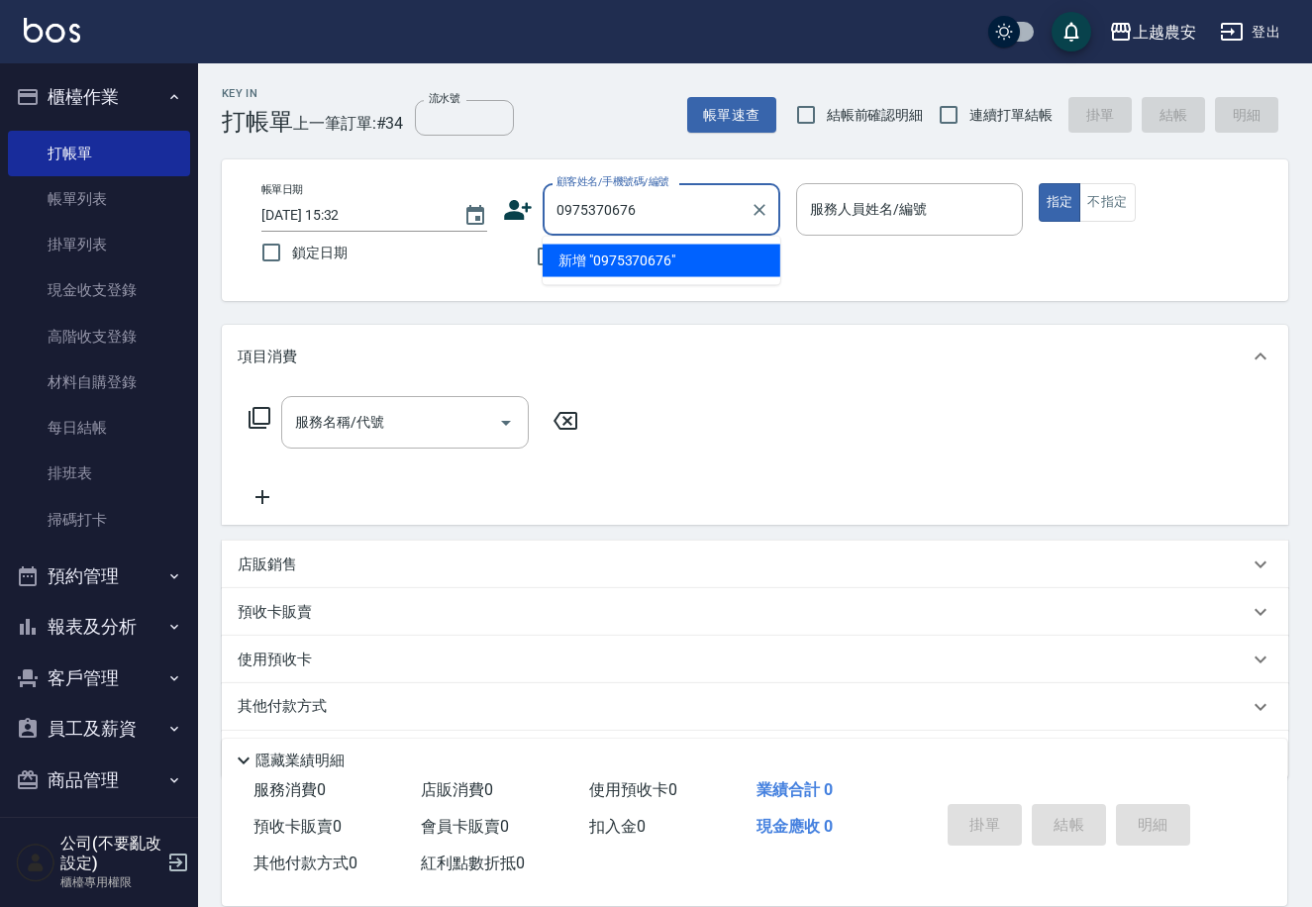
click at [601, 261] on li "新增 "0975370676"" at bounding box center [662, 261] width 238 height 33
type input "0975370676"
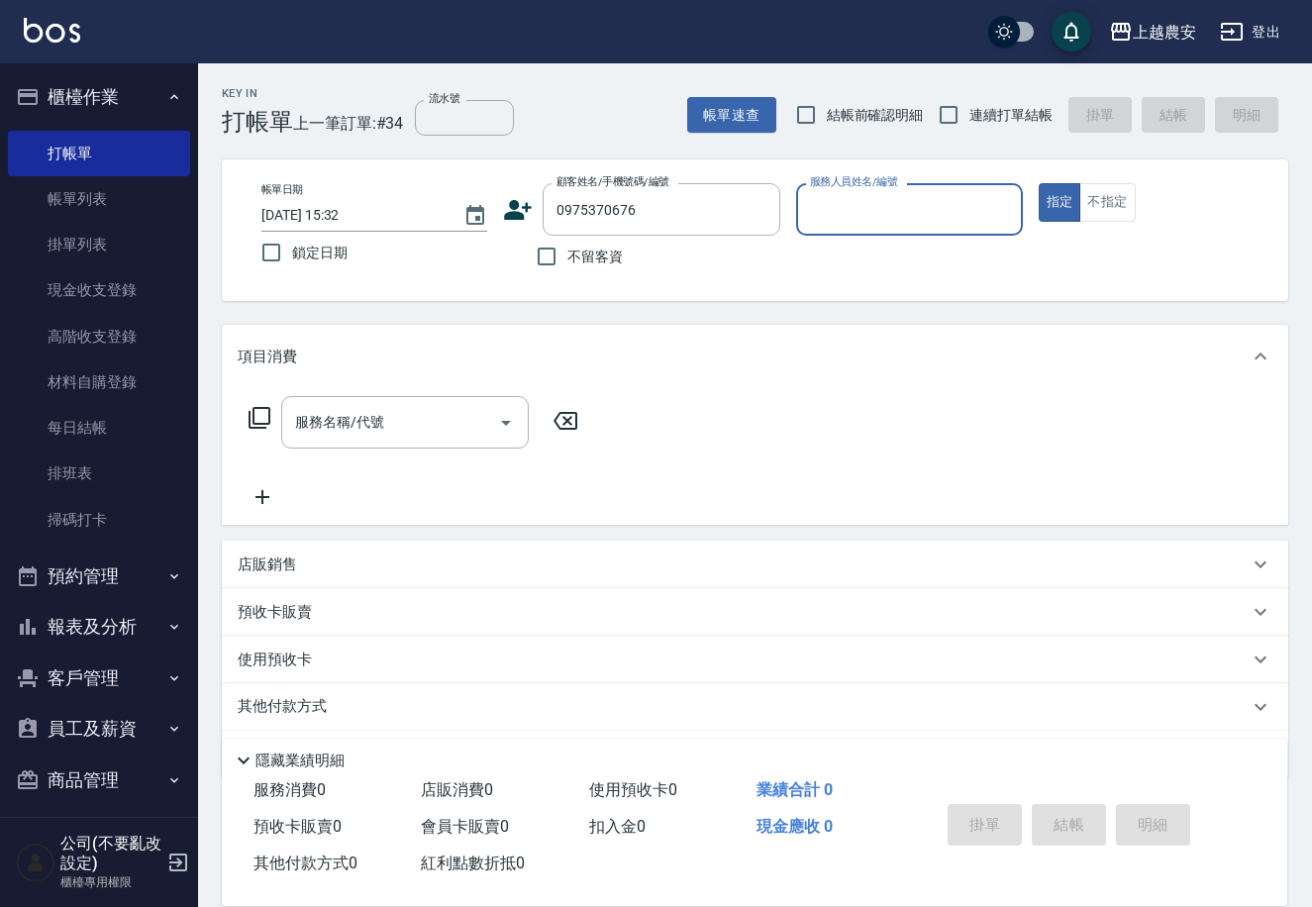
click at [520, 214] on icon at bounding box center [519, 210] width 28 height 20
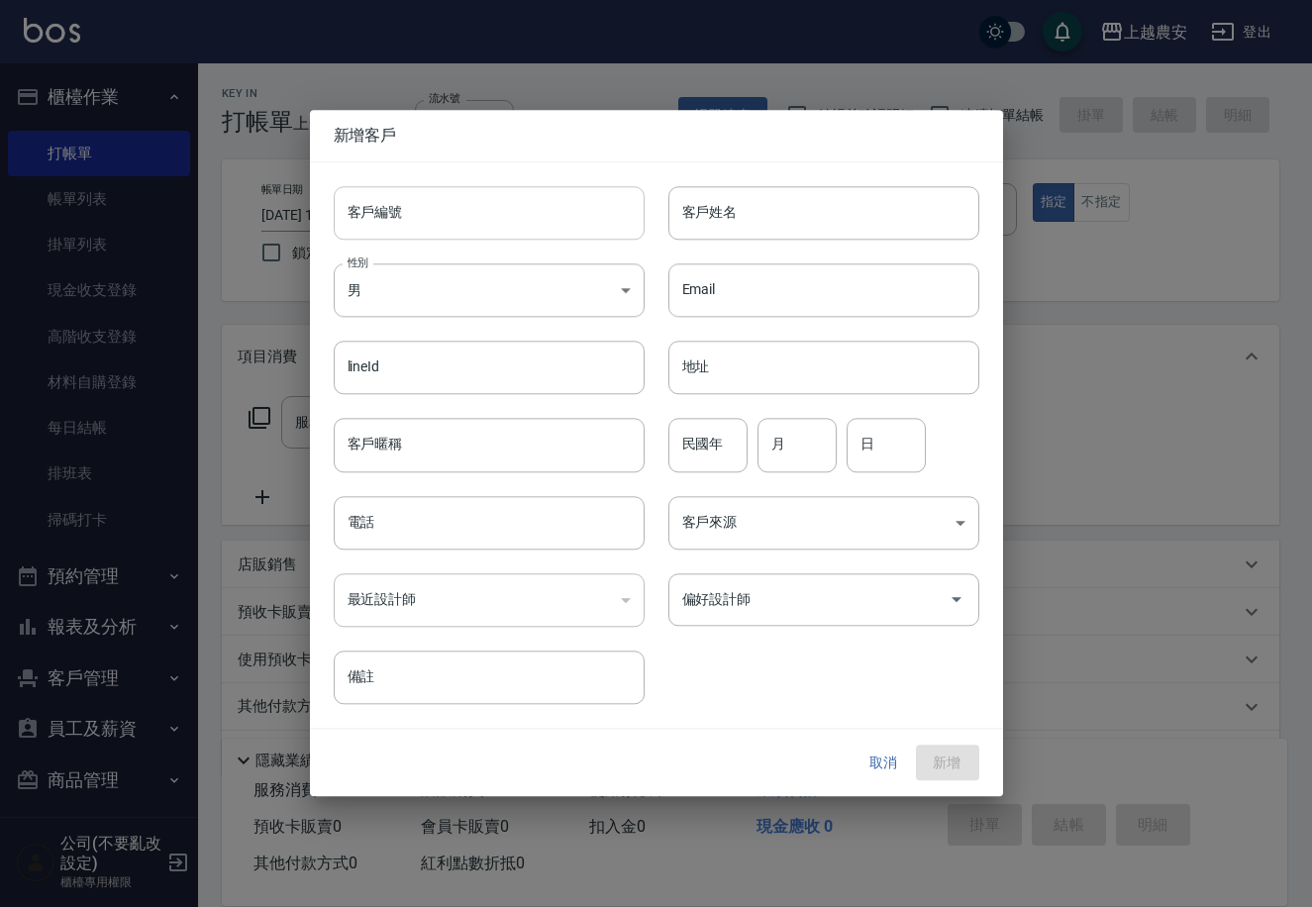
type input "0975370676"
click at [517, 223] on input "客戶編號" at bounding box center [489, 212] width 311 height 53
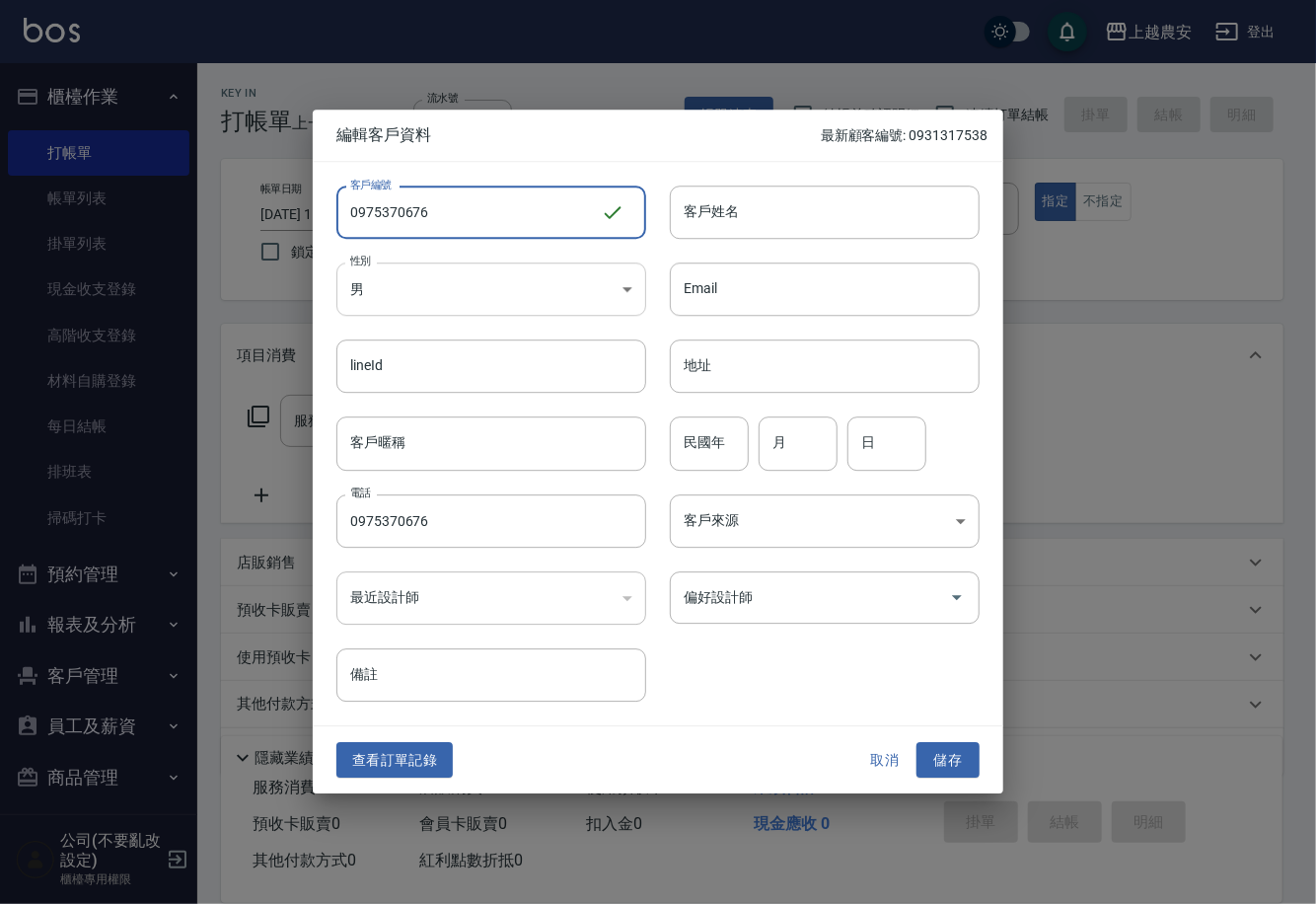
type input "0975370676"
click at [506, 293] on body "上越農安 登出 櫃檯作業 打帳單 帳單列表 掛單列表 現金收支登錄 高階收支登錄 材料自購登錄 每日結帳 排班表 掃碼打卡 預約管理 預約管理 單日預約紀錄 …" at bounding box center [658, 480] width 1316 height 962
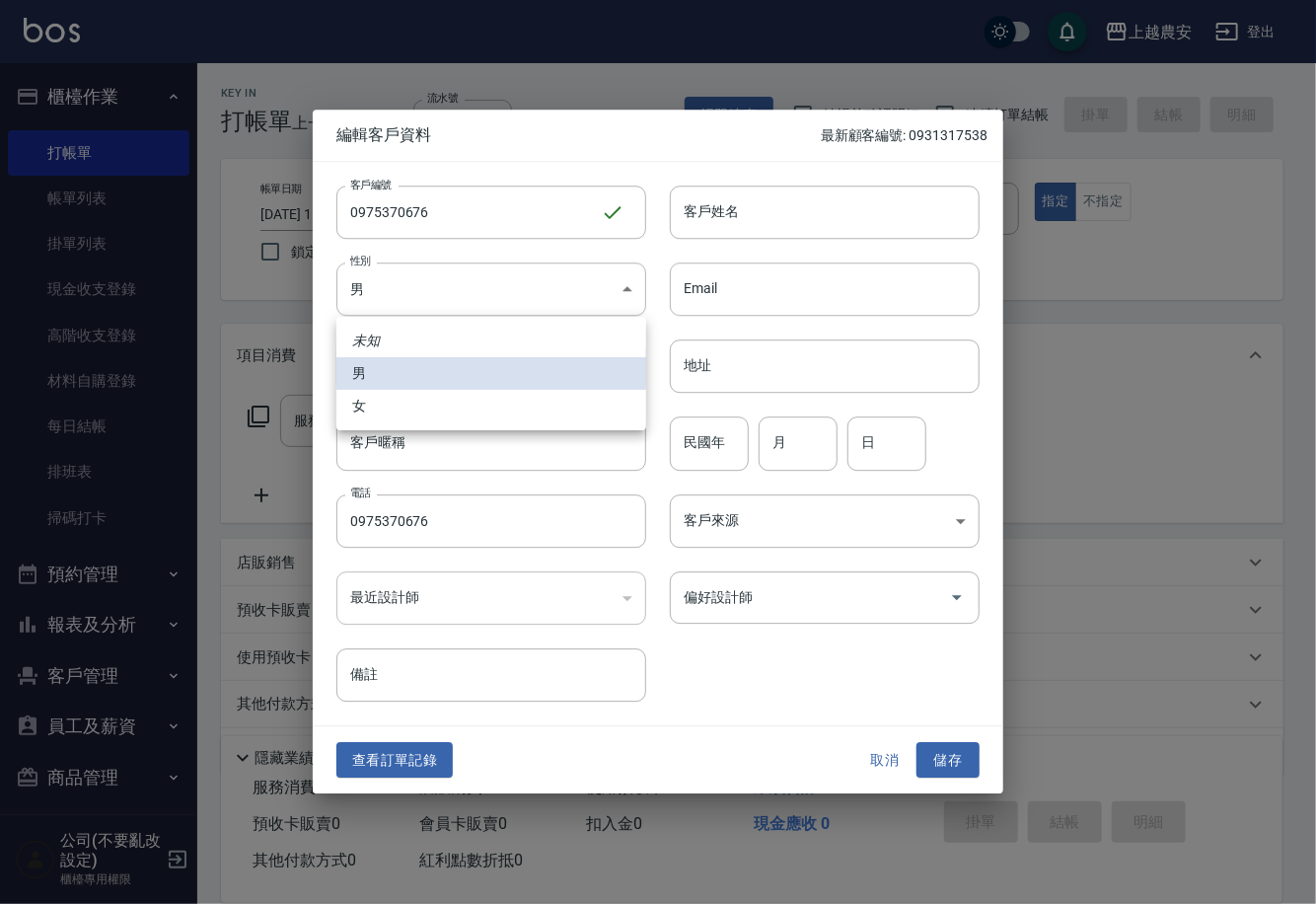
click at [483, 413] on li "女" at bounding box center [491, 406] width 310 height 33
type input "[DEMOGRAPHIC_DATA]"
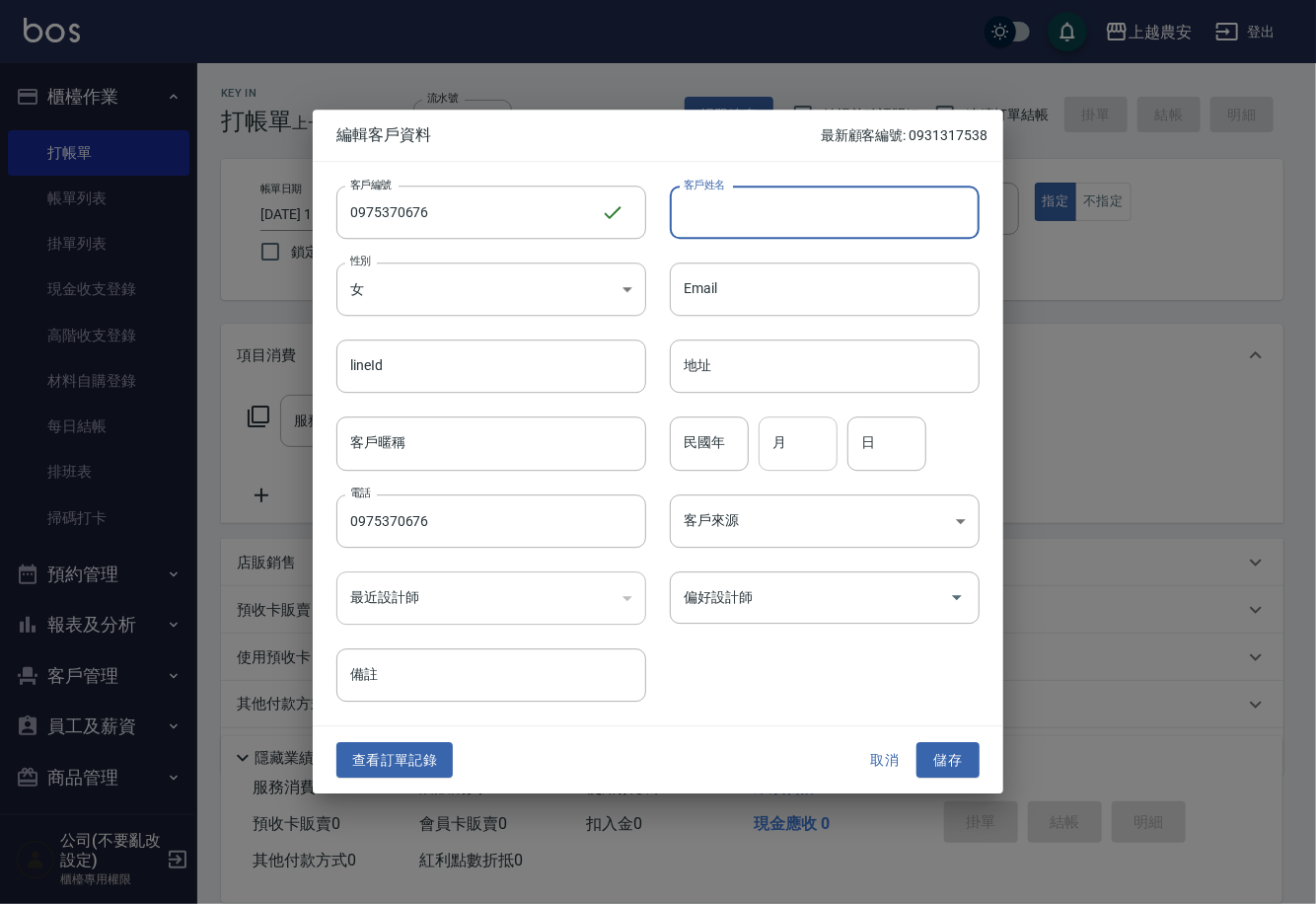
drag, startPoint x: 715, startPoint y: 220, endPoint x: 776, endPoint y: 417, distance: 206.2
click at [715, 219] on input "客戶姓名" at bounding box center [824, 211] width 310 height 53
type input "江"
drag, startPoint x: 926, startPoint y: 748, endPoint x: 909, endPoint y: 619, distance: 130.1
click at [926, 747] on button "儲存" at bounding box center [947, 759] width 63 height 37
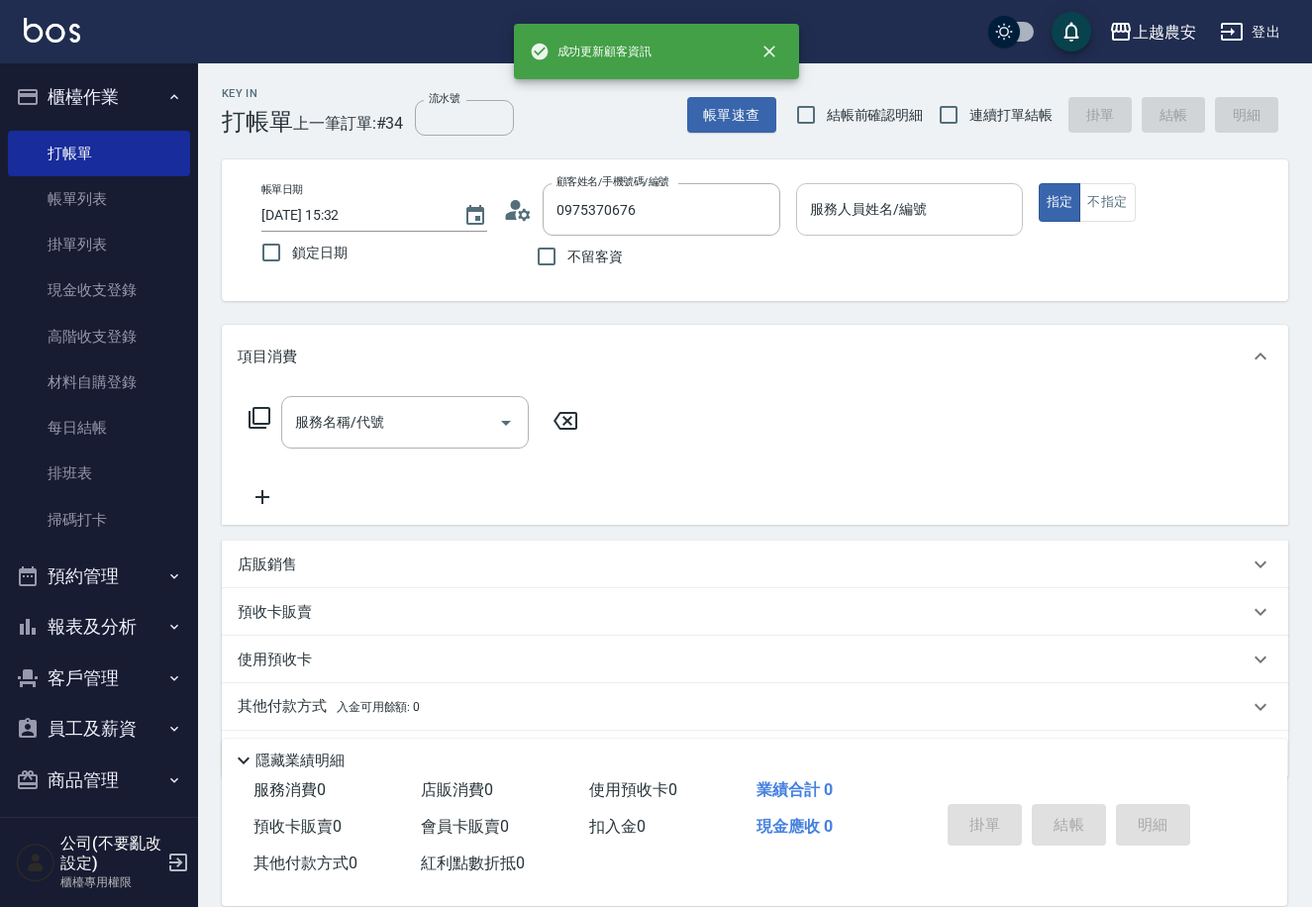
click at [907, 212] on input "服務人員姓名/編號" at bounding box center [909, 209] width 208 height 35
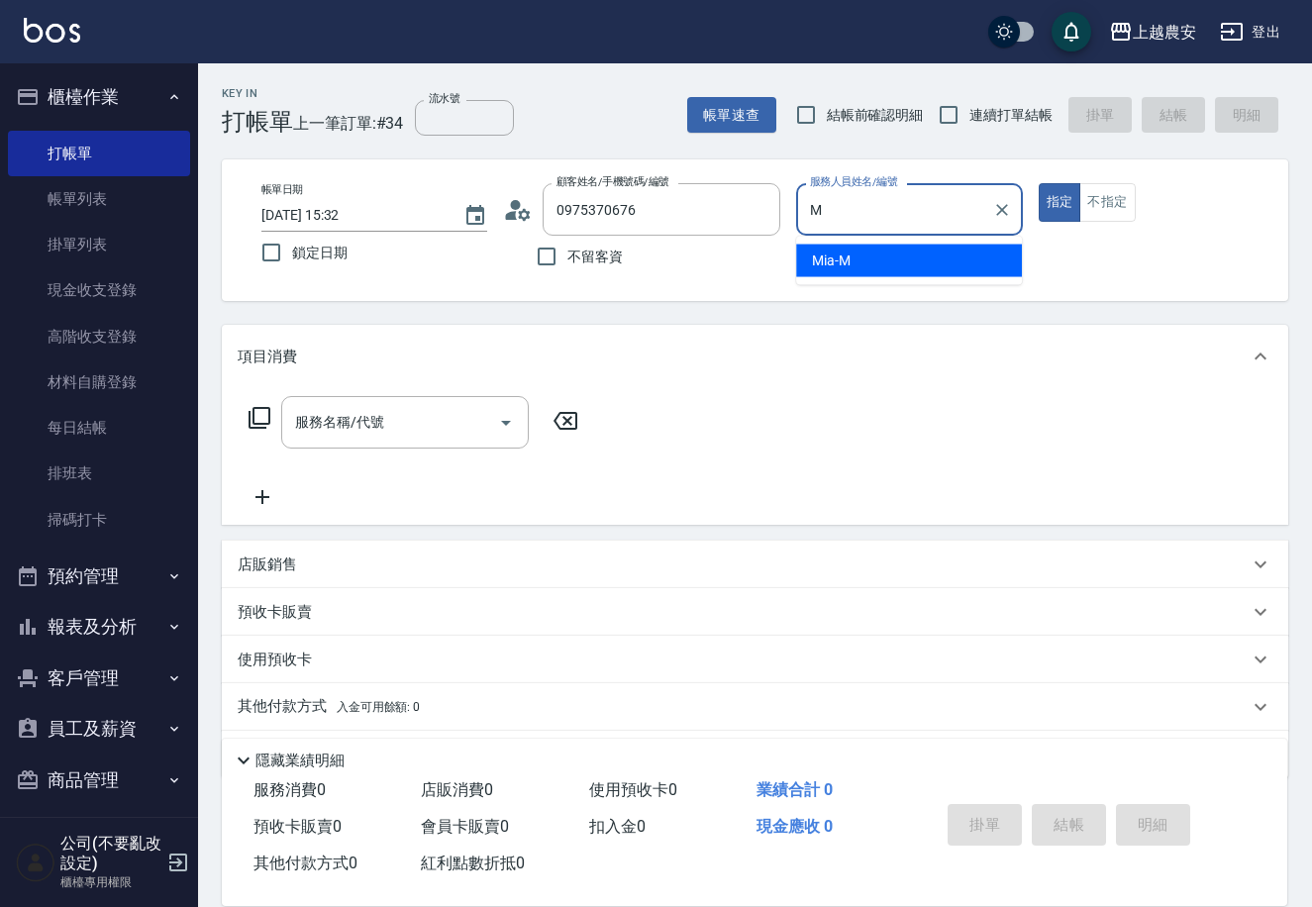
type input "Mia-M"
type button "true"
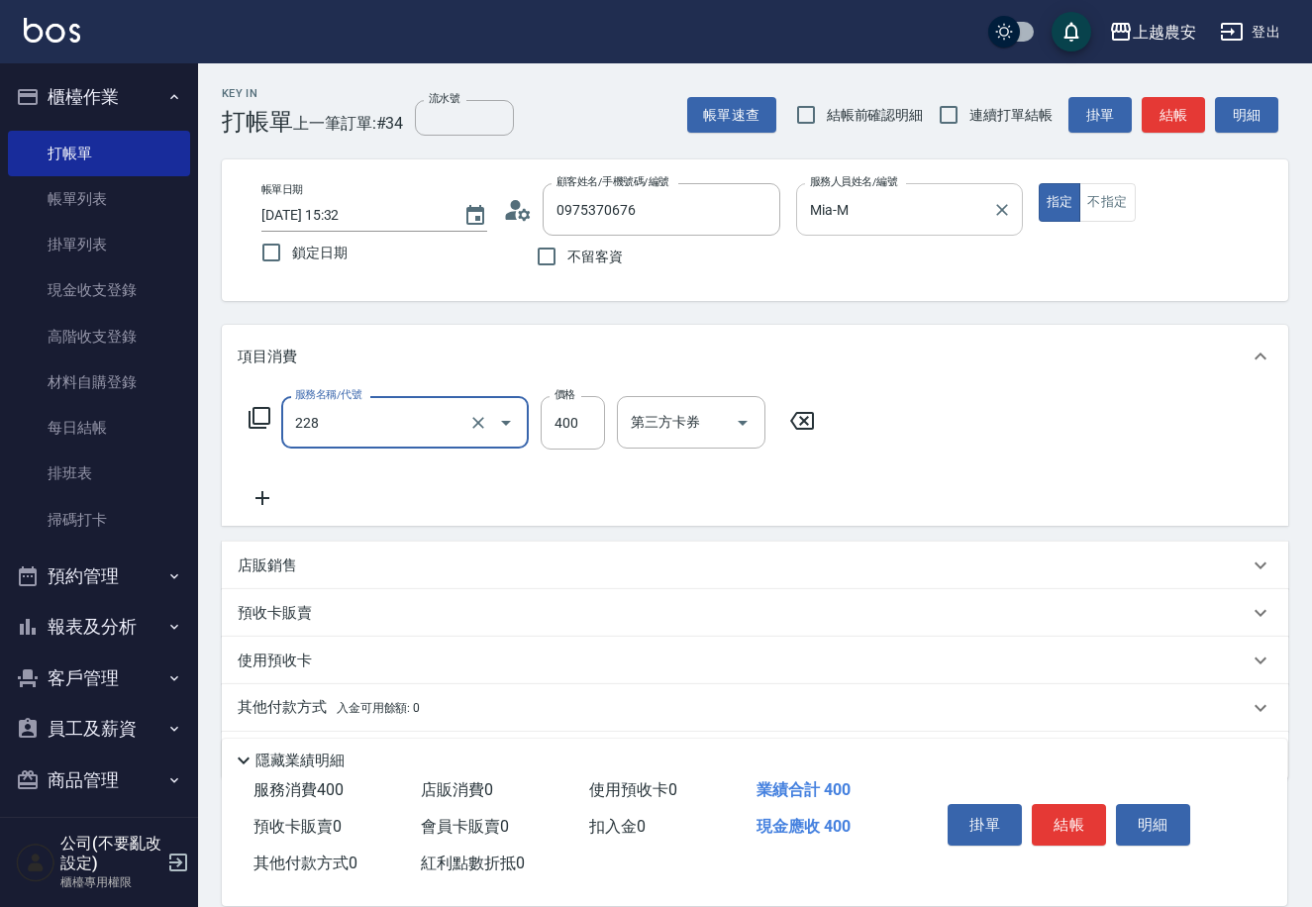
type input "洗髮(228)"
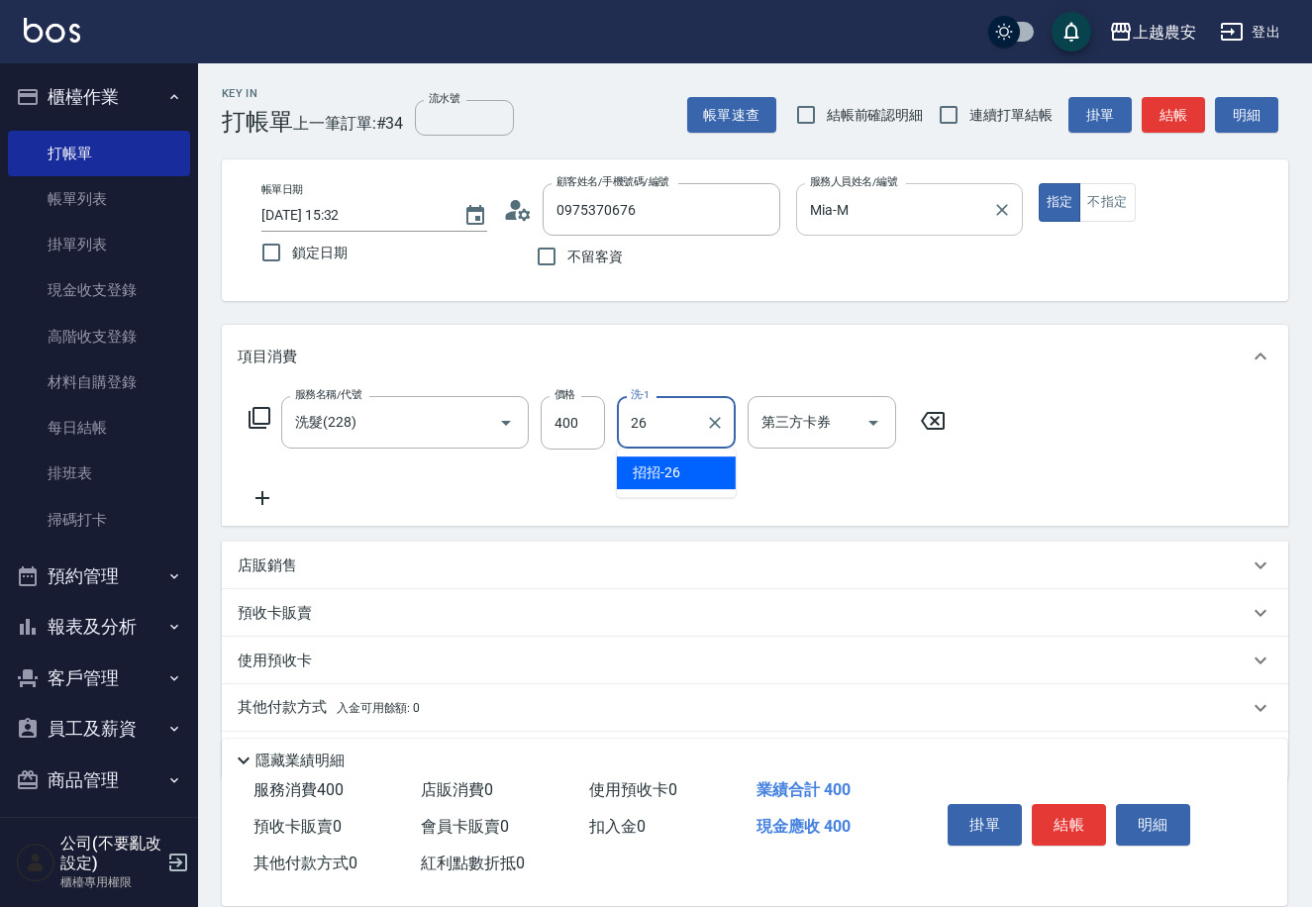
type input "招招-26"
click at [1083, 818] on button "結帳" at bounding box center [1069, 825] width 74 height 42
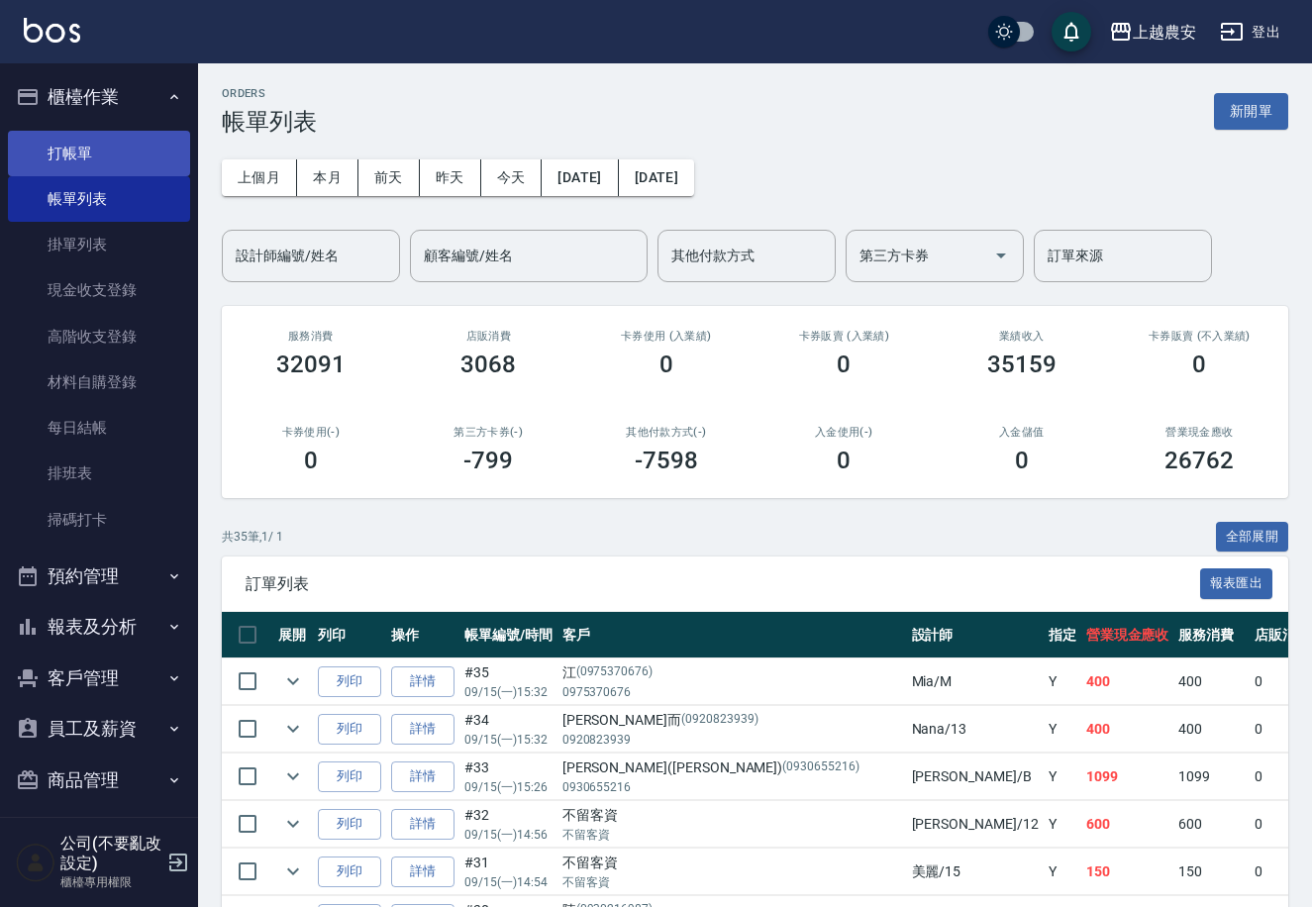
click at [77, 148] on link "打帳單" at bounding box center [99, 154] width 182 height 46
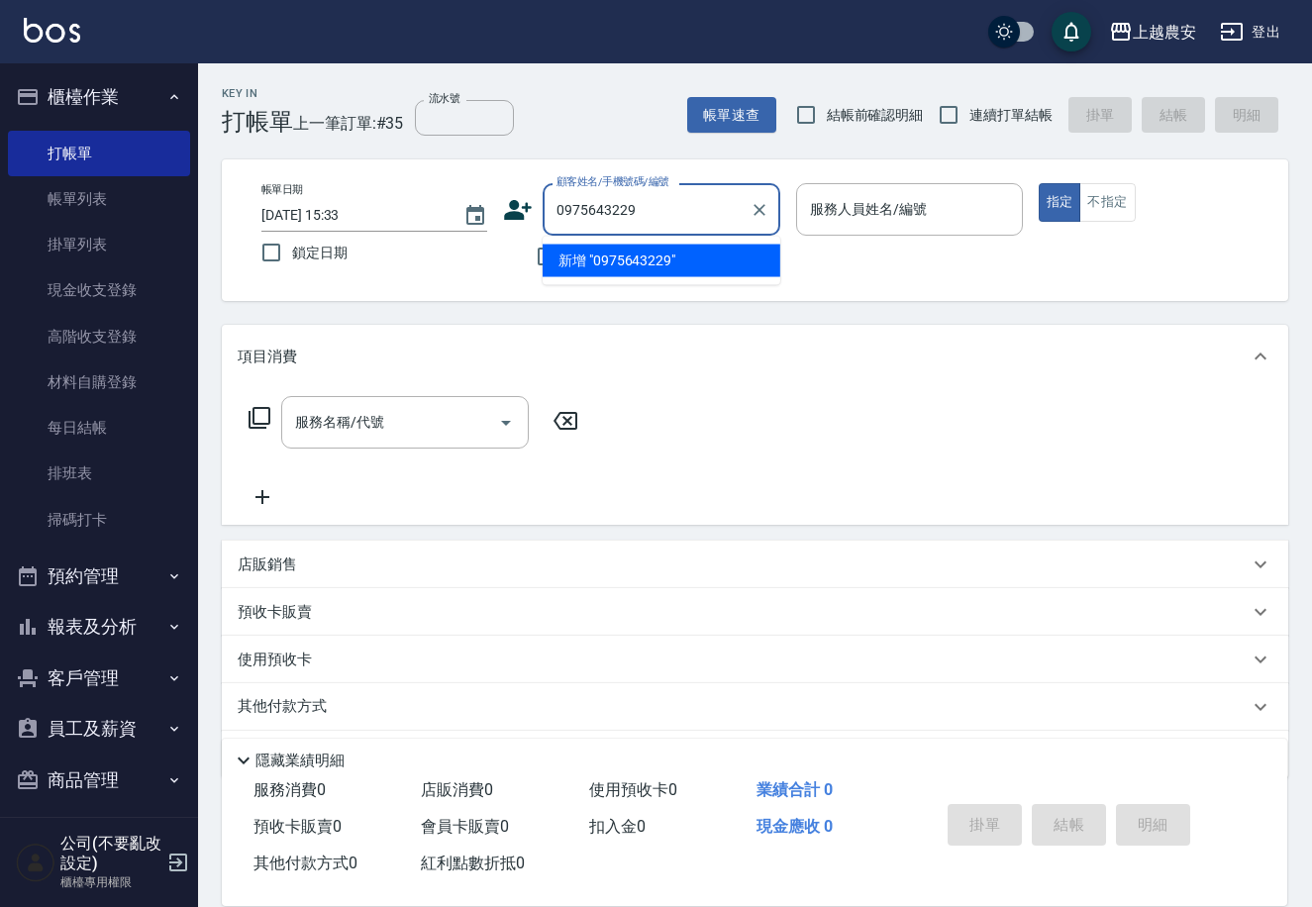
click at [637, 261] on li "新增 "0975643229"" at bounding box center [662, 261] width 238 height 33
type input "0975643229"
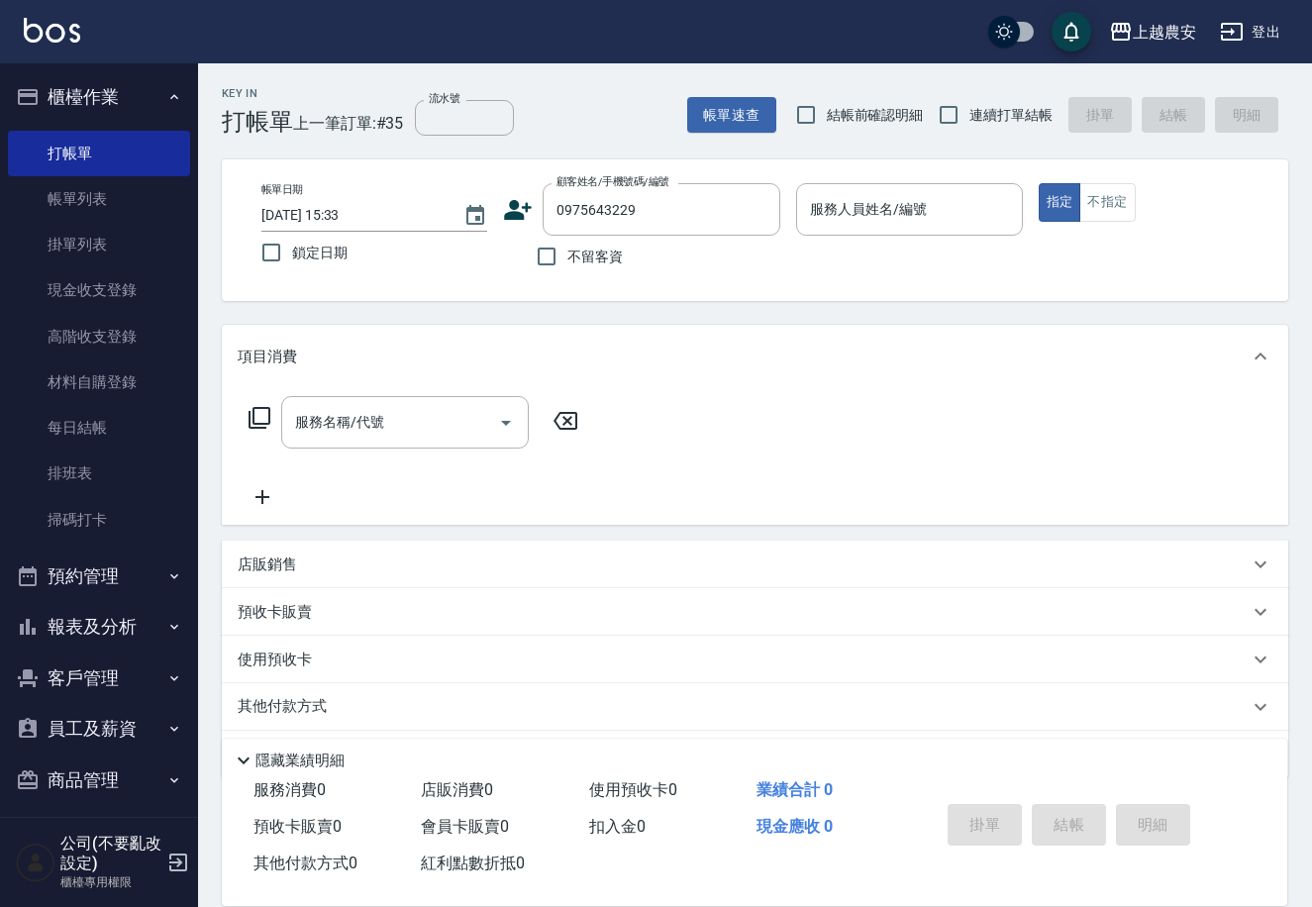
click at [511, 208] on icon at bounding box center [519, 210] width 28 height 20
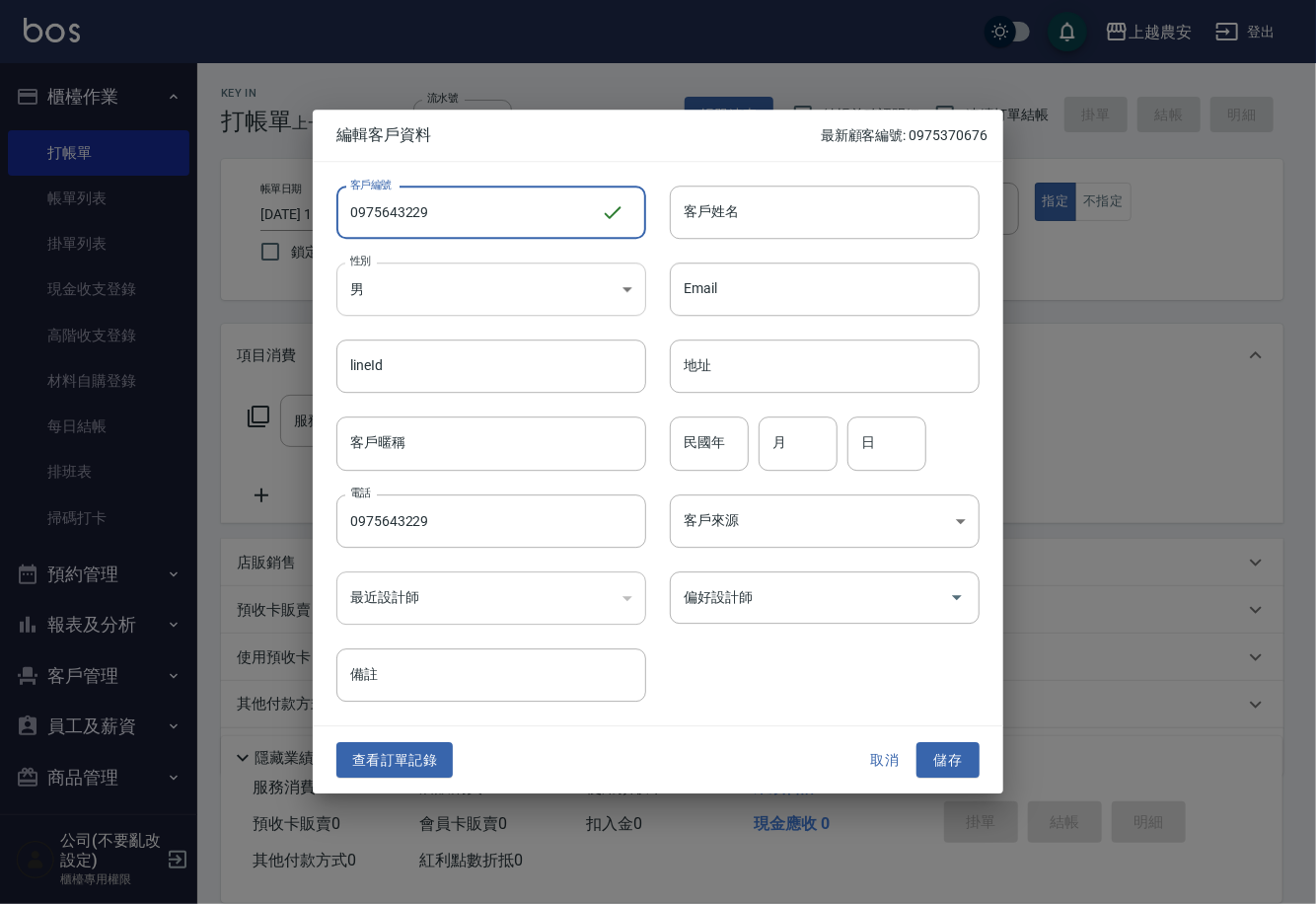
type input "0975643229"
click at [430, 298] on body "上越農安 登出 櫃檯作業 打帳單 帳單列表 掛單列表 現金收支登錄 高階收支登錄 材料自購登錄 每日結帳 排班表 掃碼打卡 預約管理 預約管理 單日預約紀錄 …" at bounding box center [658, 480] width 1316 height 962
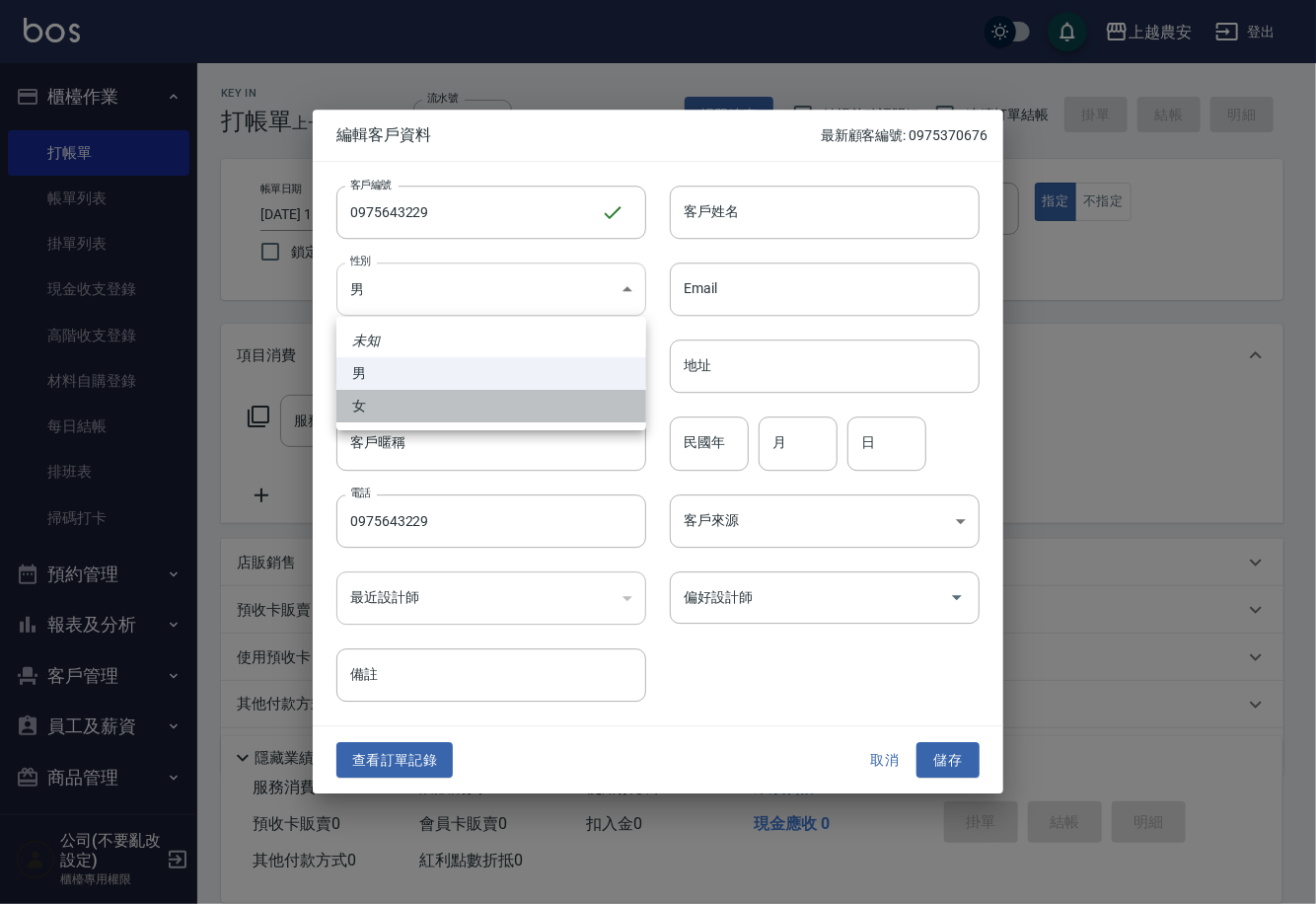
click at [420, 403] on li "女" at bounding box center [491, 406] width 310 height 33
type input "[DEMOGRAPHIC_DATA]"
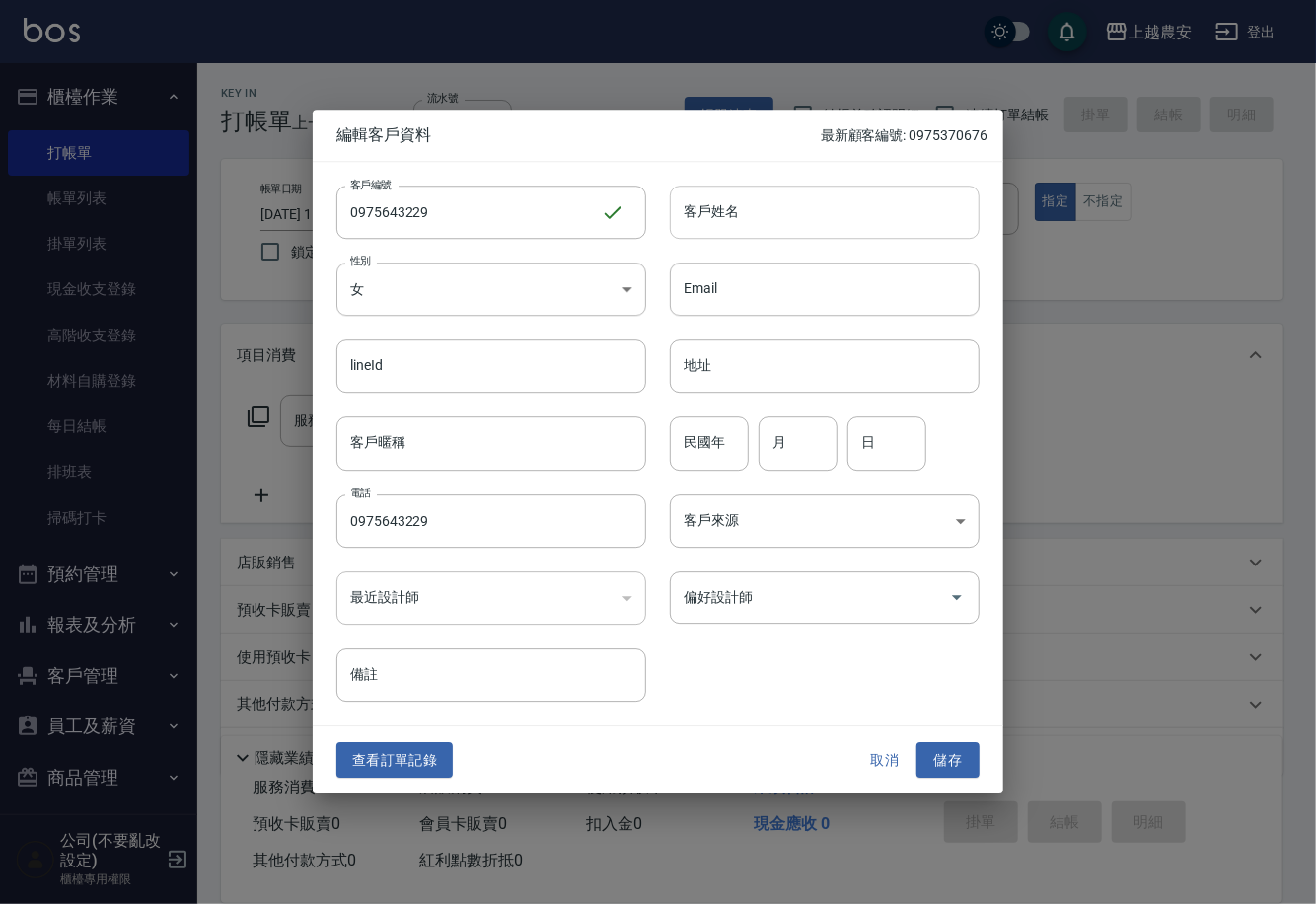
click at [751, 224] on input "客戶姓名" at bounding box center [824, 211] width 310 height 53
type input "王映晴"
click at [953, 760] on button "儲存" at bounding box center [947, 759] width 63 height 37
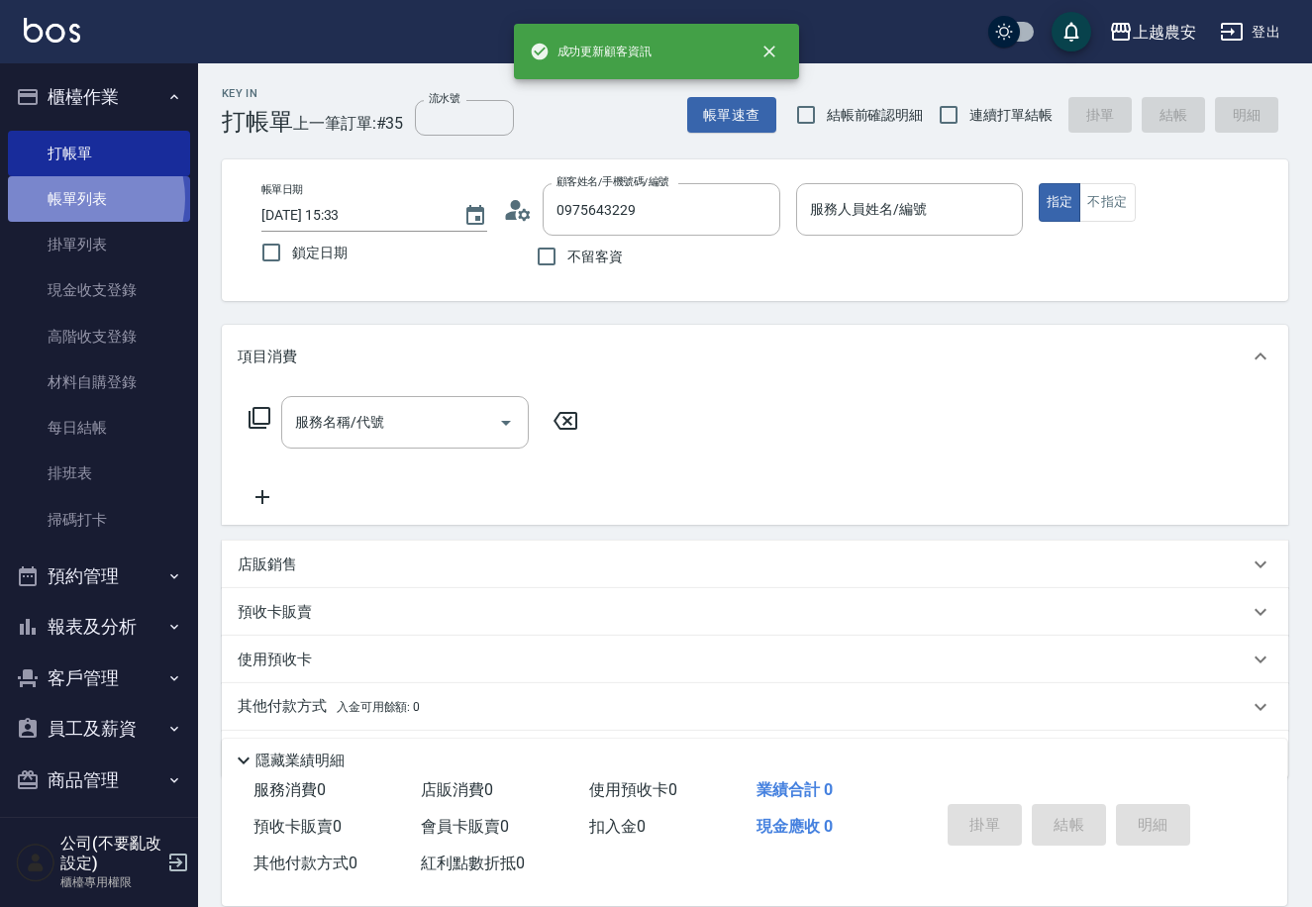
click at [75, 199] on link "帳單列表" at bounding box center [99, 199] width 182 height 46
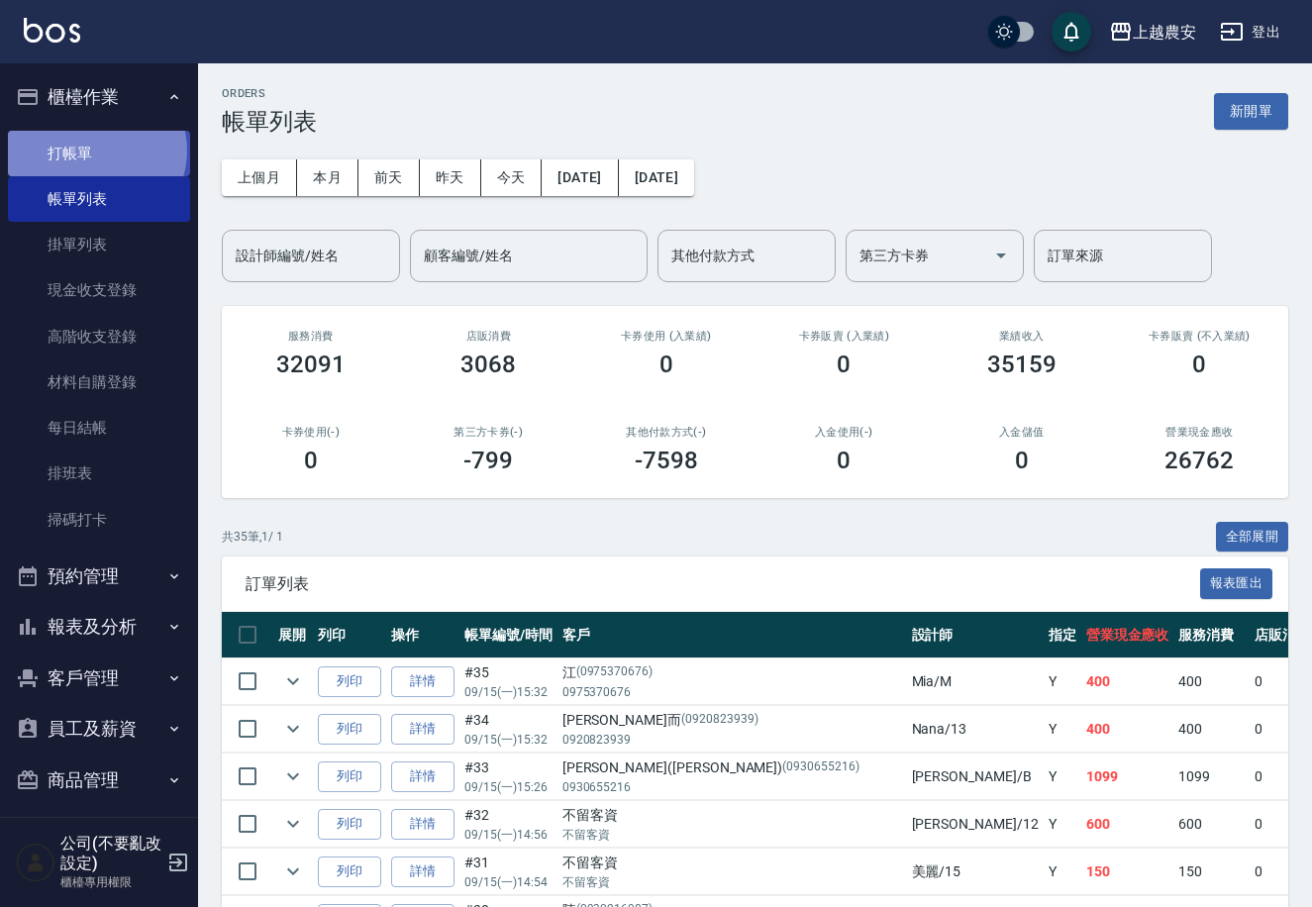
click at [95, 149] on link "打帳單" at bounding box center [99, 154] width 182 height 46
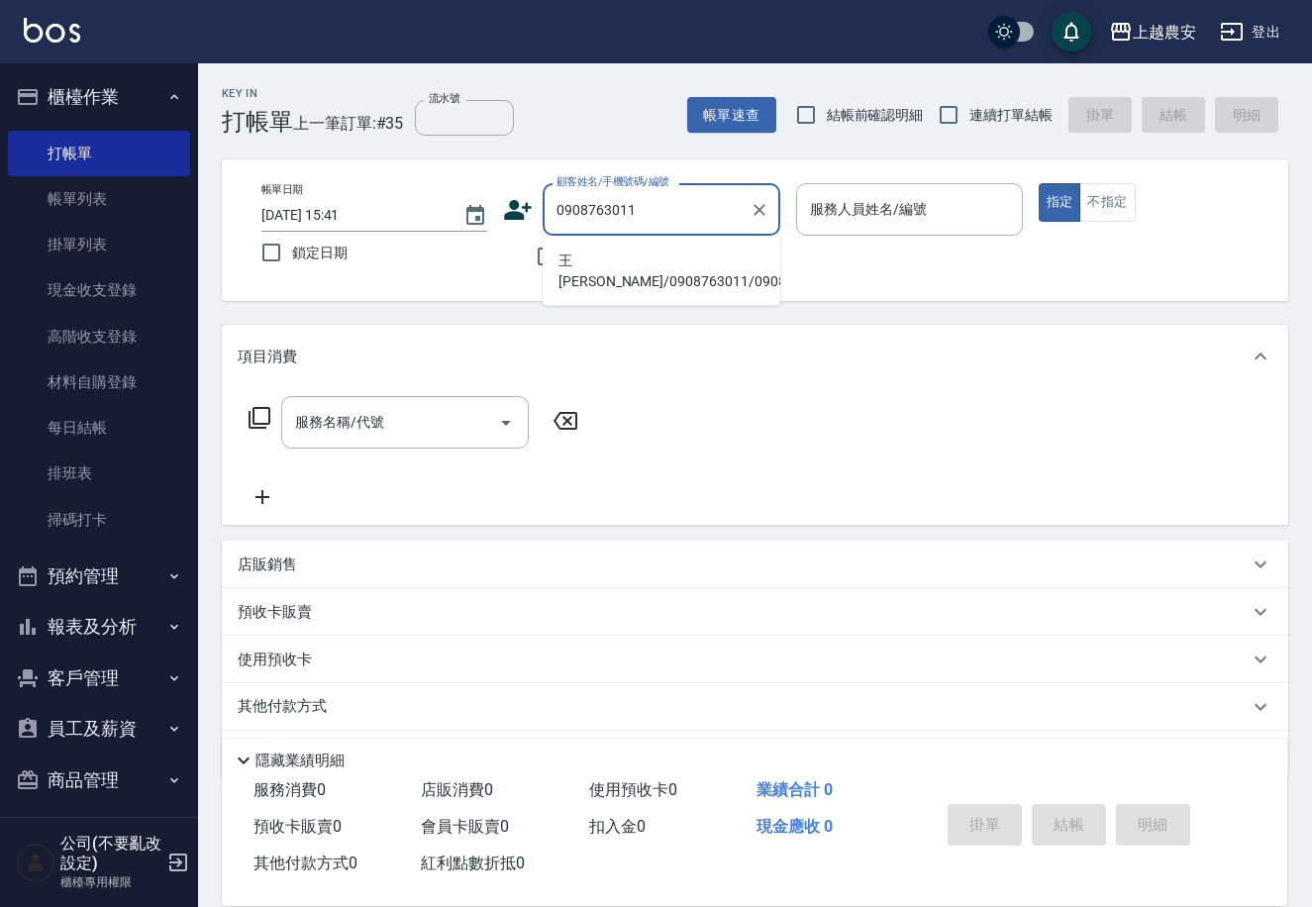
drag, startPoint x: 642, startPoint y: 255, endPoint x: 652, endPoint y: 253, distance: 11.1
click at [642, 254] on li "王Nadia/0908763011/0908763011" at bounding box center [662, 271] width 238 height 53
type input "王Nadia/0908763011/0908763011"
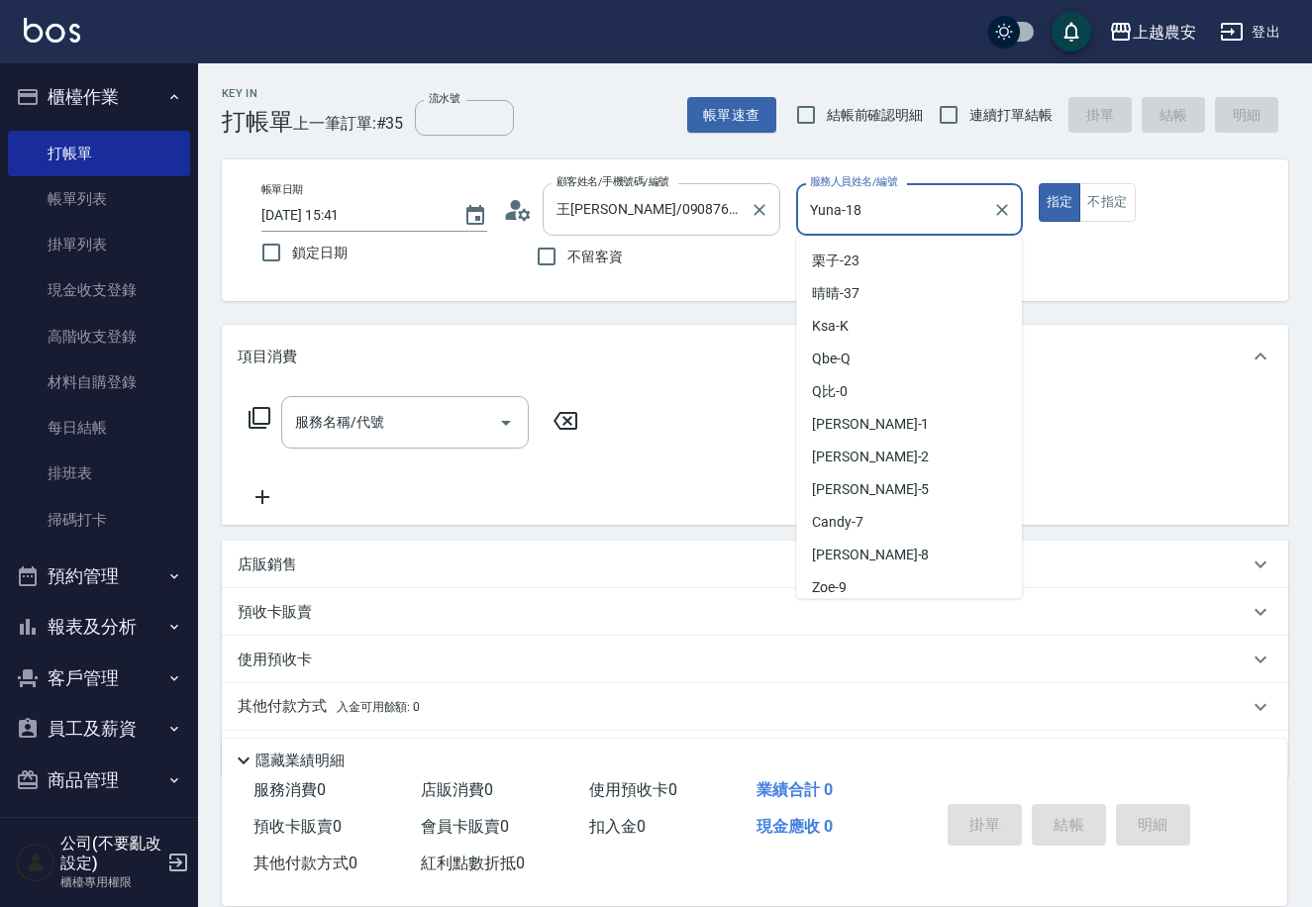
scroll to position [200, 0]
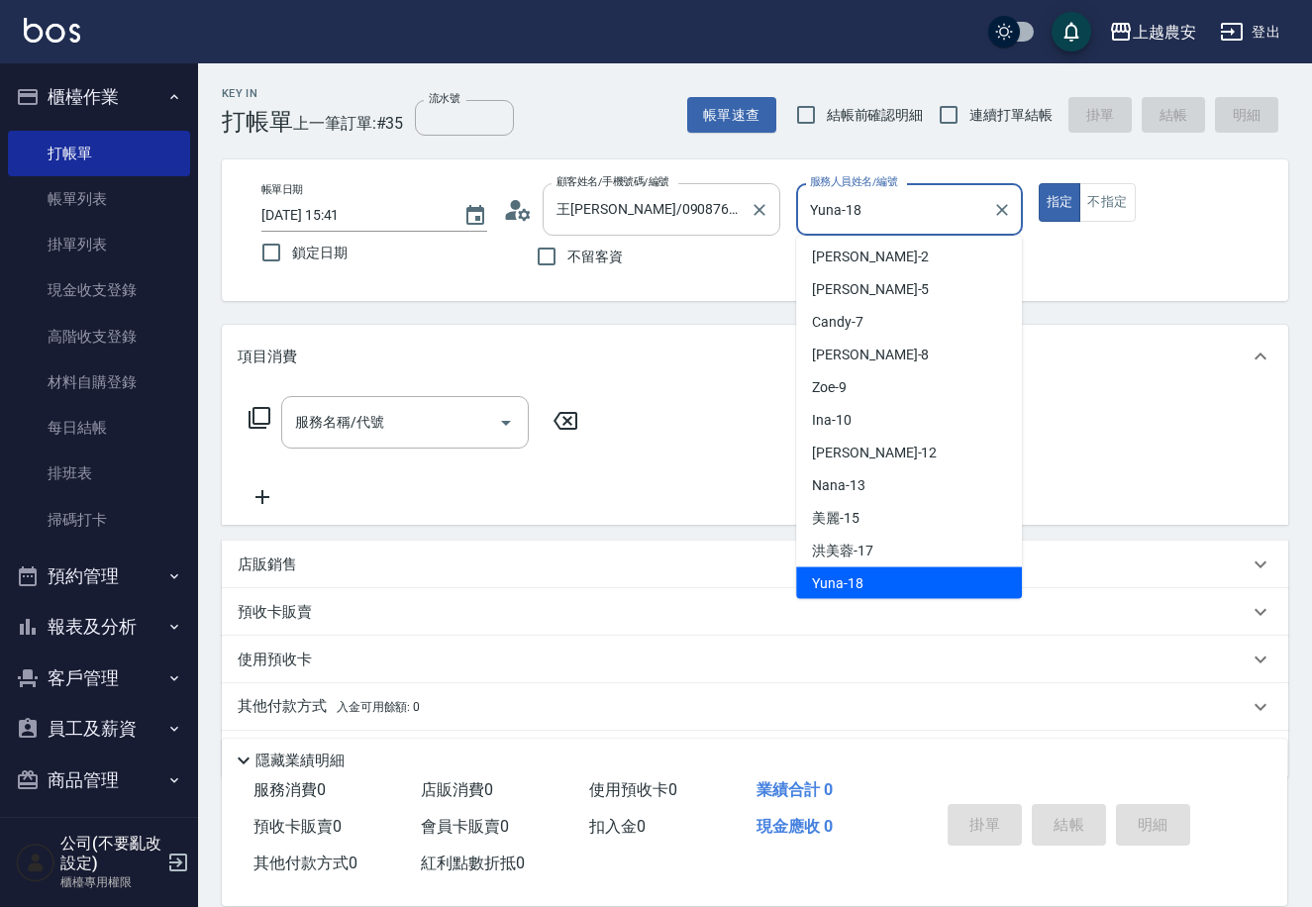
drag, startPoint x: 861, startPoint y: 215, endPoint x: 732, endPoint y: 233, distance: 130.9
click at [732, 233] on div "帳單日期 2025/09/15 15:41 鎖定日期 顧客姓名/手機號碼/編號 王Nadia/0908763011/0908763011 顧客姓名/手機號碼/…" at bounding box center [755, 230] width 1019 height 94
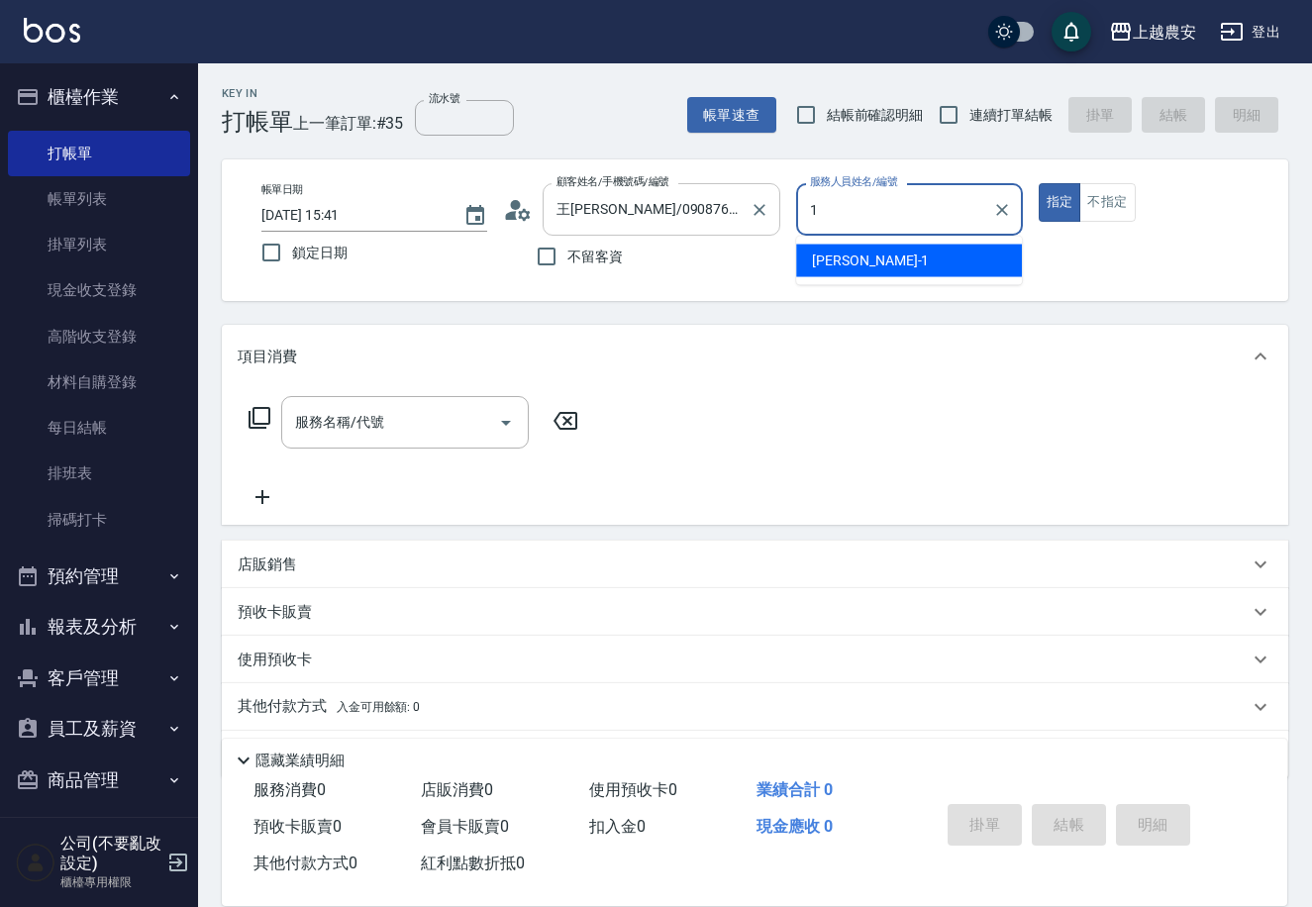
scroll to position [0, 0]
type input "Yoko-12"
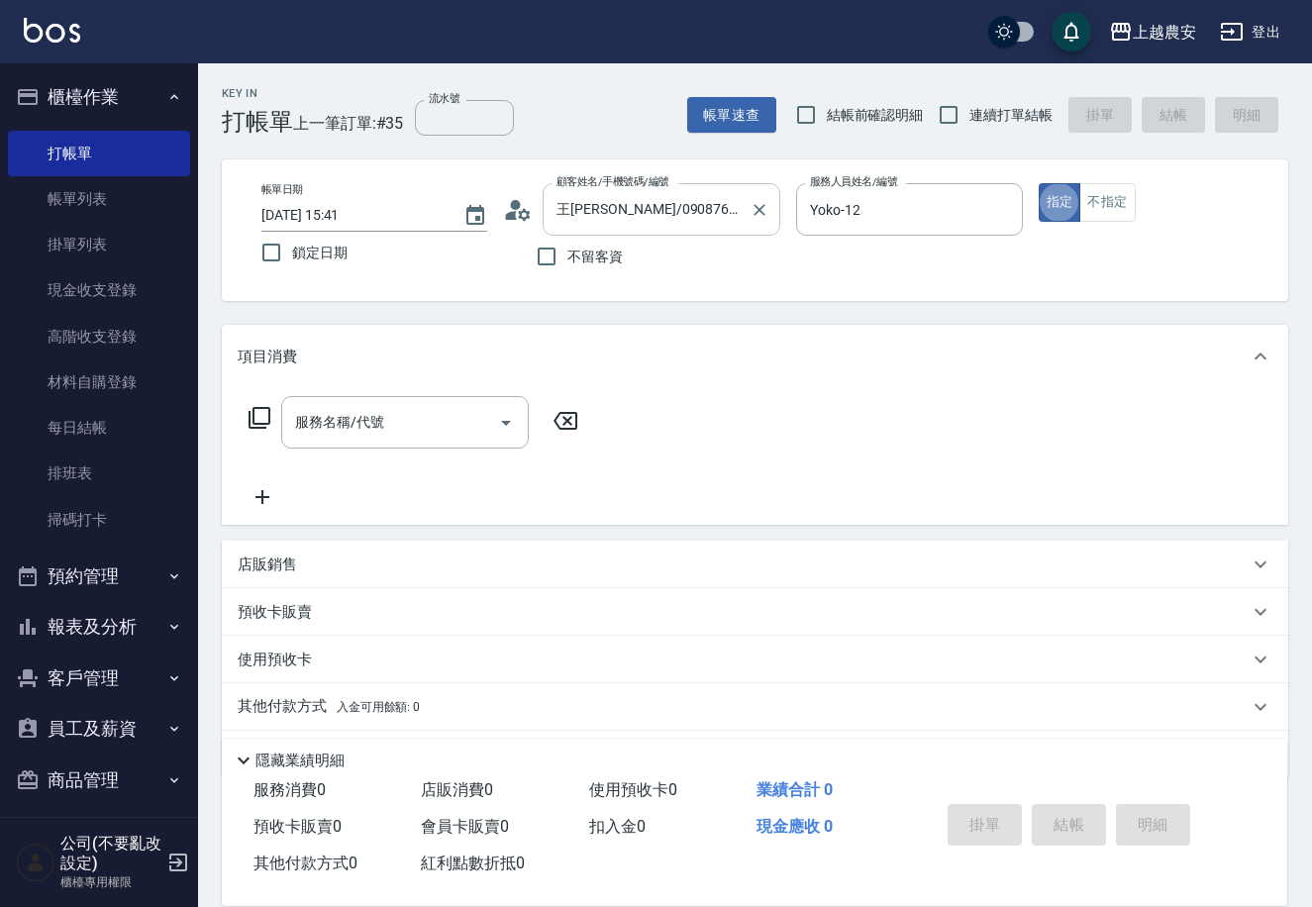
type button "true"
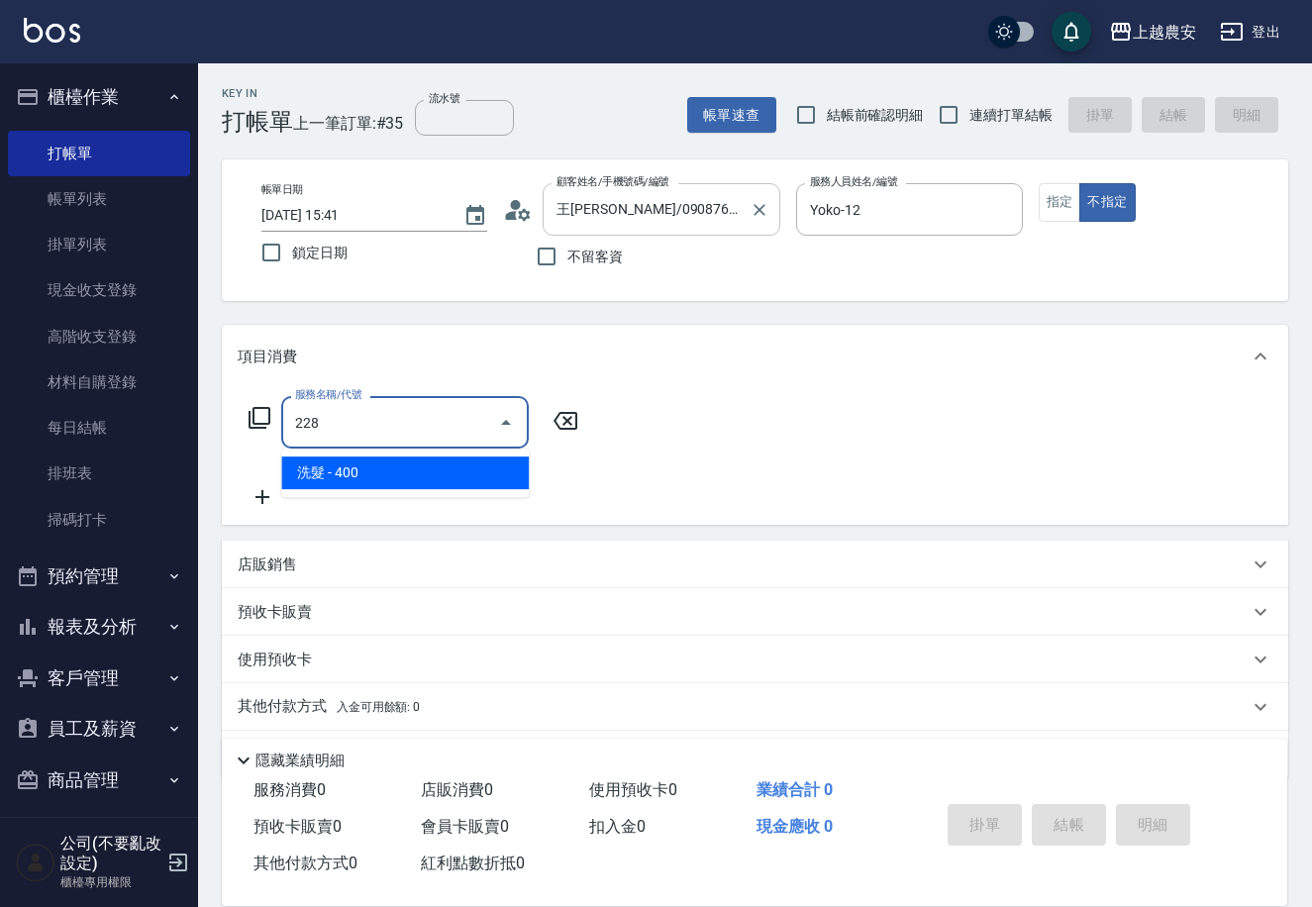
type input "洗髮(228)"
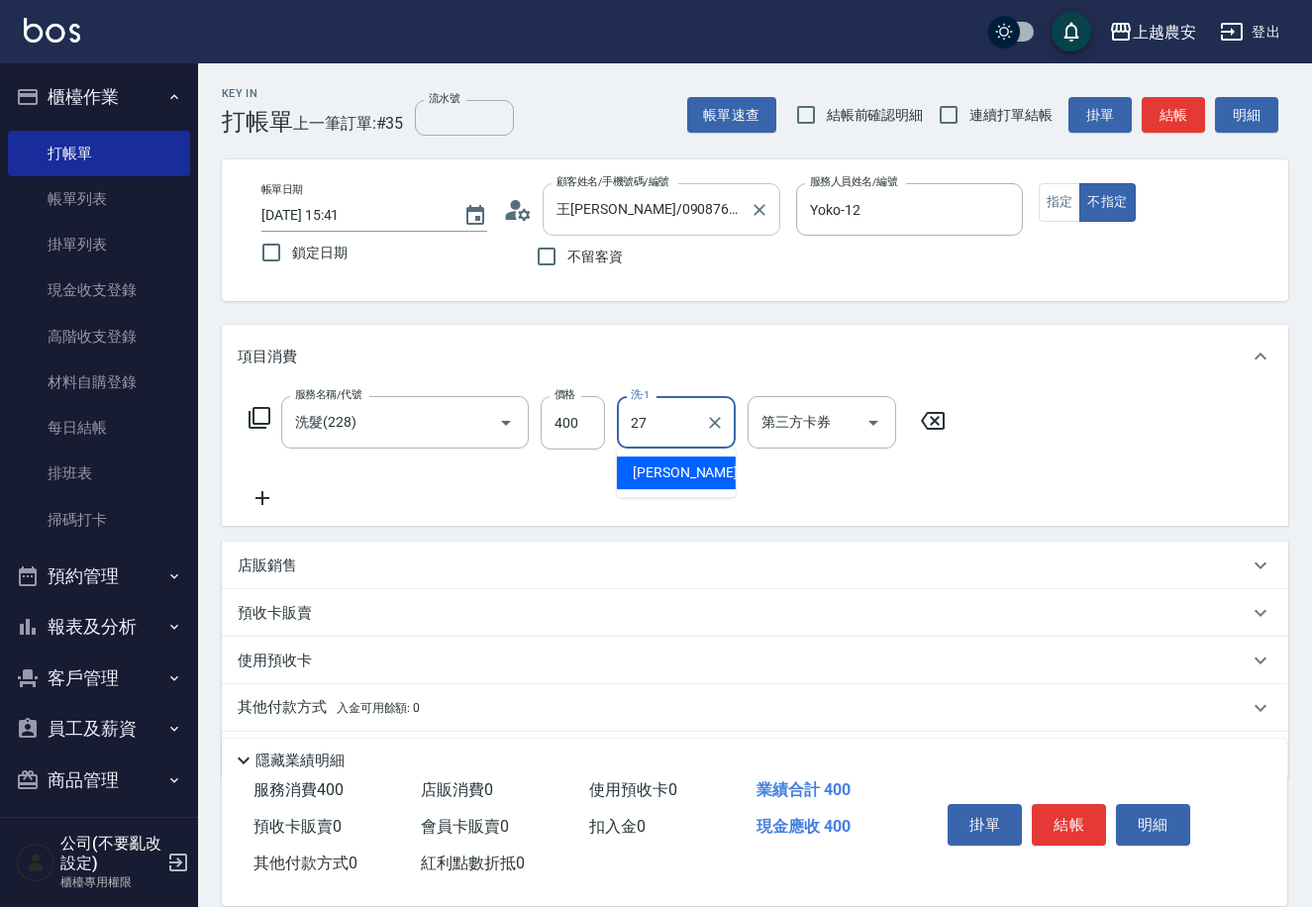
type input "團團-27"
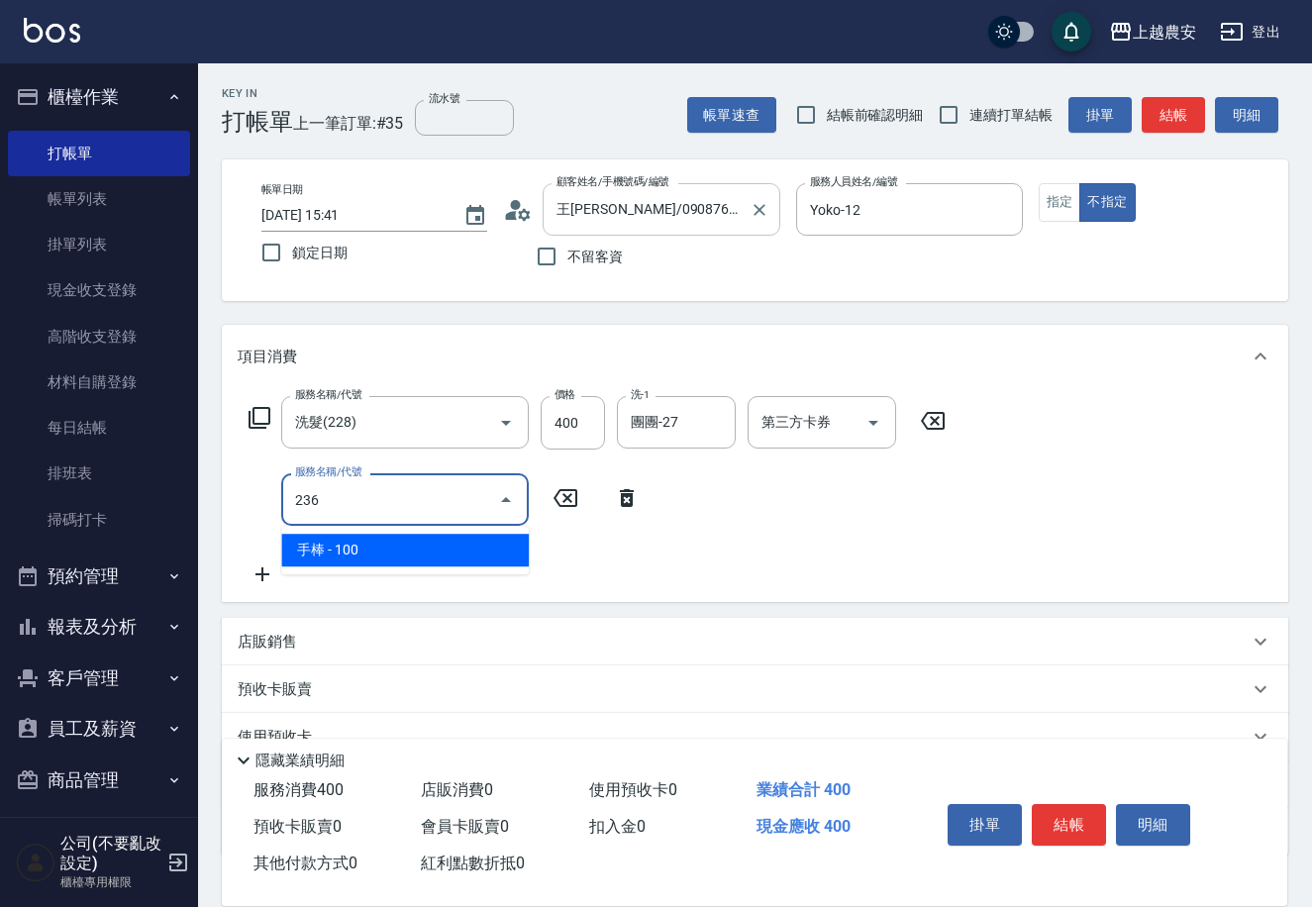
type input "手棒(236)"
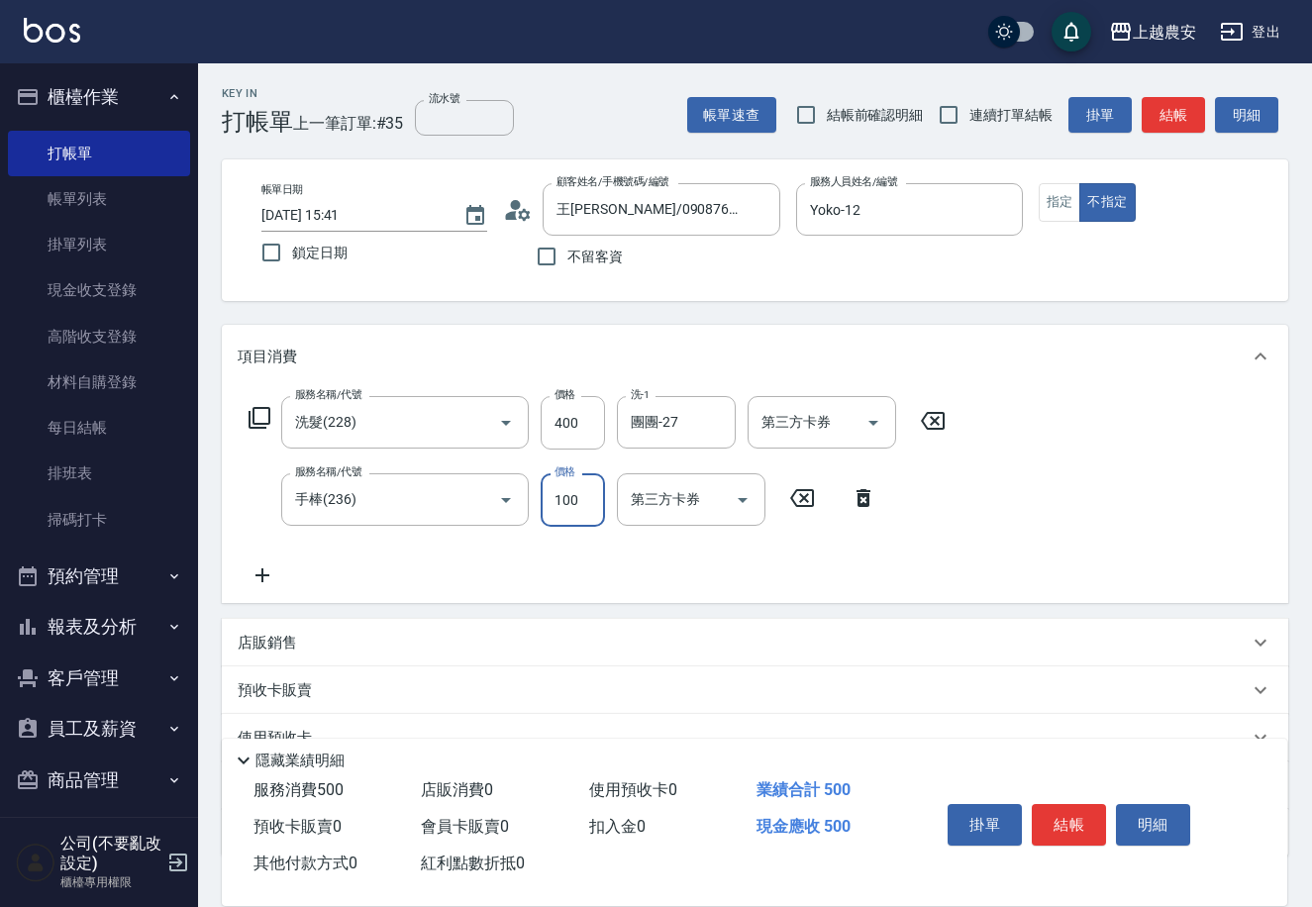
click at [1069, 815] on button "結帳" at bounding box center [1069, 825] width 74 height 42
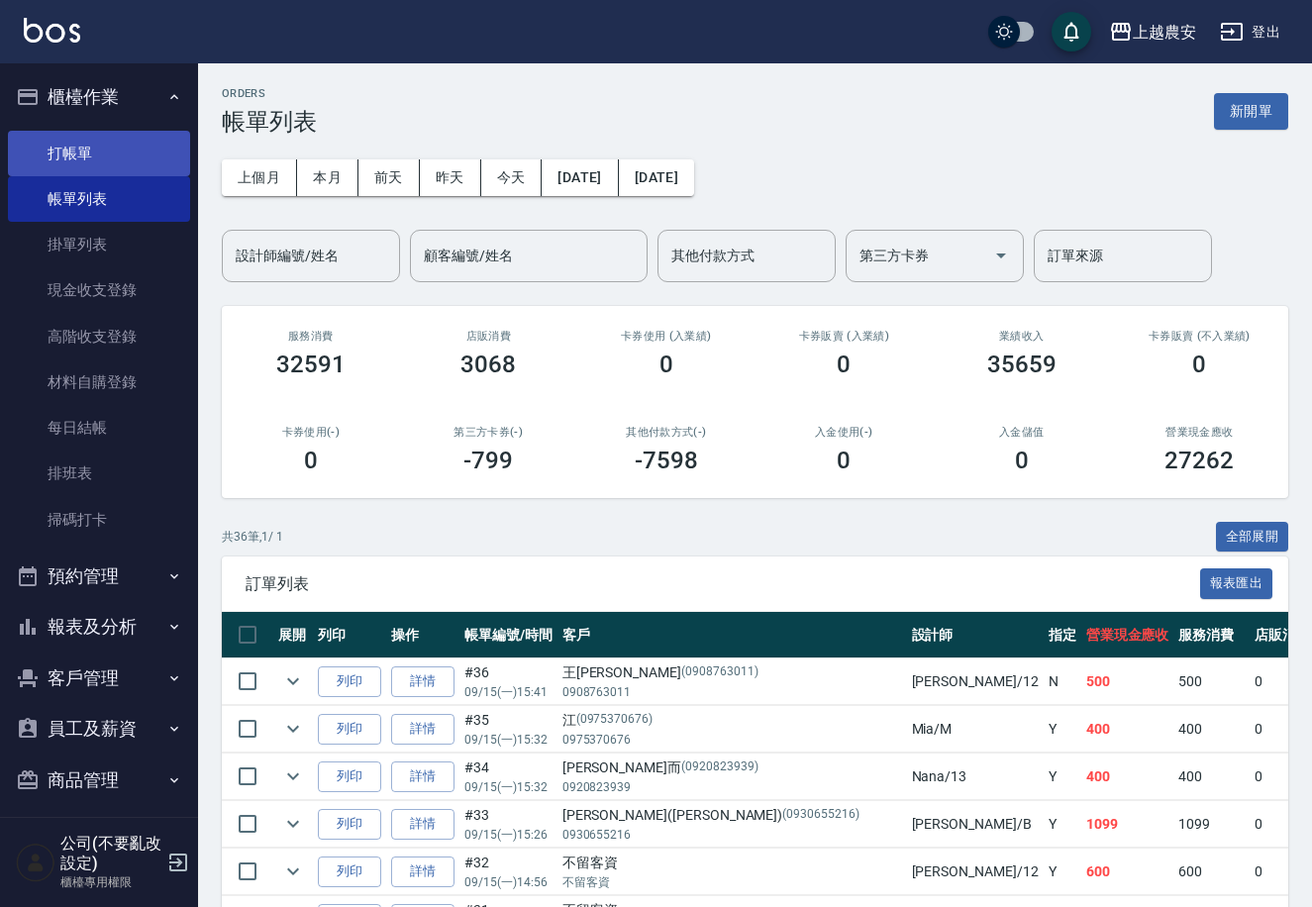
click at [90, 156] on link "打帳單" at bounding box center [99, 154] width 182 height 46
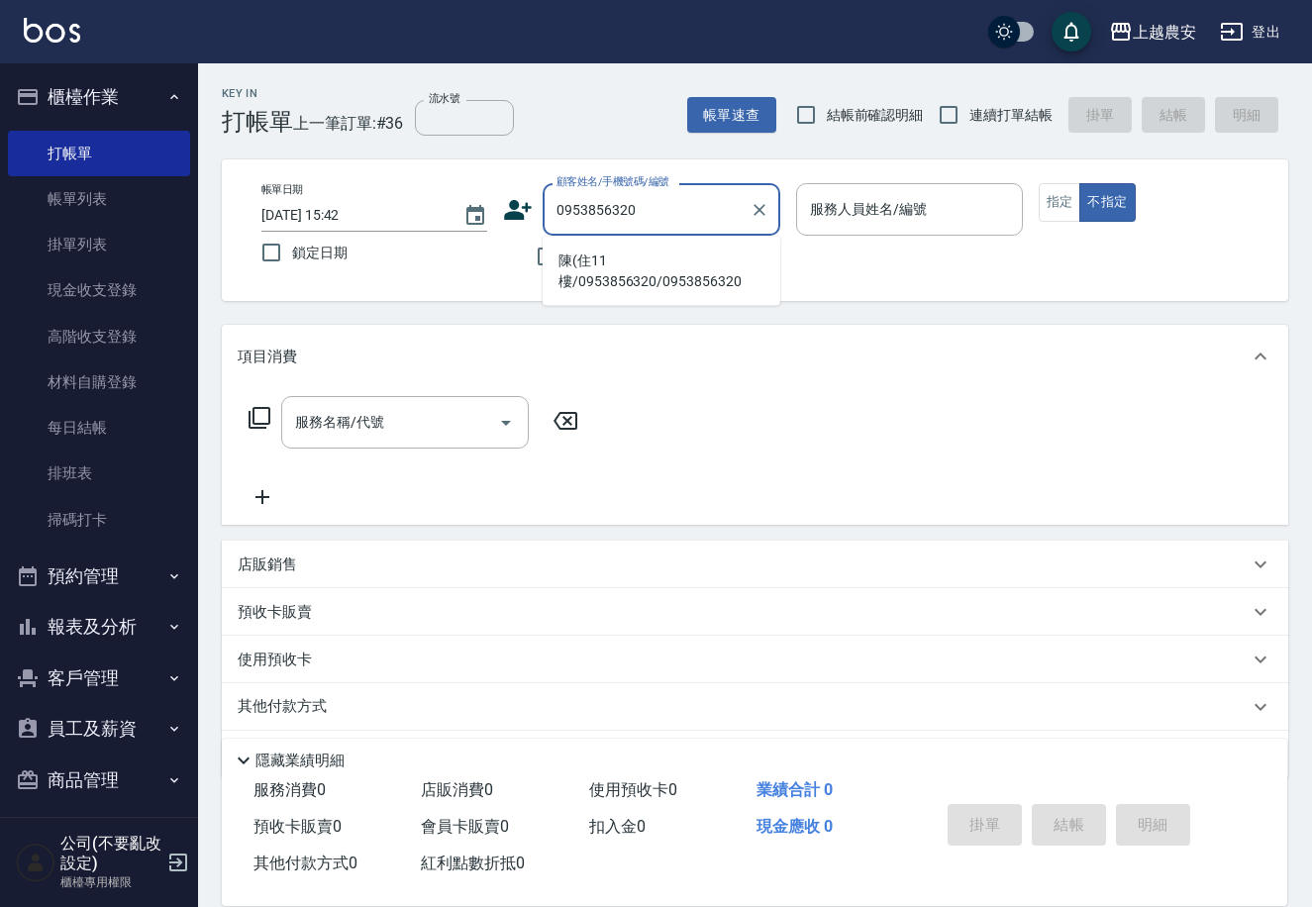
click at [655, 276] on li "陳(住11樓/0953856320/0953856320" at bounding box center [662, 271] width 238 height 53
type input "陳(住11樓/0953856320/0953856320"
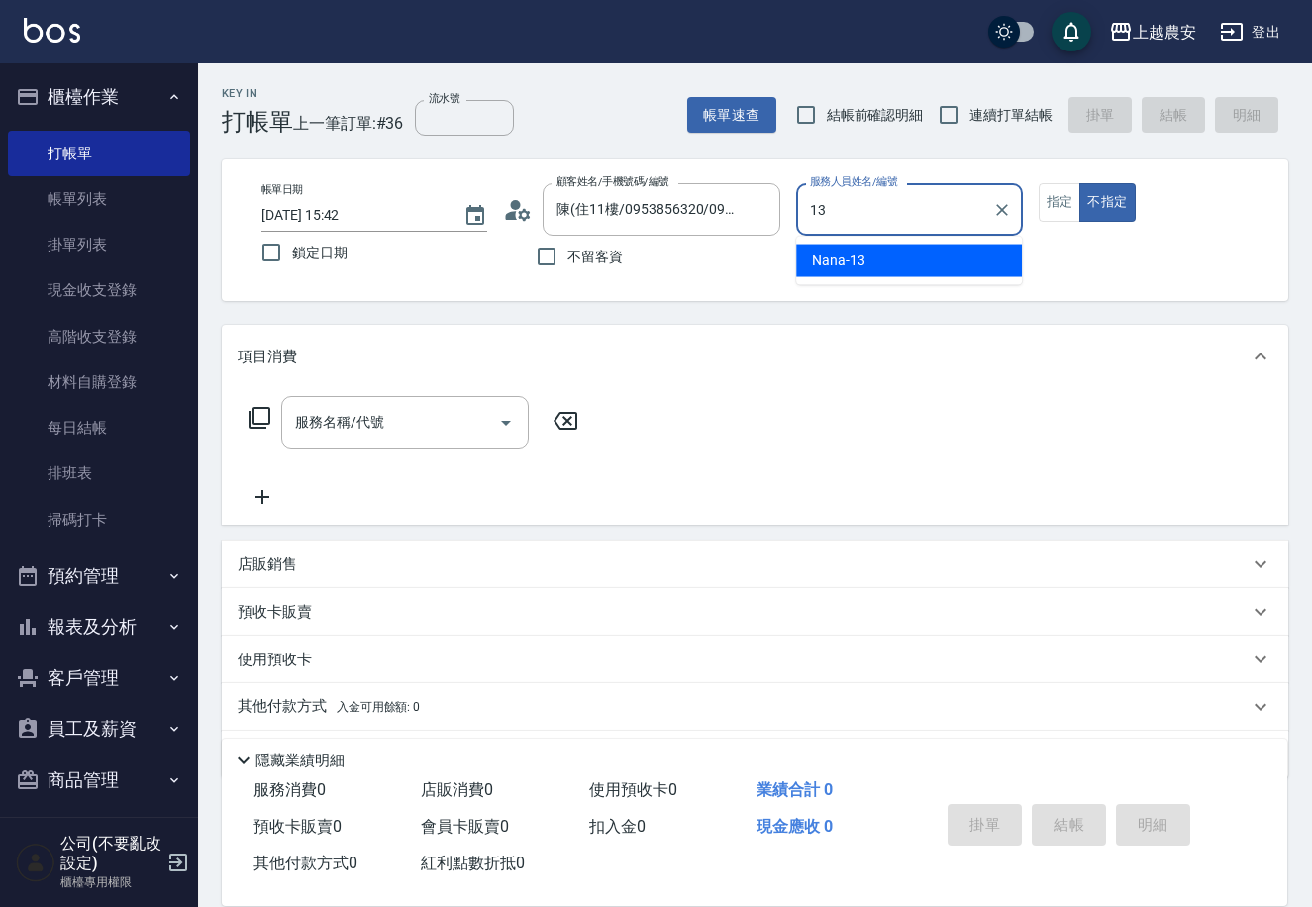
type input "Nana-13"
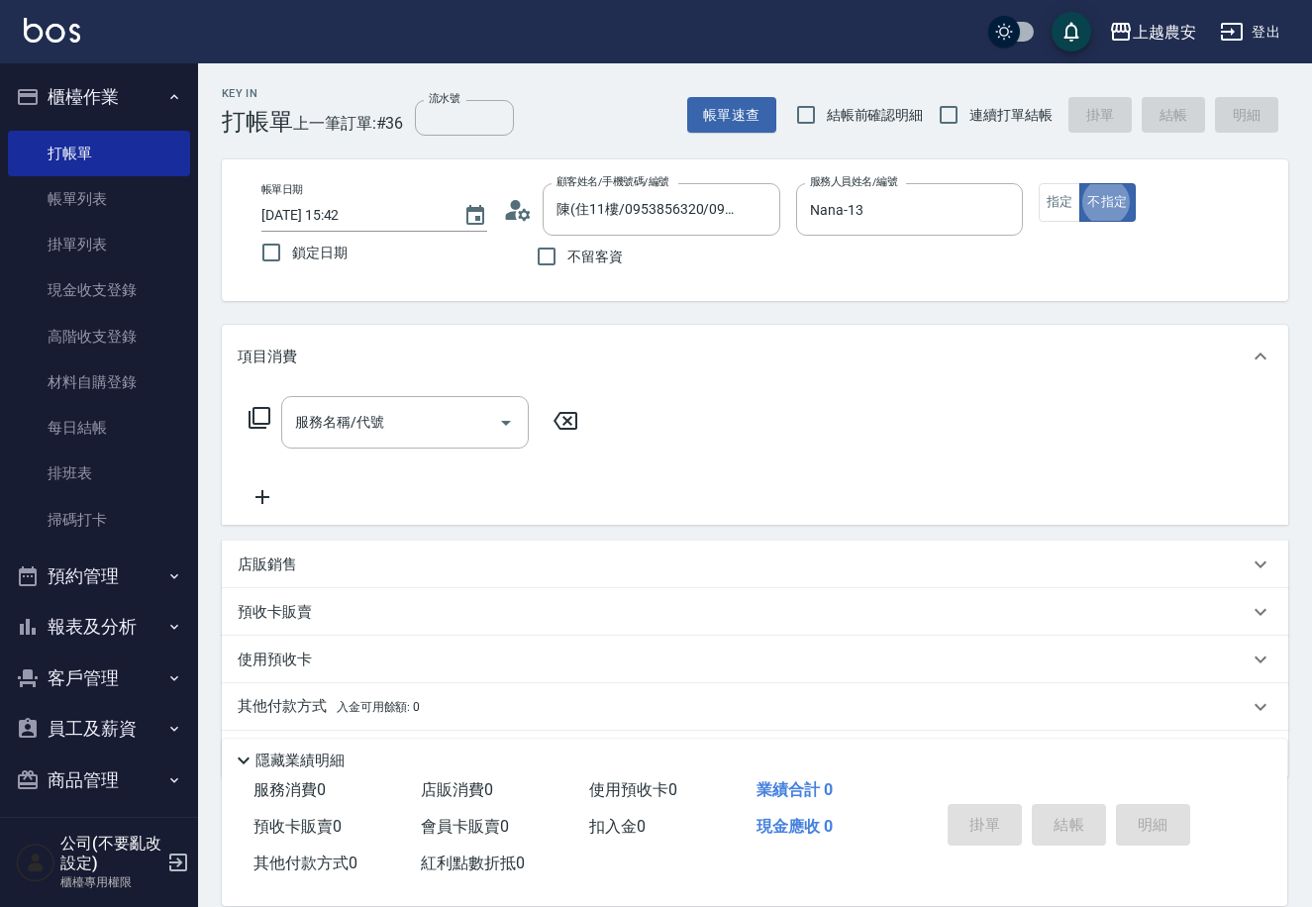
type button "false"
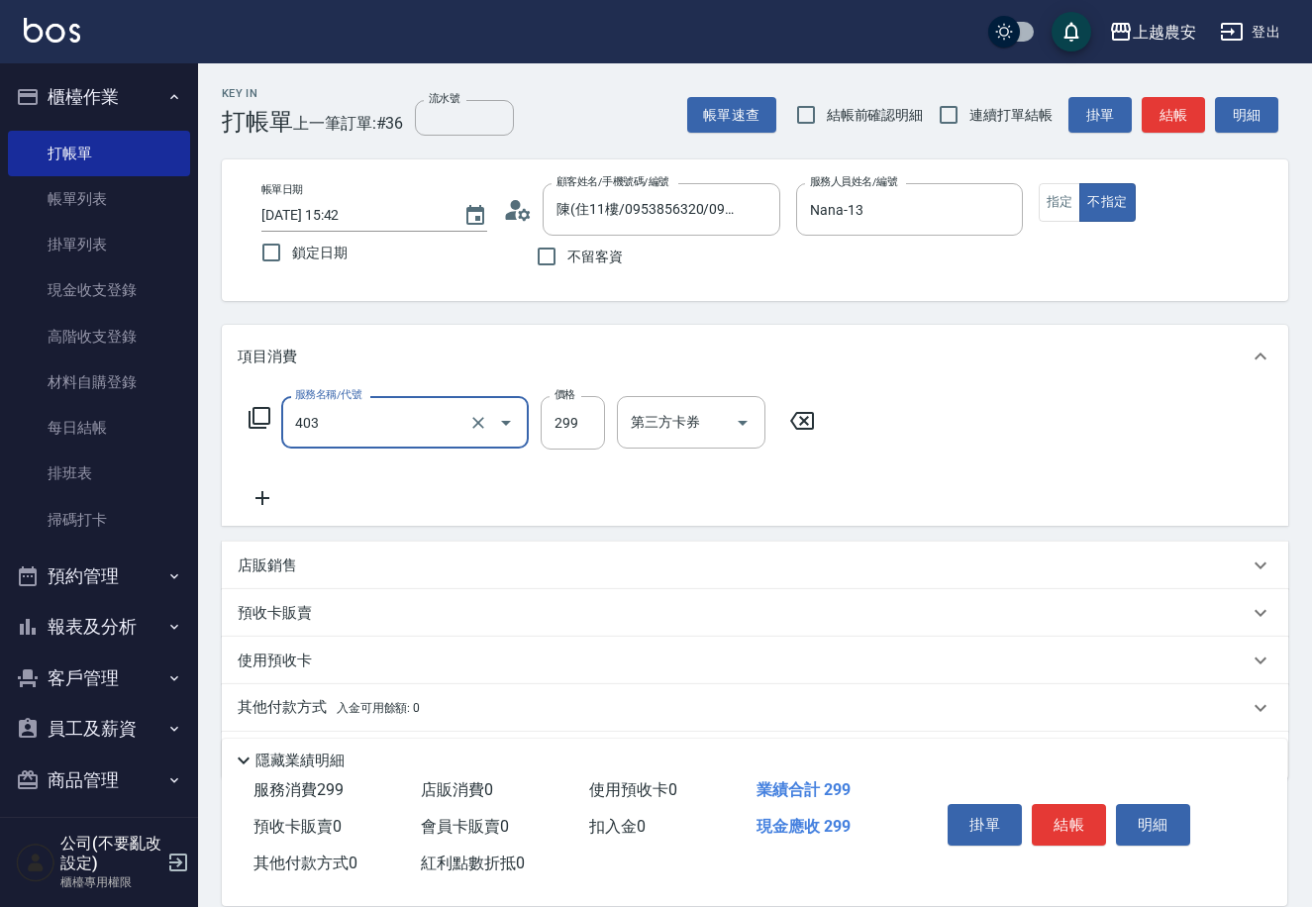
type input "剪髮(403)"
click at [1074, 824] on button "結帳" at bounding box center [1069, 825] width 74 height 42
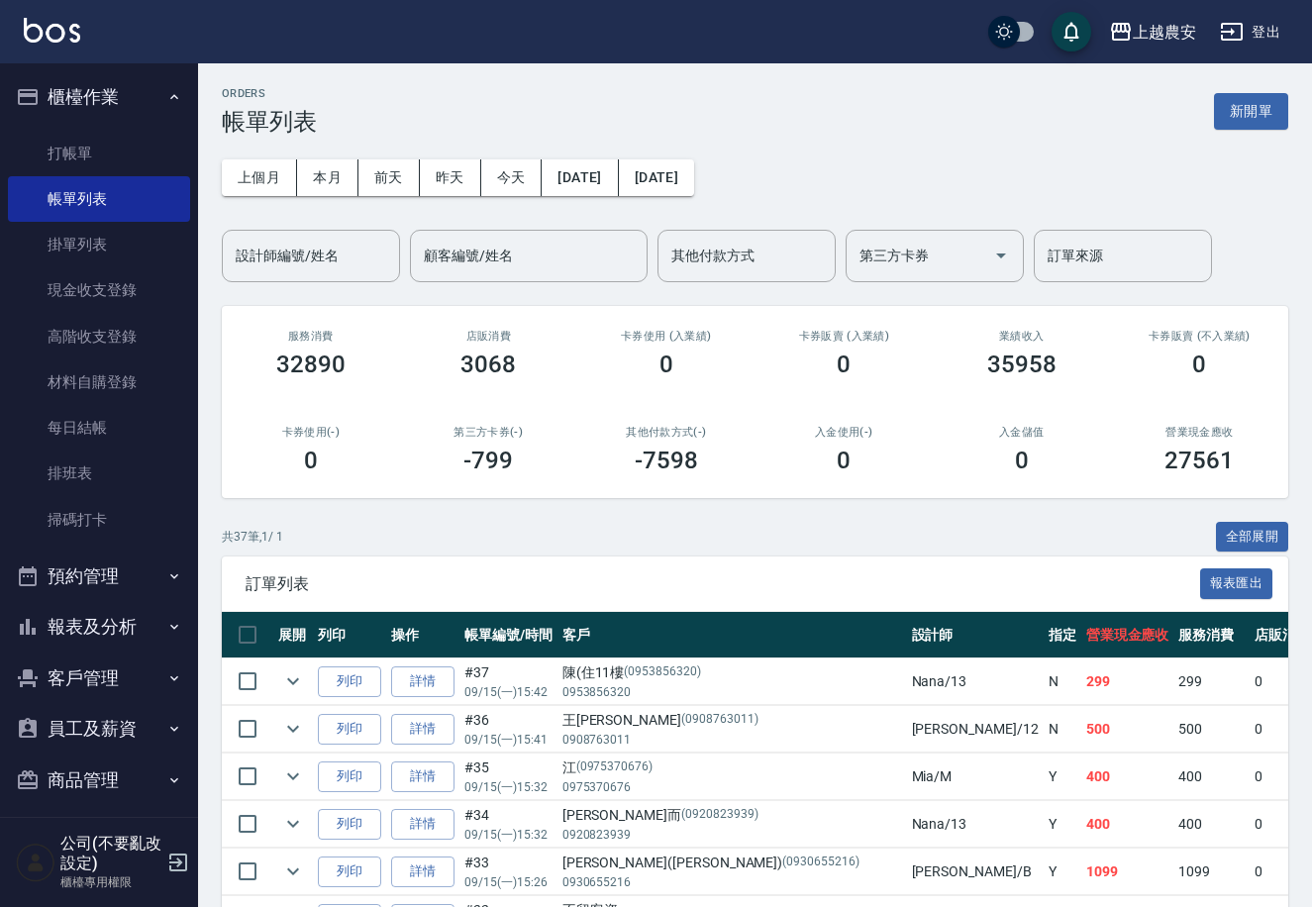
scroll to position [11, 0]
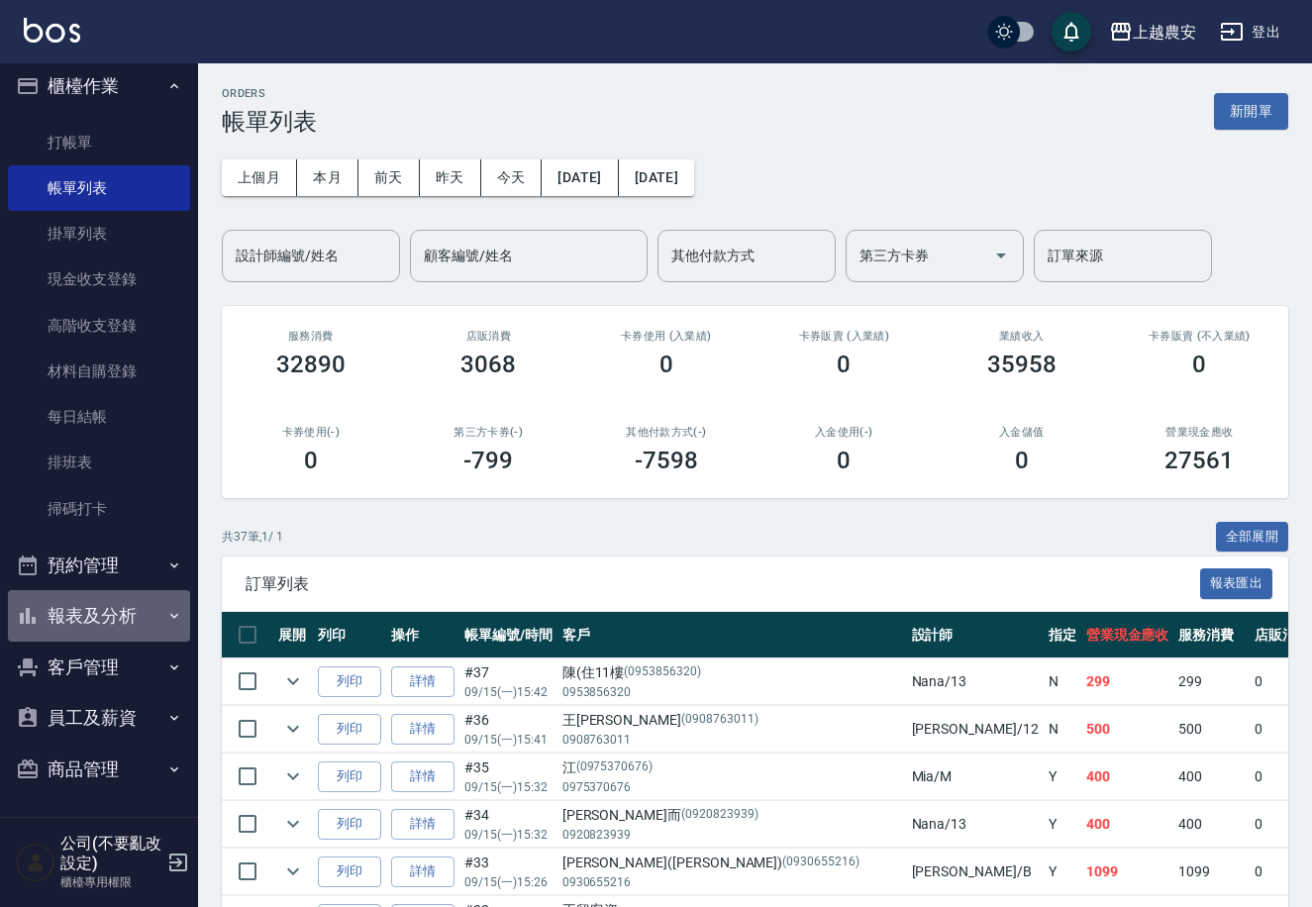
click at [114, 619] on button "報表及分析" at bounding box center [99, 615] width 182 height 51
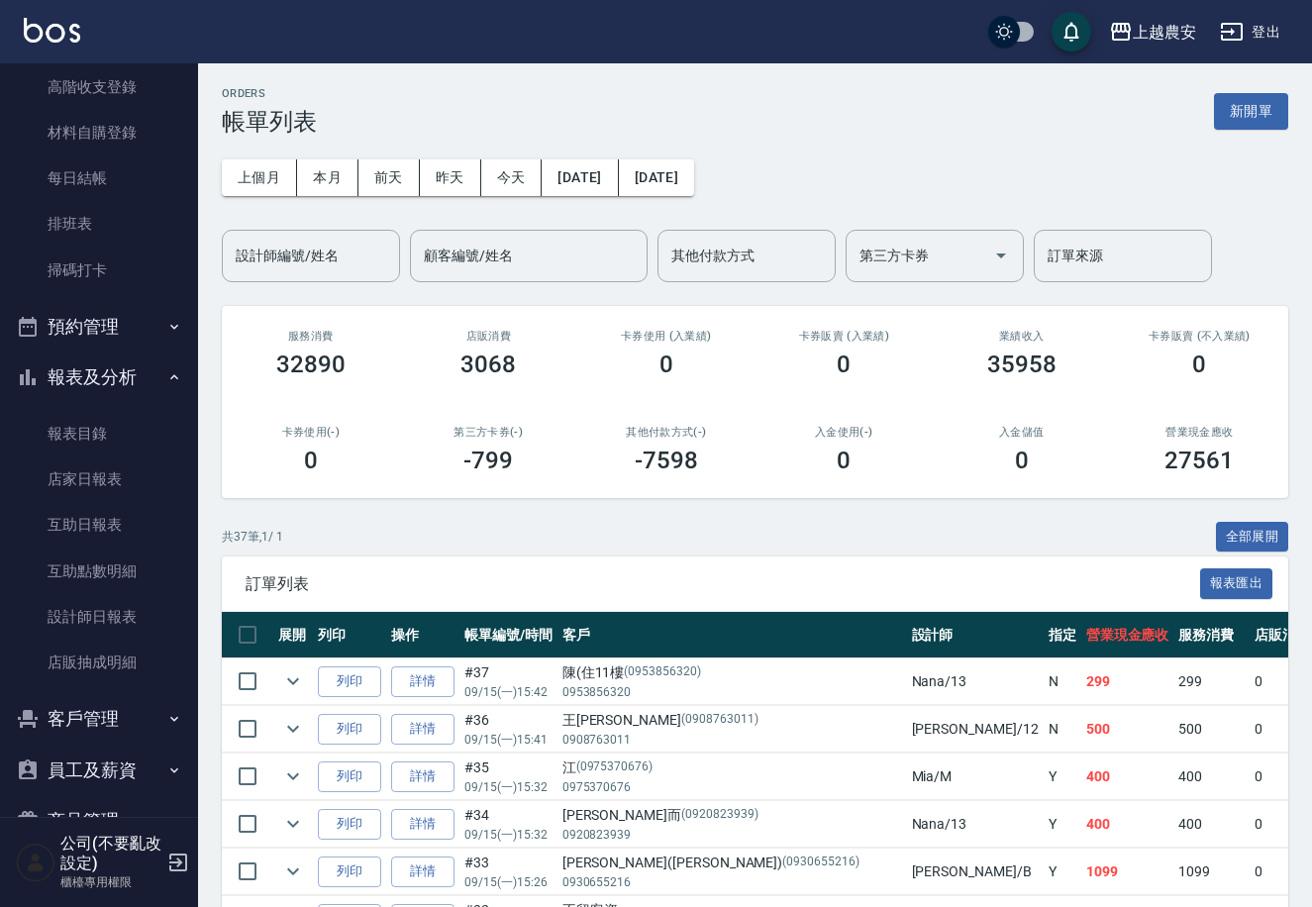
scroll to position [254, 0]
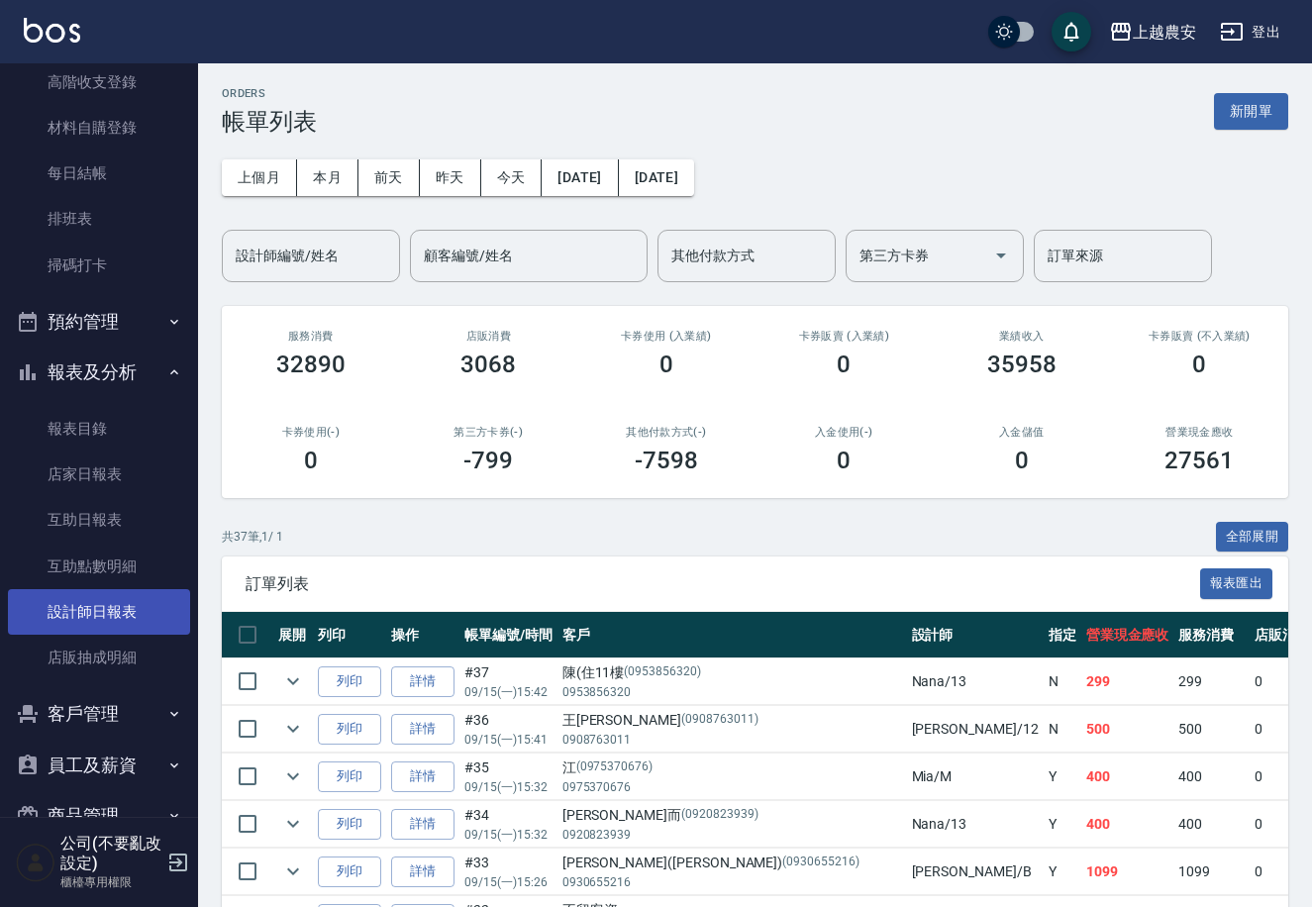
click at [129, 613] on link "設計師日報表" at bounding box center [99, 612] width 182 height 46
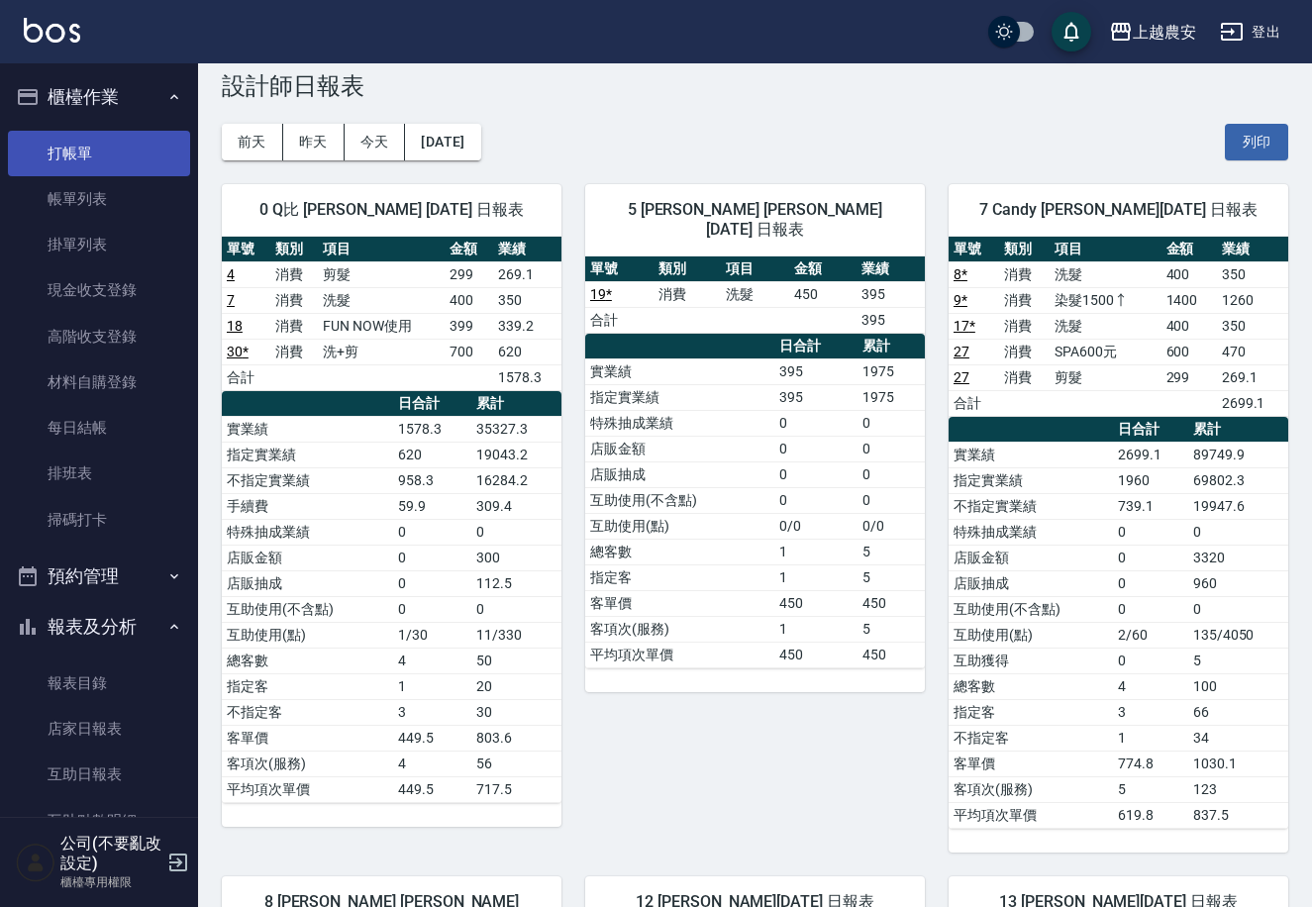
click at [122, 137] on link "打帳單" at bounding box center [99, 154] width 182 height 46
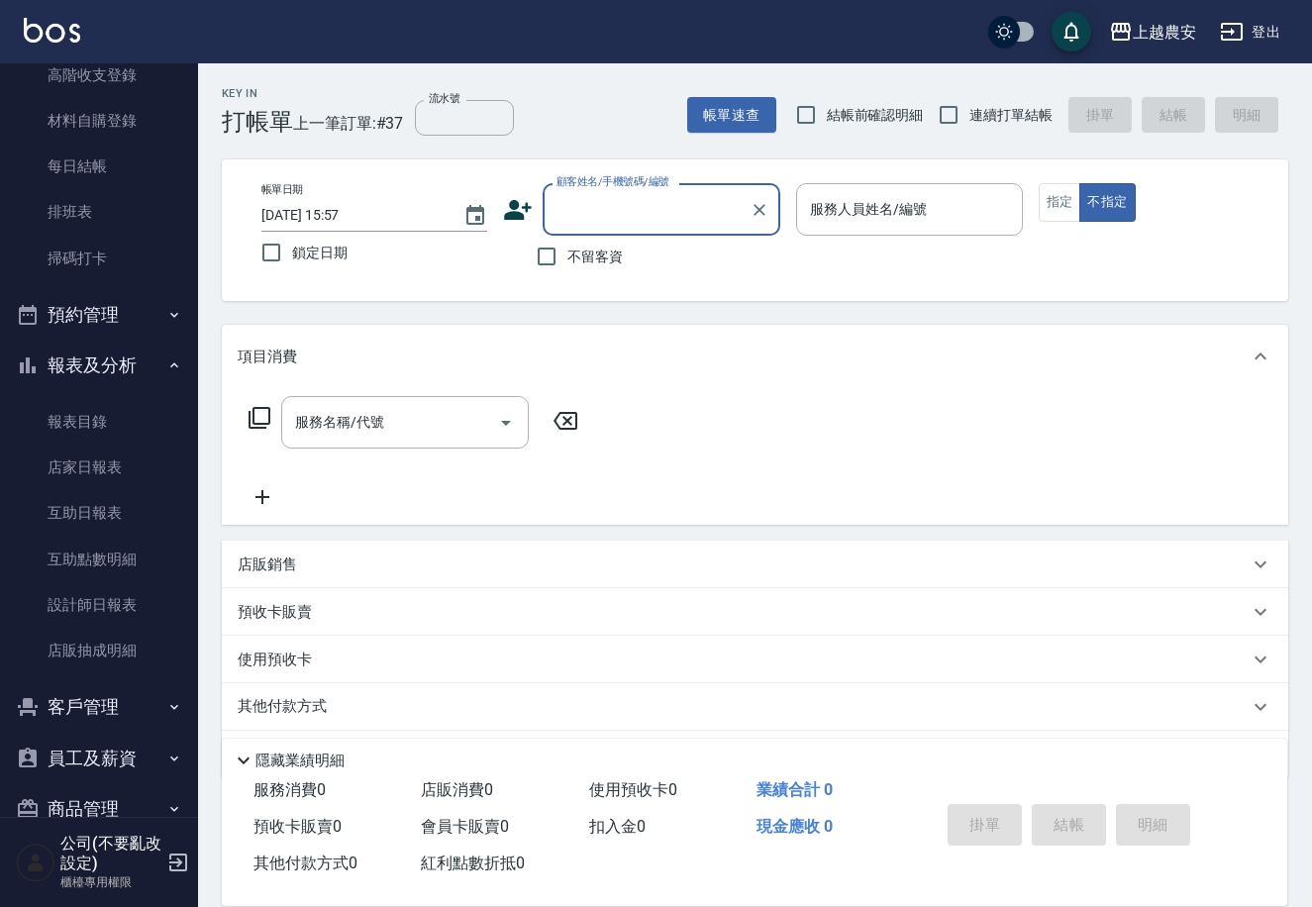
scroll to position [301, 0]
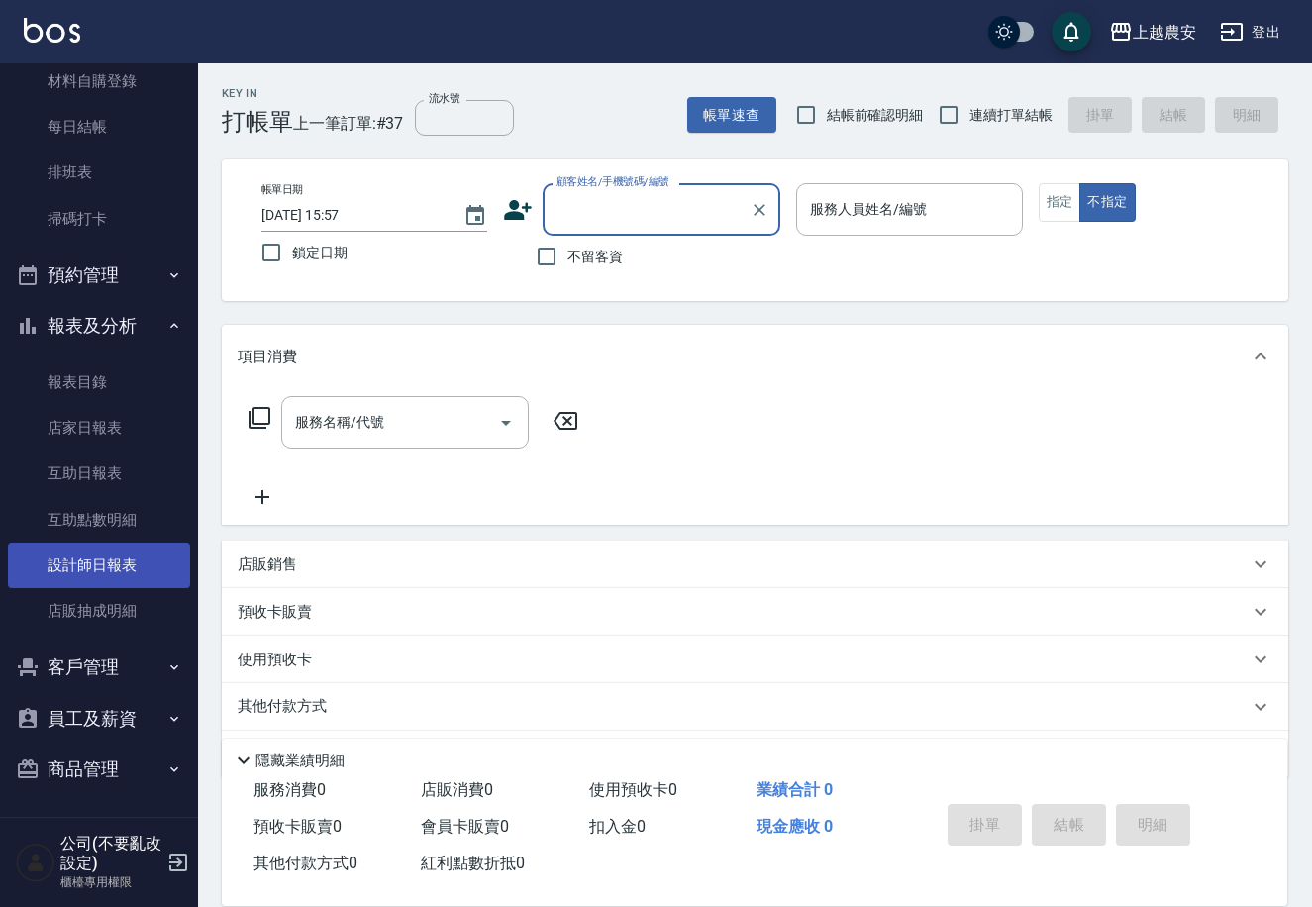
click at [133, 570] on link "設計師日報表" at bounding box center [99, 566] width 182 height 46
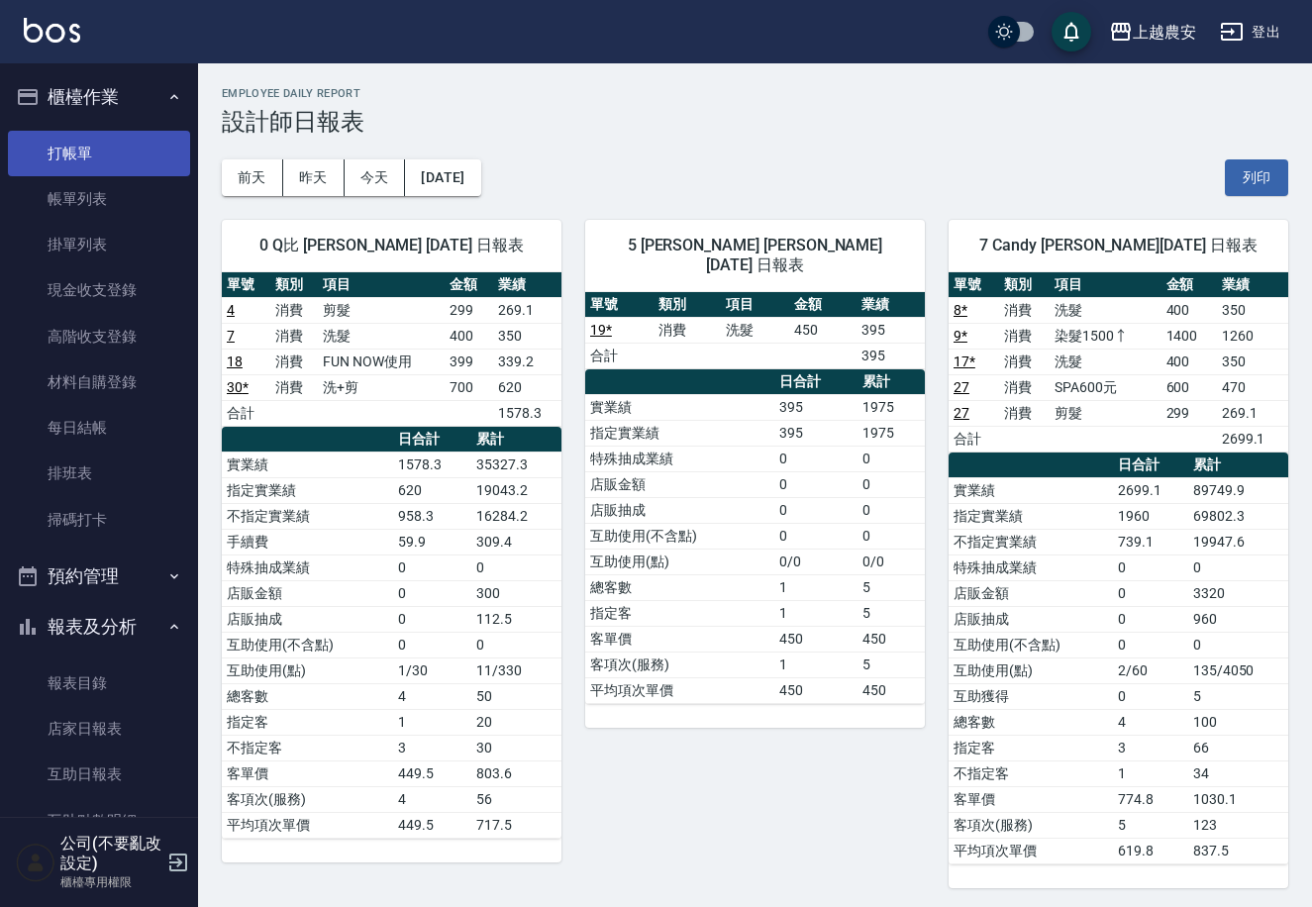
click at [90, 150] on link "打帳單" at bounding box center [99, 154] width 182 height 46
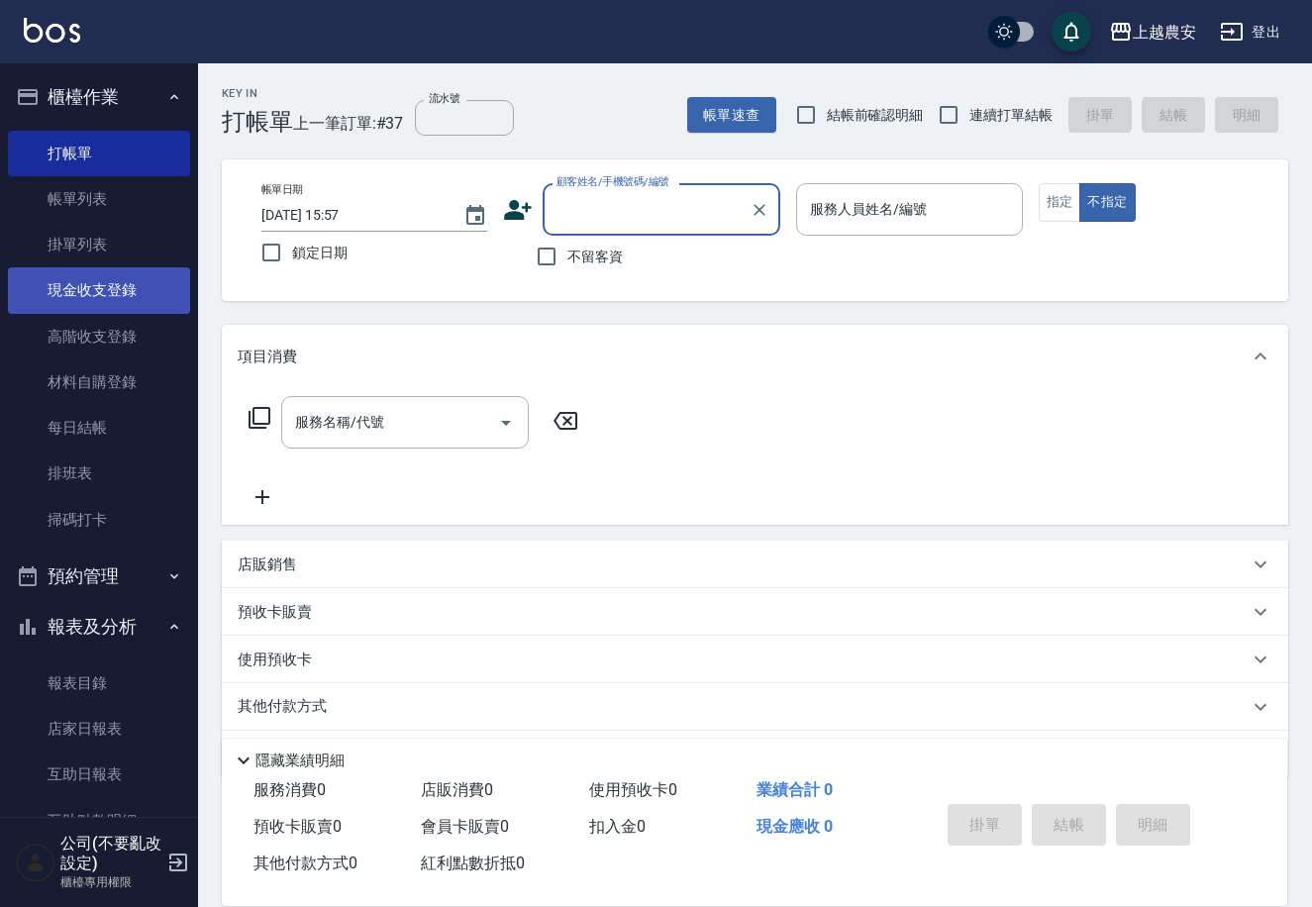
click at [126, 283] on link "現金收支登錄" at bounding box center [99, 290] width 182 height 46
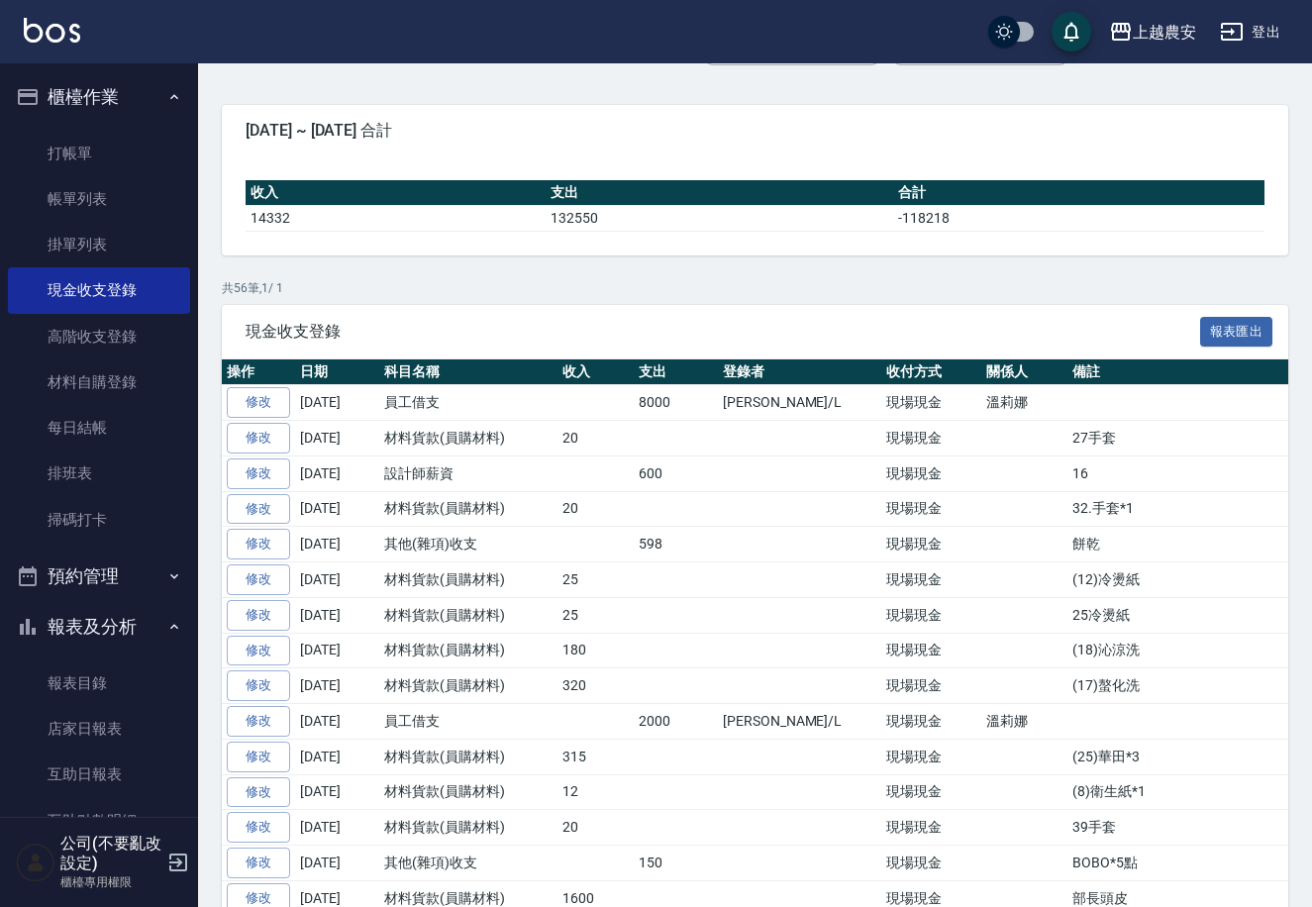
scroll to position [103, 0]
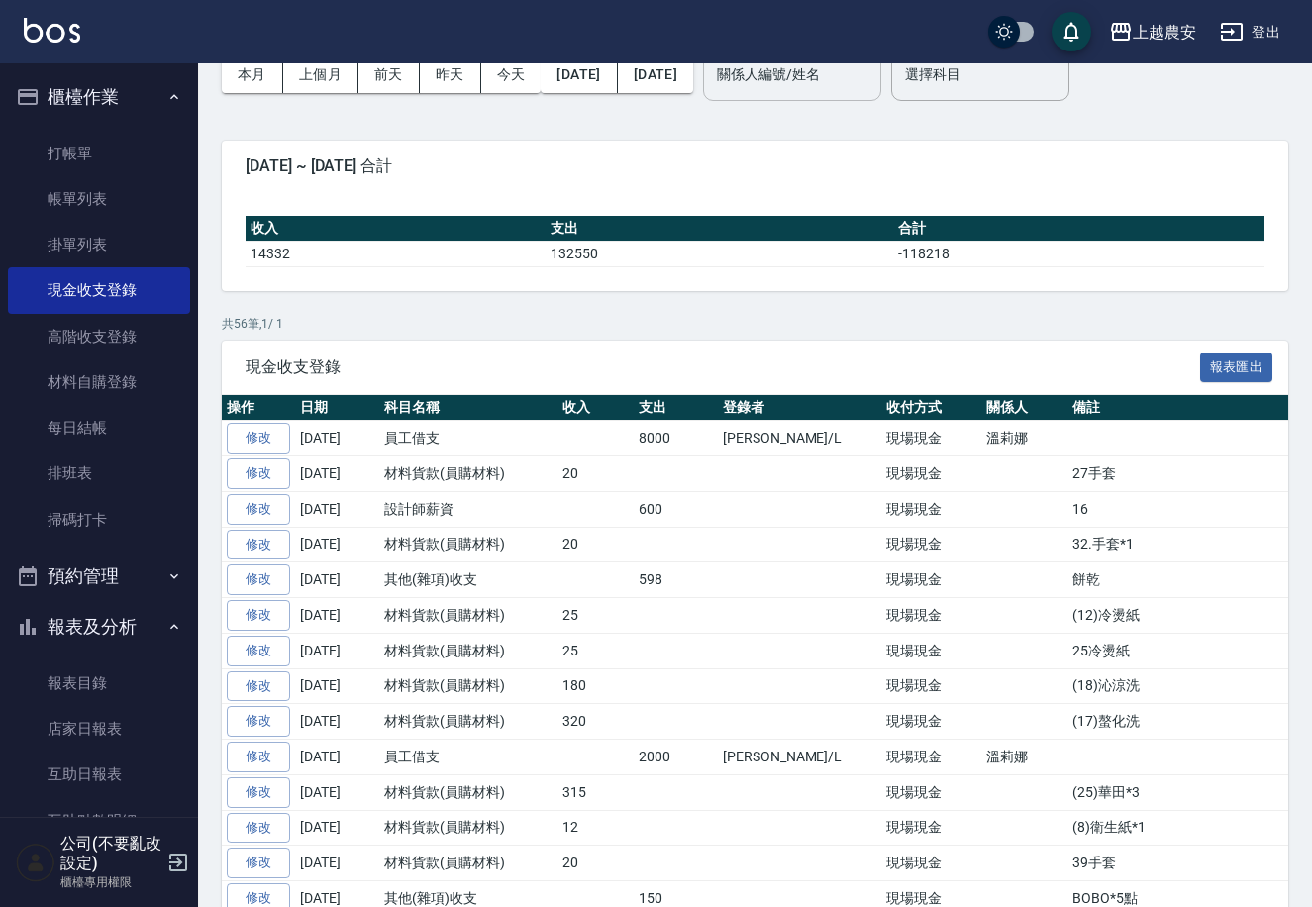
click at [842, 89] on input "關係人編號/姓名" at bounding box center [792, 74] width 160 height 35
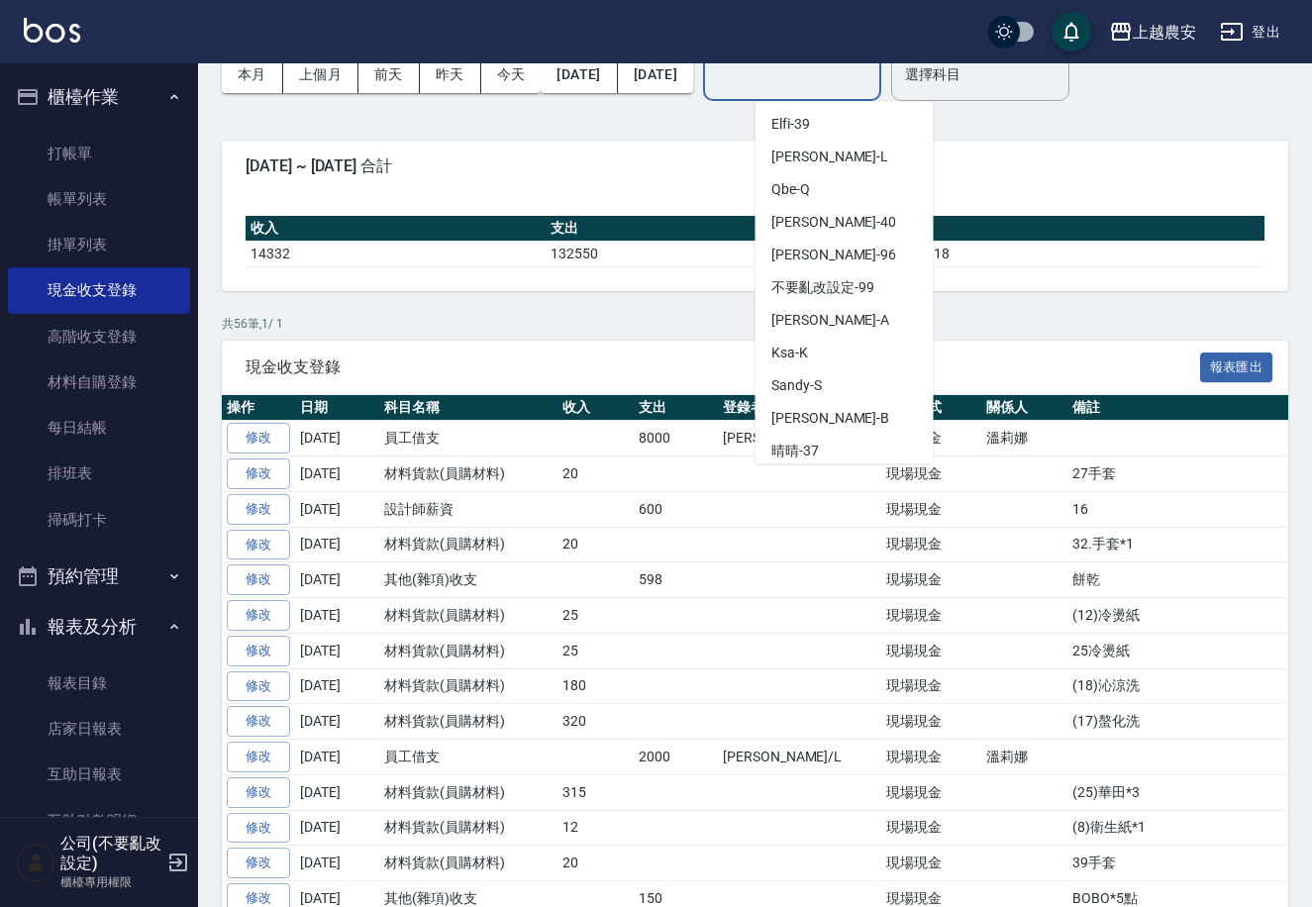
scroll to position [893, 0]
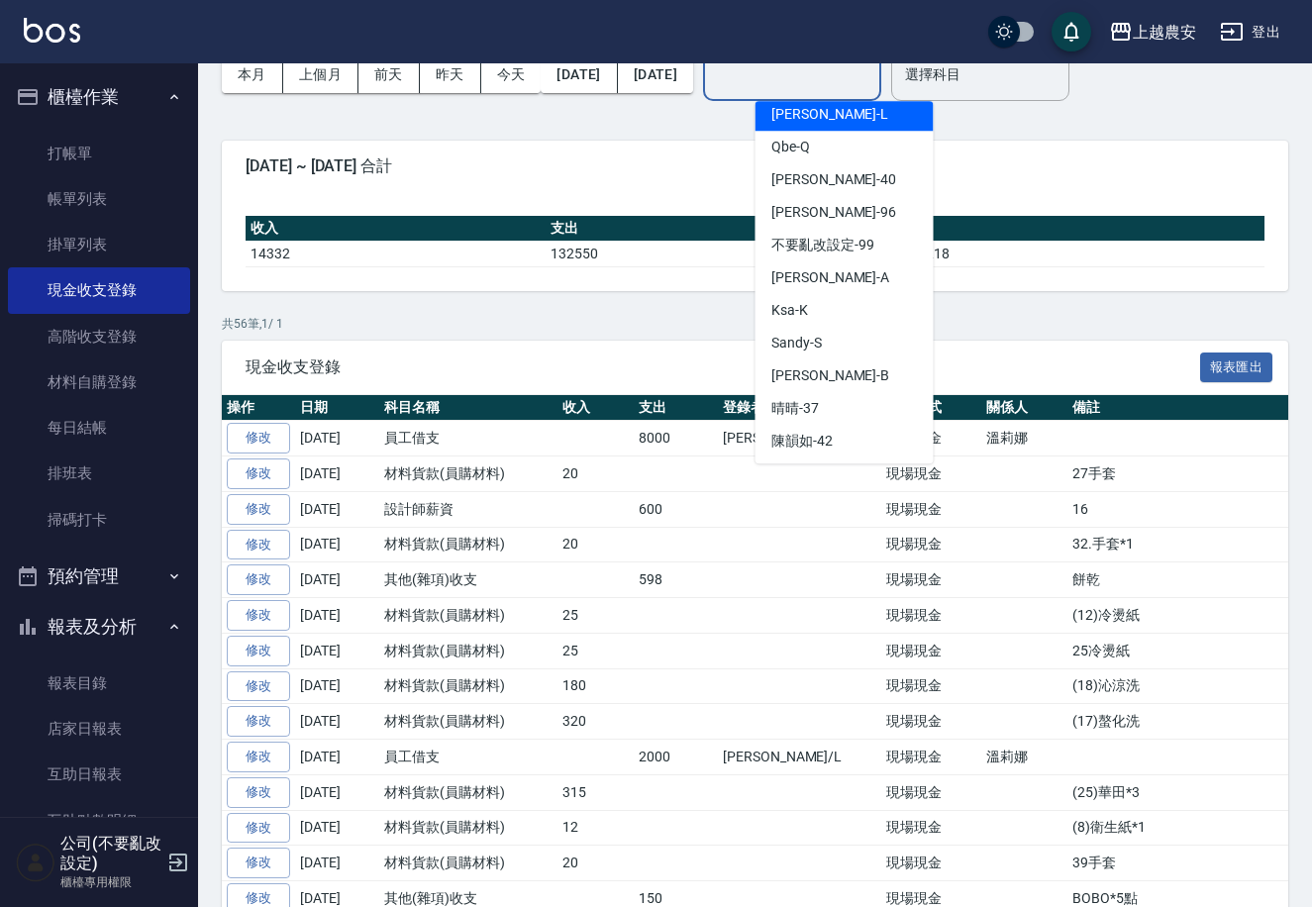
click at [863, 120] on div "[PERSON_NAME]" at bounding box center [844, 114] width 178 height 33
type input "[PERSON_NAME]"
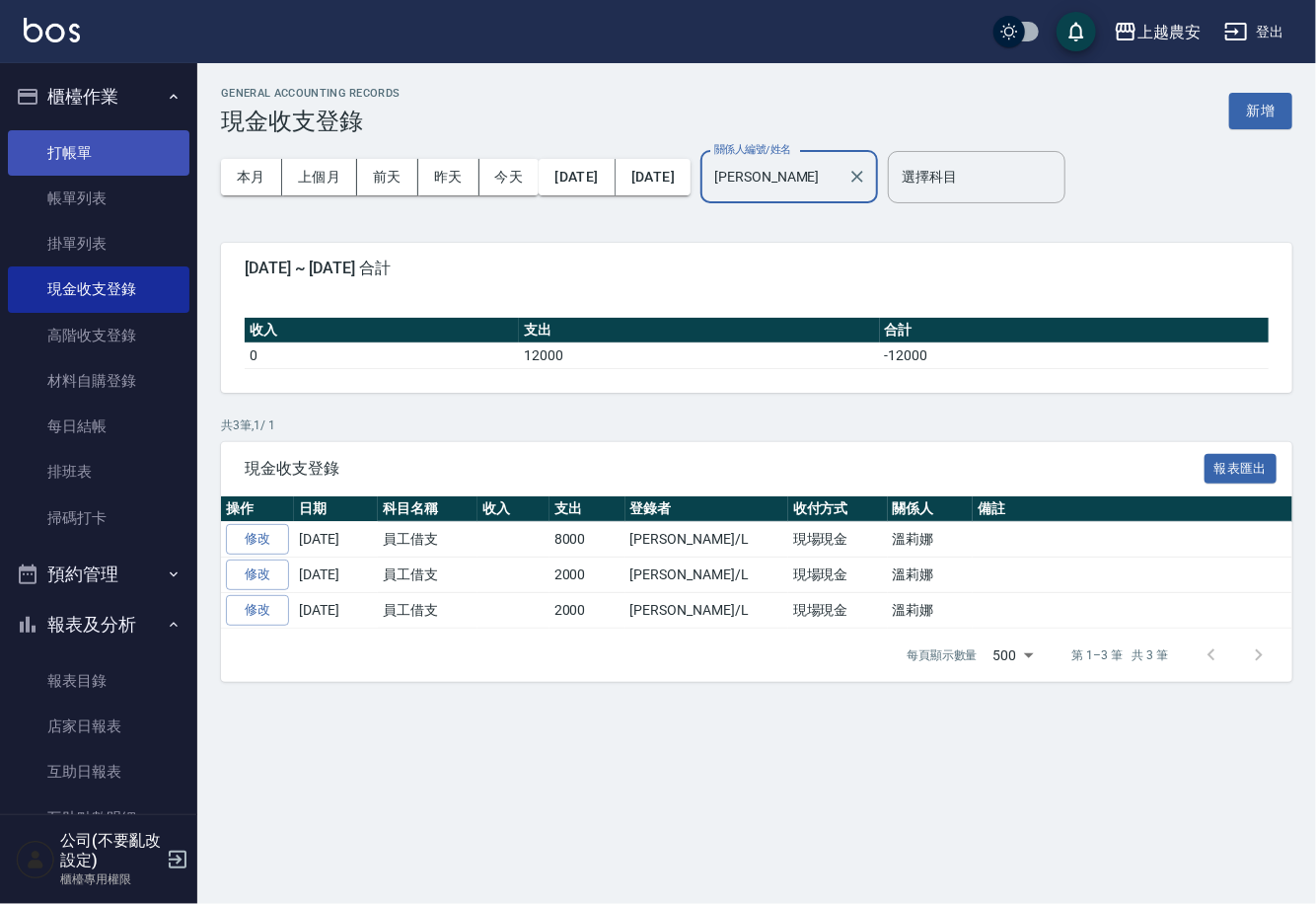
click at [95, 145] on link "打帳單" at bounding box center [99, 153] width 181 height 46
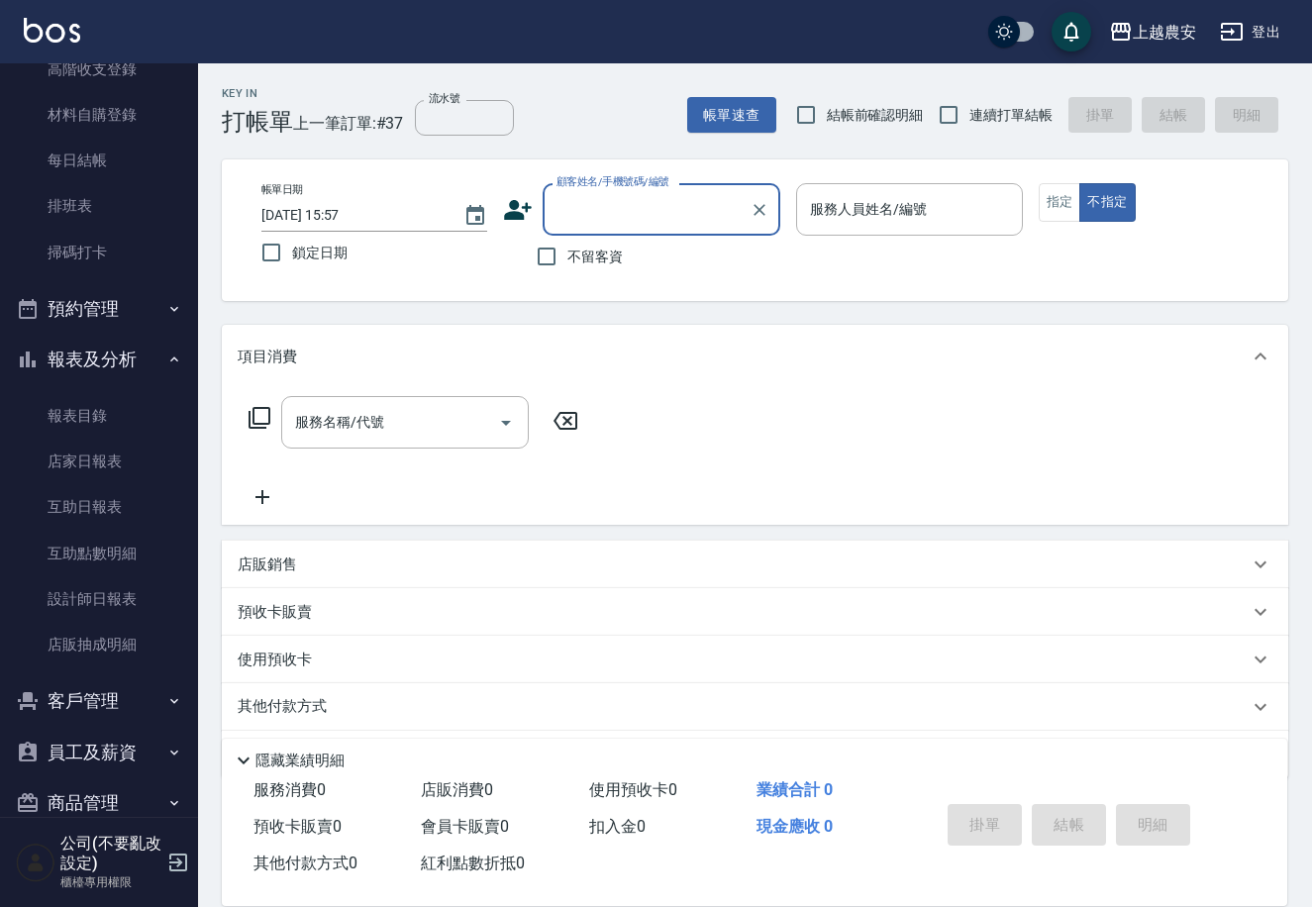
scroll to position [301, 0]
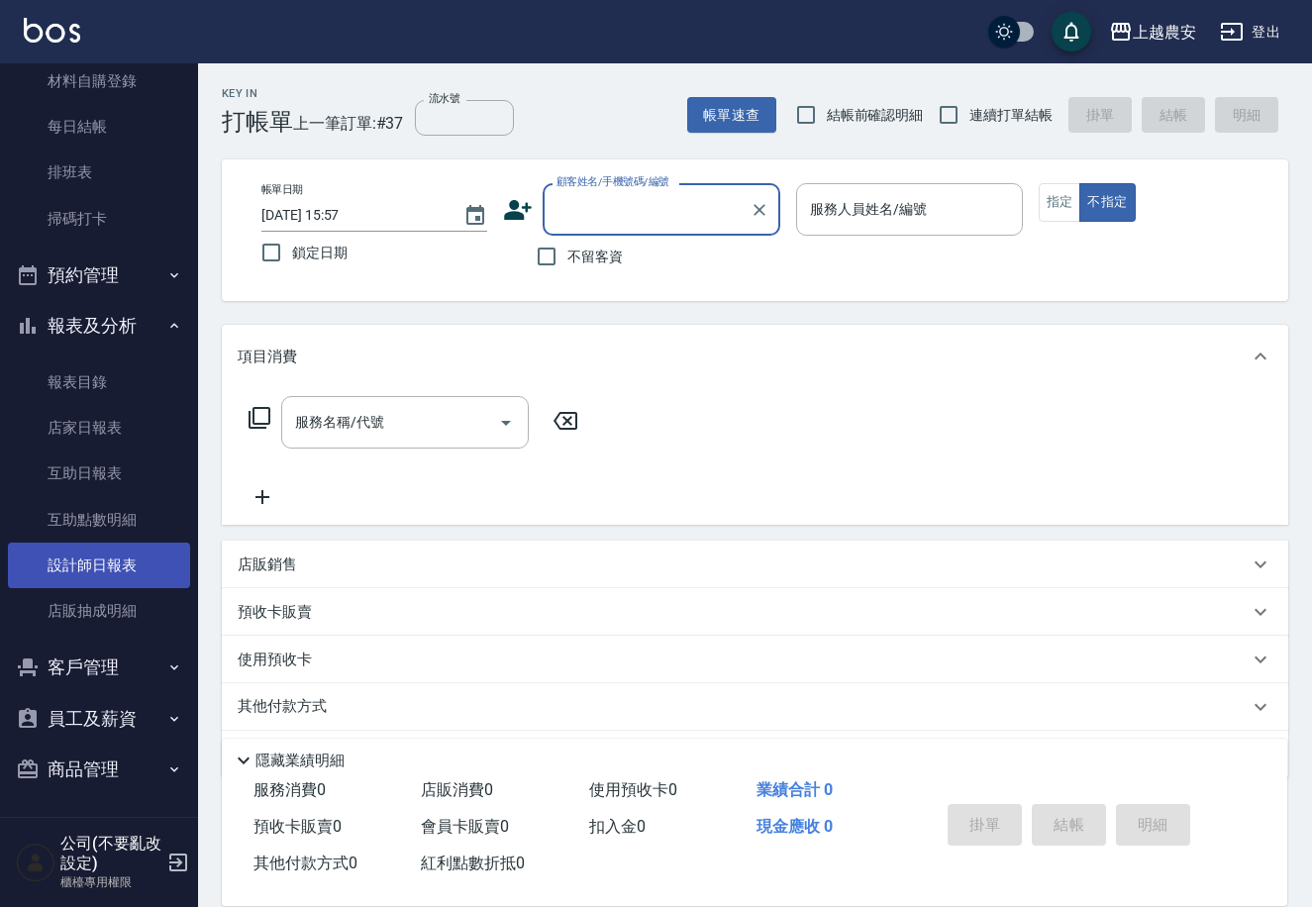
click at [176, 574] on link "設計師日報表" at bounding box center [99, 566] width 182 height 46
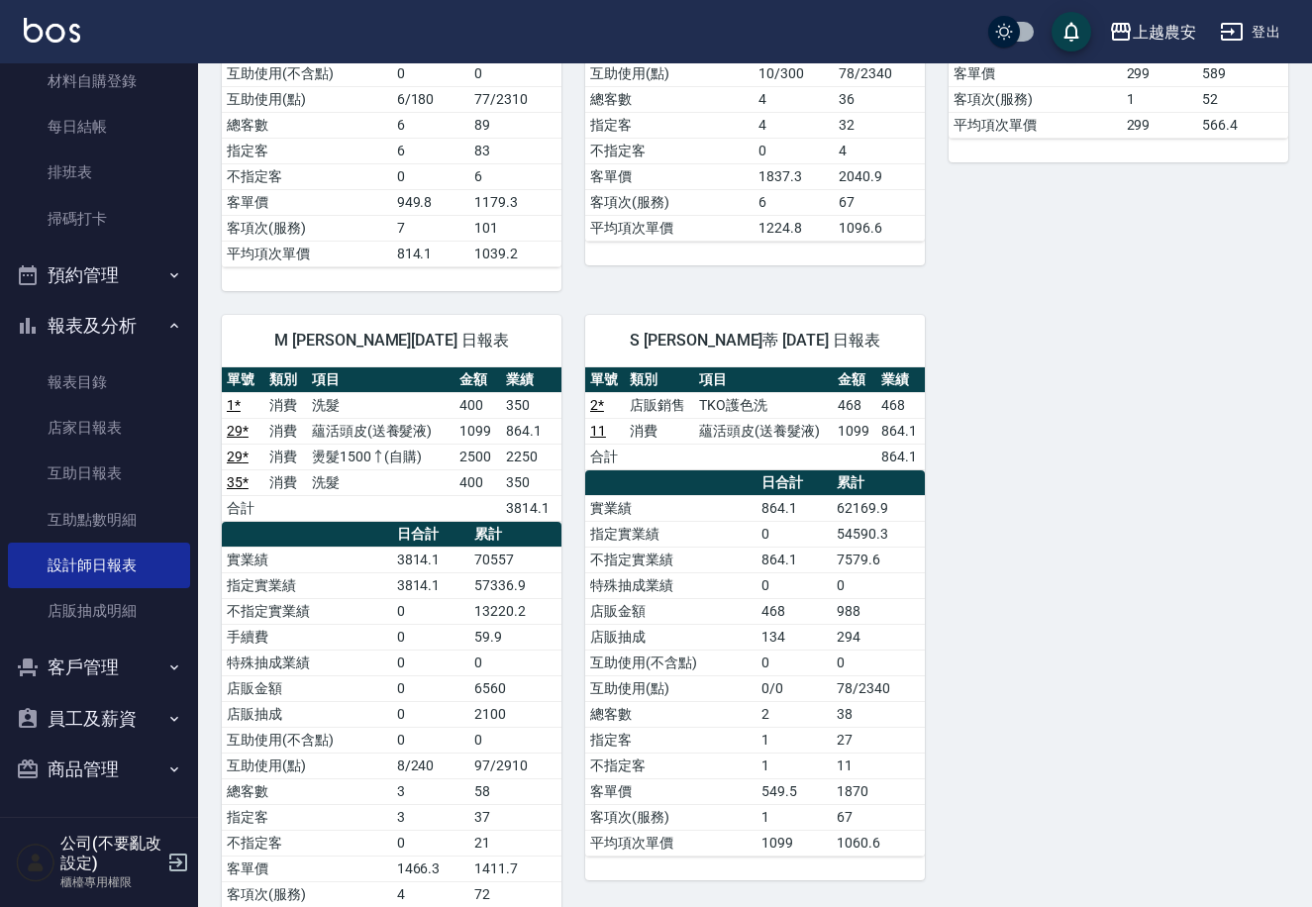
scroll to position [2609, 0]
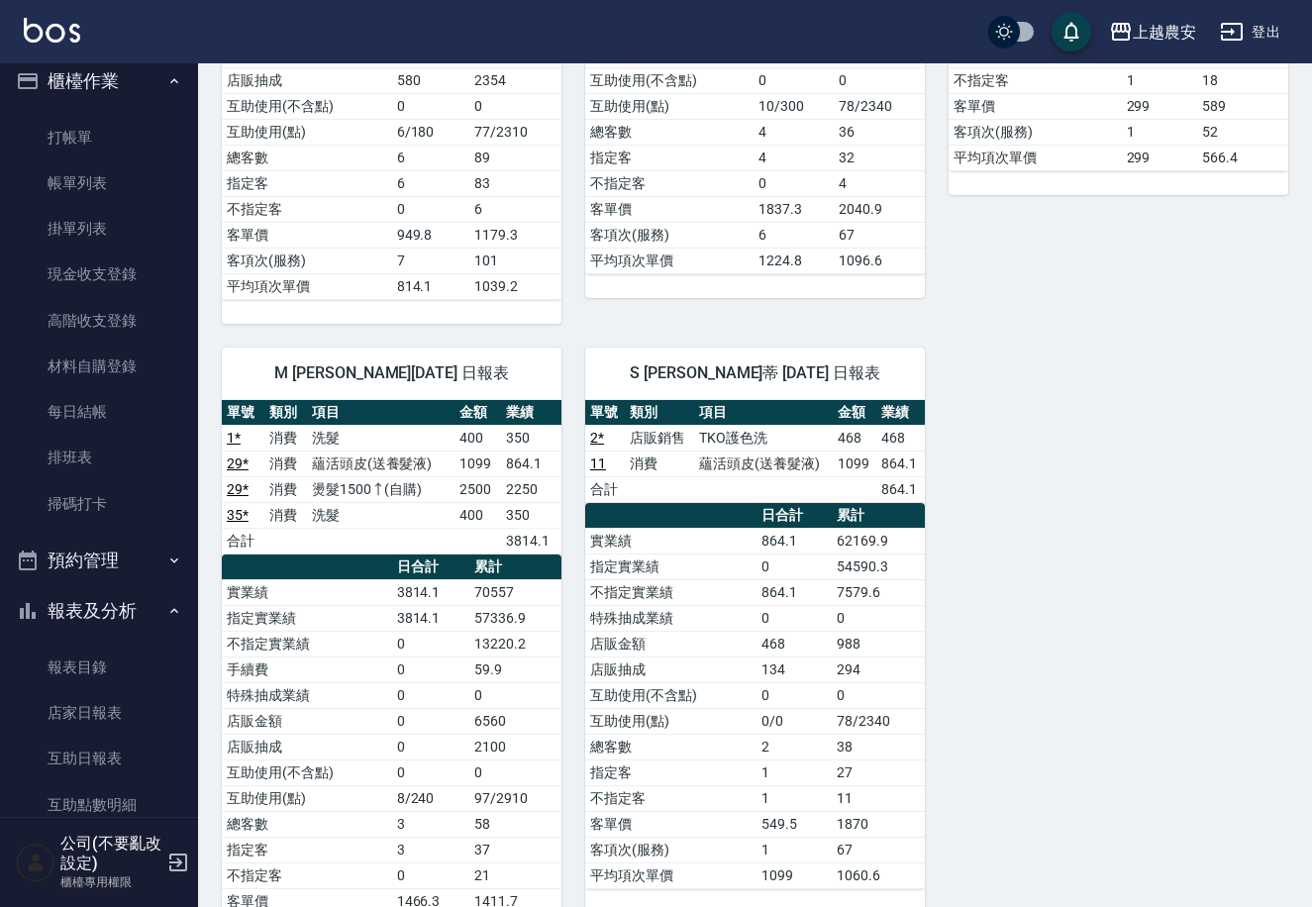
scroll to position [0, 0]
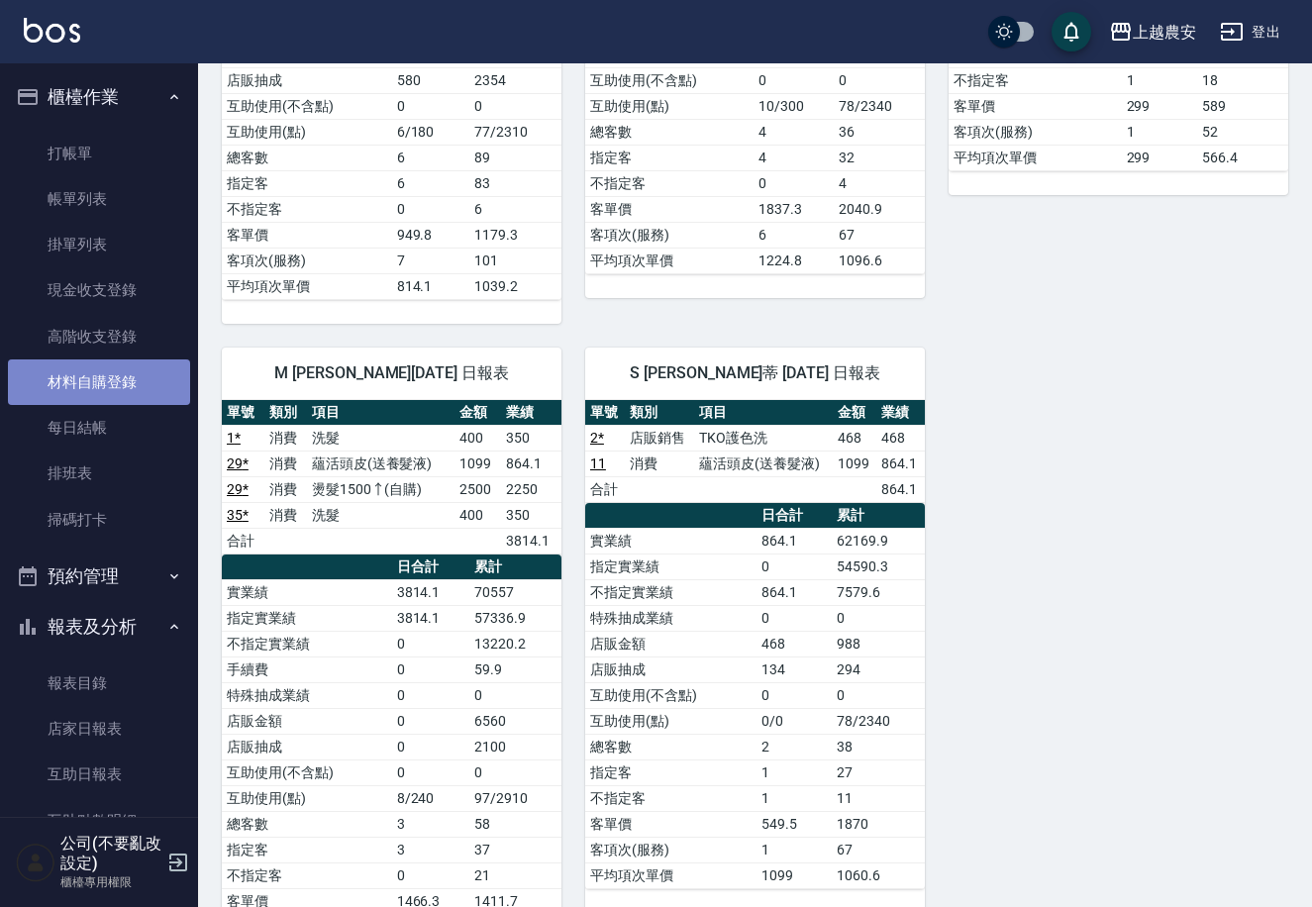
click at [157, 372] on link "材料自購登錄" at bounding box center [99, 382] width 182 height 46
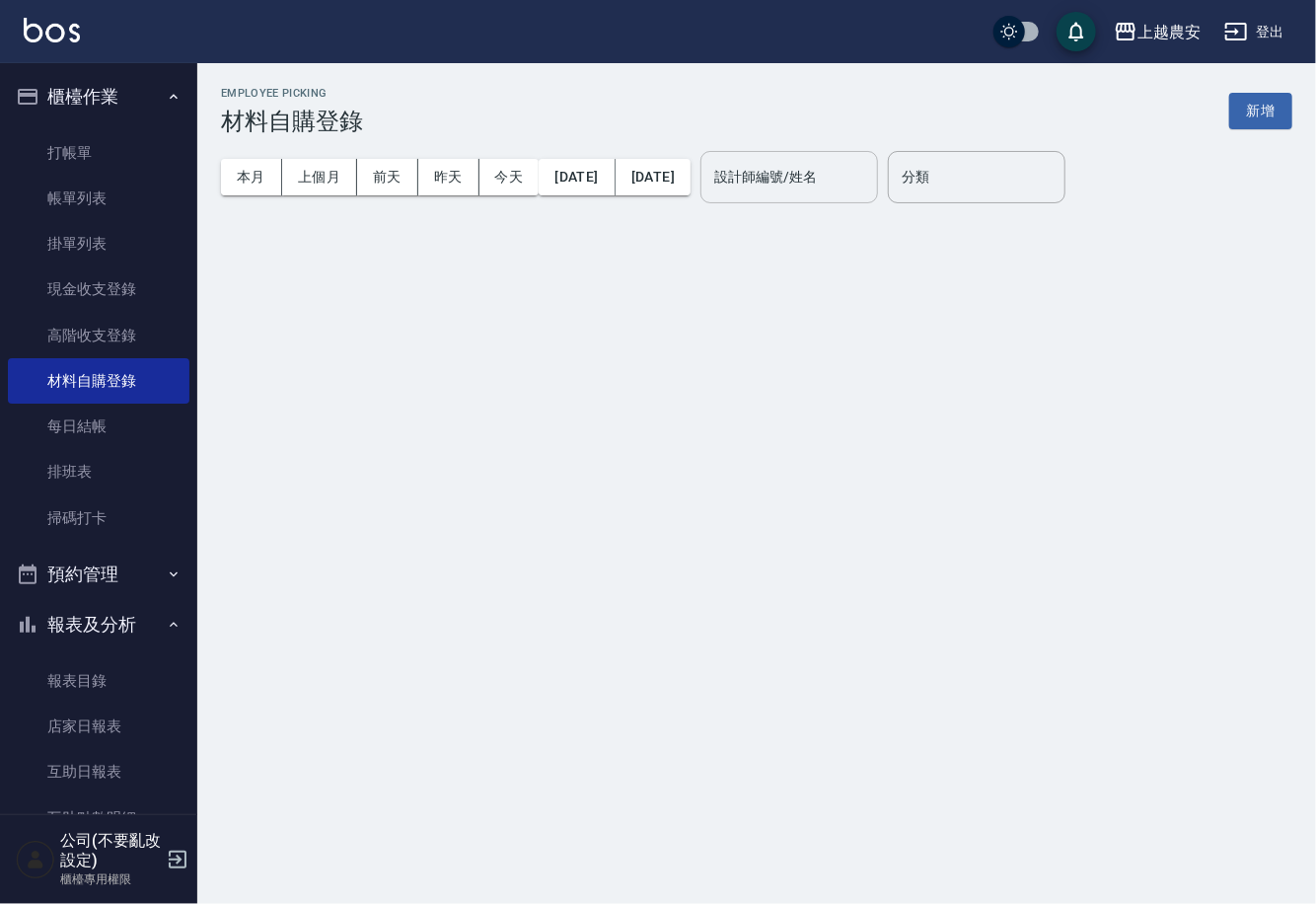
click at [823, 194] on div "設計師編號/姓名" at bounding box center [789, 176] width 177 height 52
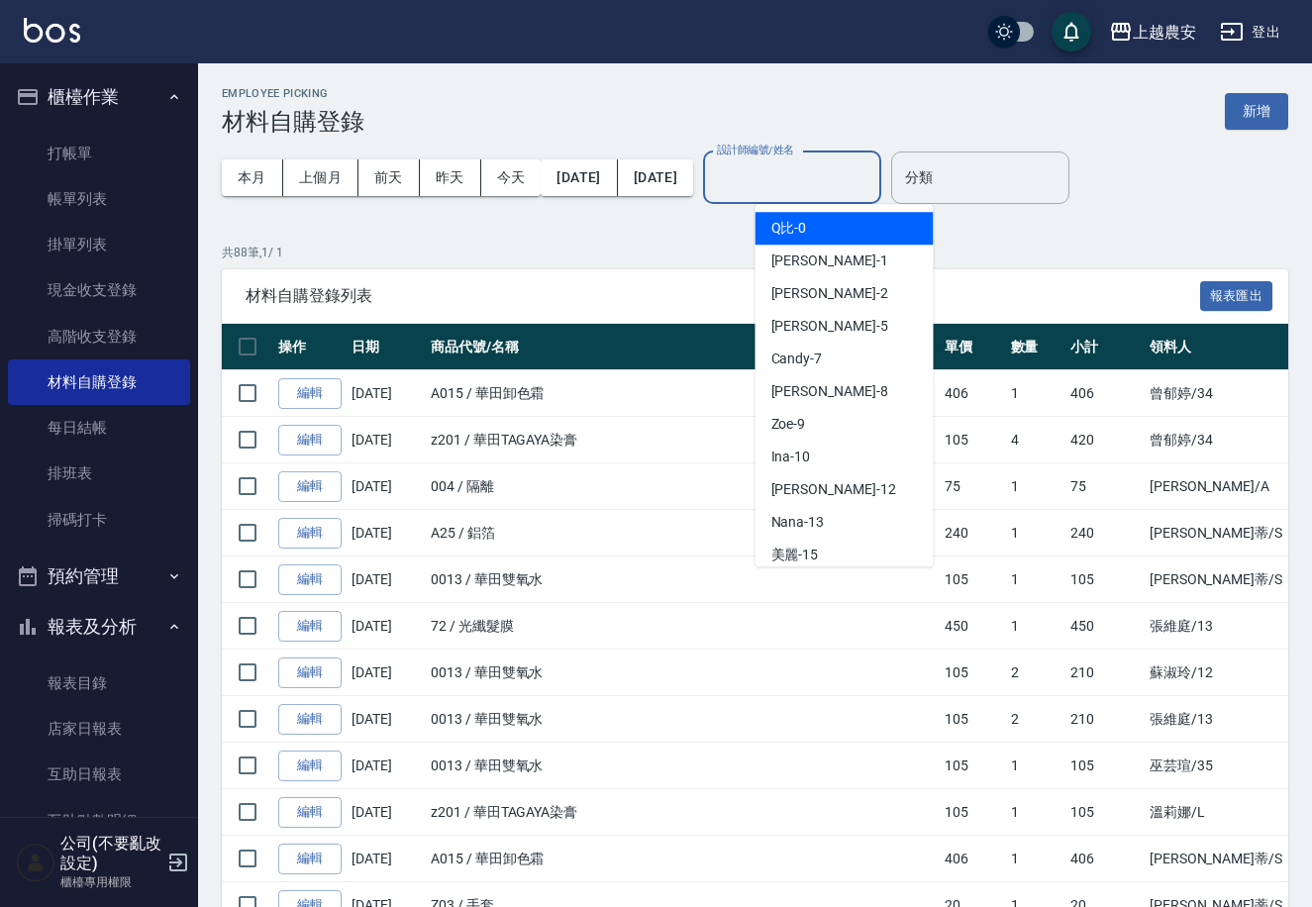
type input "ㄋ"
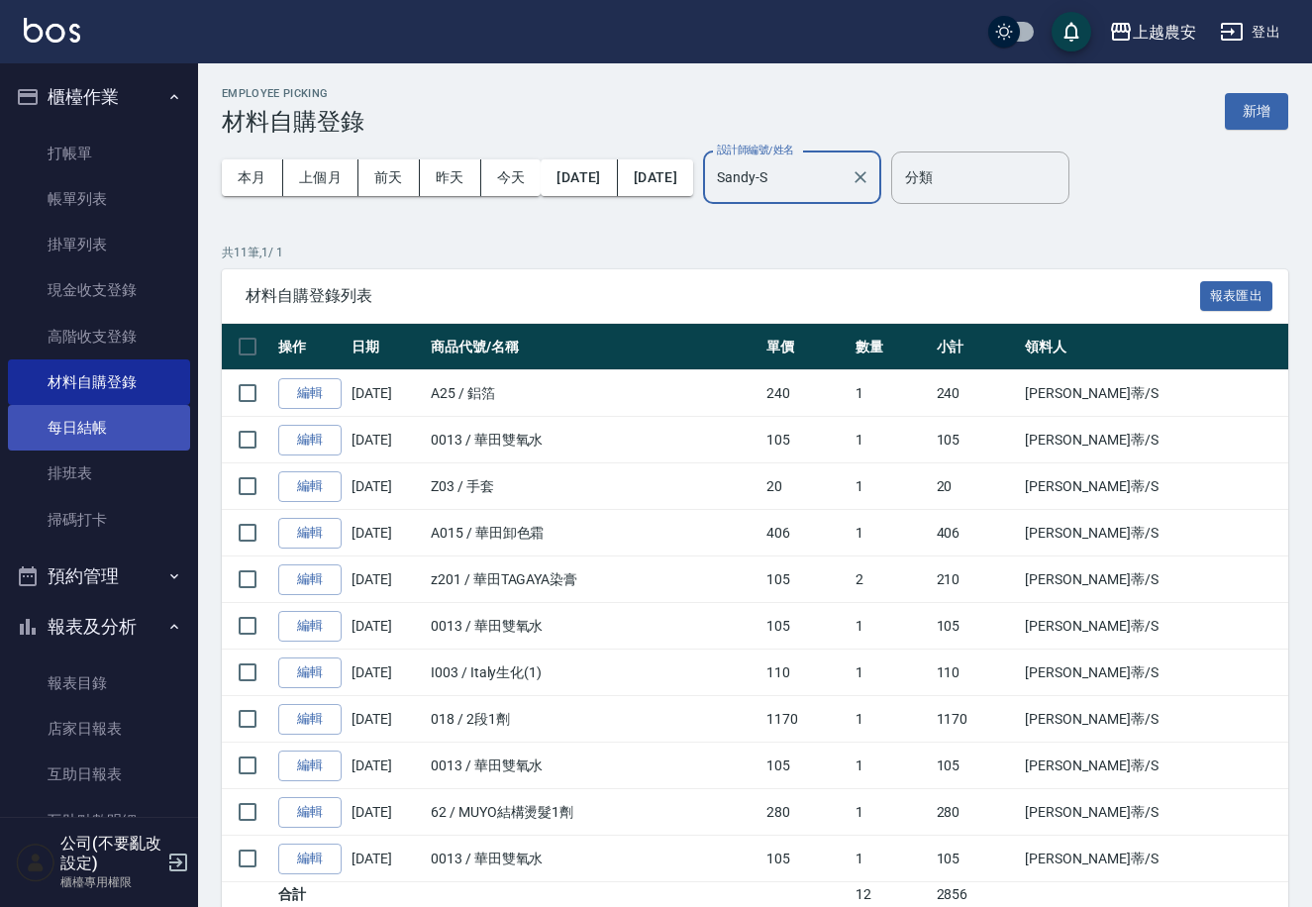
type input "Sandy-S"
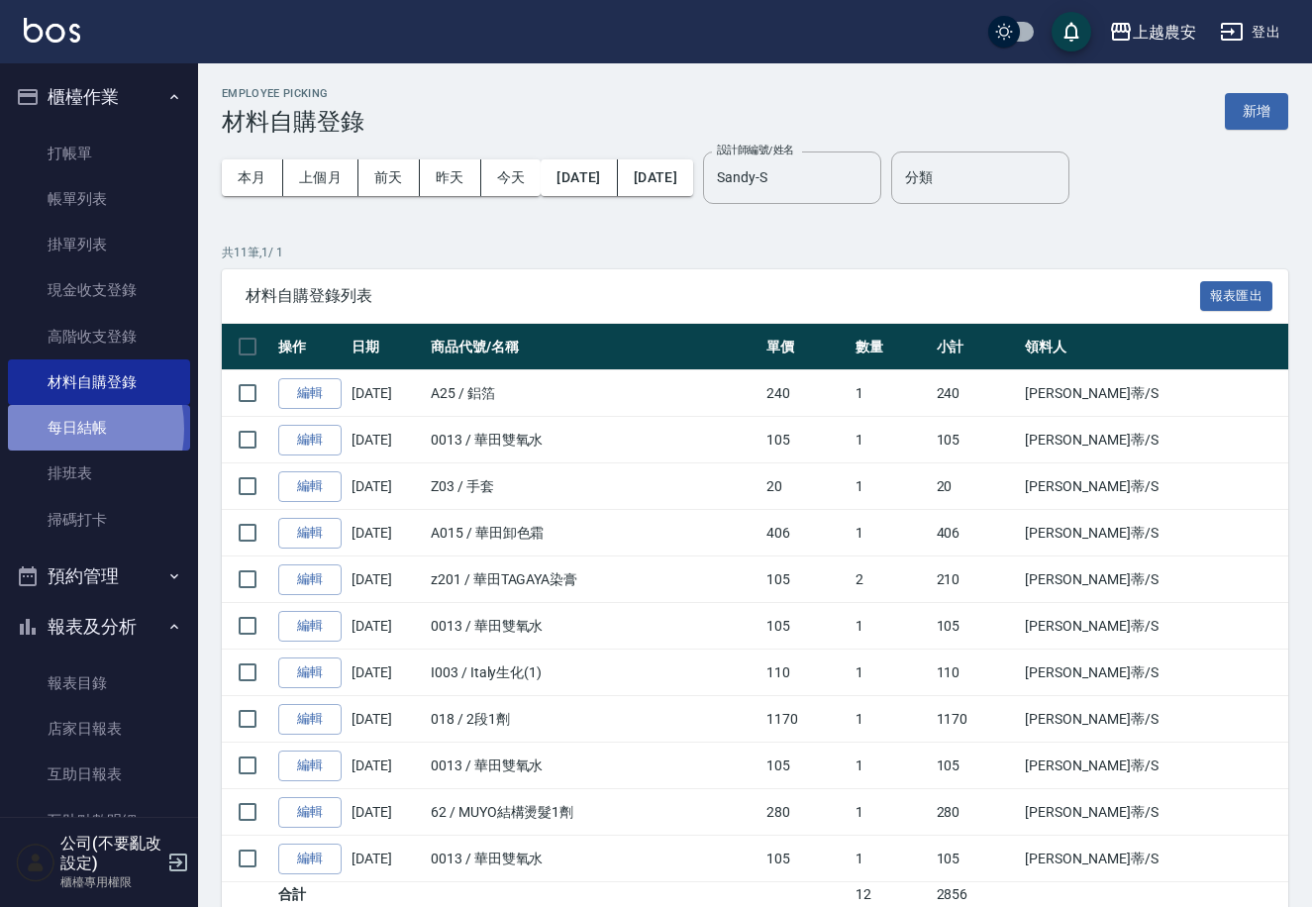
click at [50, 429] on link "每日結帳" at bounding box center [99, 428] width 182 height 46
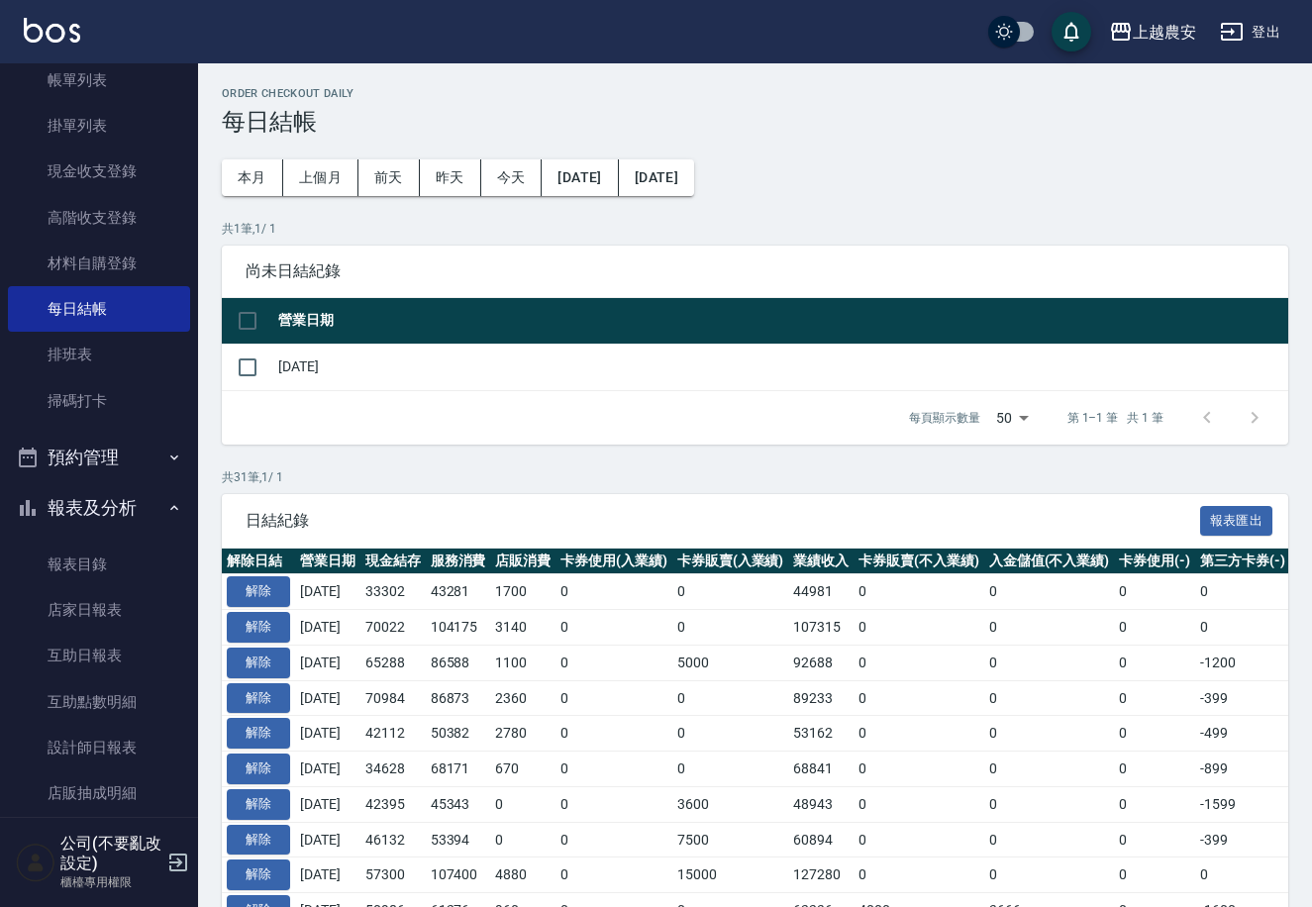
scroll to position [123, 0]
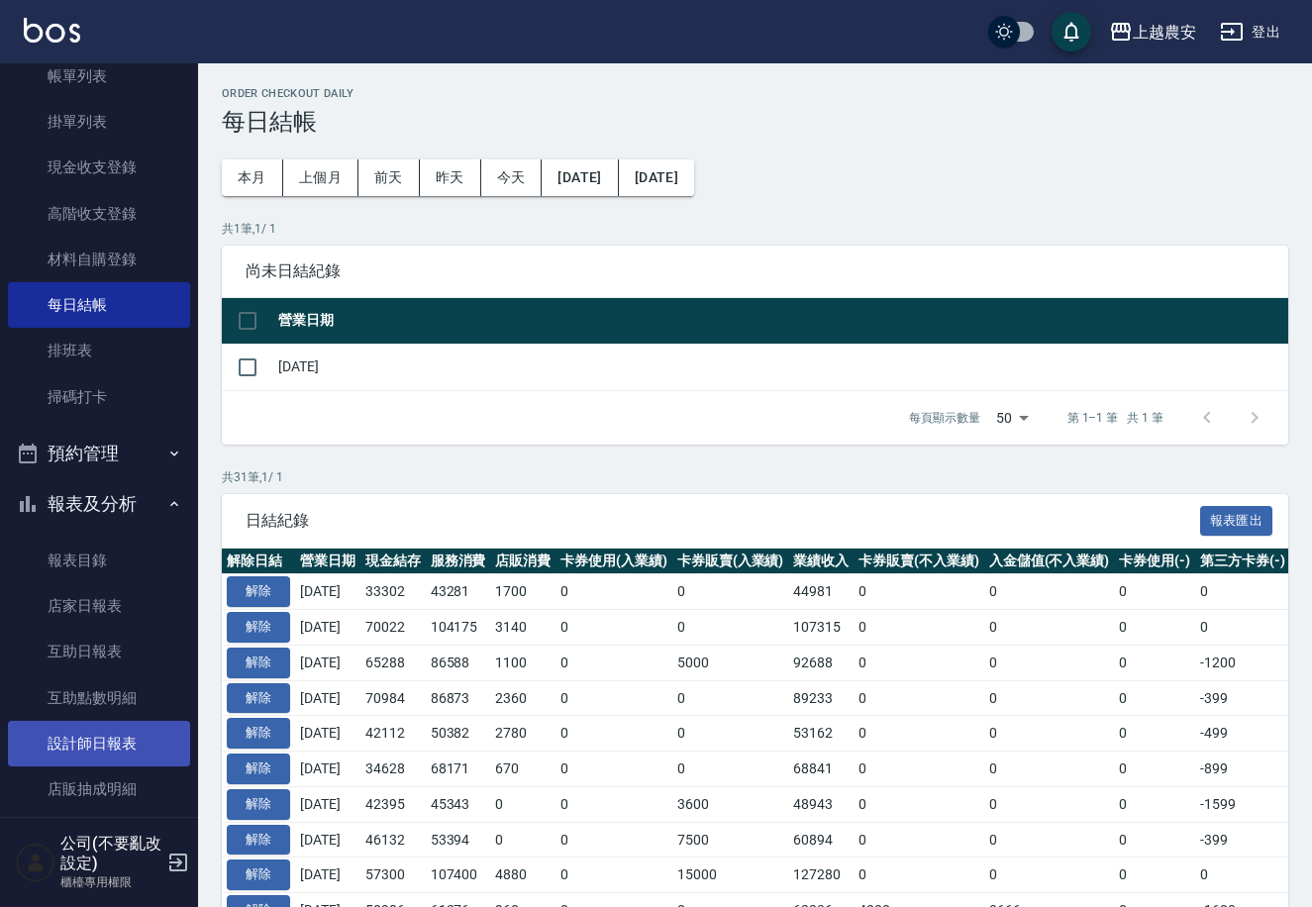
click at [136, 731] on link "設計師日報表" at bounding box center [99, 744] width 182 height 46
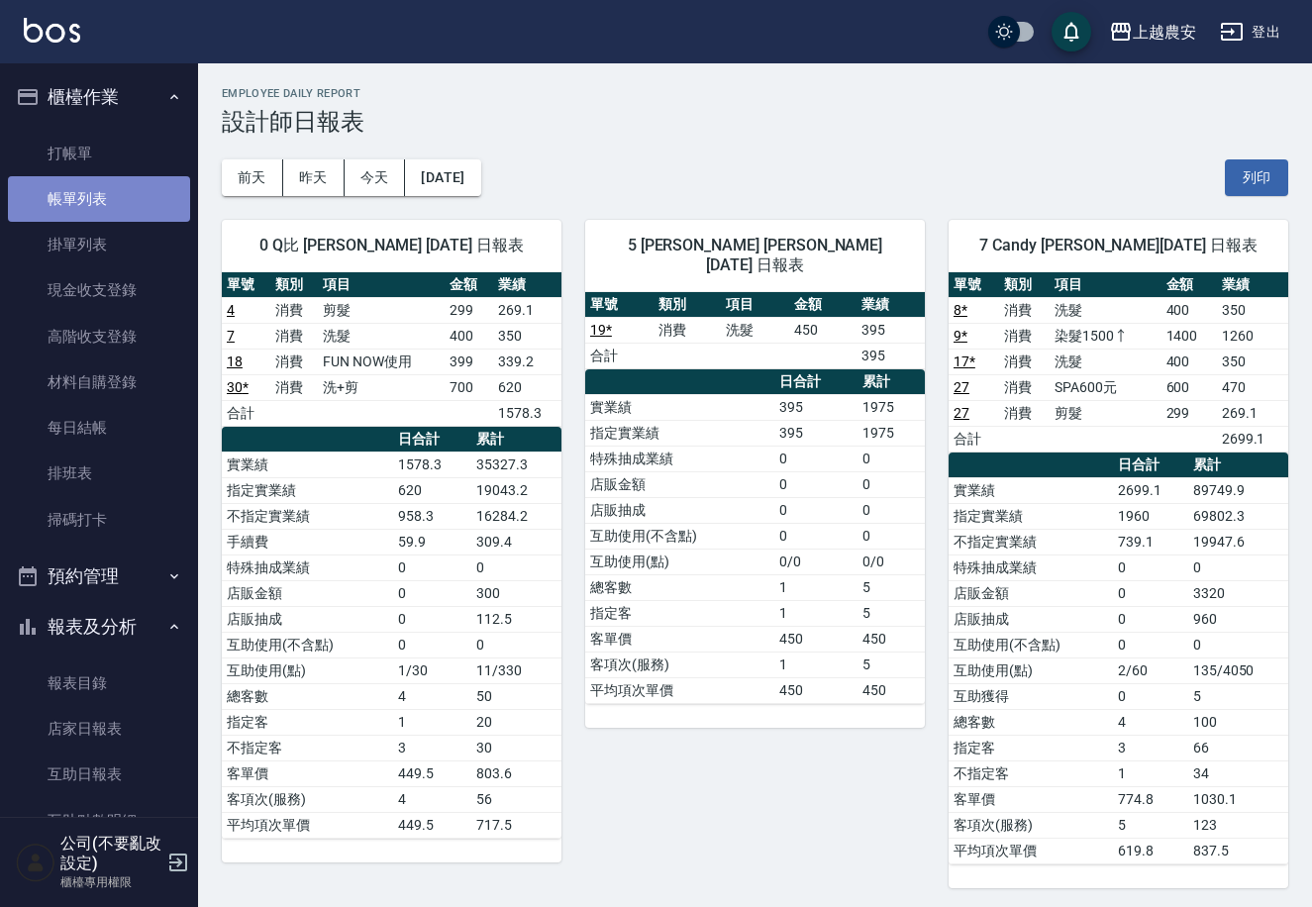
click at [109, 212] on link "帳單列表" at bounding box center [99, 199] width 182 height 46
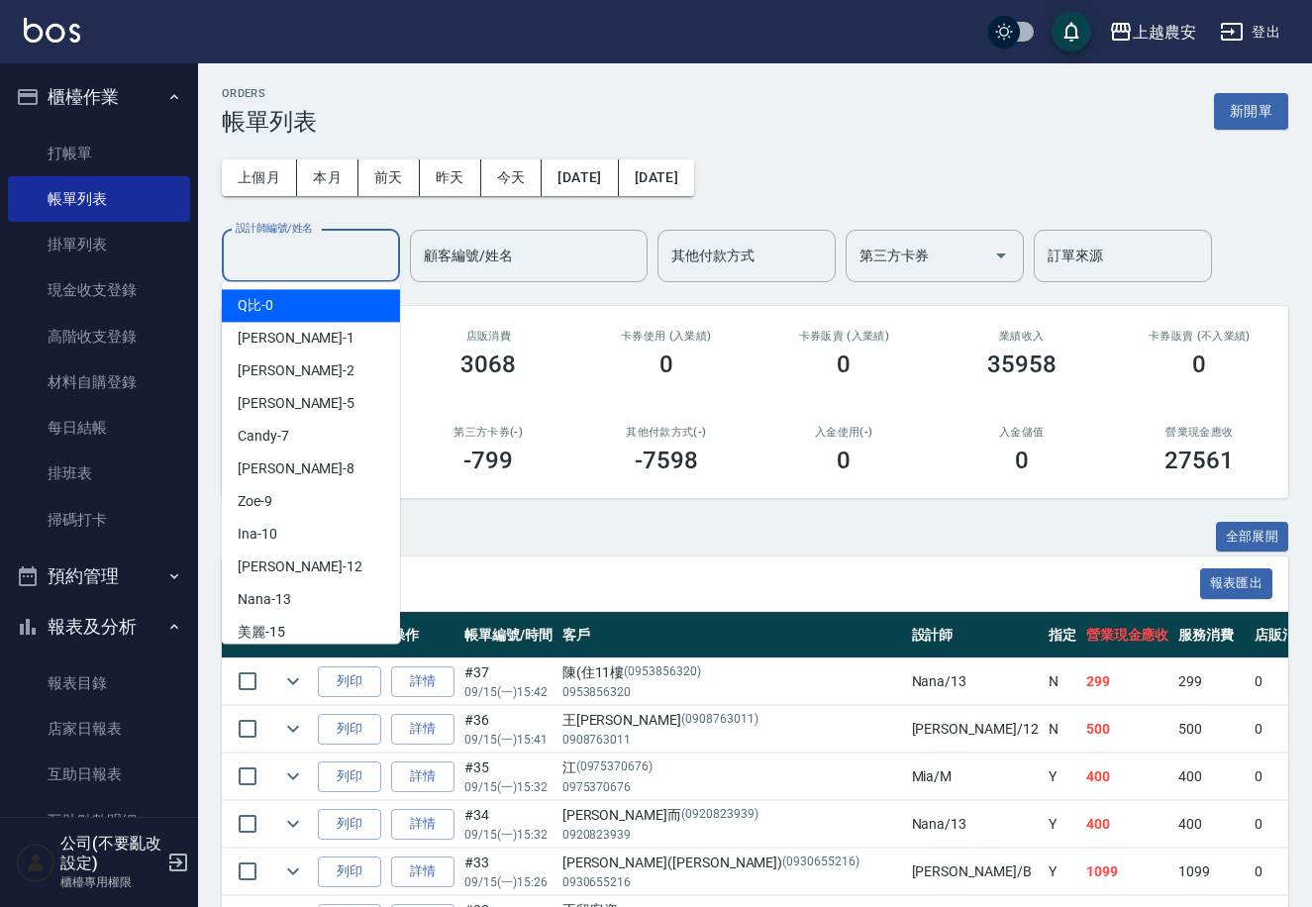
click at [327, 262] on input "設計師編號/姓名" at bounding box center [311, 256] width 160 height 35
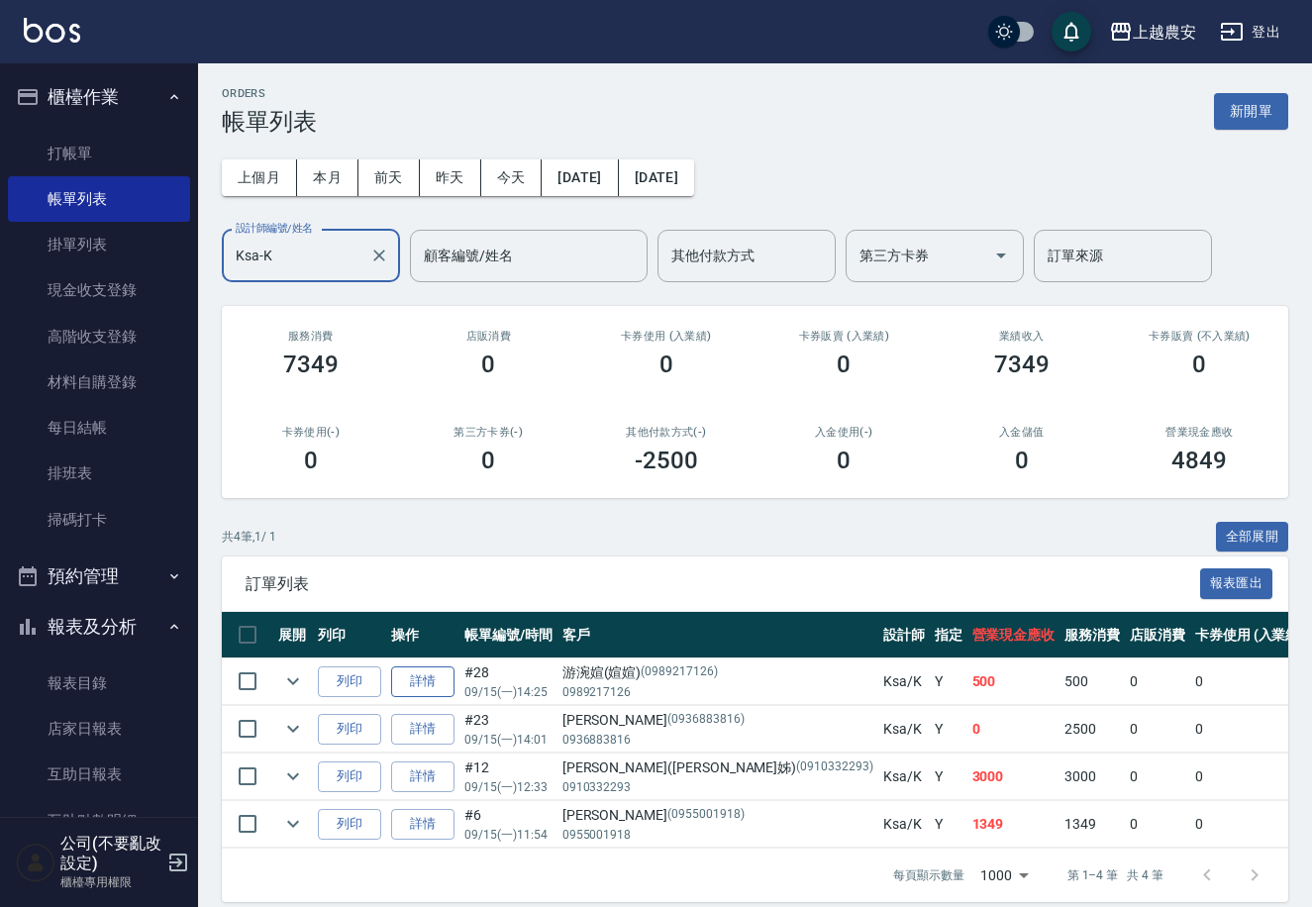
type input "Ksa-K"
click at [415, 687] on link "詳情" at bounding box center [422, 681] width 63 height 31
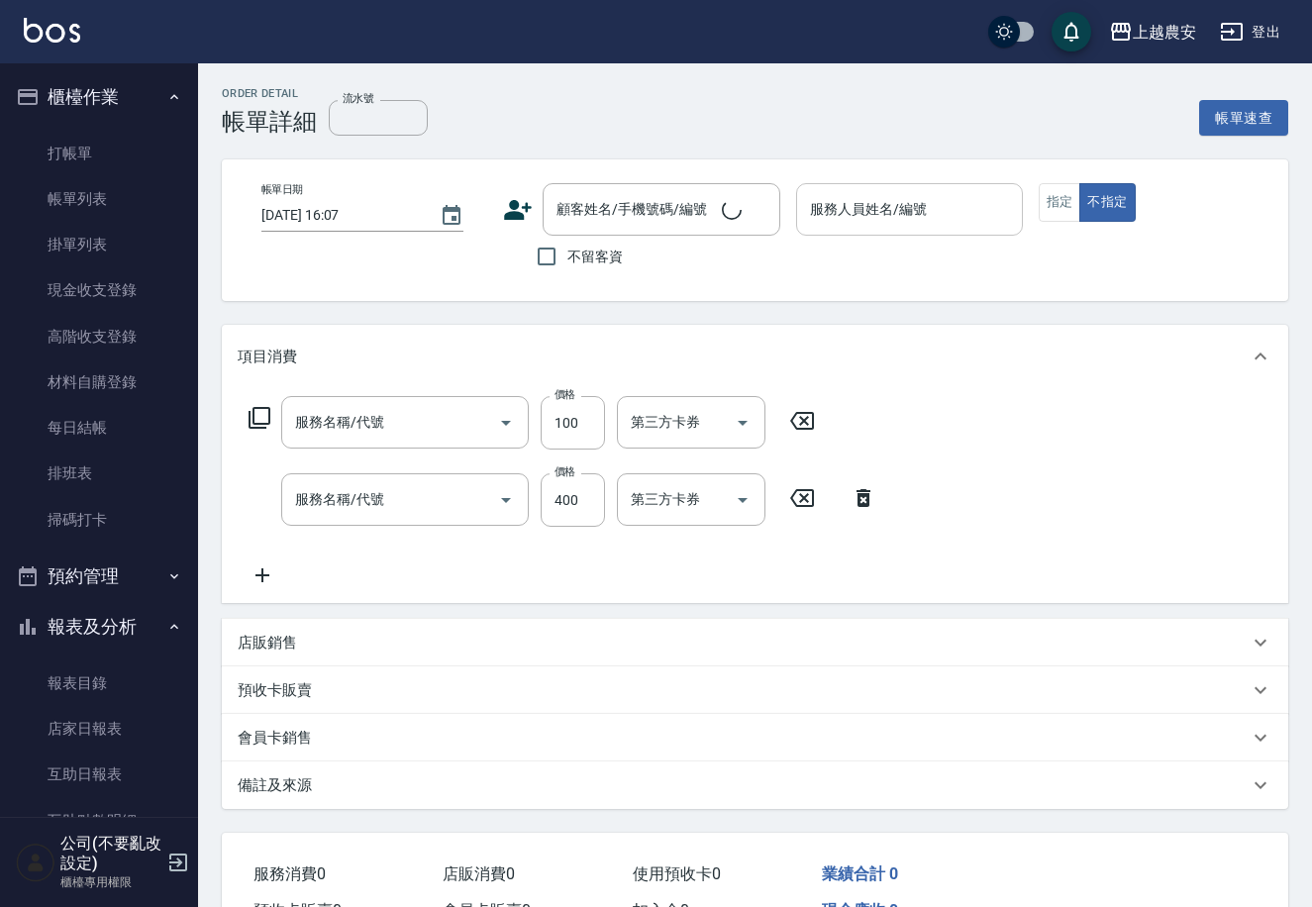
type input "手棒(236)"
type input "洗髮(228)"
type input "[DATE] 14:25"
type input "Ksa-K"
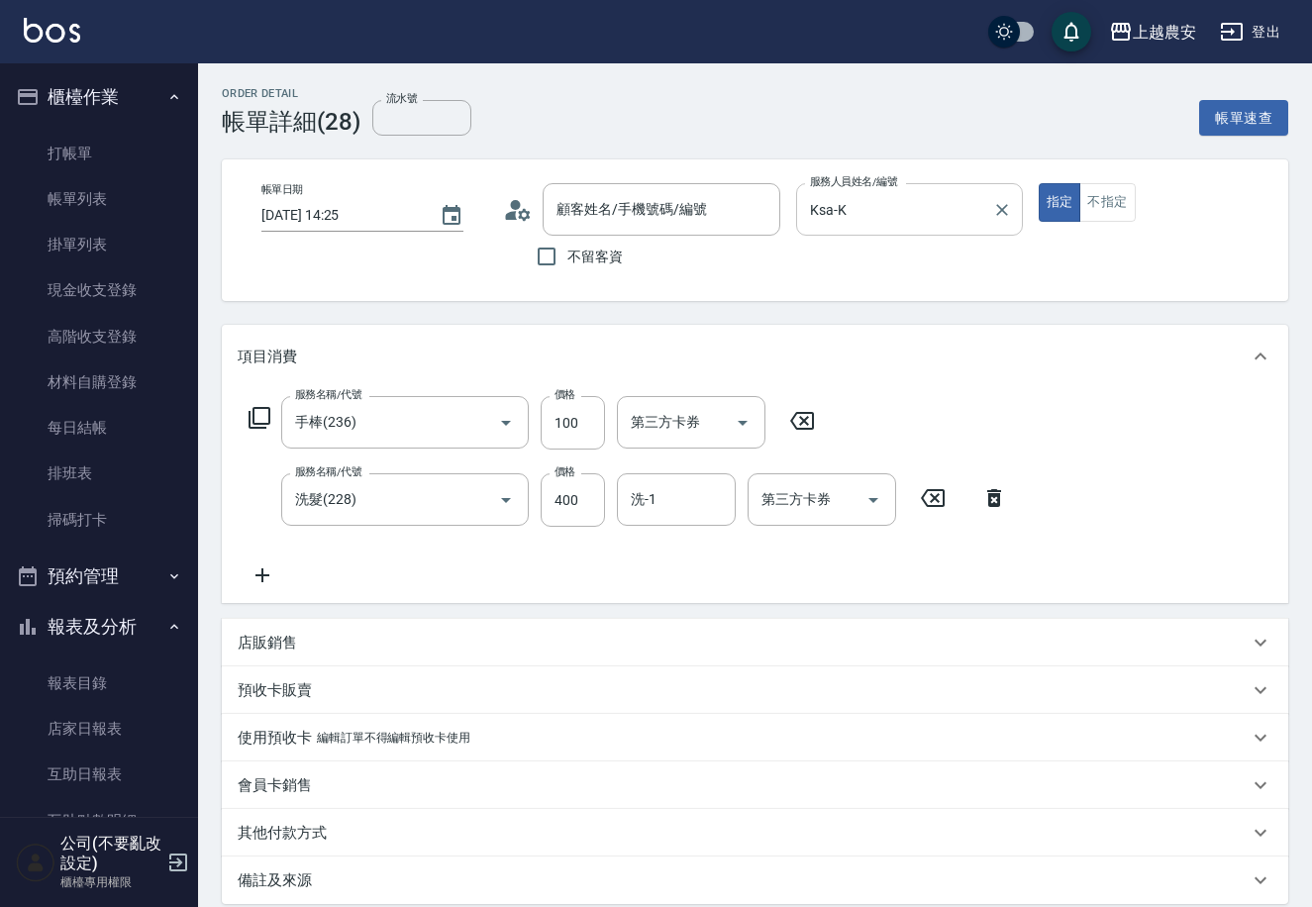
type input "游涴媗(媗媗)/0989217126/0989217126"
click at [996, 210] on icon "Clear" at bounding box center [1002, 210] width 20 height 20
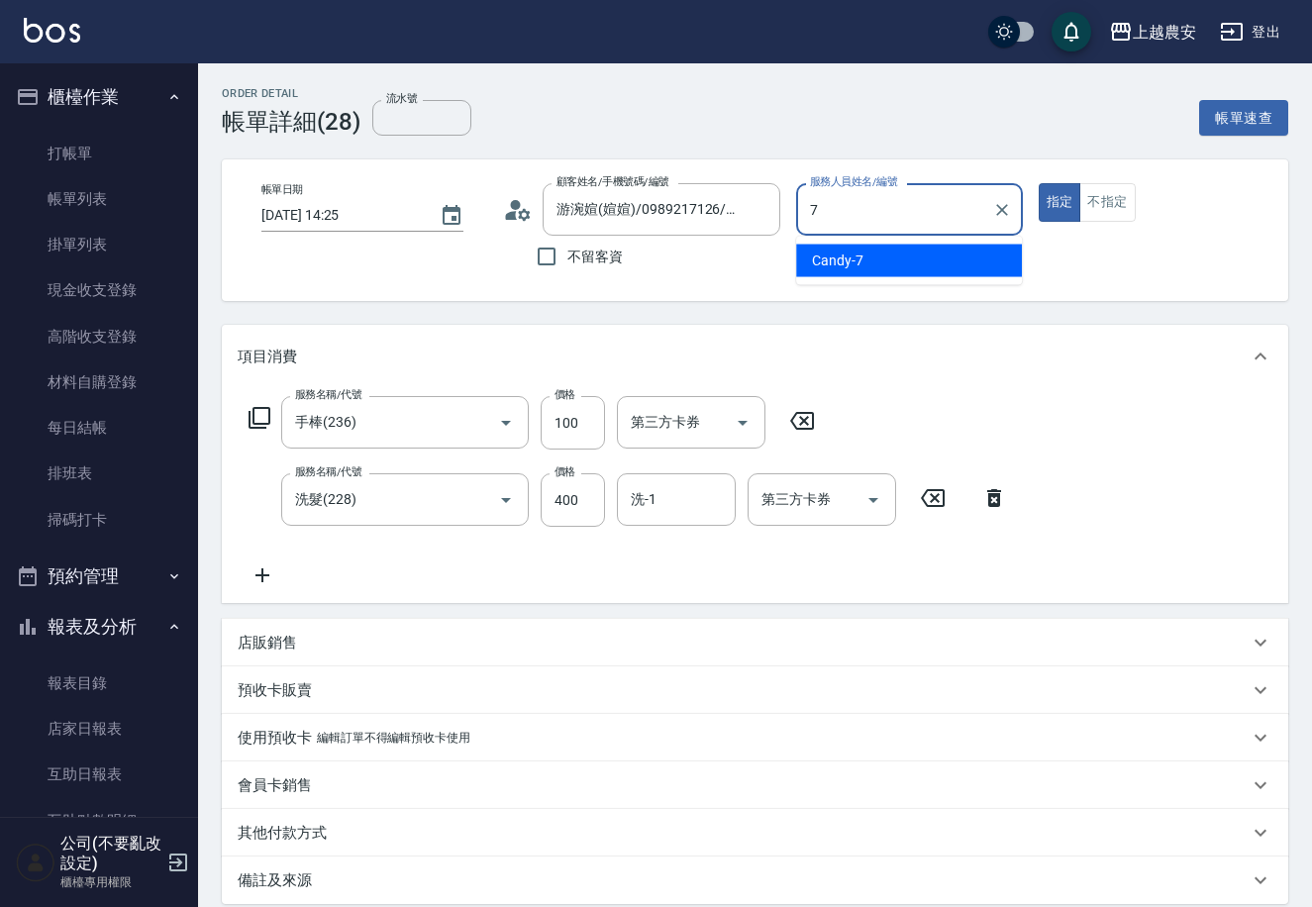
click at [856, 260] on span "Candy -7" at bounding box center [837, 260] width 51 height 21
type input "Candy-7"
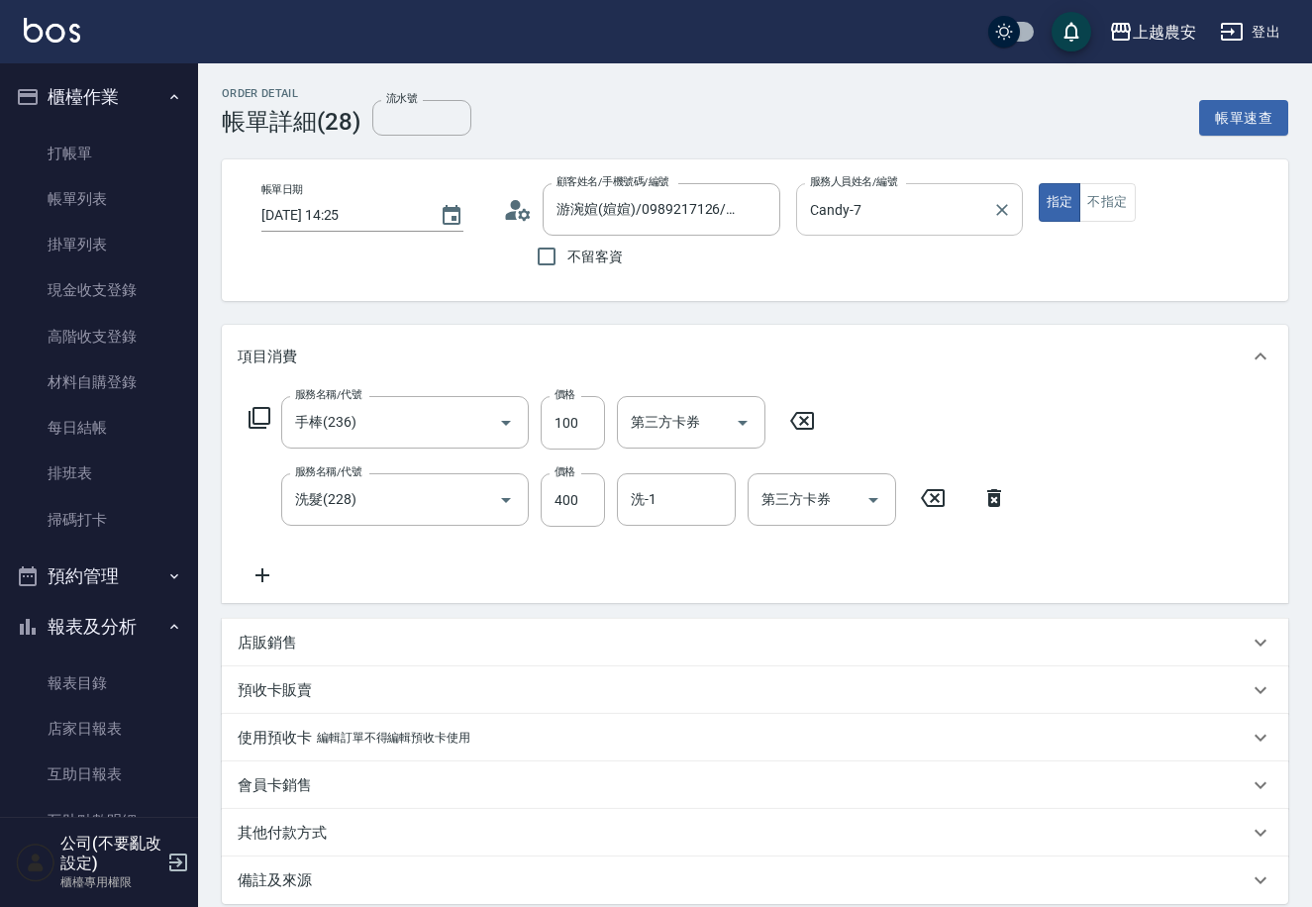
click at [802, 424] on icon at bounding box center [802, 421] width 50 height 24
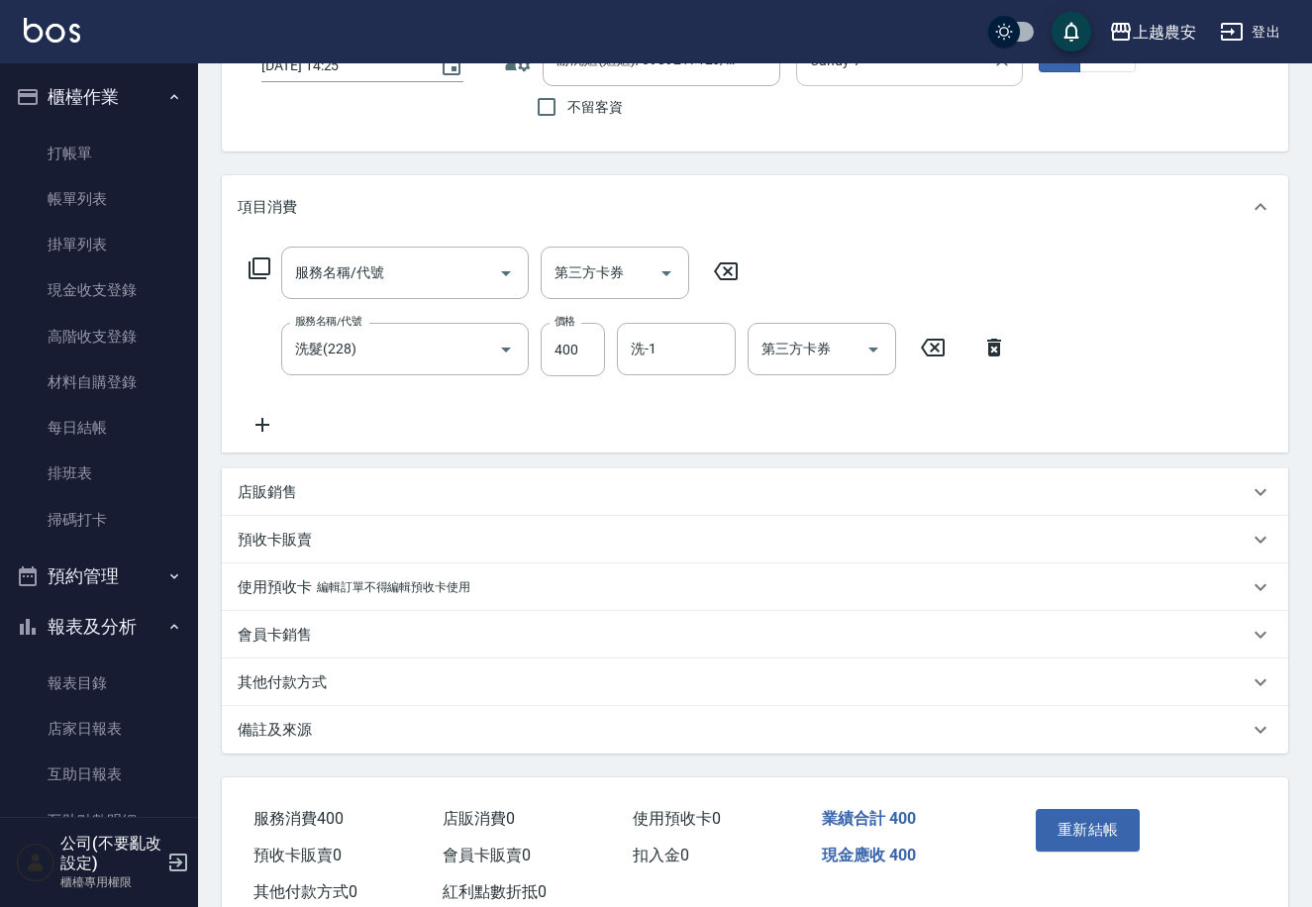
scroll to position [206, 0]
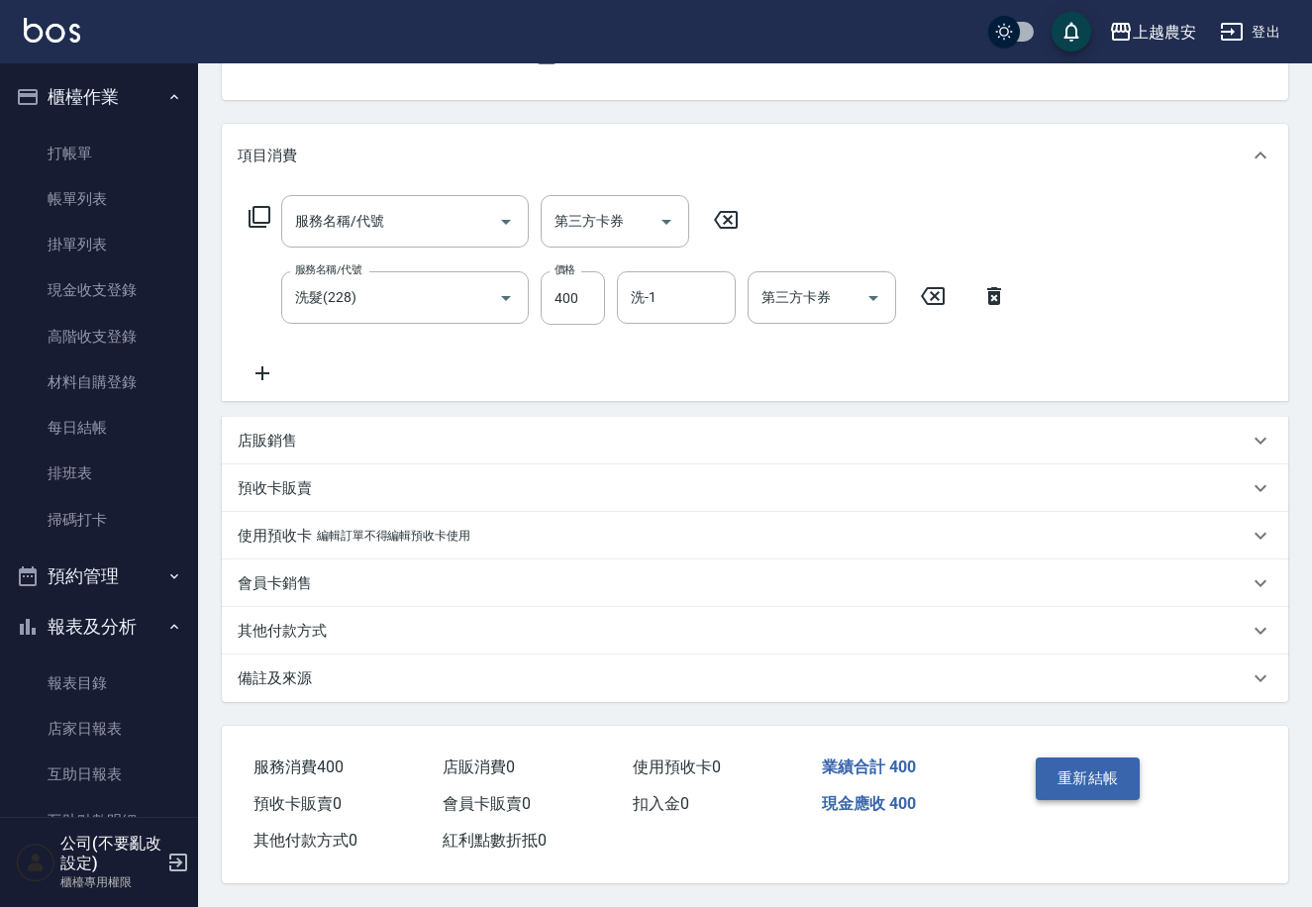
click at [1055, 775] on button "重新結帳" at bounding box center [1088, 778] width 105 height 42
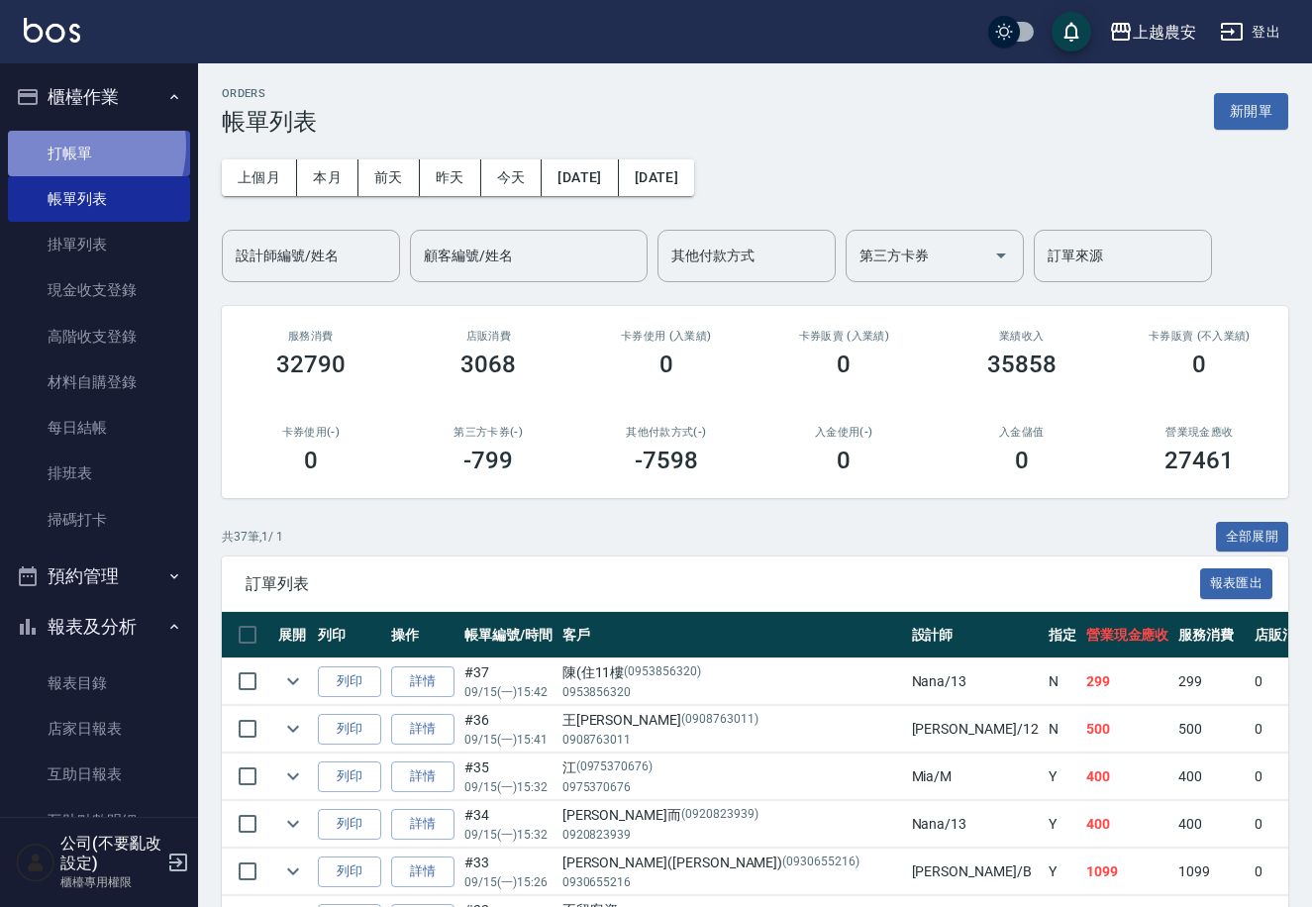
click at [70, 146] on link "打帳單" at bounding box center [99, 154] width 182 height 46
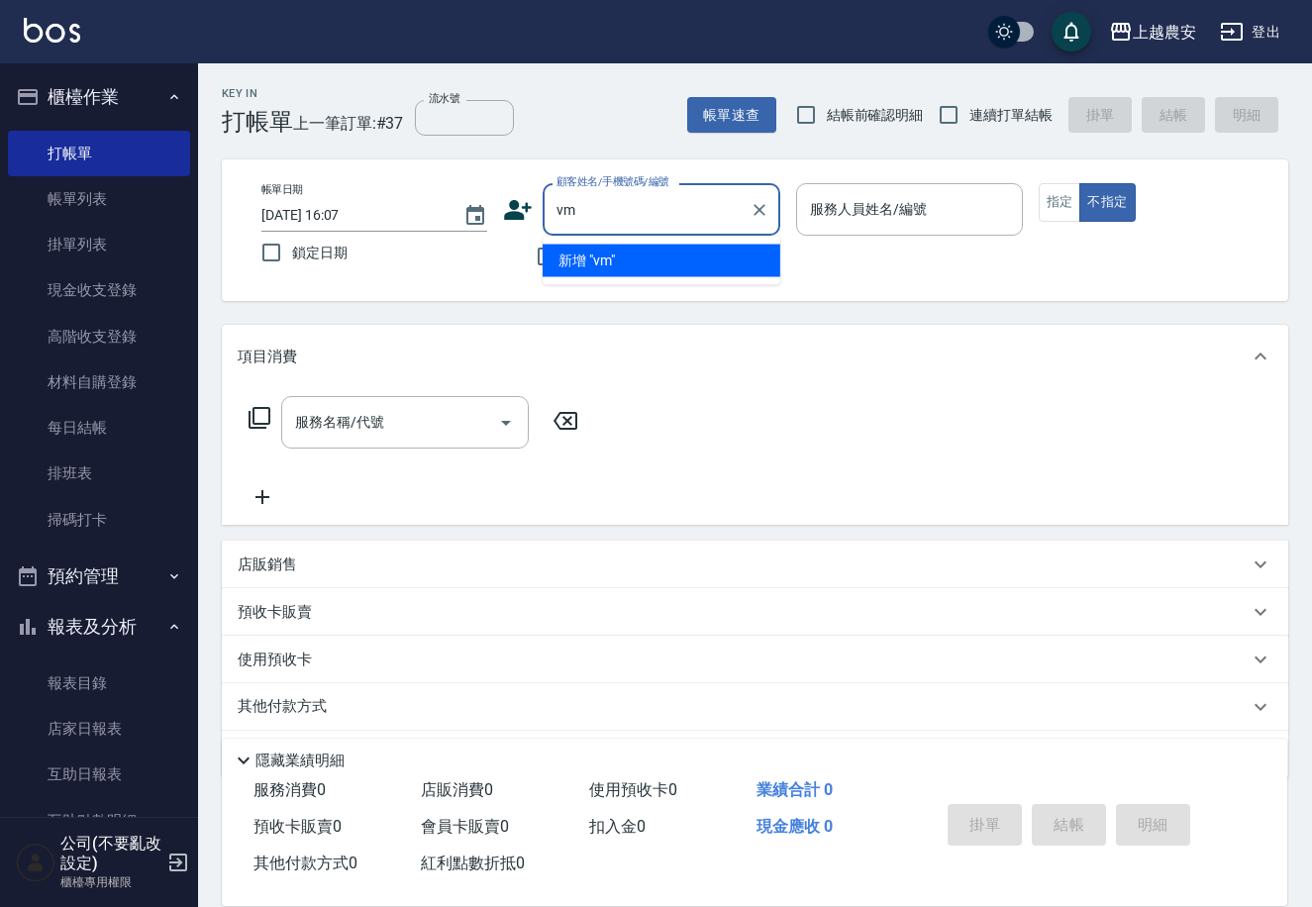
type input "v"
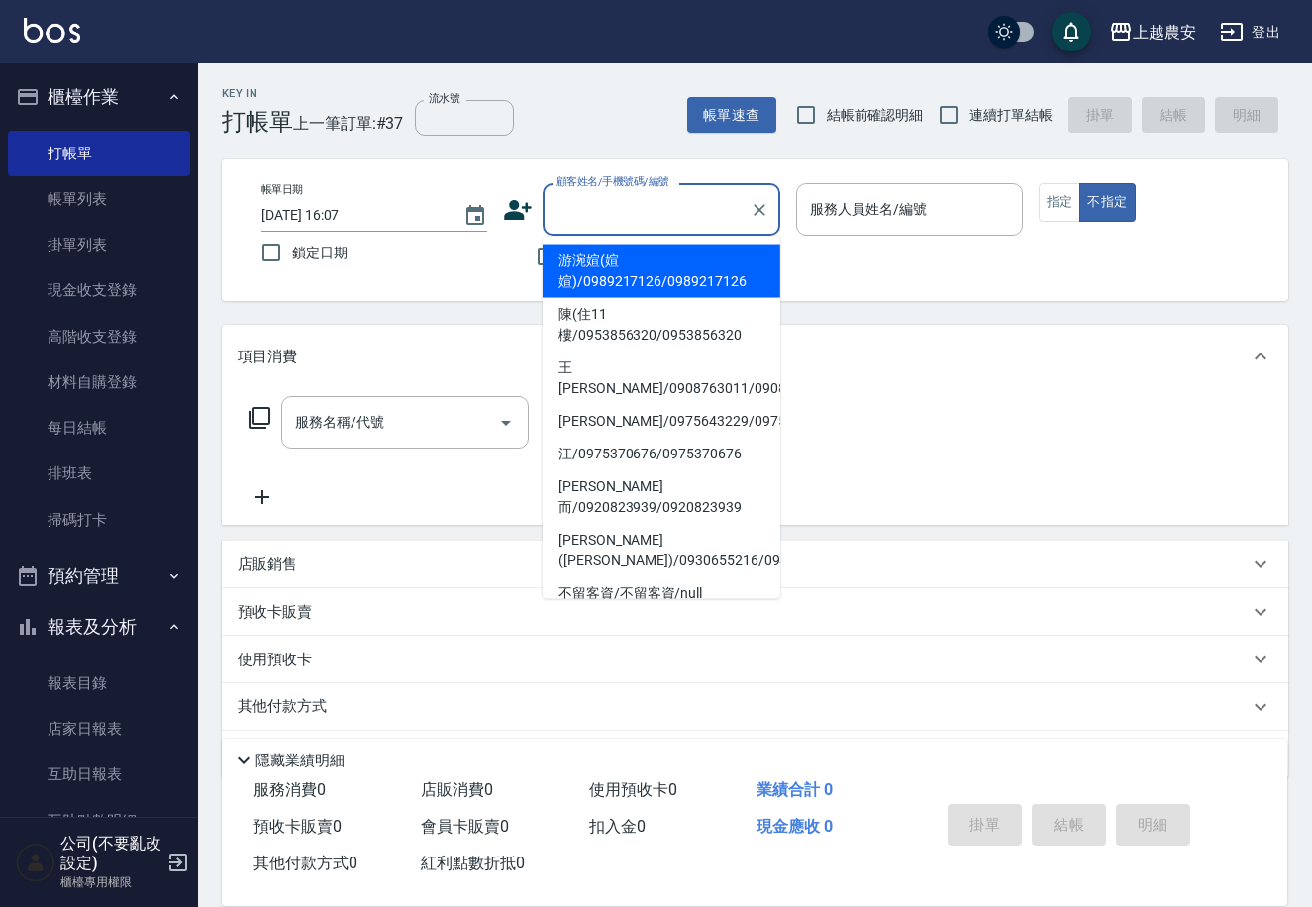
click at [627, 267] on li "游涴媗(媗媗)/0989217126/0989217126" at bounding box center [662, 271] width 238 height 53
type input "游涴媗(媗媗)/0989217126/0989217126"
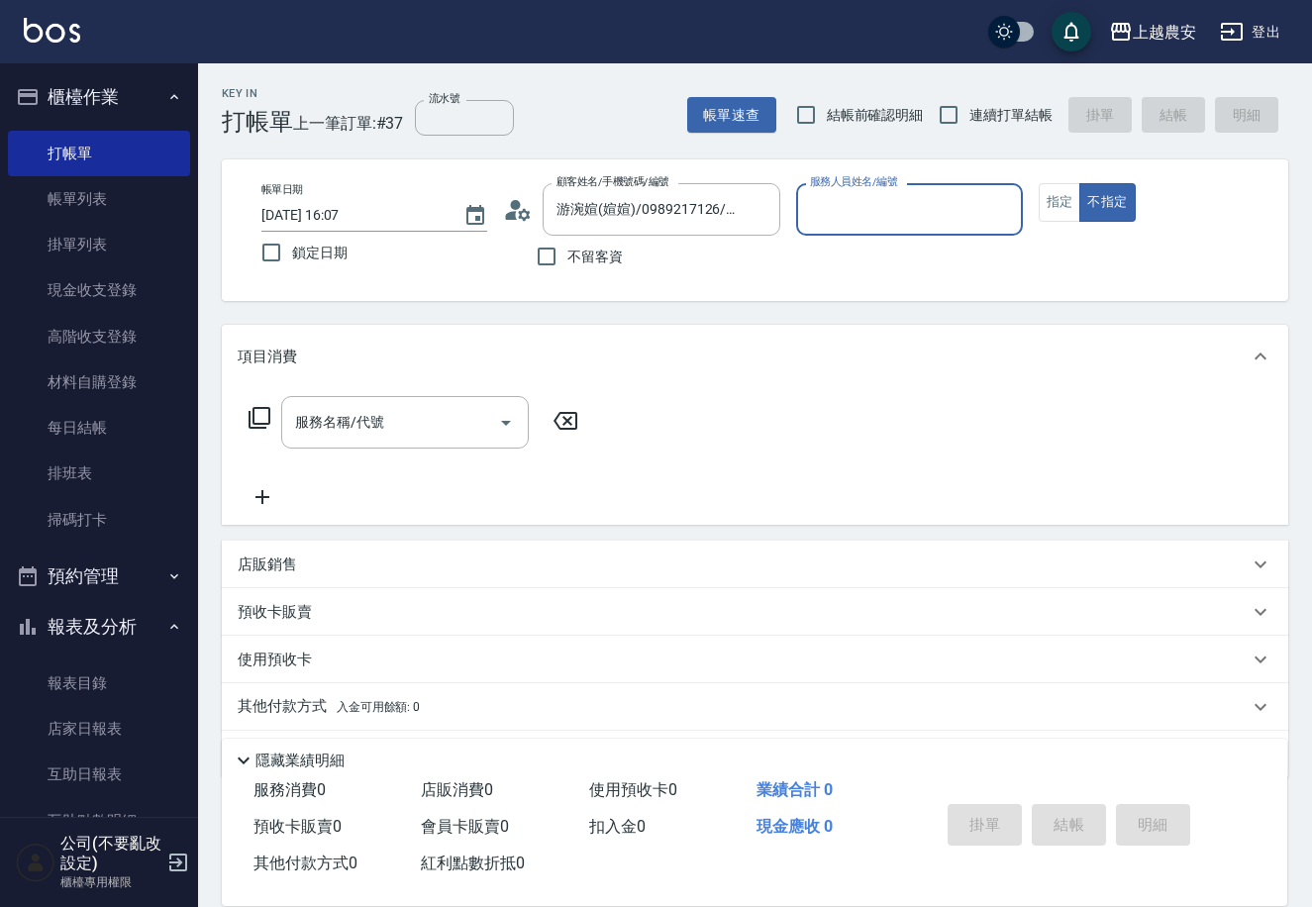
type input "Ksa-K"
click at [1045, 198] on button "指定" at bounding box center [1060, 202] width 43 height 39
click at [426, 421] on input "服務名稱/代號" at bounding box center [390, 422] width 200 height 35
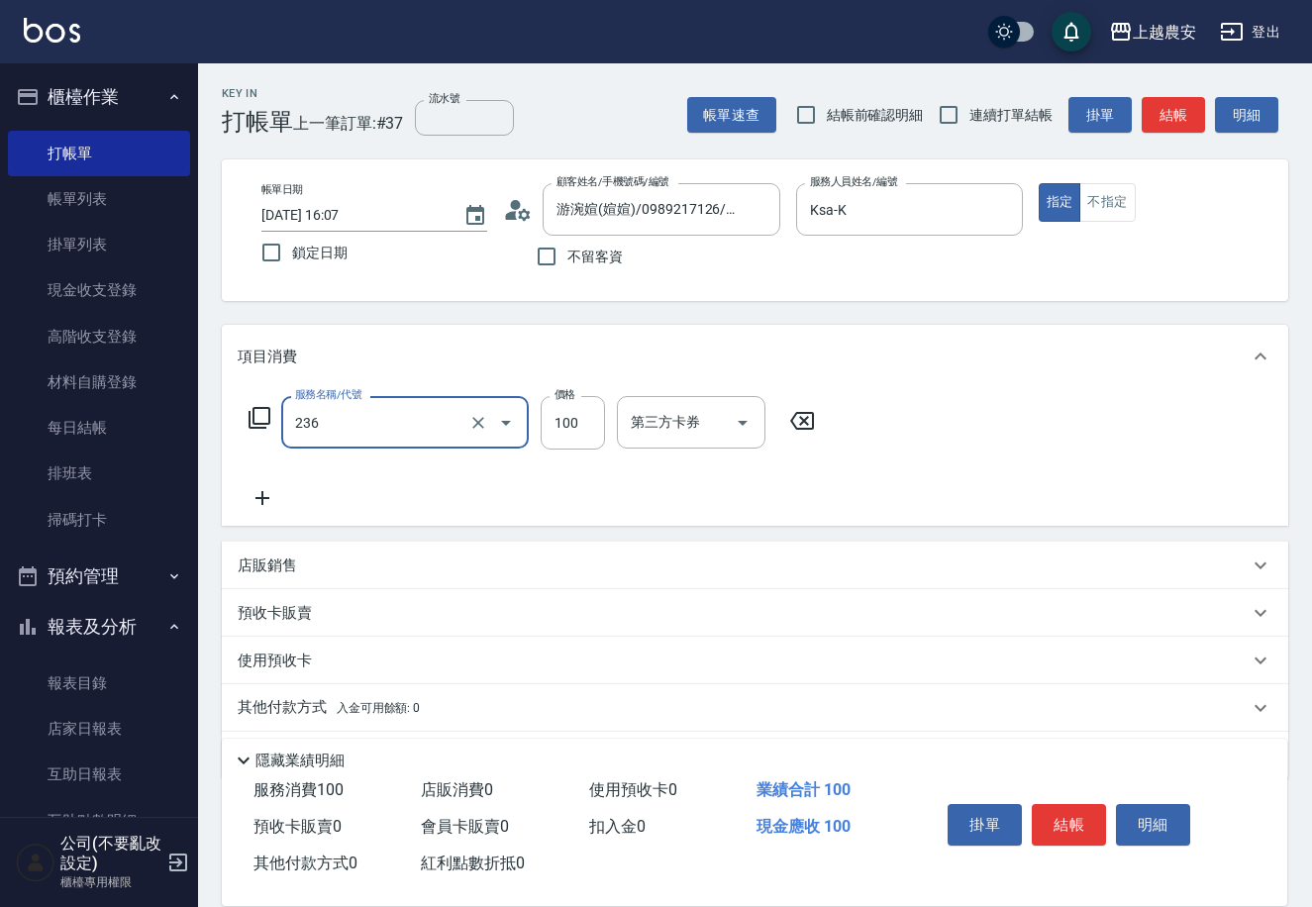
type input "手棒(236)"
click at [1057, 828] on button "結帳" at bounding box center [1069, 825] width 74 height 42
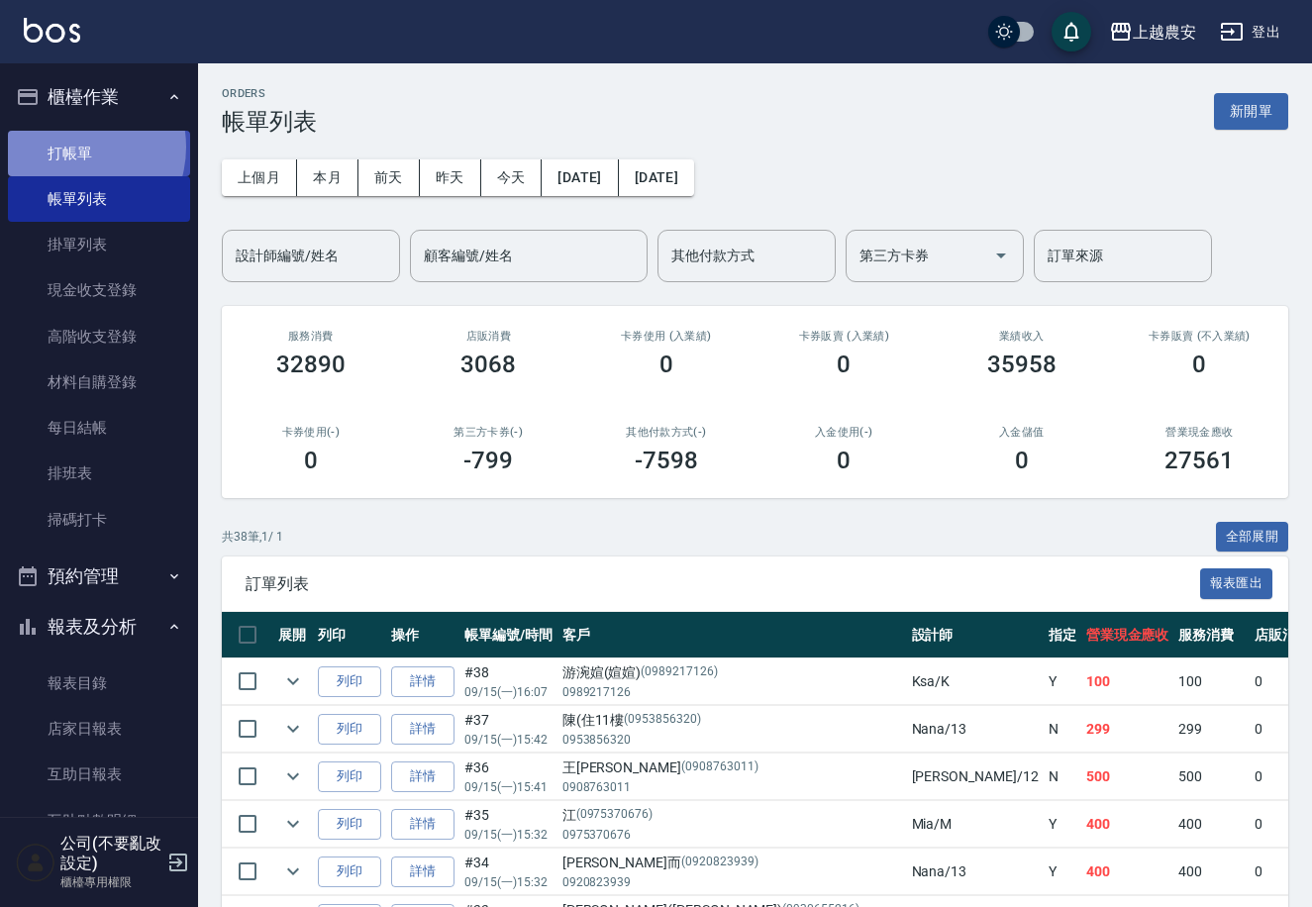
click at [68, 147] on link "打帳單" at bounding box center [99, 154] width 182 height 46
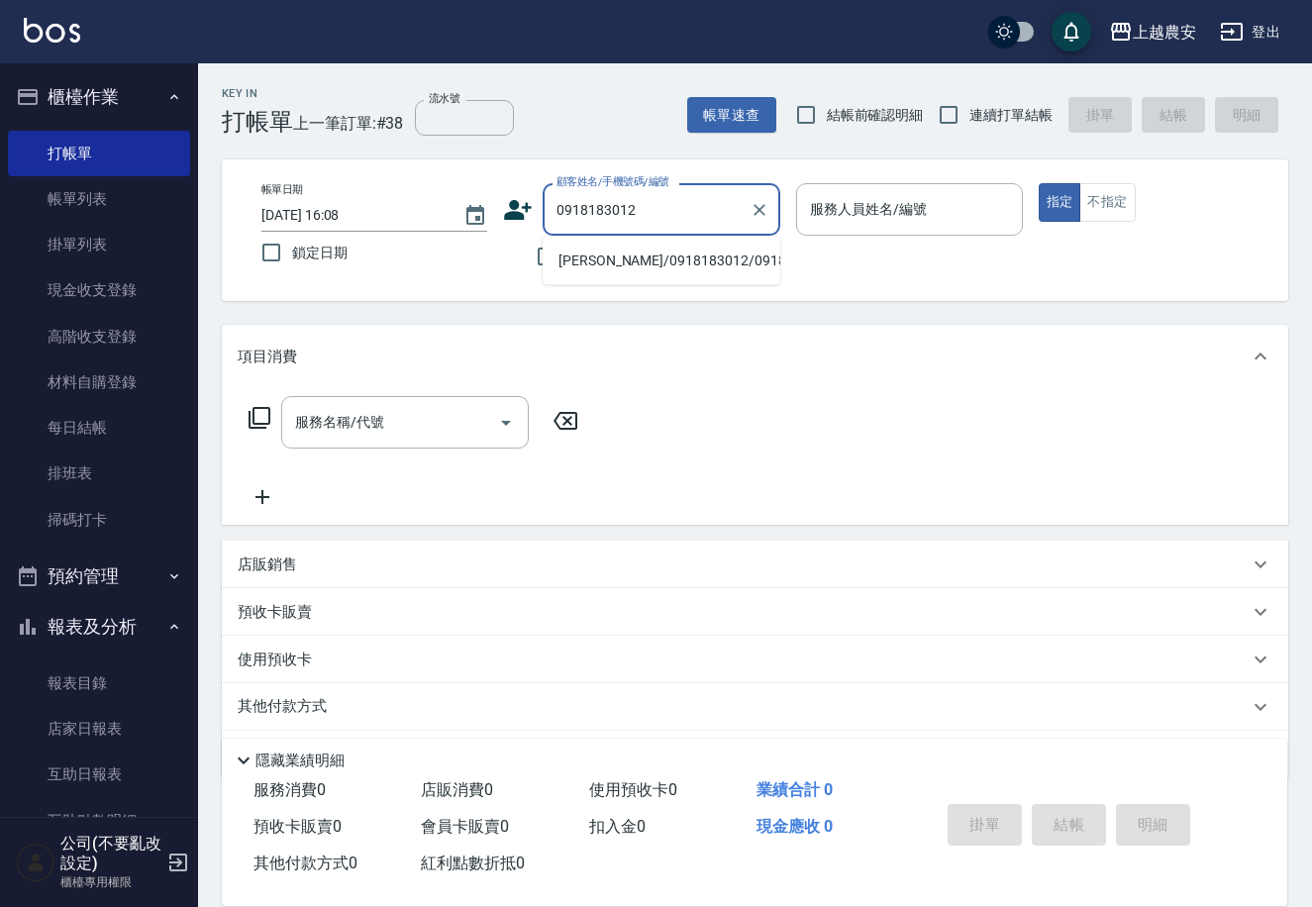
click at [650, 257] on li "[PERSON_NAME]/0918183012/0918183012" at bounding box center [662, 261] width 238 height 33
type input "[PERSON_NAME]/0918183012/0918183012"
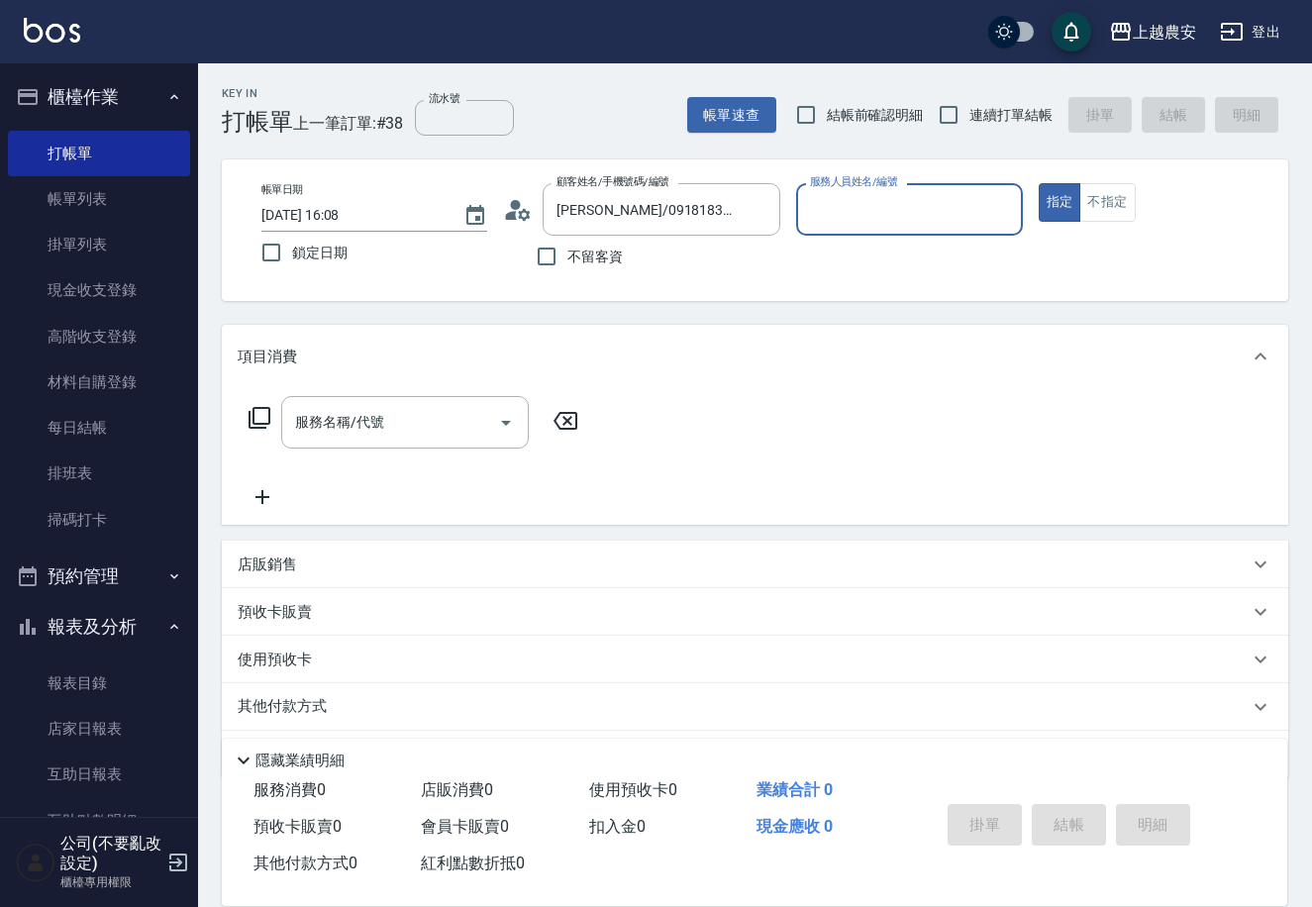
type input "Mia-M"
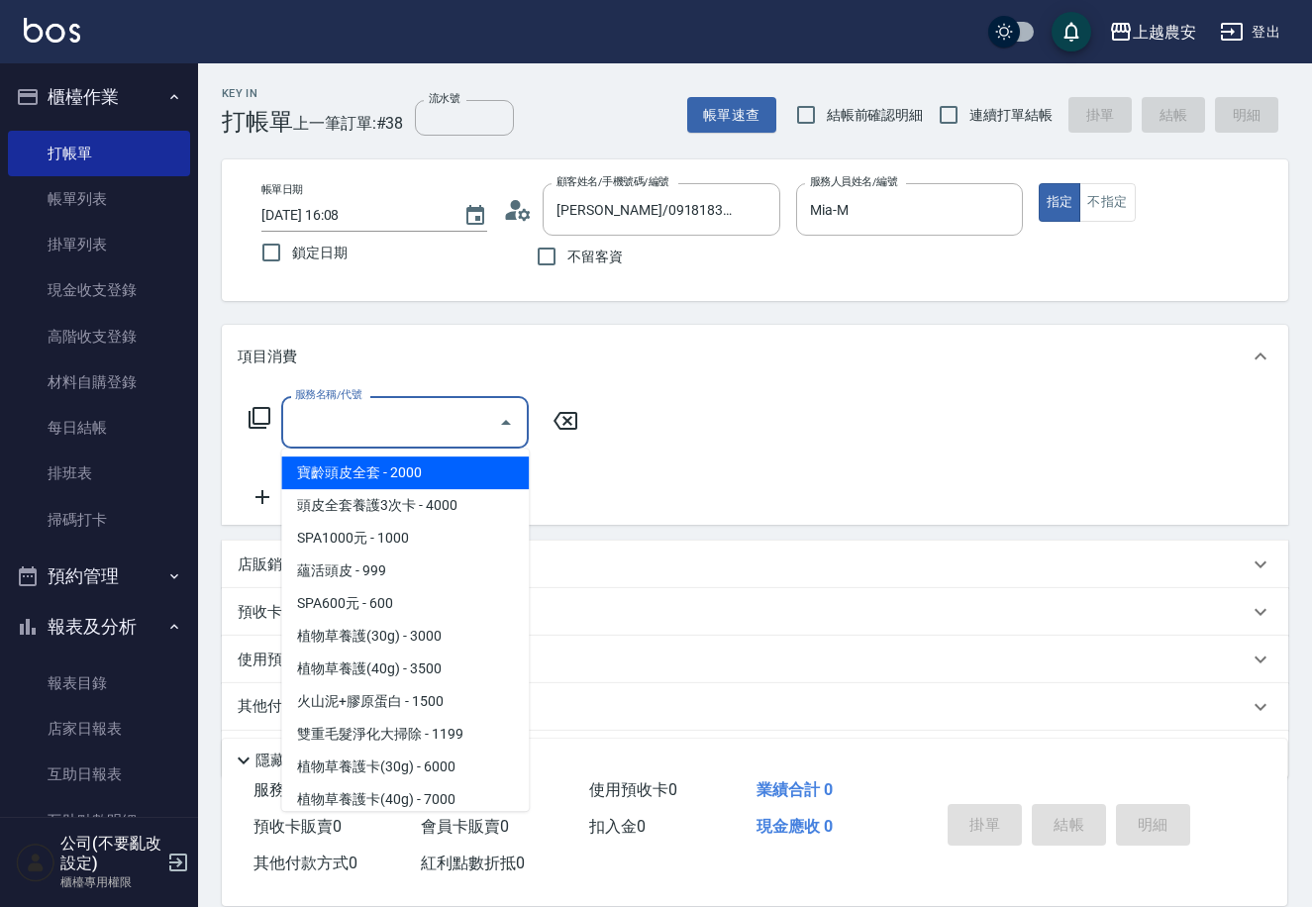
click at [349, 413] on div "服務名稱/代號 服務名稱/代號" at bounding box center [405, 422] width 248 height 52
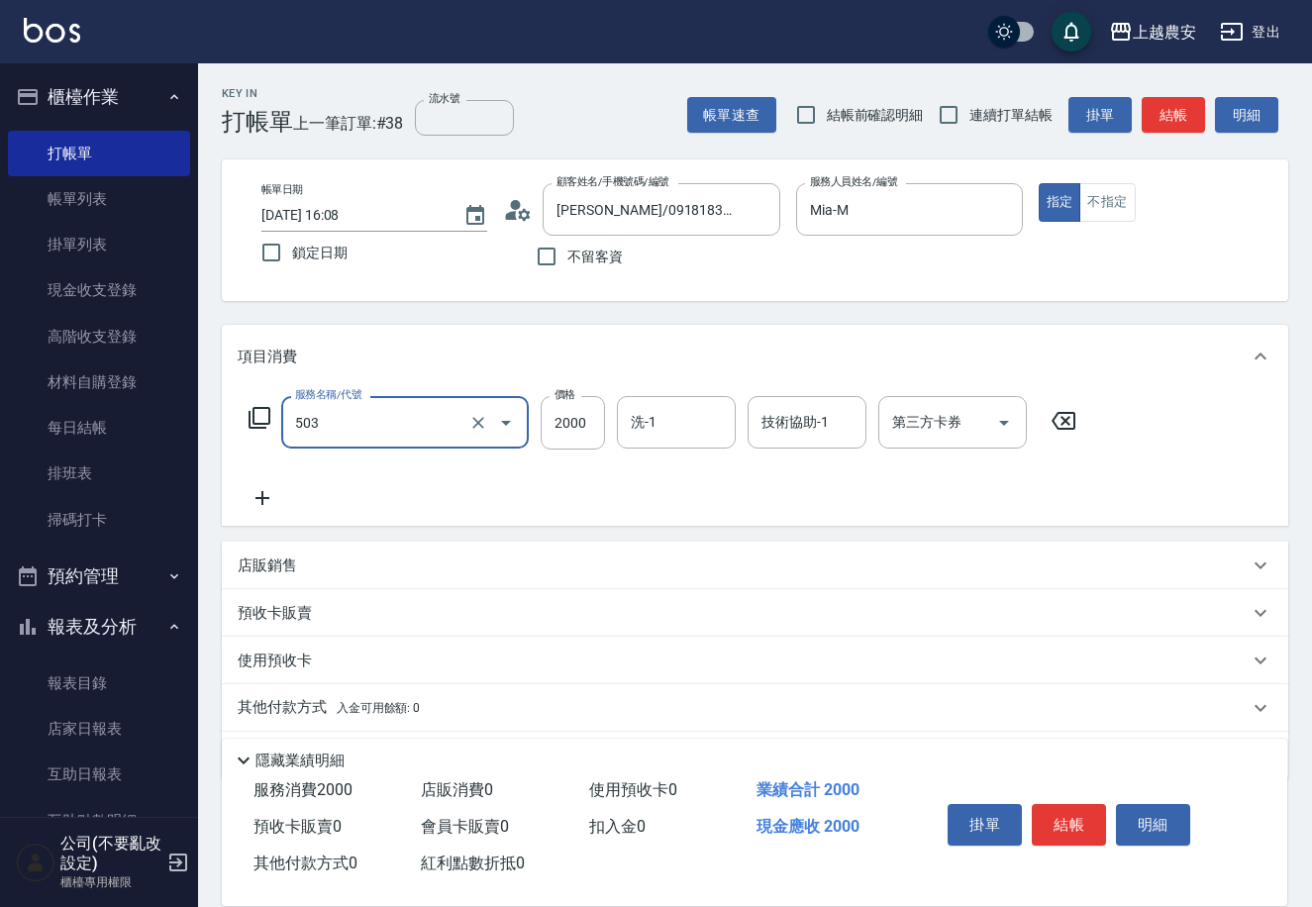
type input "染髮1500↑(503)"
type input "2800"
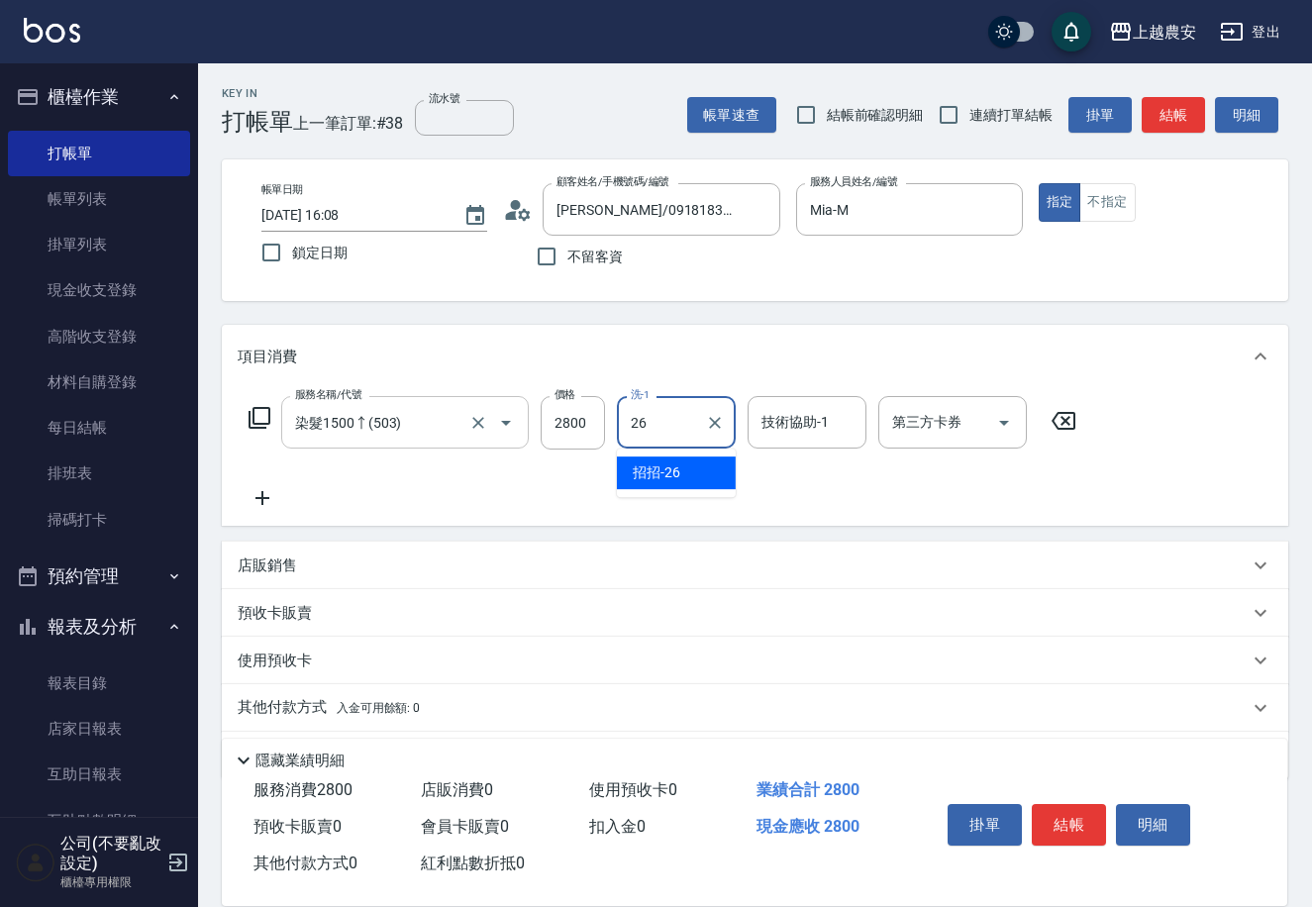
type input "招招-26"
click at [1090, 816] on button "結帳" at bounding box center [1069, 825] width 74 height 42
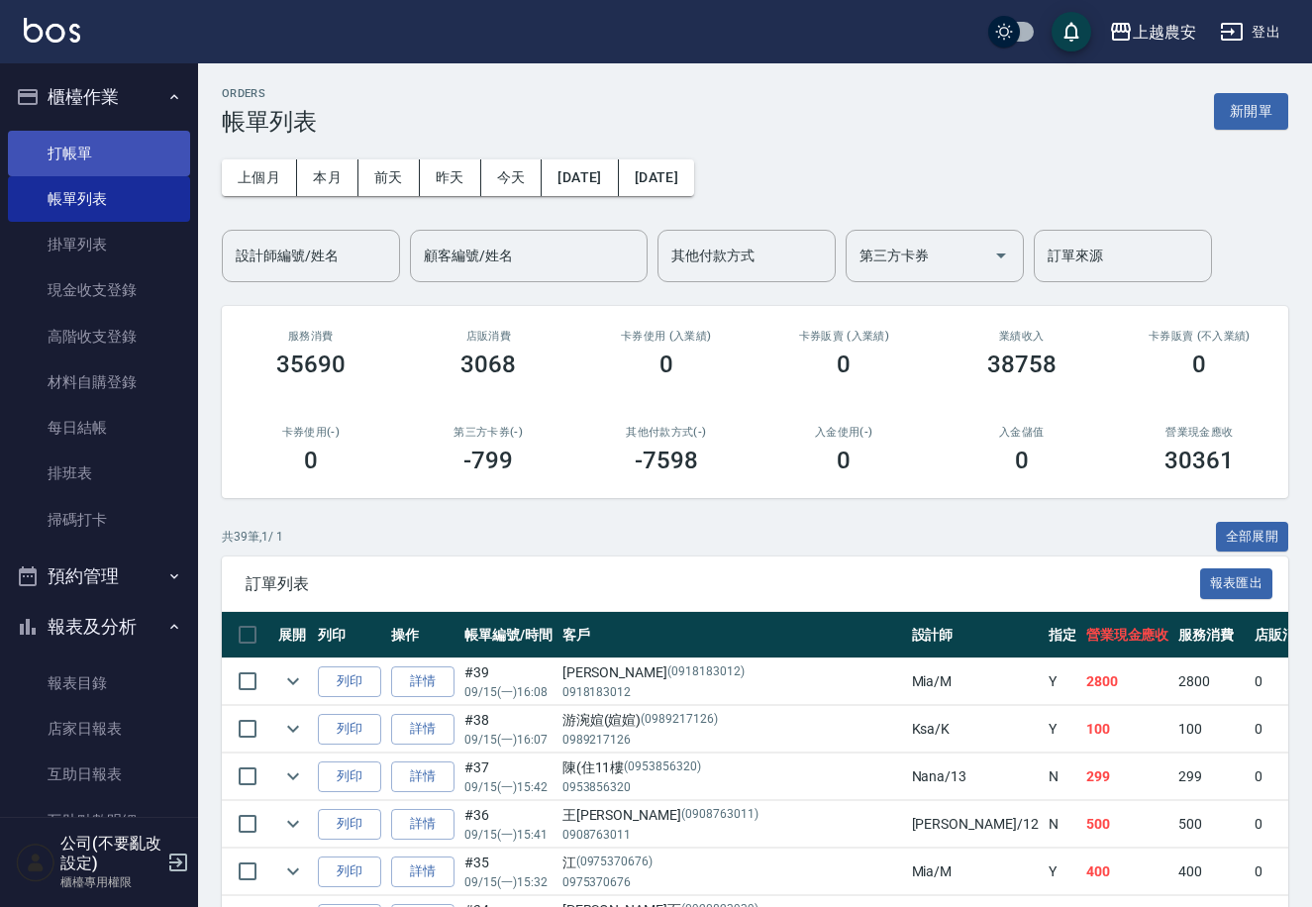
click at [57, 154] on link "打帳單" at bounding box center [99, 154] width 182 height 46
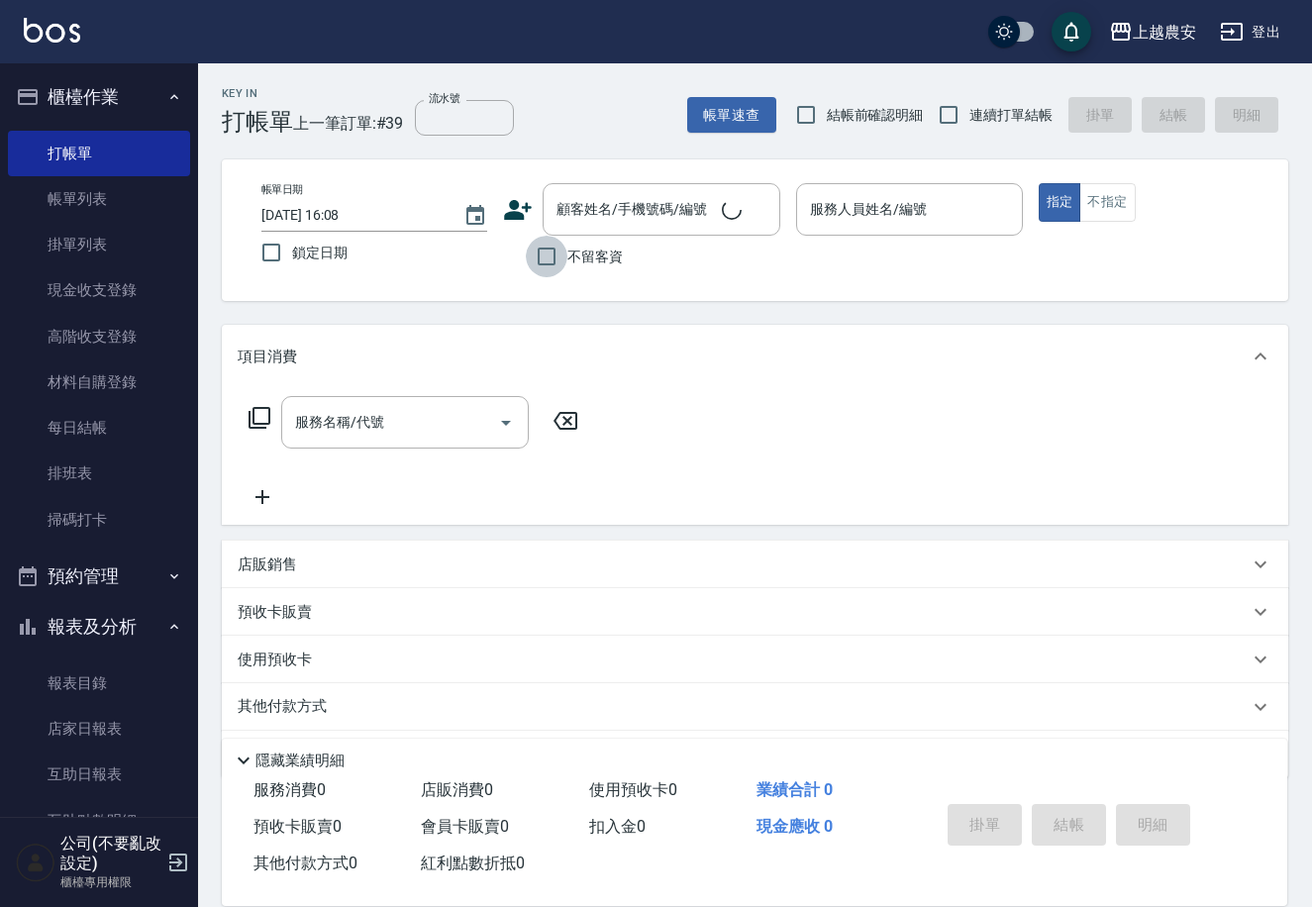
click at [558, 251] on input "不留客資" at bounding box center [547, 257] width 42 height 42
checkbox input "true"
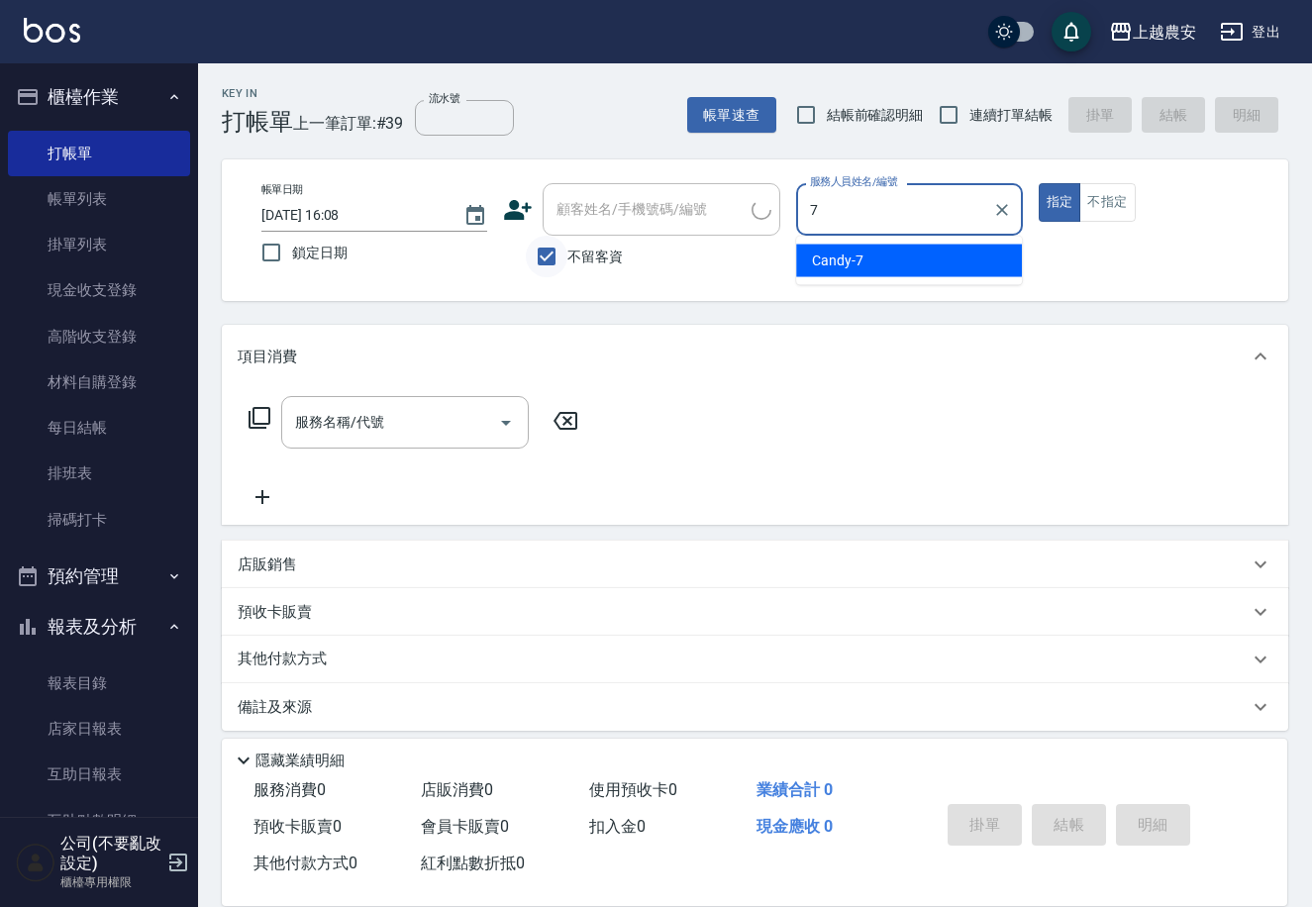
type input "Candy-7"
type button "true"
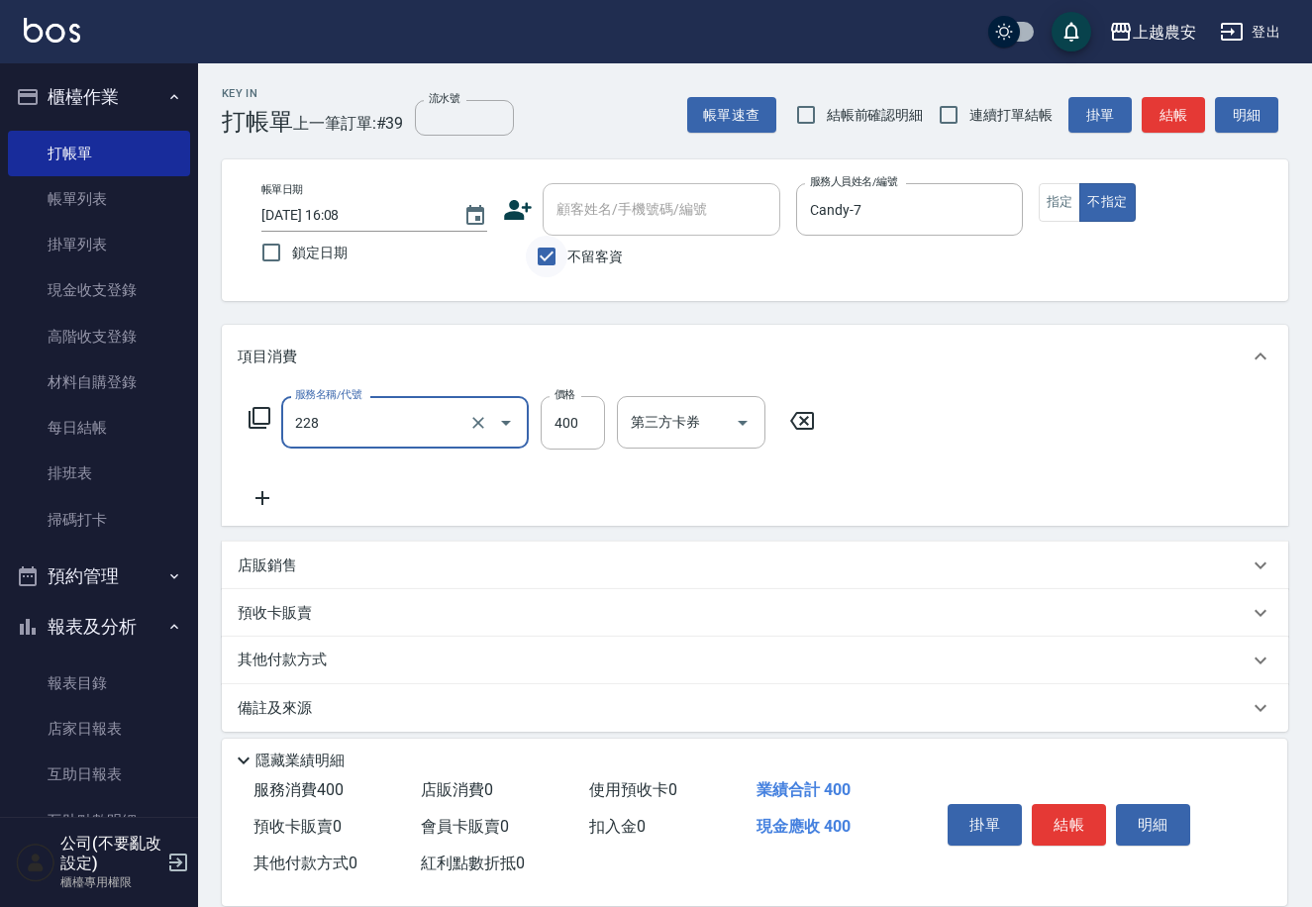
type input "洗髮(228)"
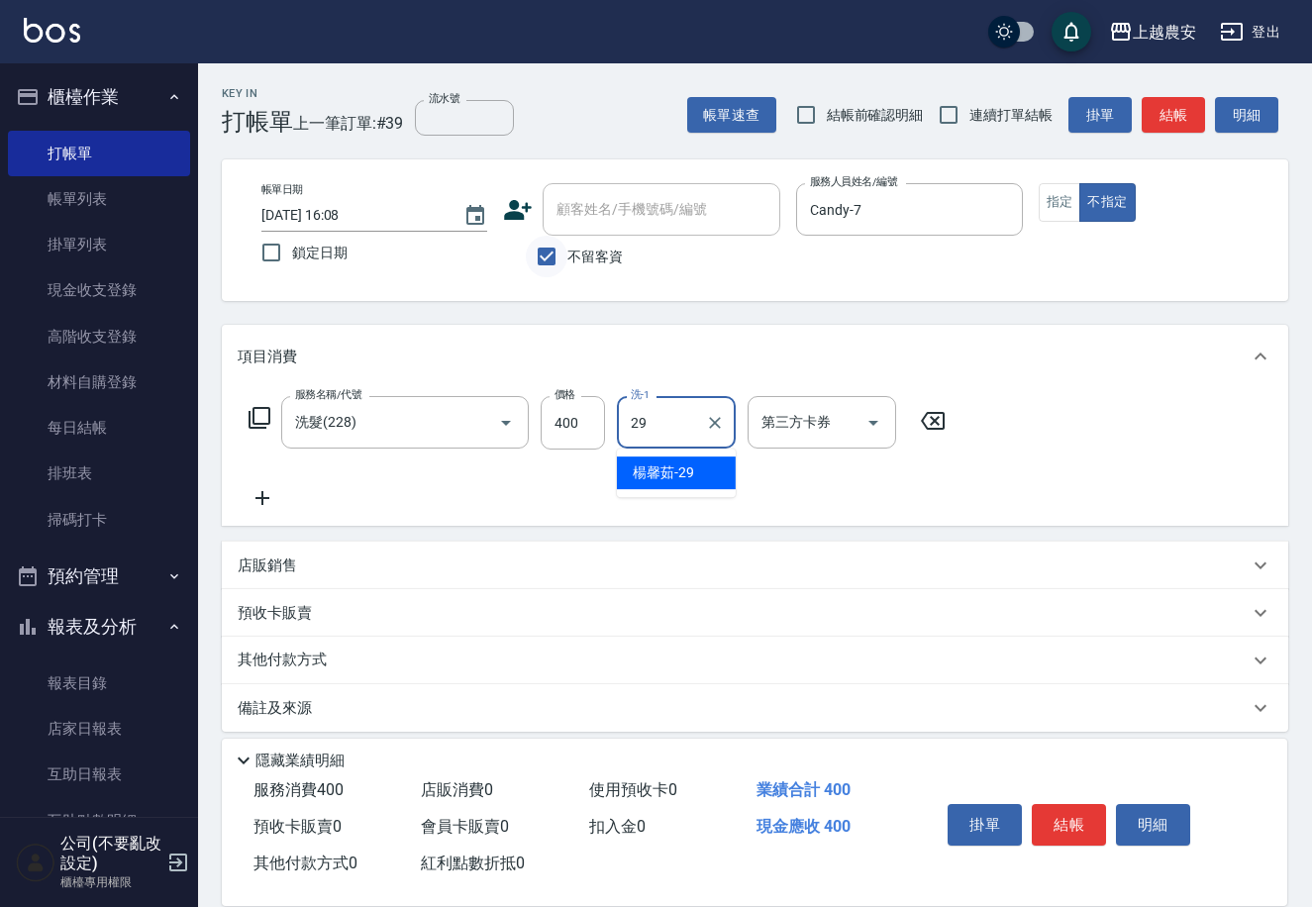
type input "[PERSON_NAME]-29"
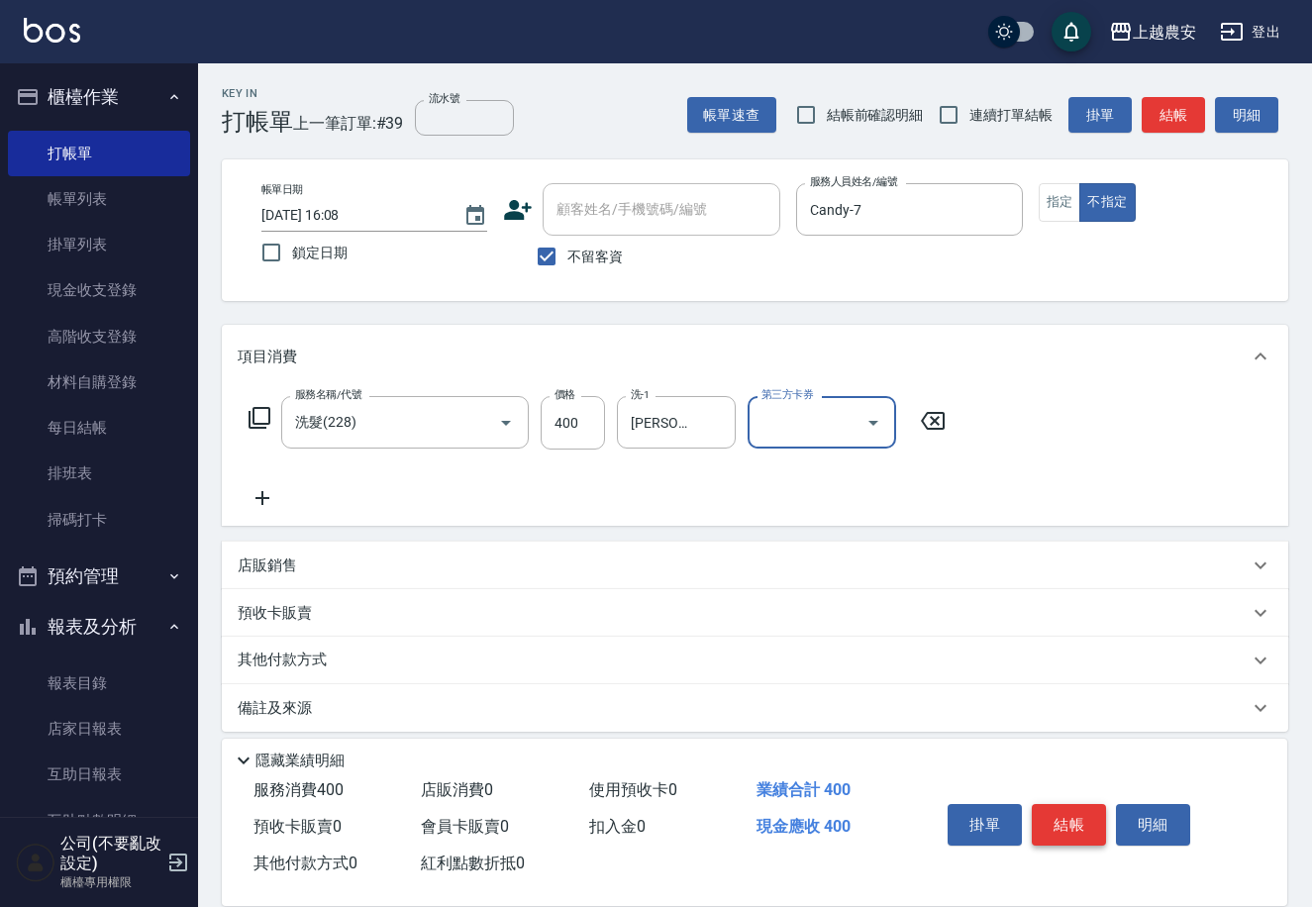
click at [1045, 813] on button "結帳" at bounding box center [1069, 825] width 74 height 42
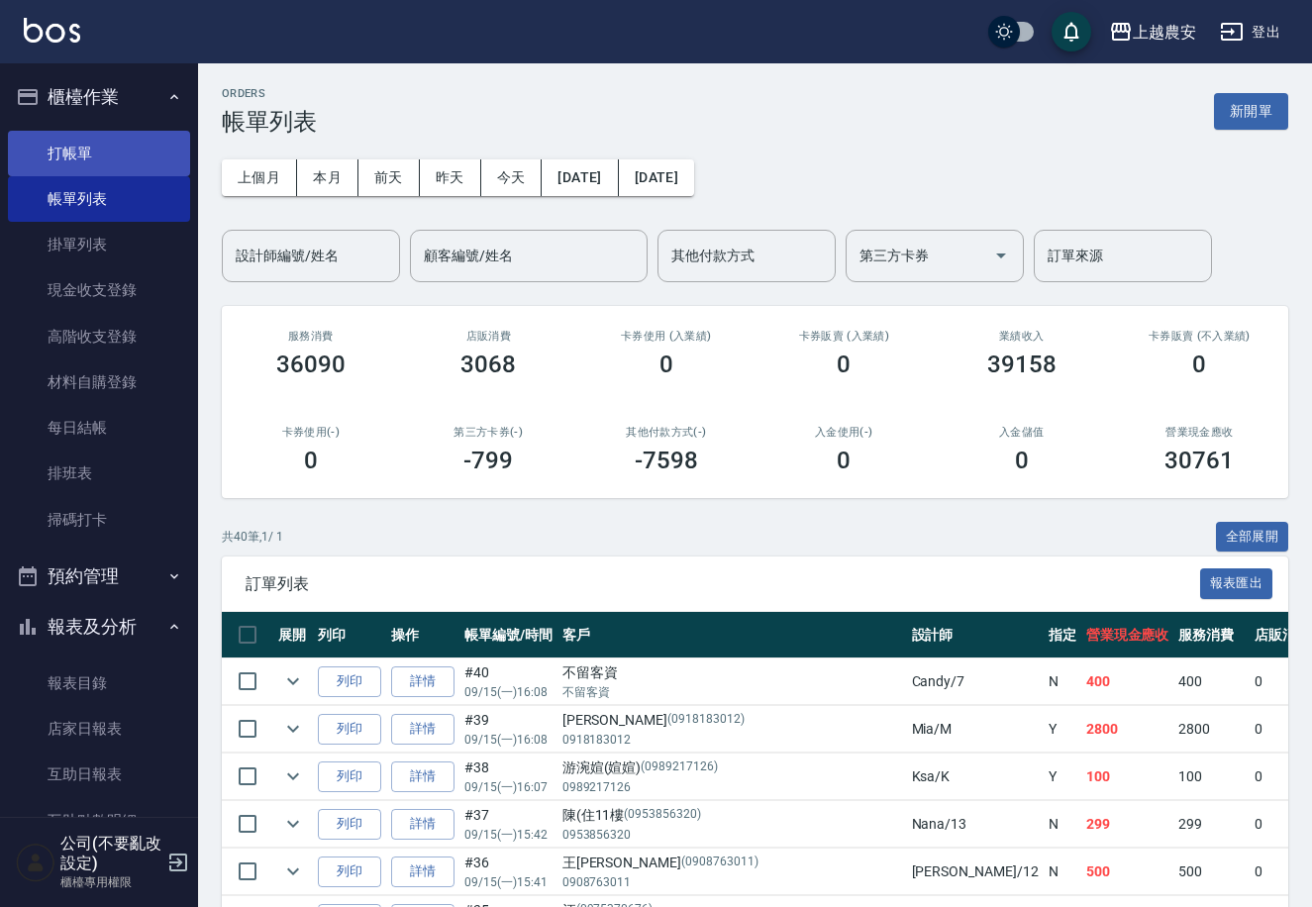
click at [40, 154] on link "打帳單" at bounding box center [99, 154] width 182 height 46
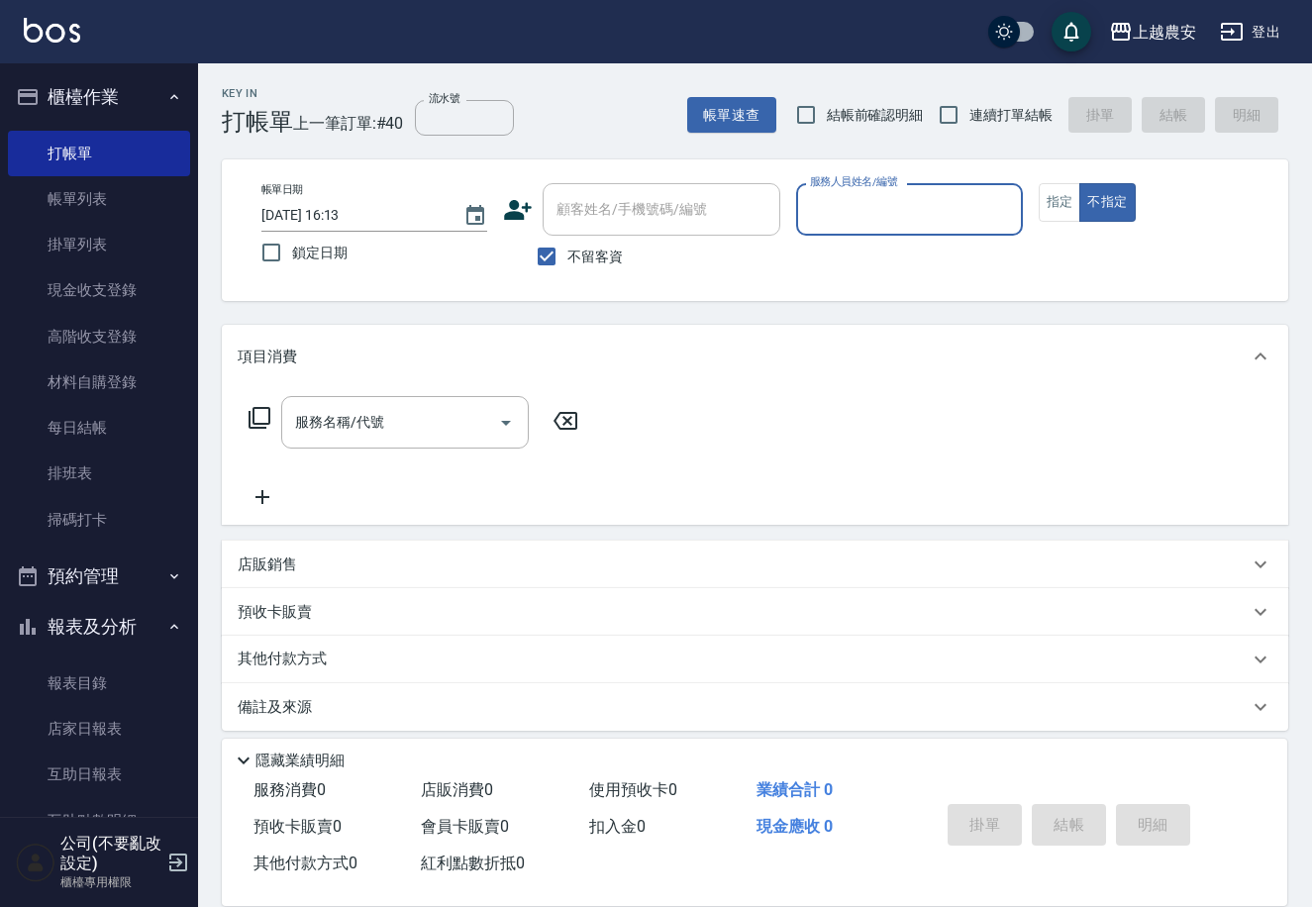
drag, startPoint x: 546, startPoint y: 261, endPoint x: 559, endPoint y: 213, distance: 50.2
click at [549, 251] on input "不留客資" at bounding box center [547, 257] width 42 height 42
checkbox input "false"
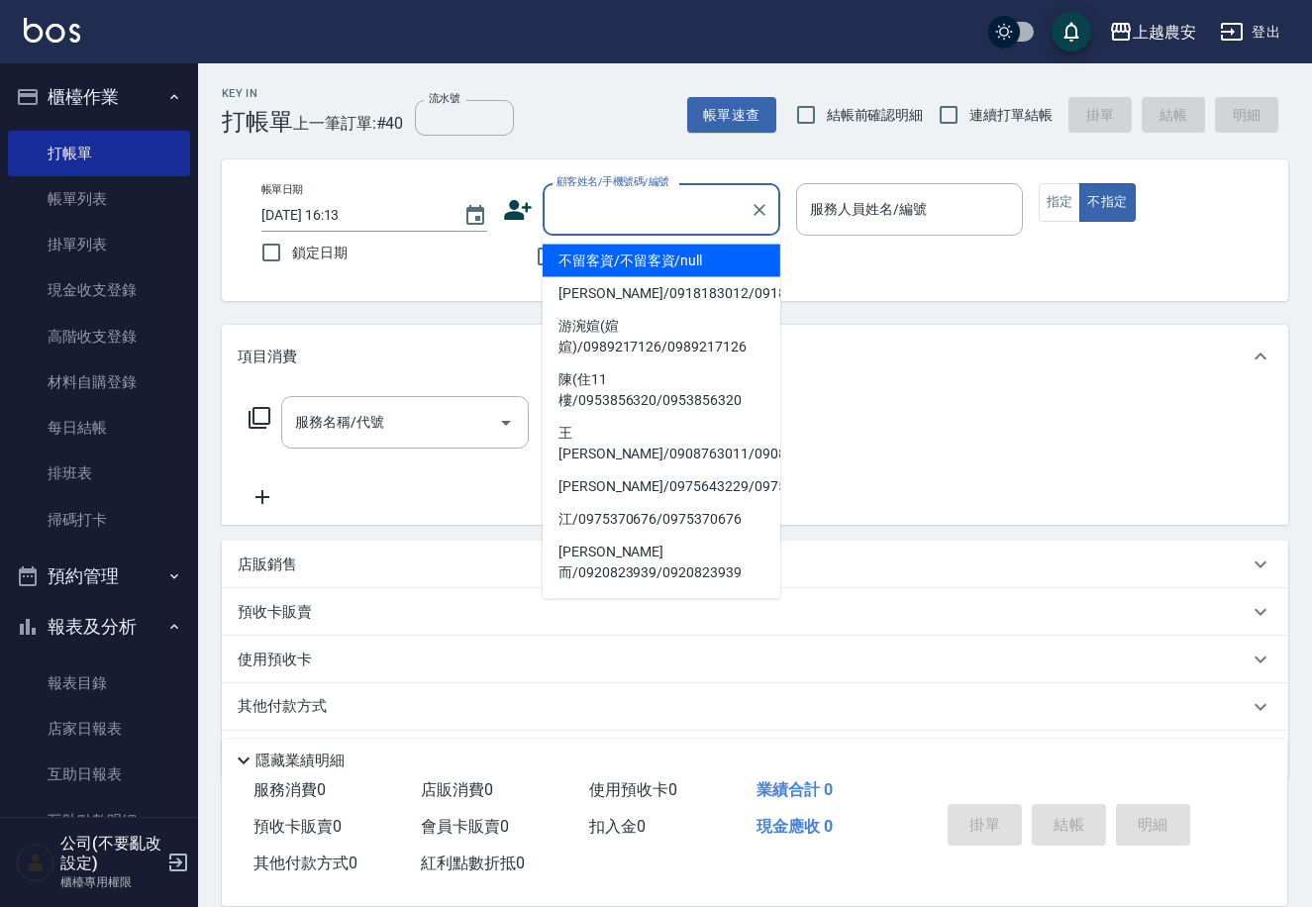
click at [561, 204] on div "顧客姓名/手機號碼/編號 顧客姓名/手機號碼/編號" at bounding box center [662, 209] width 238 height 52
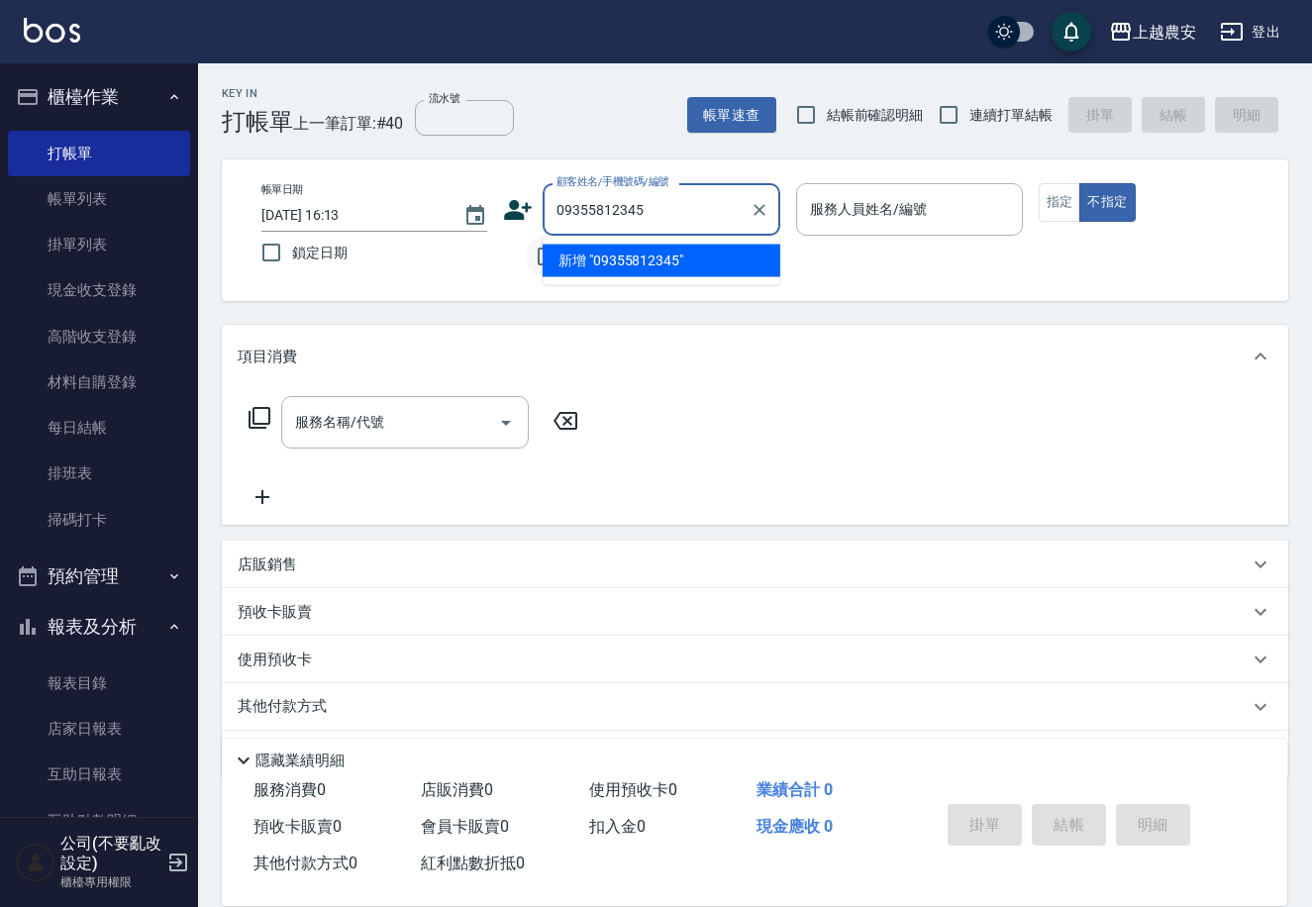
drag, startPoint x: 550, startPoint y: 234, endPoint x: 533, endPoint y: 239, distance: 18.5
click at [533, 239] on div "顧客姓名/手機號碼/編號 09355812345 顧客姓名/手機號碼/編號 不留客資" at bounding box center [641, 230] width 277 height 94
click at [628, 261] on li "王雅芳/0935581234/0935581234" at bounding box center [662, 261] width 238 height 33
type input "王雅芳/0935581234/0935581234"
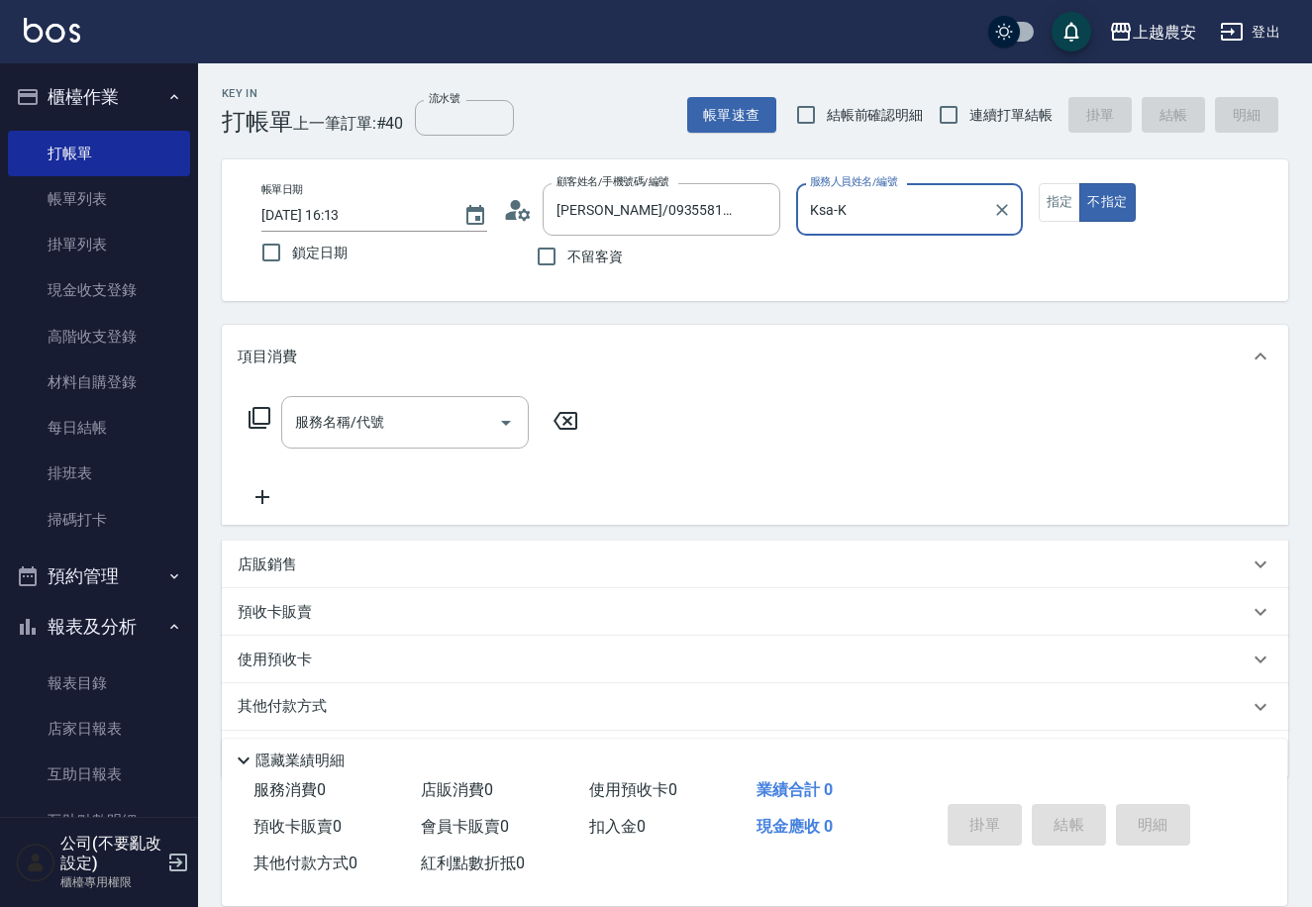
type input "Ksa-K"
click at [1068, 210] on button "指定" at bounding box center [1060, 202] width 43 height 39
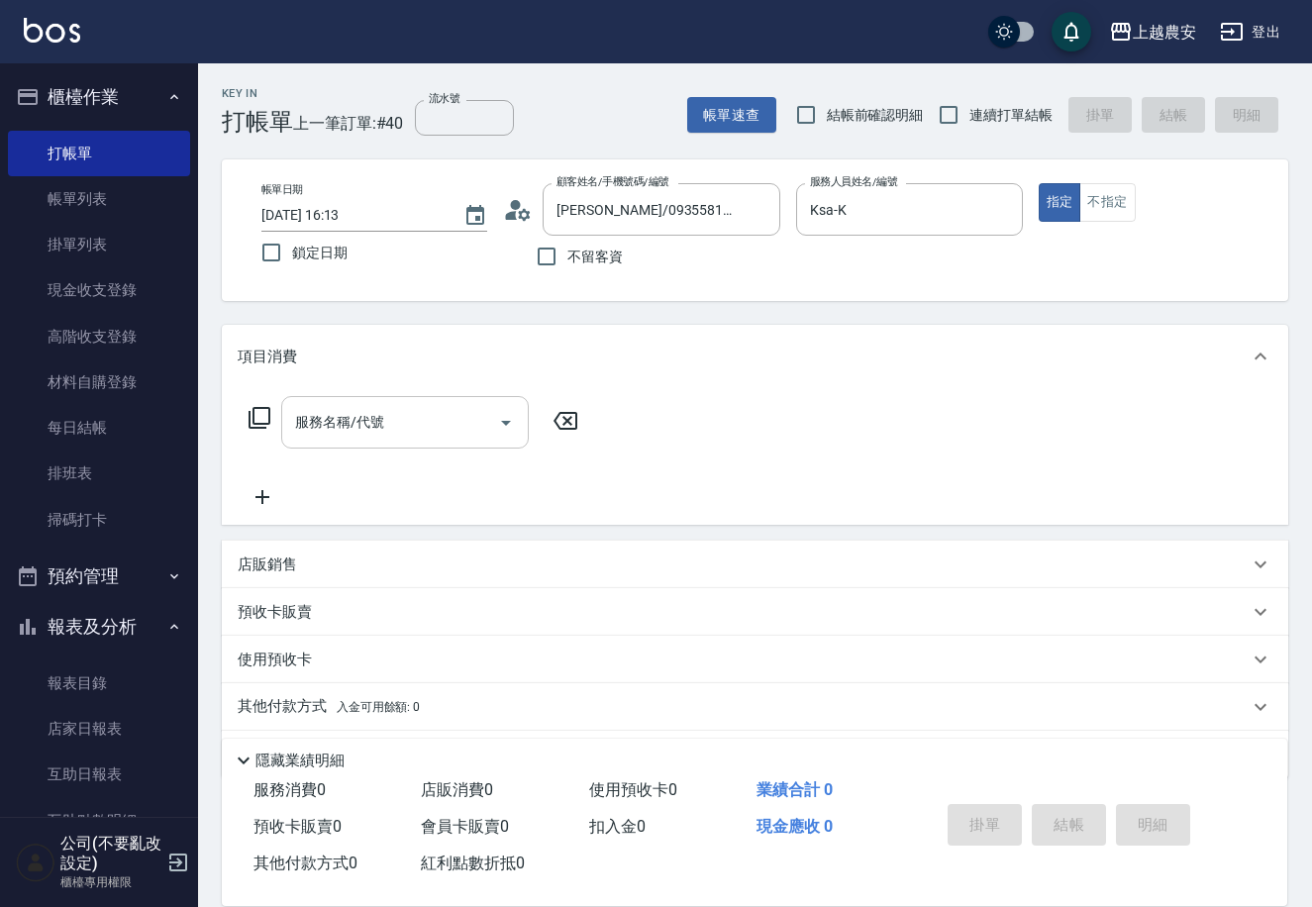
click at [336, 417] on div "服務名稱/代號 服務名稱/代號" at bounding box center [405, 422] width 248 height 52
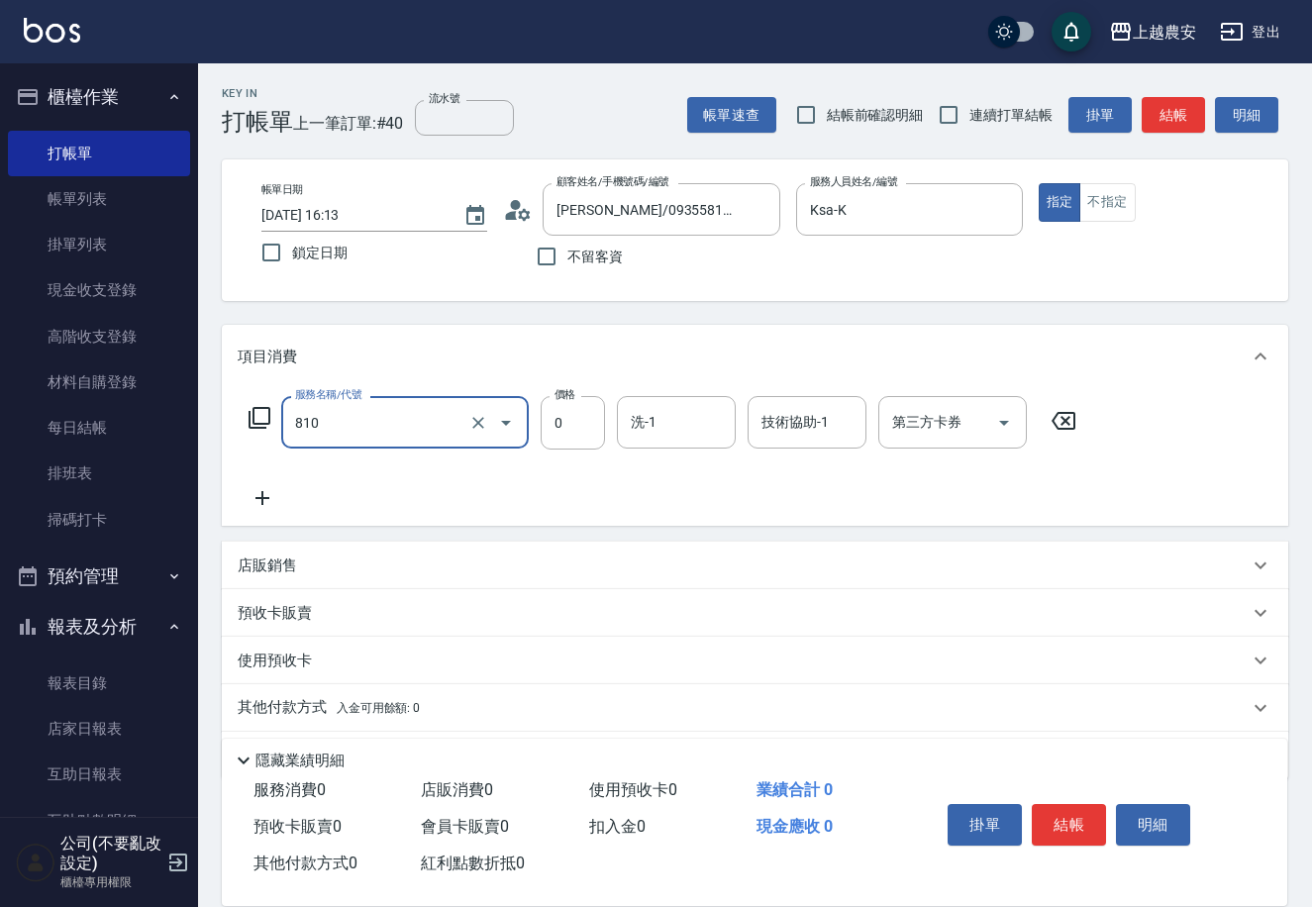
type input "頭皮護髮卡券使用(810)"
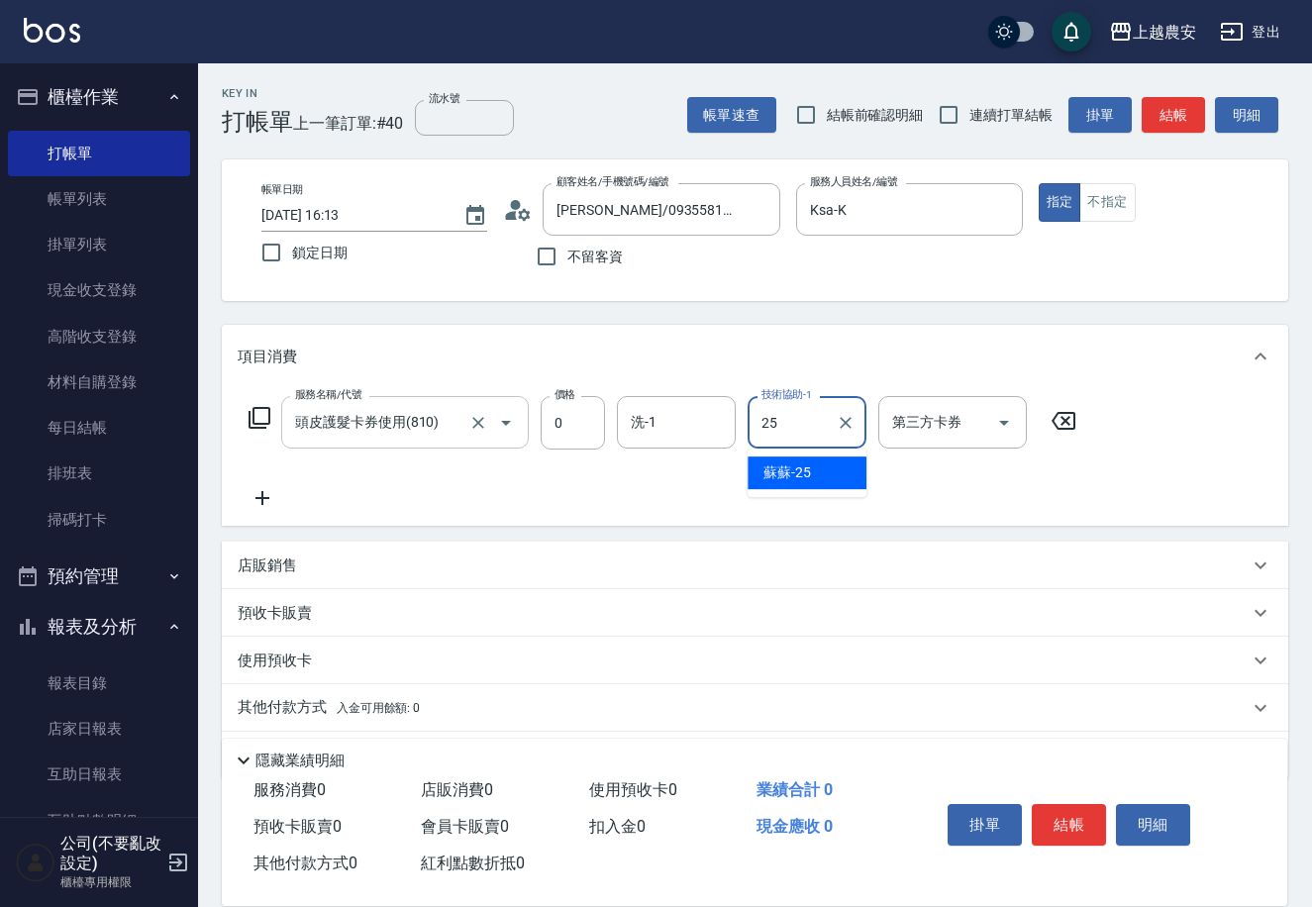
type input "蘇蘇-25"
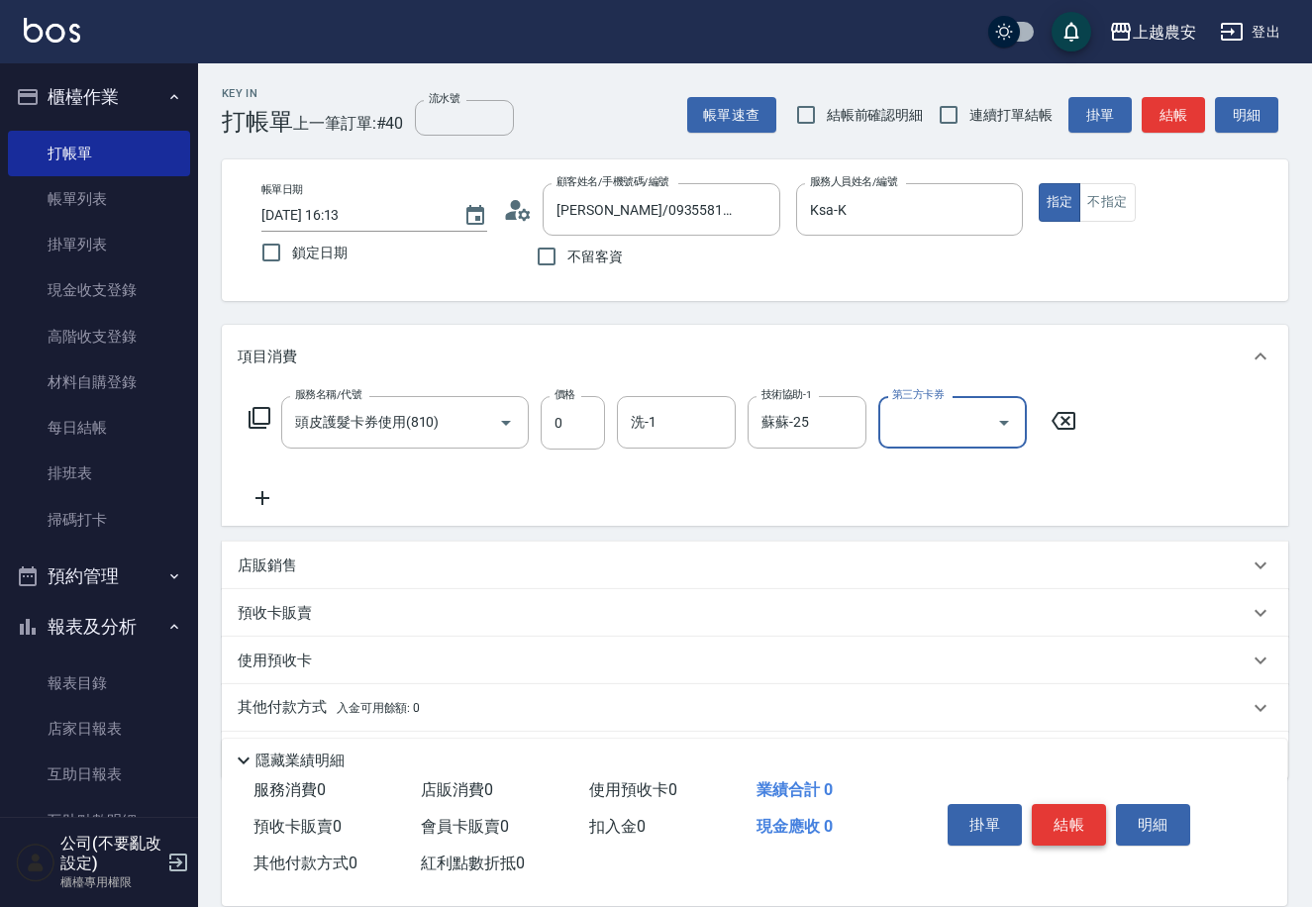
click at [1057, 805] on button "結帳" at bounding box center [1069, 825] width 74 height 42
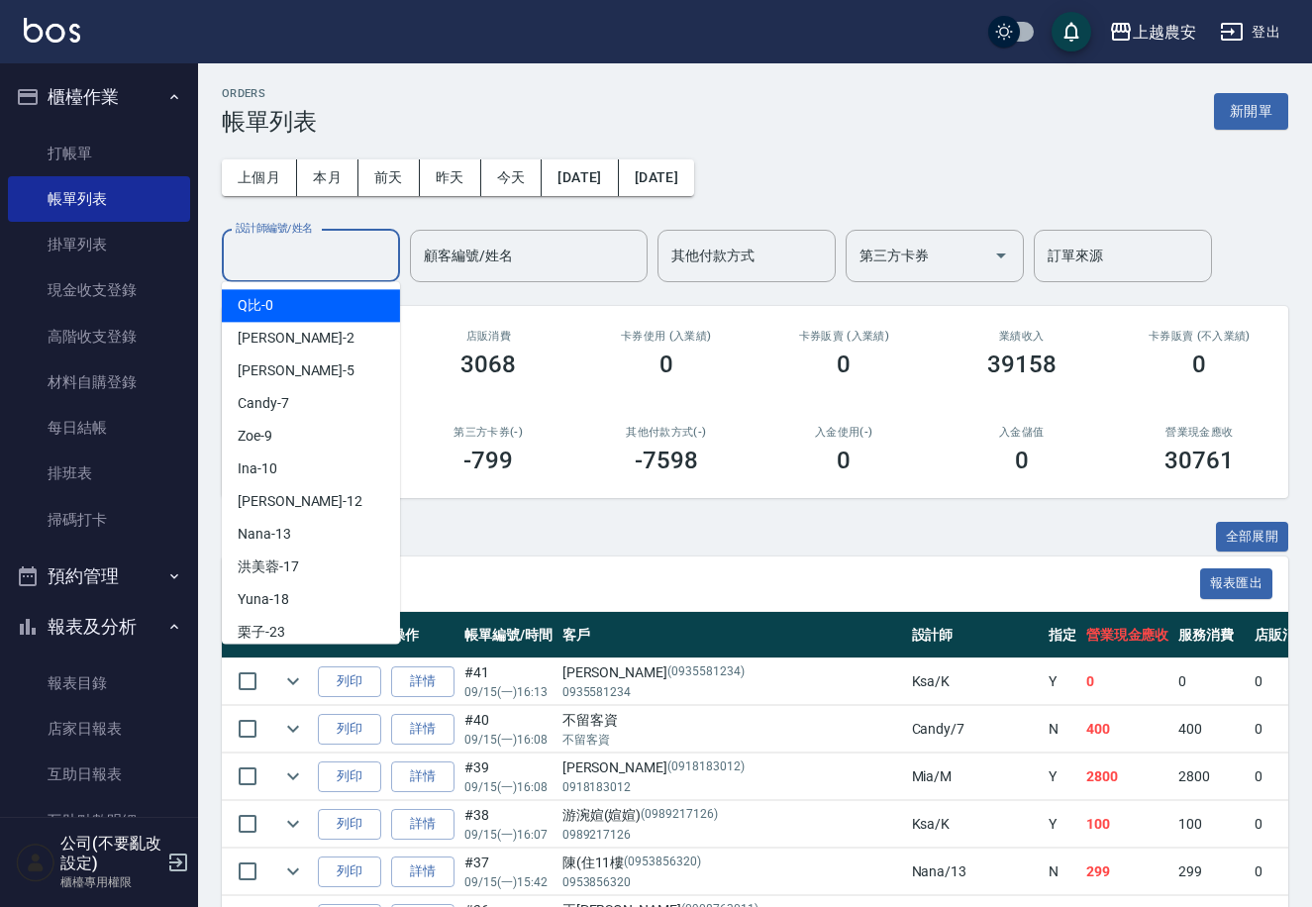
click at [310, 265] on input "設計師編號/姓名" at bounding box center [311, 256] width 160 height 35
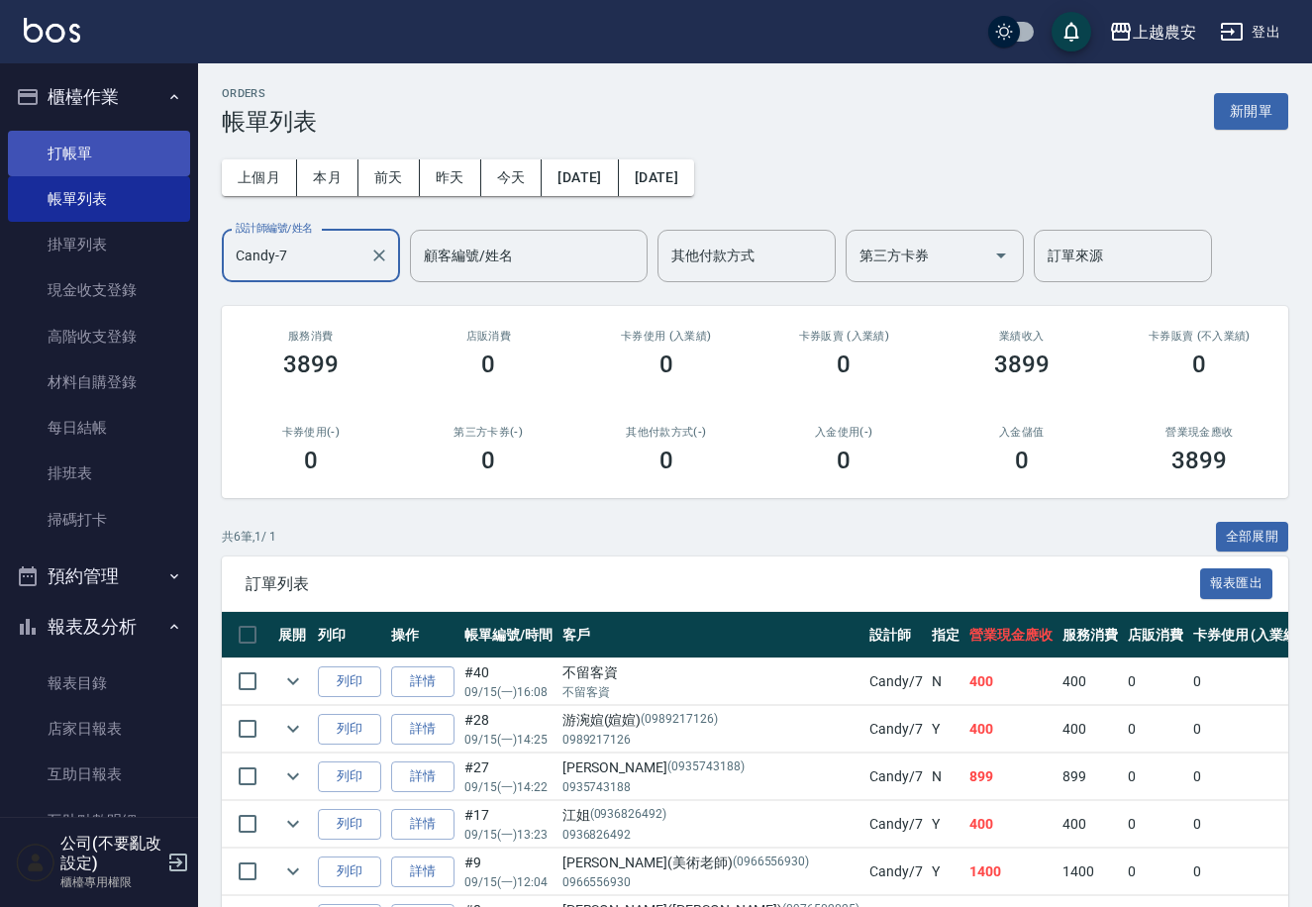
type input "Candy-7"
click at [119, 137] on link "打帳單" at bounding box center [99, 154] width 182 height 46
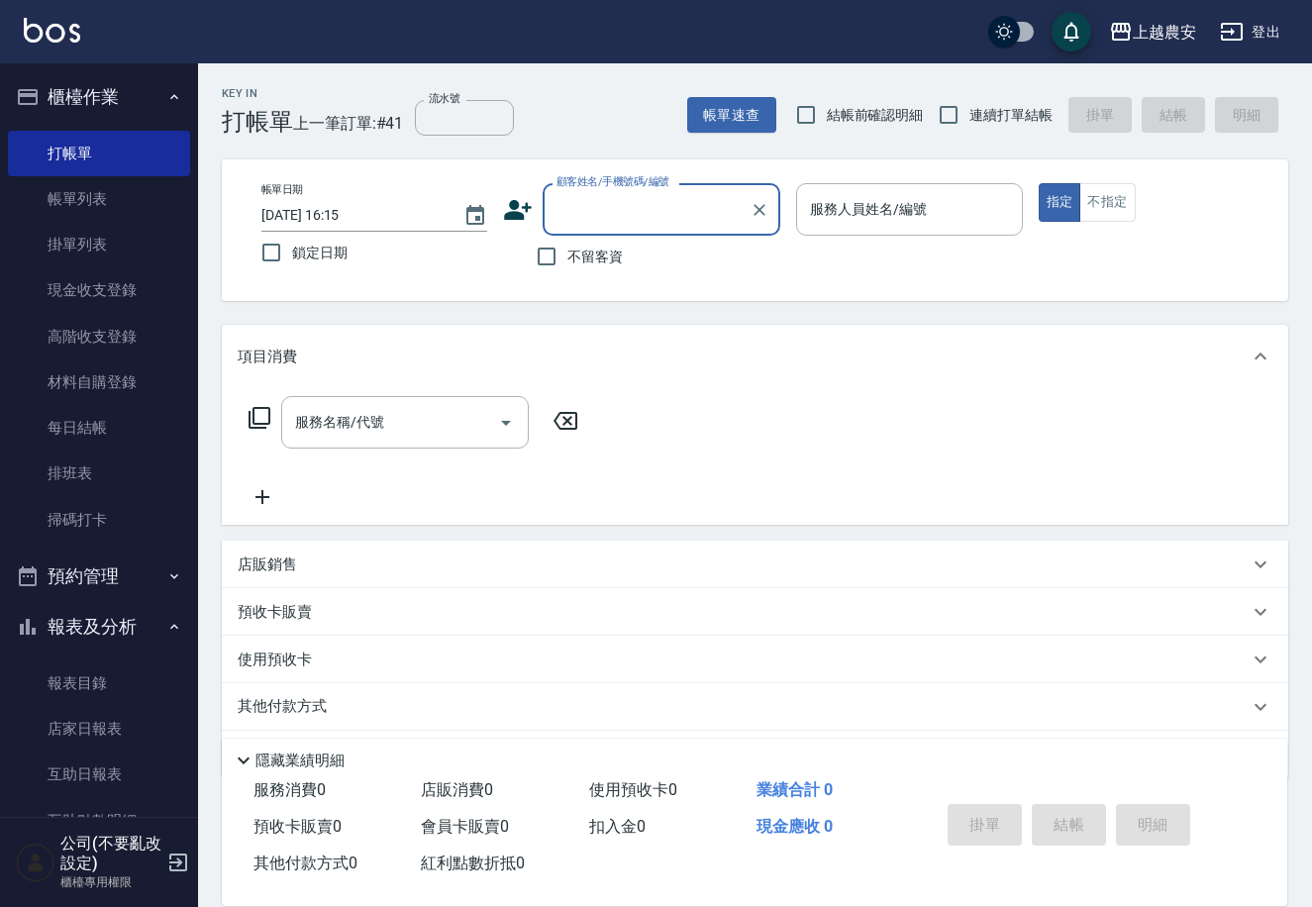
click at [580, 259] on span "不留客資" at bounding box center [594, 257] width 55 height 21
click at [567, 259] on input "不留客資" at bounding box center [547, 257] width 42 height 42
checkbox input "true"
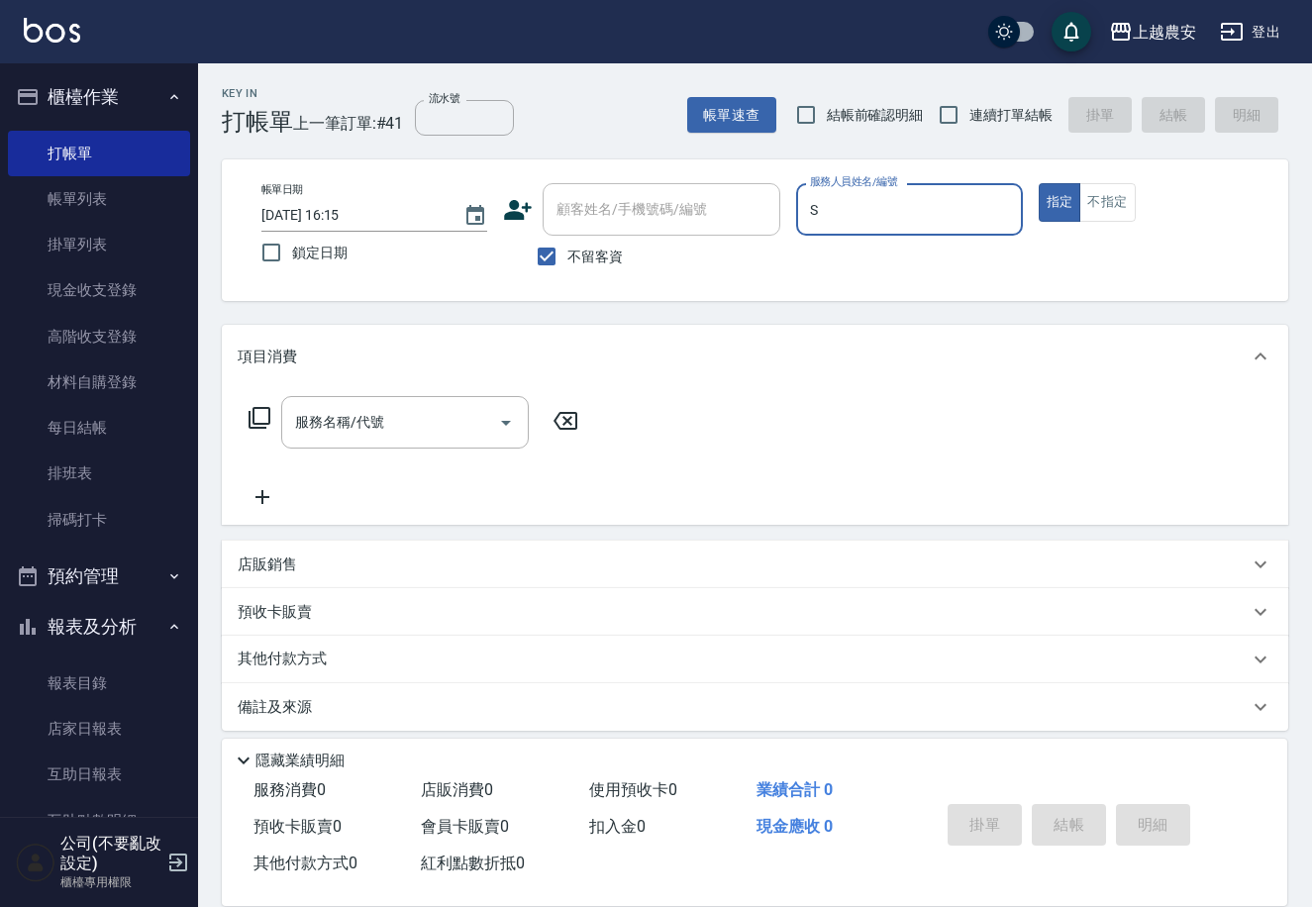
type input "Sandy-S"
type button "true"
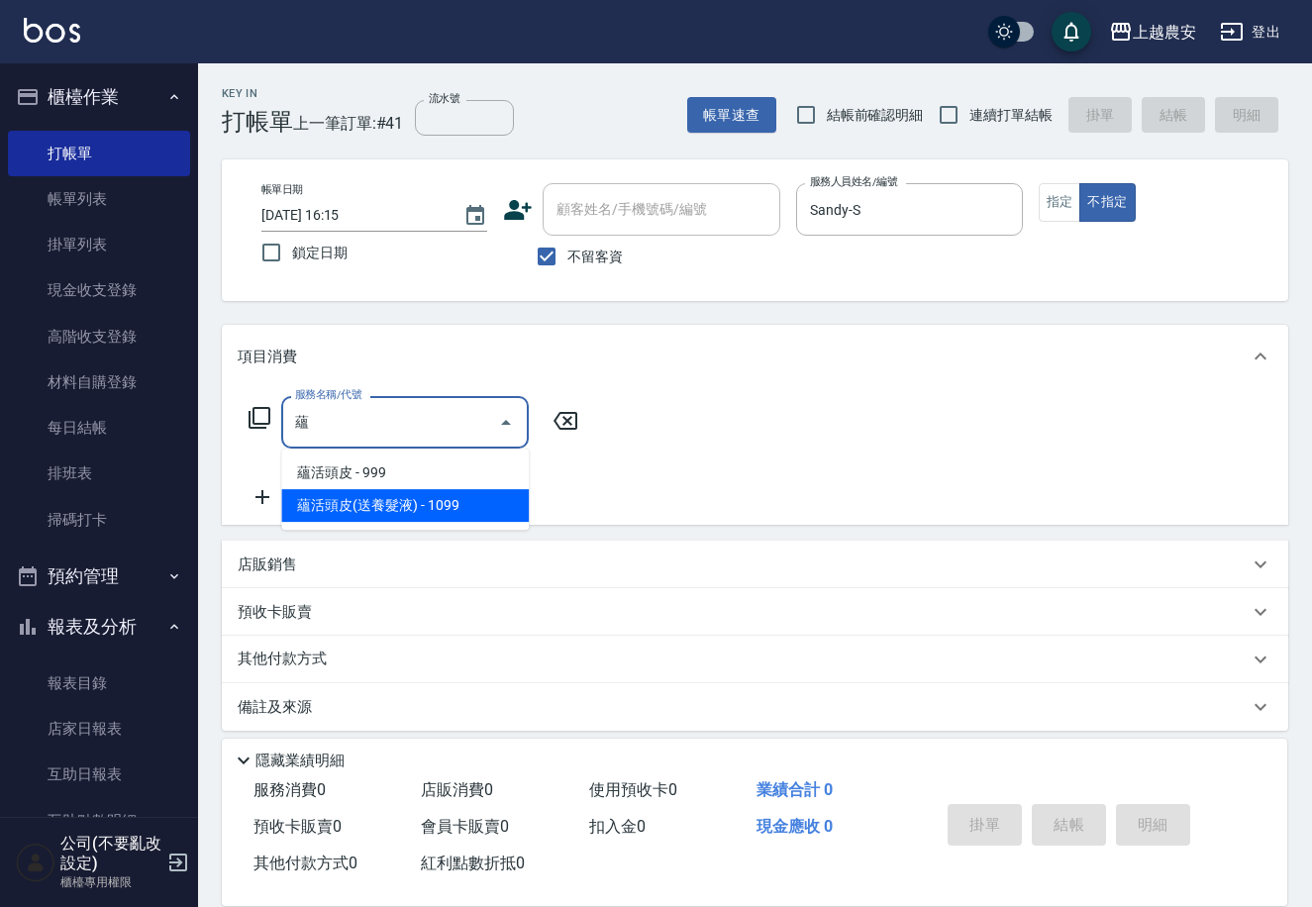
click at [408, 503] on span "蘊活頭皮(送養髮液) - 1099" at bounding box center [405, 505] width 248 height 33
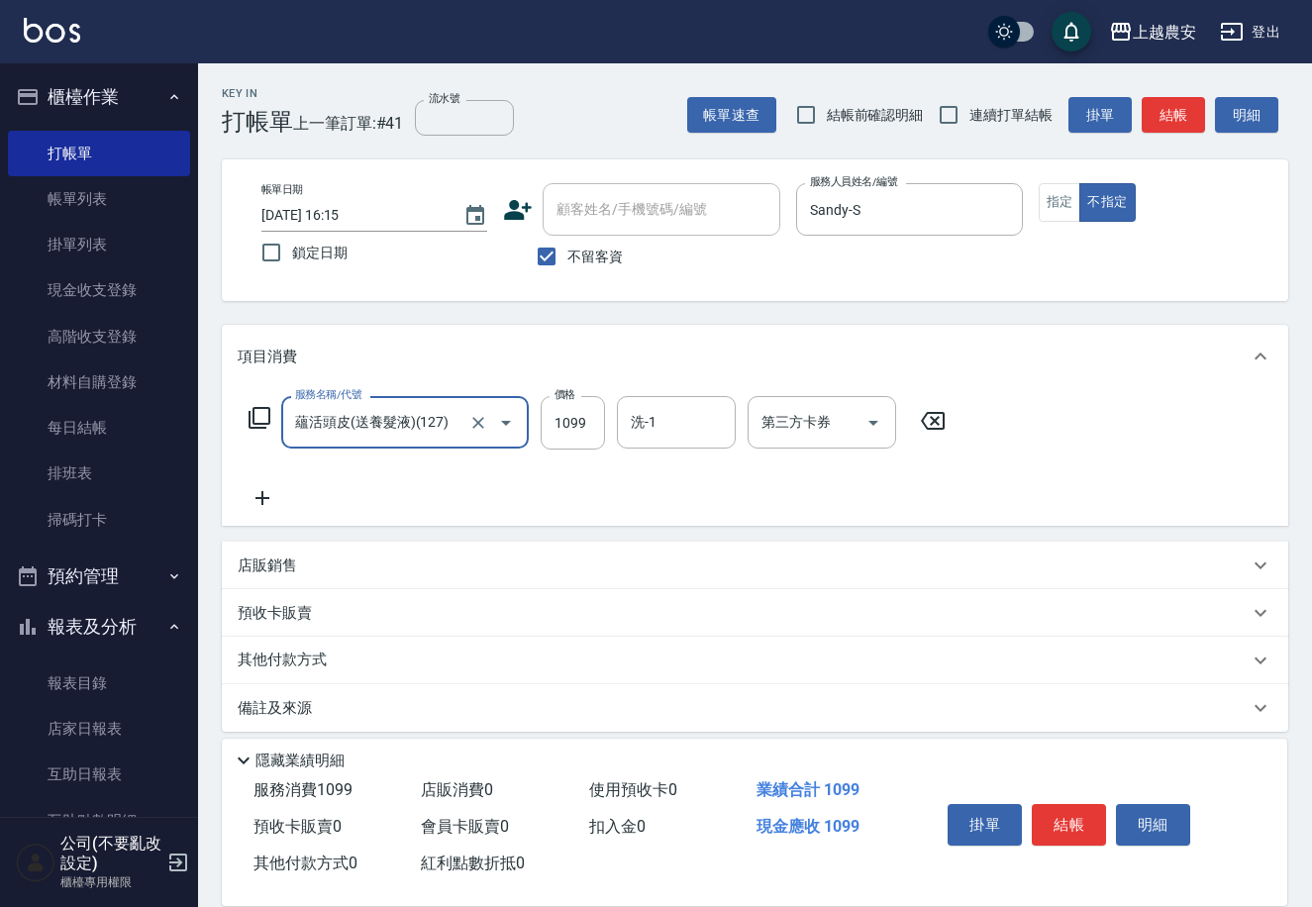
type input "蘊活頭皮(送養髮液)(127)"
click at [255, 496] on icon at bounding box center [263, 498] width 50 height 24
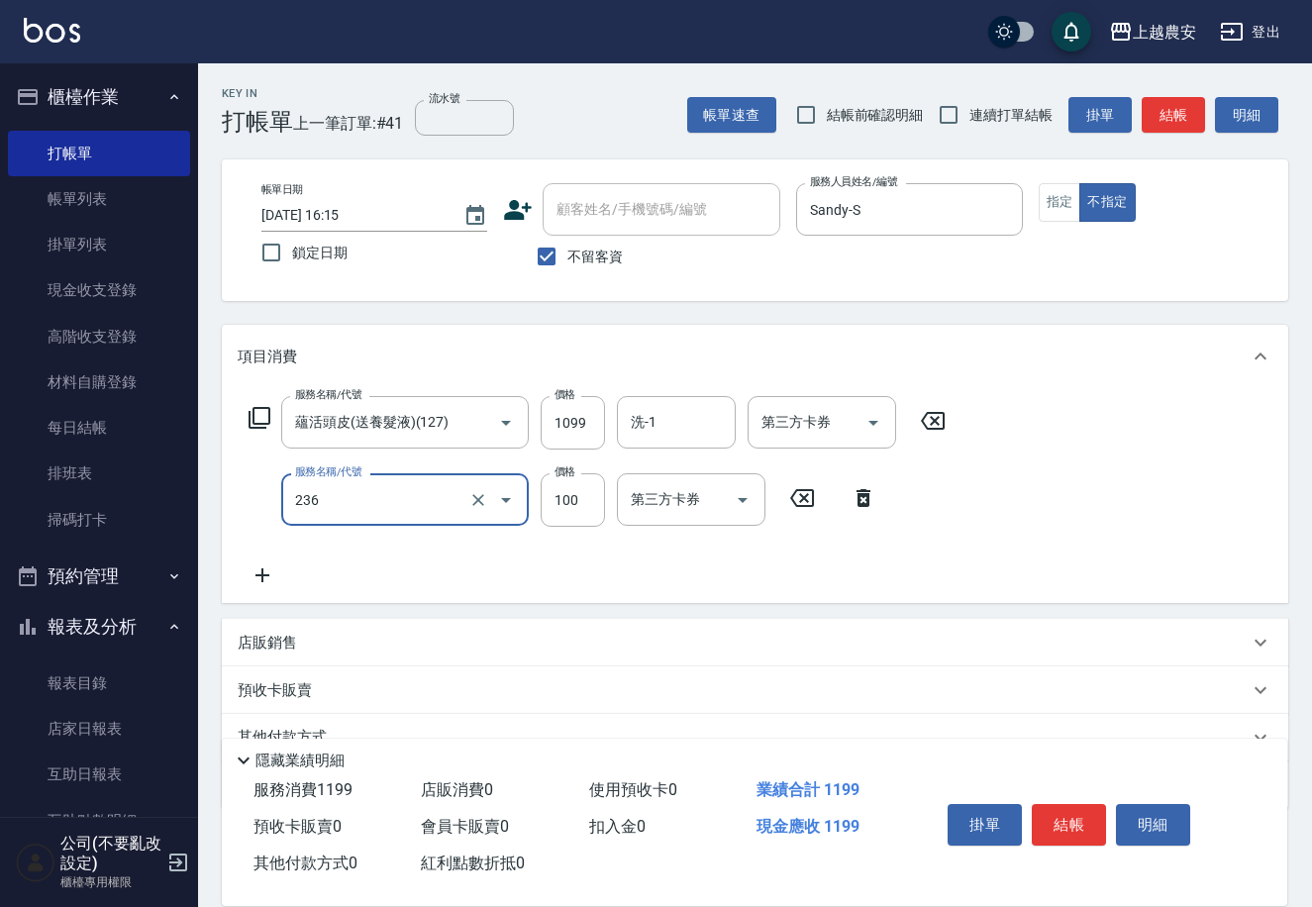
type input "手棒(236)"
type input "200"
click at [1067, 806] on button "結帳" at bounding box center [1069, 825] width 74 height 42
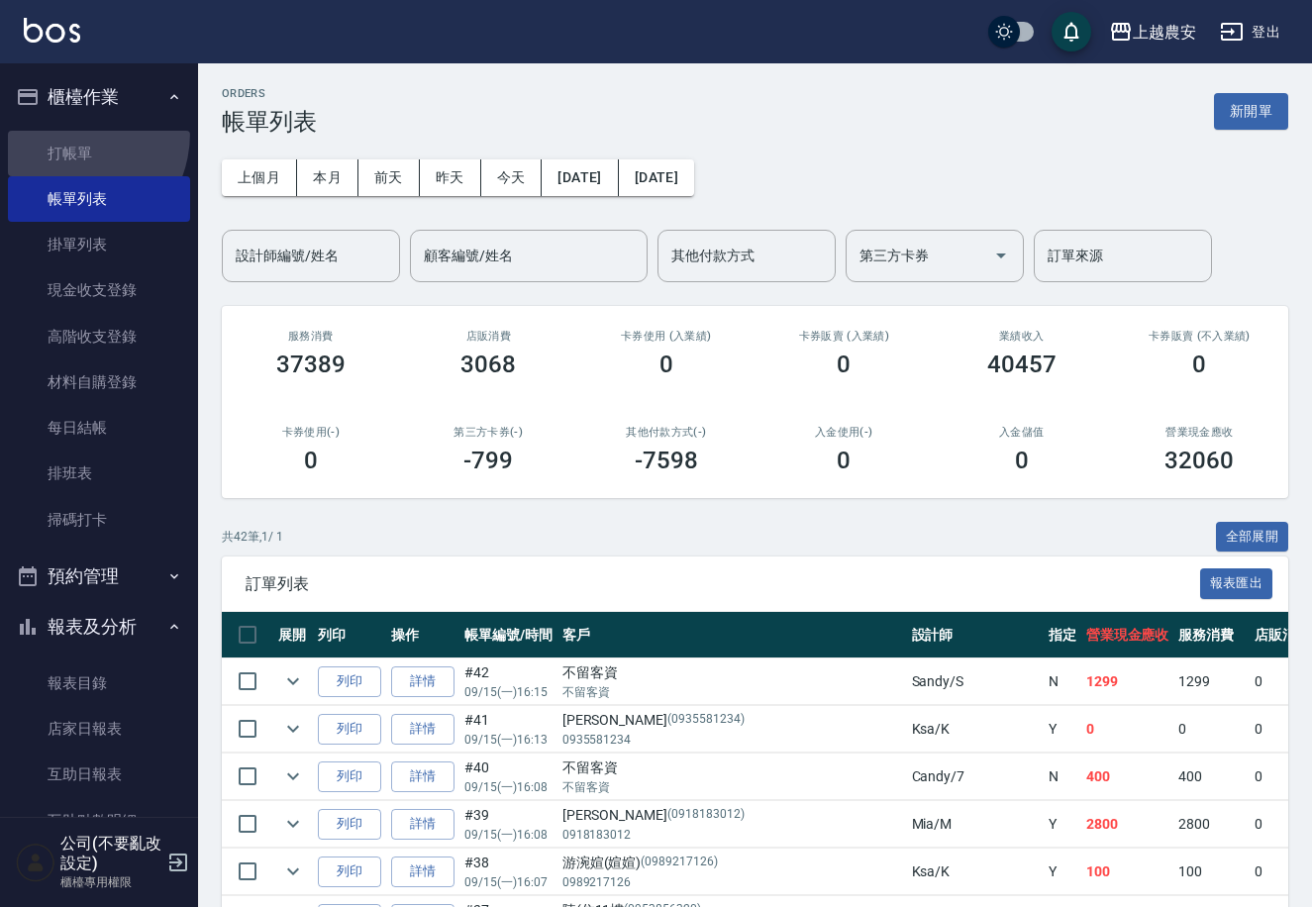
drag, startPoint x: 62, startPoint y: 132, endPoint x: 462, endPoint y: 176, distance: 402.4
click at [62, 132] on link "打帳單" at bounding box center [99, 154] width 182 height 46
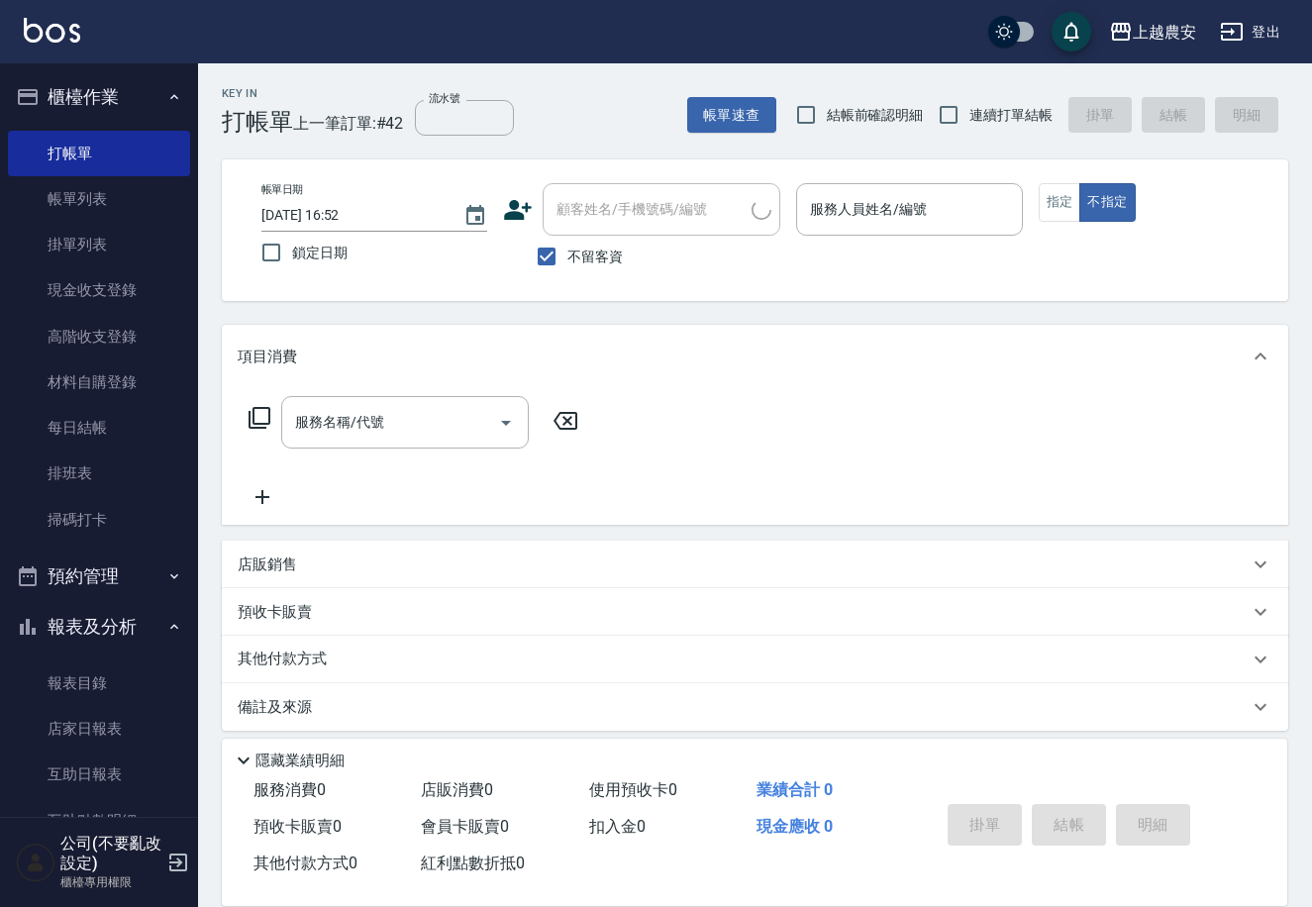
drag, startPoint x: 571, startPoint y: 254, endPoint x: 576, endPoint y: 223, distance: 32.1
click at [570, 254] on span "不留客資" at bounding box center [594, 257] width 55 height 21
click at [567, 254] on input "不留客資" at bounding box center [547, 257] width 42 height 42
checkbox input "false"
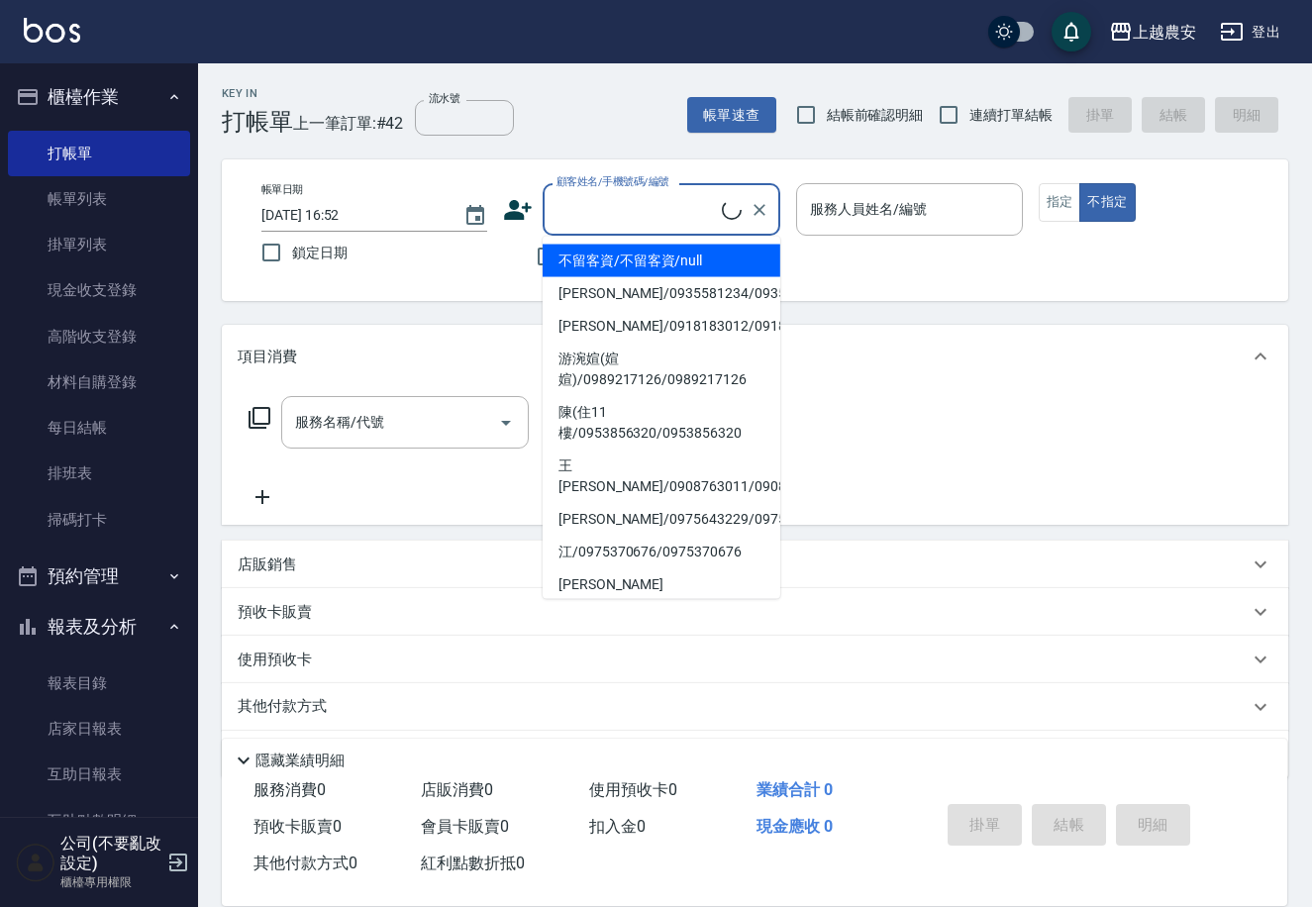
click at [576, 223] on input "顧客姓名/手機號碼/編號" at bounding box center [636, 209] width 170 height 35
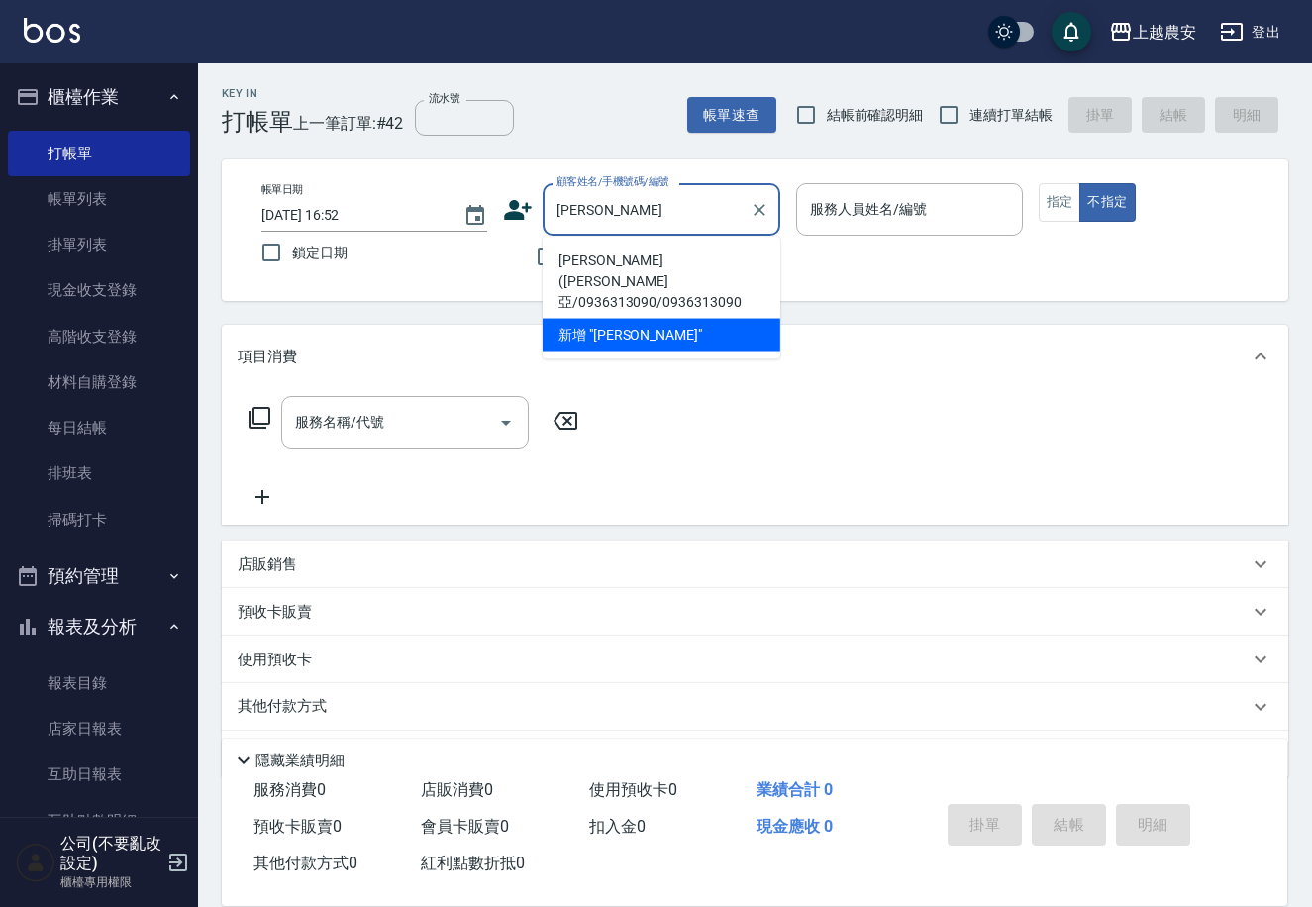
click at [637, 270] on li "唐慧君(蘇菲亞/0936313090/0936313090" at bounding box center [662, 282] width 238 height 74
type input "唐慧君(蘇菲亞/0936313090/0936313090"
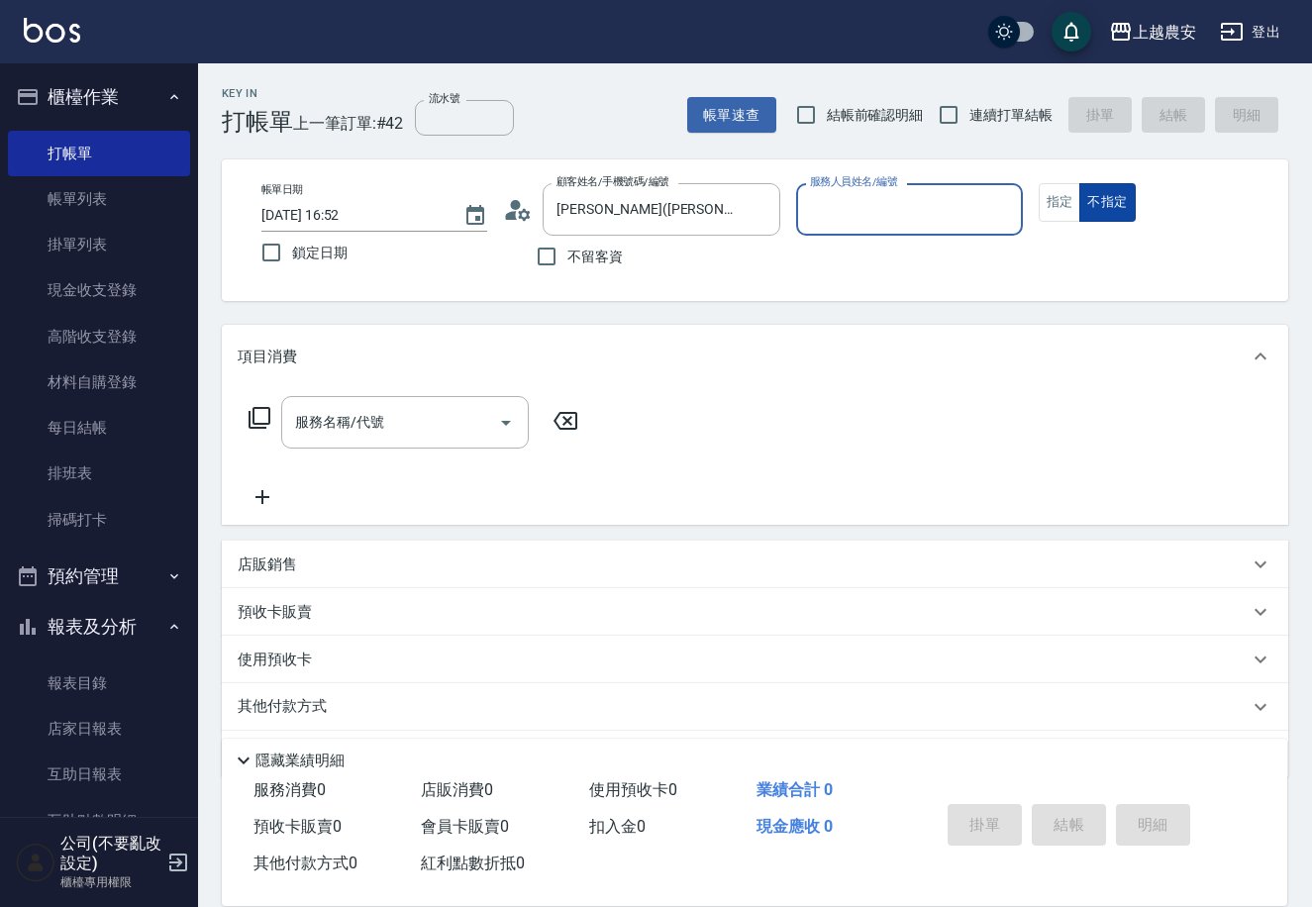
type input "Candy-7"
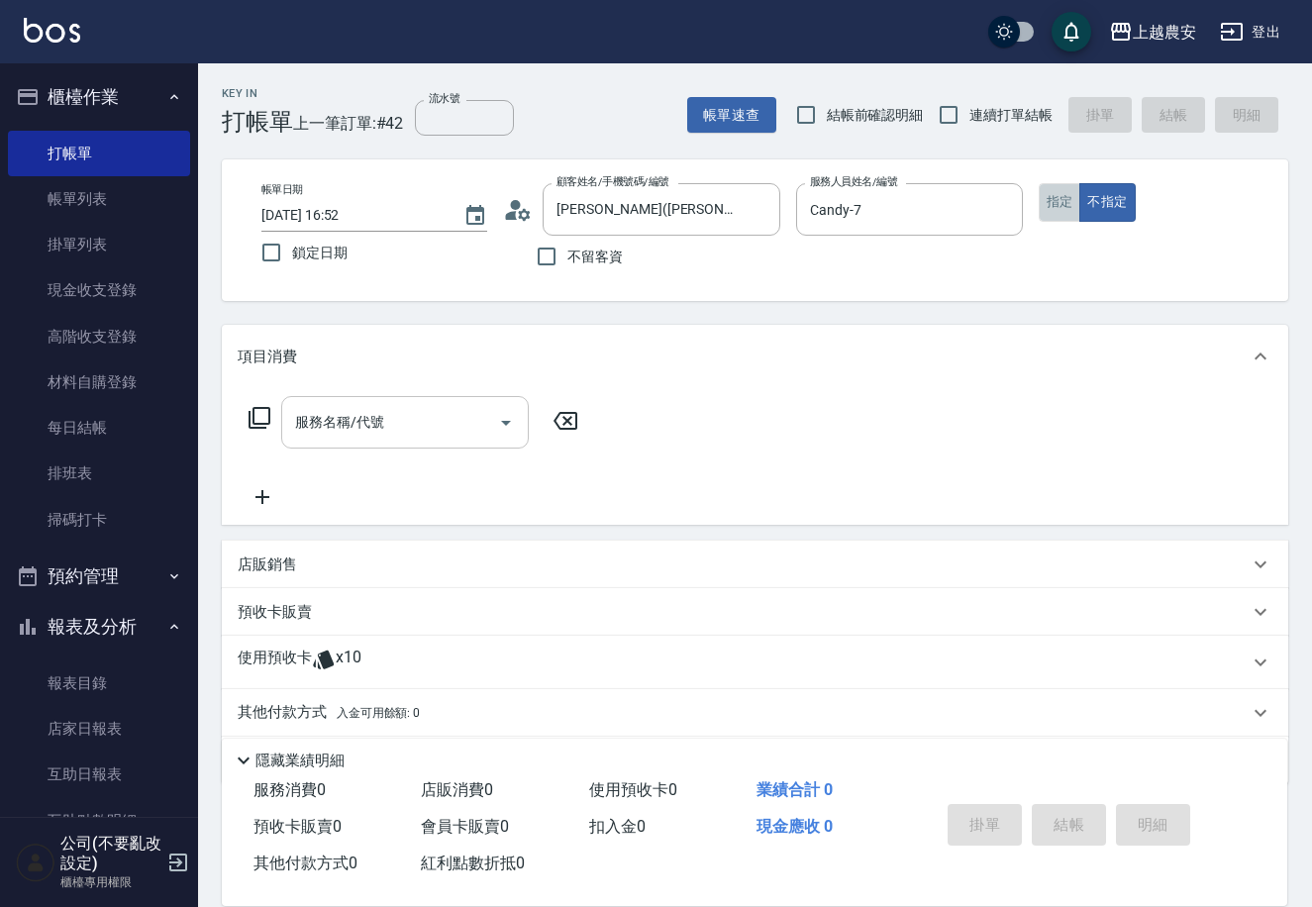
drag, startPoint x: 1061, startPoint y: 213, endPoint x: 349, endPoint y: 396, distance: 735.0
click at [1060, 212] on button "指定" at bounding box center [1060, 202] width 43 height 39
click at [331, 434] on input "服務名稱/代號" at bounding box center [390, 422] width 200 height 35
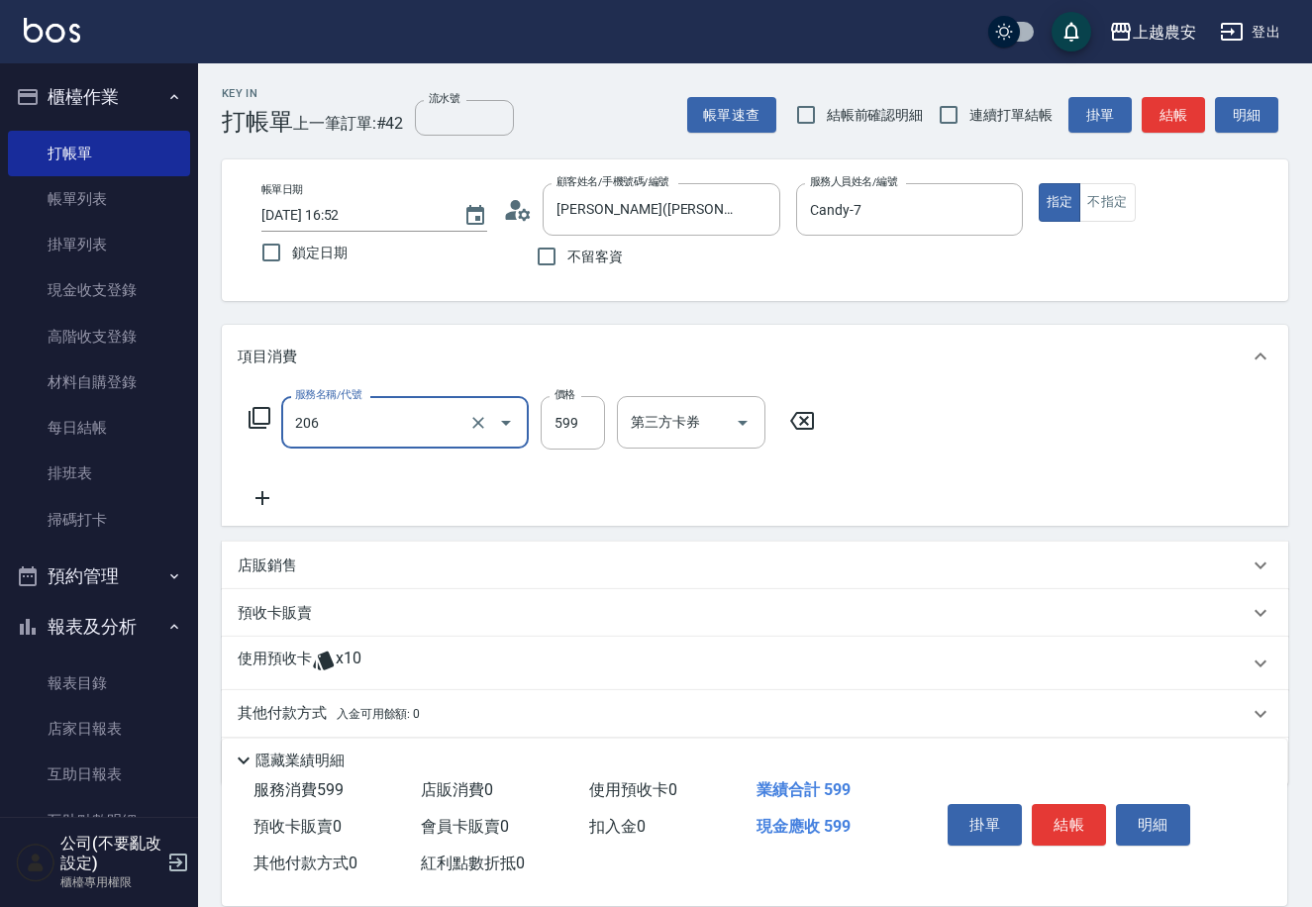
type input "洗+剪(206)"
type input "600"
click at [1087, 813] on button "結帳" at bounding box center [1069, 825] width 74 height 42
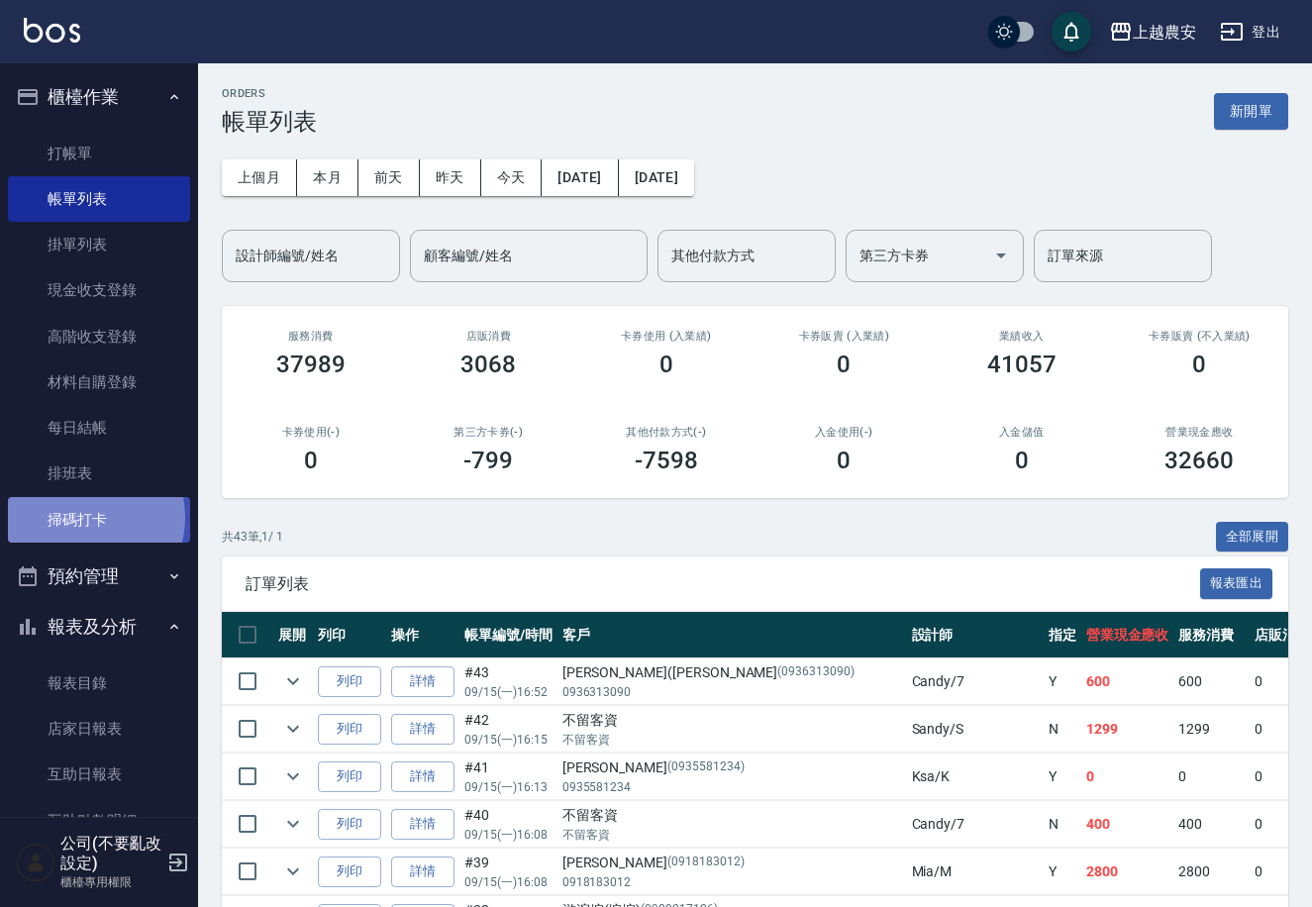
click at [86, 517] on link "掃碼打卡" at bounding box center [99, 520] width 182 height 46
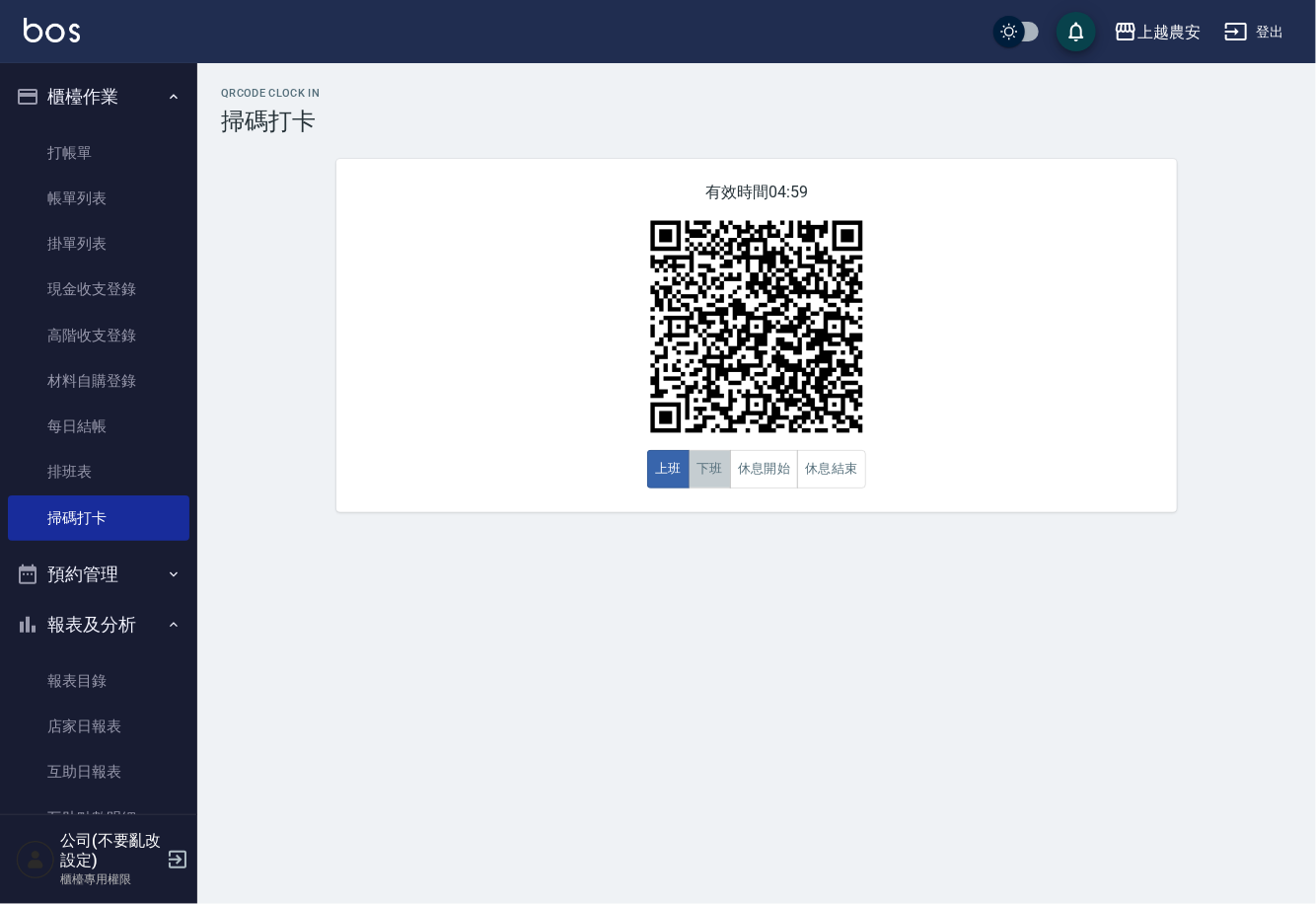
click at [723, 468] on button "下班" at bounding box center [709, 468] width 43 height 39
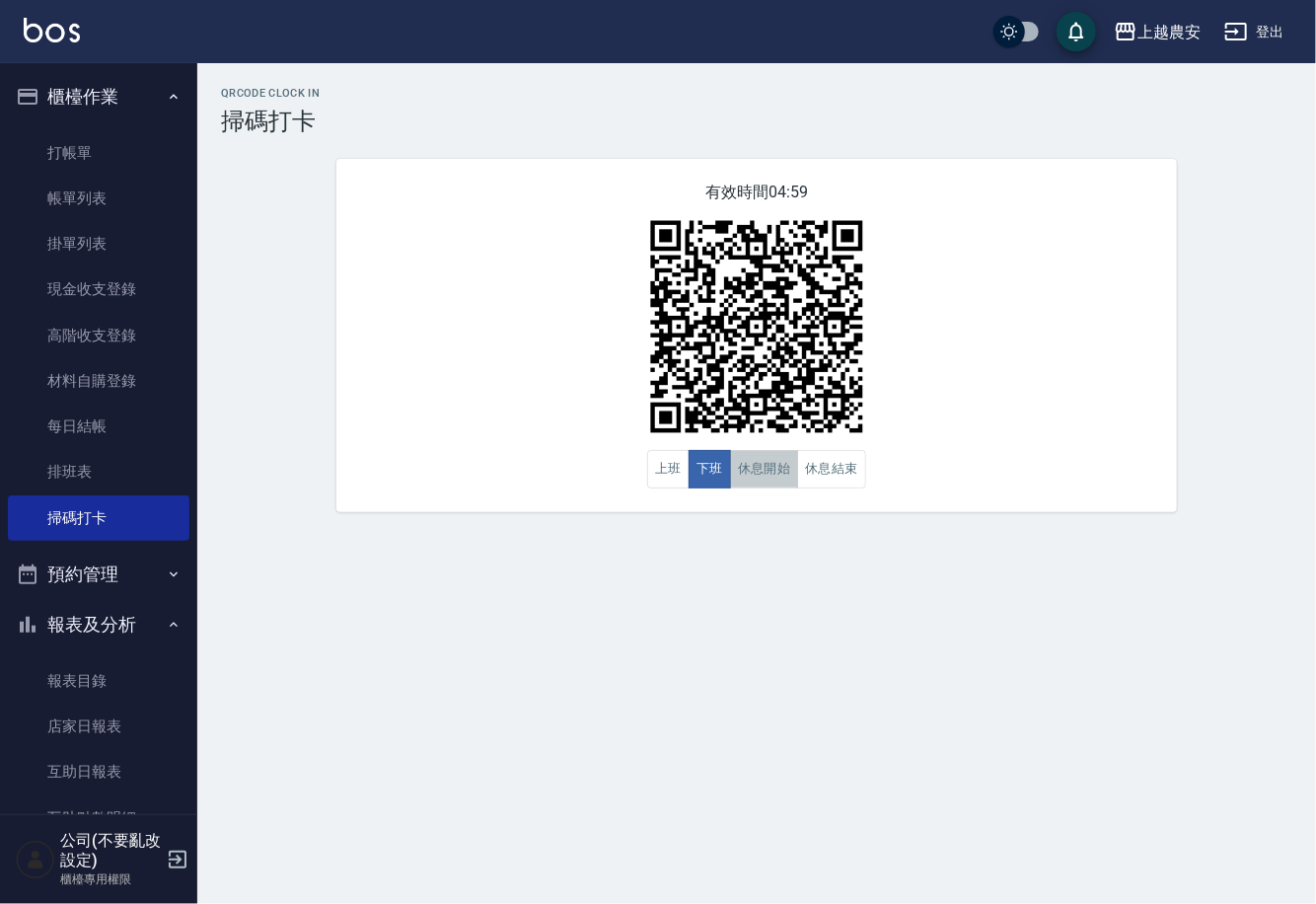
click at [789, 468] on button "休息開始" at bounding box center [764, 468] width 69 height 39
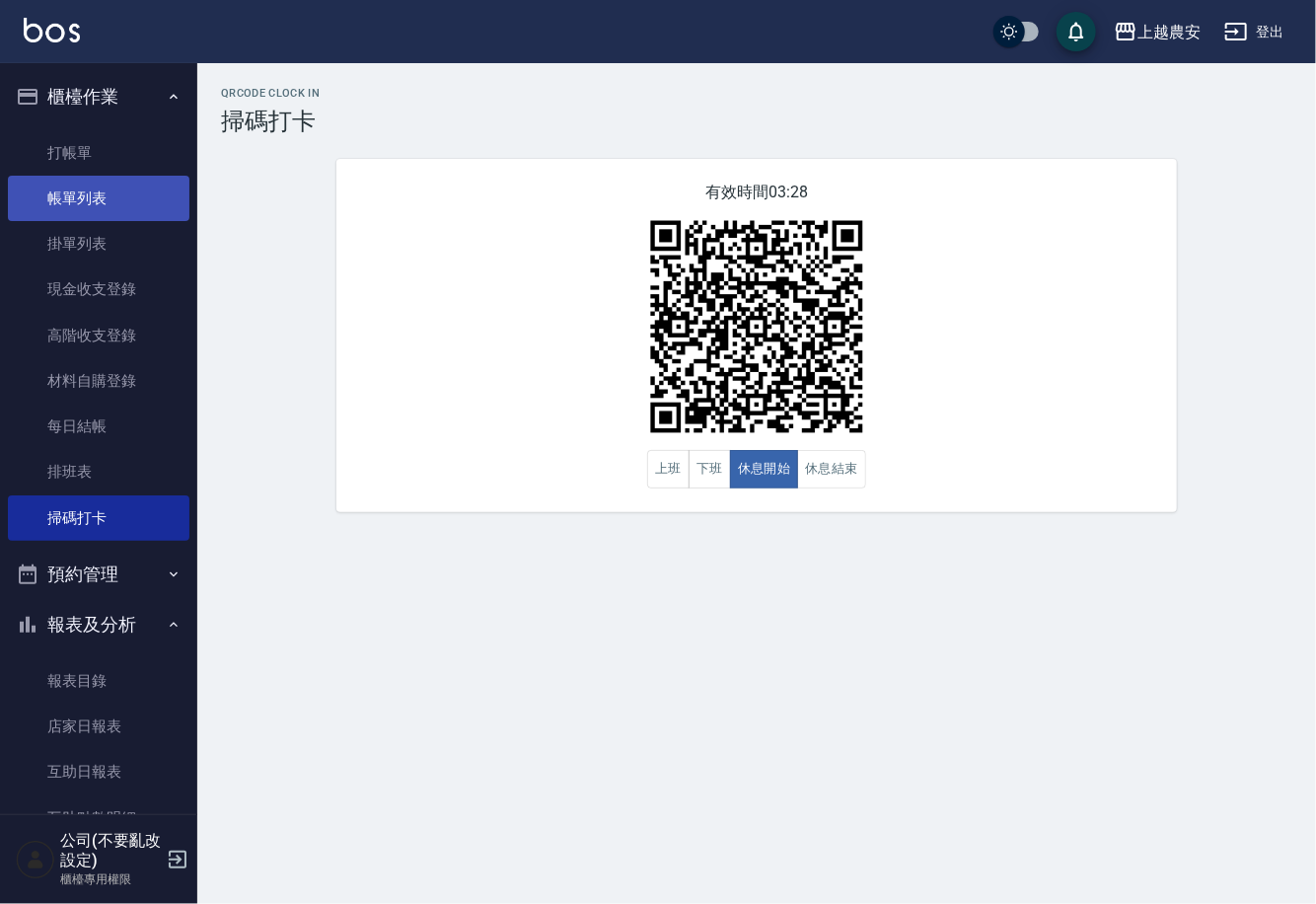
click at [96, 199] on link "帳單列表" at bounding box center [99, 198] width 181 height 46
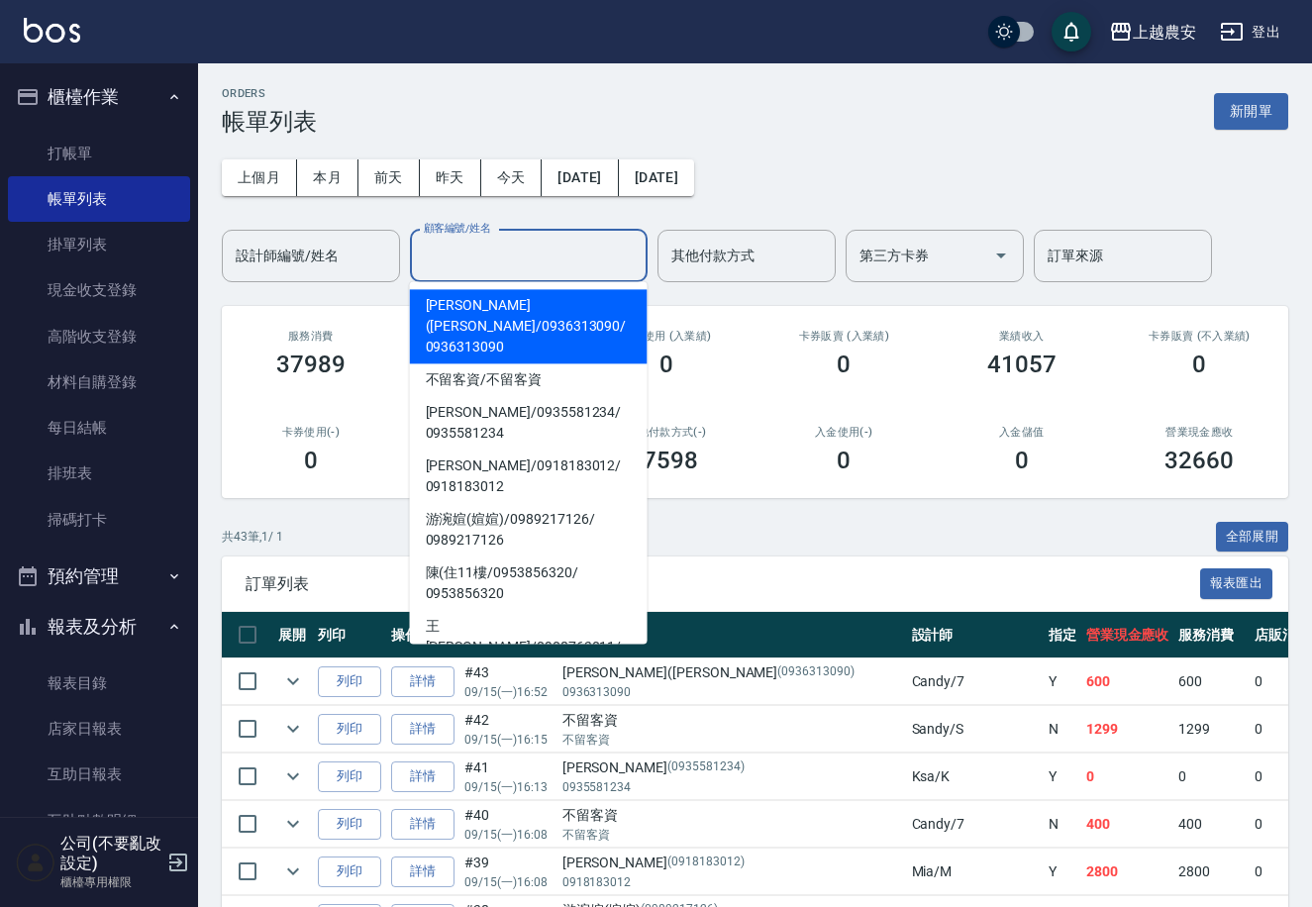
click at [524, 261] on input "顧客編號/姓名" at bounding box center [529, 256] width 220 height 35
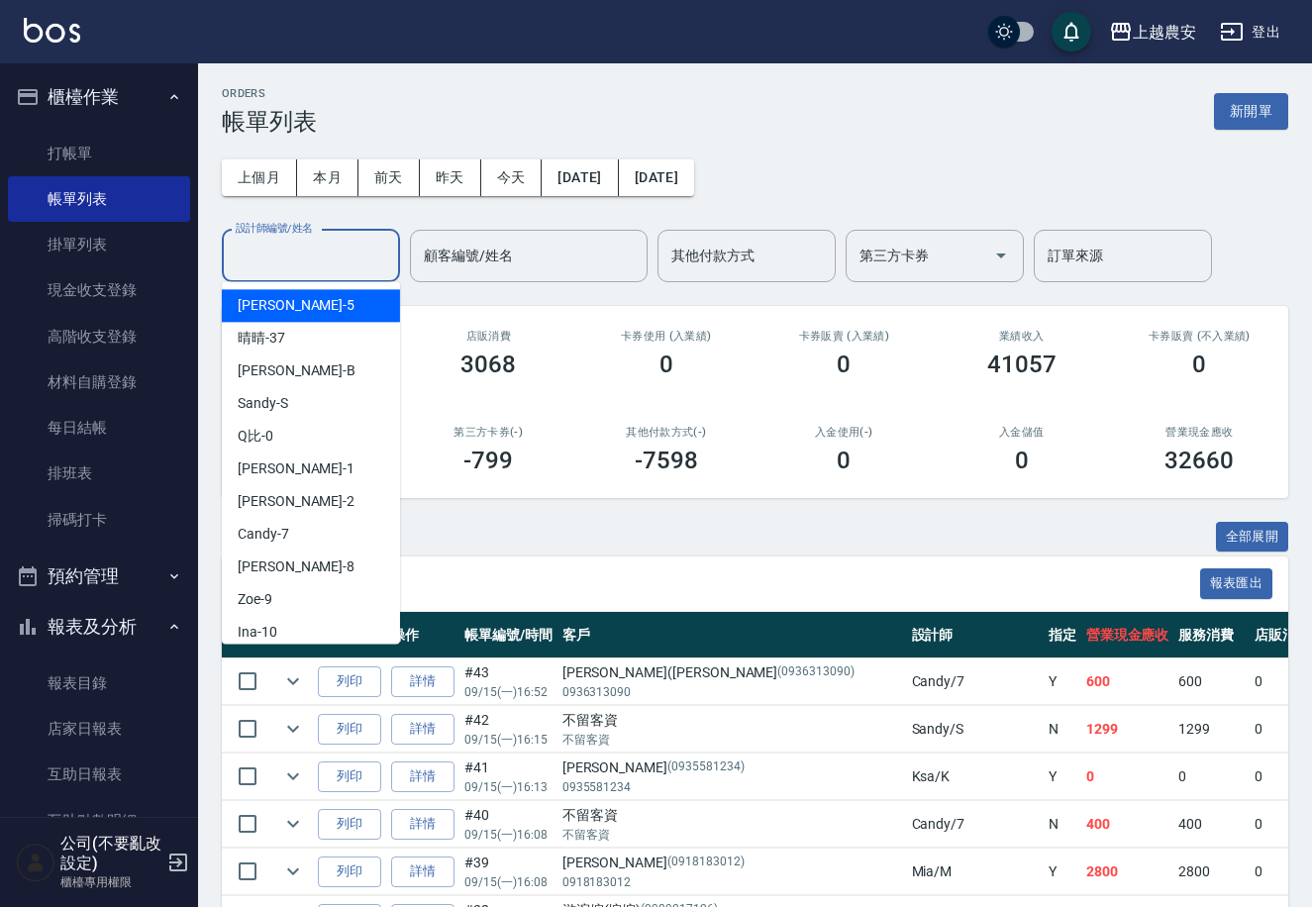
click at [360, 247] on input "設計師編號/姓名" at bounding box center [311, 256] width 160 height 35
type input "n"
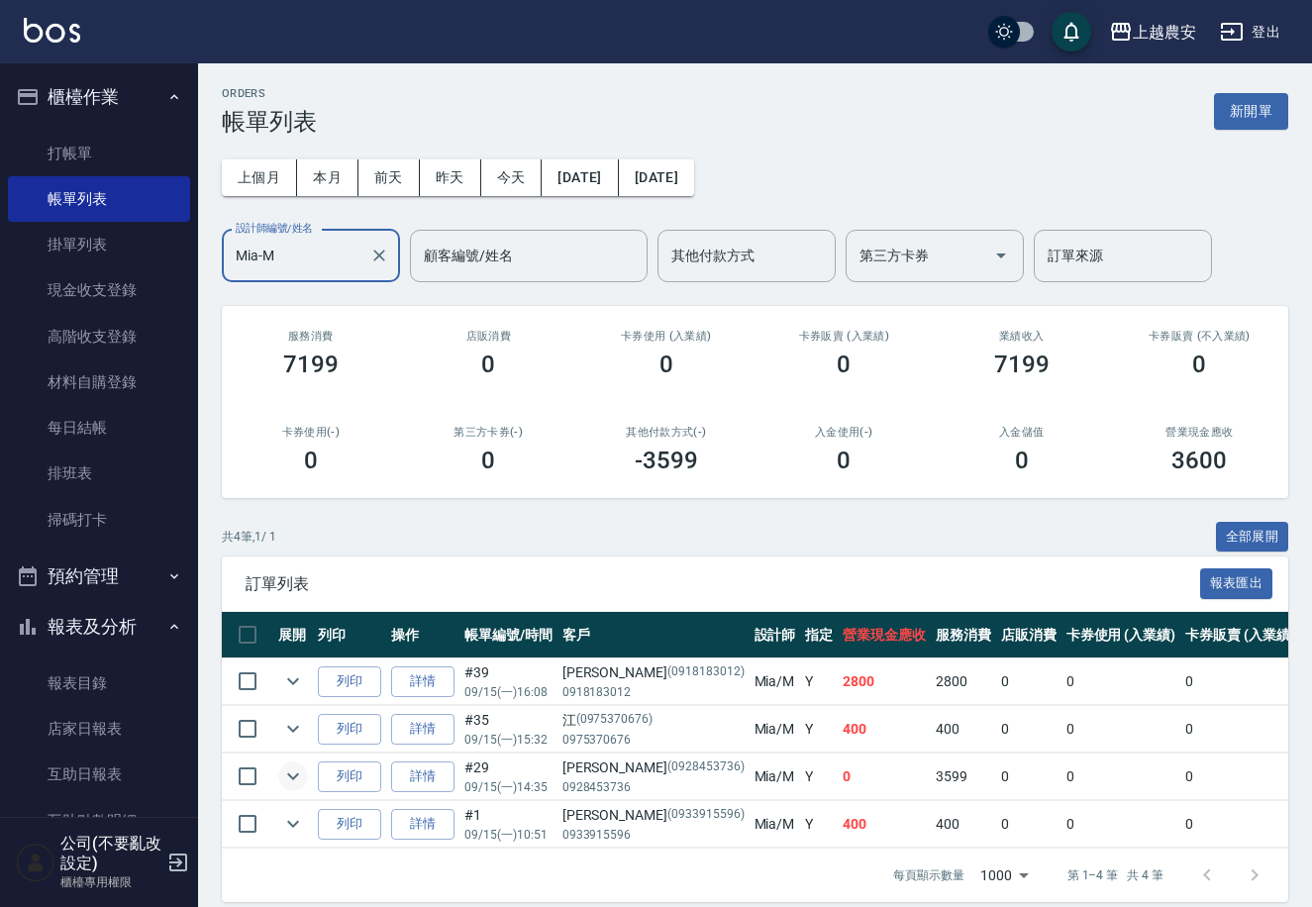
type input "Mia-M"
click at [285, 781] on icon "expand row" at bounding box center [293, 776] width 24 height 24
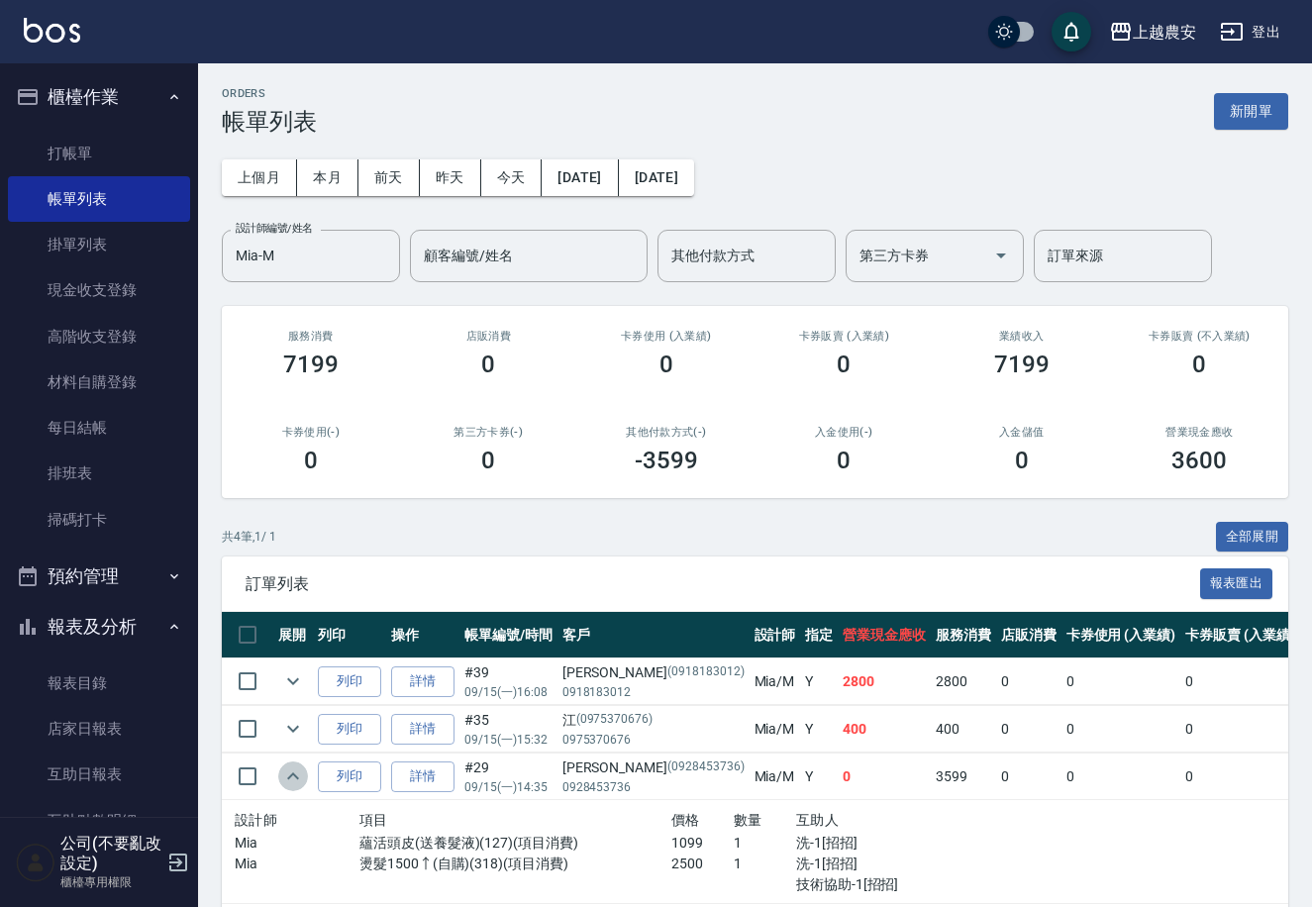
click at [285, 781] on icon "expand row" at bounding box center [293, 776] width 24 height 24
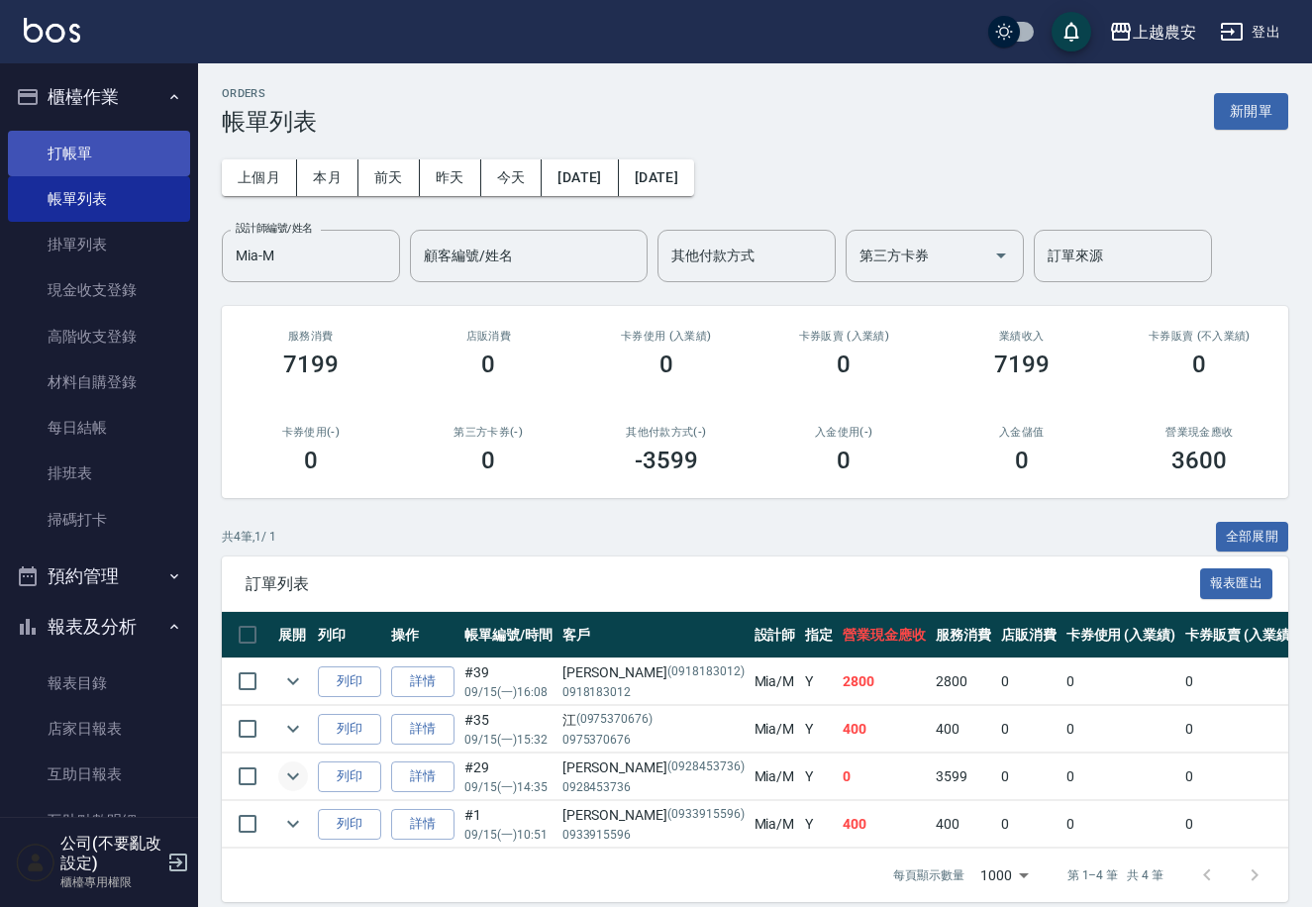
click at [137, 132] on link "打帳單" at bounding box center [99, 154] width 182 height 46
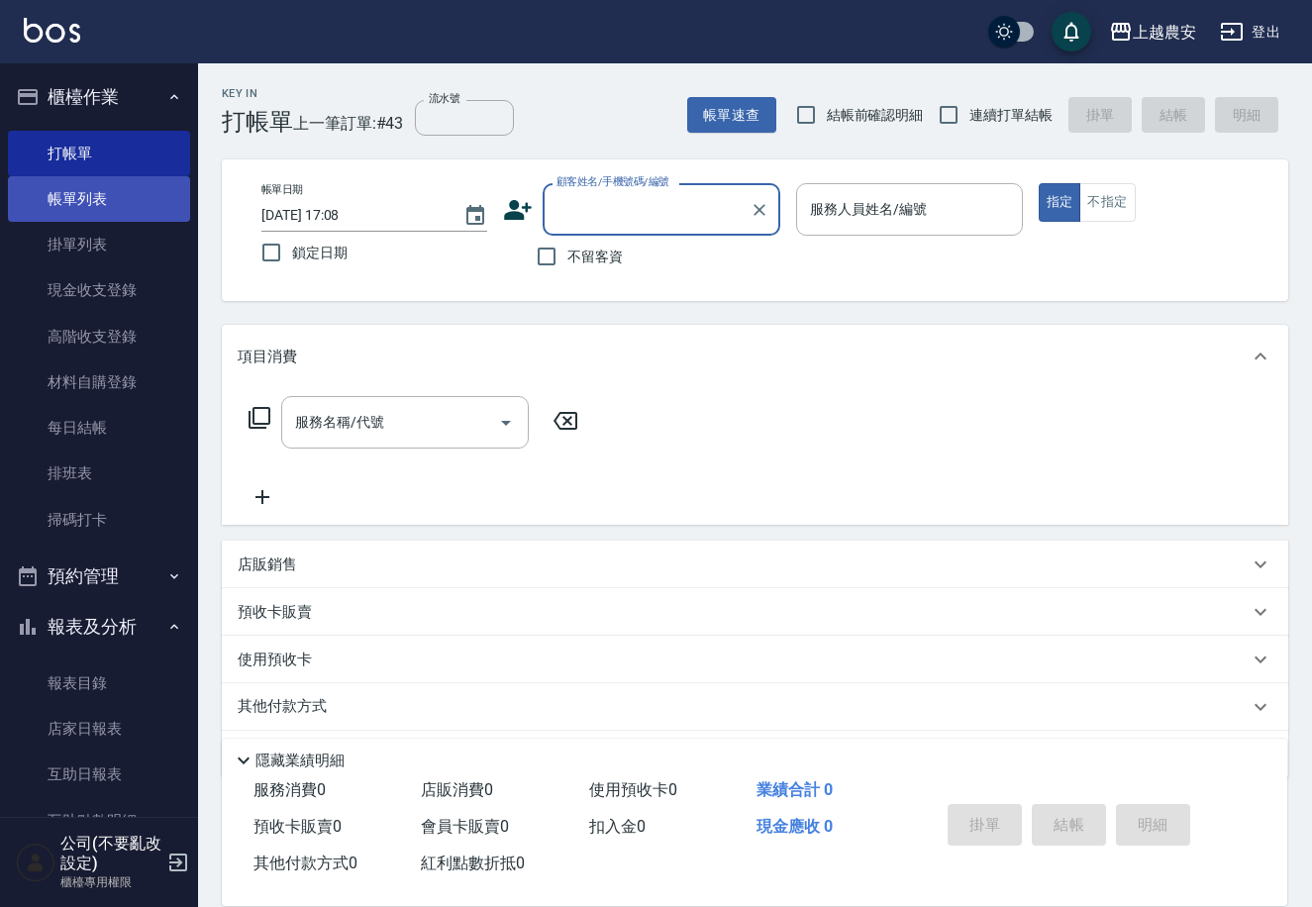
click at [102, 184] on link "帳單列表" at bounding box center [99, 199] width 182 height 46
click at [138, 198] on link "帳單列表" at bounding box center [99, 199] width 182 height 46
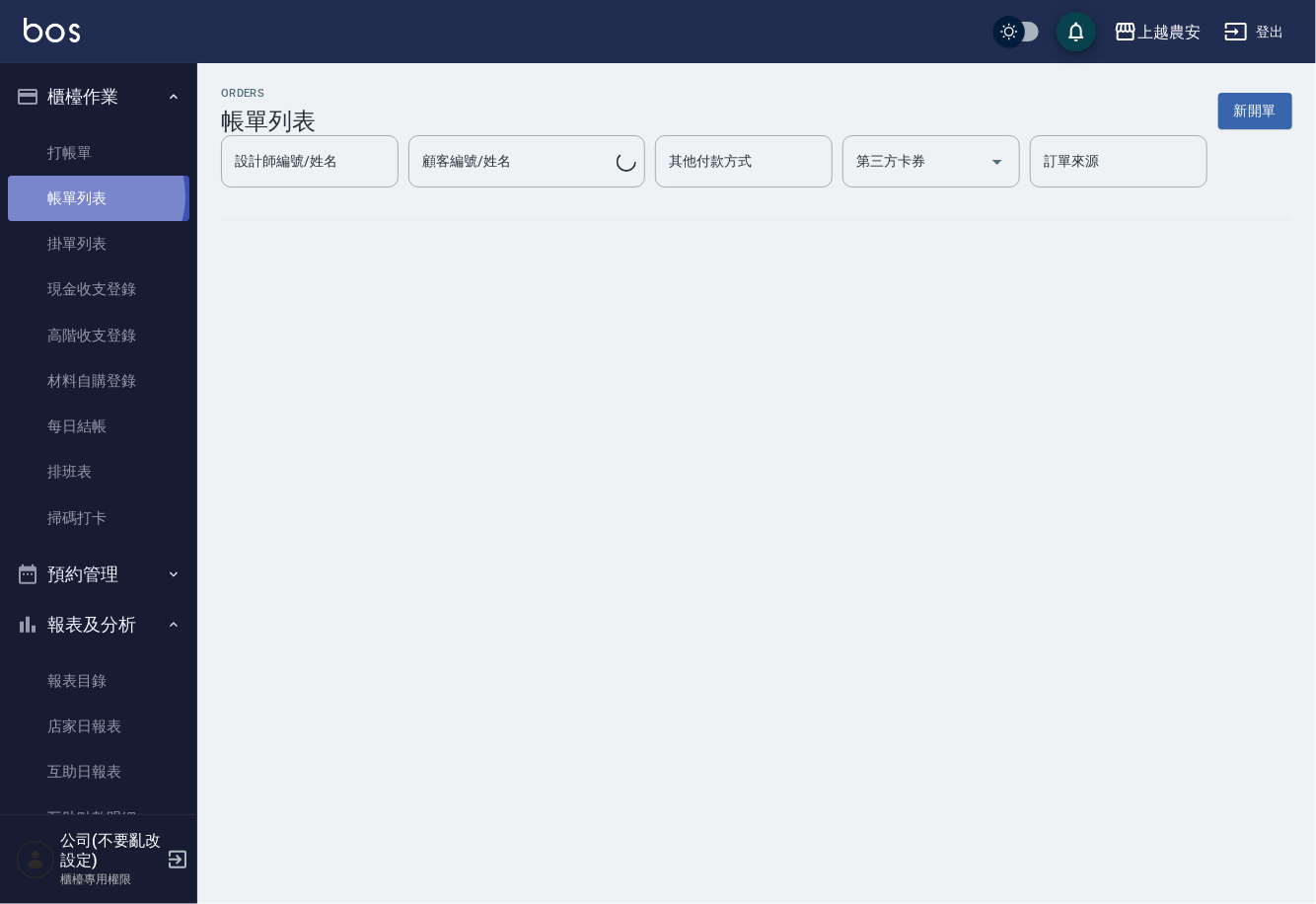
click at [94, 196] on link "帳單列表" at bounding box center [99, 198] width 181 height 46
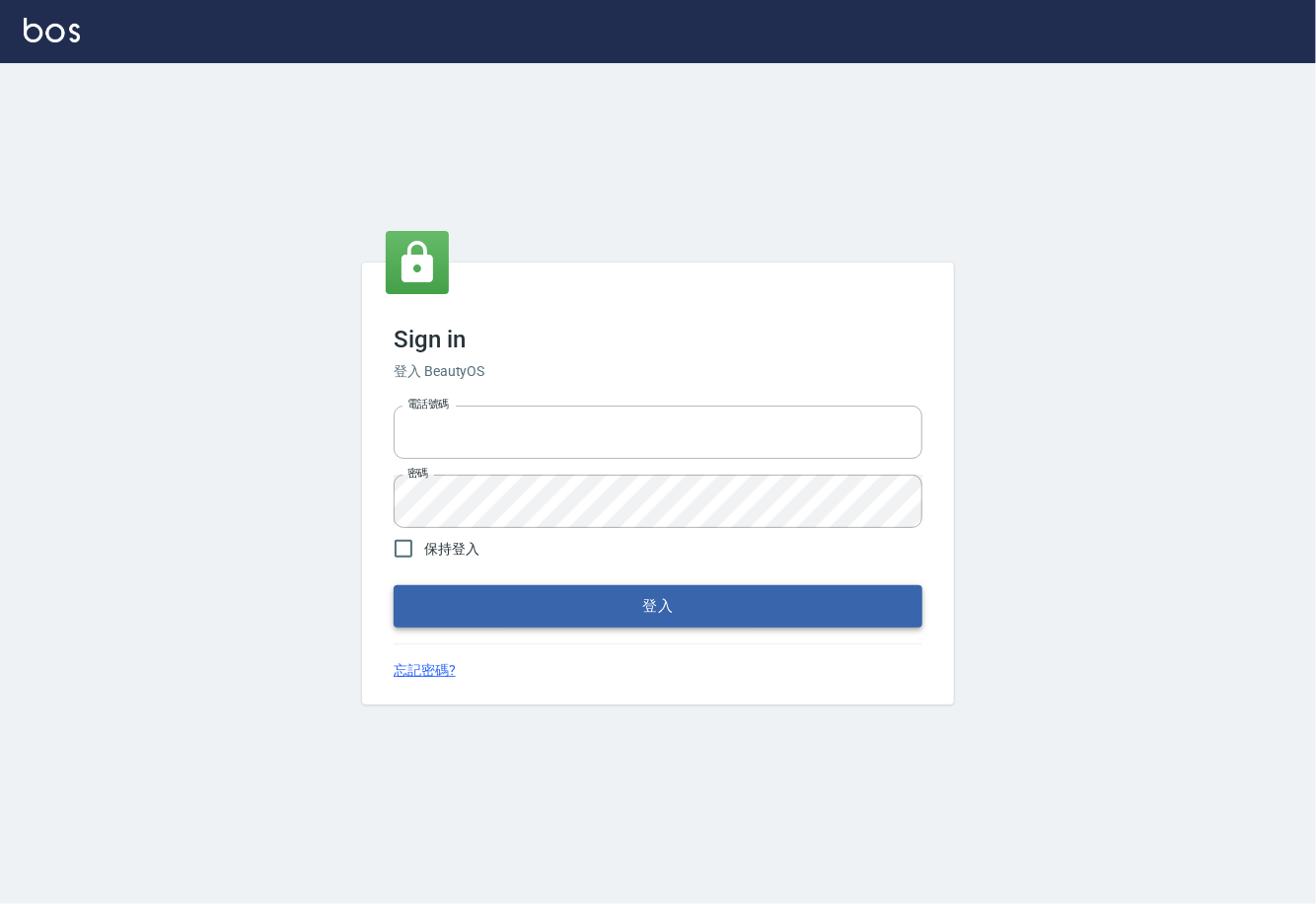
type input "0225929166"
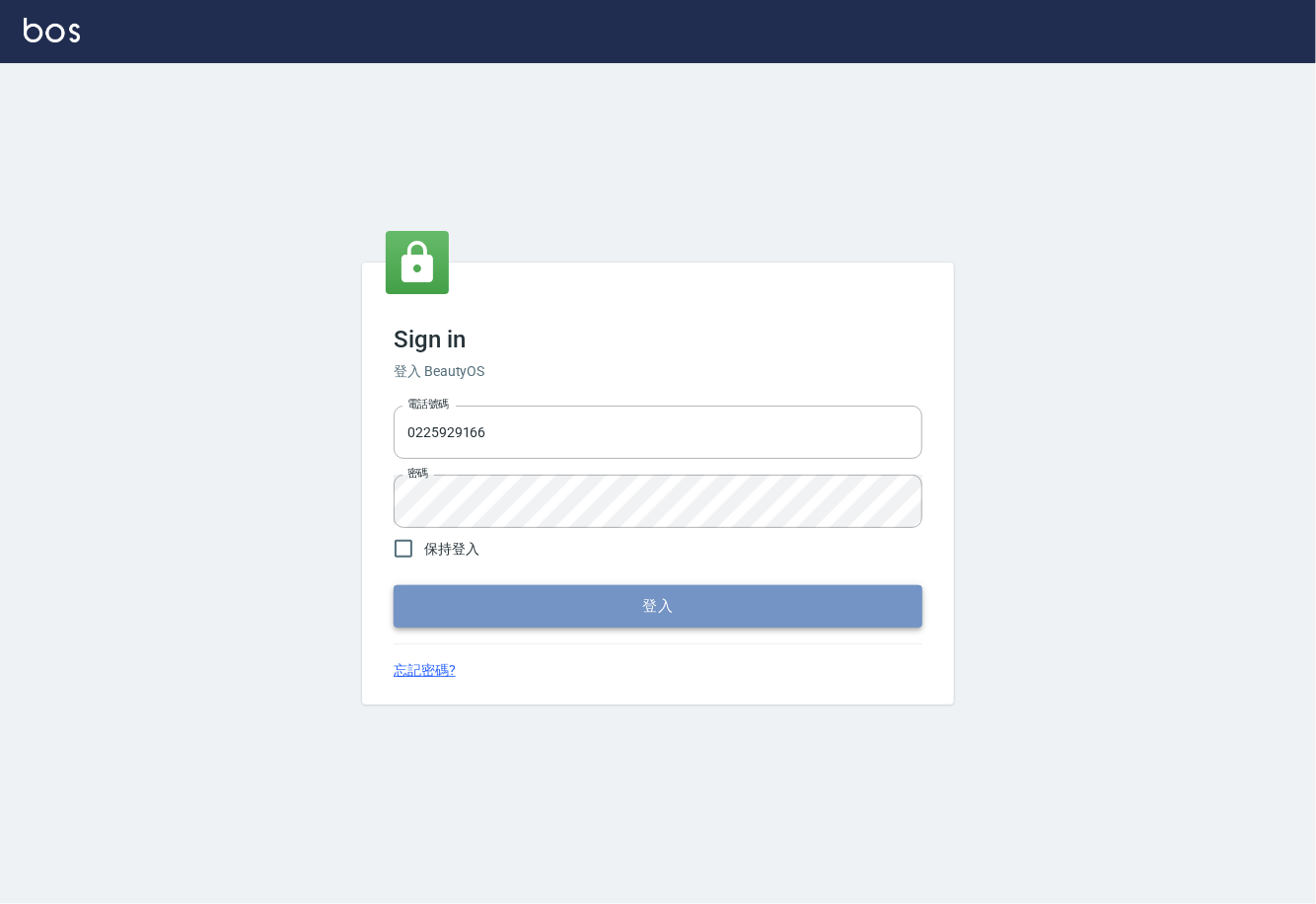
click at [645, 620] on button "登入" at bounding box center [658, 606] width 529 height 42
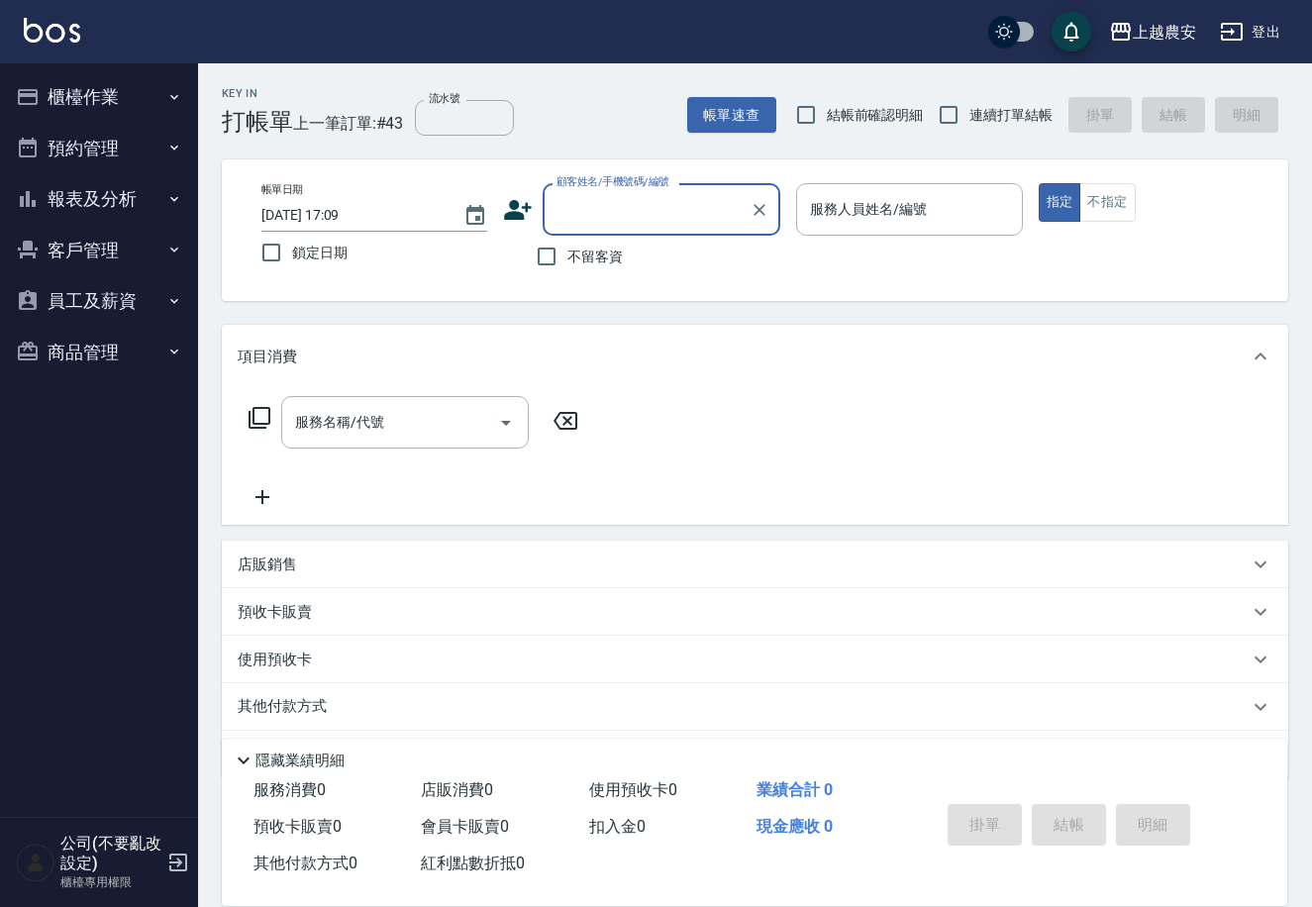
click at [86, 85] on button "櫃檯作業" at bounding box center [99, 96] width 182 height 51
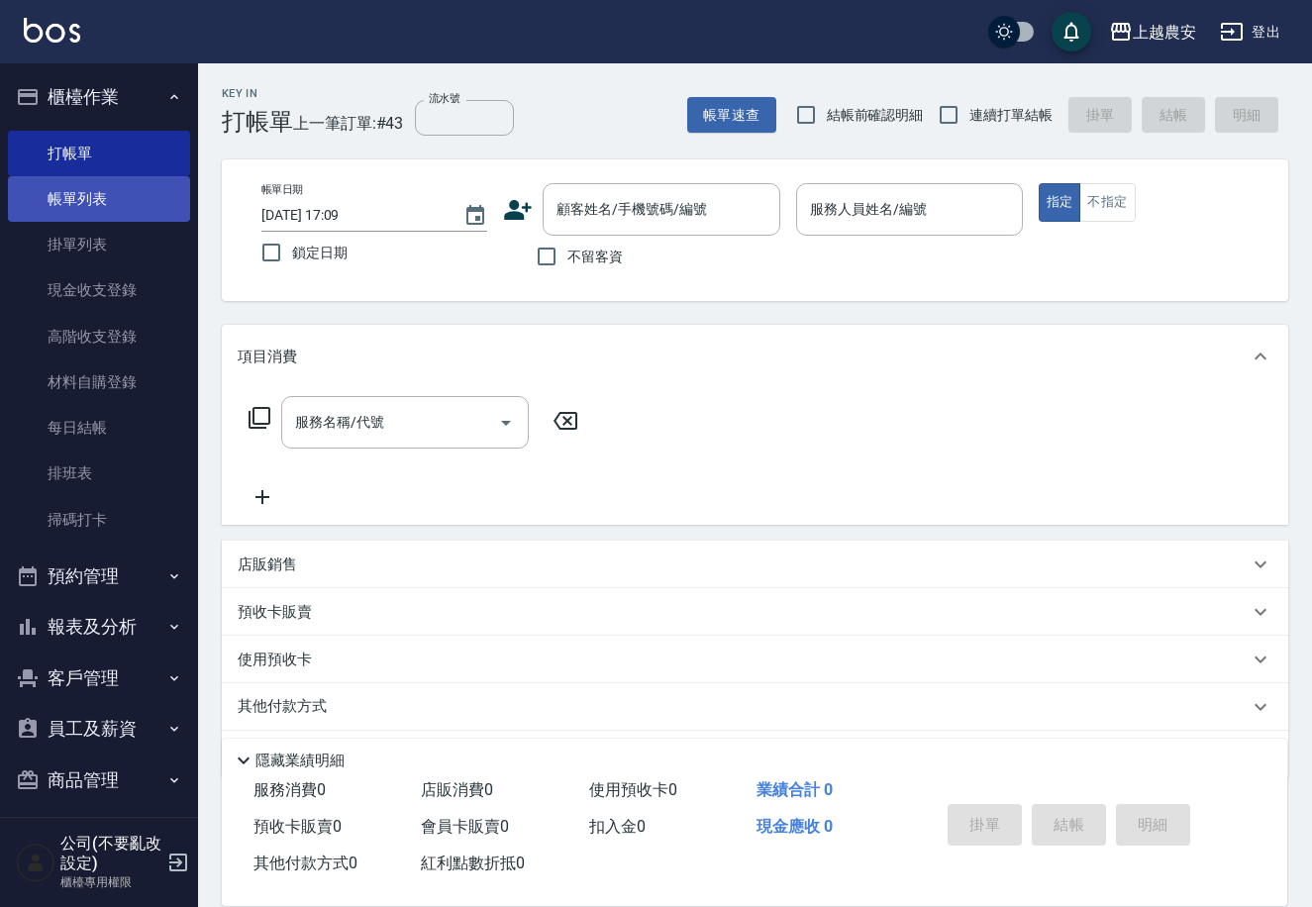
click at [90, 193] on link "帳單列表" at bounding box center [99, 199] width 182 height 46
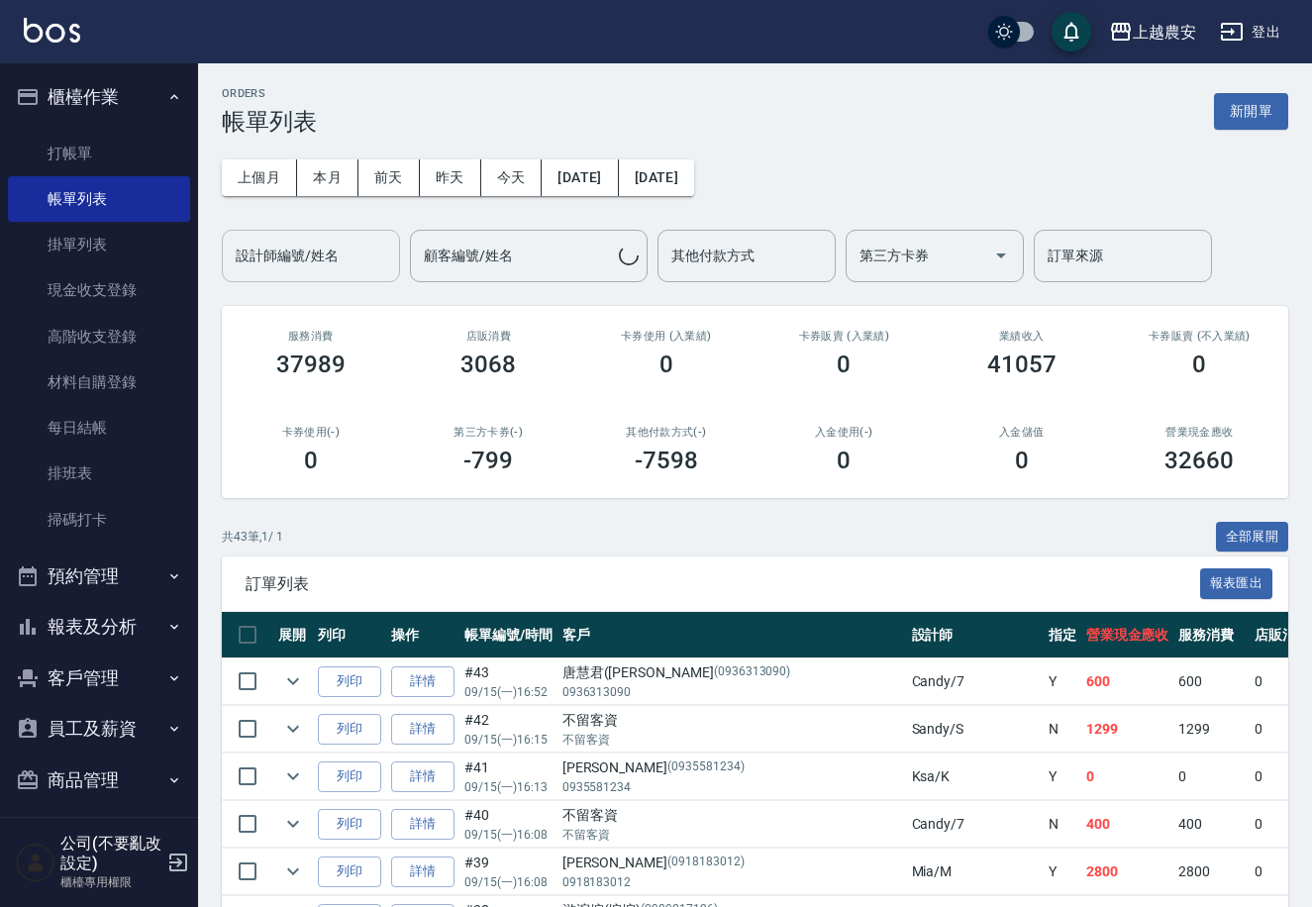
click at [306, 244] on div "設計師編號/姓名 設計師編號/姓名" at bounding box center [311, 256] width 178 height 52
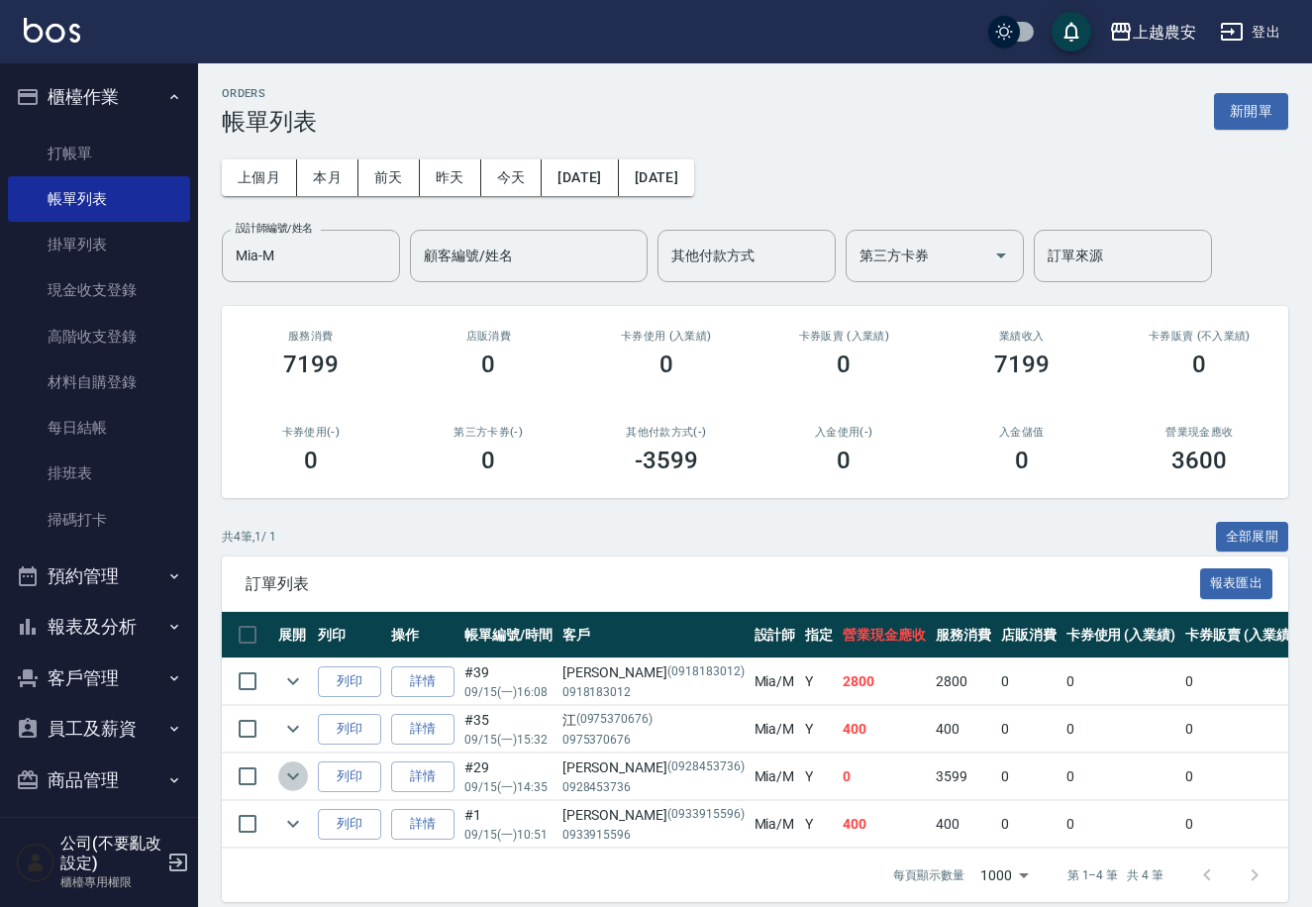
click at [300, 780] on icon "expand row" at bounding box center [293, 776] width 24 height 24
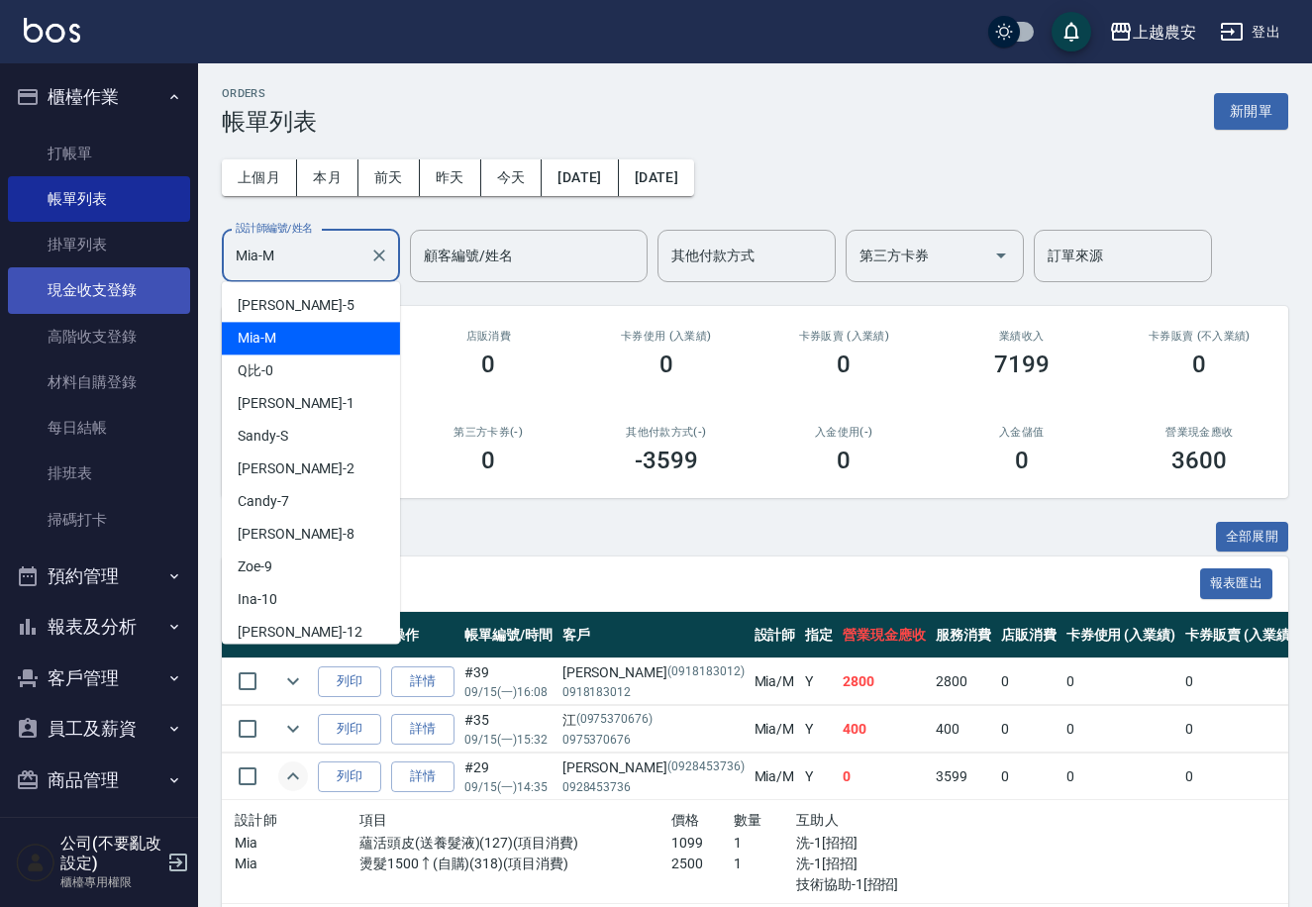
drag, startPoint x: 322, startPoint y: 261, endPoint x: 164, endPoint y: 275, distance: 158.0
click at [165, 280] on div "上越農安 登出 櫃檯作業 打帳單 帳單列表 掛單列表 現金收支登錄 高階收支登錄 材料自購登錄 每日結帳 排班表 掃碼打卡 預約管理 預約管理 單日預約紀錄 …" at bounding box center [656, 514] width 1312 height 1029
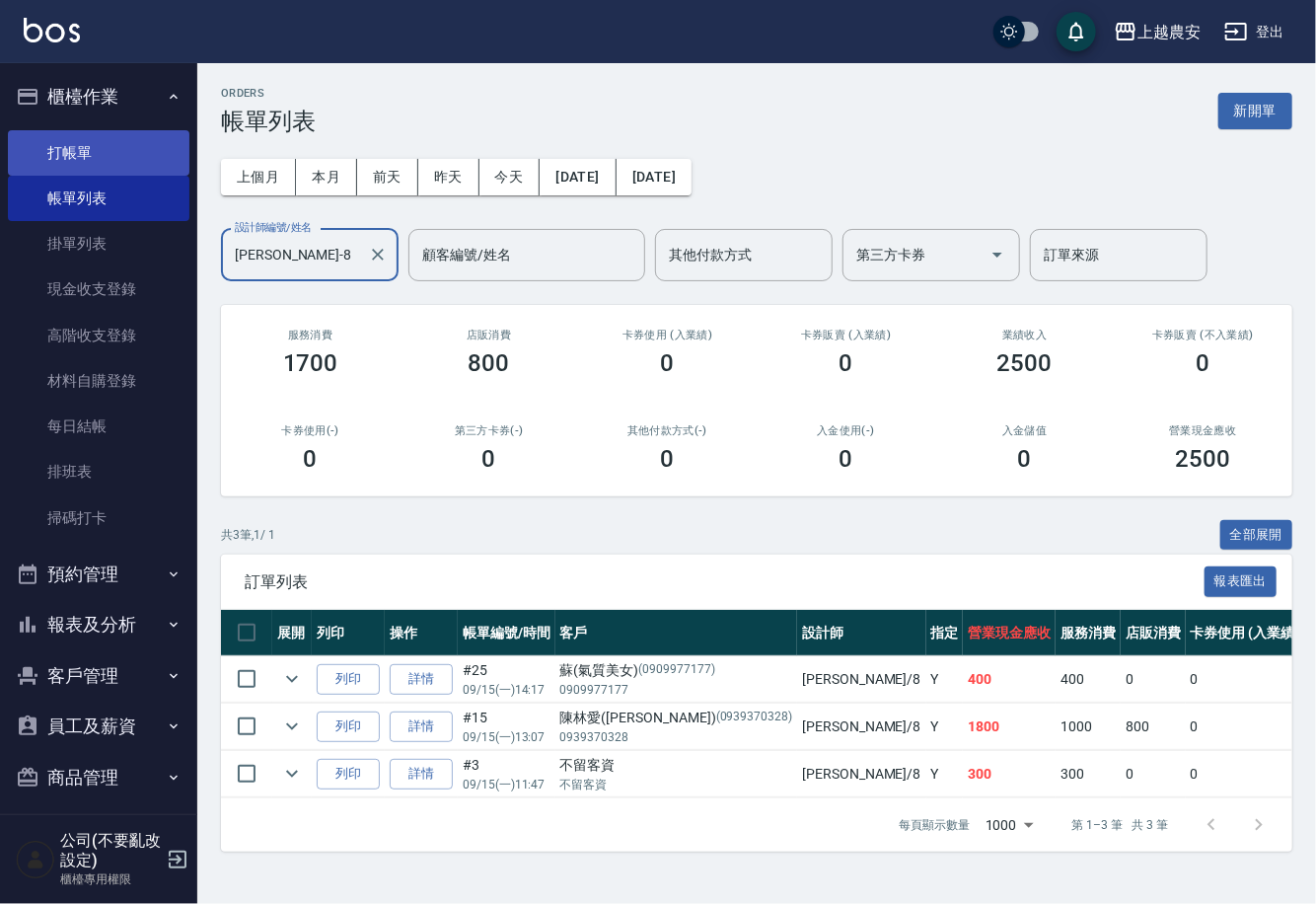
type input "[PERSON_NAME]-8"
click at [72, 144] on link "打帳單" at bounding box center [99, 153] width 181 height 46
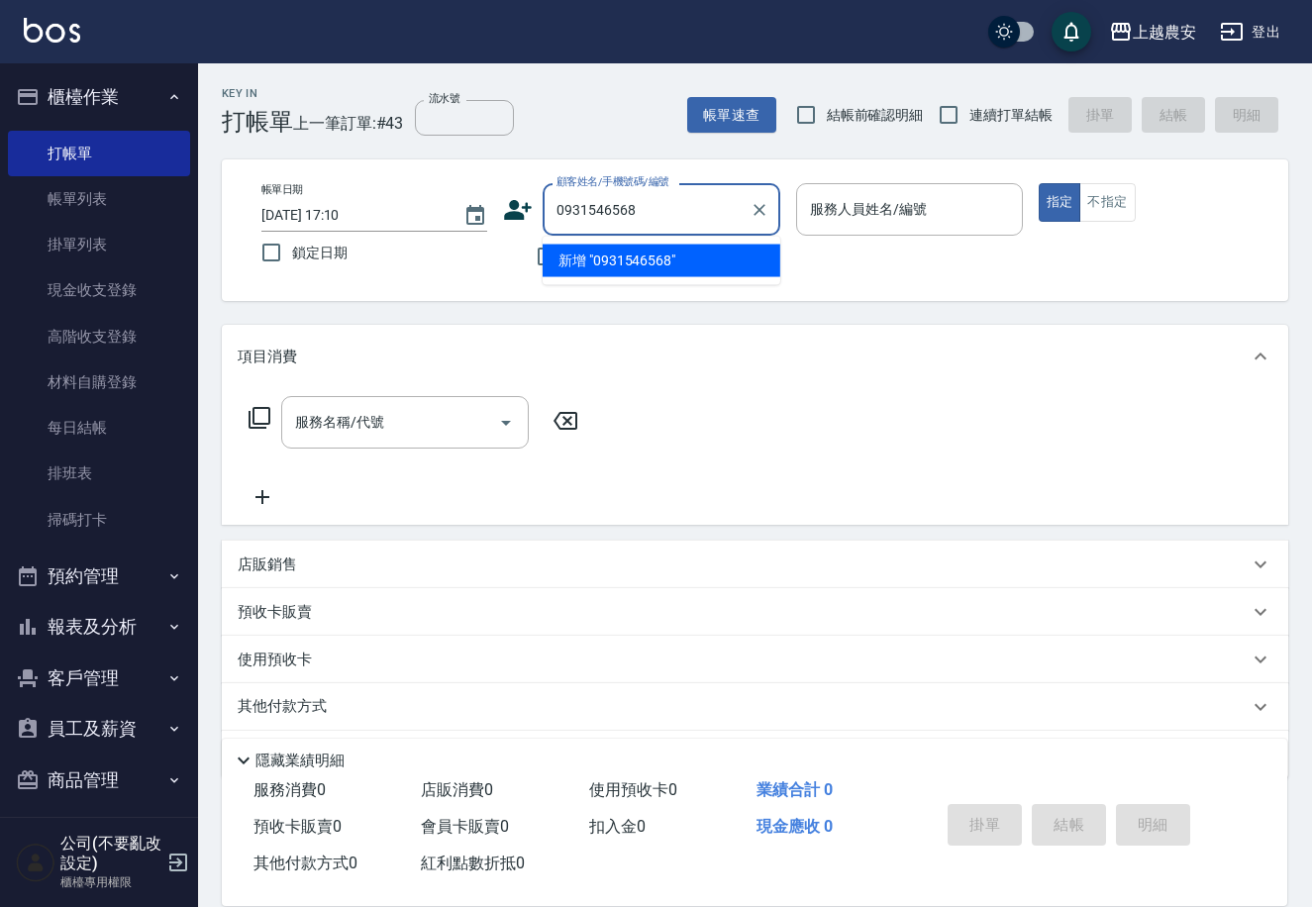
click at [665, 260] on li "新增 "0931546568"" at bounding box center [662, 261] width 238 height 33
type input "0931546568"
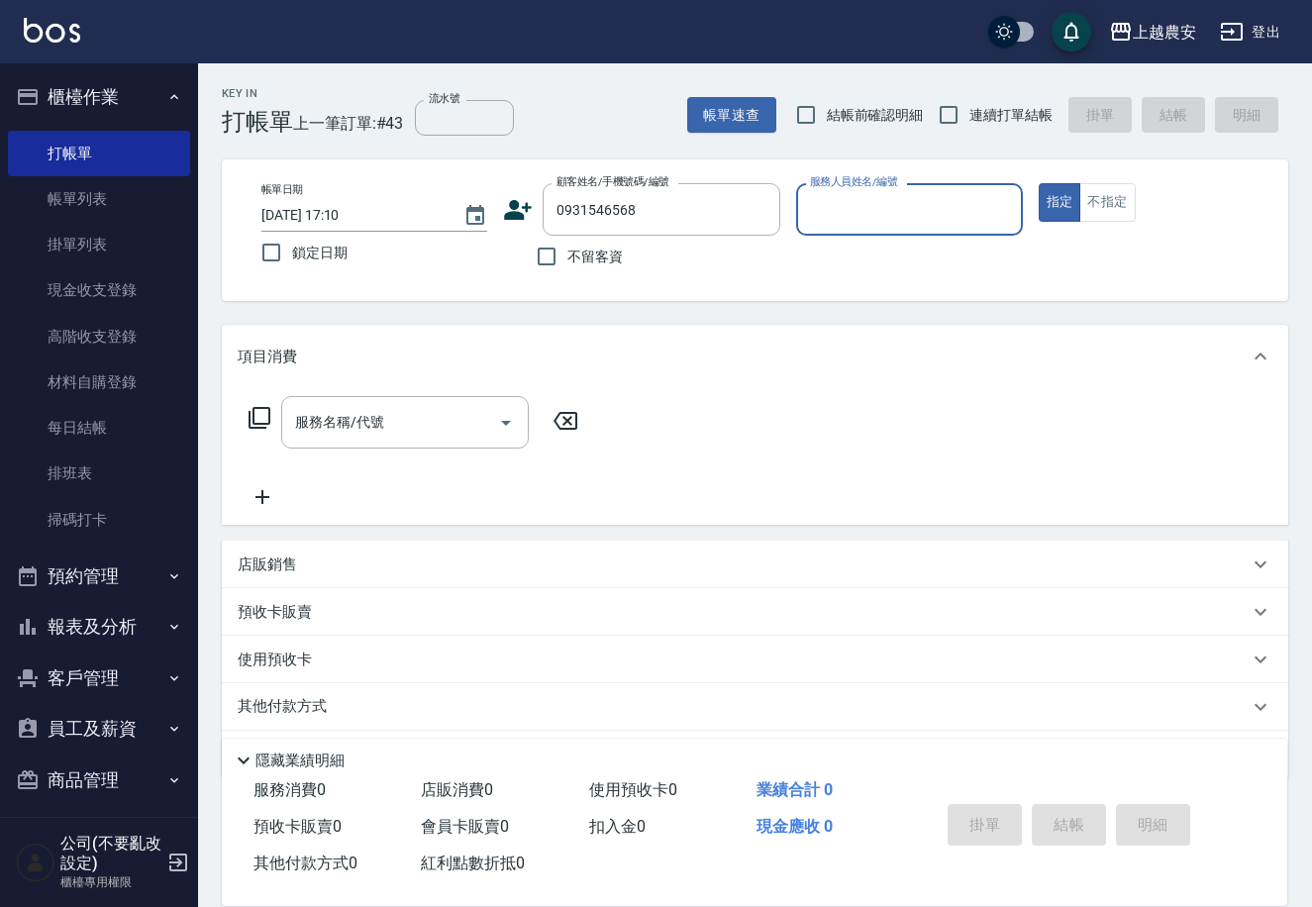
click at [507, 201] on icon at bounding box center [518, 210] width 30 height 30
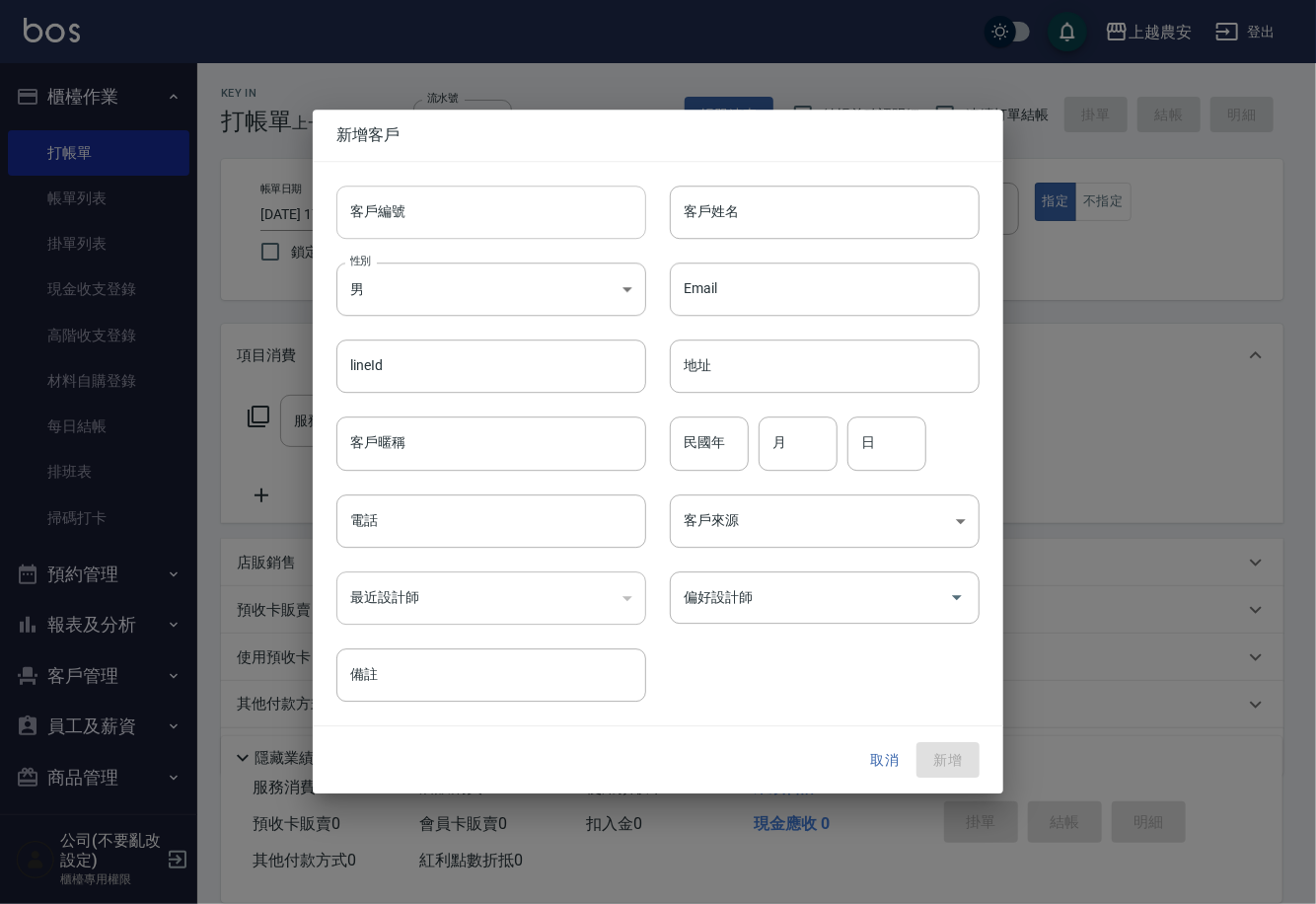
type input "0931546568"
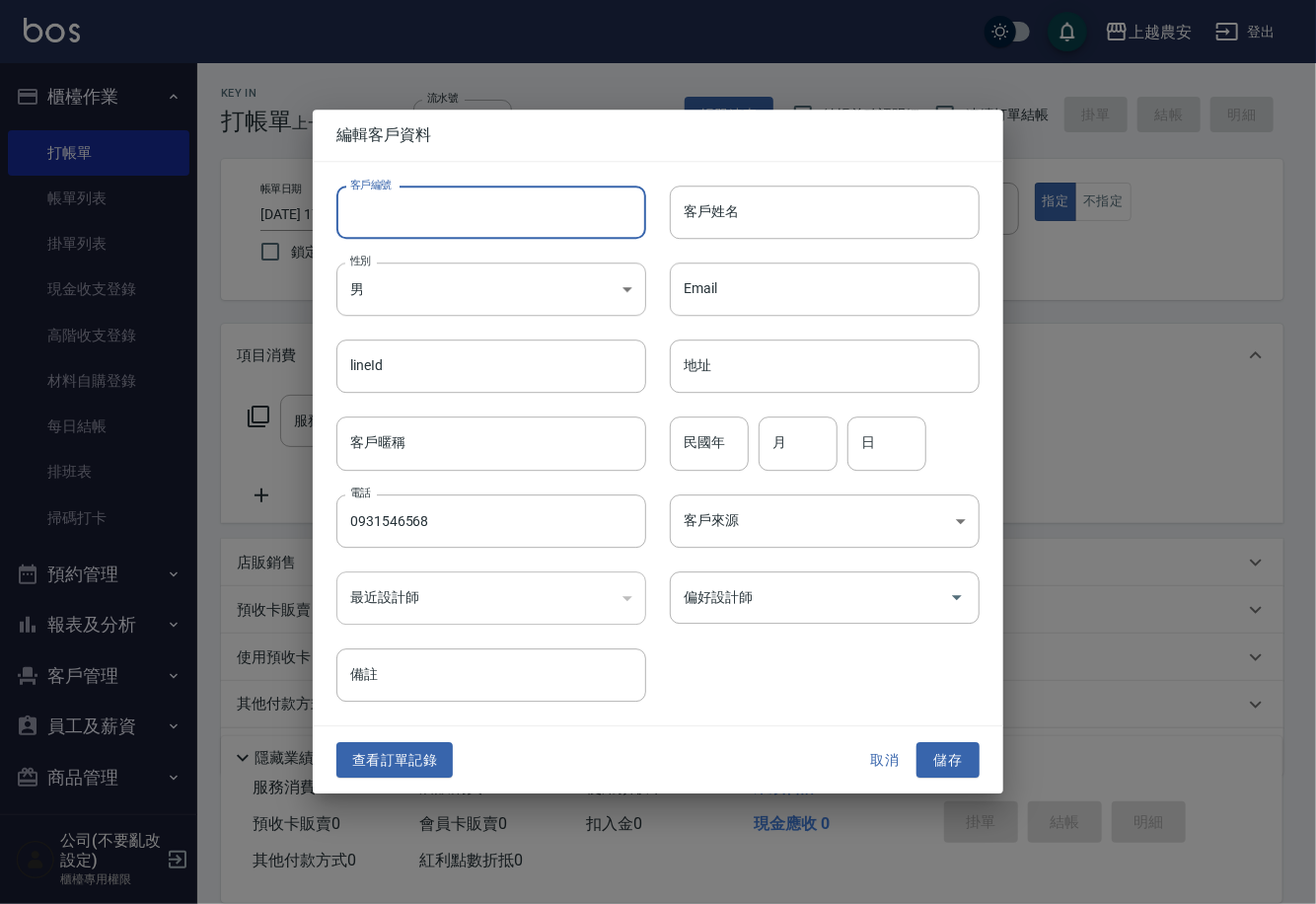
click at [510, 218] on input "客戶編號" at bounding box center [491, 211] width 310 height 53
type input "0931546568"
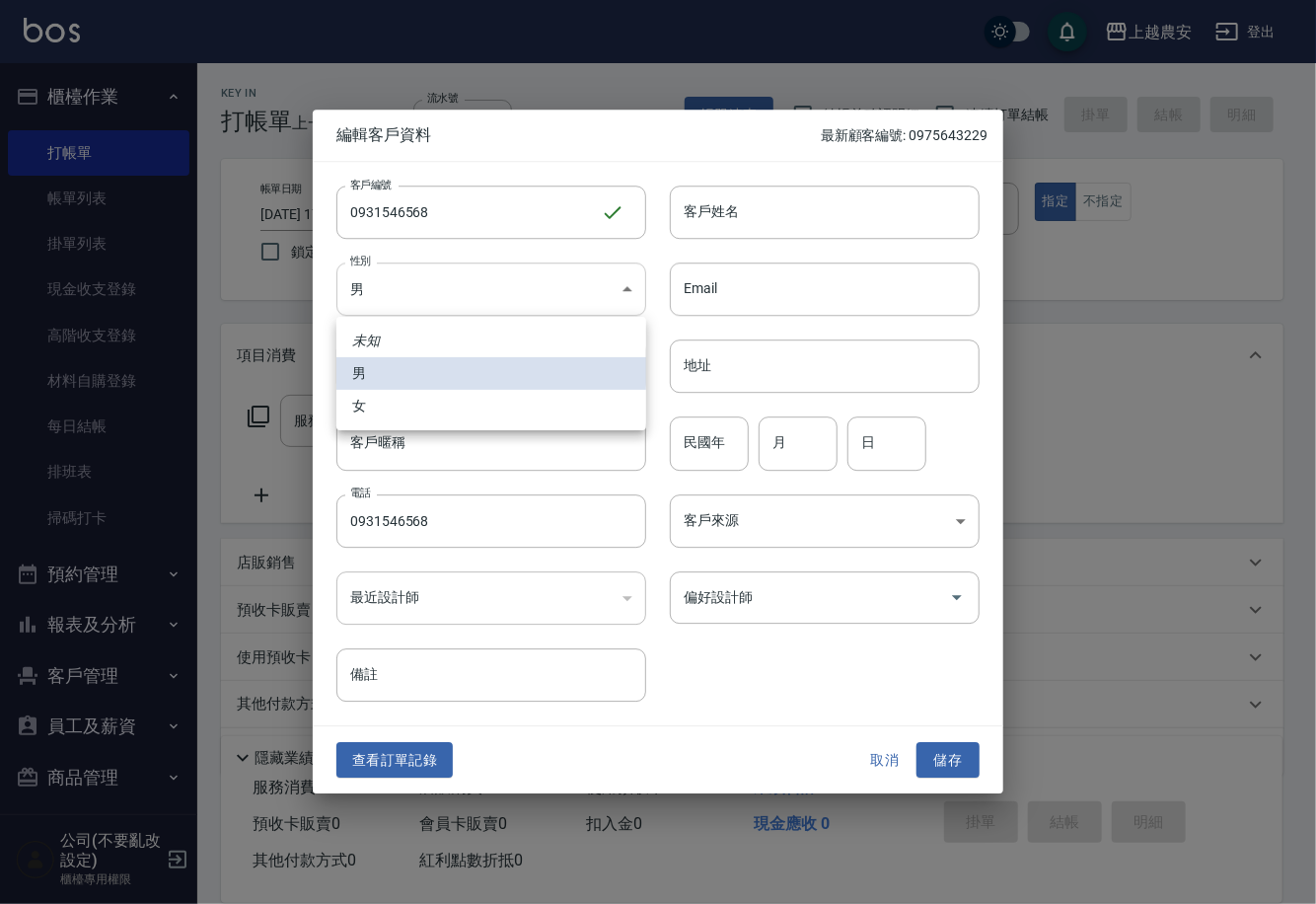
click at [365, 297] on body "上越農安 登出 櫃檯作業 打帳單 帳單列表 掛單列表 現金收支登錄 高階收支登錄 材料自購登錄 每日結帳 排班表 掃碼打卡 預約管理 預約管理 單日預約紀錄 …" at bounding box center [658, 480] width 1316 height 962
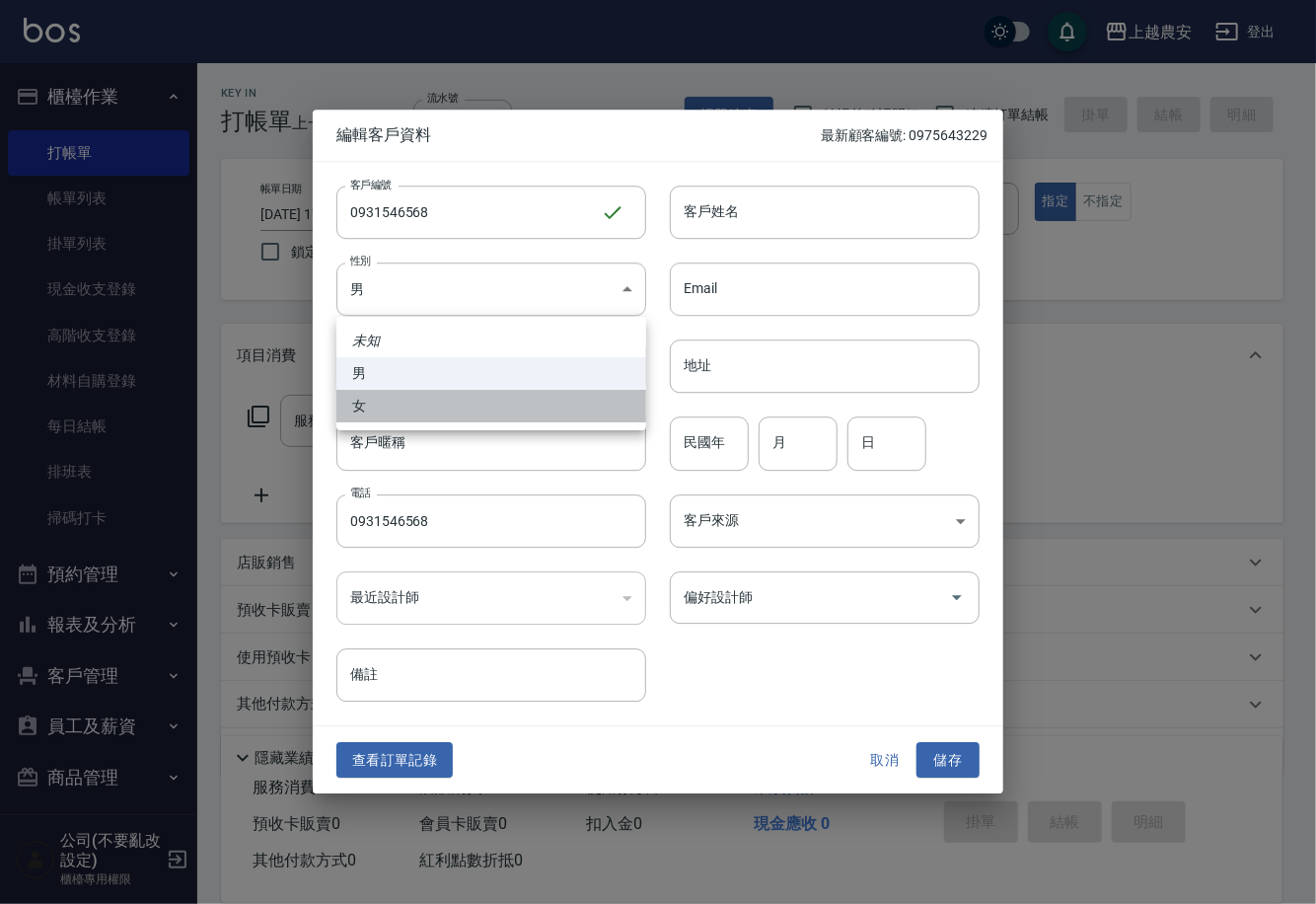
click at [389, 415] on li "女" at bounding box center [491, 406] width 310 height 33
type input "[DEMOGRAPHIC_DATA]"
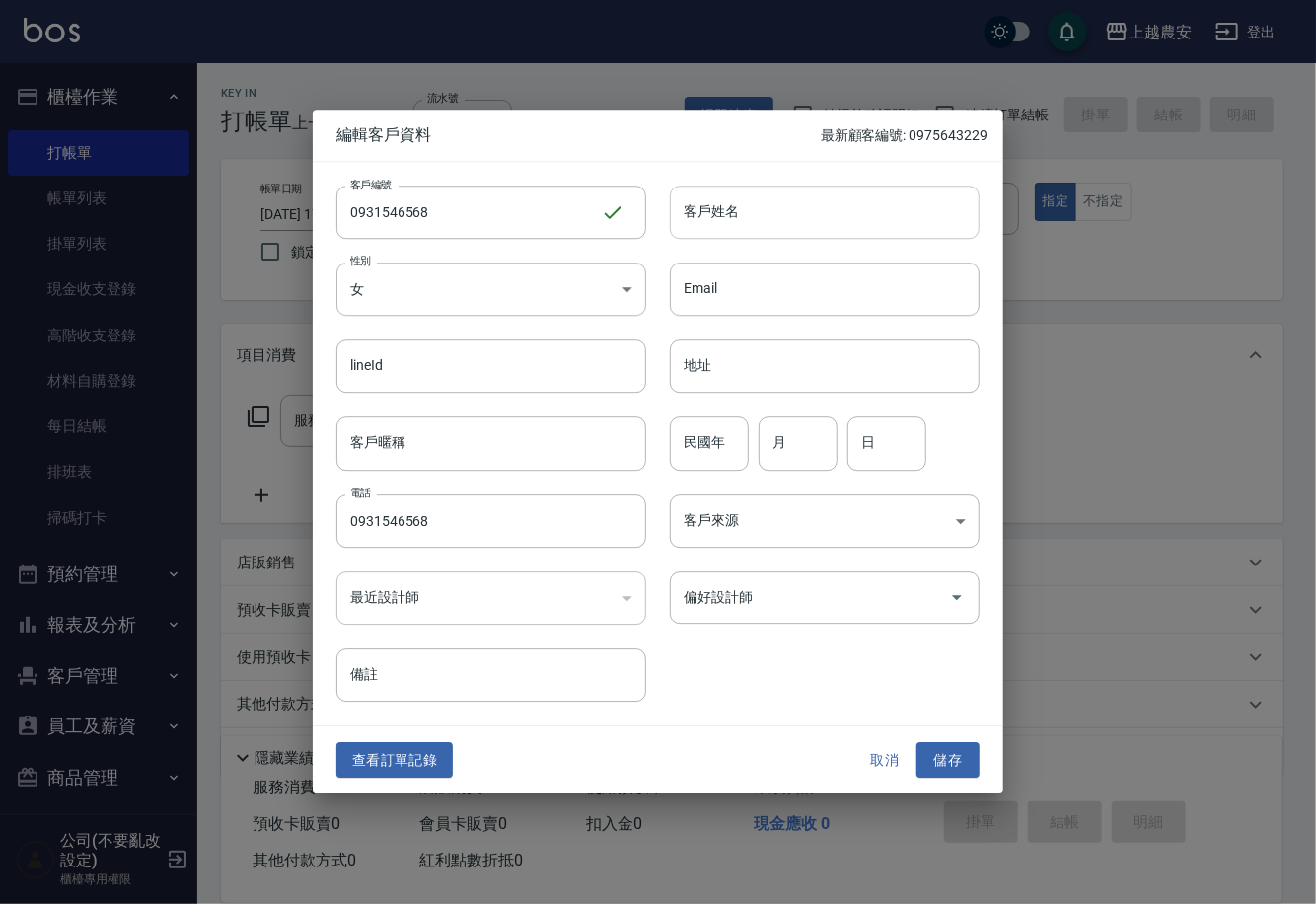
click at [768, 224] on input "客戶姓名" at bounding box center [824, 211] width 310 height 53
type input "梅瑞娥"
click at [940, 758] on button "儲存" at bounding box center [947, 759] width 63 height 37
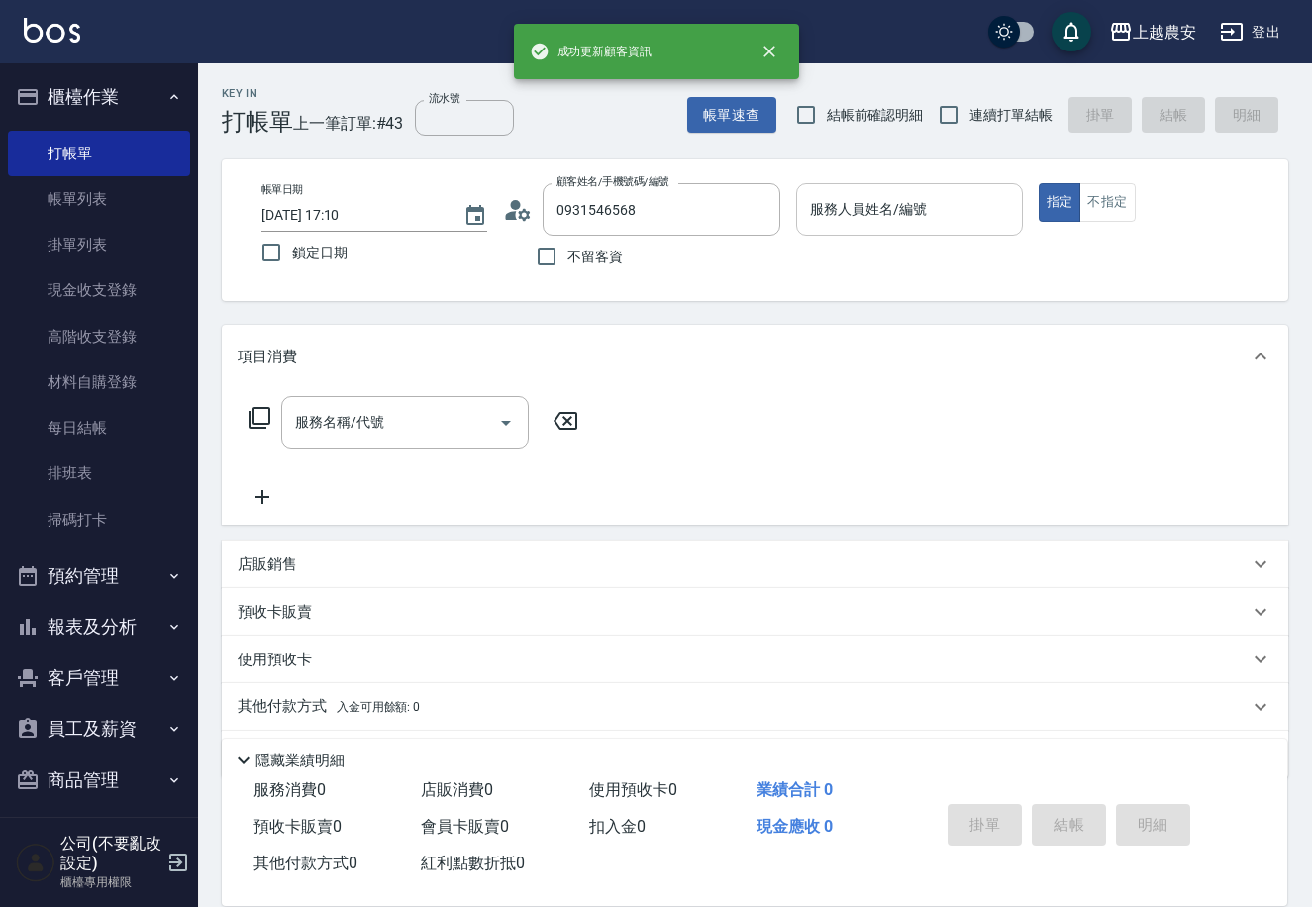
click at [910, 226] on input "服務人員姓名/編號" at bounding box center [909, 209] width 208 height 35
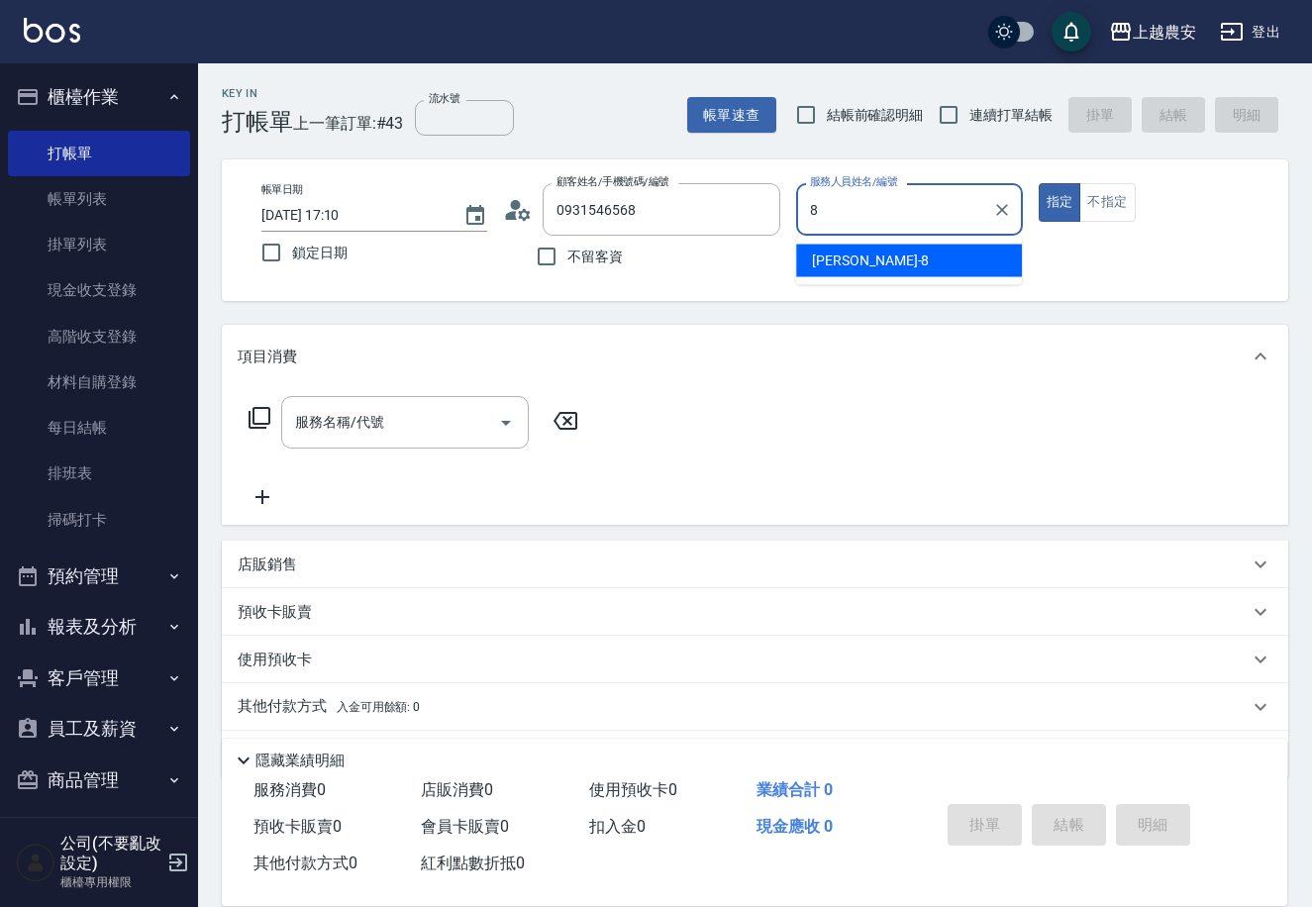
type input "[PERSON_NAME]-8"
type button "true"
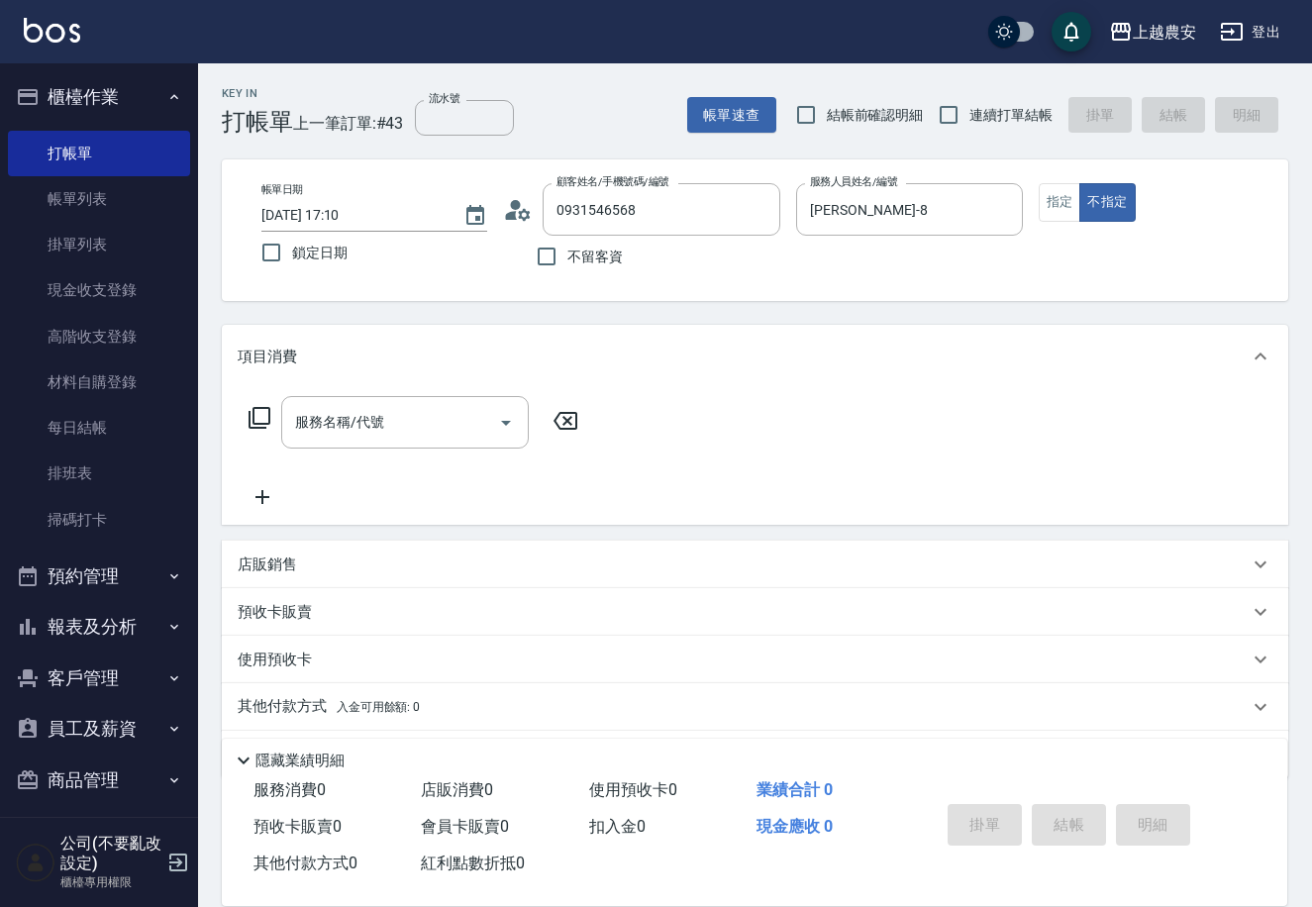
click at [264, 416] on icon at bounding box center [260, 418] width 24 height 24
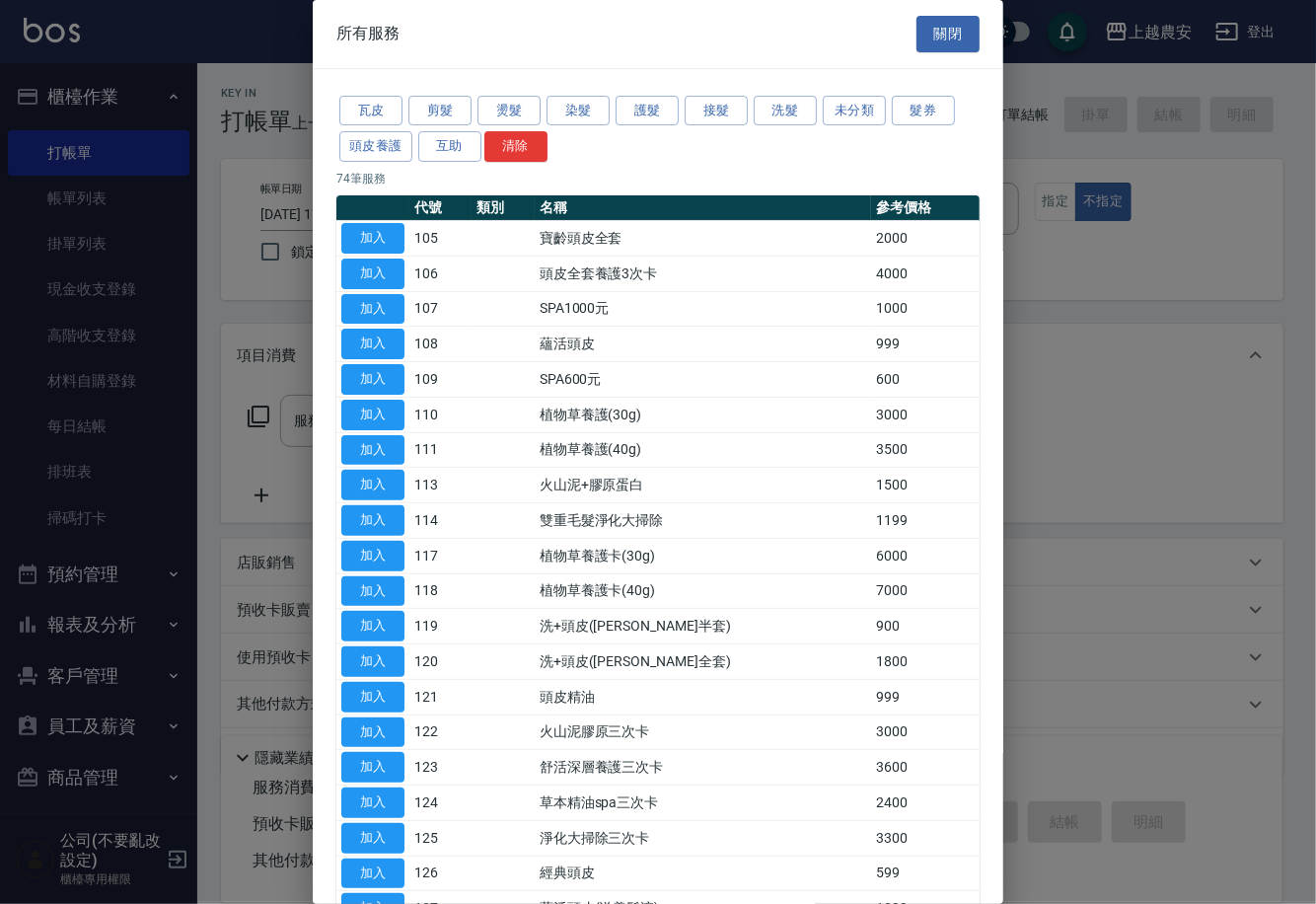
drag, startPoint x: 932, startPoint y: 106, endPoint x: 898, endPoint y: 152, distance: 57.2
click at [927, 110] on button "髮券" at bounding box center [922, 111] width 63 height 31
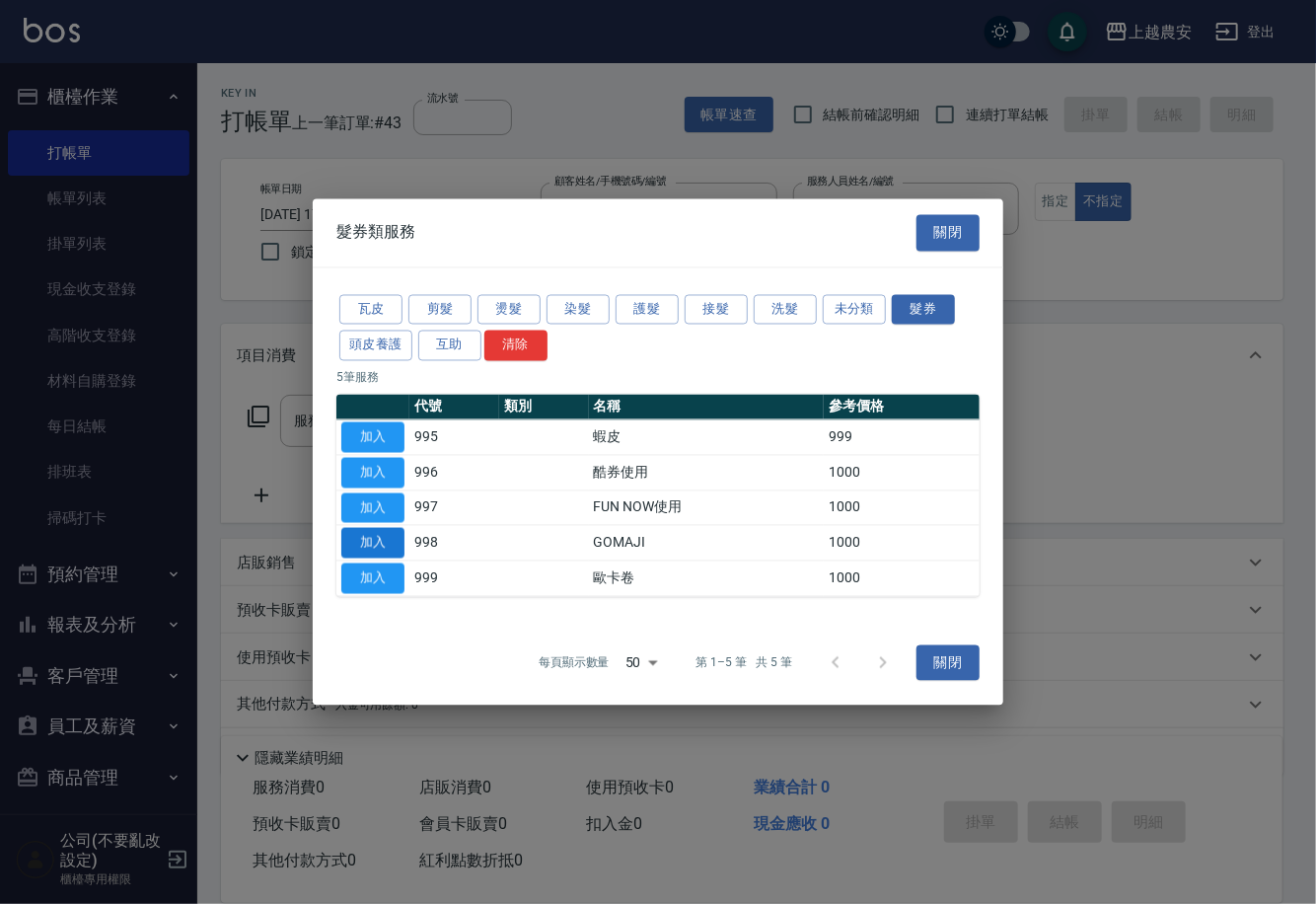
click at [380, 541] on button "加入" at bounding box center [373, 543] width 63 height 31
type input "GOMAJI(998)"
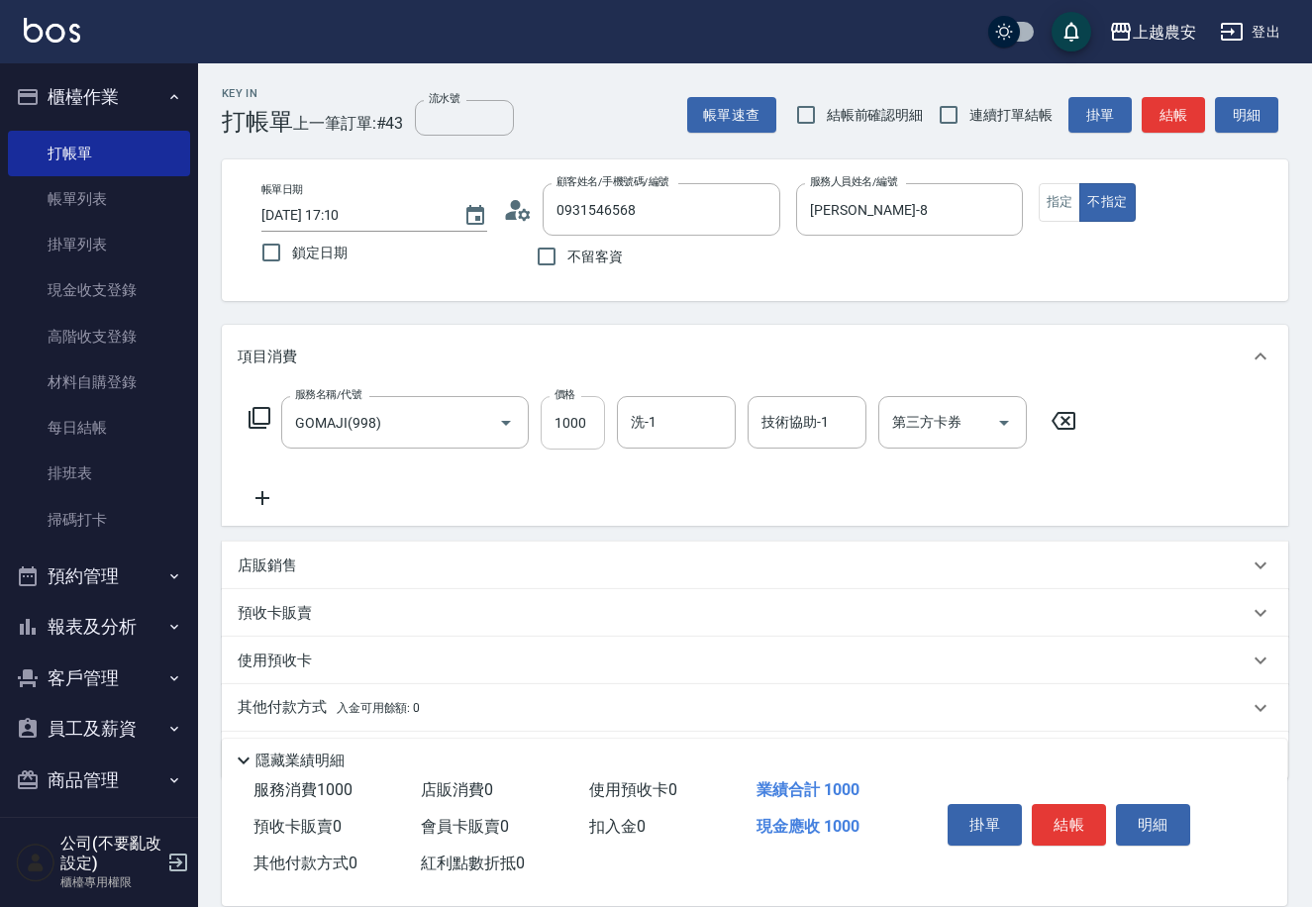
click at [567, 426] on input "1000" at bounding box center [573, 422] width 64 height 53
type input "449"
type input "[PERSON_NAME]-29"
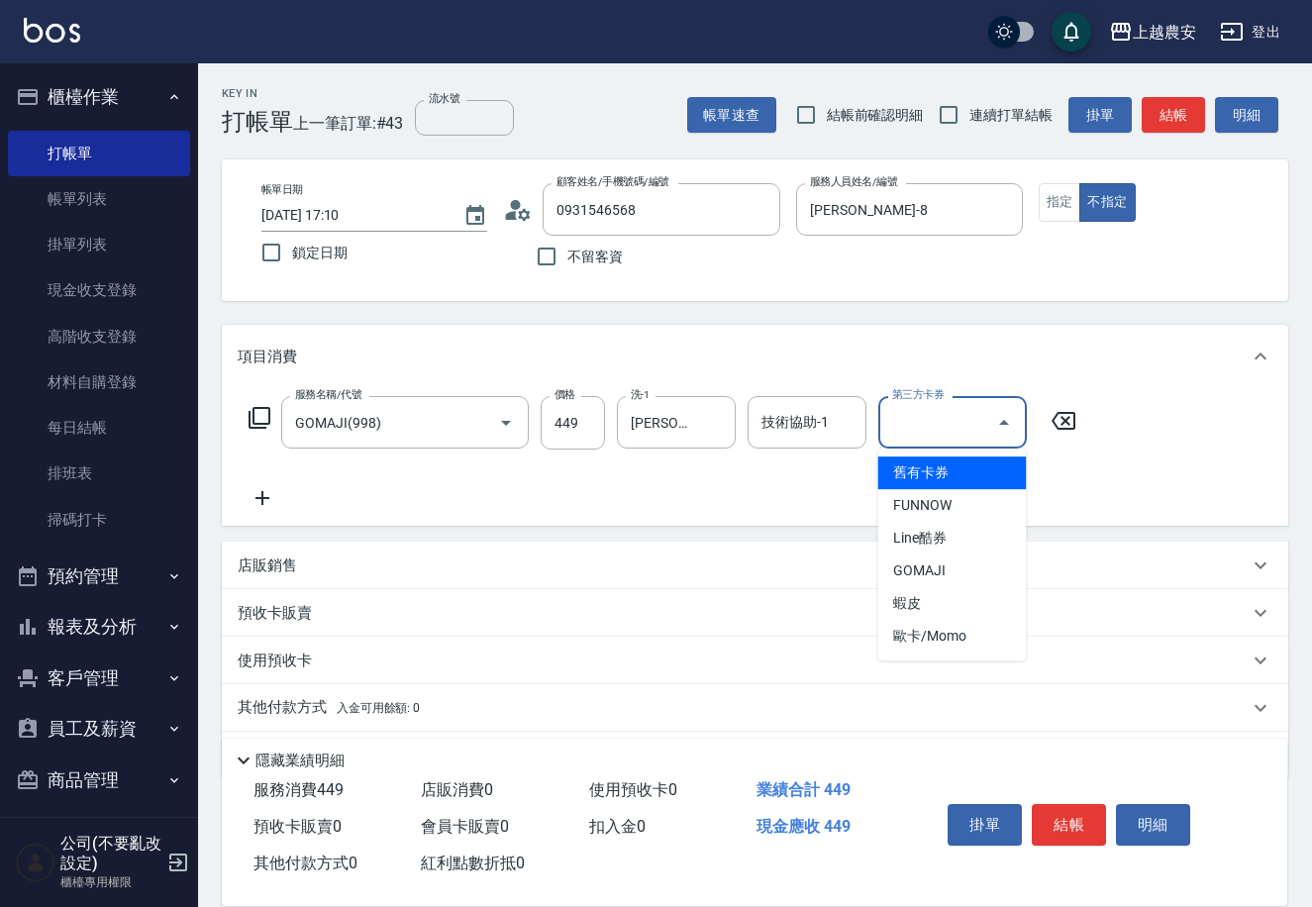
click at [917, 426] on input "第三方卡券" at bounding box center [937, 422] width 101 height 35
click at [945, 569] on span "GOMAJI" at bounding box center [951, 570] width 149 height 33
type input "GOMAJI"
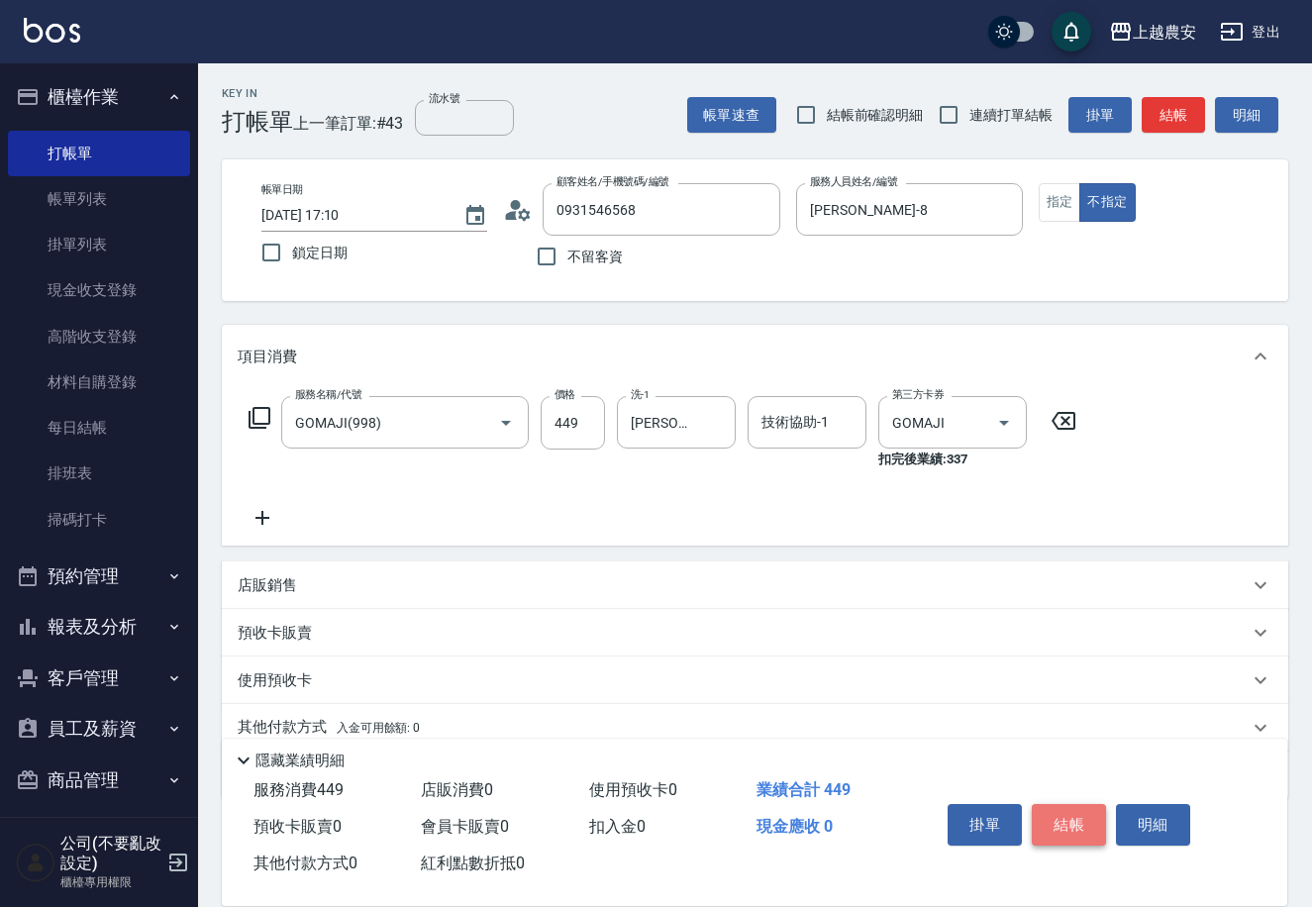
click at [1079, 824] on button "結帳" at bounding box center [1069, 825] width 74 height 42
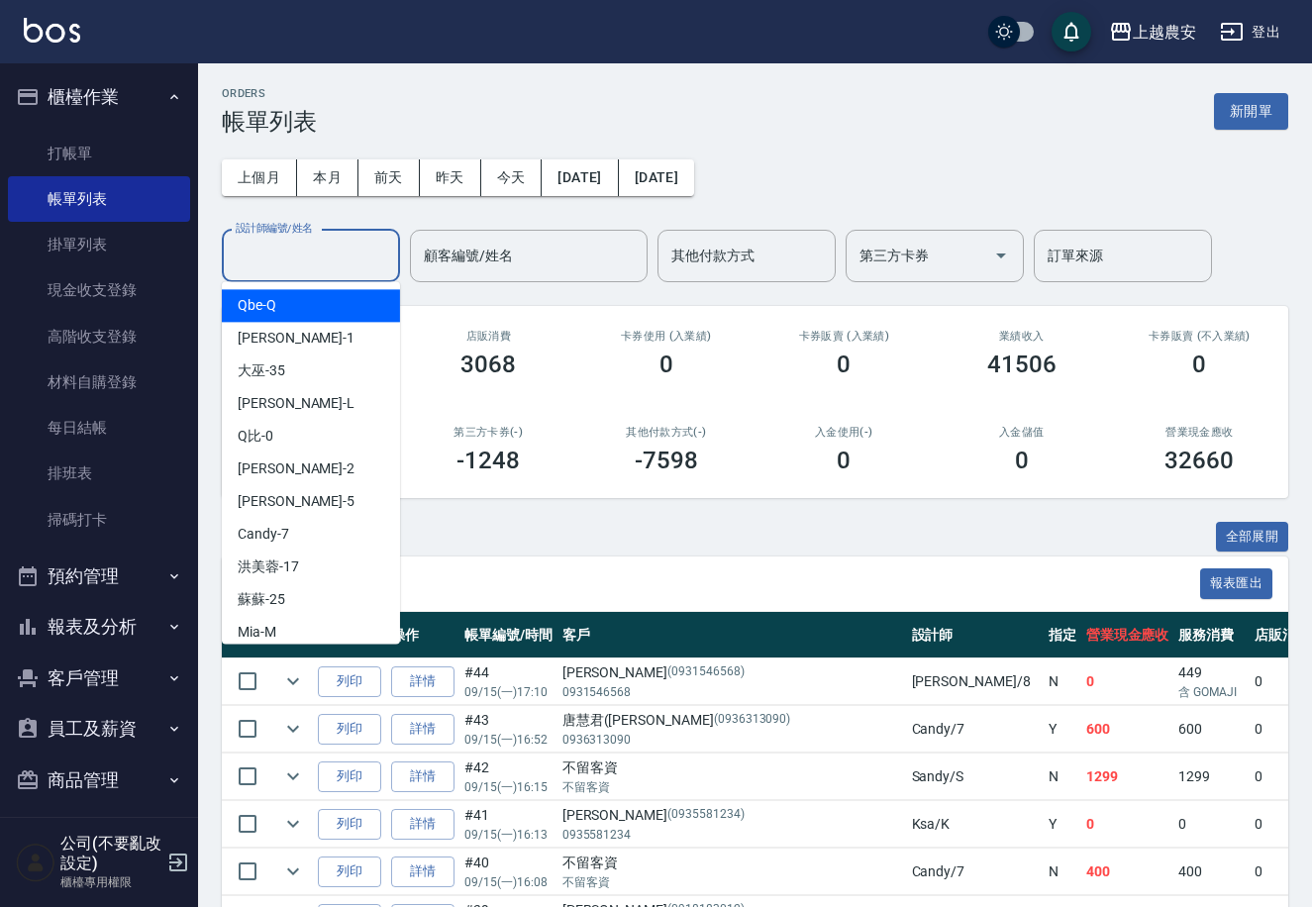
click at [265, 263] on input "設計師編號/姓名" at bounding box center [311, 256] width 160 height 35
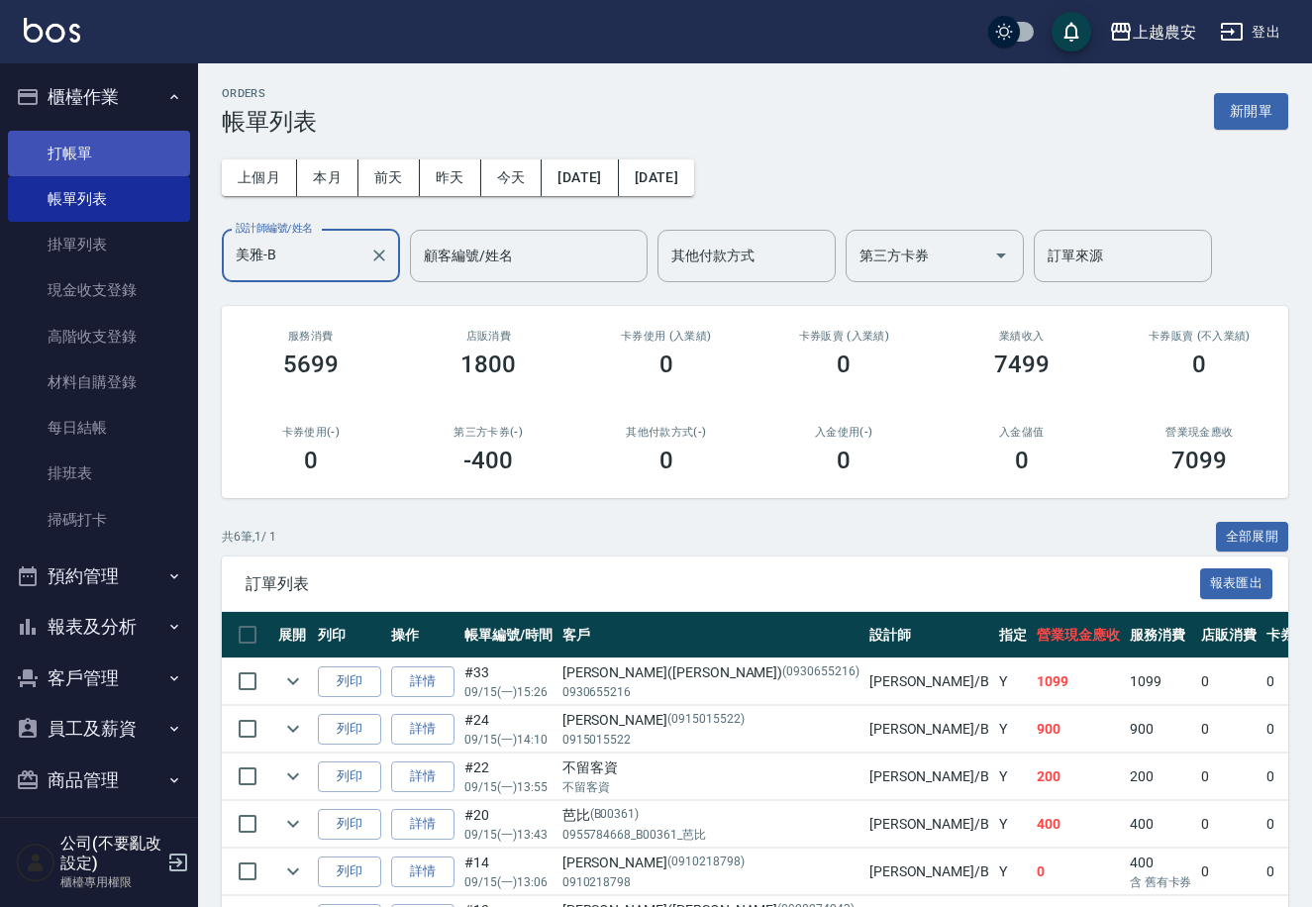
type input "美雅-B"
click at [106, 150] on link "打帳單" at bounding box center [99, 154] width 182 height 46
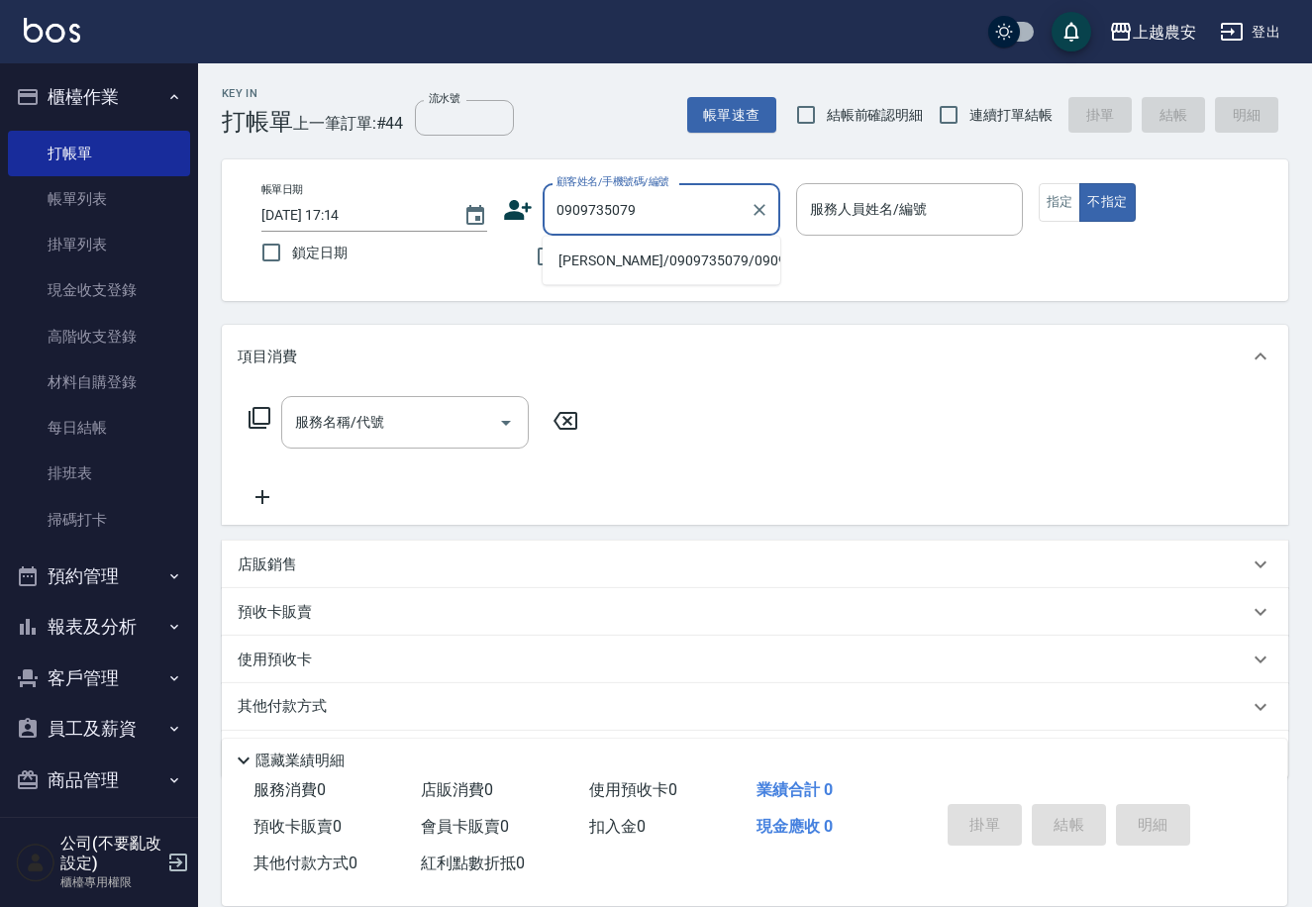
click at [668, 258] on li "黃郁棋/0909735079/0909735079" at bounding box center [662, 261] width 238 height 33
type input "黃郁棋/0909735079/0909735079"
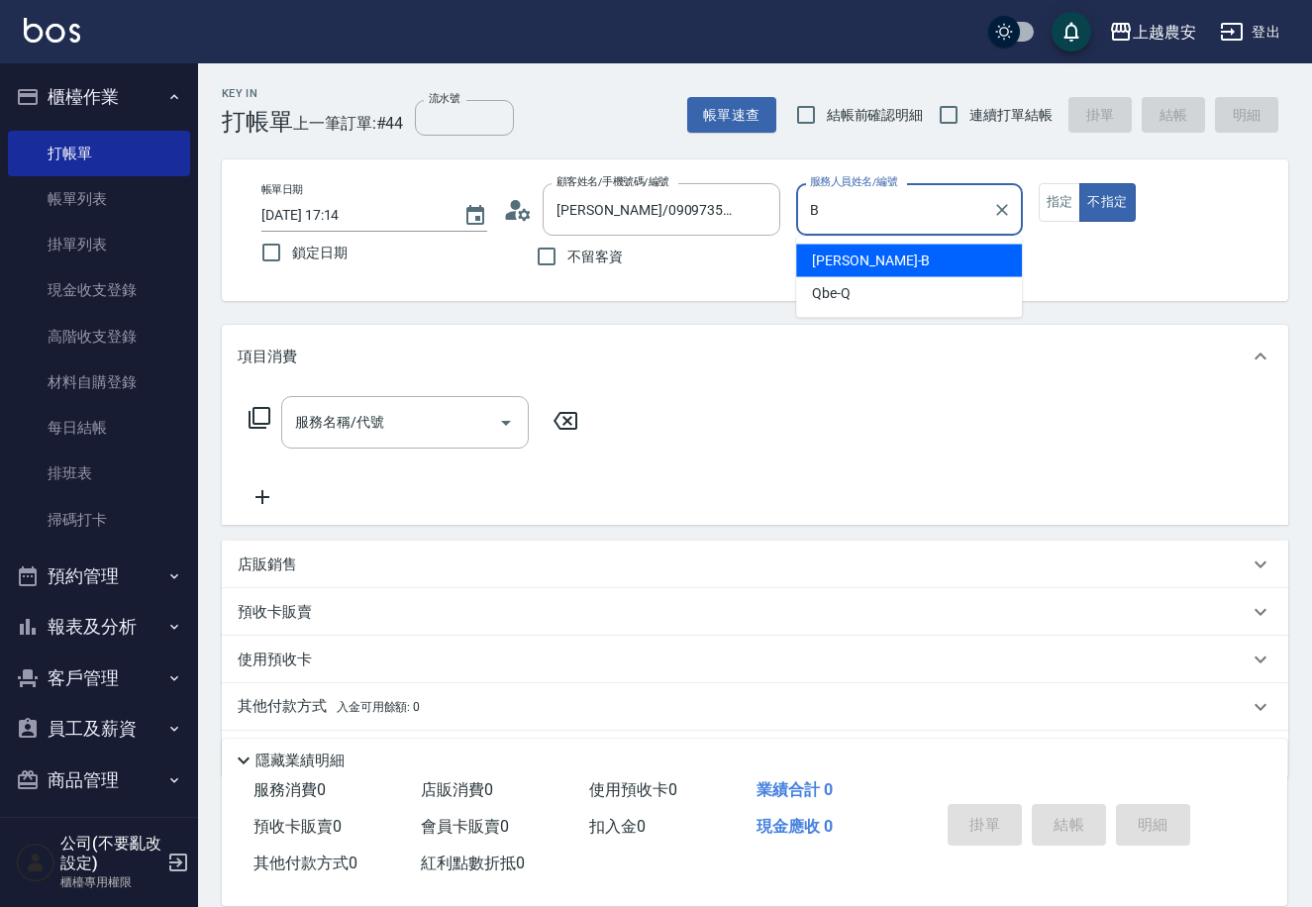
type input "美雅-B"
type button "false"
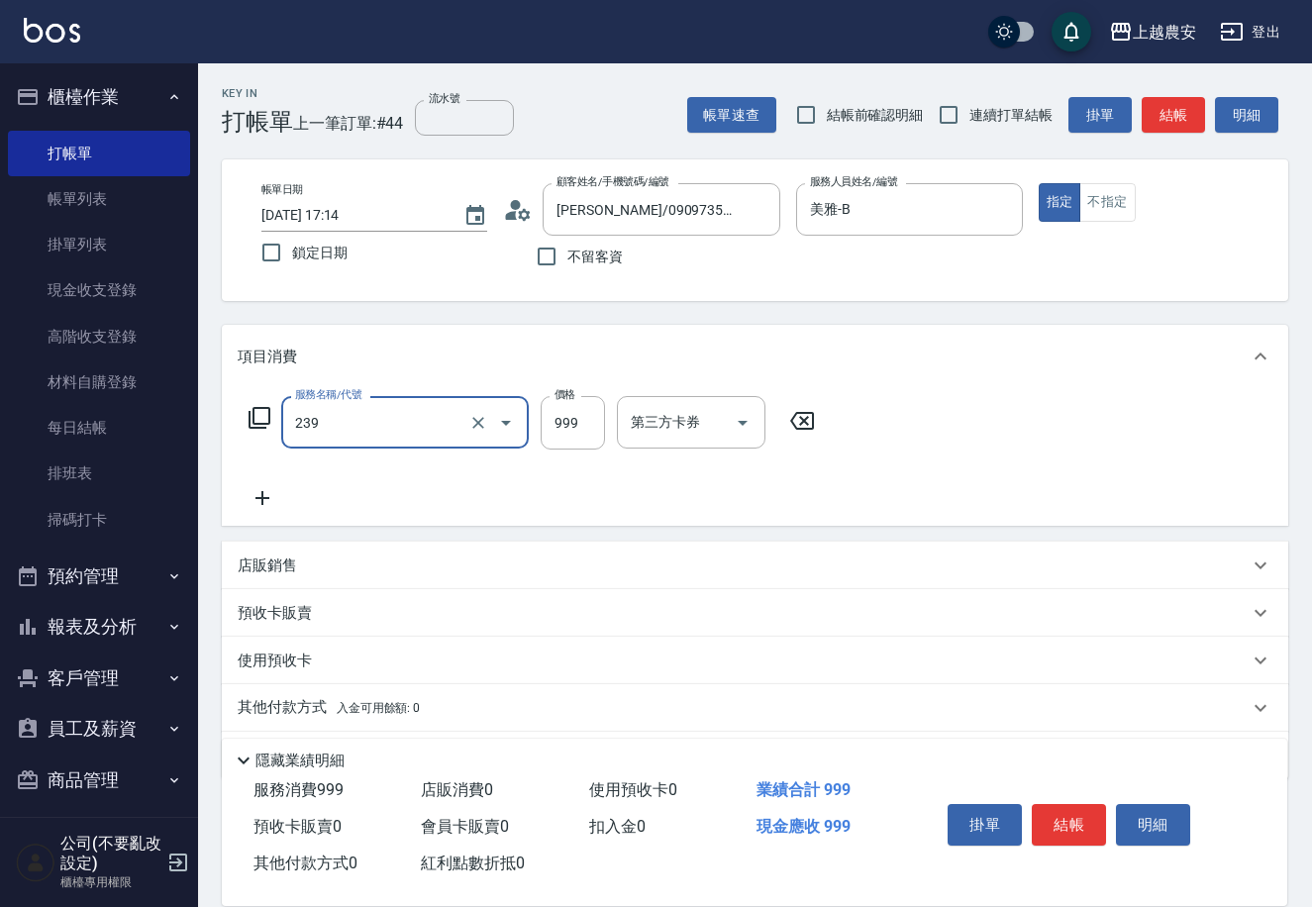
type input "頭皮SPA洗髮(239)"
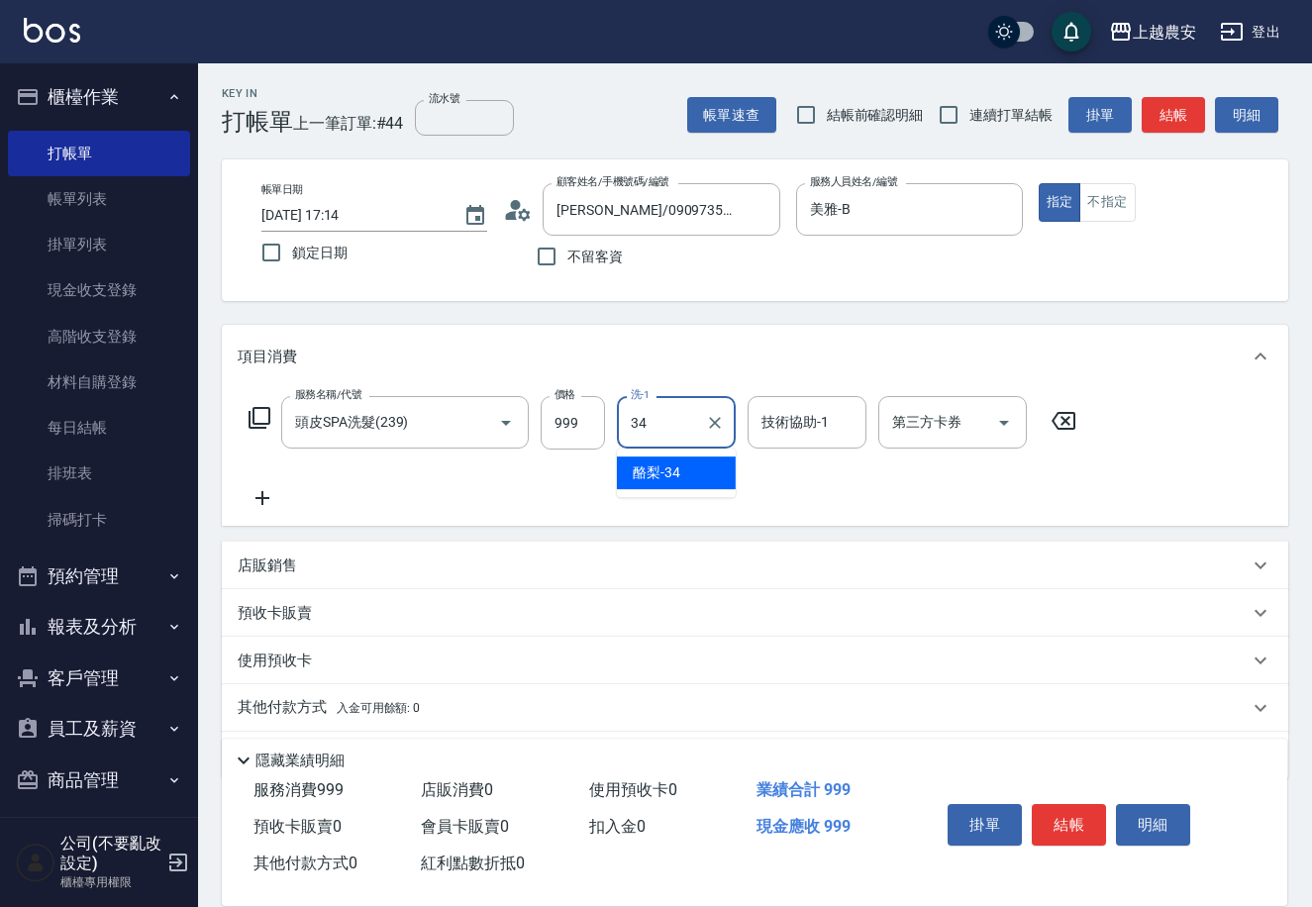
type input "酪梨-34"
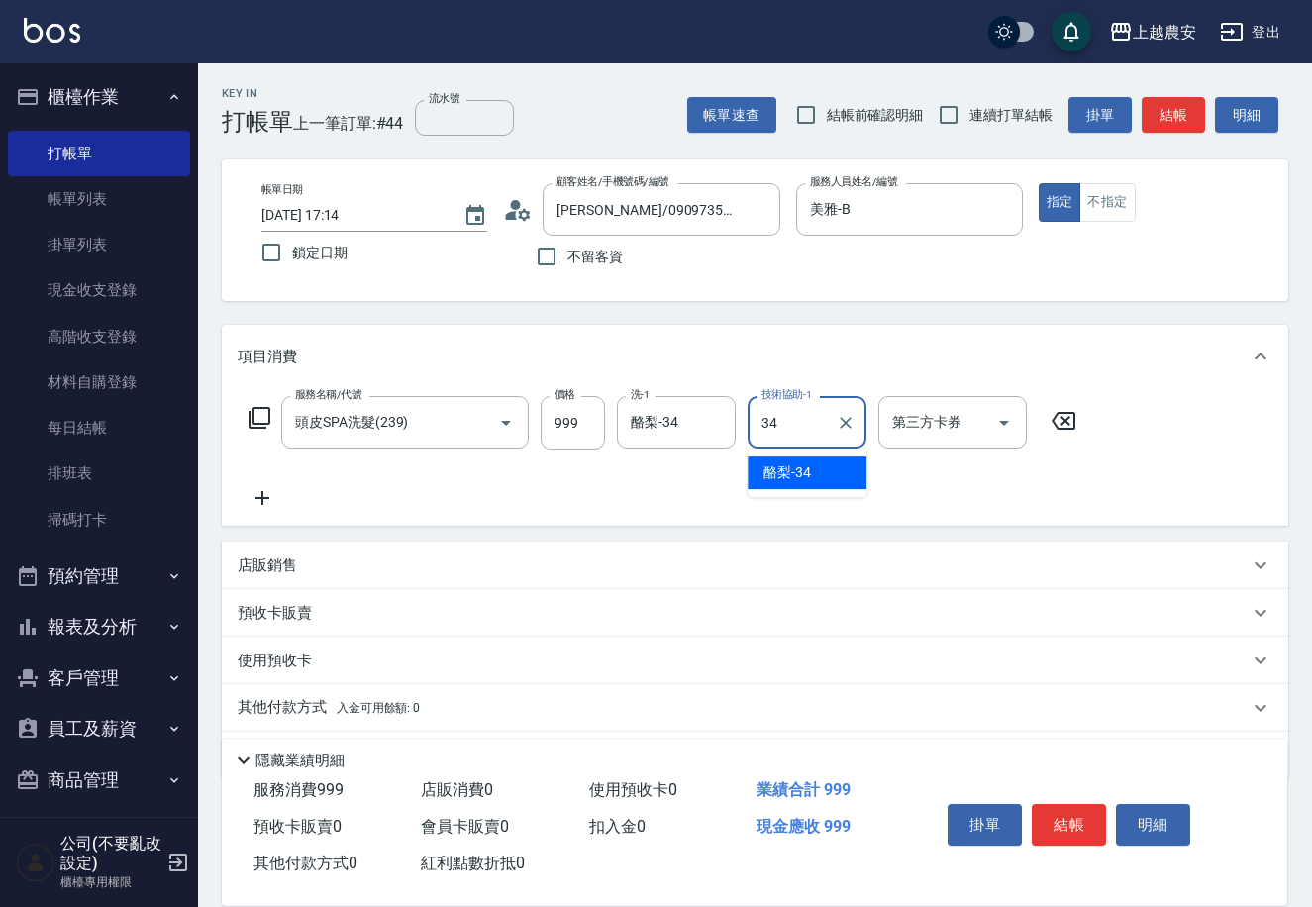
type input "酪梨-34"
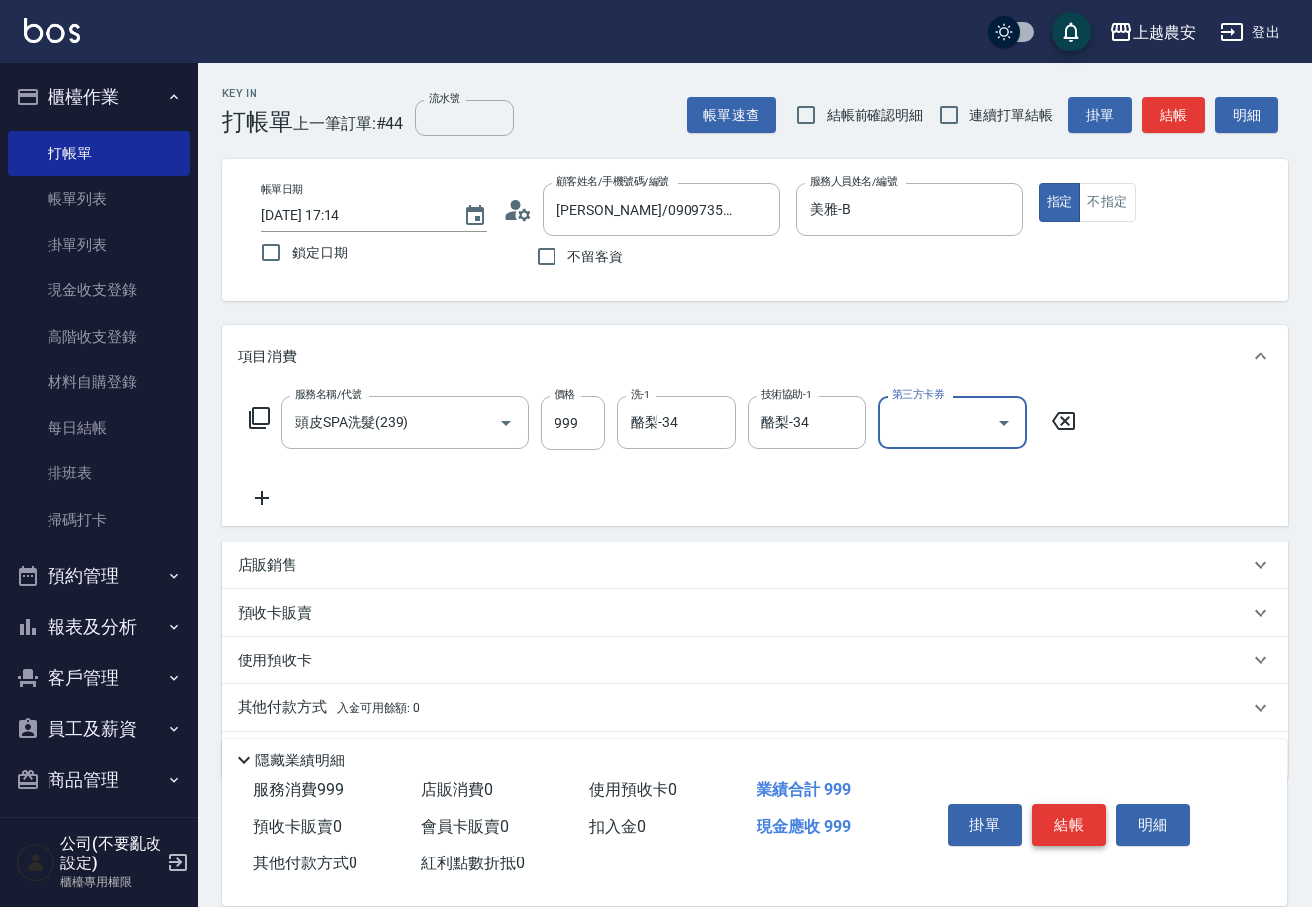
click at [1067, 804] on button "結帳" at bounding box center [1069, 825] width 74 height 42
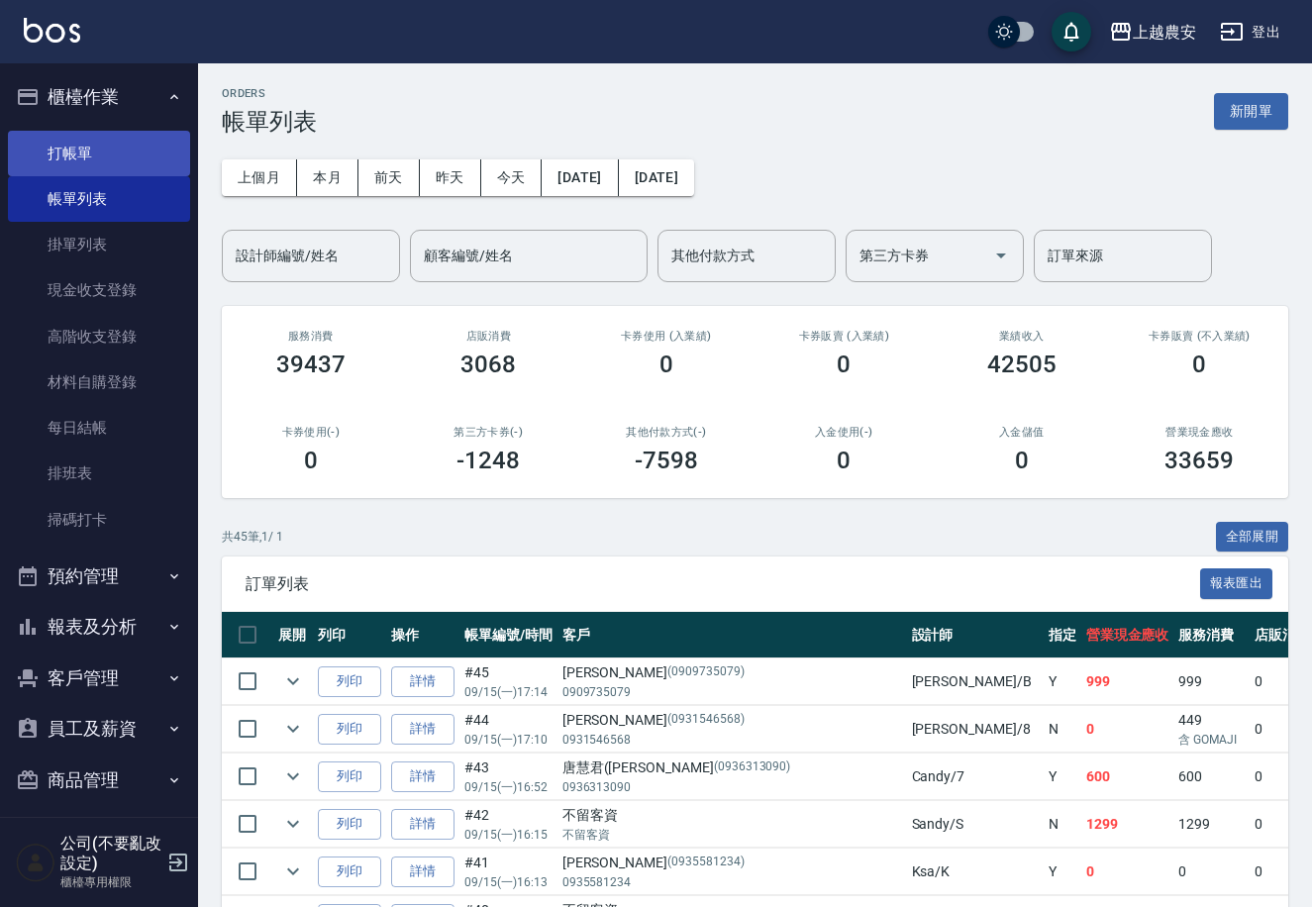
click at [64, 163] on link "打帳單" at bounding box center [99, 154] width 182 height 46
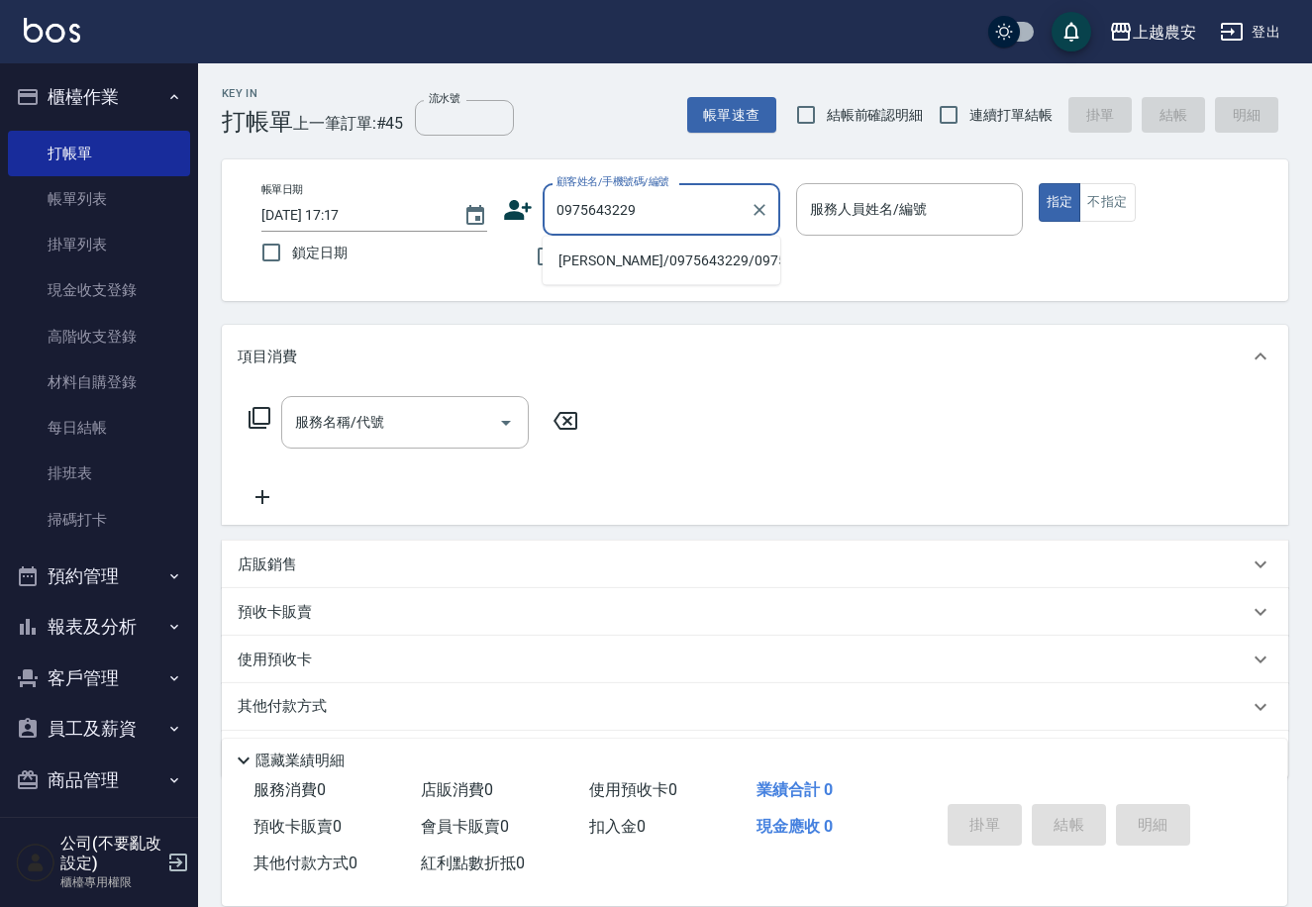
click at [626, 268] on li "王映晴/0975643229/0975643229" at bounding box center [662, 261] width 238 height 33
type input "王映晴/0975643229/0975643229"
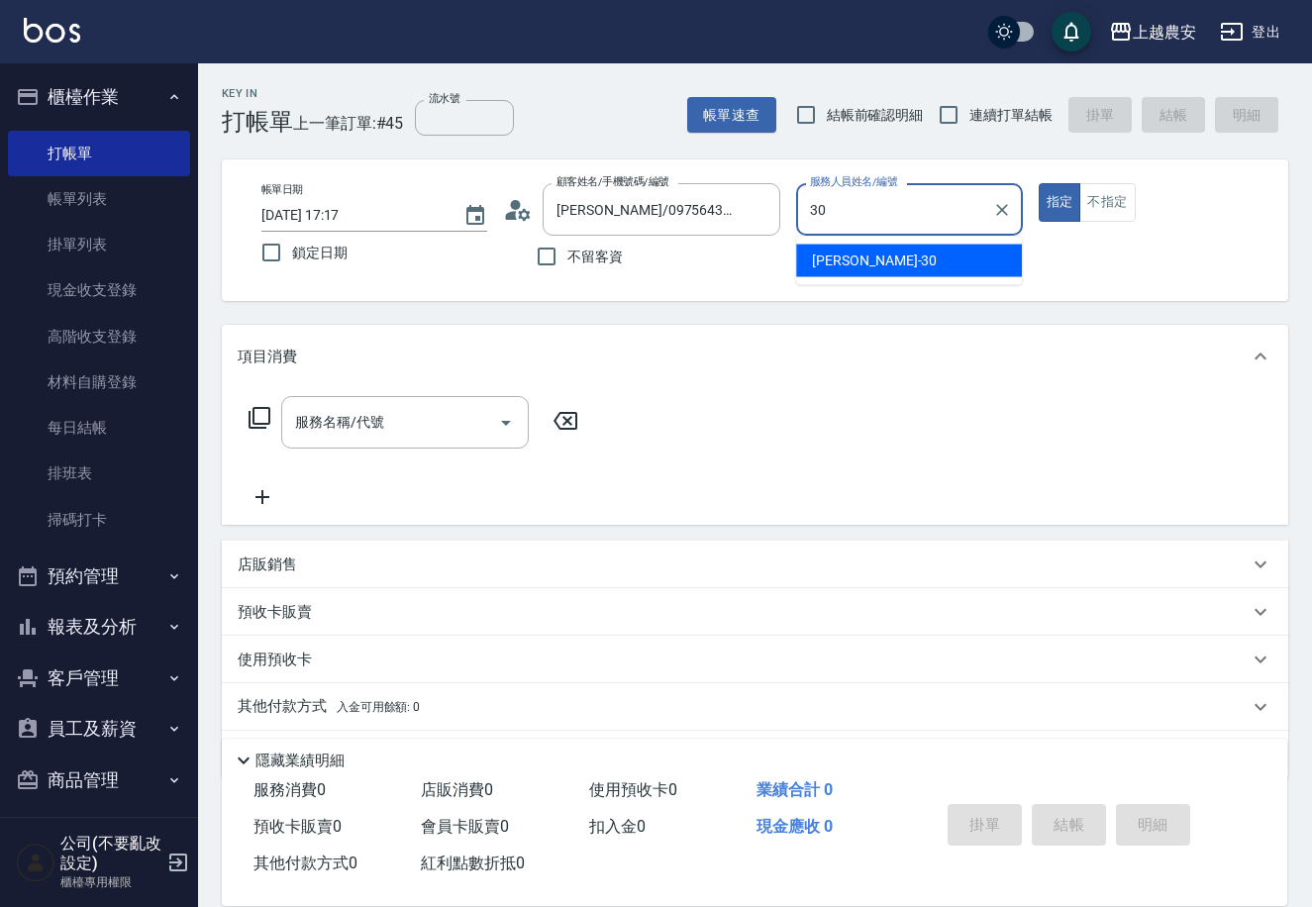
type input "30"
type button "true"
type input "珮珮-30"
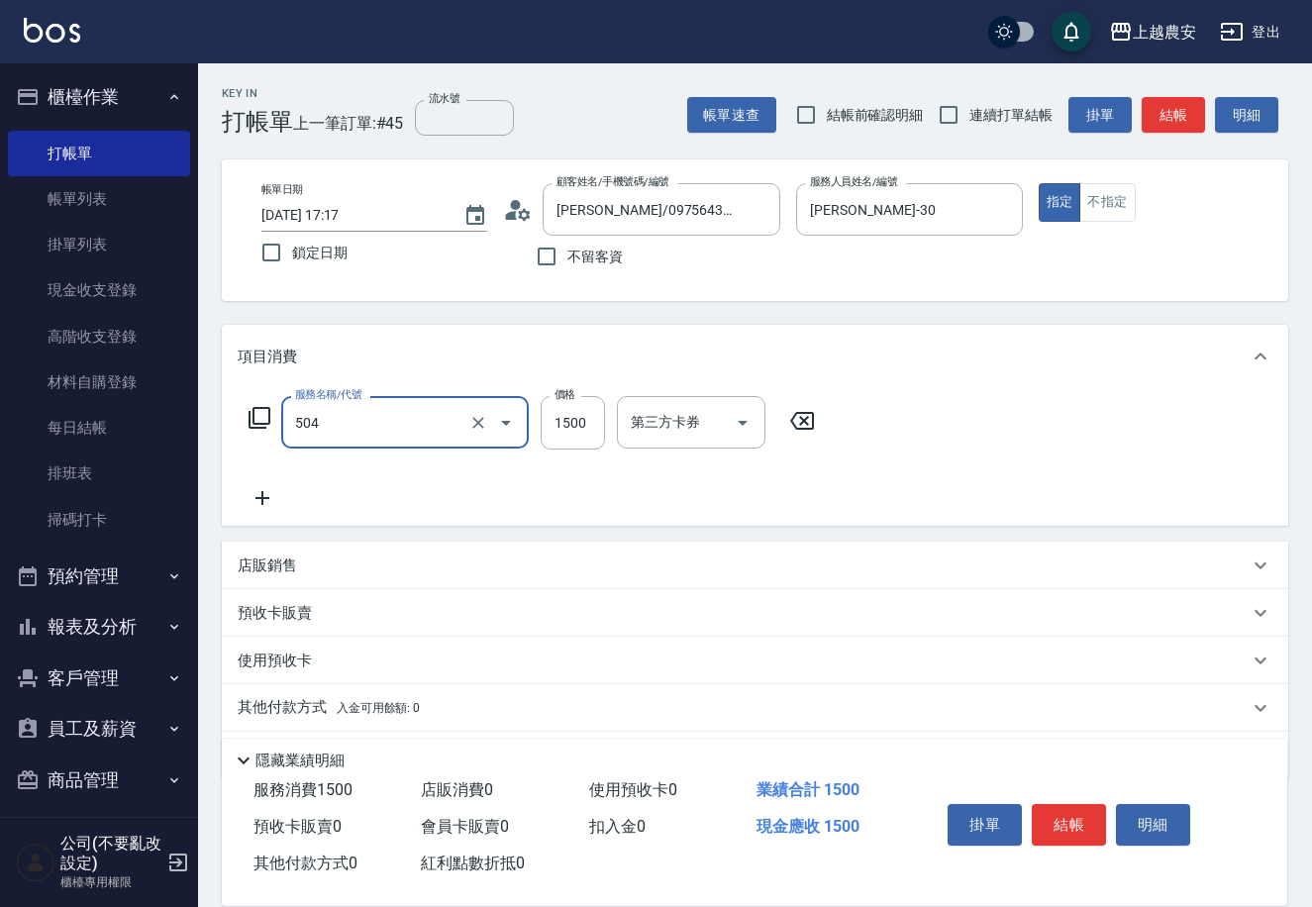
type input "染髮1500↓(504)"
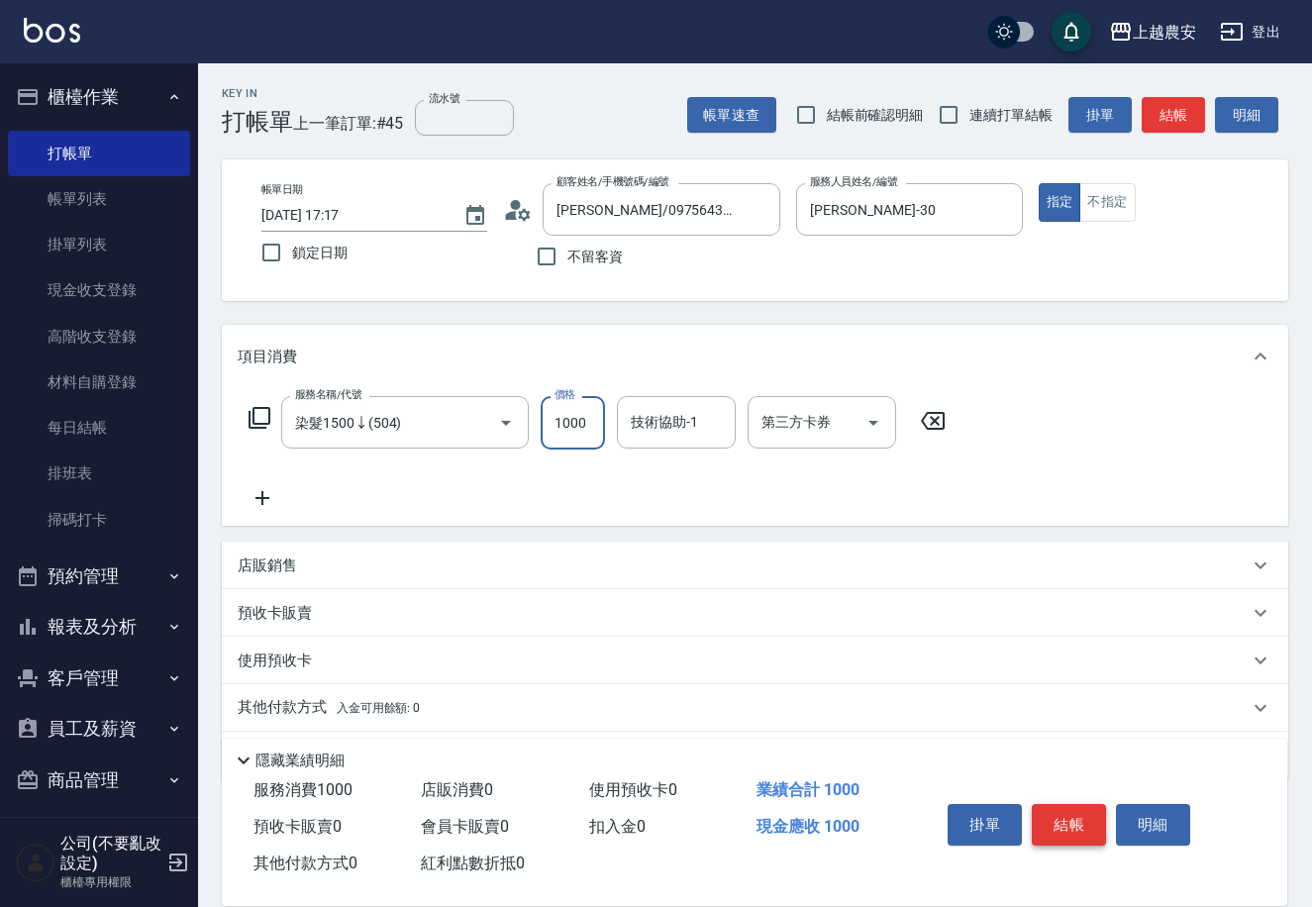
type input "1000"
click at [1081, 833] on button "結帳" at bounding box center [1069, 825] width 74 height 42
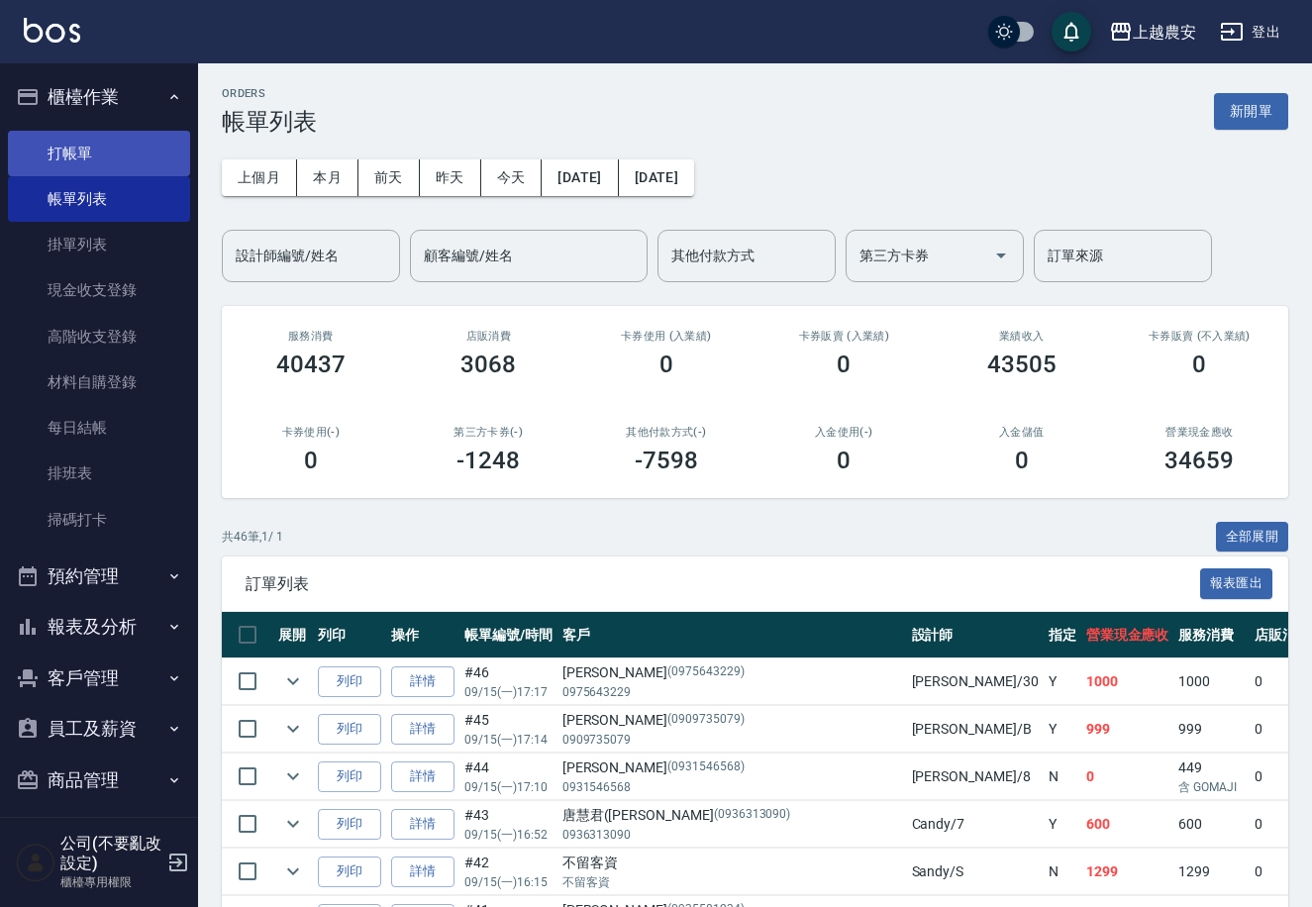
click at [65, 161] on link "打帳單" at bounding box center [99, 154] width 182 height 46
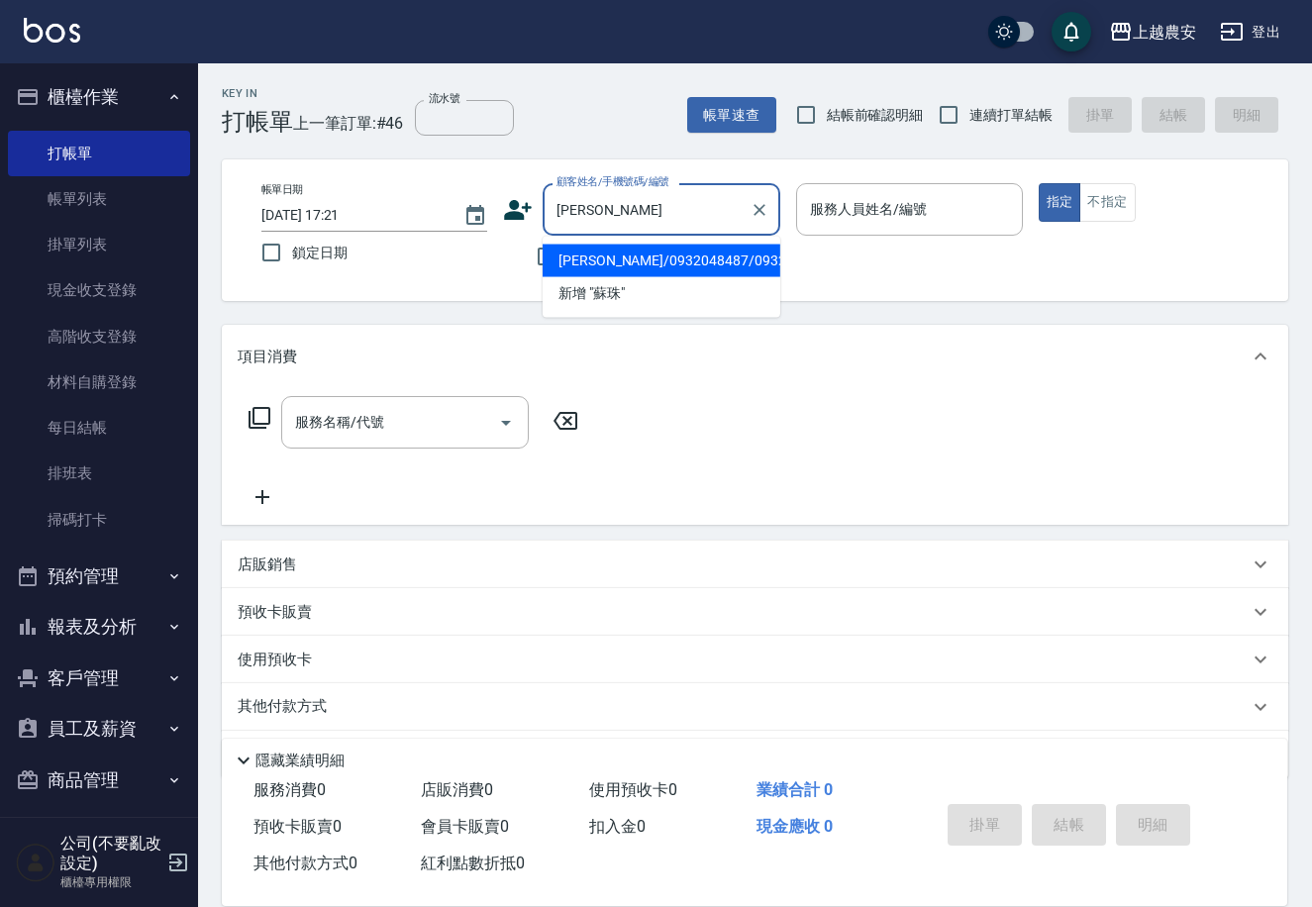
click at [662, 257] on li "蘇珠碧/0932048487/0932048487" at bounding box center [662, 261] width 238 height 33
type input "蘇珠碧/0932048487/0932048487"
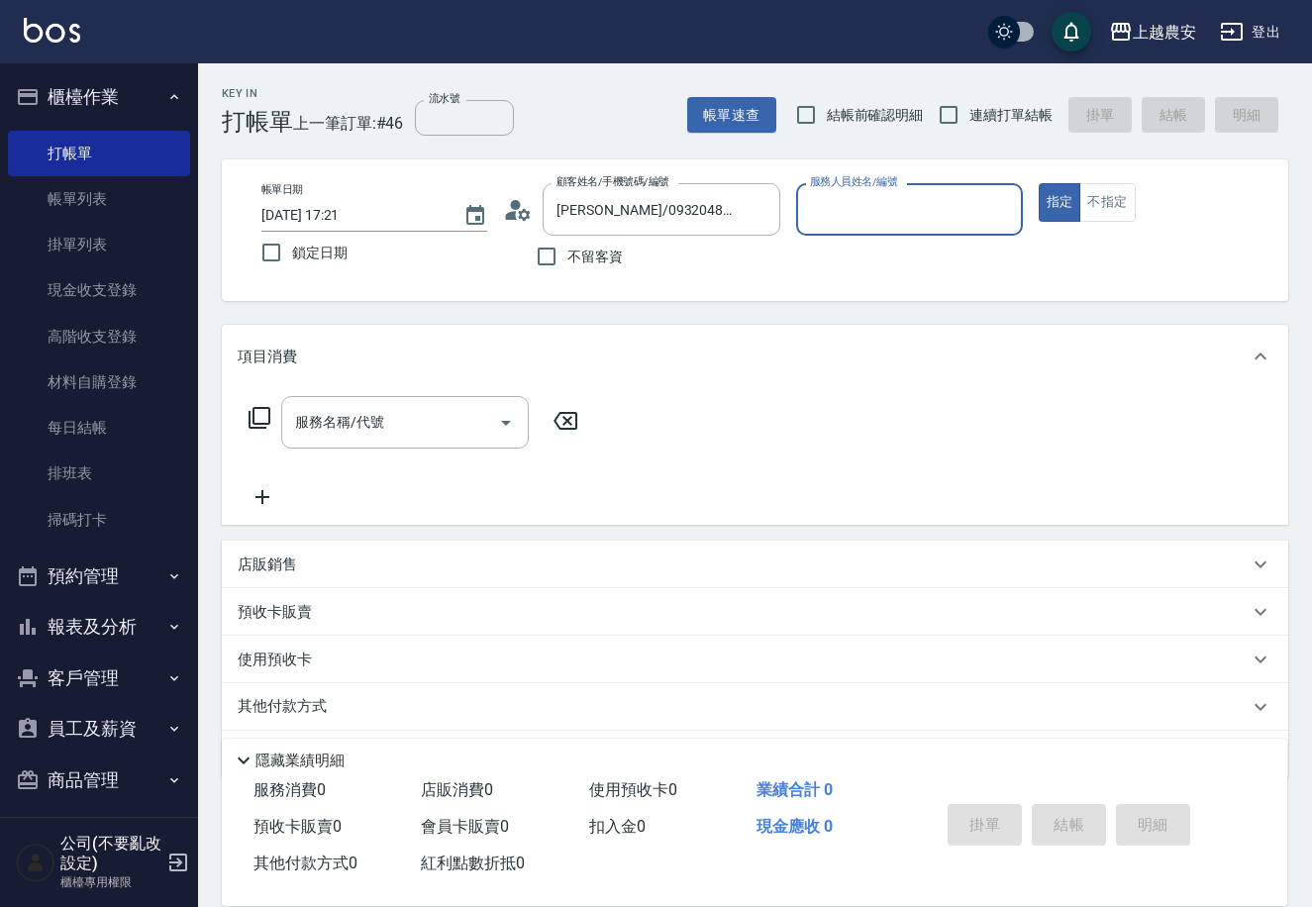
type input "美雅-B"
click at [373, 412] on div "服務名稱/代號 服務名稱/代號" at bounding box center [405, 422] width 248 height 52
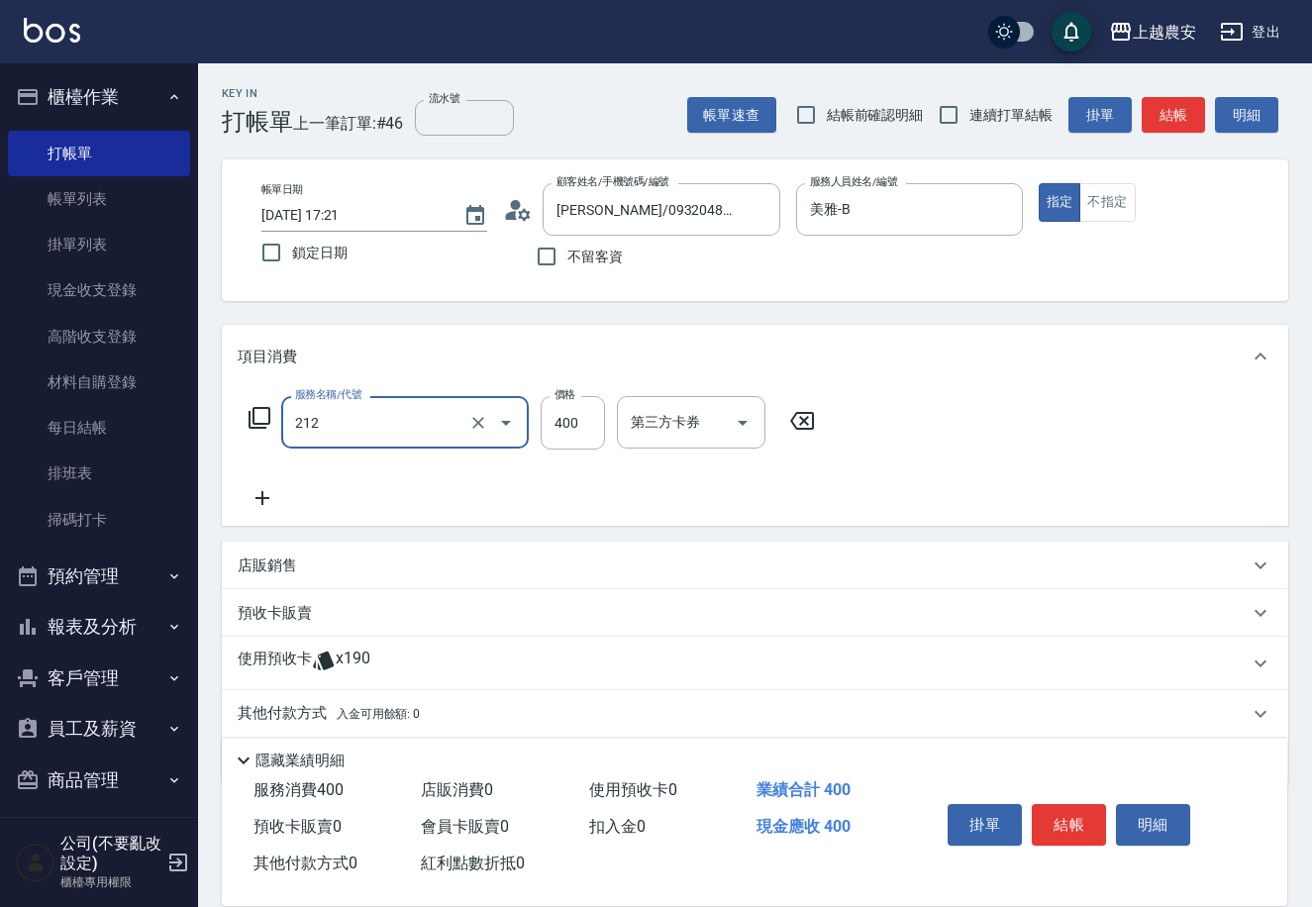
type input "洗髮券消費(212)"
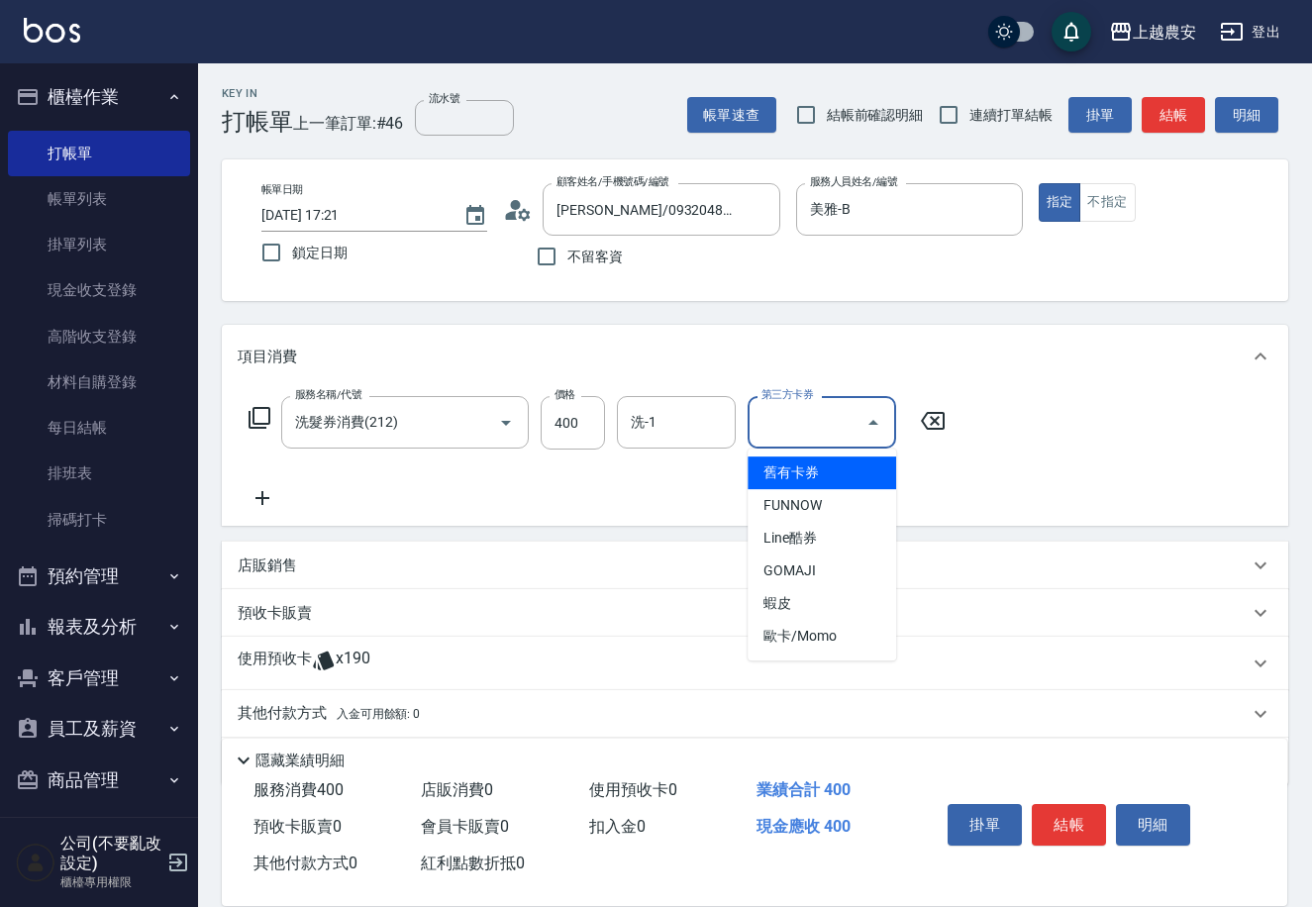
click at [771, 425] on input "第三方卡券" at bounding box center [806, 422] width 101 height 35
click at [786, 466] on span "舊有卡券" at bounding box center [821, 472] width 149 height 33
type input "舊有卡券"
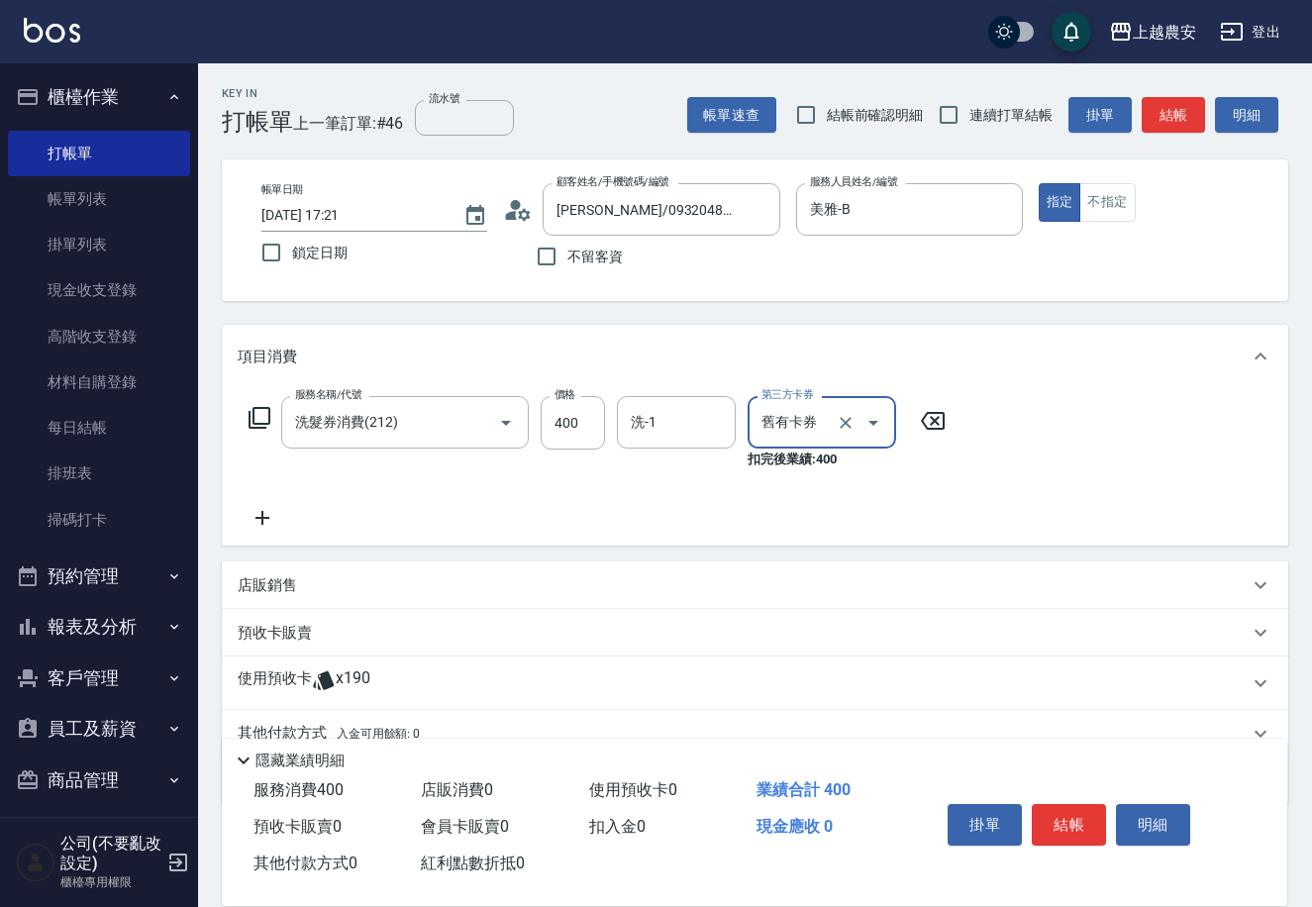
click at [255, 524] on icon at bounding box center [263, 518] width 50 height 24
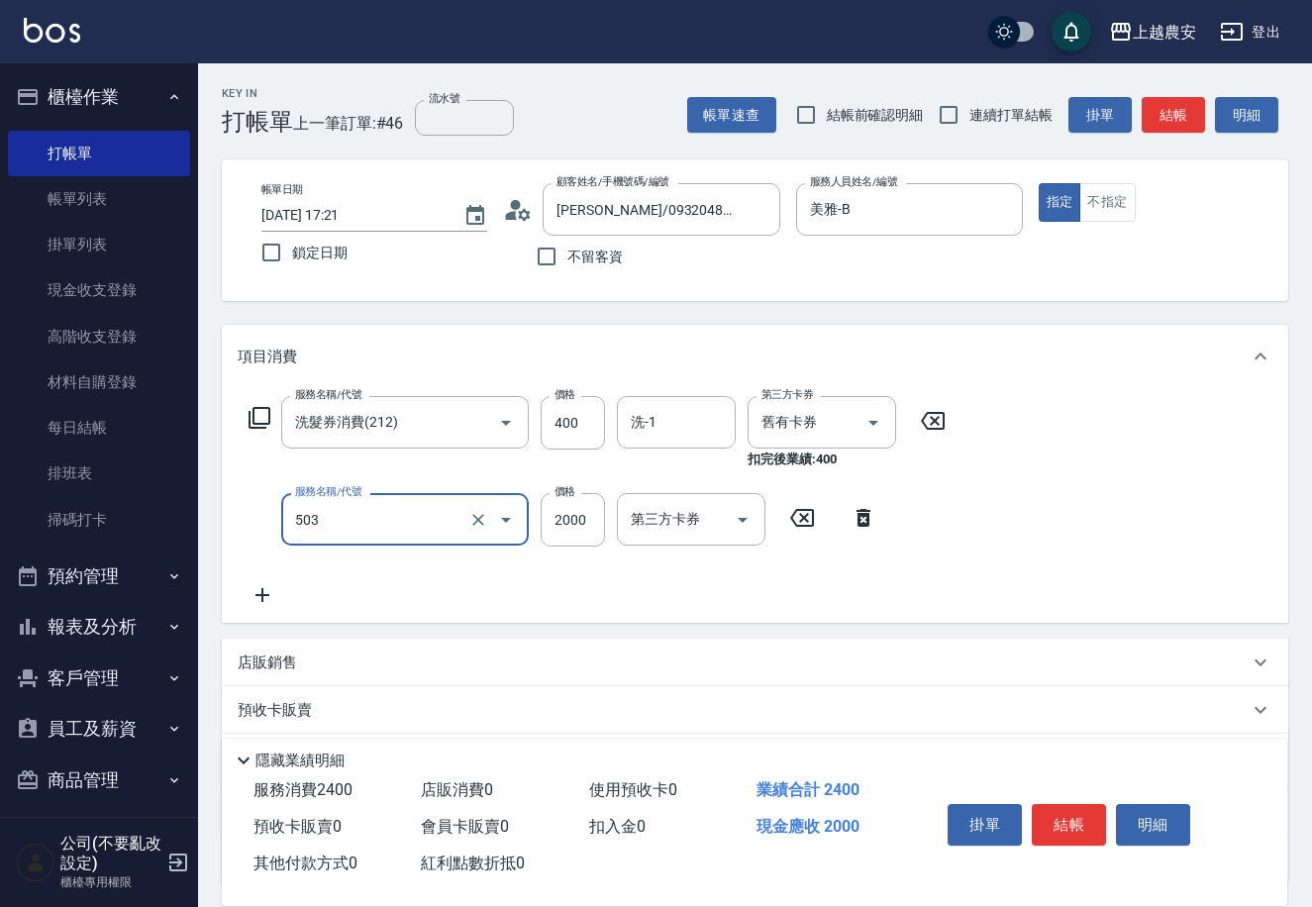
type input "503"
type input "3"
type input "染髮1500↑(503)"
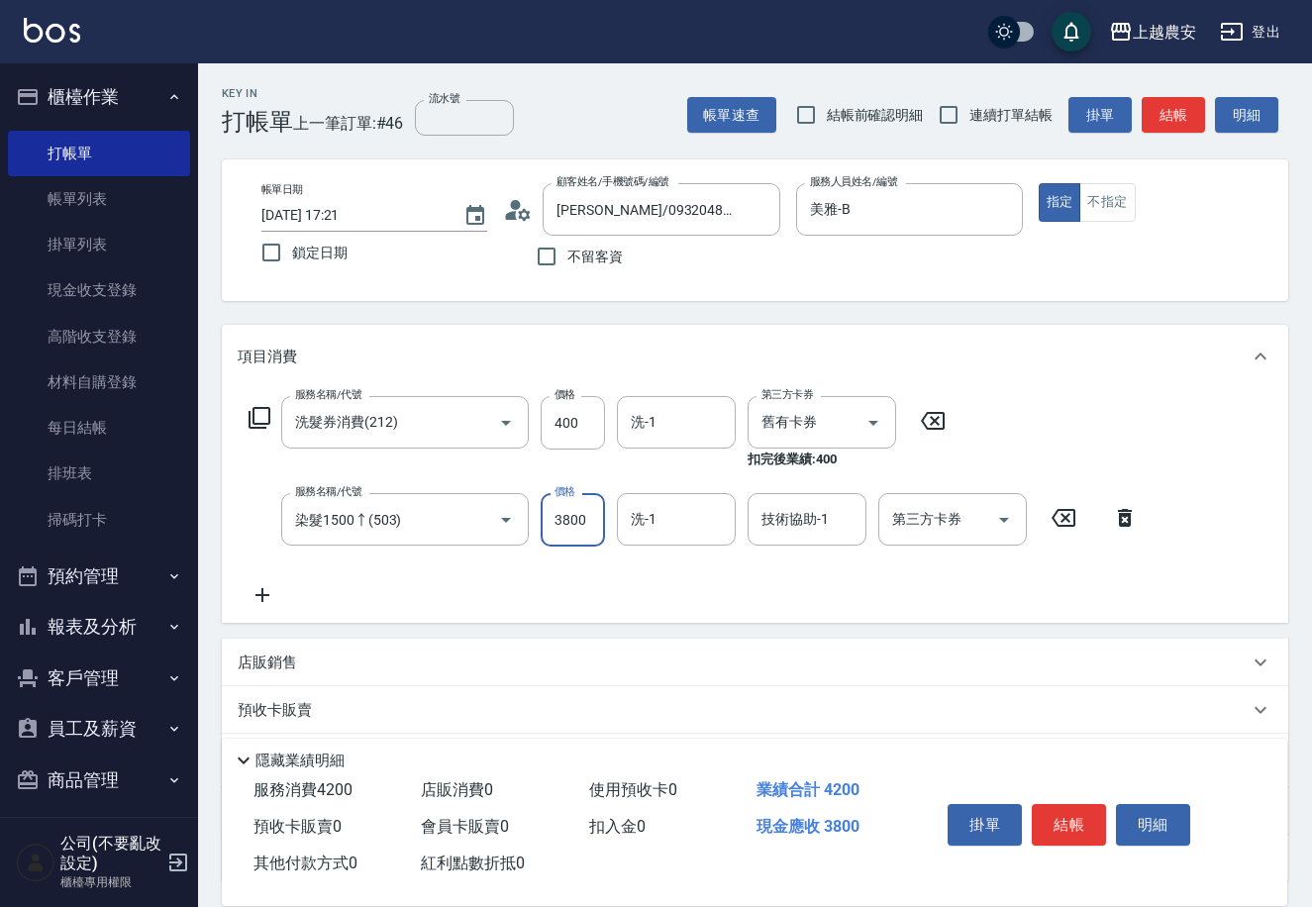
scroll to position [160, 0]
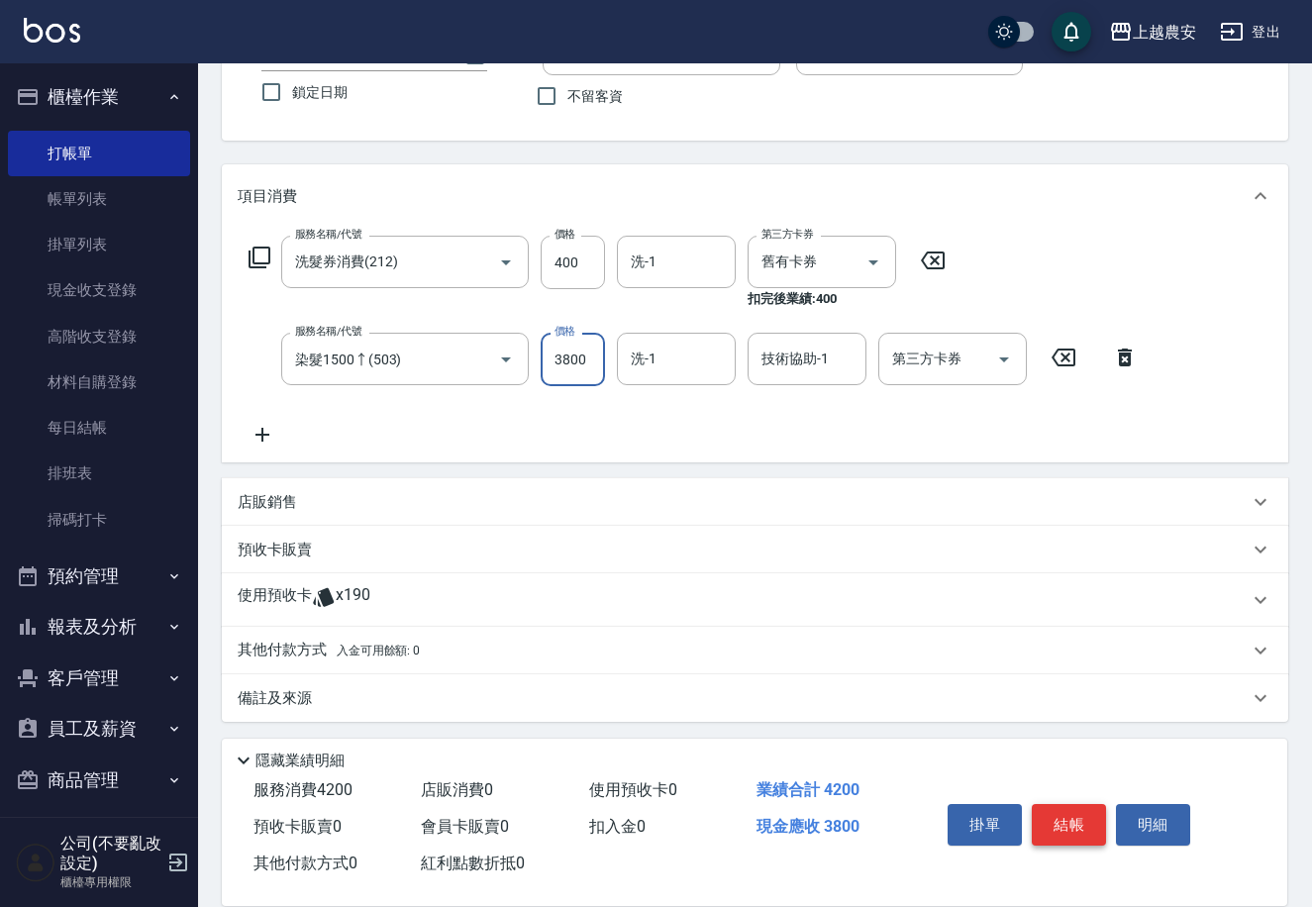
type input "3800"
click at [1067, 824] on button "結帳" at bounding box center [1069, 825] width 74 height 42
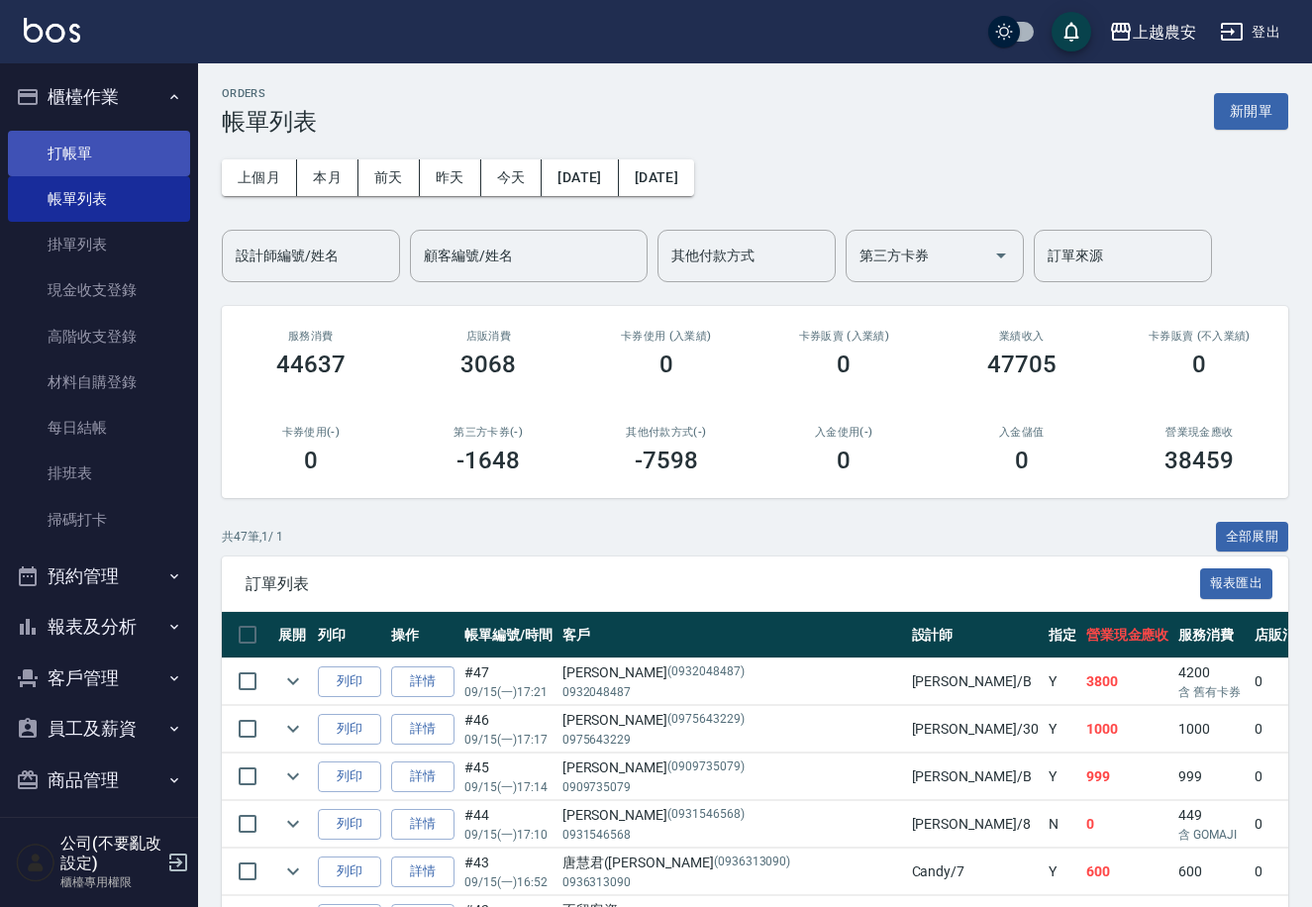
click at [61, 146] on link "打帳單" at bounding box center [99, 154] width 182 height 46
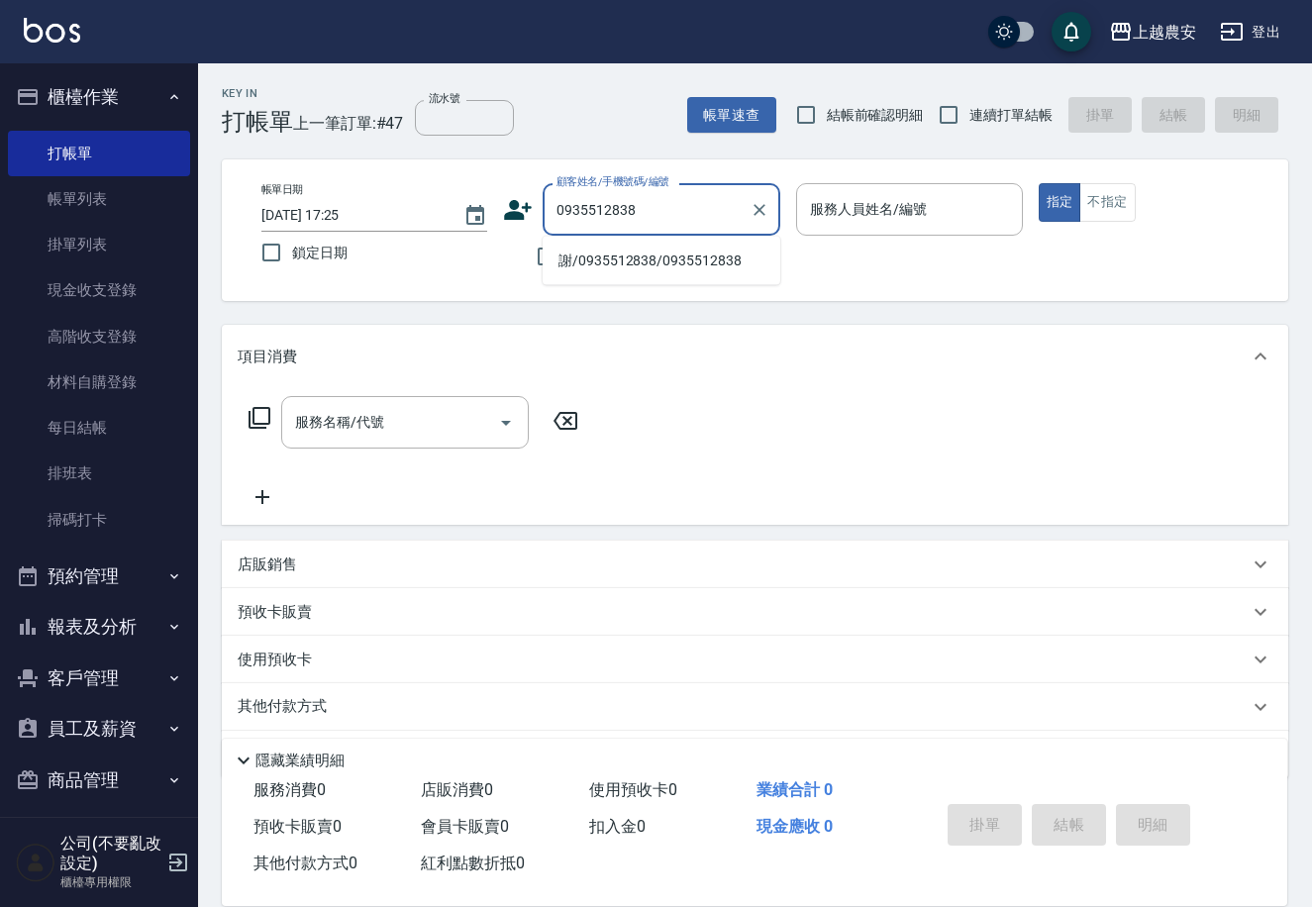
click at [631, 259] on li "謝/0935512838/0935512838" at bounding box center [662, 261] width 238 height 33
type input "謝/0935512838/0935512838"
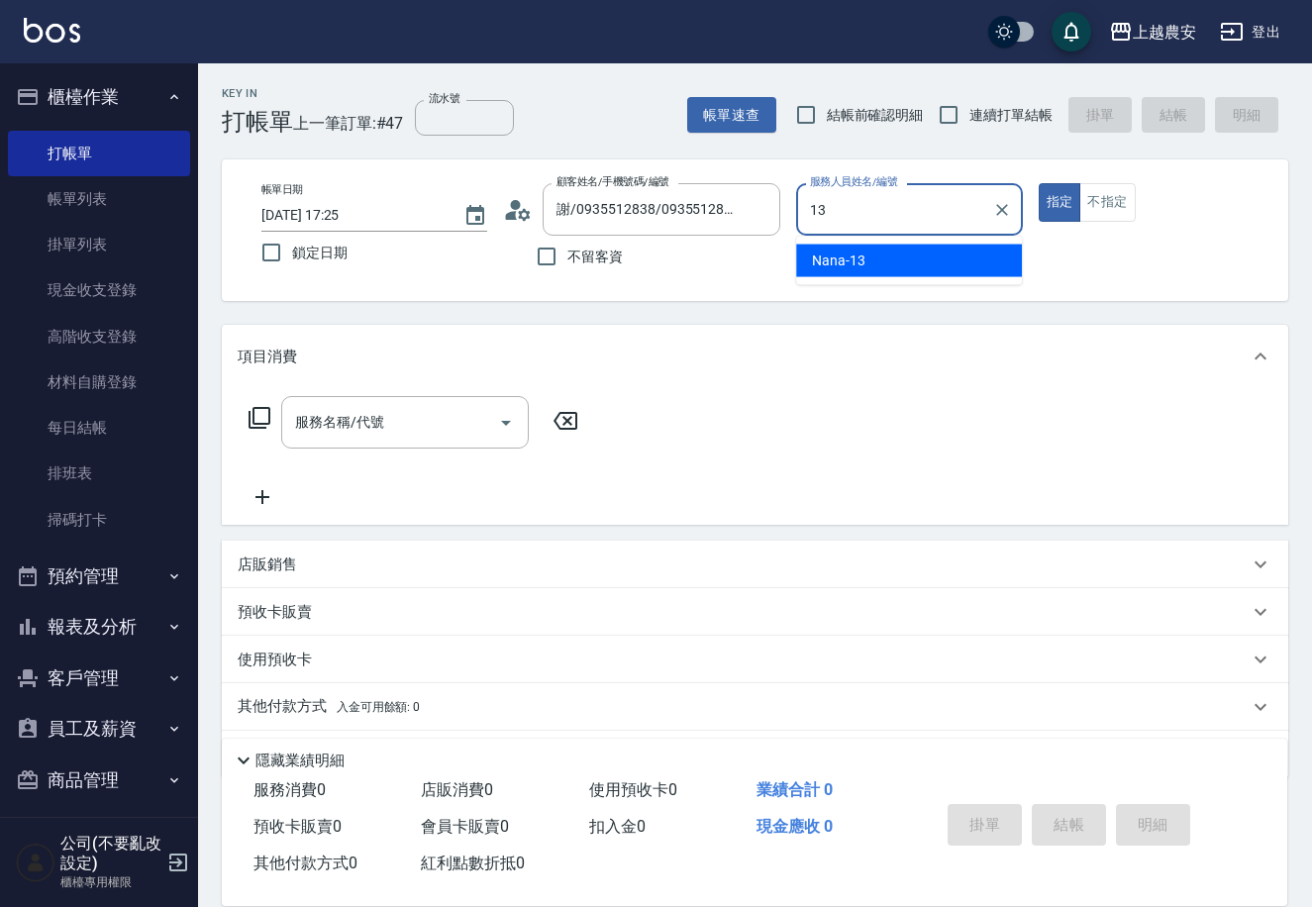
type input "Nana-13"
type button "true"
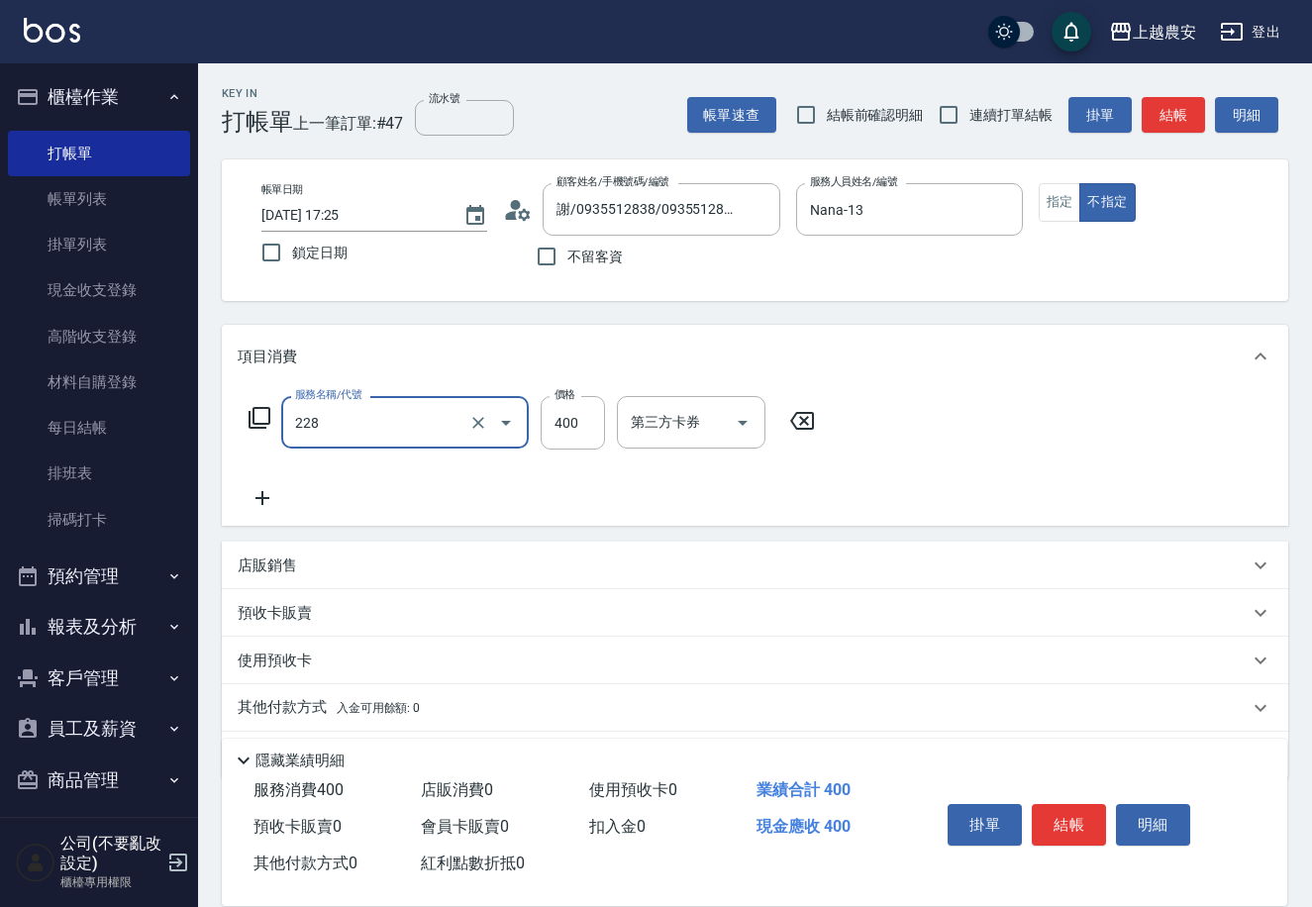
type input "洗髮(228)"
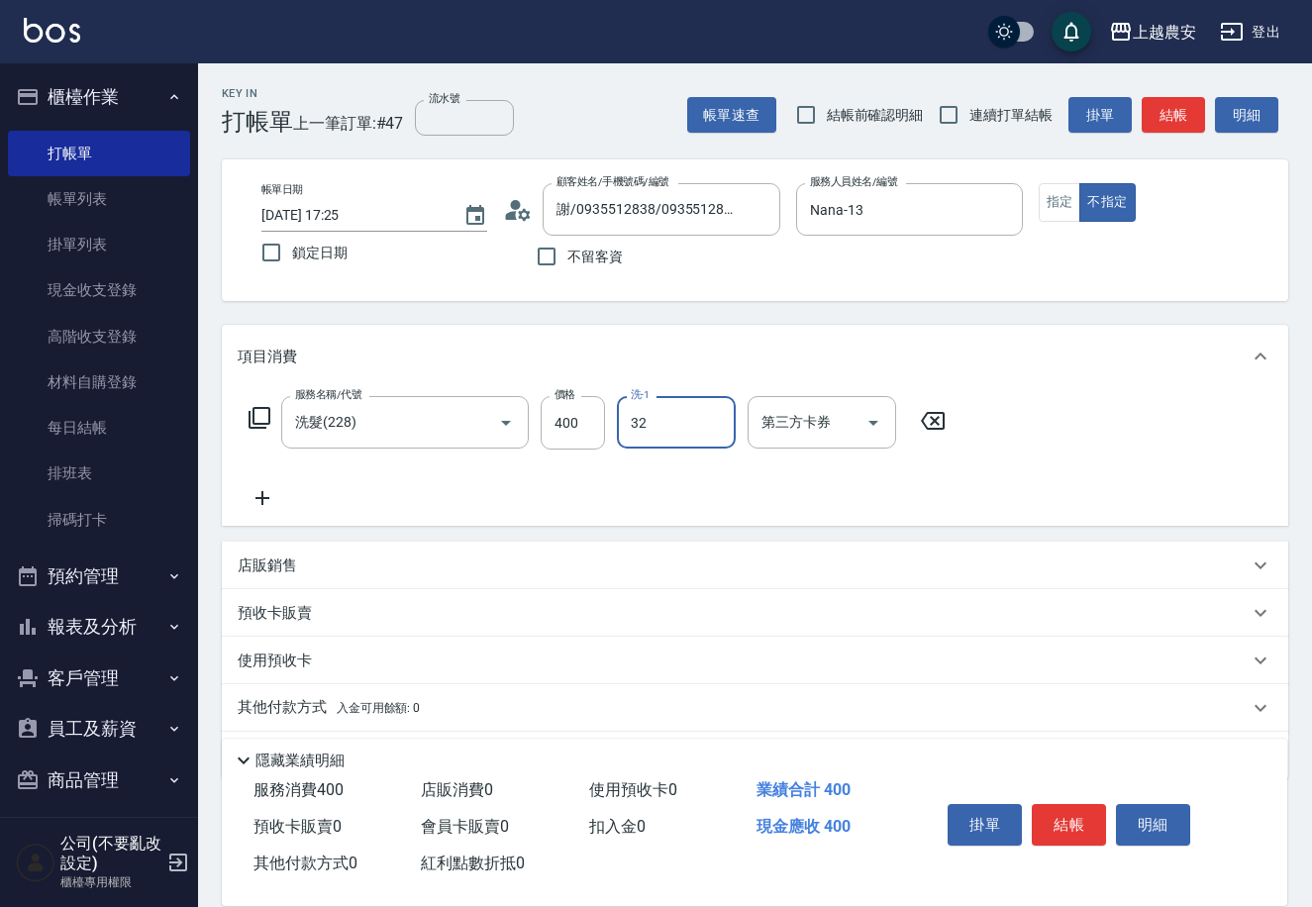
type input "[PERSON_NAME]-32"
click at [1070, 814] on button "結帳" at bounding box center [1069, 825] width 74 height 42
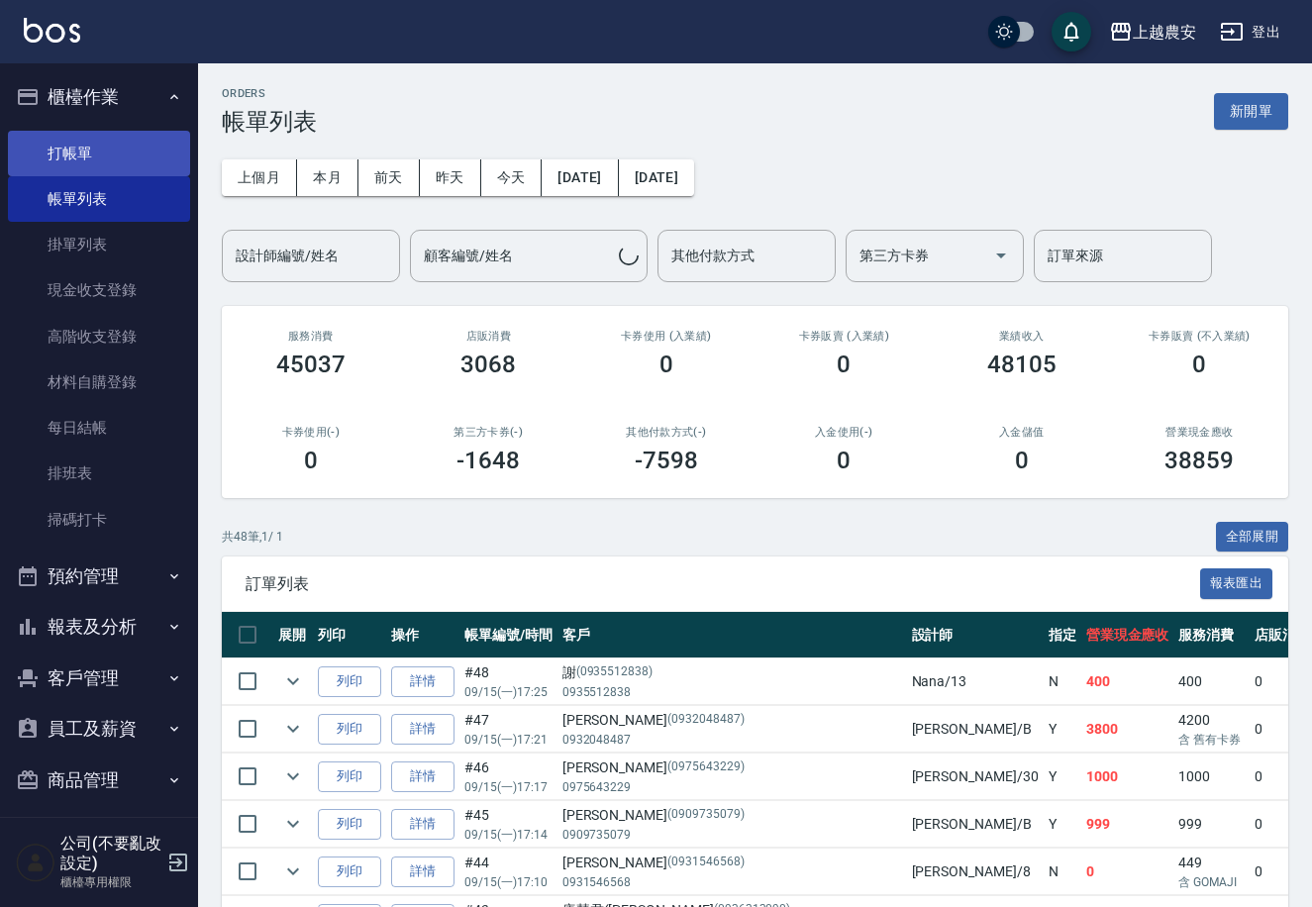
click at [86, 164] on link "打帳單" at bounding box center [99, 154] width 182 height 46
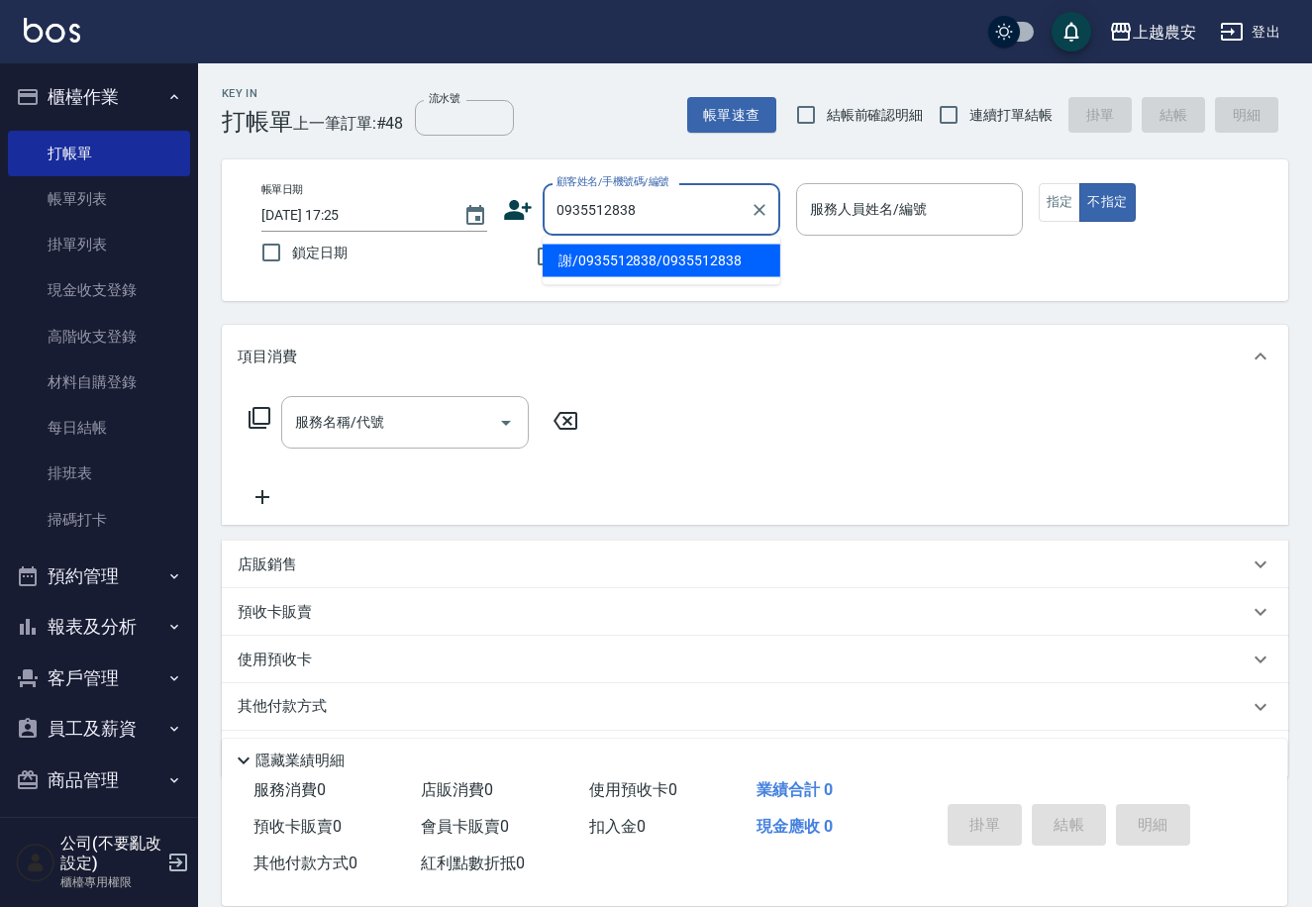
click at [665, 257] on li "謝/0935512838/0935512838" at bounding box center [662, 261] width 238 height 33
type input "謝/0935512838/0935512838"
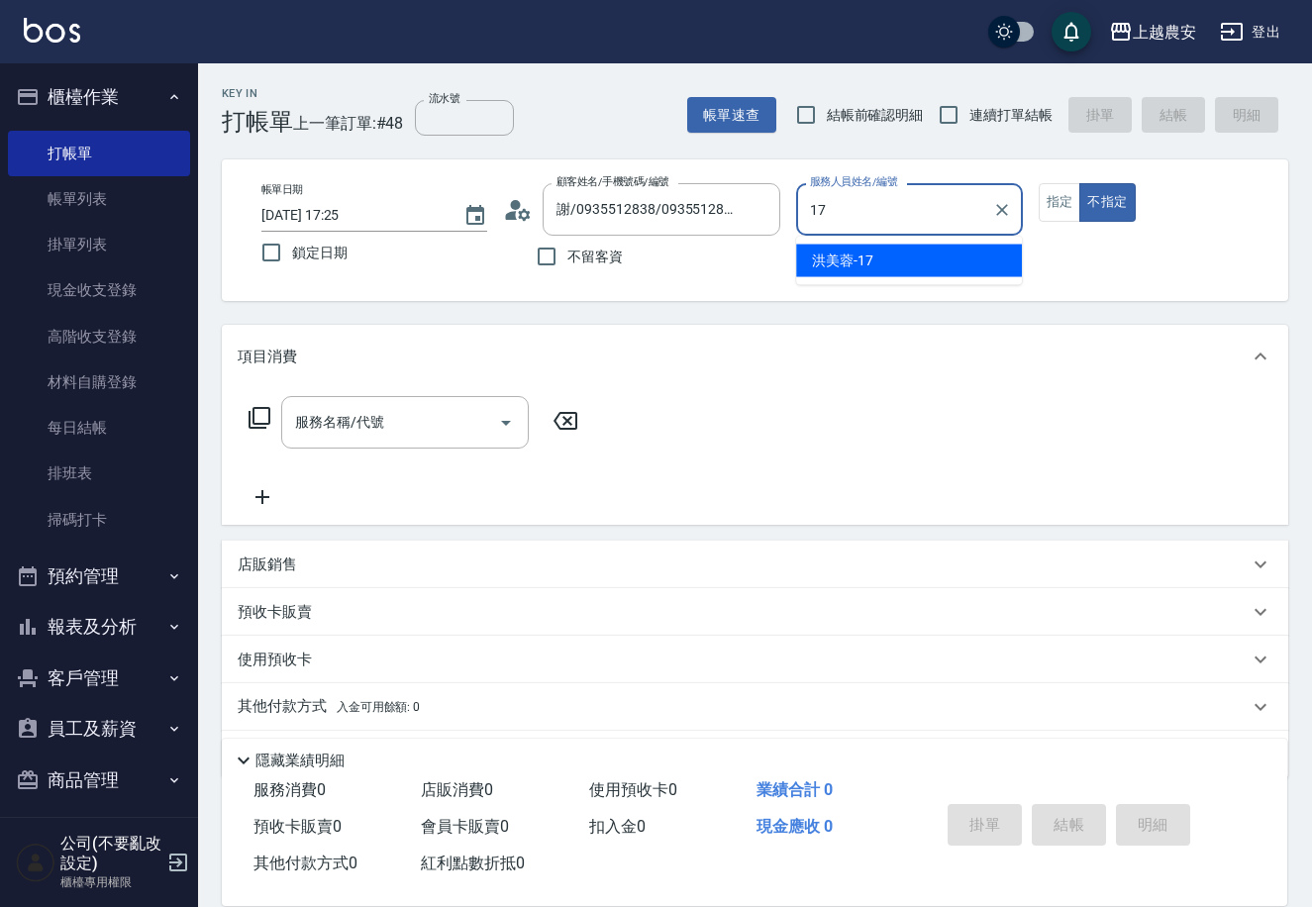
type input "[PERSON_NAME]-17"
type button "false"
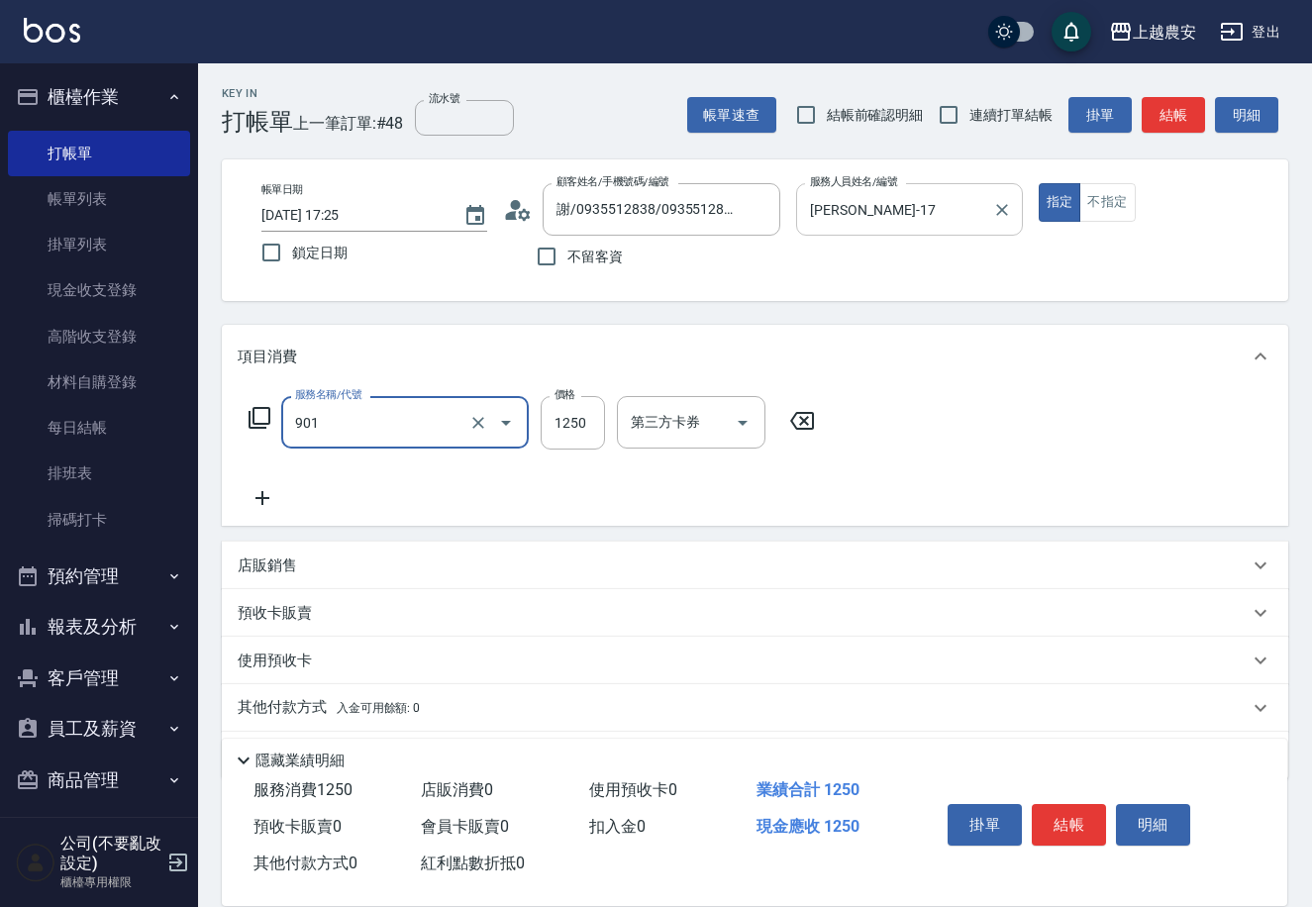
type input "修手指甲(901)"
type input "300"
click at [1043, 825] on button "結帳" at bounding box center [1069, 825] width 74 height 42
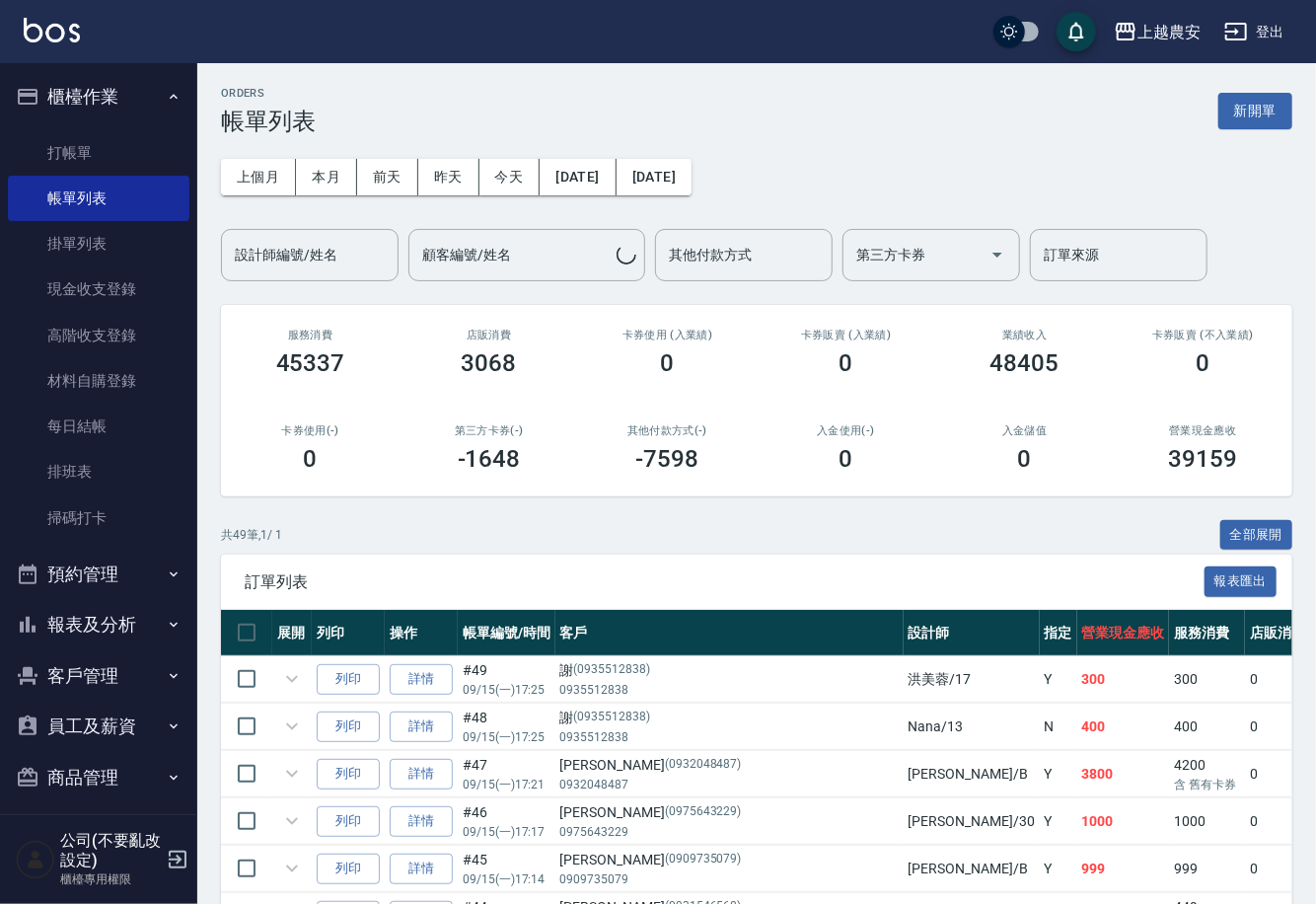
click at [106, 671] on button "客戶管理" at bounding box center [99, 675] width 181 height 51
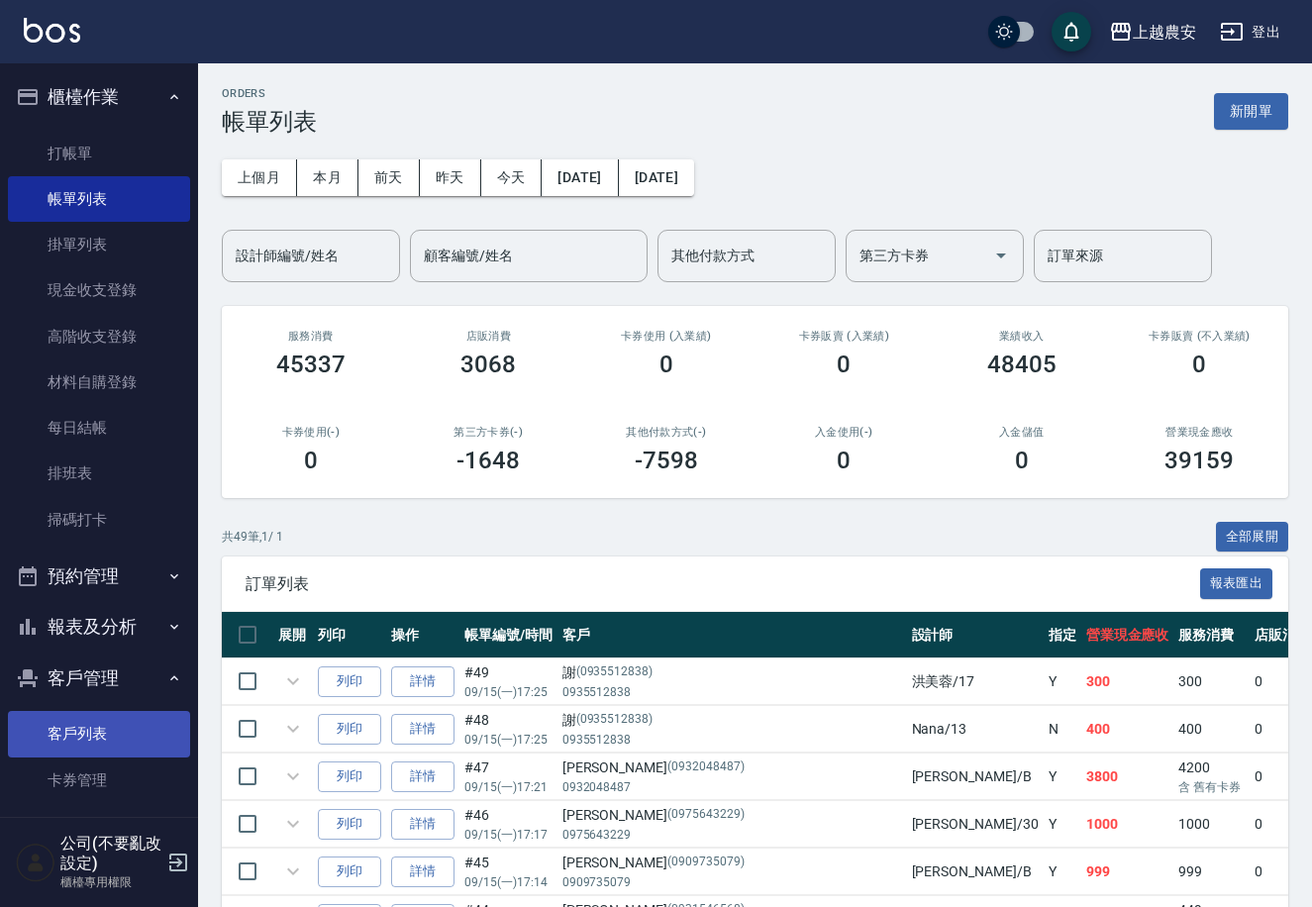
click at [92, 729] on link "客戶列表" at bounding box center [99, 734] width 182 height 46
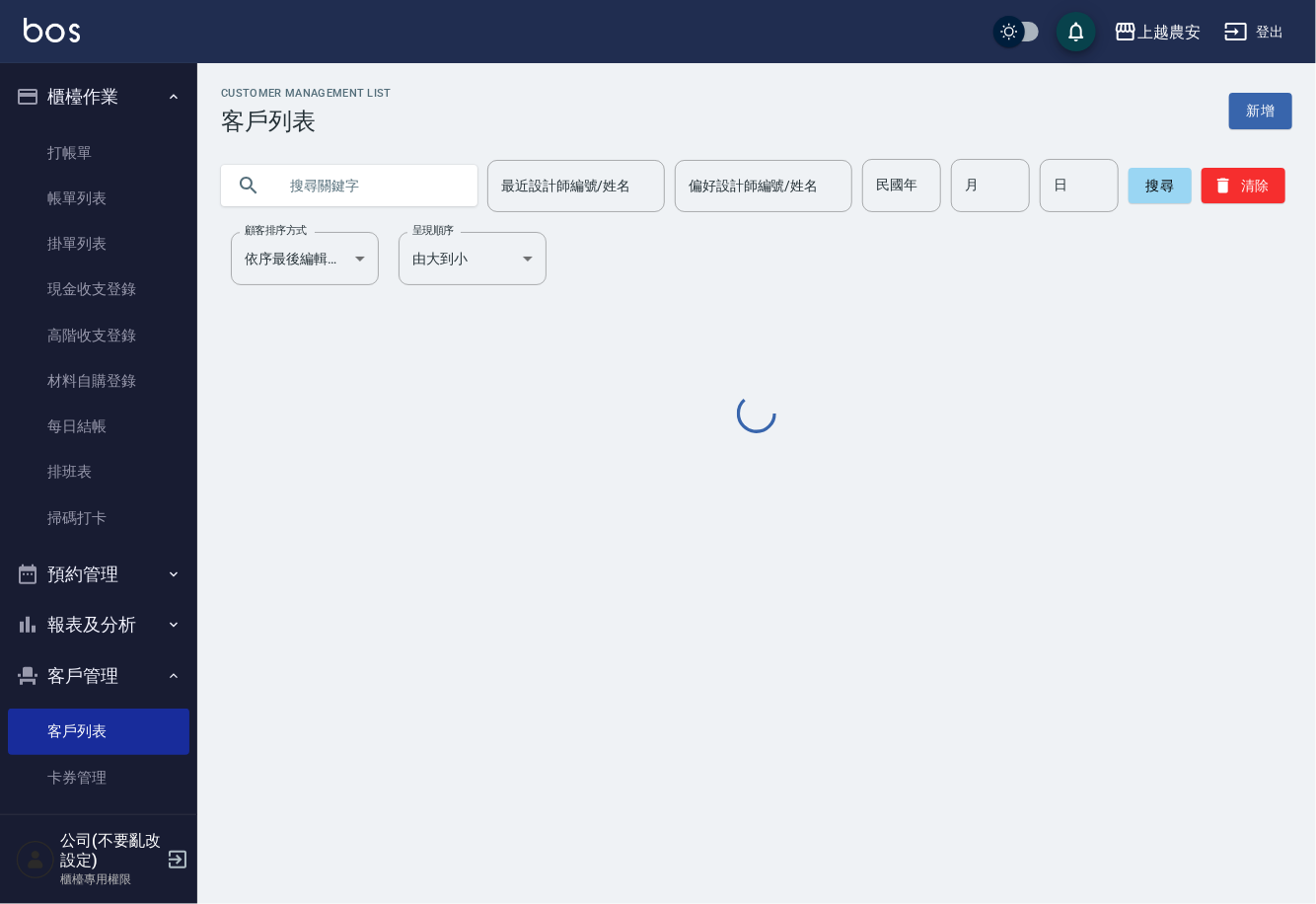
click at [343, 197] on input "text" at bounding box center [369, 184] width 185 height 53
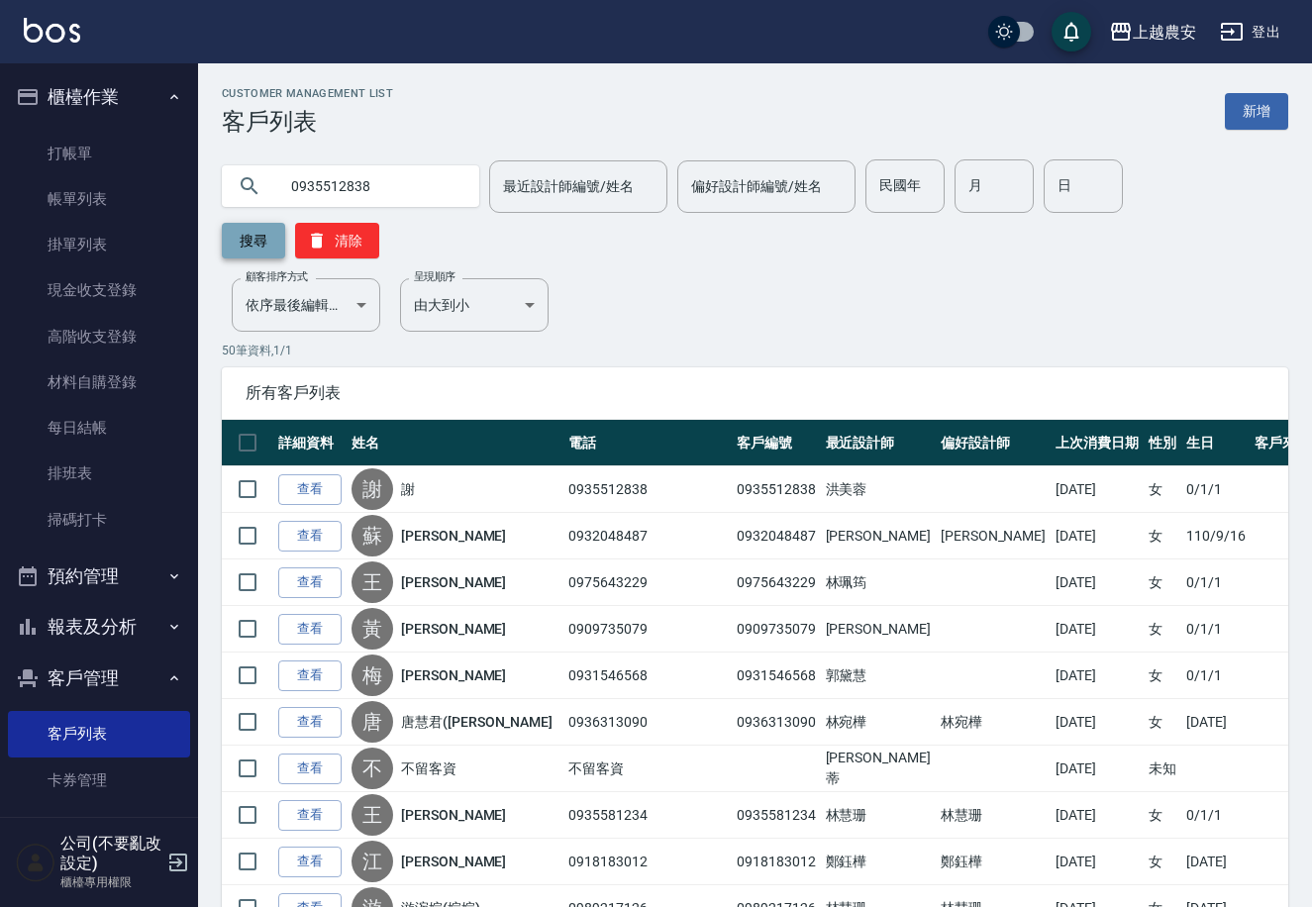
type input "0935512838"
click at [285, 223] on button "搜尋" at bounding box center [253, 241] width 63 height 36
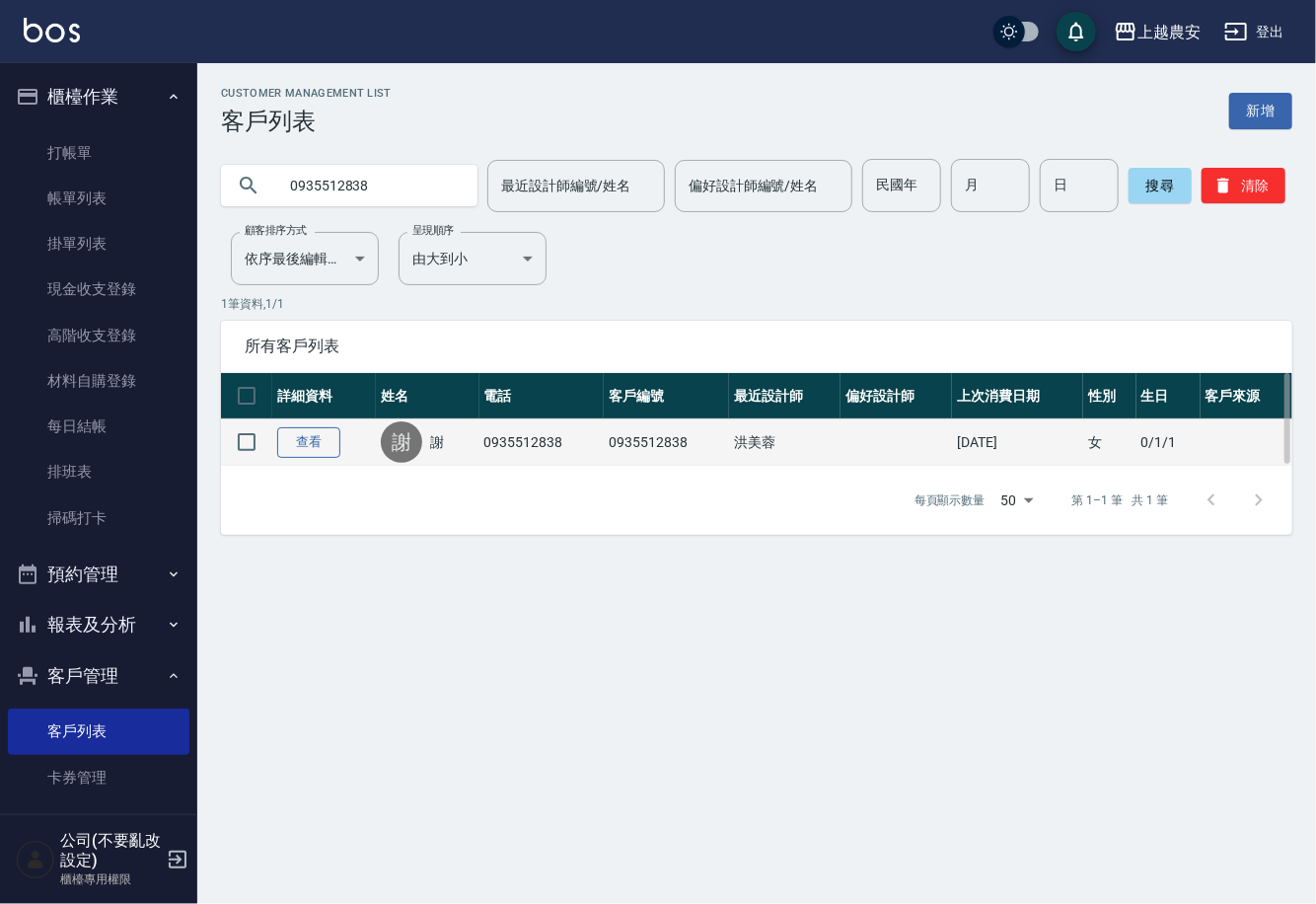
click at [298, 443] on link "查看" at bounding box center [308, 443] width 63 height 31
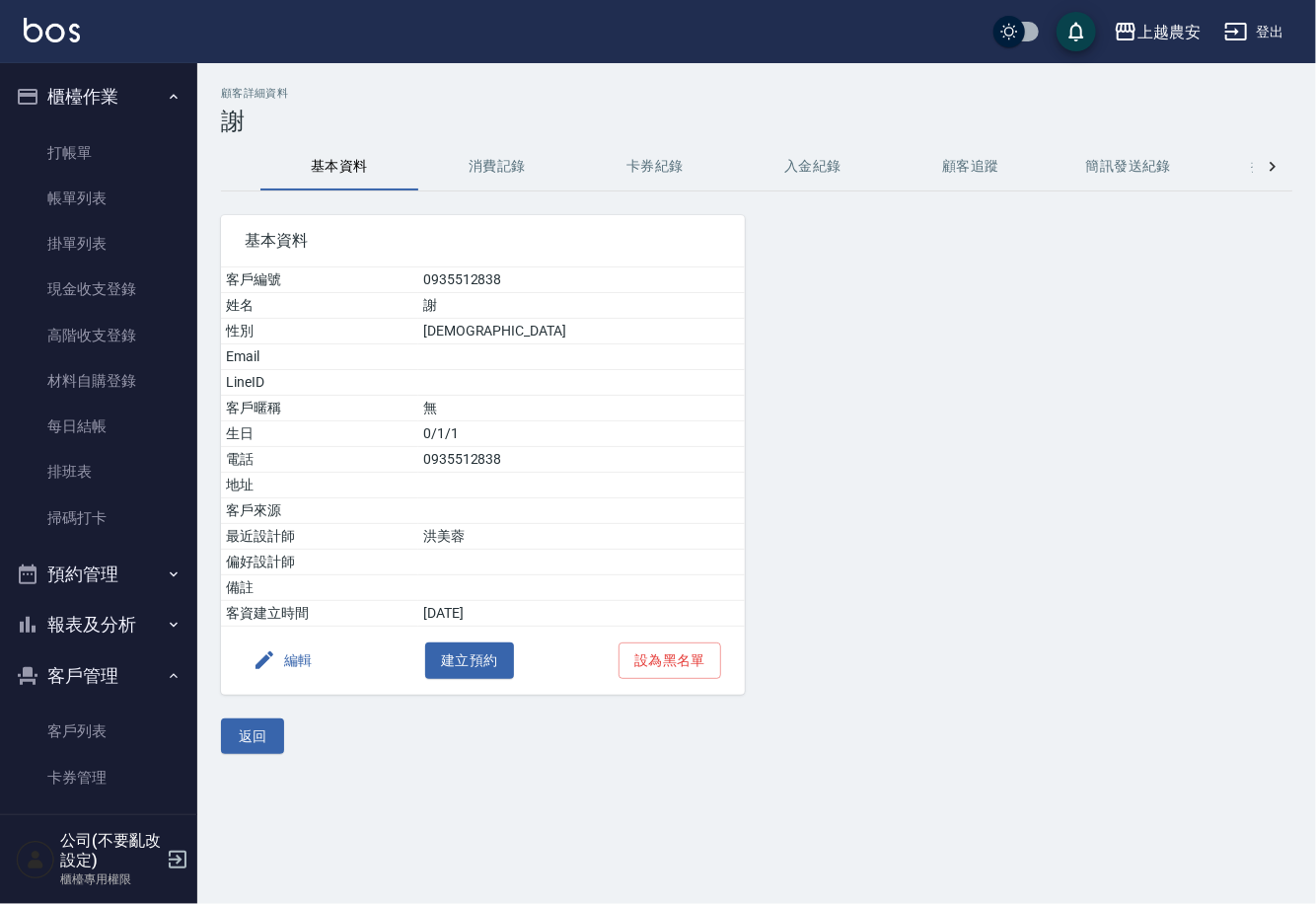
click at [303, 654] on button "編輯" at bounding box center [283, 661] width 76 height 37
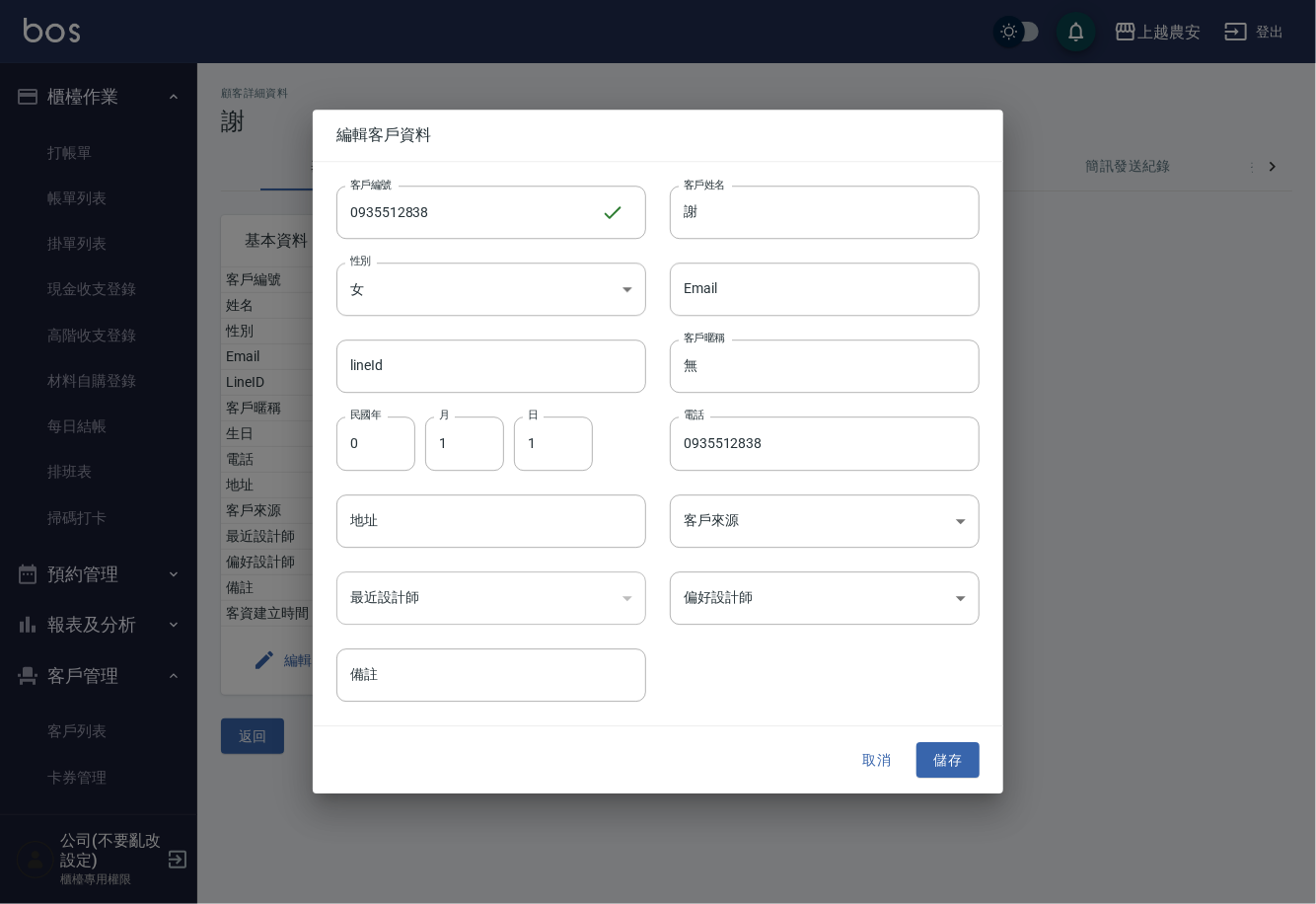
drag, startPoint x: 727, startPoint y: 214, endPoint x: 234, endPoint y: 265, distance: 495.6
click at [309, 272] on div "編輯客戶資料 客戶編號 0935512838 ​ 客戶編號 客戶姓名 謝 客戶姓名 性別 女 FEMALE 性別 Email Email lineId lin…" at bounding box center [658, 452] width 1316 height 904
type input "薛"
click at [955, 763] on button "儲存" at bounding box center [947, 759] width 63 height 37
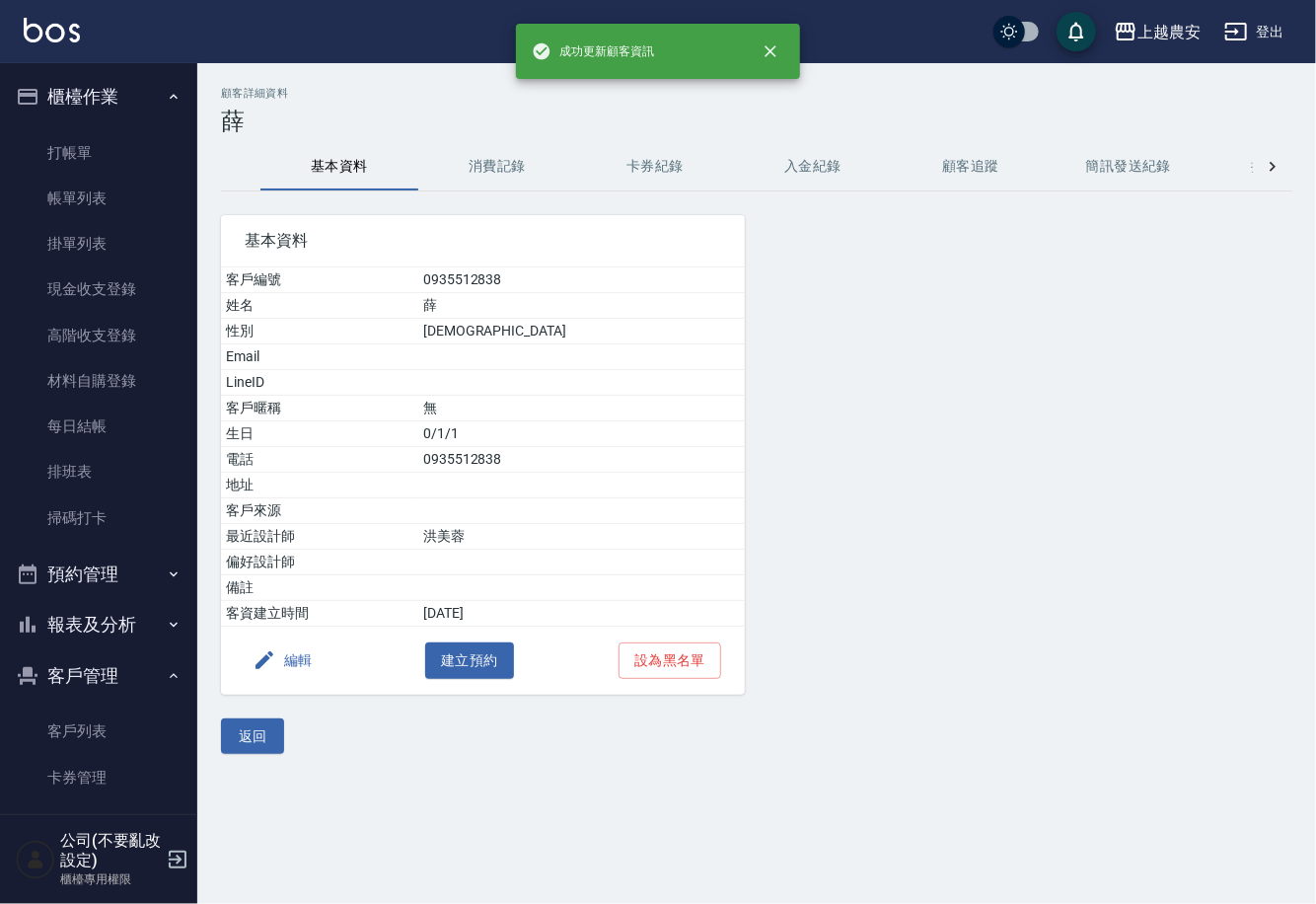
click at [500, 163] on button "消費記錄" at bounding box center [497, 167] width 157 height 48
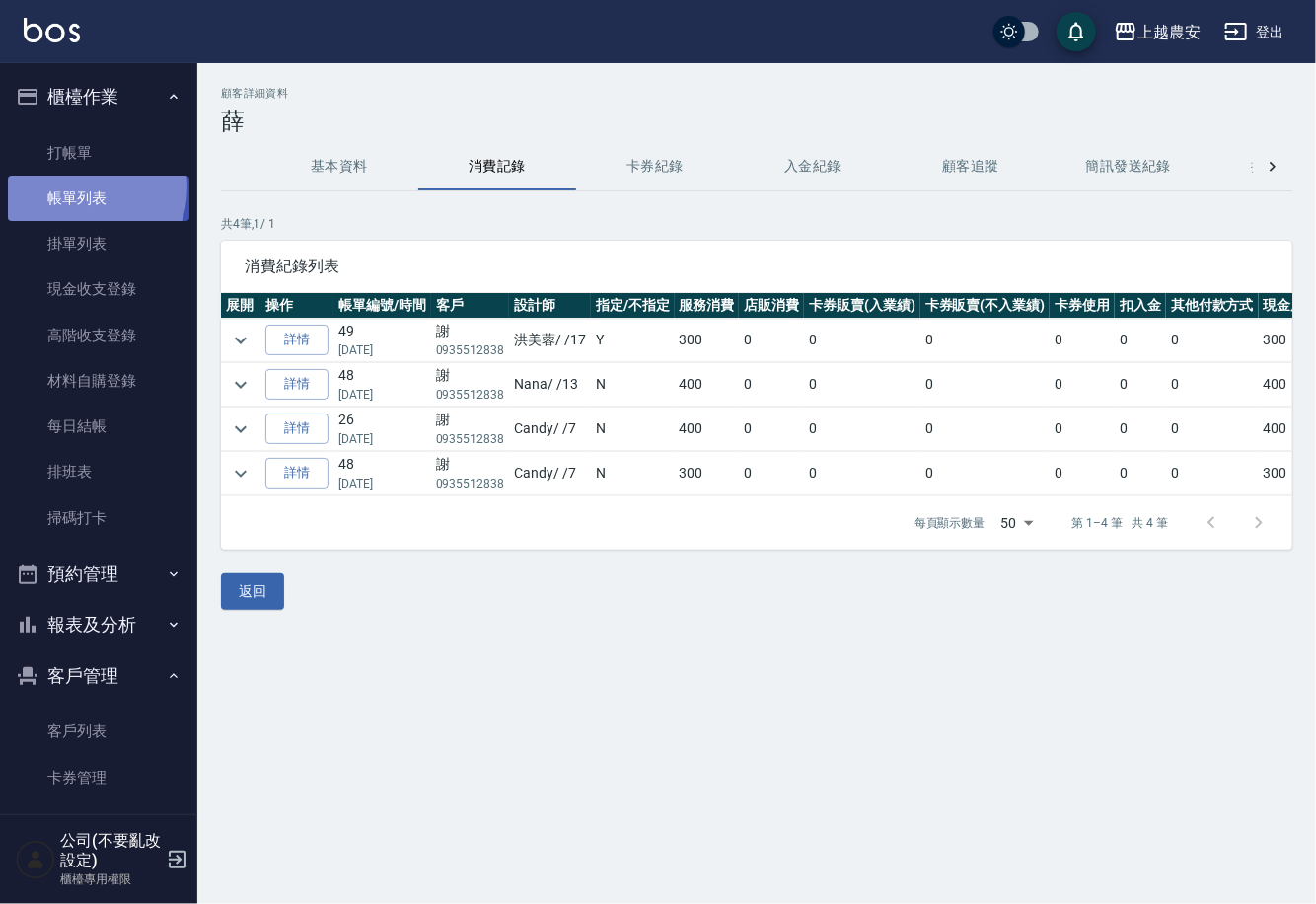
click at [76, 187] on link "帳單列表" at bounding box center [99, 198] width 181 height 46
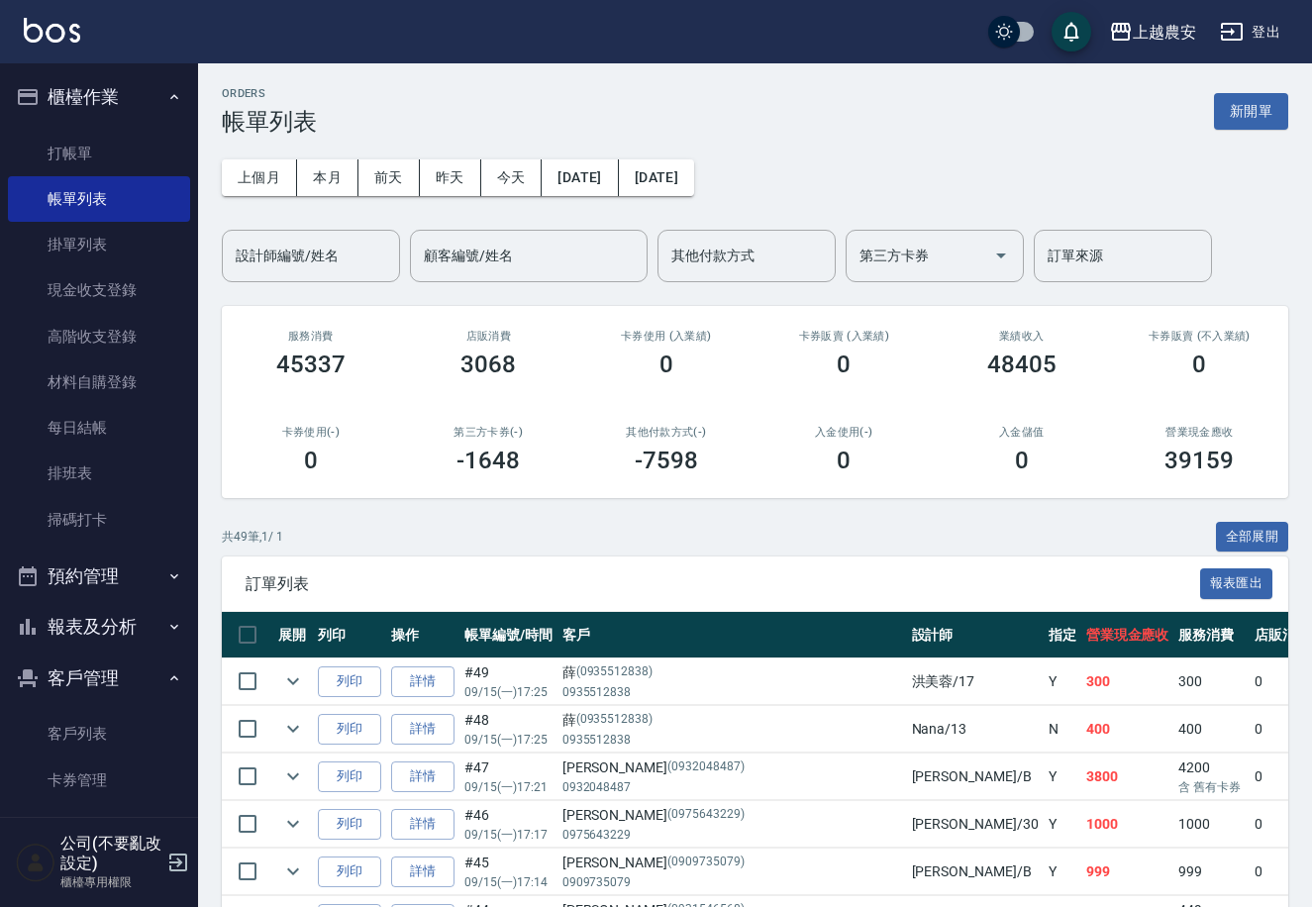
scroll to position [163, 0]
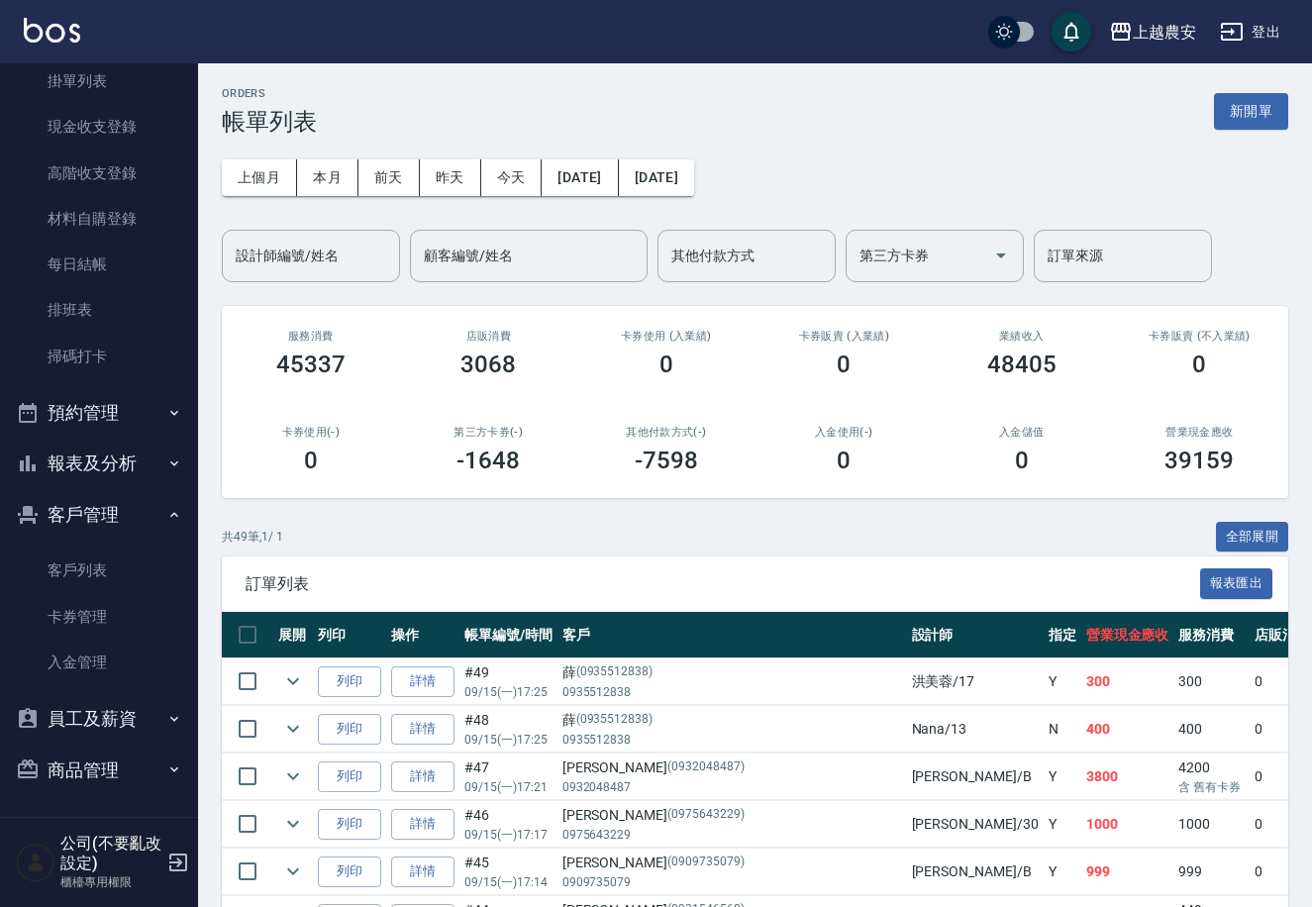
drag, startPoint x: 100, startPoint y: 777, endPoint x: 138, endPoint y: 770, distance: 38.3
click at [99, 772] on button "商品管理" at bounding box center [99, 769] width 182 height 51
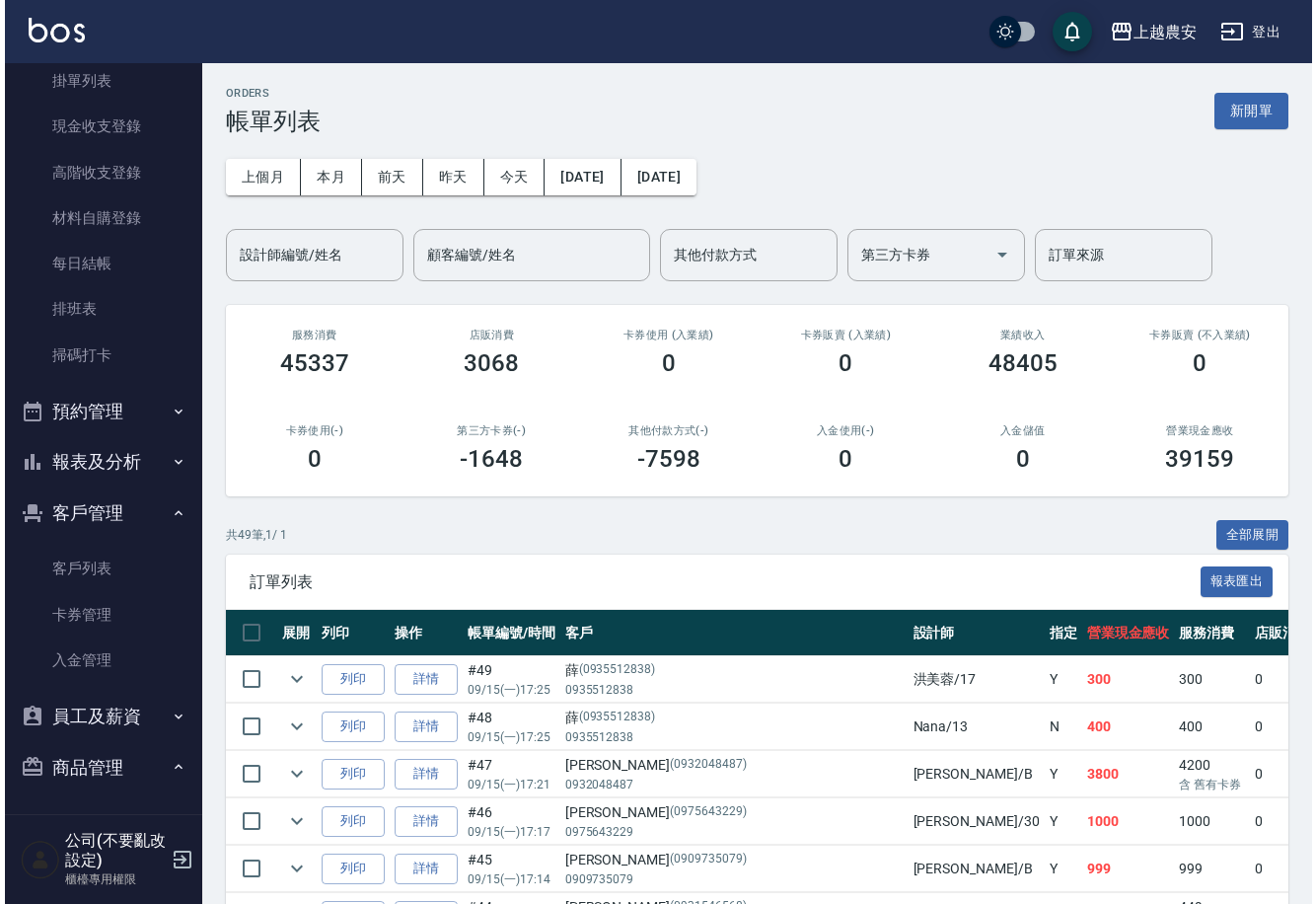
scroll to position [269, 0]
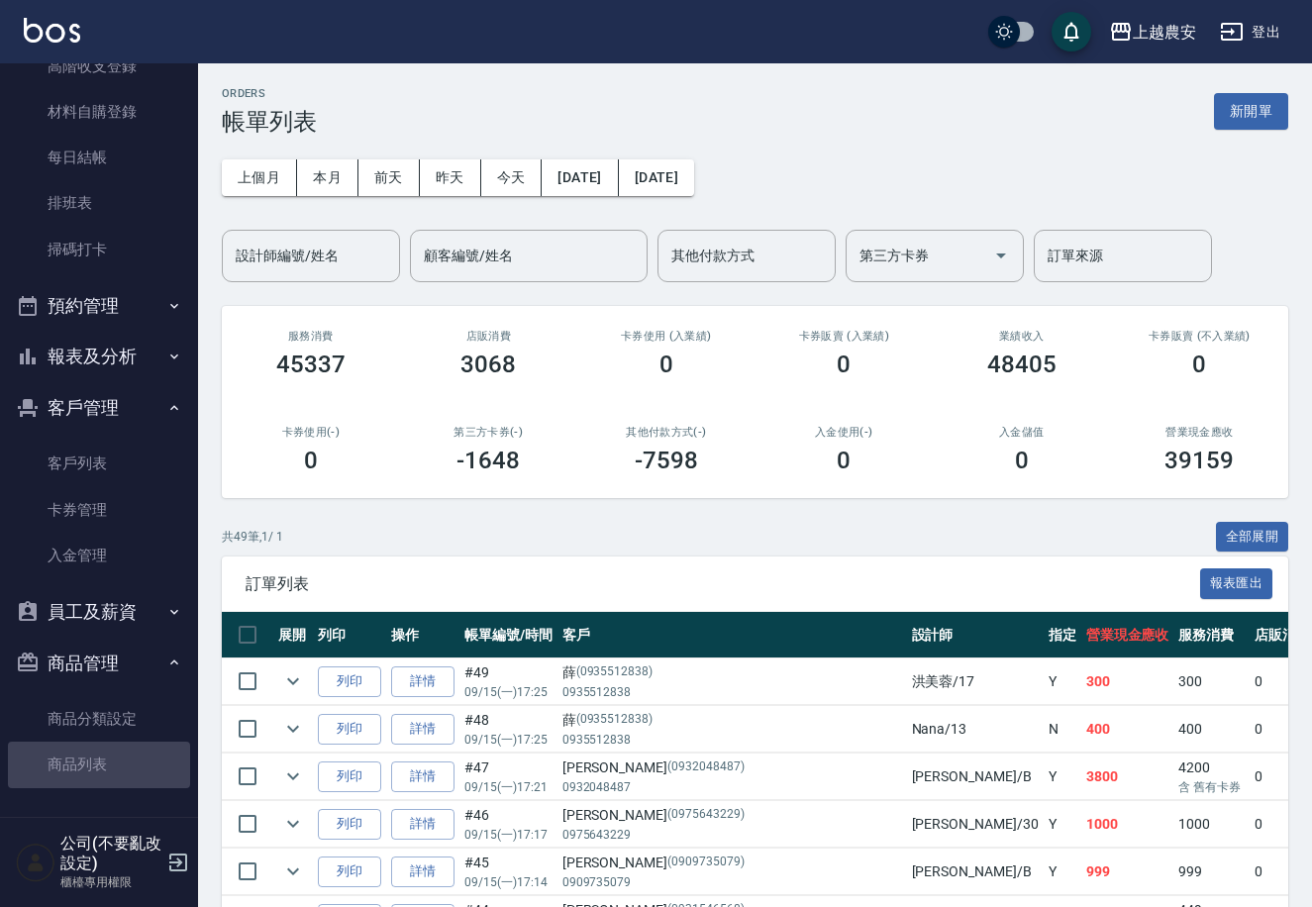
drag, startPoint x: 114, startPoint y: 765, endPoint x: 206, endPoint y: 539, distance: 244.7
click at [113, 765] on link "商品列表" at bounding box center [99, 765] width 182 height 46
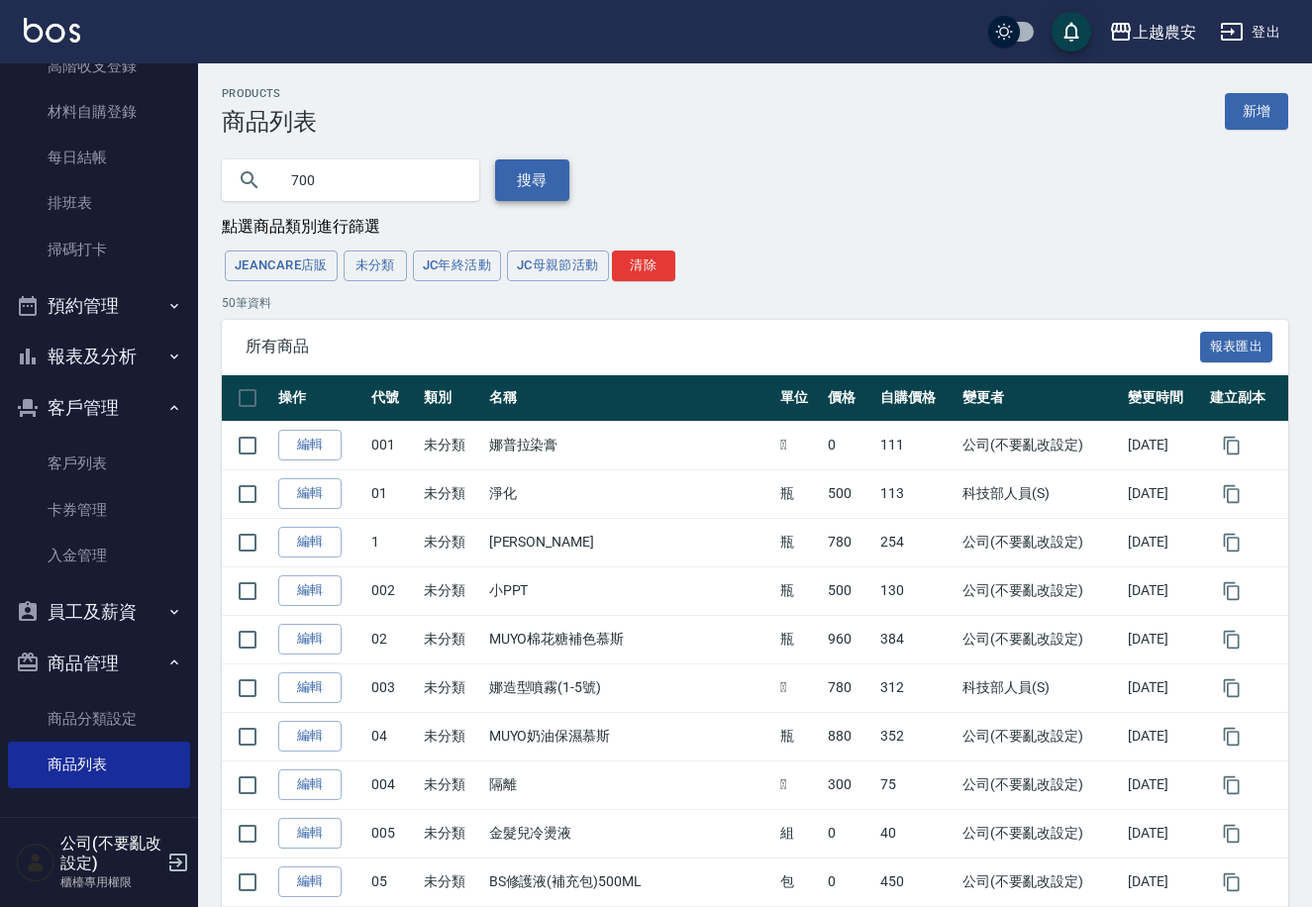
type input "700"
click at [523, 195] on button "搜尋" at bounding box center [532, 180] width 74 height 42
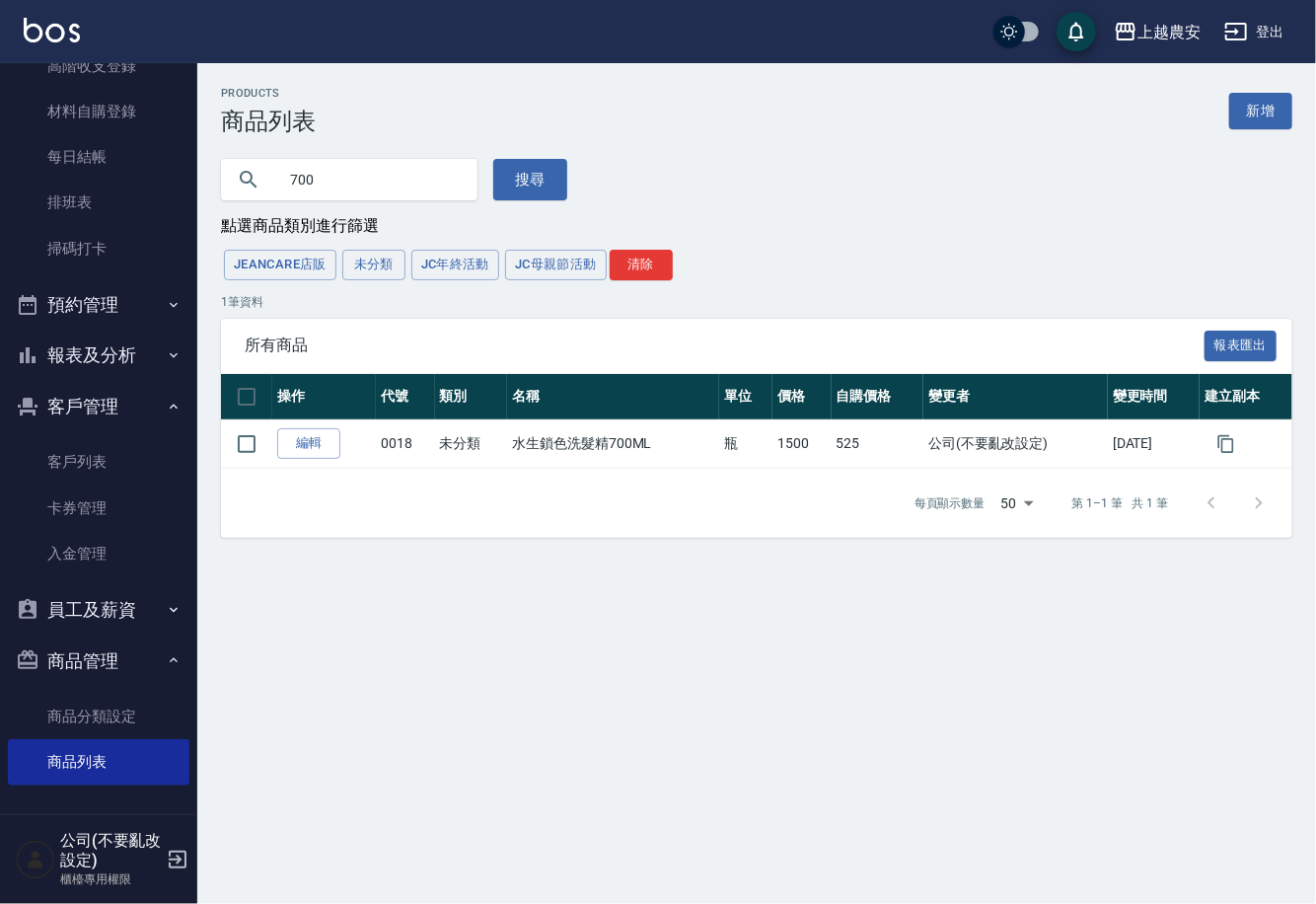
click at [197, 113] on div "櫃檯作業 打帳單 帳單列表 掛單列表 現金收支登錄 高階收支登錄 材料自購登錄 每日結帳 排班表 掃碼打卡 預約管理 預約管理 單日預約紀錄 單週預約紀錄 報…" at bounding box center [99, 483] width 198 height 841
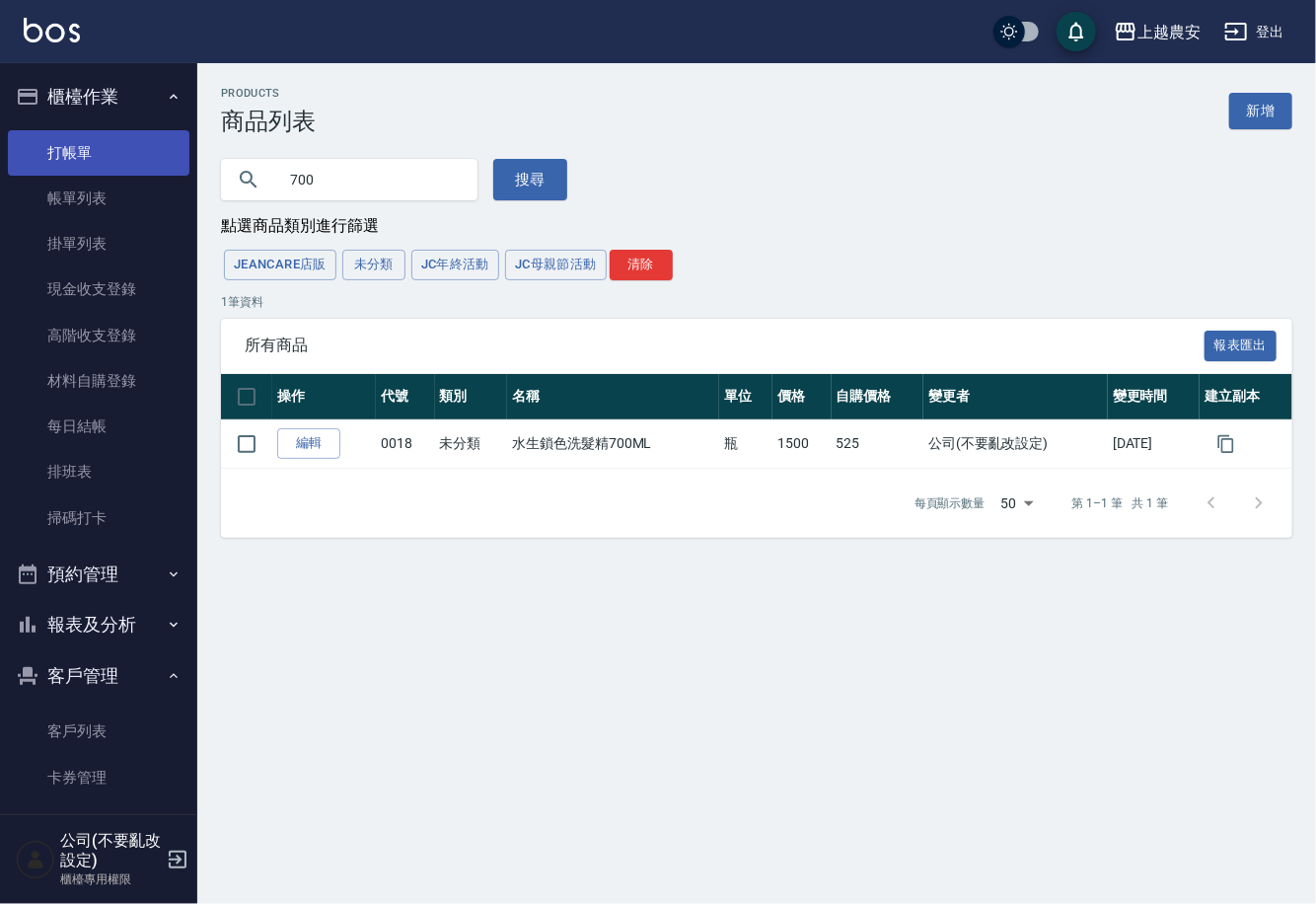
click at [82, 144] on link "打帳單" at bounding box center [99, 153] width 181 height 46
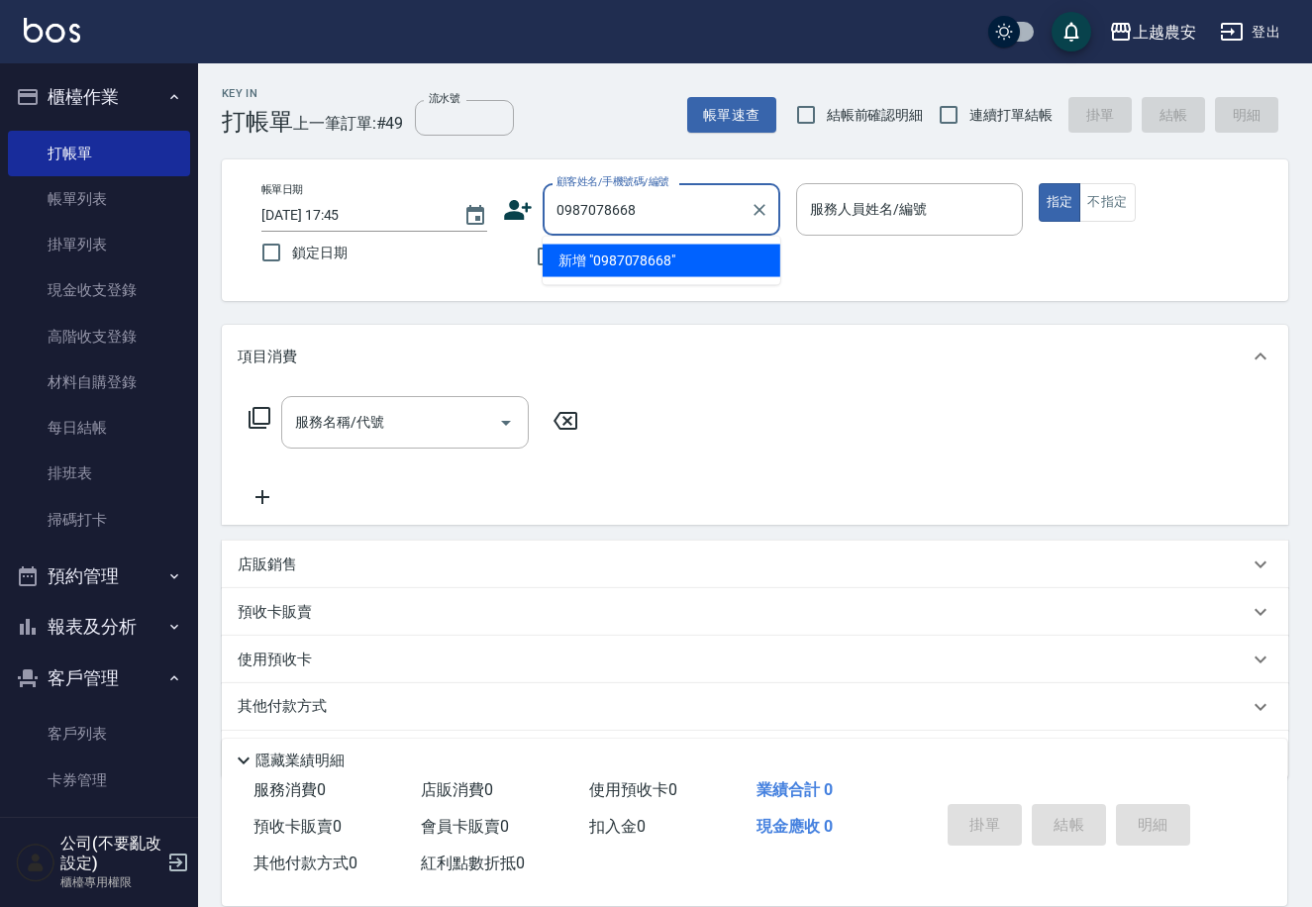
click at [668, 266] on li "新增 "0987078668"" at bounding box center [662, 261] width 238 height 33
type input "0987078668"
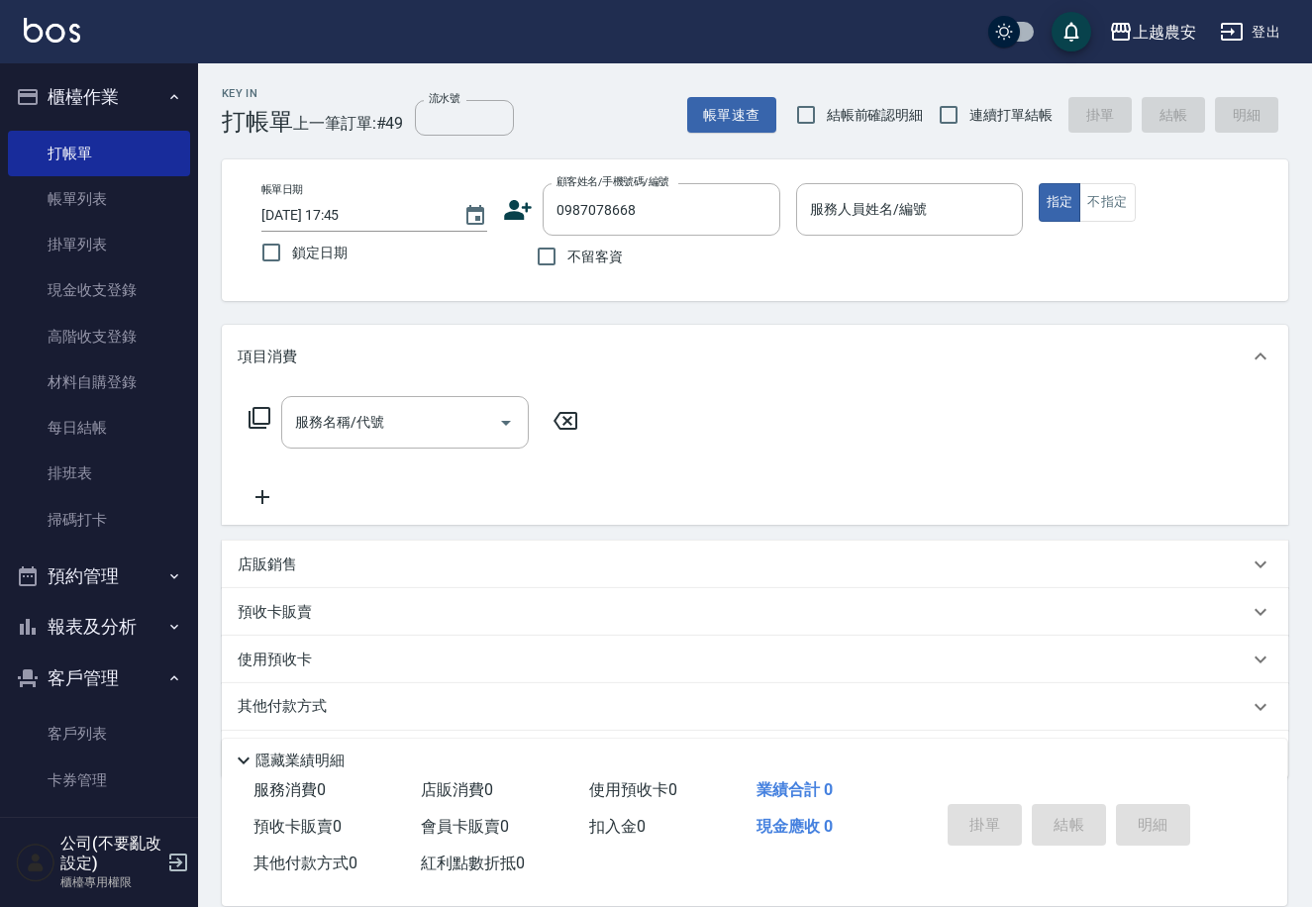
click at [514, 214] on icon at bounding box center [519, 210] width 28 height 20
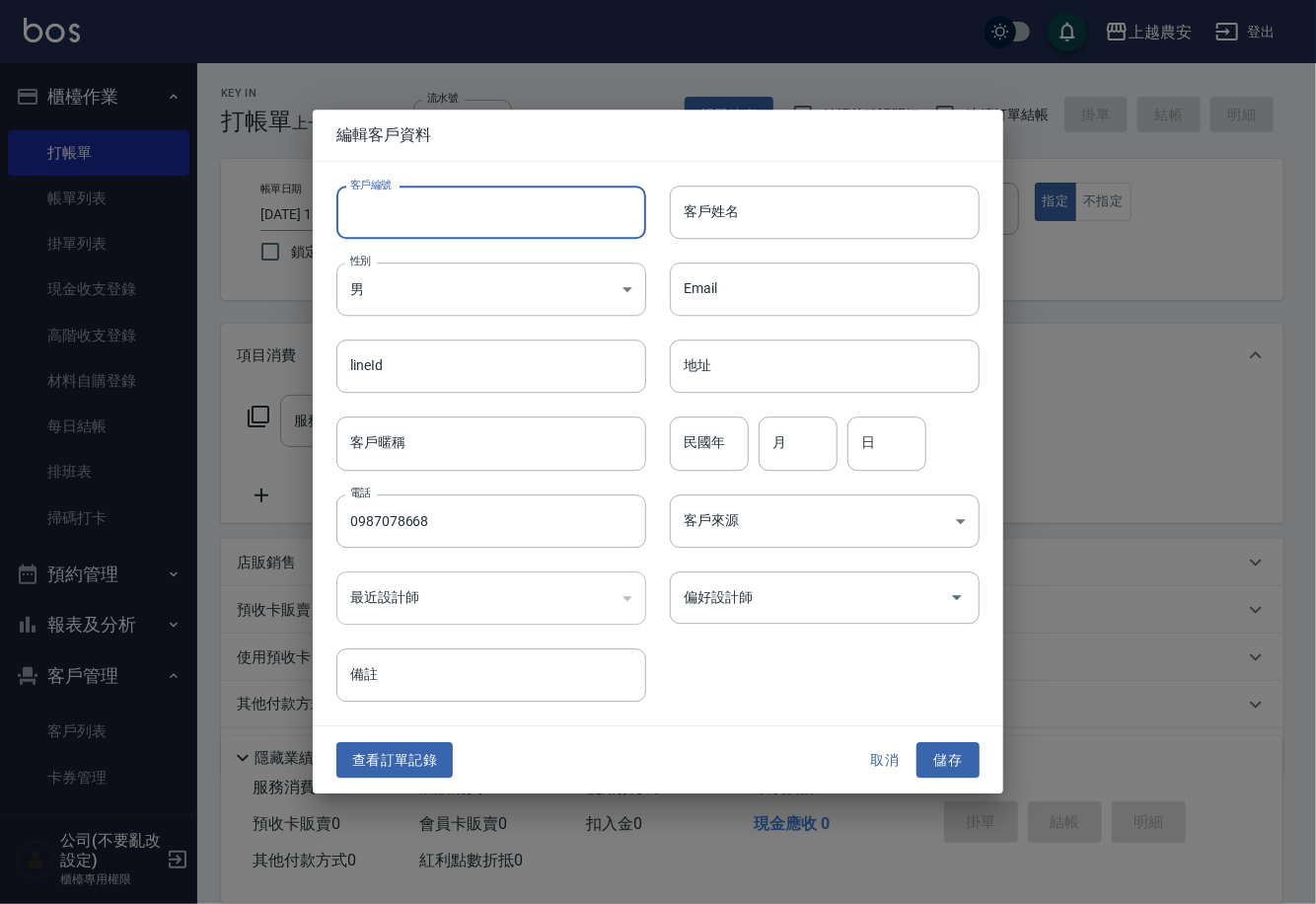
click at [510, 214] on input "客戶編號" at bounding box center [491, 211] width 310 height 53
type input "0987078668"
click at [388, 300] on body "上越農安 登出 櫃檯作業 打帳單 帳單列表 掛單列表 現金收支登錄 高階收支登錄 材料自購登錄 每日結帳 排班表 掃碼打卡 預約管理 預約管理 單日預約紀錄 …" at bounding box center [658, 480] width 1316 height 962
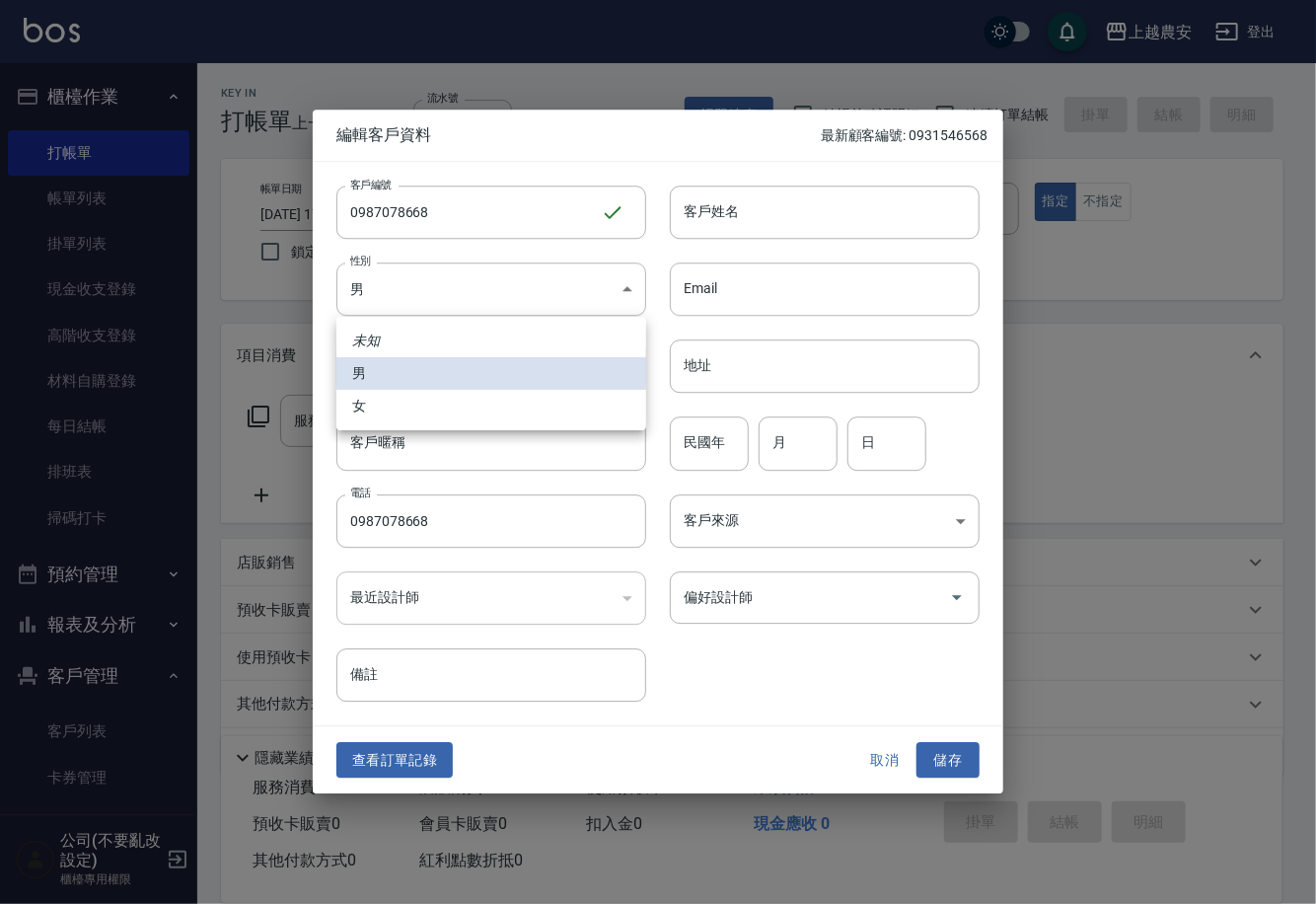
click at [407, 407] on li "女" at bounding box center [491, 406] width 310 height 33
type input "[DEMOGRAPHIC_DATA]"
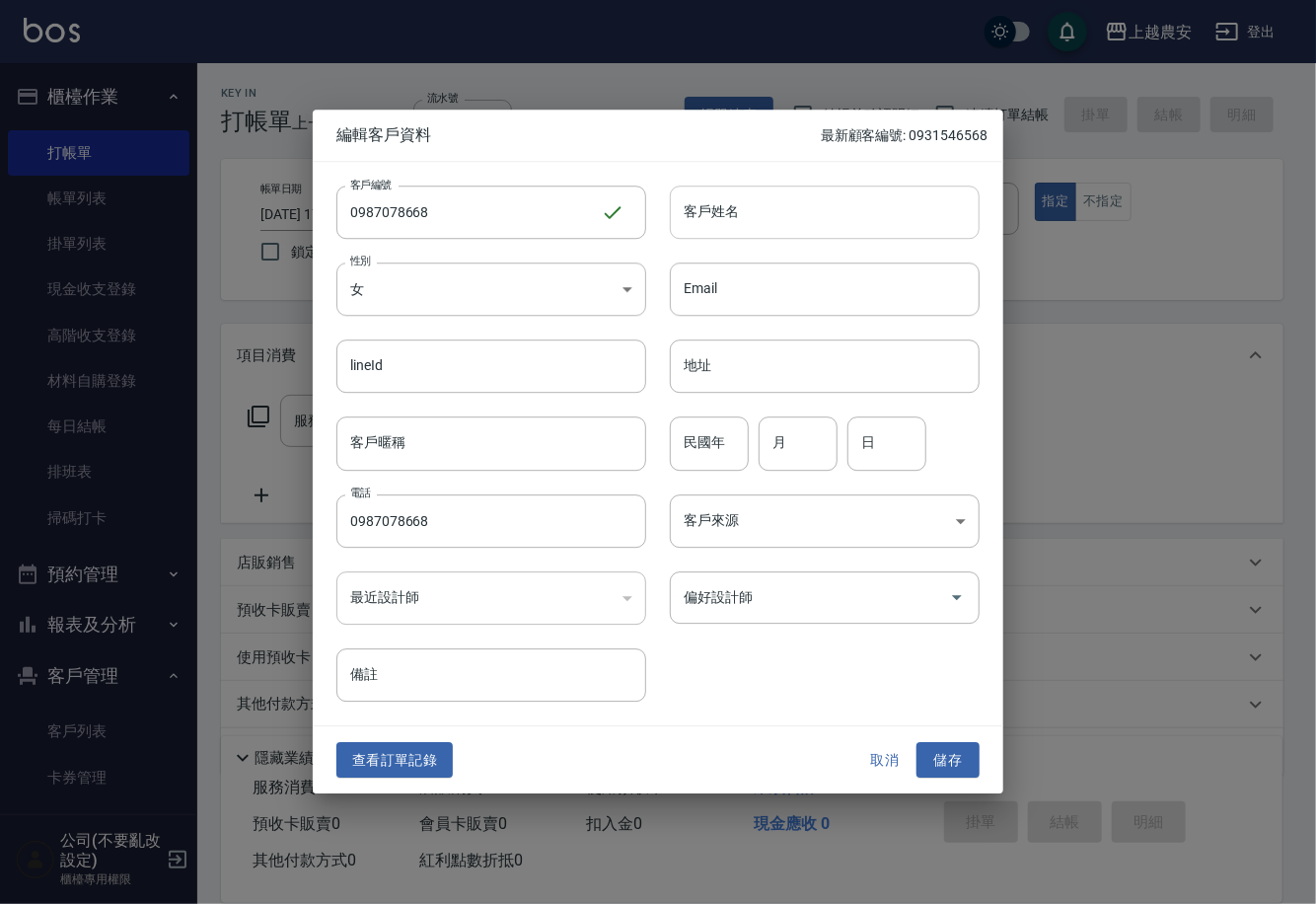
click at [699, 225] on input "客戶姓名" at bounding box center [824, 211] width 310 height 53
type input "王詩雅"
click at [755, 603] on input "偏好設計師" at bounding box center [809, 597] width 262 height 35
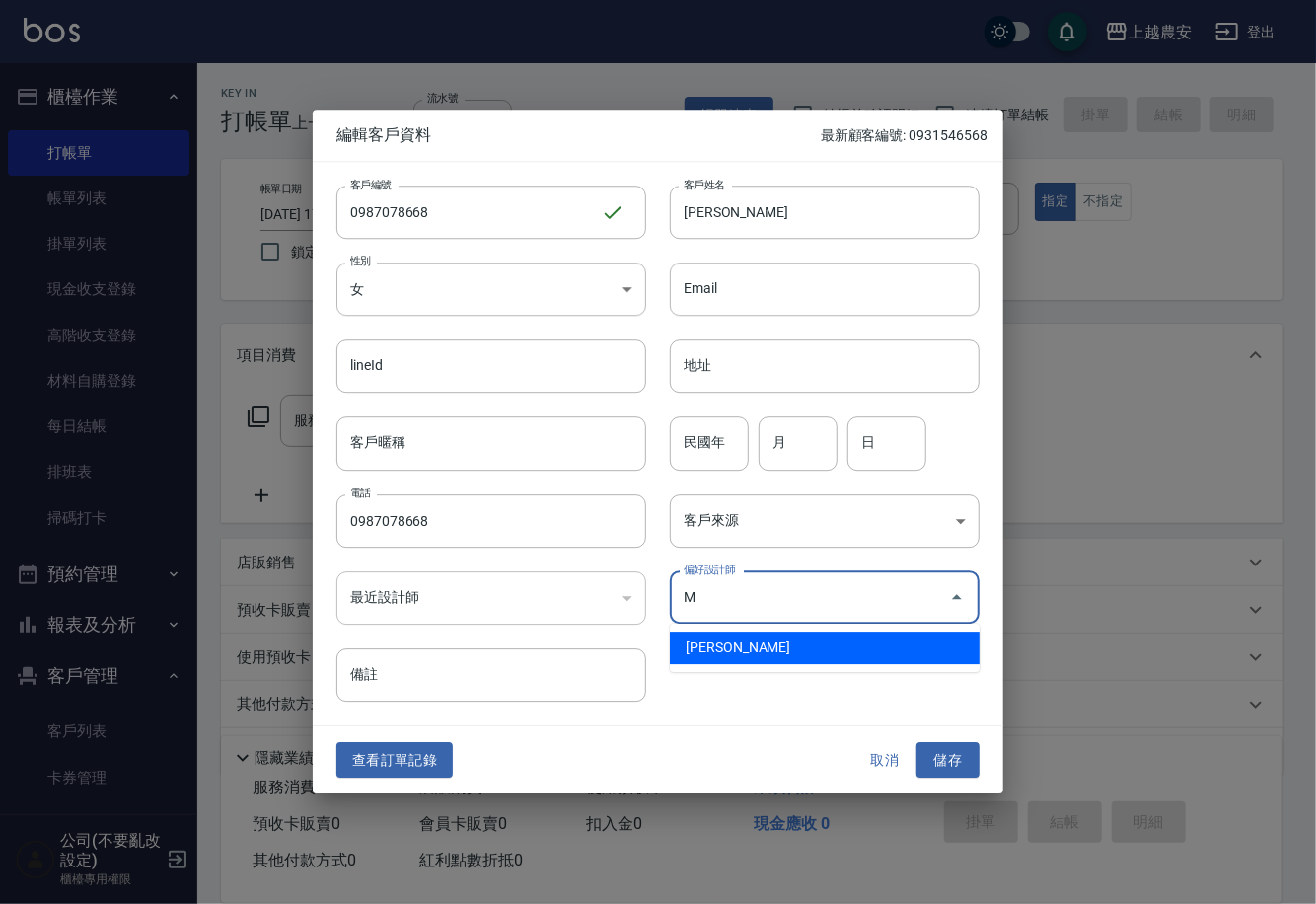
click at [726, 653] on li "[PERSON_NAME]" at bounding box center [824, 648] width 310 height 33
type input "鄭鈺樺"
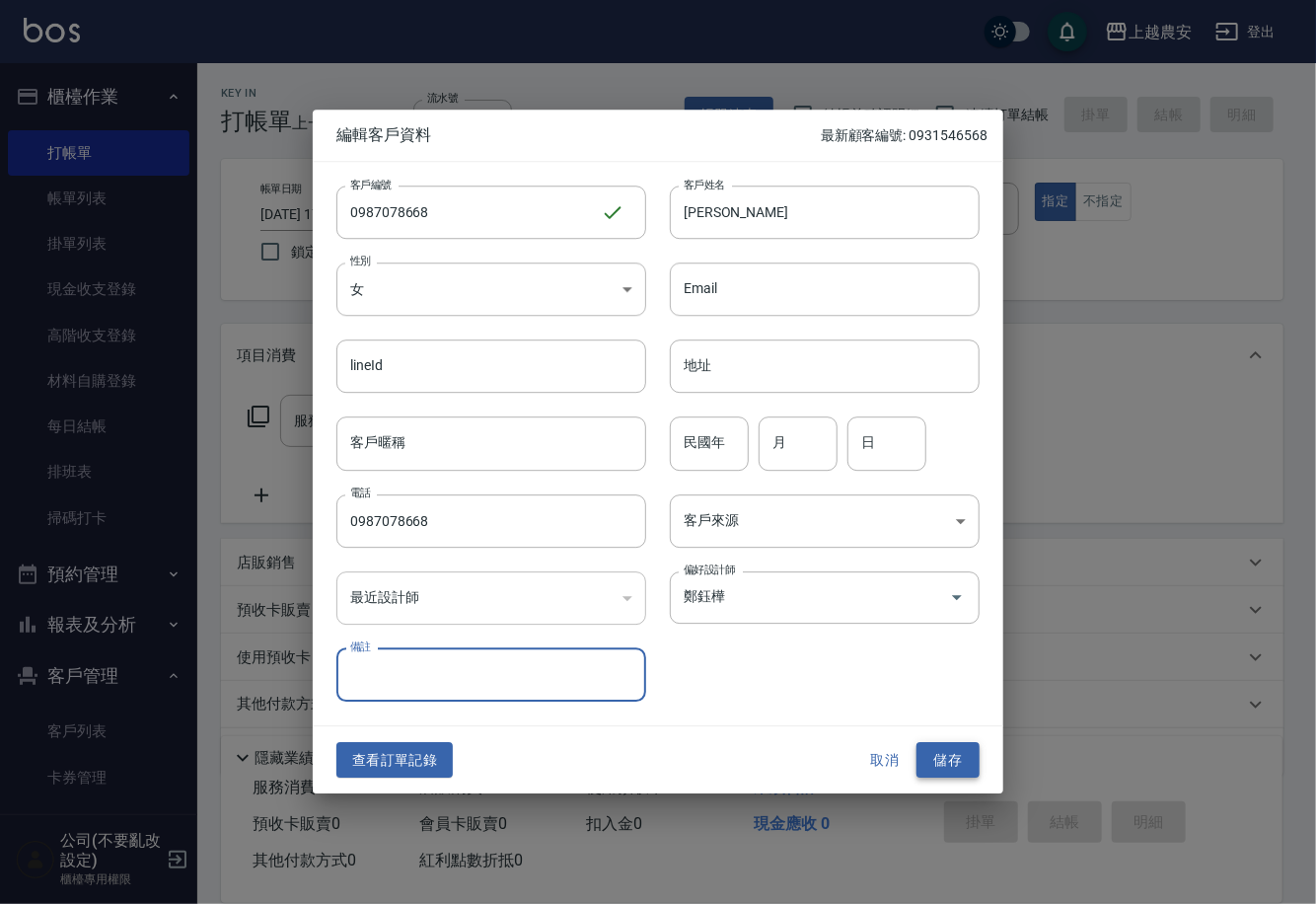
click at [956, 755] on button "儲存" at bounding box center [947, 759] width 63 height 37
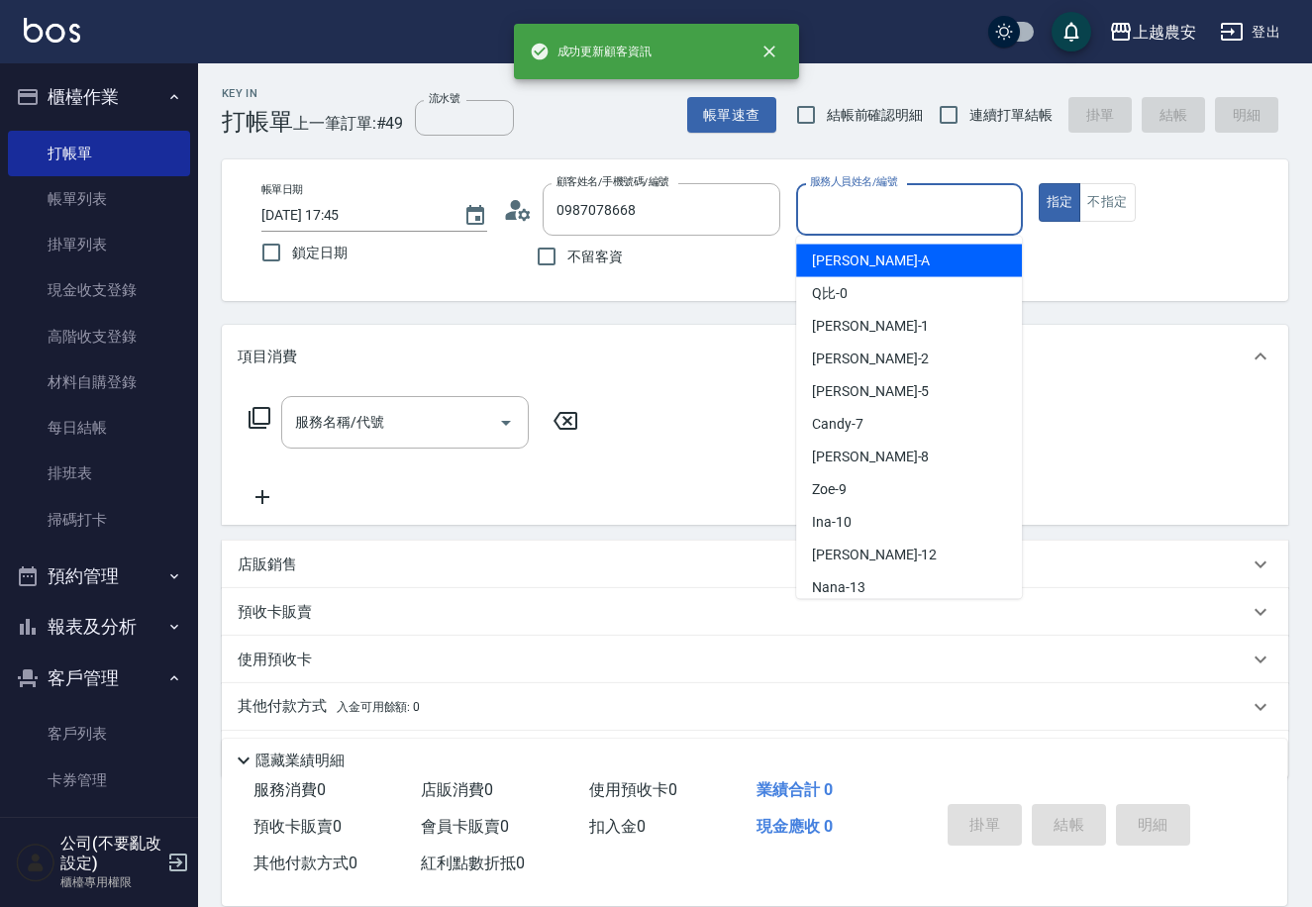
click at [896, 206] on input "服務人員姓名/編號" at bounding box center [909, 209] width 208 height 35
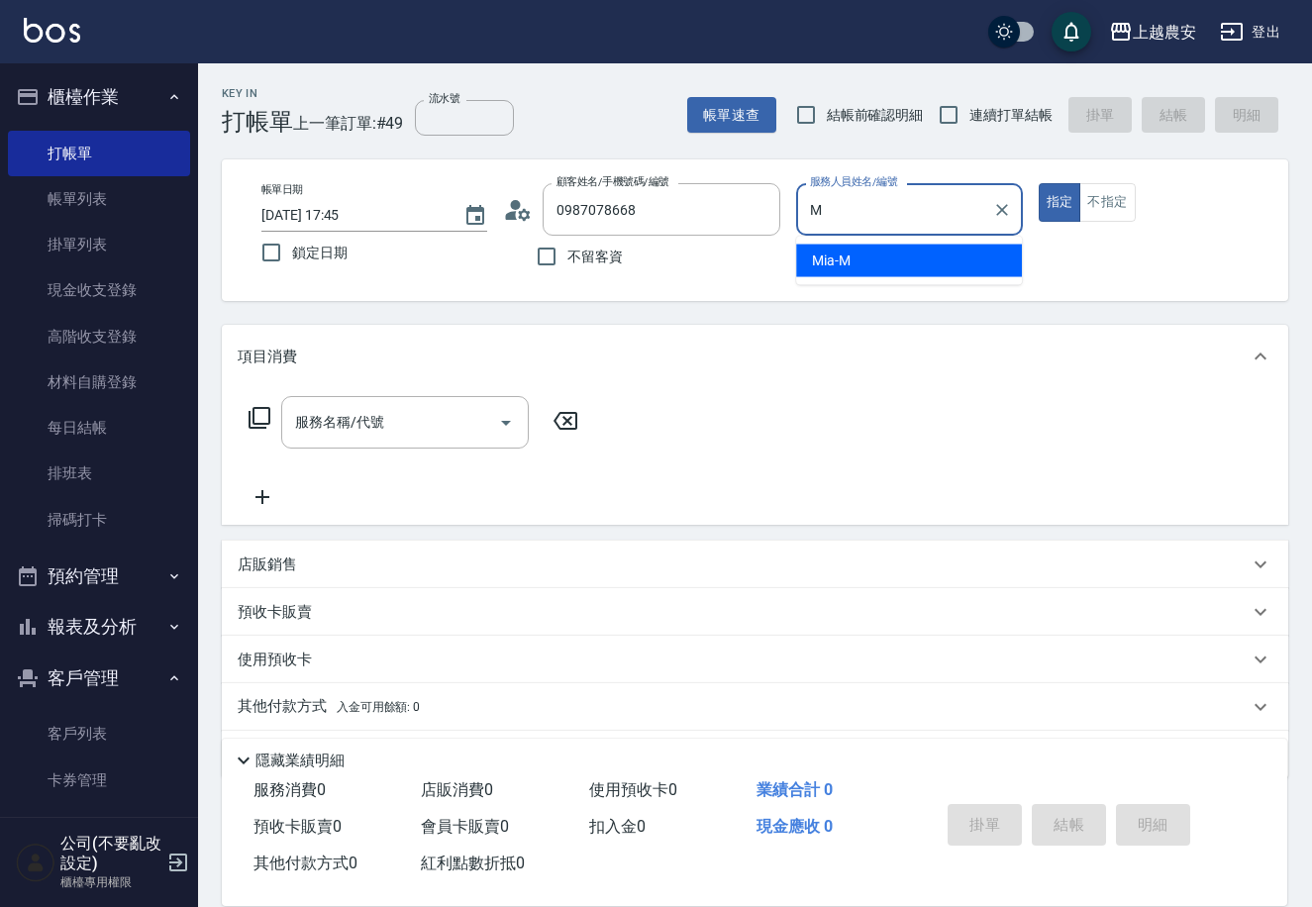
type input "Mia-M"
type button "true"
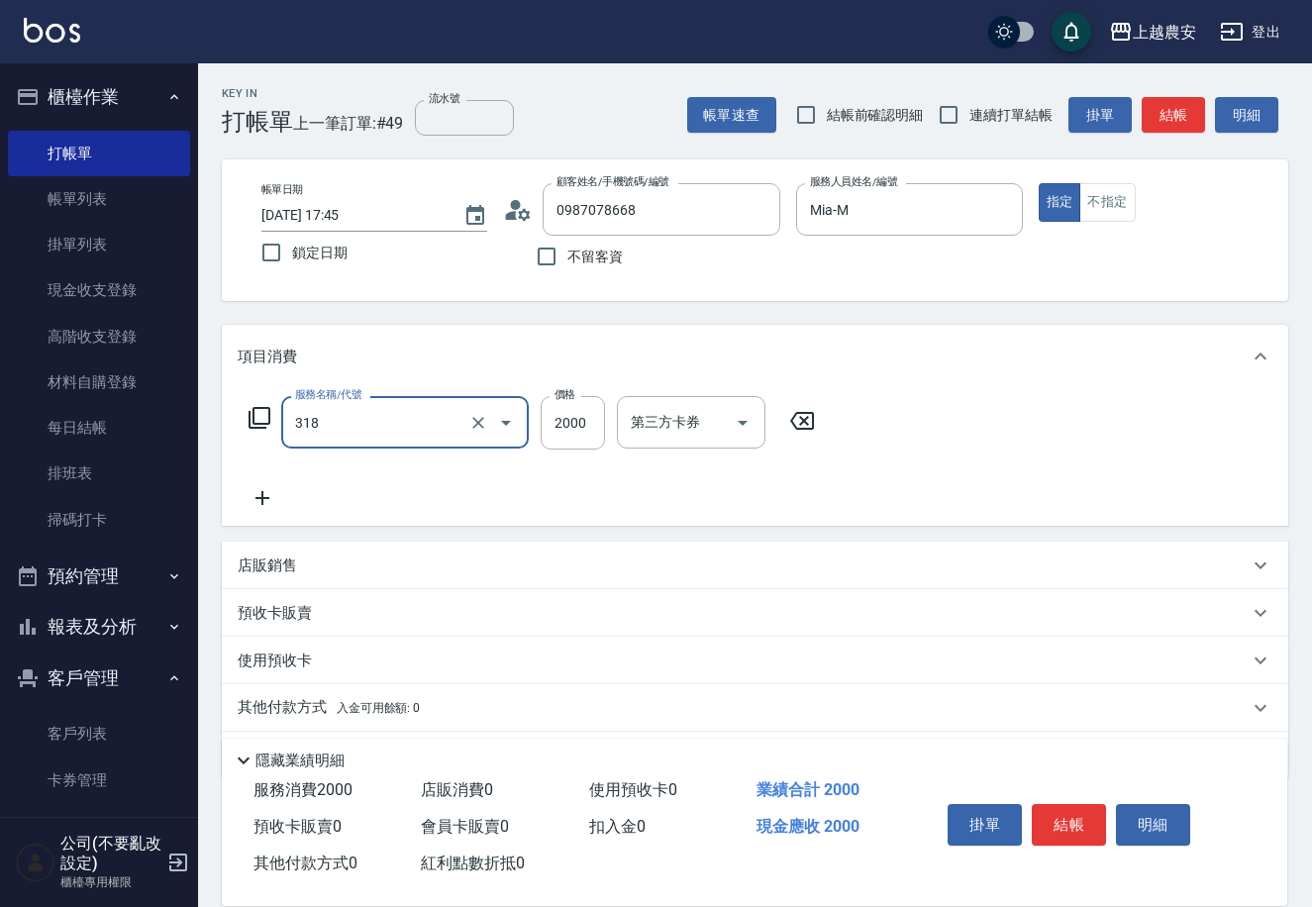
type input "燙髮1500↑(自購)(318)"
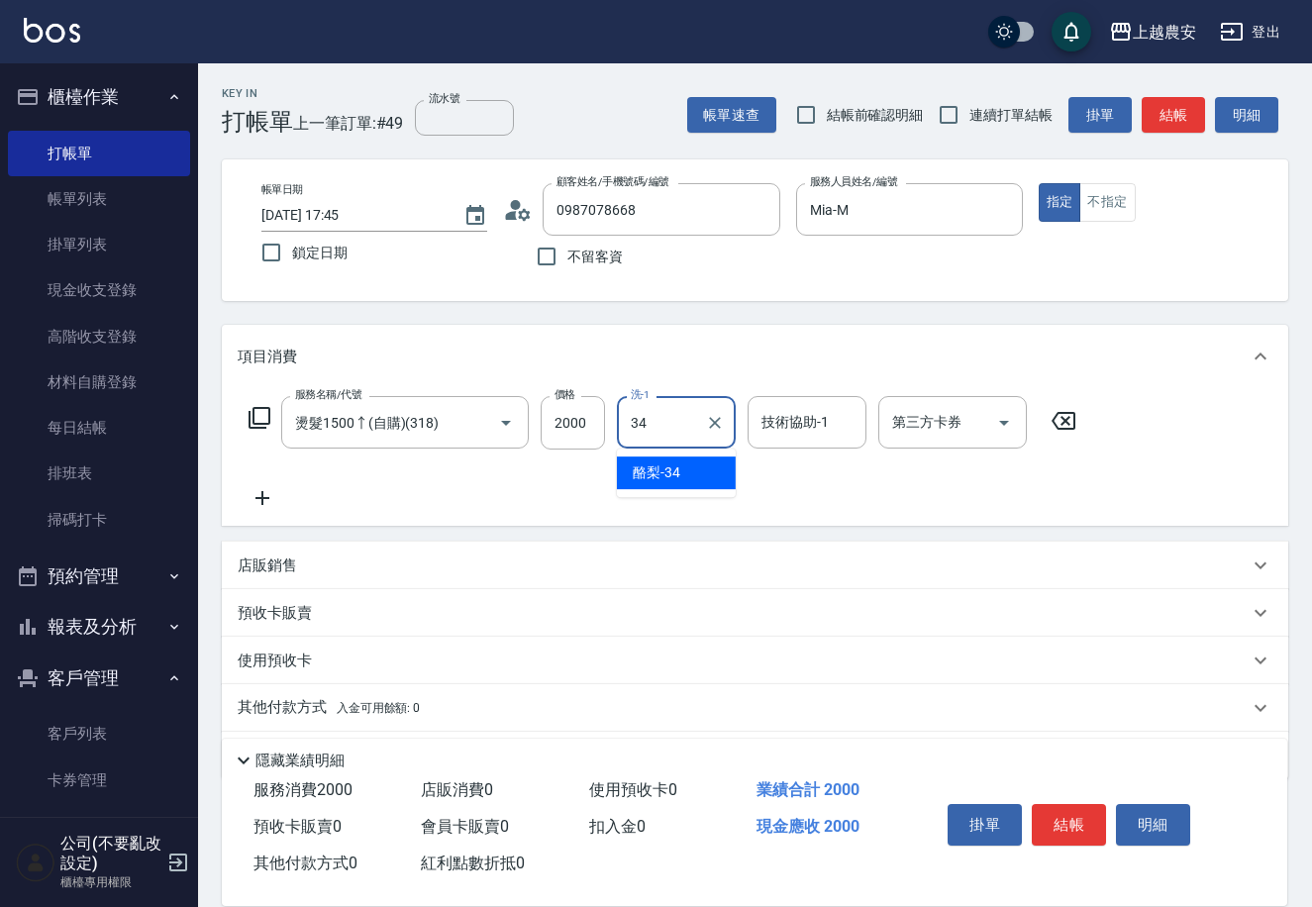
type input "酪梨-34"
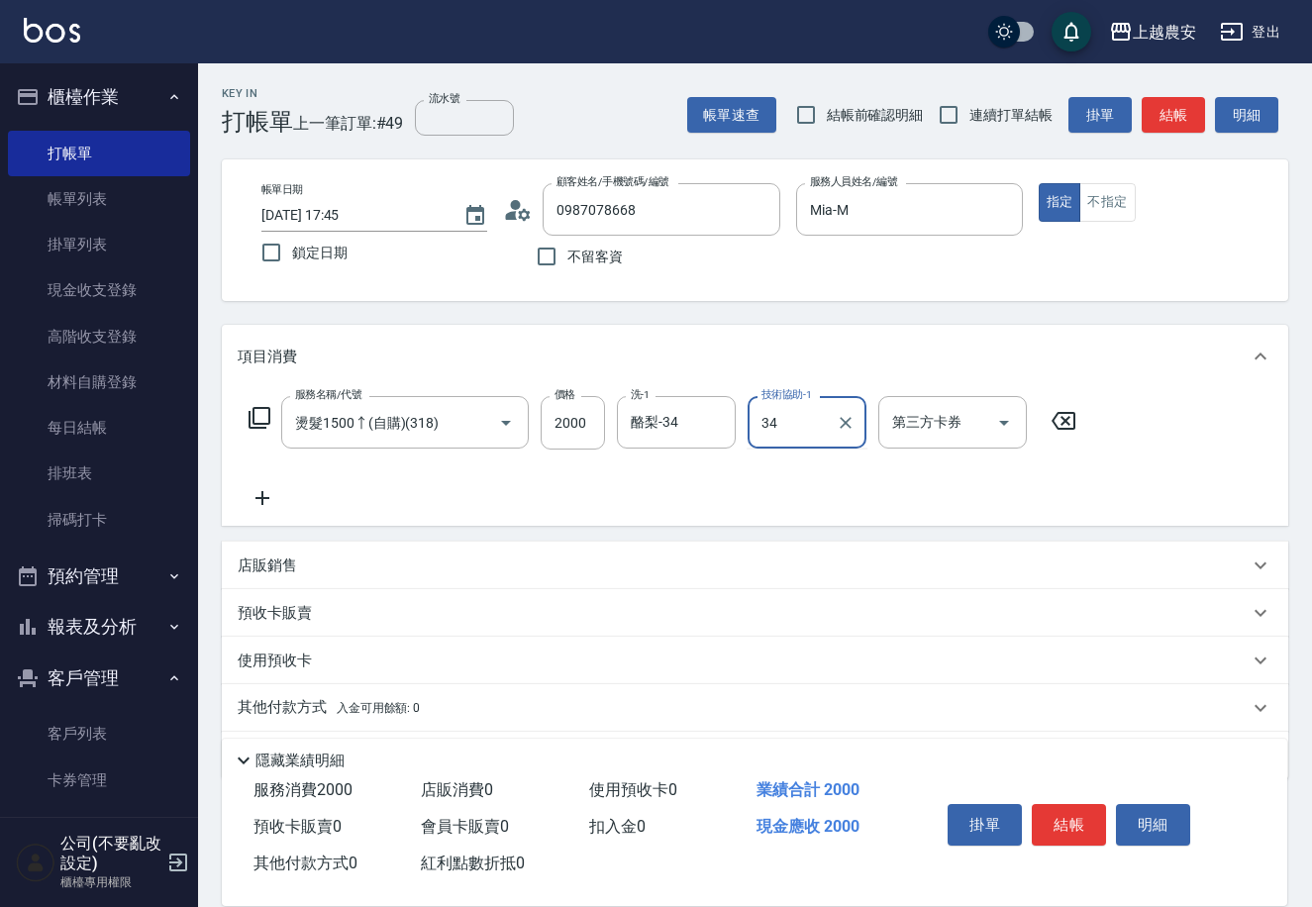
type input "酪梨-34"
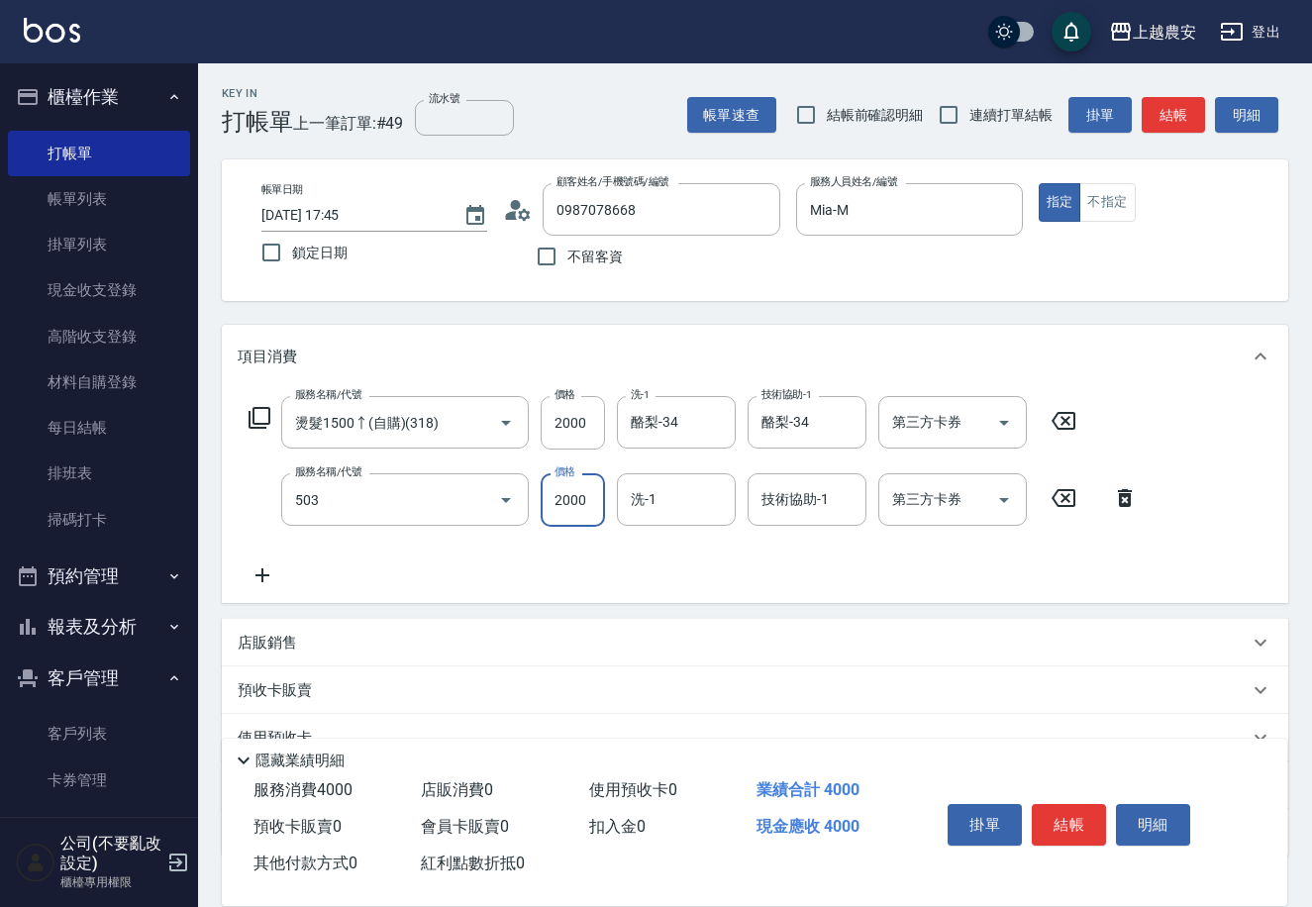
type input "染髮1500↑(503)"
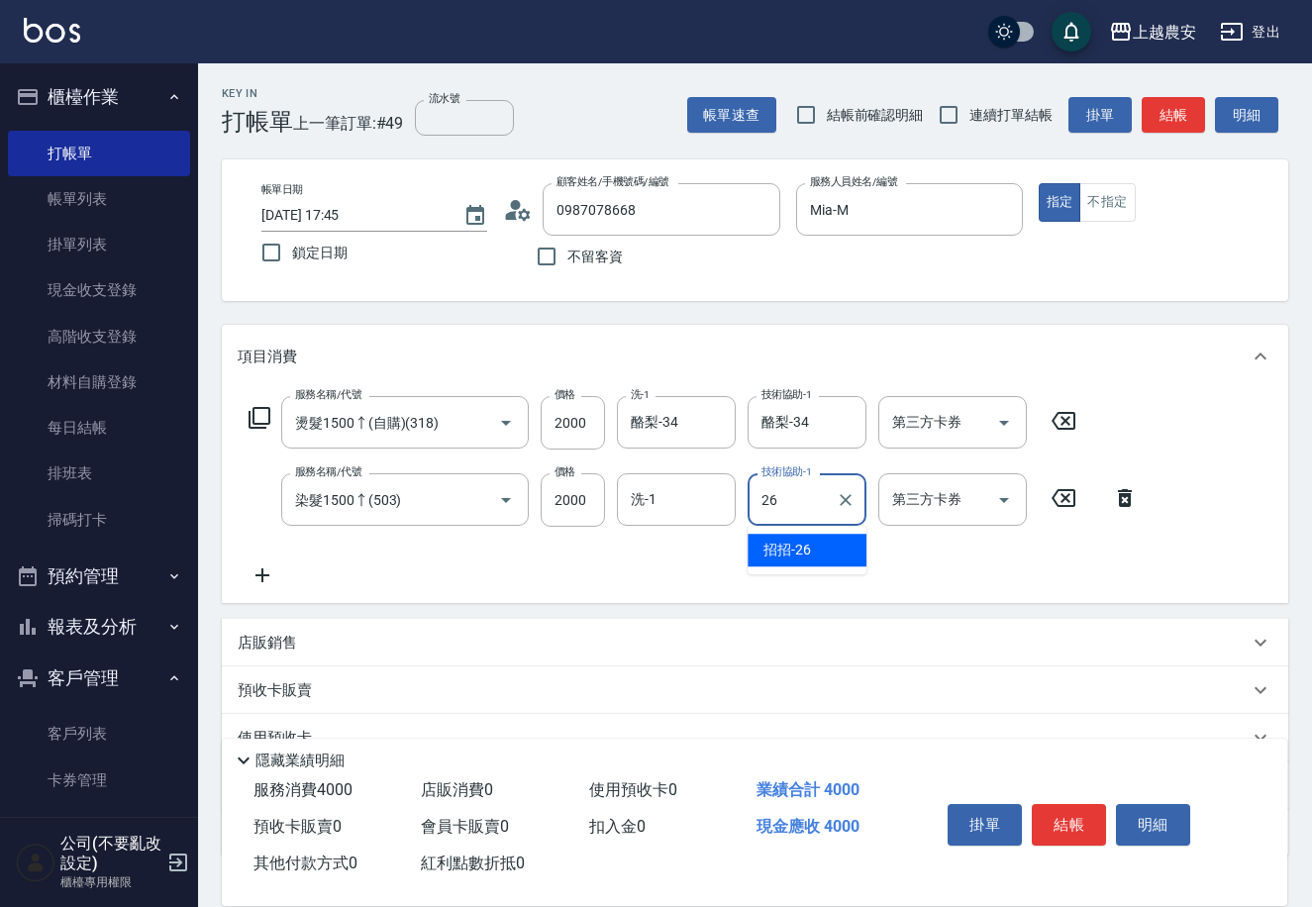
type input "招招-26"
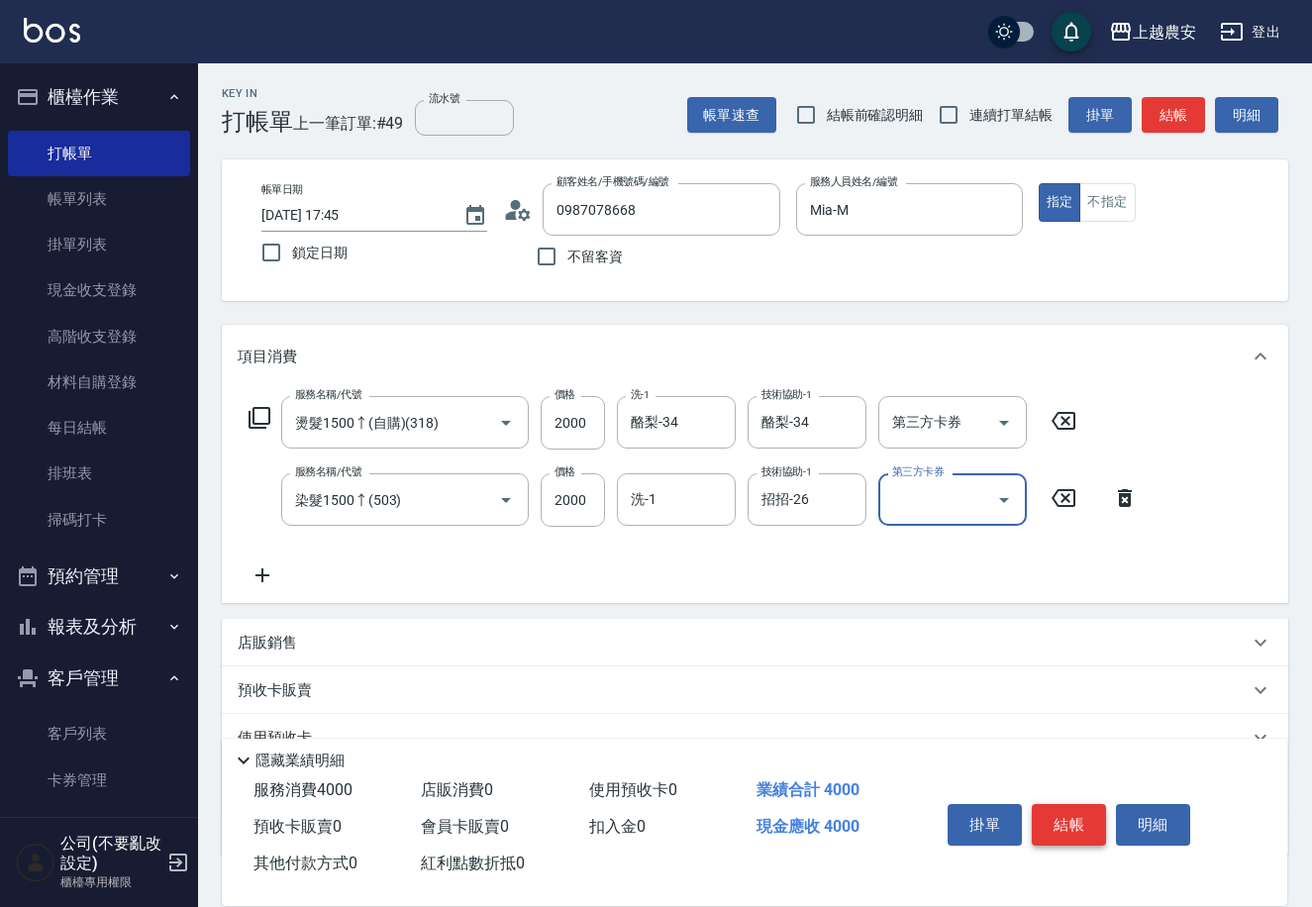
click at [1072, 819] on button "結帳" at bounding box center [1069, 825] width 74 height 42
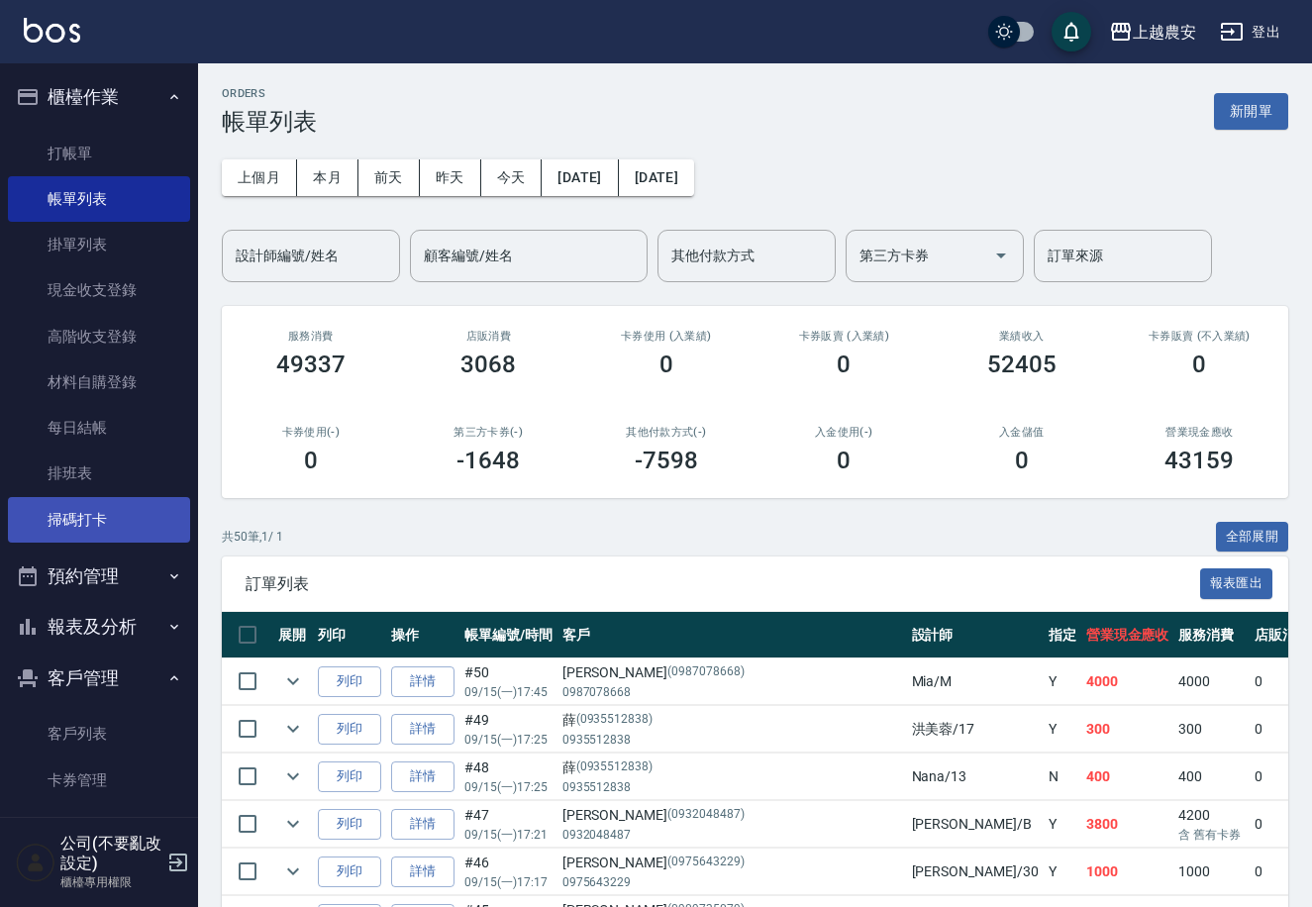
click at [66, 522] on link "掃碼打卡" at bounding box center [99, 520] width 182 height 46
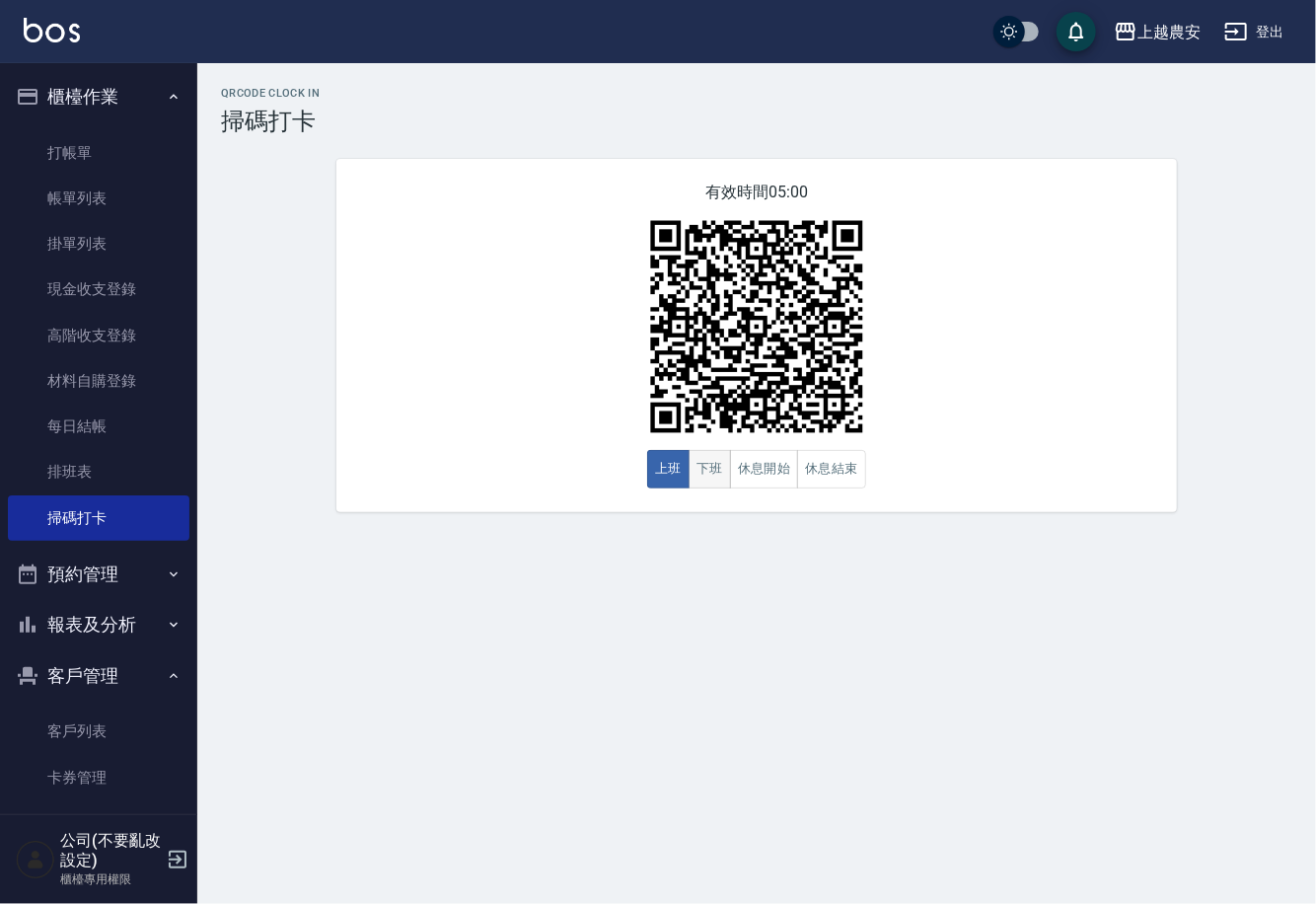
click at [710, 476] on button "下班" at bounding box center [709, 468] width 43 height 39
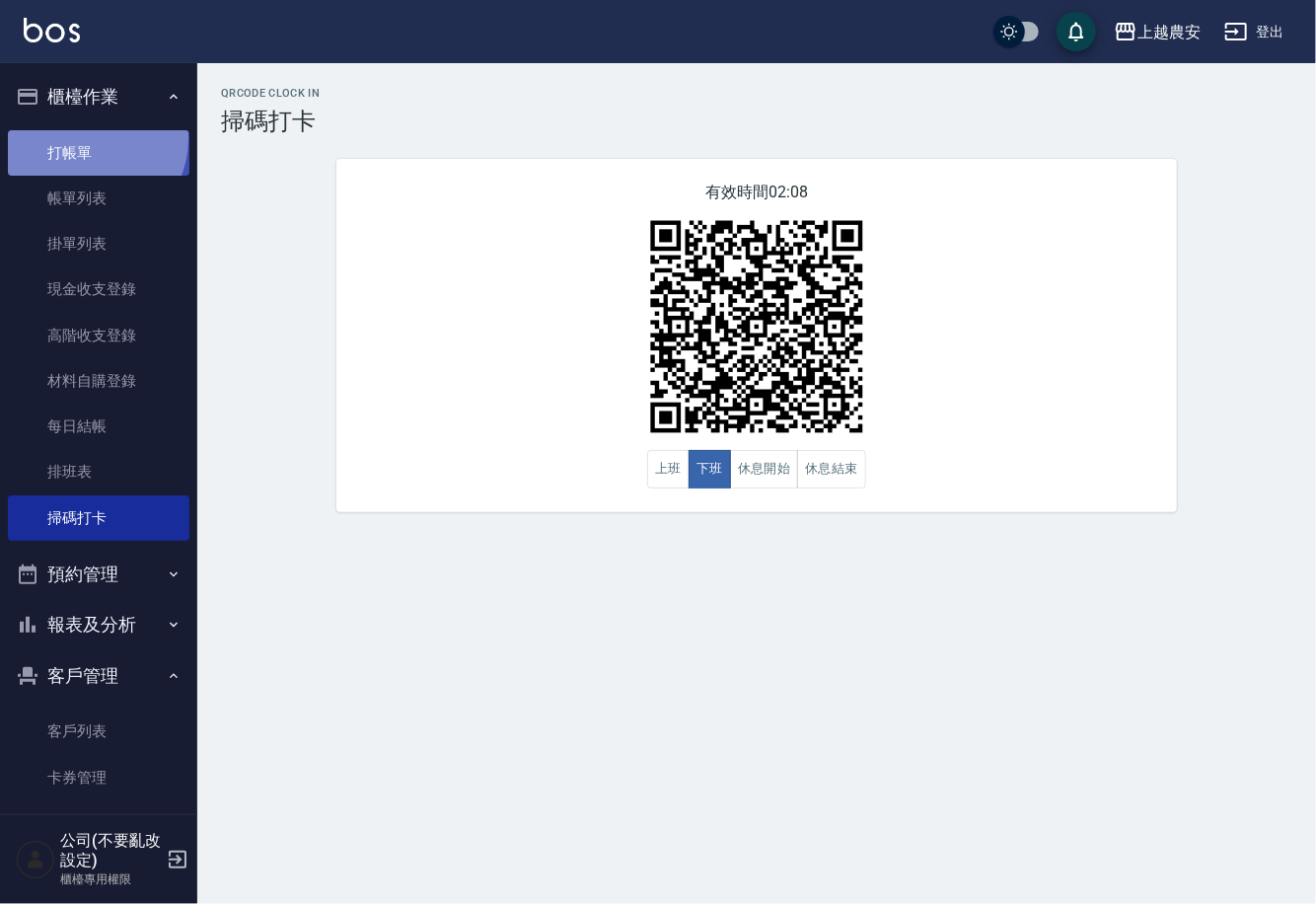
click at [89, 139] on link "打帳單" at bounding box center [99, 153] width 181 height 46
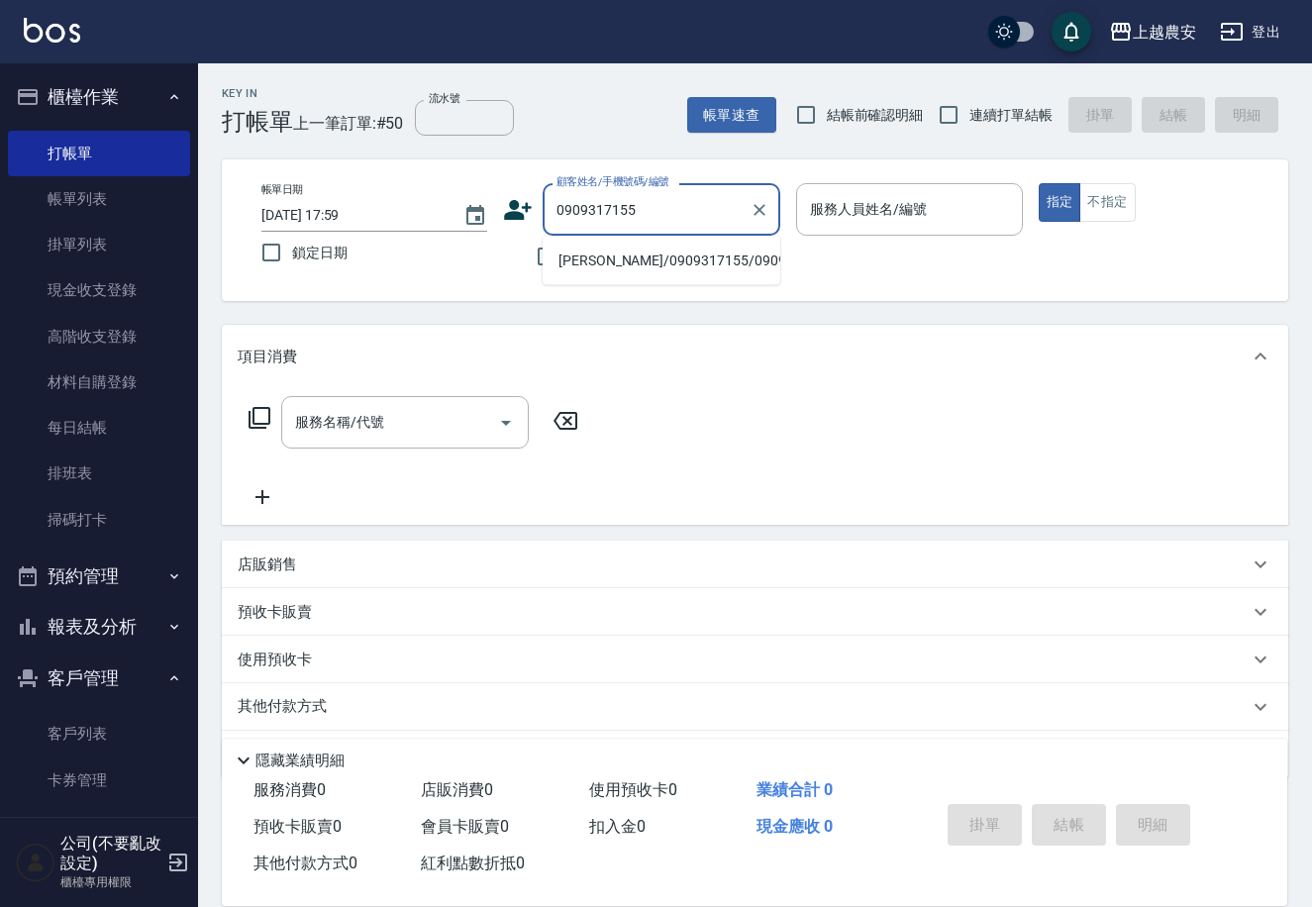
click at [666, 271] on li "蔡馨誼/0909317155/0909317155" at bounding box center [662, 261] width 238 height 33
type input "蔡馨誼/0909317155/0909317155"
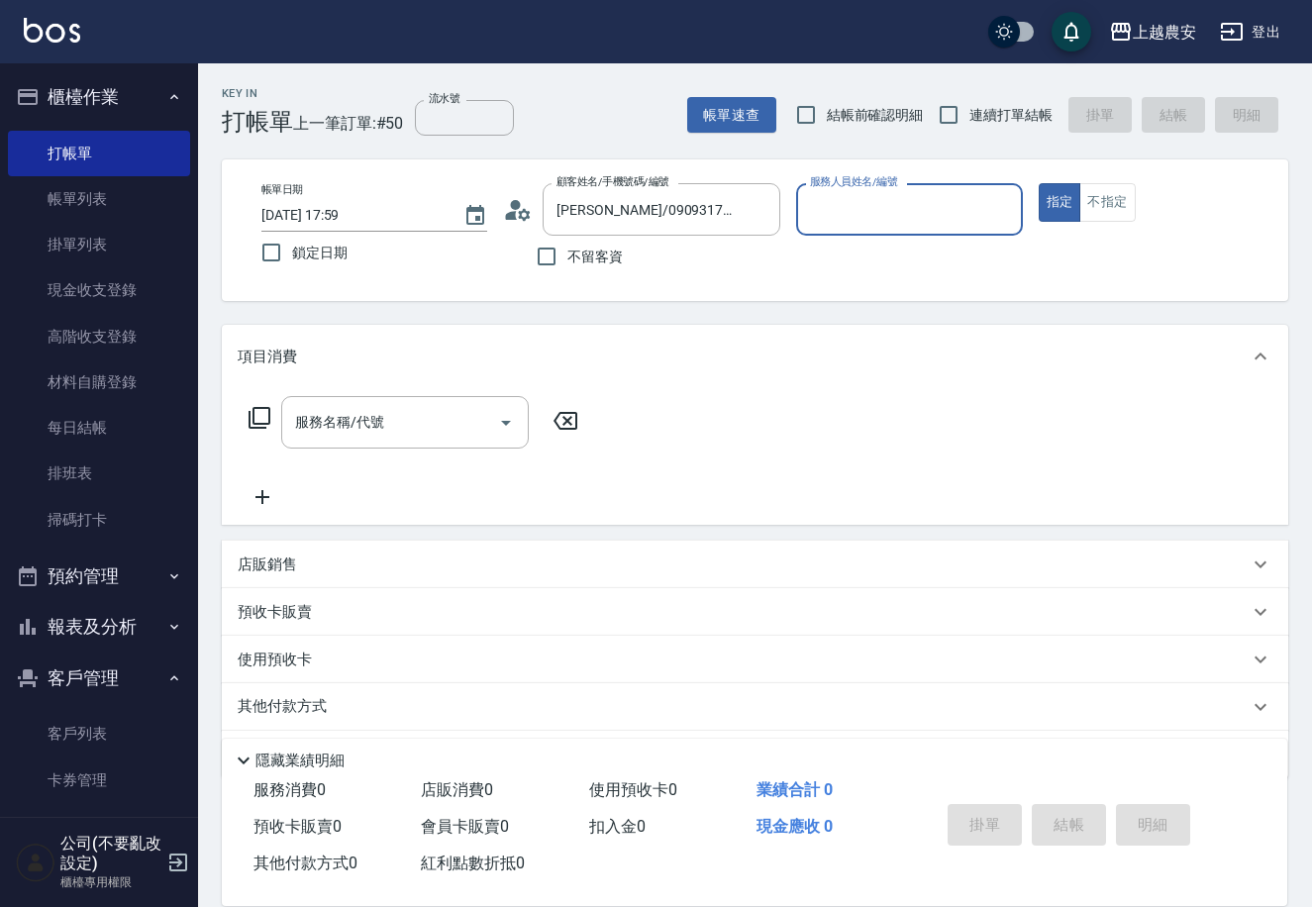
type input "Yoko-12"
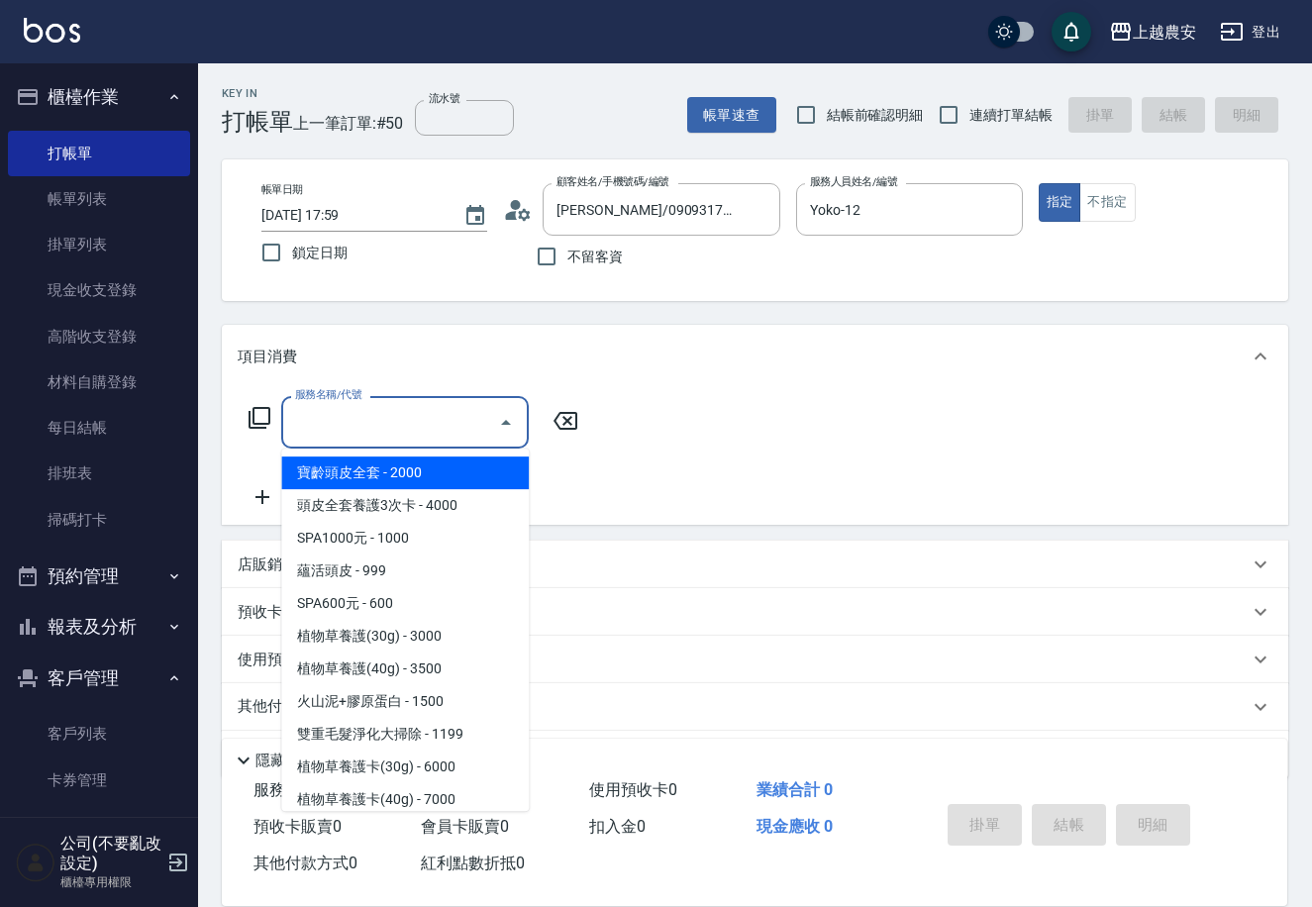
click at [488, 420] on input "服務名稱/代號" at bounding box center [390, 422] width 200 height 35
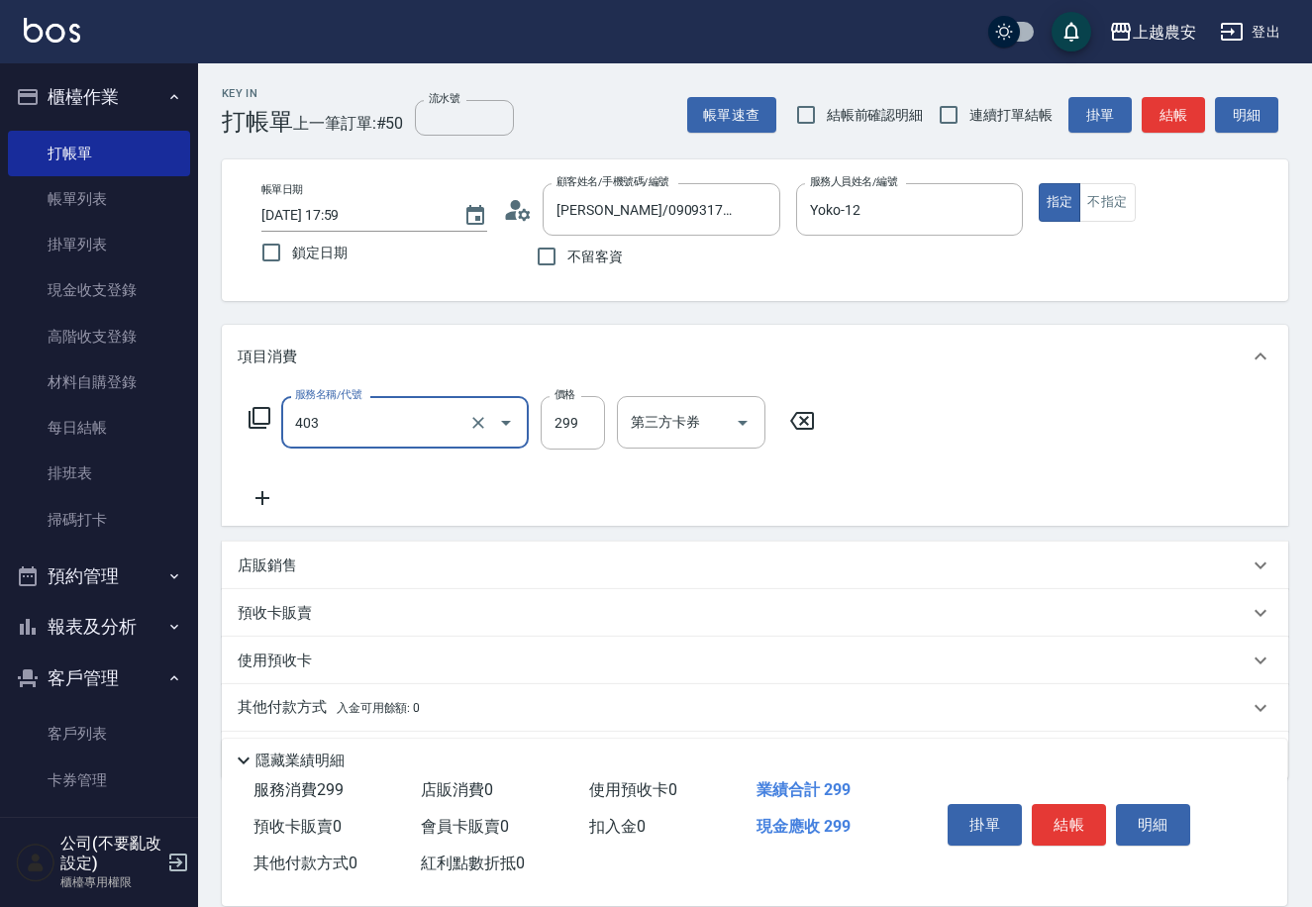
type input "403"
type input "30"
type input "剪髮(403)"
type input "300"
click at [1064, 832] on button "結帳" at bounding box center [1069, 825] width 74 height 42
